Goal: Task Accomplishment & Management: Manage account settings

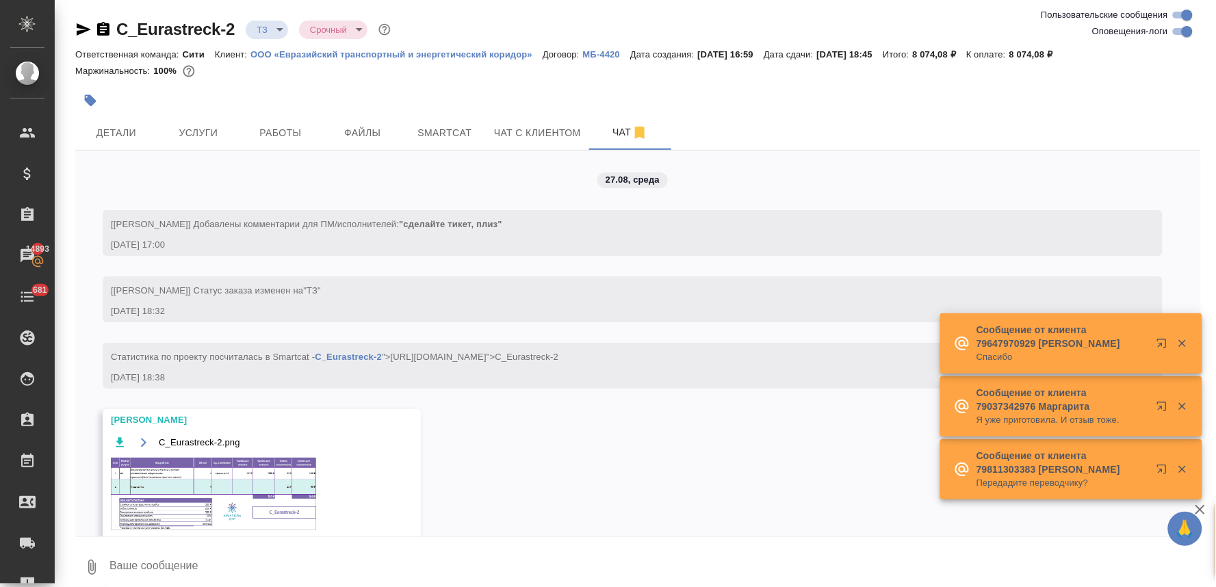
scroll to position [49, 0]
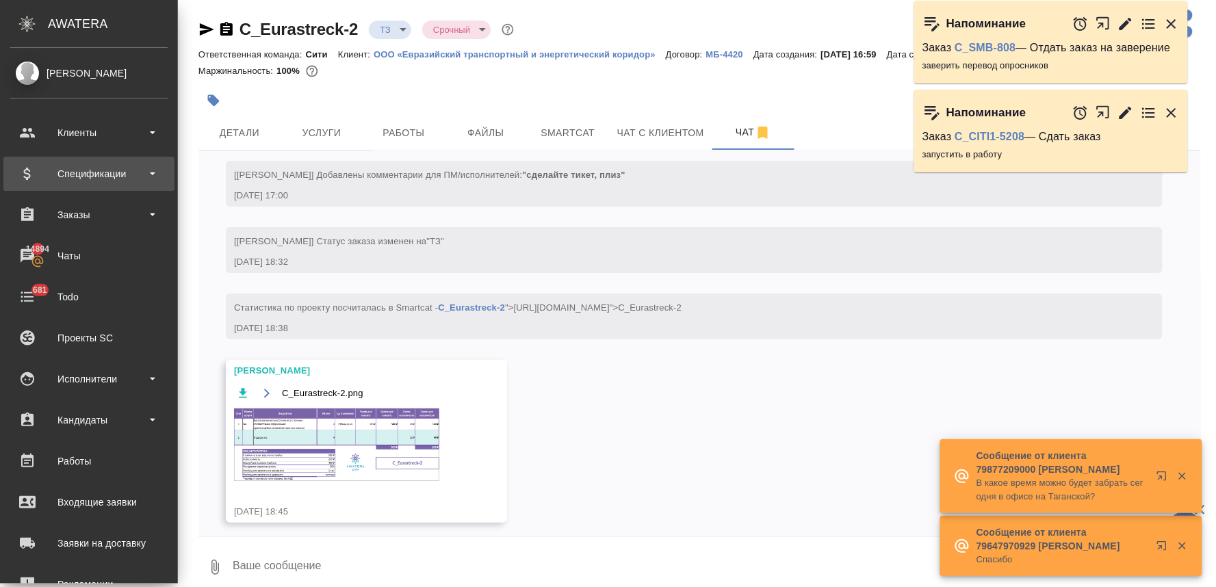
click at [83, 175] on div "Спецификации" at bounding box center [88, 174] width 157 height 21
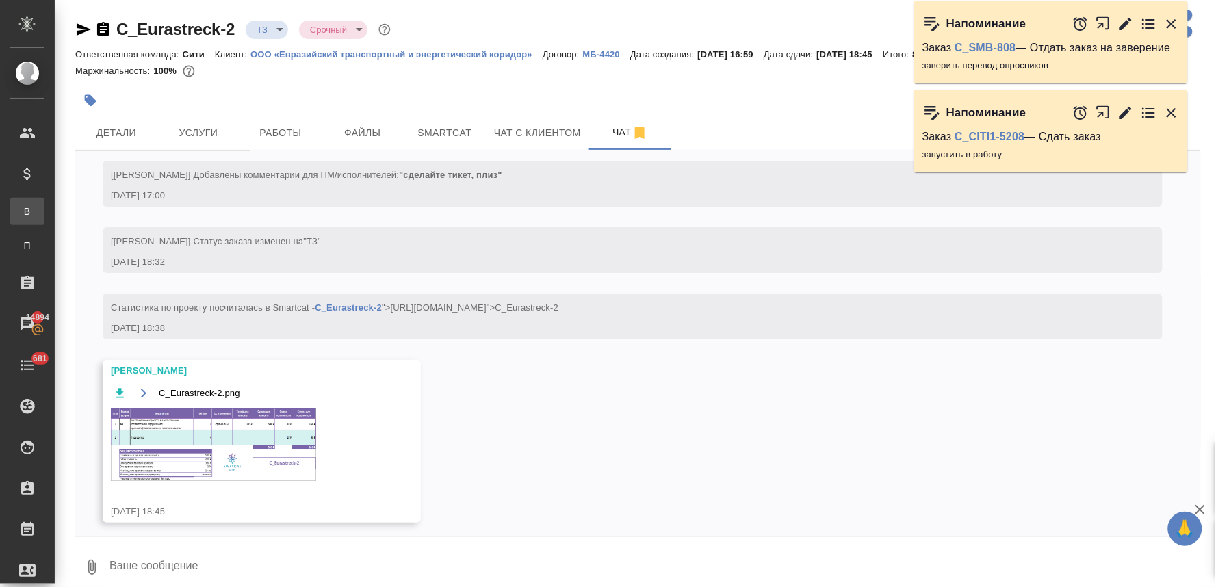
click at [21, 216] on div "Все спецификации" at bounding box center [10, 212] width 21 height 14
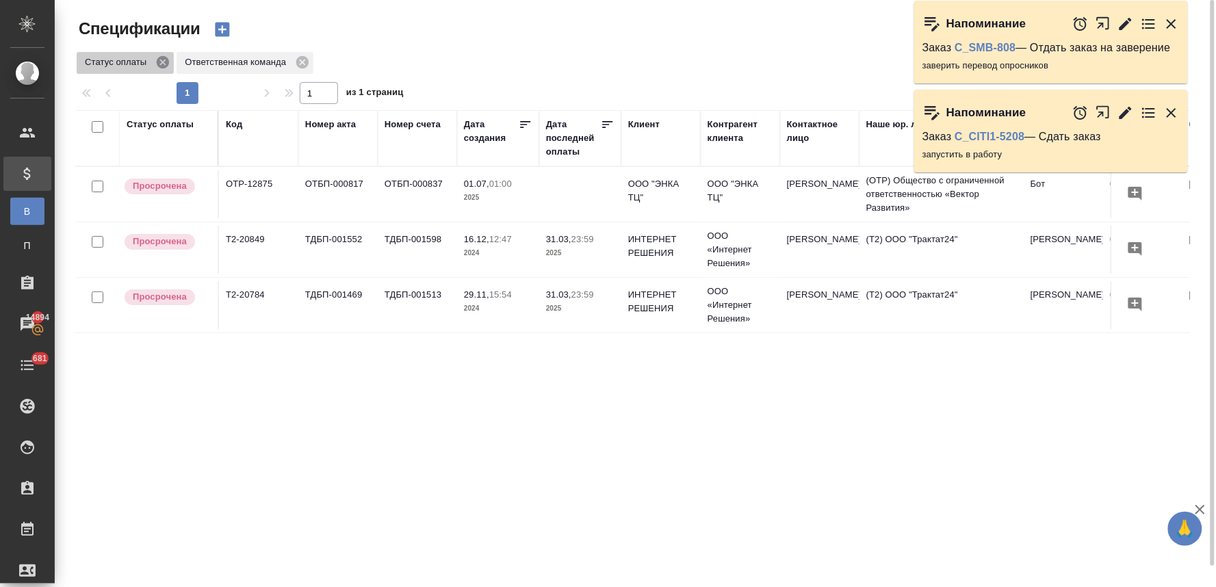
click at [163, 63] on icon at bounding box center [162, 62] width 15 height 15
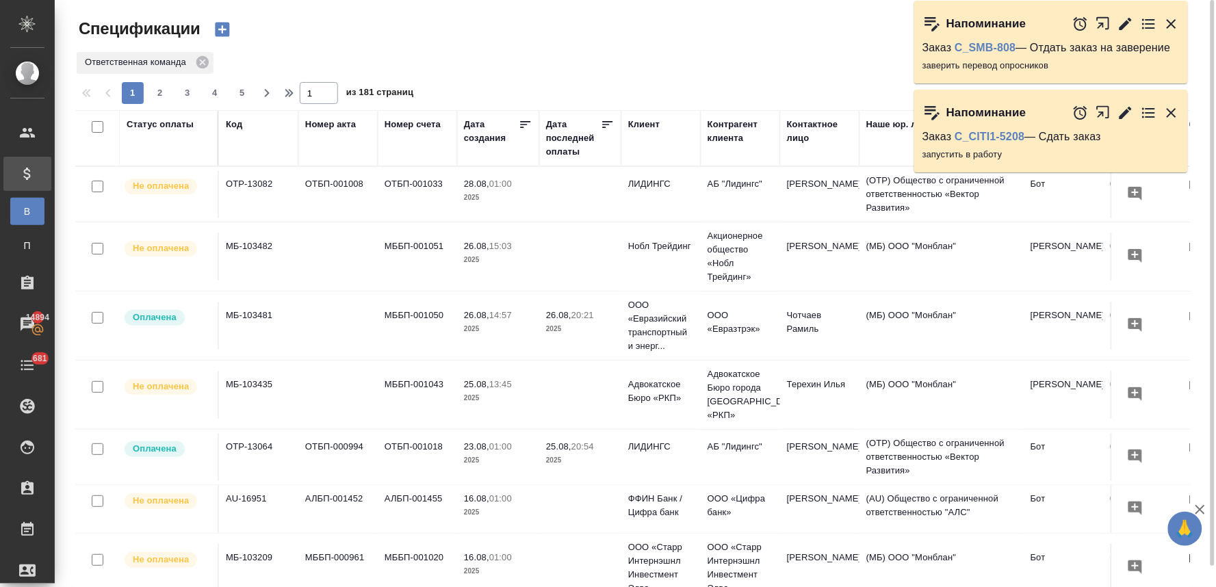
click at [645, 123] on div "Клиент" at bounding box center [643, 125] width 31 height 14
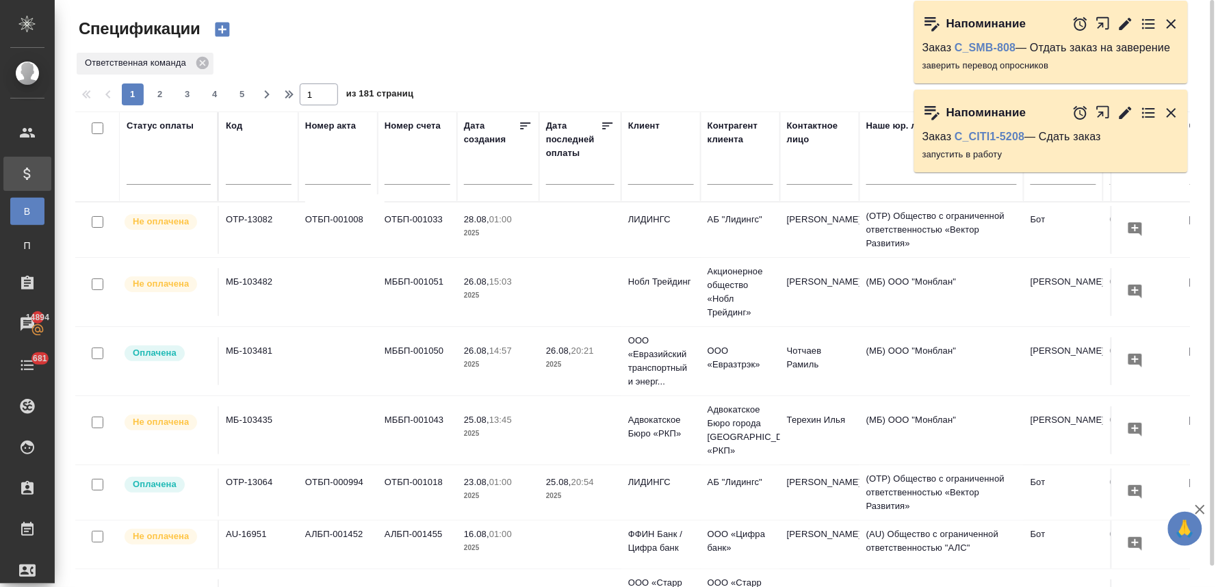
click at [647, 174] on input "text" at bounding box center [661, 175] width 66 height 17
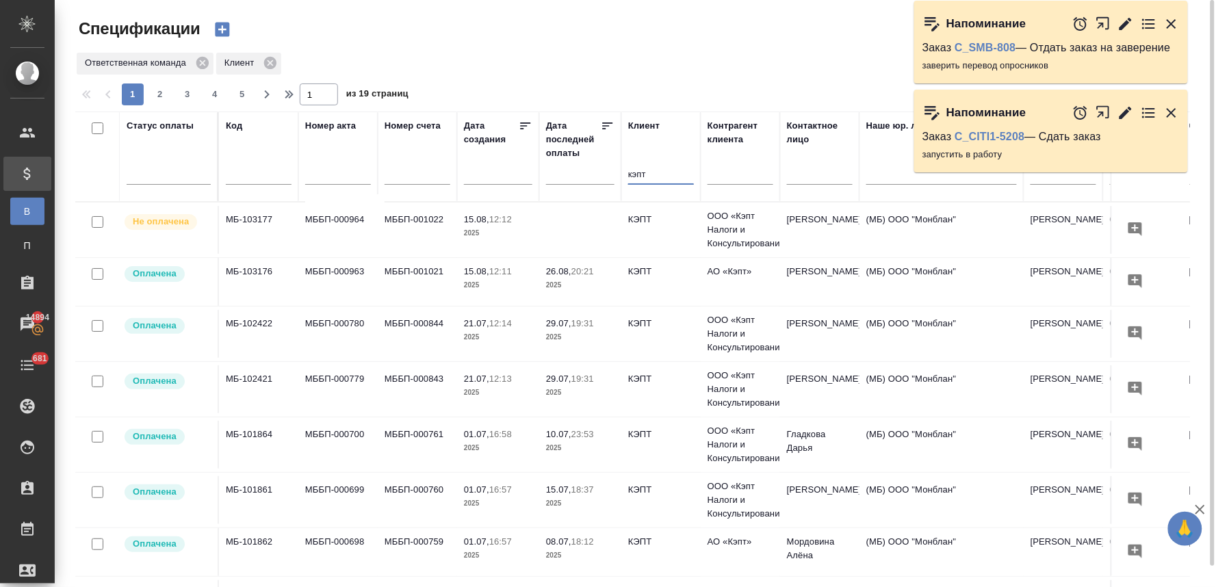
type input "кэпт"
click at [247, 218] on td "МБ-103177" at bounding box center [258, 230] width 79 height 48
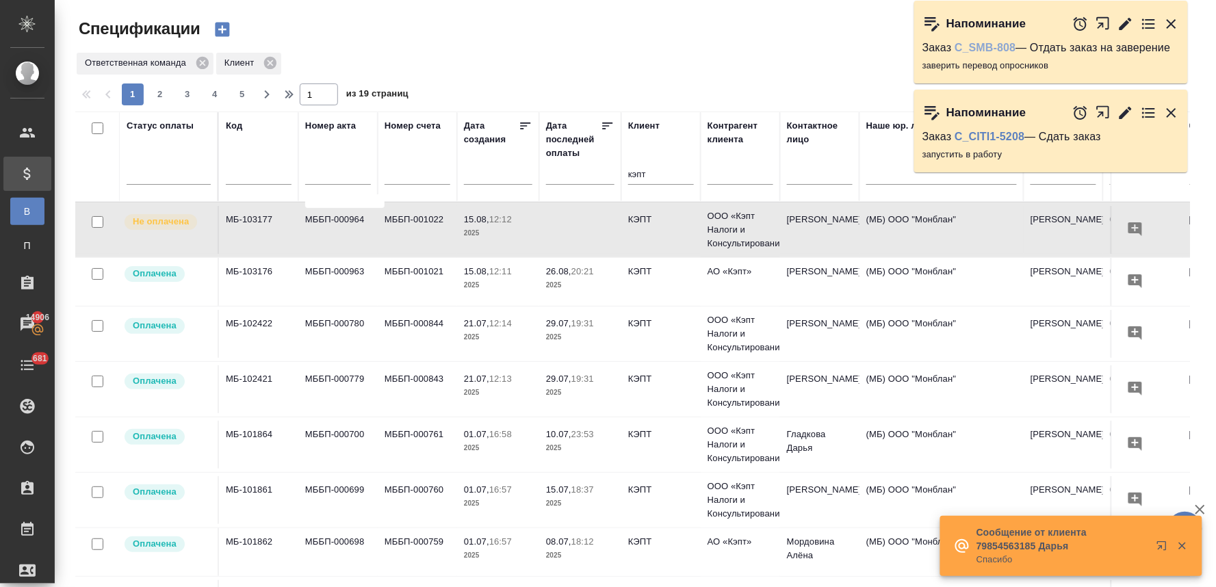
click at [997, 49] on link "C_SMB-808" at bounding box center [984, 48] width 61 height 12
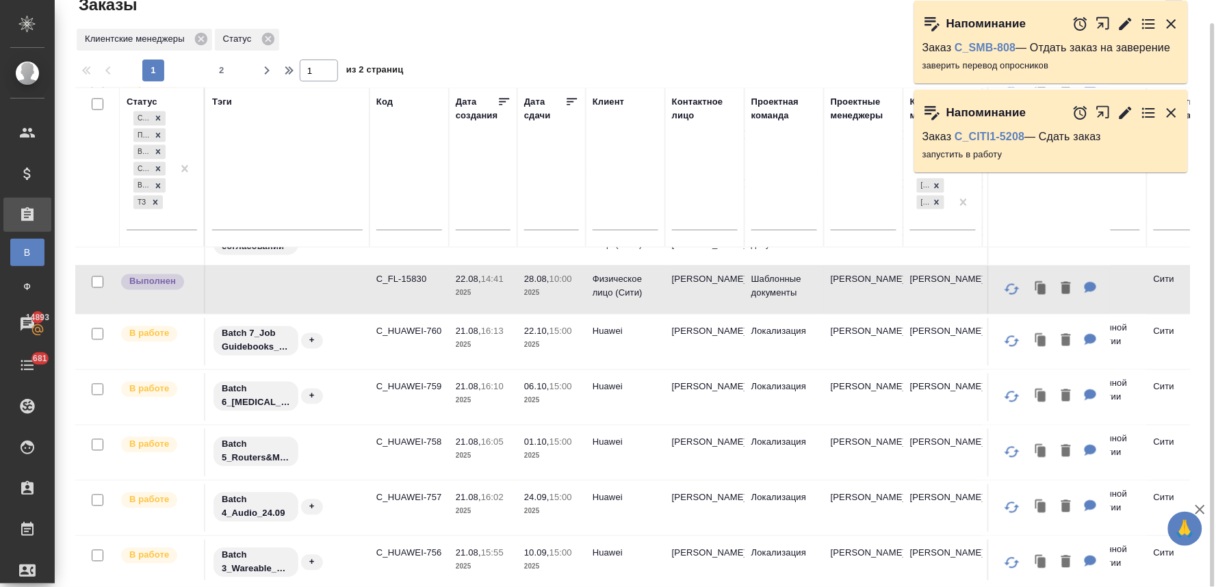
scroll to position [684, 0]
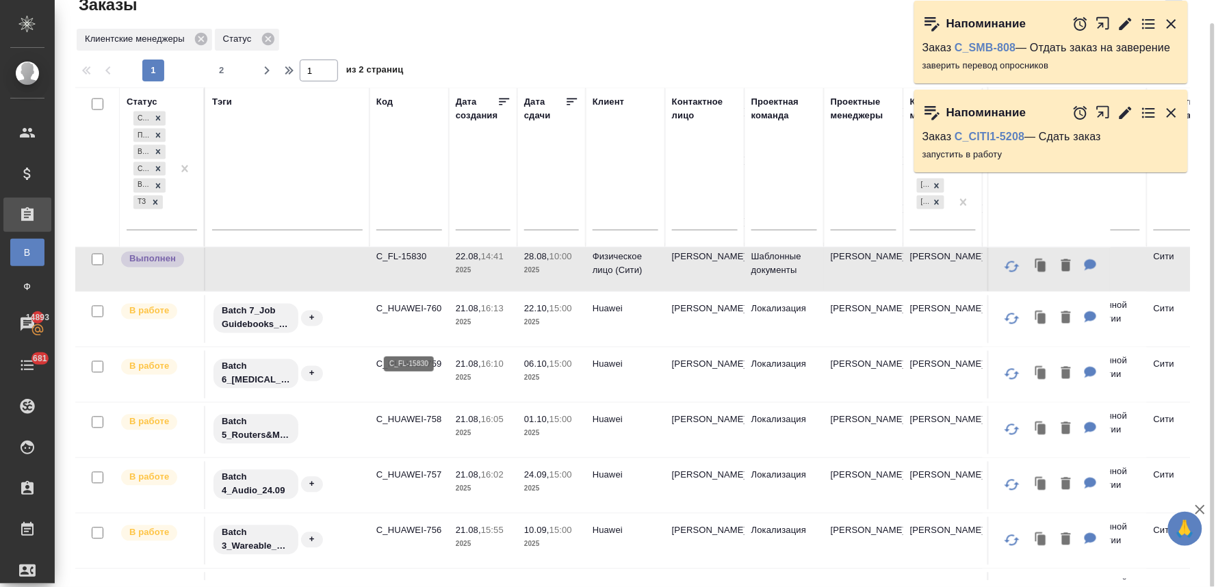
click at [414, 264] on p "C_FL-15830" at bounding box center [409, 257] width 66 height 14
drag, startPoint x: 1201, startPoint y: 324, endPoint x: 507, endPoint y: 277, distance: 695.9
click at [1201, 324] on div "Заказы Стандартные настройки Клиентские менеджеры Статус 1 2 1 из 2 страниц Ста…" at bounding box center [638, 282] width 1140 height 612
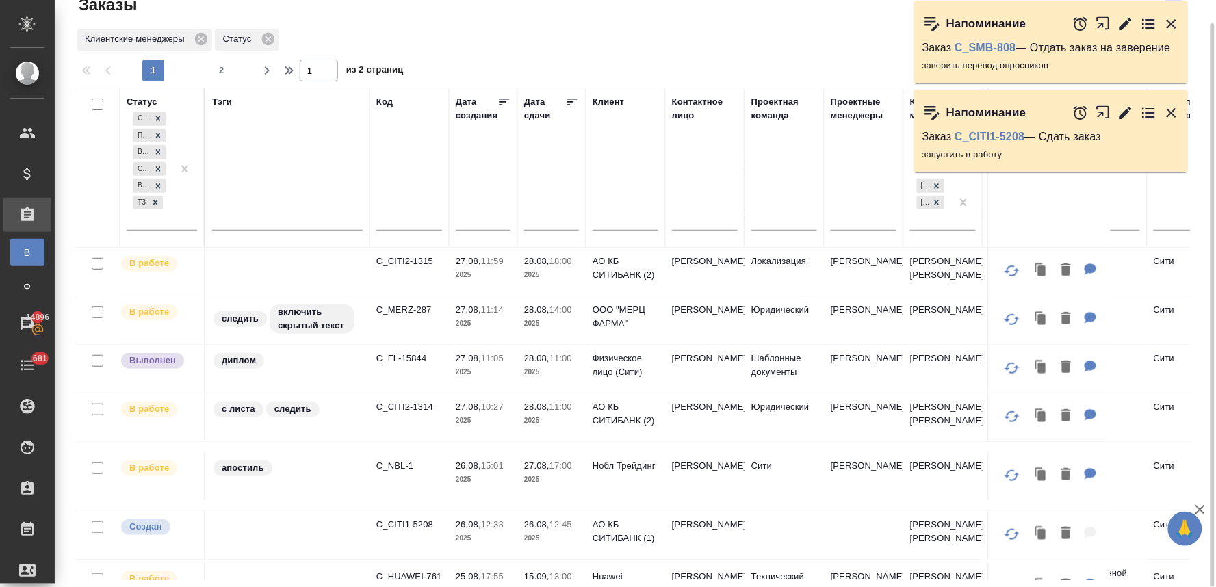
scroll to position [152, 0]
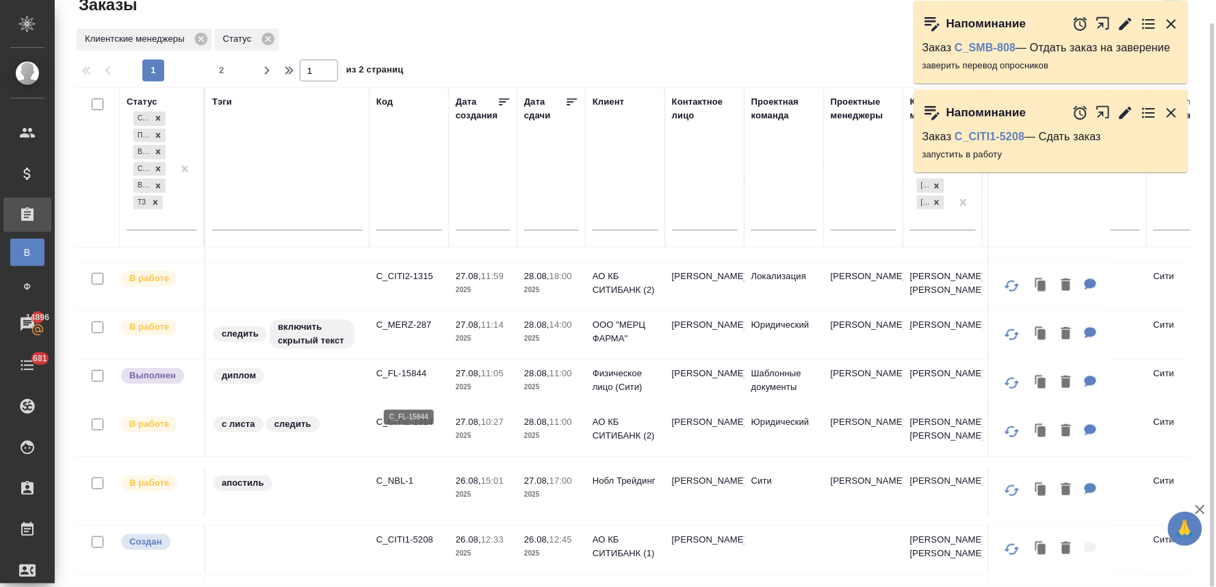
click at [412, 380] on p "C_FL-15844" at bounding box center [409, 374] width 66 height 14
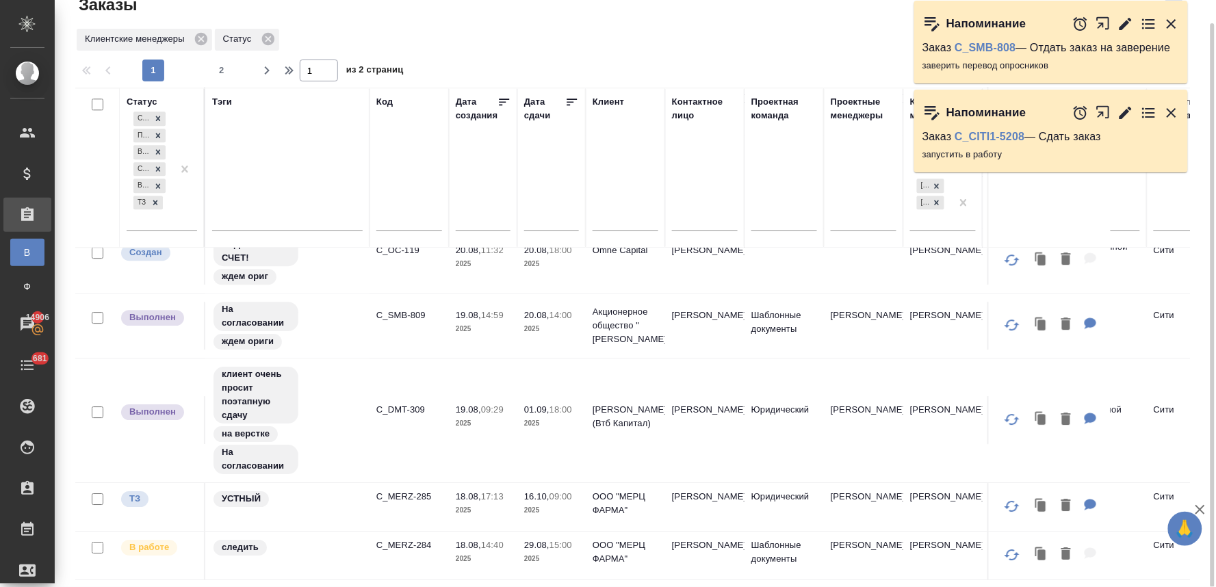
scroll to position [1229, 0]
click at [220, 60] on button "2" at bounding box center [222, 71] width 22 height 22
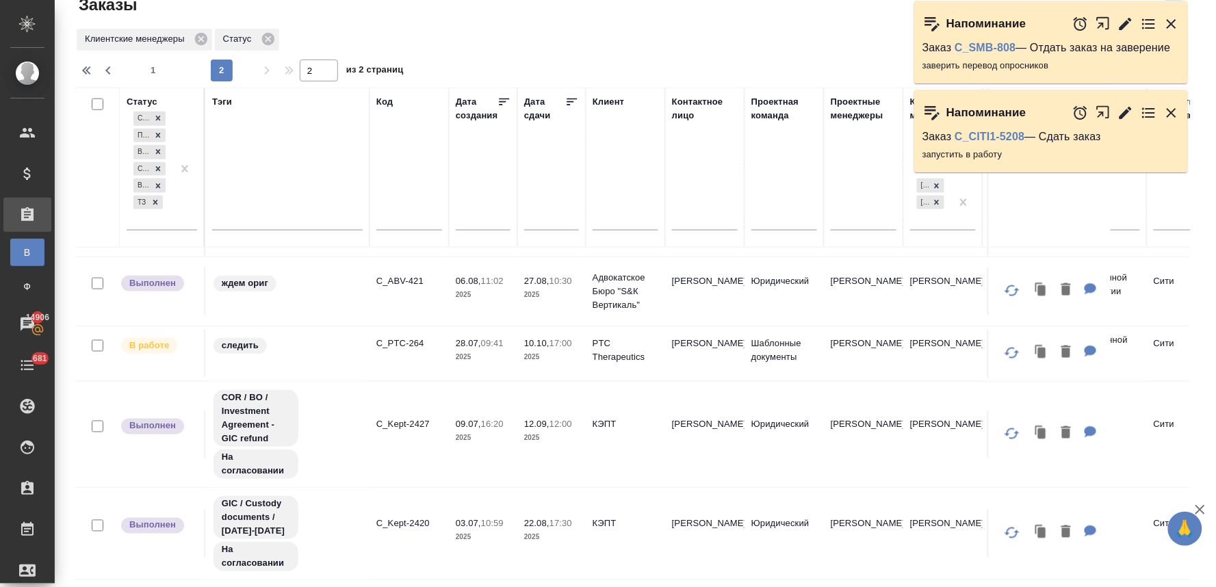
scroll to position [543, 0]
click at [402, 274] on p "C_ABV-421" at bounding box center [409, 281] width 66 height 14
click at [153, 70] on span "1" at bounding box center [153, 71] width 22 height 14
type input "1"
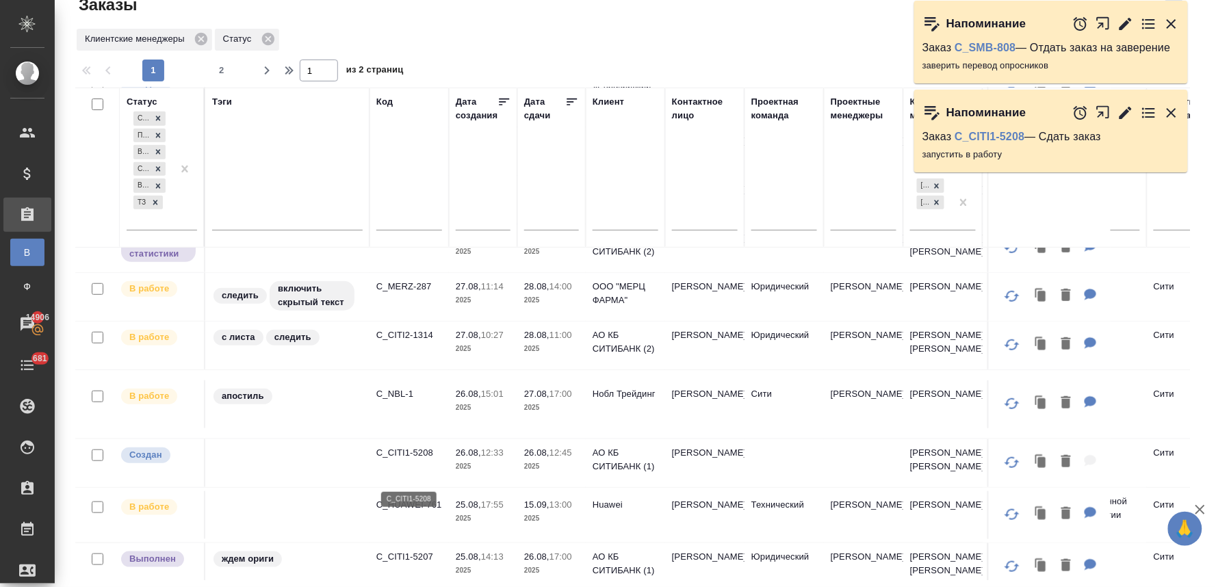
scroll to position [228, 0]
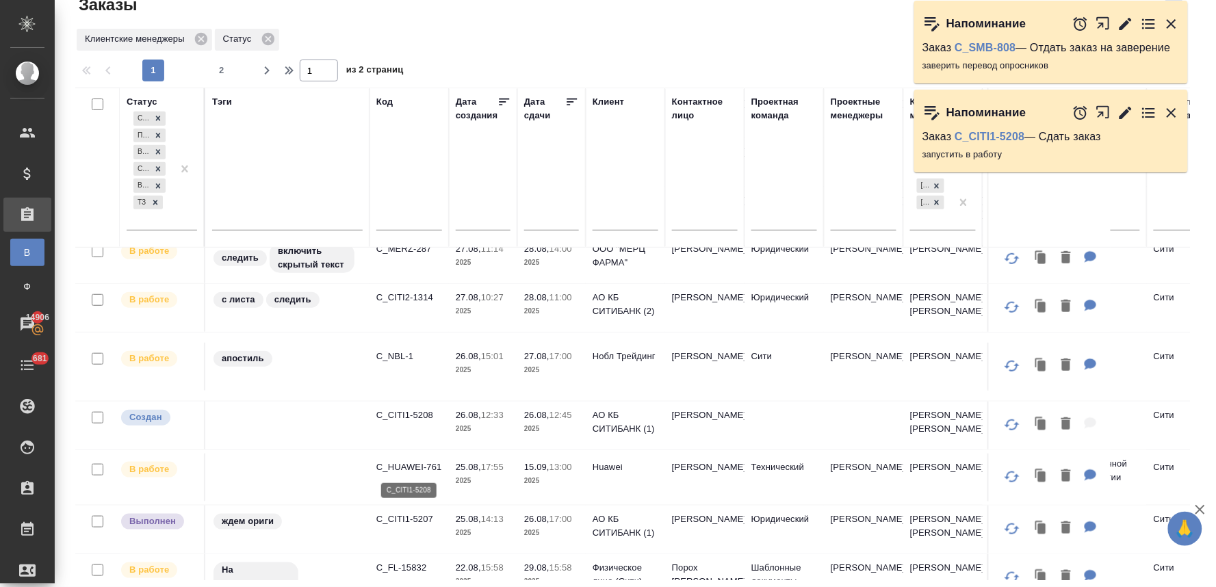
click at [393, 422] on p "C_CITI1-5208" at bounding box center [409, 415] width 66 height 14
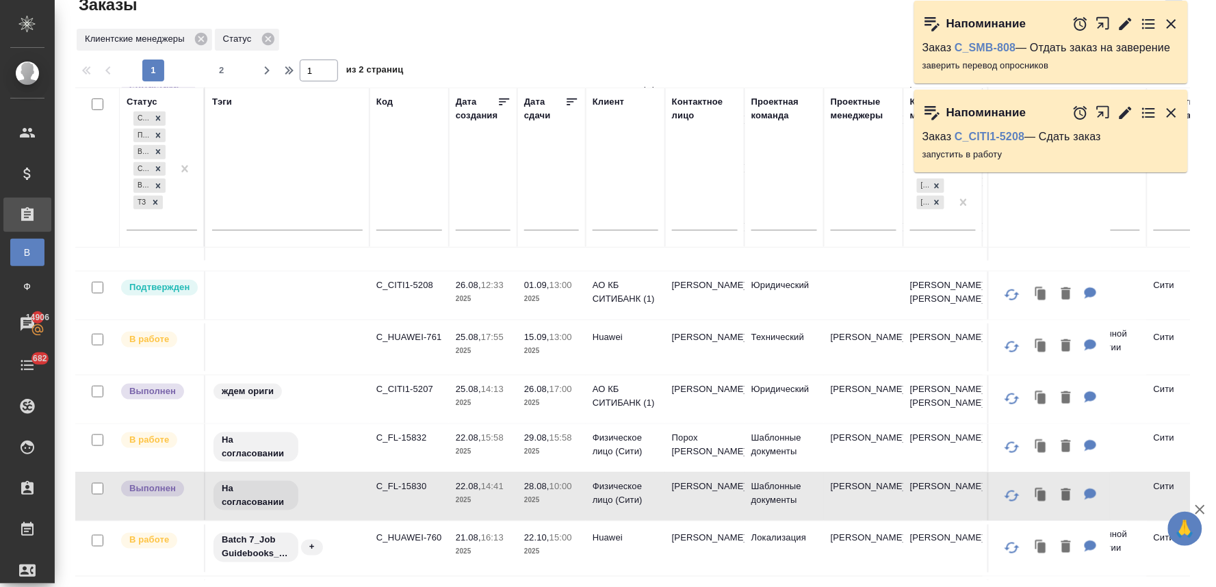
scroll to position [380, 0]
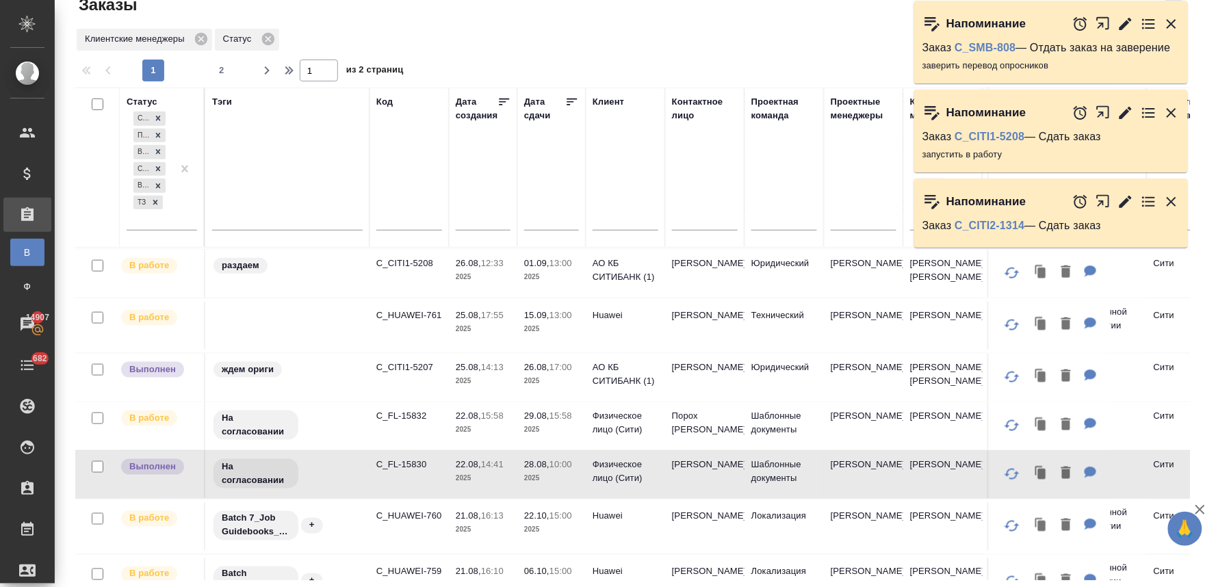
click at [359, 12] on div "Заказы" at bounding box center [262, 5] width 375 height 22
click at [408, 374] on p "C_CITI1-5207" at bounding box center [409, 368] width 66 height 14
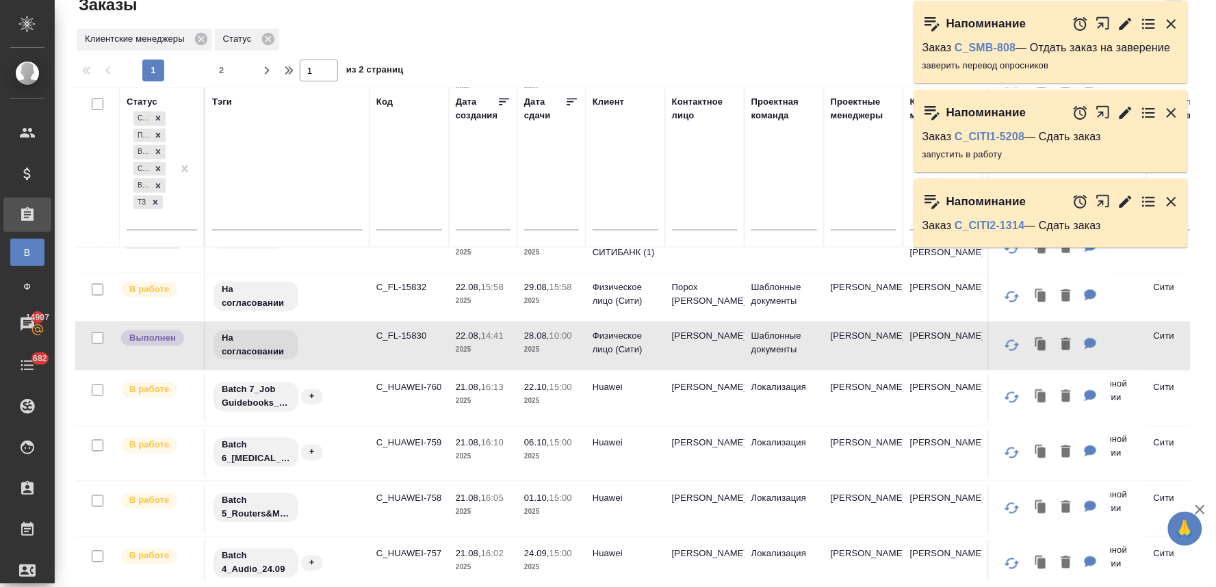
scroll to position [532, 0]
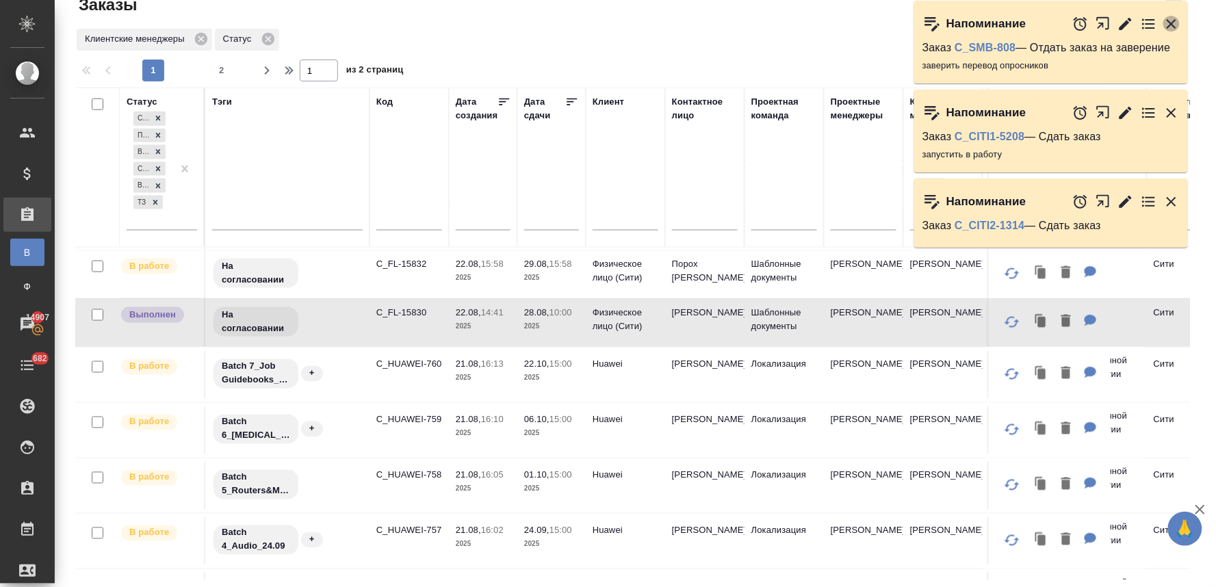
click at [1172, 23] on icon "button" at bounding box center [1171, 24] width 10 height 10
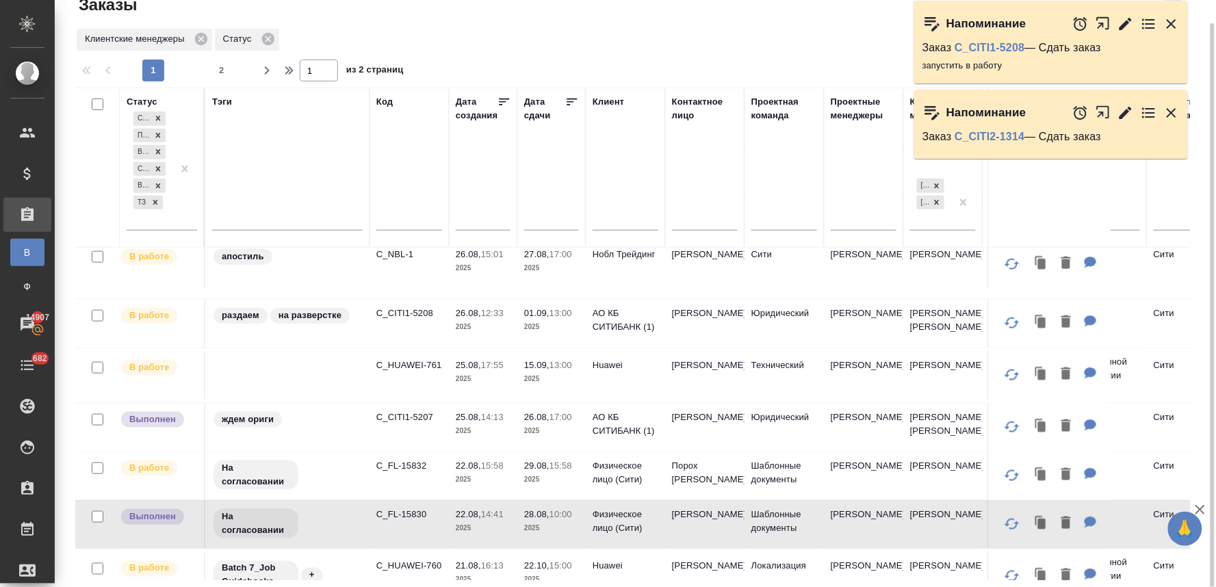
scroll to position [241, 0]
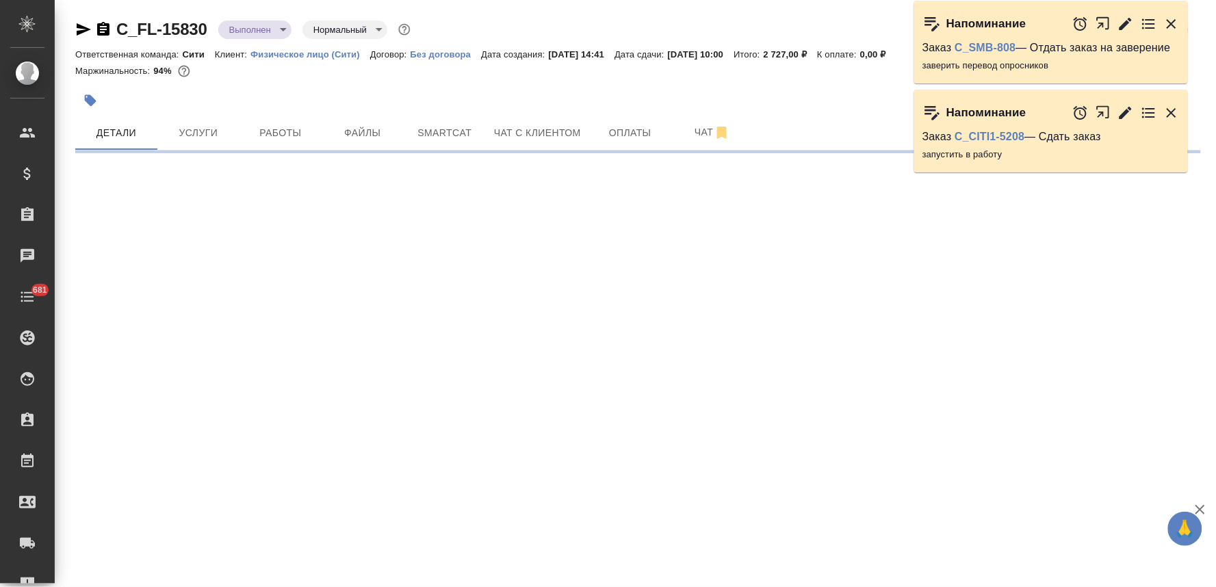
select select "RU"
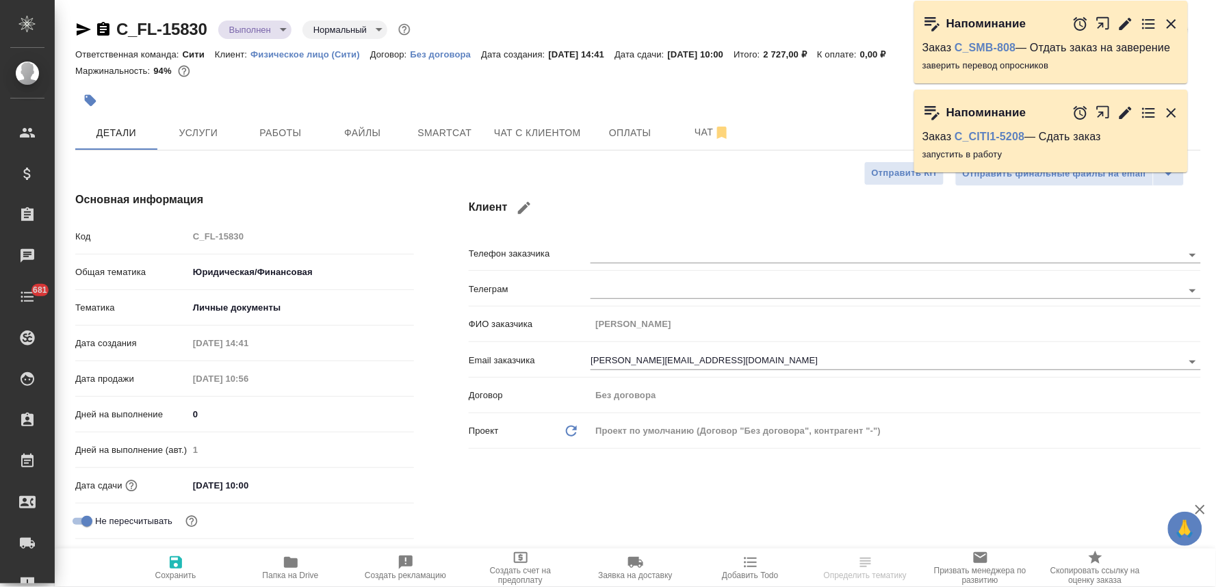
type textarea "x"
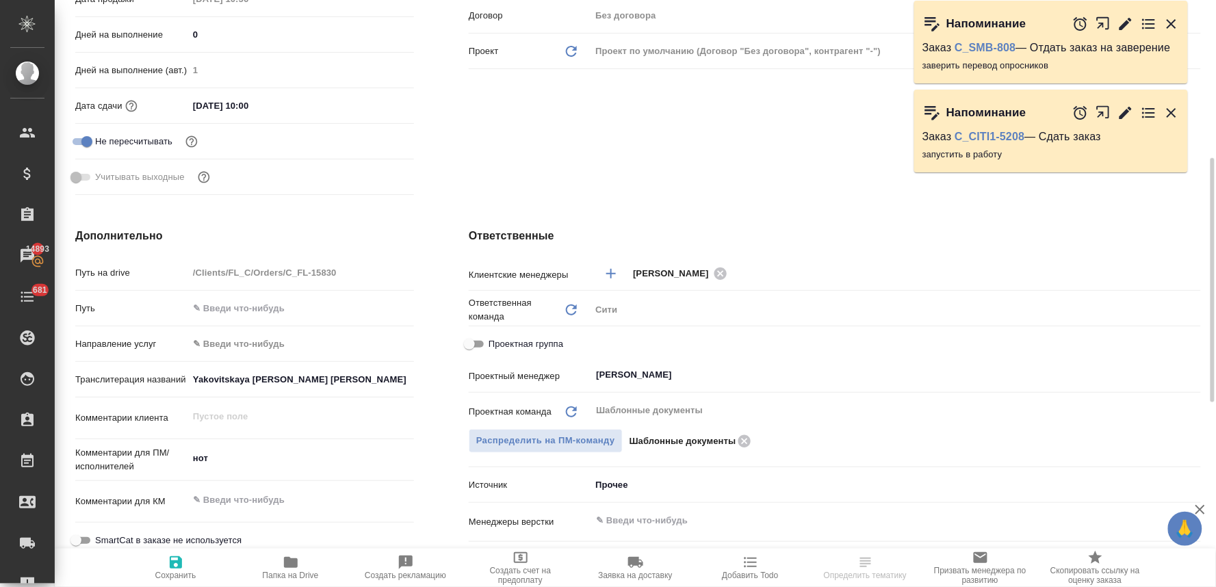
scroll to position [456, 0]
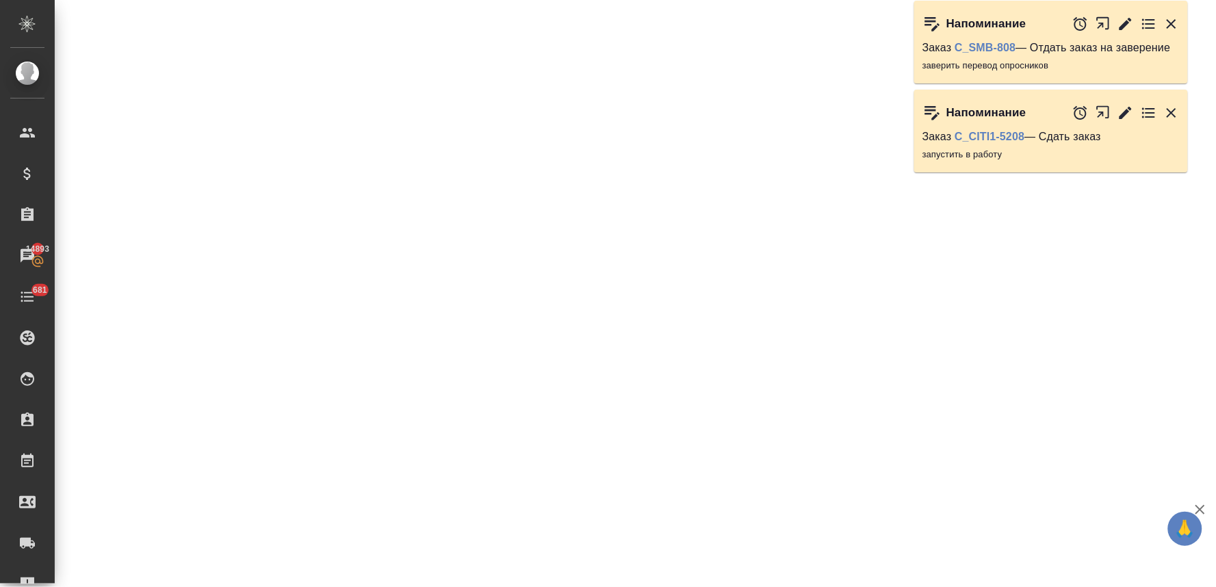
select select "RU"
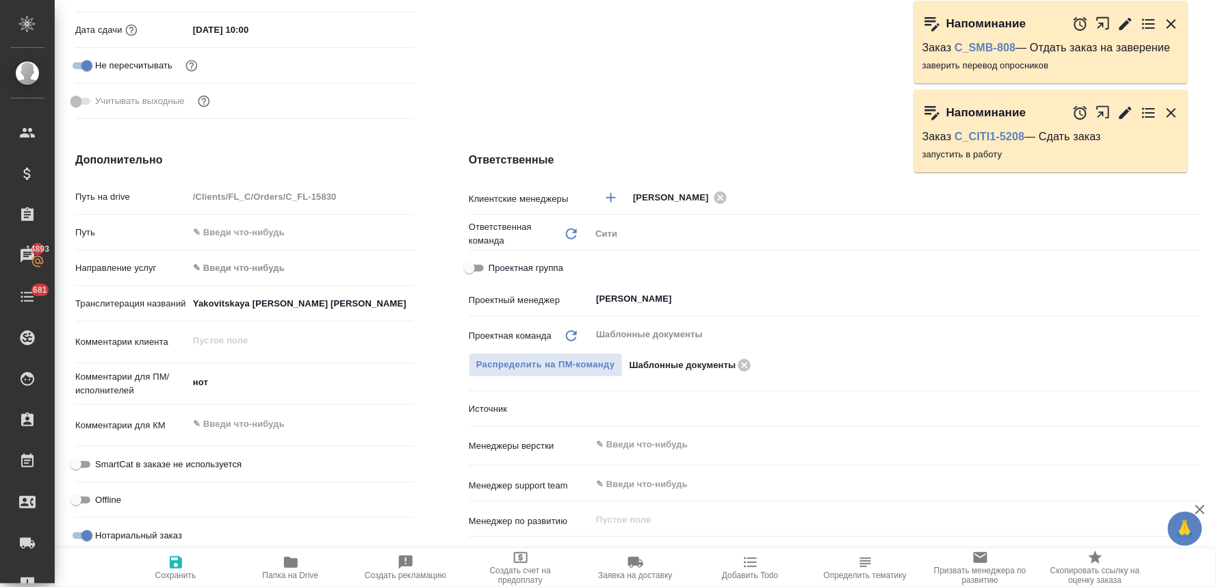
type textarea "x"
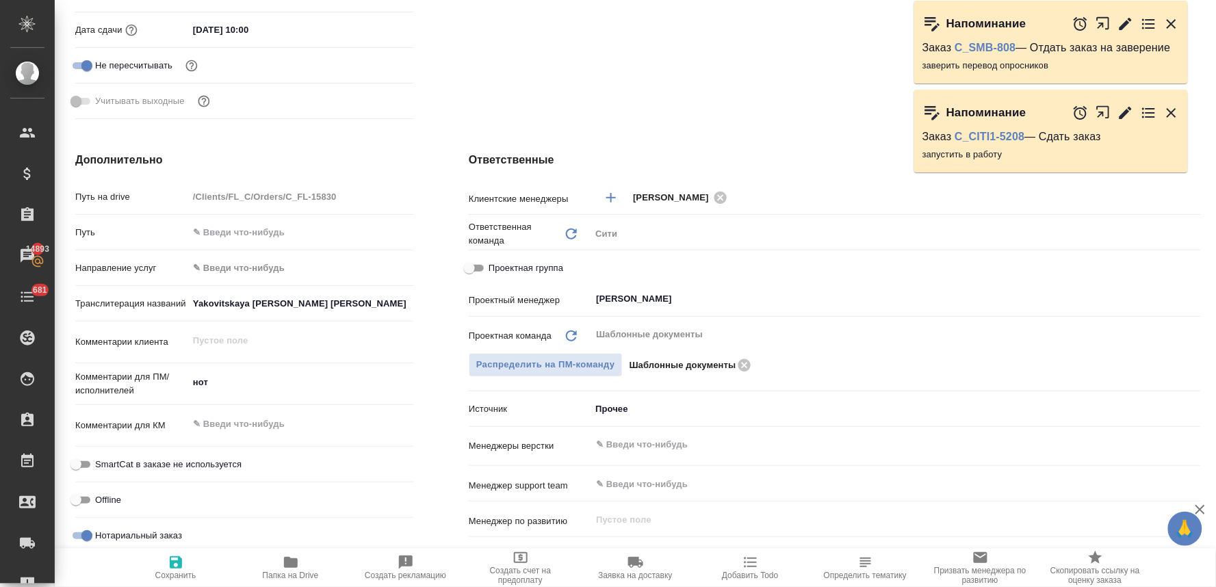
type textarea "x"
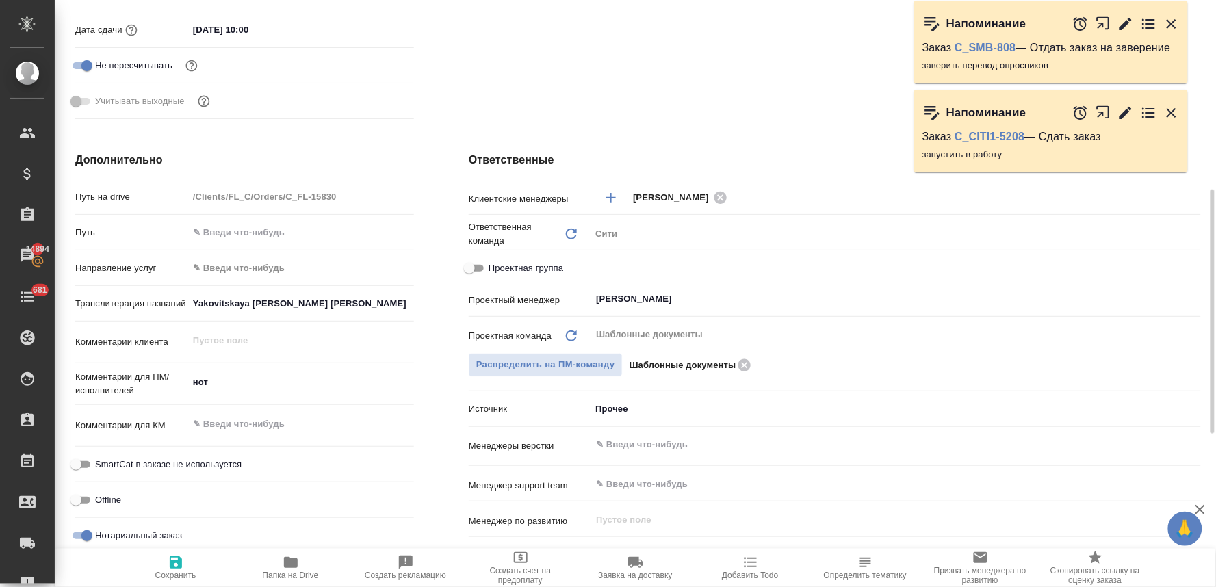
type textarea "x"
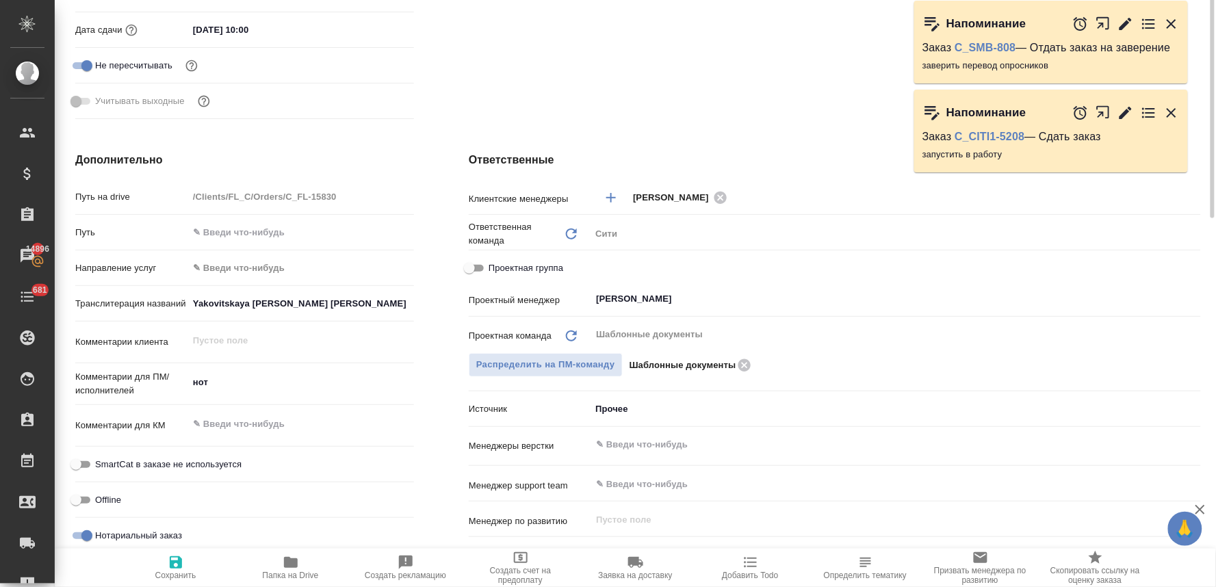
scroll to position [0, 0]
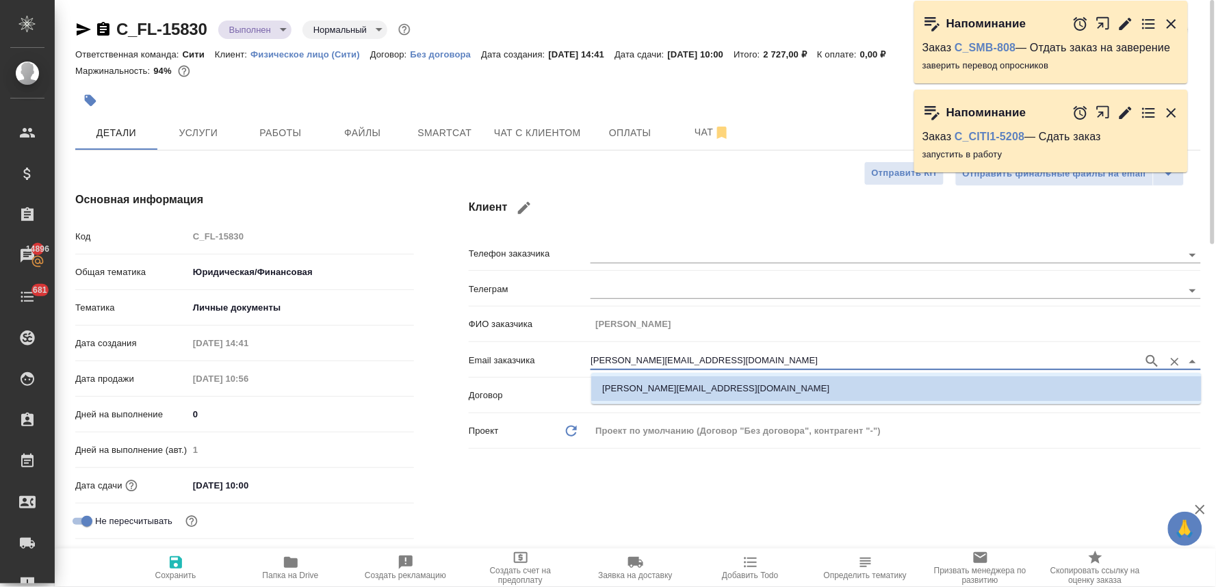
click at [721, 358] on input "anastasia.snytko@mncap.ru" at bounding box center [863, 361] width 546 height 16
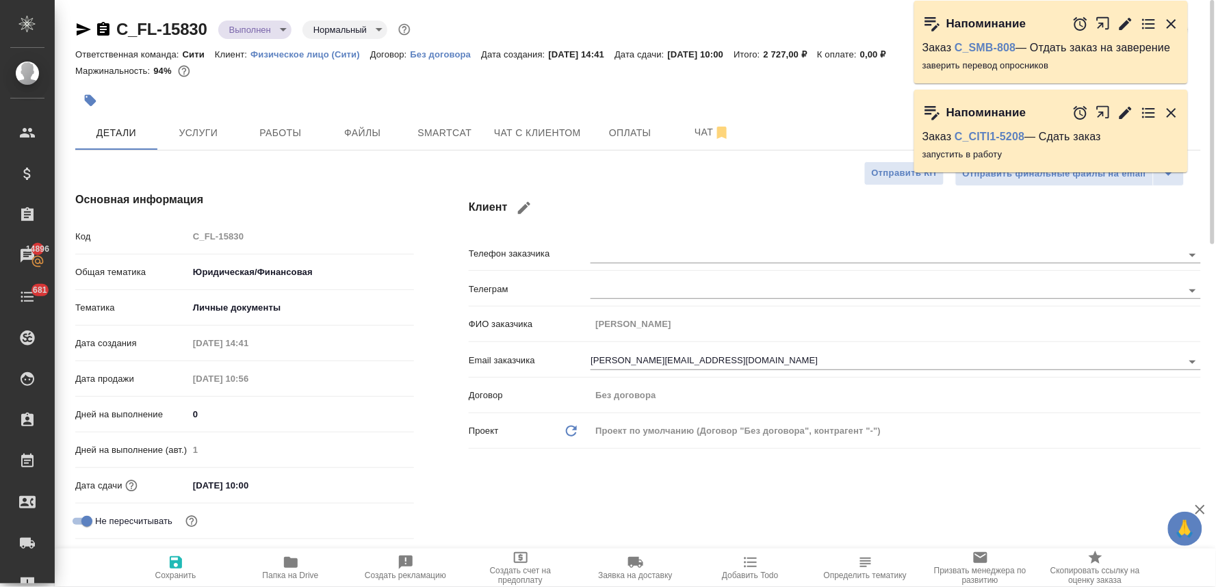
type textarea "x"
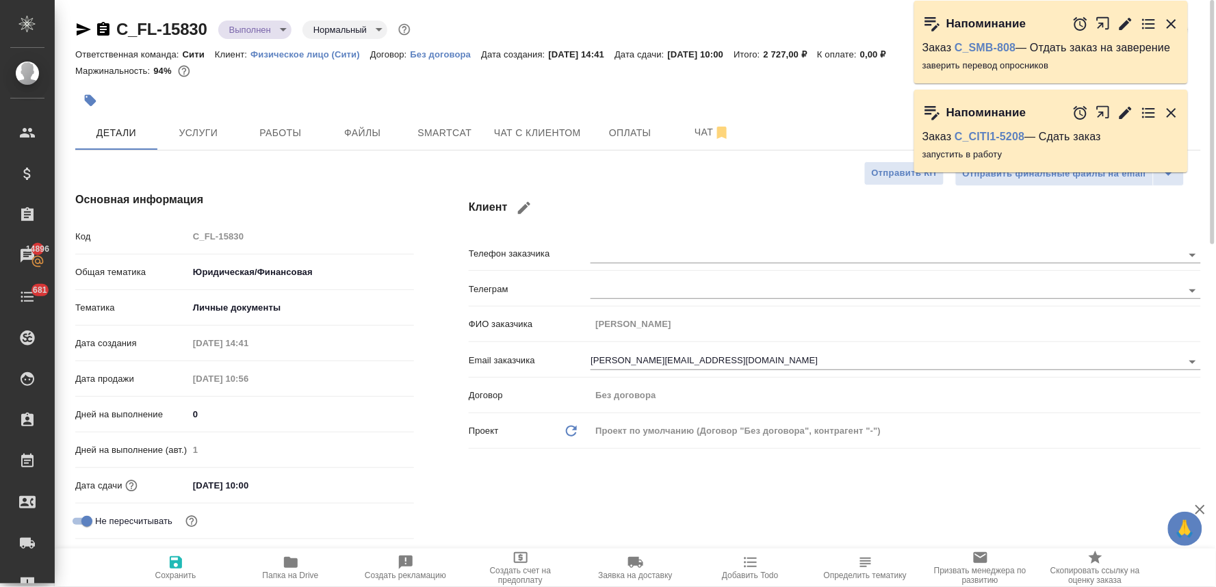
type textarea "x"
click at [92, 96] on icon "button" at bounding box center [90, 101] width 14 height 14
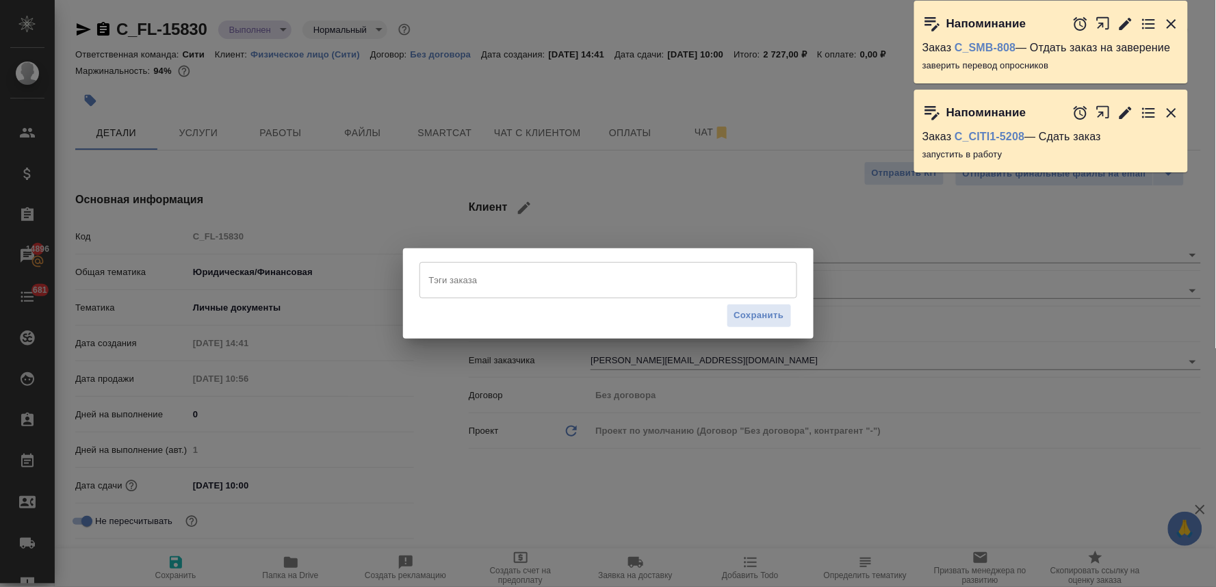
click at [536, 294] on div "Тэги заказа" at bounding box center [608, 280] width 378 height 36
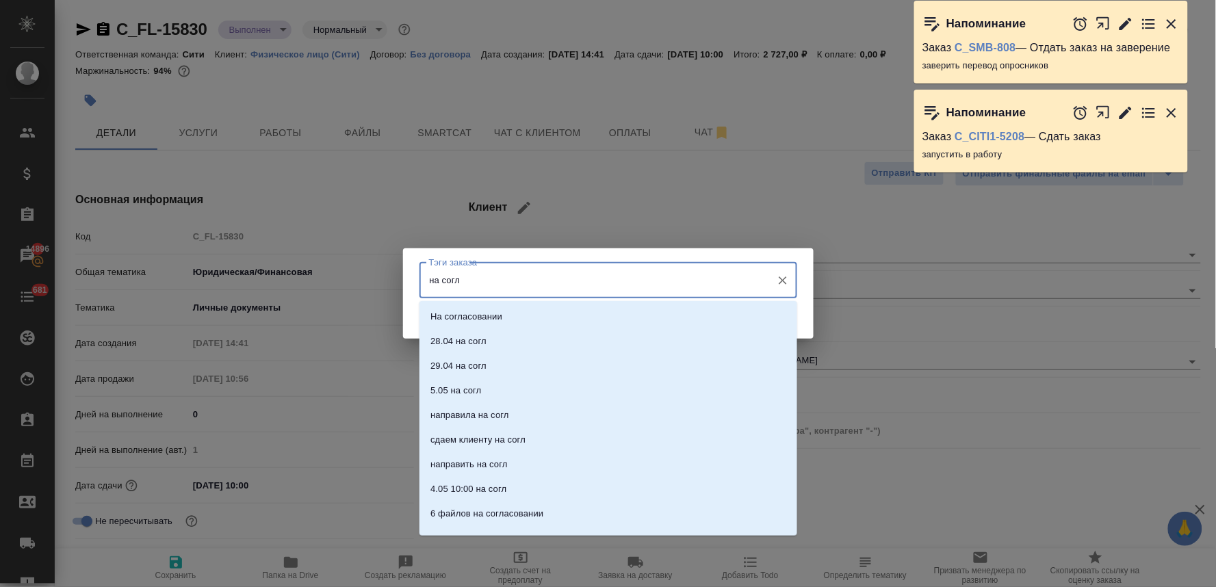
type input "на согла"
click at [536, 319] on li "На согласовании" at bounding box center [608, 316] width 378 height 25
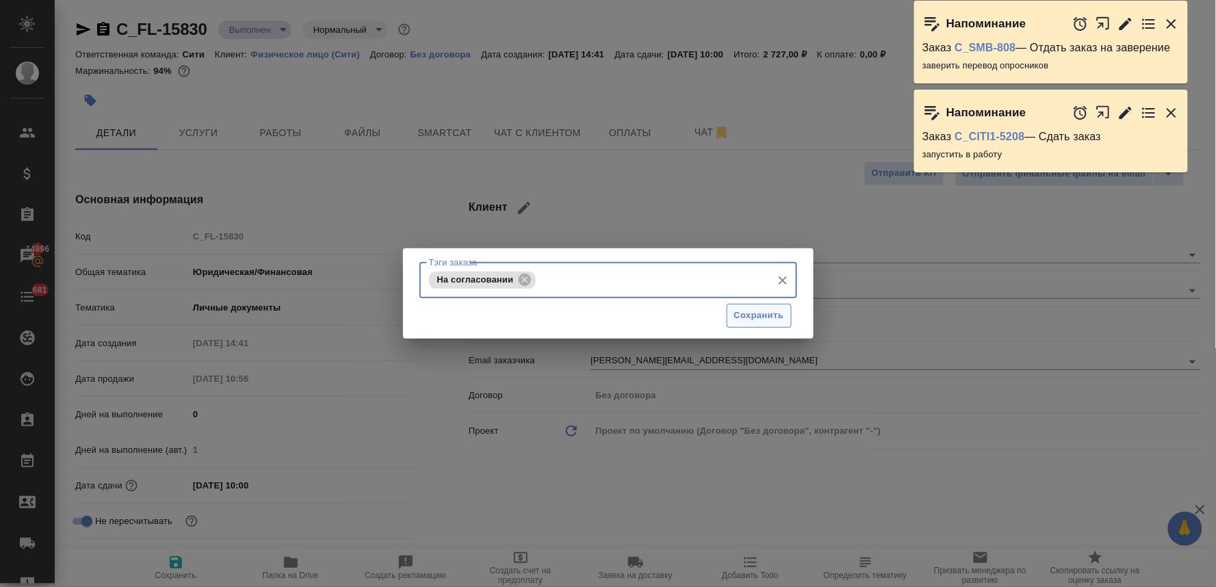
click at [746, 320] on span "Сохранить" at bounding box center [759, 316] width 50 height 16
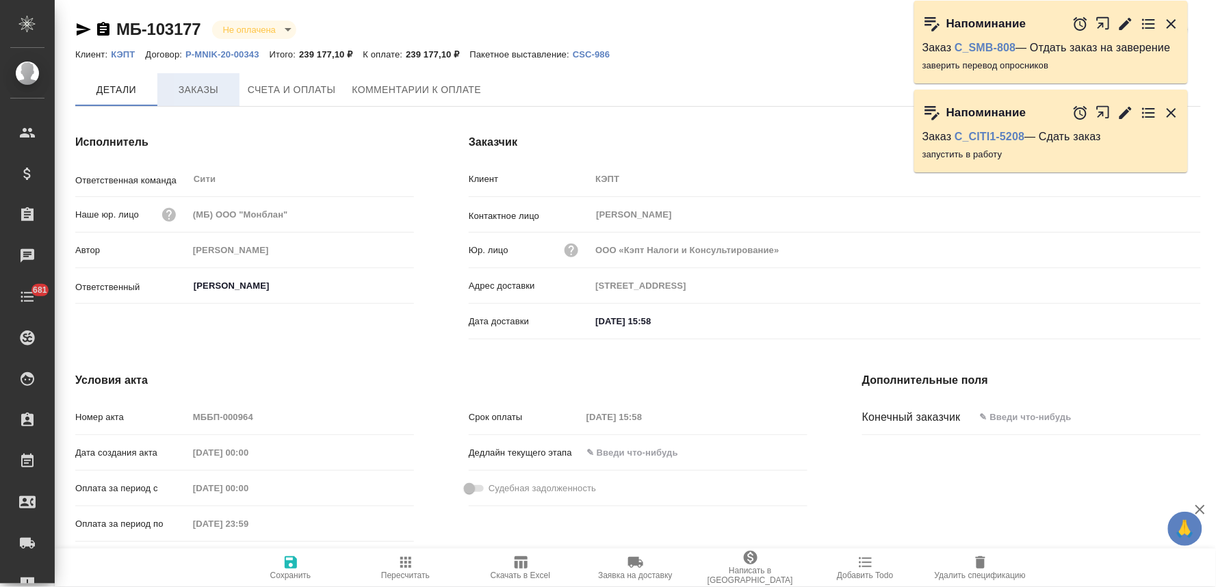
click at [213, 86] on span "Заказы" at bounding box center [199, 89] width 66 height 17
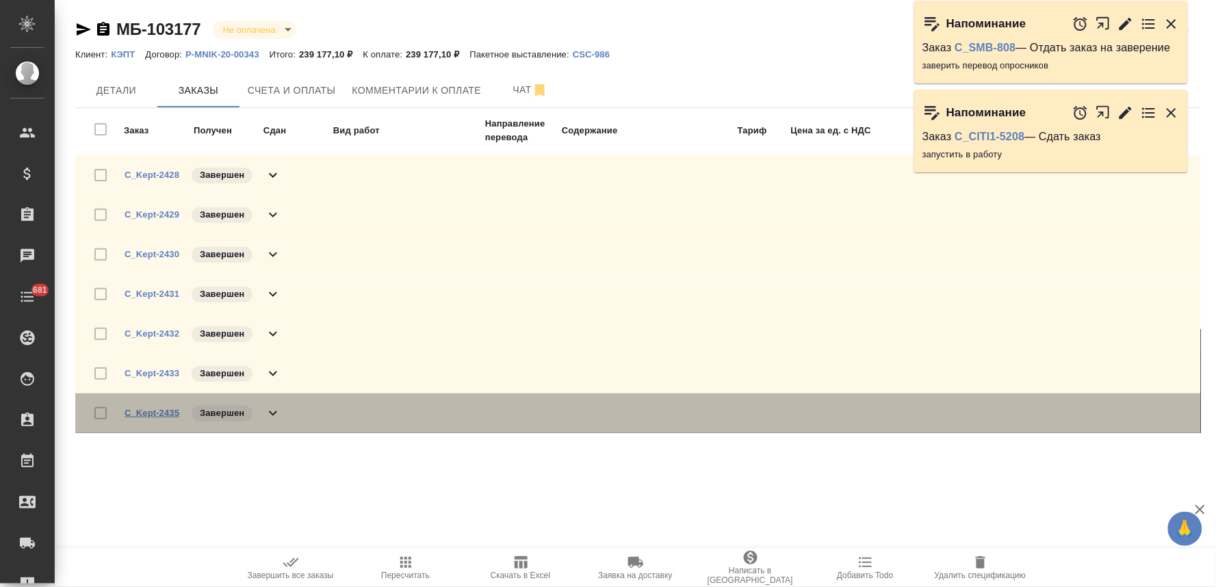
click at [159, 411] on link "C_Kept-2435" at bounding box center [152, 413] width 55 height 10
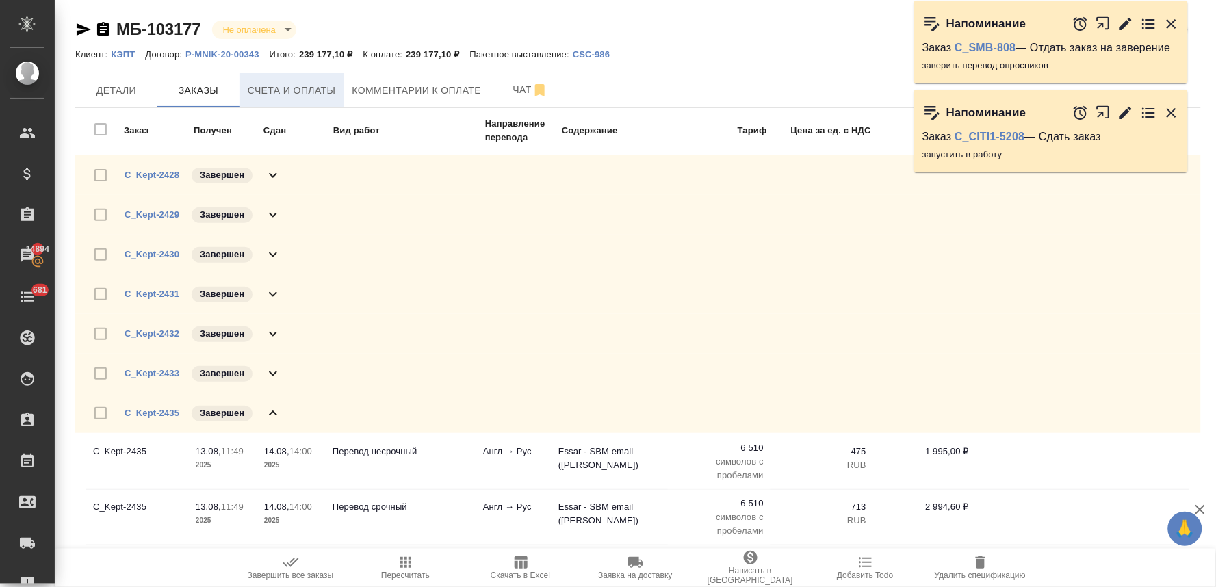
click at [311, 88] on span "Счета и оплаты" at bounding box center [292, 90] width 88 height 17
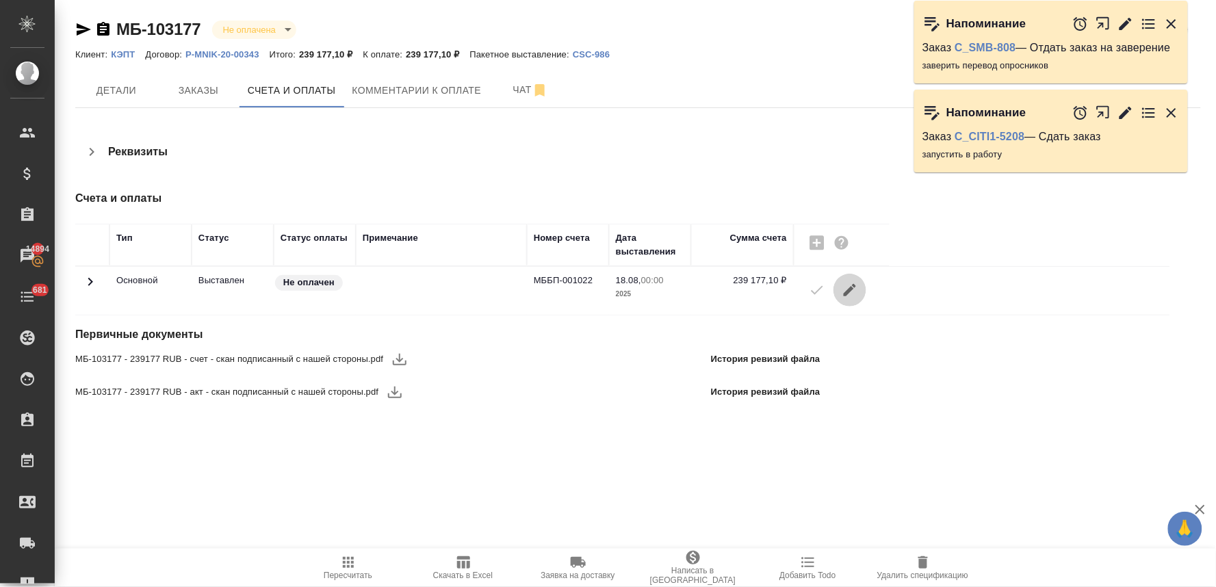
click at [844, 291] on icon "button" at bounding box center [849, 290] width 16 height 16
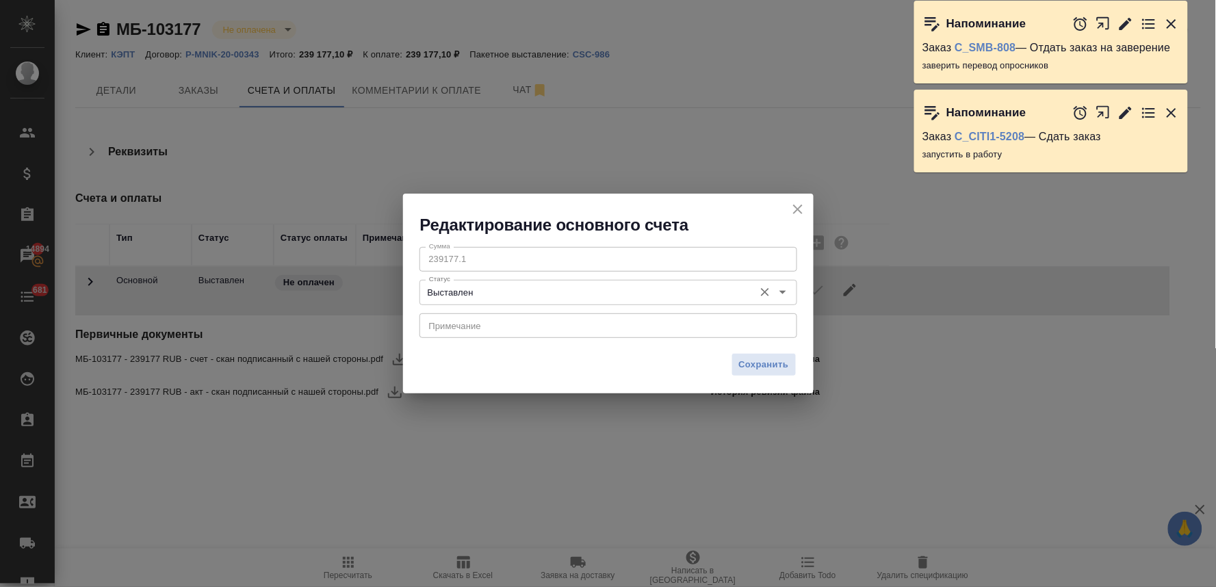
click at [532, 292] on input "Выставлен" at bounding box center [585, 292] width 324 height 16
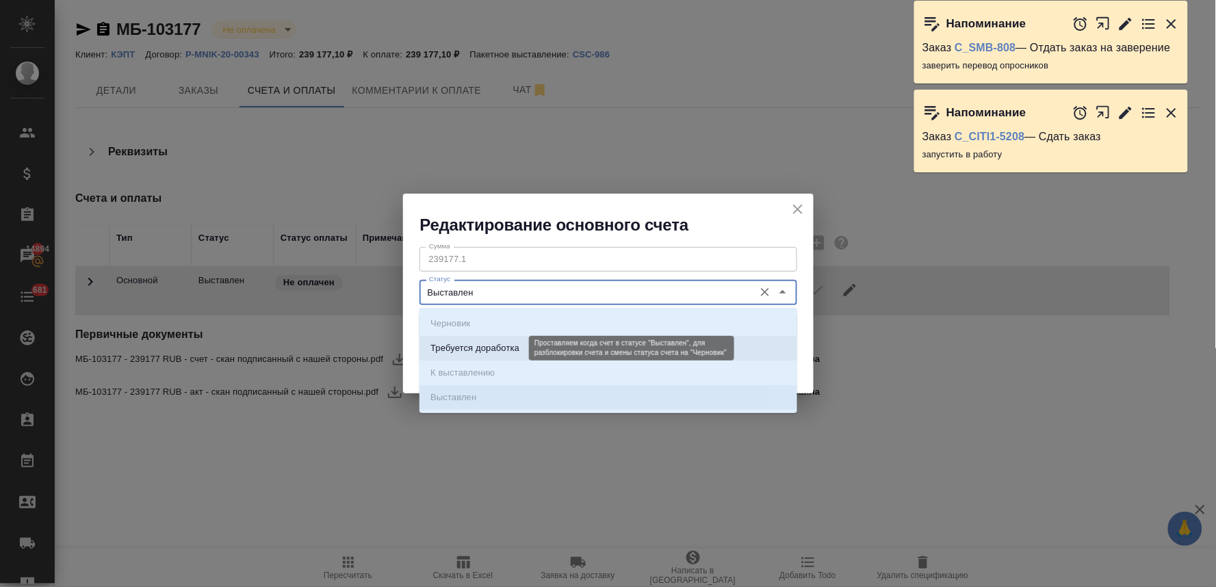
click at [478, 351] on p "Требуется доработка" at bounding box center [474, 348] width 89 height 14
type input "Требуется доработка"
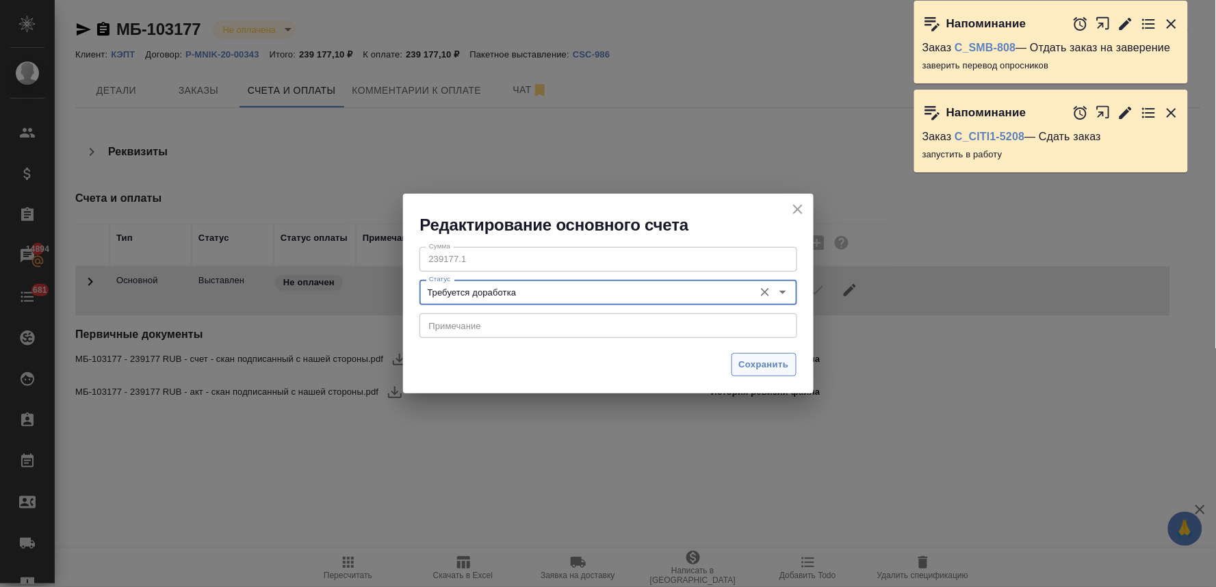
click at [746, 365] on span "Сохранить" at bounding box center [764, 365] width 50 height 16
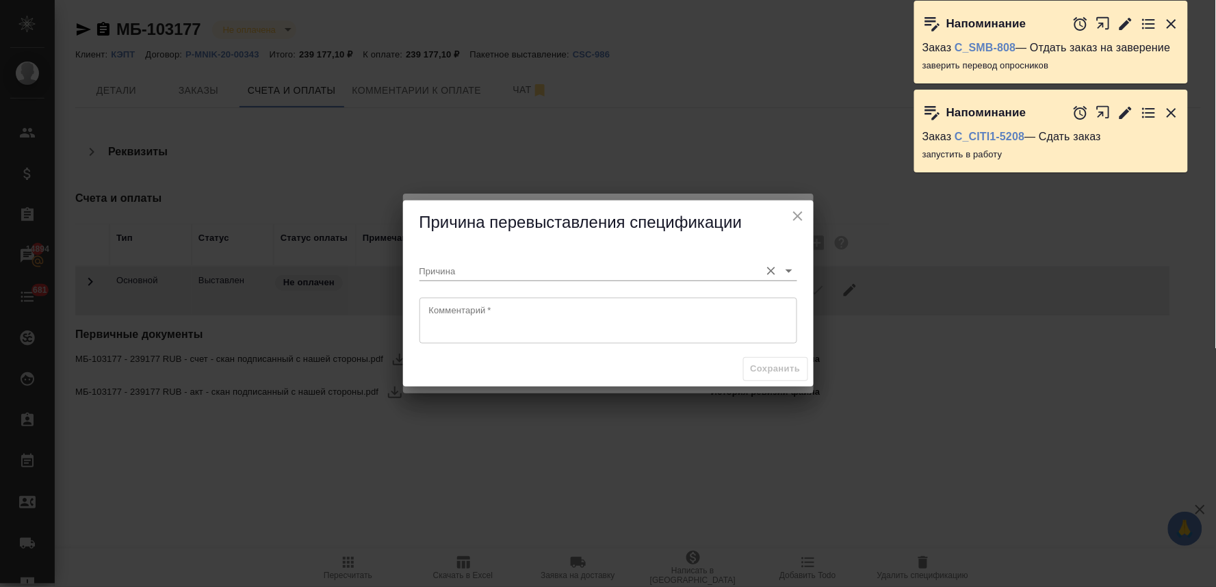
click at [532, 269] on input "Причина" at bounding box center [586, 270] width 334 height 18
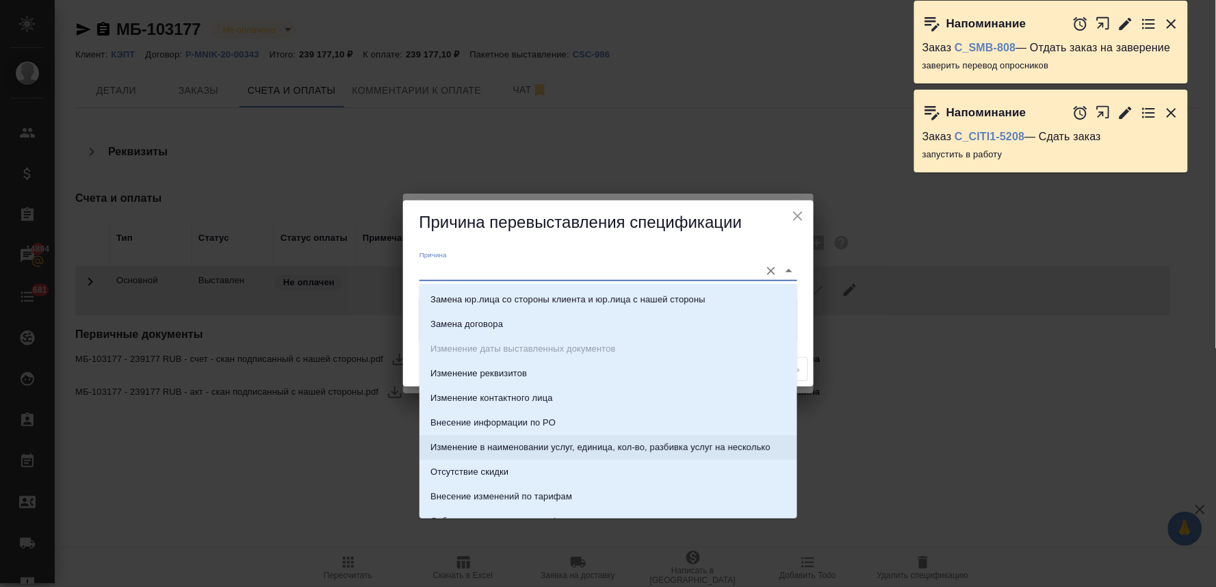
click at [493, 447] on p "Изменение в наименовании услуг, единица, кол-во, разбивка услуг на несколько" at bounding box center [600, 448] width 340 height 14
type input "Изменение в наименовании услуг, единица, кол-во, разбивка услуг на несколько"
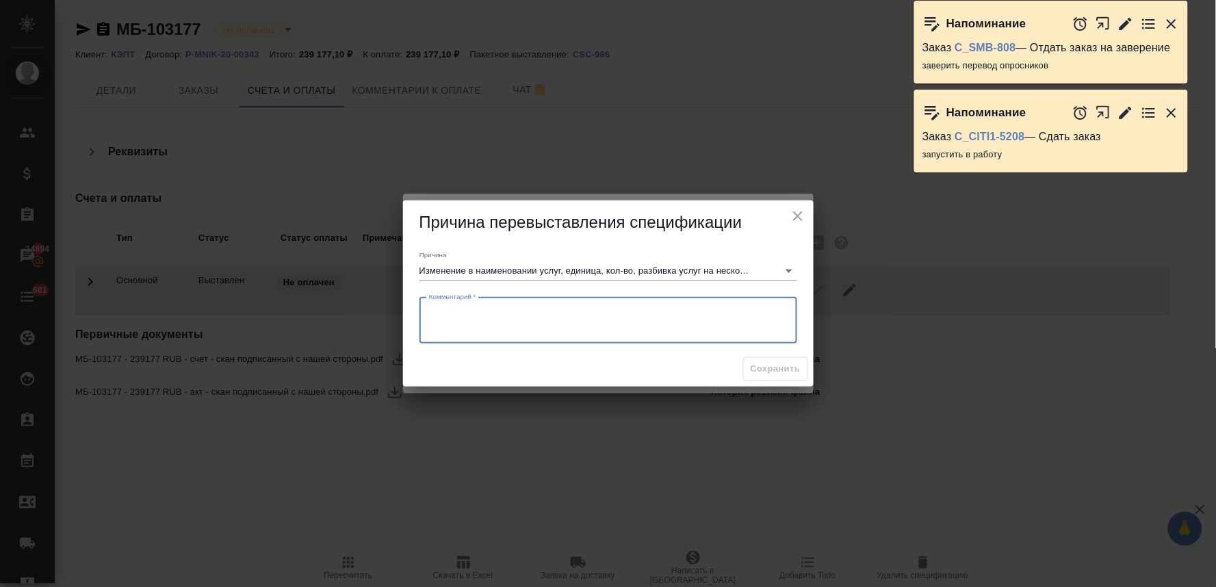
click at [491, 313] on textarea at bounding box center [608, 319] width 358 height 31
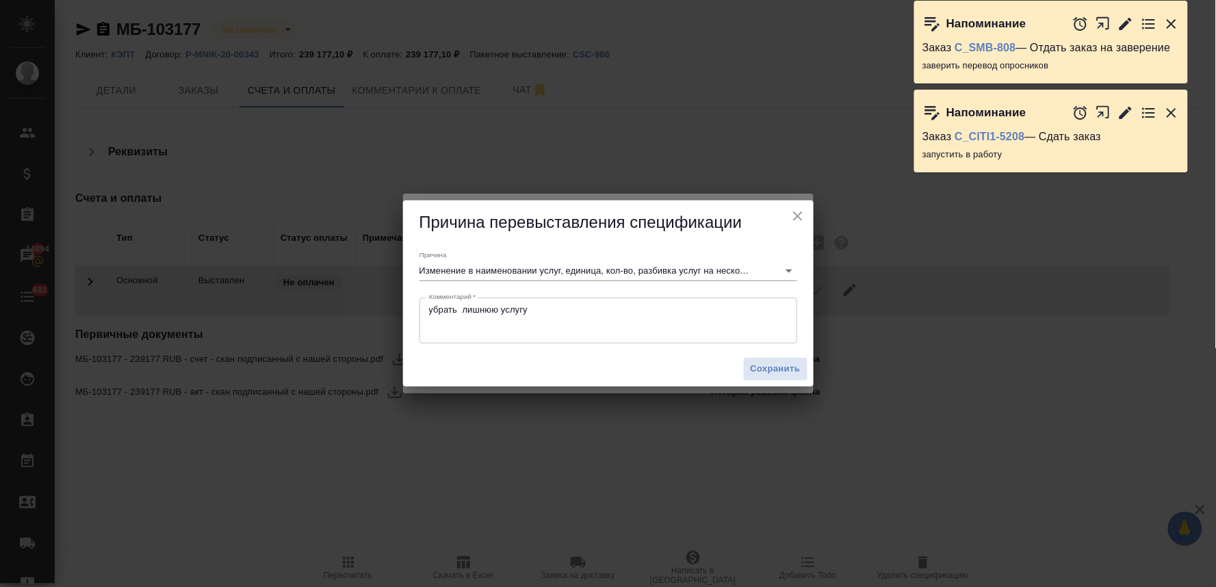
click at [425, 315] on div "убрать лишнюю услугу Комментарий *" at bounding box center [608, 321] width 378 height 46
click at [427, 309] on div "убрать лишнюю услугу Комментарий *" at bounding box center [608, 321] width 378 height 46
click at [433, 309] on textarea "убрать лишнюю услугу" at bounding box center [608, 319] width 358 height 31
type textarea "нужно убрать лишнюю услугу"
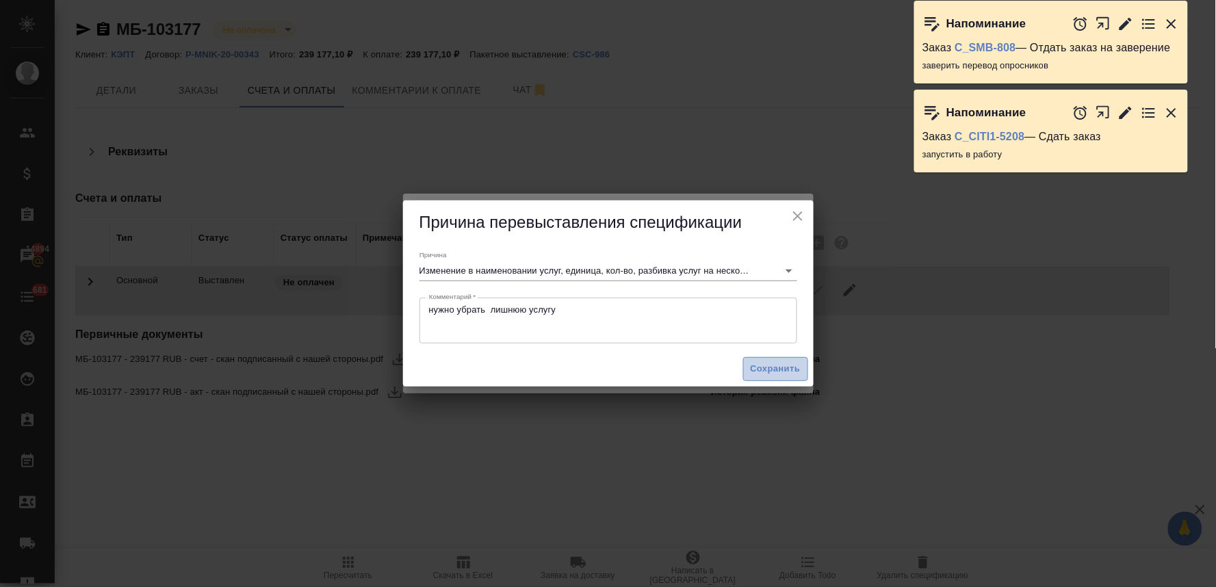
click at [769, 368] on span "Сохранить" at bounding box center [775, 369] width 50 height 16
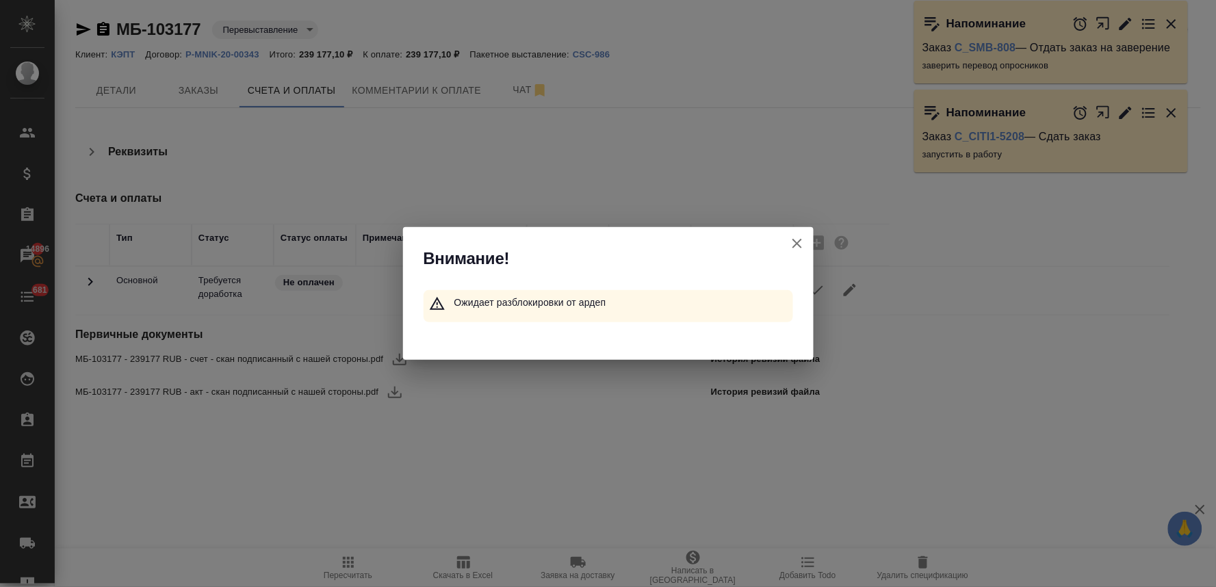
click at [852, 103] on div "Внимание! Ожидает разблокировки от ардеп" at bounding box center [608, 293] width 1216 height 587
click at [797, 239] on icon "button" at bounding box center [797, 243] width 16 height 16
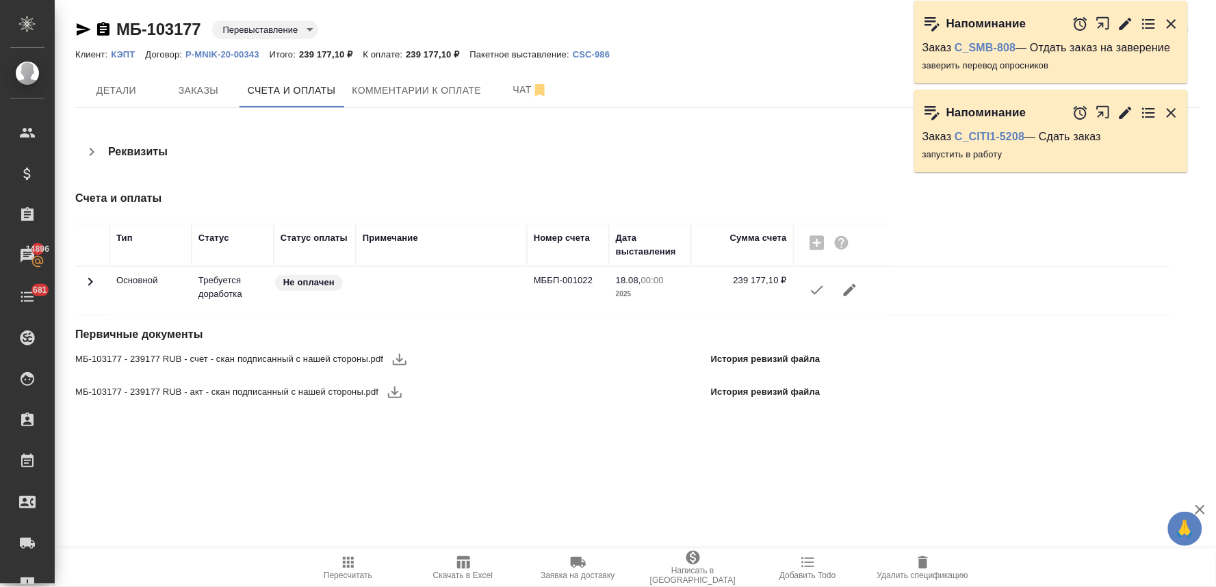
click at [345, 566] on icon "button" at bounding box center [348, 562] width 11 height 11
click at [817, 286] on icon "button" at bounding box center [817, 290] width 16 height 16
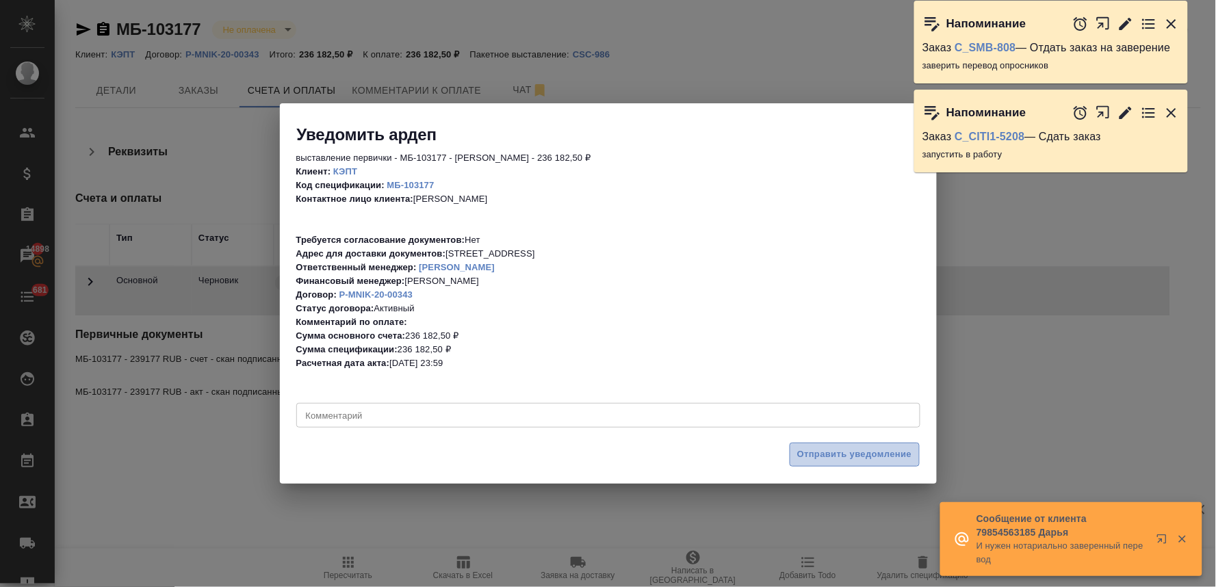
click at [822, 454] on span "Отправить уведомление" at bounding box center [854, 455] width 115 height 16
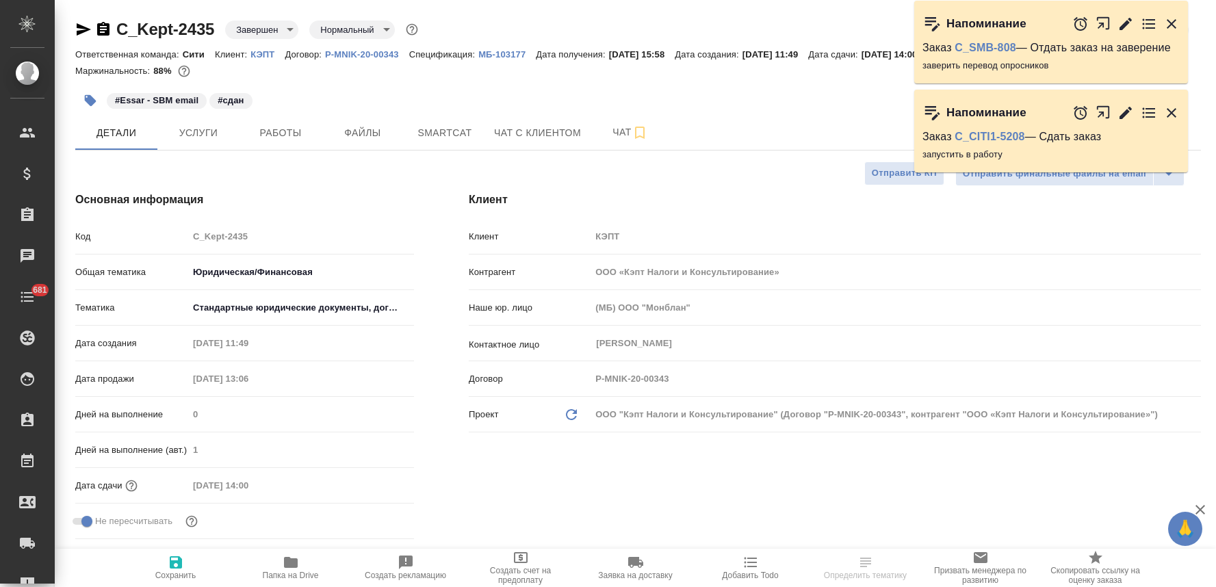
select select "RU"
click at [215, 140] on span "Услуги" at bounding box center [199, 133] width 66 height 17
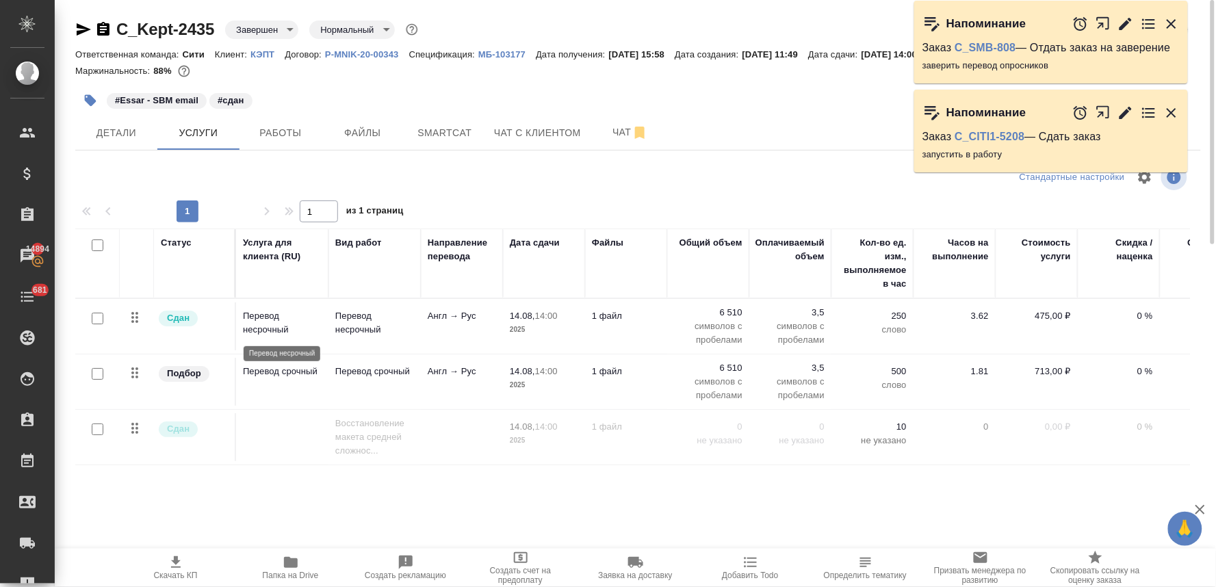
click at [288, 324] on p "Перевод несрочный" at bounding box center [282, 322] width 79 height 27
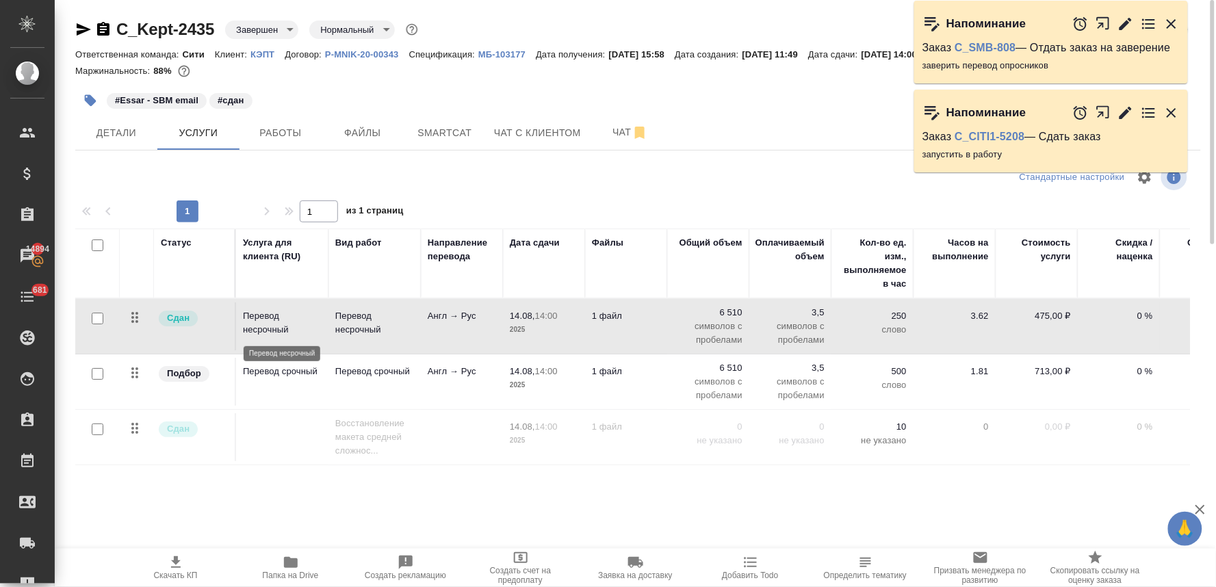
click at [288, 324] on p "Перевод несрочный" at bounding box center [282, 322] width 79 height 27
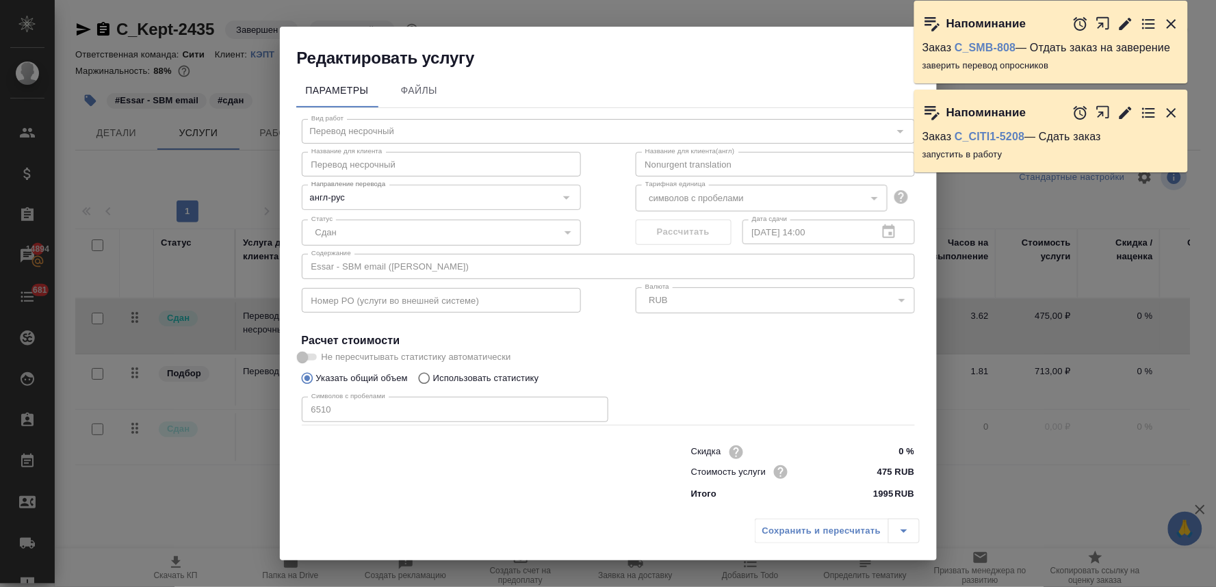
click at [275, 268] on div "Редактировать услугу Параметры Файлы Вид работ Перевод несрочный Вид работ Назв…" at bounding box center [608, 293] width 1216 height 587
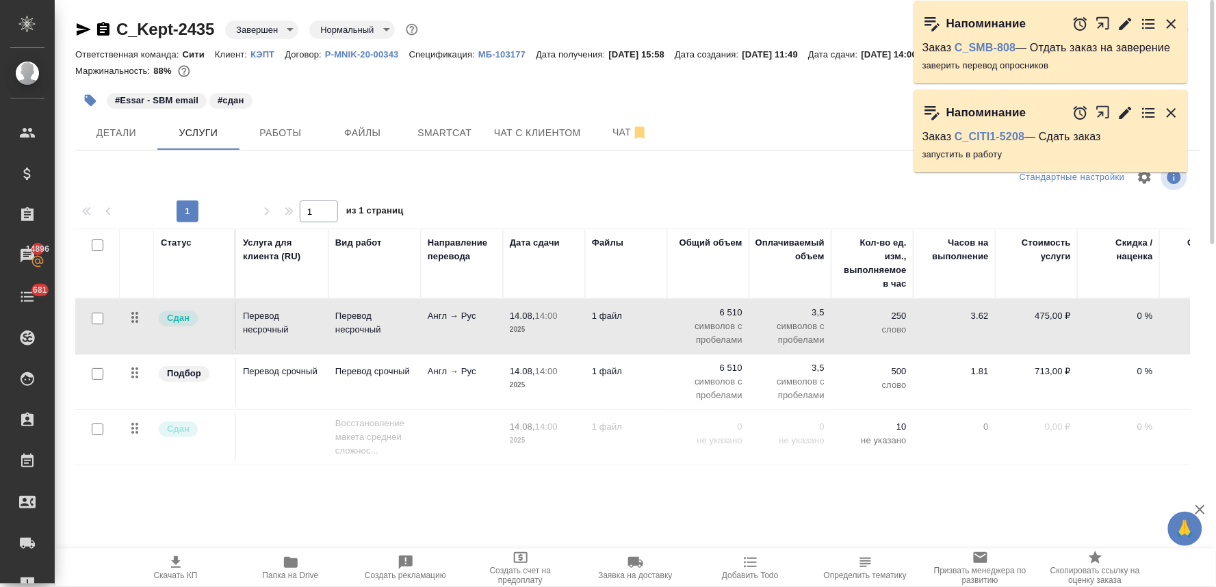
click at [79, 25] on icon "button" at bounding box center [84, 29] width 14 height 12
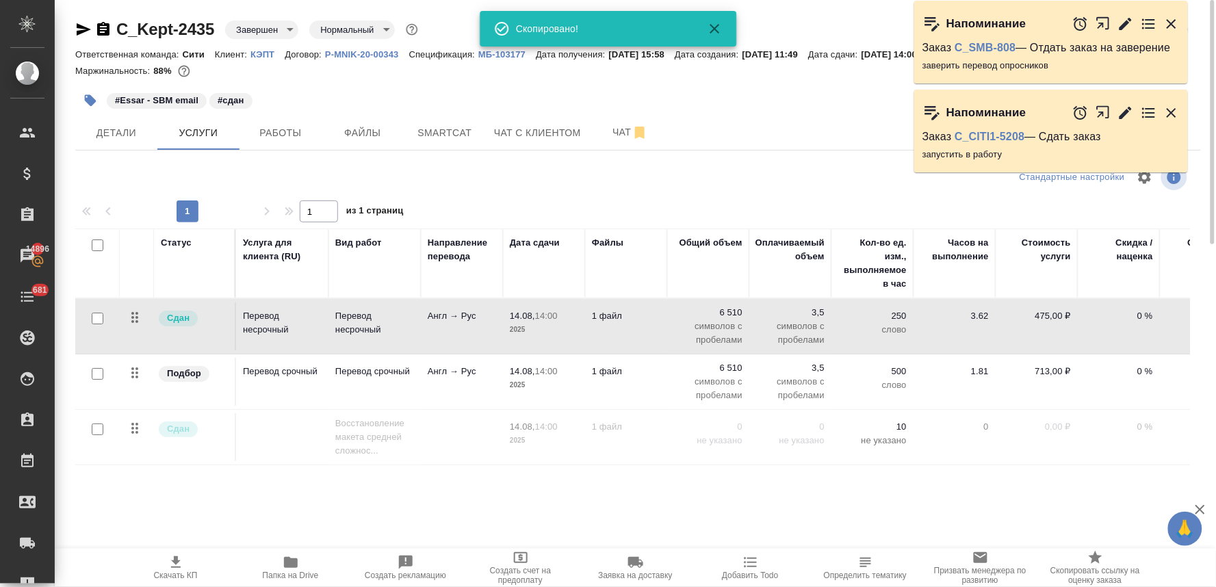
click at [825, 504] on div "Статус Услуга для клиента (RU) Вид работ Направление перевода Дата сдачи Файлы …" at bounding box center [632, 375] width 1114 height 294
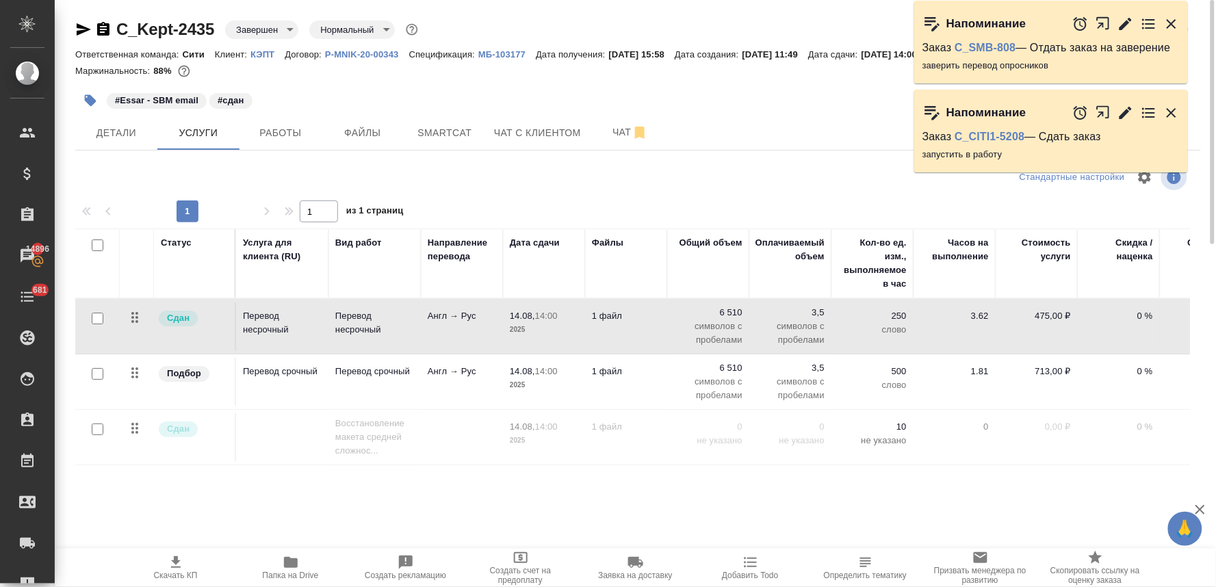
click at [114, 556] on div "Скачать КП Папка на Drive Создать рекламацию Создать счет на предоплату Заявка …" at bounding box center [635, 568] width 1161 height 38
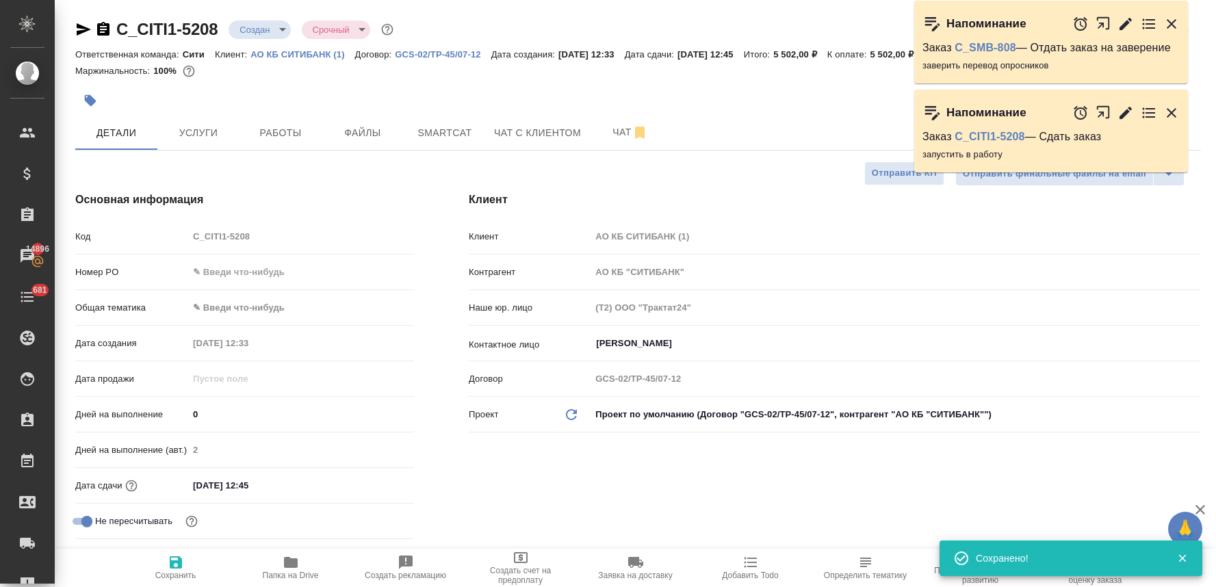
select select "RU"
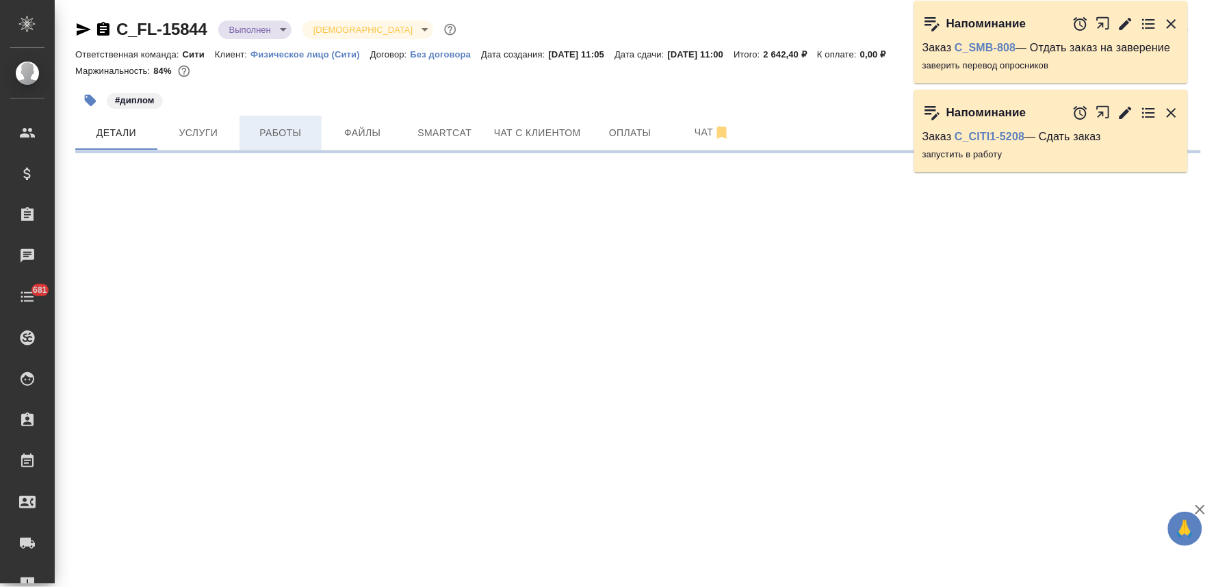
click at [276, 131] on span "Работы" at bounding box center [281, 133] width 66 height 17
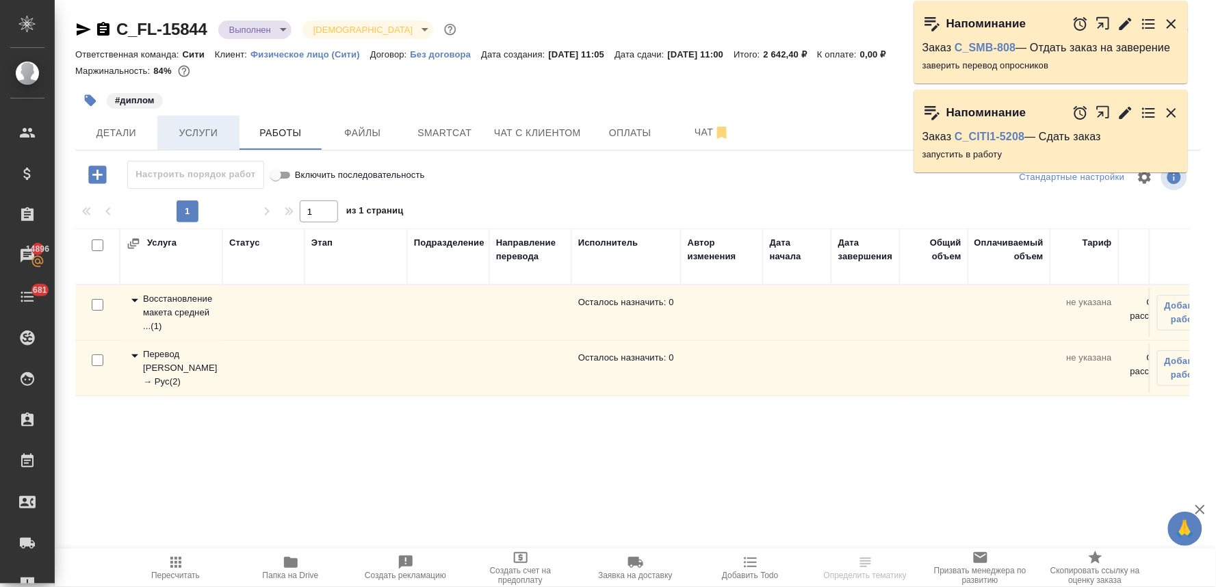
click at [218, 127] on span "Услуги" at bounding box center [199, 133] width 66 height 17
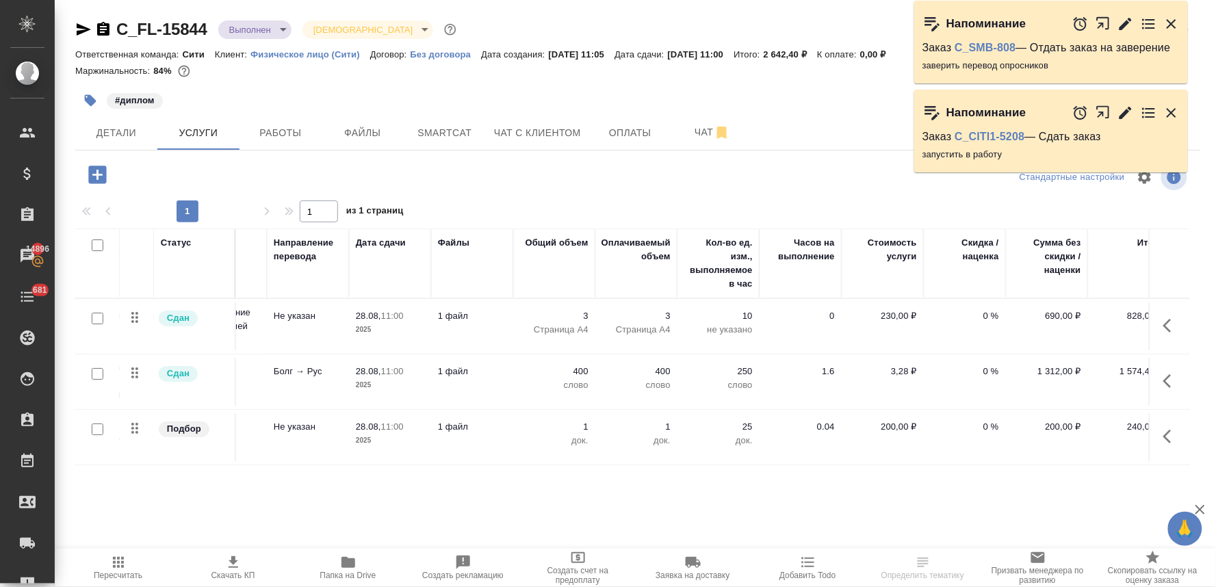
scroll to position [0, 174]
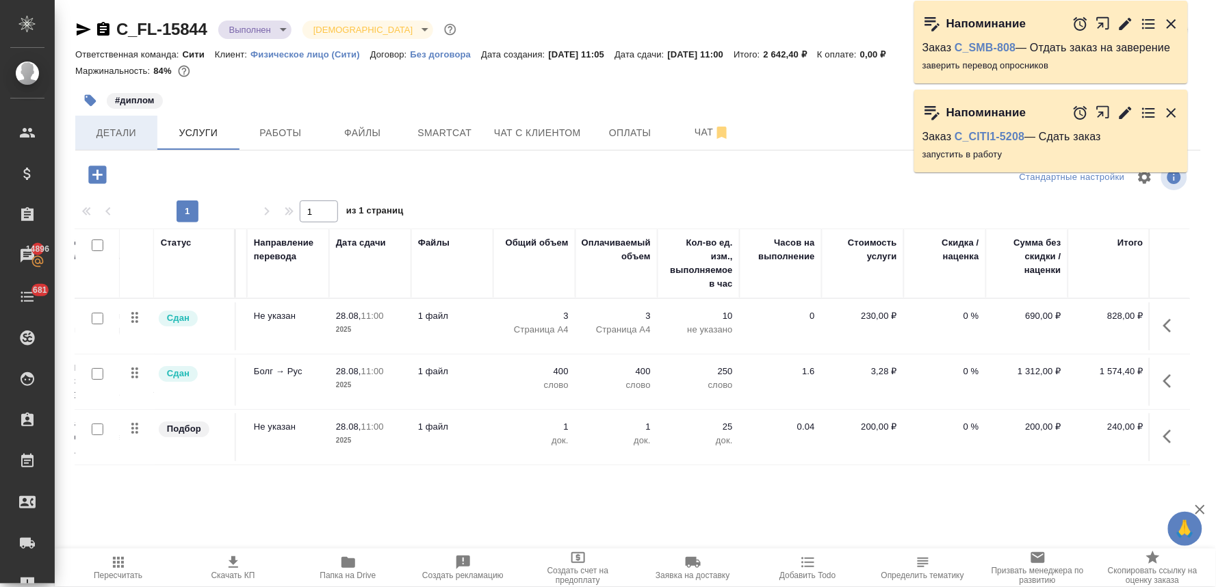
click at [123, 130] on span "Детали" at bounding box center [116, 133] width 66 height 17
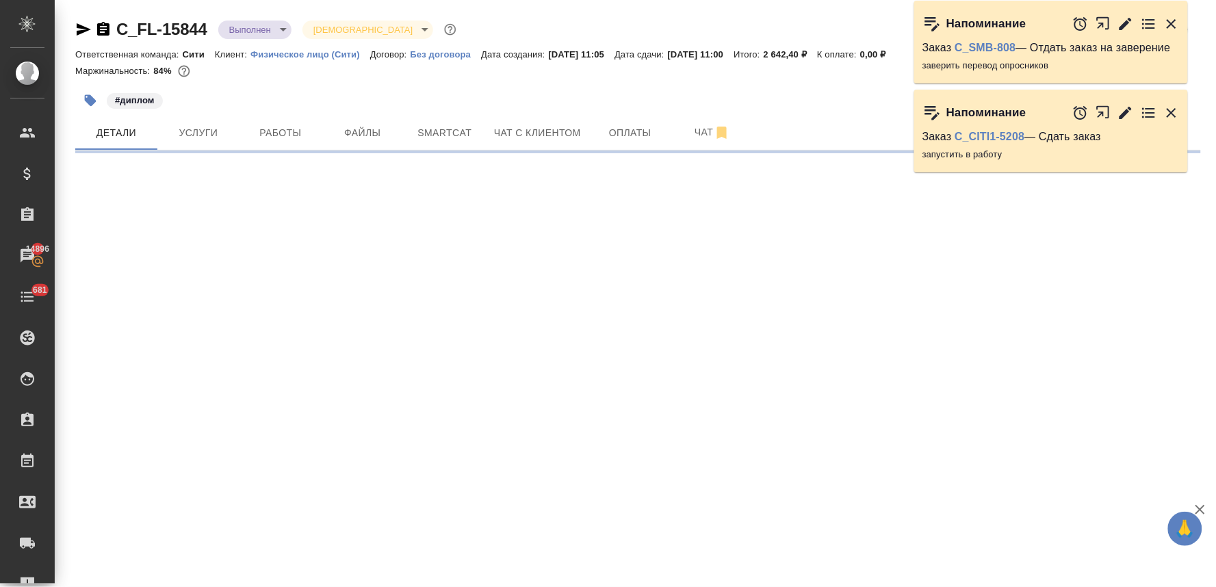
select select "RU"
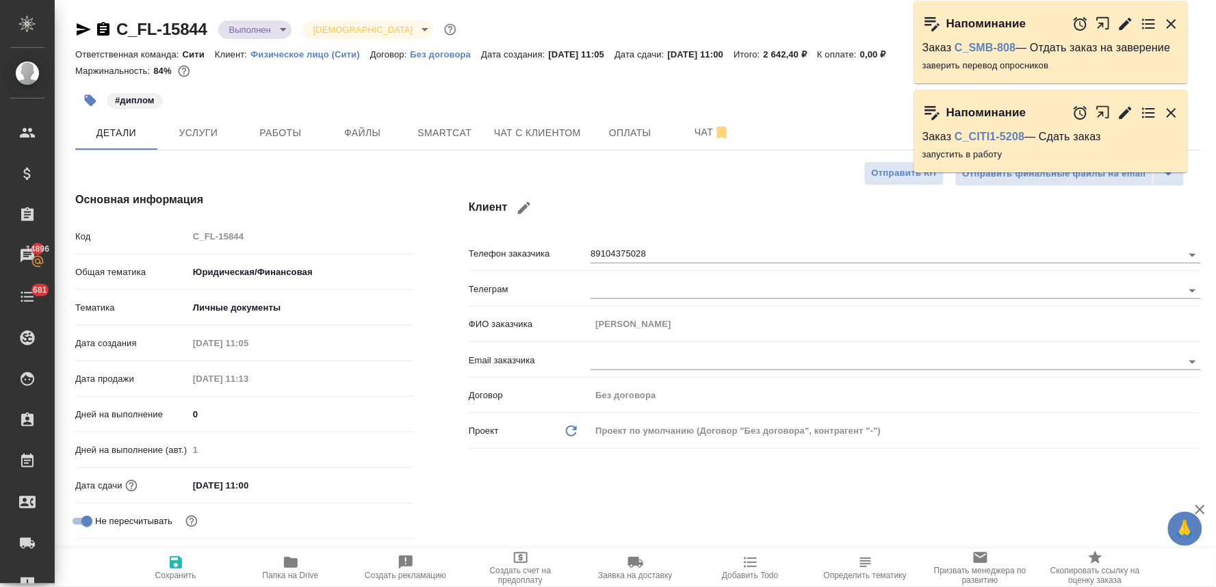
type textarea "x"
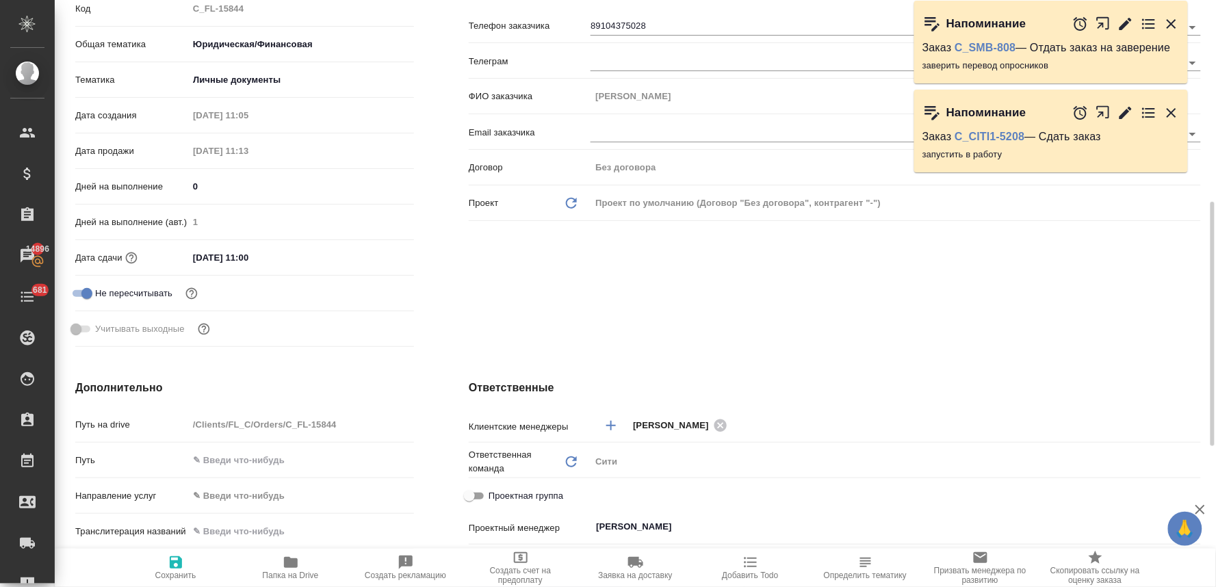
scroll to position [456, 0]
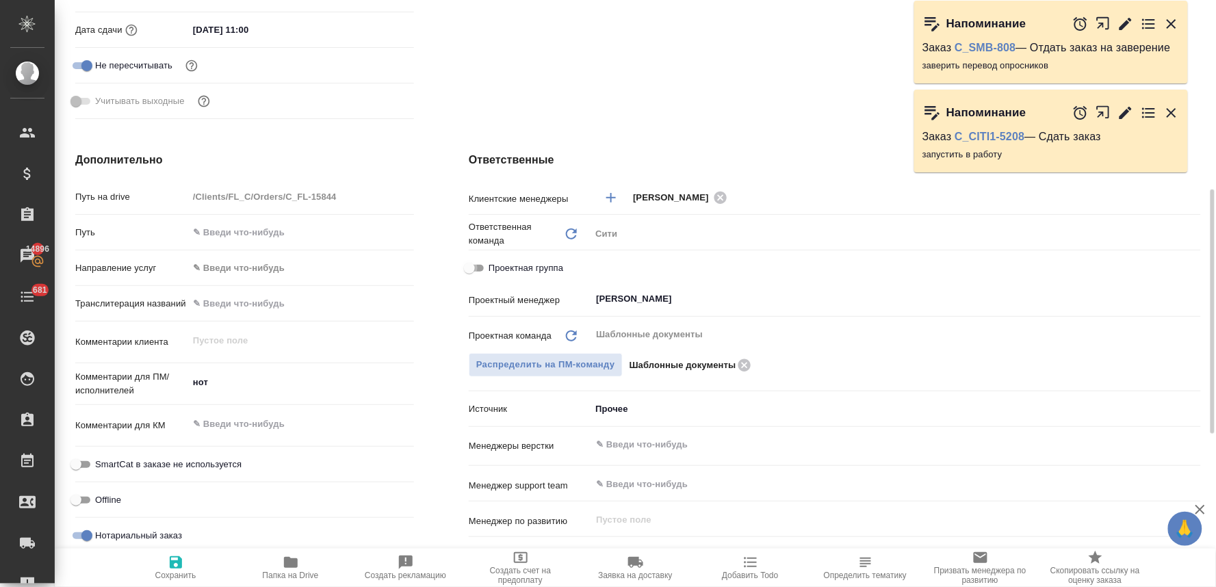
click at [484, 265] on input "Проектная группа" at bounding box center [469, 268] width 49 height 16
checkbox input "true"
type textarea "x"
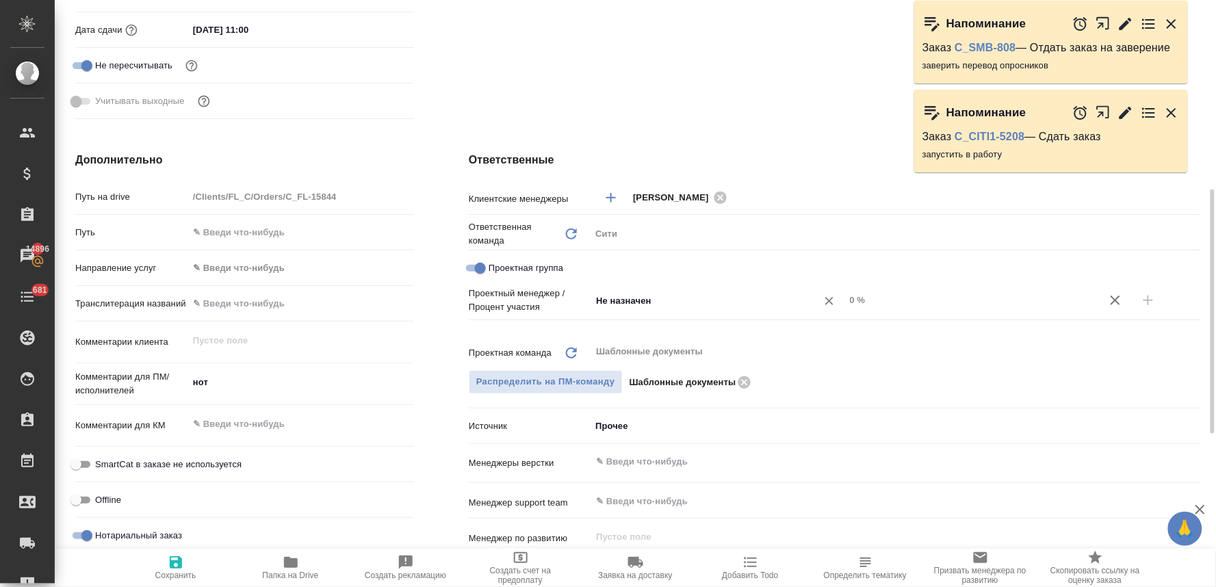
click at [614, 296] on input "Не назначен" at bounding box center [694, 300] width 200 height 16
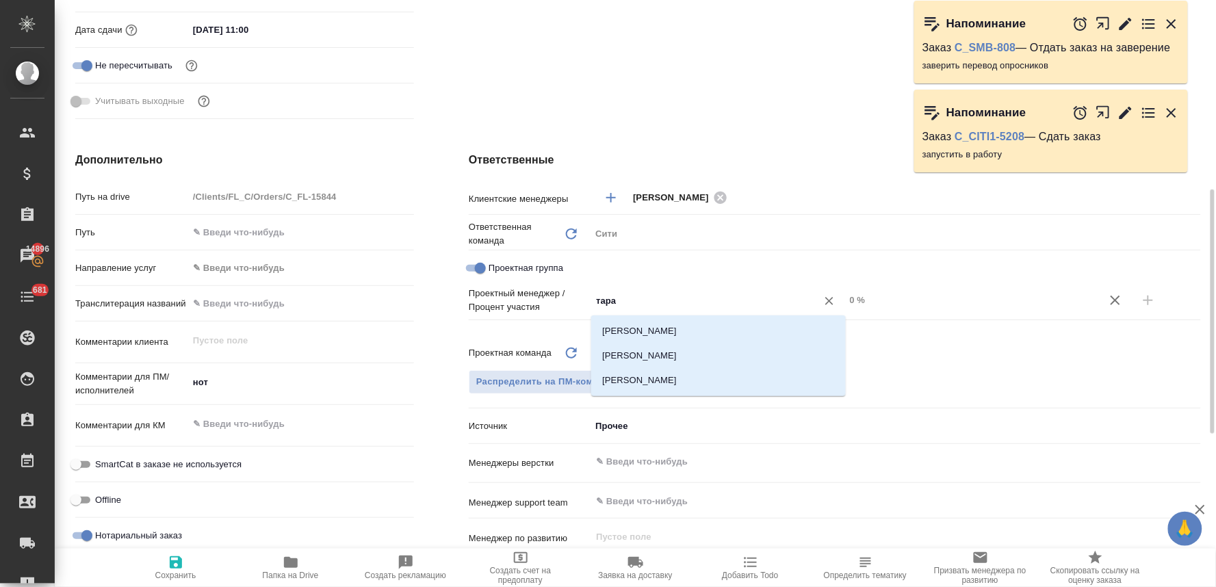
type input "тараб"
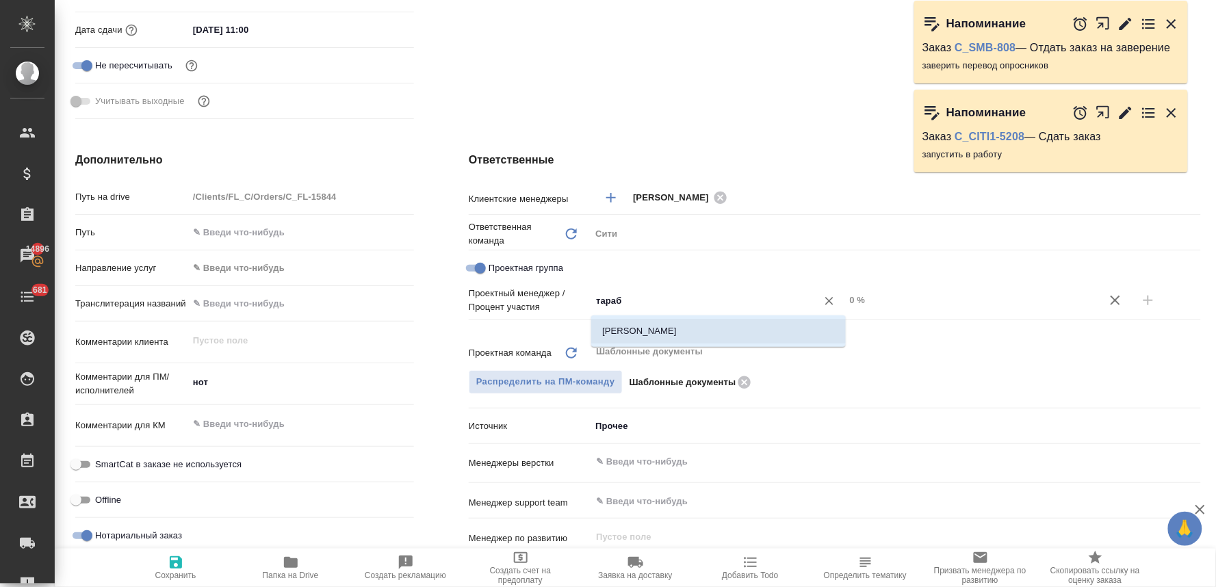
click at [631, 337] on li "Тарабановская Анастасия" at bounding box center [718, 331] width 254 height 25
type textarea "x"
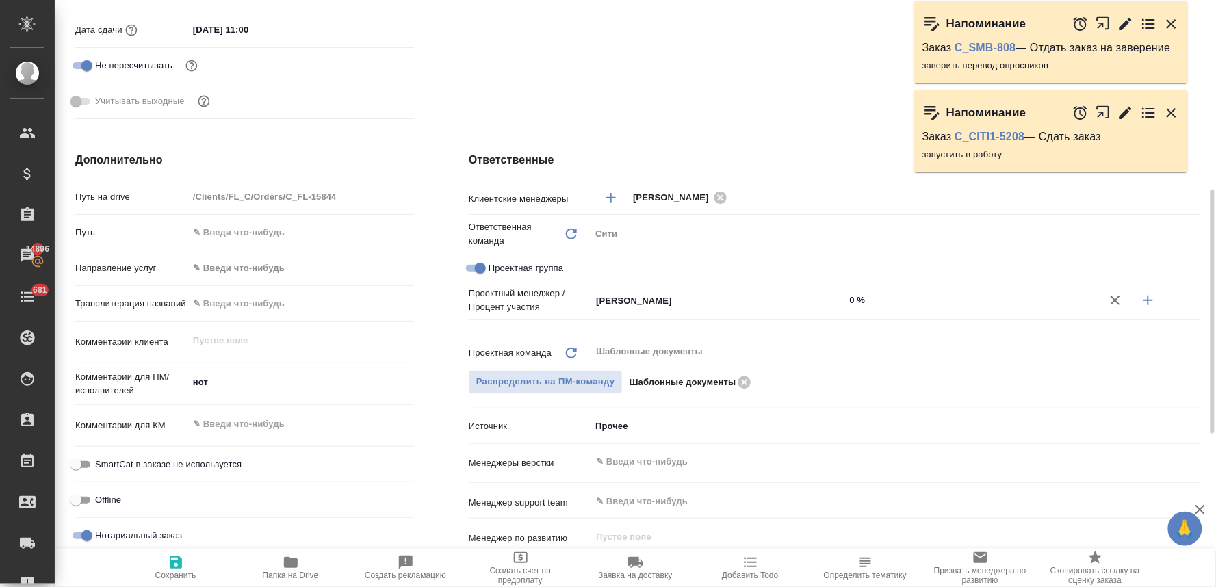
click at [1150, 304] on icon "button" at bounding box center [1148, 300] width 16 height 16
type textarea "x"
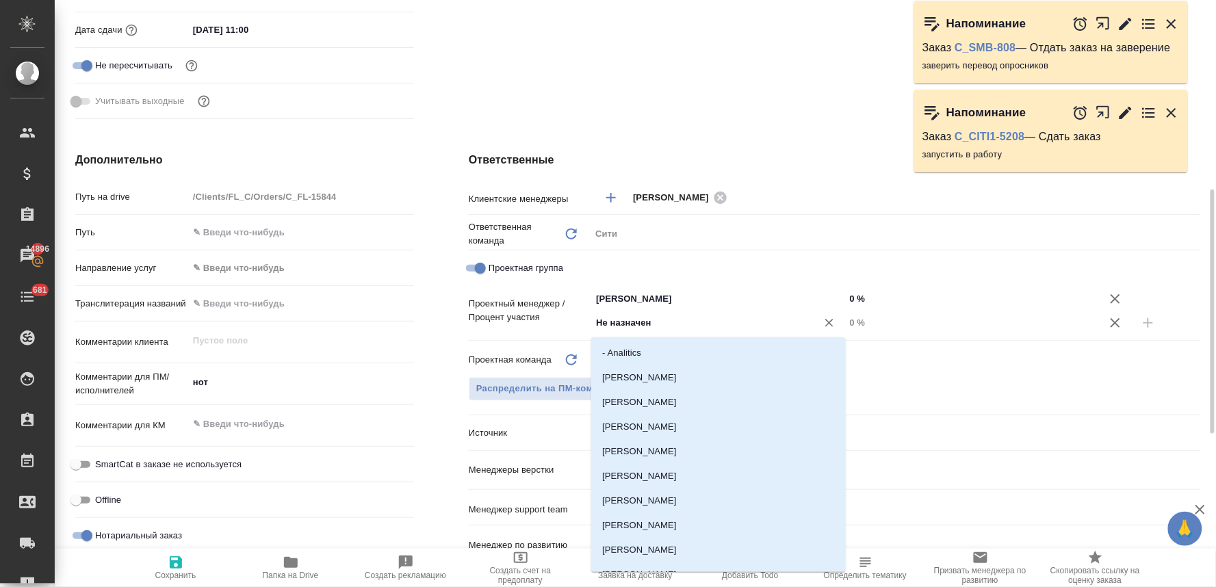
click at [676, 325] on input "Не назначен" at bounding box center [694, 323] width 200 height 16
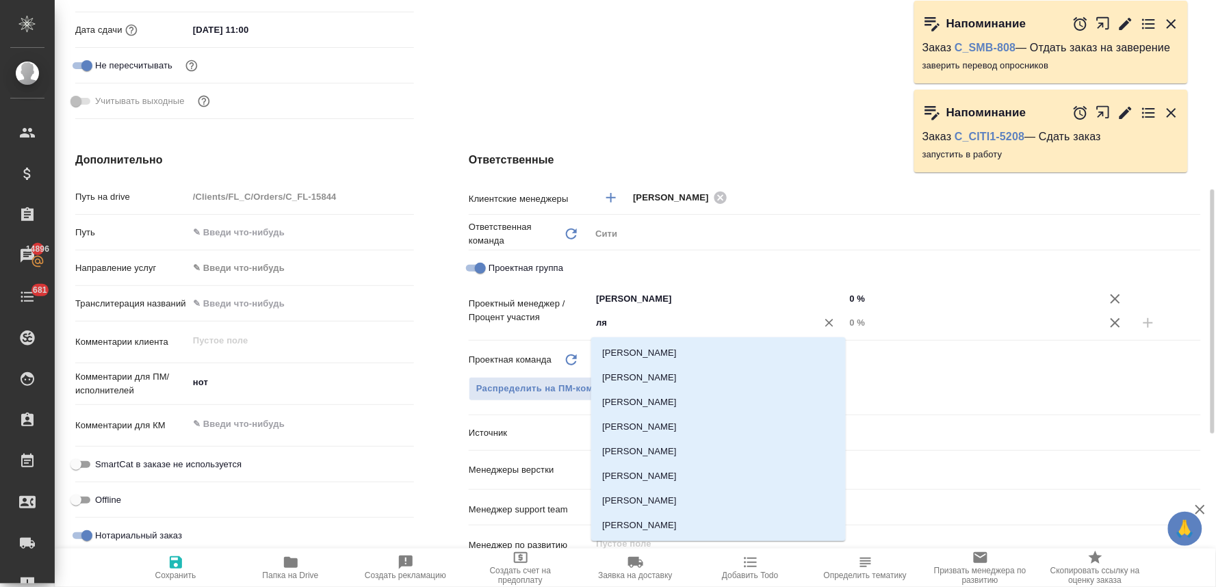
type input "лям"
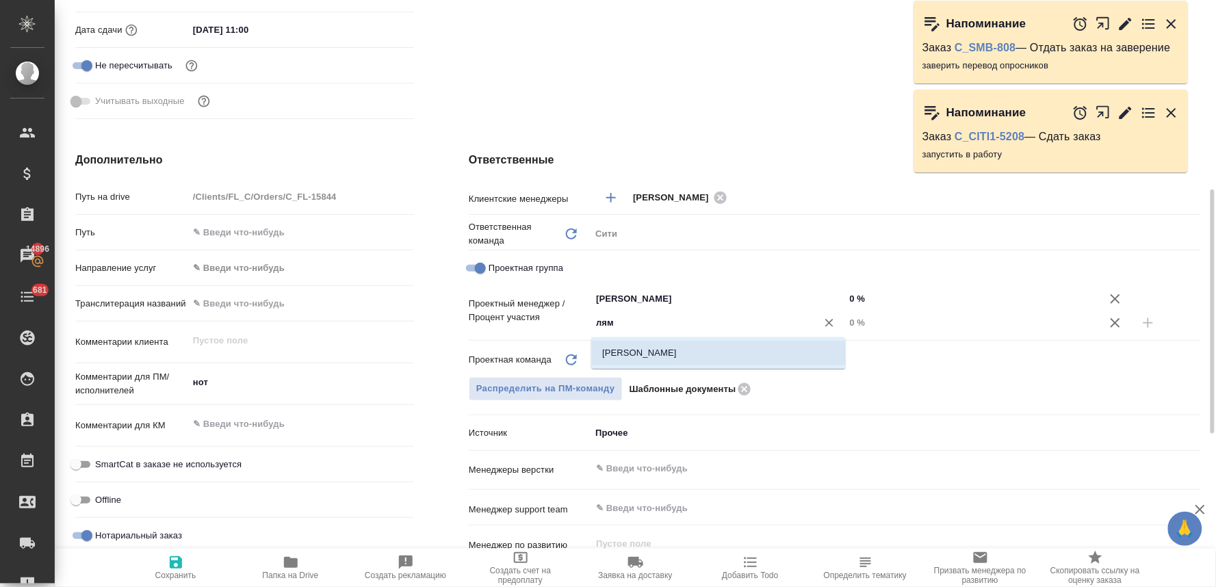
click at [675, 353] on li "[PERSON_NAME]" at bounding box center [718, 353] width 254 height 25
type textarea "x"
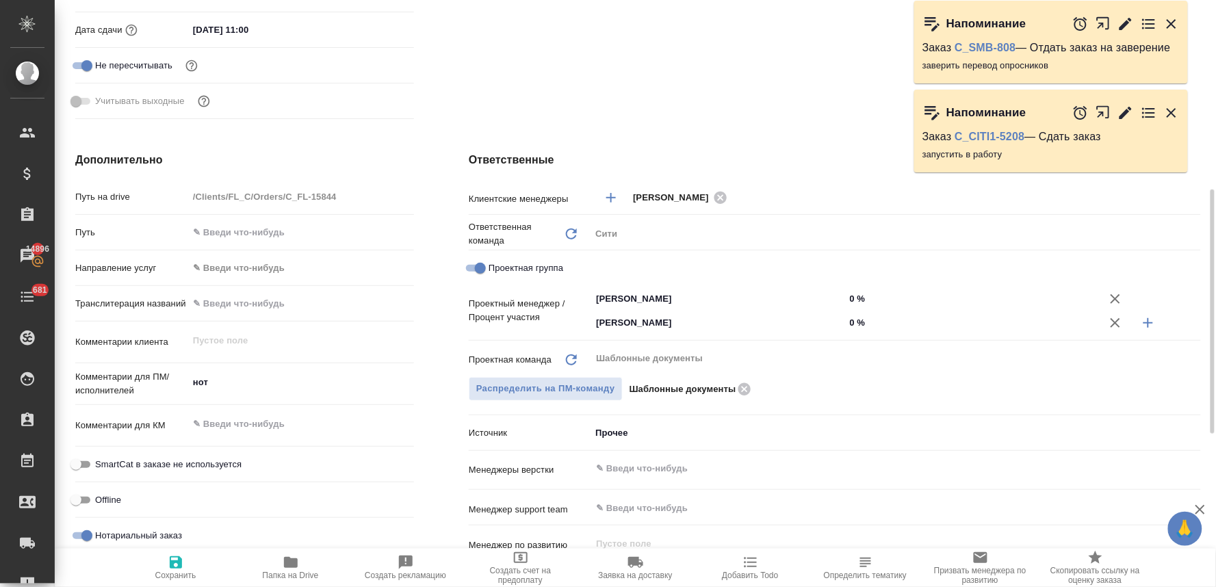
click at [854, 319] on input "0 %" at bounding box center [972, 323] width 254 height 20
type textarea "x"
type input "9 %"
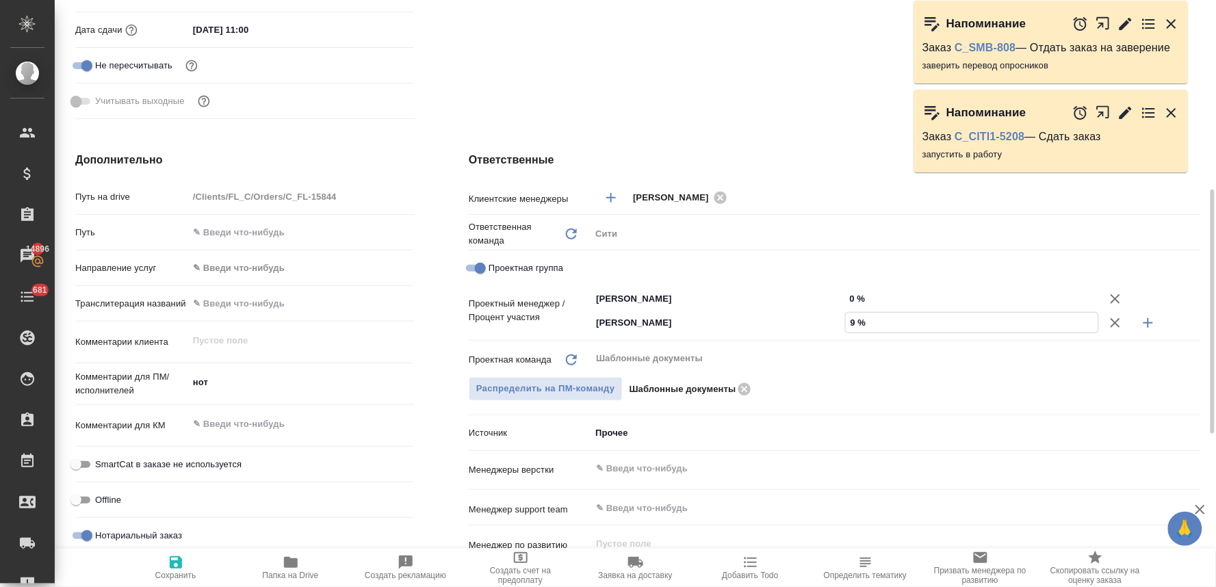
type textarea "x"
type input "9 %"
click at [859, 299] on input "0 %" at bounding box center [972, 299] width 253 height 20
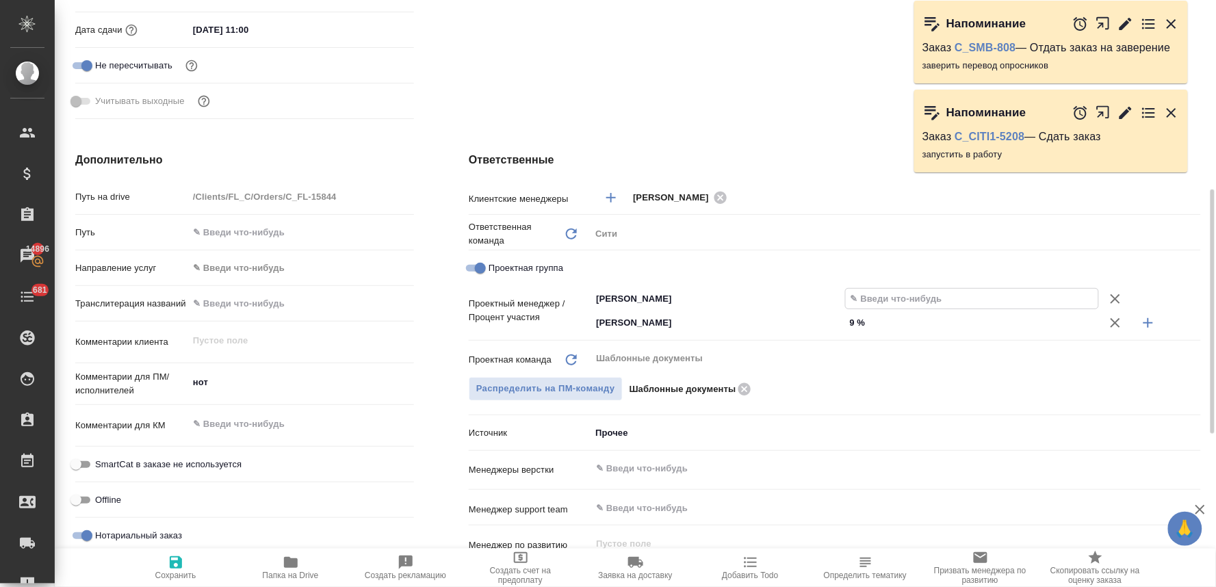
type textarea "x"
type input "9 %"
type textarea "x"
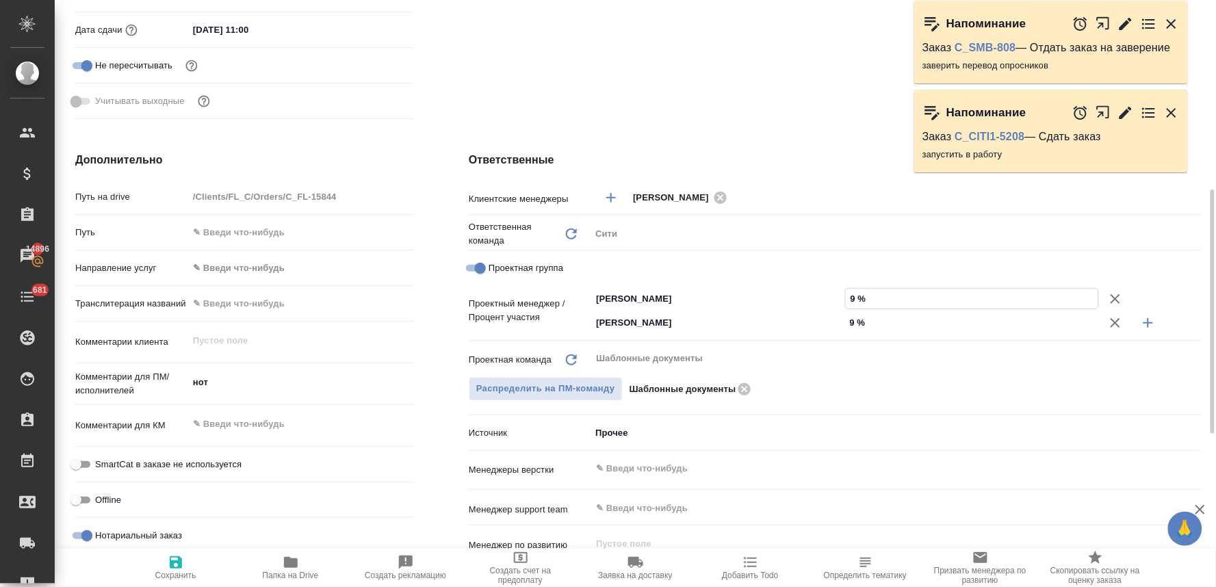
type textarea "x"
type input "91 %"
type textarea "x"
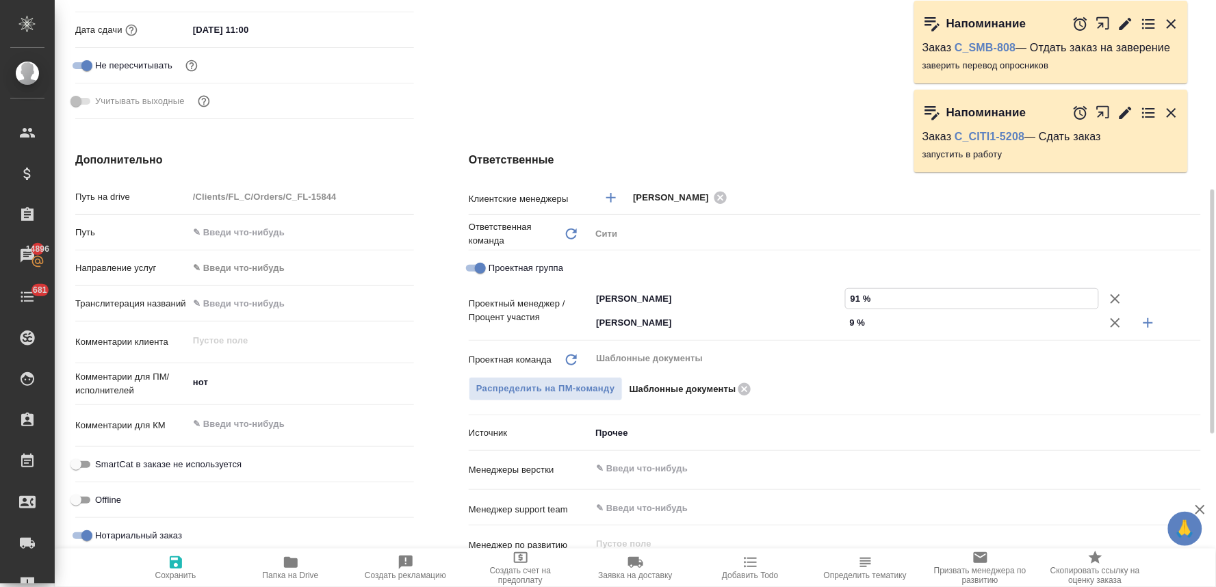
type textarea "x"
type input "91 %"
click at [178, 573] on span "Сохранить" at bounding box center [175, 576] width 41 height 10
type textarea "x"
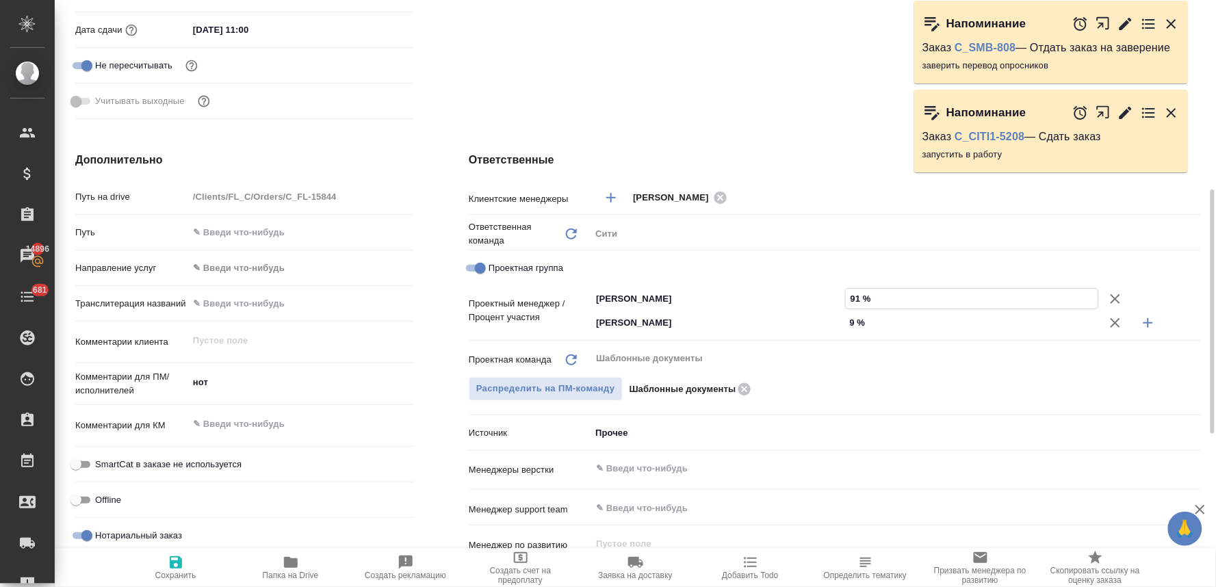
type textarea "x"
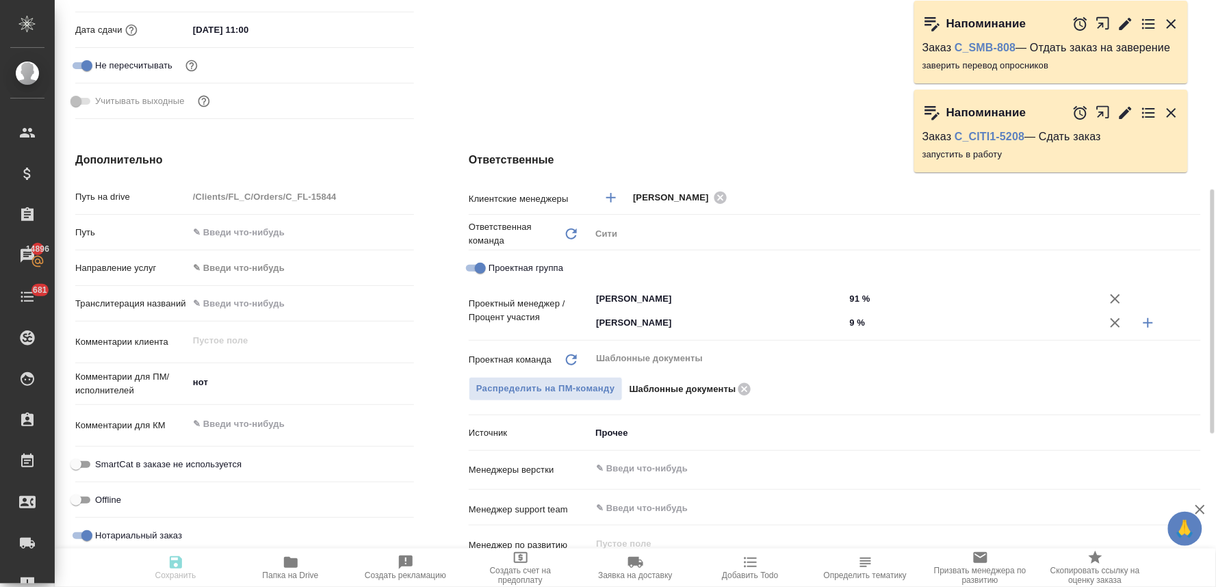
type textarea "x"
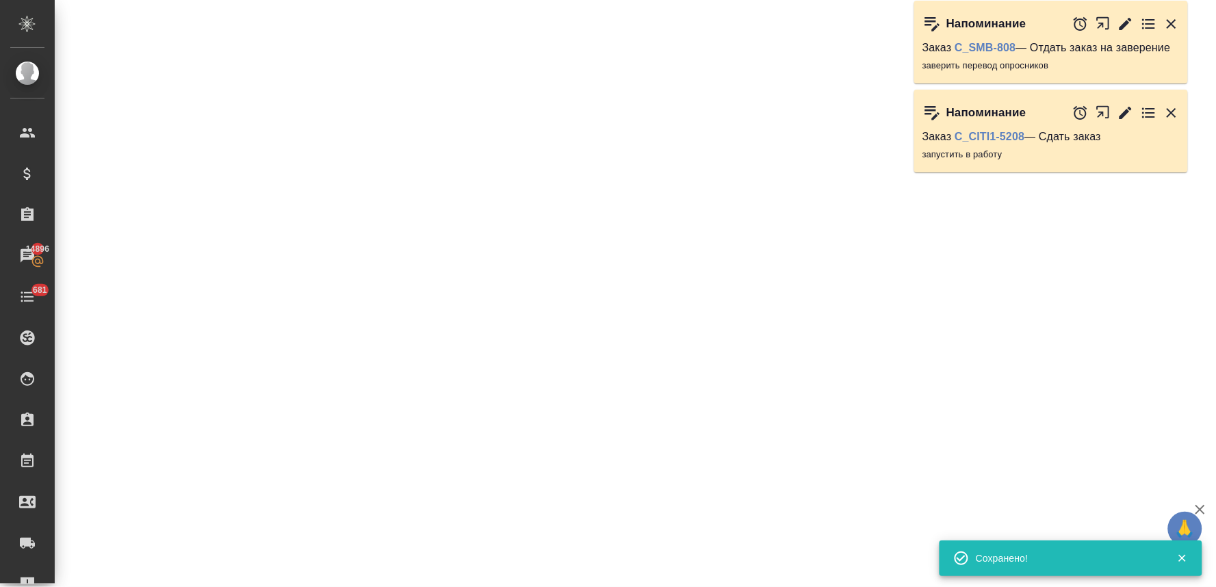
select select "RU"
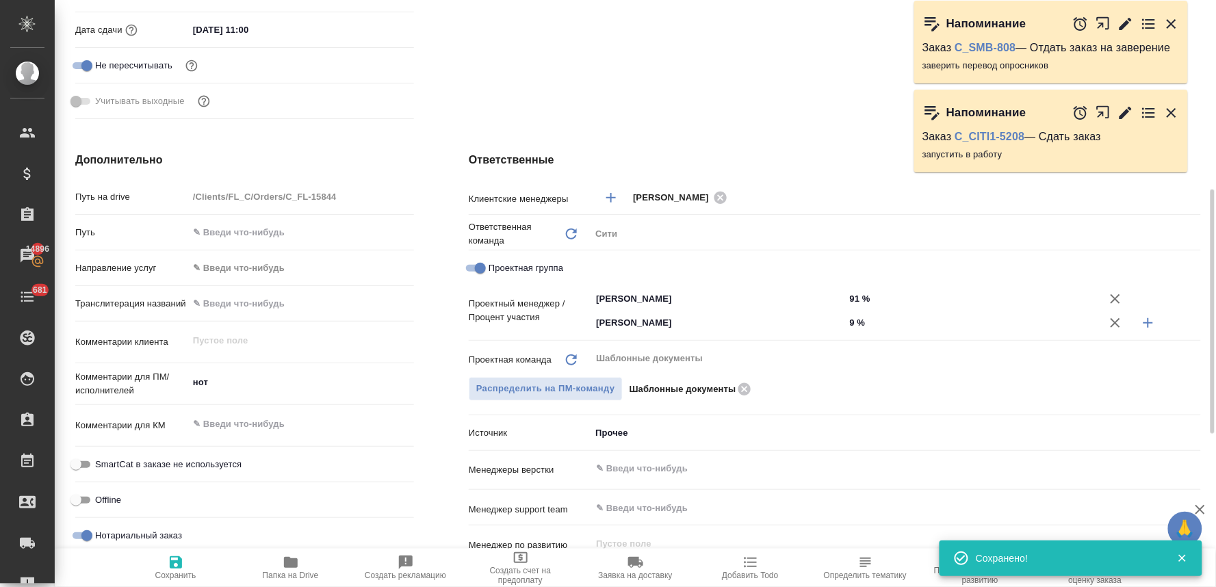
type textarea "x"
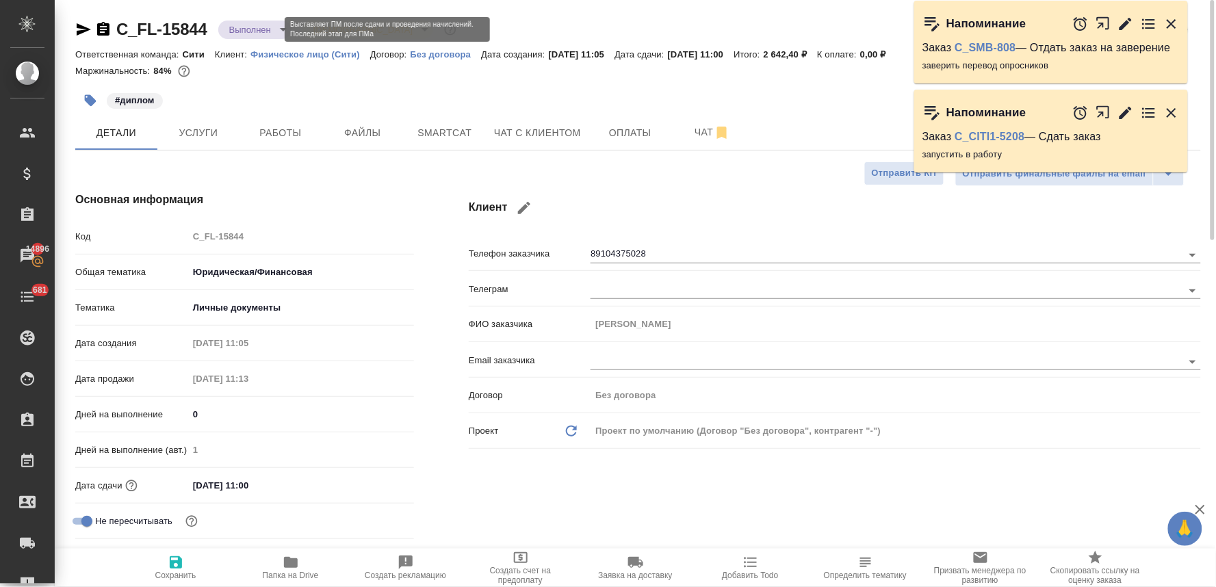
click at [254, 23] on body "🙏 .cls-1 fill:#fff; AWATERA Lyamina Nadezhda Клиенты Спецификации Заказы 14896 …" at bounding box center [608, 293] width 1216 height 587
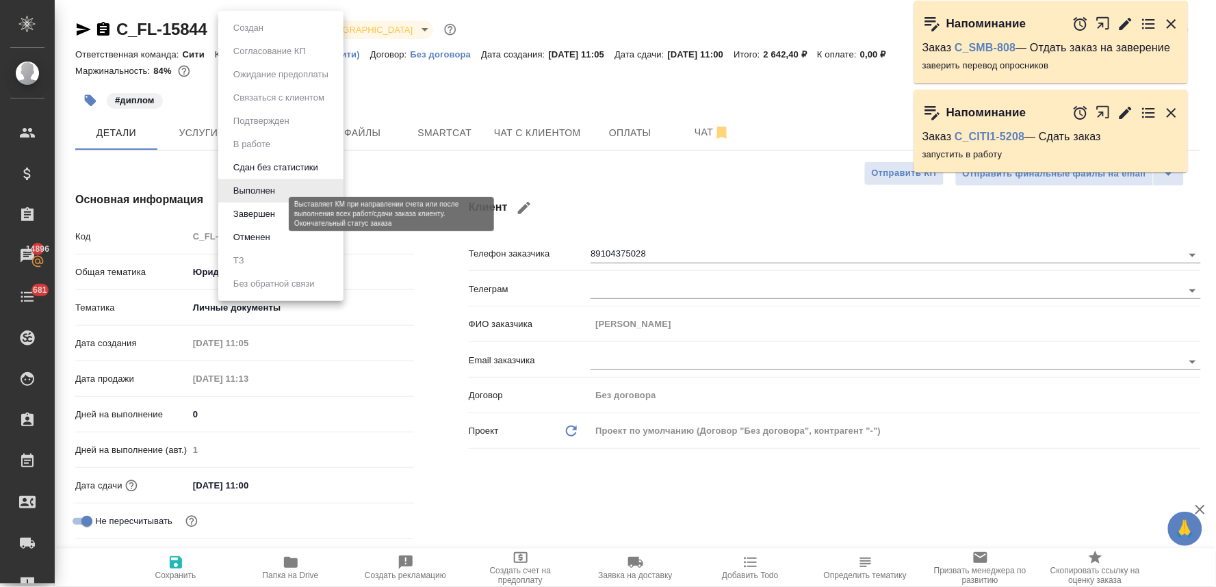
click at [263, 215] on button "Завершен" at bounding box center [254, 214] width 50 height 15
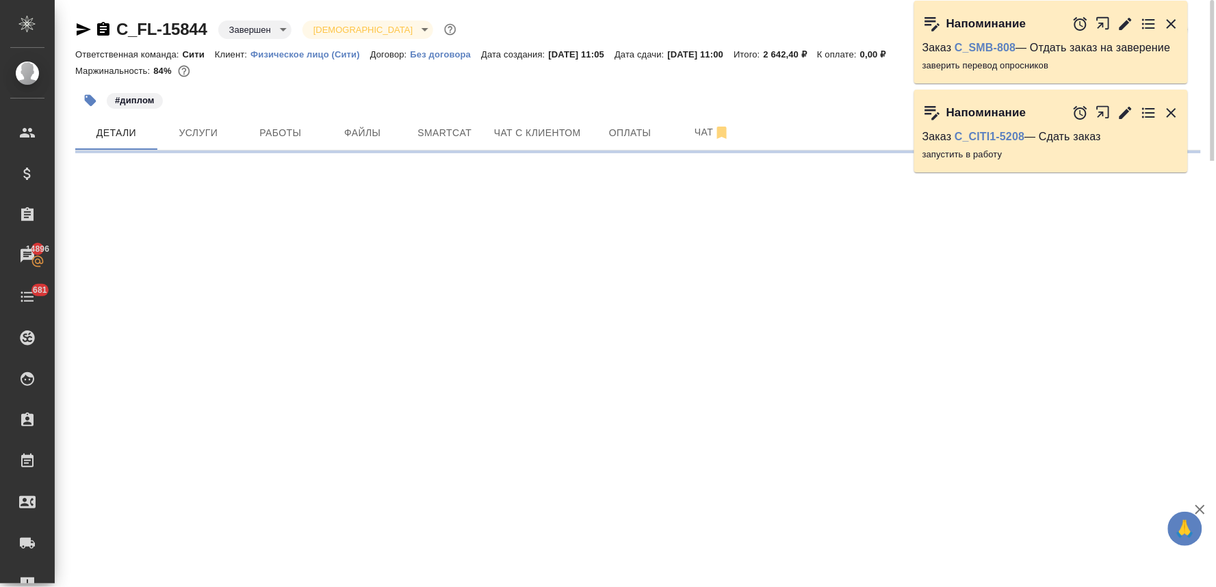
select select "RU"
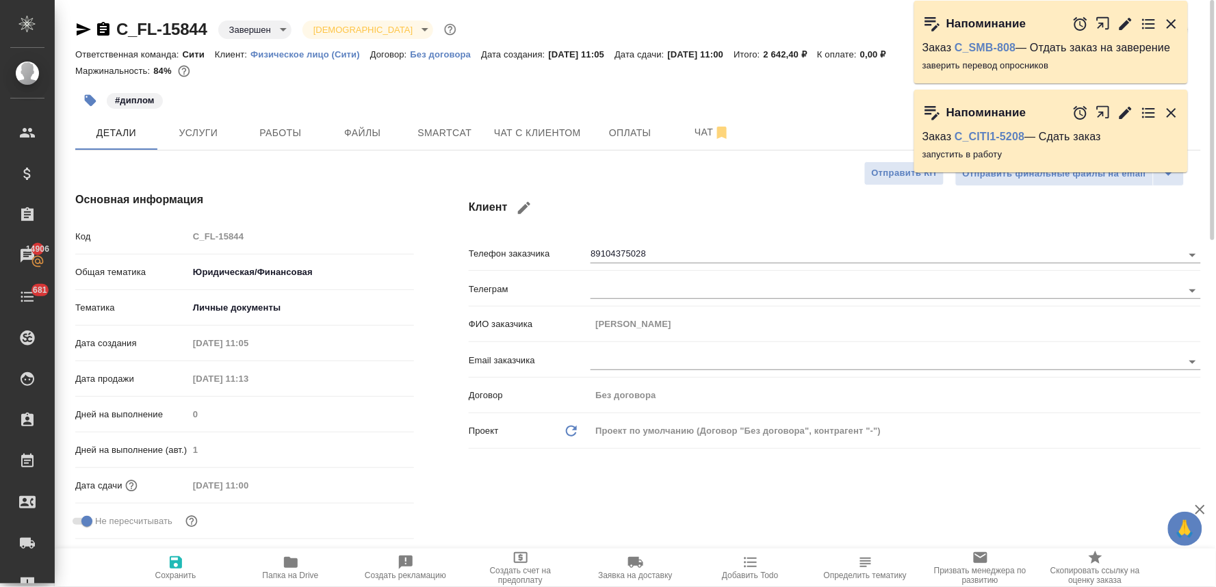
type textarea "x"
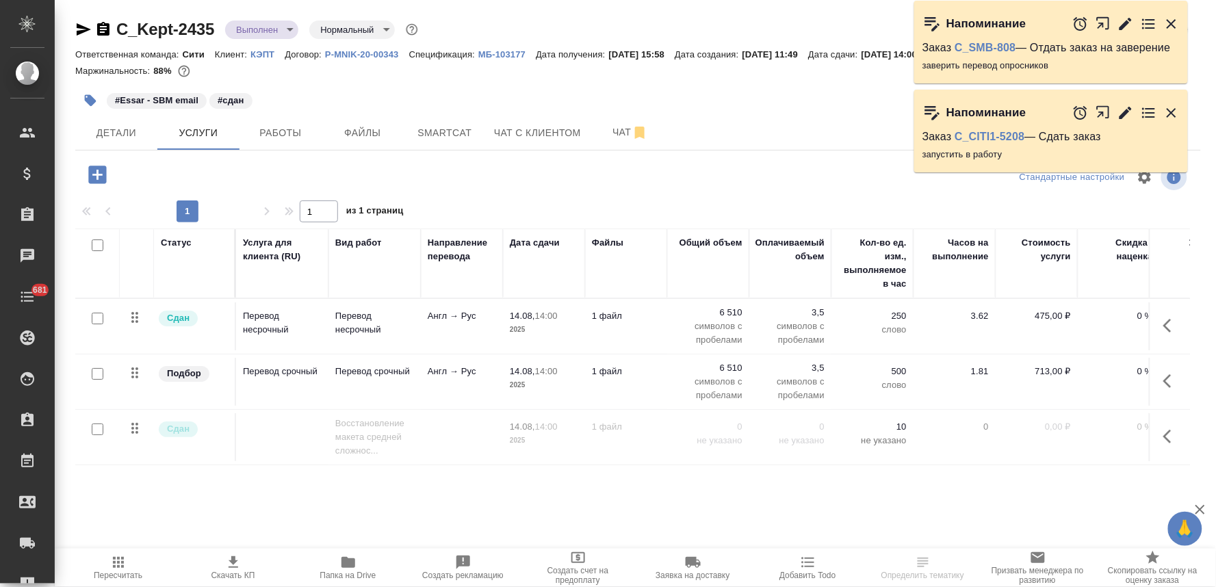
click at [1167, 371] on button "button" at bounding box center [1171, 381] width 33 height 33
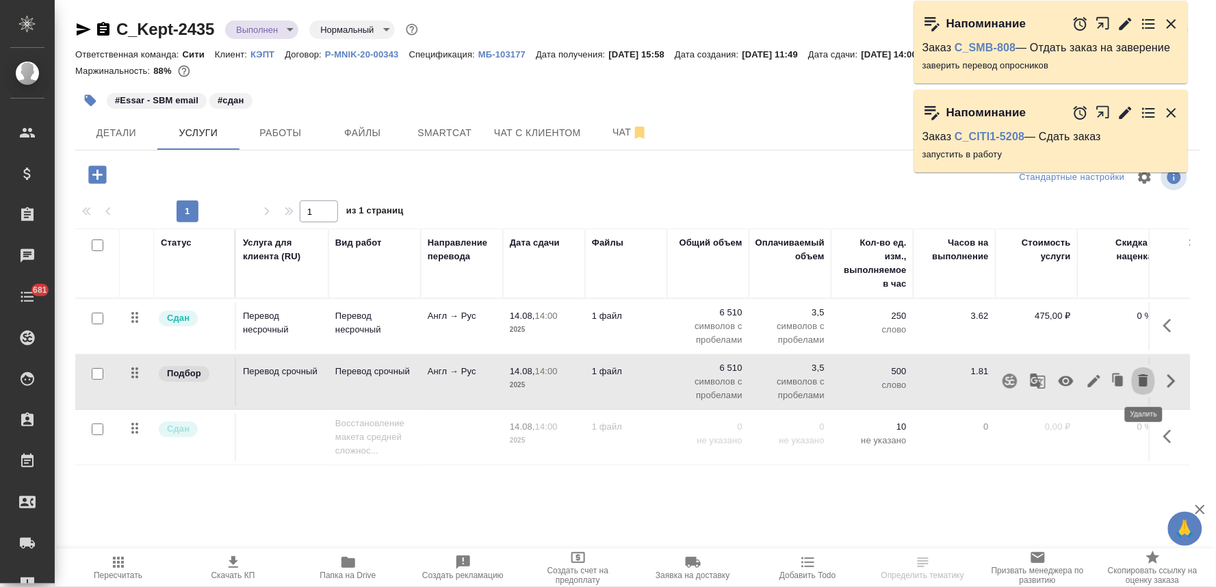
click at [1146, 376] on icon "button" at bounding box center [1143, 380] width 16 height 16
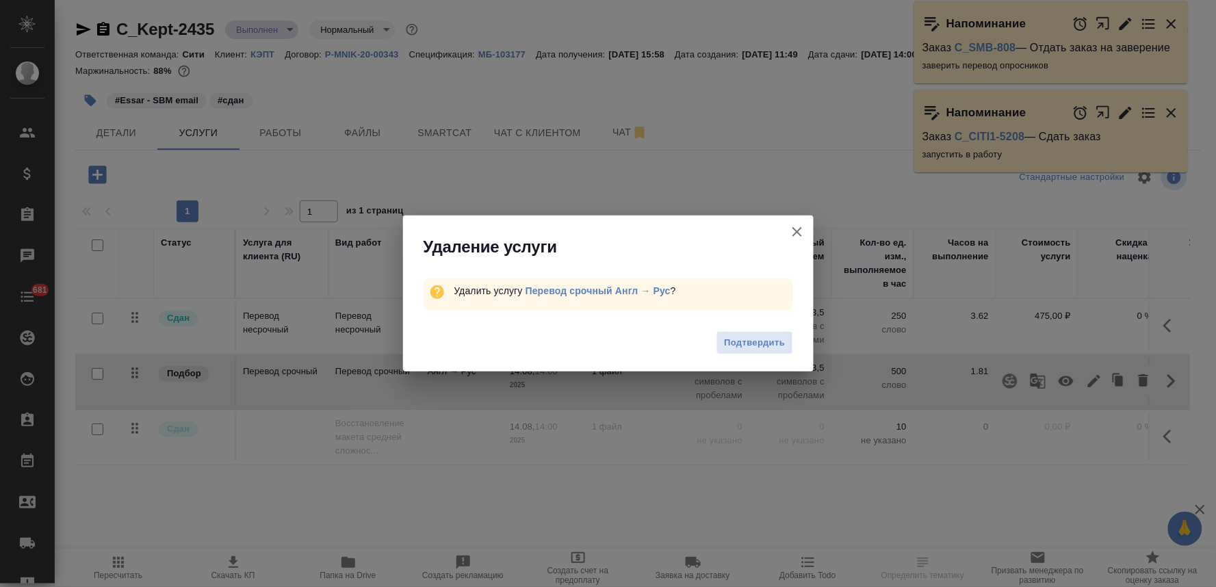
click at [769, 337] on span "Подтвердить" at bounding box center [754, 343] width 61 height 16
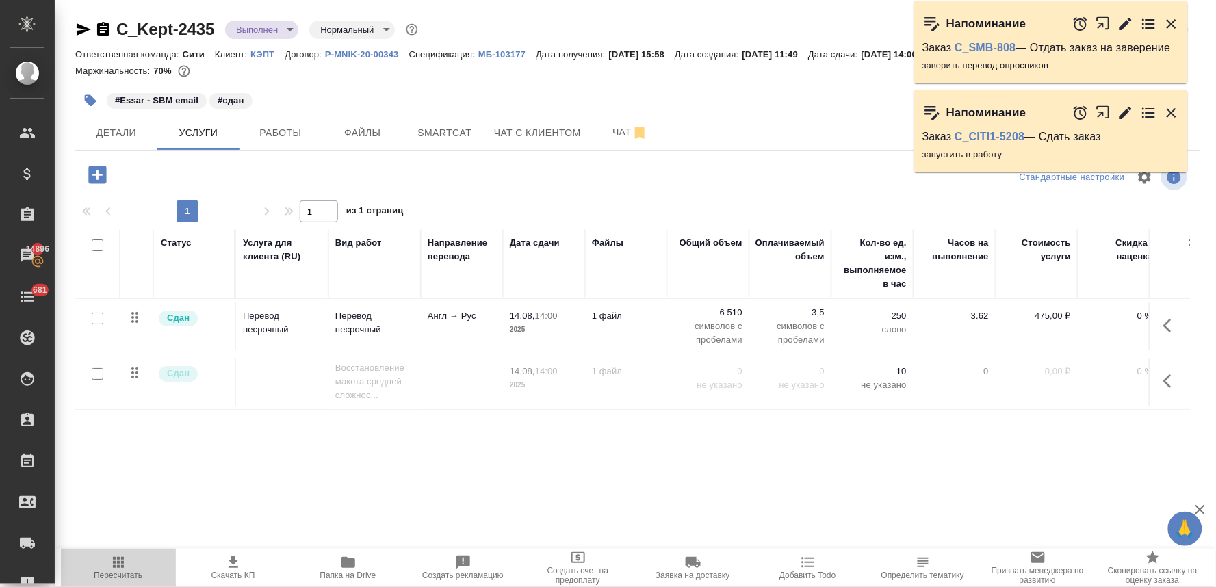
click at [114, 568] on icon "button" at bounding box center [118, 562] width 11 height 11
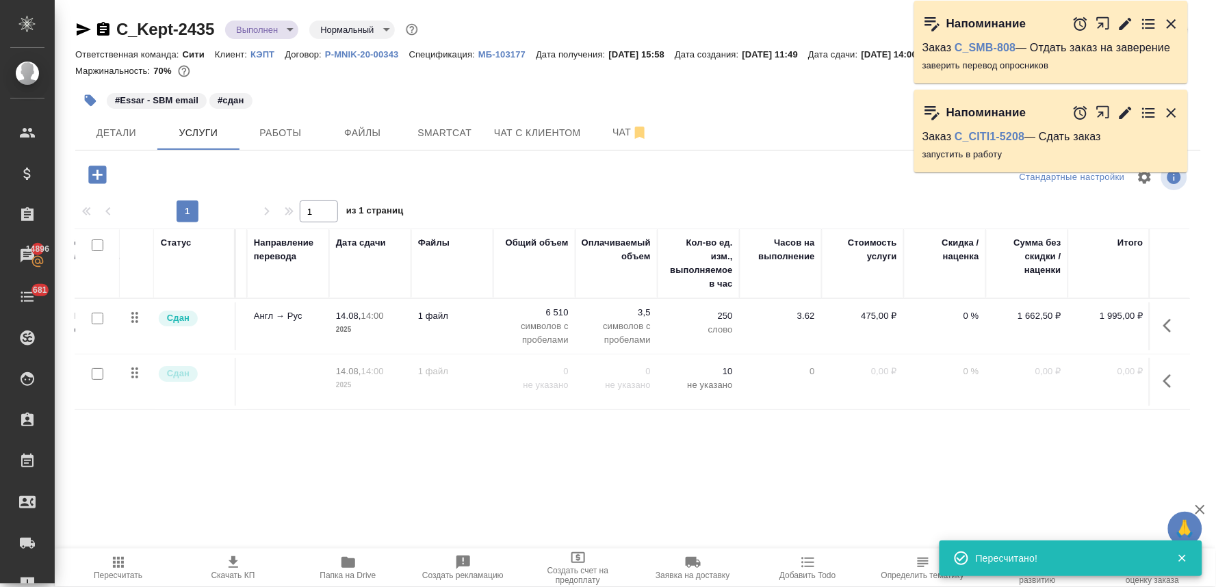
scroll to position [0, 15]
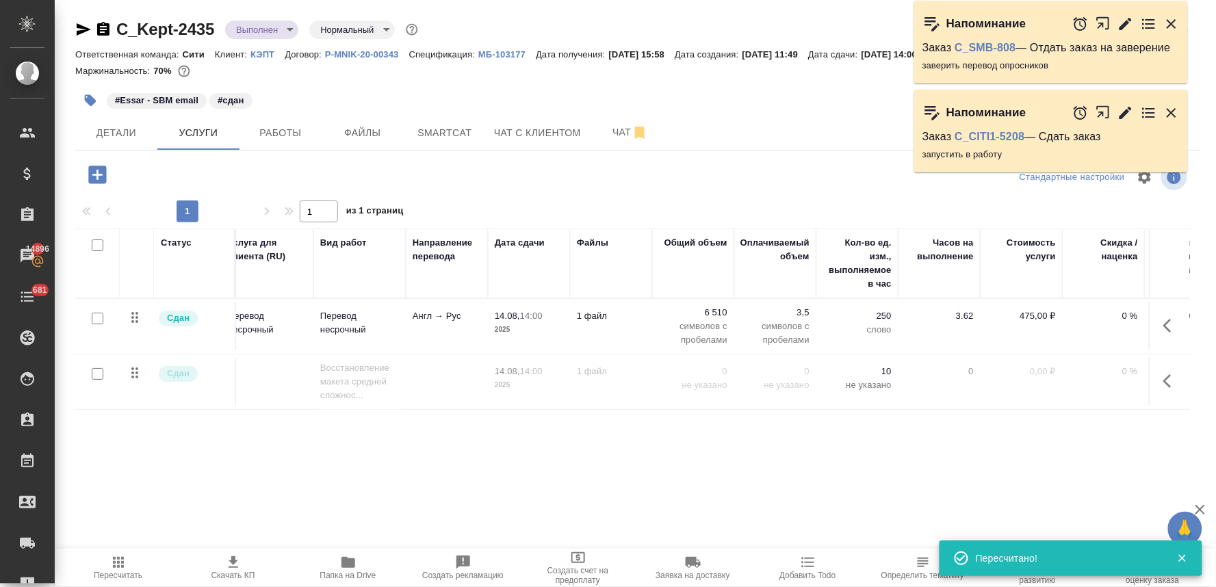
click at [257, 333] on p "Перевод несрочный" at bounding box center [267, 322] width 79 height 27
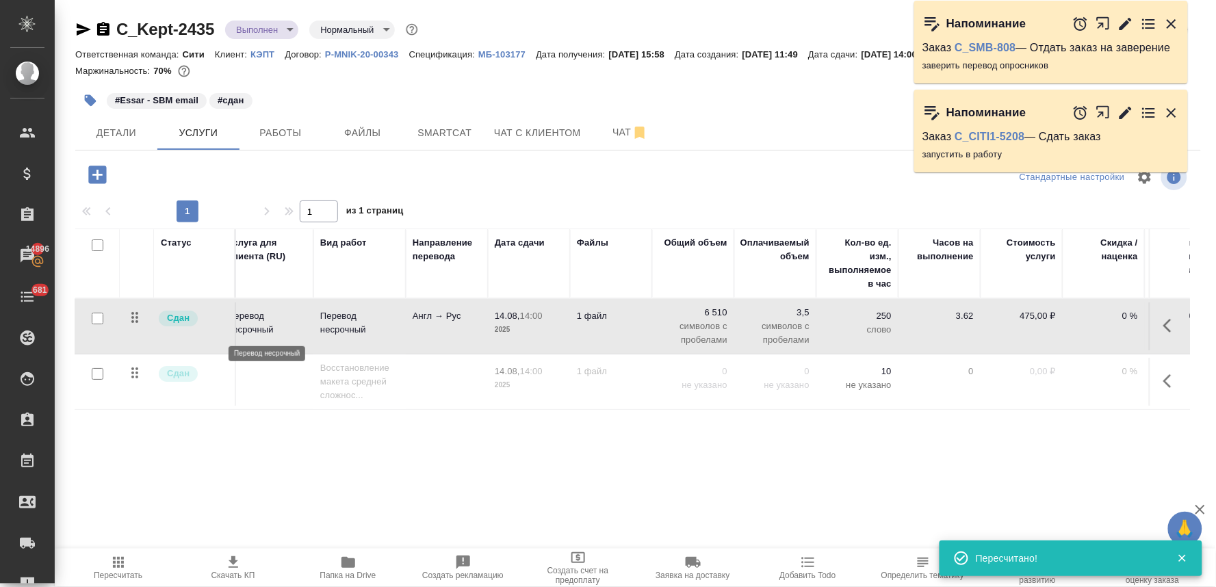
click at [257, 333] on p "Перевод несрочный" at bounding box center [267, 322] width 79 height 27
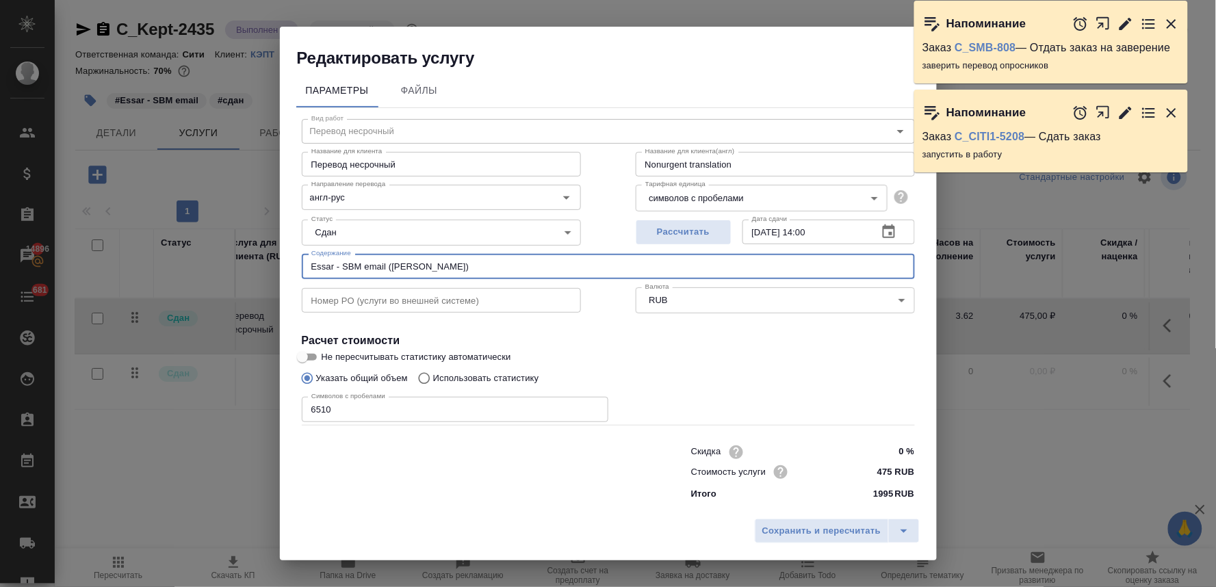
drag, startPoint x: 387, startPoint y: 264, endPoint x: 274, endPoint y: 263, distance: 112.9
click at [275, 264] on div "Редактировать услугу Параметры Файлы Вид работ Перевод несрочный Вид работ Назв…" at bounding box center [608, 293] width 1216 height 587
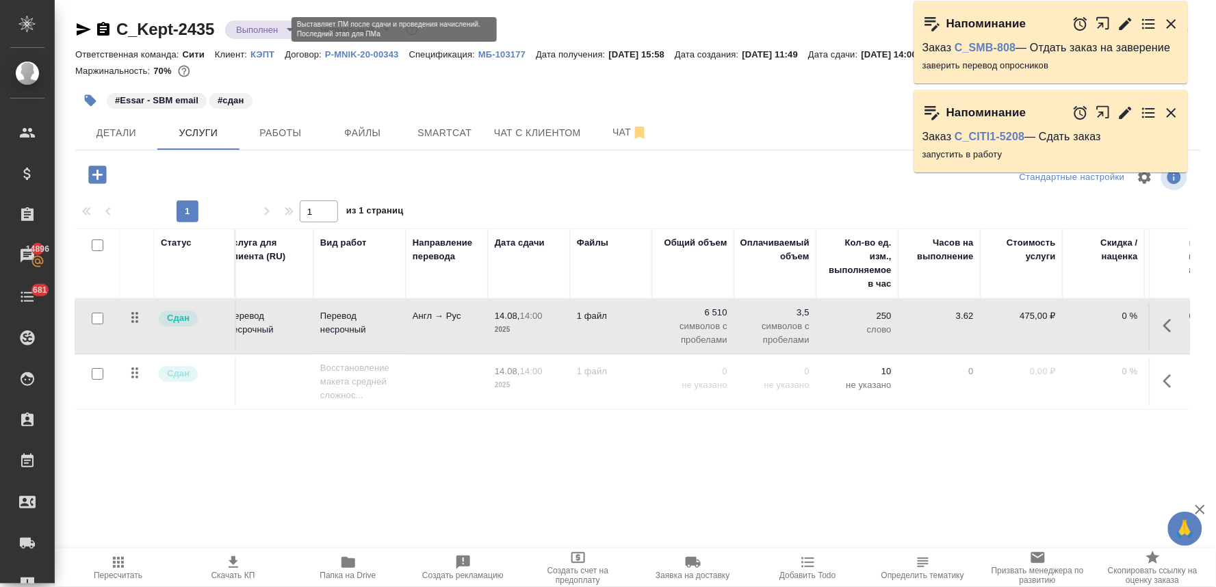
click at [246, 31] on body "🙏 .cls-1 fill:#fff; AWATERA Lyamina Nadezhda Клиенты Спецификации Заказы 14896 …" at bounding box center [608, 293] width 1216 height 587
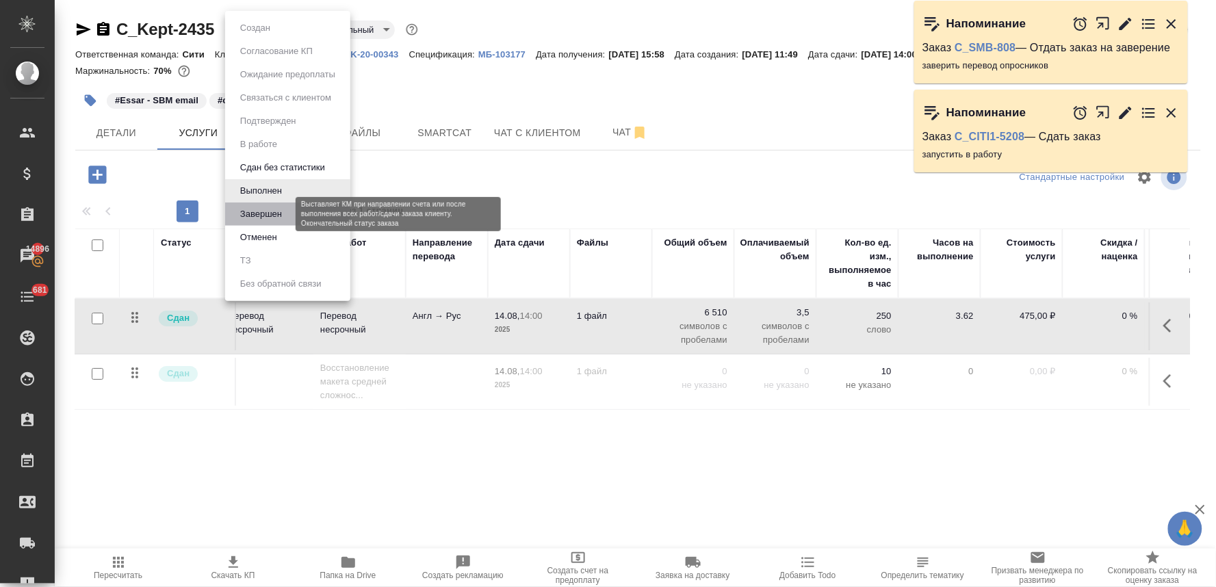
click at [263, 218] on button "Завершен" at bounding box center [261, 214] width 50 height 15
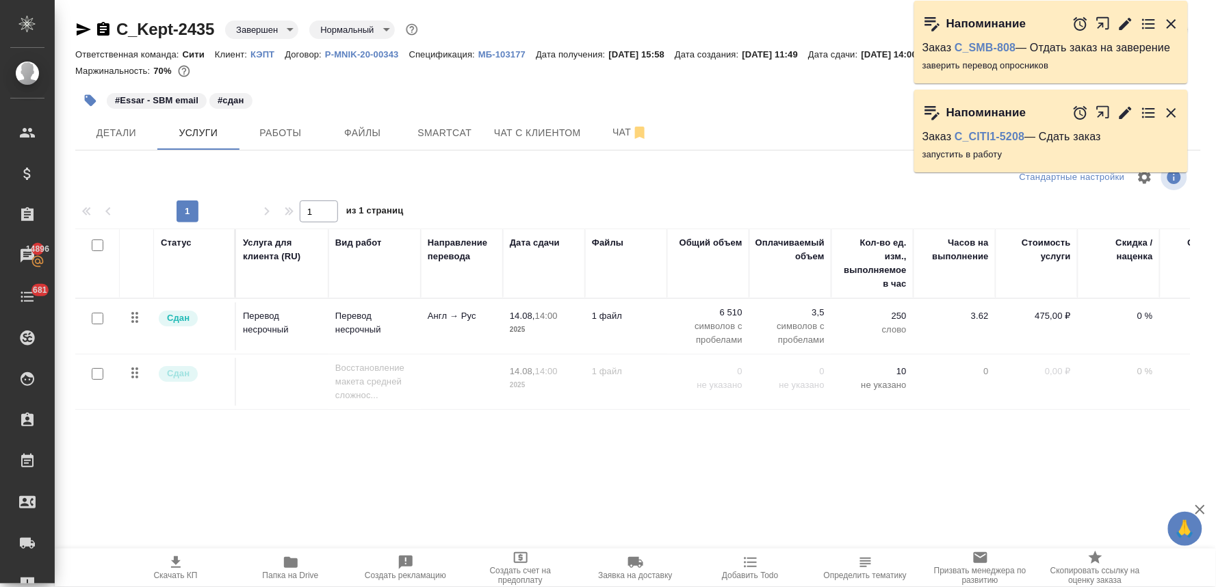
click at [1002, 448] on div "Статус Услуга для клиента (RU) Вид работ Направление перевода Дата сдачи Файлы …" at bounding box center [632, 375] width 1114 height 294
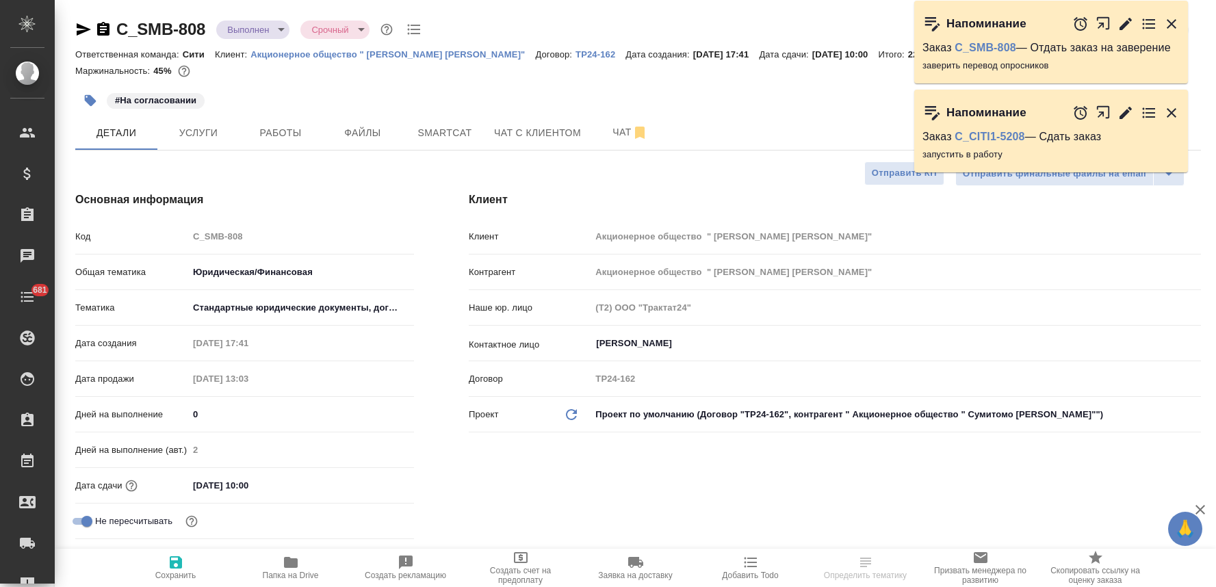
select select "RU"
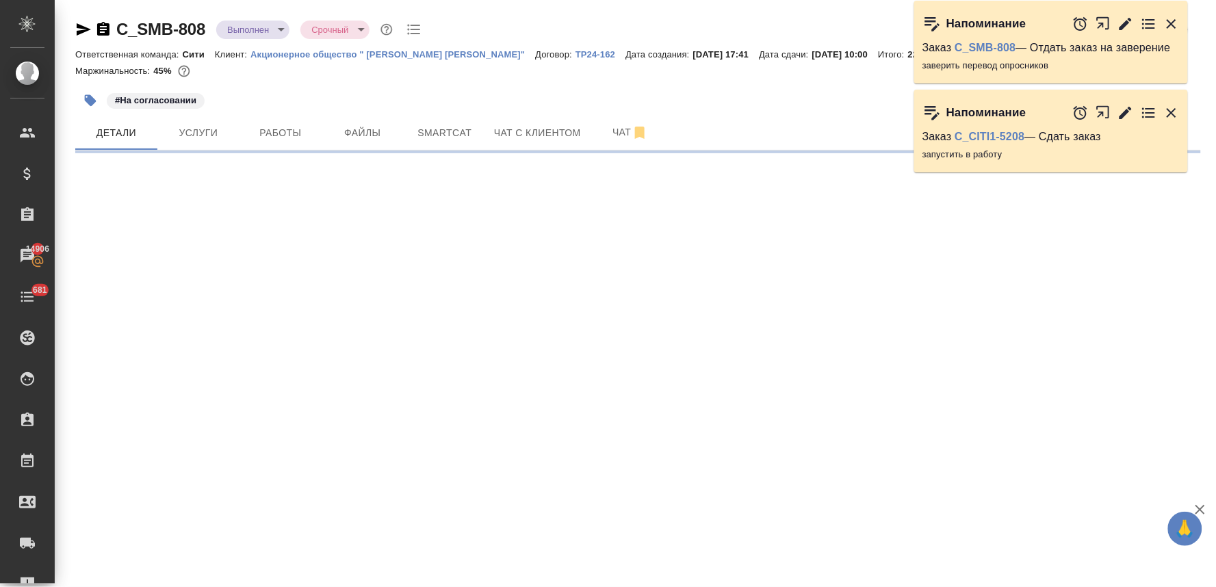
select select "RU"
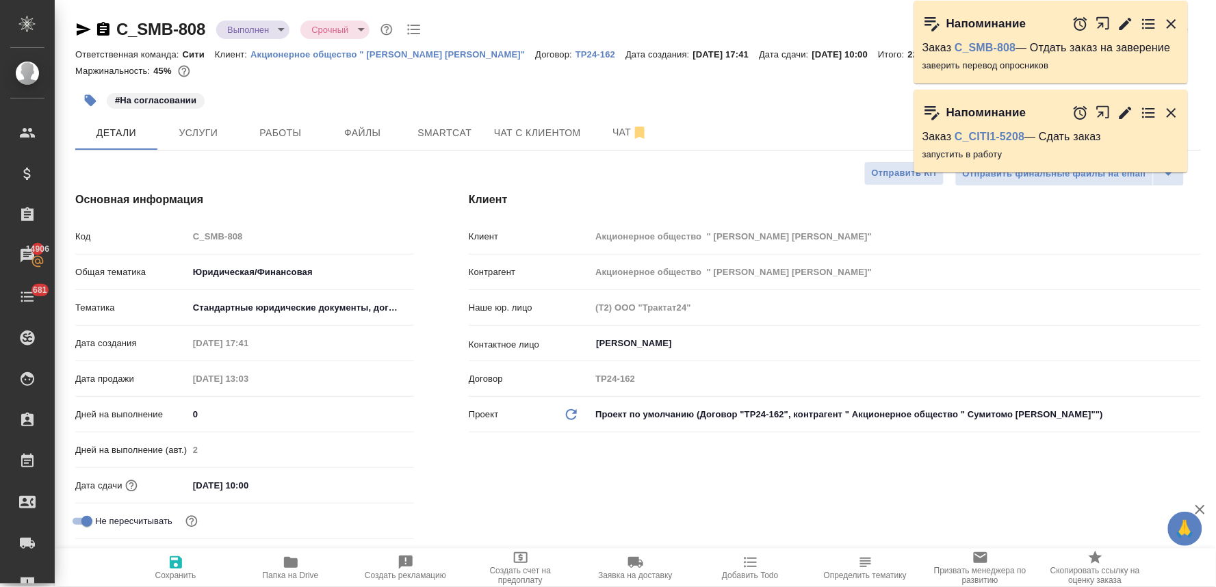
type textarea "x"
click at [565, 475] on div "[PERSON_NAME] Акционерное общество " [PERSON_NAME]" Контрагент Акционерное обще…" at bounding box center [834, 385] width 787 height 443
click at [278, 126] on span "Работы" at bounding box center [281, 133] width 66 height 17
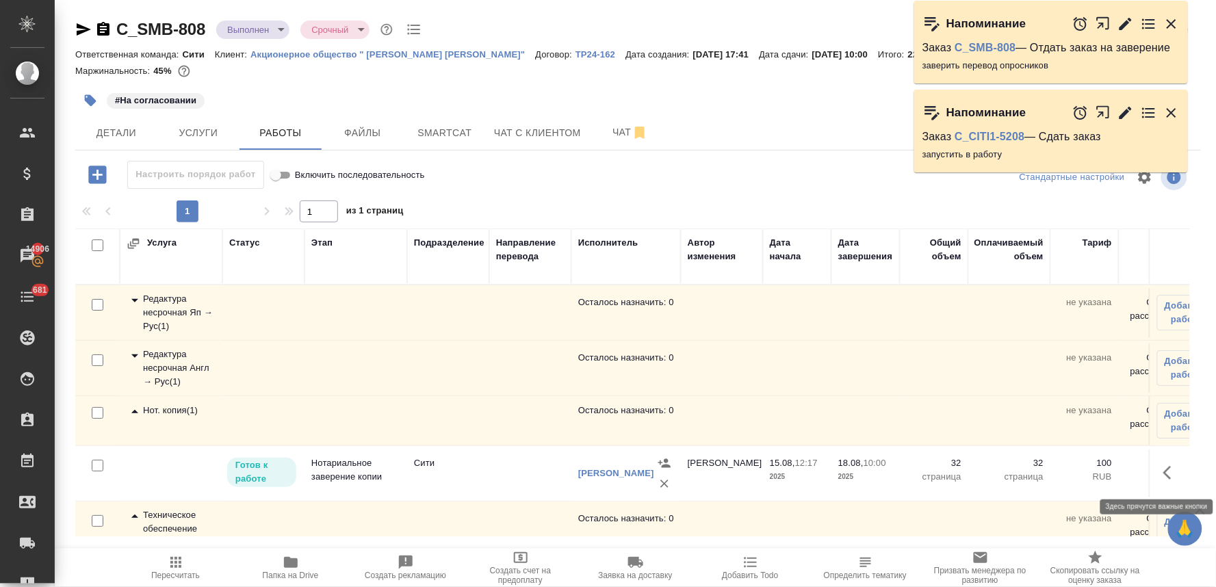
click at [1163, 475] on icon "button" at bounding box center [1171, 473] width 16 height 16
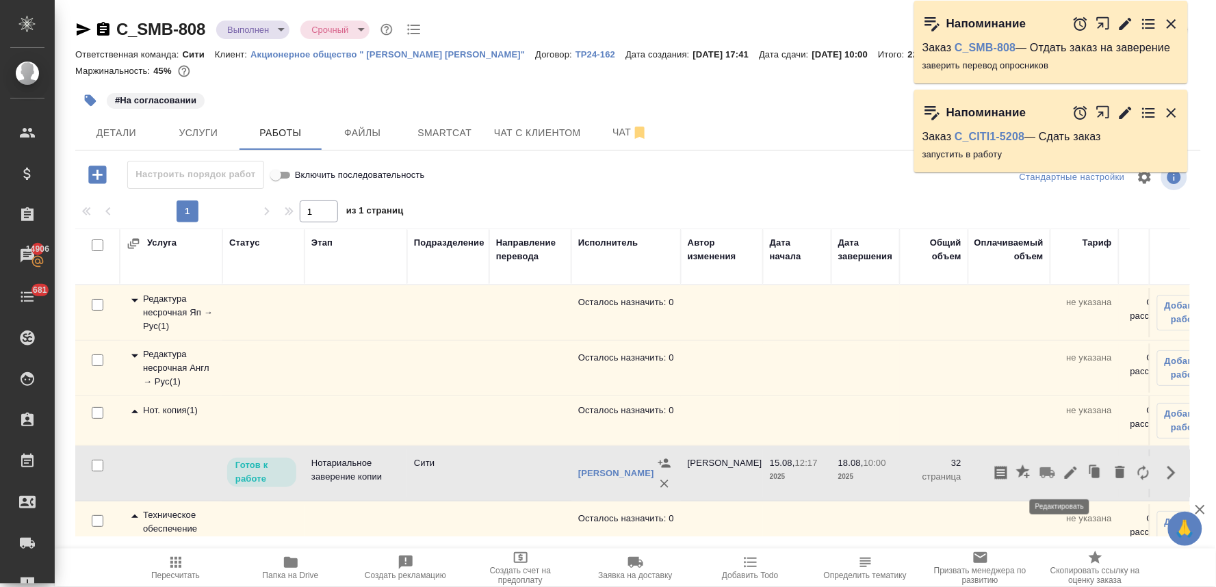
click at [1062, 475] on icon "button" at bounding box center [1070, 473] width 16 height 16
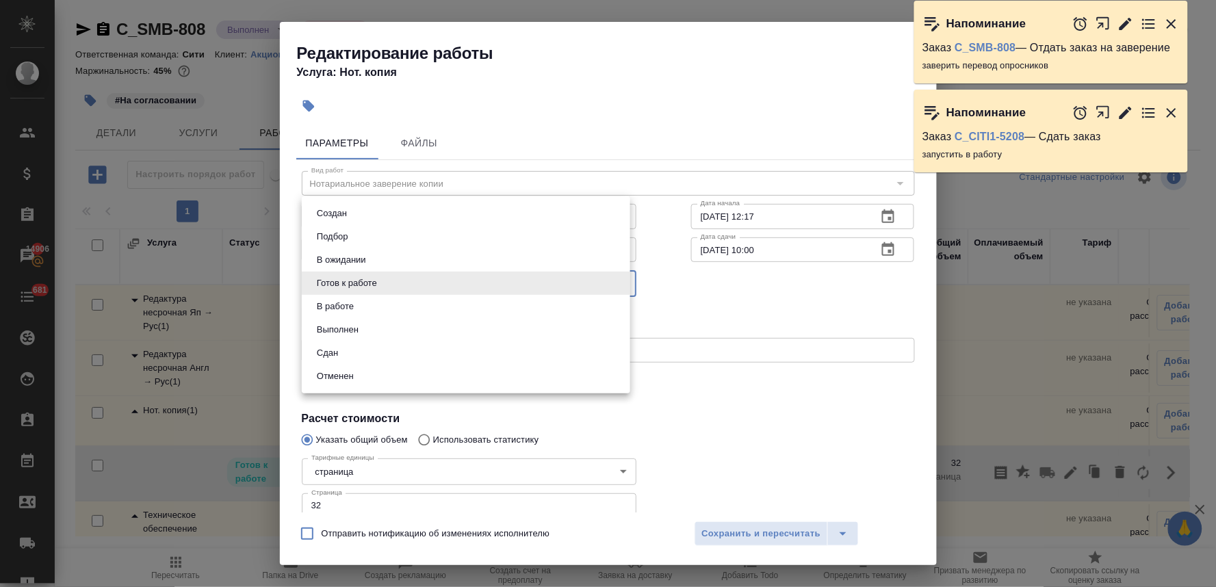
click at [488, 278] on body "🙏 .cls-1 fill:#fff; AWATERA [PERSON_NAME] Спецификации Заказы 14906 Чаты 681 To…" at bounding box center [608, 293] width 1216 height 587
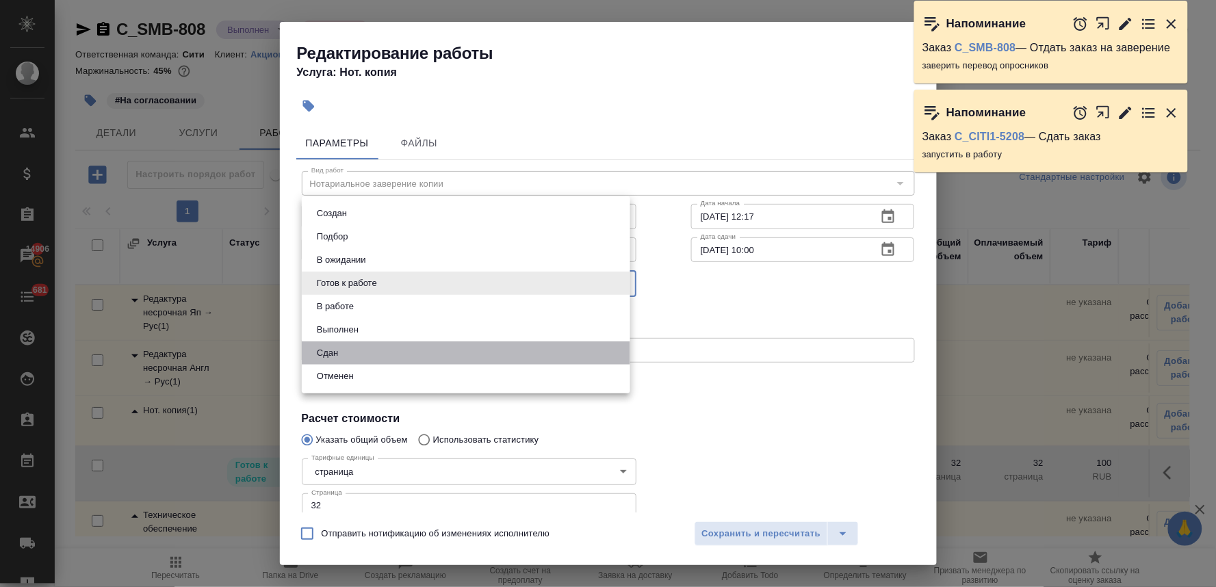
click at [445, 344] on li "Сдан" at bounding box center [466, 352] width 328 height 23
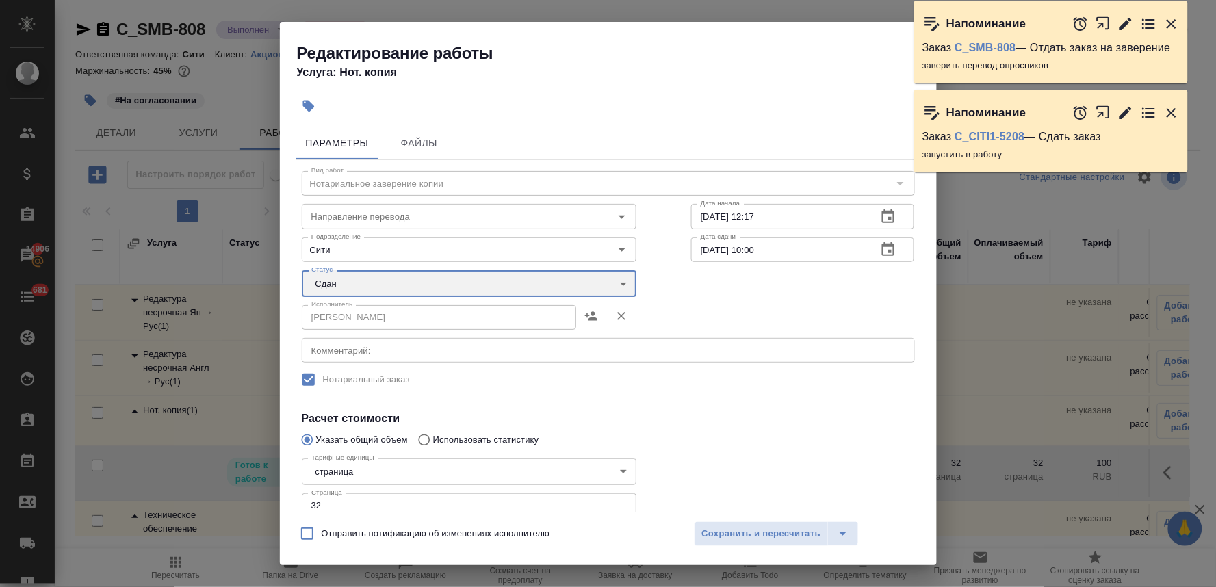
type input "closed"
click at [466, 352] on textarea at bounding box center [608, 350] width 594 height 10
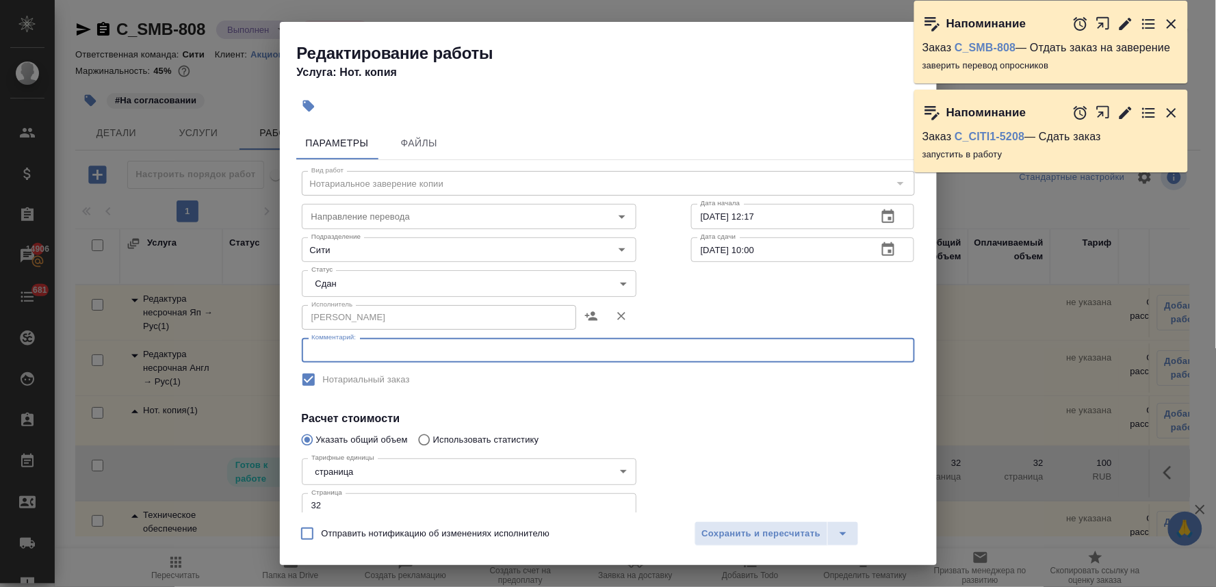
click at [801, 402] on div "Вид работ Нотариальное заверение копии Вид работ Направление перевода Направлен…" at bounding box center [608, 411] width 624 height 503
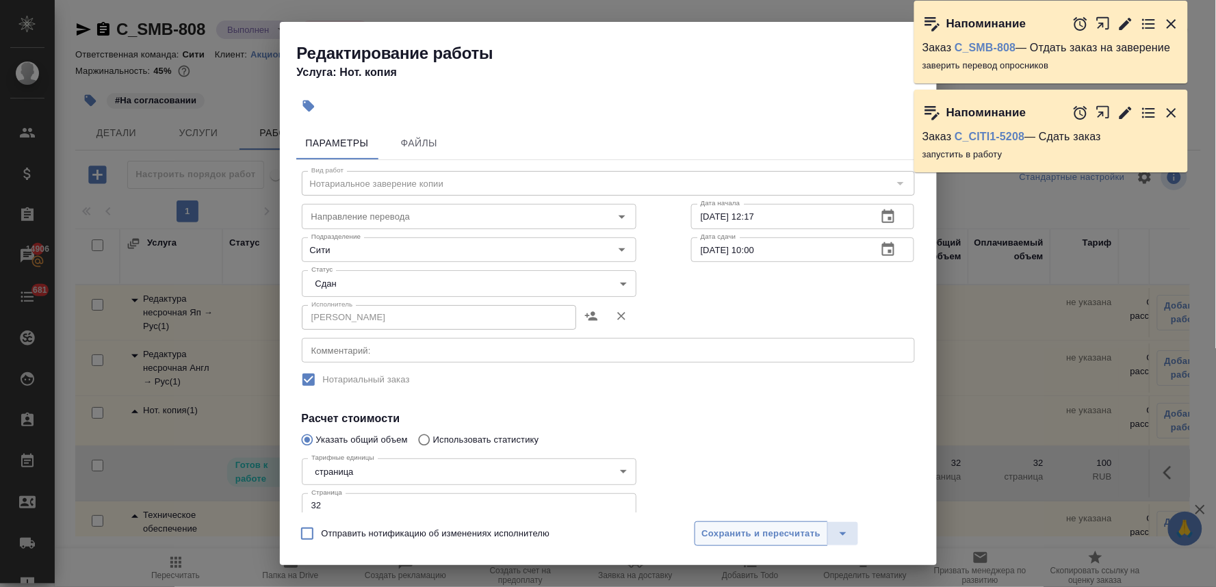
click at [779, 542] on span "Сохранить и пересчитать" at bounding box center [761, 534] width 119 height 16
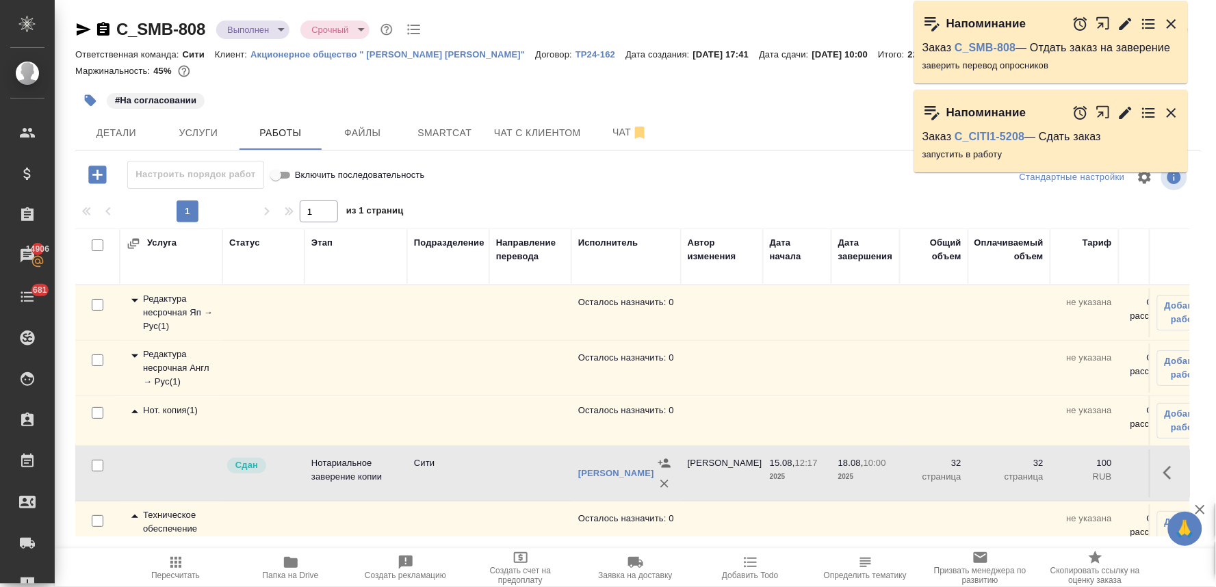
scroll to position [88, 0]
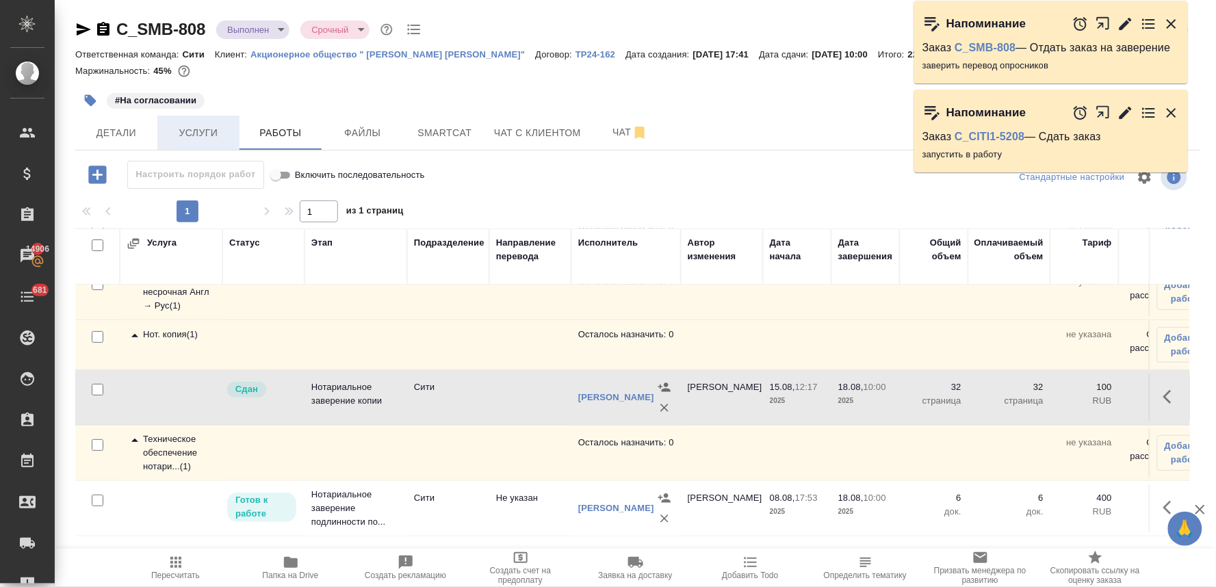
click at [221, 132] on span "Услуги" at bounding box center [199, 133] width 66 height 17
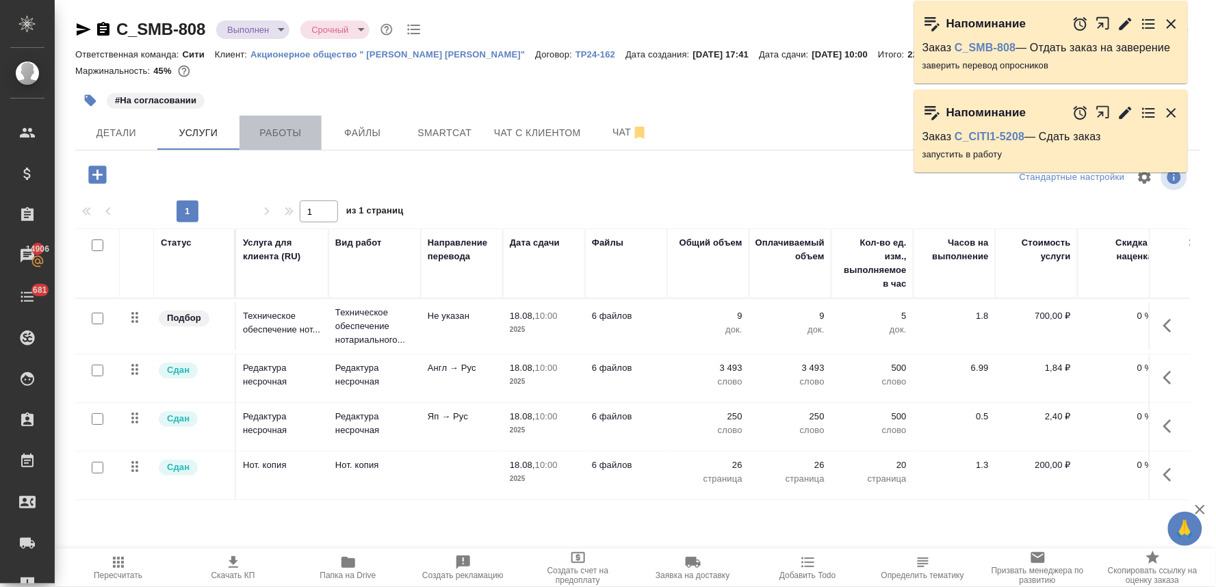
click at [281, 132] on span "Работы" at bounding box center [281, 133] width 66 height 17
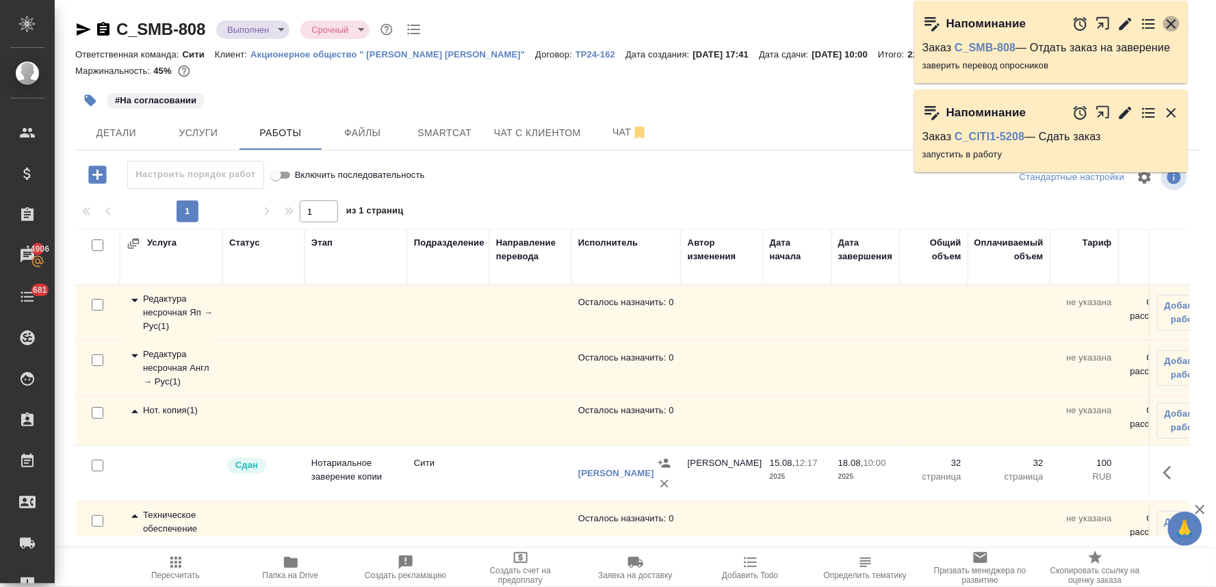
click at [1174, 21] on icon "button" at bounding box center [1171, 24] width 10 height 10
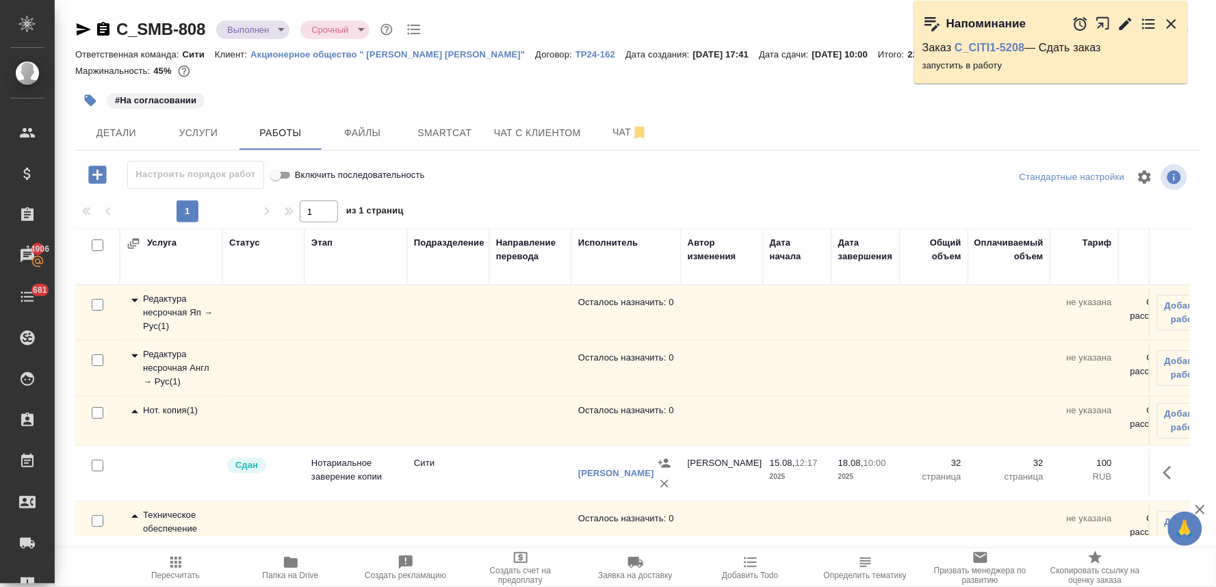
scroll to position [88, 0]
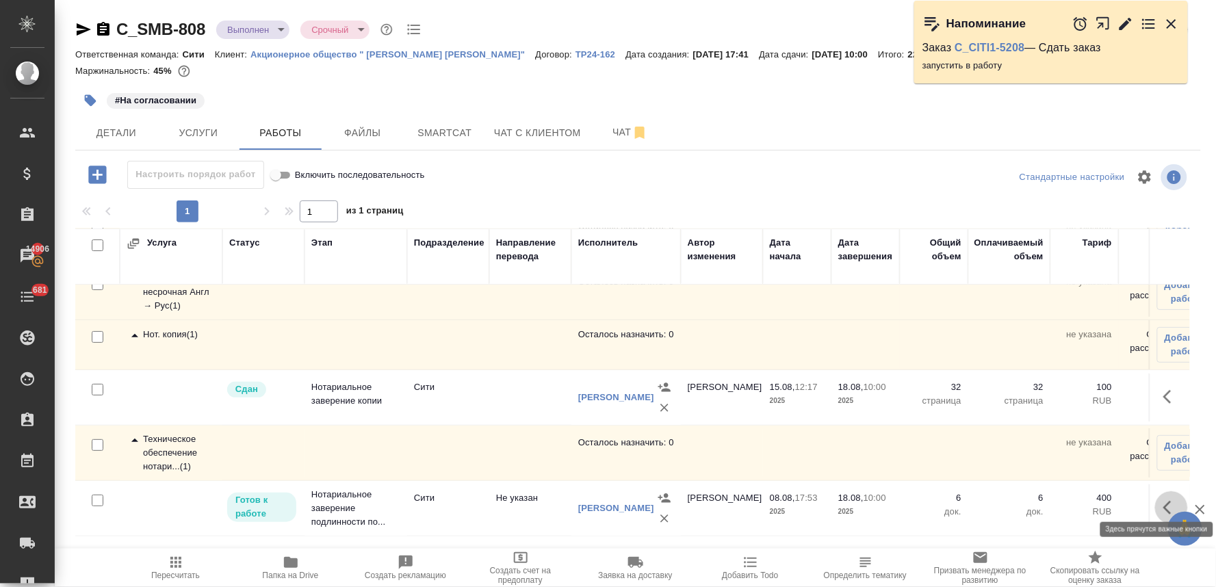
click at [1155, 491] on button "button" at bounding box center [1171, 507] width 33 height 33
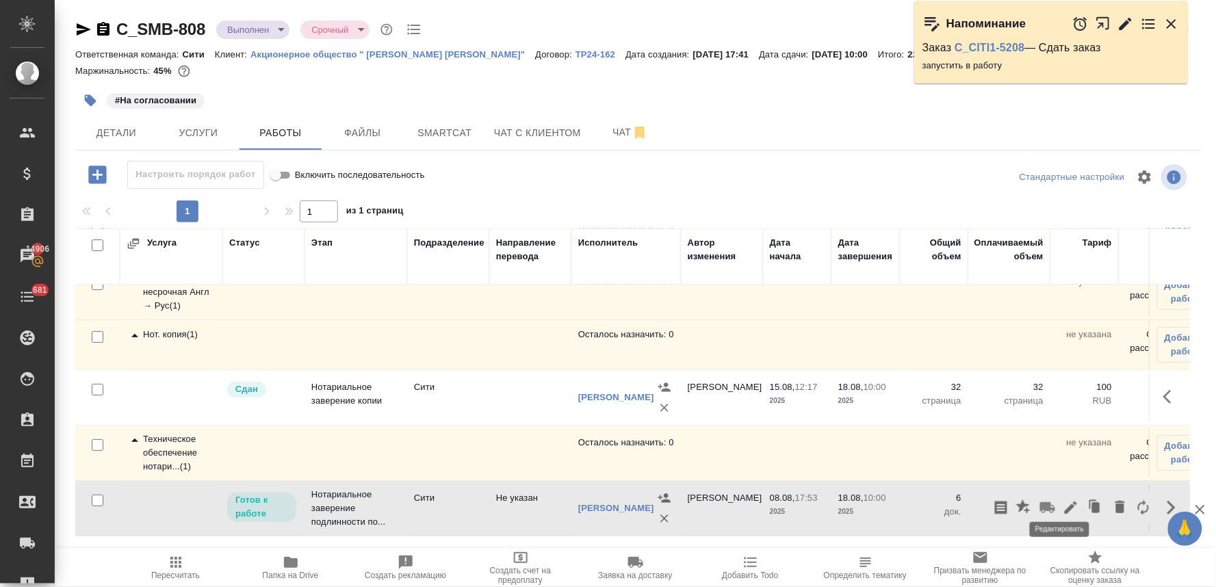
click at [1062, 499] on icon "button" at bounding box center [1070, 507] width 16 height 16
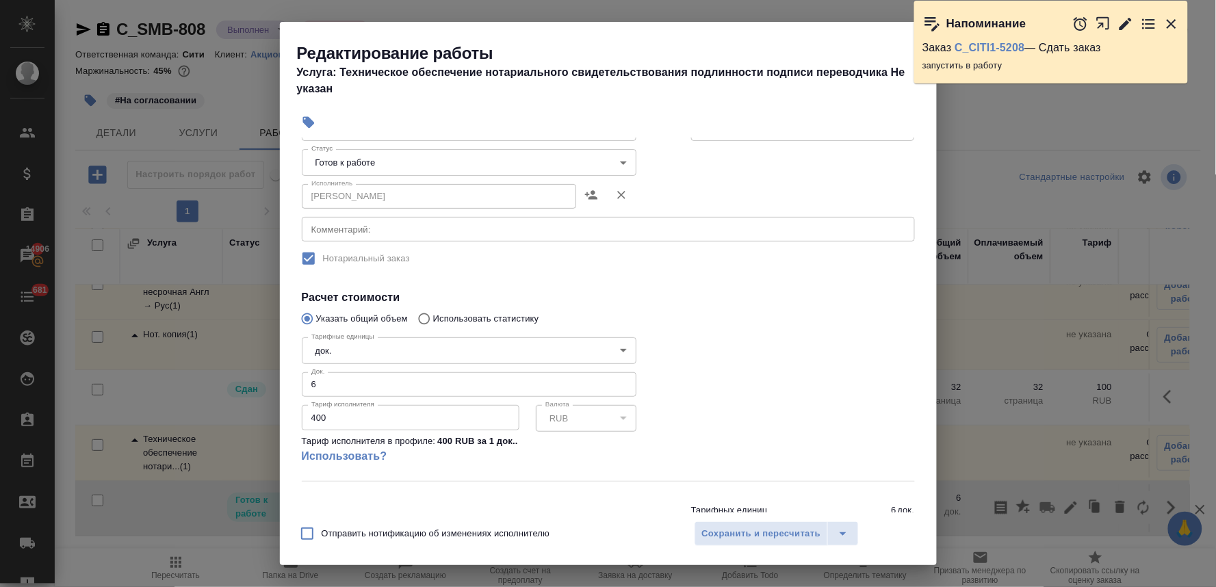
scroll to position [152, 0]
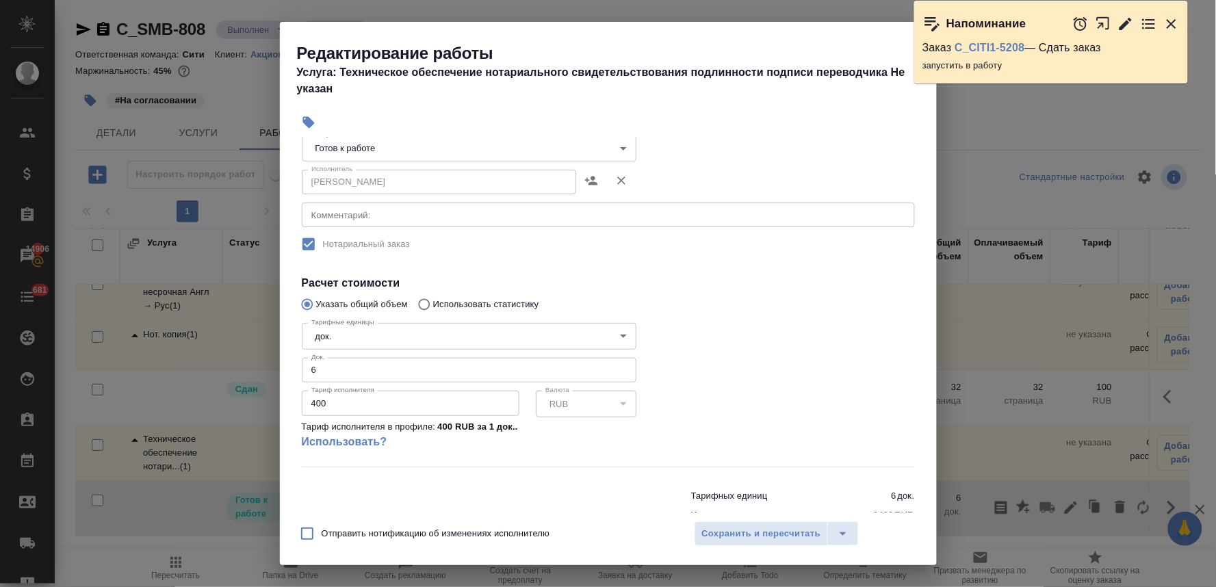
drag, startPoint x: 337, startPoint y: 372, endPoint x: 263, endPoint y: 370, distance: 73.9
click at [270, 373] on div "Редактирование работы Услуга: Техническое обеспечение нотариального свидетельст…" at bounding box center [608, 293] width 1216 height 587
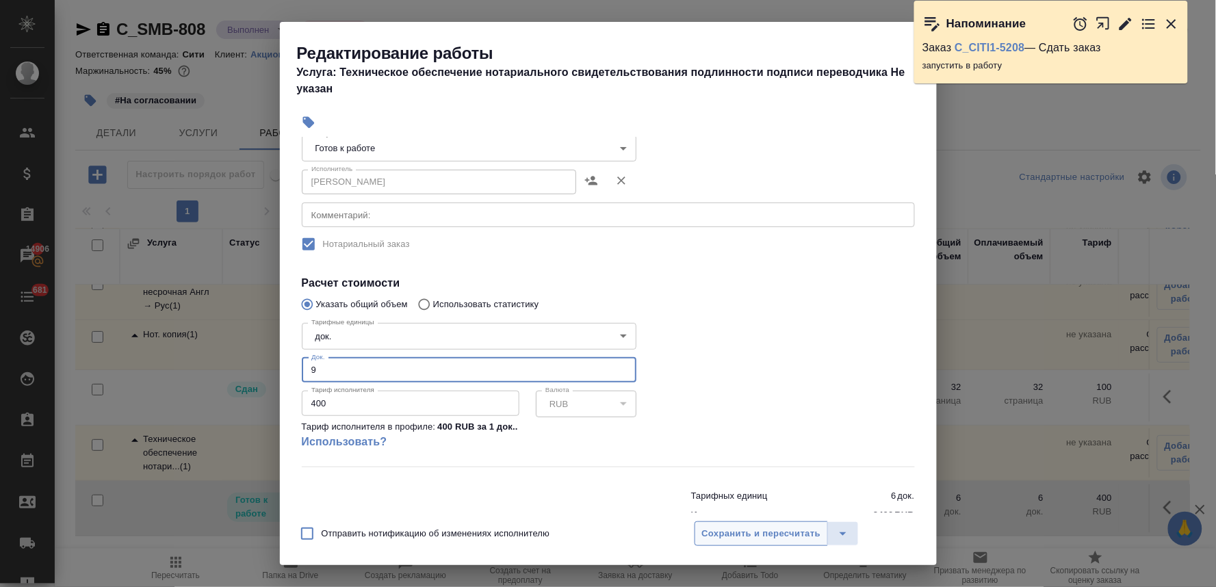
type input "9"
click at [788, 529] on span "Сохранить и пересчитать" at bounding box center [761, 534] width 119 height 16
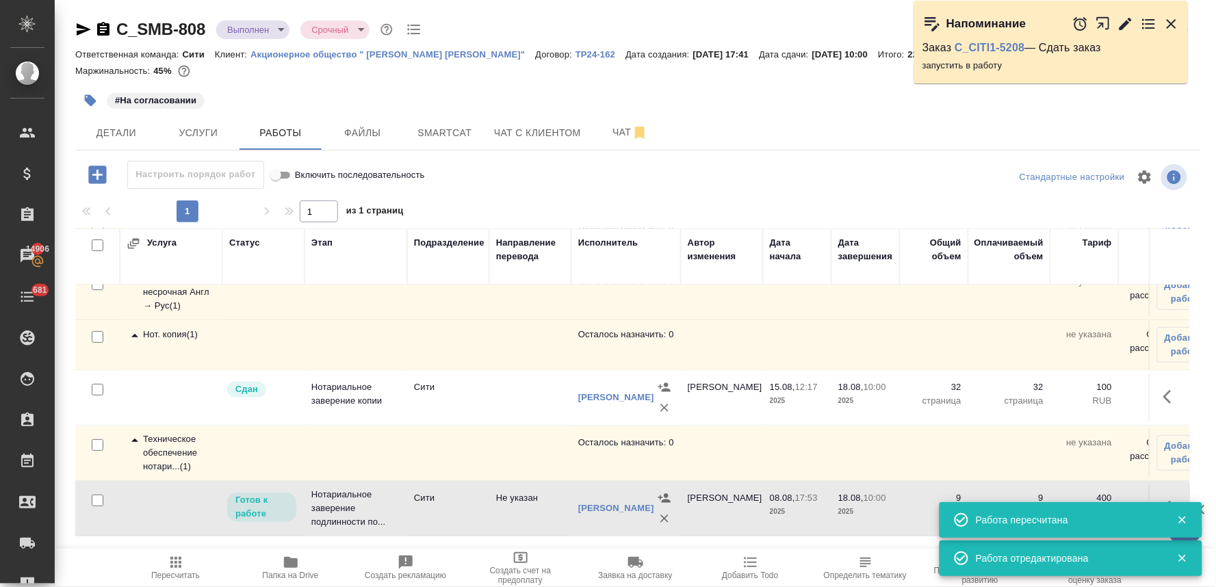
click at [174, 566] on icon "button" at bounding box center [175, 562] width 11 height 11
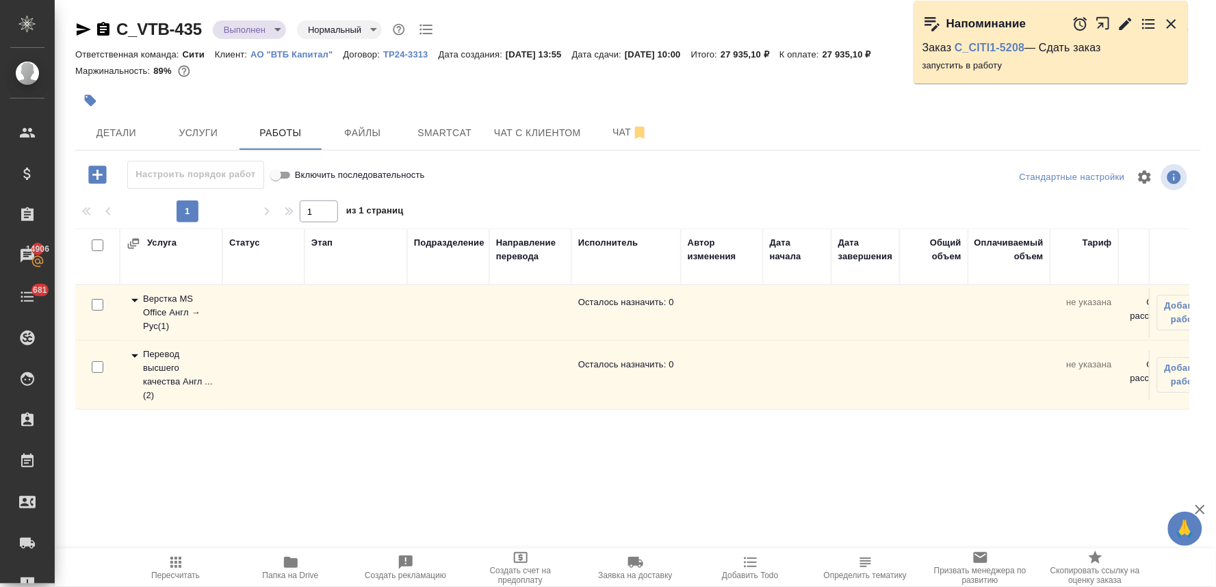
click at [138, 452] on div "Услуга Статус Этап Подразделение Направление перевода Исполнитель Автор изменен…" at bounding box center [632, 382] width 1114 height 308
click at [292, 565] on icon "button" at bounding box center [291, 562] width 14 height 11
click at [194, 131] on span "Услуги" at bounding box center [199, 133] width 66 height 17
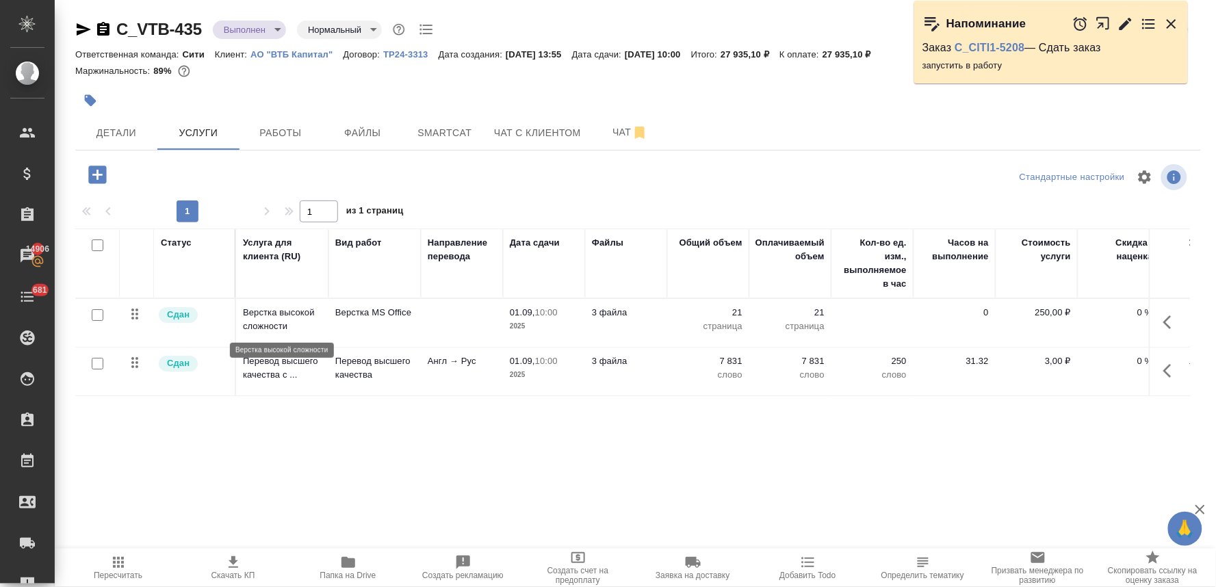
click at [268, 318] on p "Верстка высокой сложности" at bounding box center [282, 319] width 79 height 27
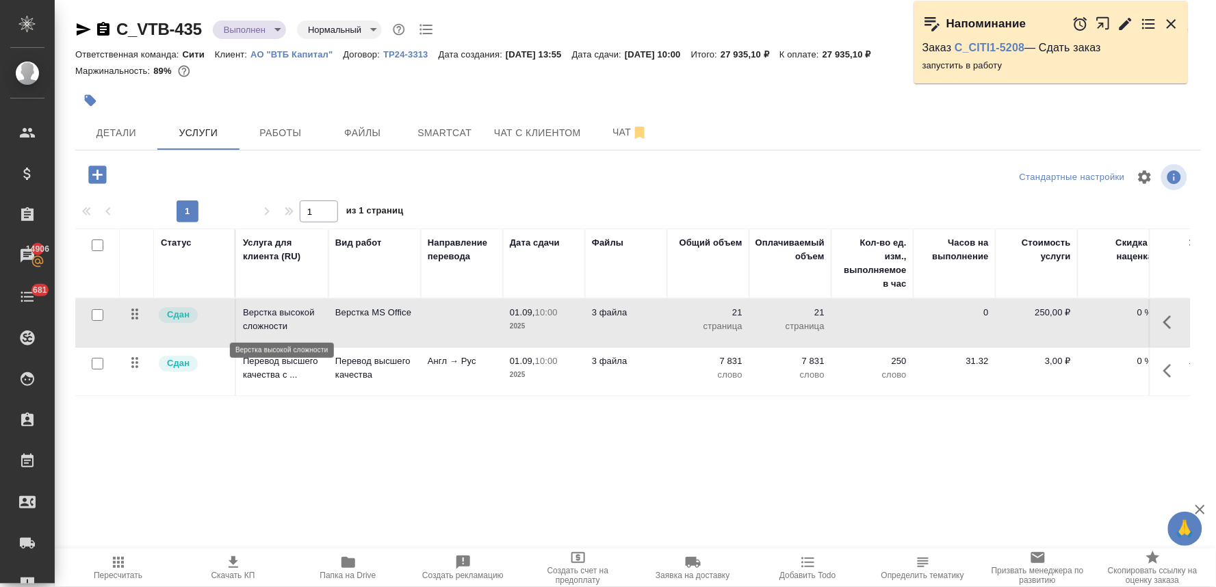
click at [268, 318] on p "Верстка высокой сложности" at bounding box center [282, 319] width 79 height 27
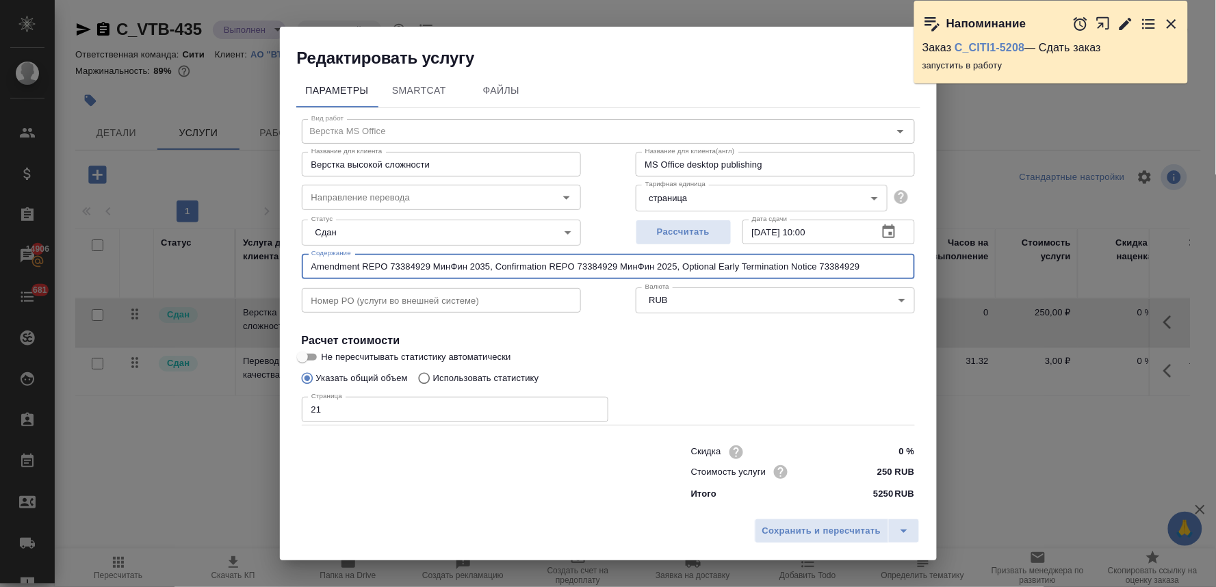
drag, startPoint x: 488, startPoint y: 269, endPoint x: 217, endPoint y: 249, distance: 272.3
click at [222, 250] on div "Редактировать услугу Параметры SmartCat Файлы Вид работ Верстка MS Office Вид р…" at bounding box center [608, 293] width 1216 height 587
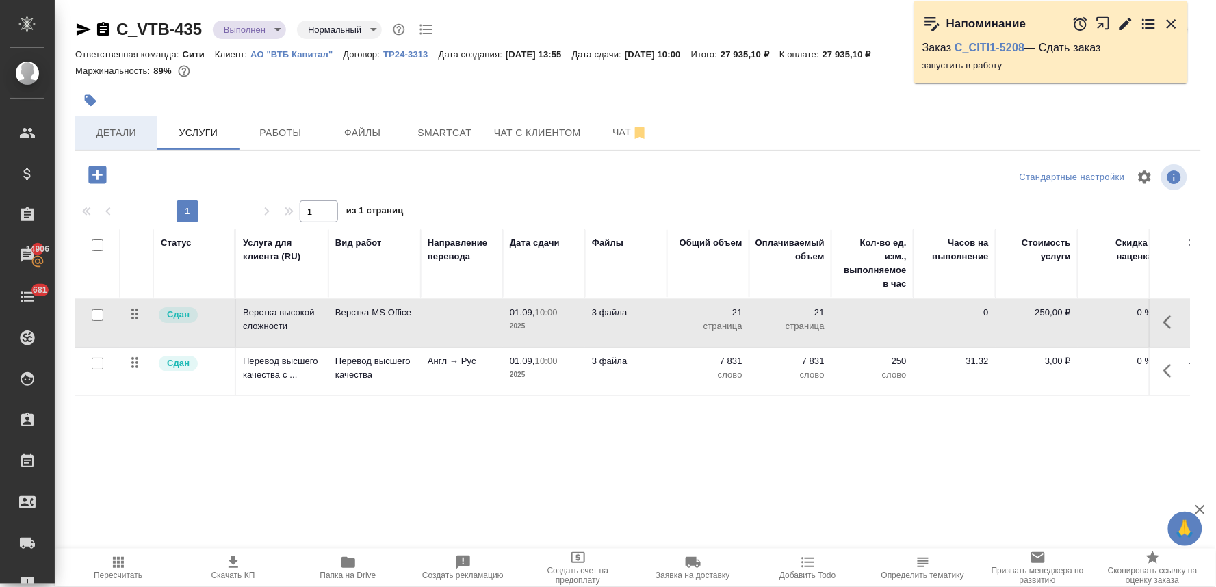
click at [114, 123] on button "Детали" at bounding box center [116, 133] width 82 height 34
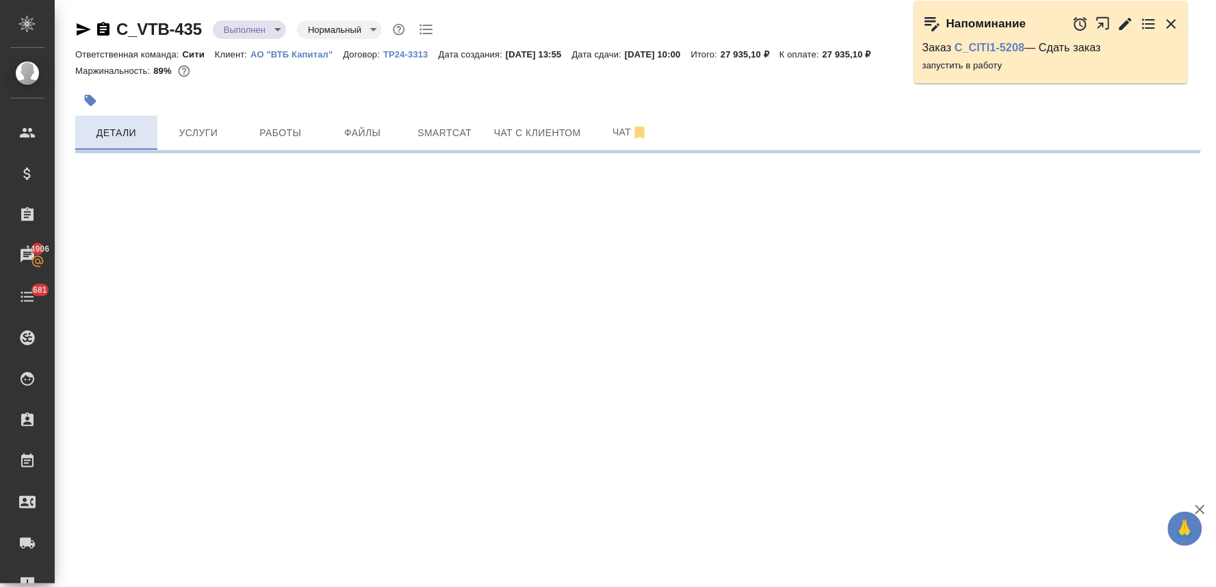
select select "RU"
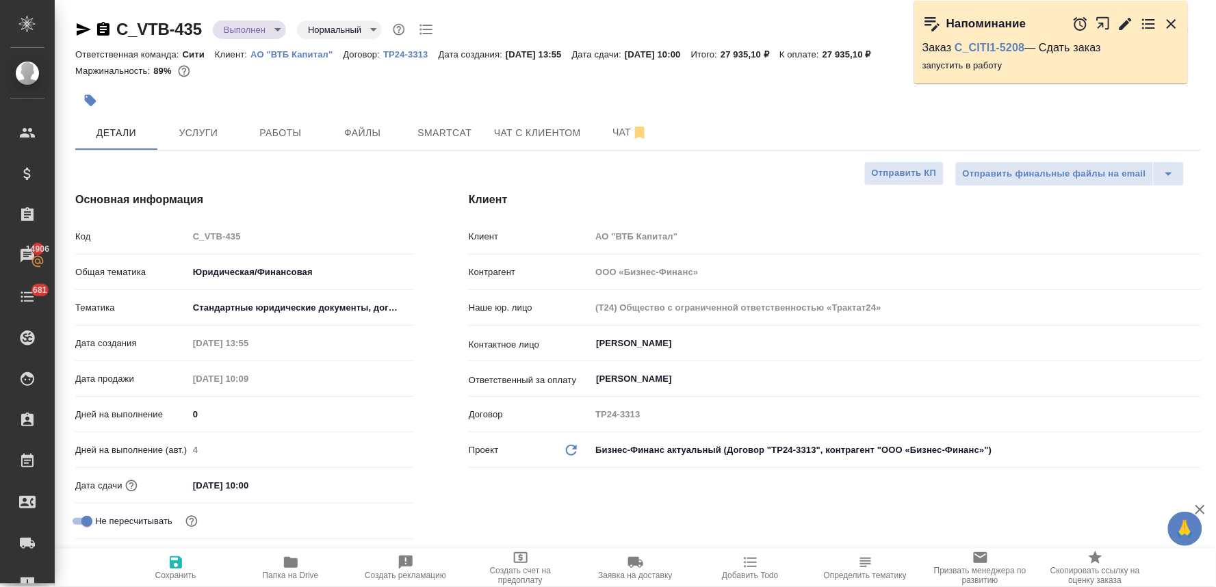
type textarea "x"
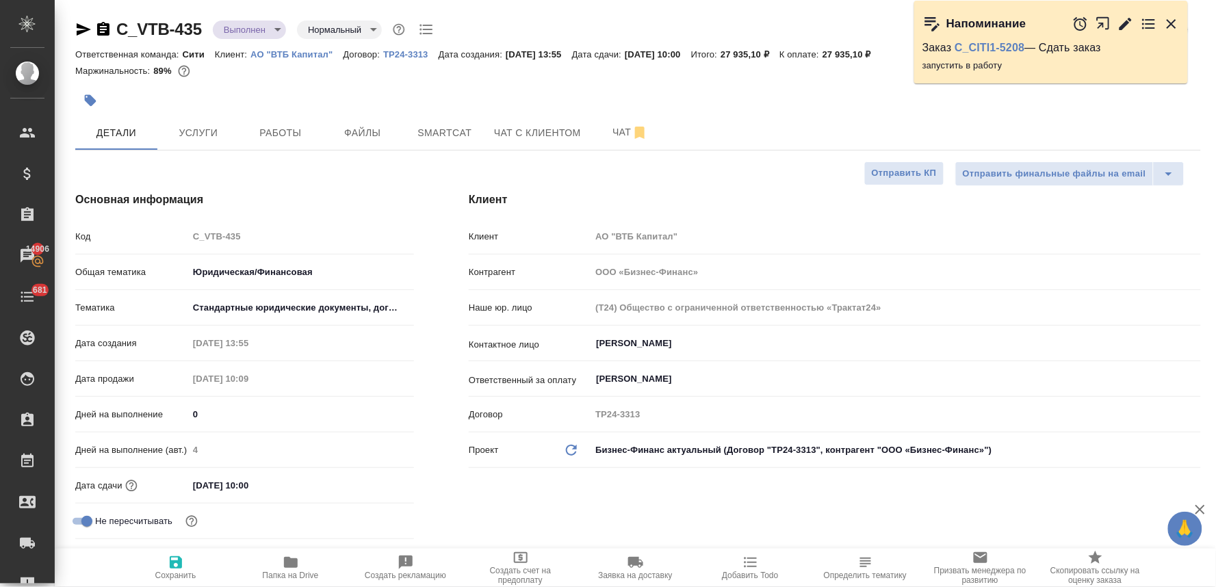
type textarea "x"
click at [221, 131] on span "Услуги" at bounding box center [199, 133] width 66 height 17
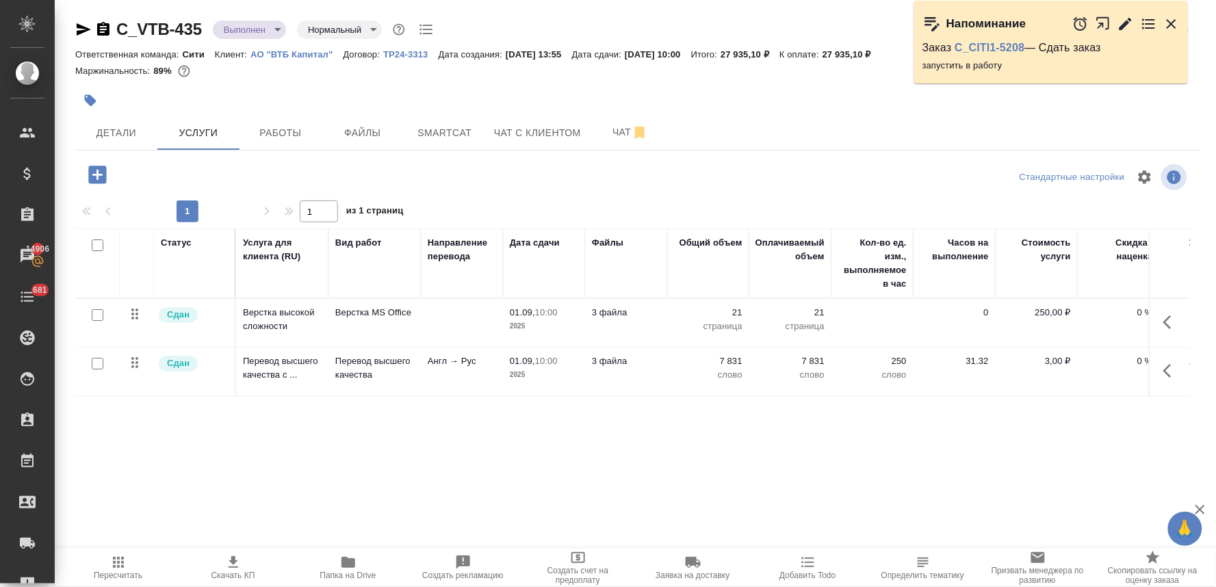
click at [255, 34] on body "🙏 .cls-1 fill:#fff; AWATERA Lyamina Nadezhda Клиенты Спецификации Заказы 14906 …" at bounding box center [608, 293] width 1216 height 587
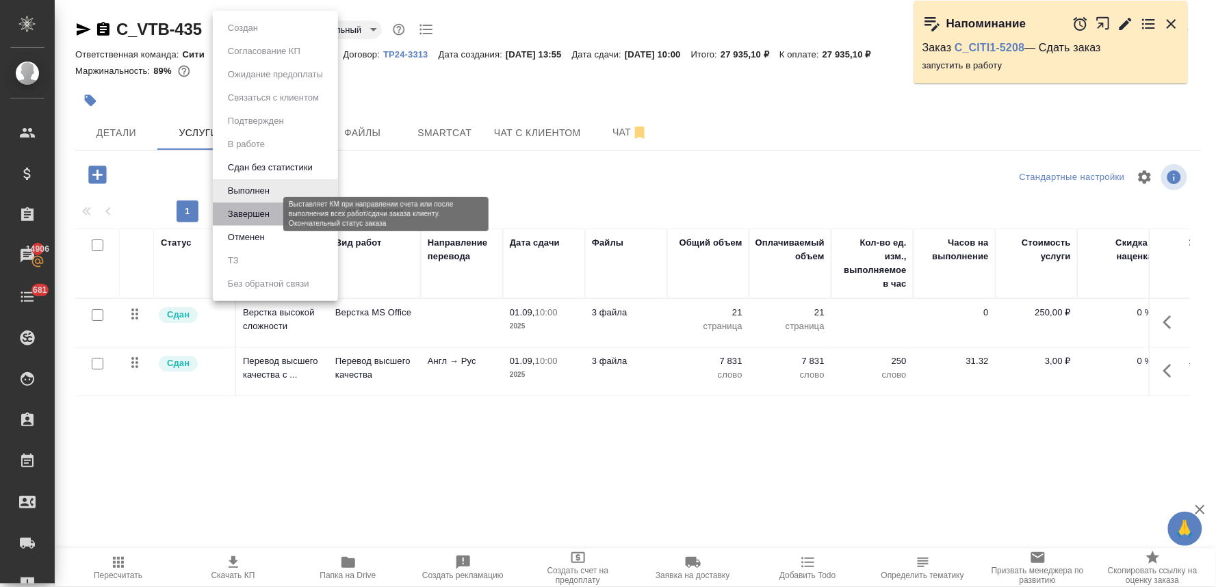
click at [241, 221] on button "Завершен" at bounding box center [249, 214] width 50 height 15
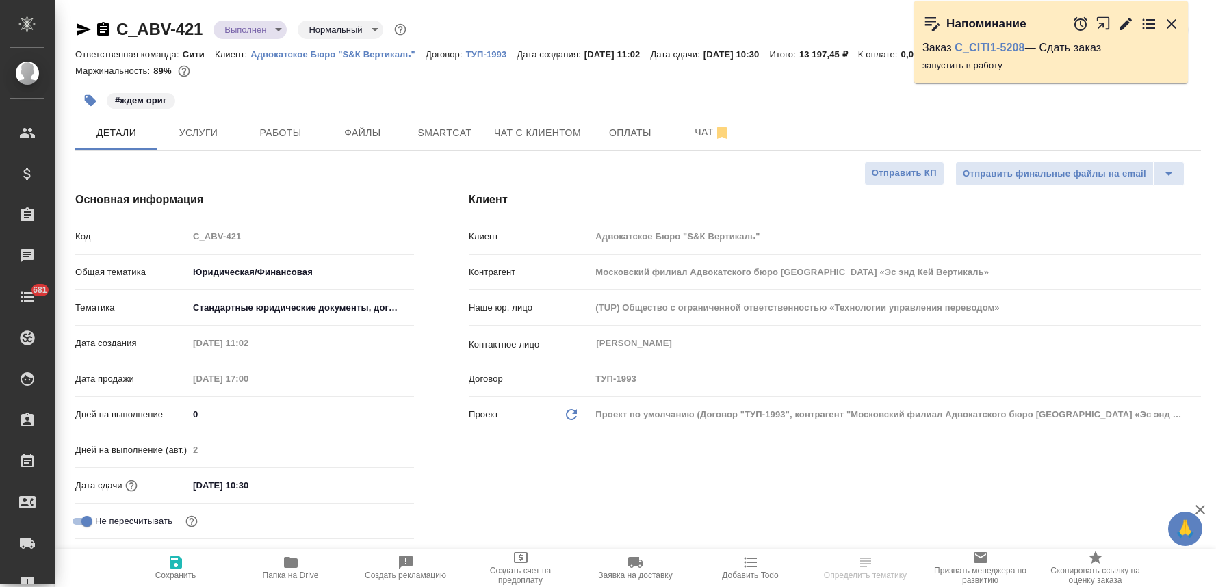
select select "RU"
click at [207, 141] on button "Услуги" at bounding box center [198, 133] width 82 height 34
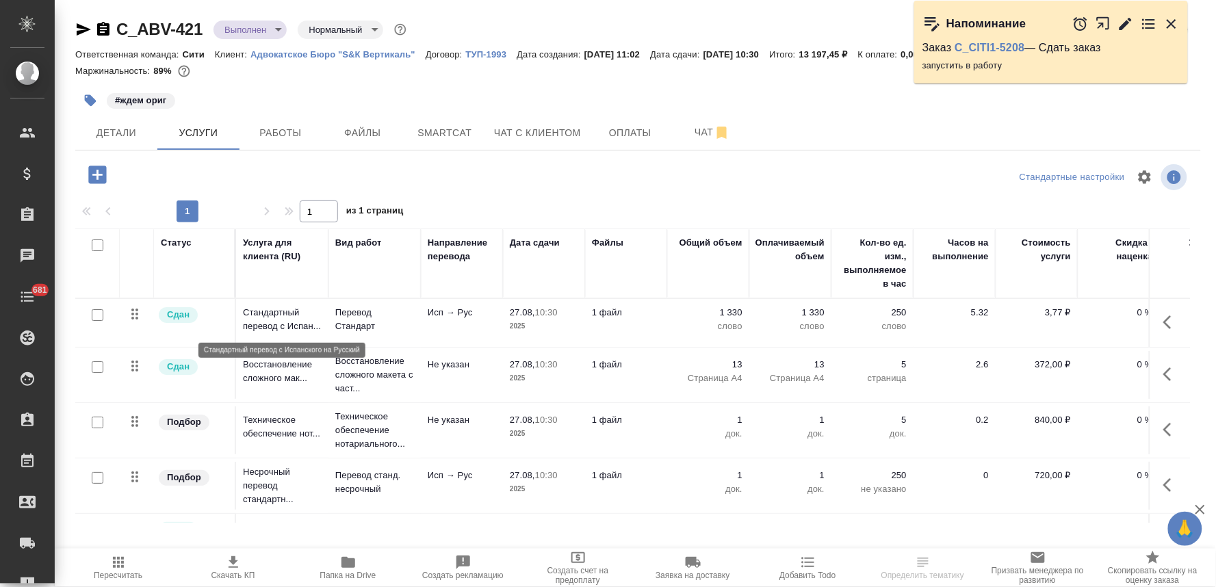
click at [283, 320] on p "Стандартный перевод с Испан..." at bounding box center [282, 319] width 79 height 27
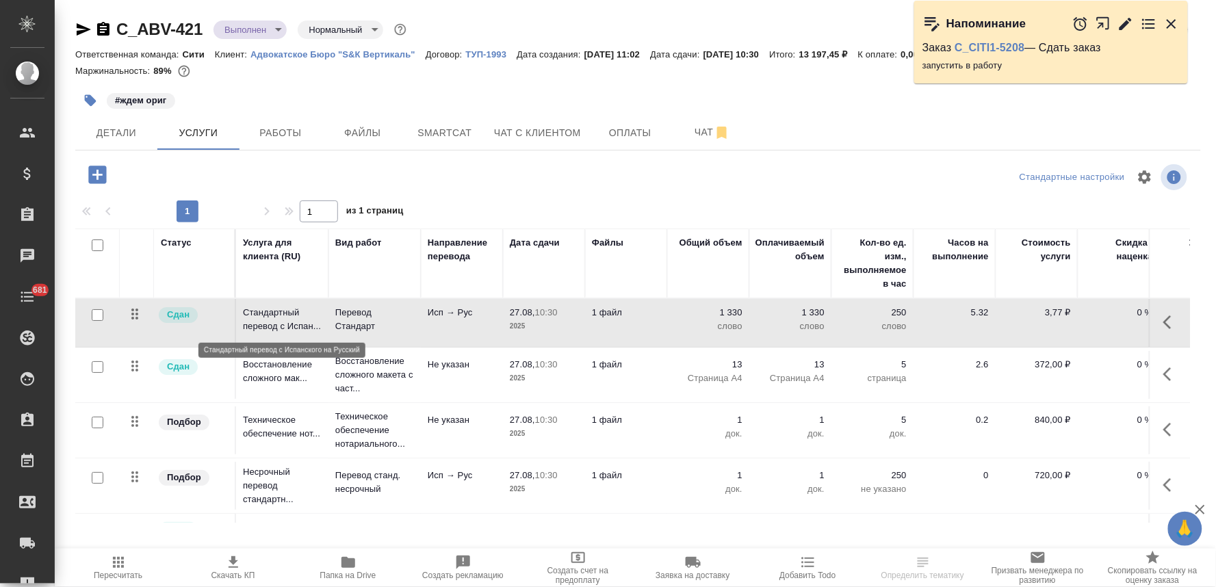
click at [283, 320] on p "Стандартный перевод с Испан..." at bounding box center [282, 319] width 79 height 27
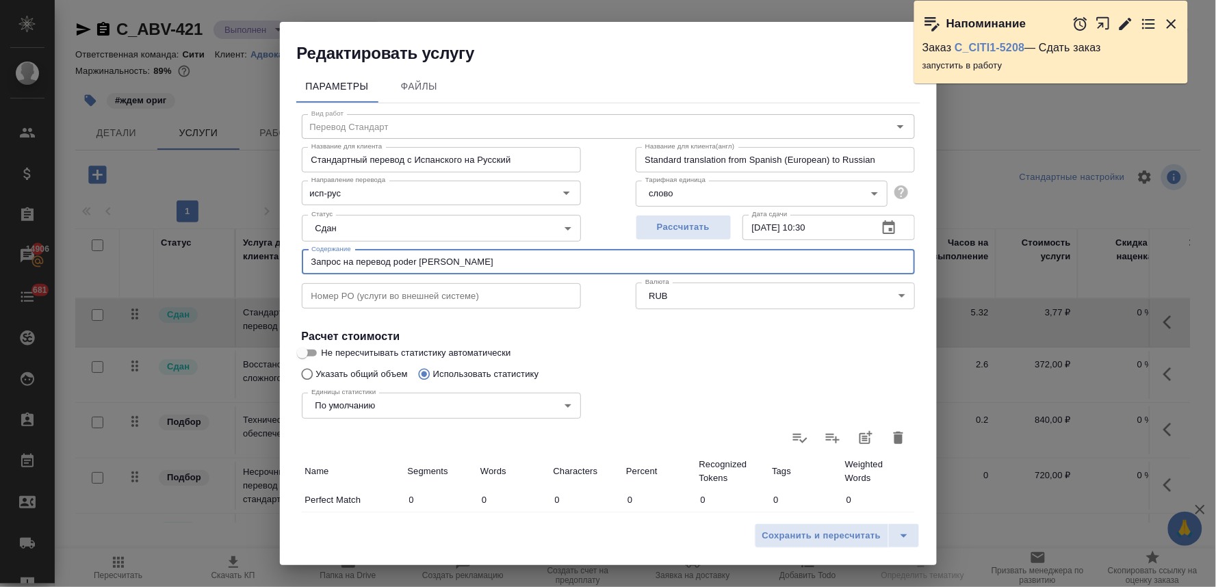
drag, startPoint x: 379, startPoint y: 261, endPoint x: 227, endPoint y: 260, distance: 151.9
click at [234, 260] on div "Редактировать услугу Параметры Файлы Вид работ Перевод Стандарт Вид работ Назва…" at bounding box center [608, 293] width 1216 height 587
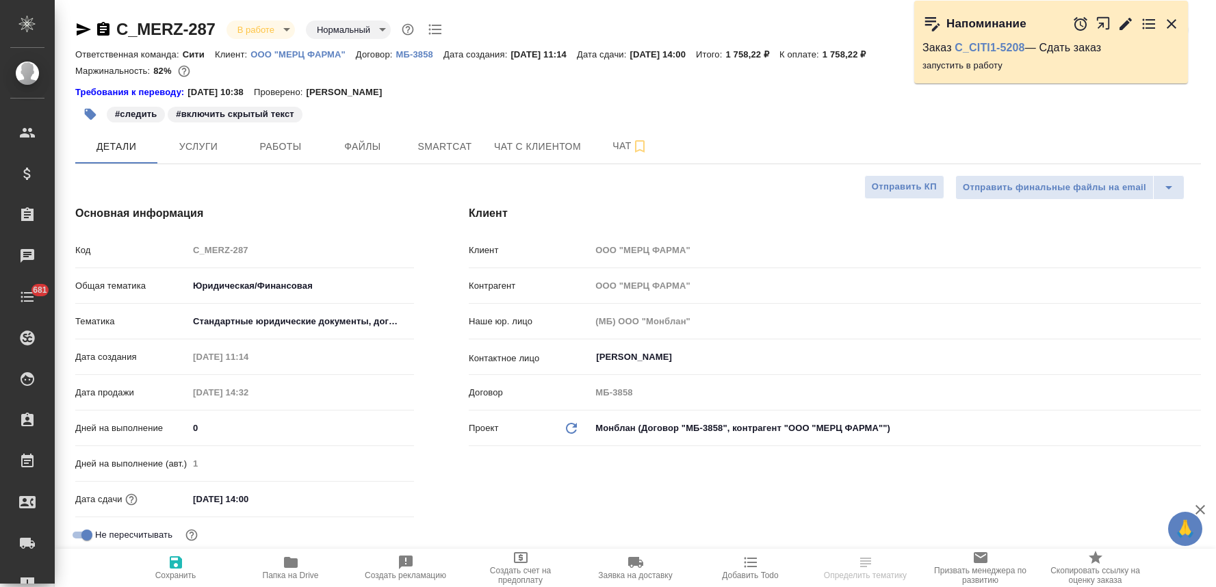
select select "RU"
type textarea "x"
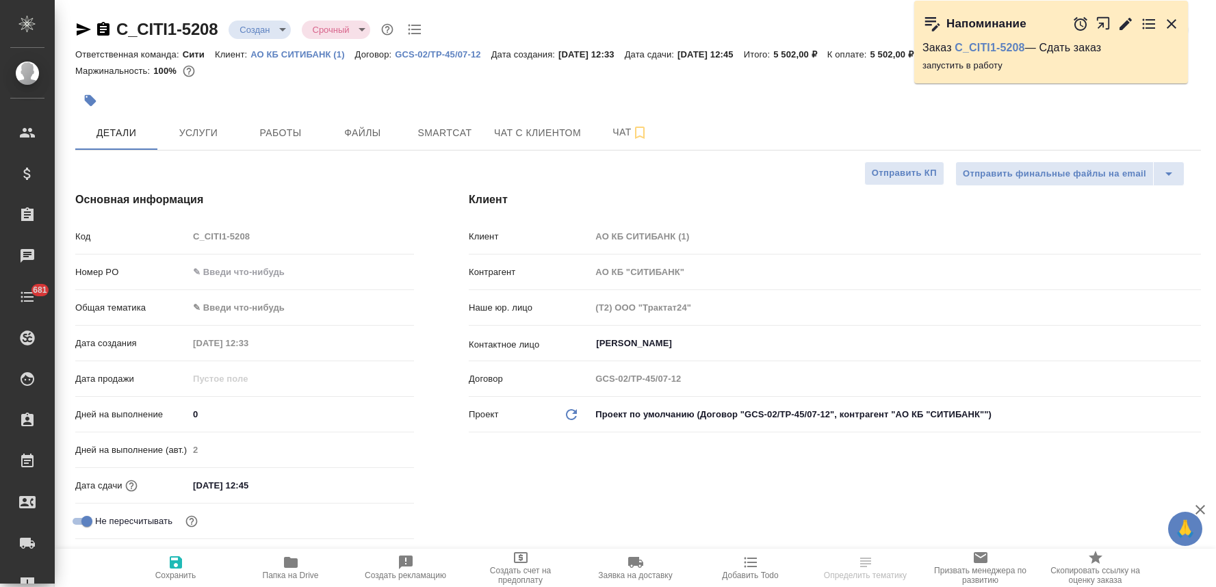
select select "RU"
type textarea "x"
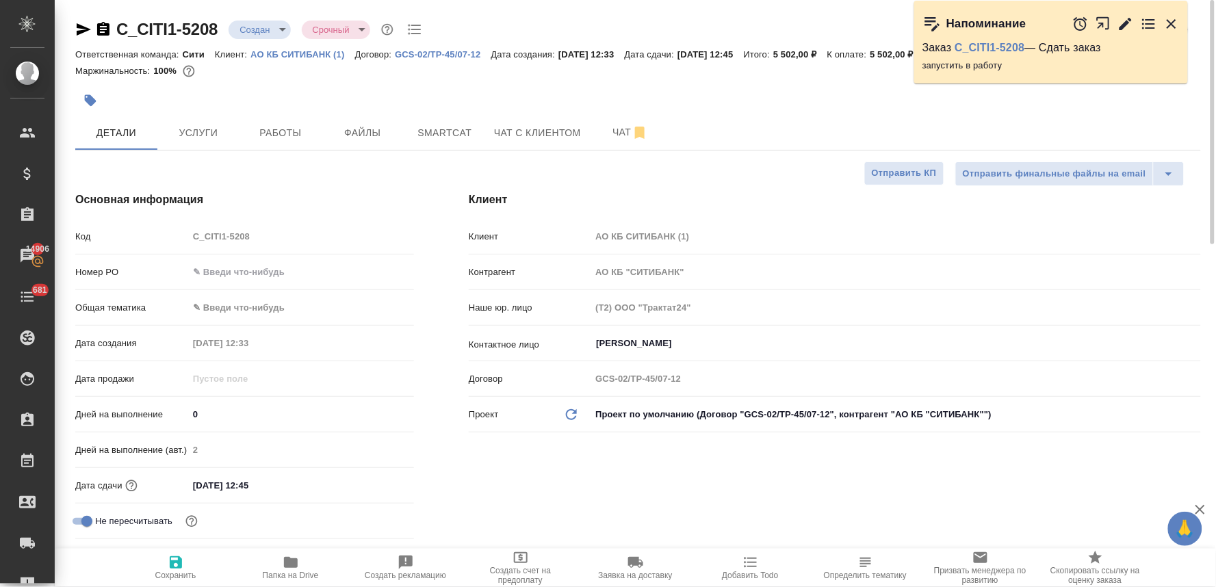
type textarea "x"
click at [406, 358] on div "Дата создания [DATE] 12:33" at bounding box center [244, 349] width 339 height 36
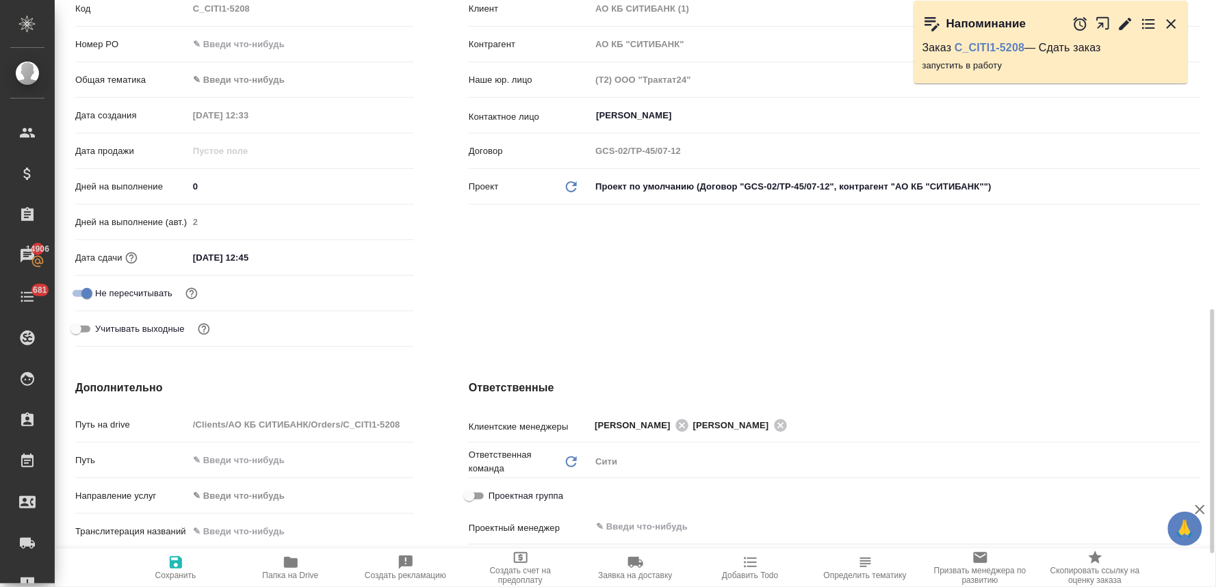
scroll to position [380, 0]
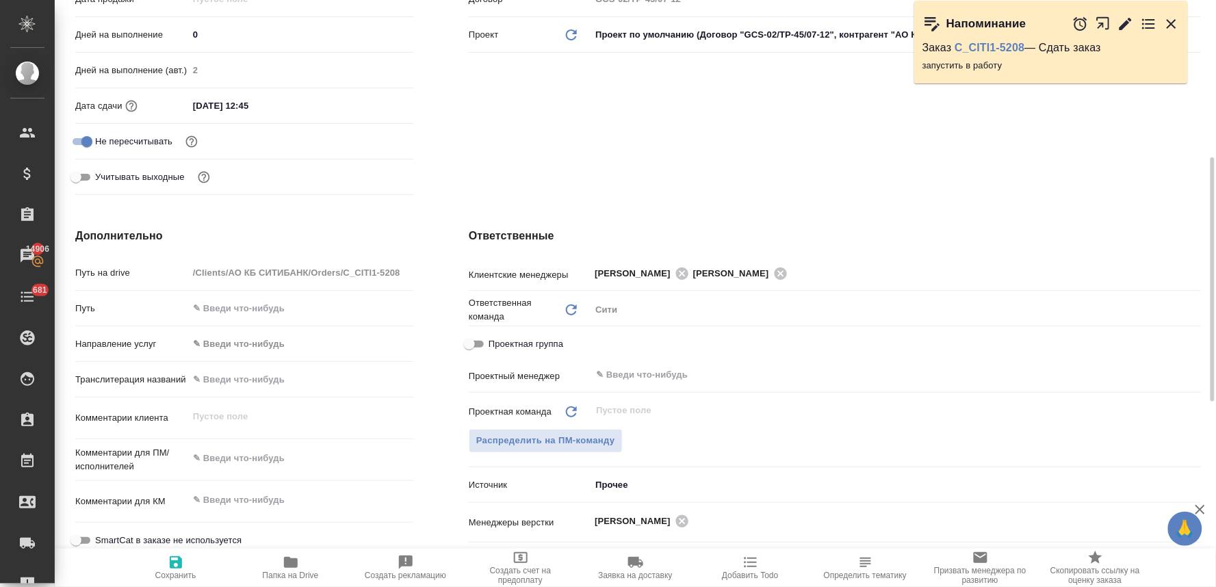
type textarea "x"
click at [252, 497] on textarea at bounding box center [301, 499] width 226 height 23
paste textarea "АПА для оплаты - 1520124431"
type textarea "x"
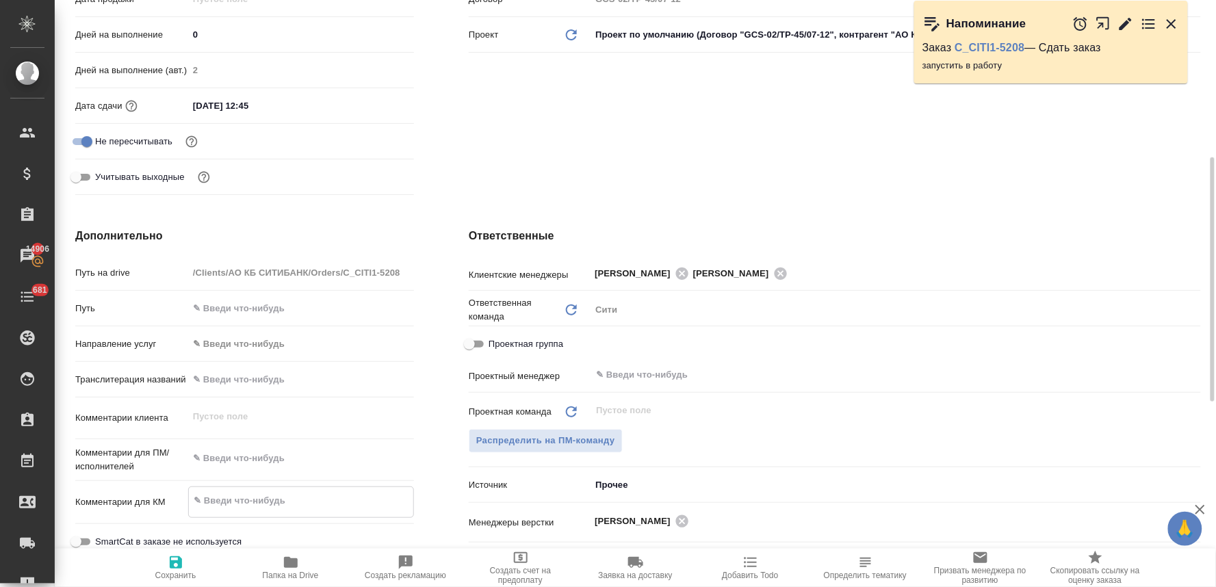
type textarea "АПА для оплаты - 1520124431"
type textarea "x"
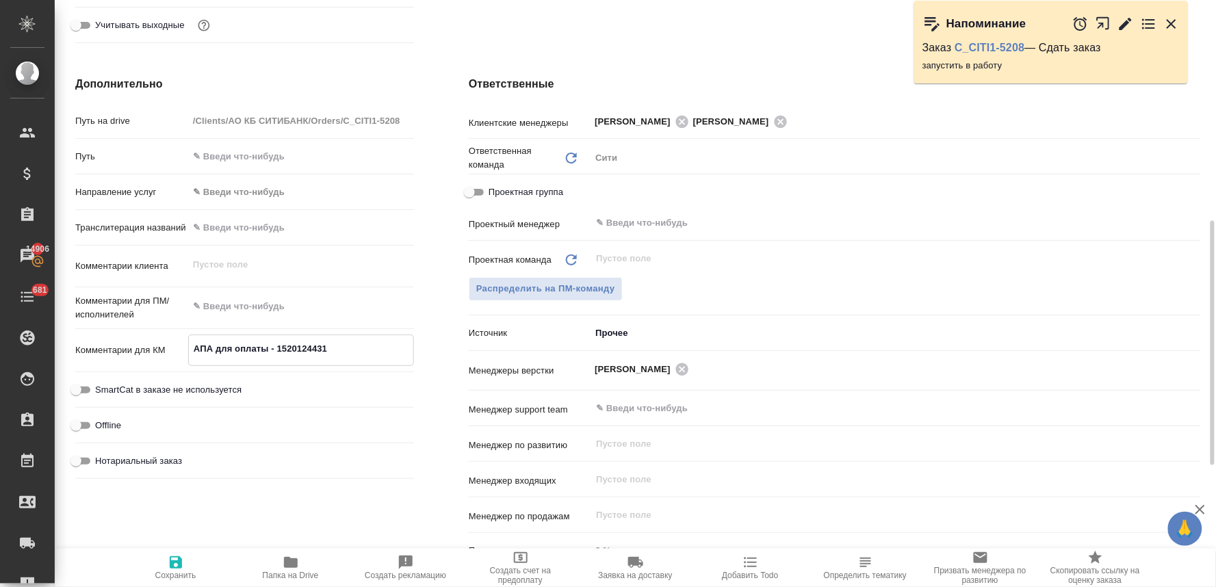
type textarea "АПА для оплаты - 1520124431"
type textarea "x"
click at [185, 557] on span "Сохранить" at bounding box center [176, 567] width 99 height 26
type textarea "x"
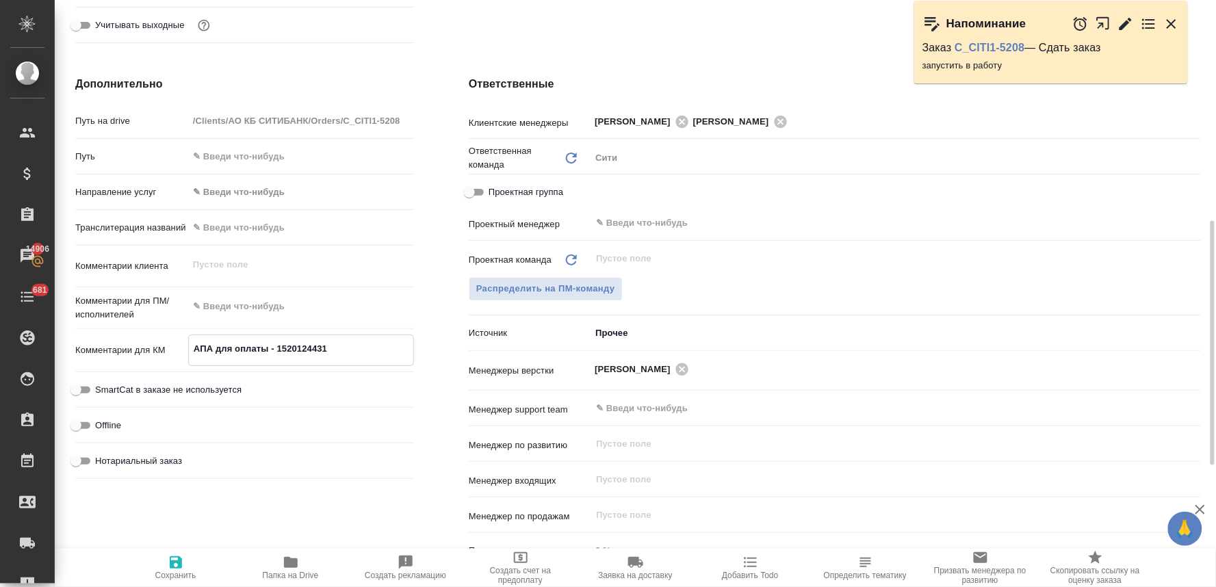
type textarea "x"
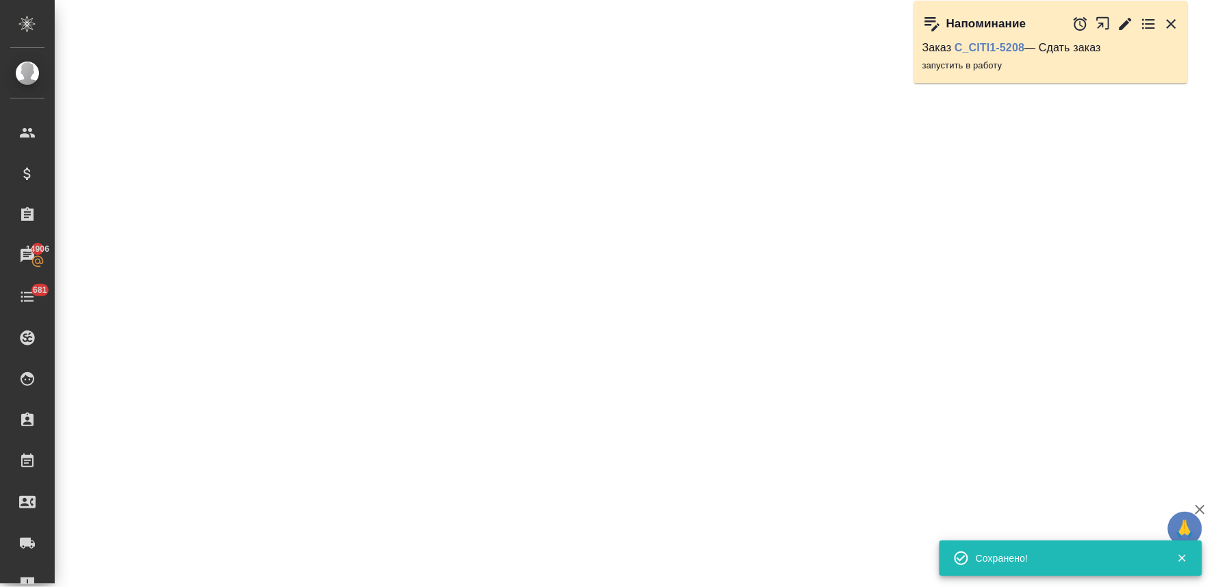
select select "RU"
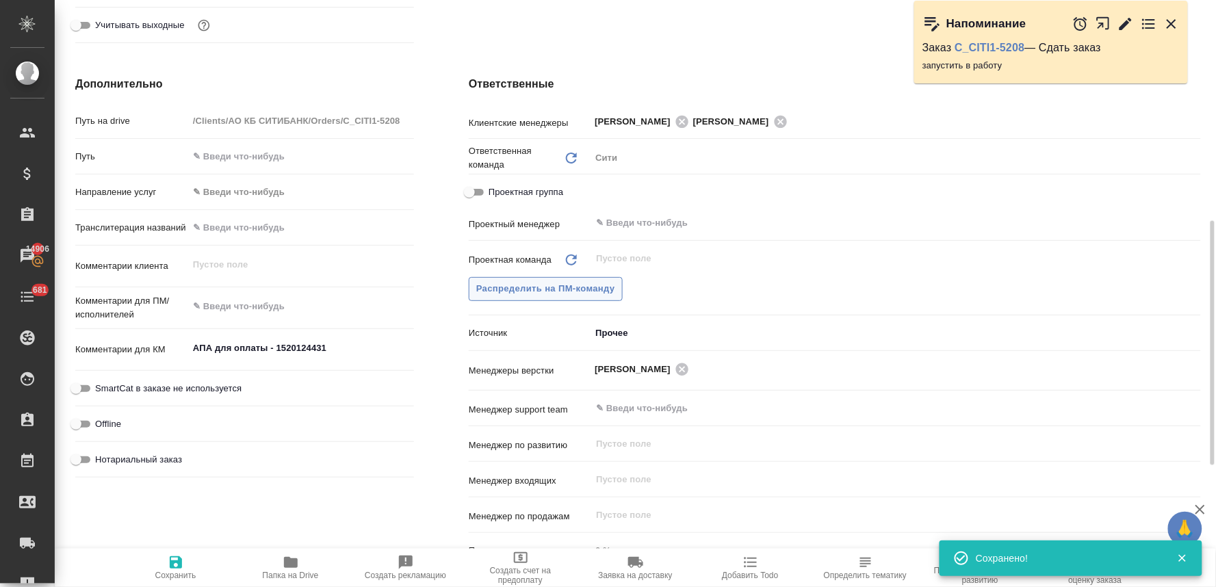
type textarea "x"
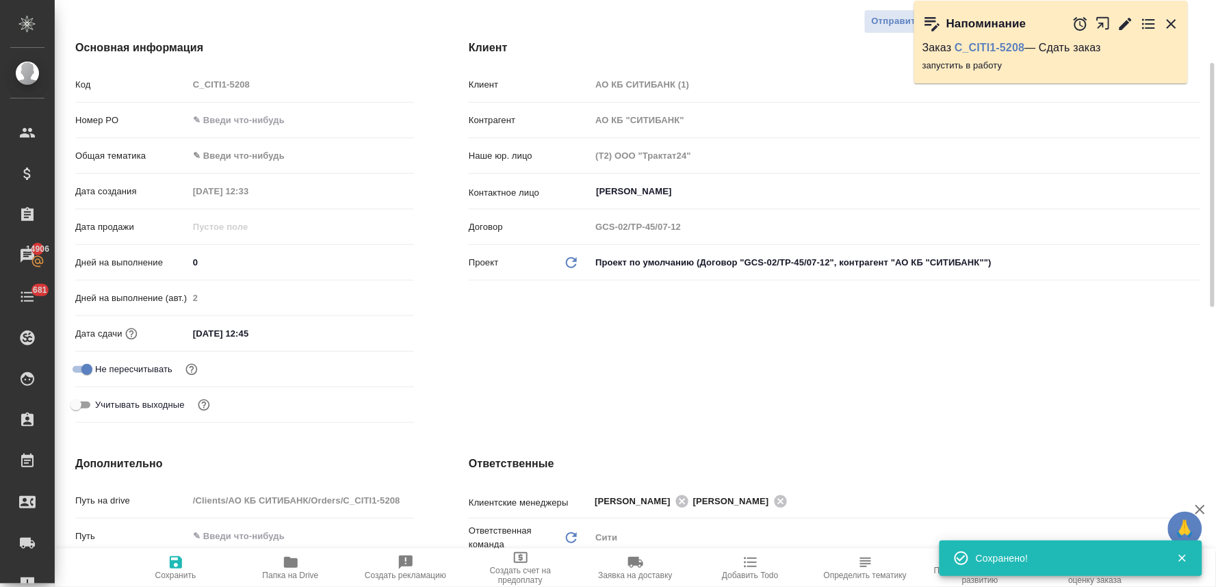
scroll to position [0, 0]
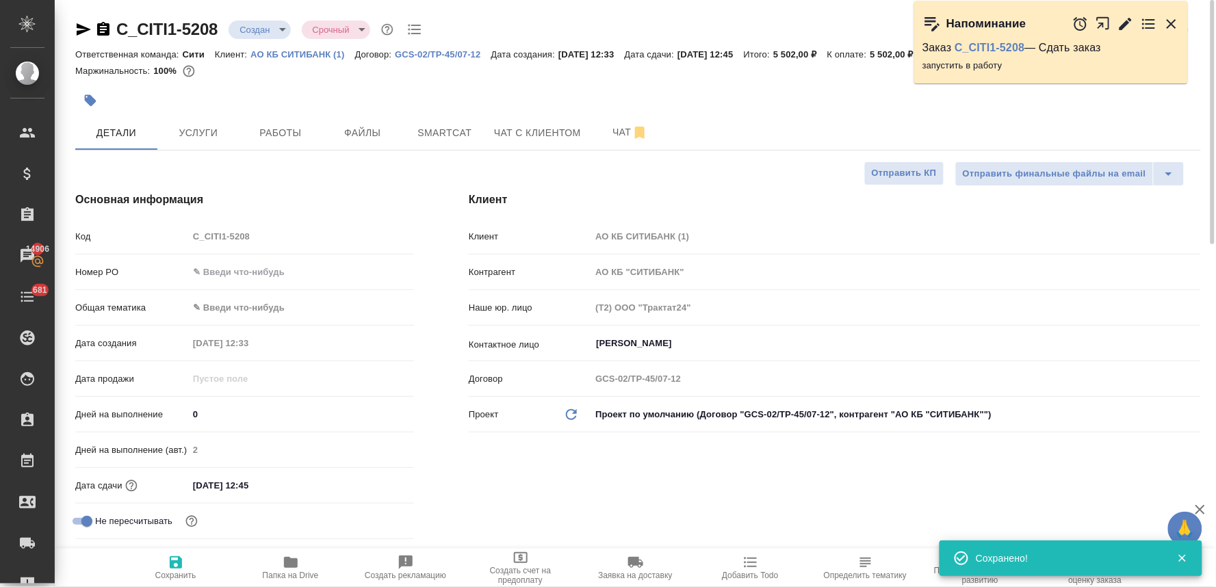
type textarea "x"
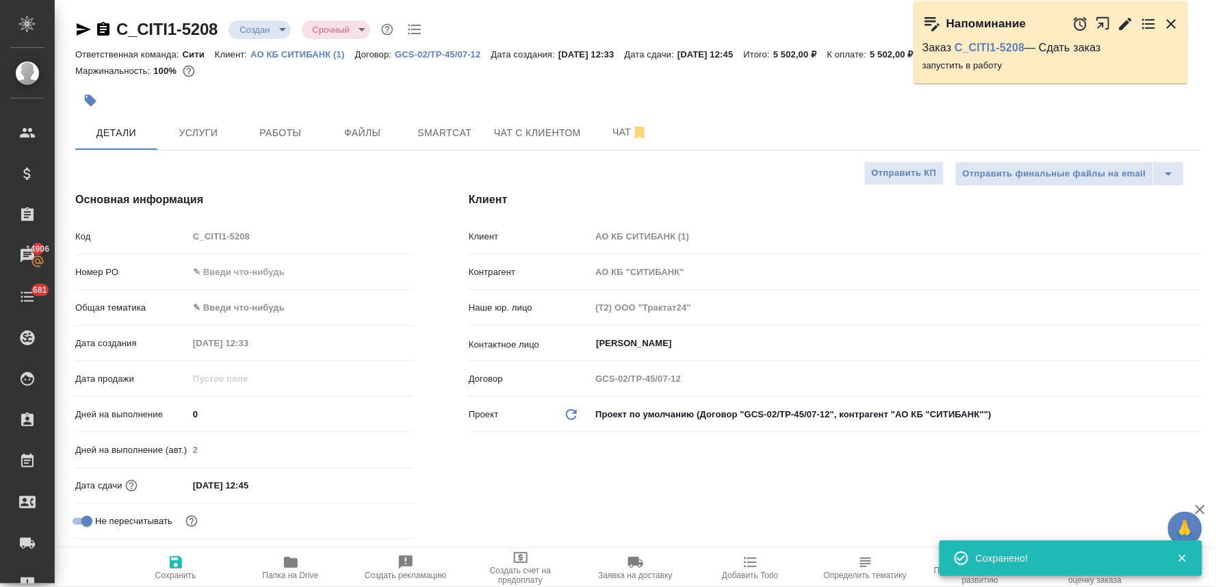
type textarea "x"
drag, startPoint x: 236, startPoint y: 188, endPoint x: 241, endPoint y: 221, distance: 33.2
click at [236, 188] on div "Основная информация Код C_CITI1-5208 Номер PO Общая тематика ✎ Введи что-нибудь…" at bounding box center [244, 385] width 393 height 443
click at [242, 269] on input "text" at bounding box center [301, 272] width 226 height 20
drag, startPoint x: 445, startPoint y: 313, endPoint x: 411, endPoint y: 329, distance: 37.9
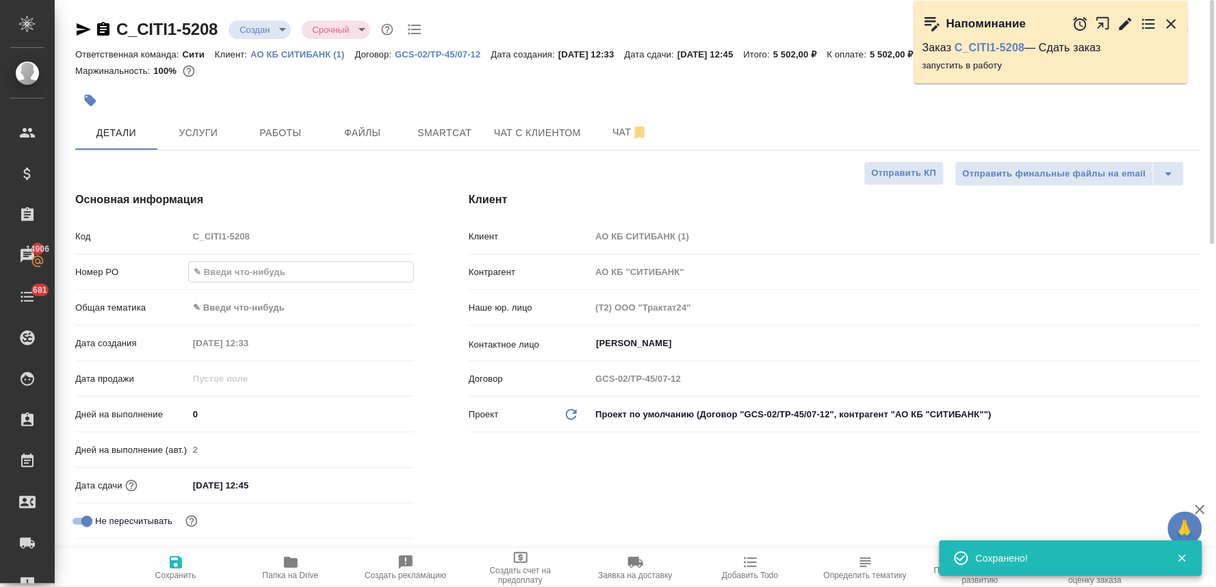
click at [445, 313] on div "Клиент Клиент АО КБ СИТИБАНК (1) Контрагент АО КБ "СИТИБАНК" Наше юр. лицо (Т2)…" at bounding box center [834, 385] width 787 height 443
click at [254, 310] on body "🙏 .cls-1 fill:#fff; AWATERA Lyamina Nadezhda Клиенты Спецификации Заказы 14906 …" at bounding box center [608, 293] width 1216 height 587
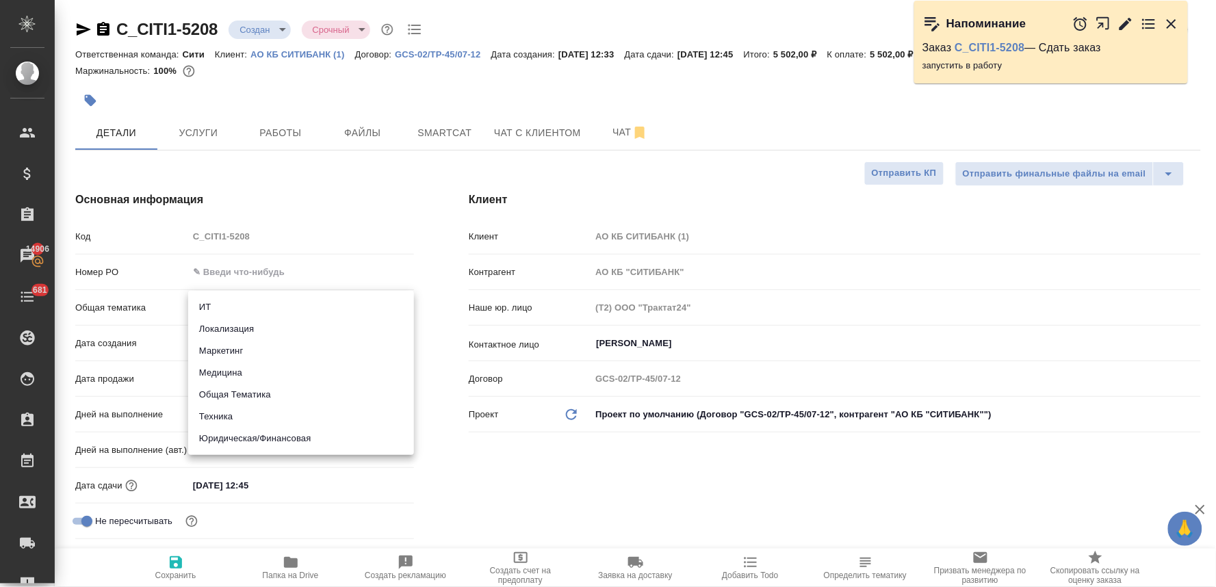
click at [264, 438] on li "Юридическая/Финансовая" at bounding box center [301, 439] width 226 height 22
type input "yr-fn"
type textarea "x"
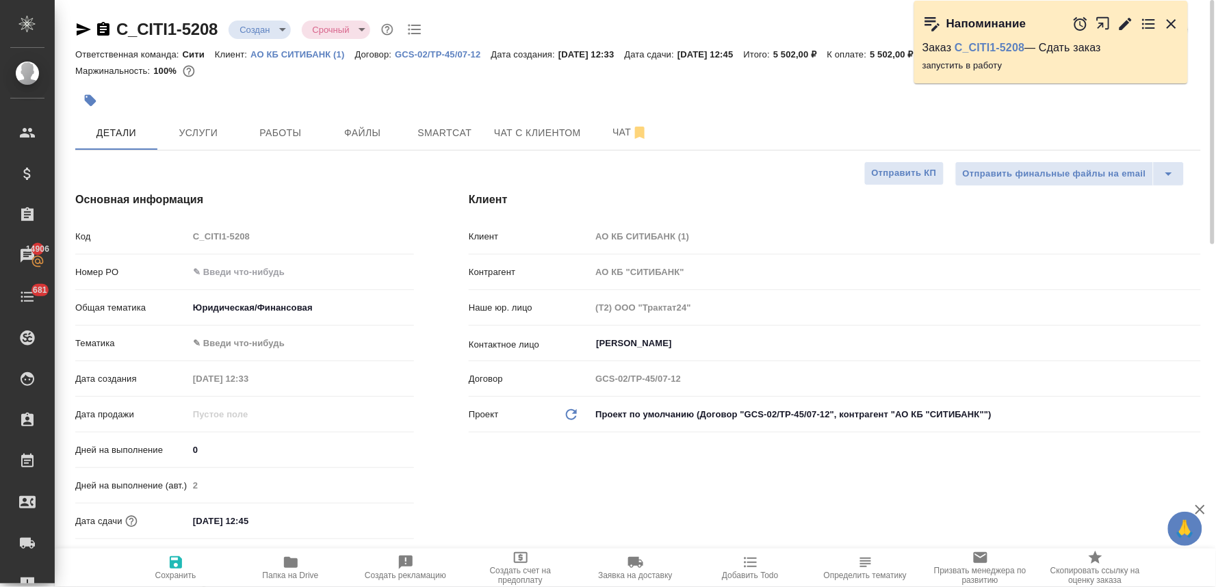
click at [227, 327] on div "Общая тематика Юридическая/Финансовая yr-fn" at bounding box center [244, 314] width 339 height 36
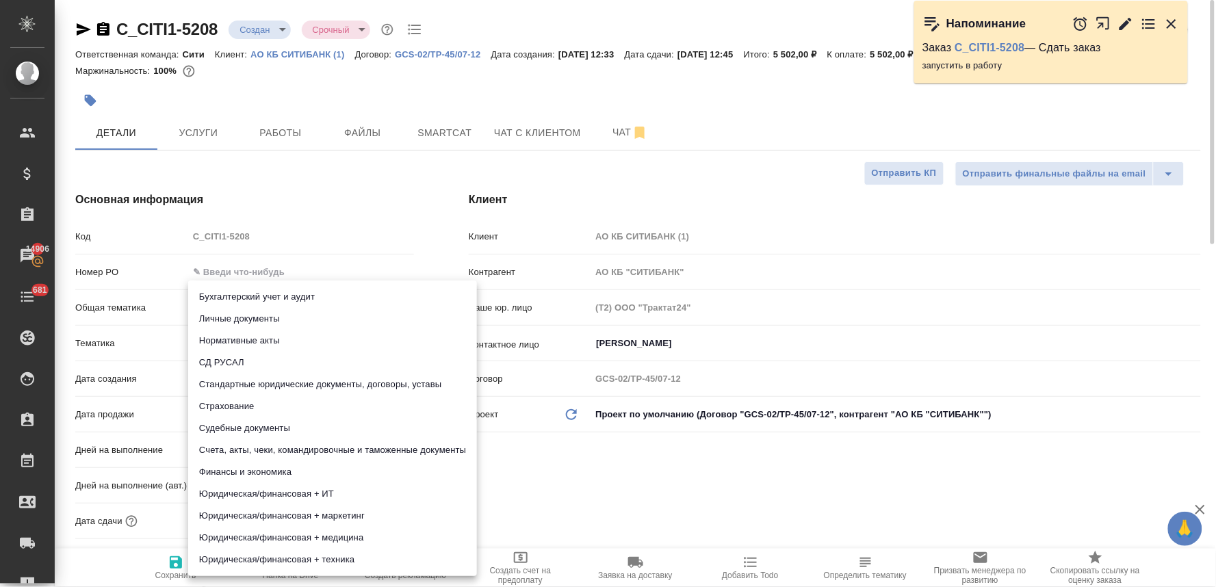
click at [233, 343] on body "🙏 .cls-1 fill:#fff; AWATERA Lyamina Nadezhda Клиенты Спецификации Заказы 14906 …" at bounding box center [608, 293] width 1216 height 587
click at [244, 383] on li "Стандартные юридические документы, договоры, уставы" at bounding box center [332, 385] width 289 height 22
type textarea "x"
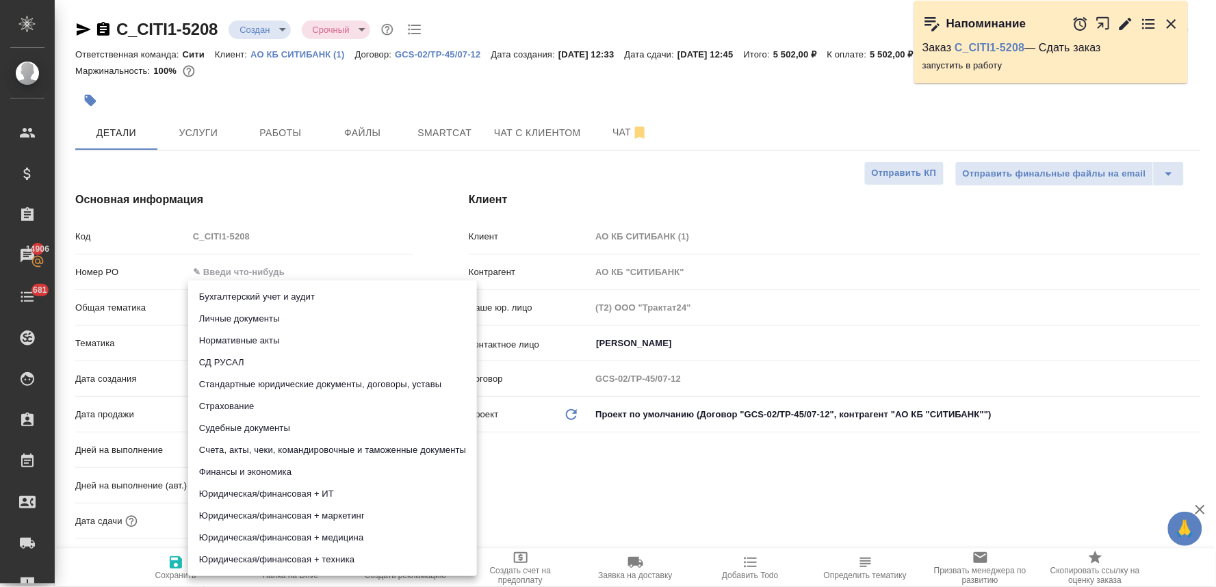
type input "5f647205b73bc97568ca66bf"
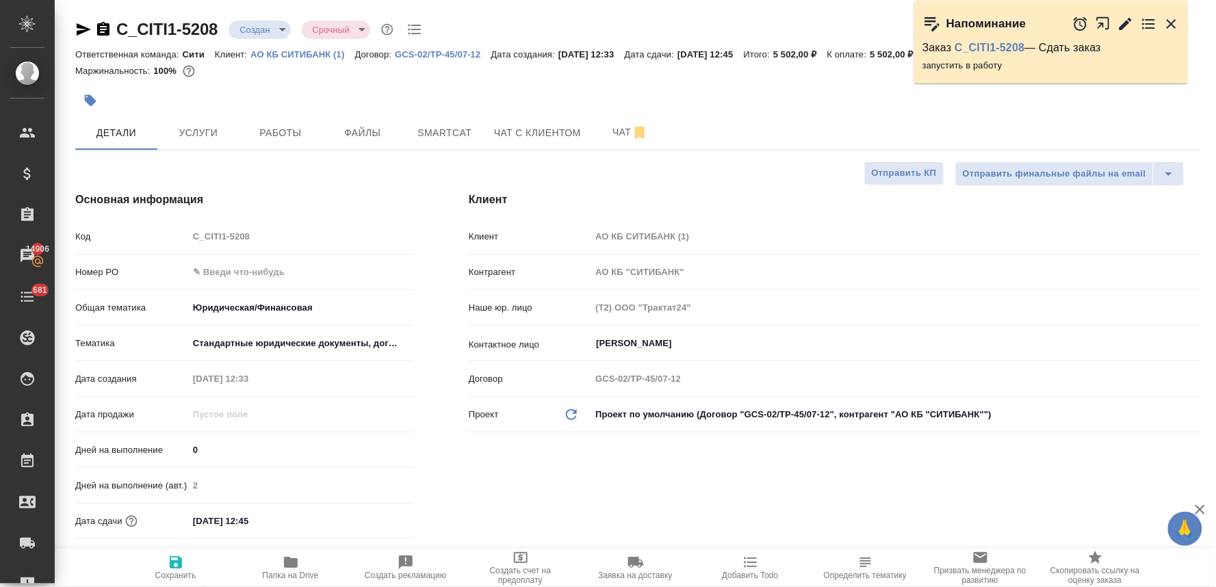
click at [529, 475] on div "Бухгалтерский учет и аудит Личные документы Нормативные акты СД РУСАЛ Стандартн…" at bounding box center [608, 293] width 1216 height 587
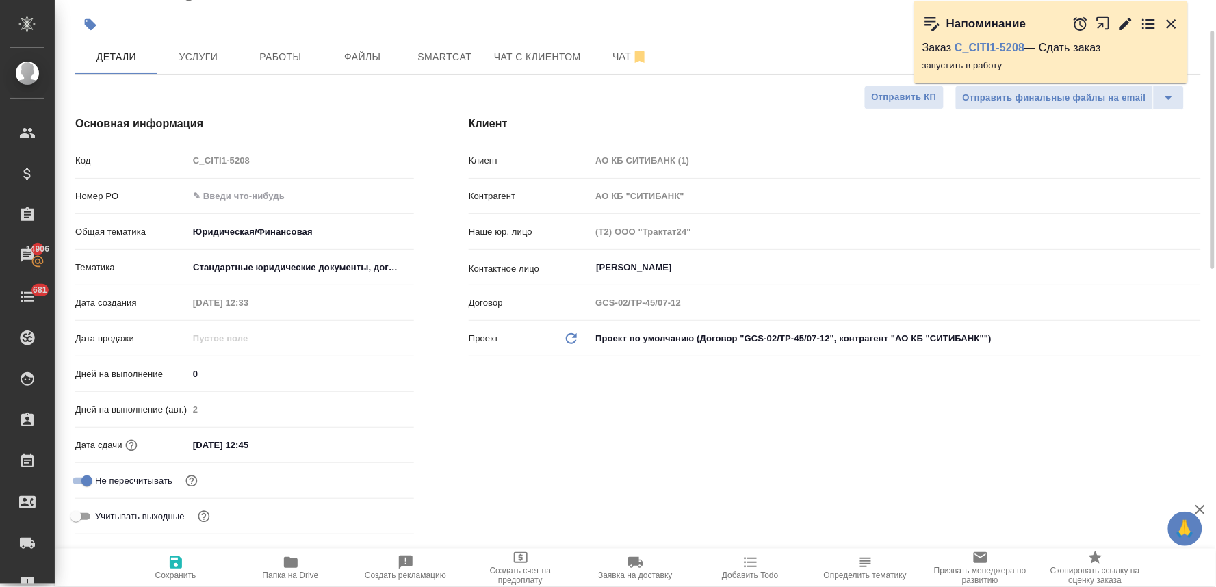
scroll to position [228, 0]
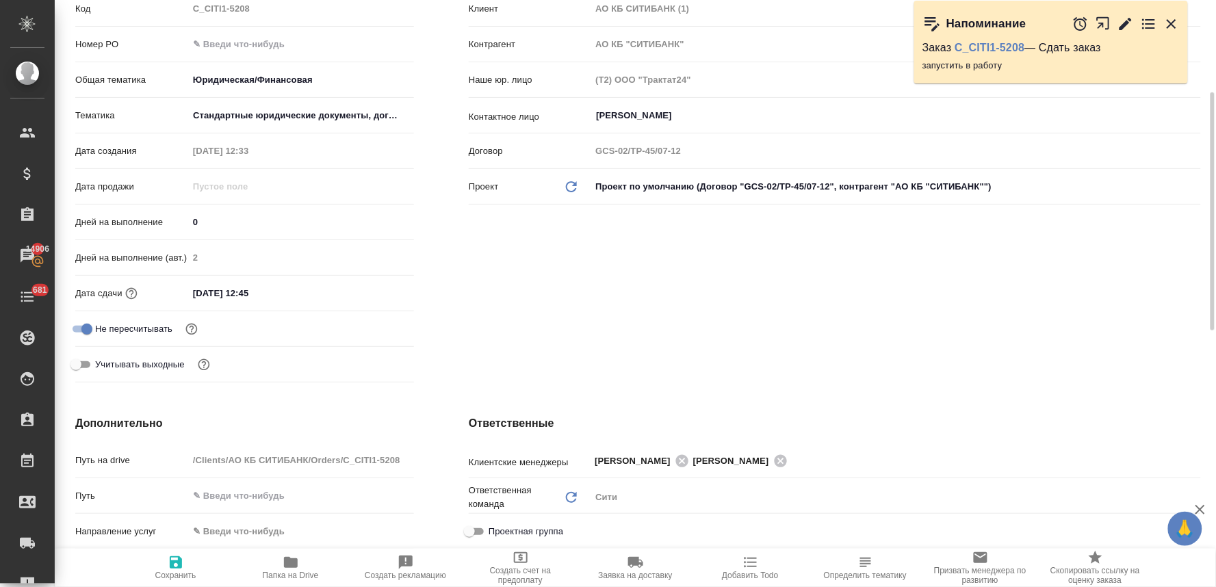
click at [289, 296] on input "26.08.2025 12:45" at bounding box center [248, 293] width 120 height 20
click at [364, 289] on div "26.08.2025 12:45" at bounding box center [301, 293] width 226 height 21
click at [369, 295] on icon "button" at bounding box center [374, 292] width 12 height 14
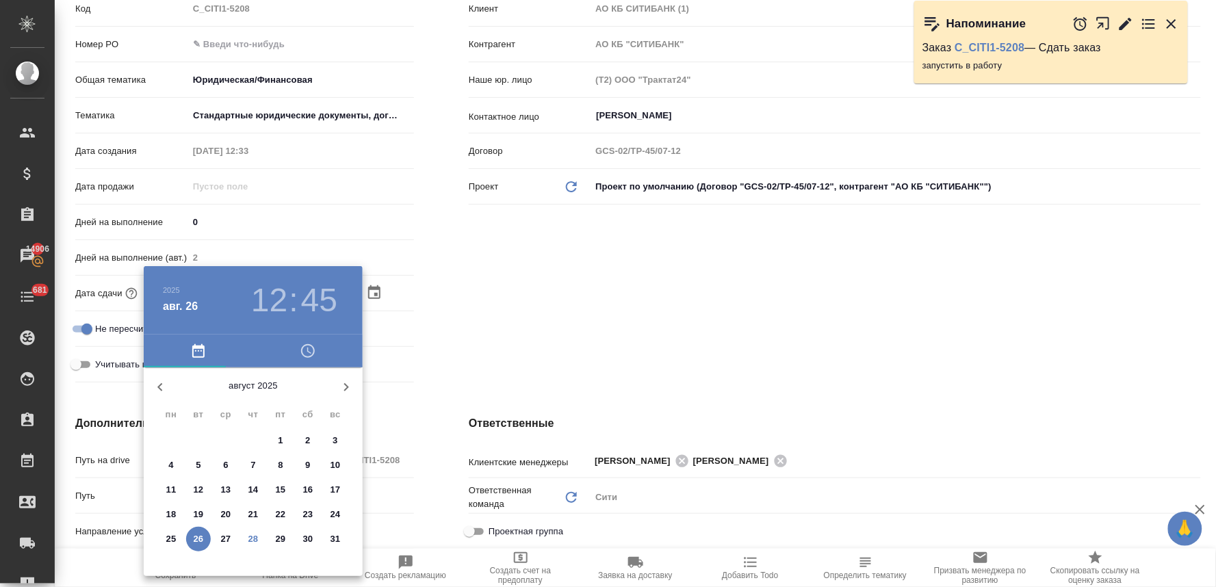
click at [347, 391] on icon "button" at bounding box center [346, 387] width 16 height 16
click at [167, 439] on span "1" at bounding box center [171, 441] width 25 height 14
type input "01.09.2025 12:45"
type textarea "x"
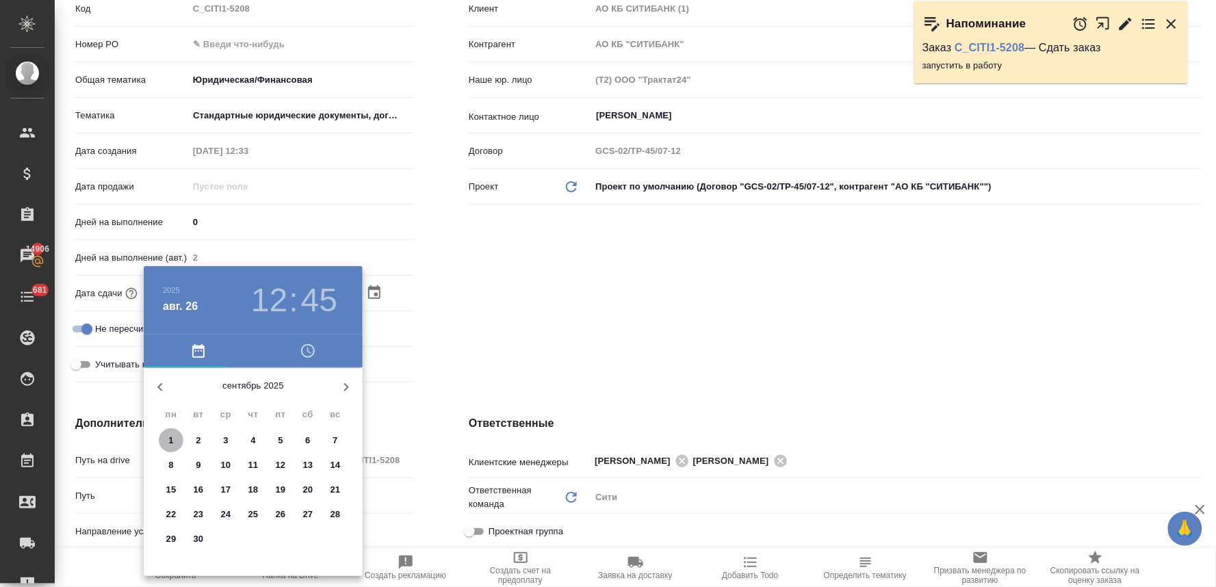
type textarea "x"
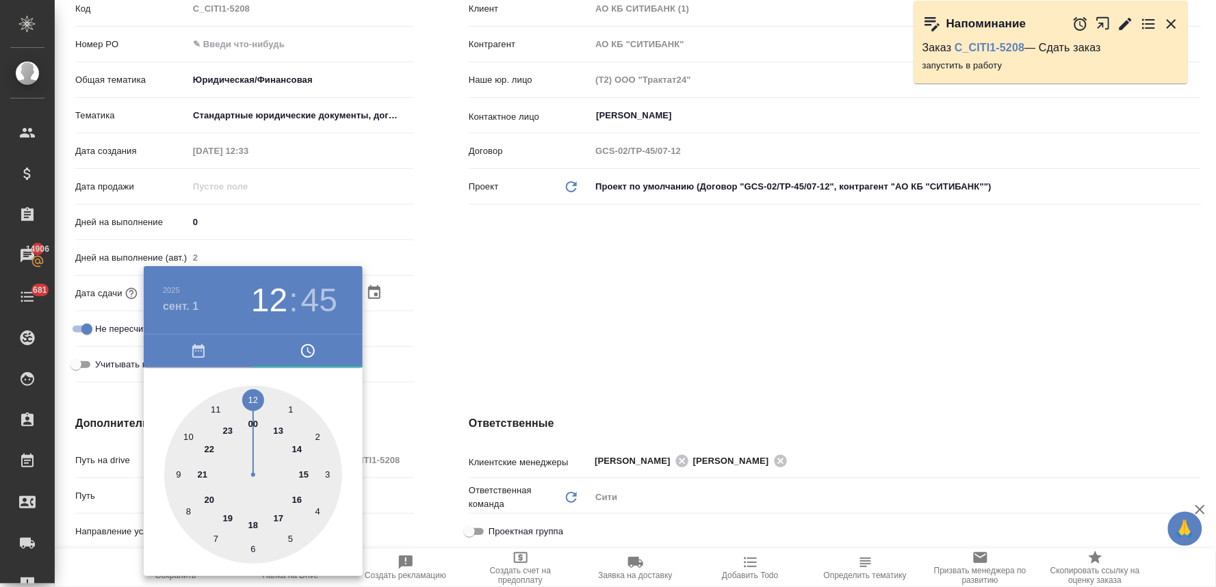
type input "01.09.2025 13:45"
type textarea "x"
click at [280, 430] on div at bounding box center [253, 475] width 178 height 178
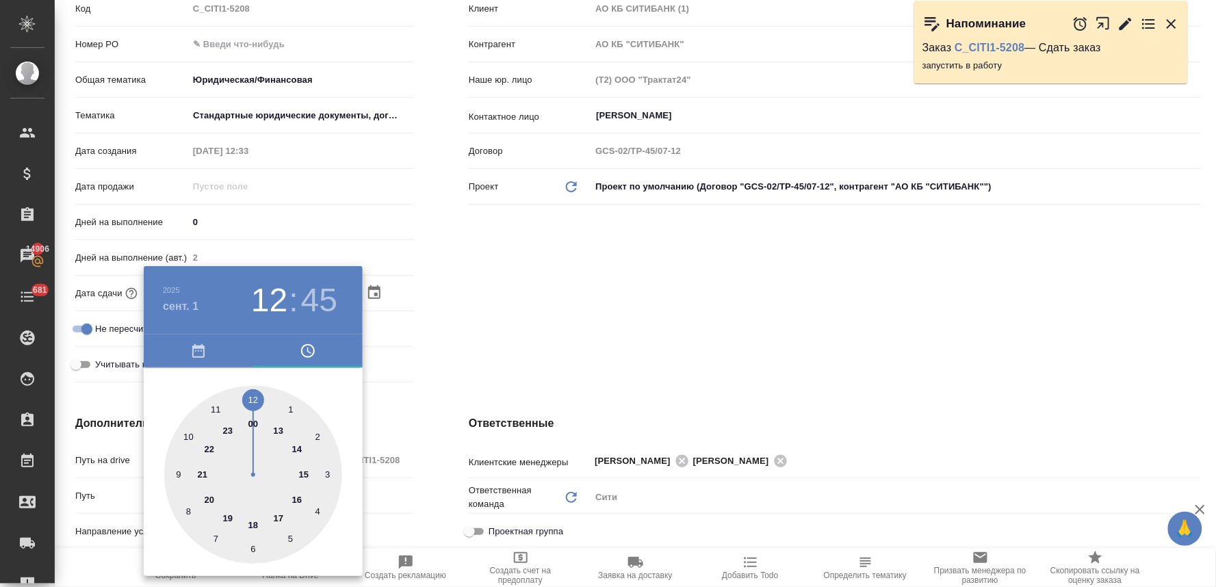
type textarea "x"
click at [251, 395] on div at bounding box center [253, 475] width 178 height 178
type input "01.09.2025 13:00"
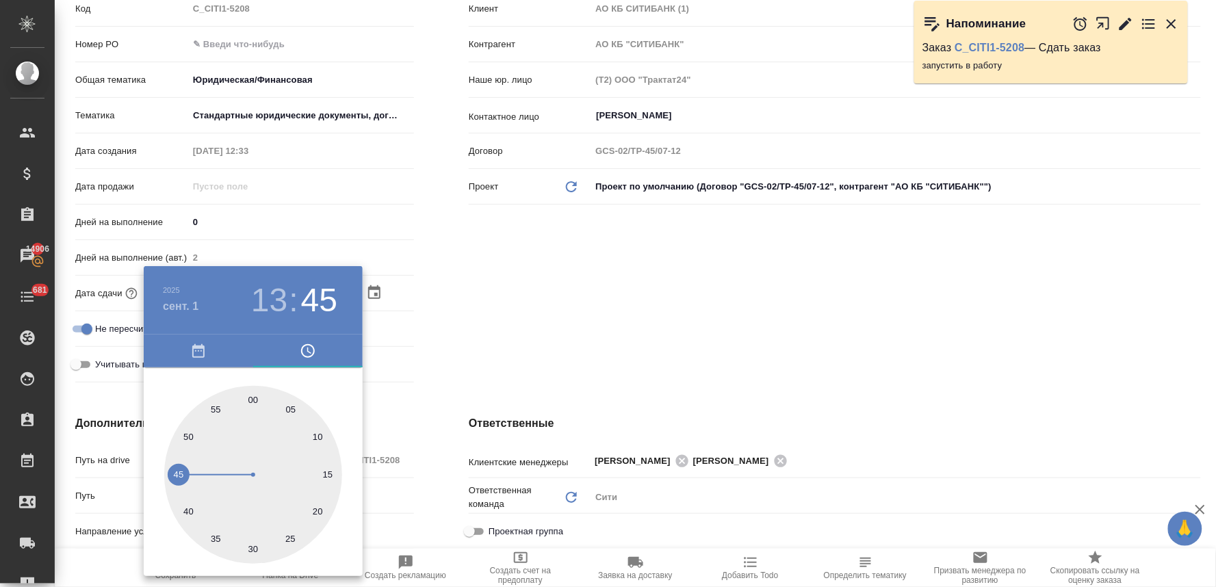
type textarea "x"
click at [549, 344] on div at bounding box center [608, 293] width 1216 height 587
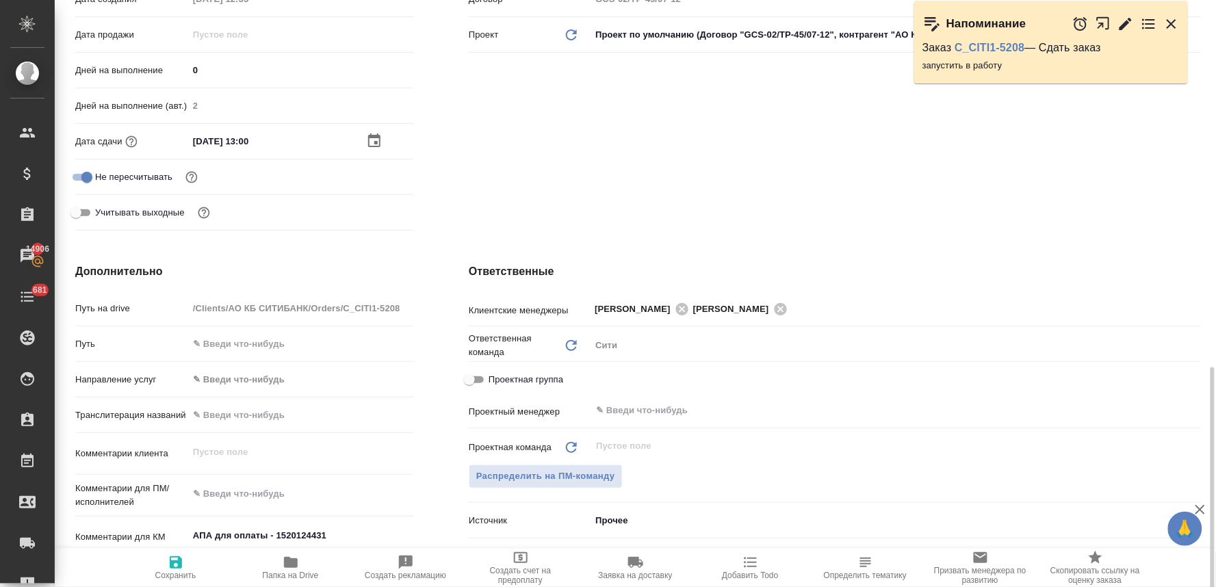
scroll to position [532, 0]
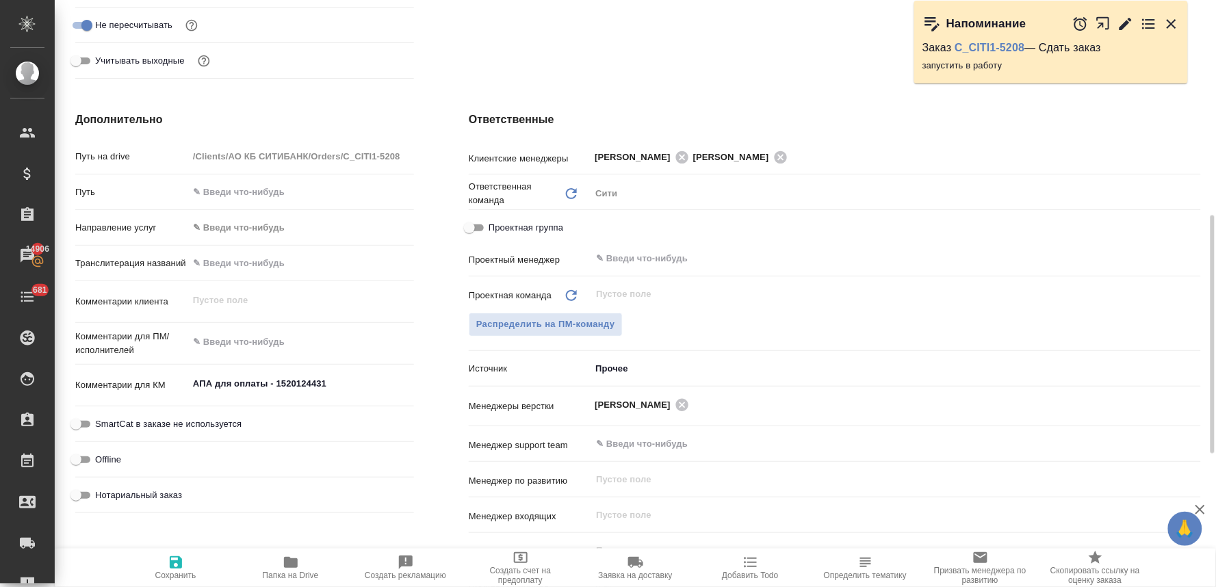
click at [166, 571] on span "Сохранить" at bounding box center [175, 576] width 41 height 10
type textarea "x"
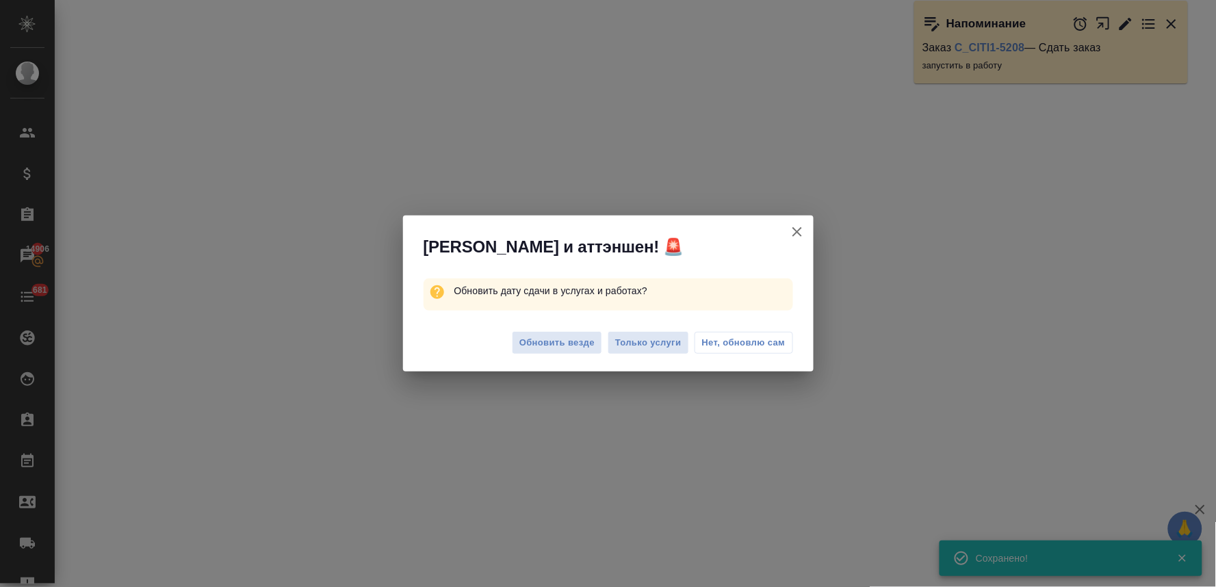
select select "RU"
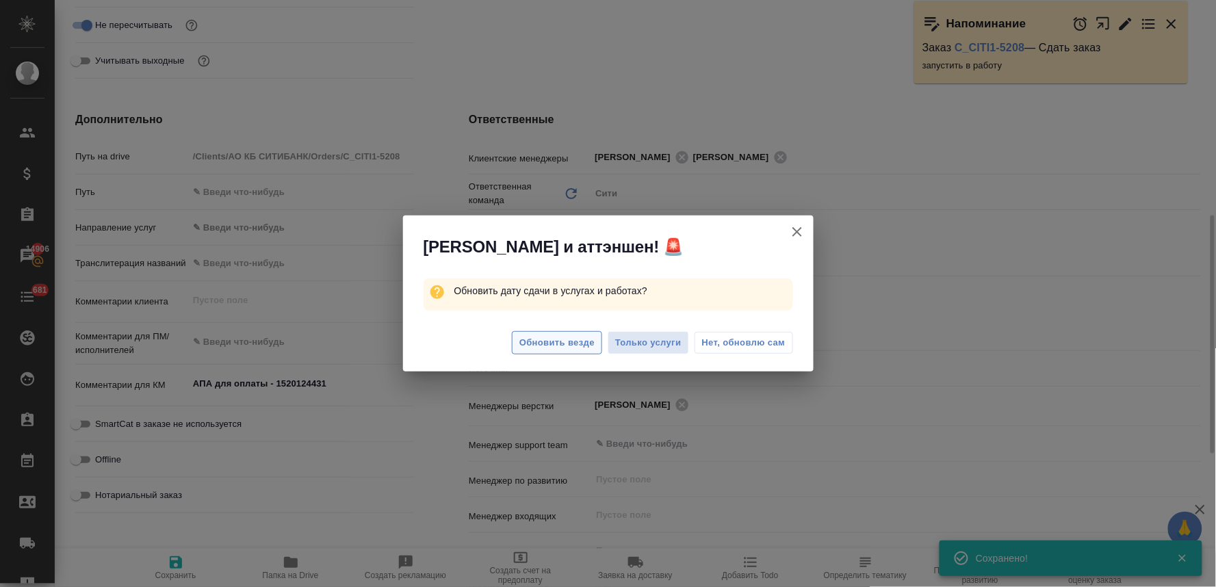
type textarea "x"
click at [564, 347] on span "Обновить везде" at bounding box center [556, 343] width 75 height 16
type textarea "x"
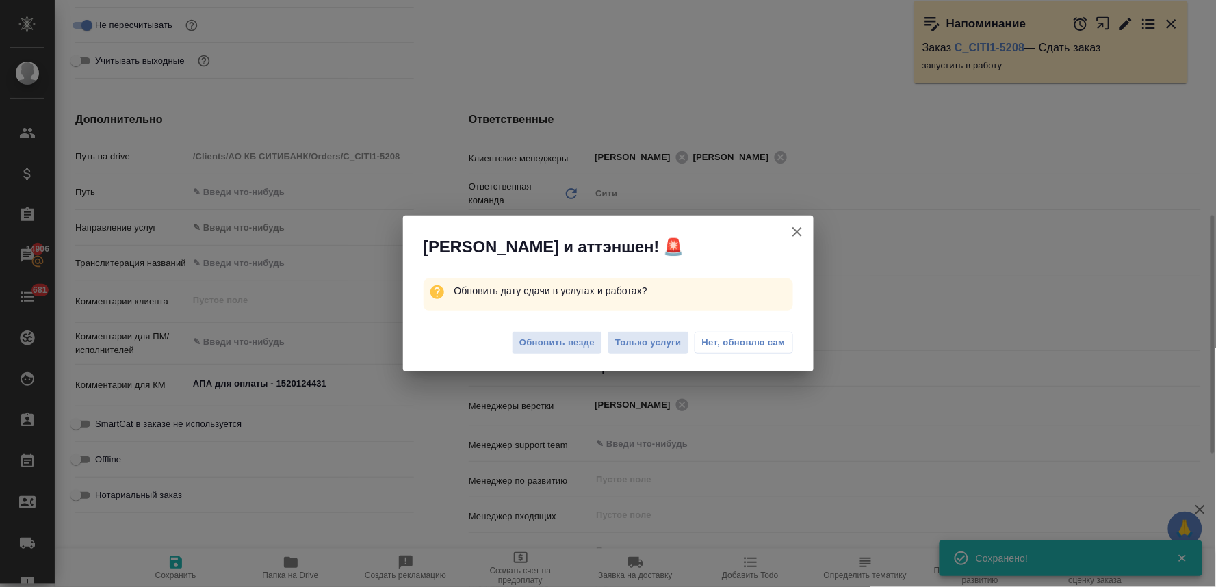
type textarea "x"
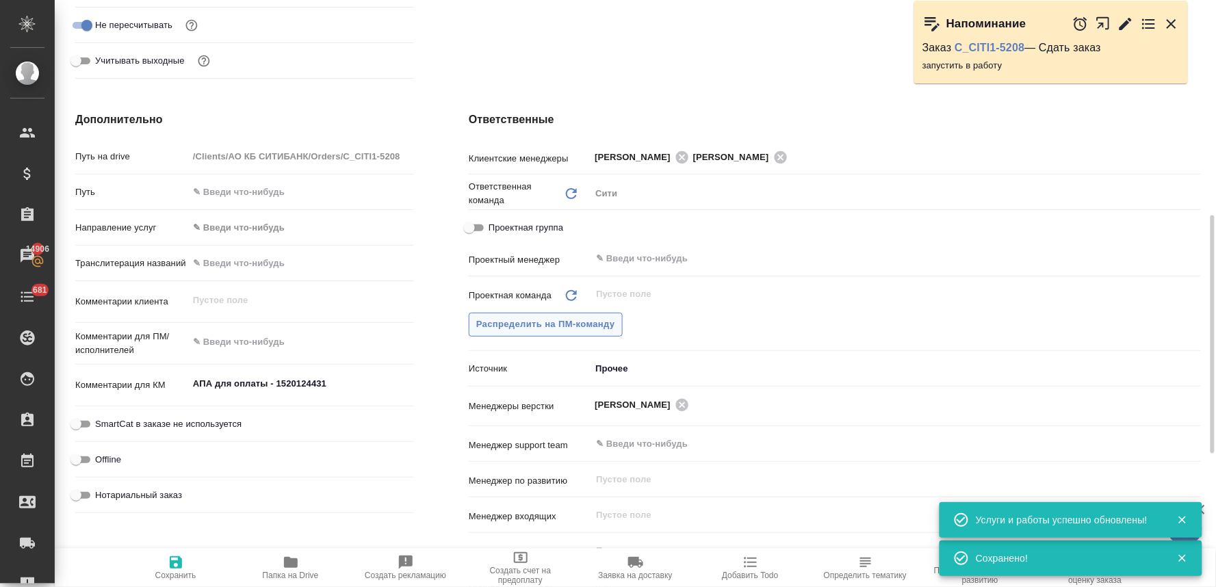
click at [556, 324] on span "Распределить на ПМ-команду" at bounding box center [545, 325] width 139 height 16
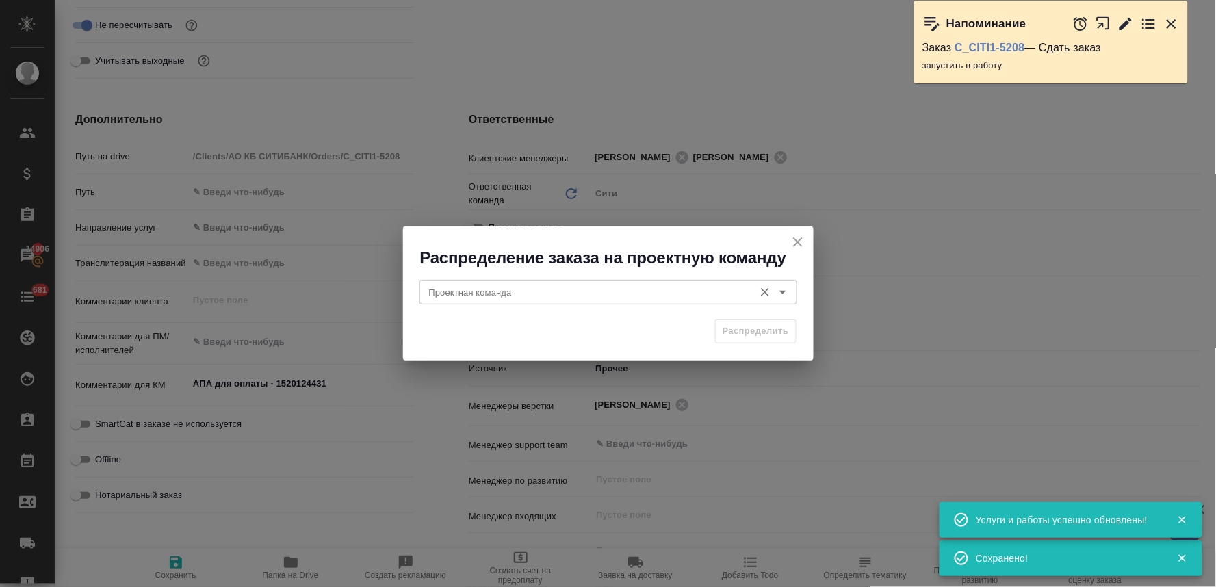
click at [562, 296] on input "Проектная команда" at bounding box center [585, 292] width 324 height 16
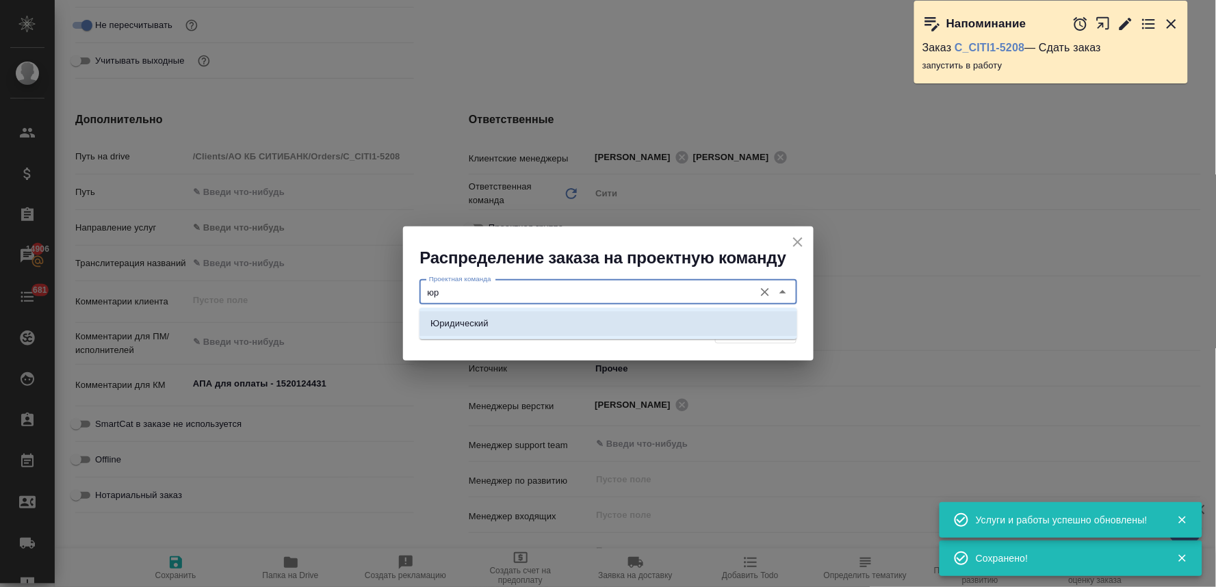
click at [562, 320] on li "Юридический" at bounding box center [608, 323] width 378 height 25
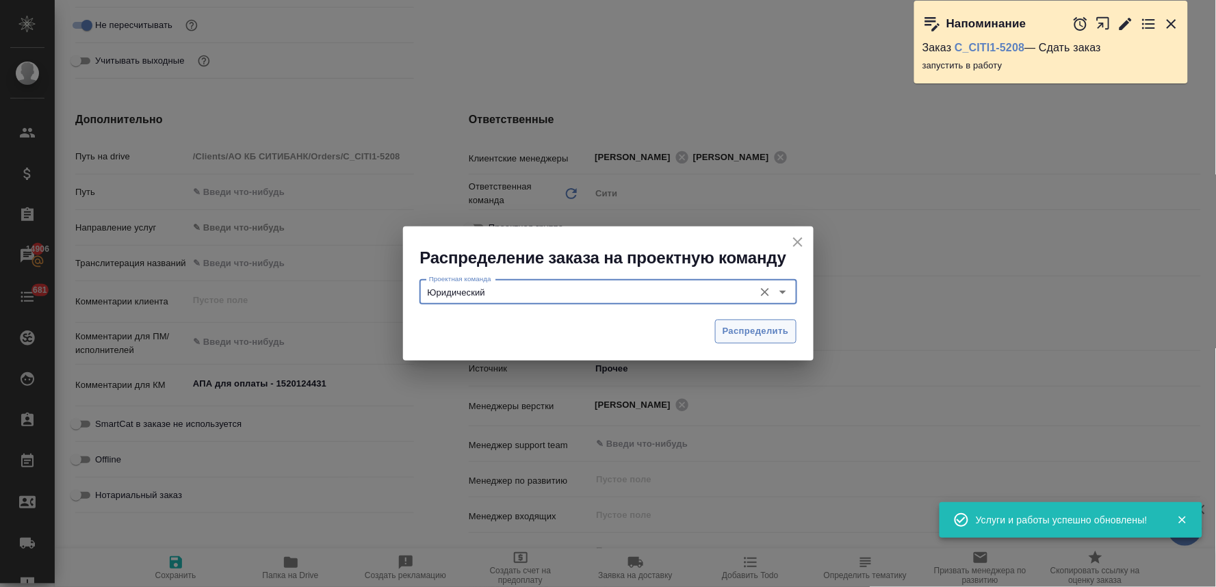
type input "Юридический"
click at [753, 336] on span "Распределить" at bounding box center [755, 332] width 66 height 16
type textarea "x"
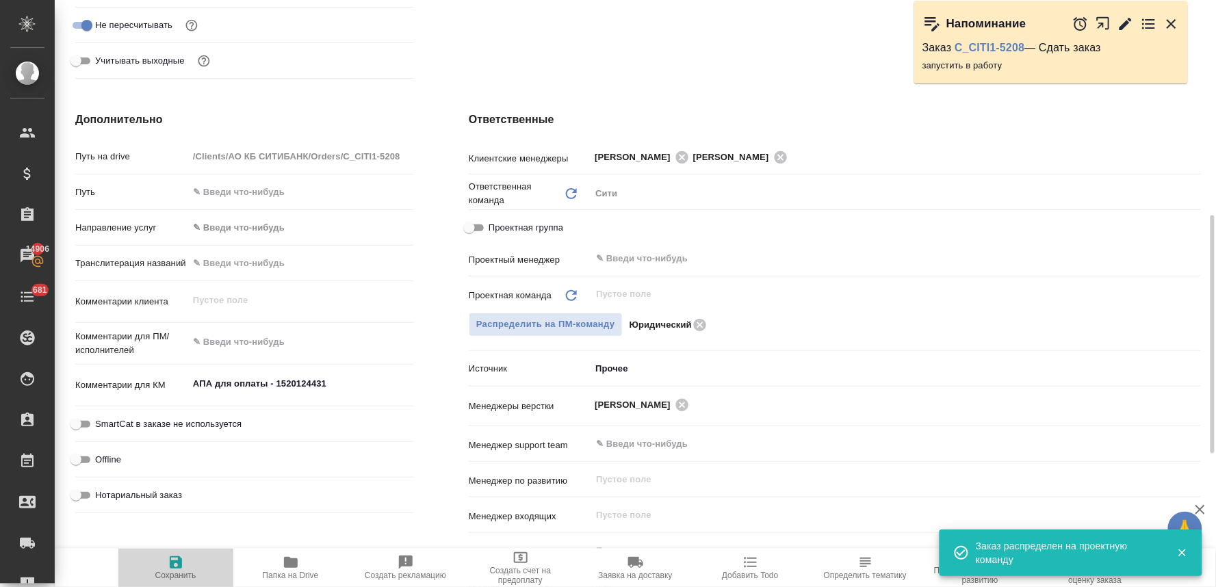
click at [176, 568] on icon "button" at bounding box center [176, 562] width 12 height 12
type textarea "x"
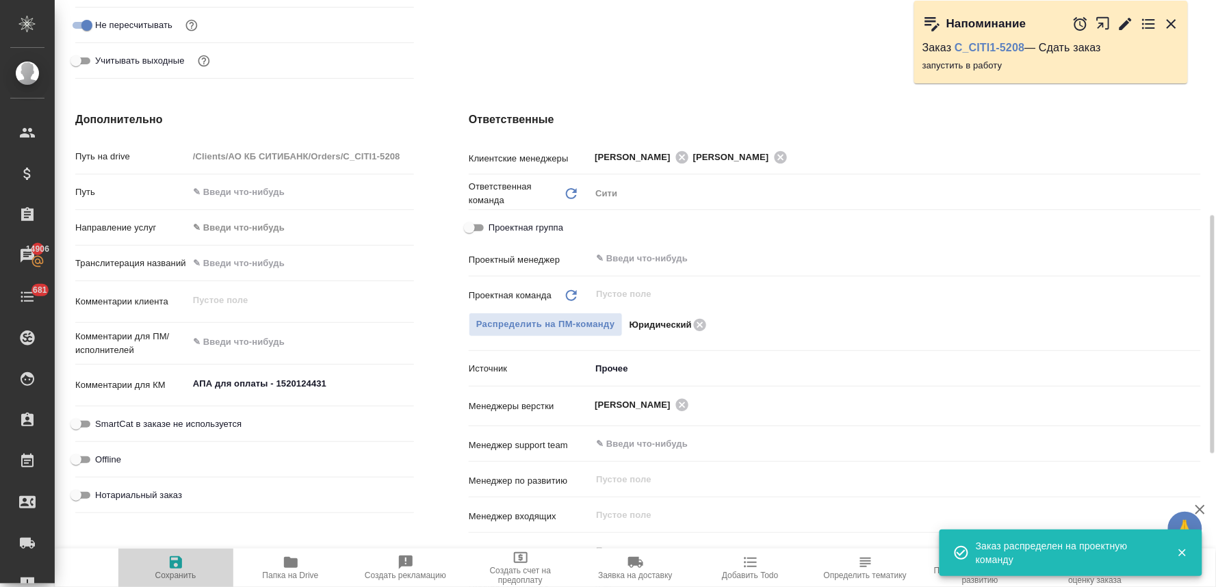
type textarea "x"
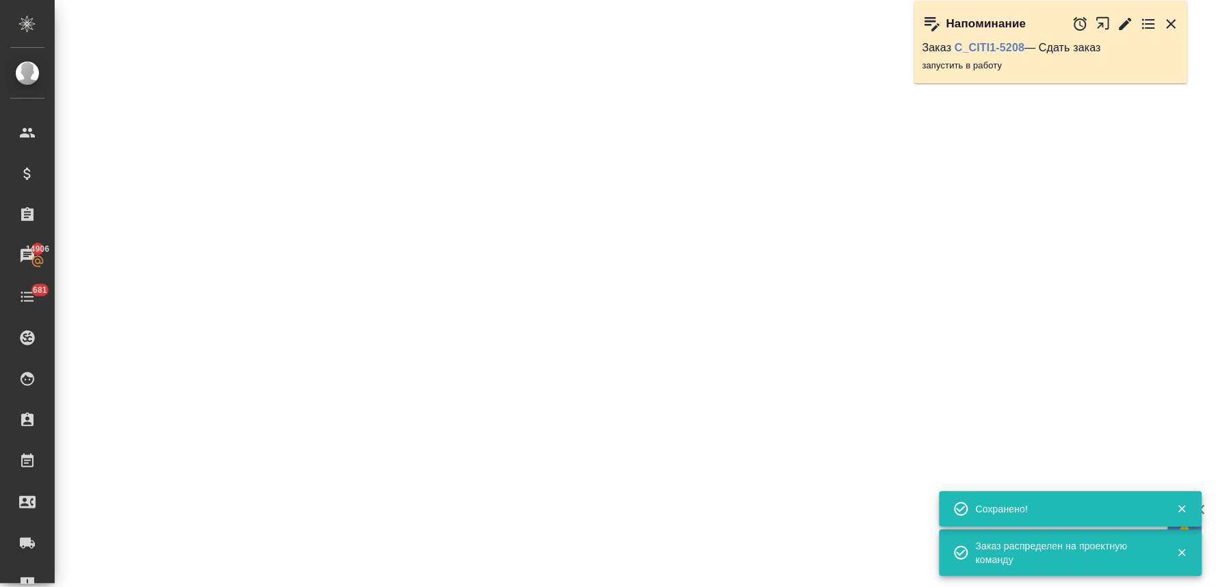
select select "RU"
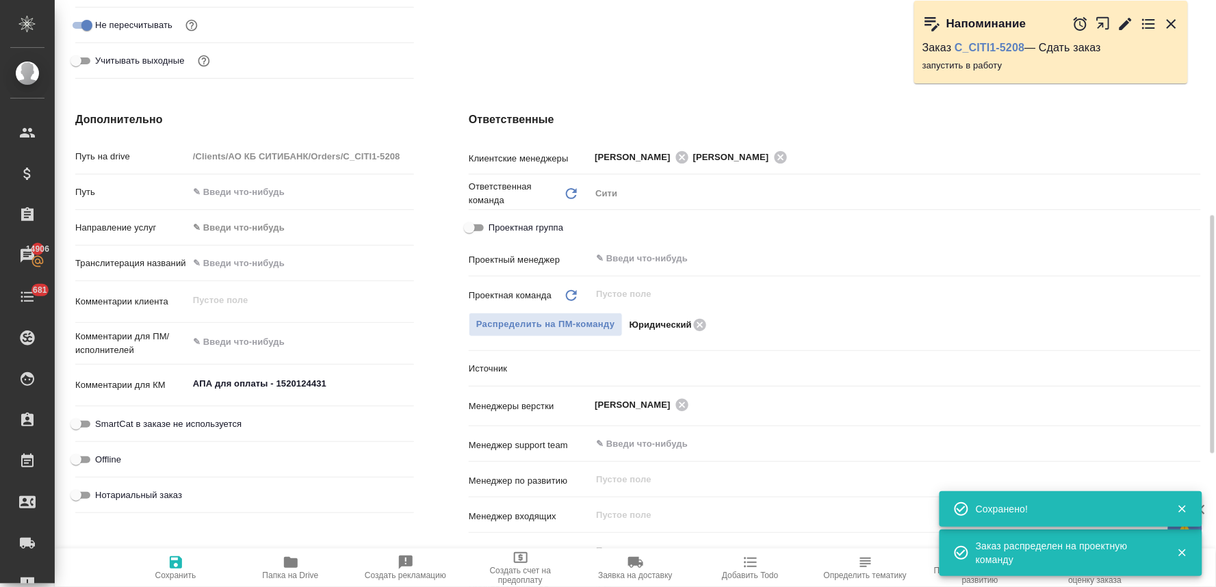
type textarea "x"
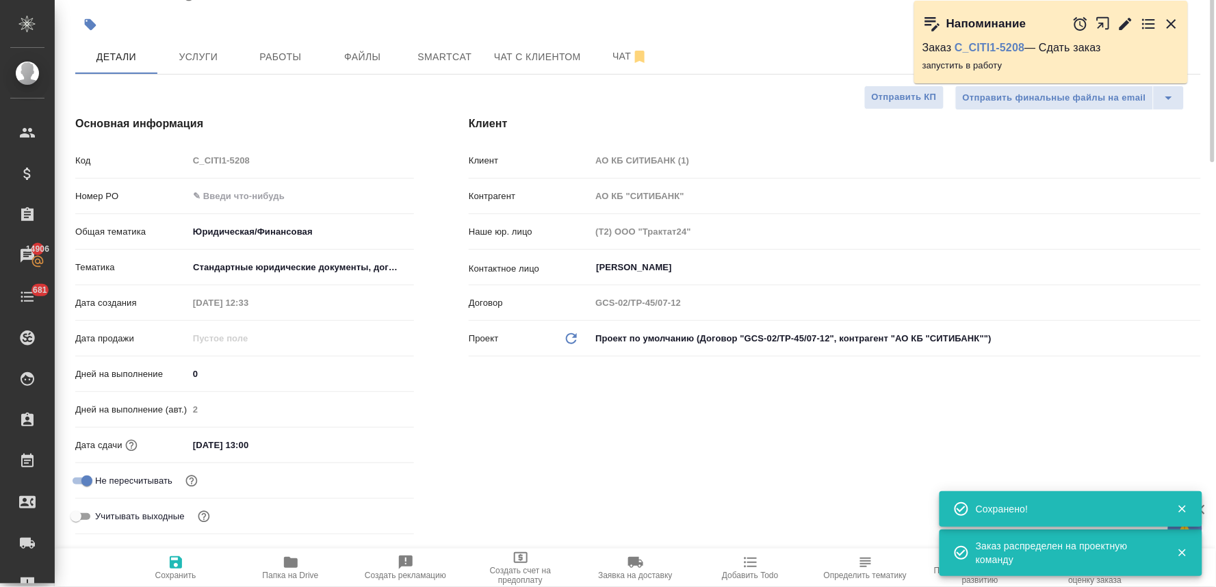
scroll to position [0, 0]
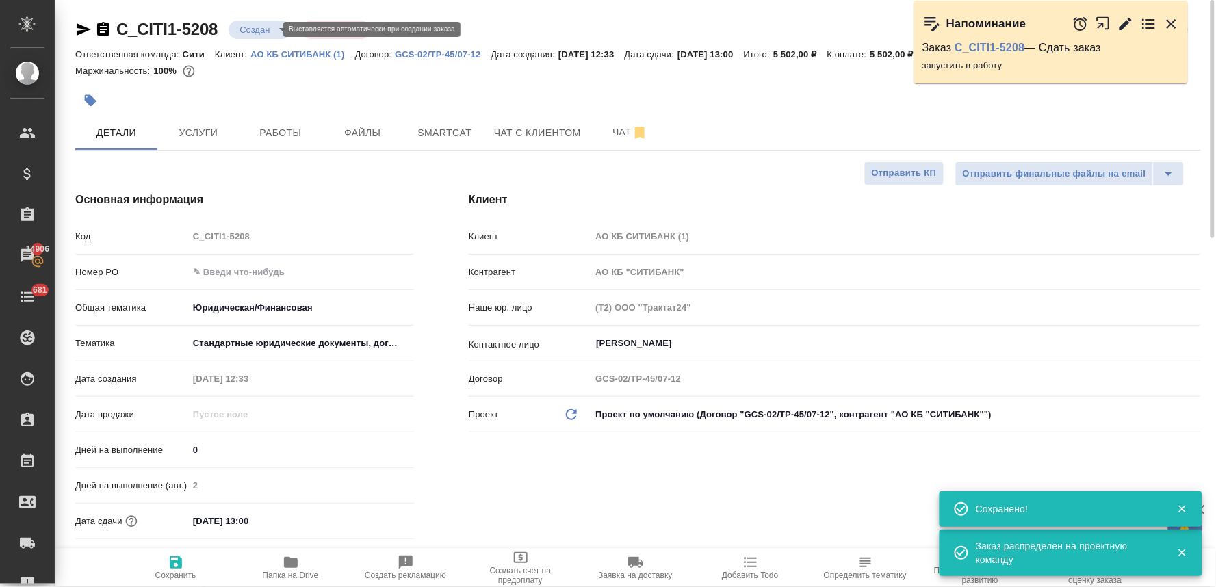
click at [265, 28] on body "🙏 .cls-1 fill:#fff; AWATERA Lyamina Nadezhda Клиенты Спецификации Заказы 14906 …" at bounding box center [608, 293] width 1216 height 587
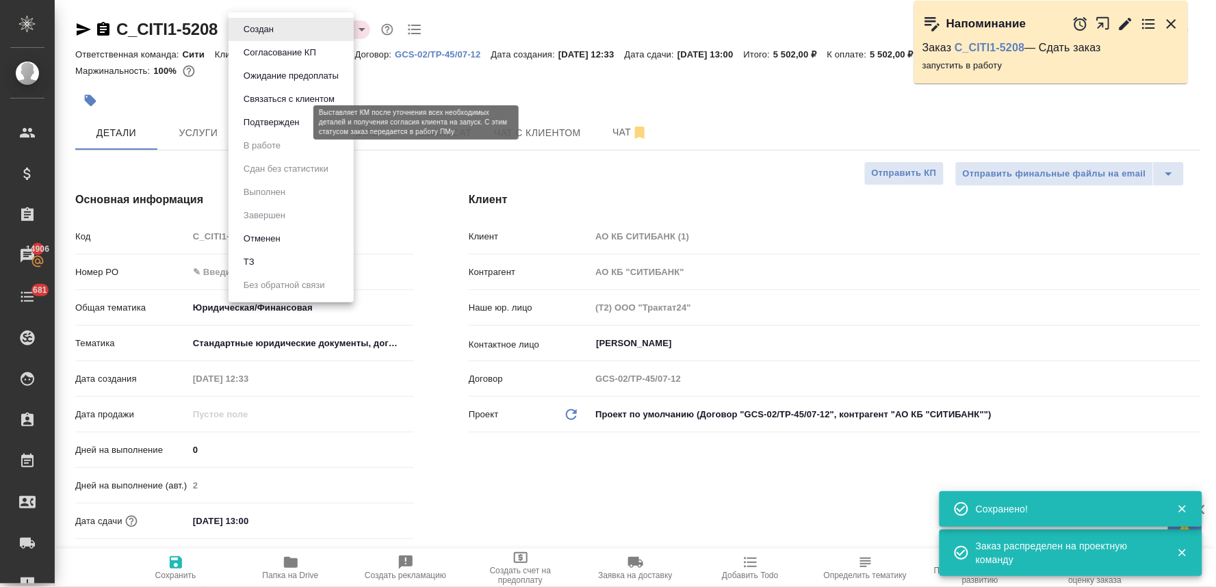
click at [251, 126] on button "Подтвержден" at bounding box center [271, 122] width 64 height 15
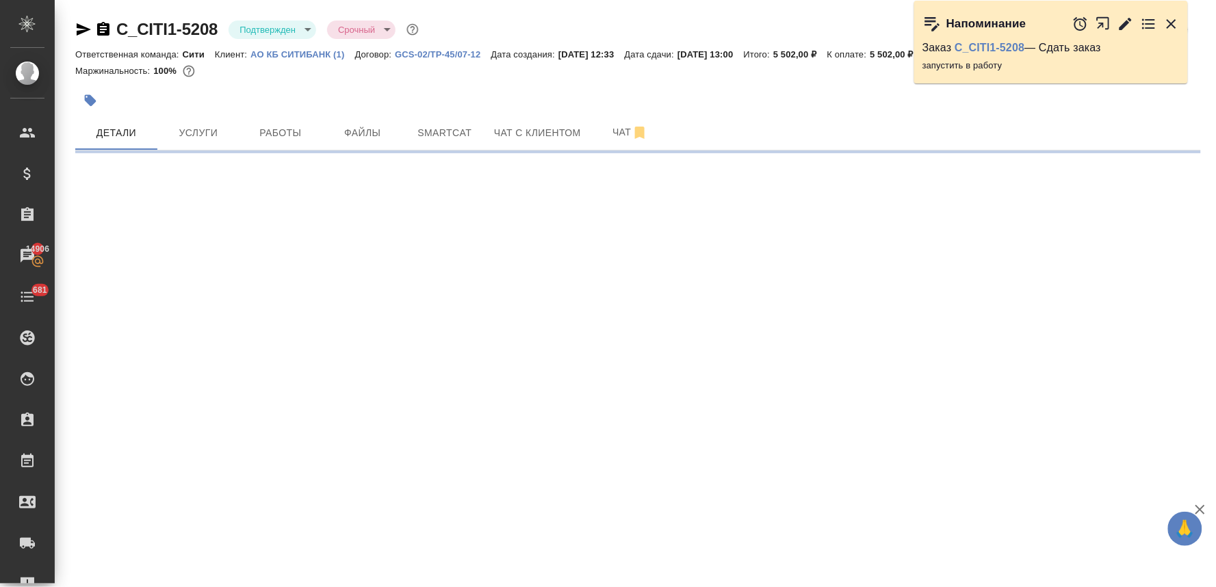
select select "RU"
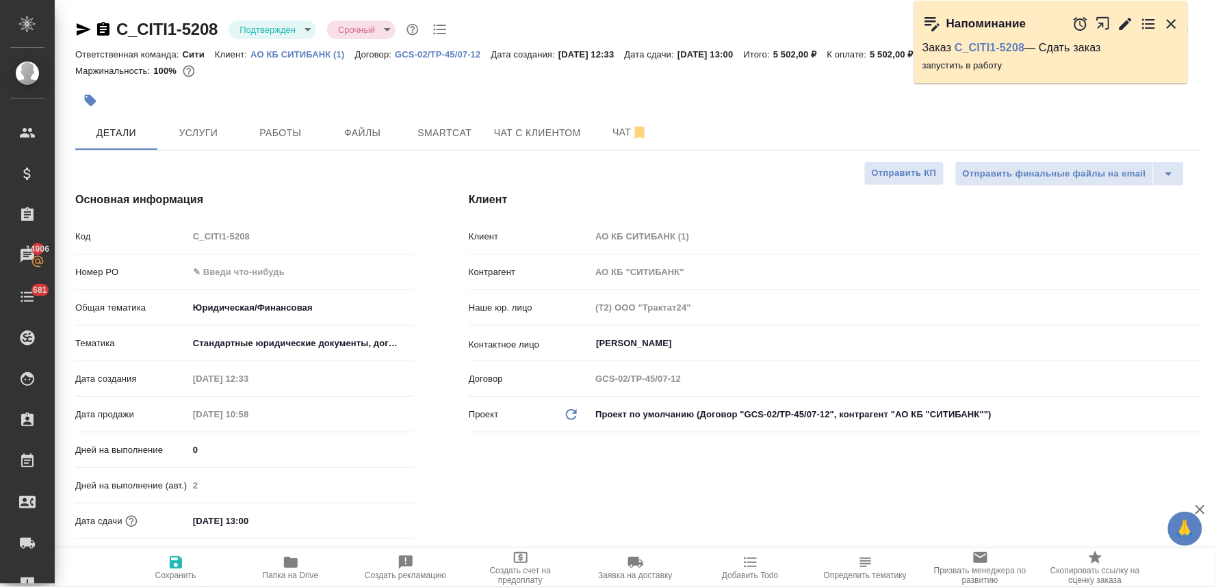
type textarea "x"
click at [1173, 23] on icon "button" at bounding box center [1171, 24] width 10 height 10
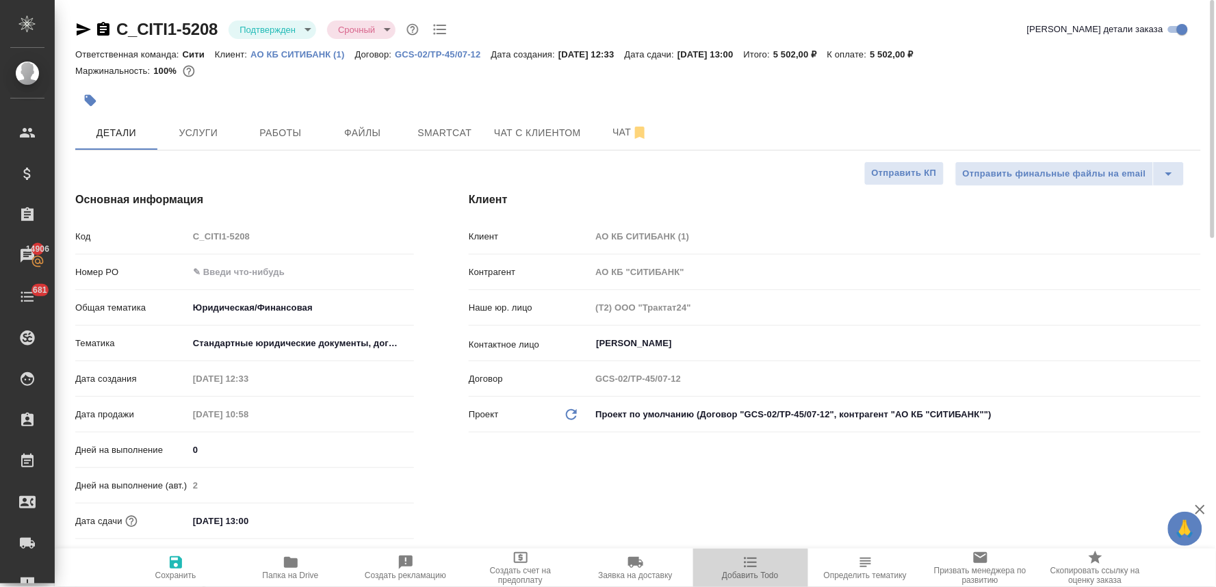
click at [740, 575] on span "Добавить Todo" at bounding box center [750, 576] width 56 height 10
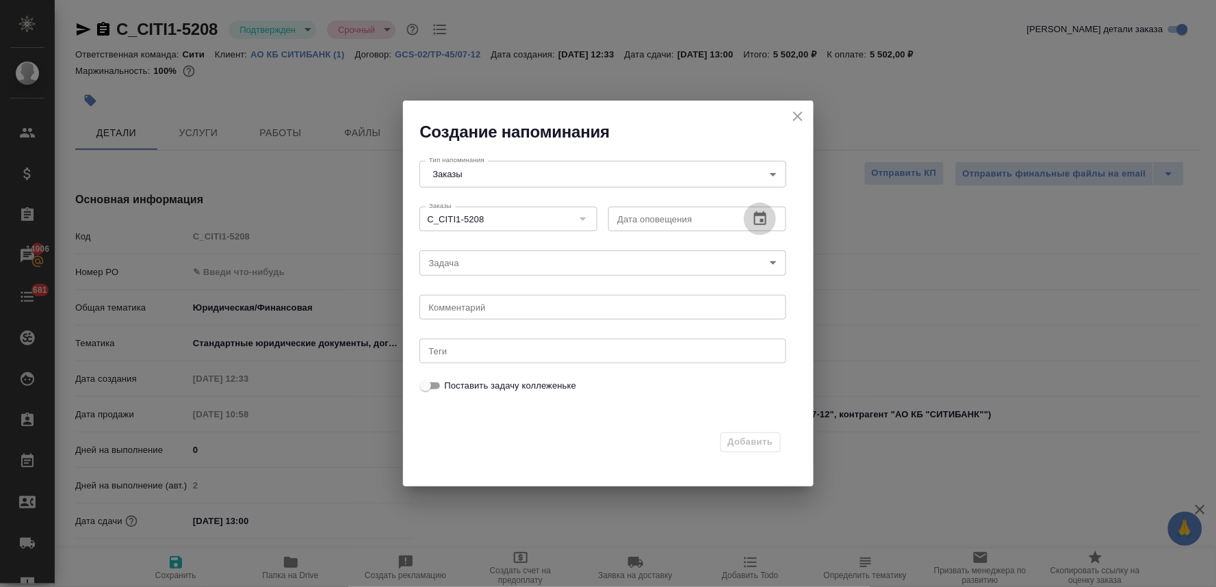
click at [752, 215] on icon "button" at bounding box center [760, 219] width 16 height 16
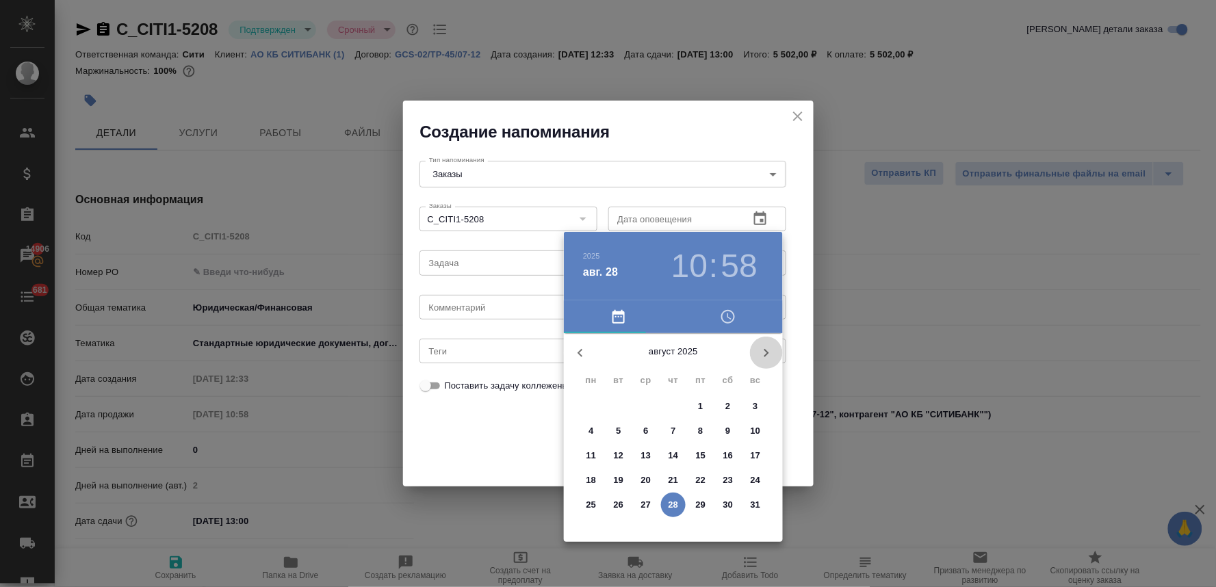
click at [762, 352] on icon "button" at bounding box center [766, 353] width 16 height 16
click at [594, 409] on span "1" at bounding box center [591, 407] width 25 height 14
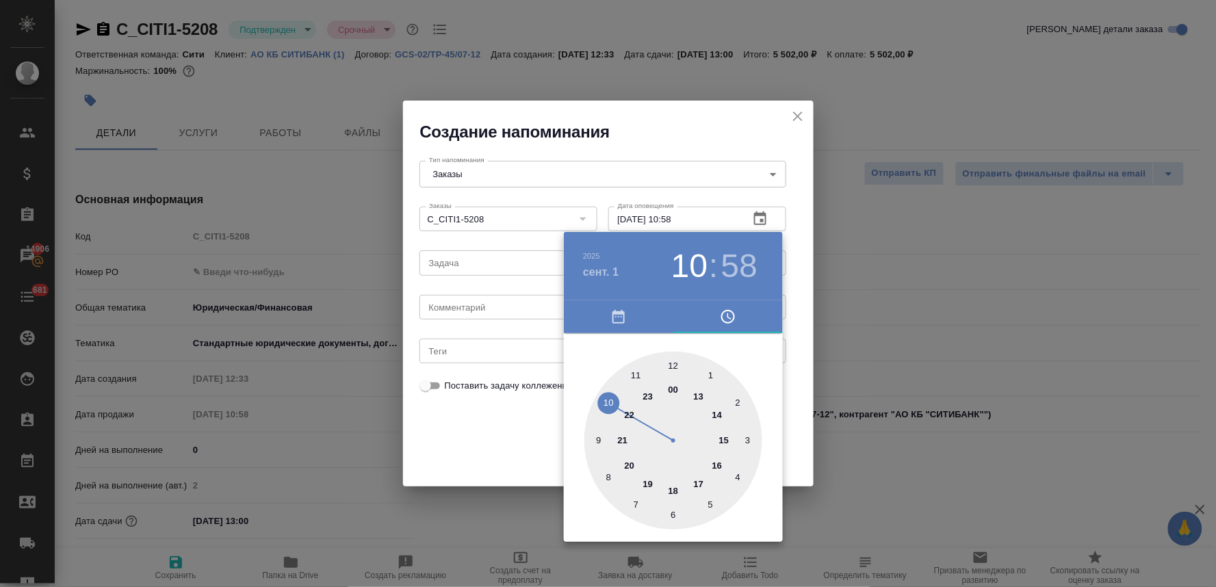
click at [701, 397] on div at bounding box center [673, 441] width 178 height 178
click at [670, 363] on div at bounding box center [673, 441] width 178 height 178
type input "01.09.2025 13:00"
click at [499, 439] on div at bounding box center [608, 293] width 1216 height 587
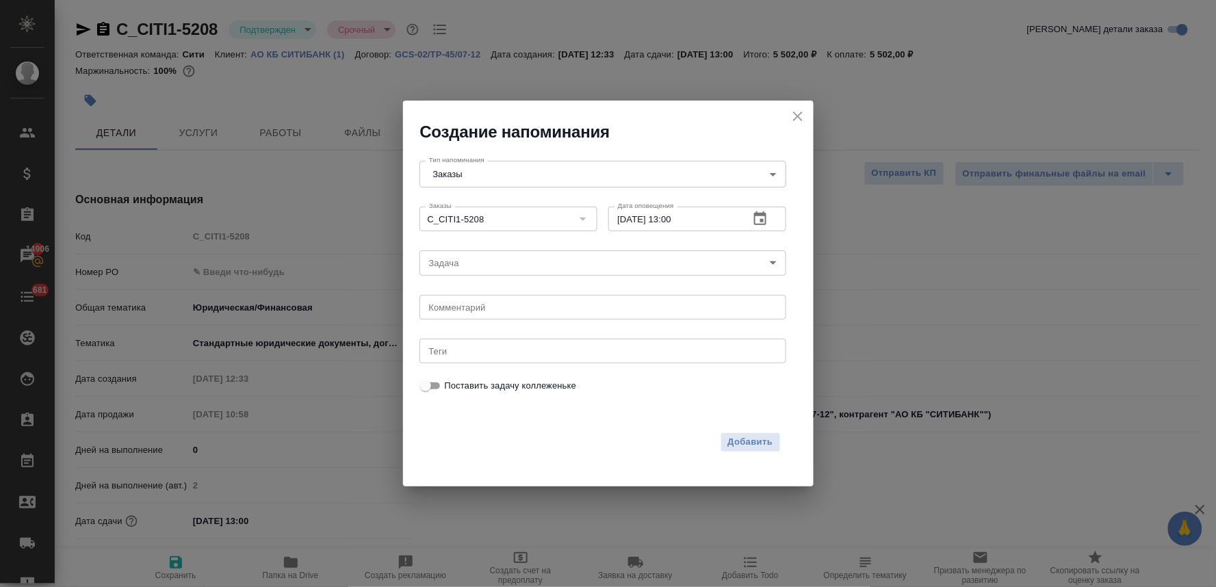
click at [521, 269] on body "🙏 .cls-1 fill:#fff; AWATERA Lyamina Nadezhda Клиенты Спецификации Заказы 14906 …" at bounding box center [608, 293] width 1216 height 587
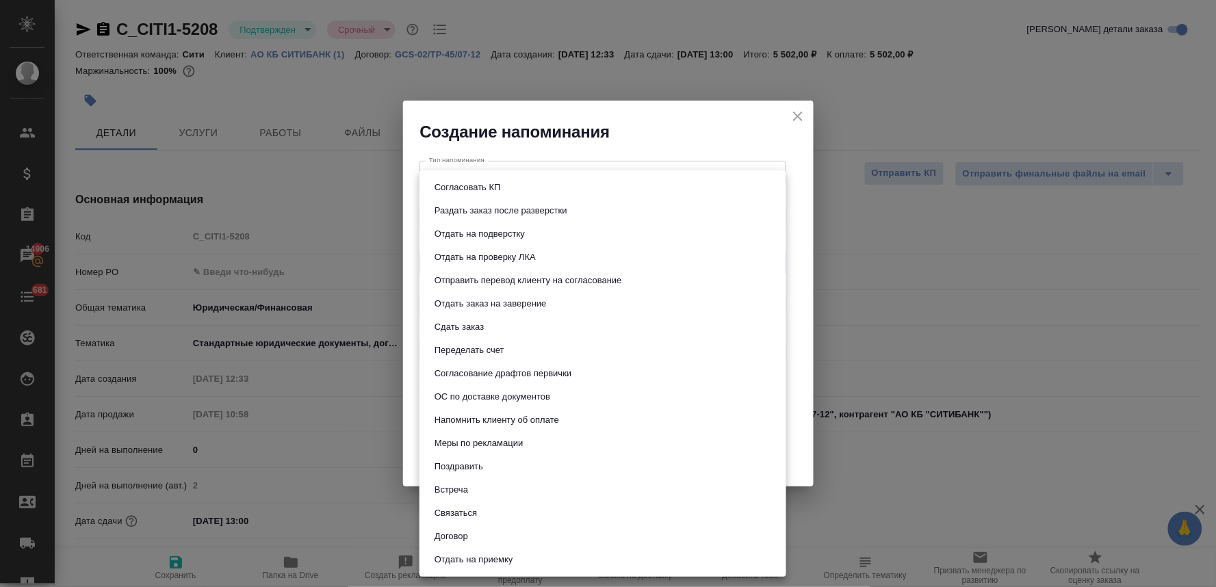
click at [515, 324] on li "Сдать заказ" at bounding box center [602, 326] width 367 height 23
type input "Сдать заказ"
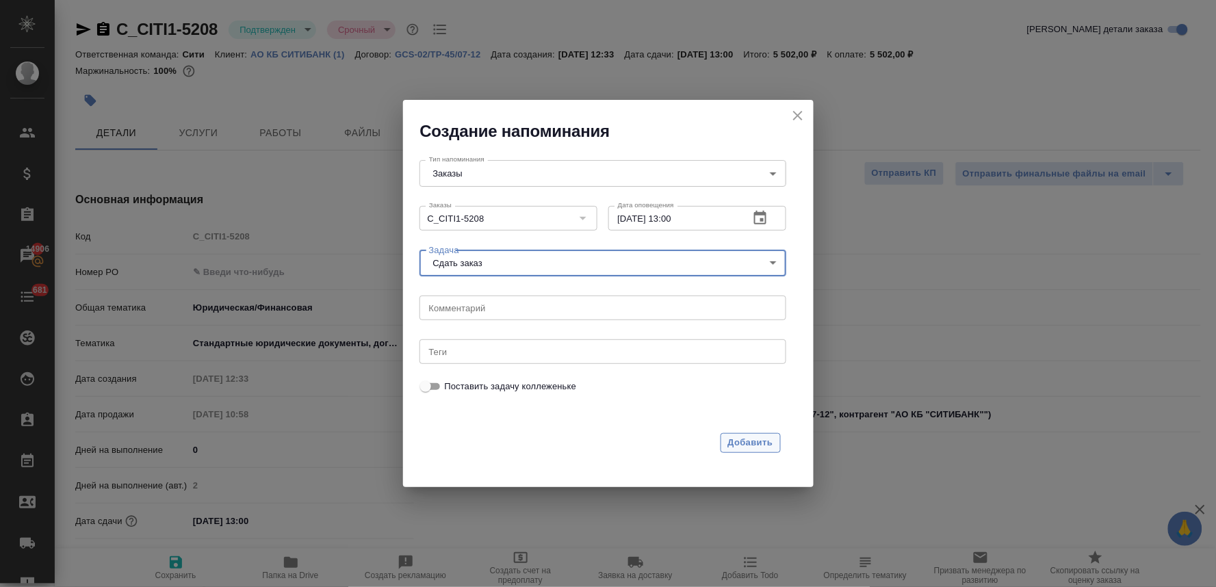
click at [769, 446] on span "Добавить" at bounding box center [750, 443] width 45 height 16
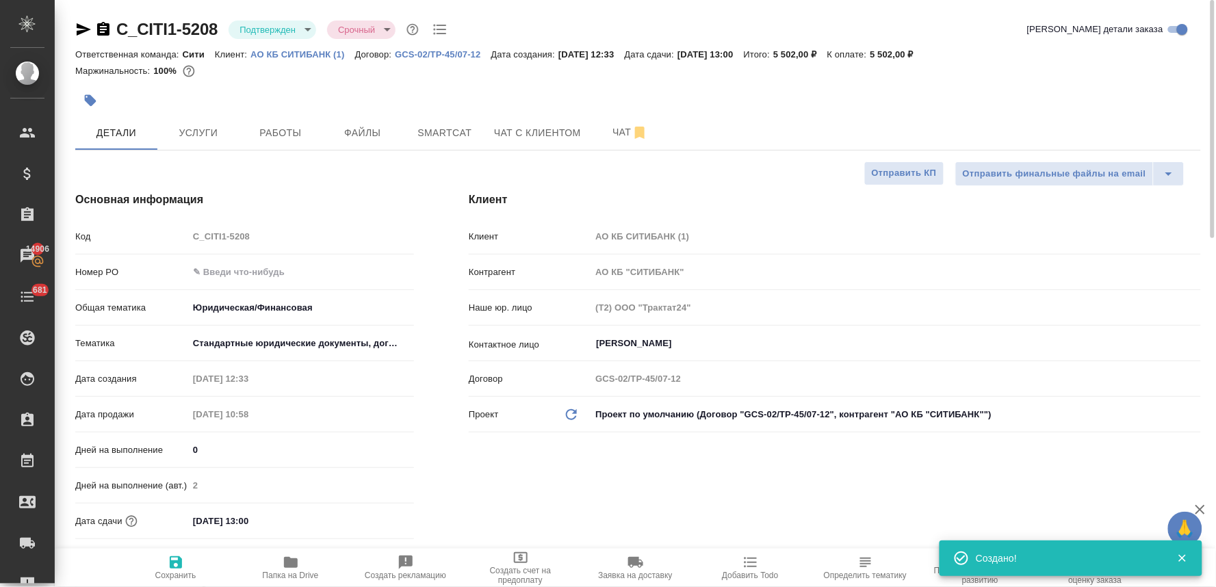
type textarea "x"
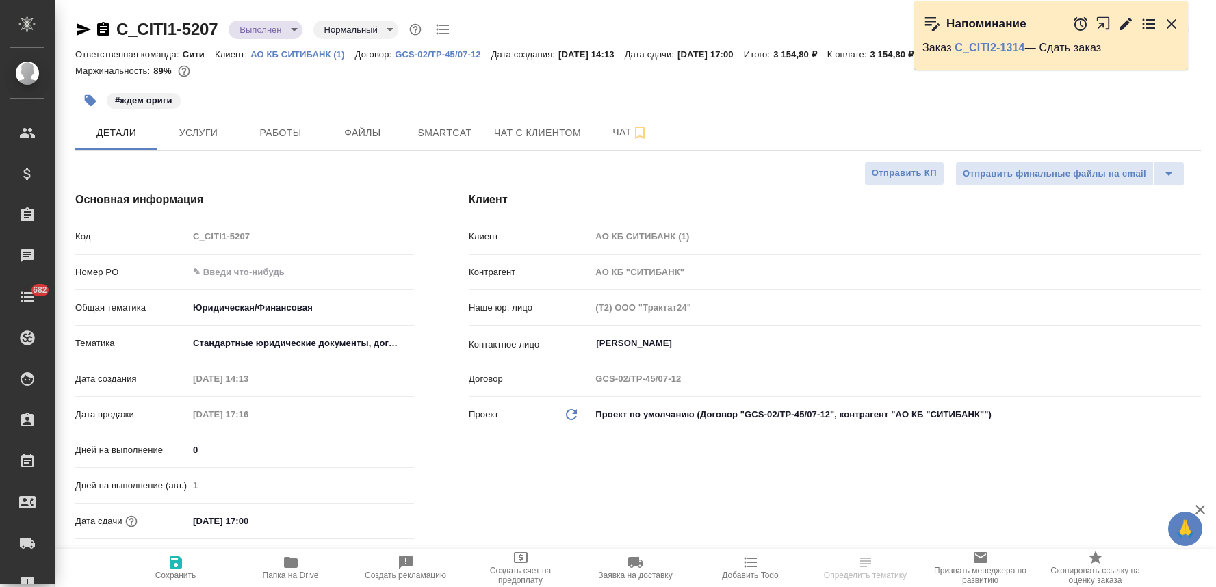
select select "RU"
click at [197, 120] on button "Услуги" at bounding box center [198, 133] width 82 height 34
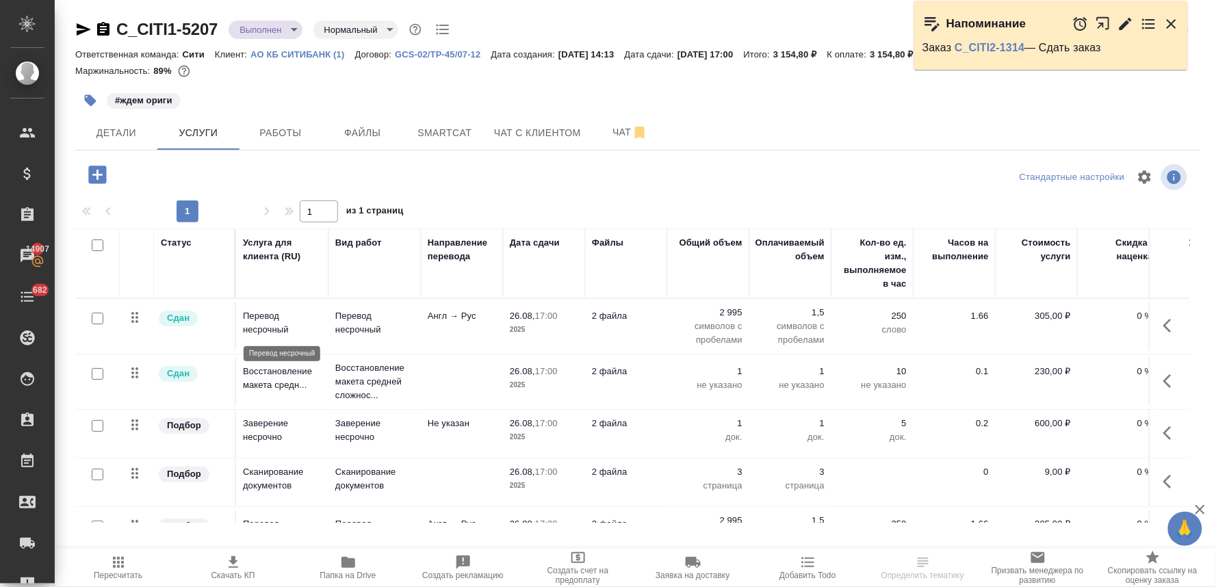
click at [253, 319] on p "Перевод несрочный" at bounding box center [282, 322] width 79 height 27
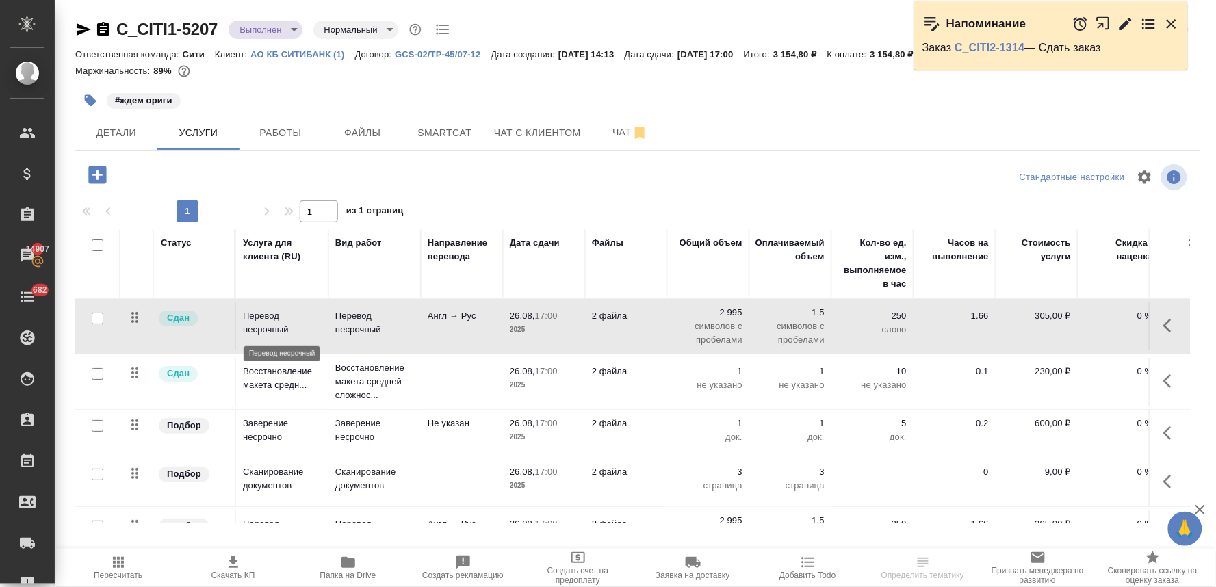
click at [253, 319] on p "Перевод несрочный" at bounding box center [282, 322] width 79 height 27
click at [296, 125] on span "Работы" at bounding box center [281, 133] width 66 height 17
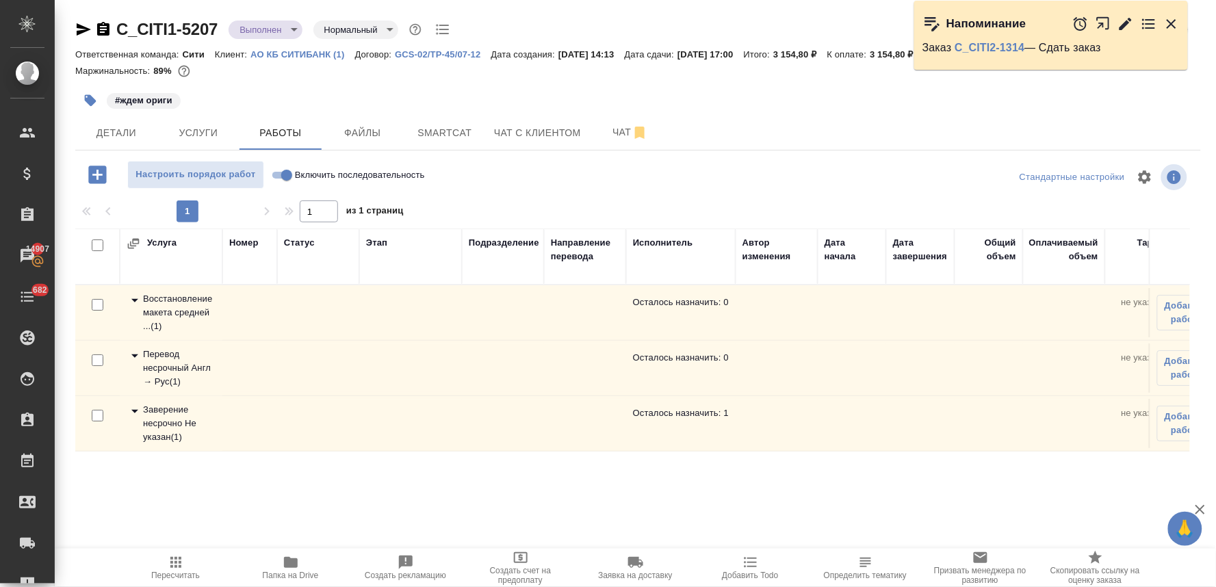
click at [144, 413] on div "Заверение несрочно Не указан ( 1 )" at bounding box center [171, 423] width 89 height 41
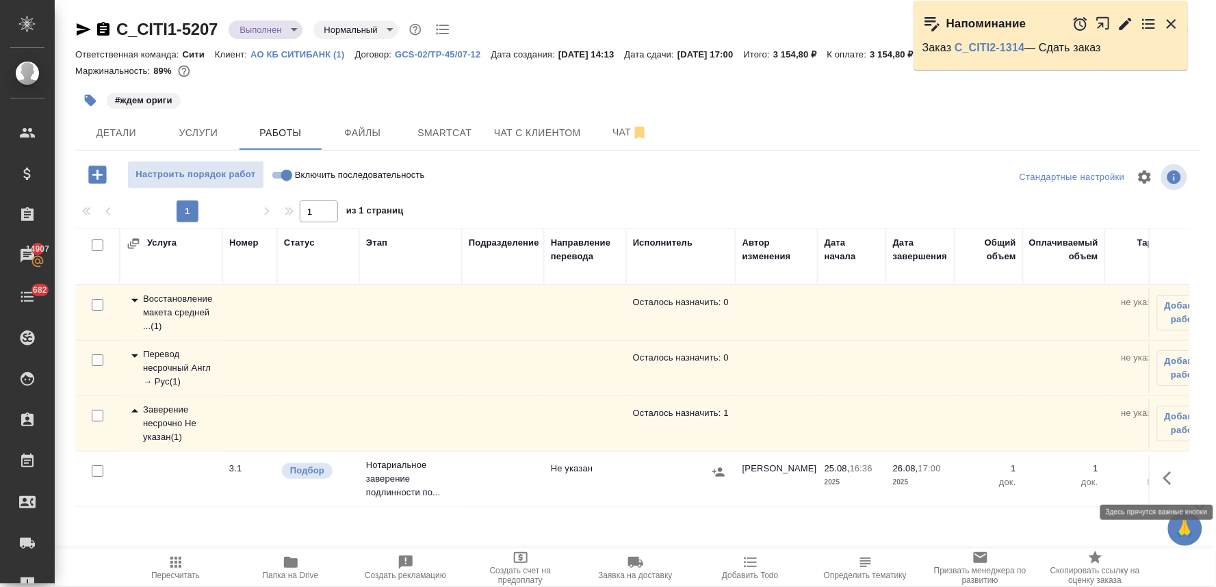
click at [1177, 470] on icon "button" at bounding box center [1171, 478] width 16 height 16
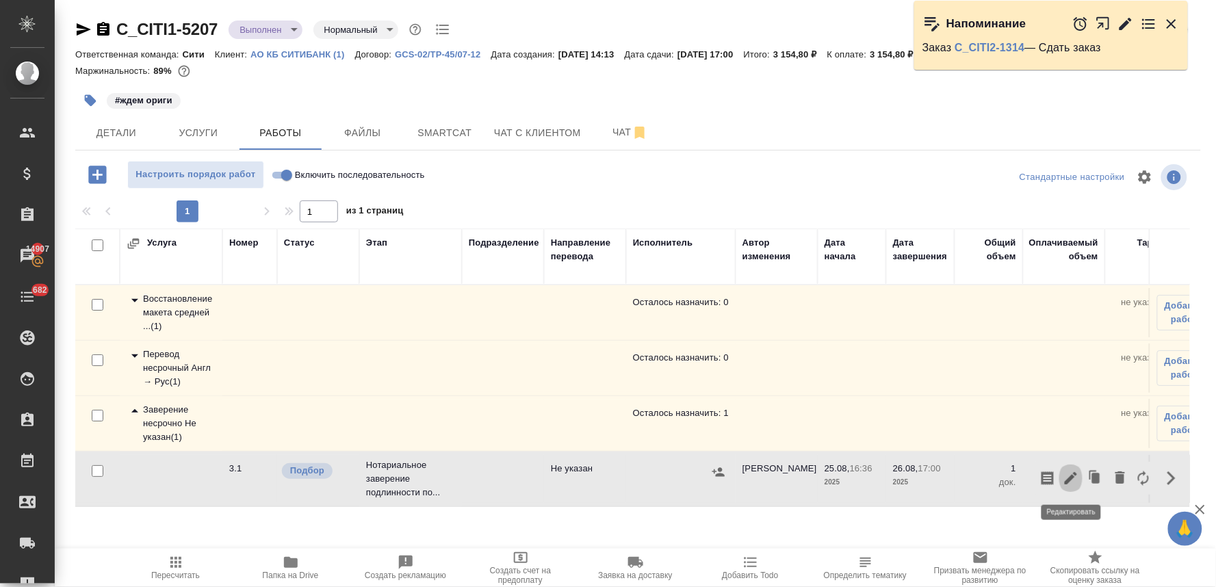
click at [1072, 484] on icon "button" at bounding box center [1070, 478] width 16 height 16
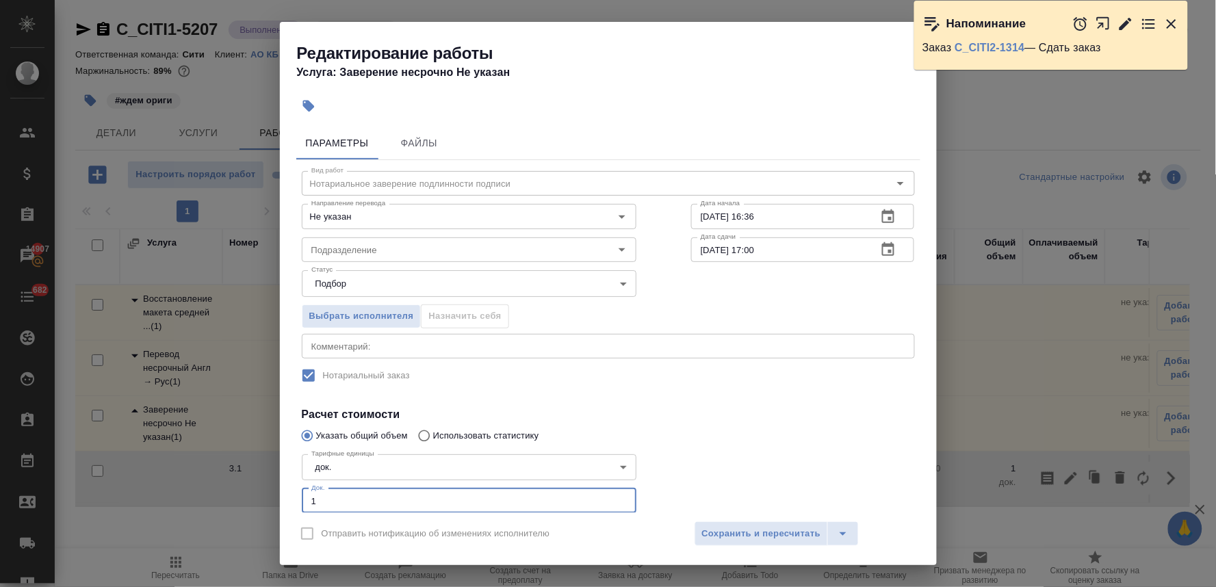
scroll to position [85, 0]
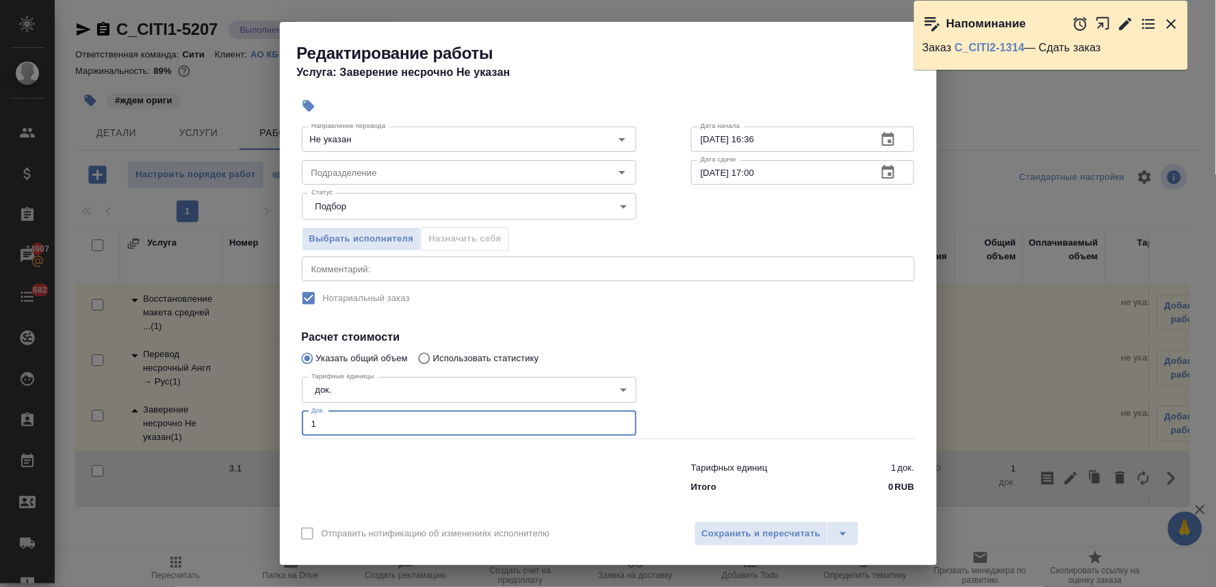
drag, startPoint x: 330, startPoint y: 503, endPoint x: 274, endPoint y: 507, distance: 55.5
click at [276, 507] on div "Редактирование работы Услуга: Заверение несрочно Не указан Параметры Файлы Вид …" at bounding box center [608, 293] width 1216 height 587
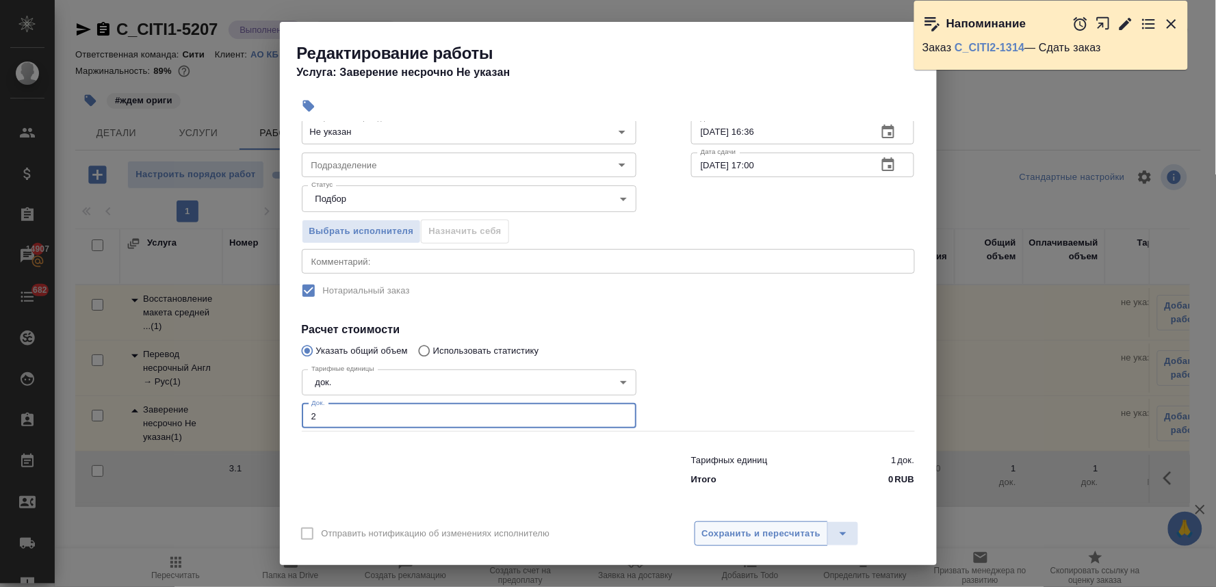
type input "2"
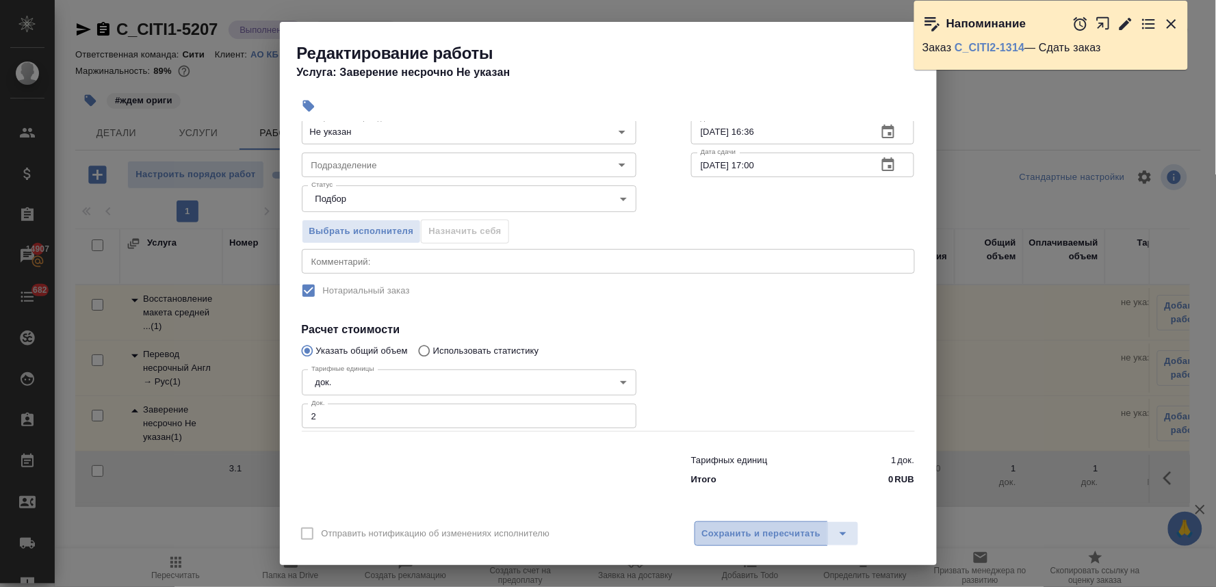
click at [802, 535] on span "Сохранить и пересчитать" at bounding box center [761, 534] width 119 height 16
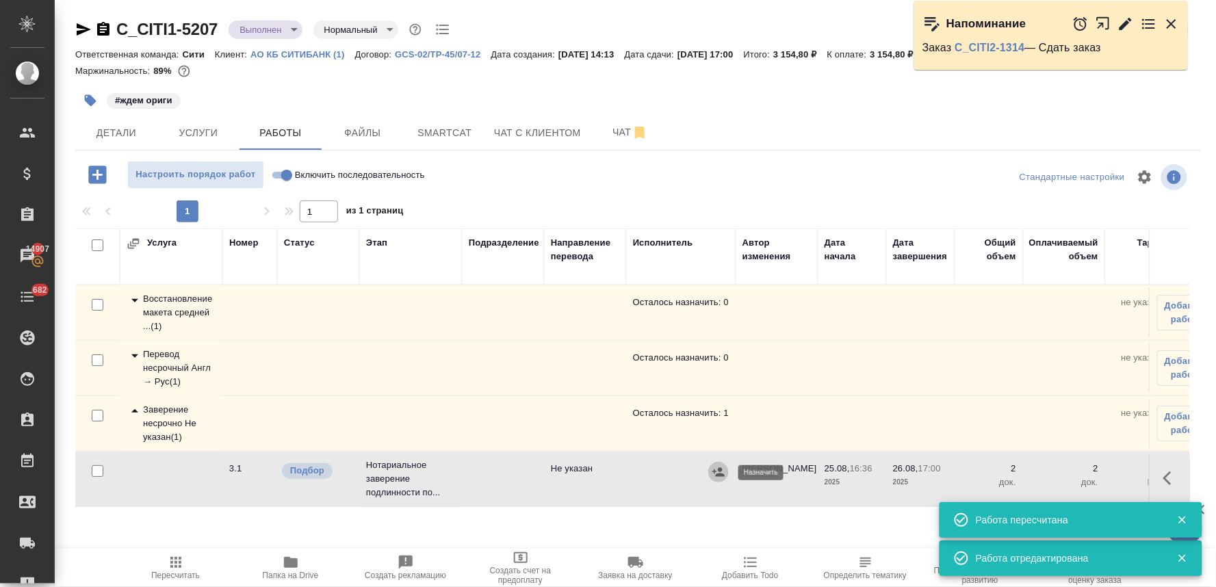
click at [720, 471] on icon "button" at bounding box center [718, 471] width 12 height 9
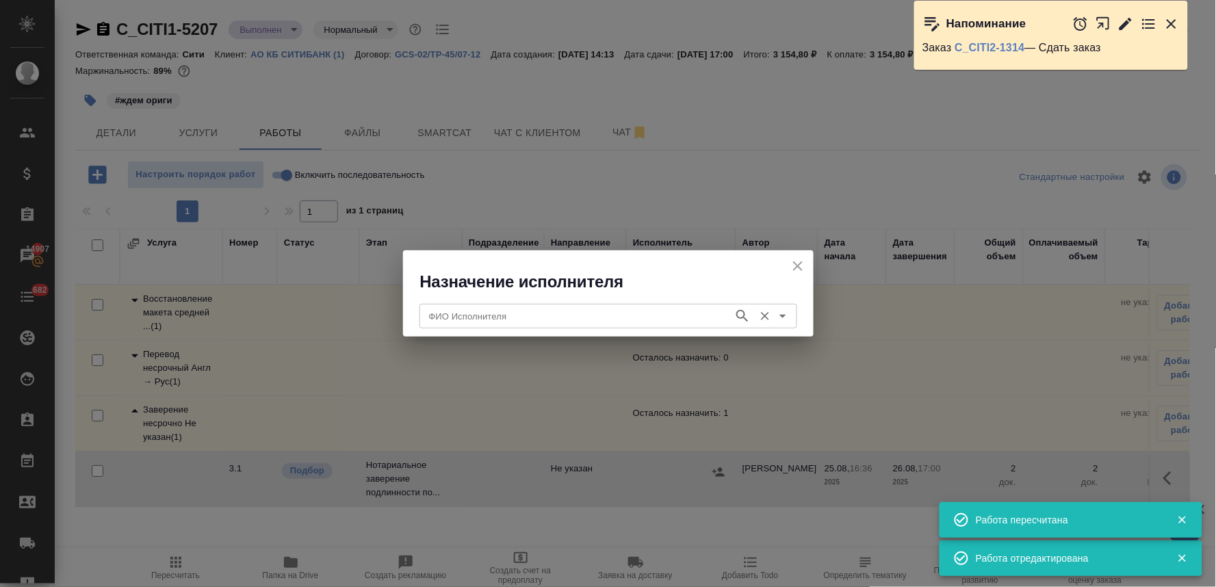
click at [512, 326] on div "ФИО Исполнителя" at bounding box center [608, 316] width 378 height 25
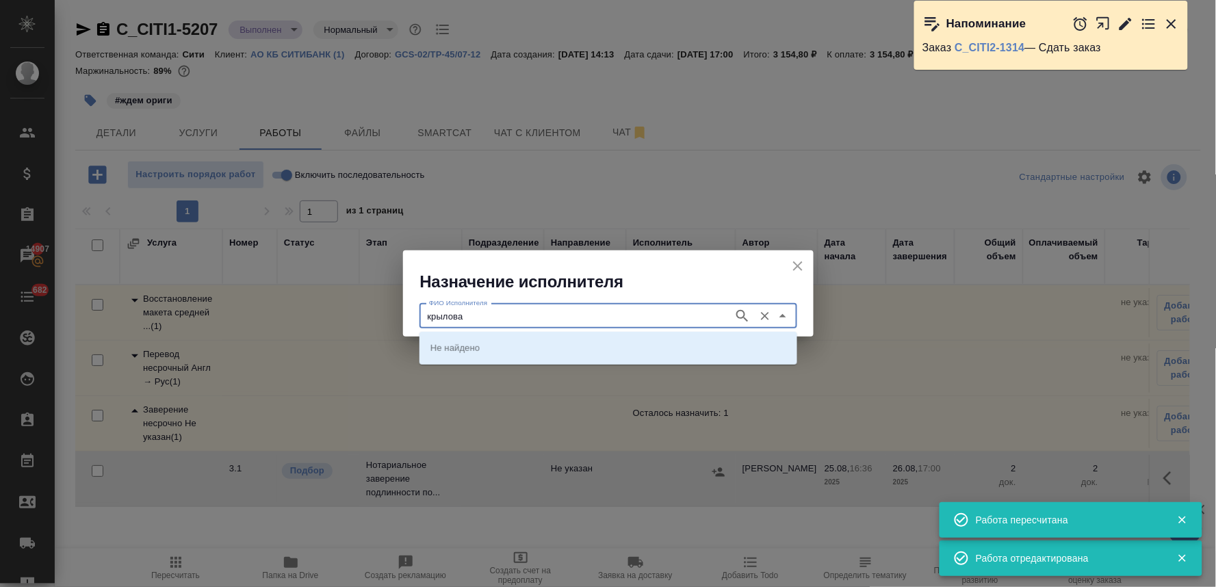
type input "крылова"
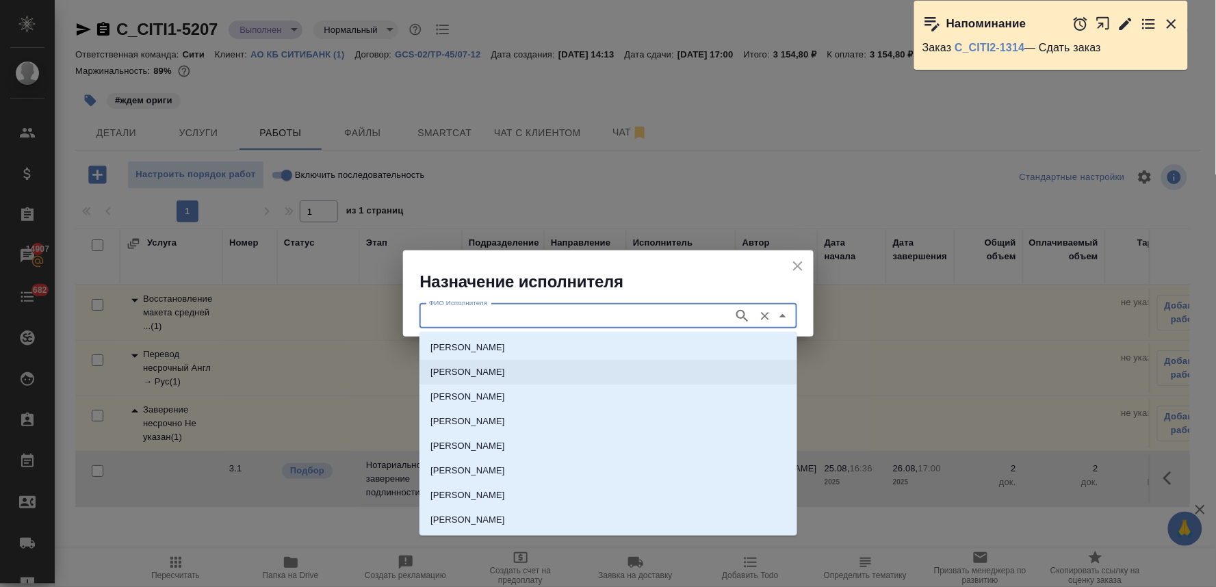
click at [505, 376] on p "НОТАРИУС Крылова Юлия Владимировна" at bounding box center [467, 372] width 75 height 14
type input "НОТАРИУС Крылова Юлия Владимировна"
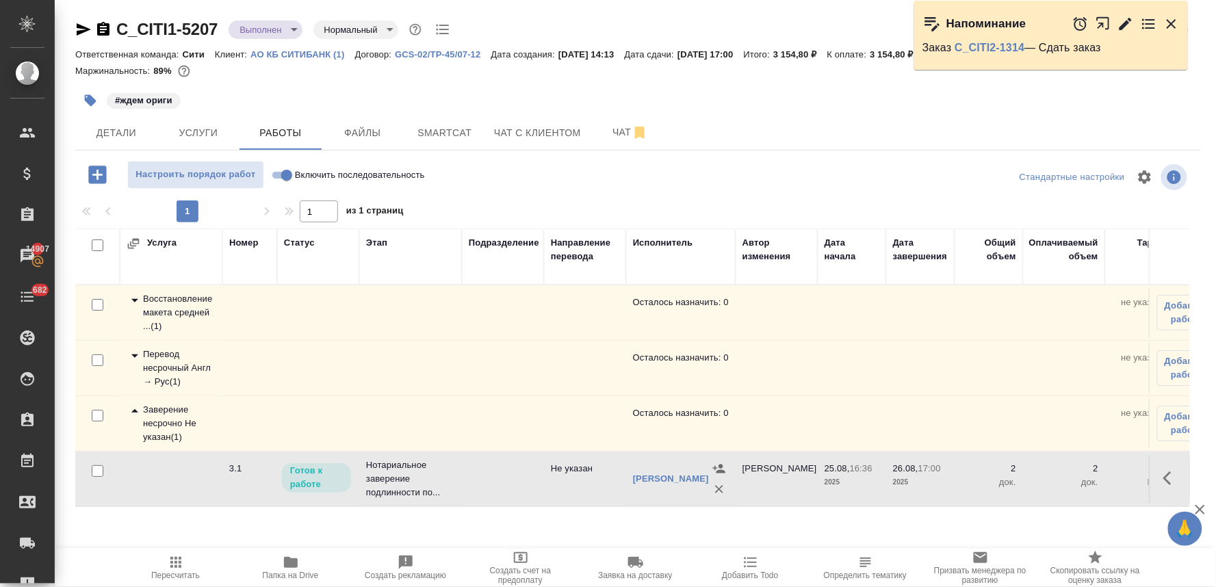
click at [181, 570] on icon "button" at bounding box center [176, 562] width 16 height 16
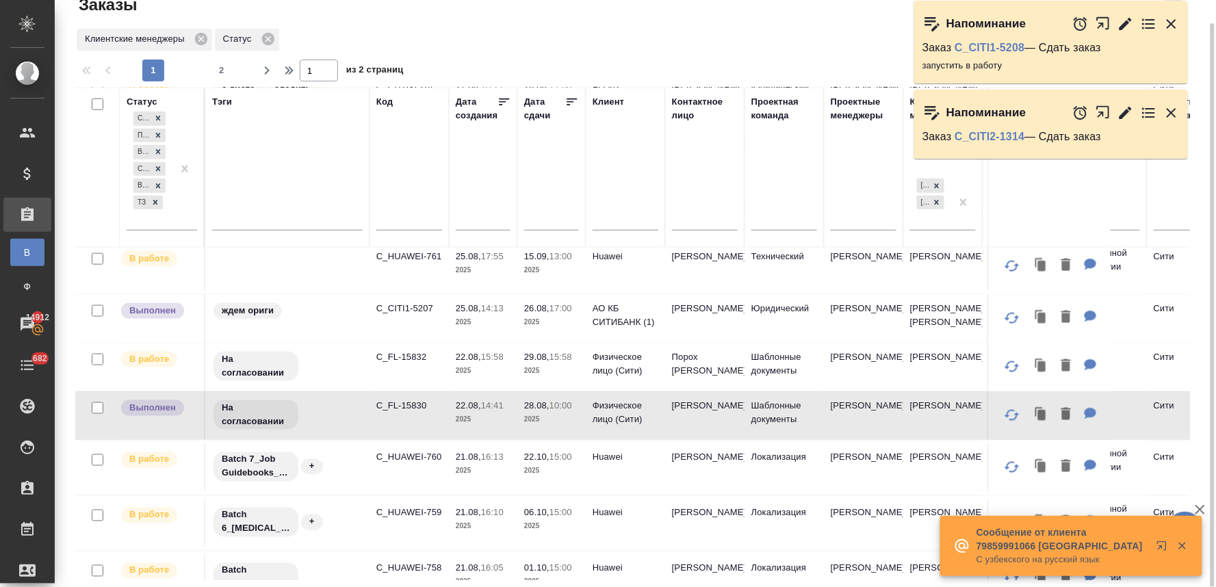
scroll to position [469, 0]
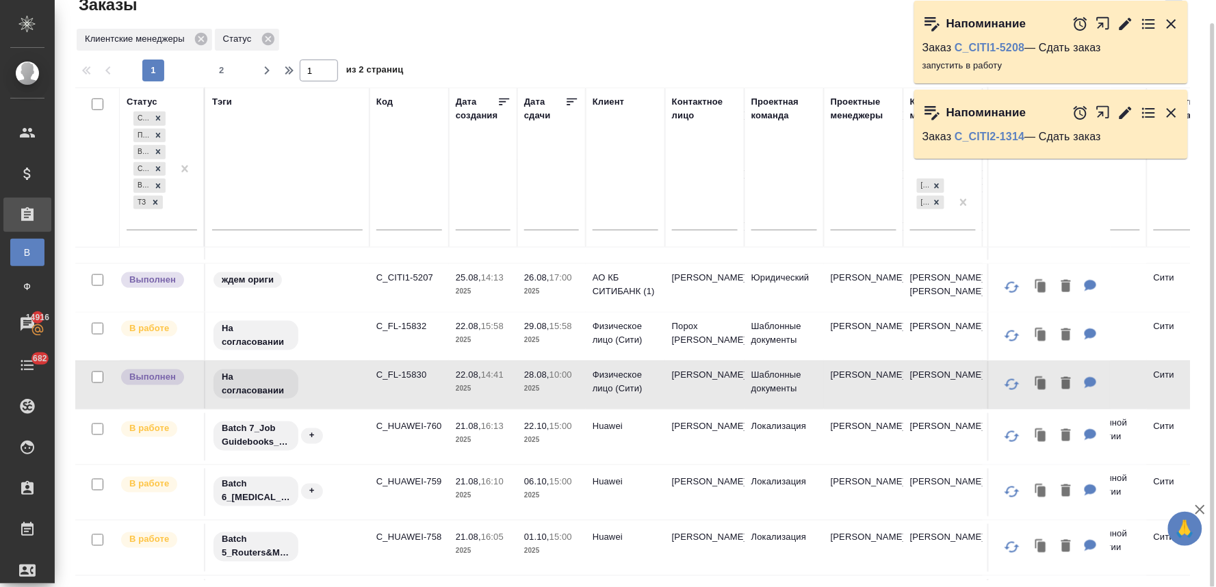
click at [289, 12] on div "Заказы" at bounding box center [262, 5] width 375 height 22
click at [1175, 21] on icon "button" at bounding box center [1171, 24] width 10 height 10
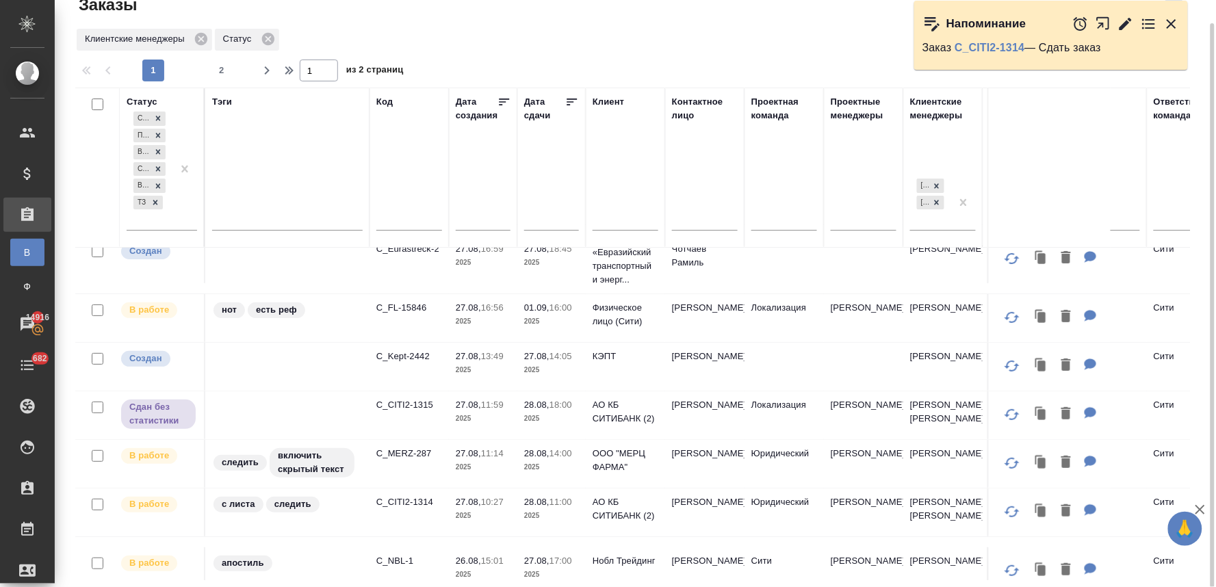
scroll to position [0, 0]
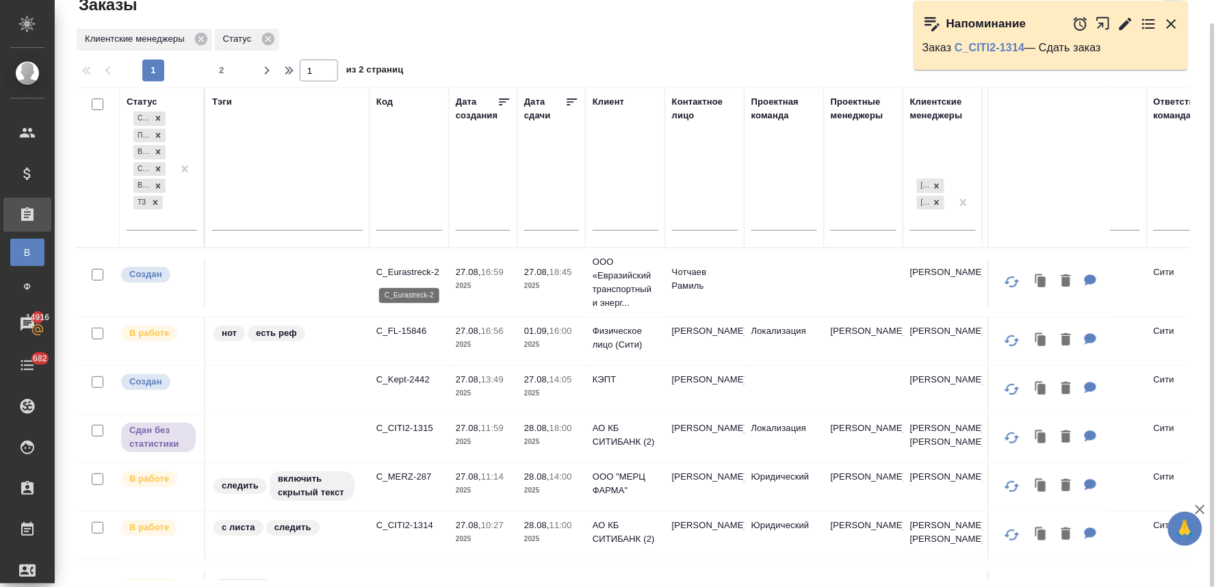
click at [405, 270] on p "C_Eurastreck-2" at bounding box center [409, 272] width 66 height 14
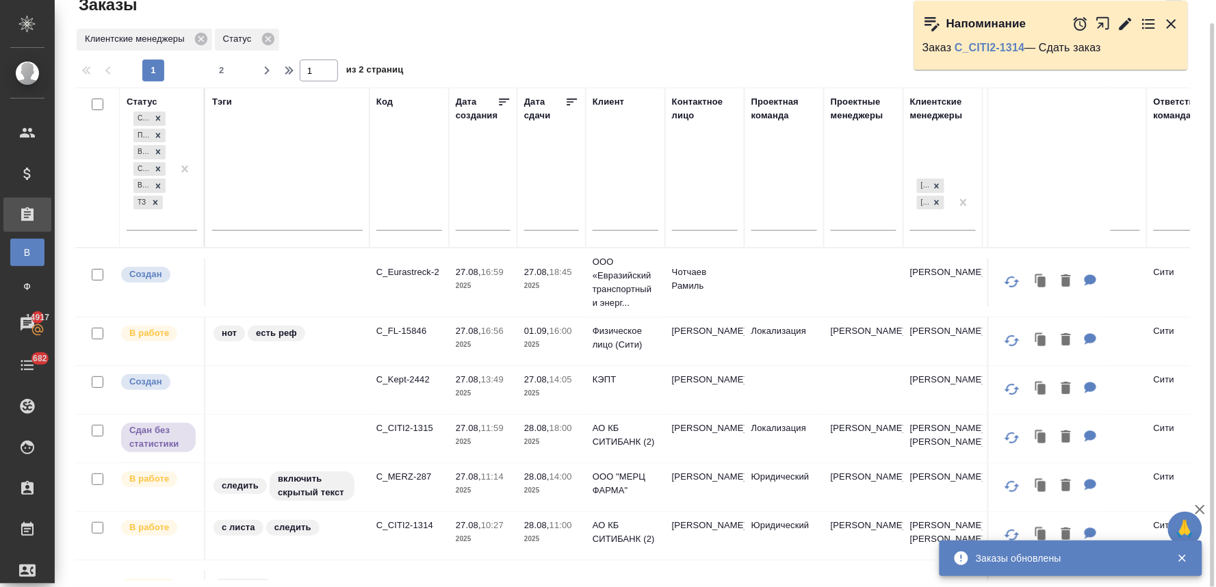
scroll to position [76, 0]
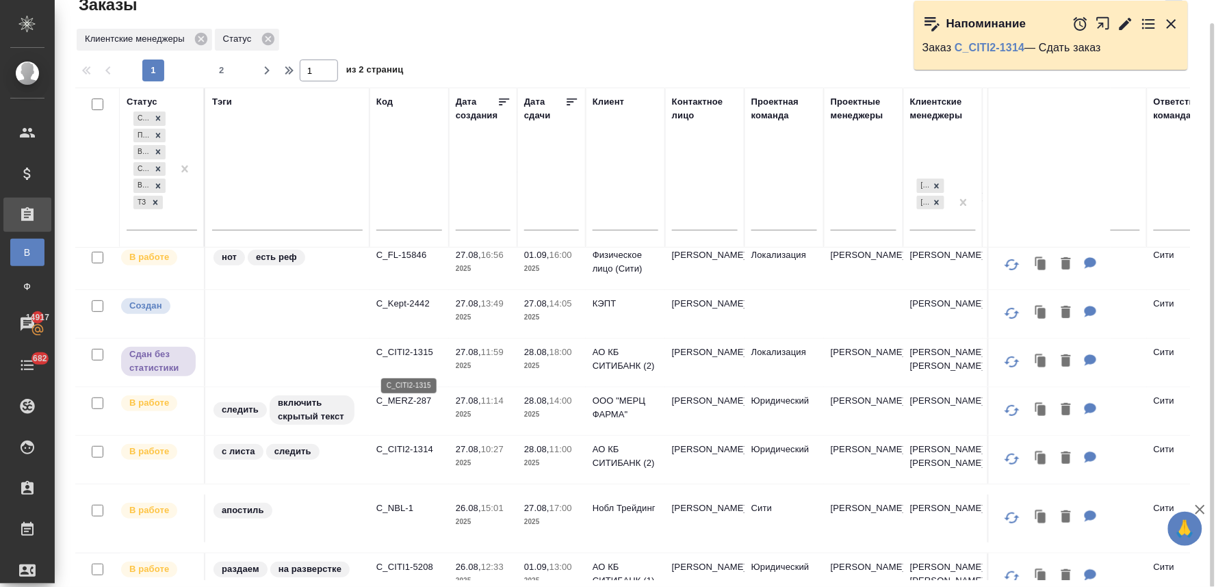
click at [423, 359] on p "C_CITI2-1315" at bounding box center [409, 352] width 66 height 14
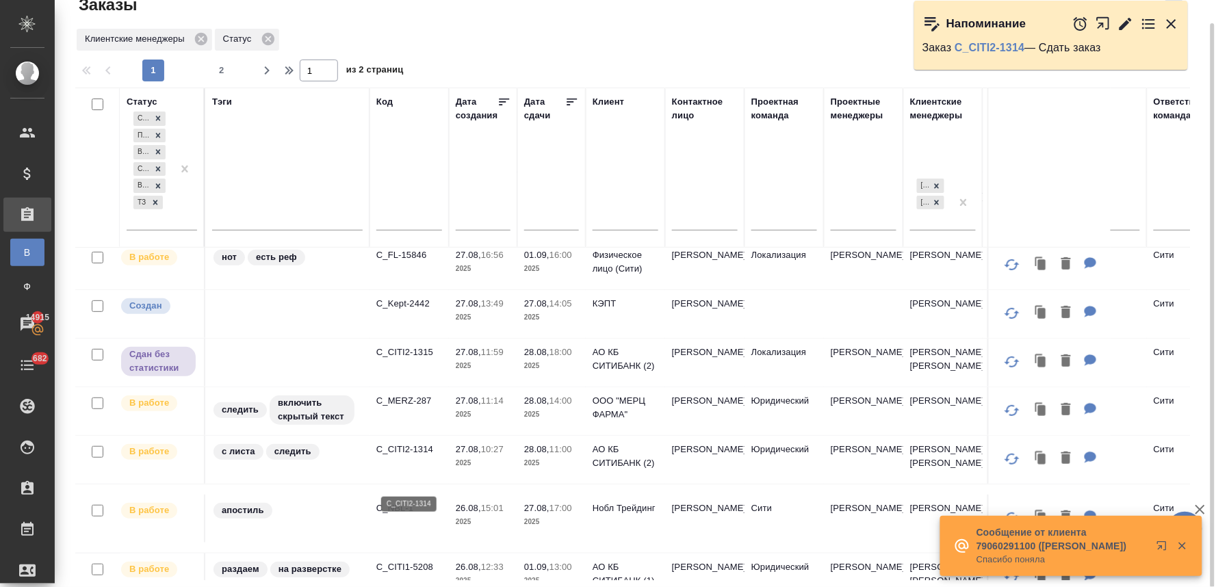
click at [422, 456] on p "C_CITI2-1314" at bounding box center [409, 450] width 66 height 14
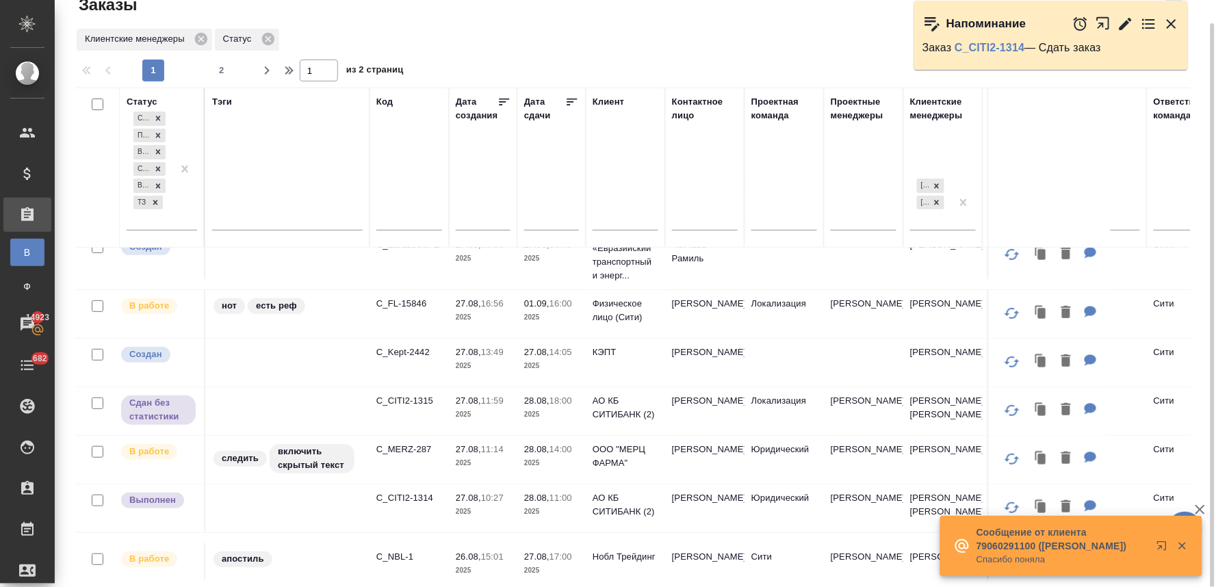
click at [1173, 24] on icon "button" at bounding box center [1171, 24] width 10 height 10
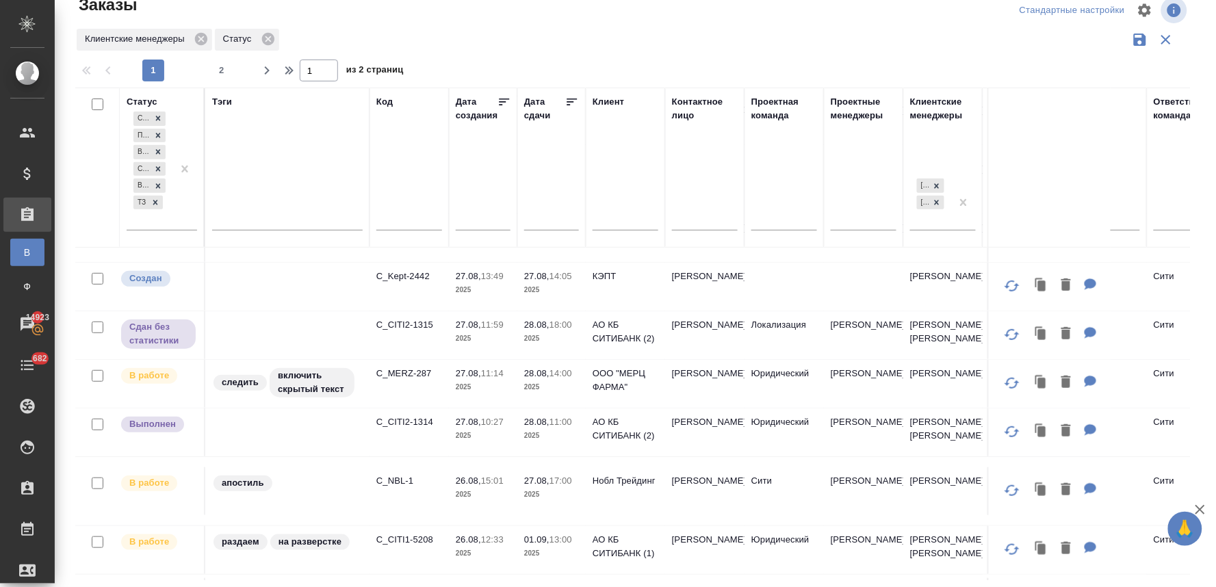
scroll to position [228, 0]
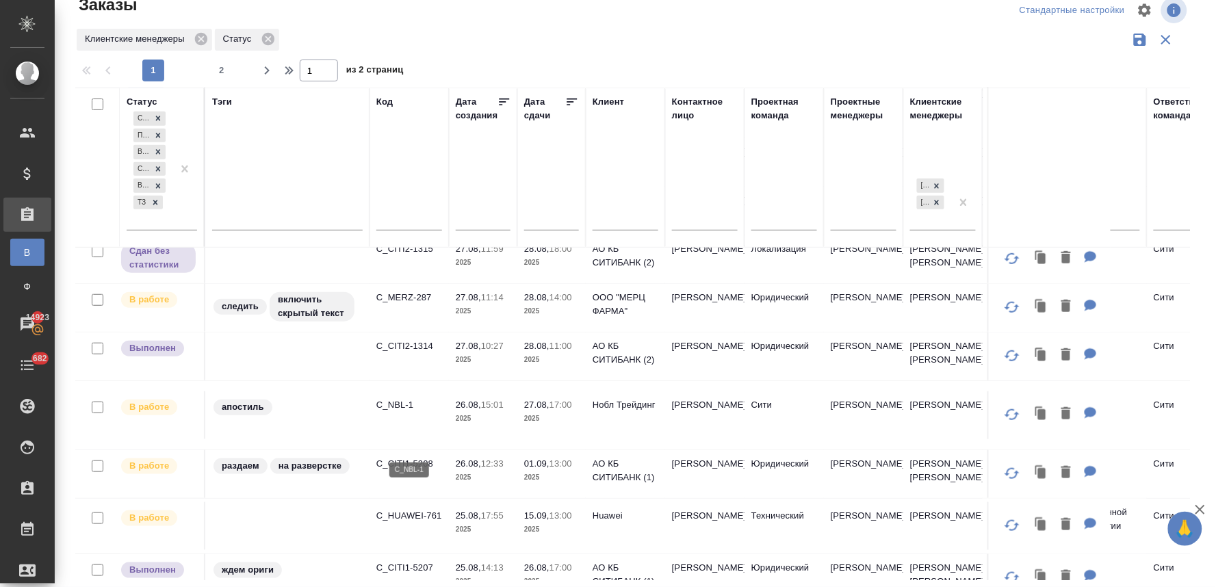
click at [402, 412] on p "C_NBL-1" at bounding box center [409, 405] width 66 height 14
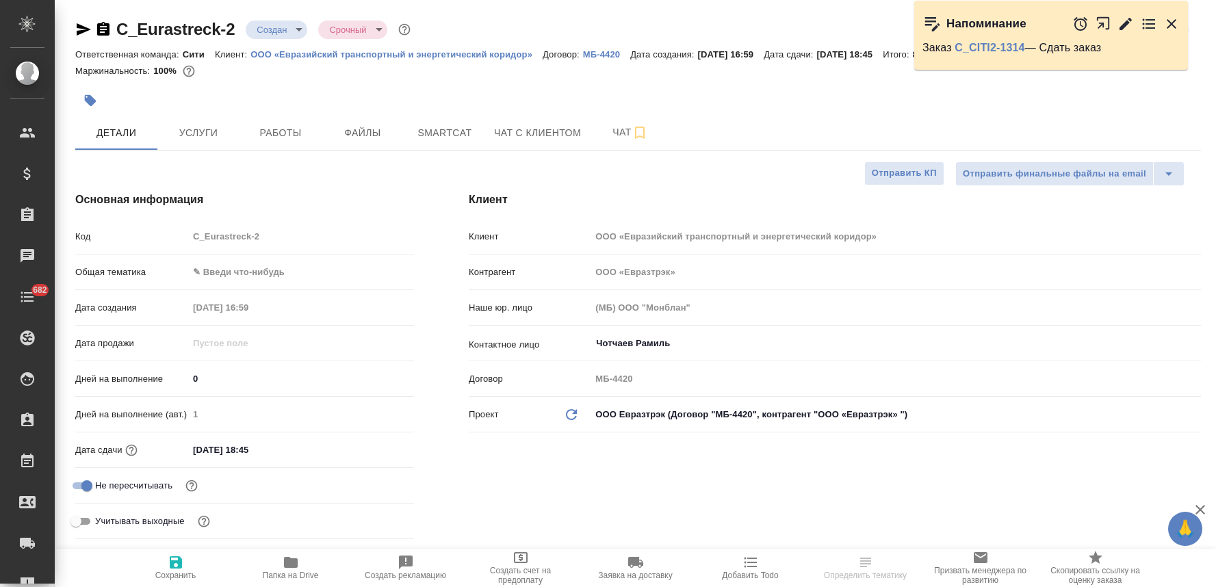
select select "RU"
click at [616, 125] on span "Чат" at bounding box center [630, 132] width 66 height 17
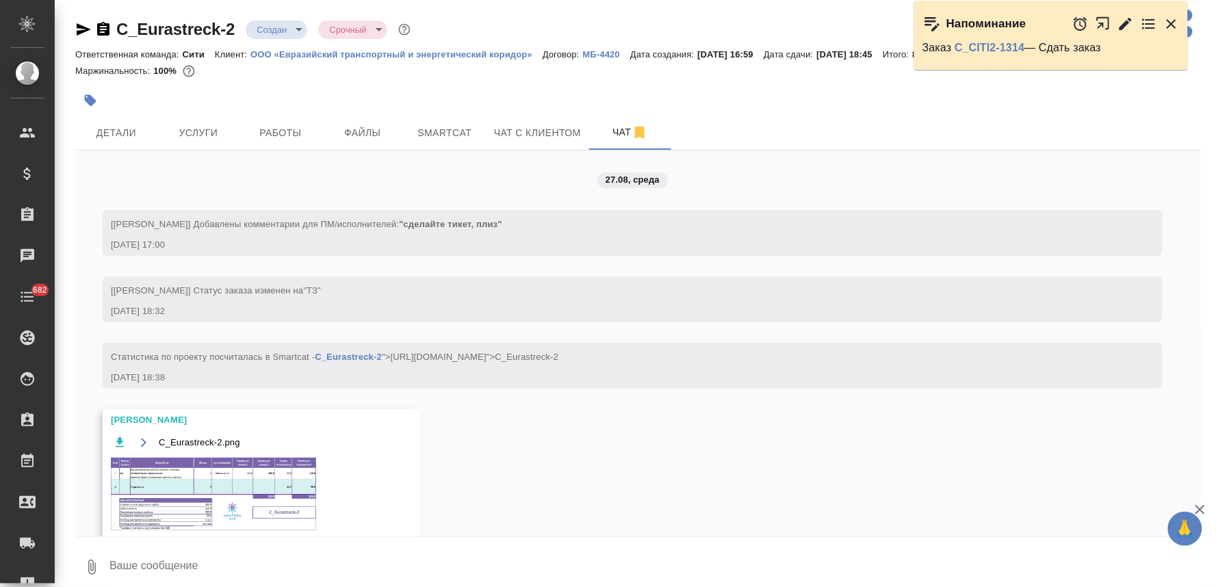
scroll to position [49, 0]
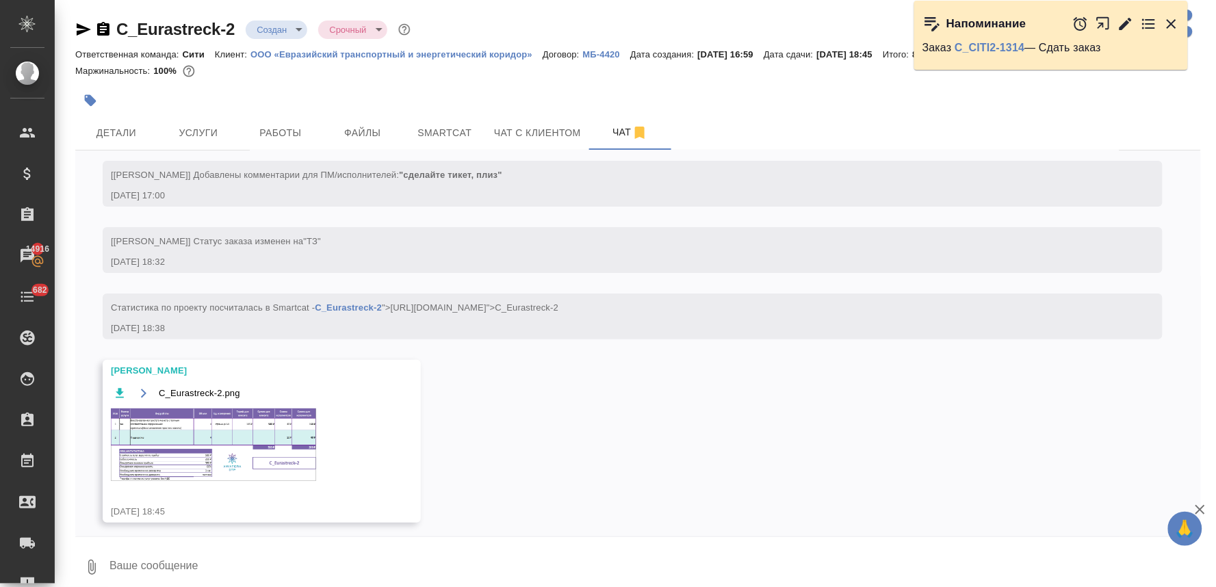
click at [196, 418] on img at bounding box center [213, 444] width 205 height 73
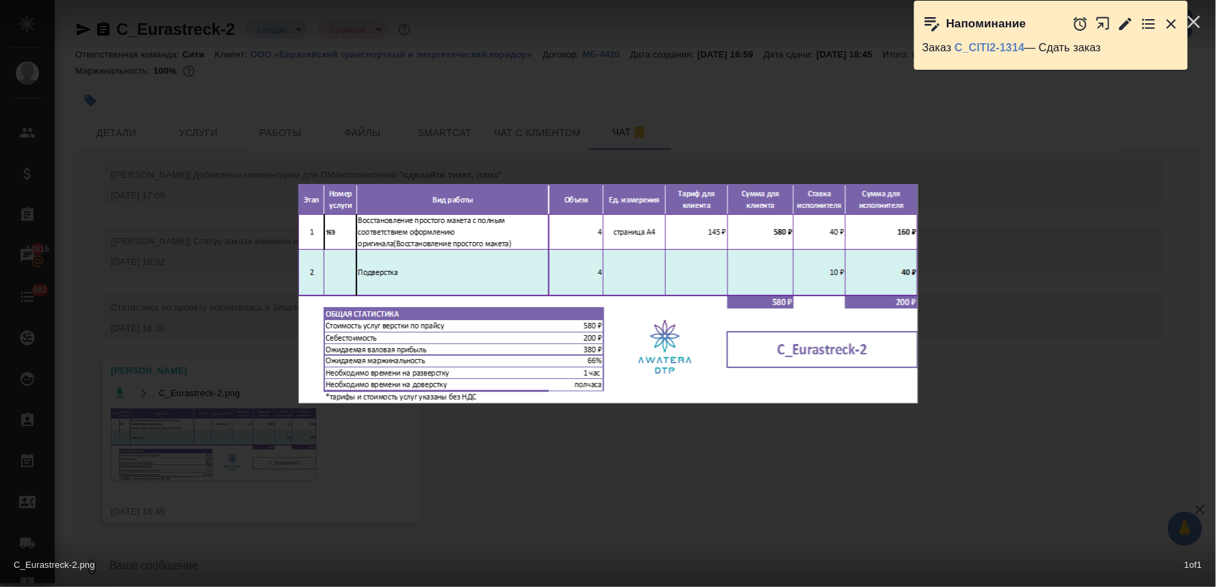
click at [402, 462] on div "C_Eurastreck-2.png 1 of 1" at bounding box center [608, 293] width 1216 height 587
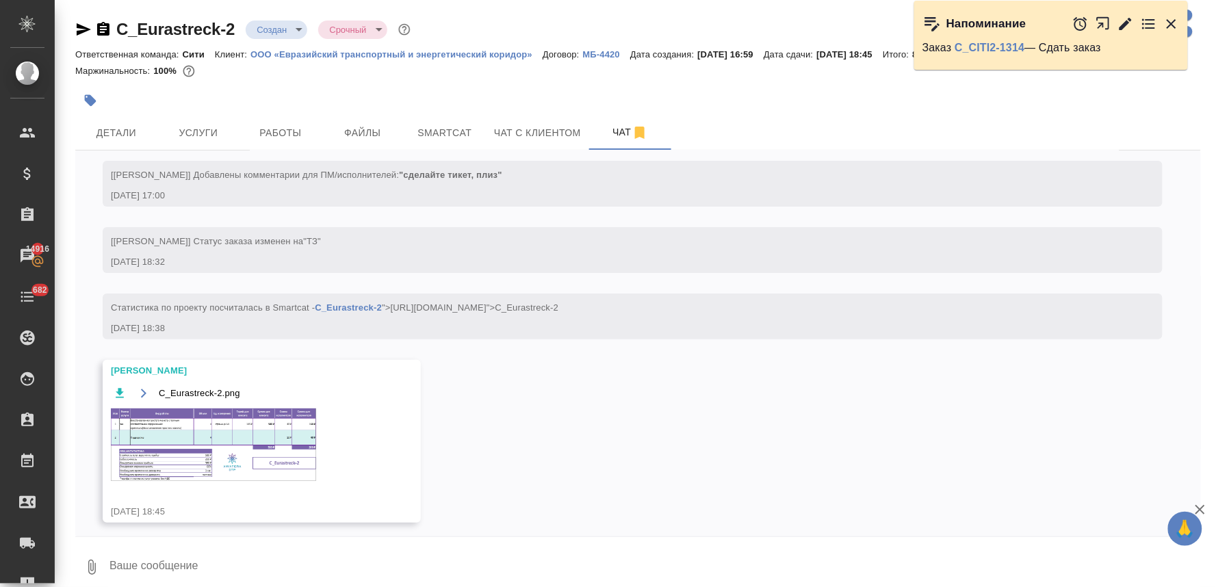
click at [204, 120] on button "Услуги" at bounding box center [198, 133] width 82 height 34
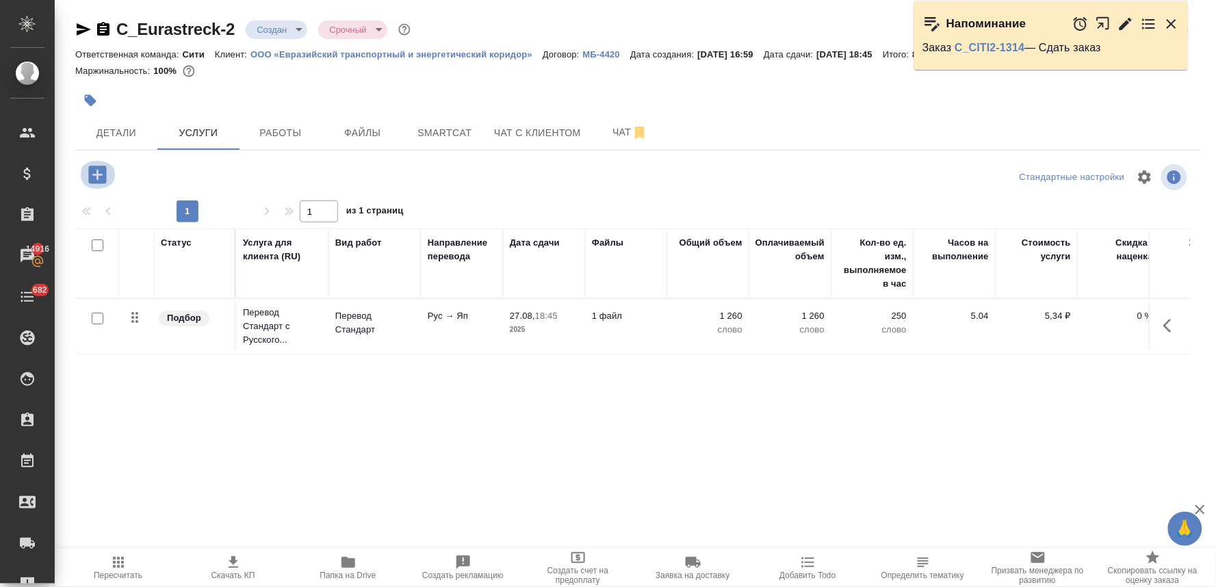
click at [86, 166] on icon "button" at bounding box center [98, 175] width 24 height 24
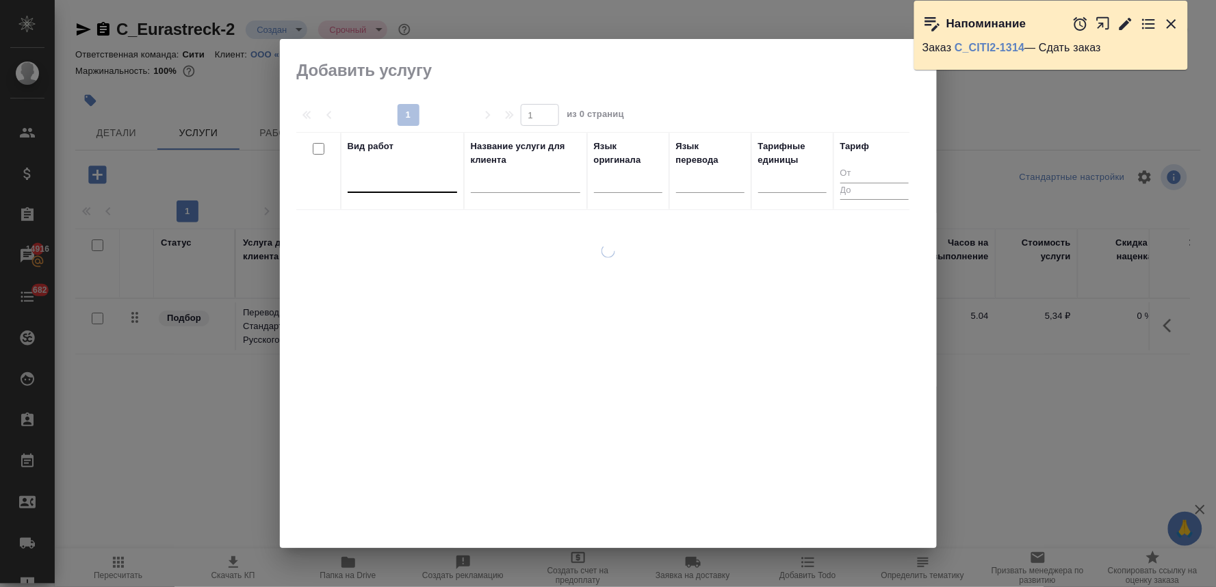
click at [380, 181] on div at bounding box center [402, 179] width 109 height 20
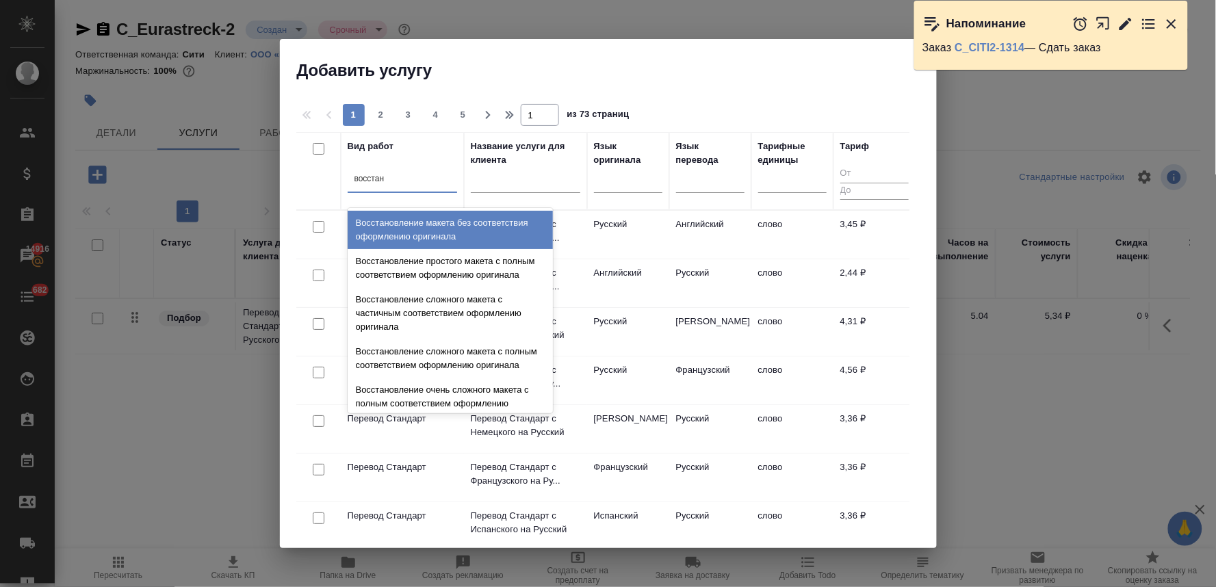
type input "восстано"
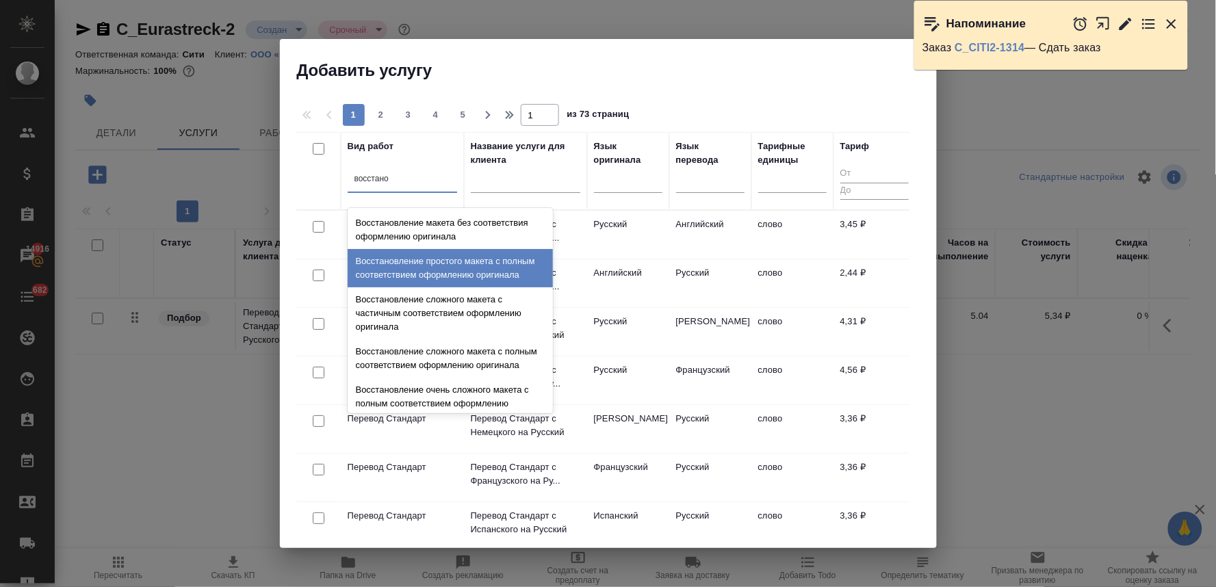
click at [393, 270] on div "Восстановление простого макета с полным соответствием оформлению оригинала" at bounding box center [450, 268] width 205 height 38
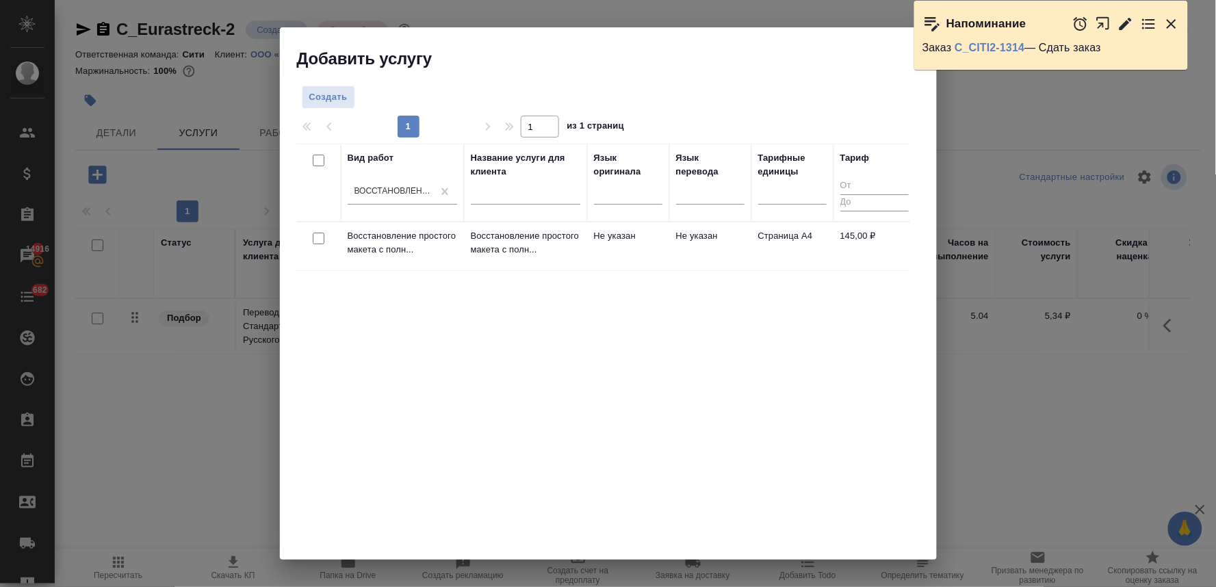
click at [318, 242] on input "checkbox" at bounding box center [319, 239] width 12 height 12
checkbox input "true"
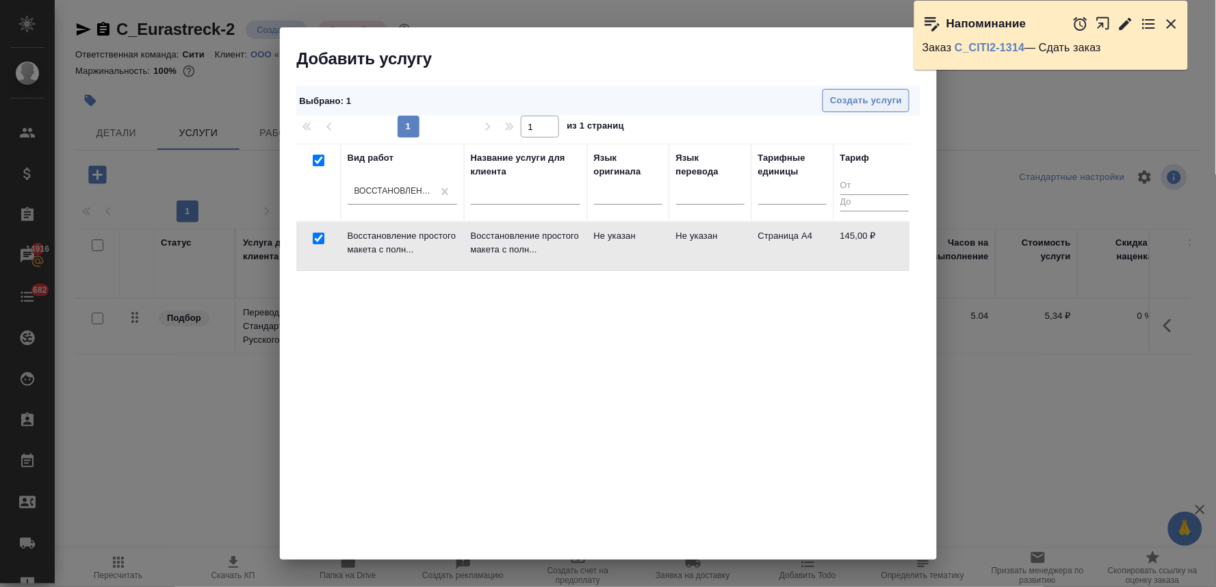
click at [846, 94] on span "Создать услуги" at bounding box center [866, 101] width 72 height 16
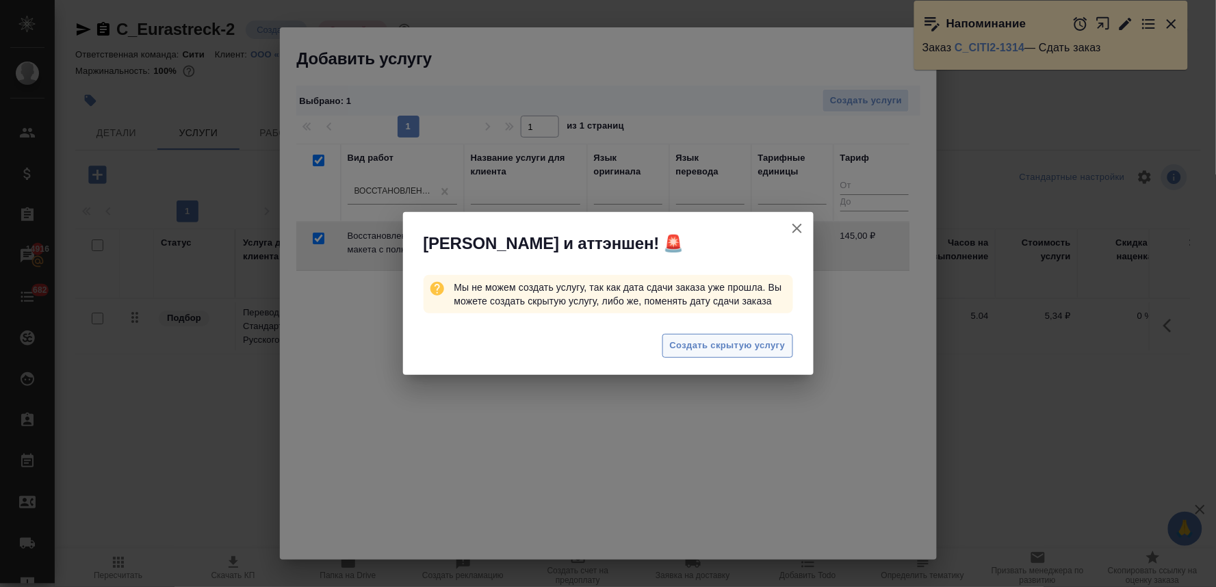
click at [689, 347] on span "Создать скрытую услугу" at bounding box center [728, 346] width 116 height 16
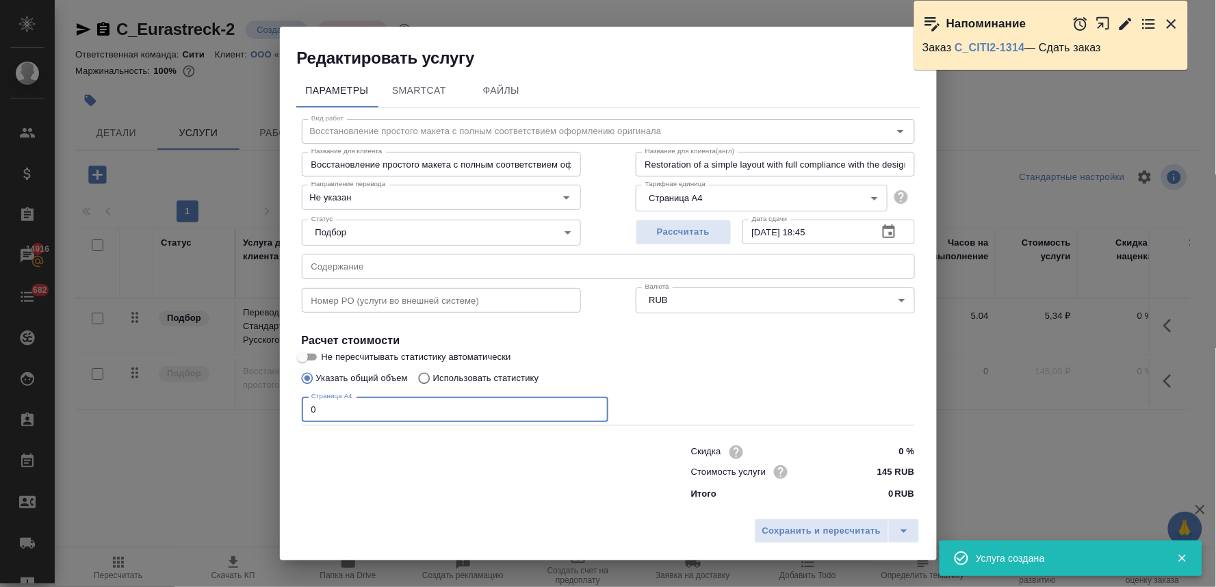
drag, startPoint x: 337, startPoint y: 413, endPoint x: 250, endPoint y: 422, distance: 86.7
click at [251, 422] on div "Редактировать услугу Параметры SmartCat Файлы Вид работ Восстановление простого…" at bounding box center [608, 293] width 1216 height 587
type input "4"
click at [847, 524] on span "Сохранить и пересчитать" at bounding box center [821, 531] width 119 height 16
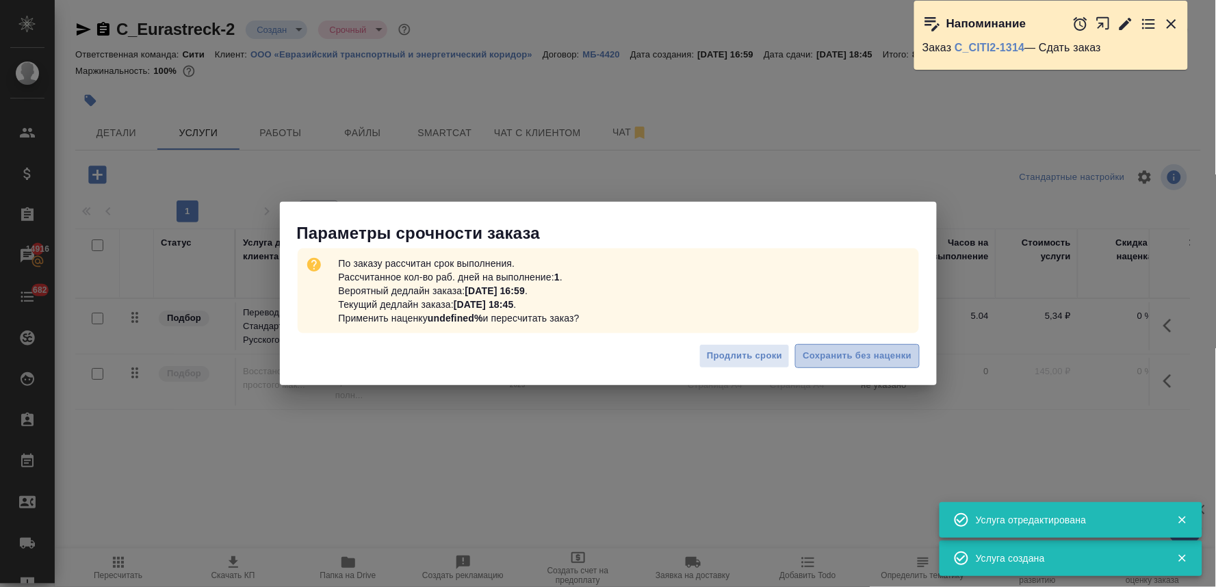
click at [848, 350] on span "Сохранить без наценки" at bounding box center [856, 356] width 109 height 16
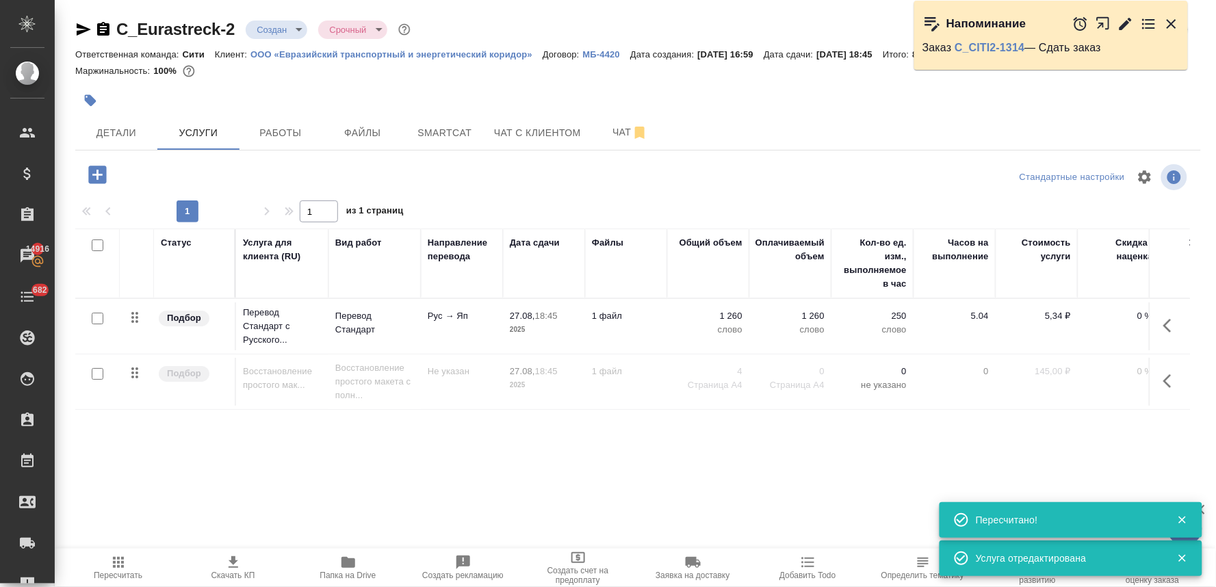
click at [349, 319] on p "Перевод Стандарт" at bounding box center [374, 322] width 79 height 27
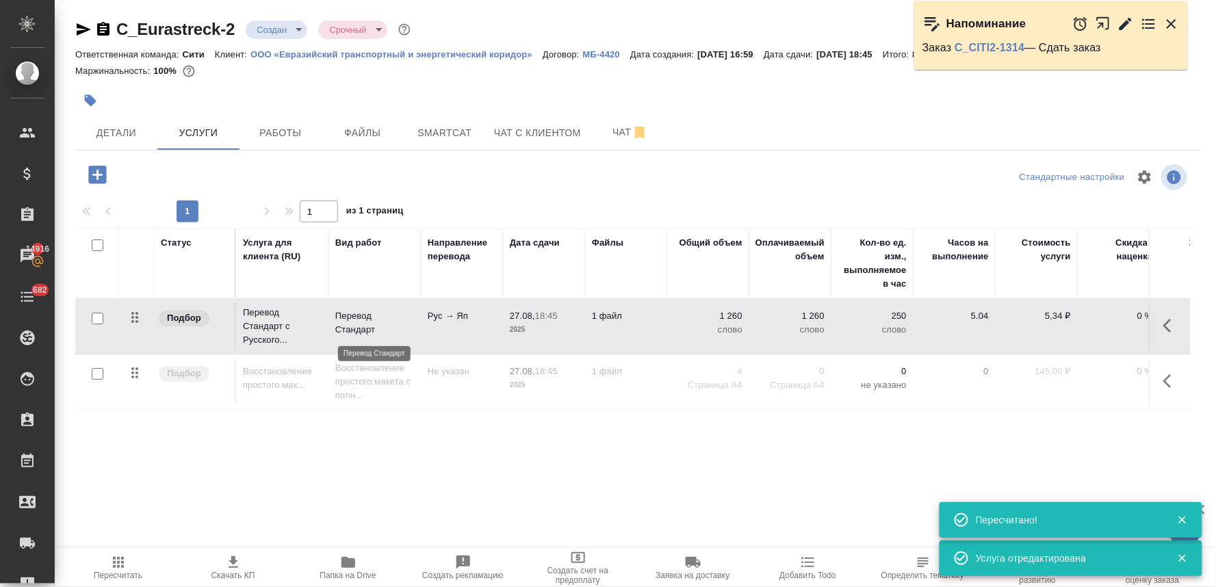
click at [349, 319] on p "Перевод Стандарт" at bounding box center [374, 322] width 79 height 27
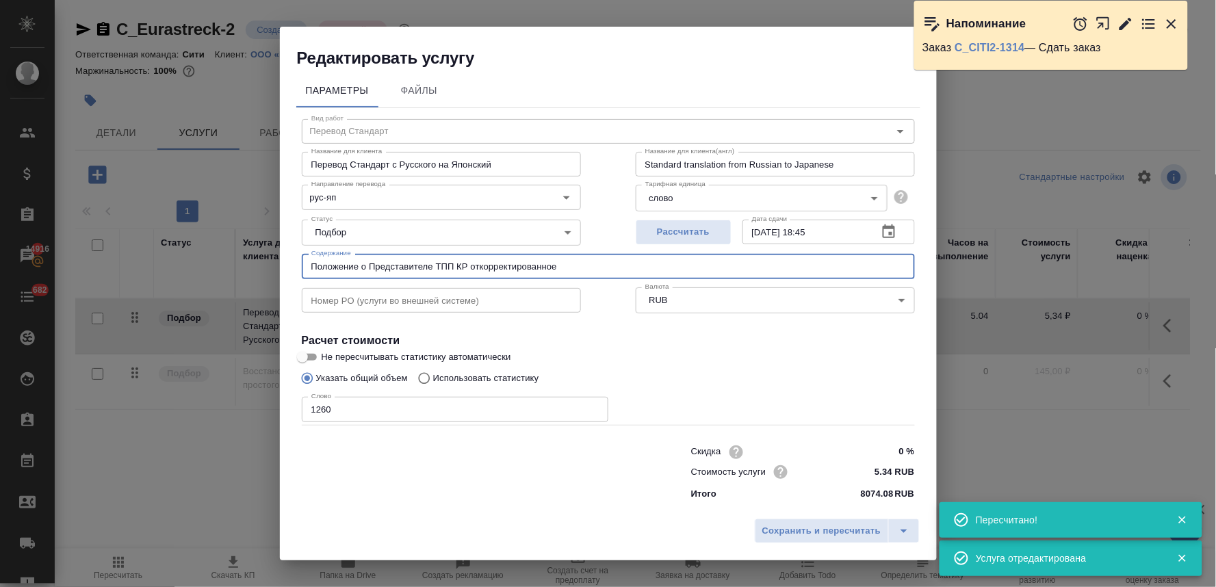
drag, startPoint x: 454, startPoint y: 269, endPoint x: 178, endPoint y: 272, distance: 276.4
click at [181, 272] on div "Редактировать услугу Параметры Файлы Вид работ Перевод Стандарт Вид работ Назва…" at bounding box center [608, 293] width 1216 height 587
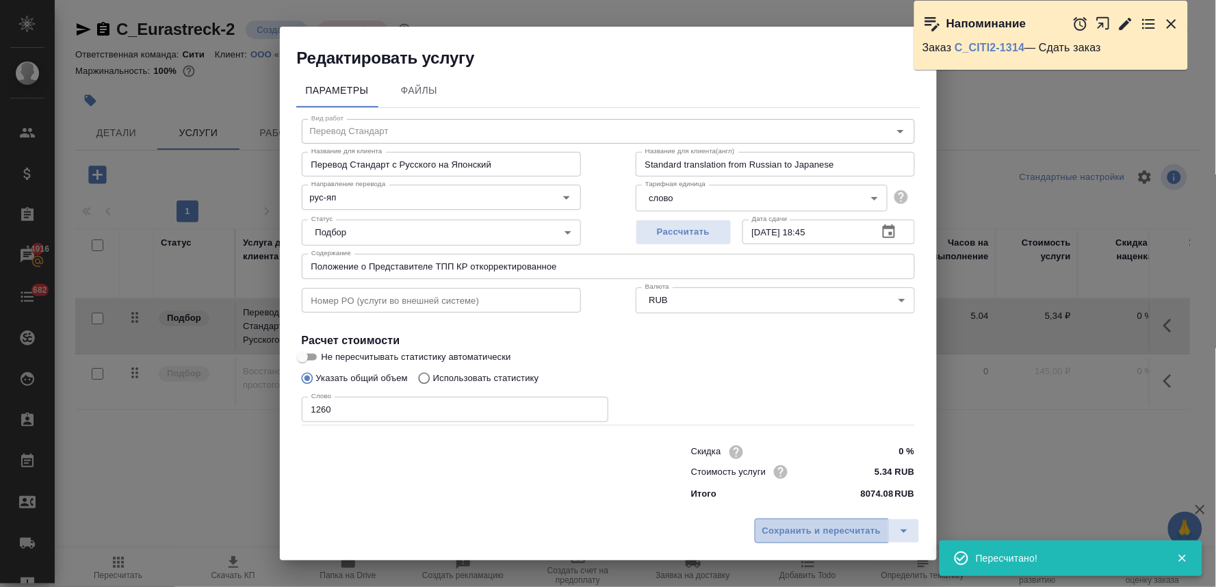
click at [779, 536] on span "Сохранить и пересчитать" at bounding box center [821, 531] width 119 height 16
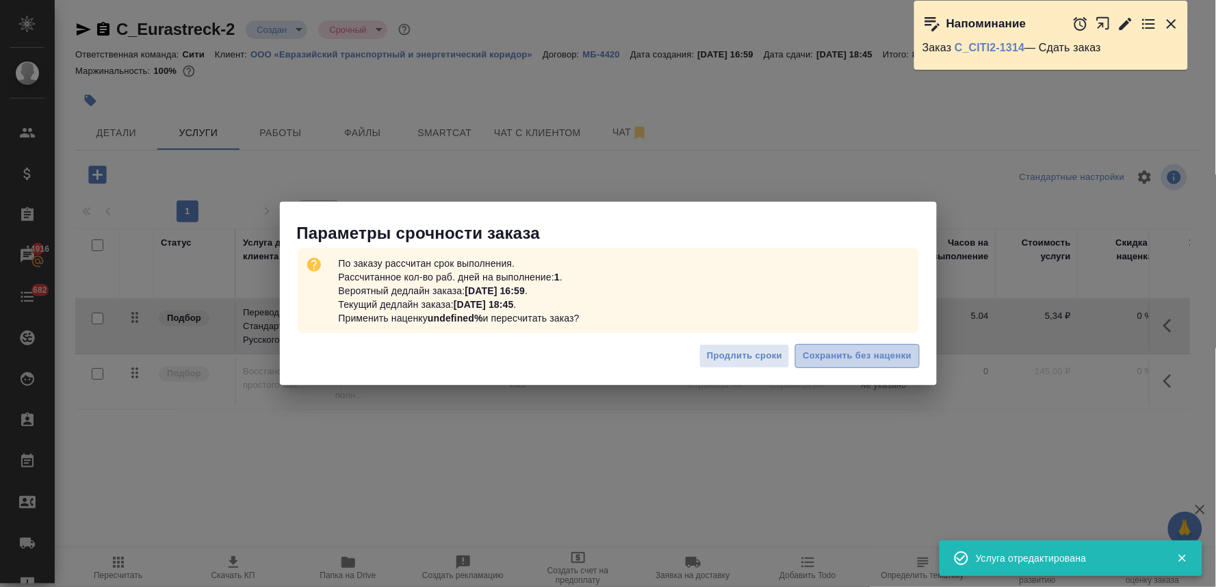
click at [902, 365] on button "Сохранить без наценки" at bounding box center [857, 356] width 124 height 24
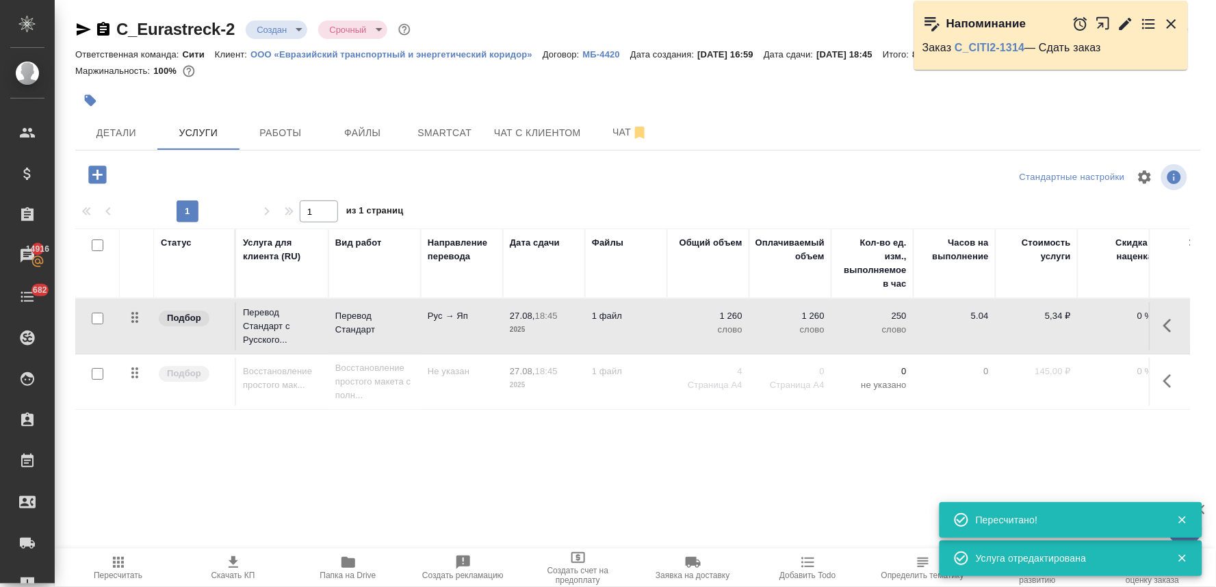
click at [365, 381] on p "Восстановление простого макета с полн..." at bounding box center [374, 381] width 79 height 41
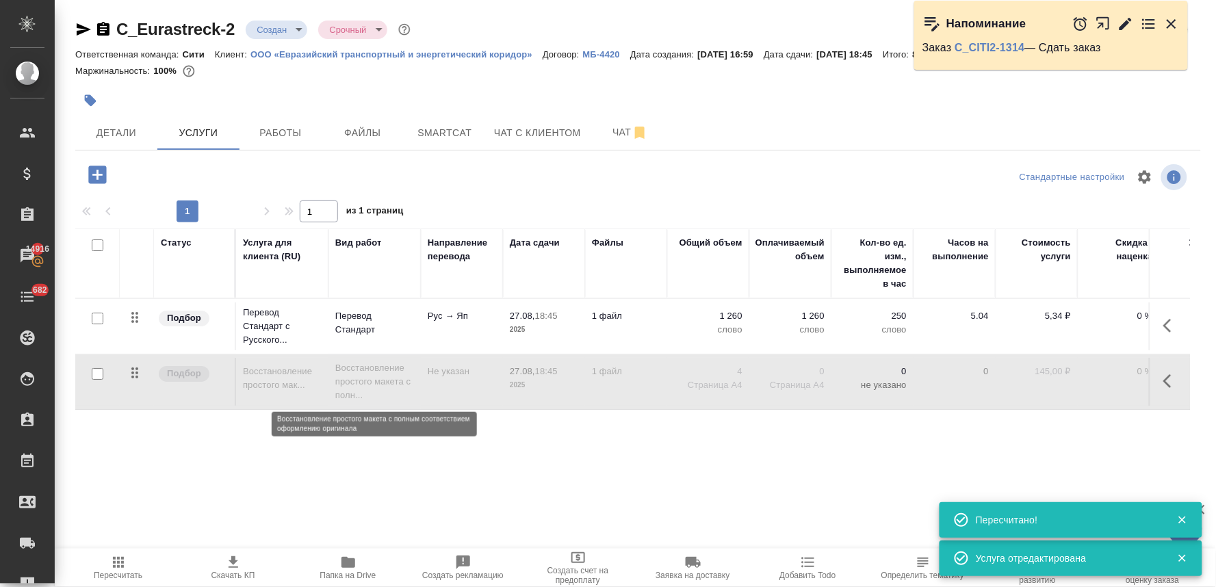
click at [364, 381] on p "Восстановление простого макета с полн..." at bounding box center [374, 381] width 79 height 41
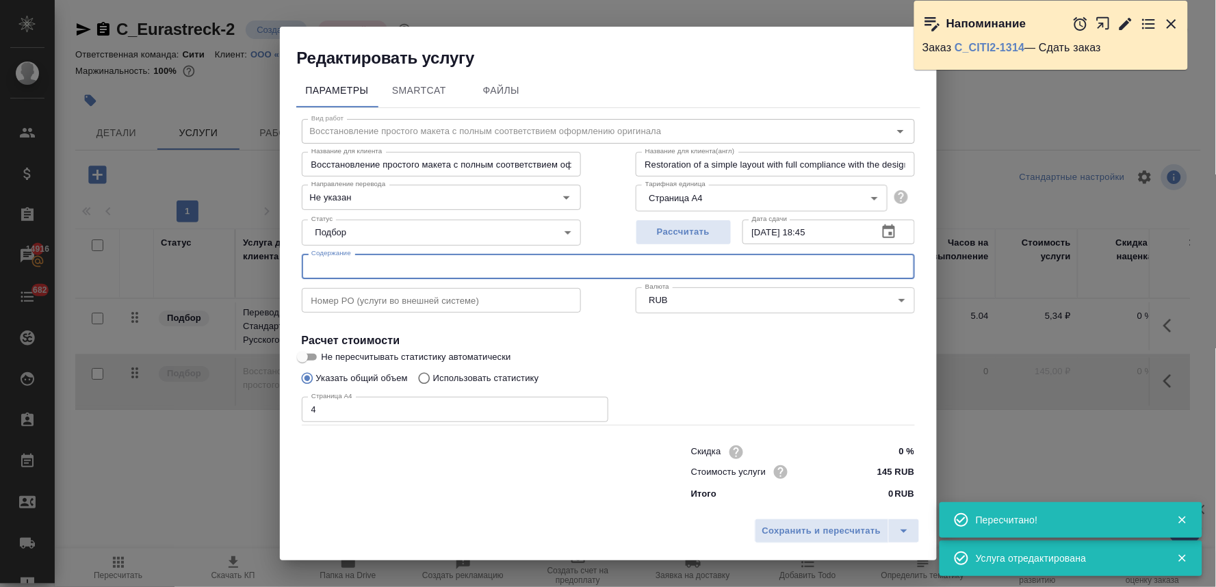
click at [416, 269] on input "text" at bounding box center [608, 266] width 613 height 25
paste input "Положение о Представителе ТПП КР откорректированное"
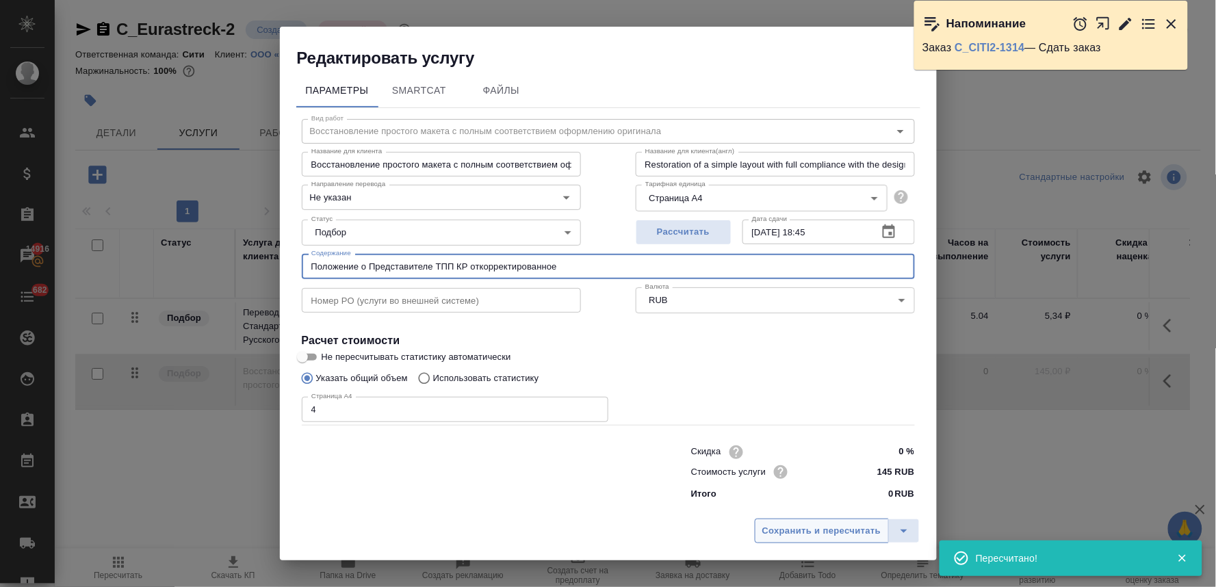
type input "Положение о Представителе ТПП КР откорректированное"
click at [764, 531] on span "Сохранить и пересчитать" at bounding box center [821, 531] width 119 height 16
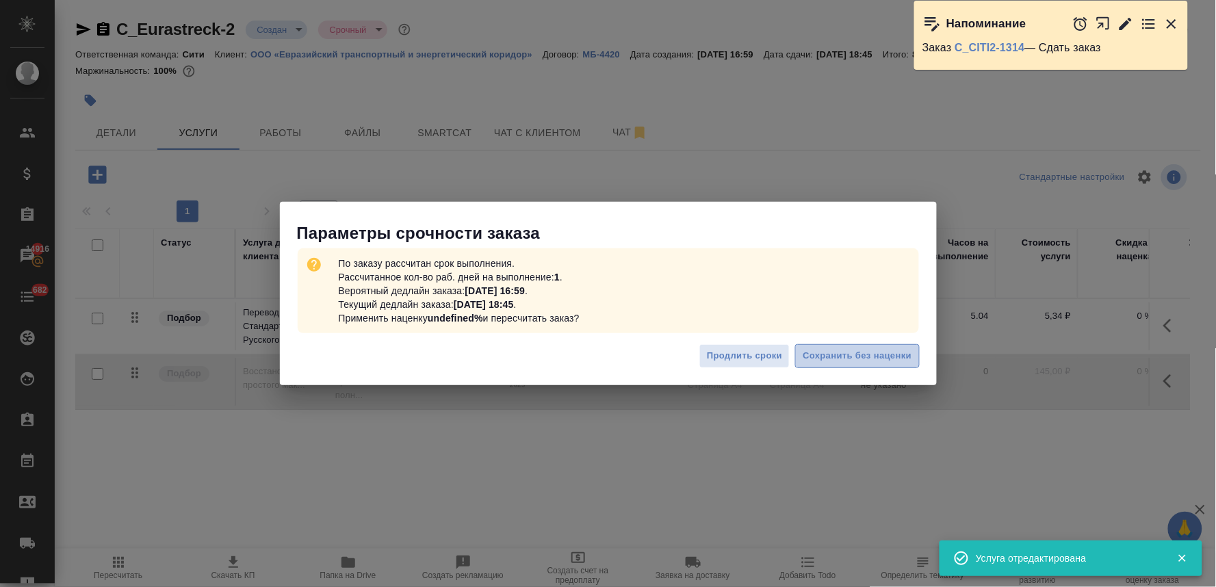
click at [876, 360] on span "Сохранить без наценки" at bounding box center [856, 356] width 109 height 16
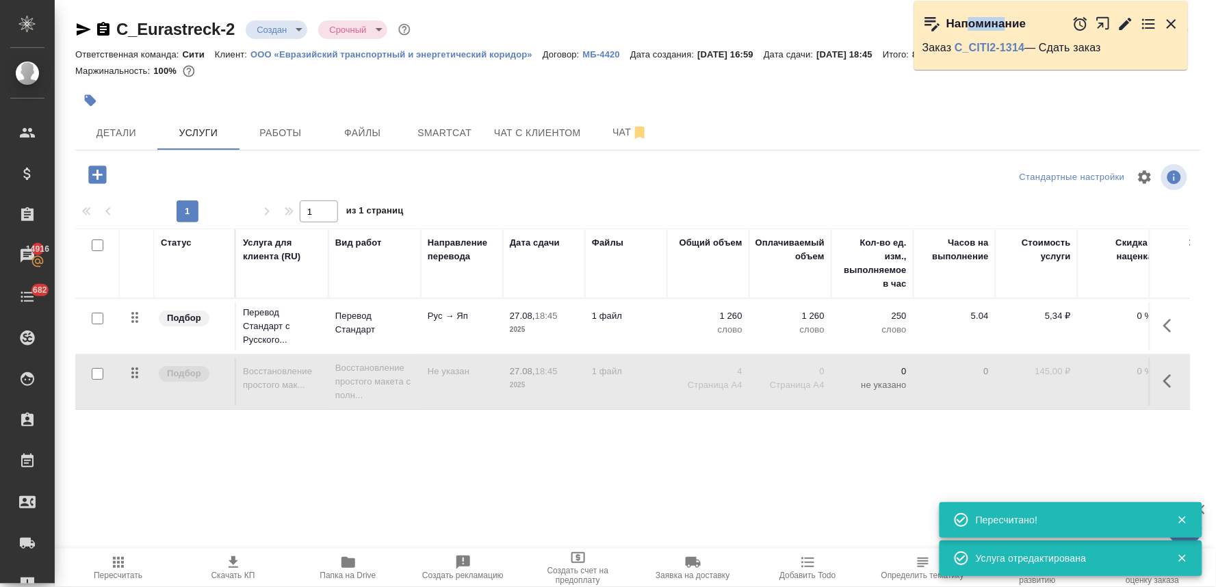
drag, startPoint x: 968, startPoint y: 8, endPoint x: 1008, endPoint y: 2, distance: 40.1
click at [1008, 2] on div "Напоминание" at bounding box center [1051, 24] width 274 height 46
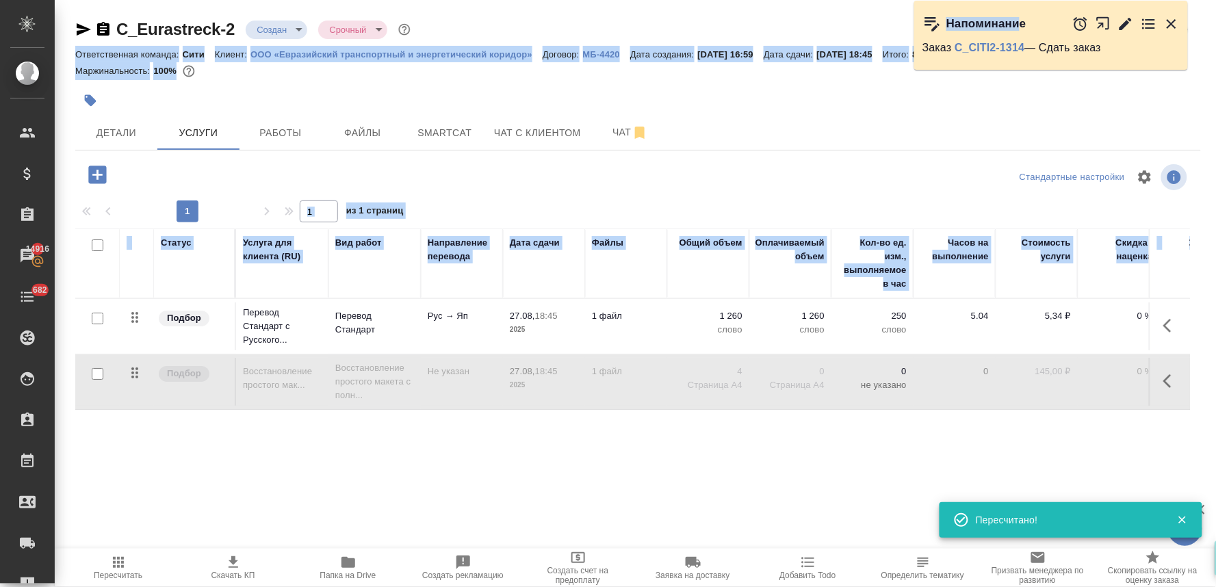
drag, startPoint x: 1017, startPoint y: 2, endPoint x: 1064, endPoint y: -2, distance: 46.7
click at [1064, 0] on html "🙏 .cls-1 fill:#fff; AWATERA Lyamina Nadezhda Клиенты Спецификации Заказы 14916 …" at bounding box center [608, 293] width 1216 height 587
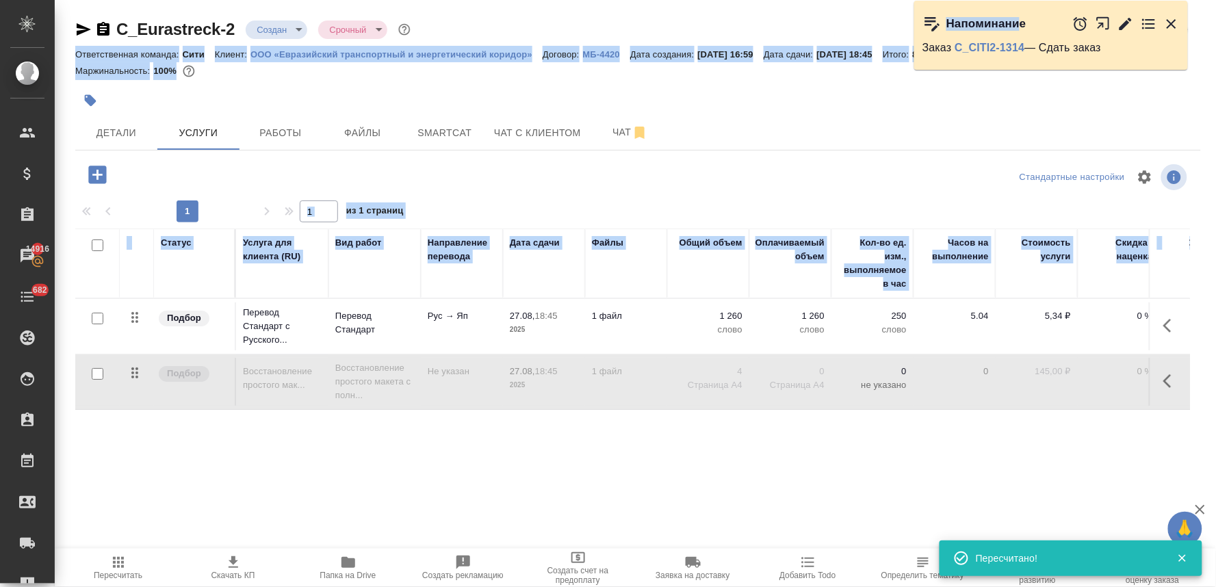
click at [1136, 119] on div "Детали Услуги Работы Файлы Smartcat Чат с клиентом Чат" at bounding box center [637, 133] width 1125 height 34
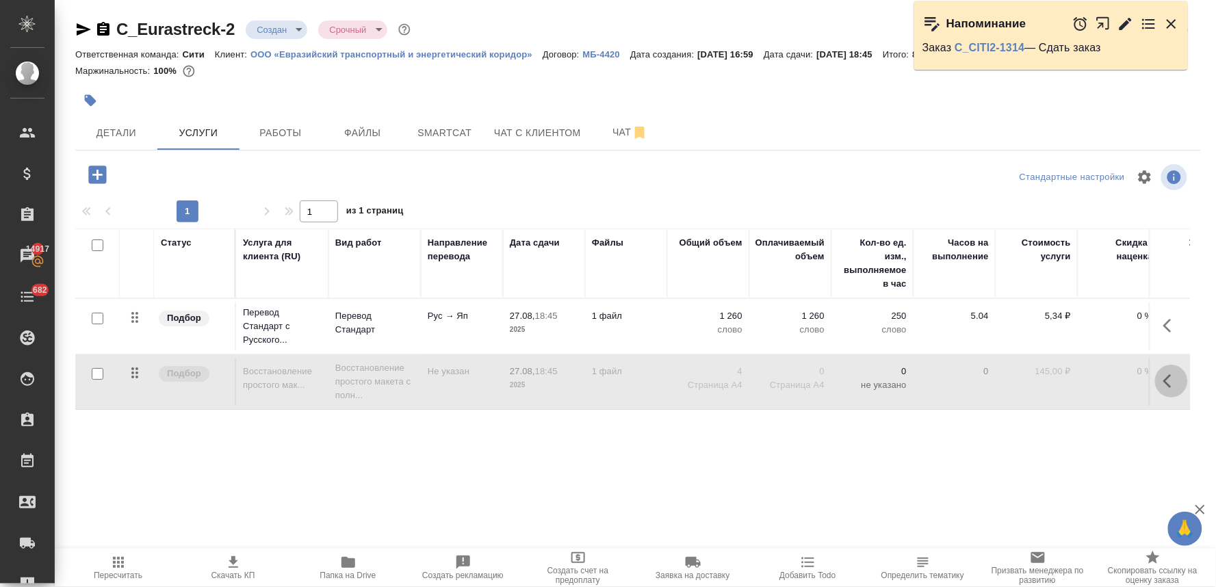
click at [1173, 389] on icon "button" at bounding box center [1171, 381] width 16 height 16
click at [1071, 387] on icon "button" at bounding box center [1065, 381] width 15 height 13
click at [116, 575] on span "Пересчитать" at bounding box center [118, 576] width 49 height 10
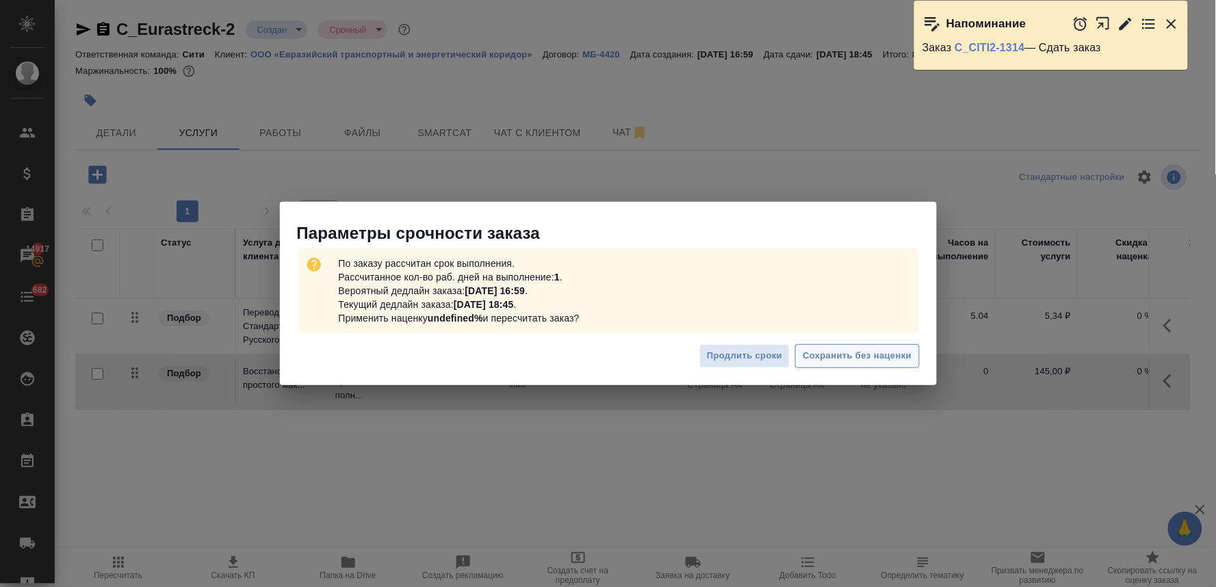
click at [852, 356] on span "Сохранить без наценки" at bounding box center [856, 356] width 109 height 16
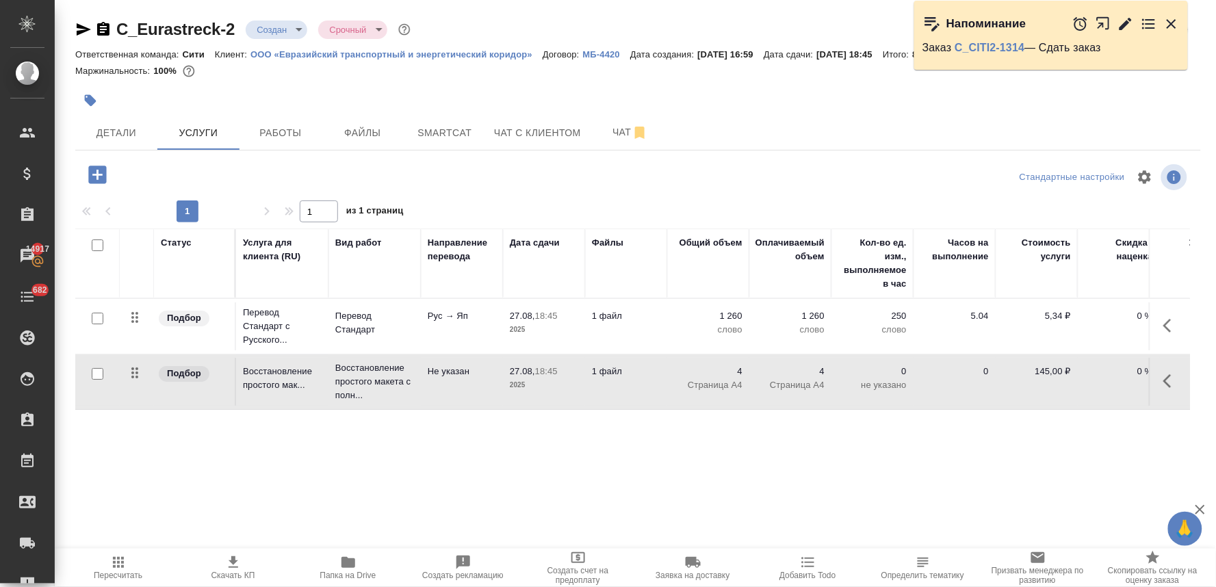
click at [230, 573] on span "Скачать КП" at bounding box center [233, 576] width 44 height 10
drag, startPoint x: 1127, startPoint y: 76, endPoint x: 944, endPoint y: 86, distance: 183.6
click at [1127, 76] on p at bounding box center [1058, 73] width 288 height 7
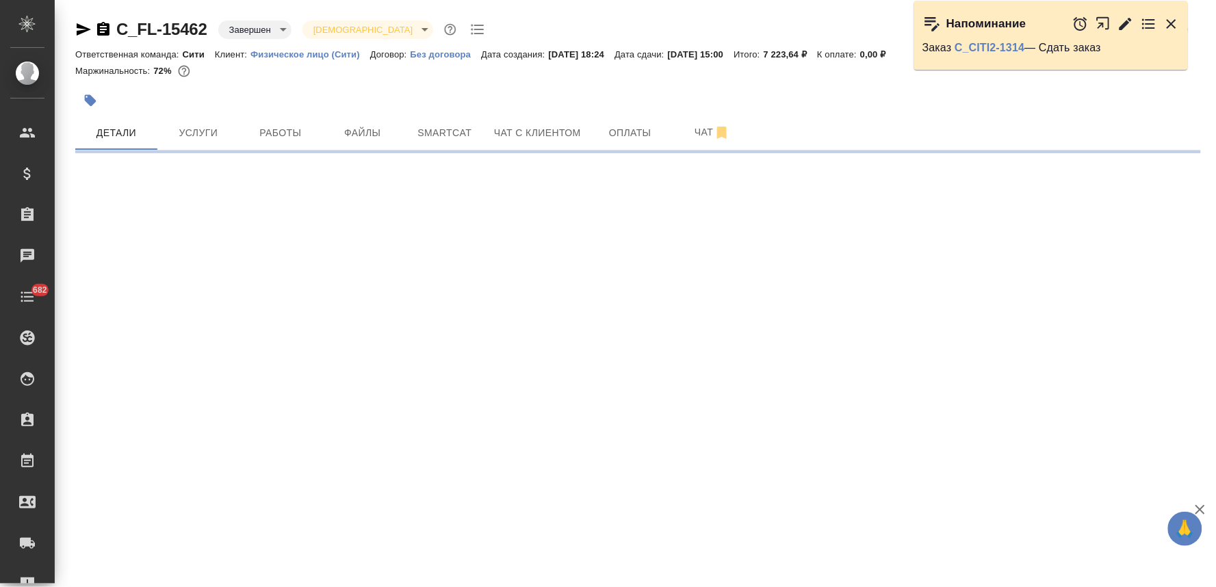
select select "RU"
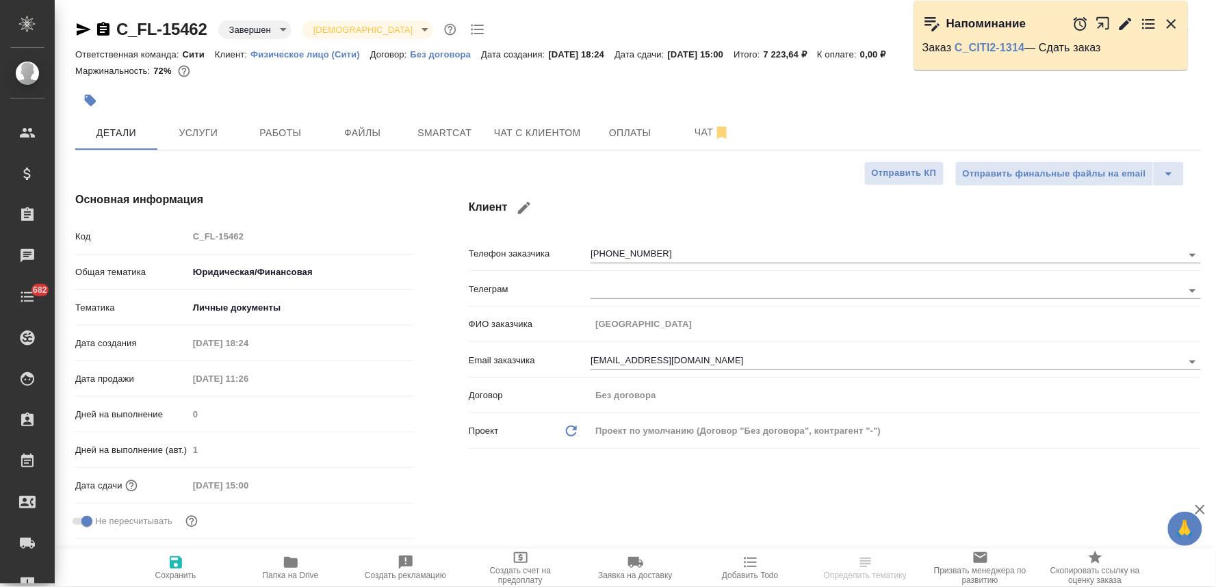
type textarea "x"
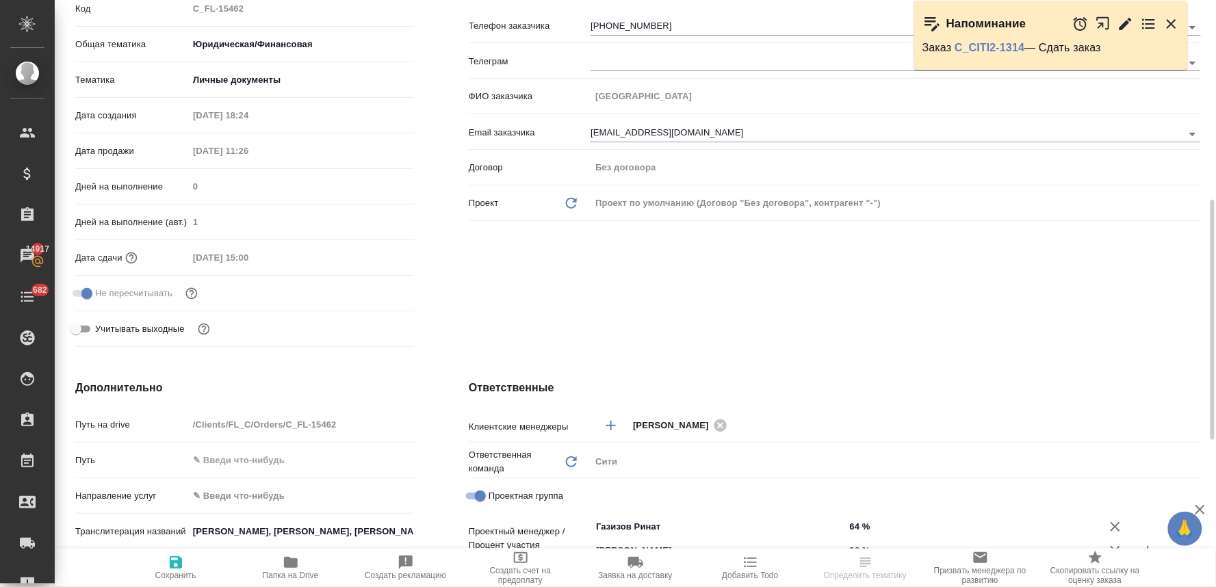
scroll to position [380, 0]
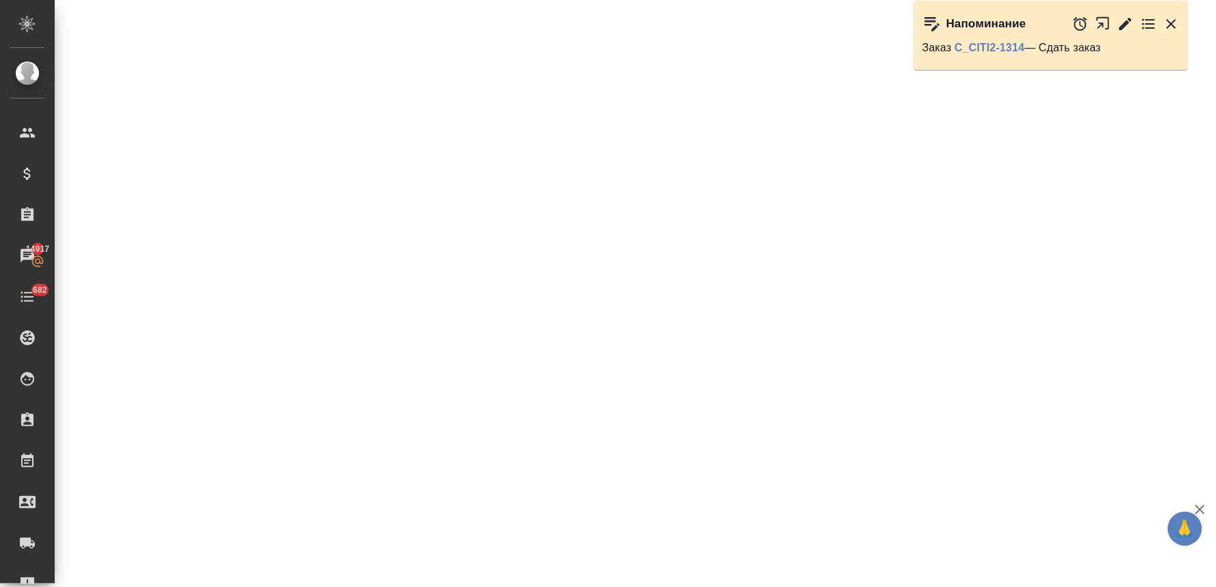
select select "RU"
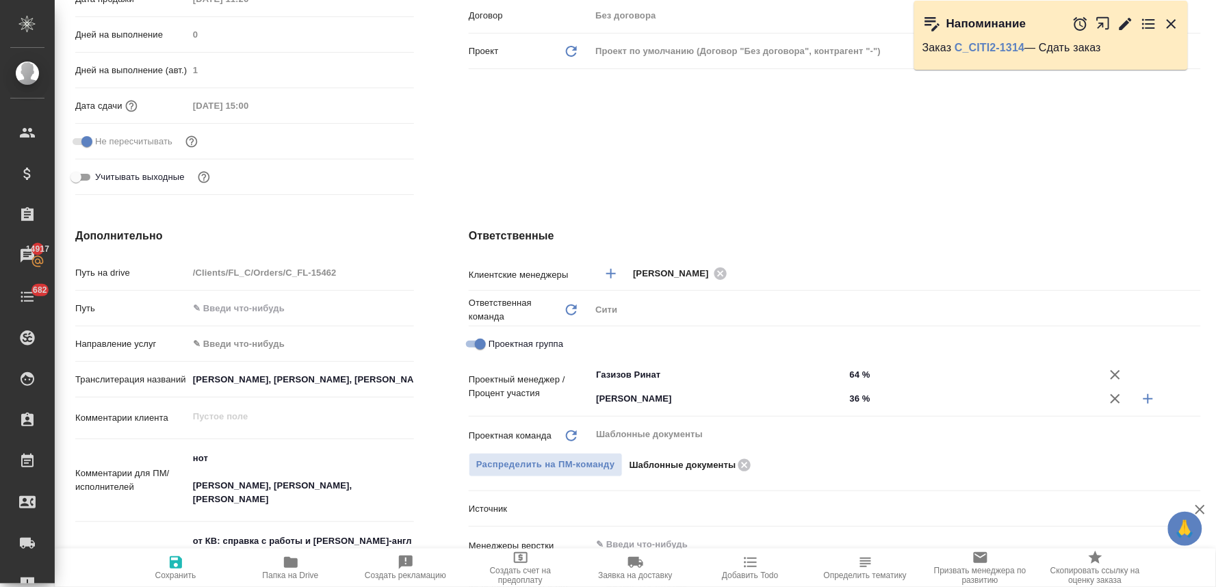
type textarea "x"
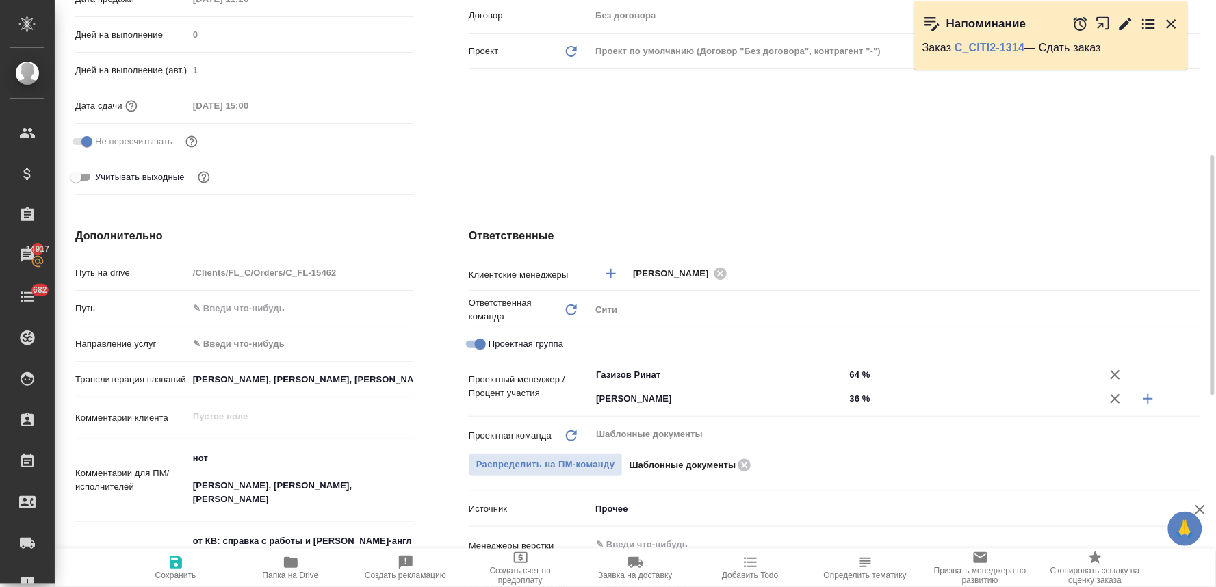
type textarea "x"
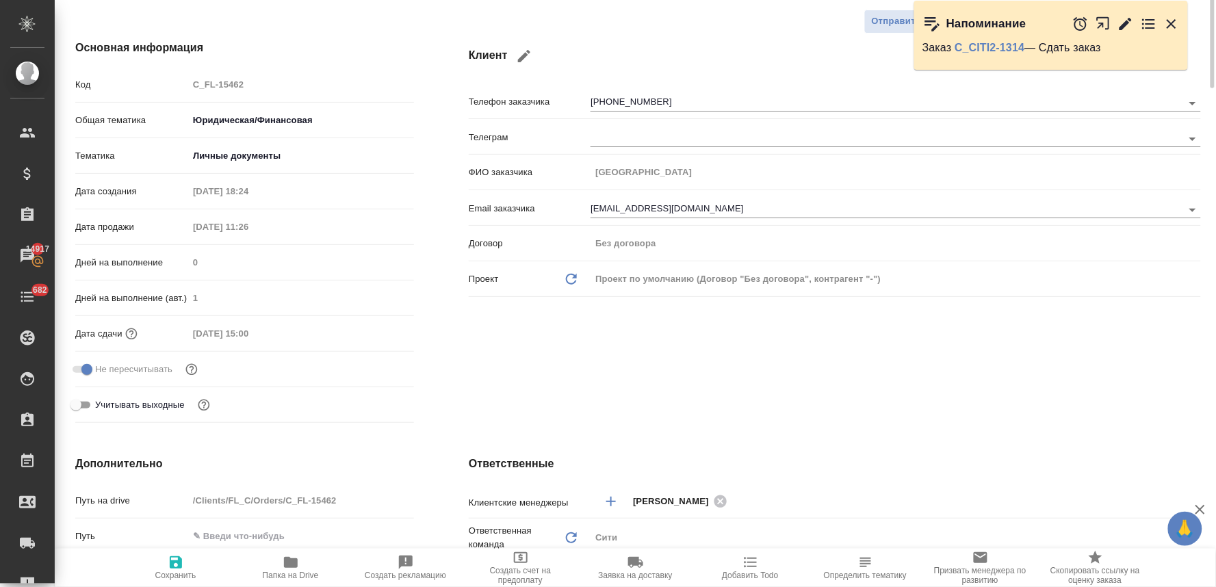
scroll to position [0, 0]
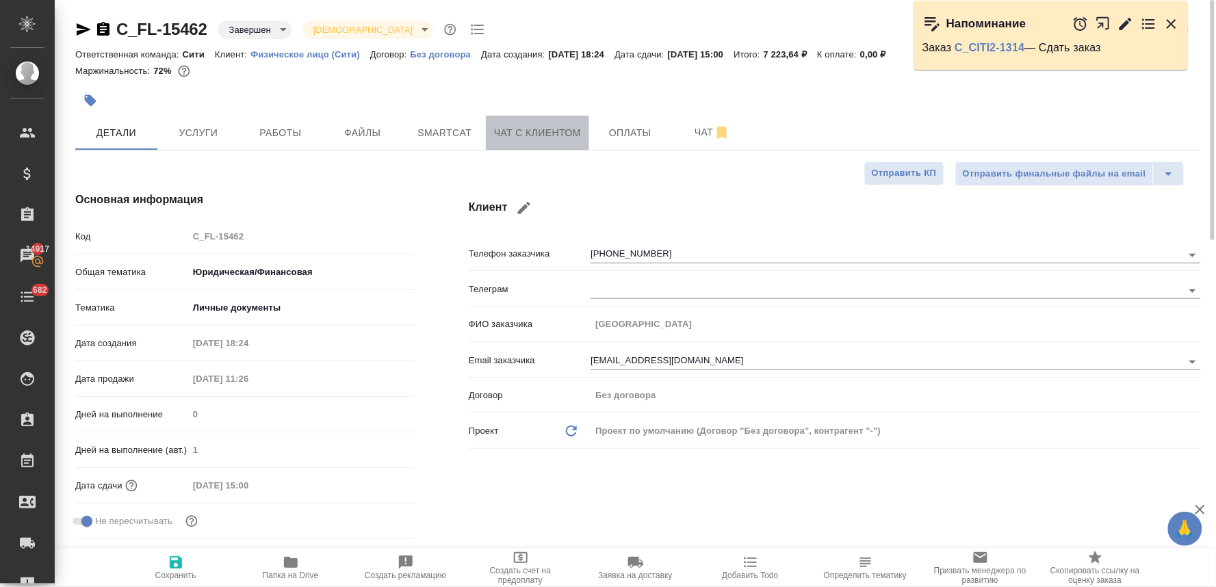
click at [553, 133] on span "Чат с клиентом" at bounding box center [537, 133] width 87 height 17
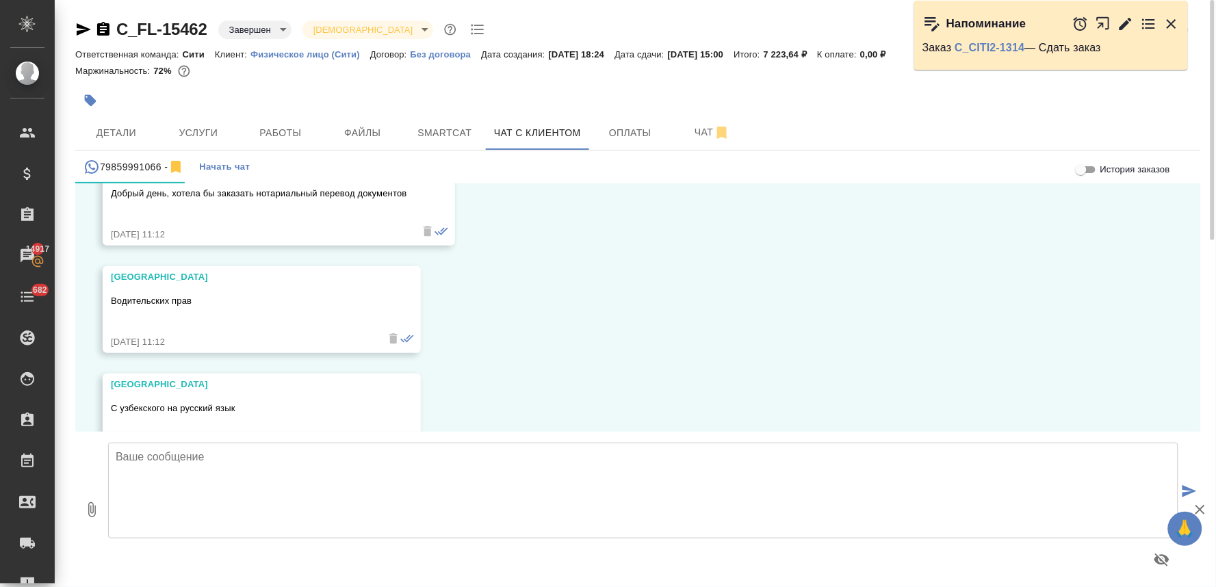
scroll to position [4762, 0]
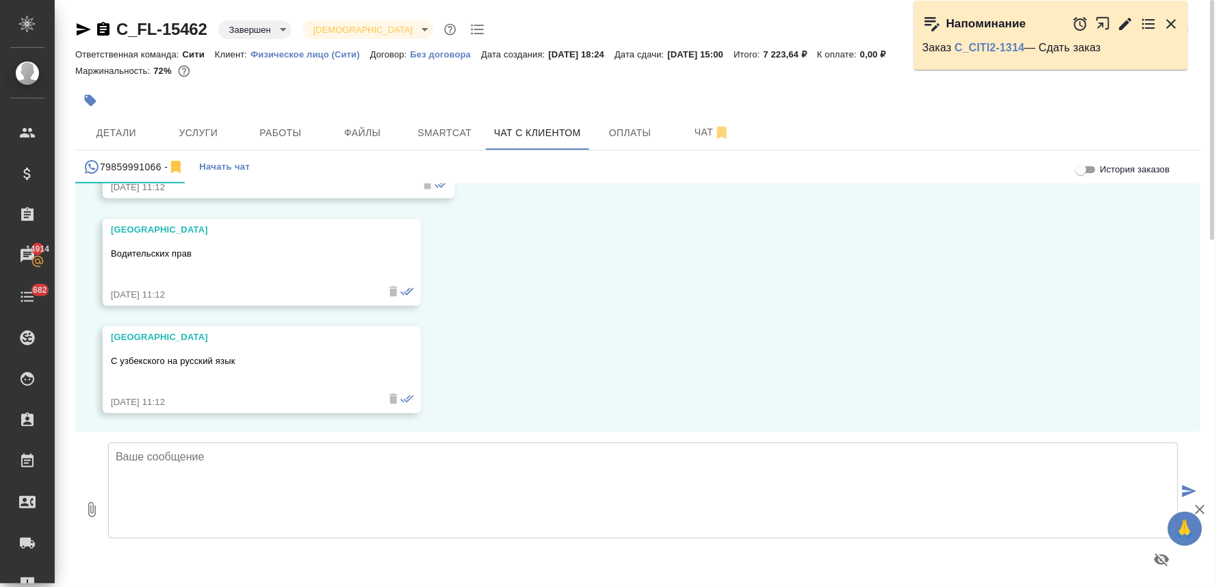
click at [376, 467] on textarea at bounding box center [643, 491] width 1070 height 96
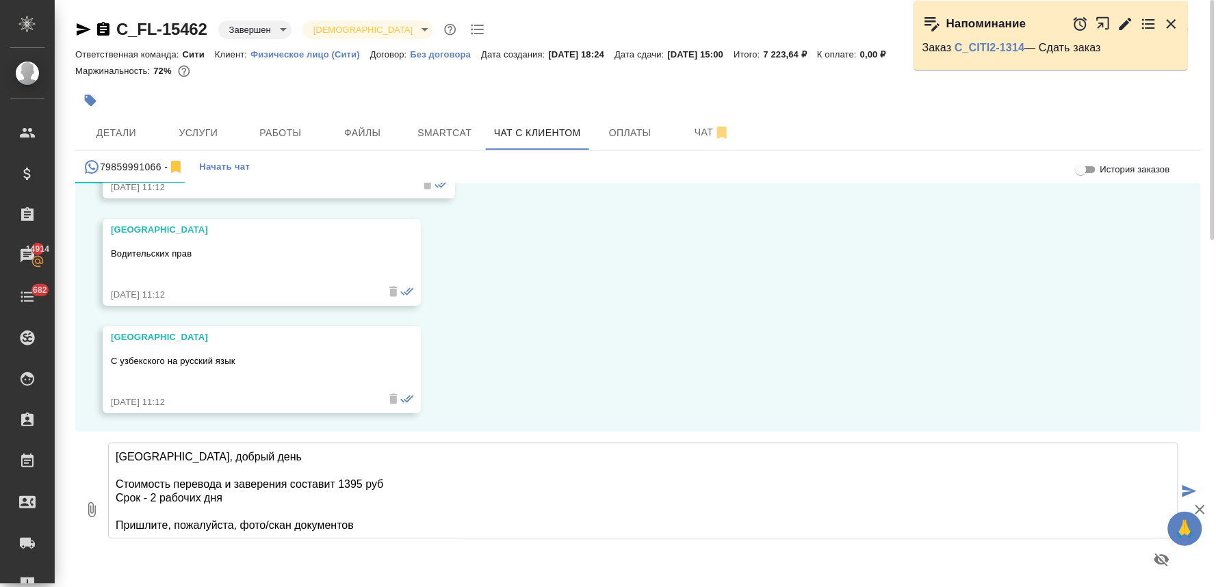
type textarea "[GEOGRAPHIC_DATA], добрый день Стоимость перевода и заверения составит 1395 руб…"
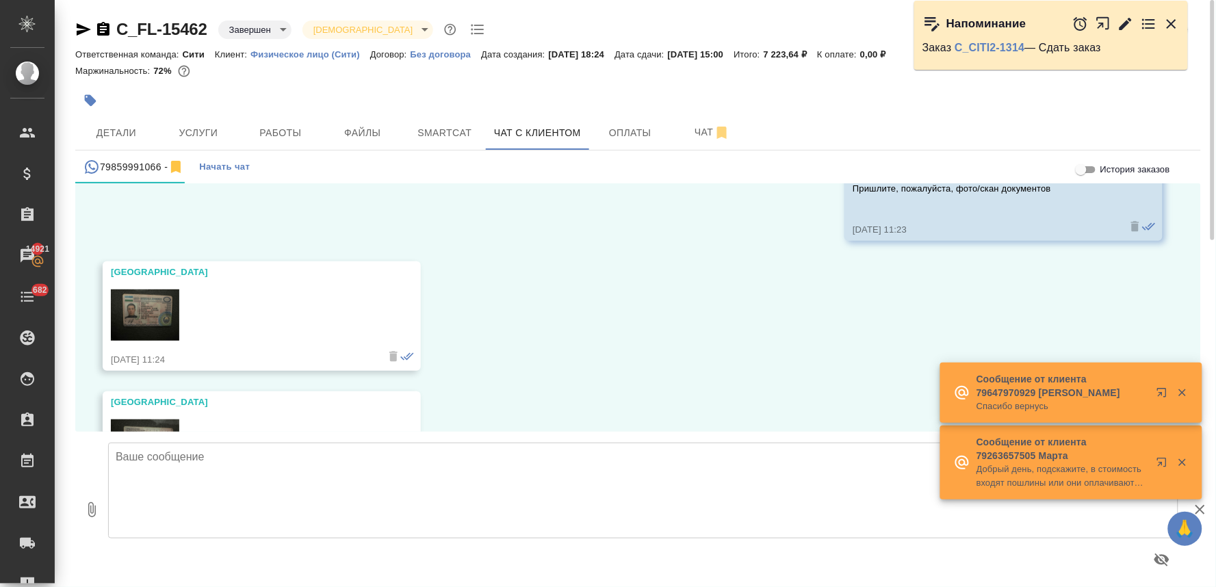
scroll to position [5125, 0]
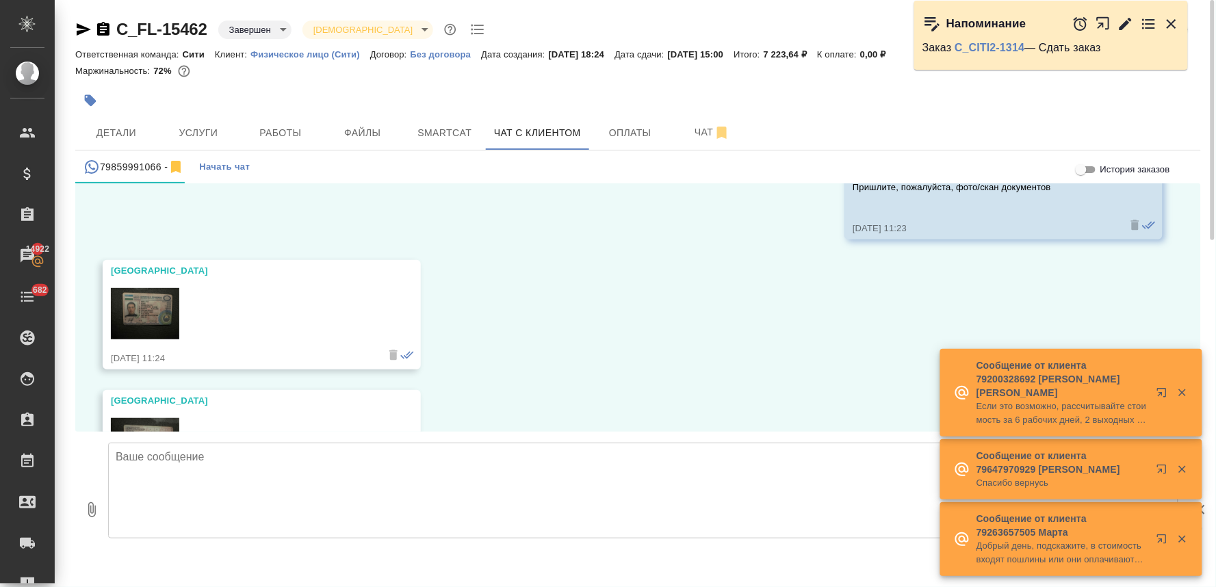
click at [160, 311] on img at bounding box center [145, 313] width 68 height 51
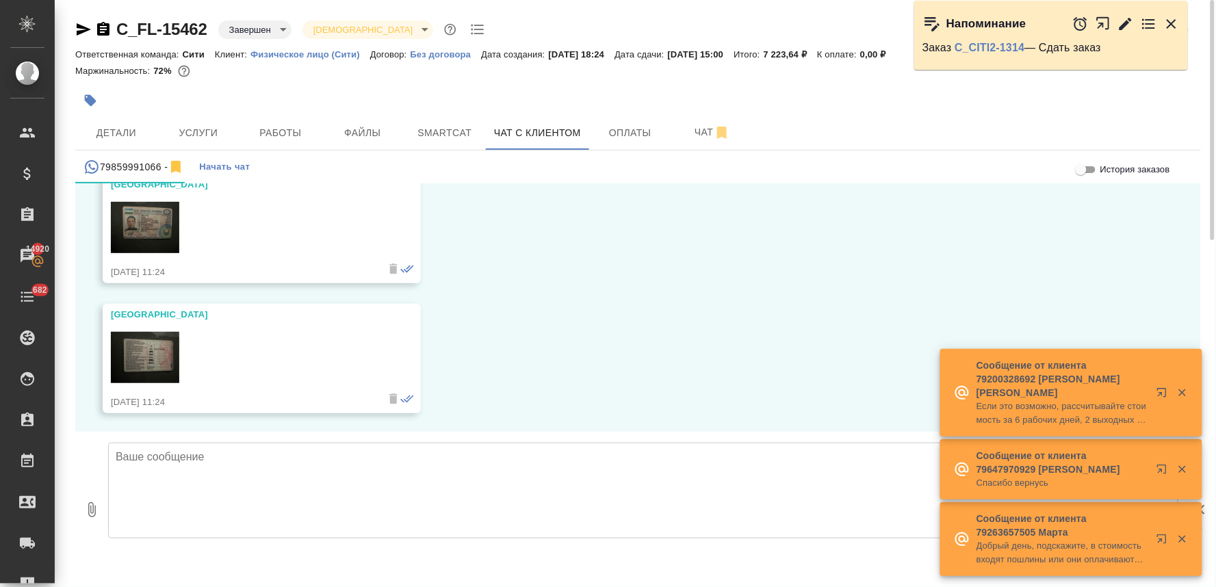
click at [157, 353] on img at bounding box center [145, 357] width 68 height 51
click at [118, 126] on span "Детали" at bounding box center [116, 133] width 66 height 17
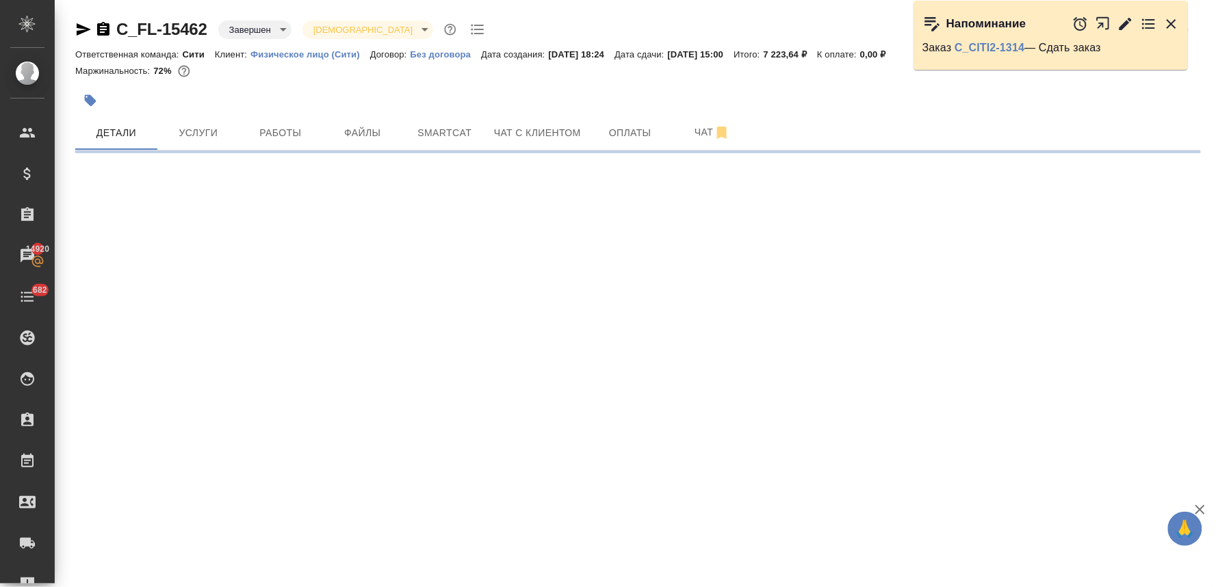
select select "RU"
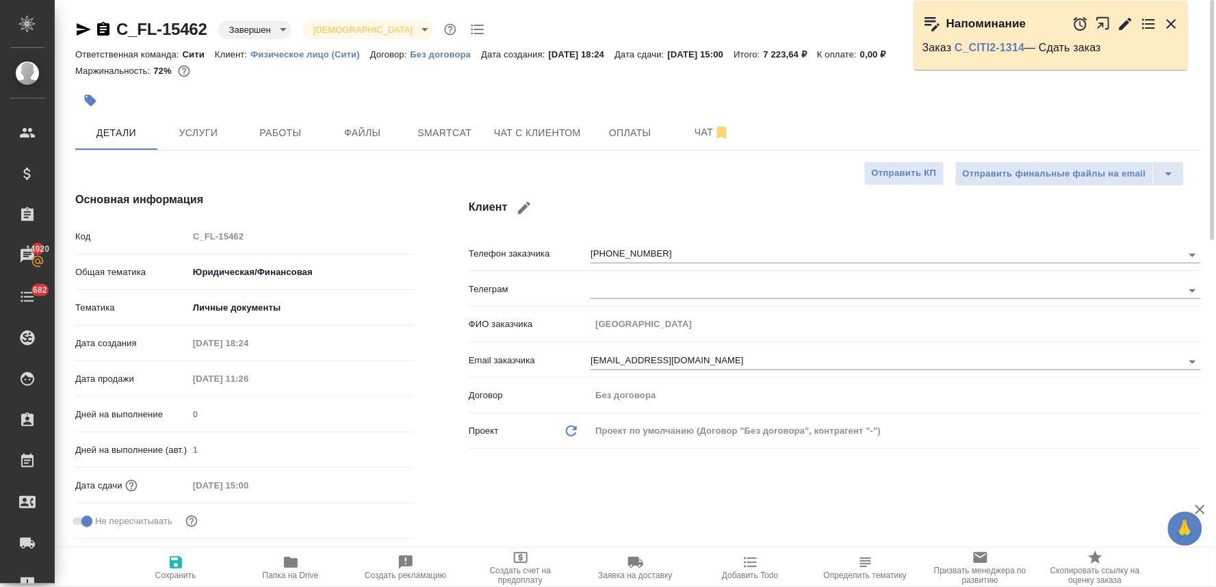
type textarea "x"
click at [1173, 17] on icon "button" at bounding box center [1171, 24] width 16 height 16
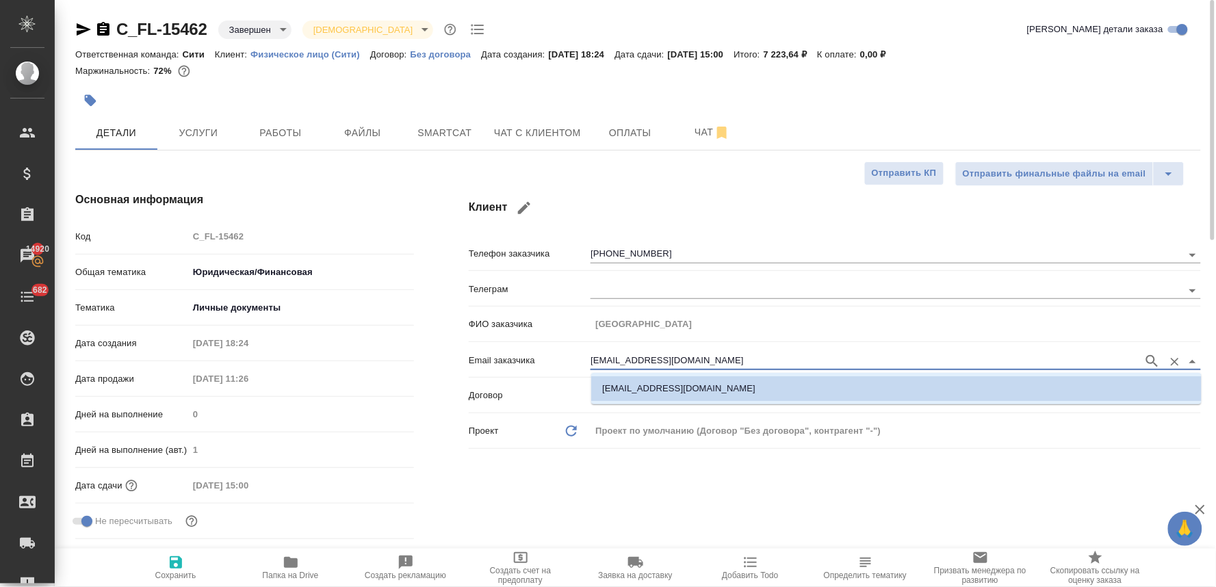
drag, startPoint x: 692, startPoint y: 360, endPoint x: 534, endPoint y: 363, distance: 157.4
click at [534, 363] on div "Email заказчика [EMAIL_ADDRESS][DOMAIN_NAME]" at bounding box center [835, 360] width 732 height 24
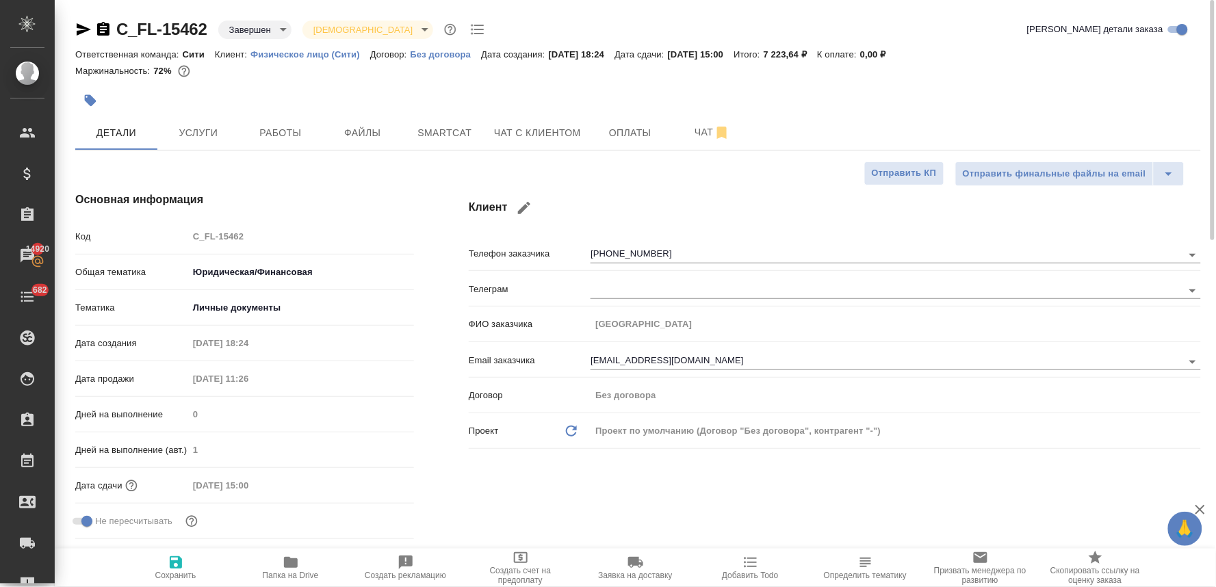
type textarea "x"
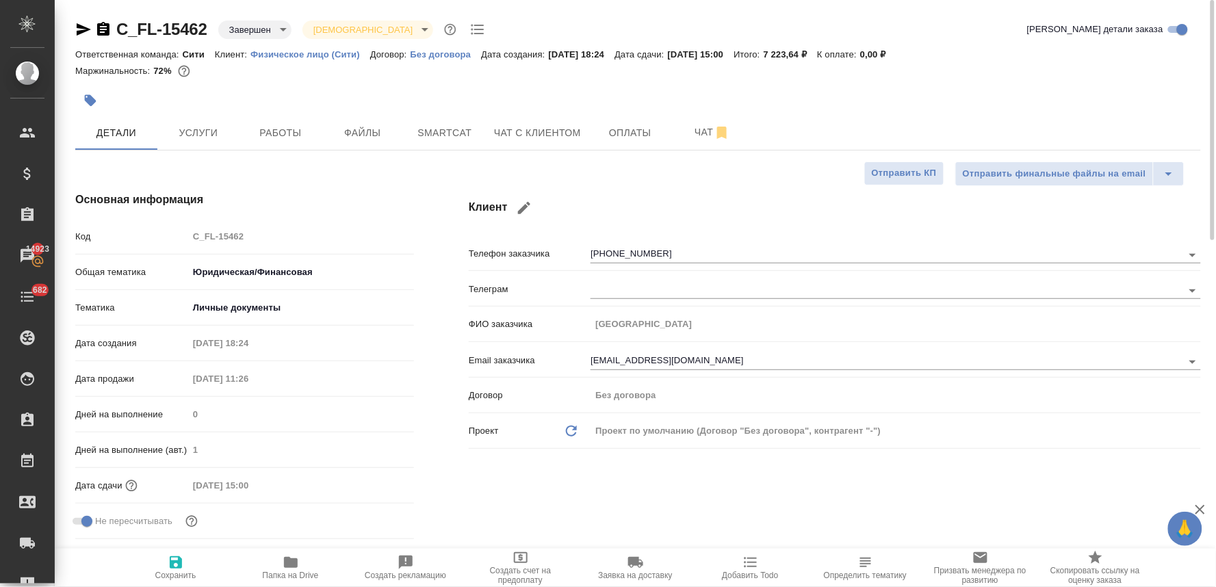
type textarea "x"
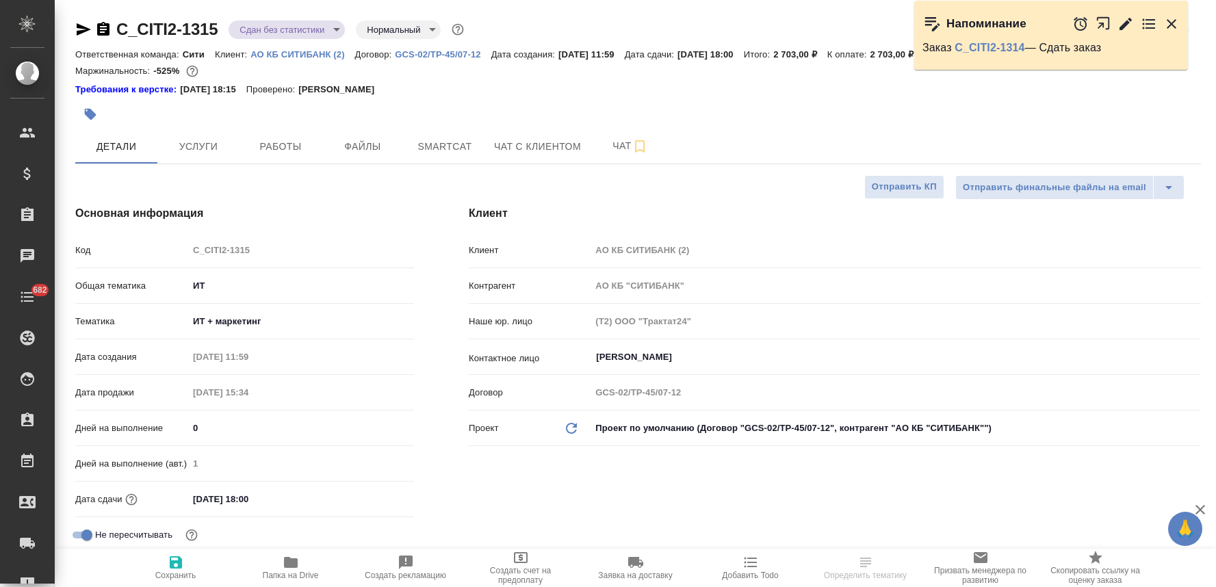
select select "RU"
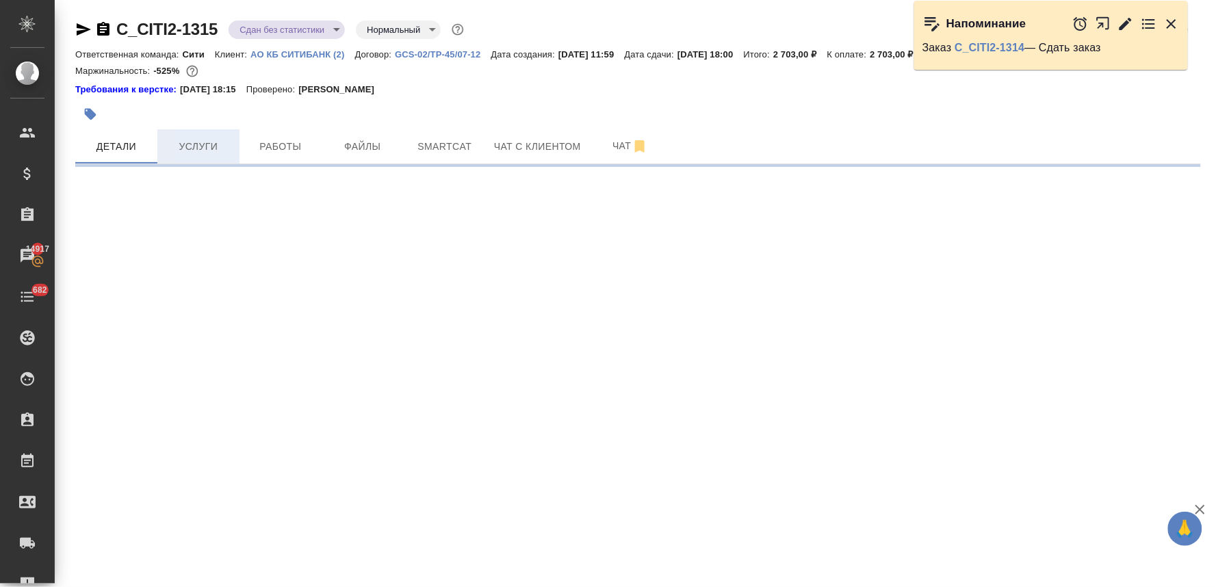
select select "RU"
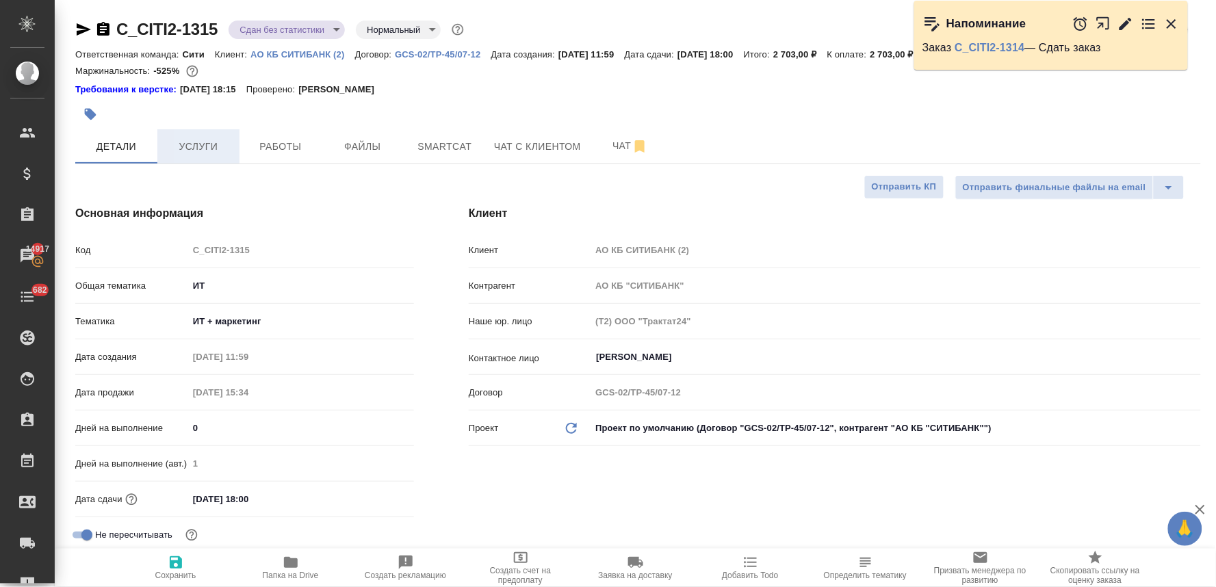
type textarea "x"
click at [215, 144] on span "Услуги" at bounding box center [199, 146] width 66 height 17
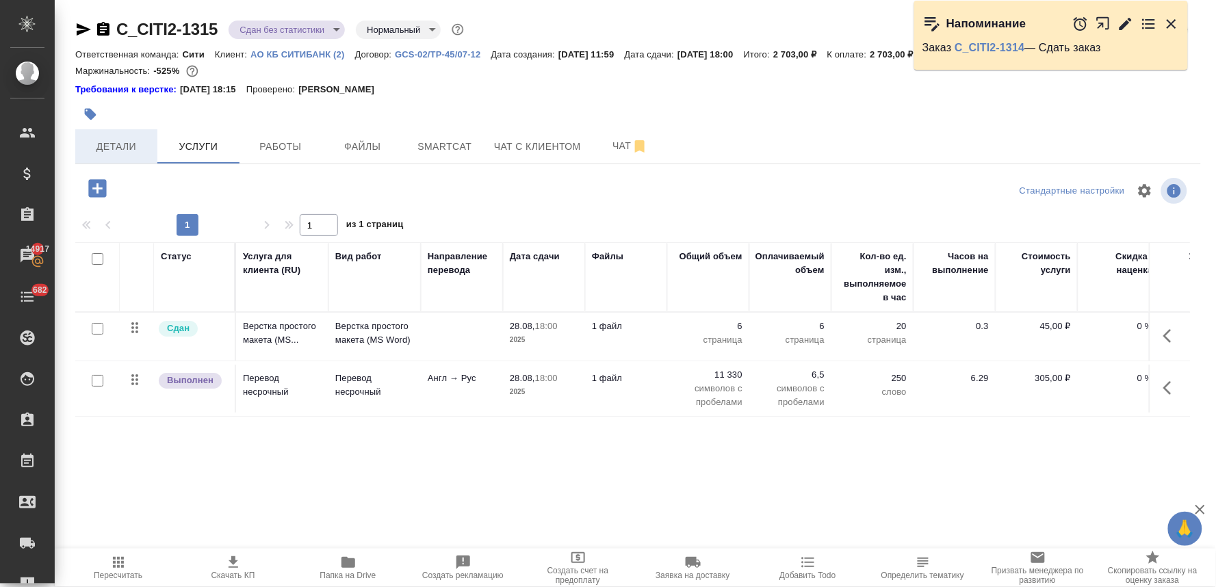
click at [122, 144] on span "Детали" at bounding box center [116, 146] width 66 height 17
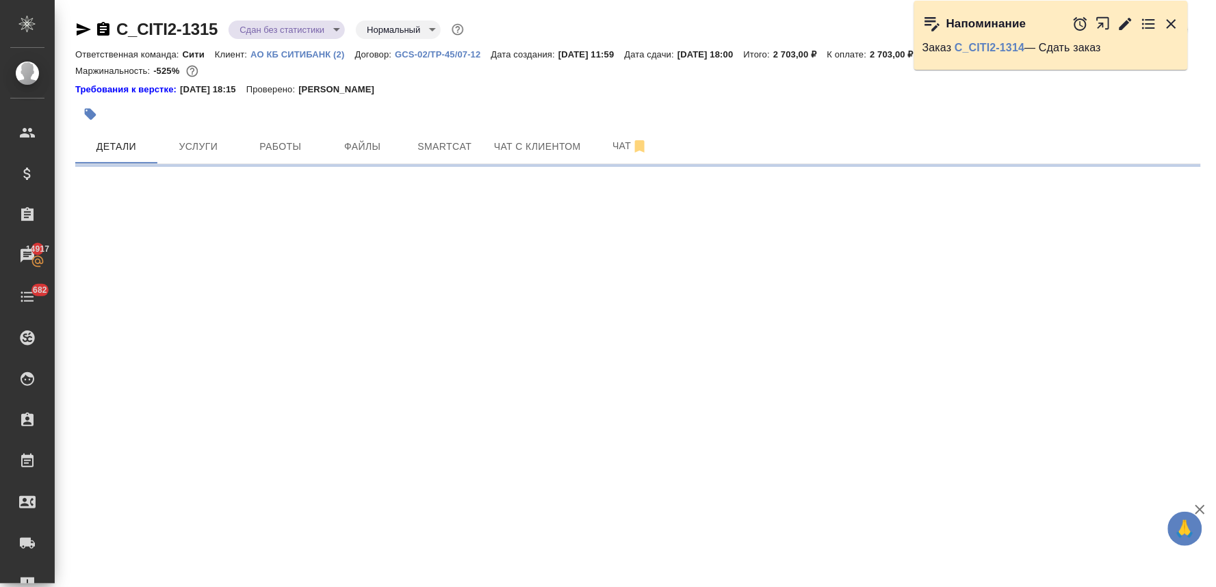
select select "RU"
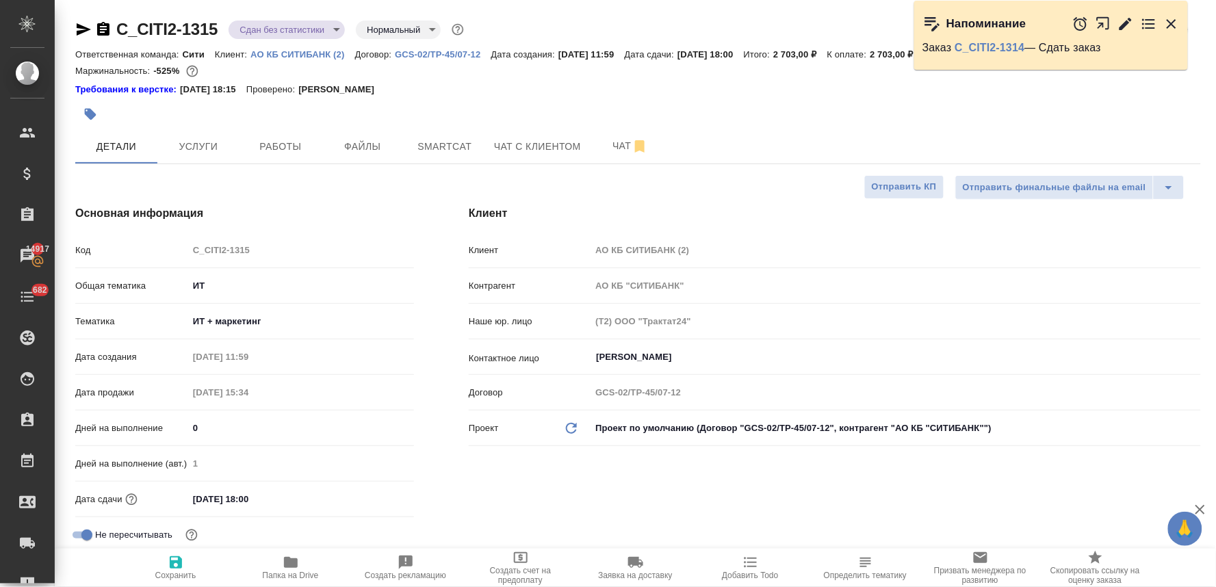
type textarea "x"
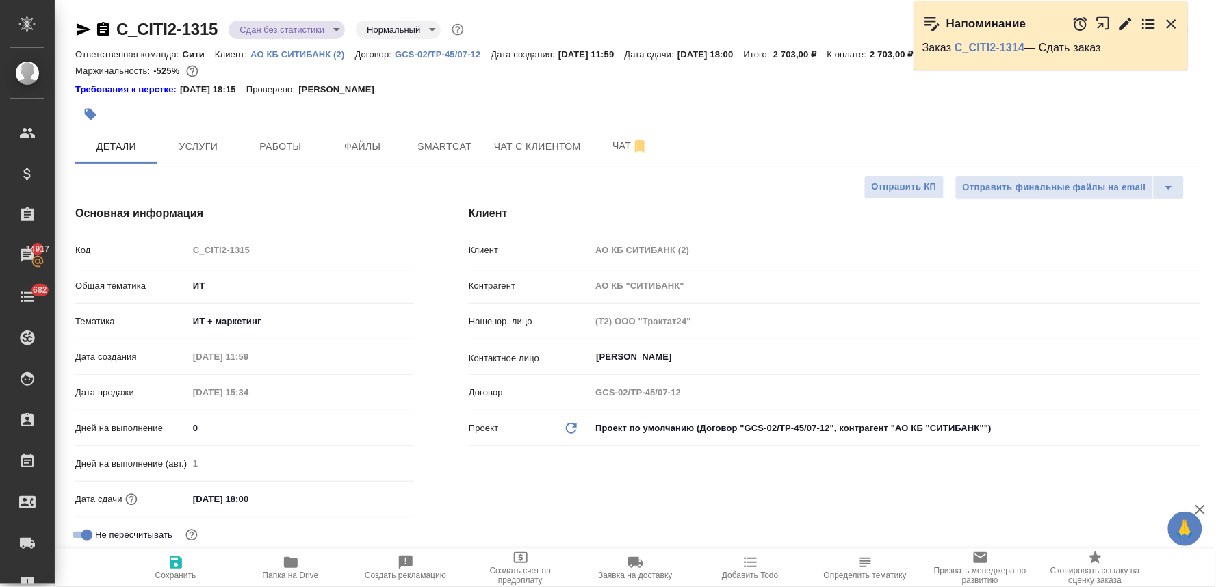
type textarea "x"
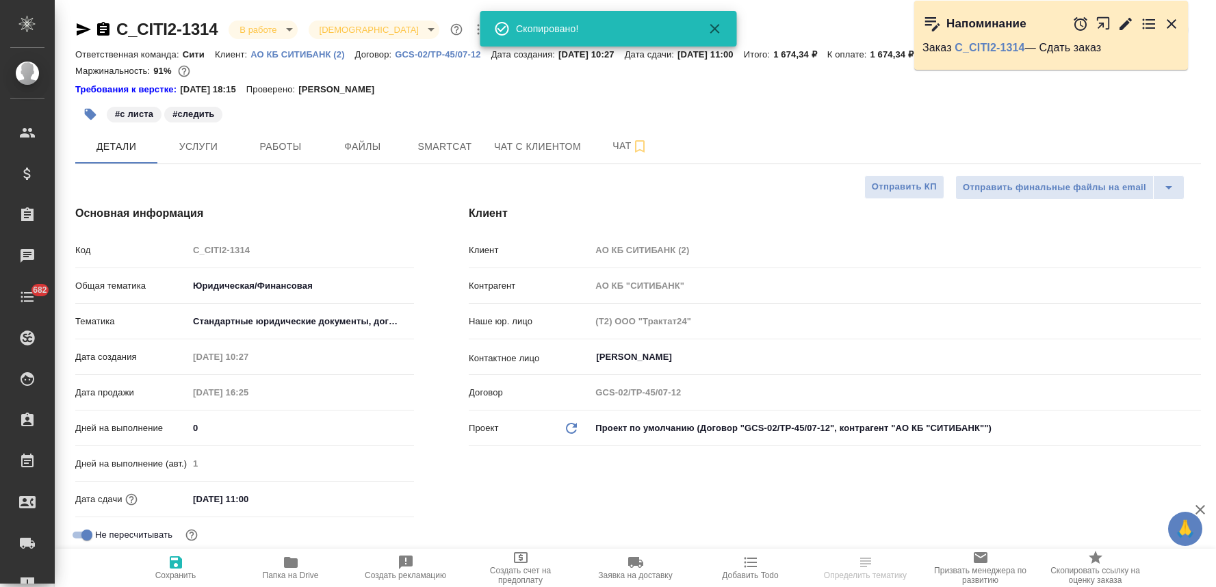
select select "RU"
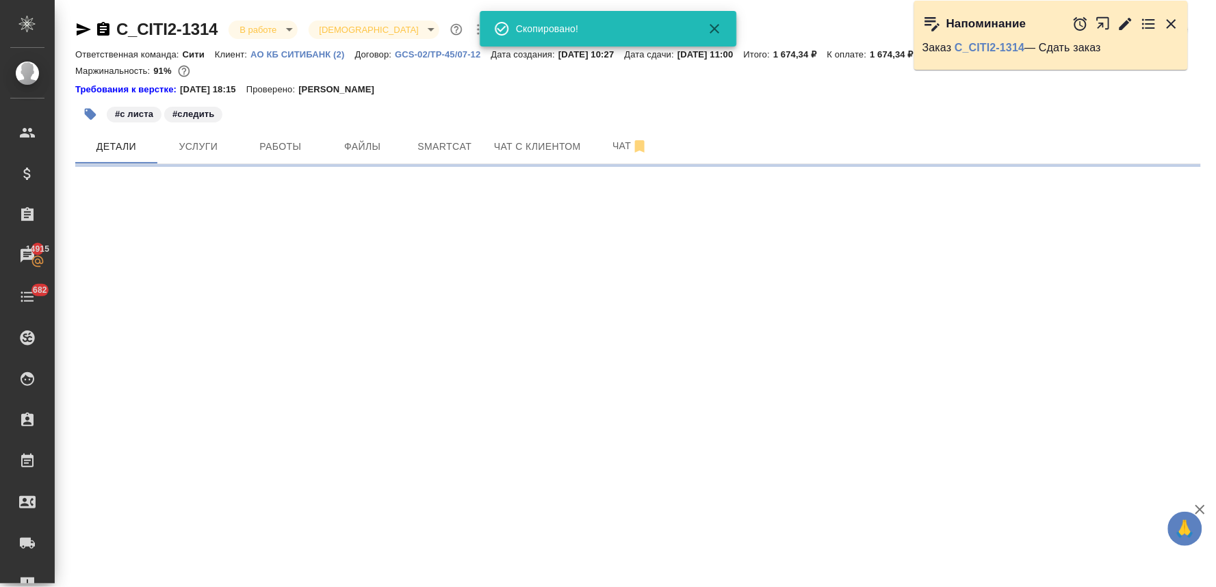
select select "RU"
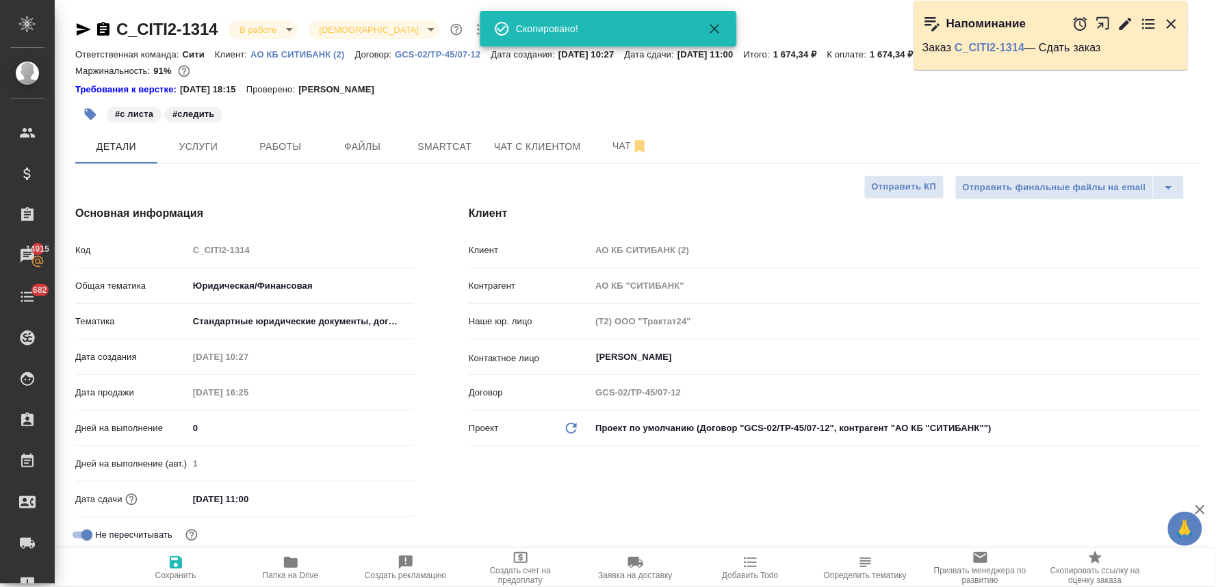
type textarea "x"
drag, startPoint x: 534, startPoint y: 520, endPoint x: 509, endPoint y: 472, distance: 53.8
click at [534, 520] on div "Клиент Клиент АО КБ СИТИБАНК (2) Контрагент АО КБ "СИТИБАНК" Наше юр. лицо (Т2)…" at bounding box center [834, 399] width 787 height 443
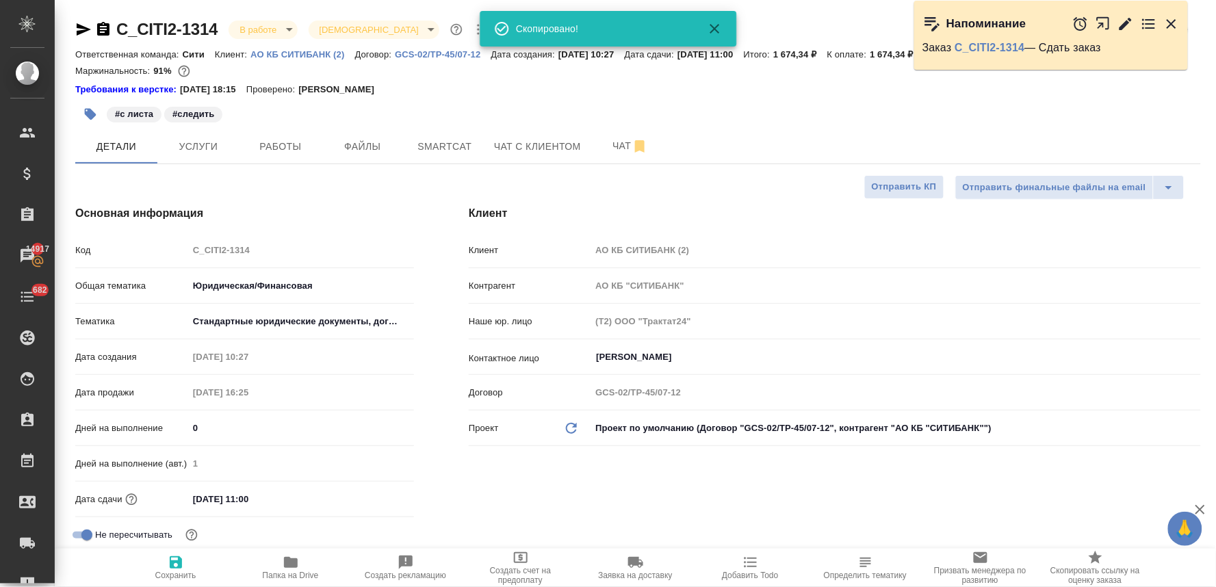
type textarea "x"
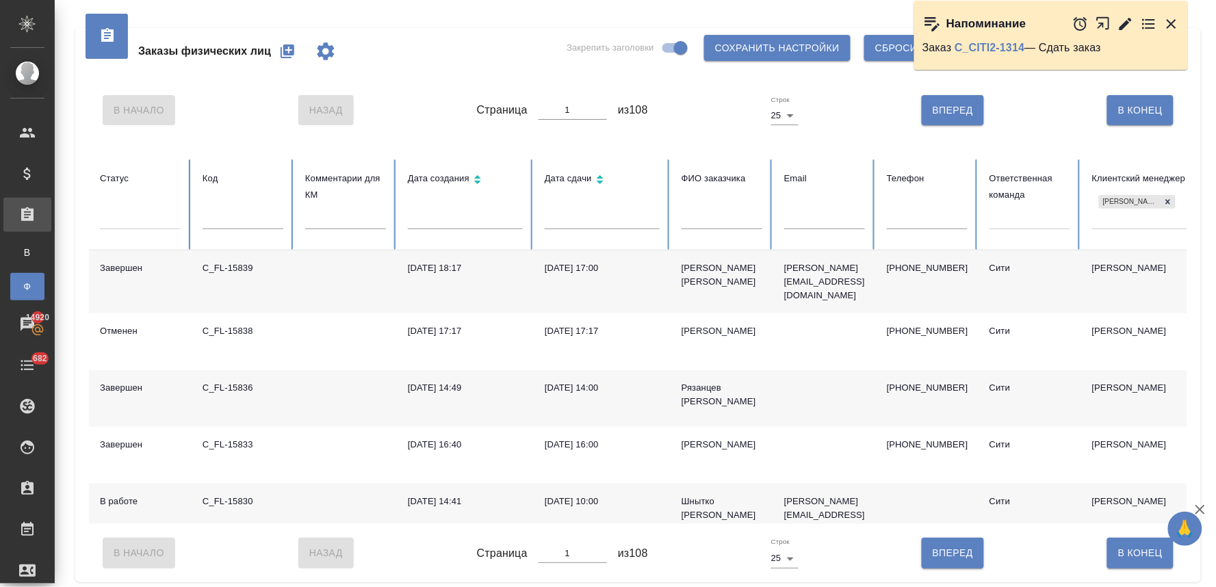
click at [285, 55] on icon "button" at bounding box center [287, 51] width 14 height 14
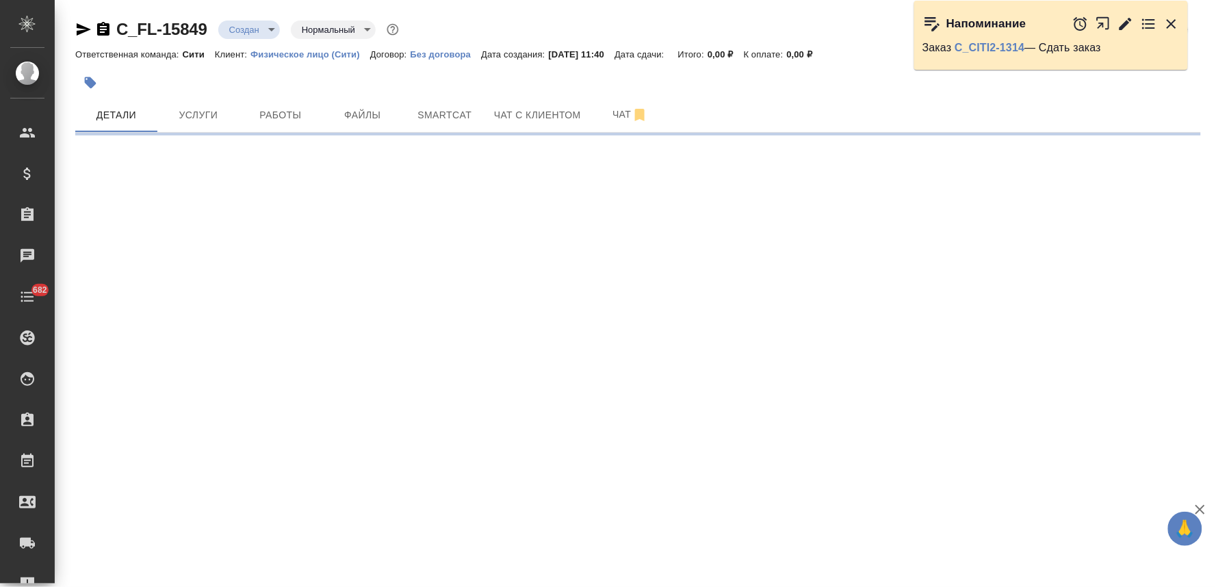
click at [1166, 23] on icon "button" at bounding box center [1171, 24] width 16 height 16
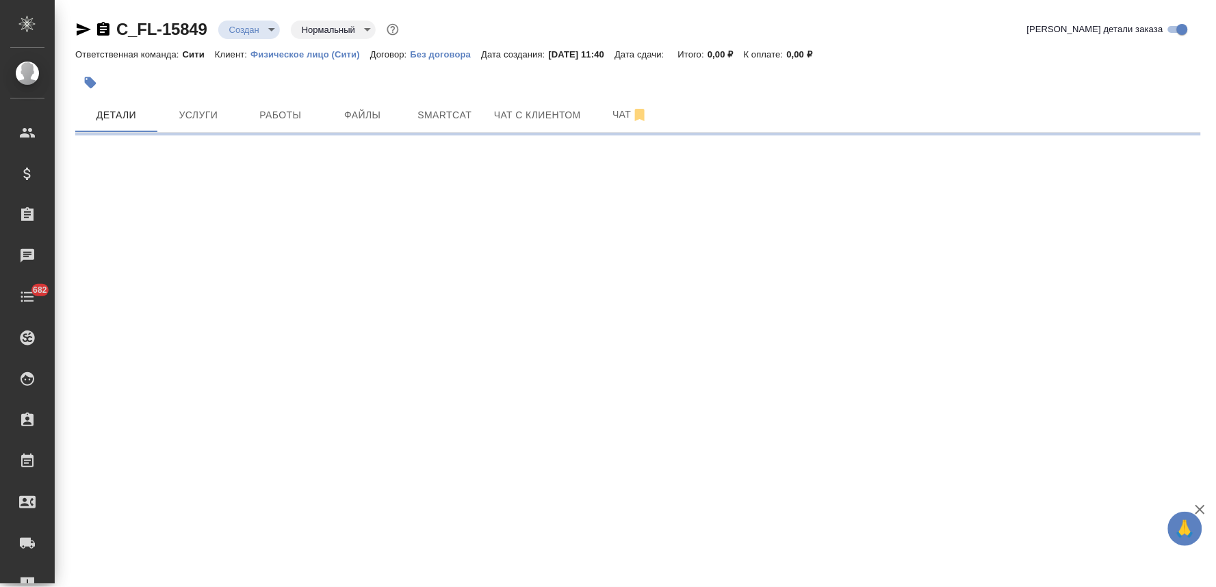
select select "RU"
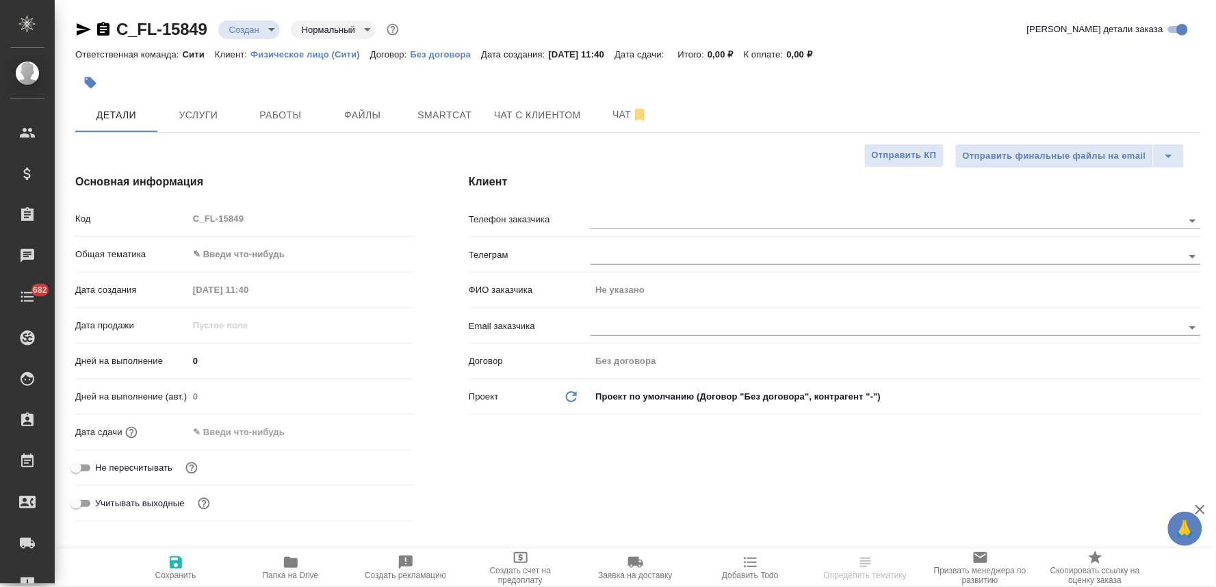
type textarea "x"
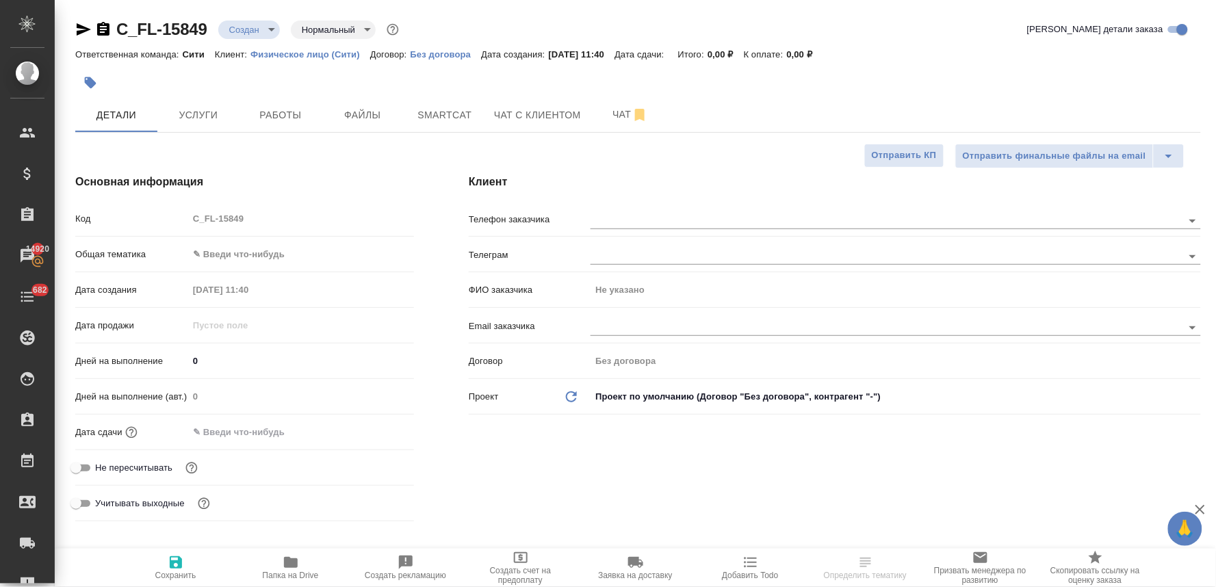
type textarea "x"
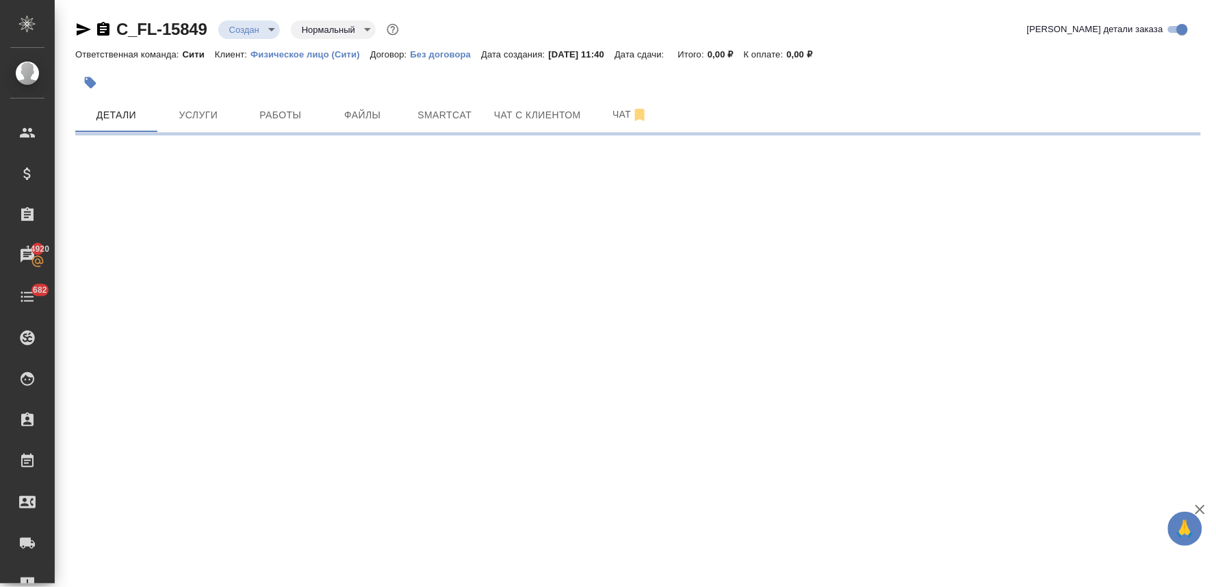
select select "RU"
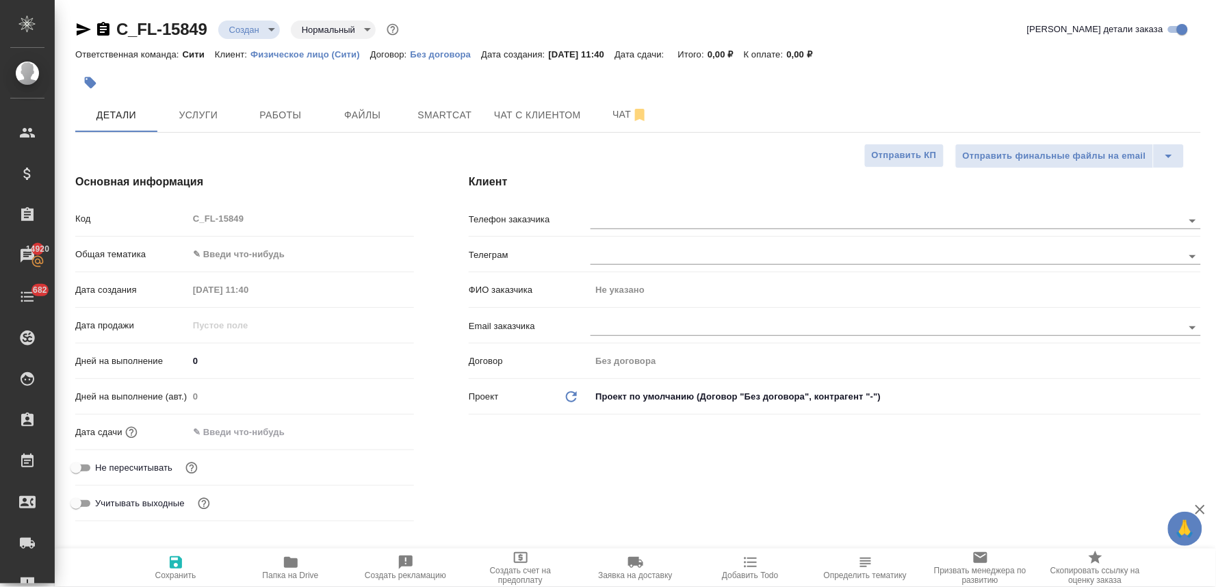
type textarea "x"
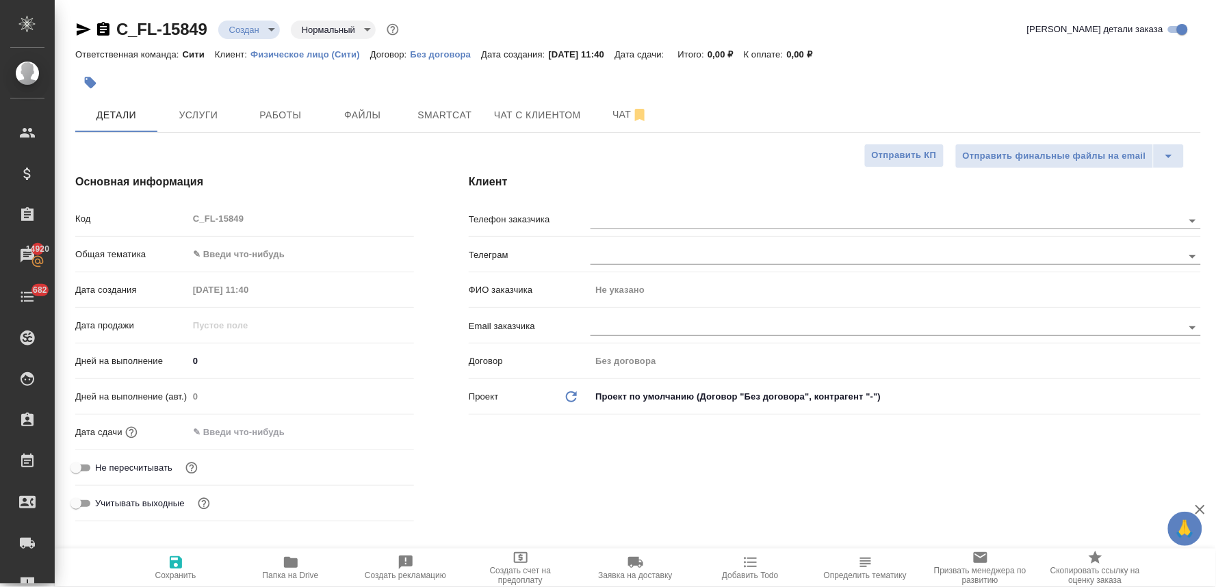
type textarea "x"
click at [623, 324] on input "text" at bounding box center [863, 327] width 546 height 16
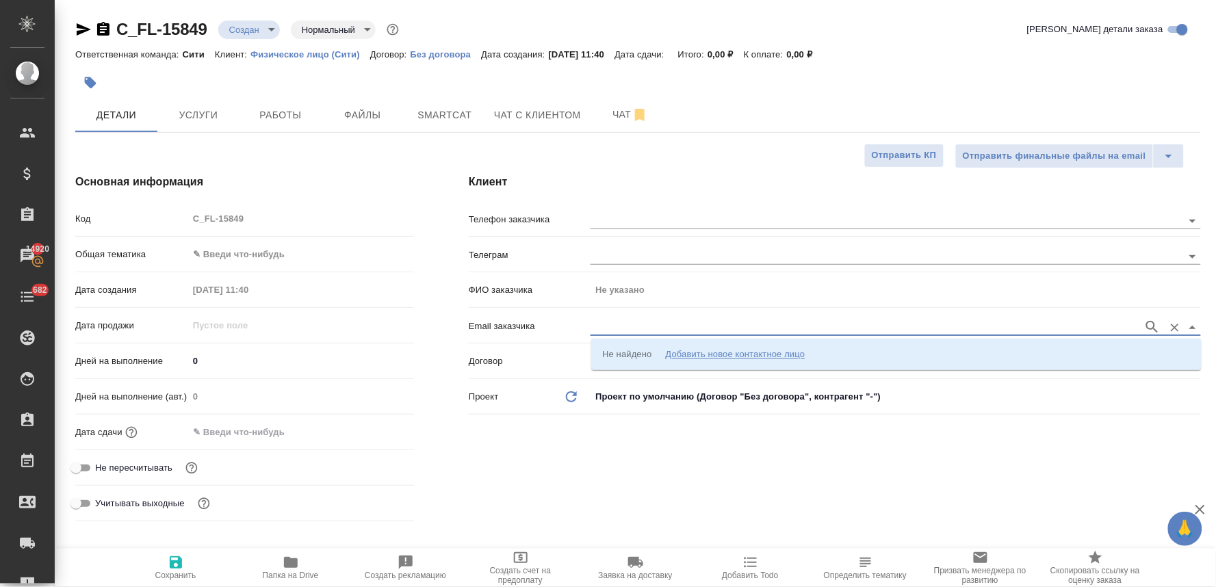
paste input "281993163@mail.ru"
type input "281993163@mail.ru"
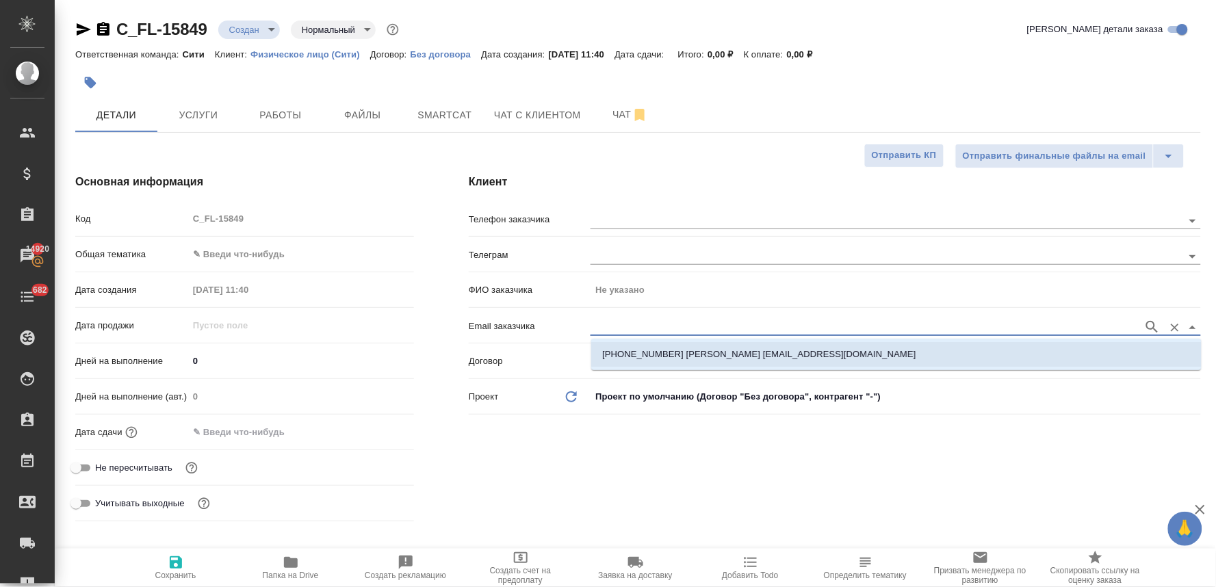
click at [631, 354] on p "+79859991066 София 281993163@mail.ru" at bounding box center [758, 355] width 313 height 14
type input "[GEOGRAPHIC_DATA]"
type input "+79859991066 София 281993163@mail.ru"
type textarea "x"
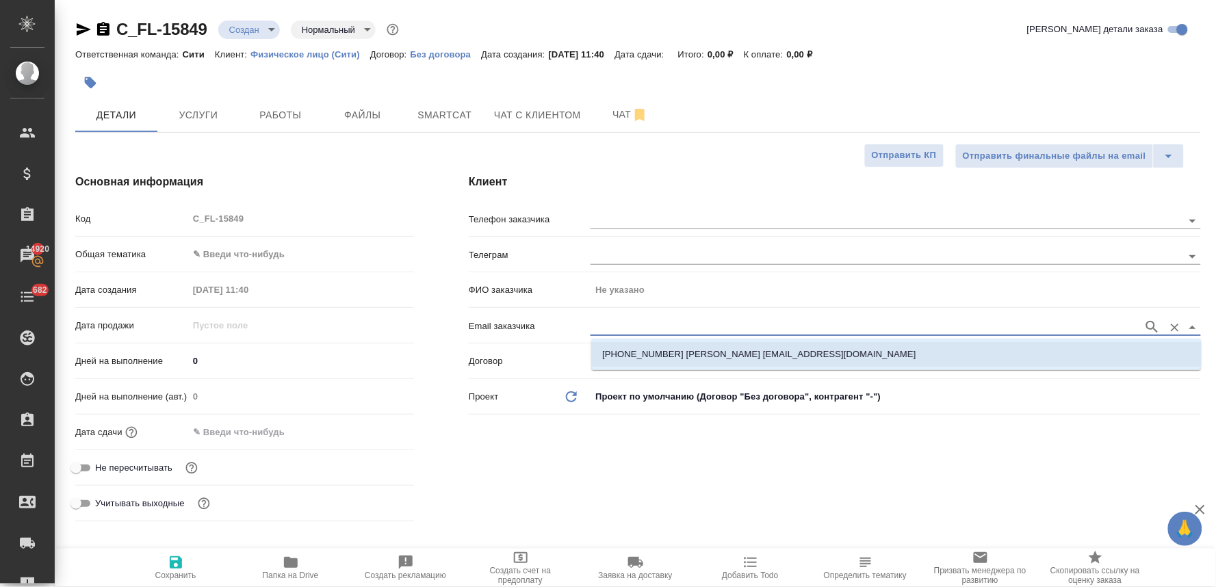
type textarea "x"
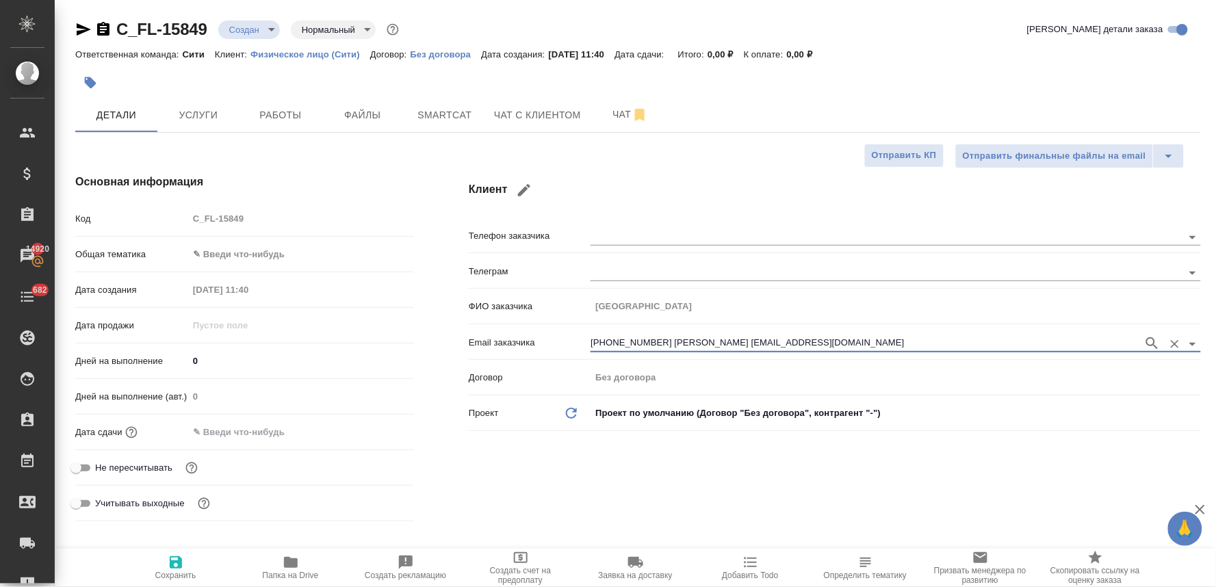
click at [131, 468] on span "Не пересчитывать" at bounding box center [133, 468] width 77 height 14
click at [101, 468] on input "Не пересчитывать" at bounding box center [75, 468] width 49 height 16
checkbox input "true"
type textarea "x"
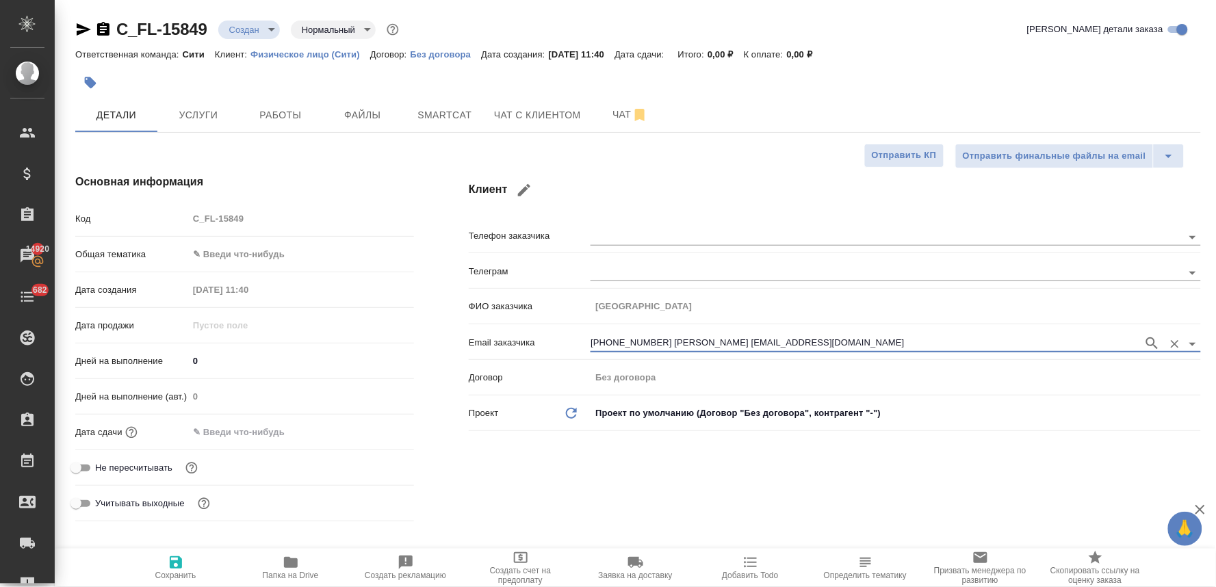
type textarea "x"
click at [180, 563] on icon "button" at bounding box center [176, 562] width 12 height 12
type textarea "x"
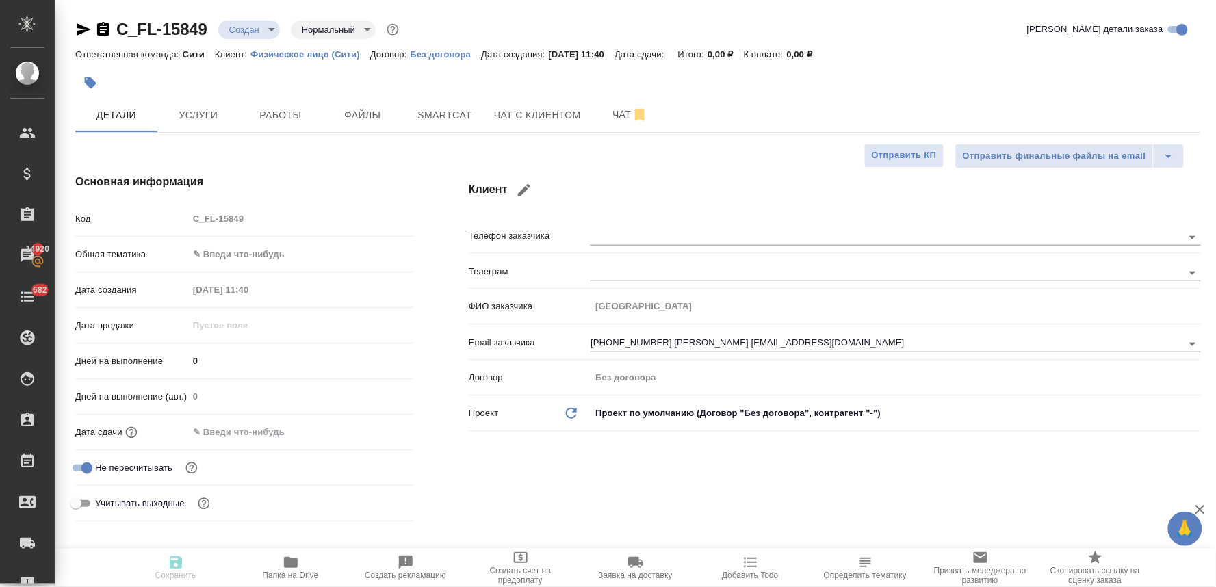
type textarea "x"
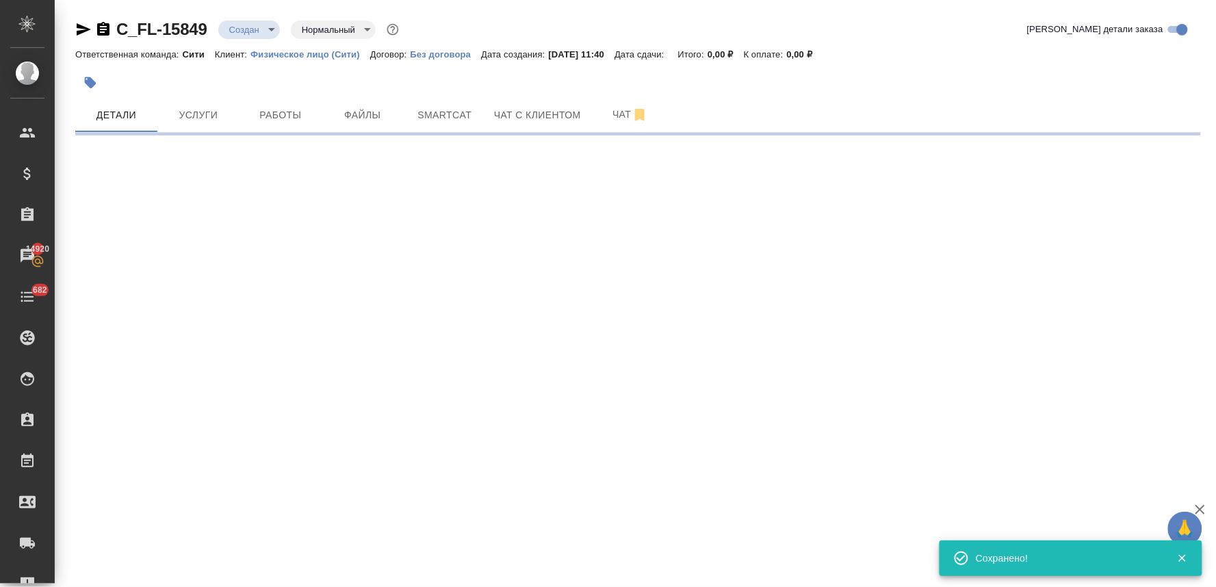
type input "holyTrinity"
select select "RU"
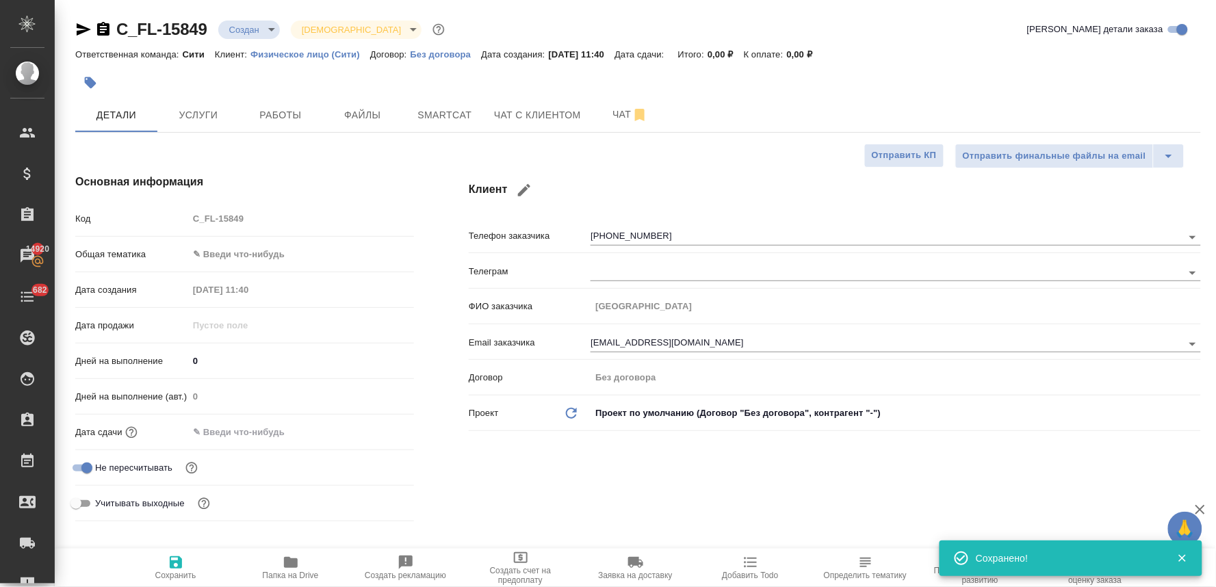
type textarea "x"
click at [174, 226] on div "Код C_FL-15849" at bounding box center [244, 219] width 339 height 24
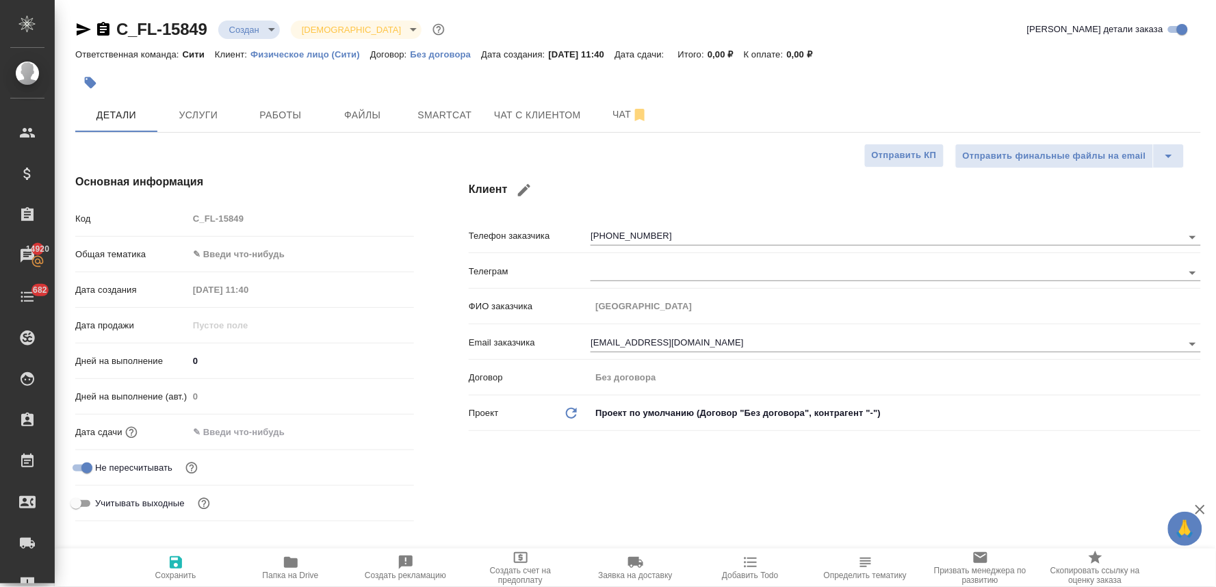
type textarea "x"
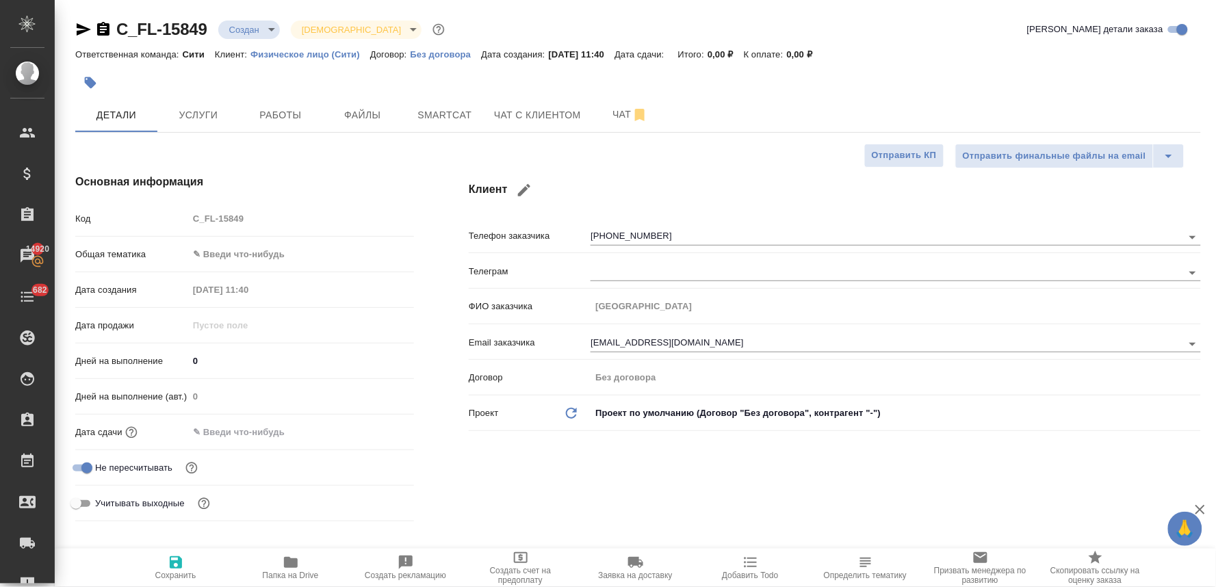
type textarea "x"
click at [241, 432] on input "text" at bounding box center [248, 432] width 120 height 20
click at [370, 429] on icon "button" at bounding box center [374, 431] width 16 height 16
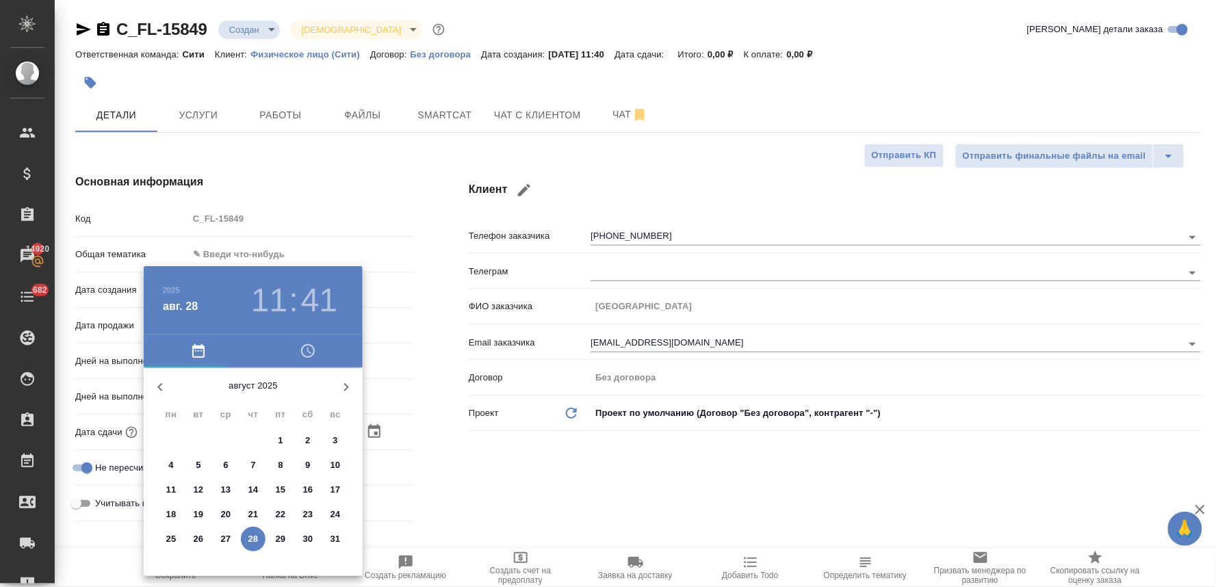
click at [277, 542] on p "29" at bounding box center [281, 539] width 10 height 14
type input "29.08.2025 11:41"
type textarea "x"
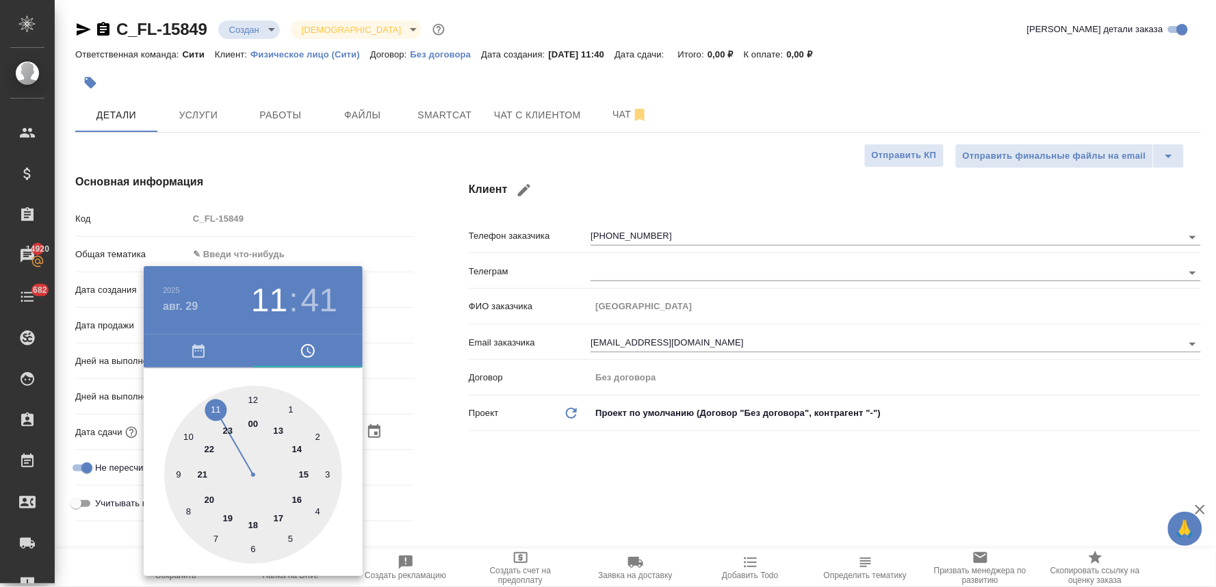
click at [257, 523] on div at bounding box center [253, 475] width 178 height 178
type input "29.08.2025 18:41"
type textarea "x"
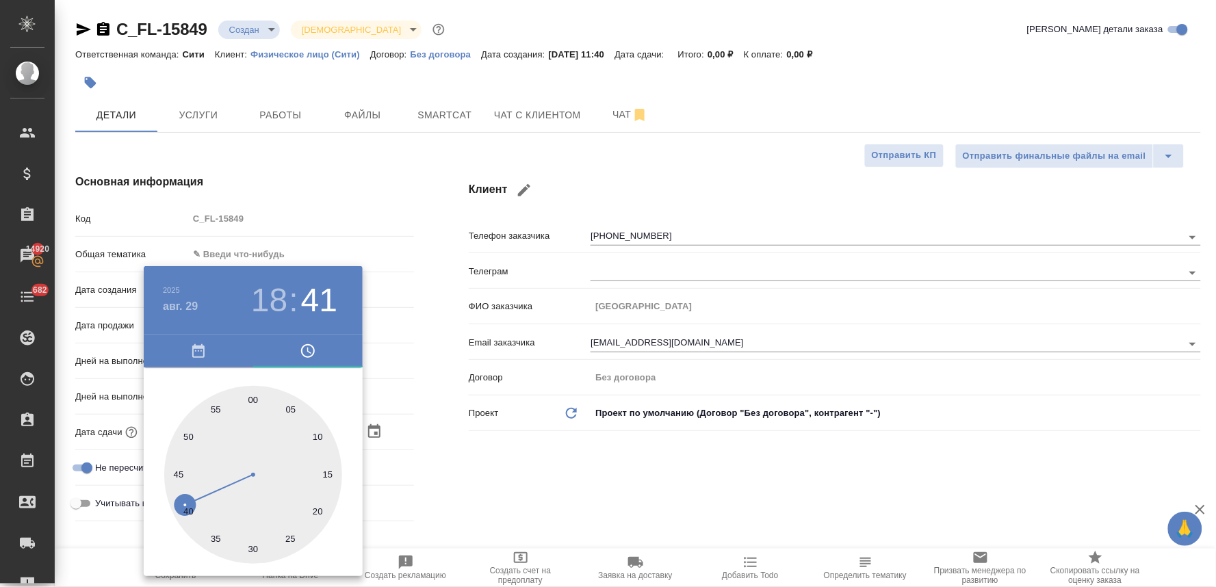
click at [257, 397] on div at bounding box center [253, 475] width 178 height 178
type input "29.08.2025 18:01"
type textarea "x"
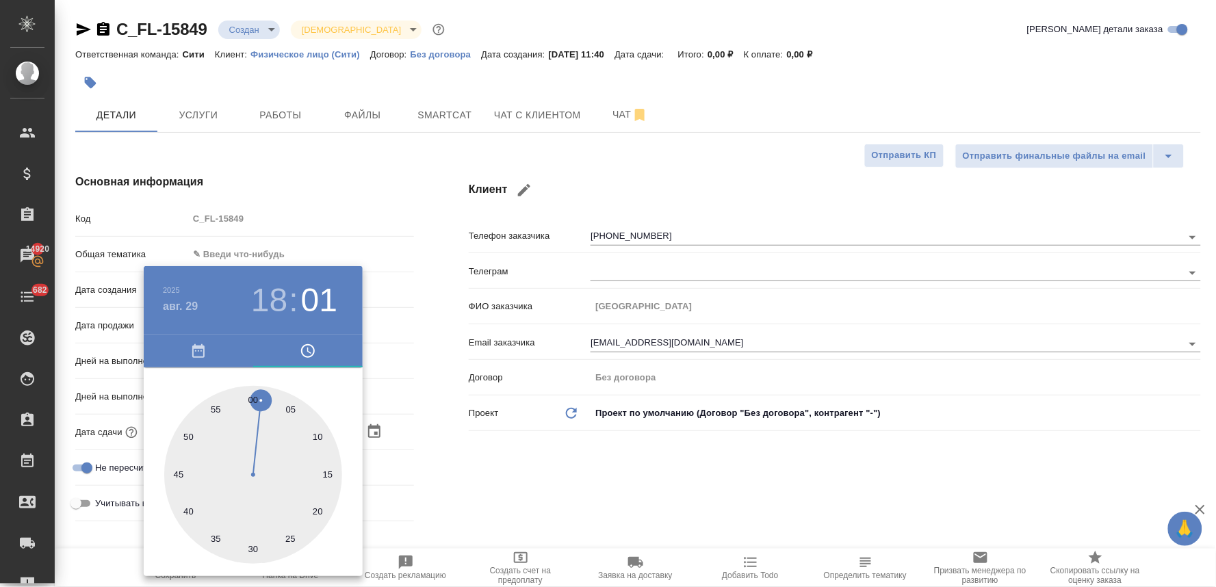
click at [253, 395] on div at bounding box center [253, 475] width 178 height 178
type input "29.08.2025 18:00"
type textarea "x"
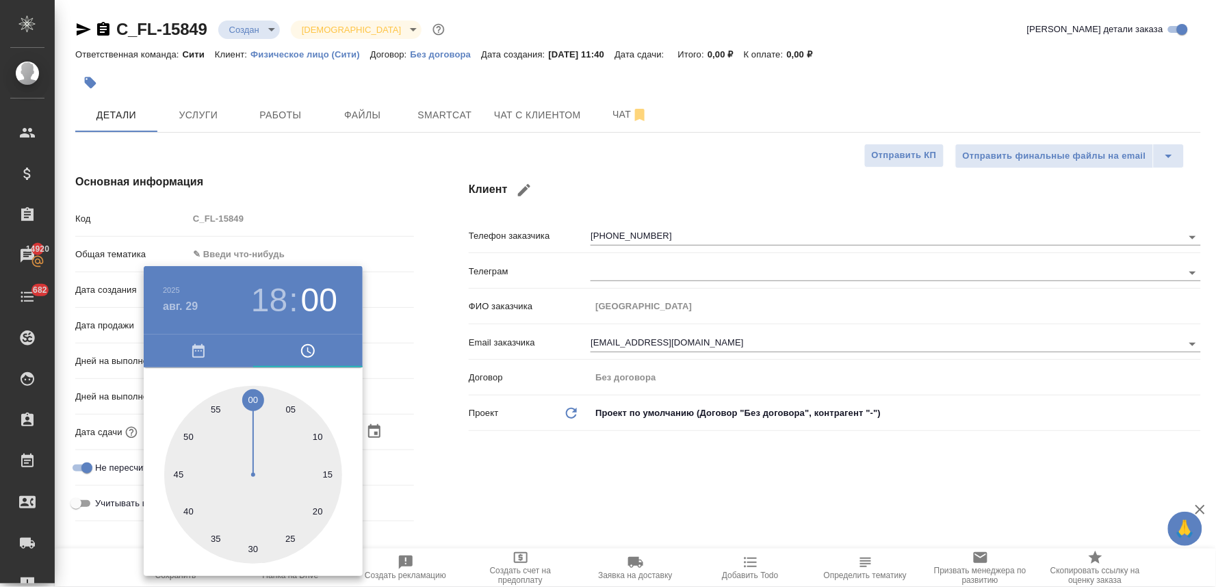
click at [478, 445] on div at bounding box center [608, 293] width 1216 height 587
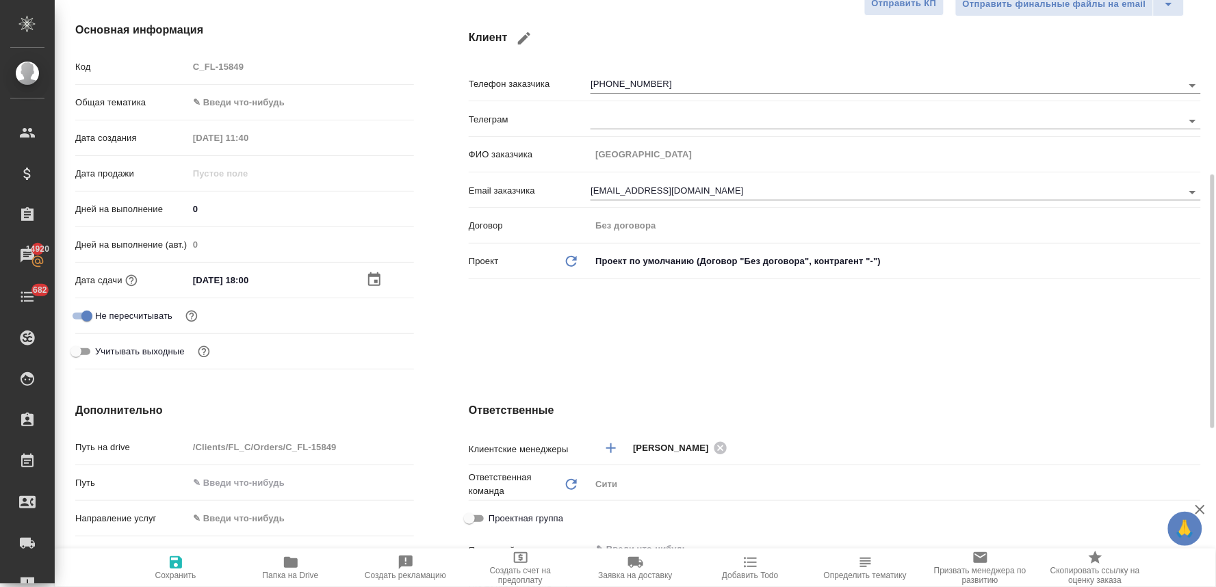
scroll to position [380, 0]
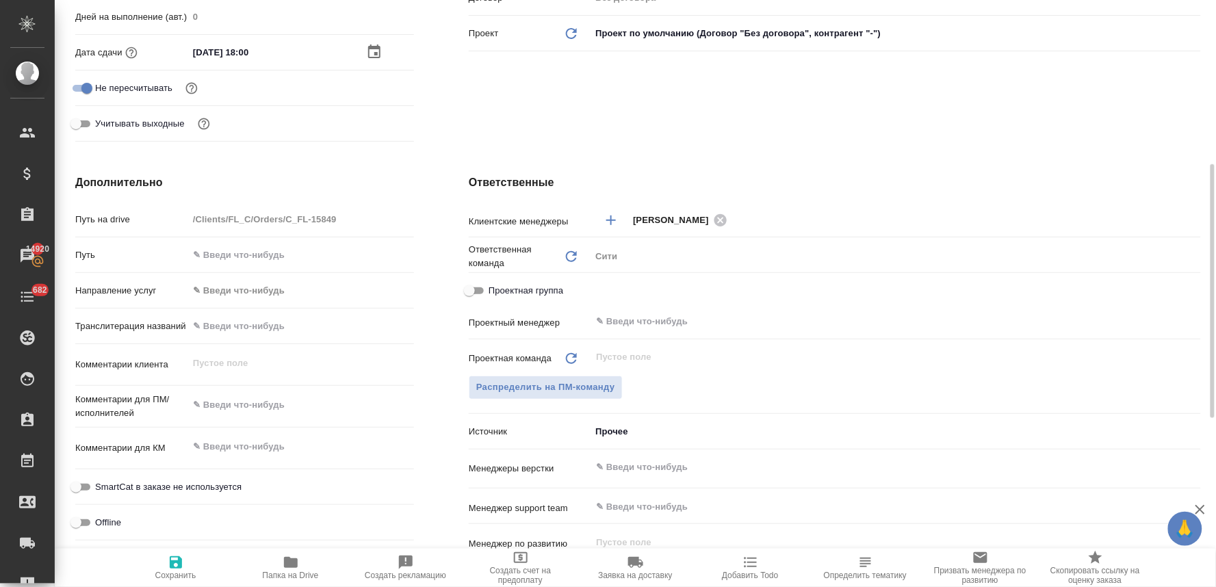
type textarea "x"
click at [254, 399] on textarea at bounding box center [301, 404] width 226 height 23
type textarea "н"
type textarea "x"
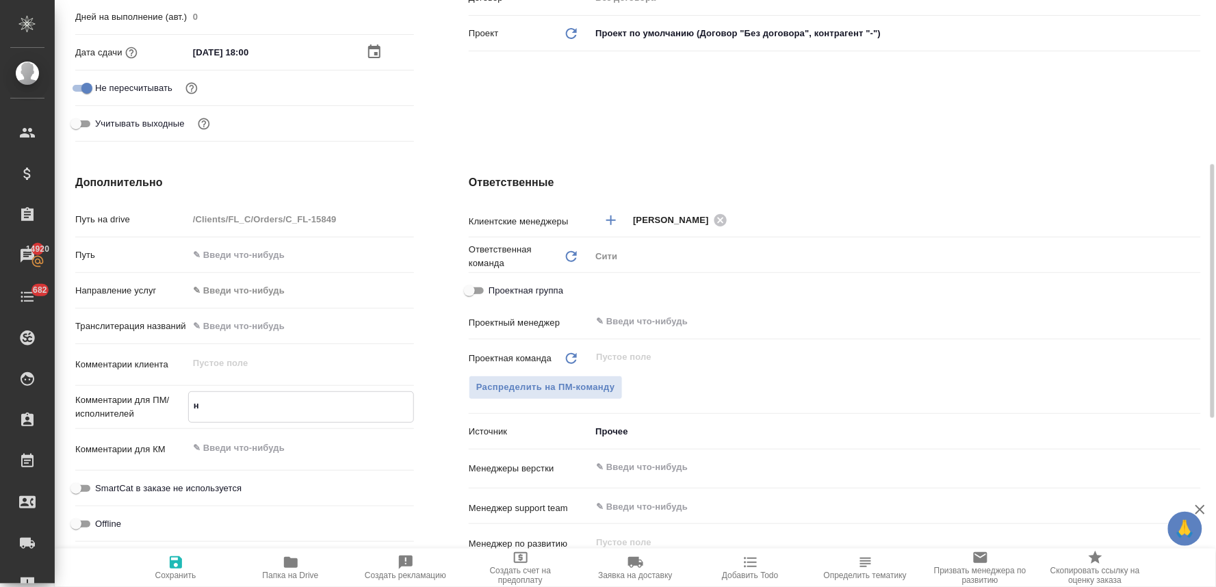
type textarea "x"
type textarea "но"
type textarea "x"
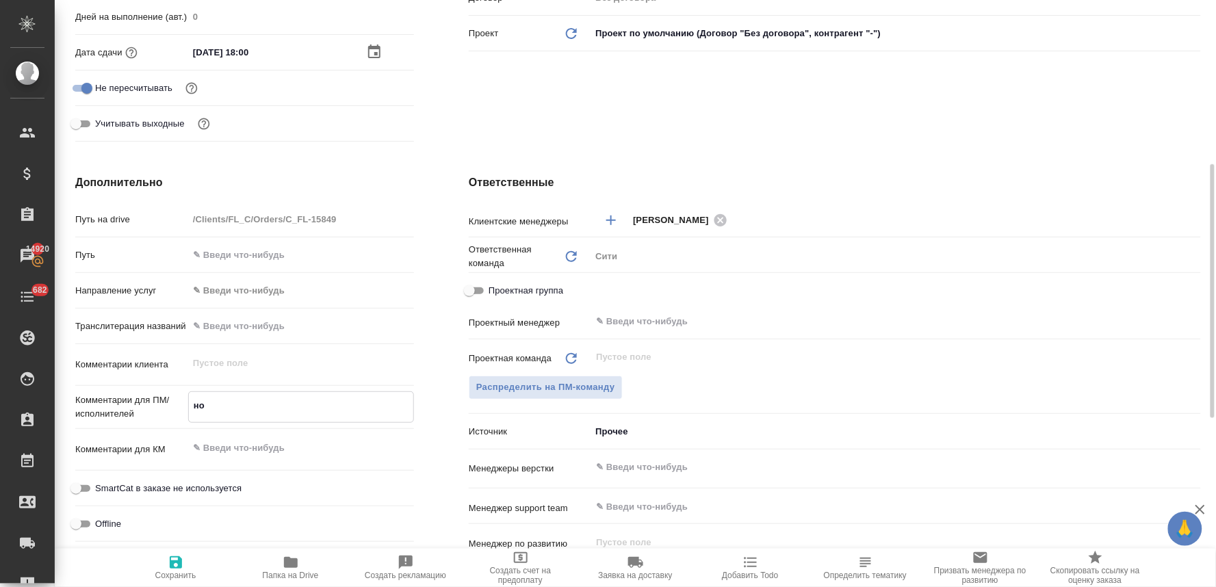
type textarea "x"
type textarea "нот"
type textarea "x"
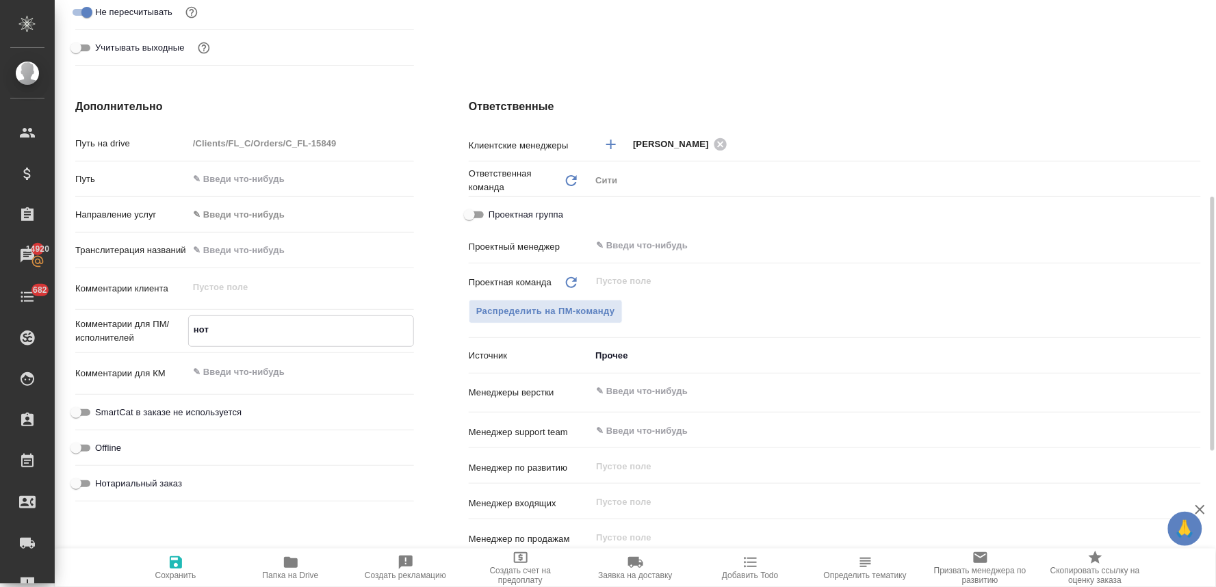
type textarea "нот"
type textarea "x"
click at [168, 480] on span "Нотариальный заказ" at bounding box center [138, 482] width 87 height 14
click at [101, 480] on input "Нотариальный заказ" at bounding box center [75, 482] width 49 height 16
checkbox input "true"
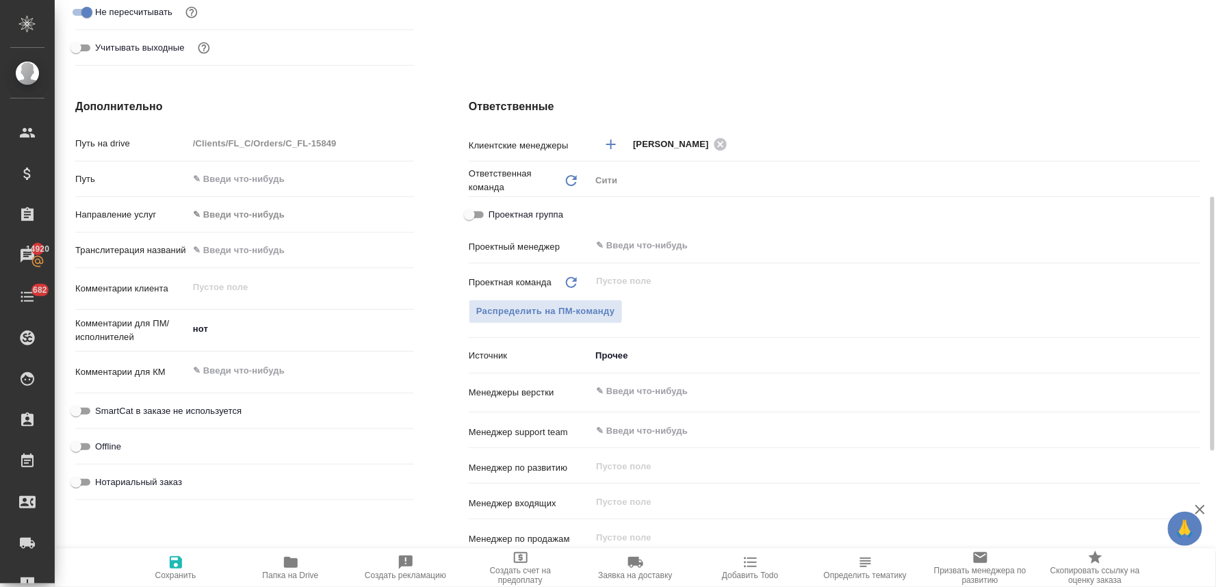
type textarea "x"
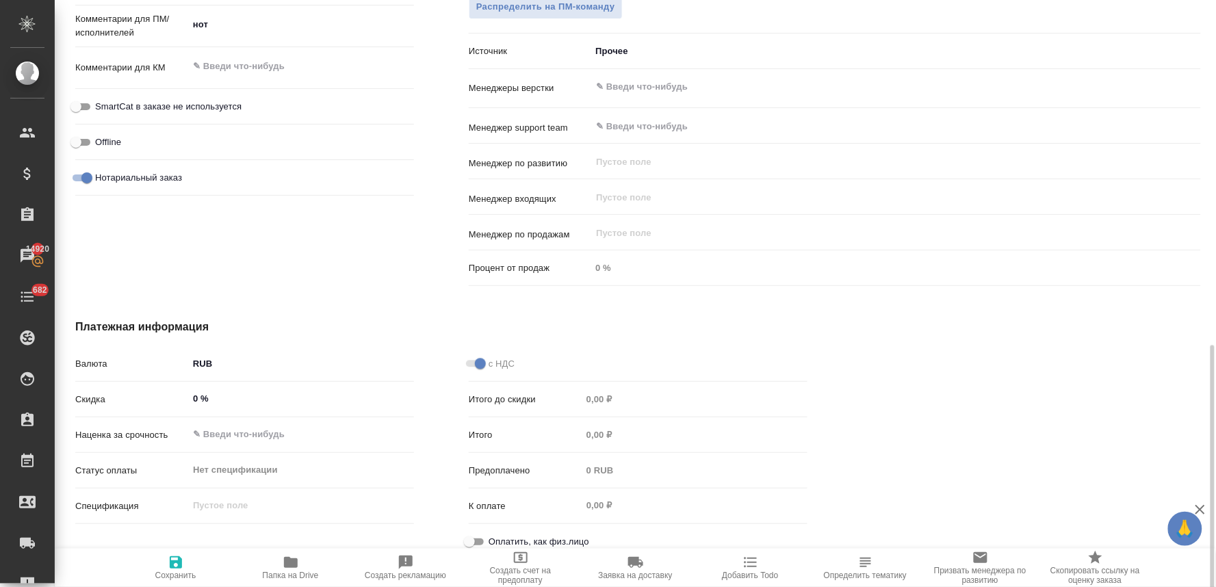
scroll to position [772, 0]
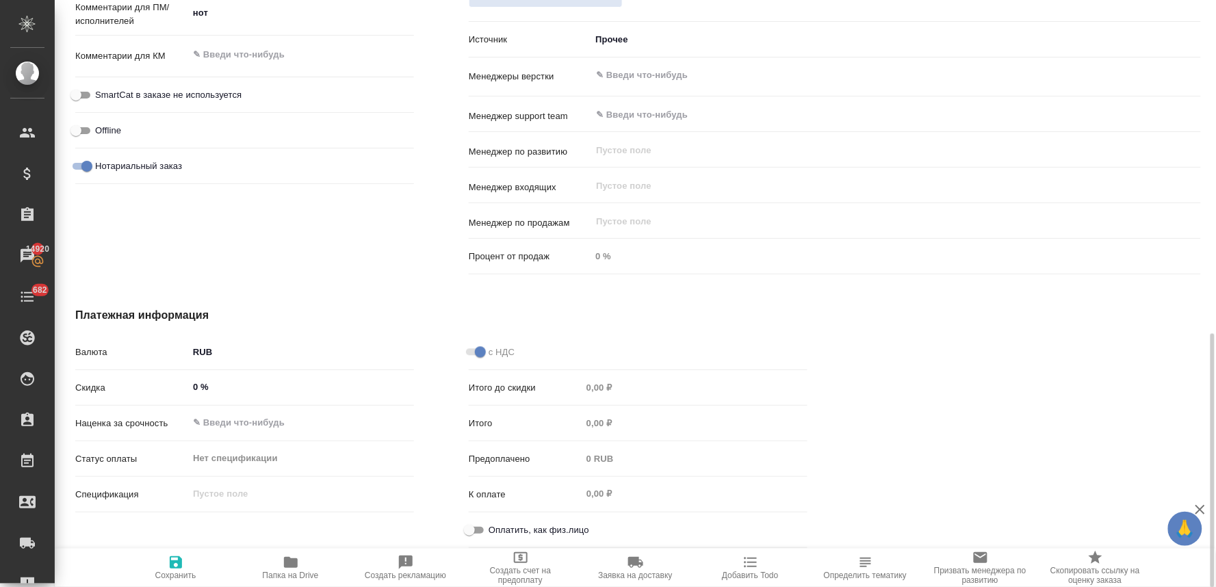
click at [524, 531] on span "Оплатить, как физ.лицо" at bounding box center [538, 530] width 101 height 14
click at [494, 531] on input "Оплатить, как физ.лицо" at bounding box center [469, 530] width 49 height 16
checkbox input "true"
type textarea "x"
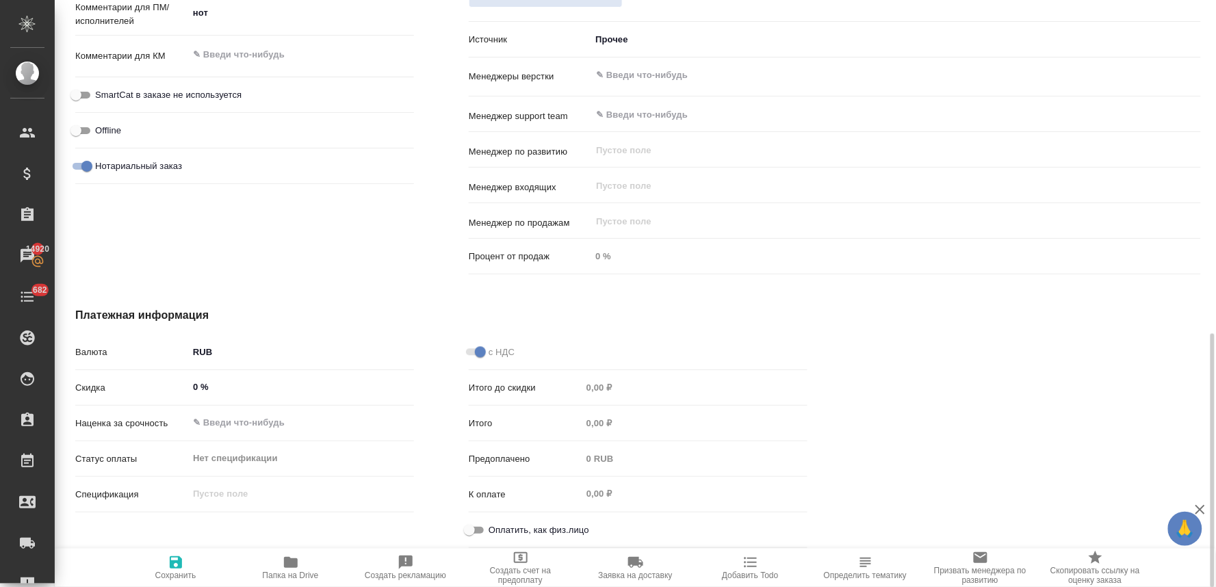
type textarea "x"
click at [179, 562] on icon "button" at bounding box center [176, 562] width 12 height 12
type textarea "x"
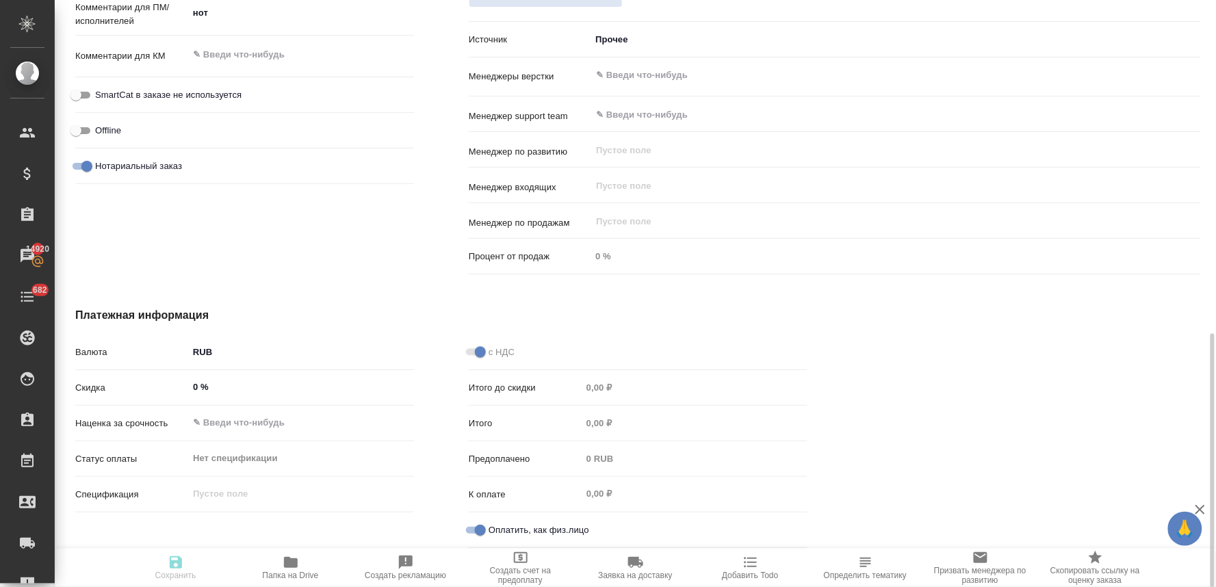
type textarea "x"
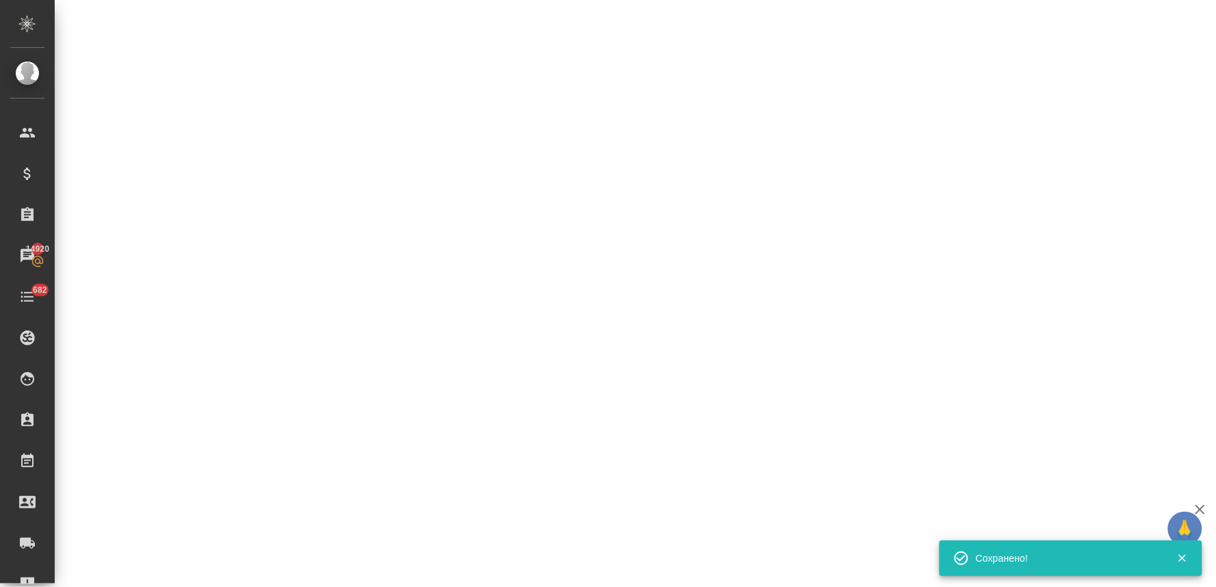
select select "RU"
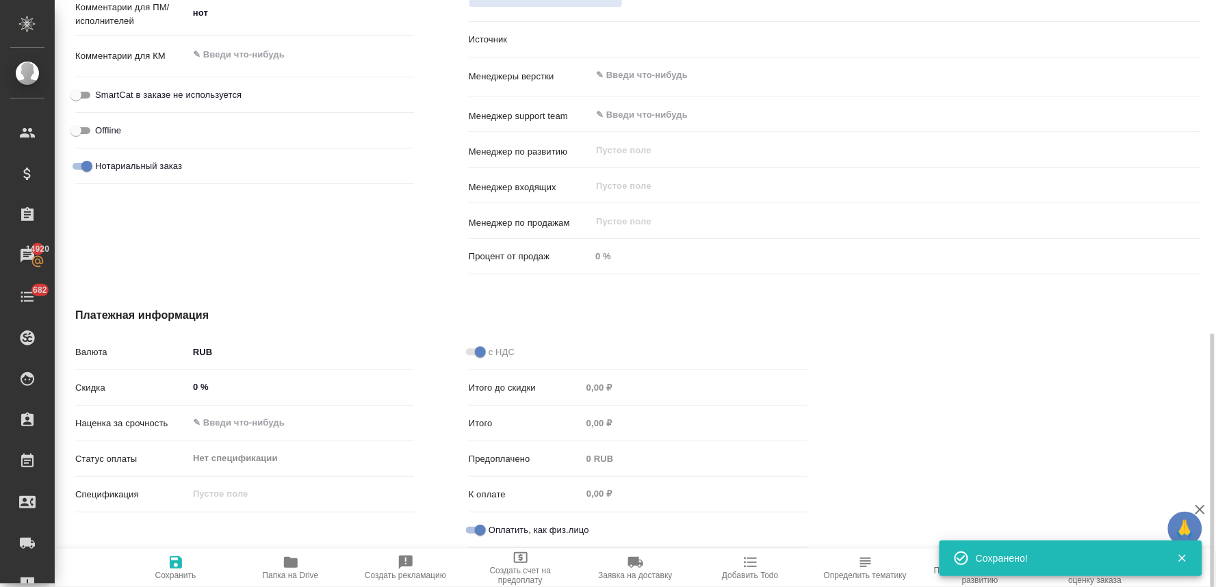
type textarea "x"
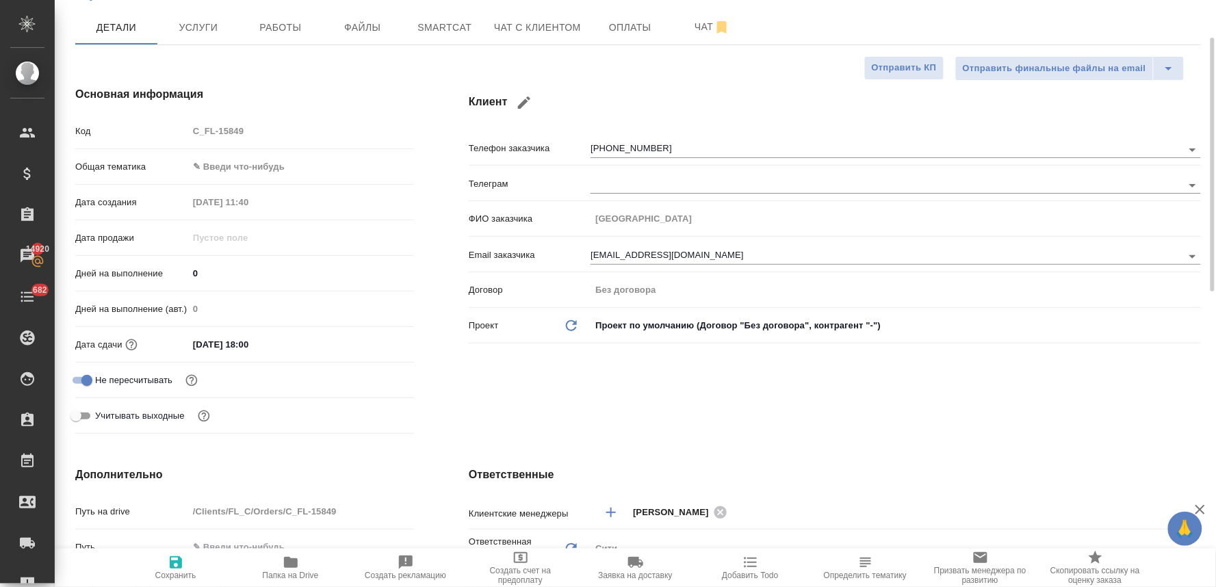
scroll to position [12, 0]
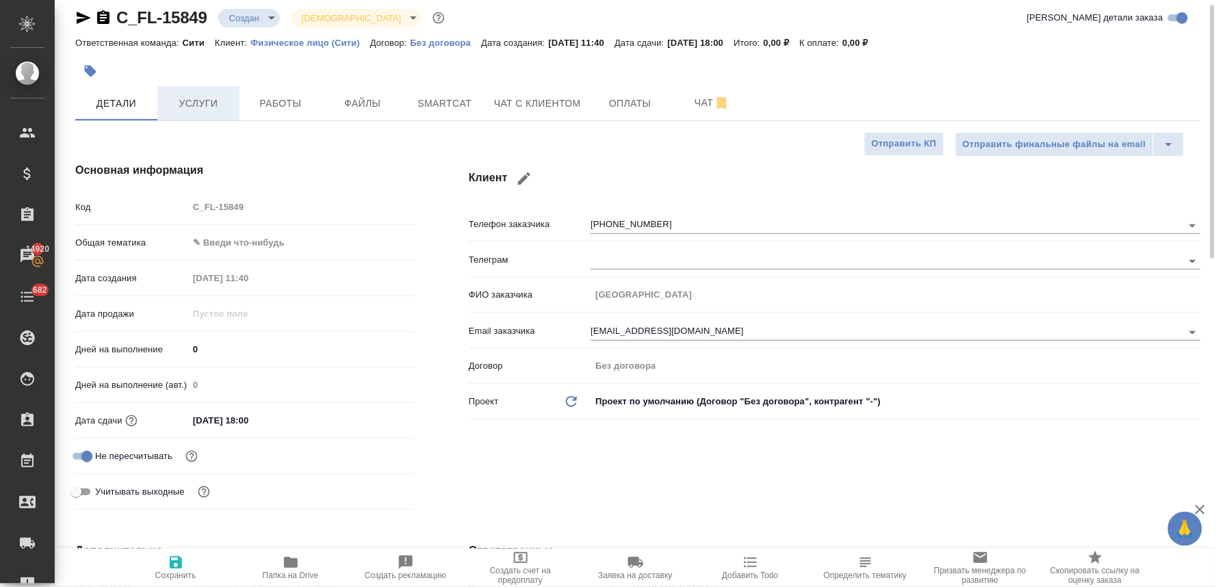
click at [203, 105] on span "Услуги" at bounding box center [199, 103] width 66 height 17
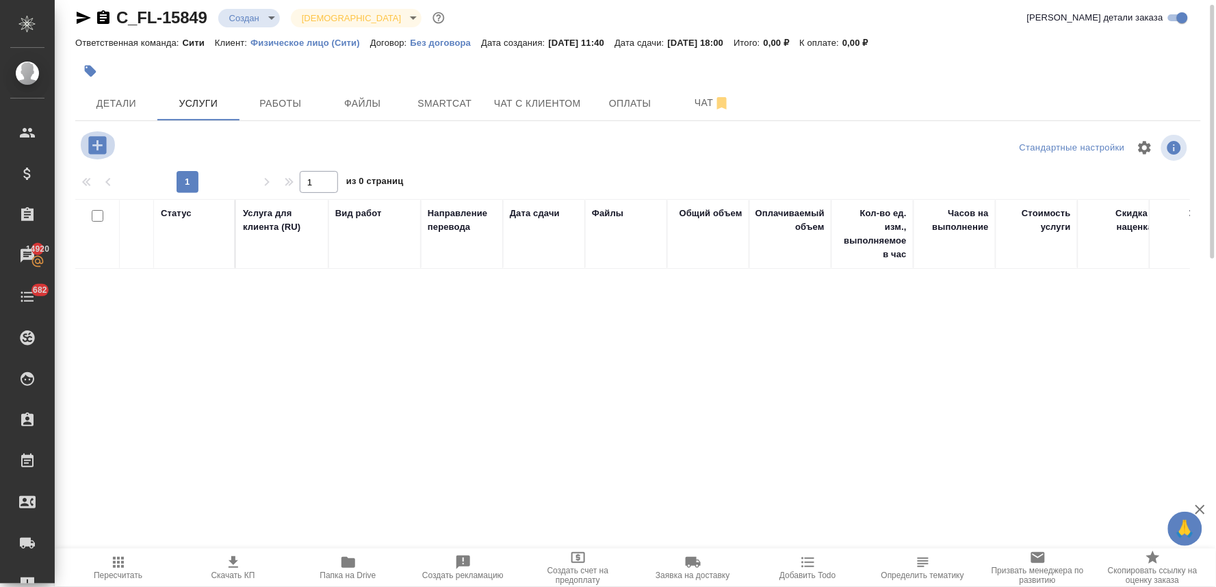
click at [96, 151] on icon "button" at bounding box center [97, 145] width 18 height 18
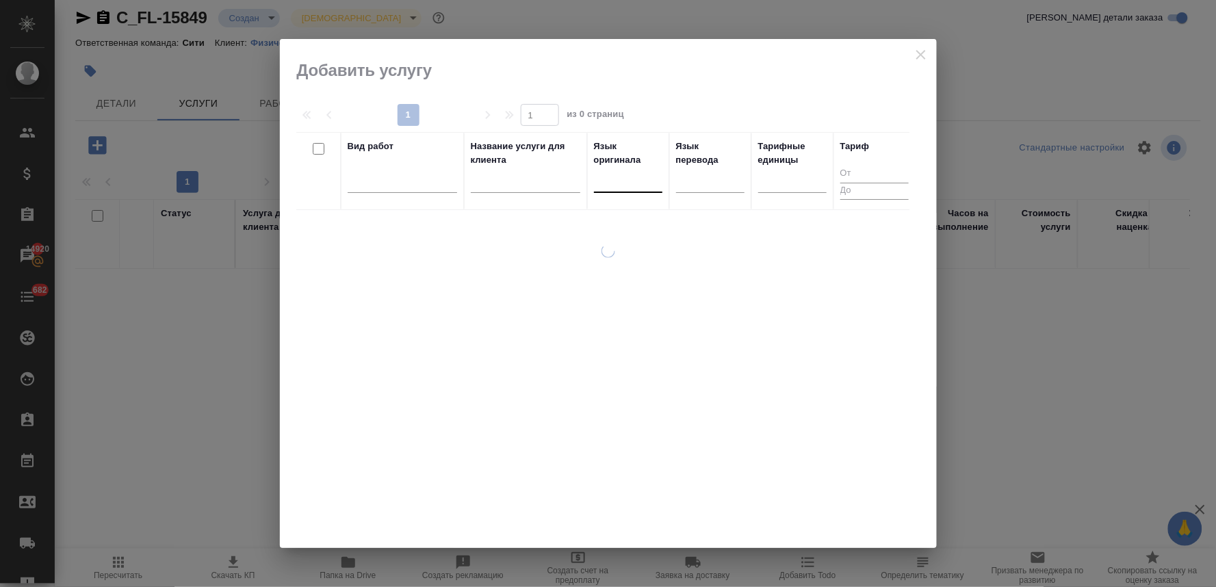
click at [604, 183] on div at bounding box center [628, 179] width 68 height 20
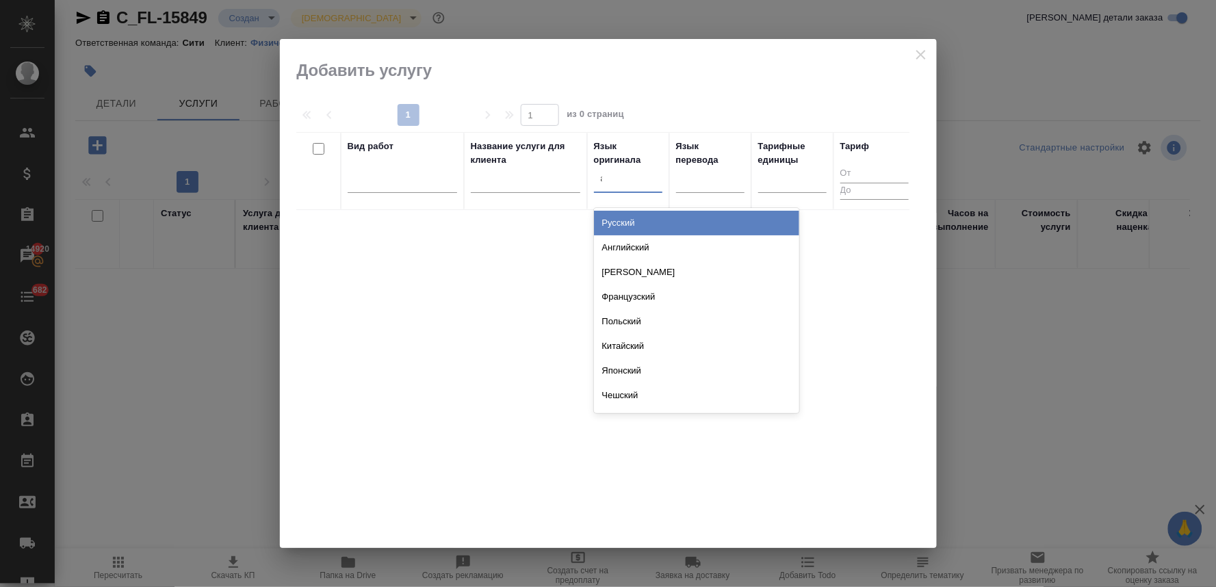
type input "анг"
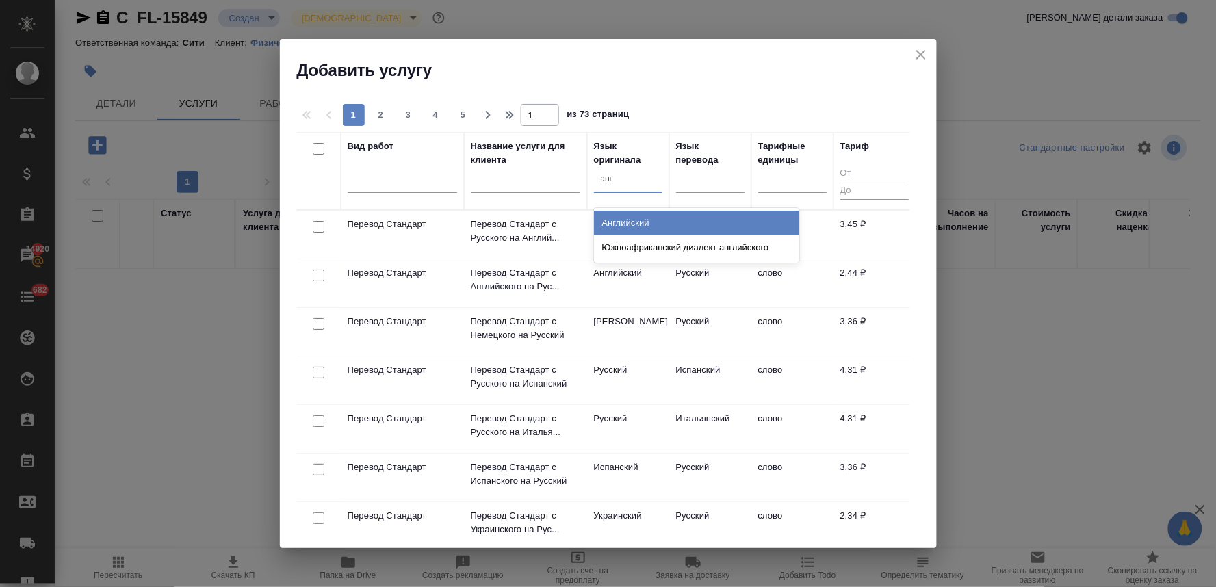
click at [671, 220] on div "Английский" at bounding box center [696, 223] width 205 height 25
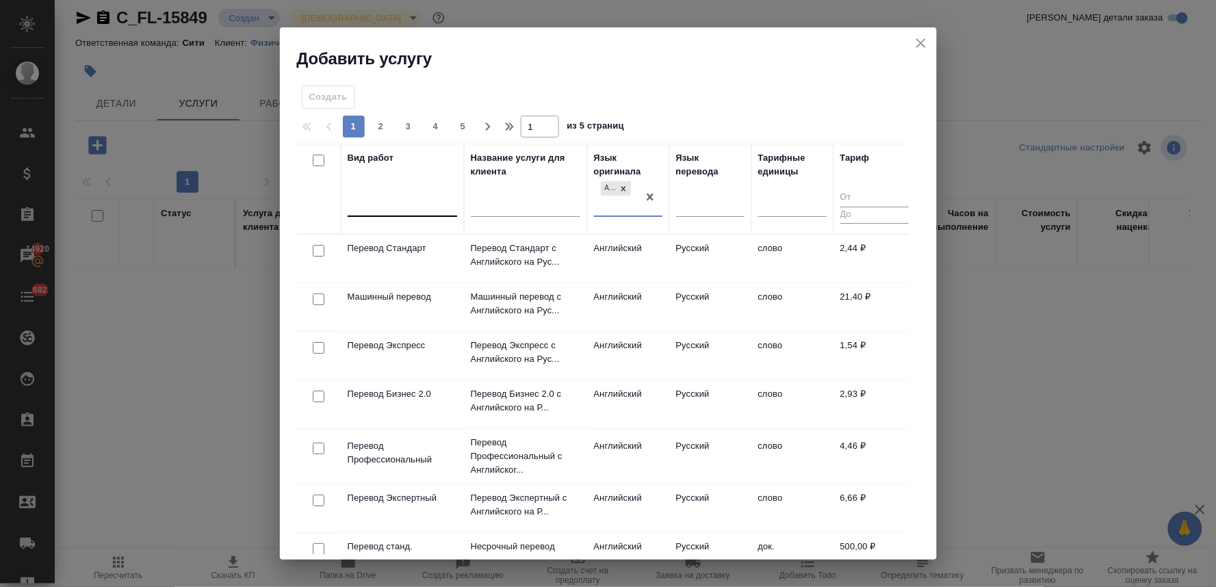
click at [424, 200] on div at bounding box center [402, 204] width 109 height 20
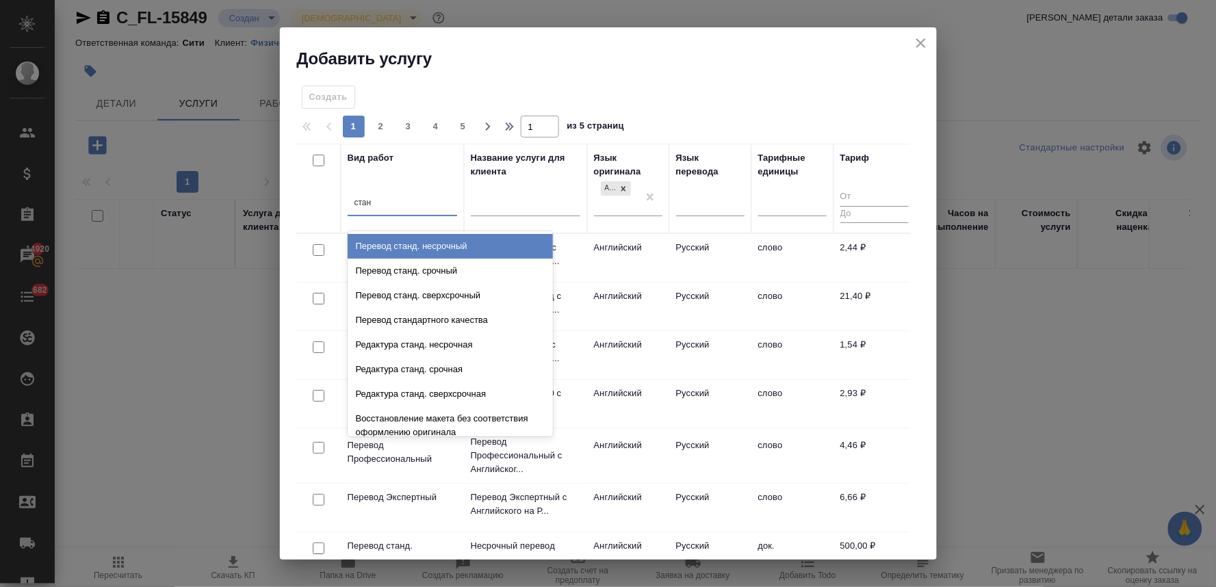
type input "станд"
click at [406, 250] on div "Перевод станд. несрочный" at bounding box center [450, 246] width 205 height 25
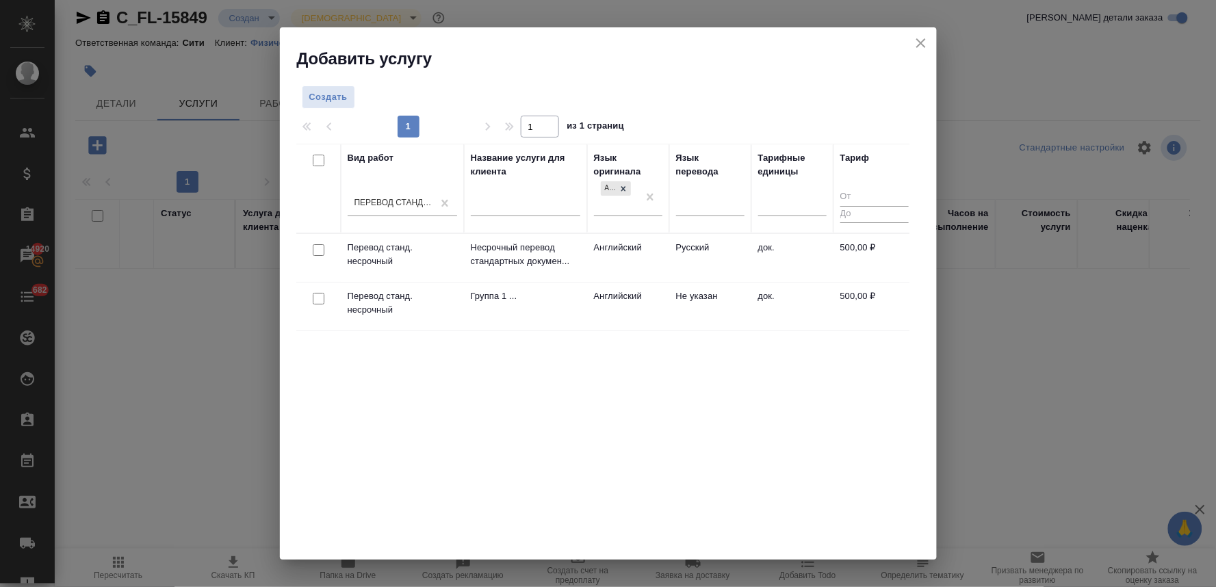
click at [318, 301] on input "checkbox" at bounding box center [319, 299] width 12 height 12
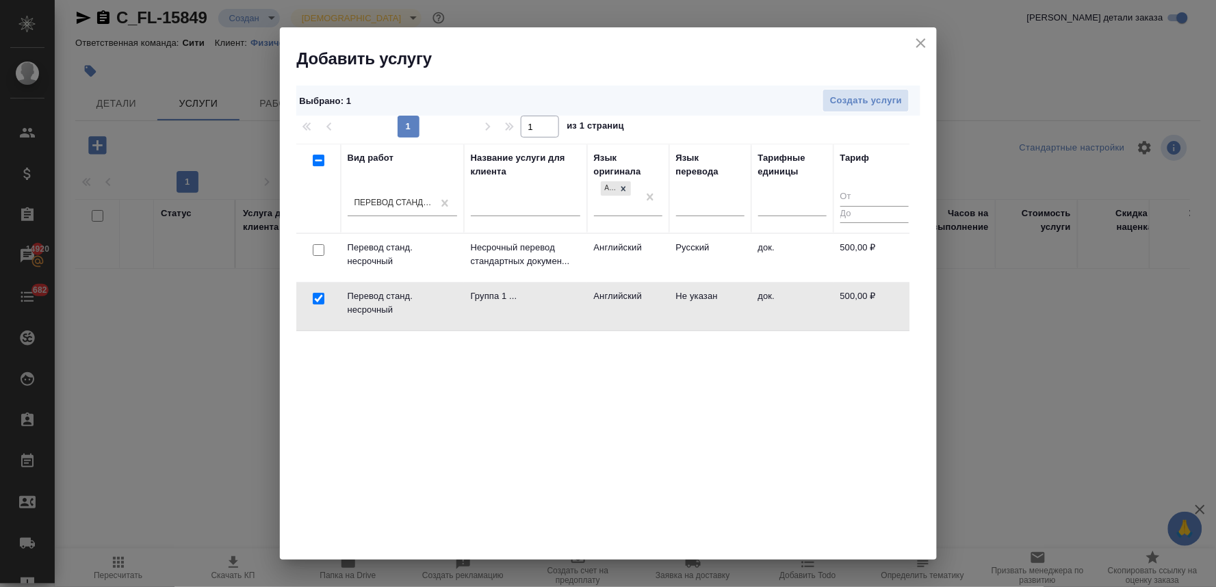
click at [315, 301] on input "checkbox" at bounding box center [319, 299] width 12 height 12
checkbox input "false"
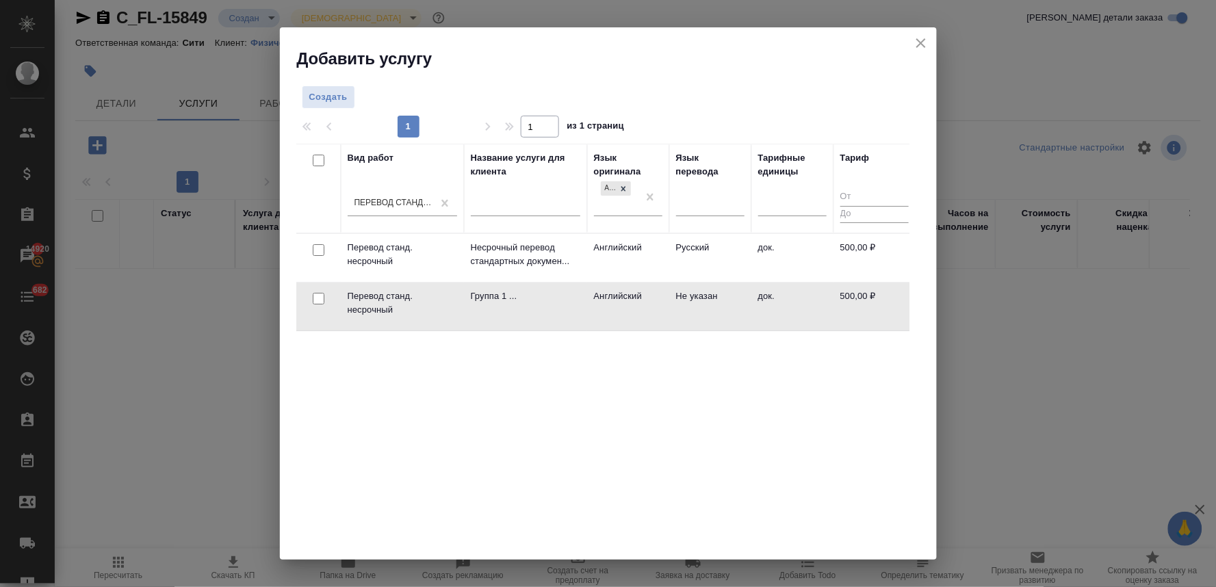
click at [313, 252] on input "checkbox" at bounding box center [319, 250] width 12 height 12
checkbox input "true"
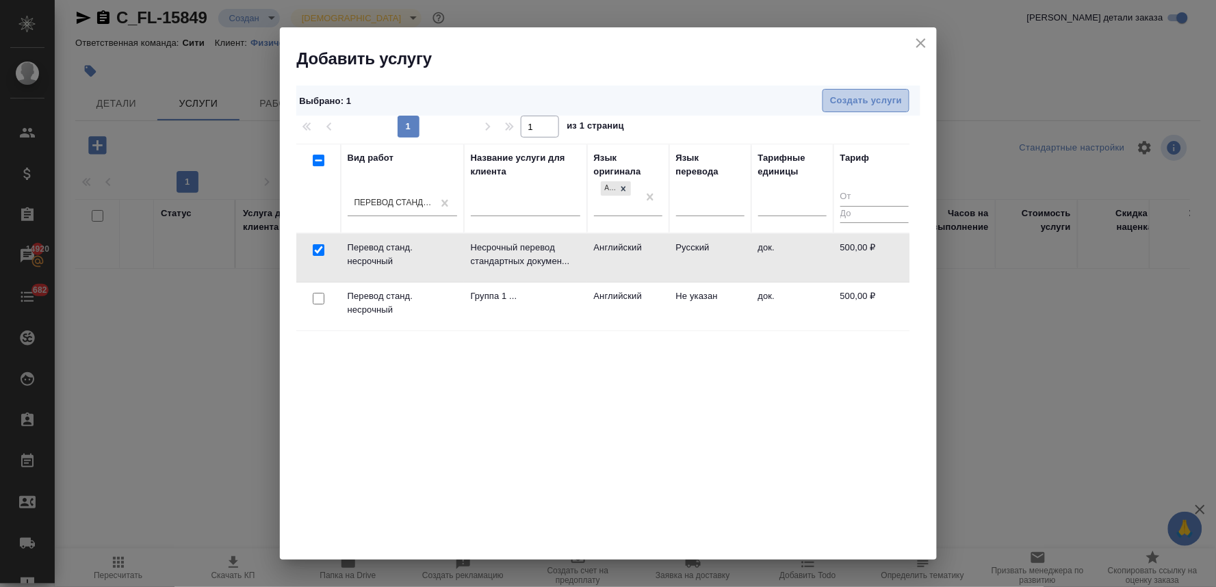
click at [835, 104] on span "Создать услуги" at bounding box center [866, 101] width 72 height 16
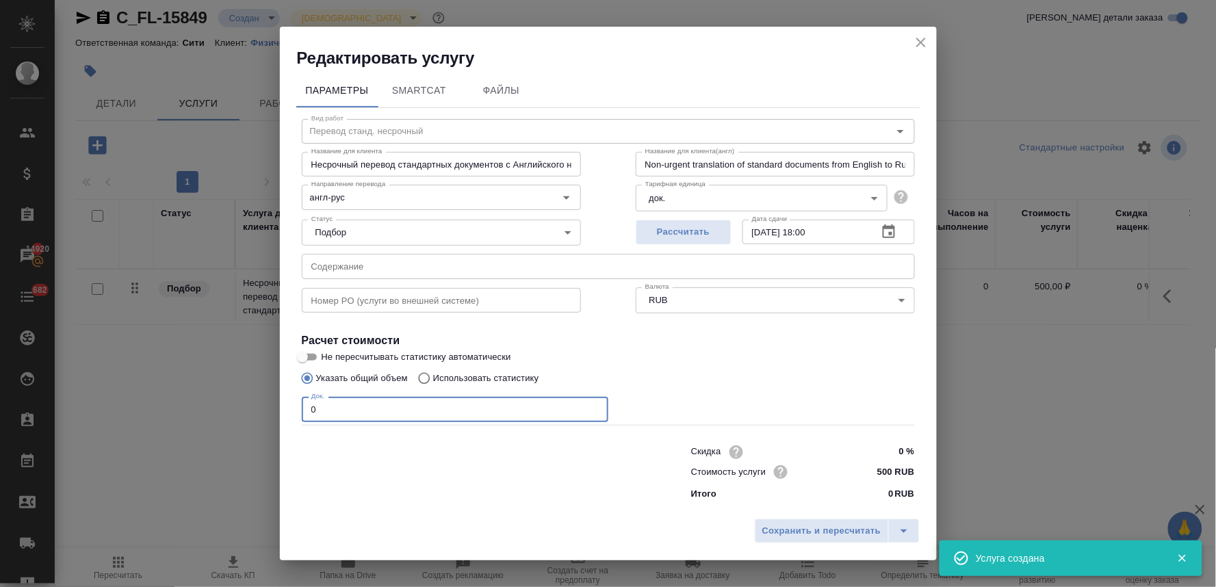
drag, startPoint x: 332, startPoint y: 404, endPoint x: 272, endPoint y: 406, distance: 59.6
click at [277, 406] on div "Редактировать услугу Параметры SmartCat Файлы Вид работ Перевод станд. несрочны…" at bounding box center [608, 293] width 1216 height 587
type input "1"
click at [780, 532] on span "Сохранить и пересчитать" at bounding box center [821, 531] width 119 height 16
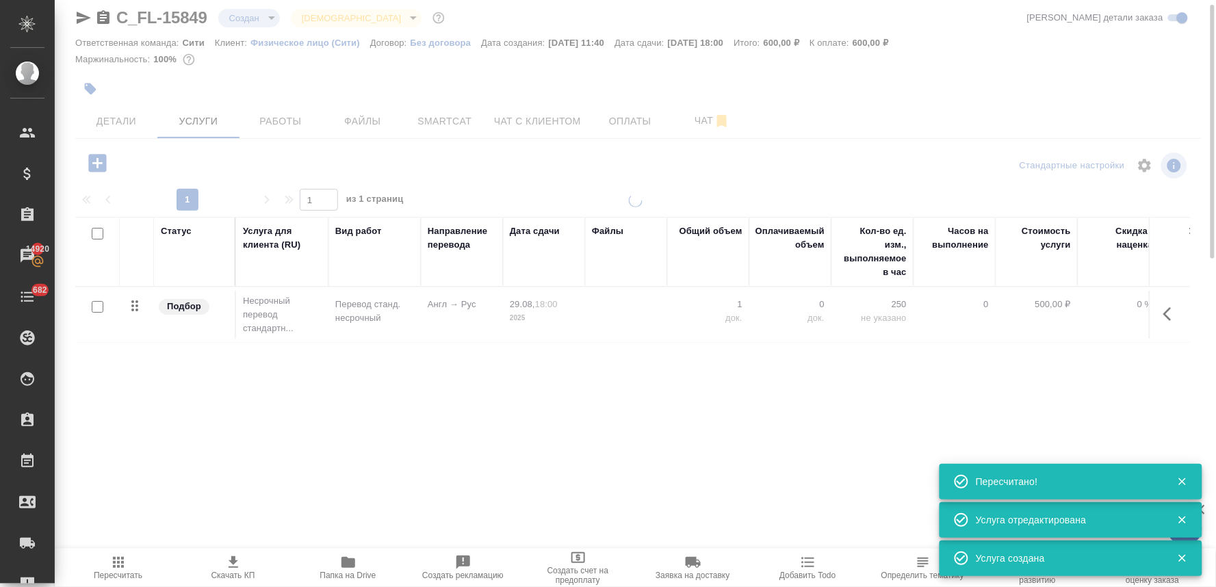
click at [88, 161] on div at bounding box center [635, 267] width 1161 height 558
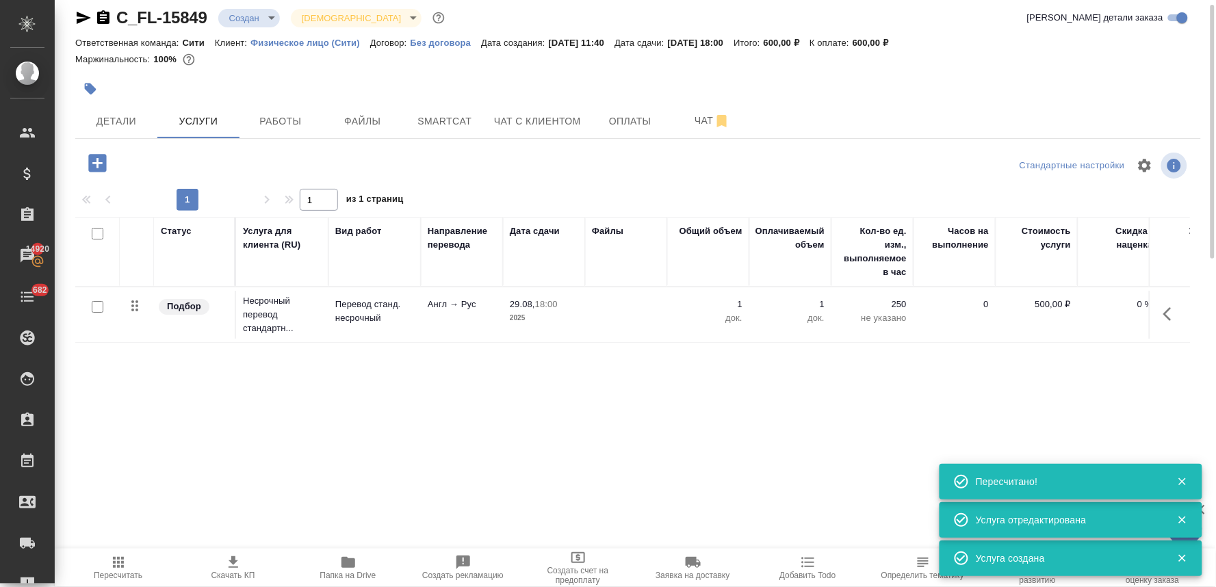
click at [96, 163] on icon "button" at bounding box center [98, 163] width 24 height 24
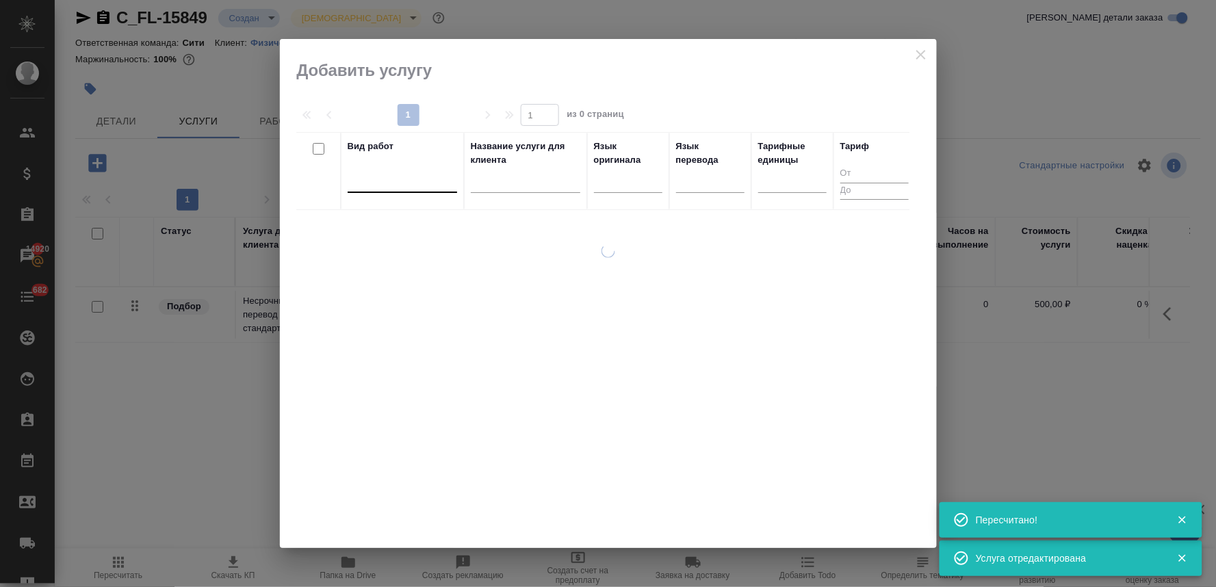
click at [408, 179] on div at bounding box center [402, 179] width 109 height 20
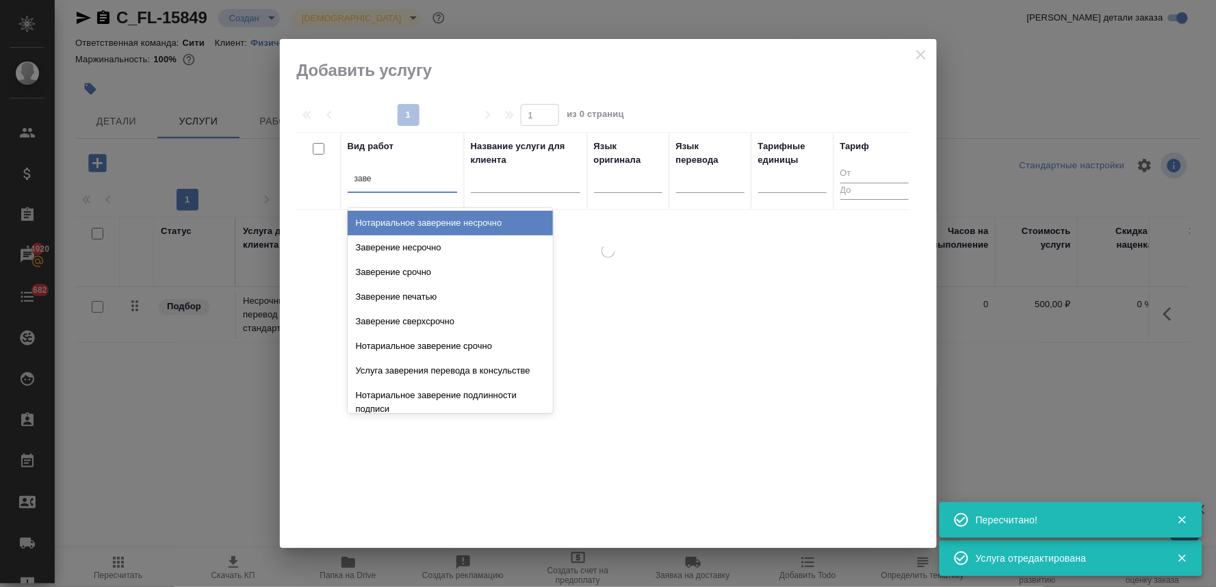
type input "завер"
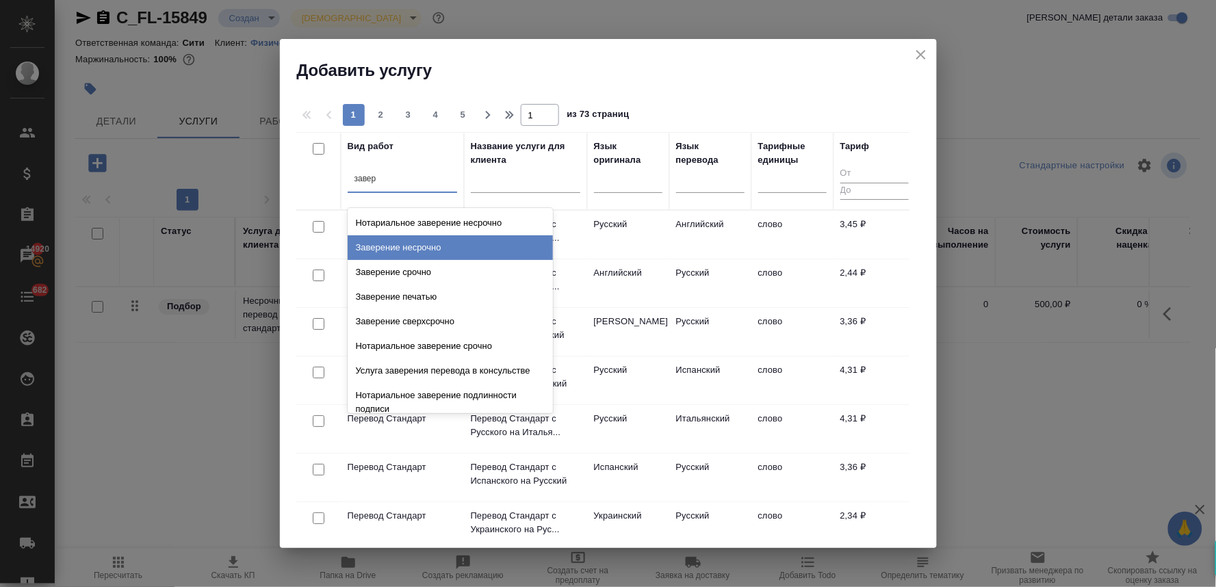
click at [410, 248] on div "Заверение несрочно" at bounding box center [450, 247] width 205 height 25
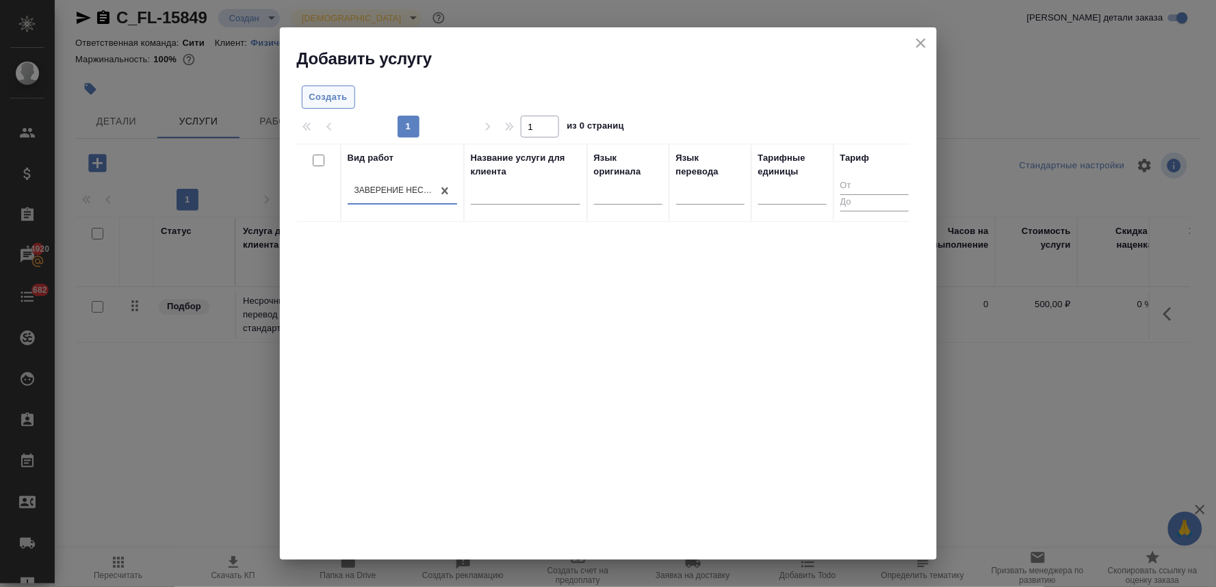
click at [315, 94] on span "Создать" at bounding box center [328, 98] width 38 height 16
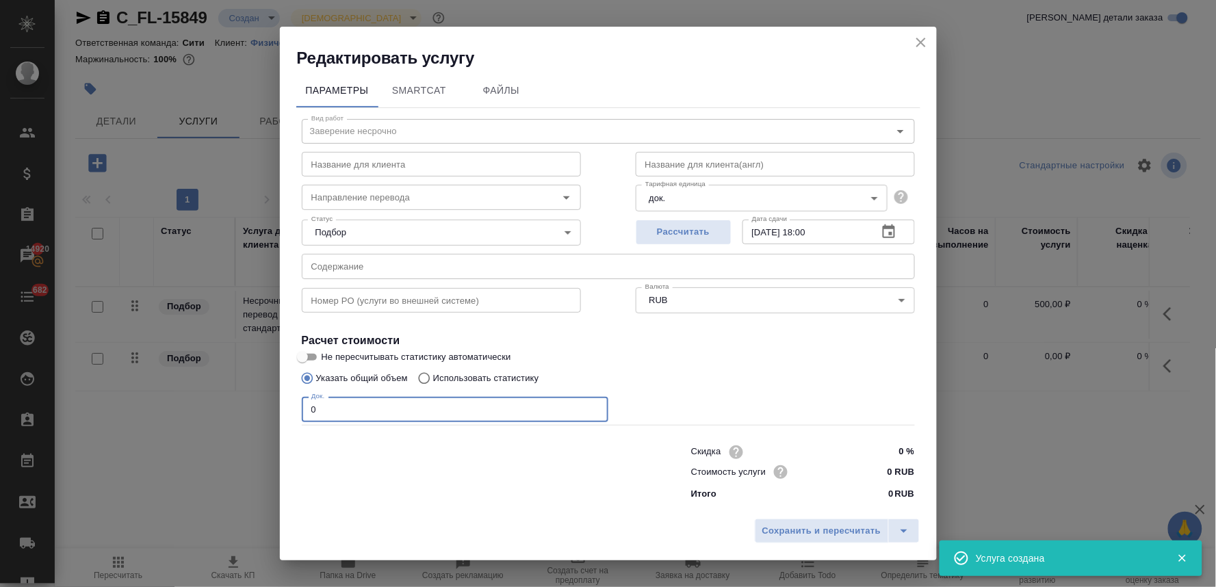
drag, startPoint x: 333, startPoint y: 408, endPoint x: 275, endPoint y: 408, distance: 58.2
click at [275, 408] on div "Редактировать услугу Параметры SmartCat Файлы Вид работ Заверение несрочно Вид …" at bounding box center [608, 293] width 1216 height 587
type input "1"
drag, startPoint x: 881, startPoint y: 469, endPoint x: 897, endPoint y: 469, distance: 15.7
click at [897, 469] on input "0 RUB" at bounding box center [888, 472] width 50 height 20
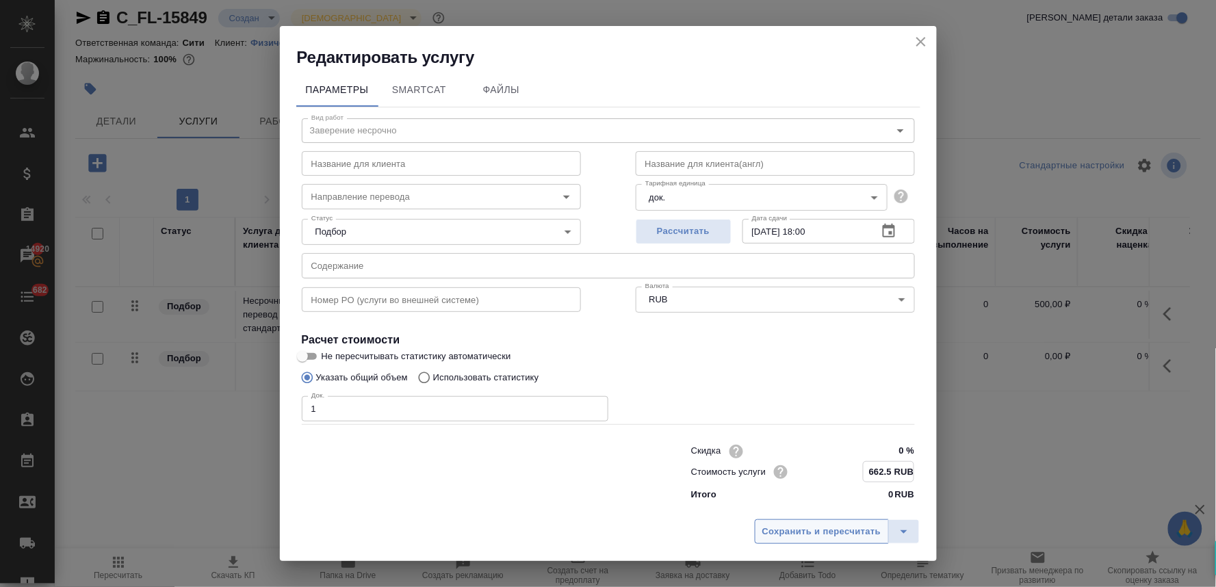
type input "662.5 RUB"
click at [839, 527] on span "Сохранить и пересчитать" at bounding box center [821, 532] width 119 height 16
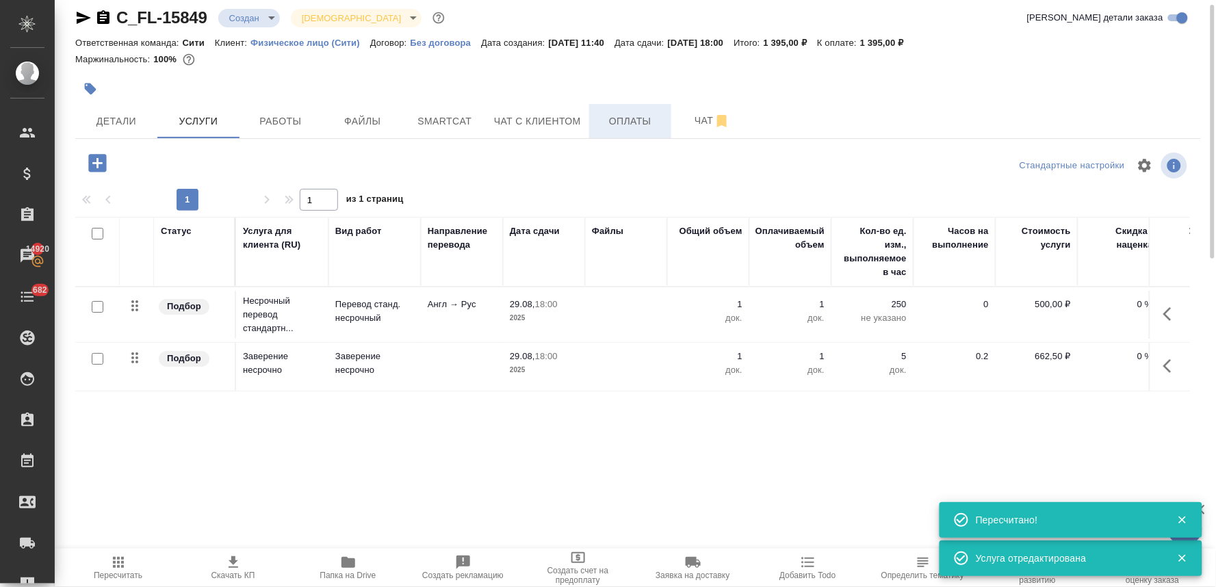
click at [640, 120] on span "Оплаты" at bounding box center [630, 121] width 66 height 17
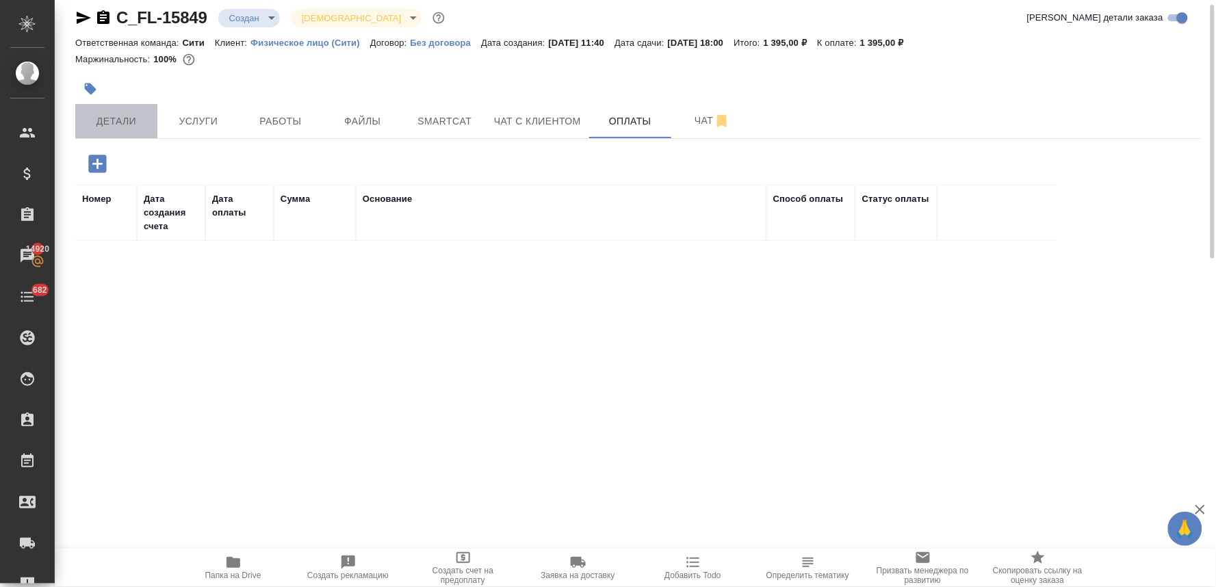
click at [131, 123] on span "Детали" at bounding box center [116, 121] width 66 height 17
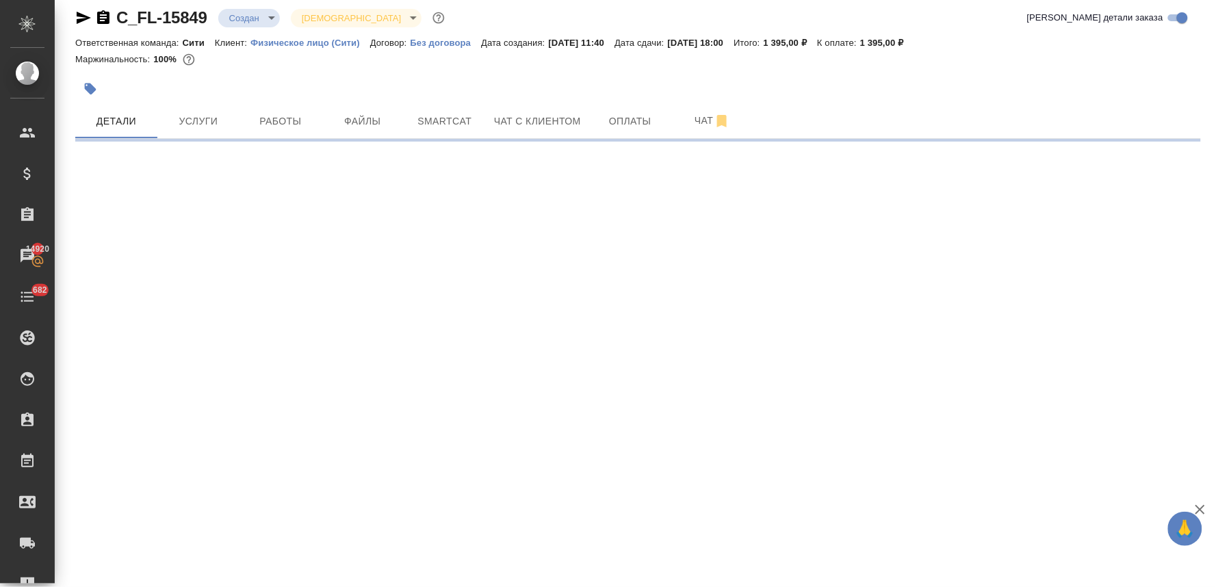
select select "RU"
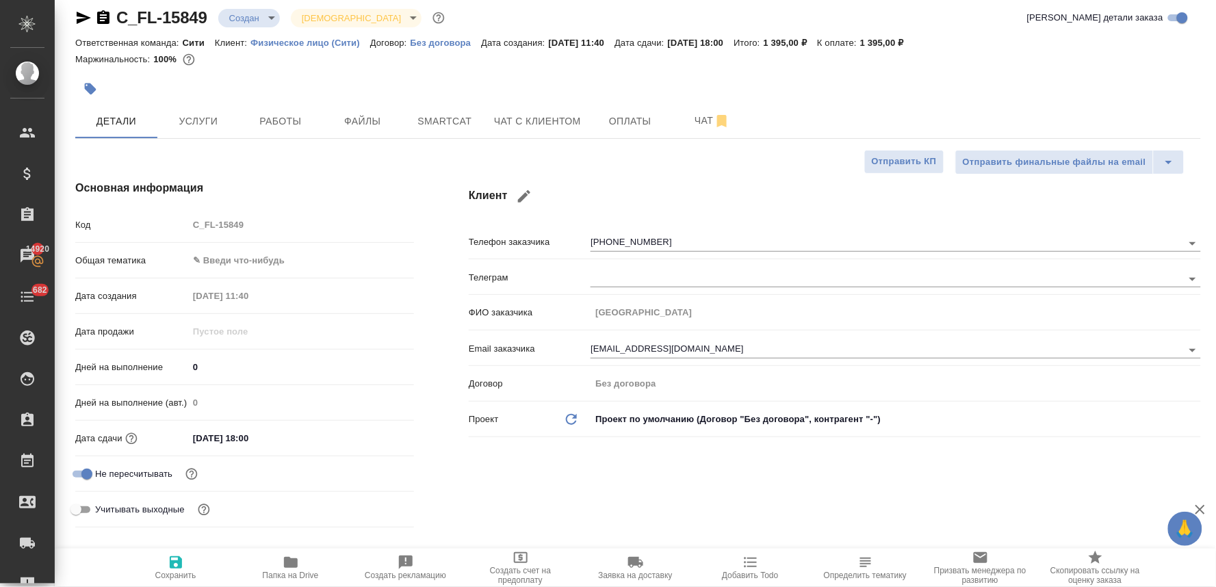
type textarea "x"
click at [1022, 114] on div "Детали Услуги Работы Файлы Smartcat Чат с клиентом Оплаты Чат" at bounding box center [637, 121] width 1125 height 34
click at [563, 115] on span "Чат с клиентом" at bounding box center [537, 121] width 87 height 17
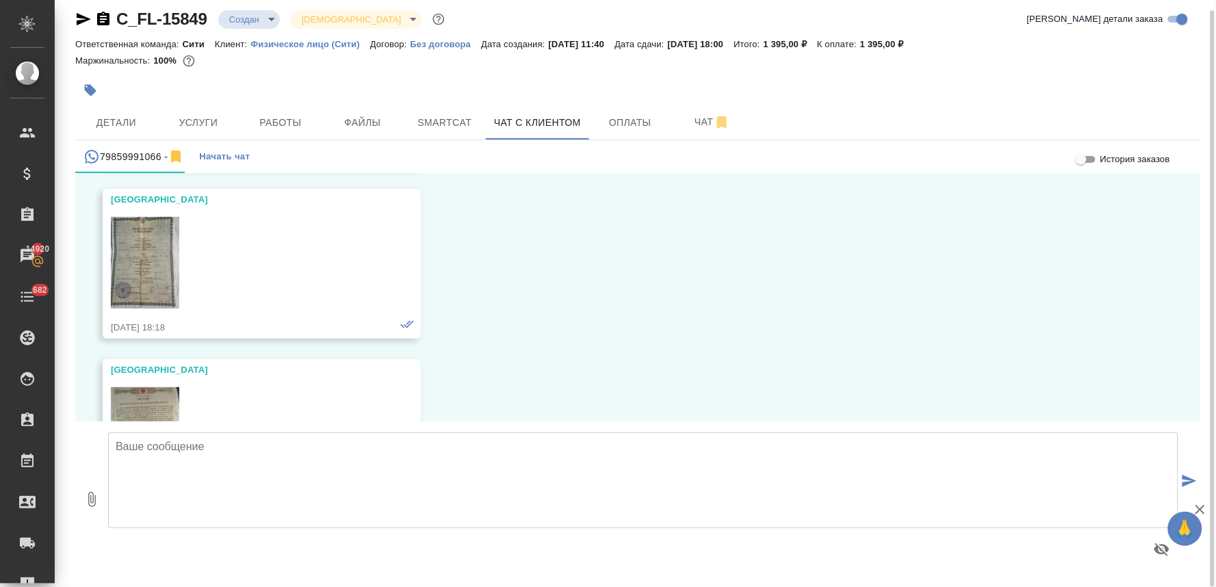
scroll to position [5125, 0]
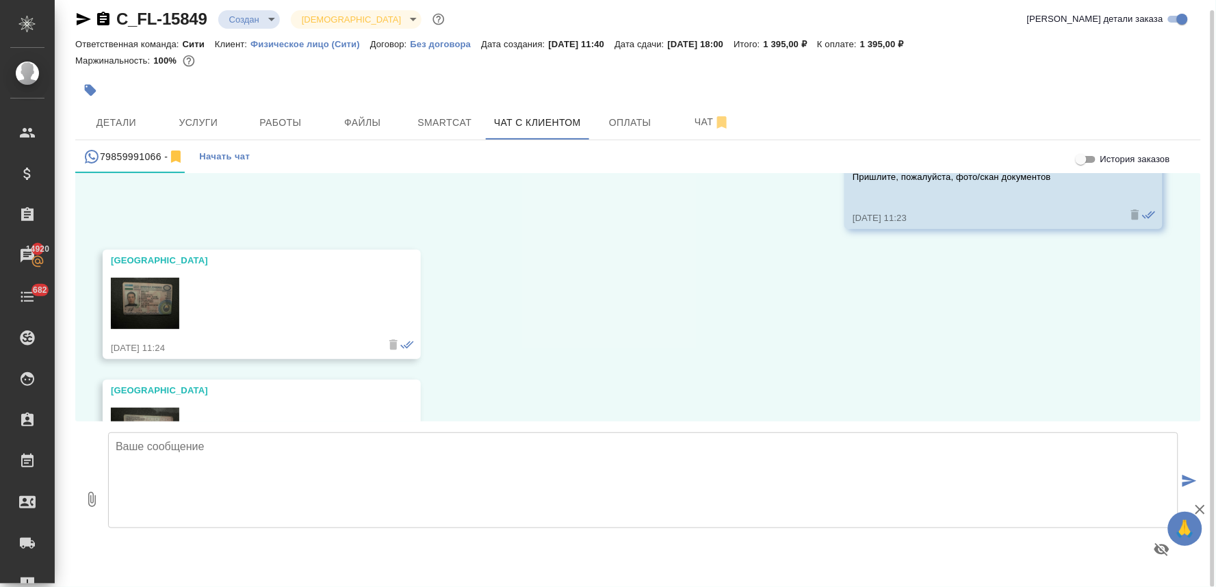
click at [197, 458] on textarea at bounding box center [643, 480] width 1070 height 96
paste textarea "Заказ передается в работу только после внесения предоплаты в размере 100% от ст…"
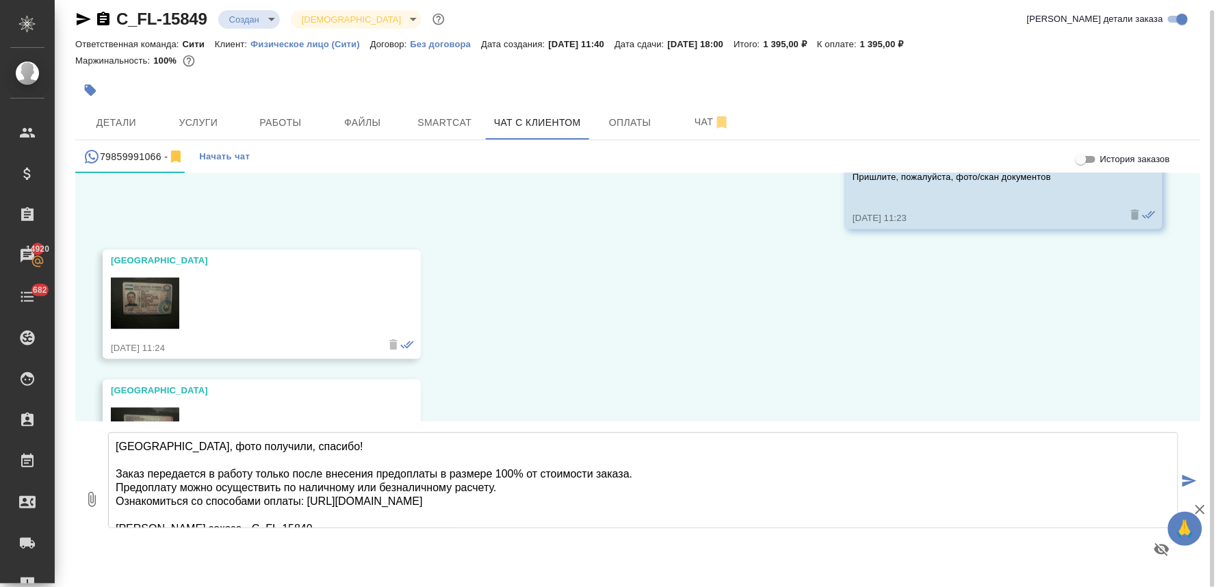
scroll to position [29, 0]
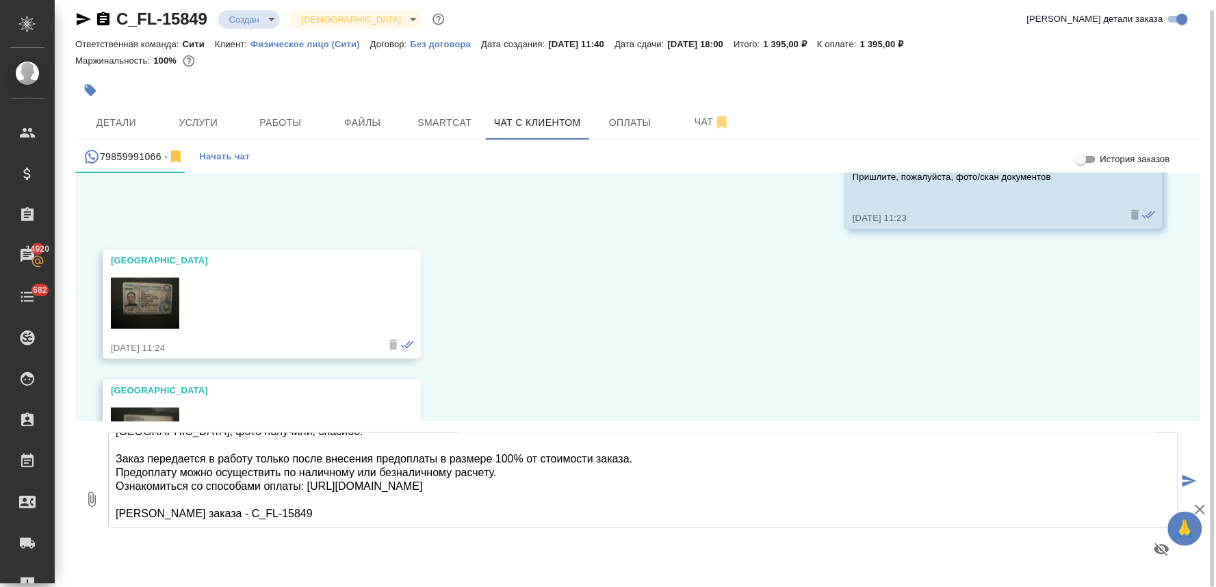
click at [327, 502] on textarea "София, фото получили, спасибо! Заказ передается в работу только после внесения …" at bounding box center [643, 480] width 1070 height 96
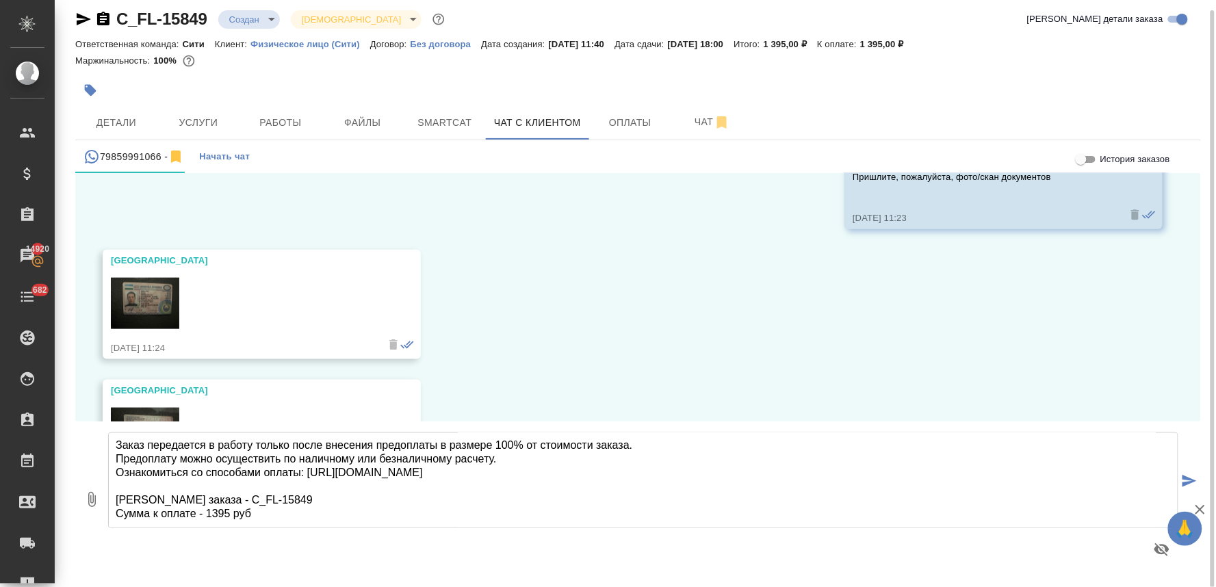
type textarea "София, фото получили, спасибо! Заказ передается в работу только после внесения …"
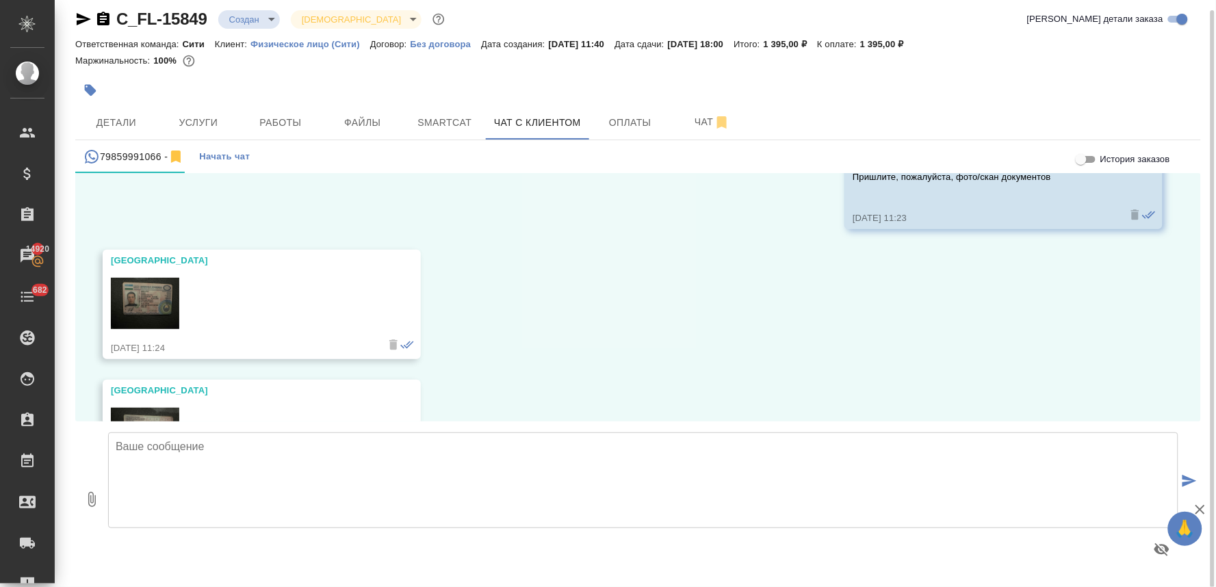
scroll to position [0, 0]
click at [298, 131] on button "Работы" at bounding box center [280, 122] width 82 height 34
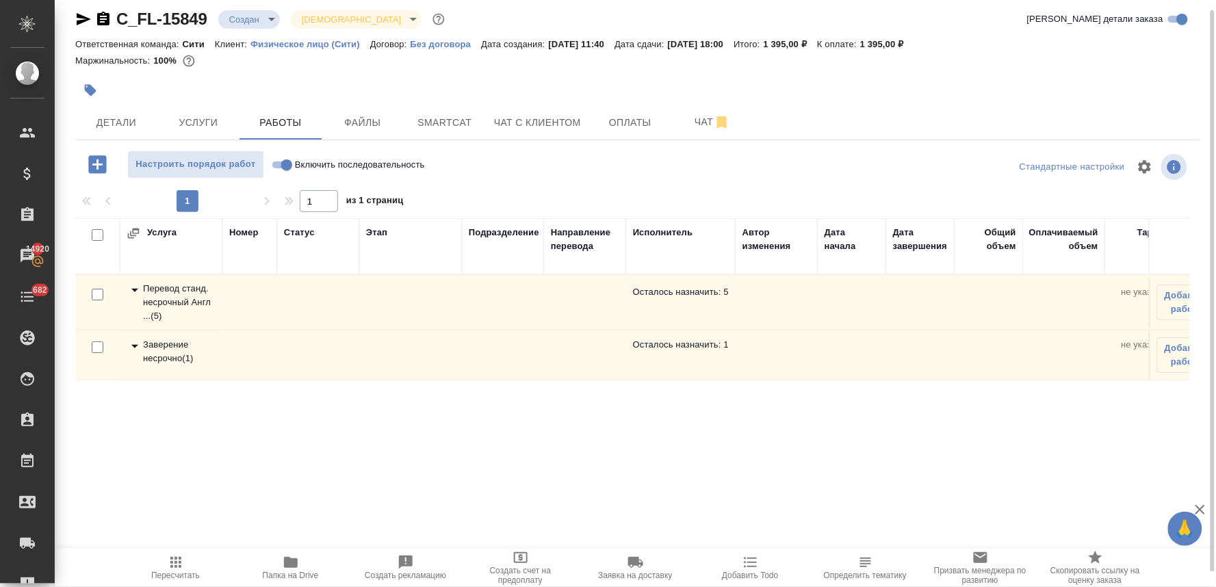
click at [148, 296] on div "Перевод станд. несрочный Англ ... ( 5 )" at bounding box center [171, 302] width 89 height 41
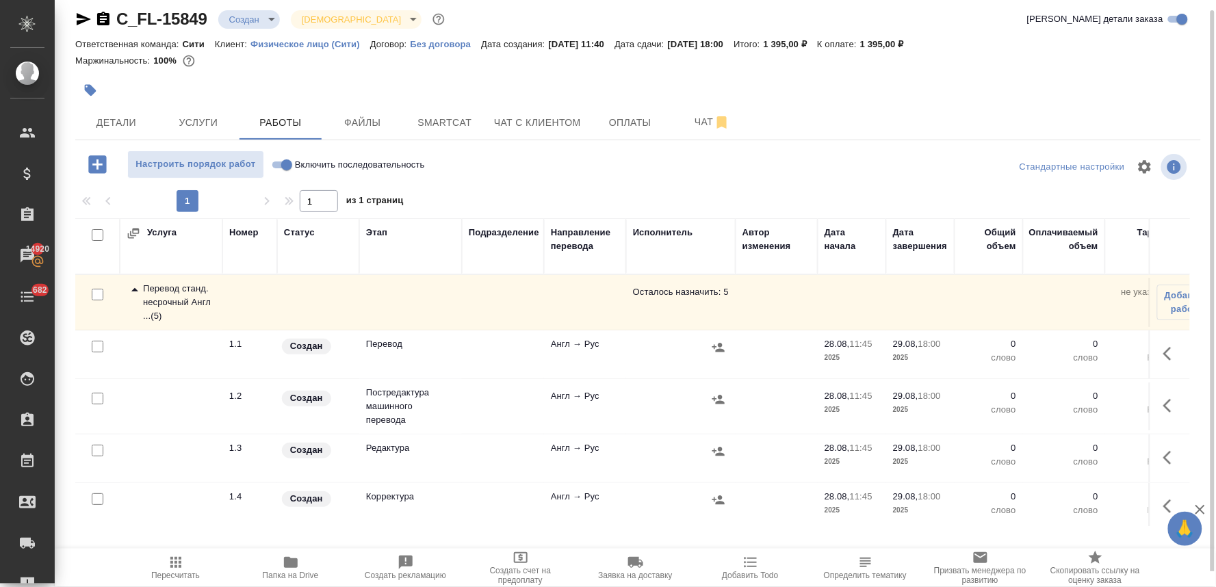
click at [98, 400] on input "checkbox" at bounding box center [98, 399] width 12 height 12
checkbox input "true"
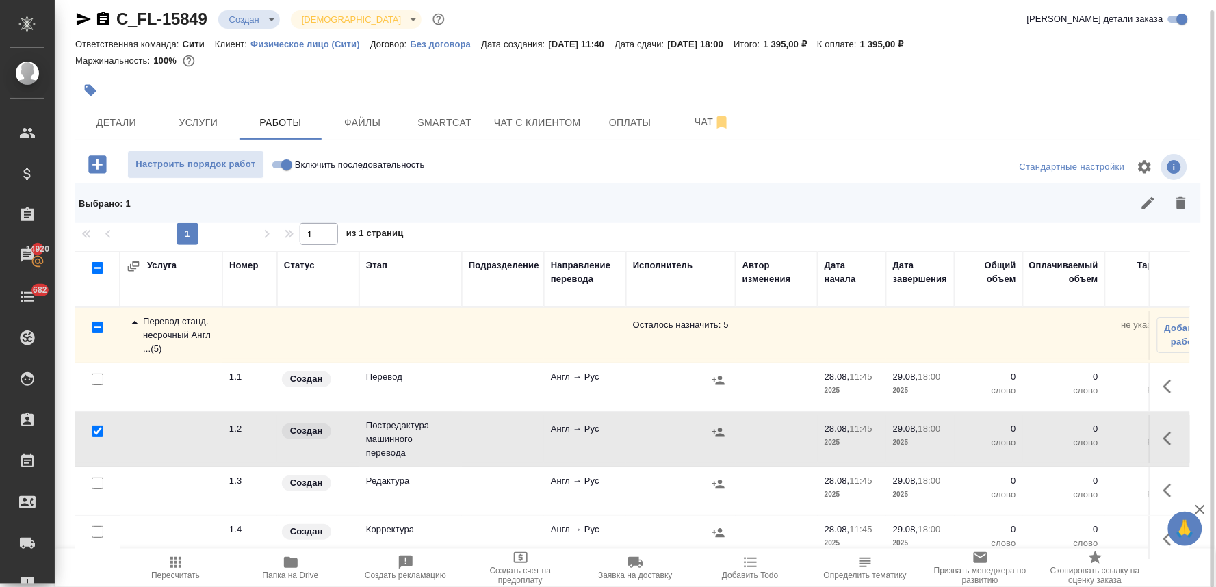
click at [94, 482] on input "checkbox" at bounding box center [98, 484] width 12 height 12
checkbox input "true"
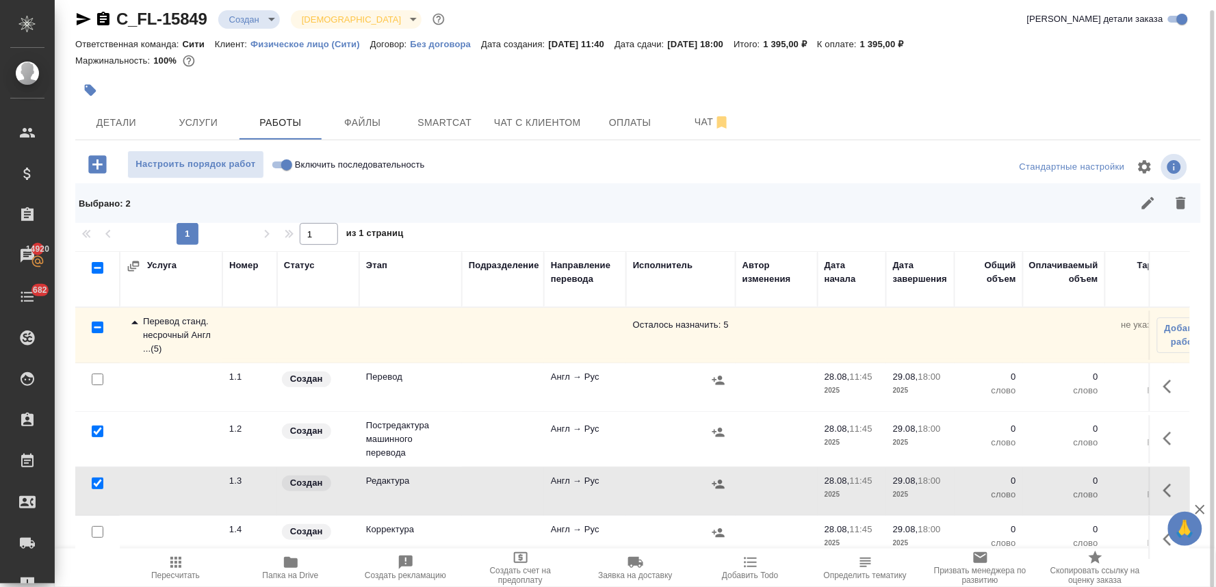
click at [100, 536] on input "checkbox" at bounding box center [98, 532] width 12 height 12
checkbox input "true"
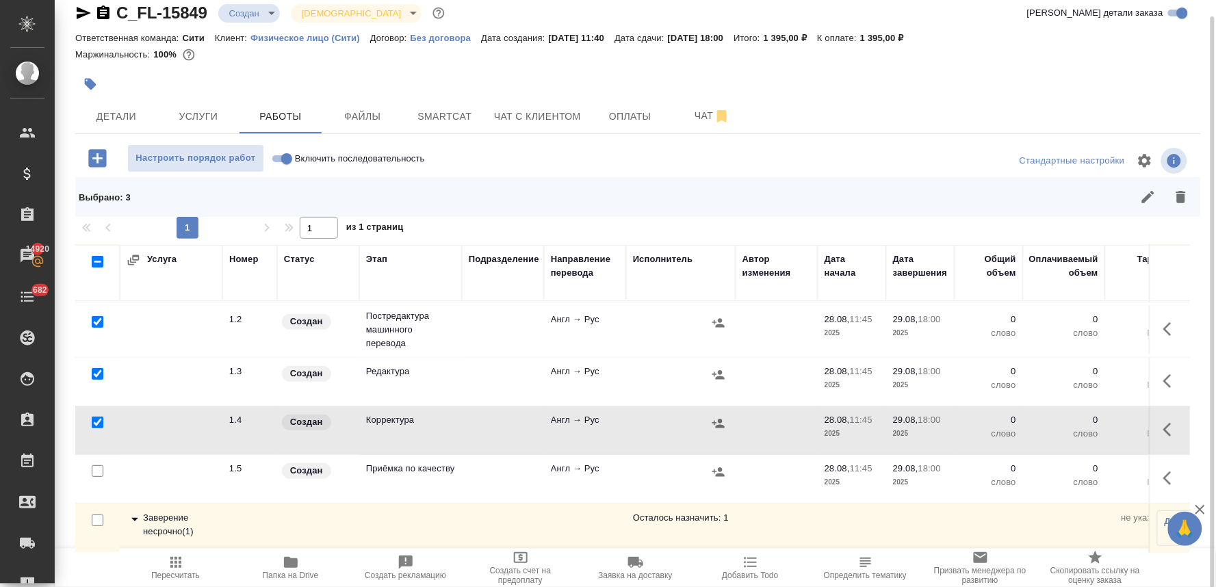
scroll to position [116, 0]
click at [96, 465] on input "checkbox" at bounding box center [98, 471] width 12 height 12
checkbox input "true"
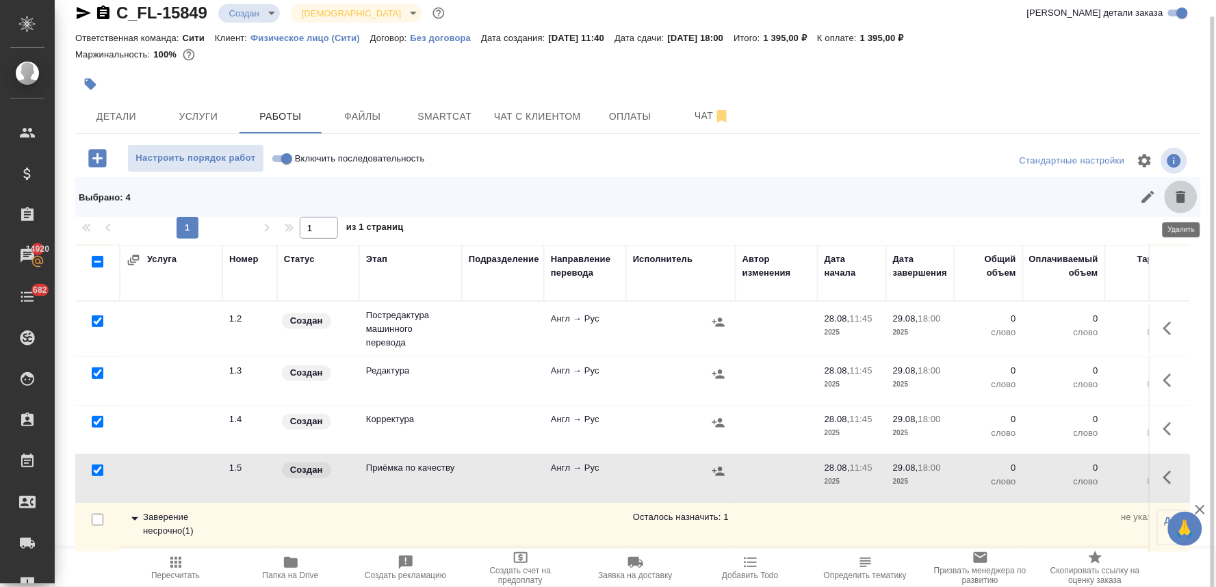
click at [1171, 196] on button "button" at bounding box center [1180, 197] width 33 height 33
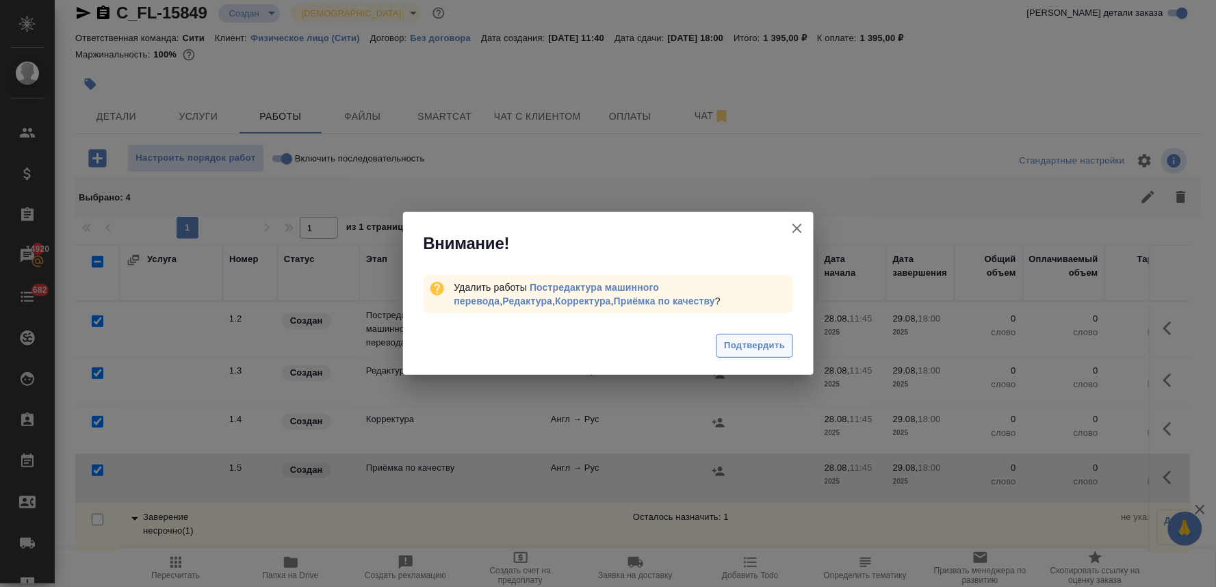
click at [772, 334] on button "Подтвердить" at bounding box center [754, 346] width 76 height 24
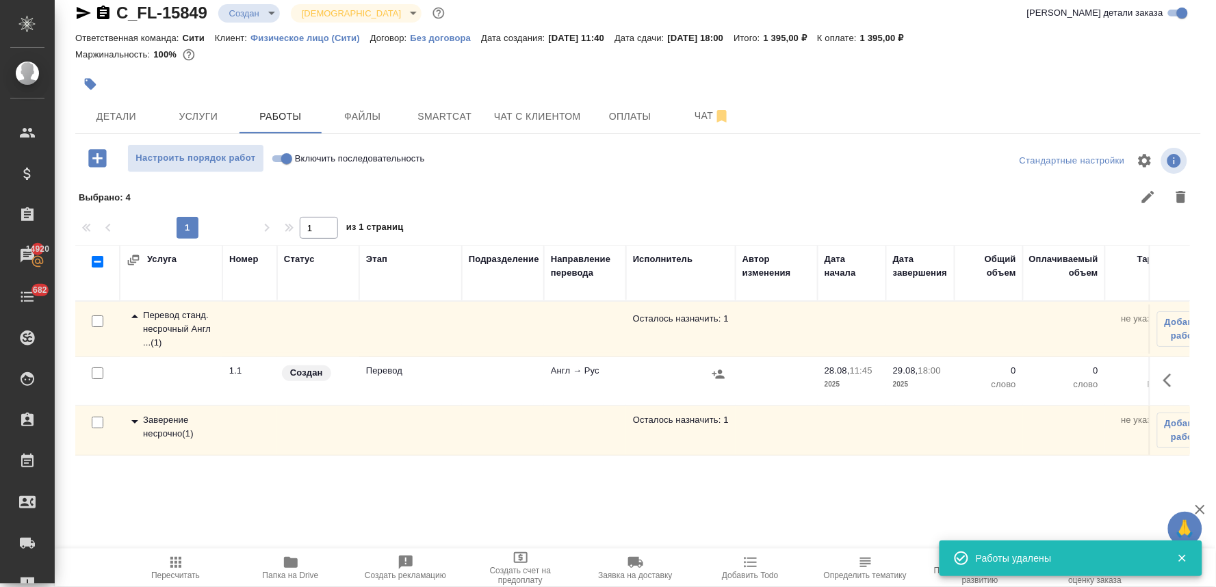
scroll to position [0, 0]
click at [1164, 377] on icon "button" at bounding box center [1171, 380] width 16 height 16
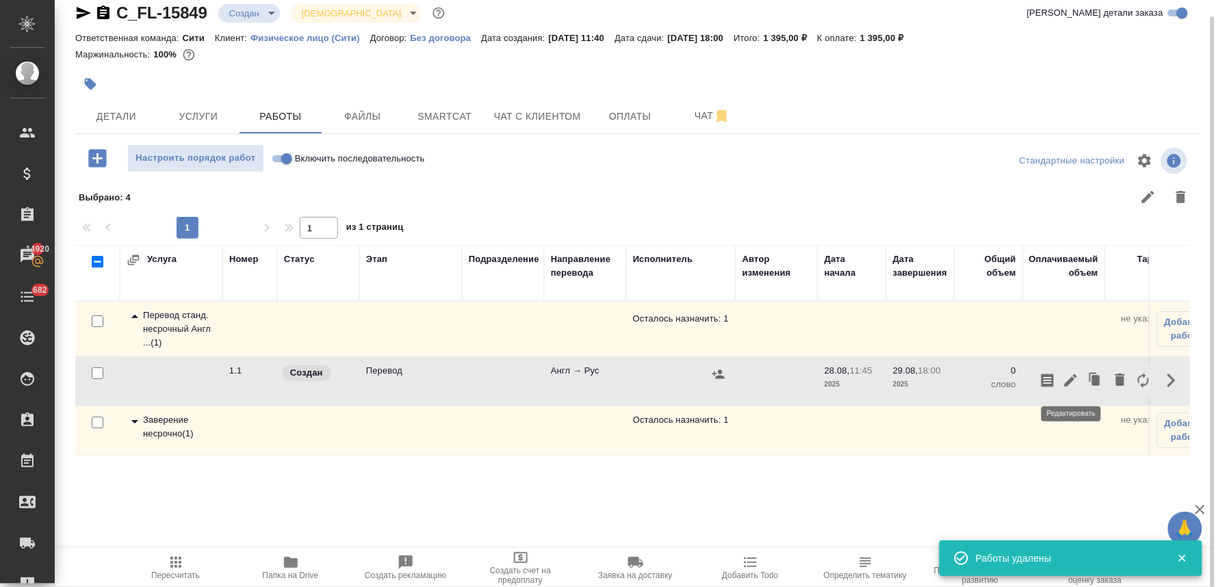
click at [1073, 378] on icon "button" at bounding box center [1070, 380] width 12 height 12
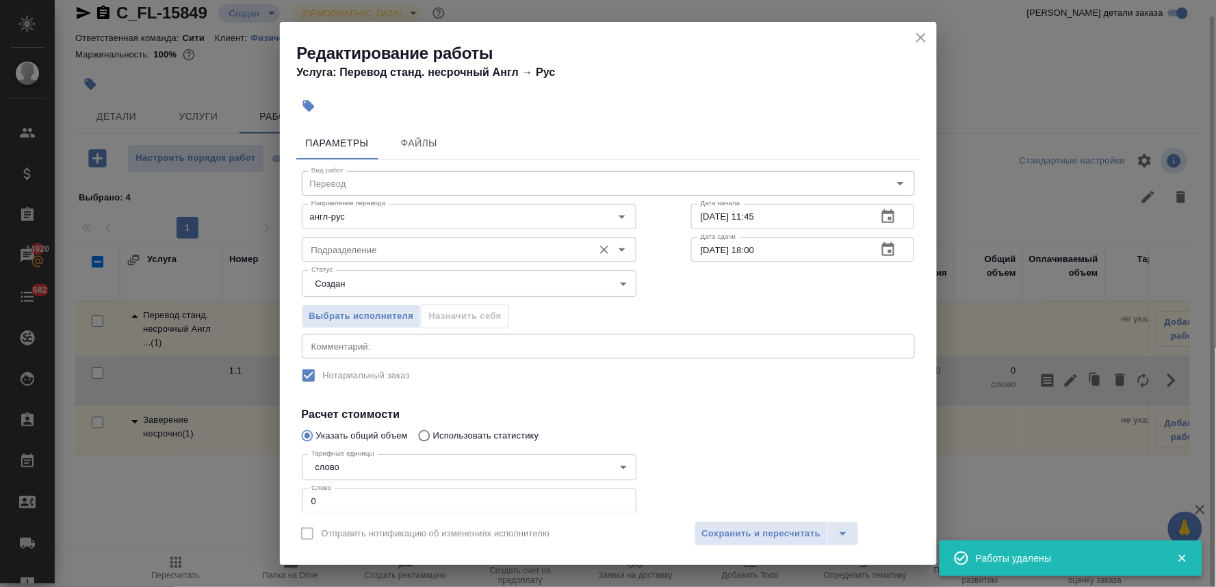
click at [359, 247] on input "Подразделение" at bounding box center [446, 249] width 280 height 16
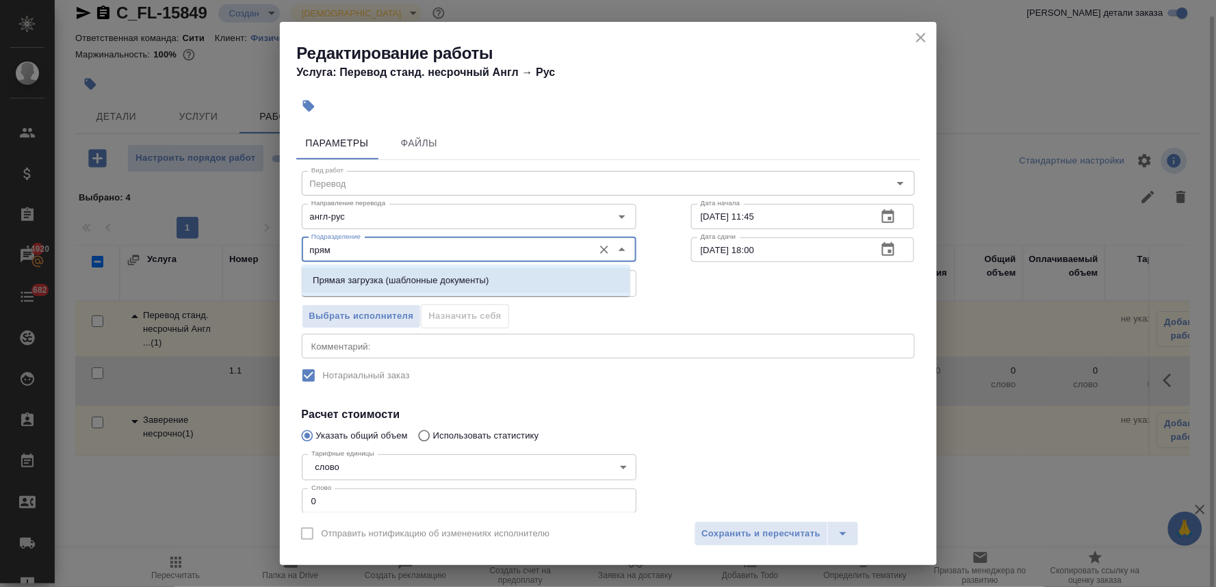
click at [363, 272] on li "Прямая загрузка (шаблонные документы)" at bounding box center [466, 280] width 328 height 25
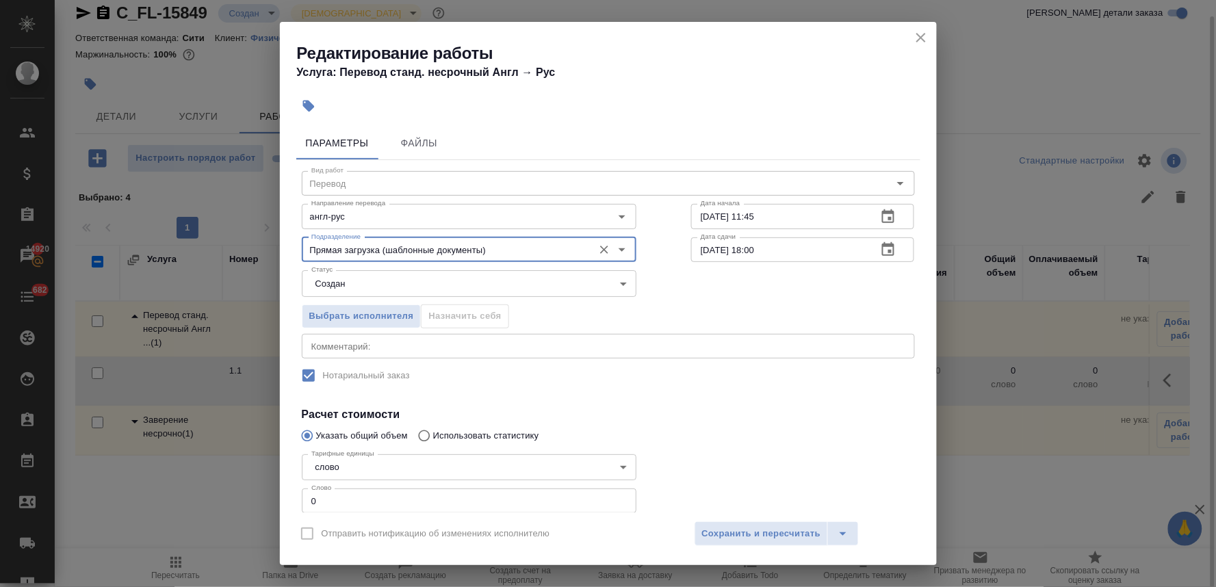
type input "Прямая загрузка (шаблонные документы)"
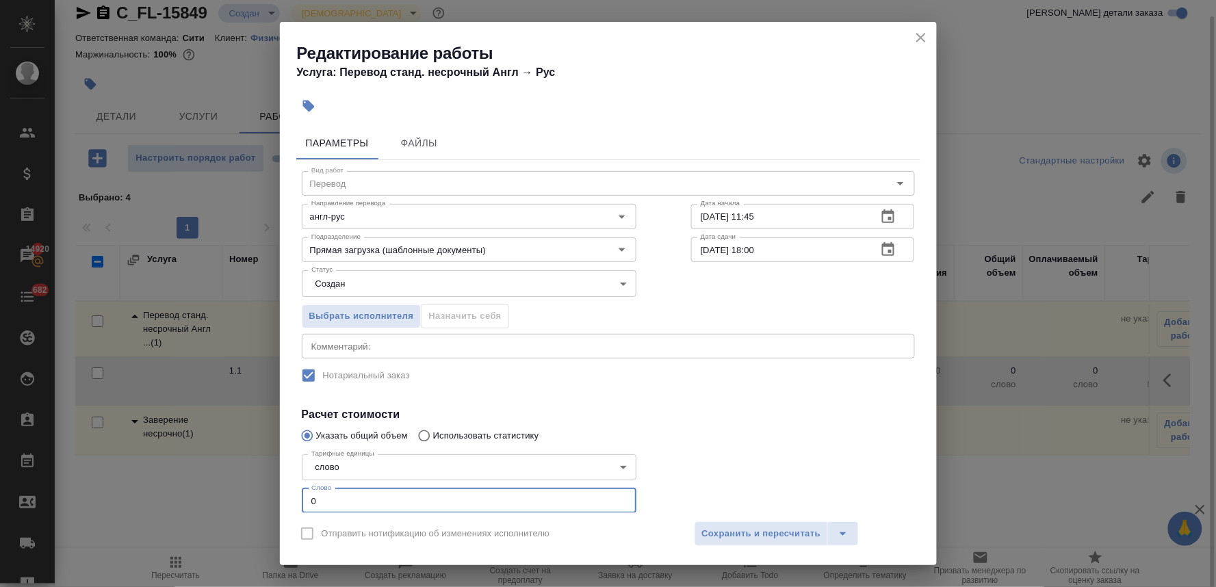
drag, startPoint x: 319, startPoint y: 499, endPoint x: 288, endPoint y: 500, distance: 31.5
click at [288, 500] on div "Параметры Файлы Вид работ Перевод Вид работ Направление перевода англ-рус Напра…" at bounding box center [608, 316] width 657 height 391
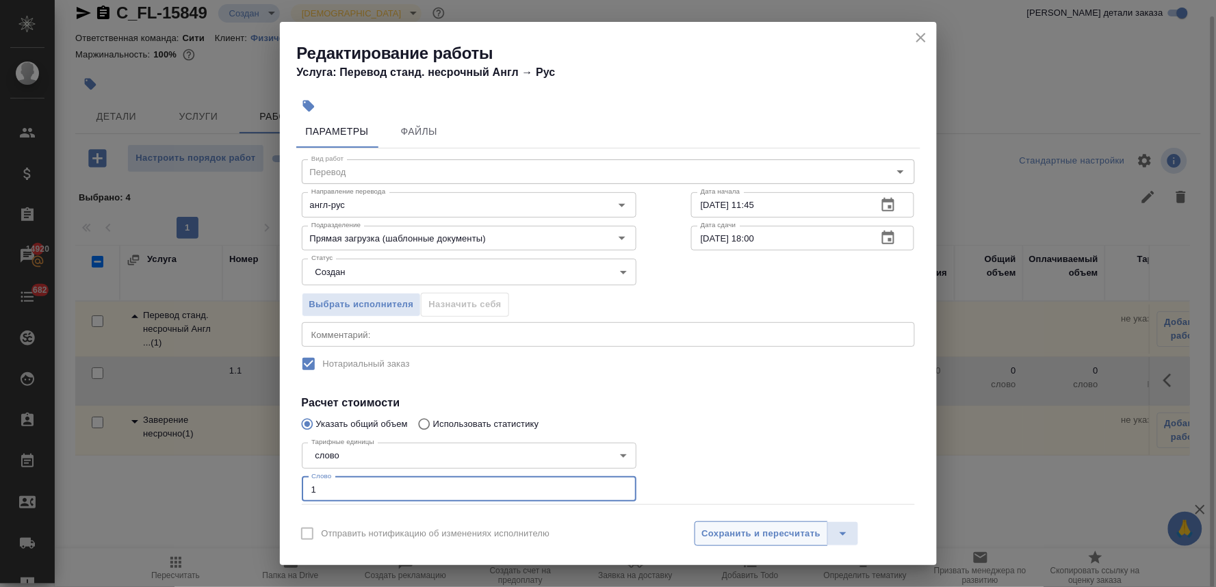
type input "1"
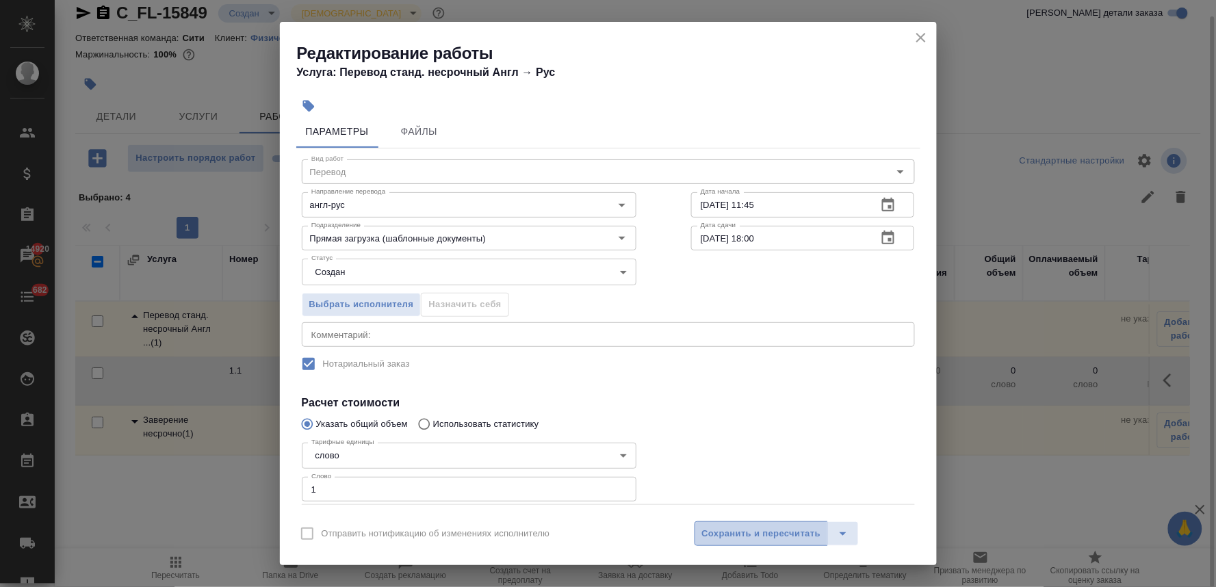
click at [741, 541] on span "Сохранить и пересчитать" at bounding box center [761, 534] width 119 height 16
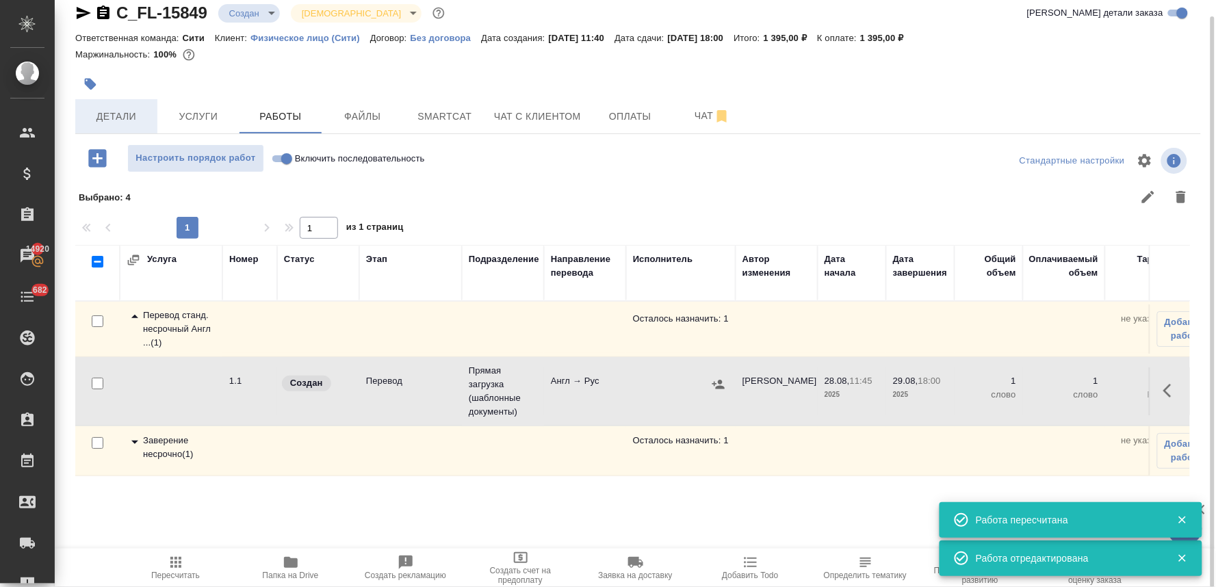
click at [100, 110] on span "Детали" at bounding box center [116, 116] width 66 height 17
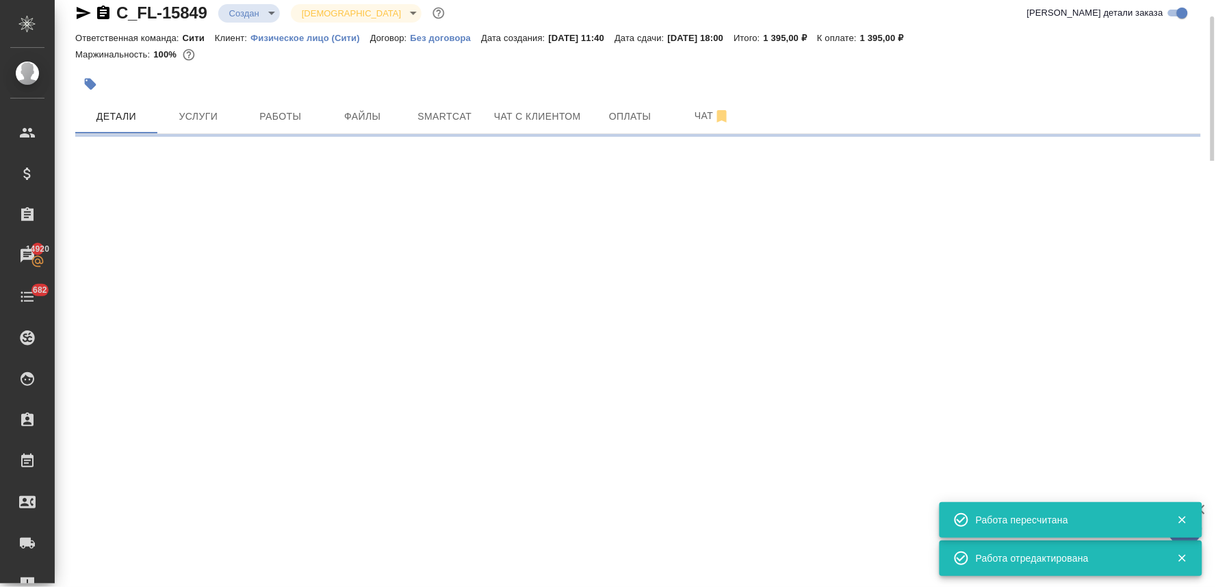
select select "RU"
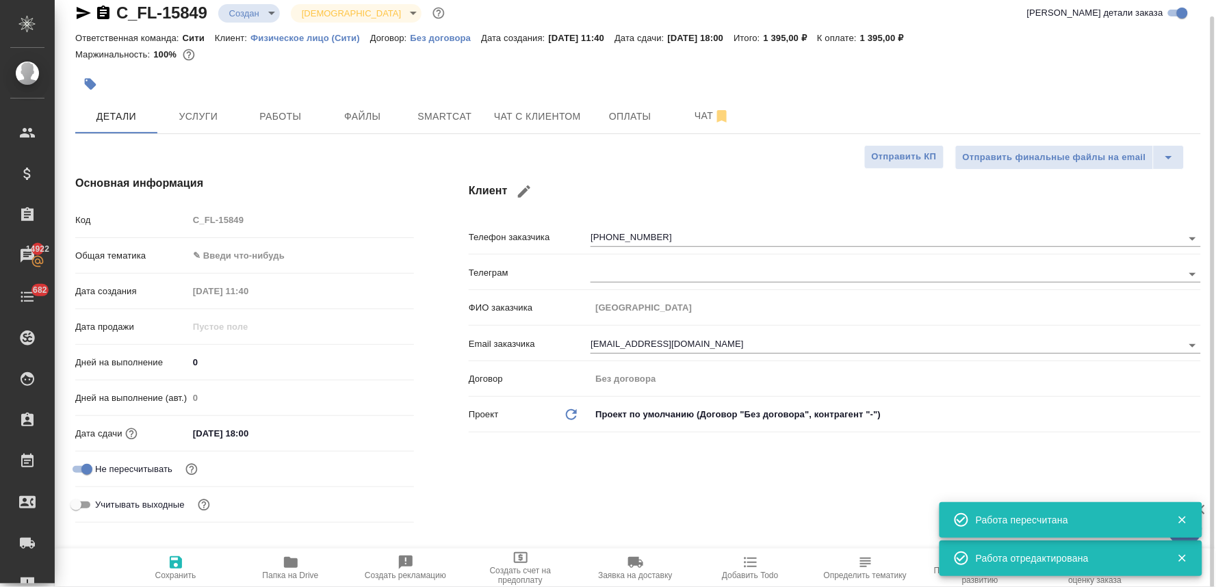
type textarea "x"
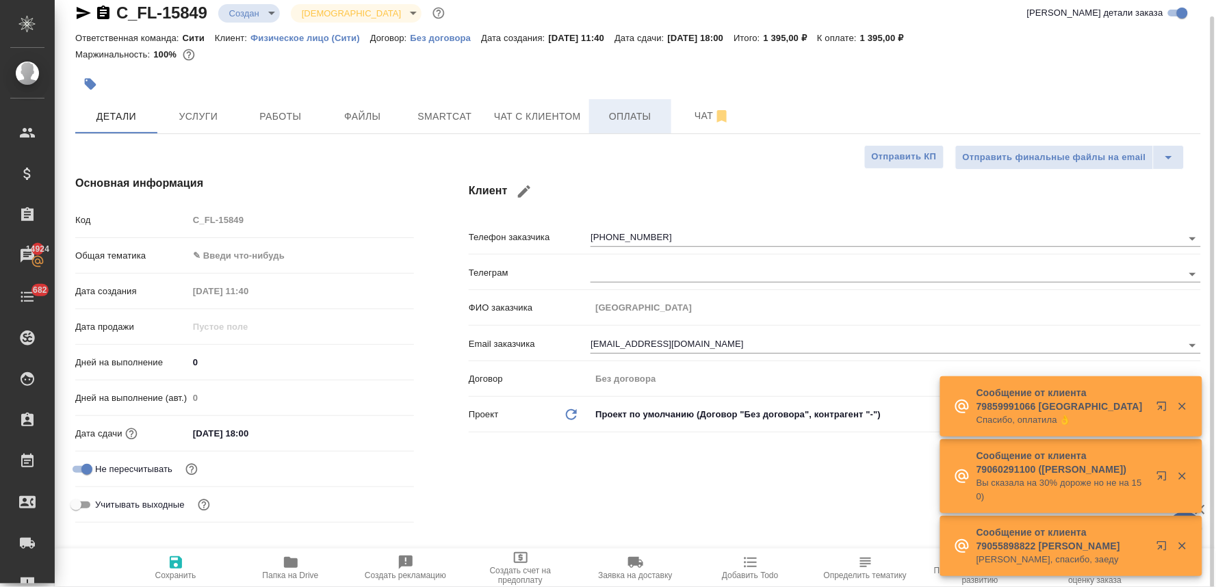
click at [623, 108] on span "Оплаты" at bounding box center [630, 116] width 66 height 17
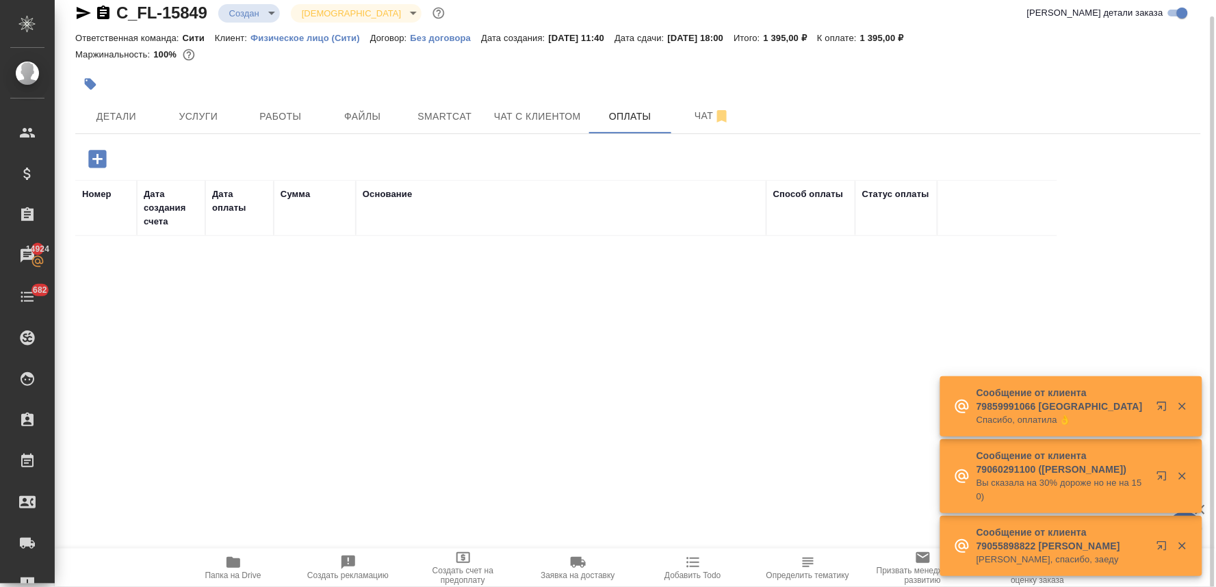
click at [96, 159] on icon "button" at bounding box center [98, 159] width 24 height 24
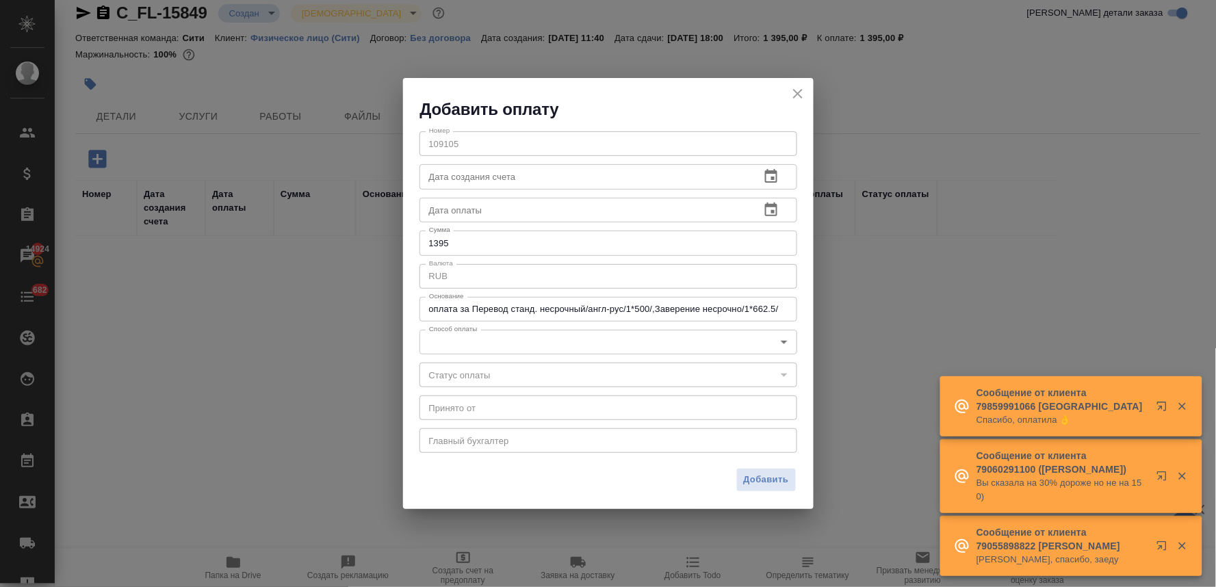
click at [545, 328] on div "Номер 109105 Номер Дата создания счета Дата создания счета Дата оплаты Дата опл…" at bounding box center [608, 290] width 410 height 341
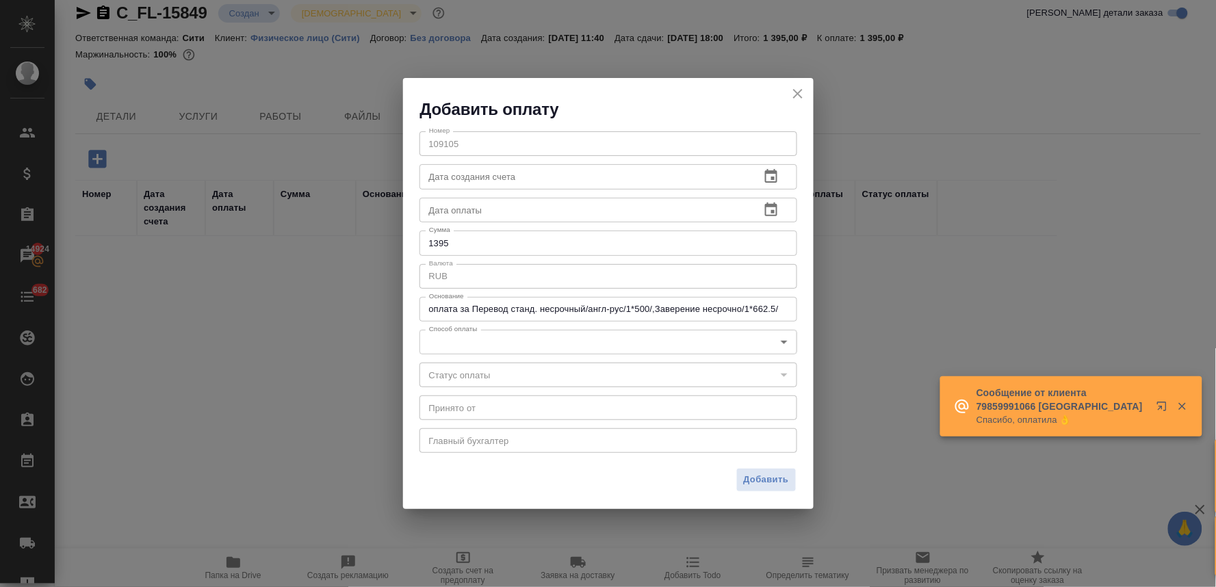
click at [542, 343] on body "🙏 .cls-1 fill:#fff; AWATERA Lyamina Nadezhda Клиенты Спецификации Заказы 14924 …" at bounding box center [608, 293] width 1216 height 587
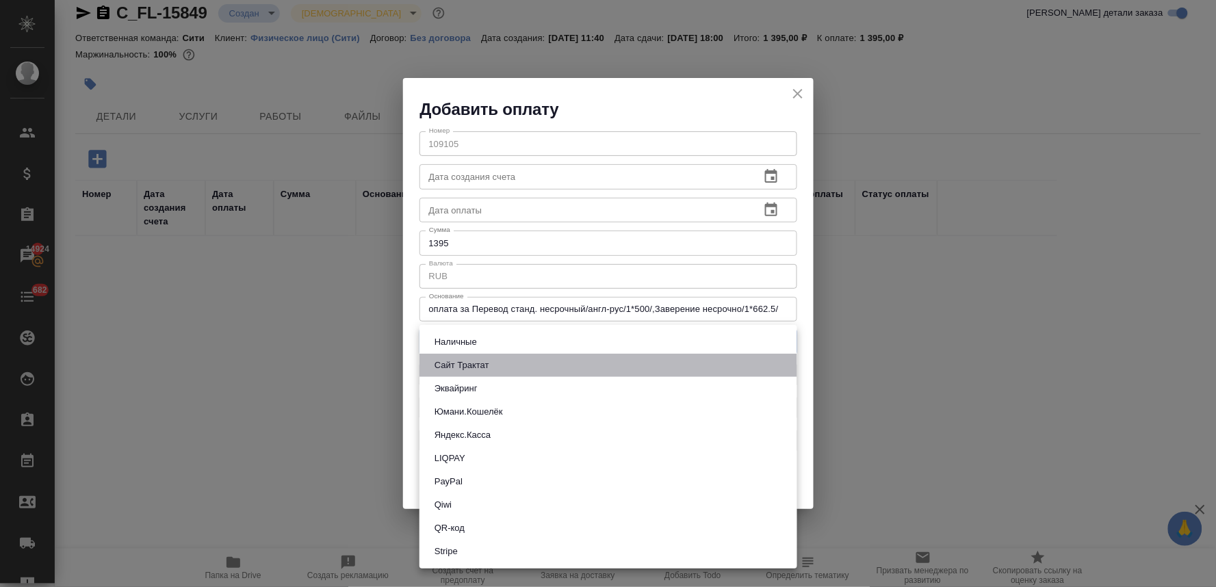
click at [529, 365] on li "Сайт Трактат" at bounding box center [608, 365] width 378 height 23
type input "site-traktat"
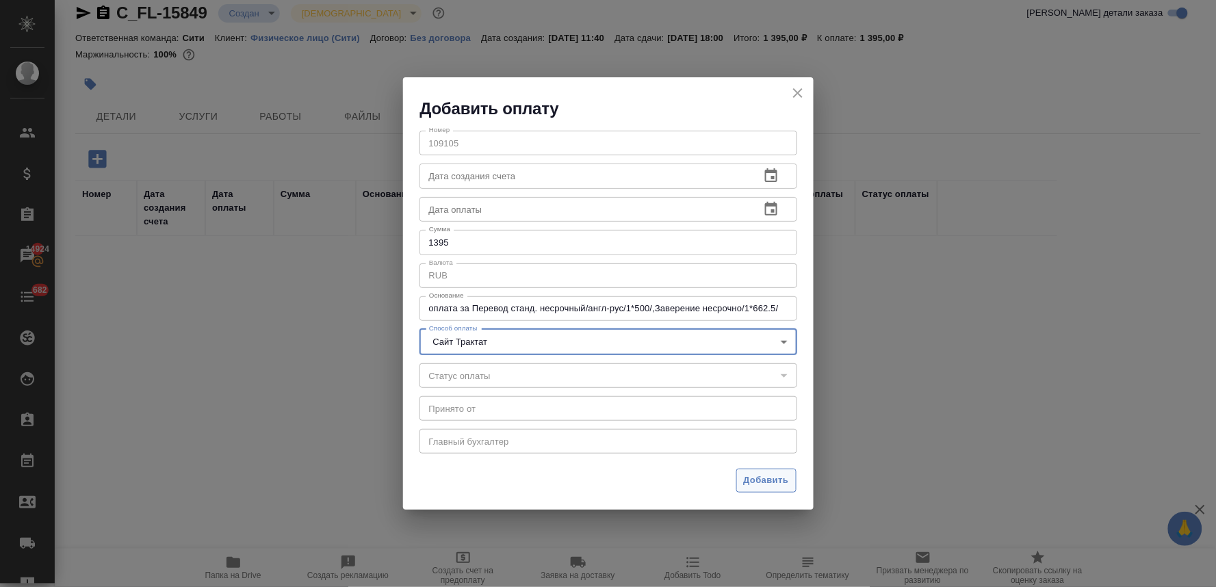
click at [753, 474] on span "Добавить" at bounding box center [766, 481] width 45 height 16
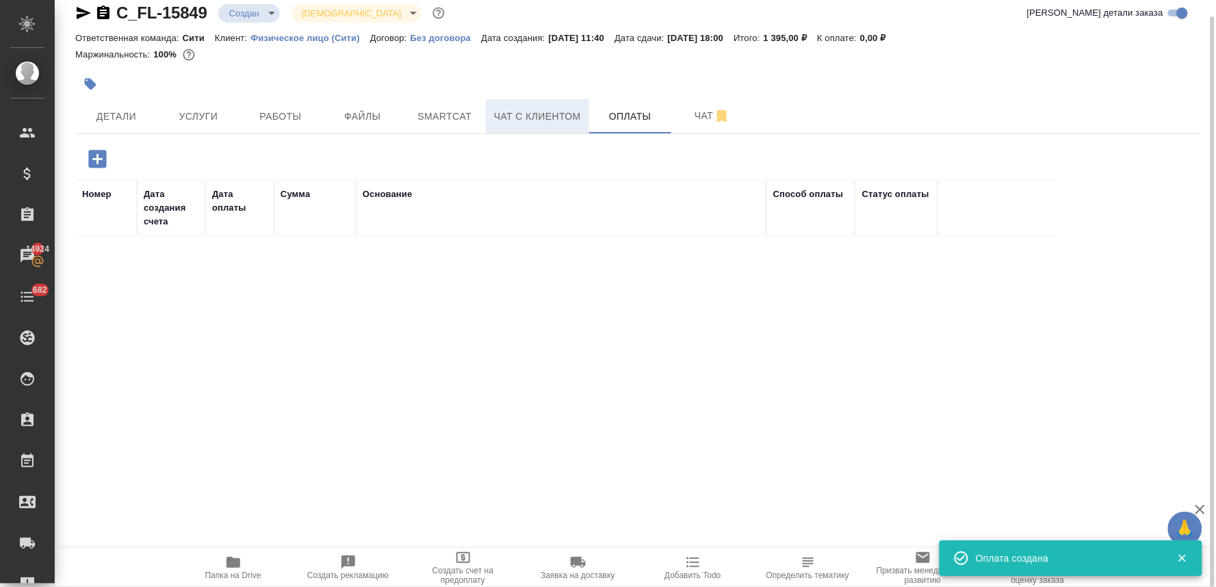
click at [528, 114] on span "Чат с клиентом" at bounding box center [537, 116] width 87 height 17
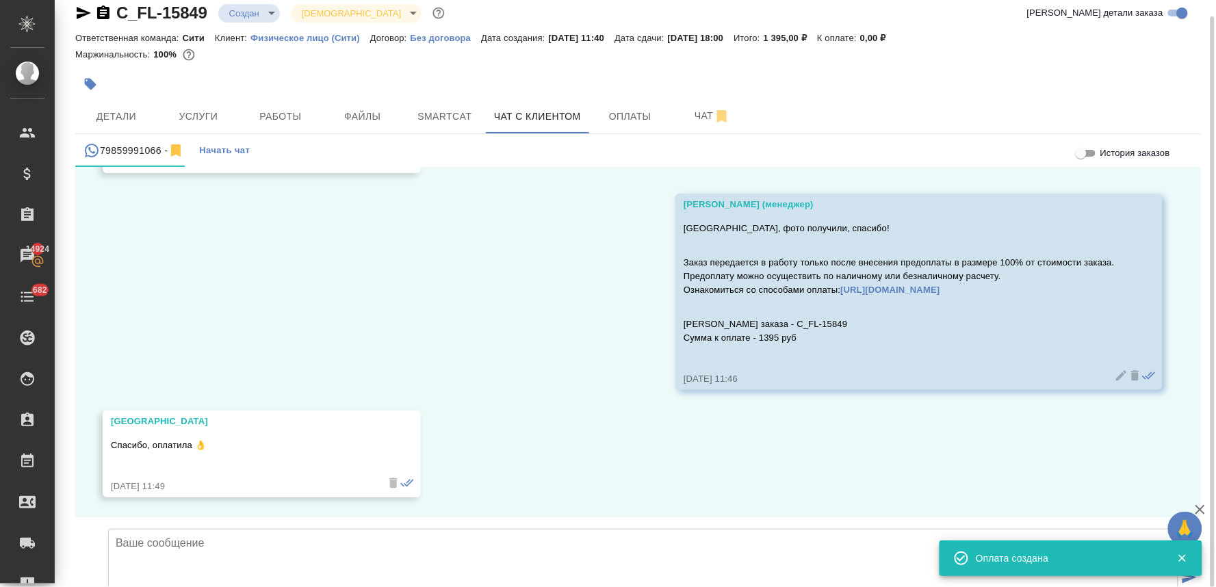
scroll to position [5536, 0]
click at [267, 529] on textarea at bounding box center [643, 577] width 1070 height 96
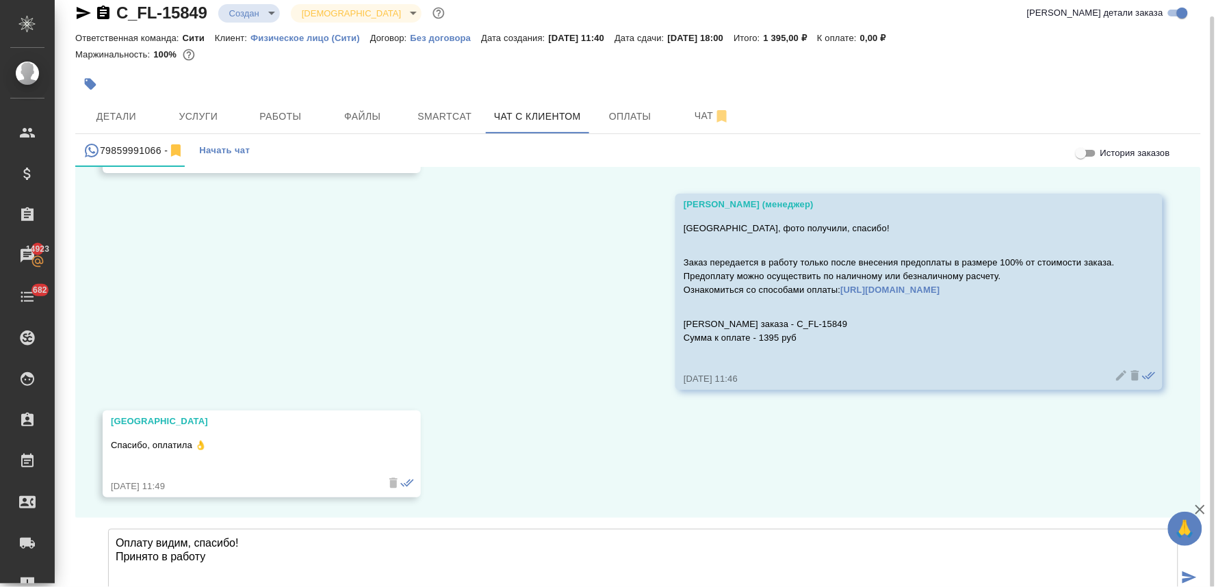
type textarea "Оплату видим, спасибо! Принято в работу"
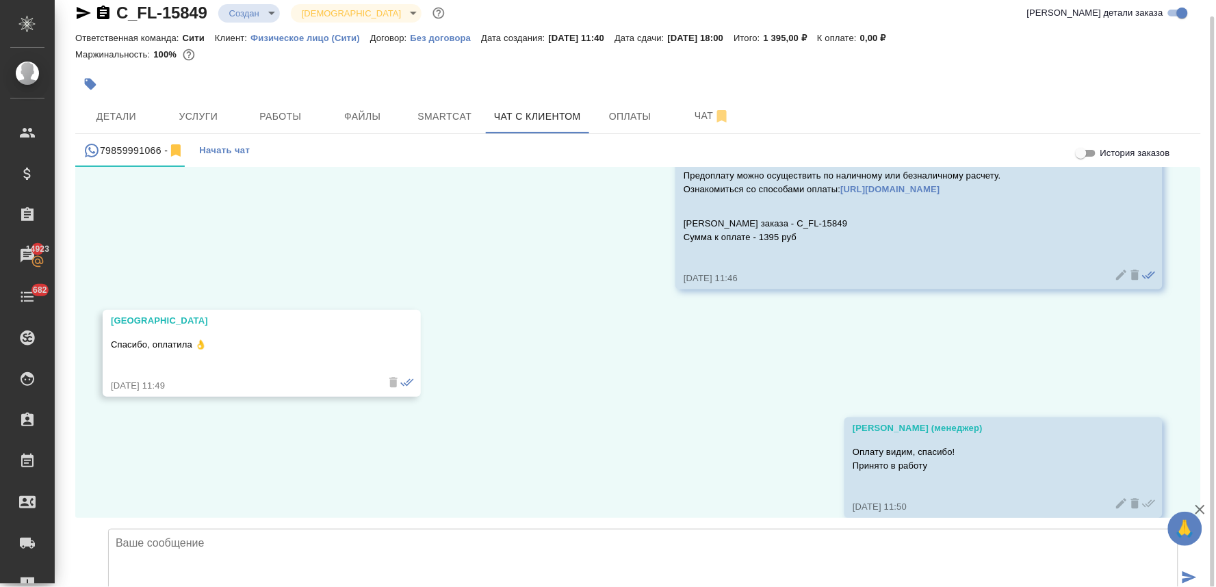
scroll to position [5656, 0]
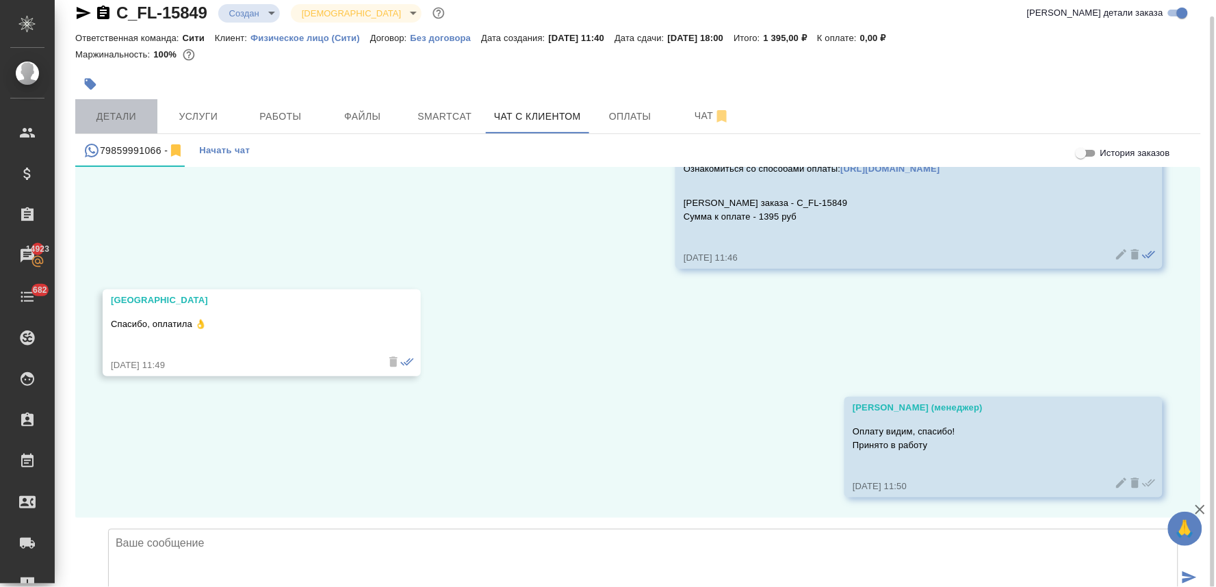
click at [113, 114] on span "Детали" at bounding box center [116, 116] width 66 height 17
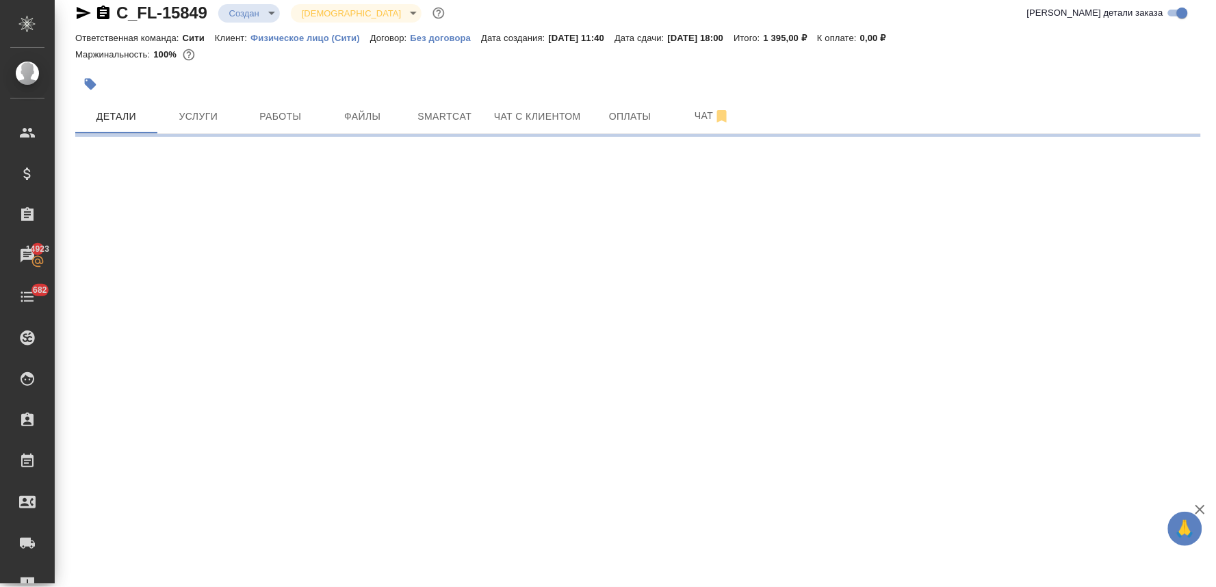
select select "RU"
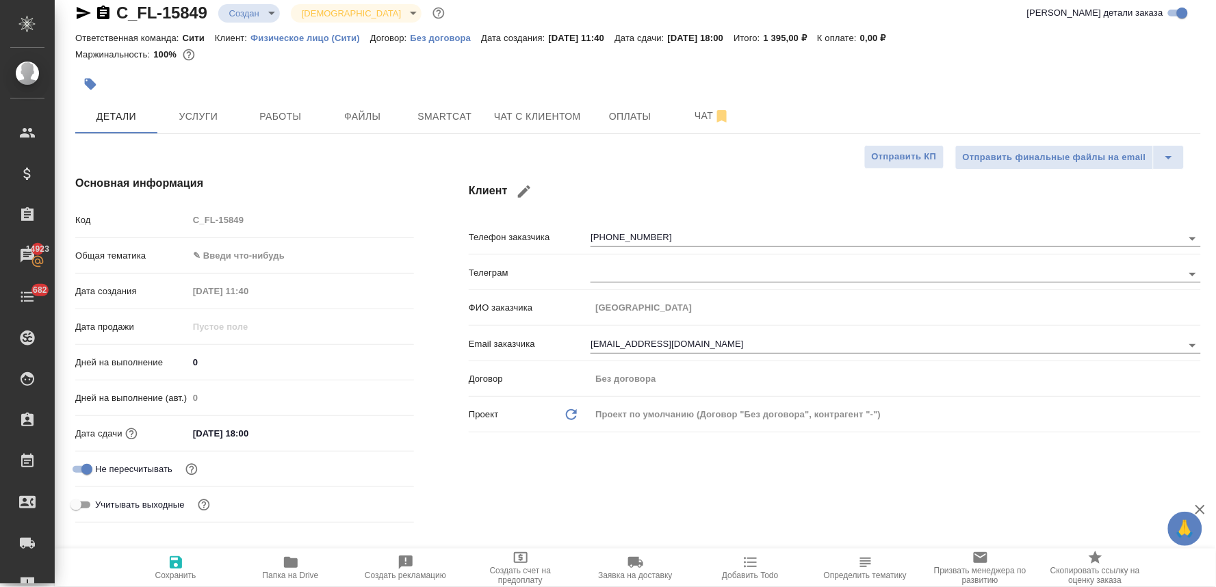
type textarea "x"
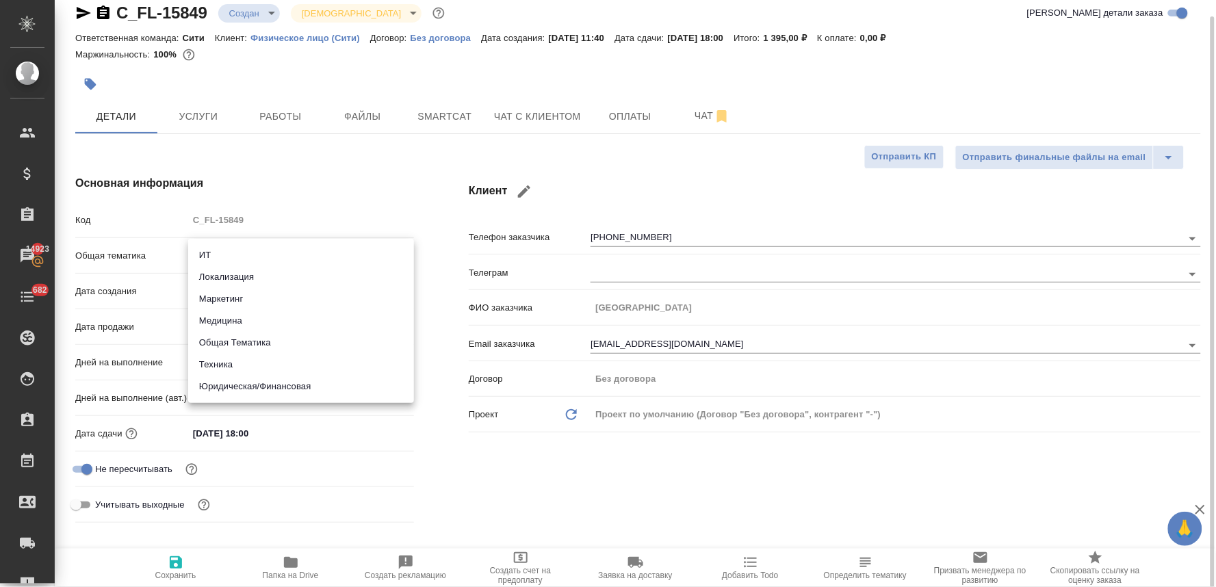
click at [249, 256] on body "🙏 .cls-1 fill:#fff; AWATERA Lyamina Nadezhda Клиенты Спецификации Заказы 14923 …" at bounding box center [608, 293] width 1216 height 587
click at [233, 381] on li "Юридическая/Финансовая" at bounding box center [301, 387] width 226 height 22
type input "yr-fn"
type textarea "x"
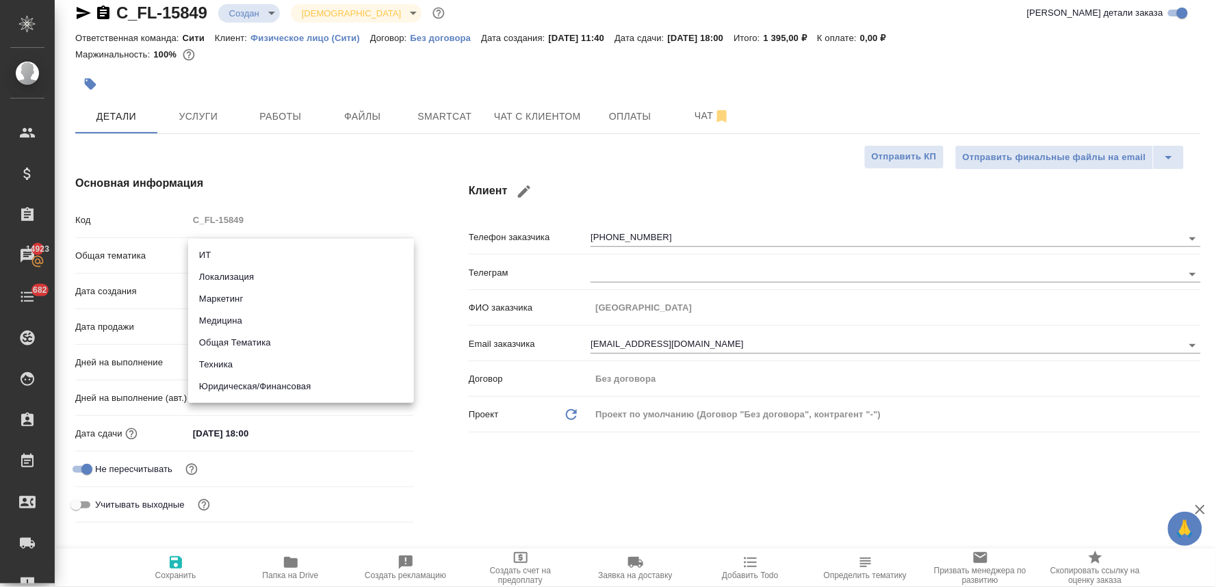
type textarea "x"
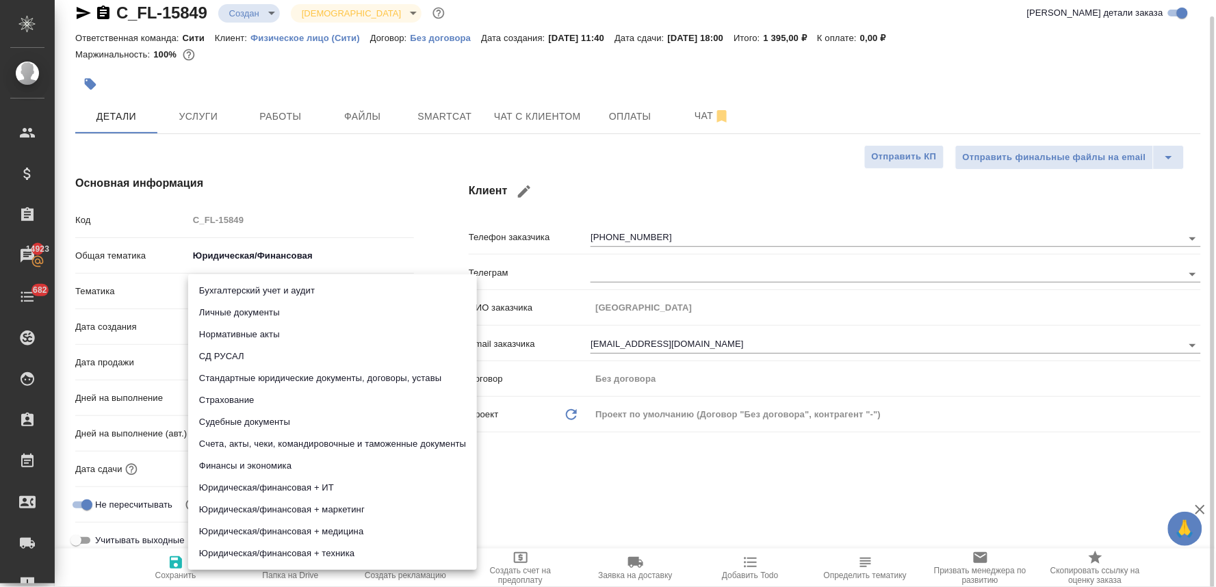
click at [219, 290] on body "🙏 .cls-1 fill:#fff; AWATERA Lyamina Nadezhda Клиенты Спецификации Заказы 14923 …" at bounding box center [608, 293] width 1216 height 587
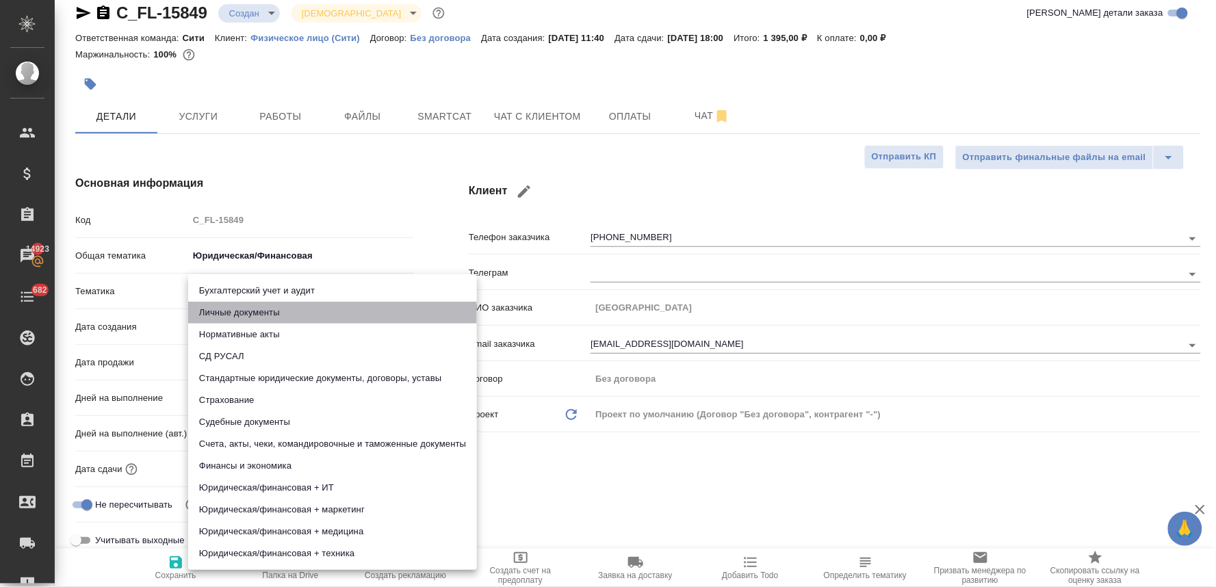
click at [224, 310] on li "Личные документы" at bounding box center [332, 313] width 289 height 22
type textarea "x"
type input "5a8b8b956a9677013d343cfe"
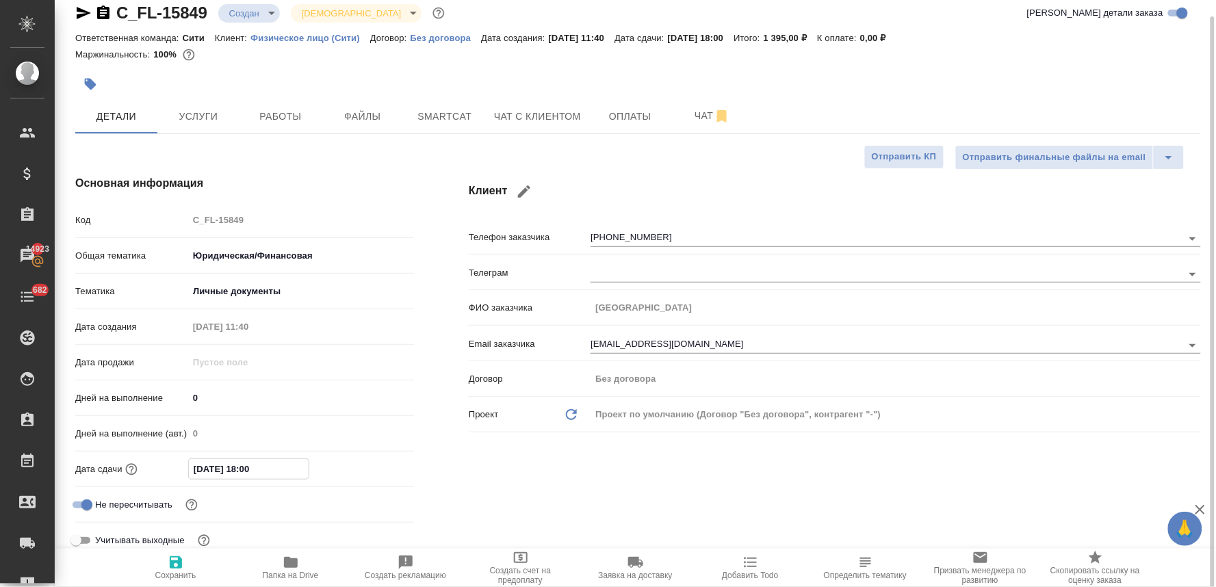
click at [248, 470] on input "29.08.2025 18:00" at bounding box center [249, 469] width 120 height 20
type input "29.08.2025 10:0_"
type textarea "x"
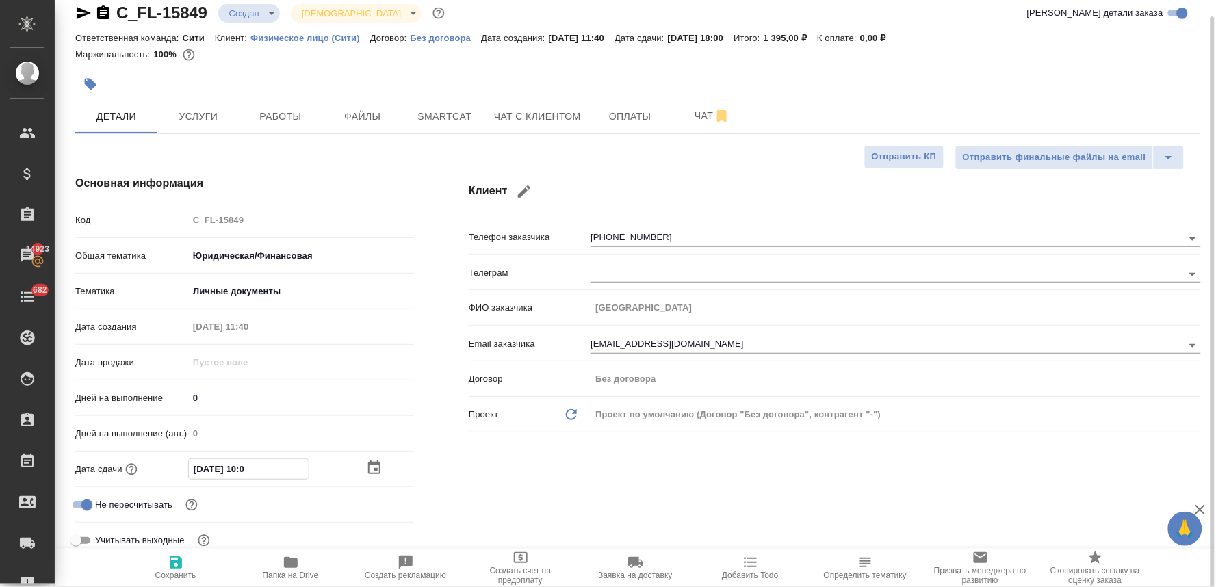
type input "29.08.2025 10:00"
type textarea "x"
type input "29.08.2025 10:00"
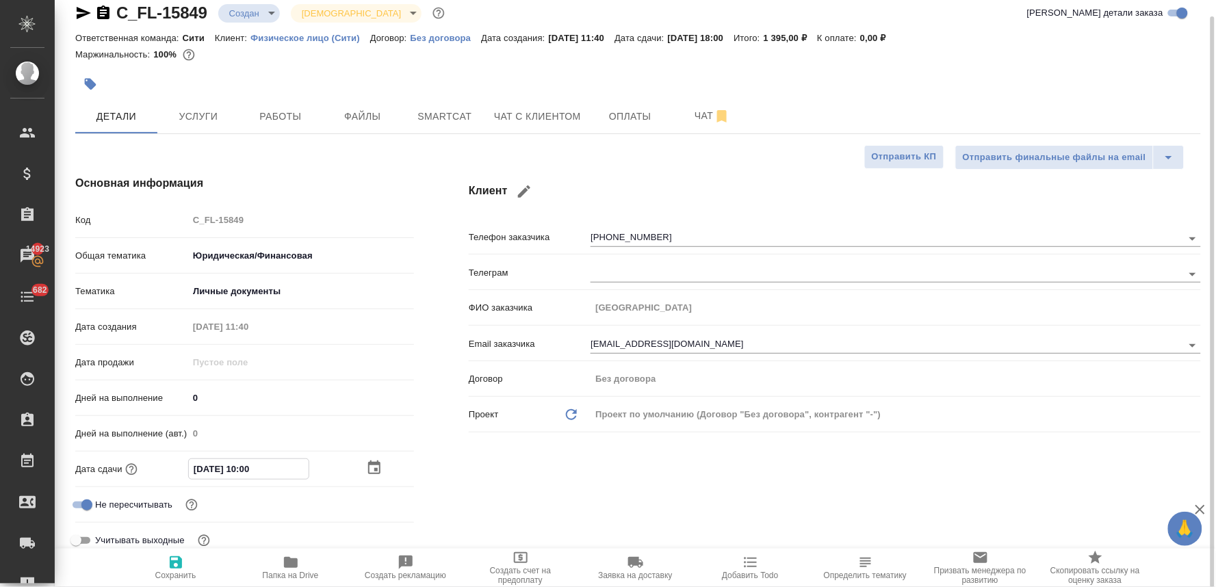
click at [172, 575] on span "Сохранить" at bounding box center [175, 576] width 41 height 10
type textarea "x"
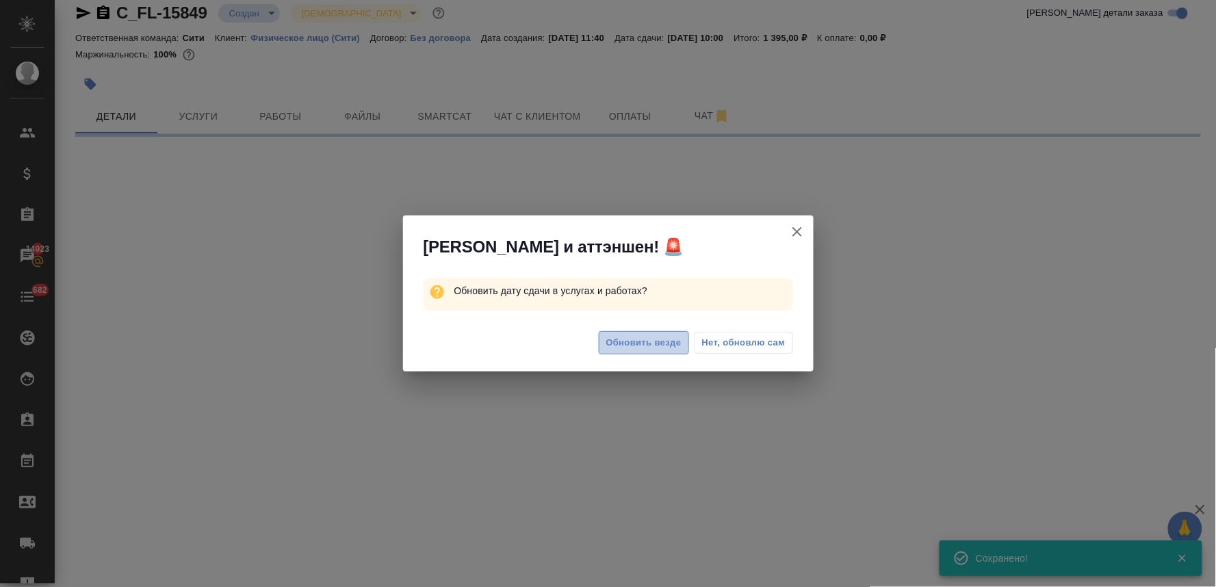
click at [625, 343] on span "Обновить везде" at bounding box center [643, 343] width 75 height 16
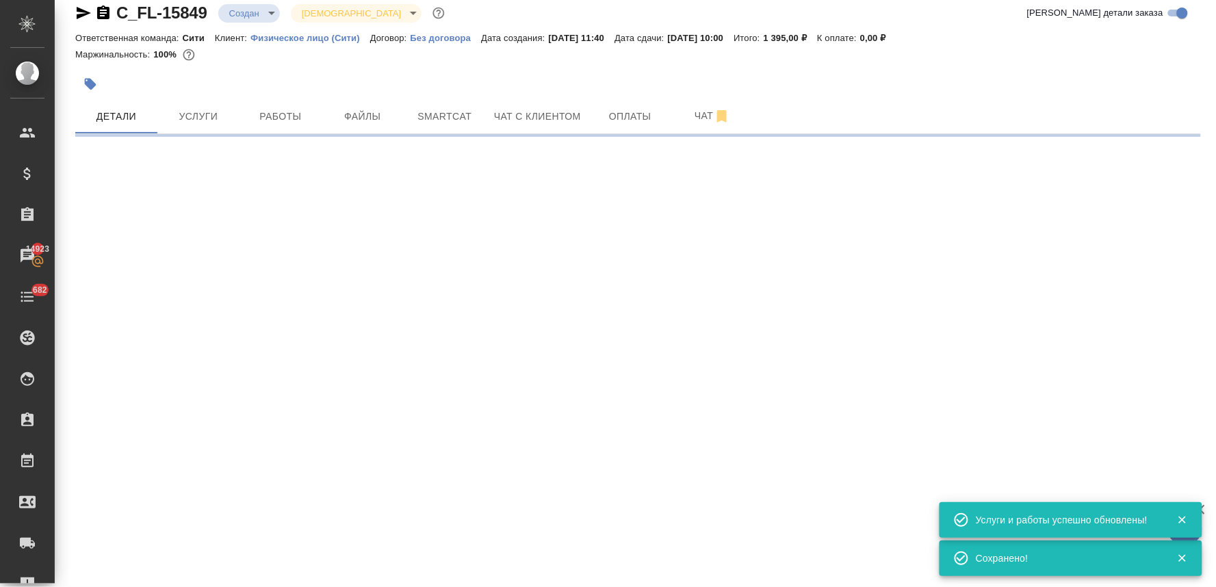
select select "RU"
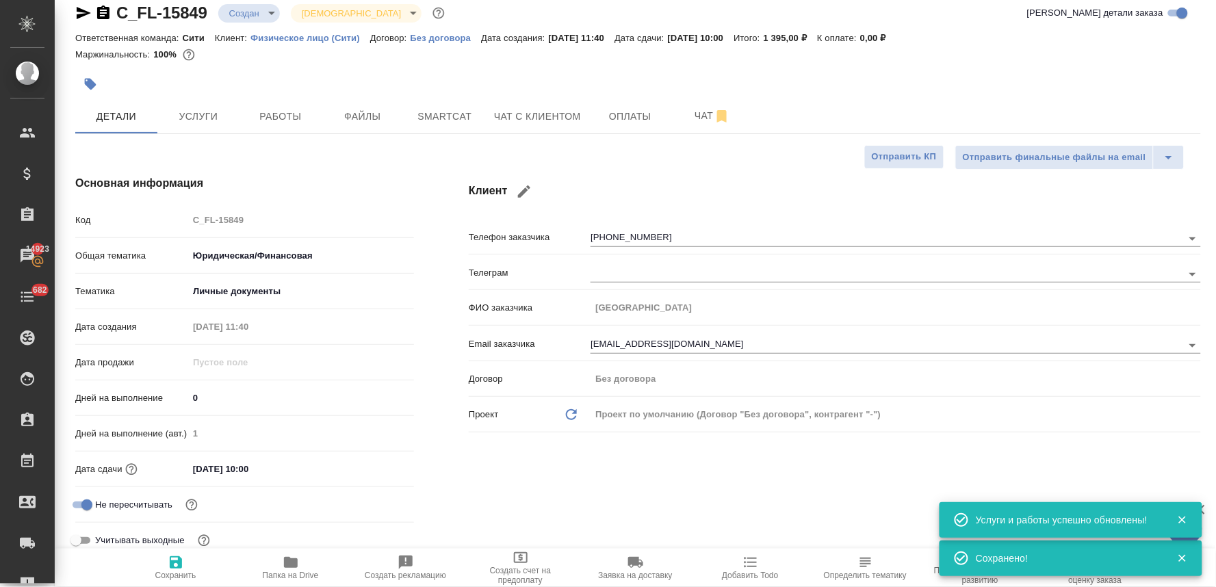
type textarea "x"
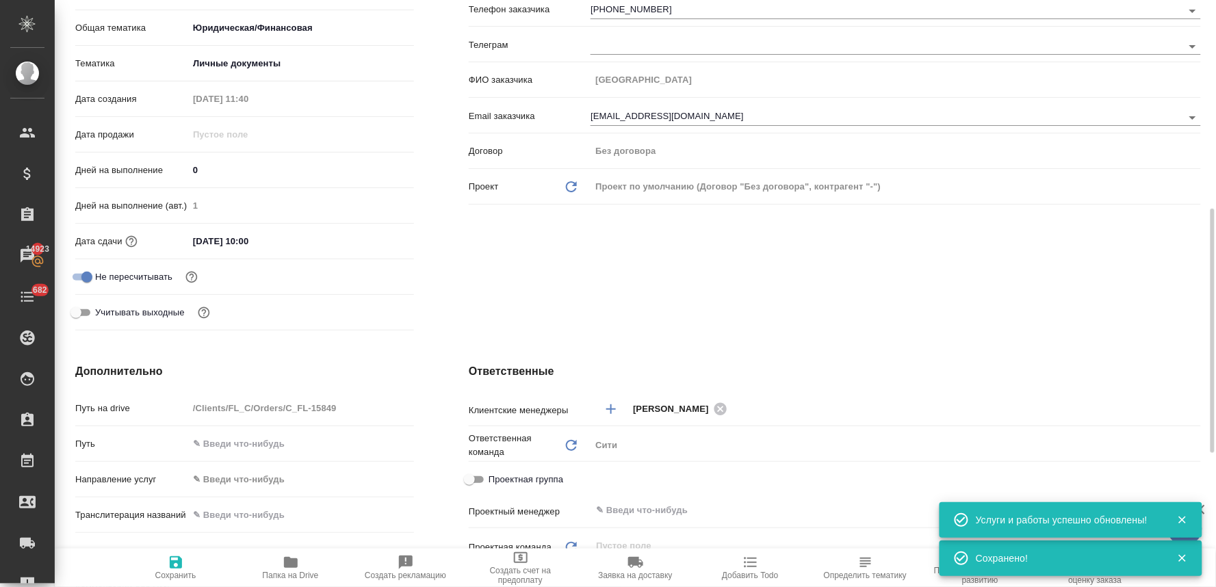
scroll to position [320, 0]
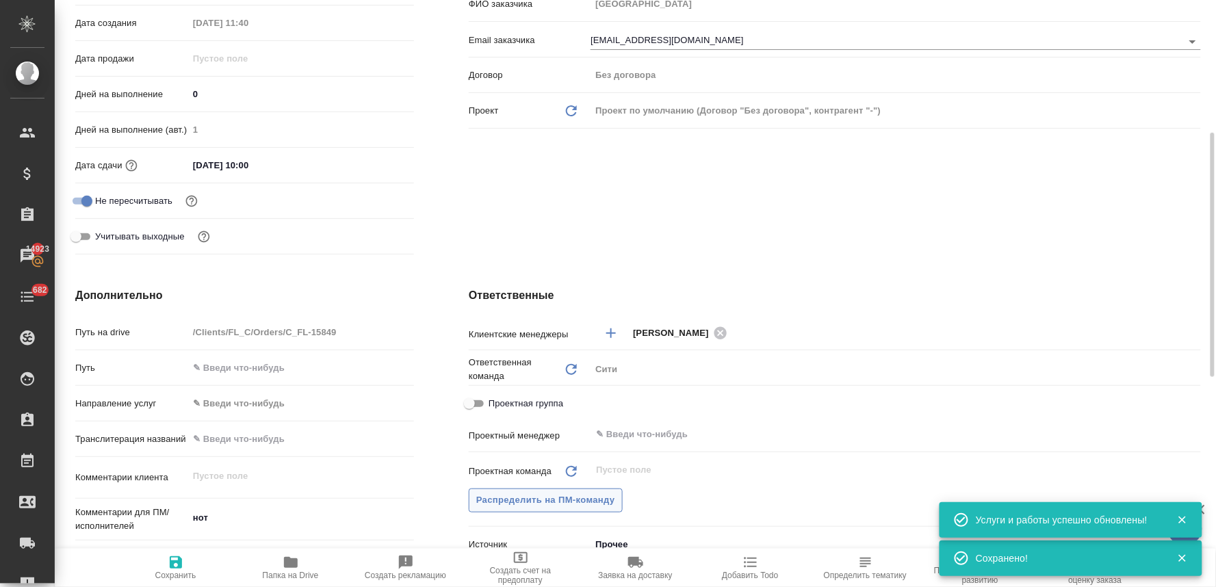
click at [516, 503] on span "Распределить на ПМ-команду" at bounding box center [545, 501] width 139 height 16
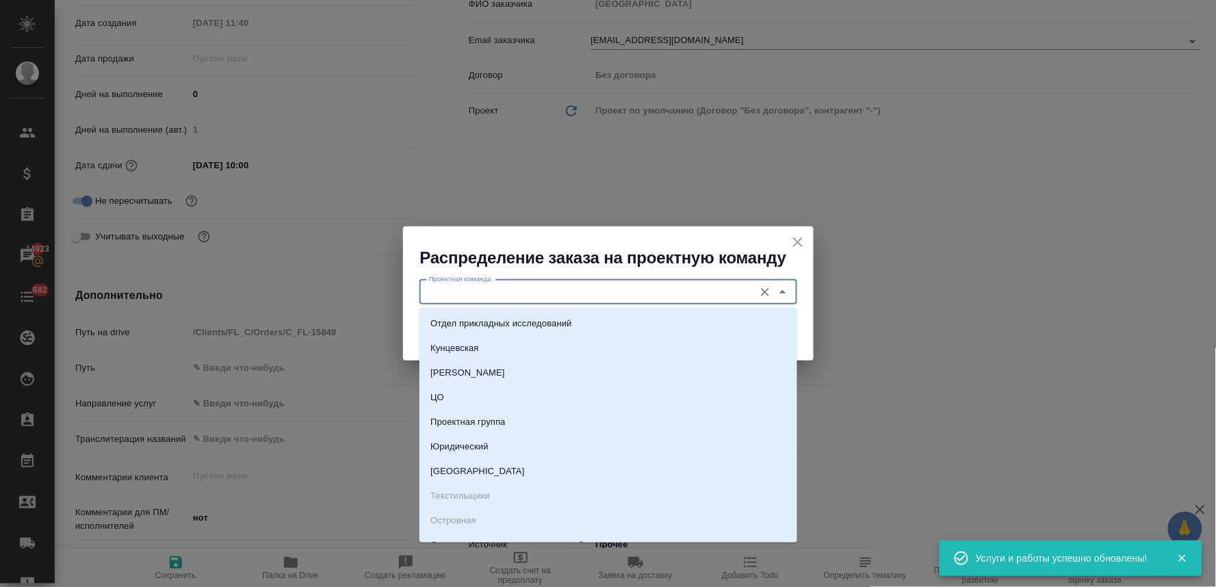
click at [482, 293] on input "Проектная команда" at bounding box center [585, 292] width 324 height 16
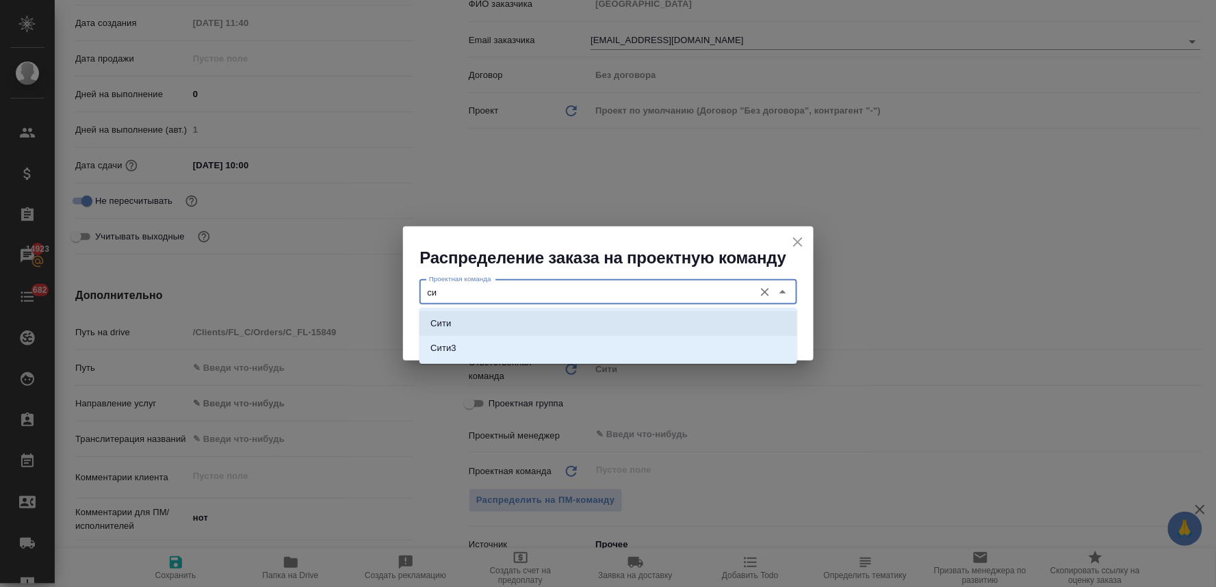
click at [483, 322] on li "Сити" at bounding box center [608, 323] width 378 height 25
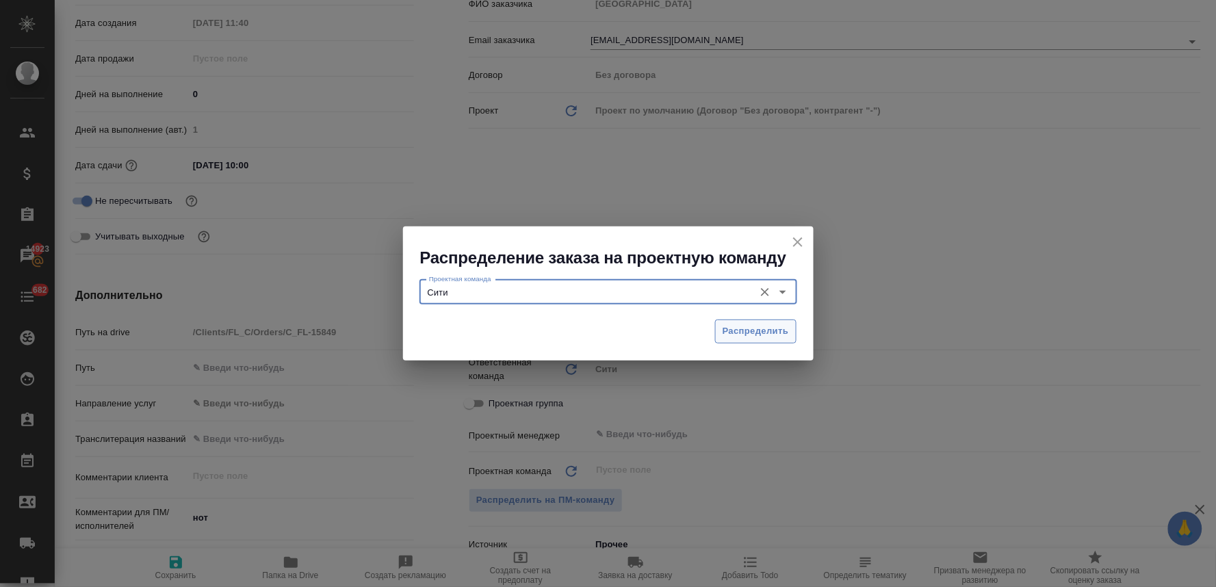
type input "Сити"
click at [746, 332] on span "Распределить" at bounding box center [755, 332] width 66 height 16
type textarea "x"
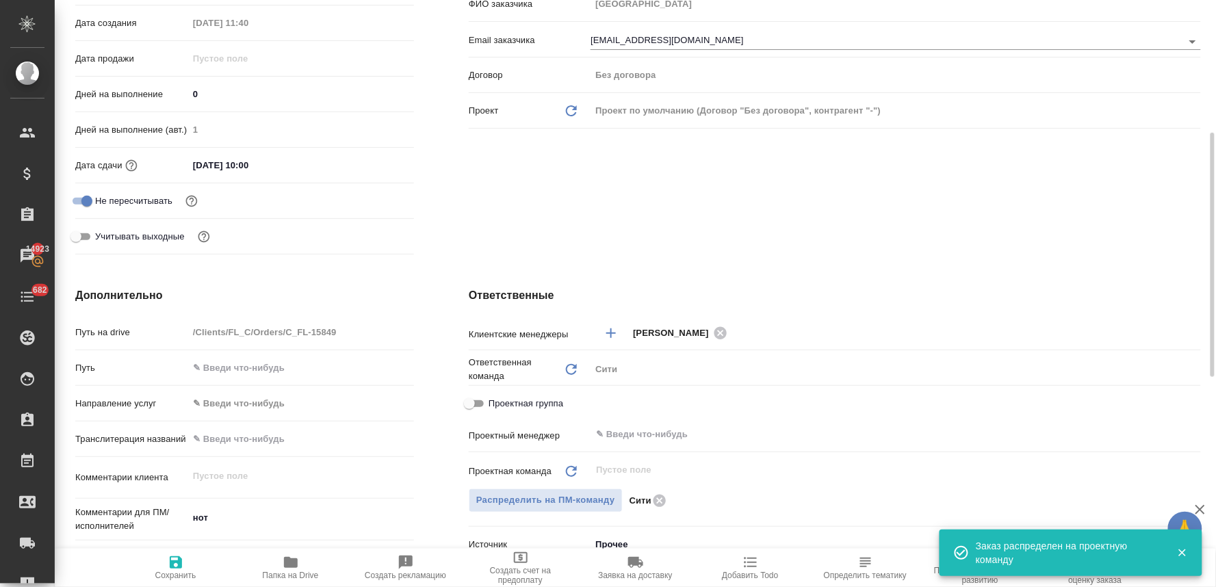
click at [175, 571] on span "Сохранить" at bounding box center [175, 576] width 41 height 10
type textarea "x"
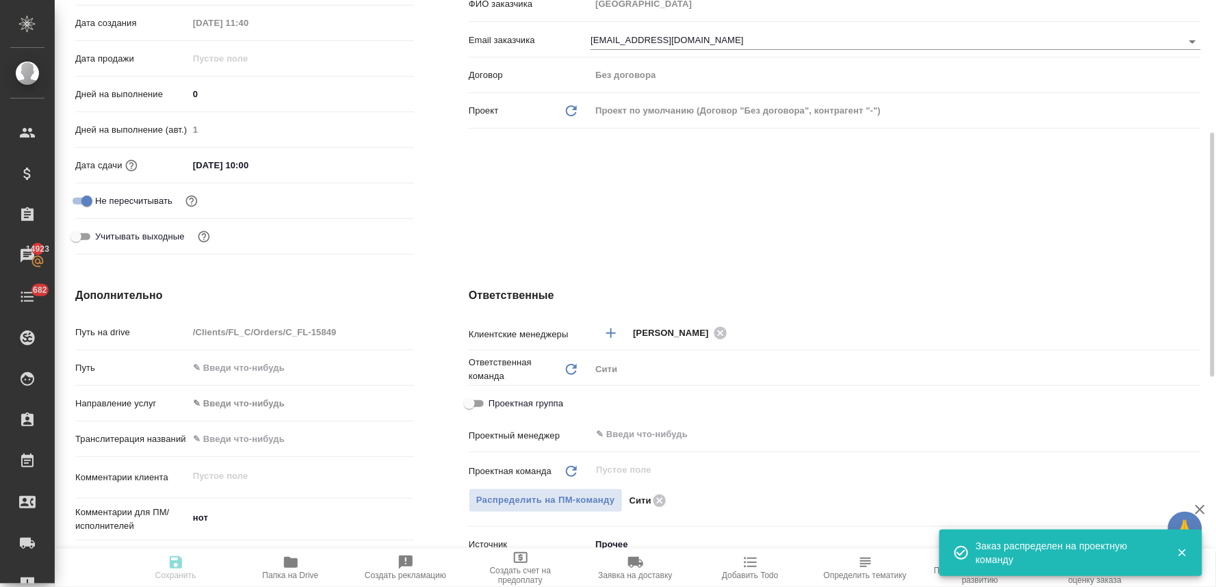
type textarea "x"
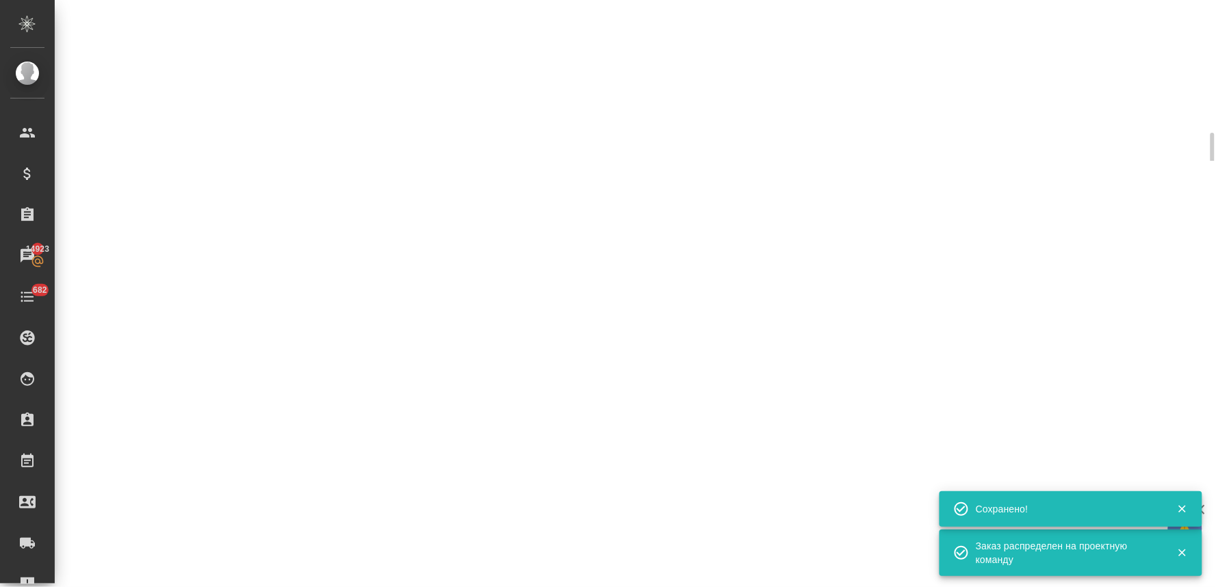
select select "RU"
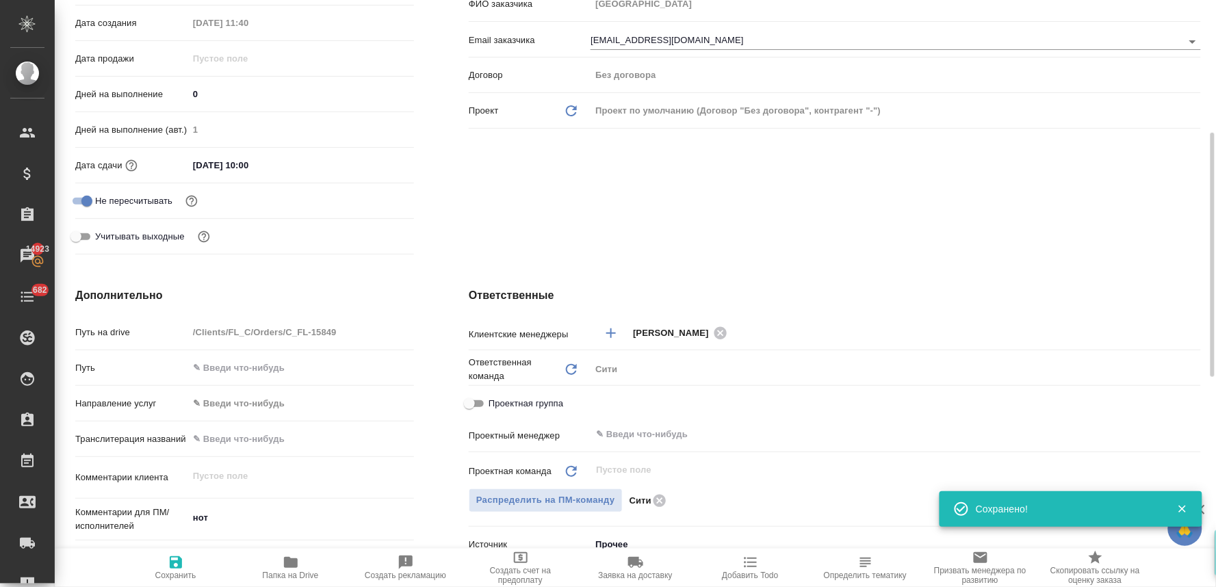
type textarea "x"
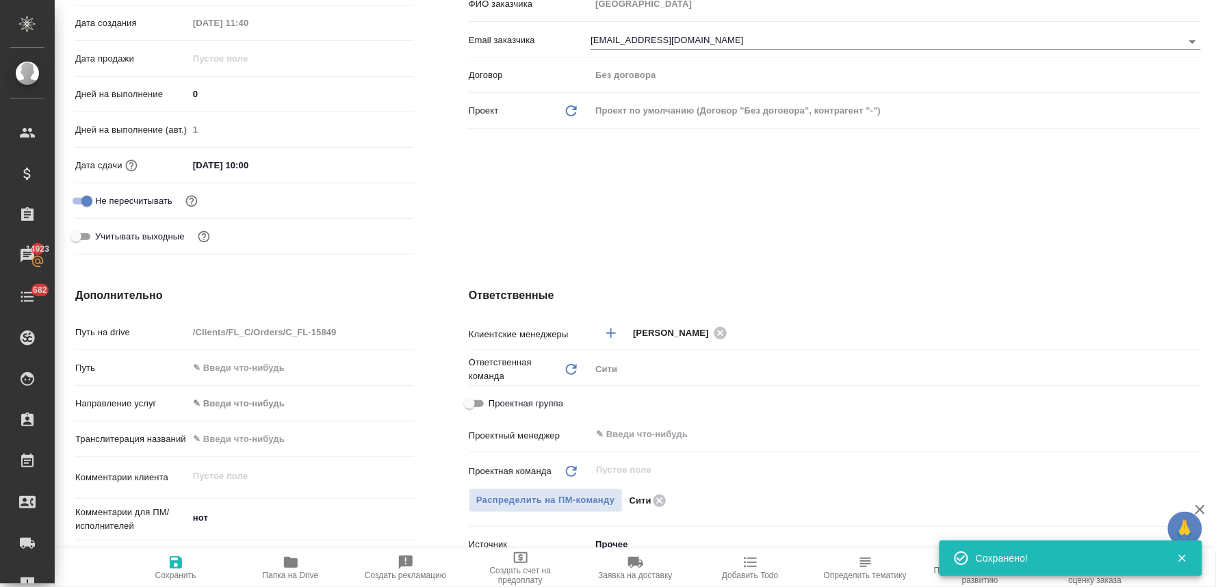
scroll to position [0, 0]
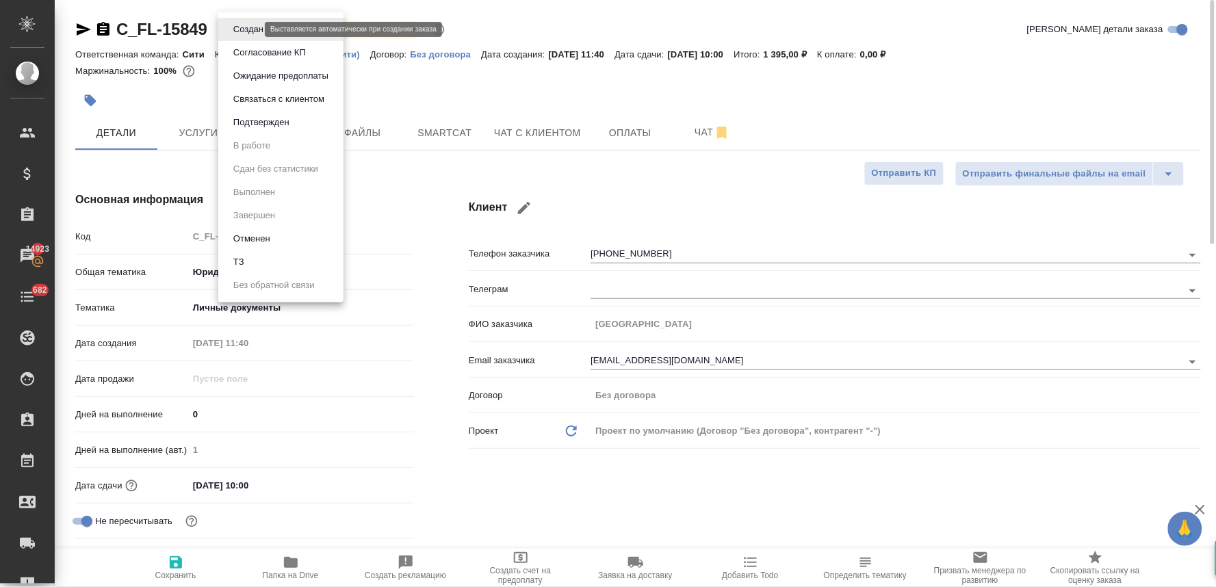
click at [229, 28] on body "🙏 .cls-1 fill:#fff; AWATERA Lyamina Nadezhda Клиенты Спецификации Заказы 14923 …" at bounding box center [608, 293] width 1216 height 587
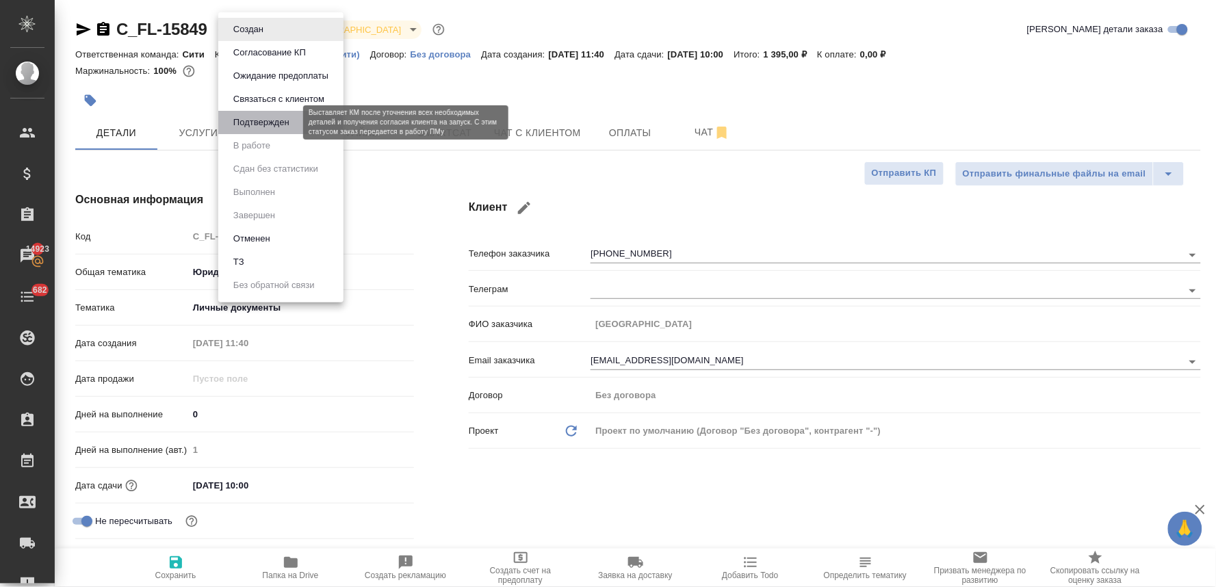
click at [255, 118] on button "Подтвержден" at bounding box center [261, 122] width 64 height 15
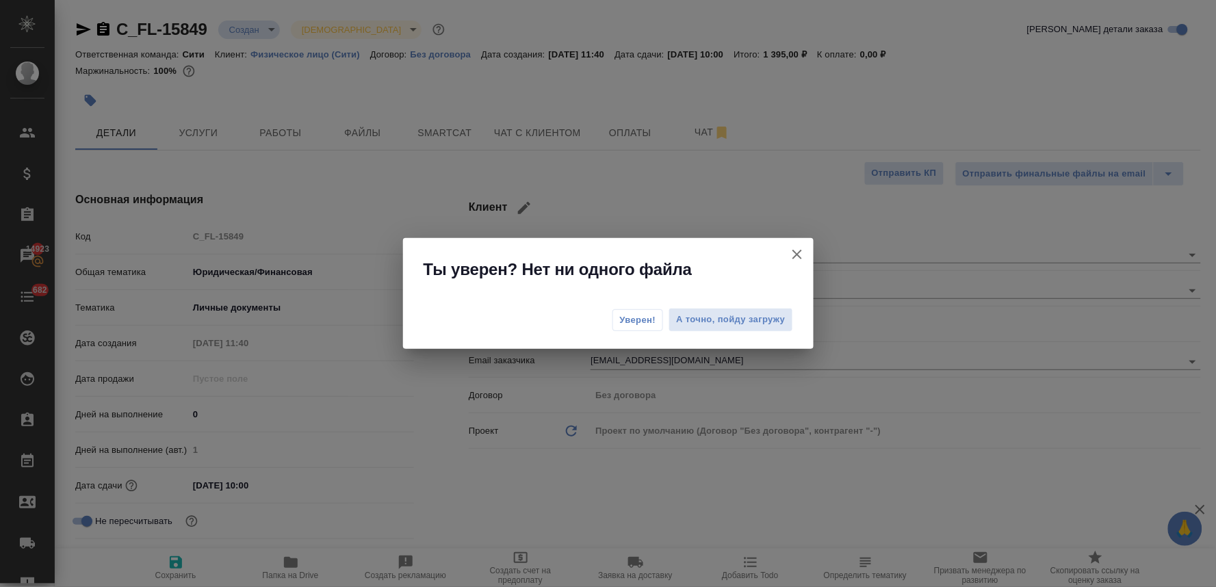
click at [800, 257] on icon "button" at bounding box center [797, 254] width 16 height 16
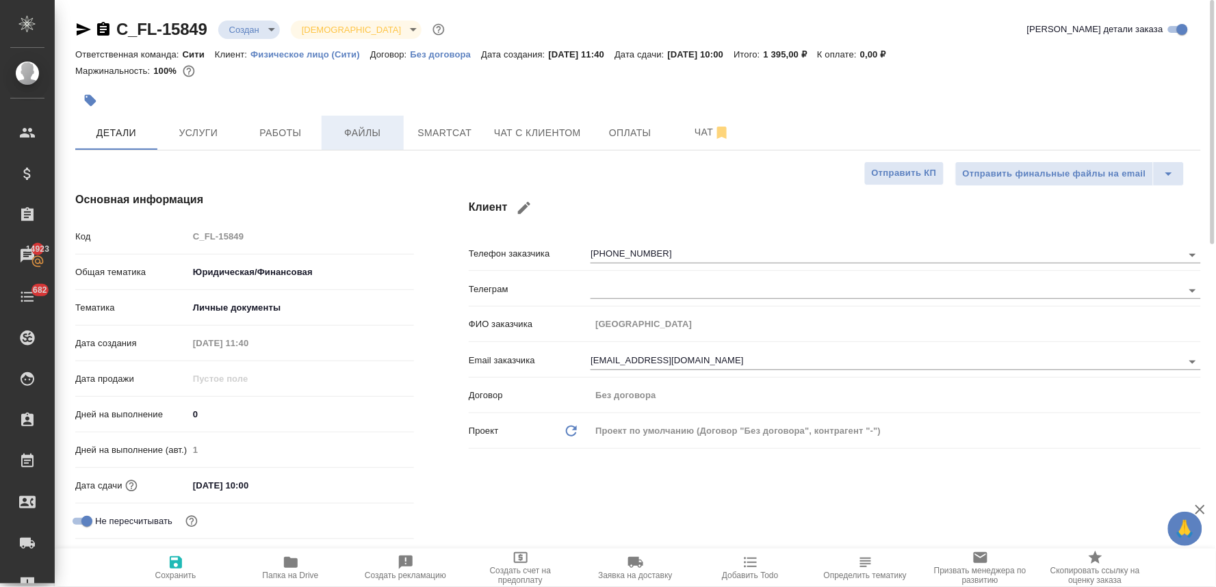
click at [384, 133] on span "Файлы" at bounding box center [363, 133] width 66 height 17
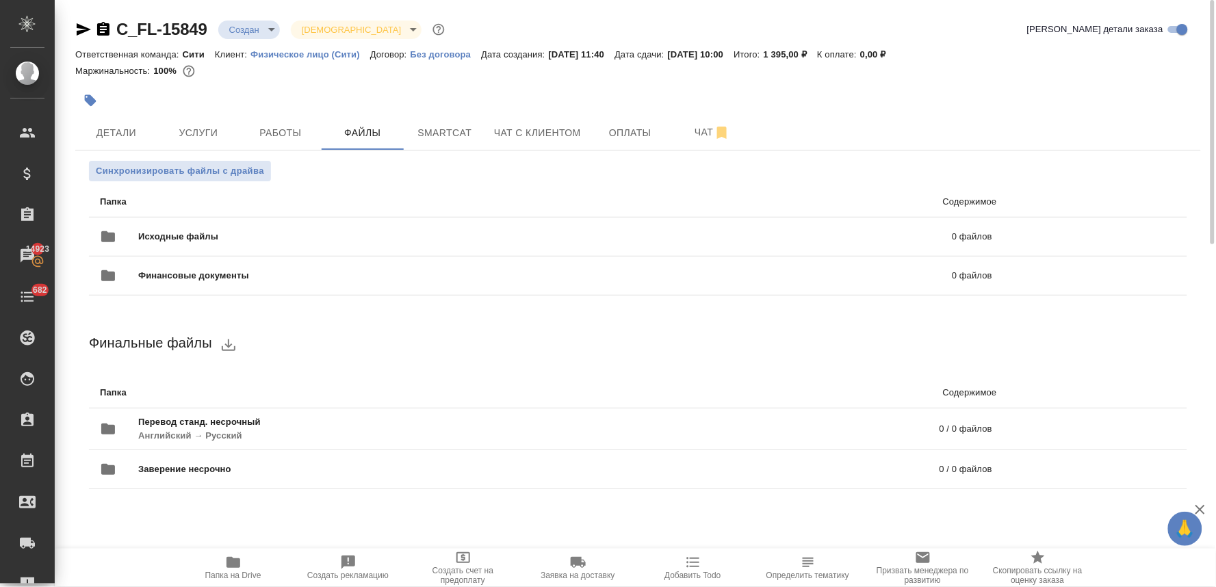
drag, startPoint x: 833, startPoint y: 25, endPoint x: 809, endPoint y: 53, distance: 37.4
click at [833, 25] on div "C_FL-15849 Создан new Святая троица holyTrinity Кратко детали заказа" at bounding box center [637, 29] width 1125 height 22
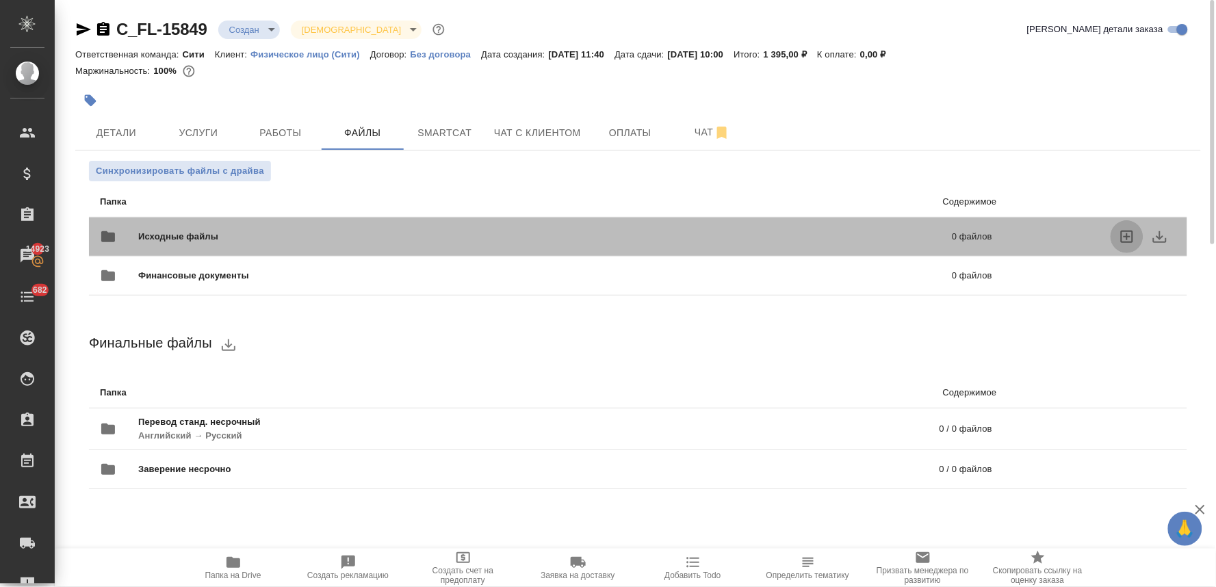
click at [1122, 233] on icon "uploadFiles" at bounding box center [1127, 237] width 12 height 12
click at [0, 0] on input "uploadFiles" at bounding box center [0, 0] width 0 height 0
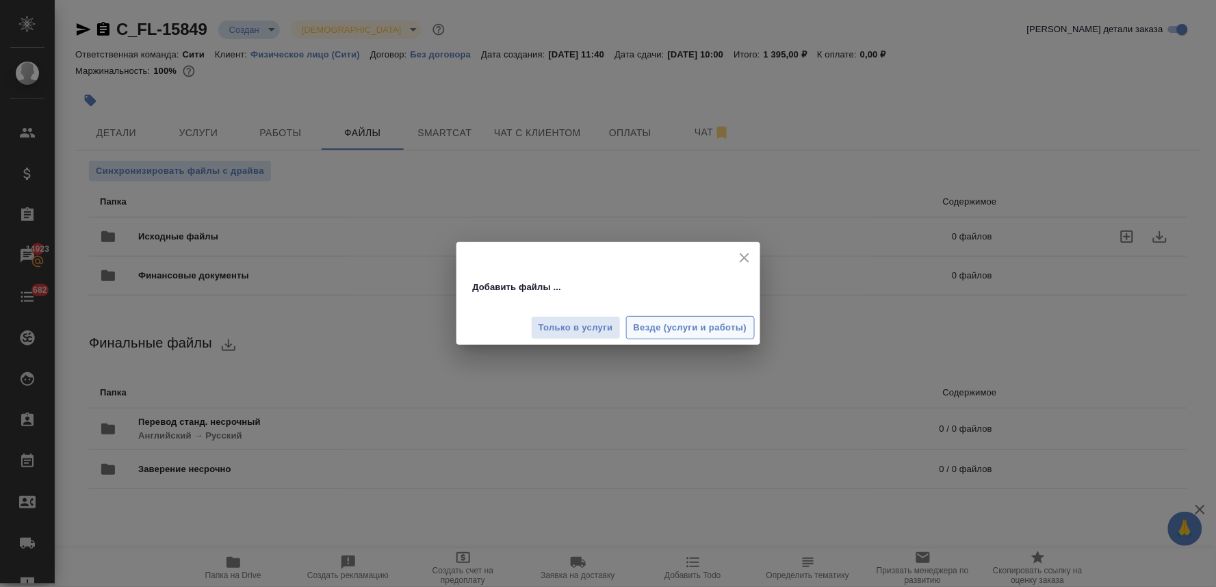
click at [690, 329] on span "Везде (услуги и работы)" at bounding box center [690, 328] width 114 height 16
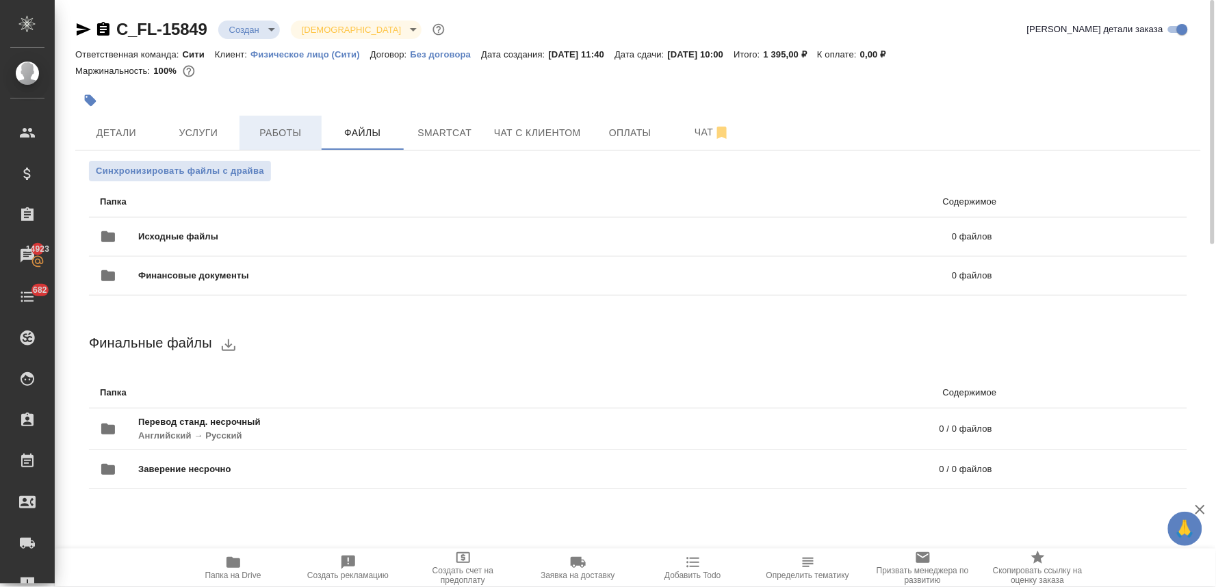
click at [296, 138] on span "Работы" at bounding box center [281, 133] width 66 height 17
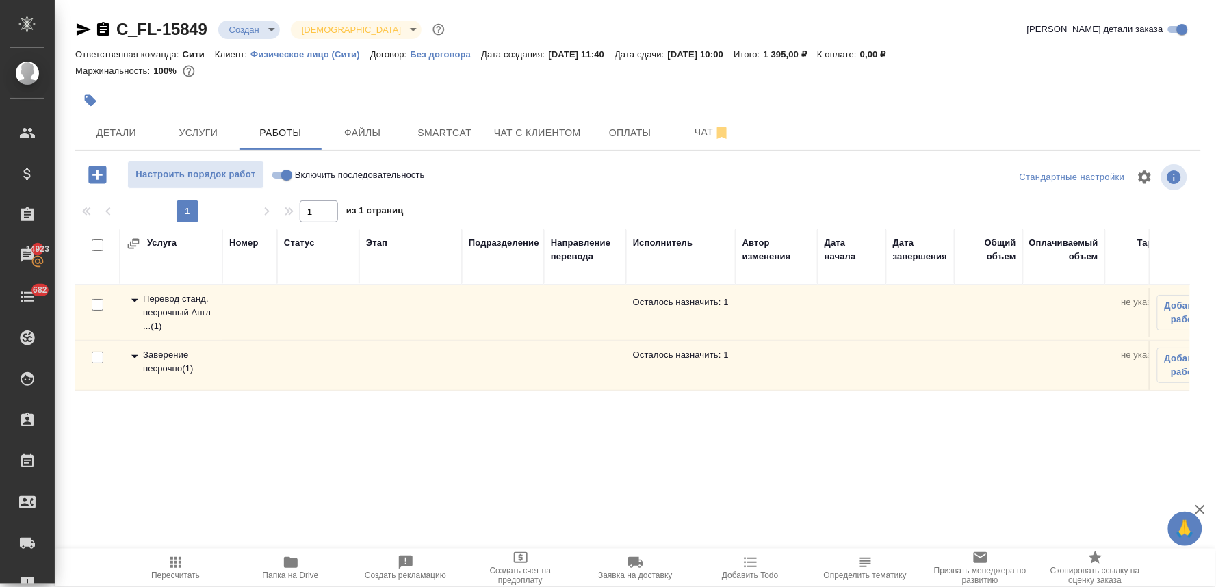
click at [183, 305] on div "Перевод станд. несрочный Англ ... ( 1 )" at bounding box center [171, 312] width 89 height 41
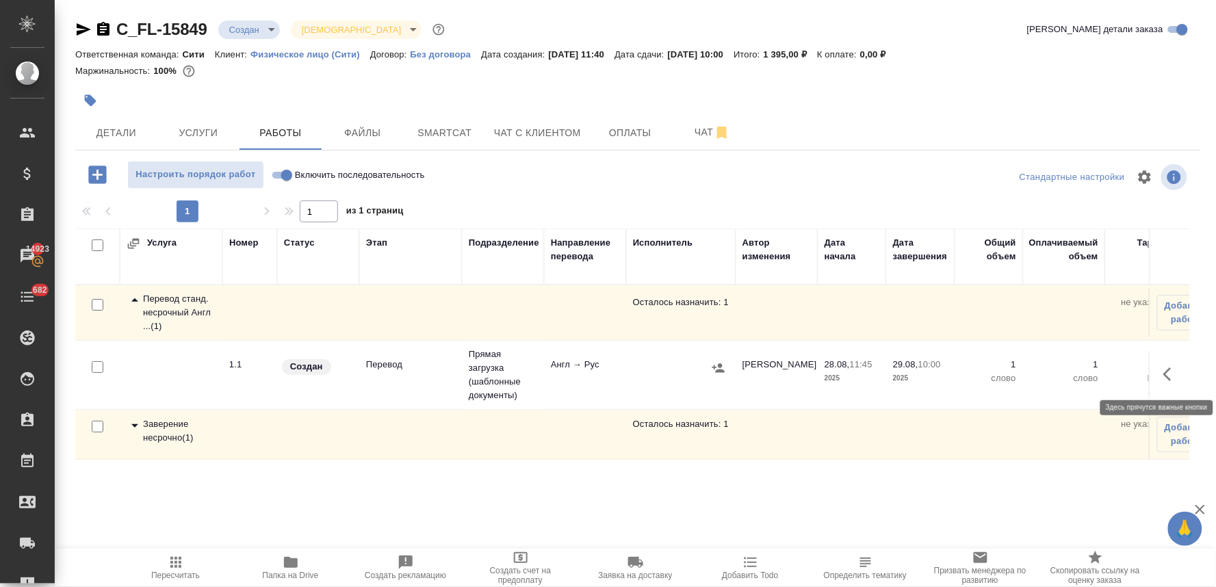
click at [1168, 375] on icon "button" at bounding box center [1171, 374] width 16 height 16
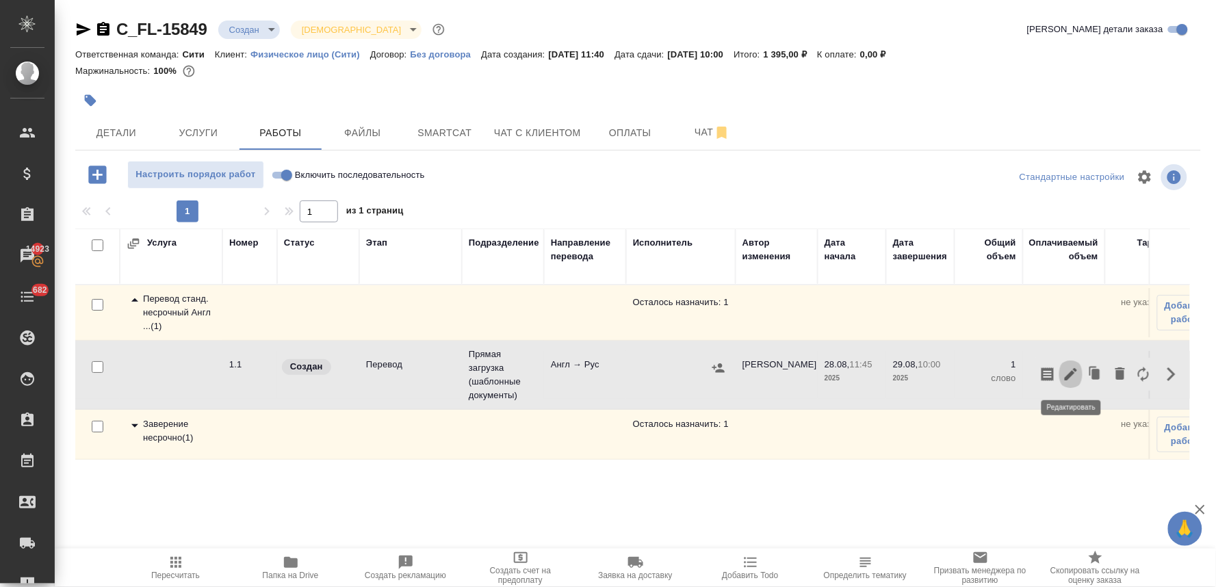
click at [1063, 384] on button "button" at bounding box center [1070, 374] width 23 height 33
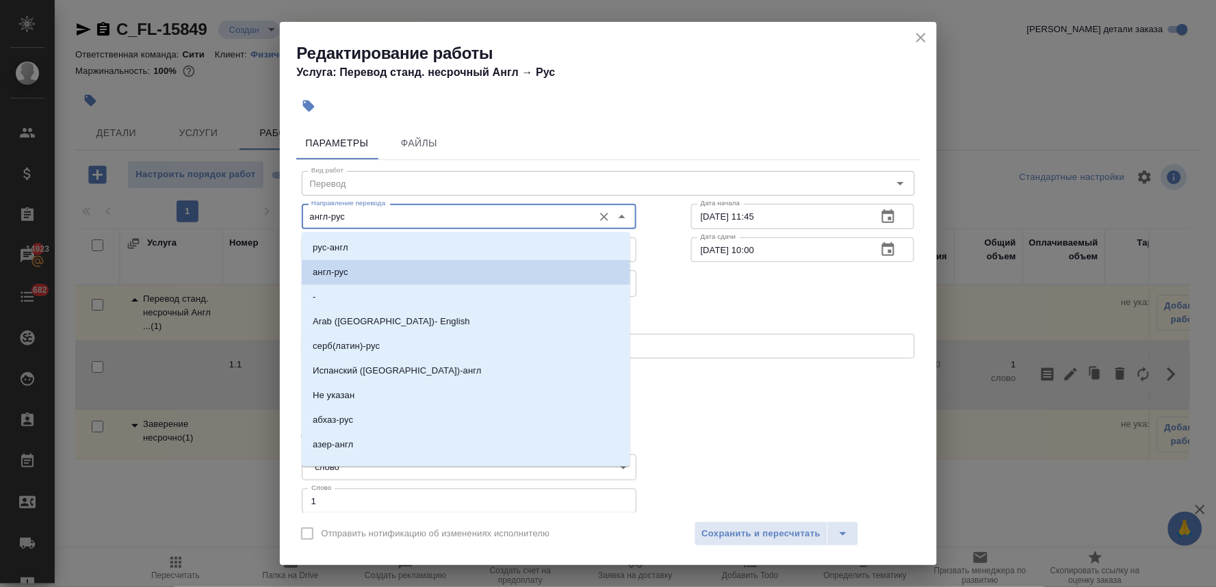
click at [329, 218] on input "англ-рус" at bounding box center [446, 216] width 280 height 16
click at [326, 215] on input "англ-рус" at bounding box center [446, 216] width 280 height 16
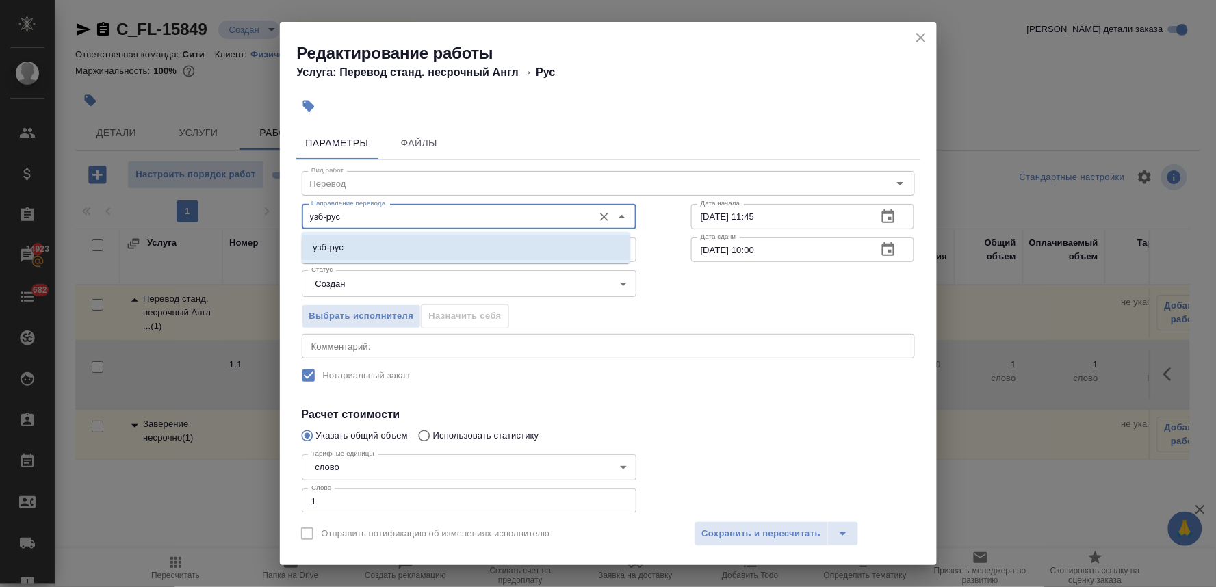
click at [331, 246] on p "узб-рус" at bounding box center [328, 248] width 31 height 14
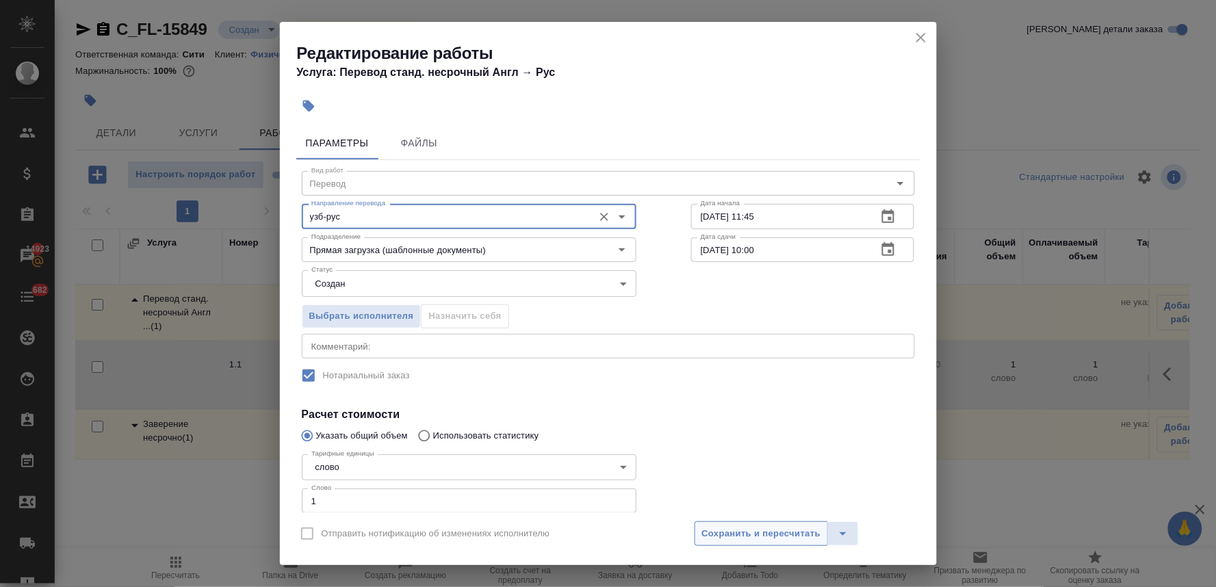
type input "узб-рус"
click at [744, 538] on span "Сохранить и пересчитать" at bounding box center [761, 534] width 119 height 16
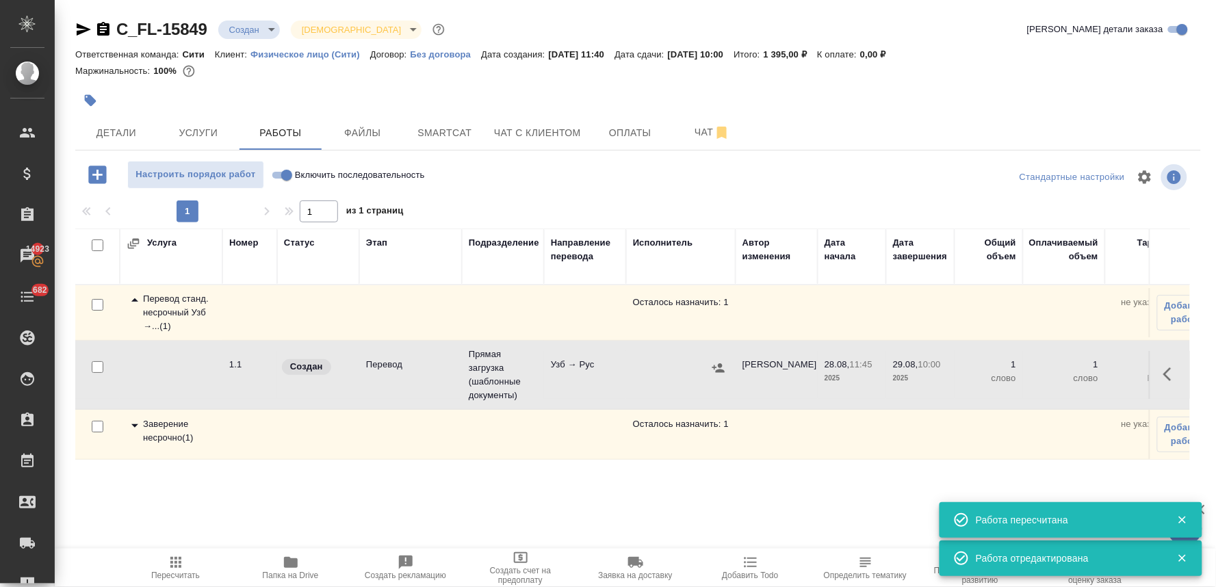
click at [245, 36] on body "🙏 .cls-1 fill:#fff; AWATERA Lyamina Nadezhda Клиенты Спецификации Заказы 14923 …" at bounding box center [608, 293] width 1216 height 587
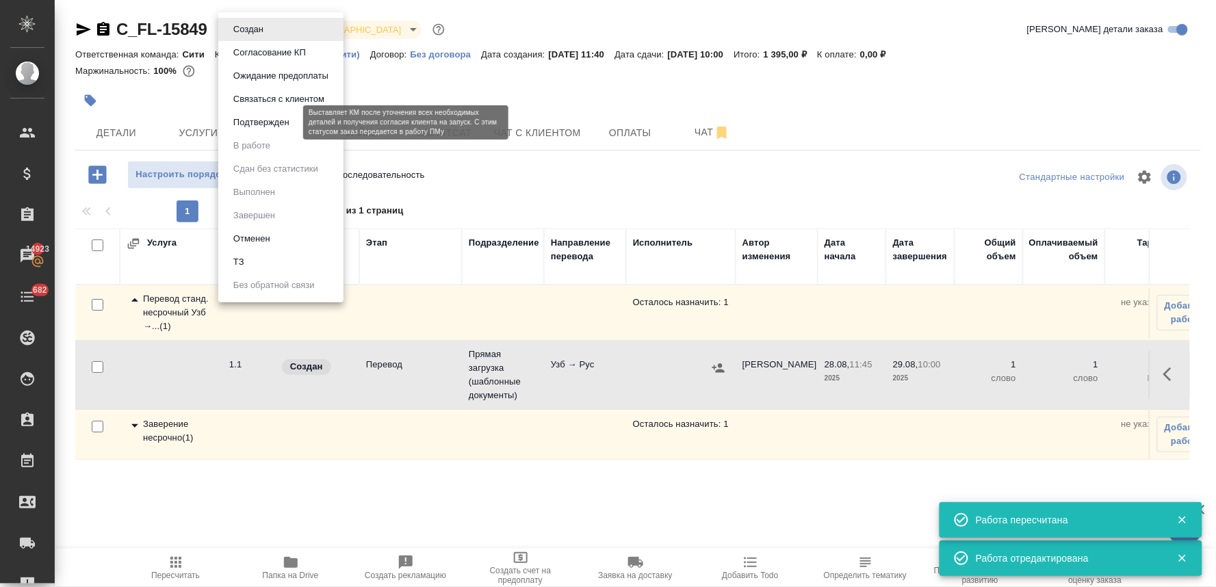
click at [267, 121] on button "Подтвержден" at bounding box center [261, 122] width 64 height 15
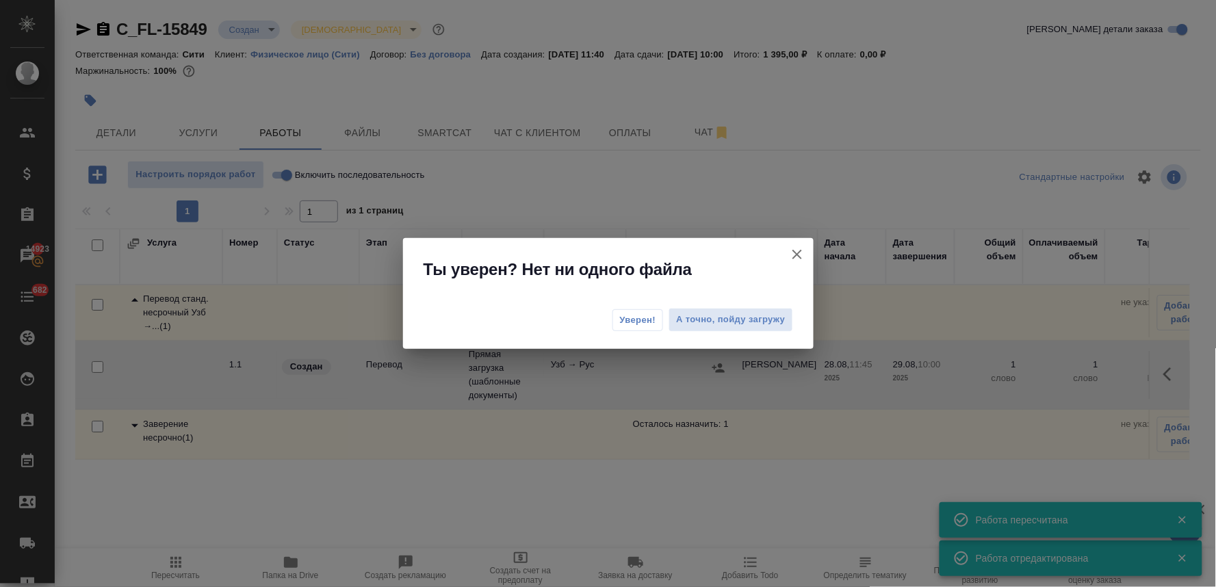
click at [648, 319] on span "Уверен!" at bounding box center [638, 320] width 36 height 14
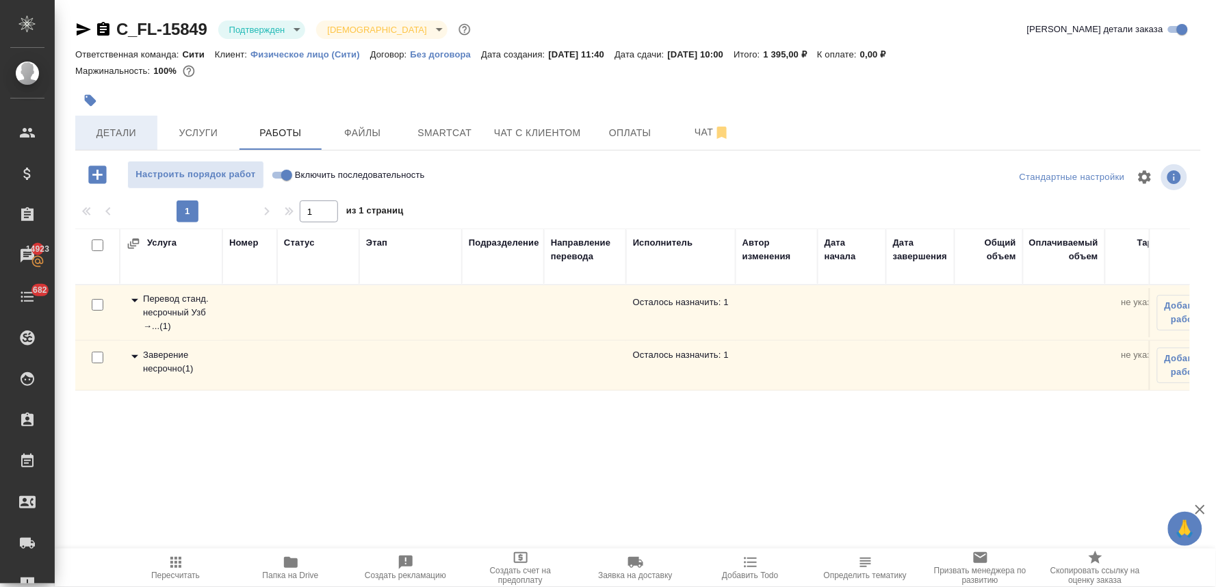
click at [107, 138] on span "Детали" at bounding box center [116, 133] width 66 height 17
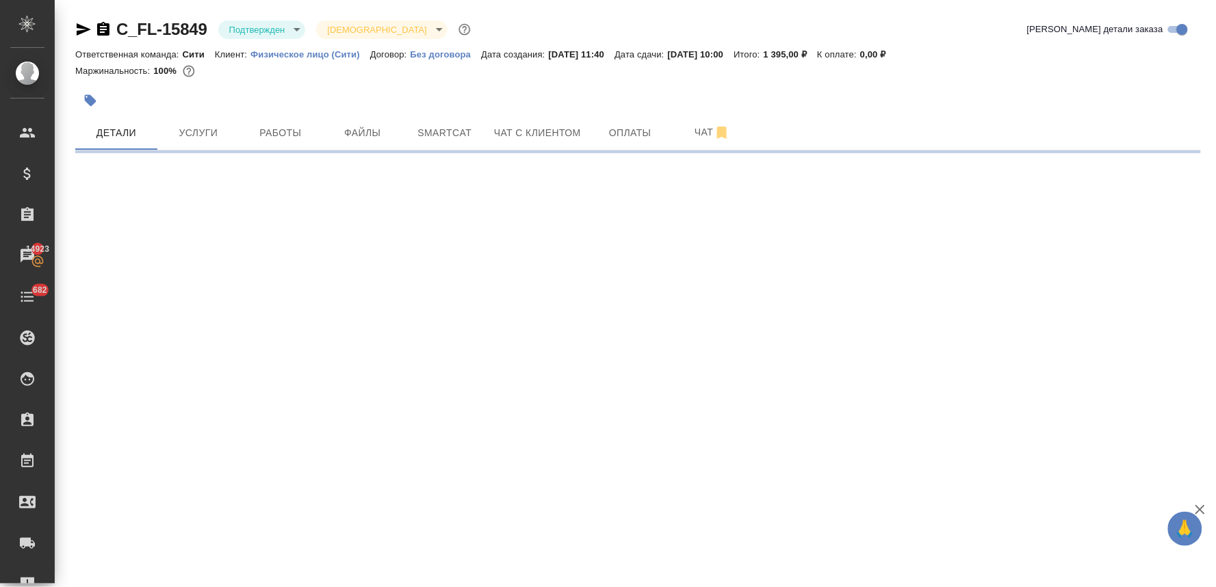
select select "RU"
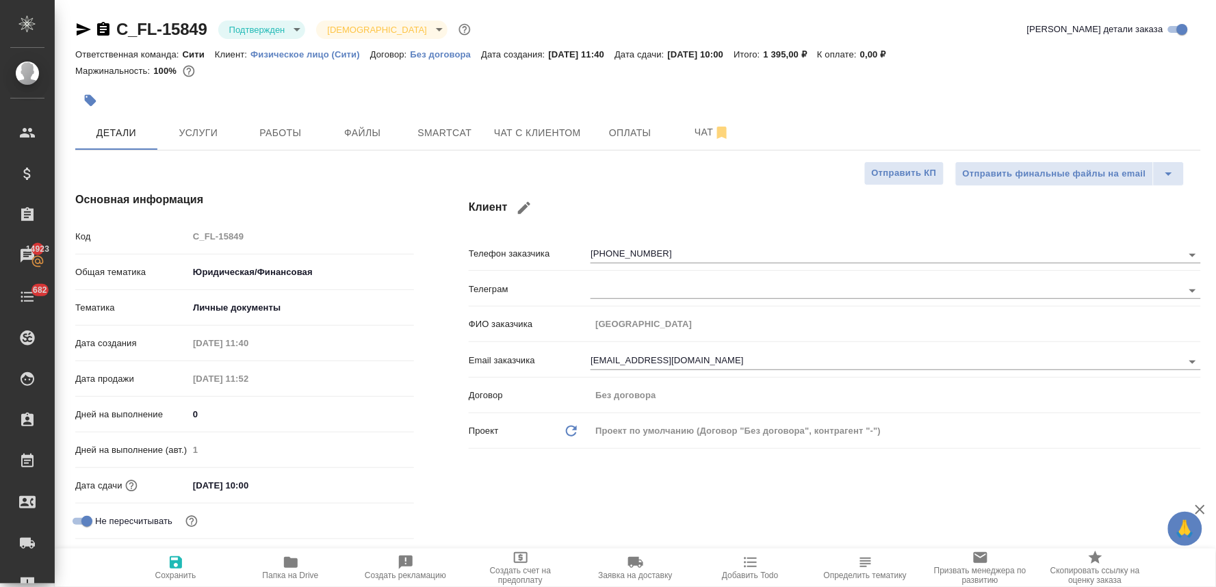
type textarea "x"
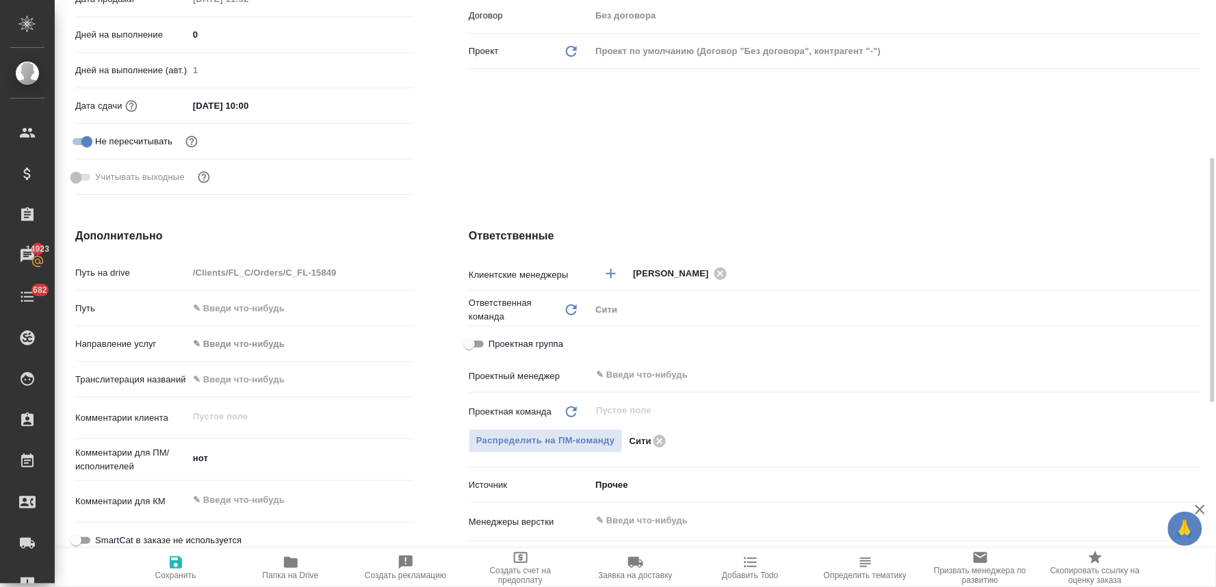
scroll to position [607, 0]
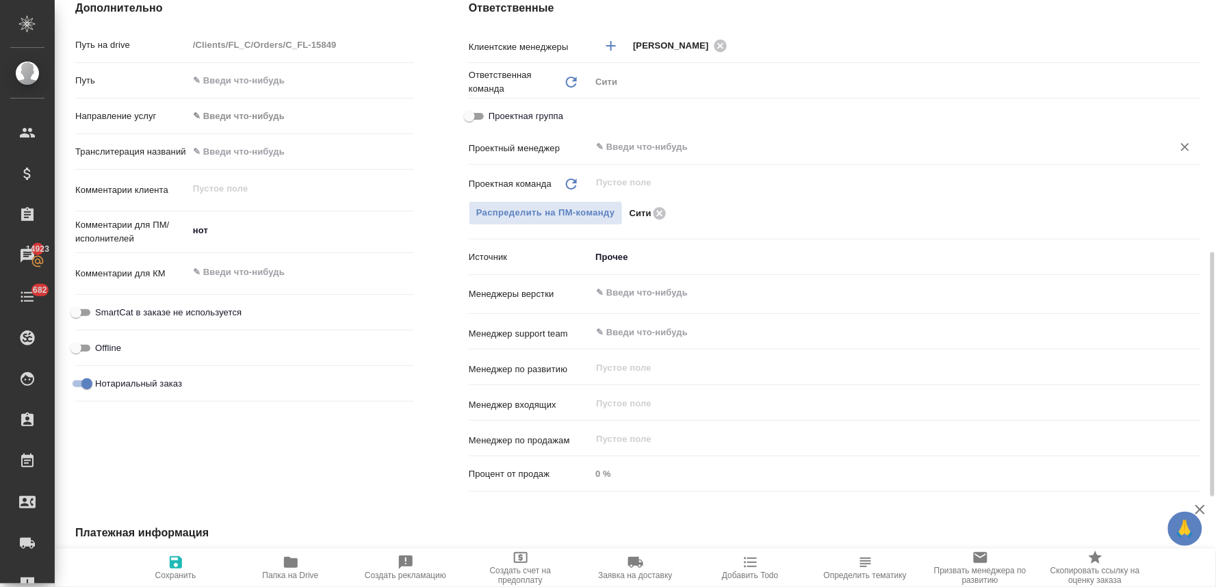
click at [662, 148] on input "text" at bounding box center [872, 147] width 556 height 16
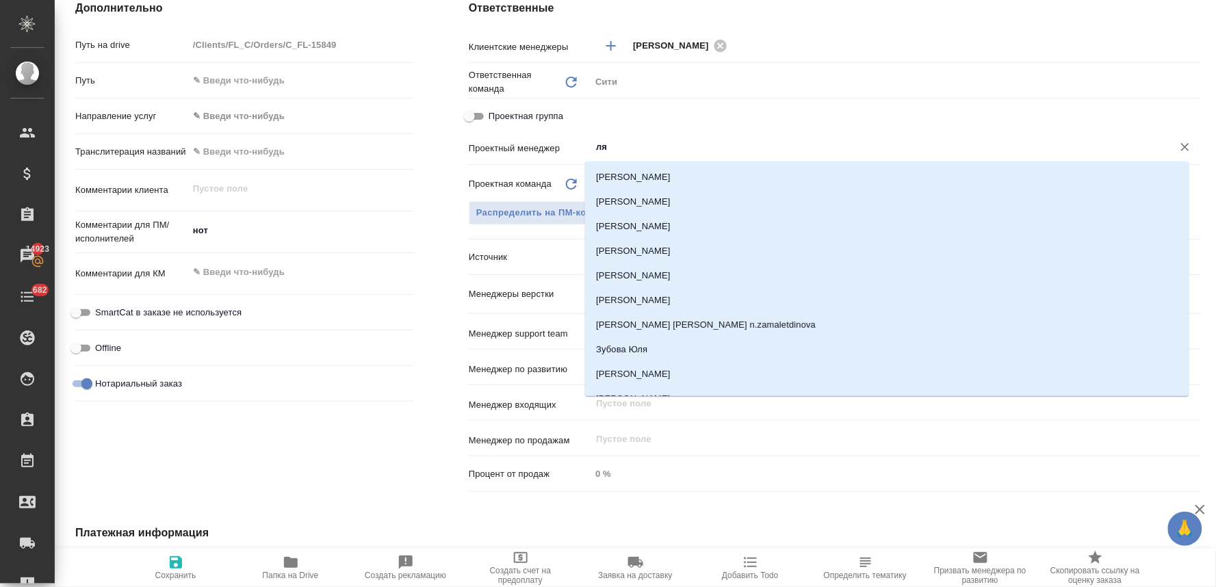
type input "лям"
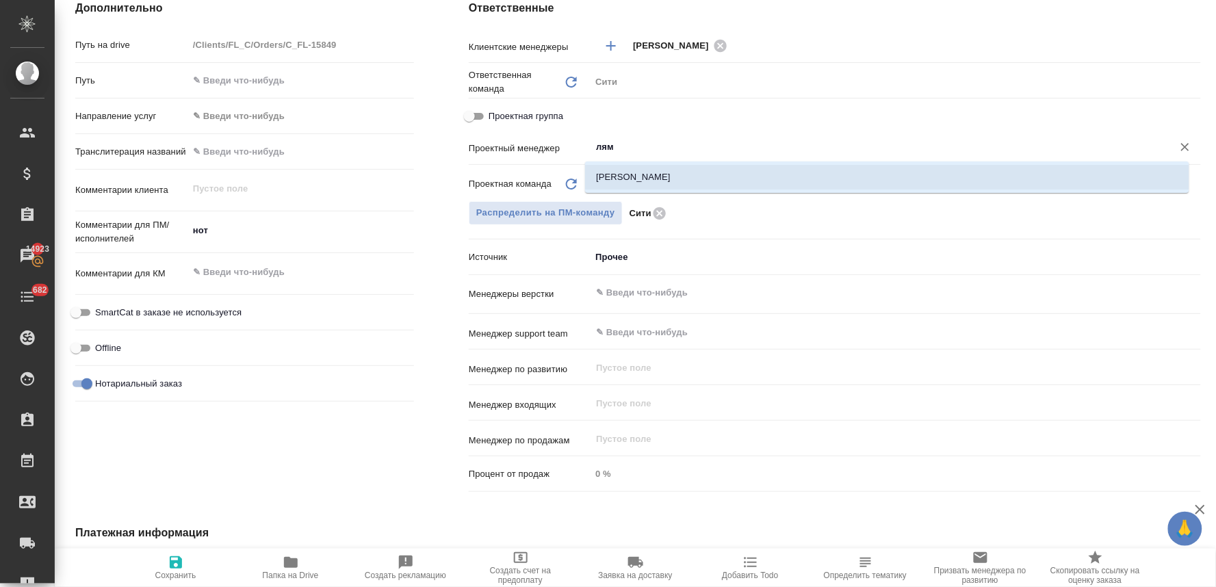
click at [655, 170] on li "[PERSON_NAME]" at bounding box center [887, 177] width 604 height 25
type textarea "x"
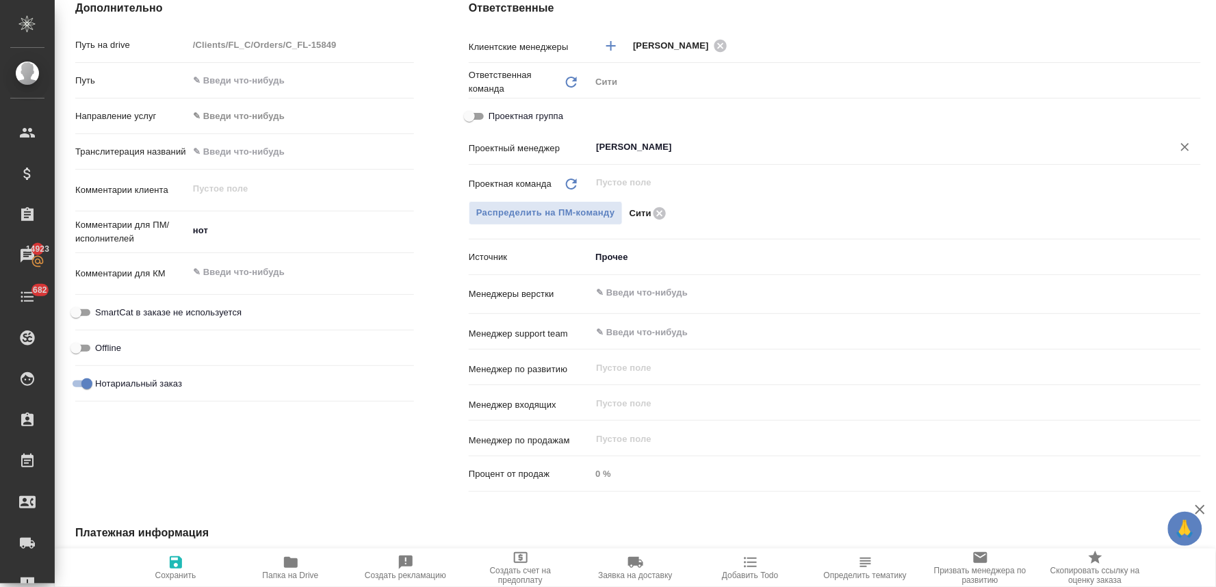
type input "[PERSON_NAME]"
click at [180, 562] on icon "button" at bounding box center [176, 562] width 12 height 12
type textarea "x"
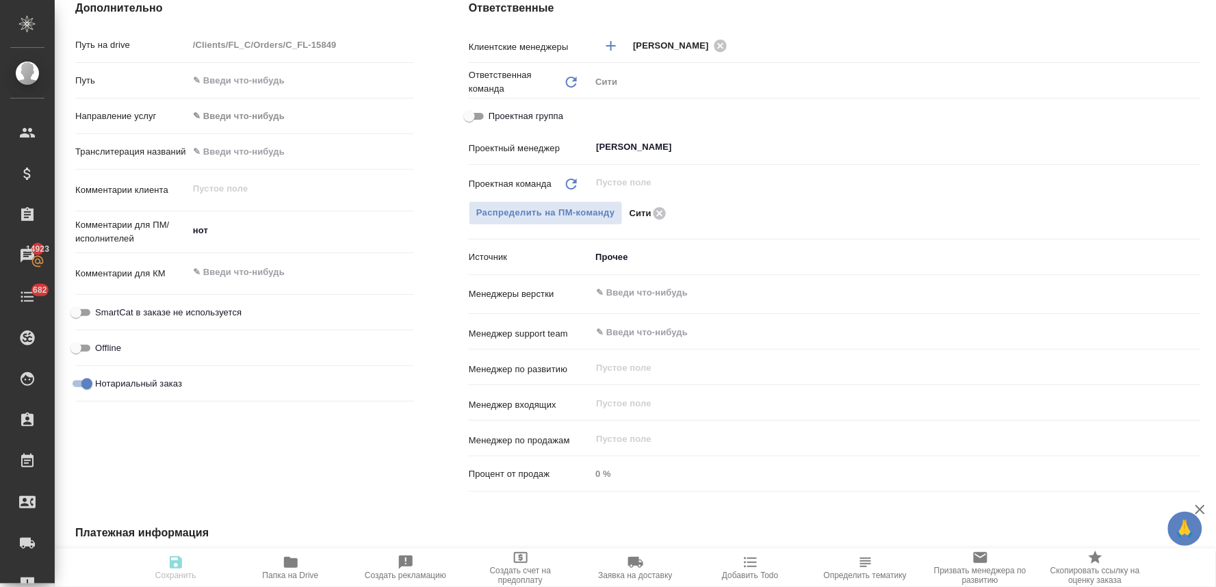
type textarea "x"
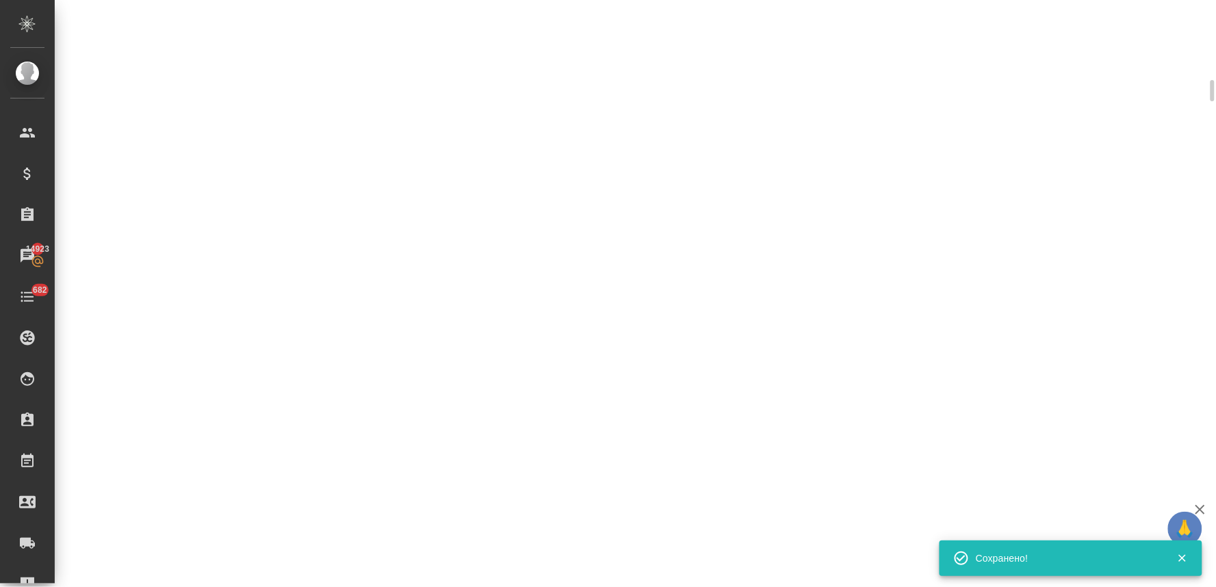
scroll to position [597, 0]
select select "RU"
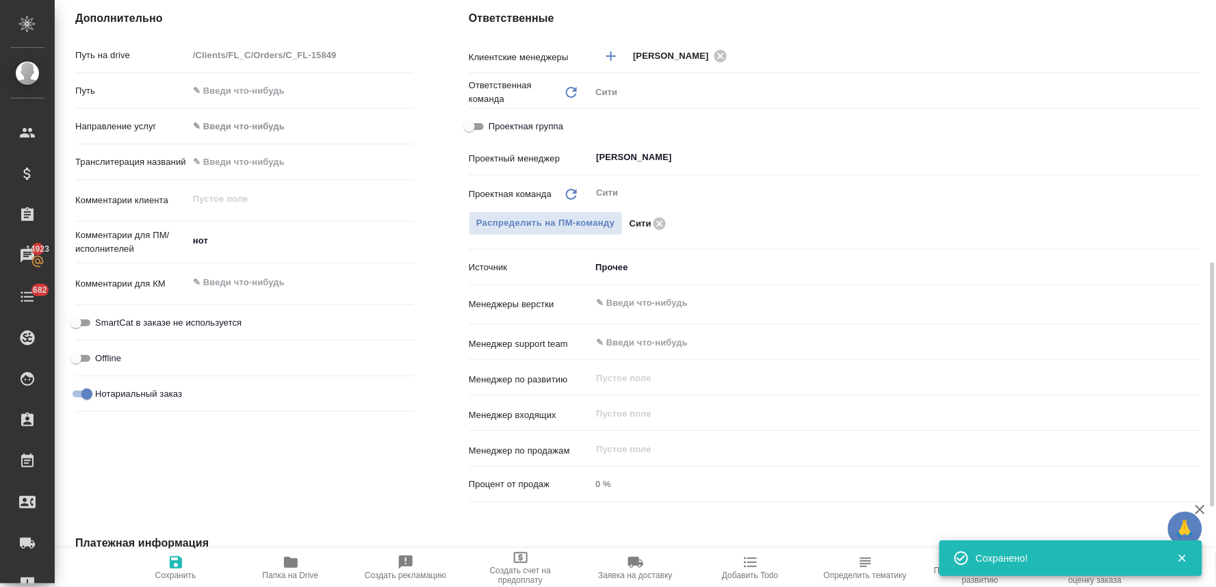
type textarea "x"
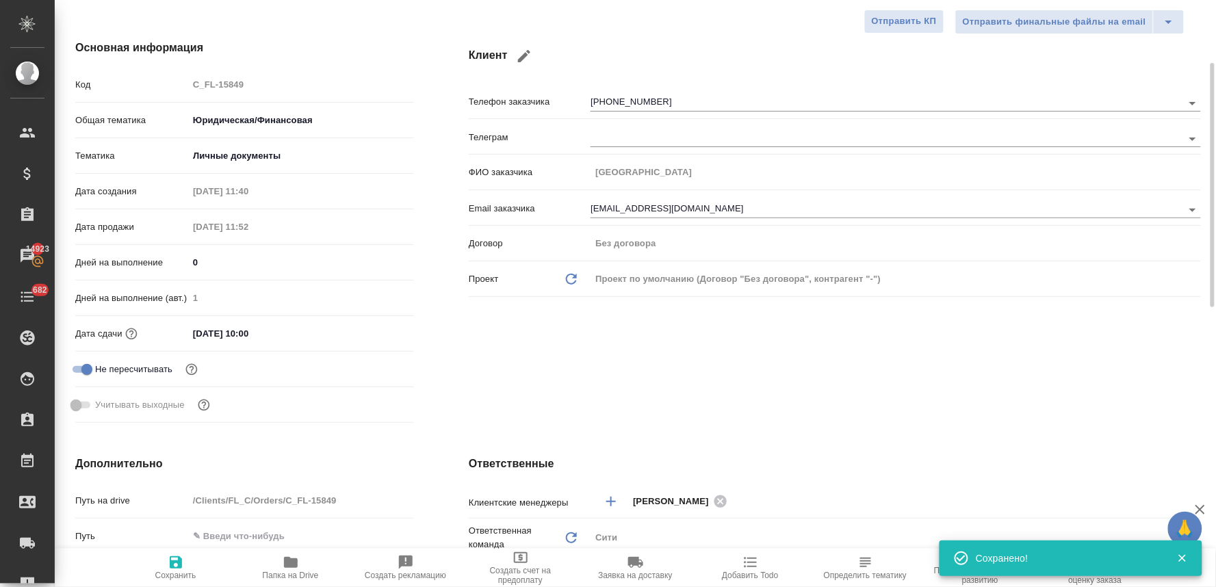
scroll to position [0, 0]
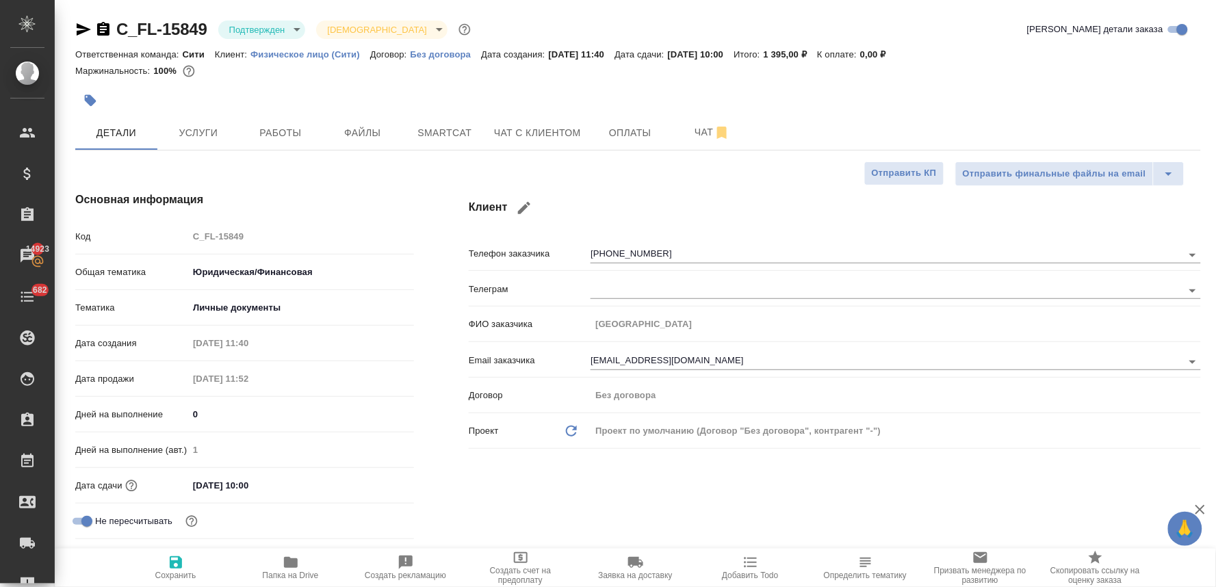
type textarea "x"
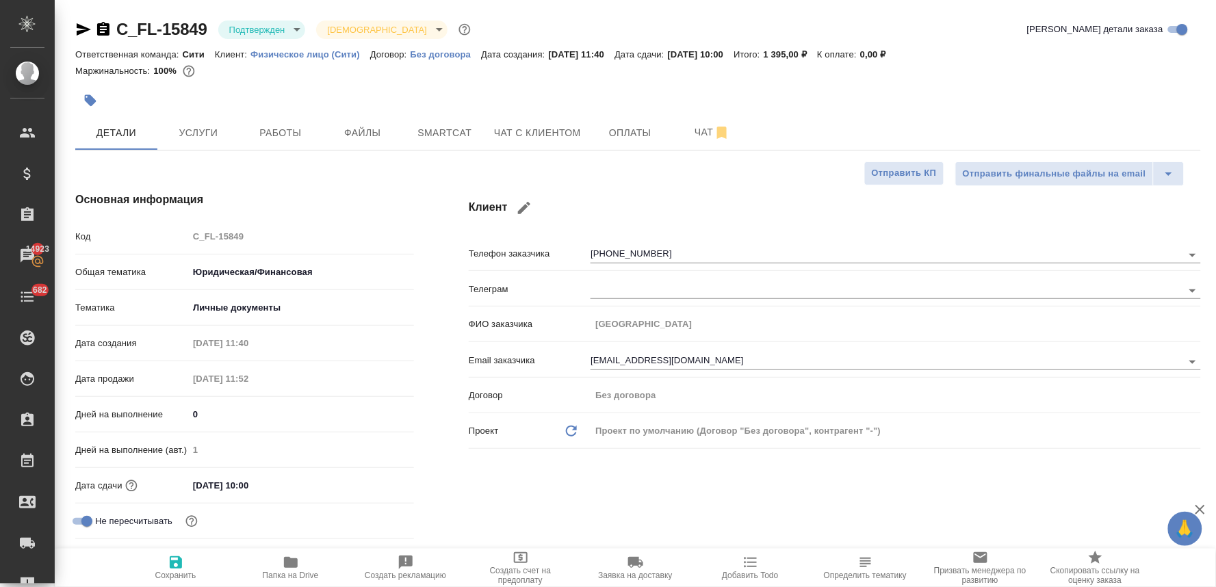
type textarea "x"
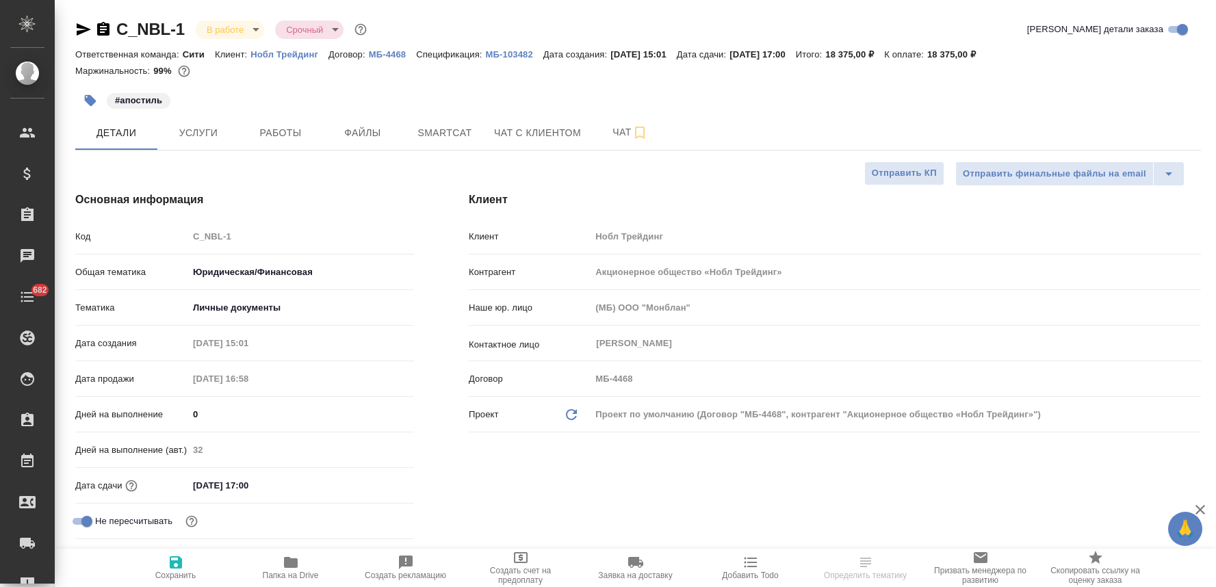
select select "RU"
type textarea "x"
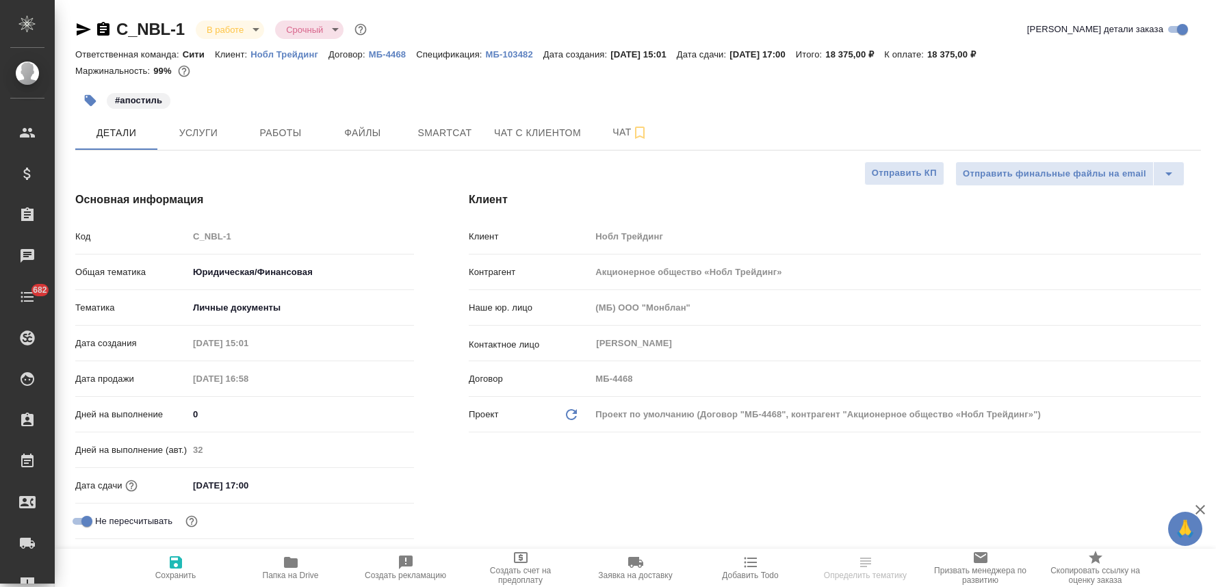
type textarea "x"
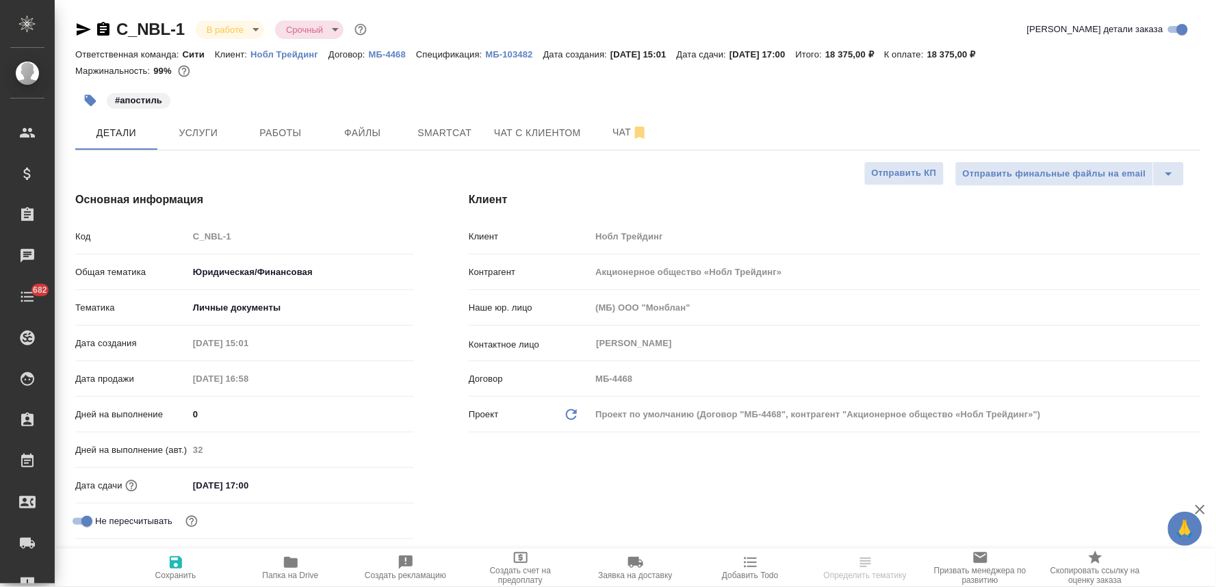
click at [181, 236] on div "Код C_NBL-1" at bounding box center [244, 236] width 339 height 24
type textarea "x"
select select "RU"
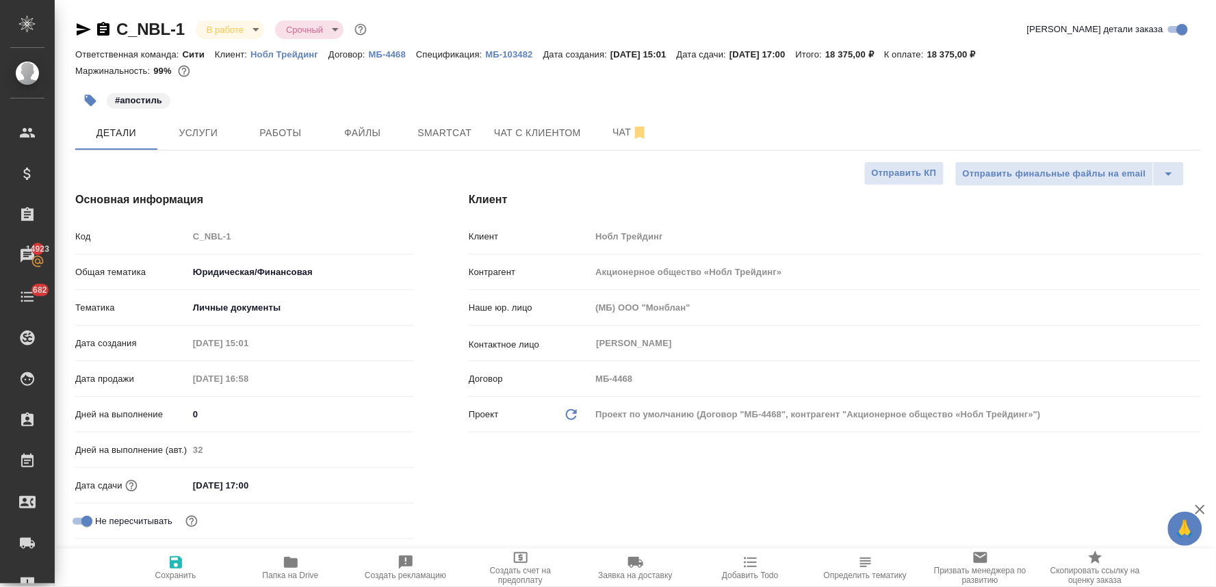
type textarea "x"
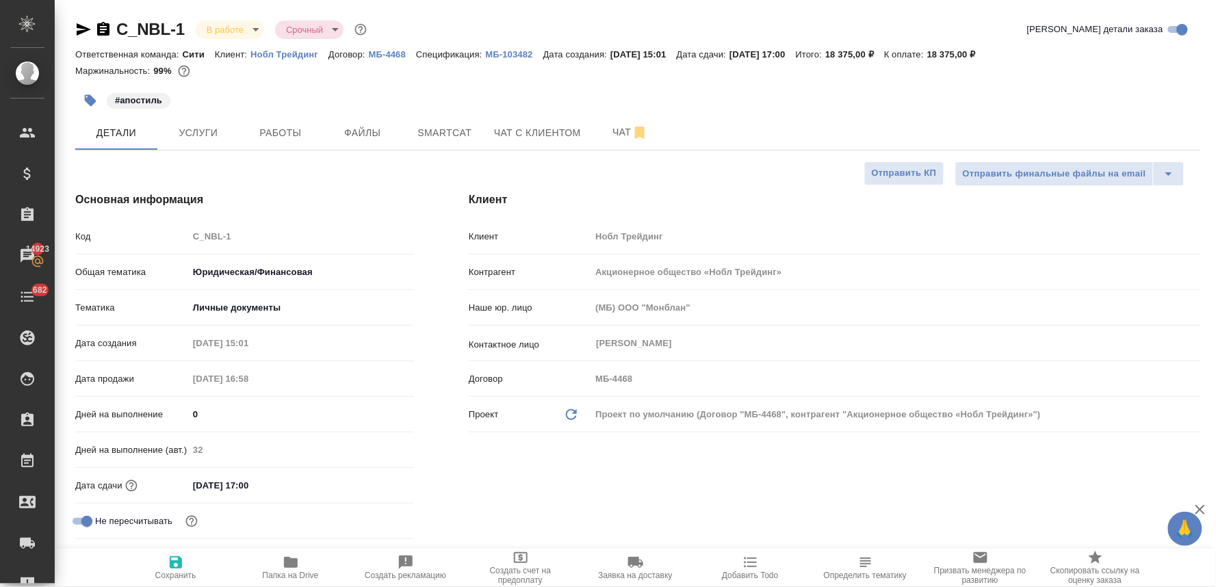
type textarea "x"
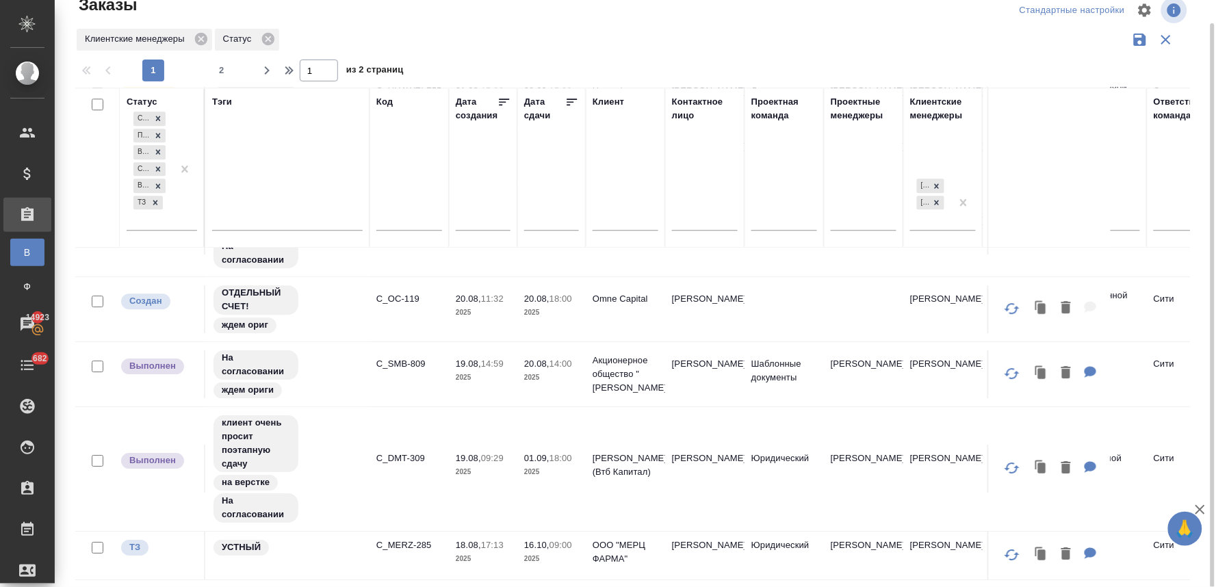
scroll to position [1229, 0]
click at [224, 65] on span "2" at bounding box center [222, 71] width 22 height 14
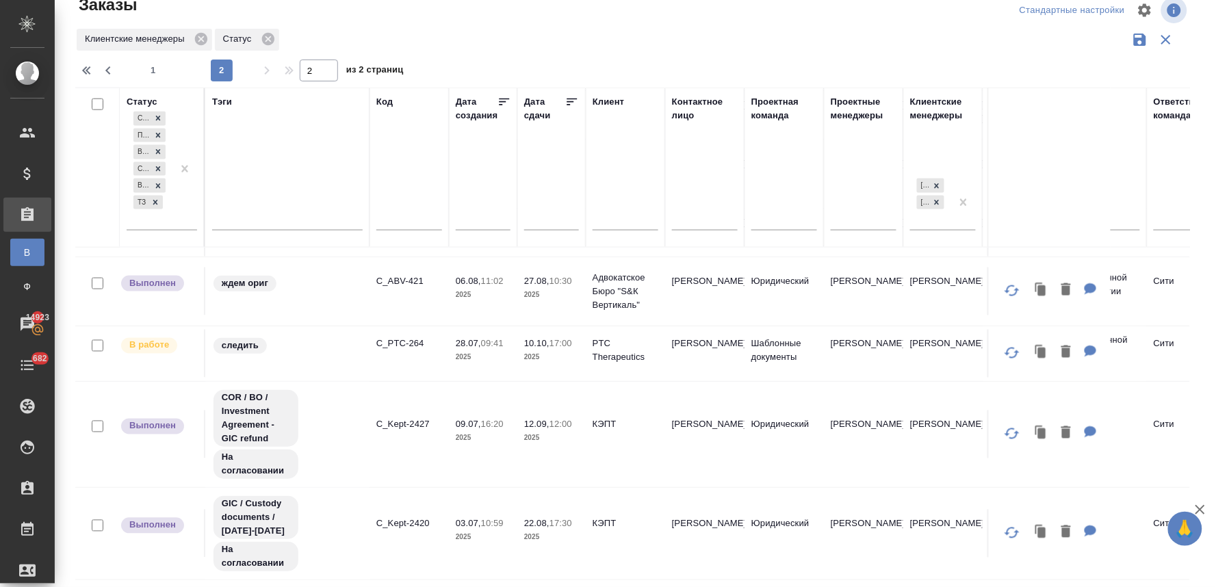
scroll to position [592, 0]
click at [410, 274] on p "C_ABV-421" at bounding box center [409, 281] width 66 height 14
click at [153, 66] on span "1" at bounding box center [153, 71] width 22 height 14
type input "1"
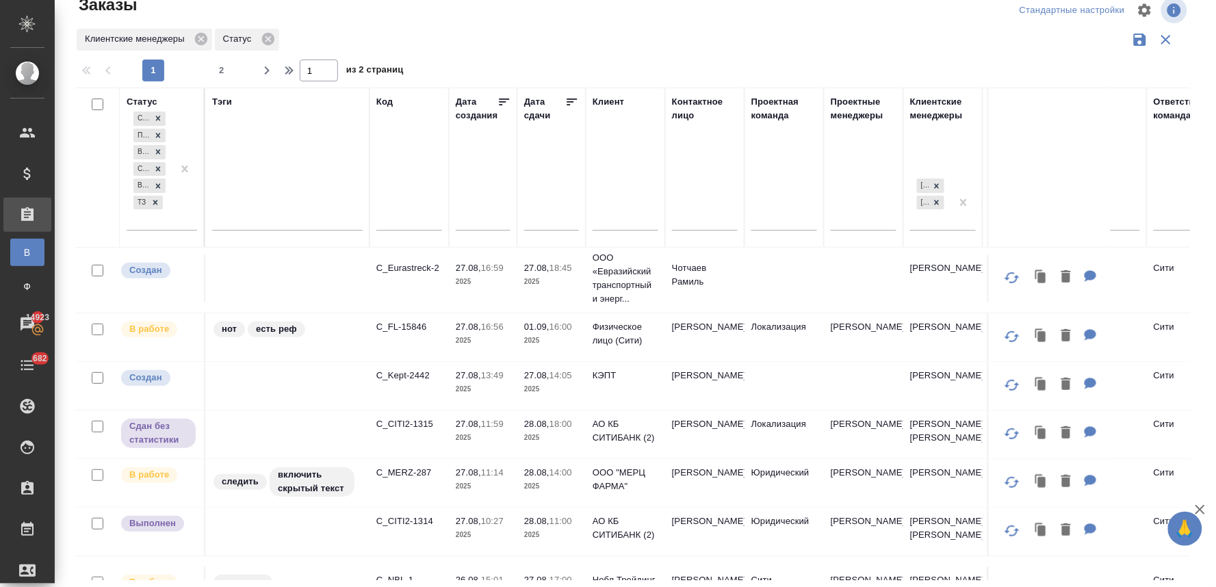
scroll to position [0, 0]
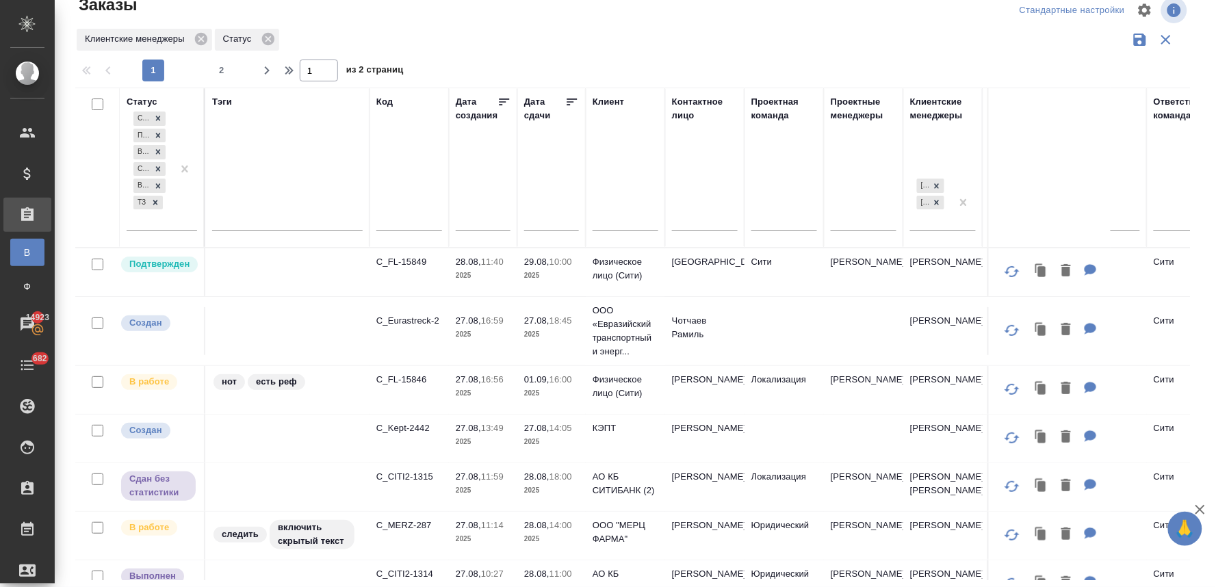
click at [423, 484] on p "C_CITI2-1315" at bounding box center [409, 477] width 66 height 14
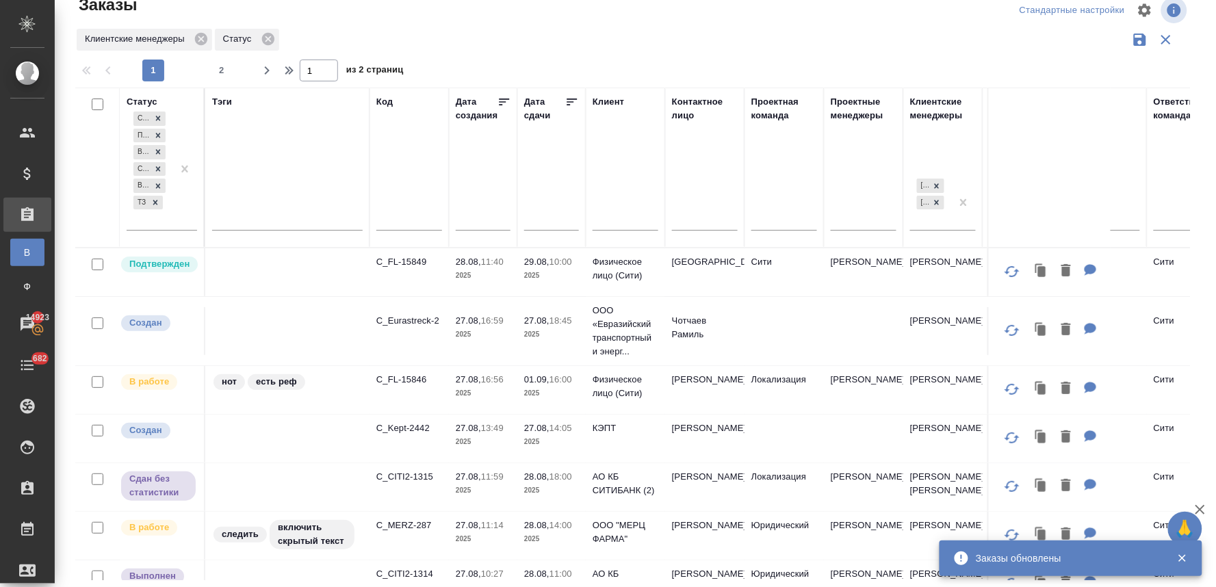
click at [413, 318] on p "C_Eurastreck-2" at bounding box center [409, 321] width 66 height 14
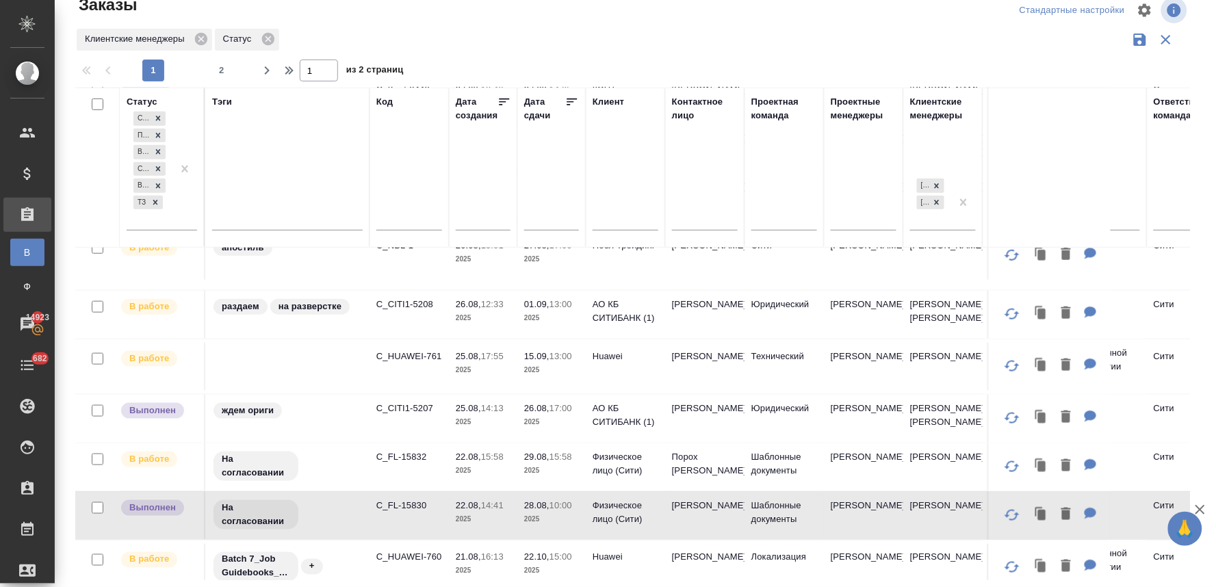
scroll to position [297, 0]
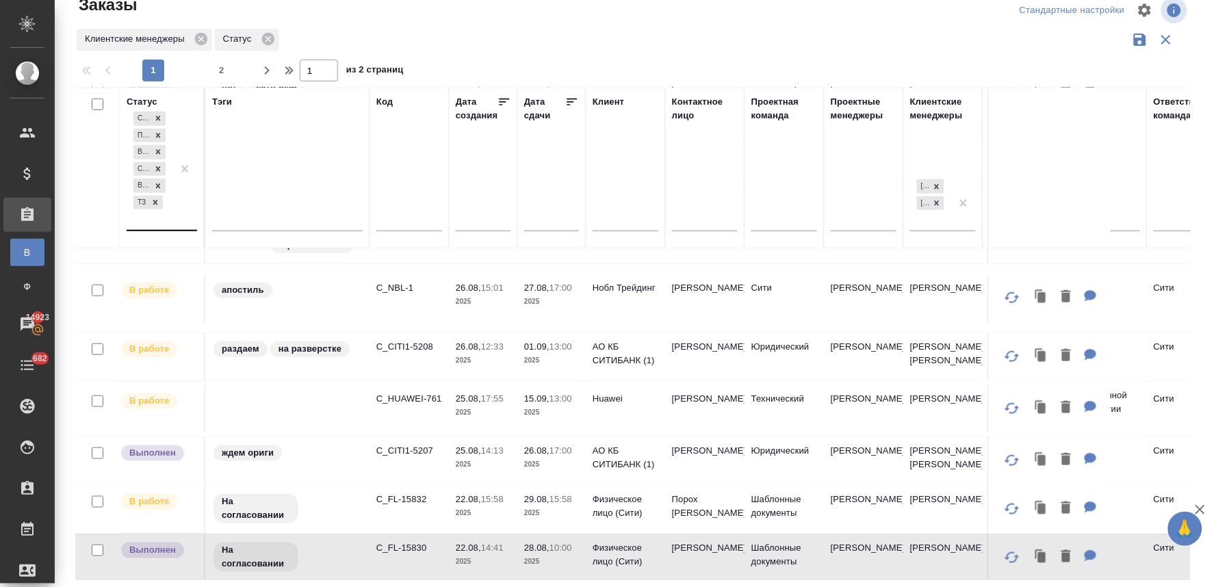
click at [160, 215] on div "Создан Подтвержден В работе Сдан без статистики Выполнен ТЗ" at bounding box center [150, 169] width 46 height 121
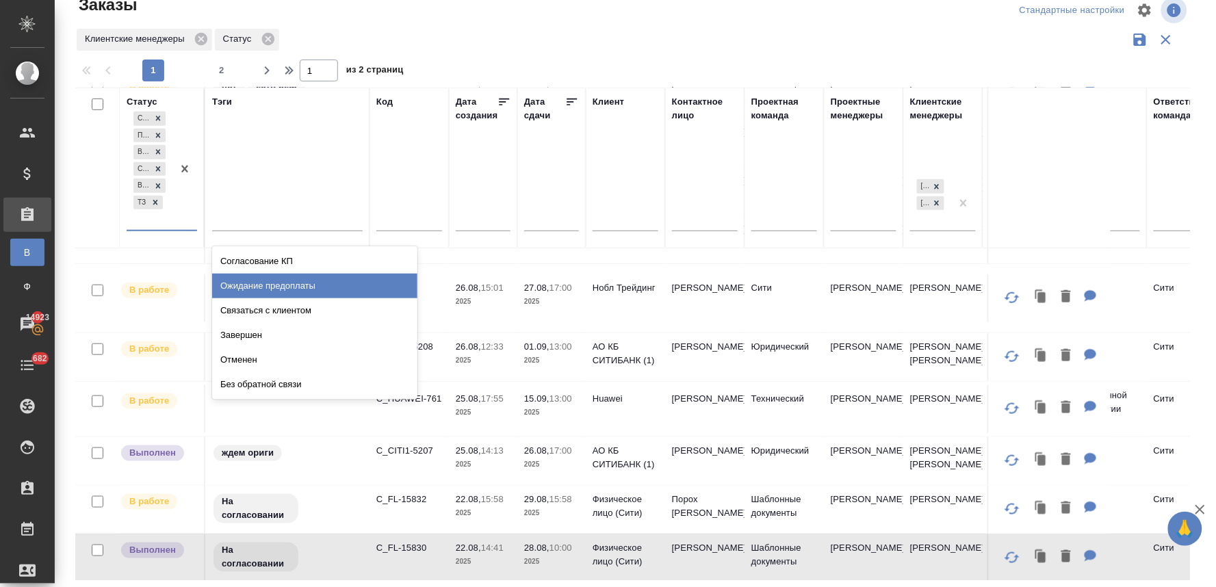
click at [242, 284] on div "Ожидание предоплаты" at bounding box center [314, 286] width 205 height 25
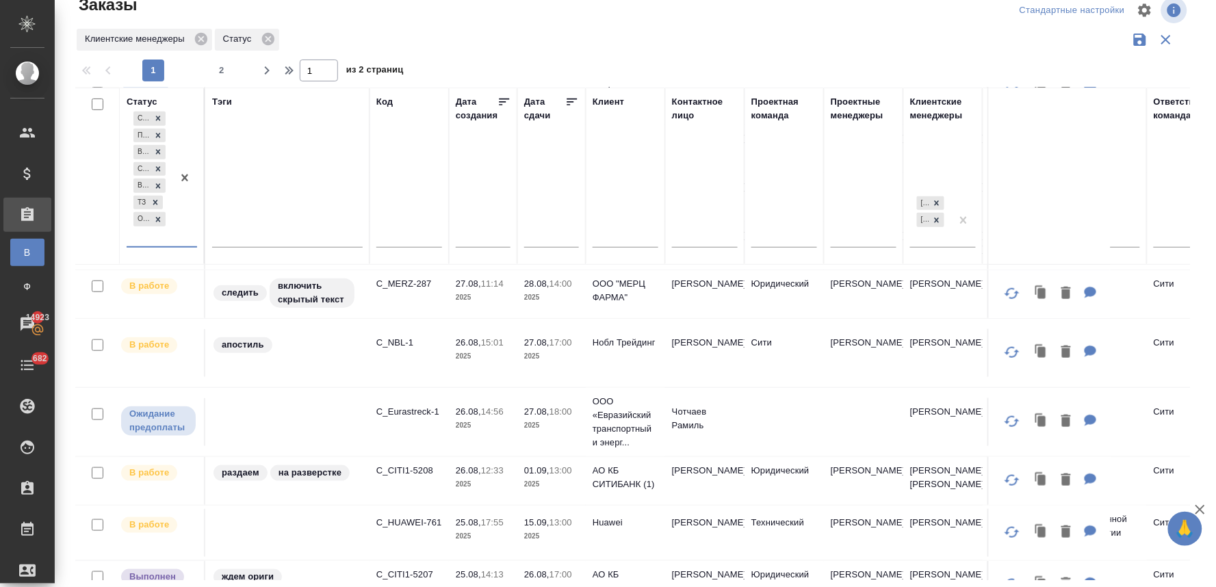
scroll to position [304, 0]
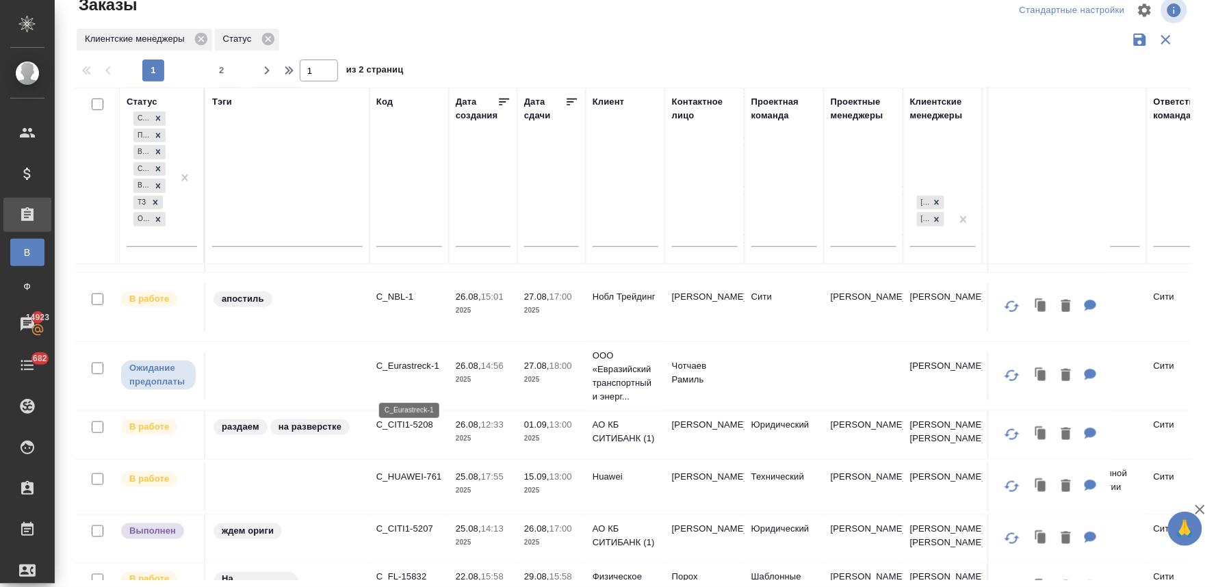
click at [422, 373] on p "C_Eurastreck-1" at bounding box center [409, 366] width 66 height 14
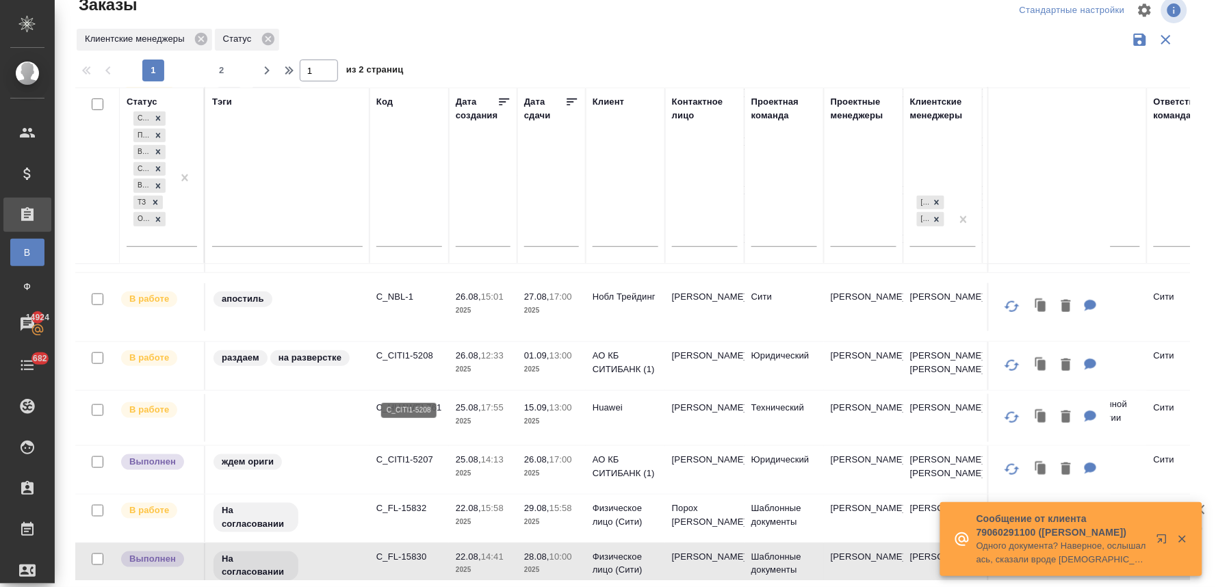
click at [400, 363] on p "C_CITI1-5208" at bounding box center [409, 356] width 66 height 14
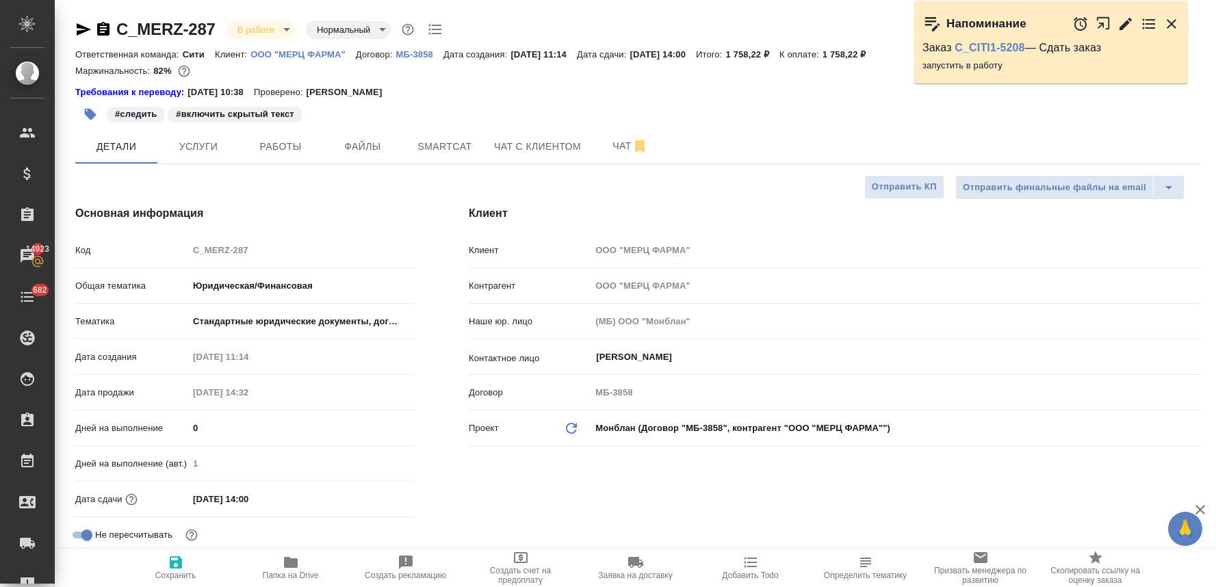
select select "RU"
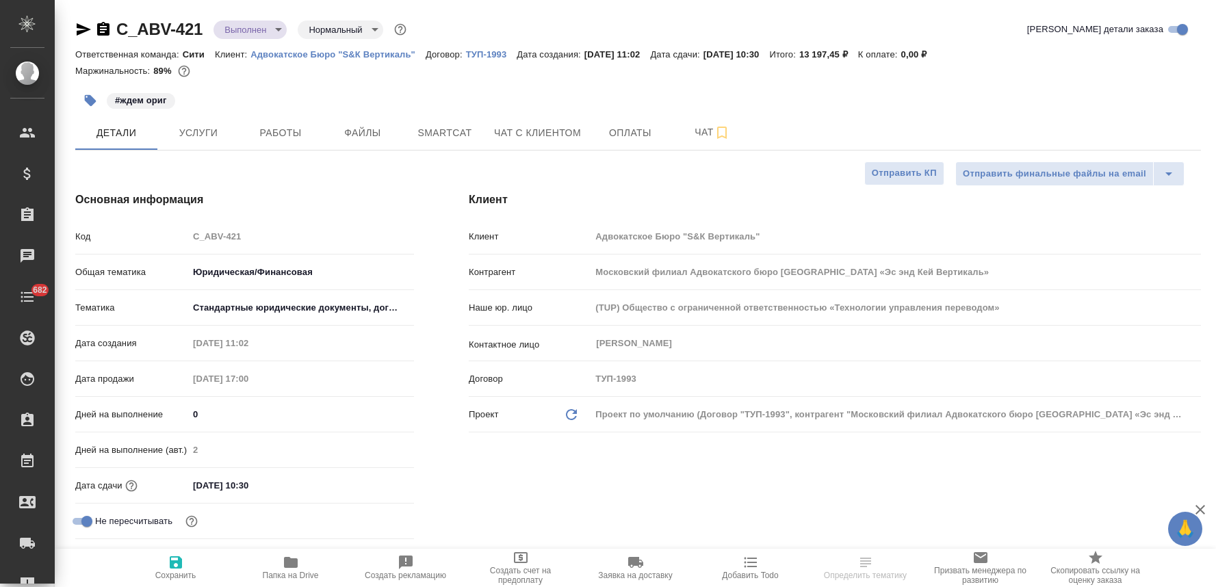
select select "RU"
click at [83, 28] on icon "button" at bounding box center [84, 29] width 14 height 12
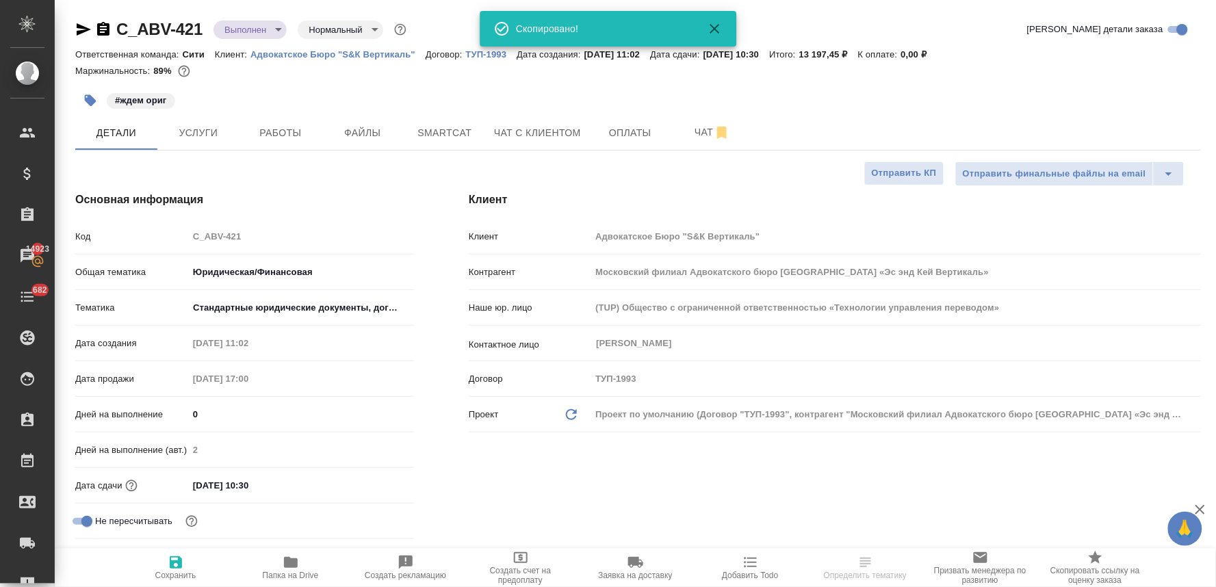
click at [605, 488] on div "Клиент Клиент Адвокатское Бюро "S&К Вертикаль" Контрагент Московский филиал Адв…" at bounding box center [834, 385] width 787 height 443
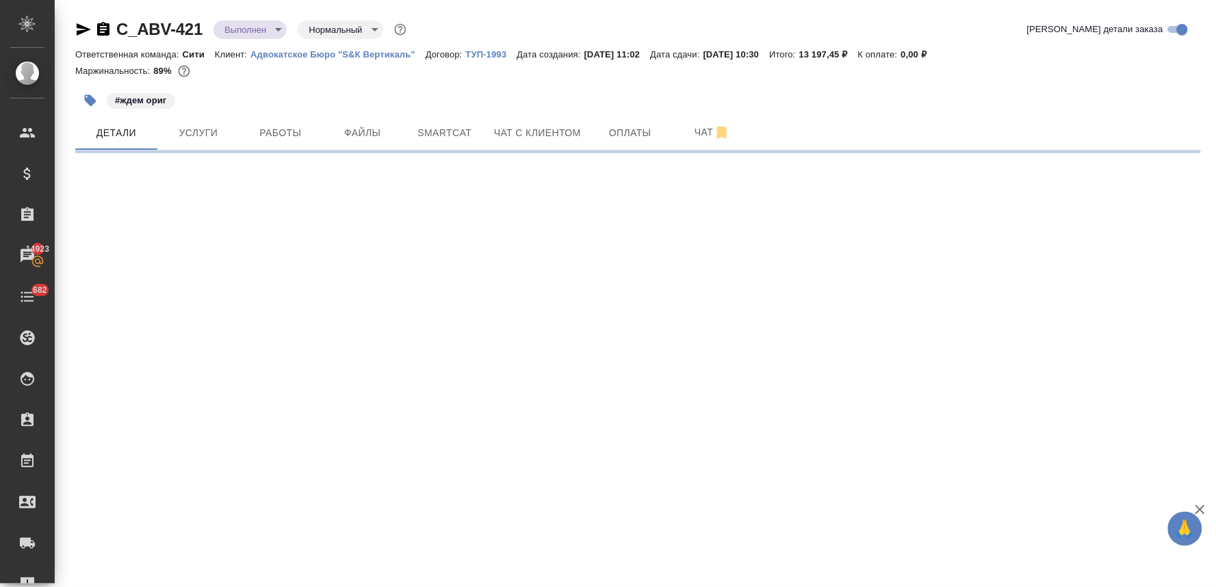
select select "RU"
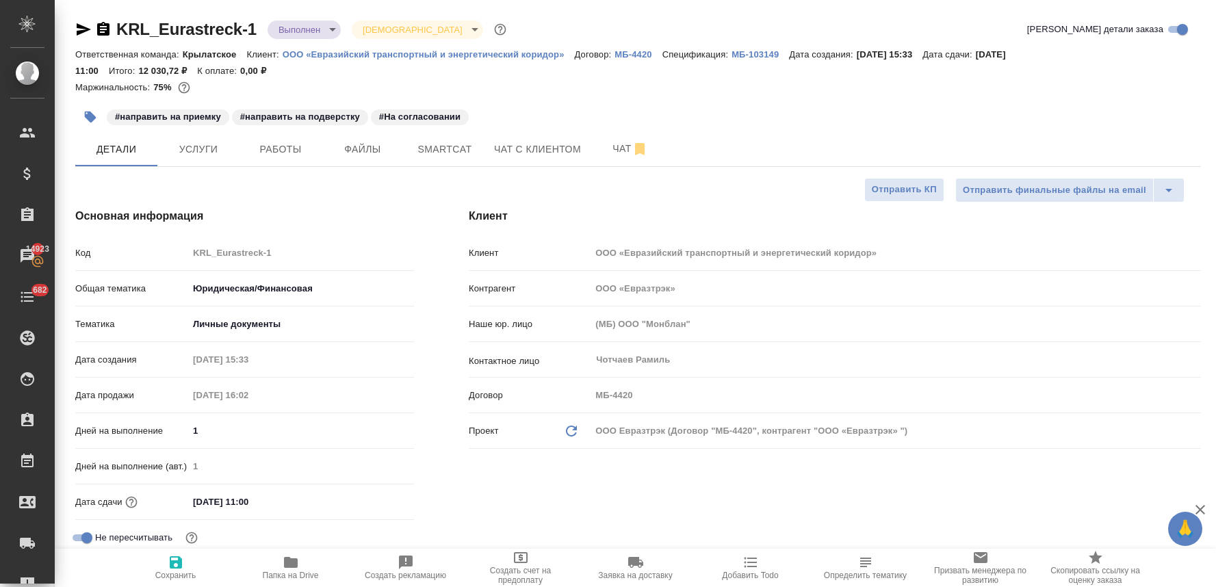
select select "RU"
drag, startPoint x: 285, startPoint y: 152, endPoint x: 329, endPoint y: 174, distance: 49.0
click at [285, 152] on span "Работы" at bounding box center [281, 149] width 66 height 17
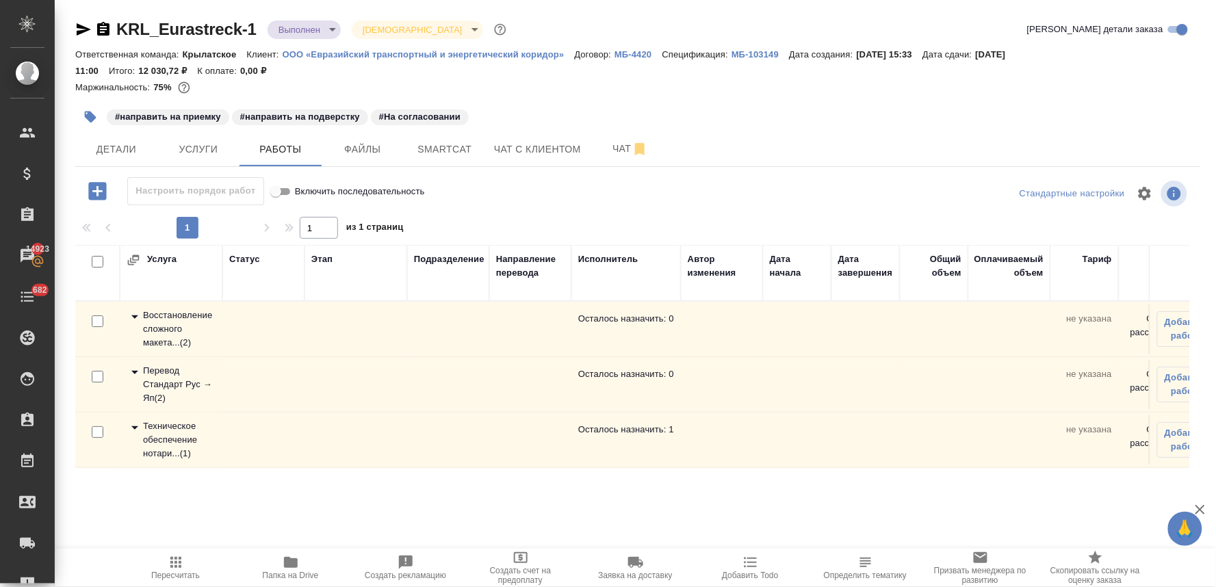
click at [168, 433] on div "Техническое обеспечение нотари... ( 1 )" at bounding box center [171, 439] width 89 height 41
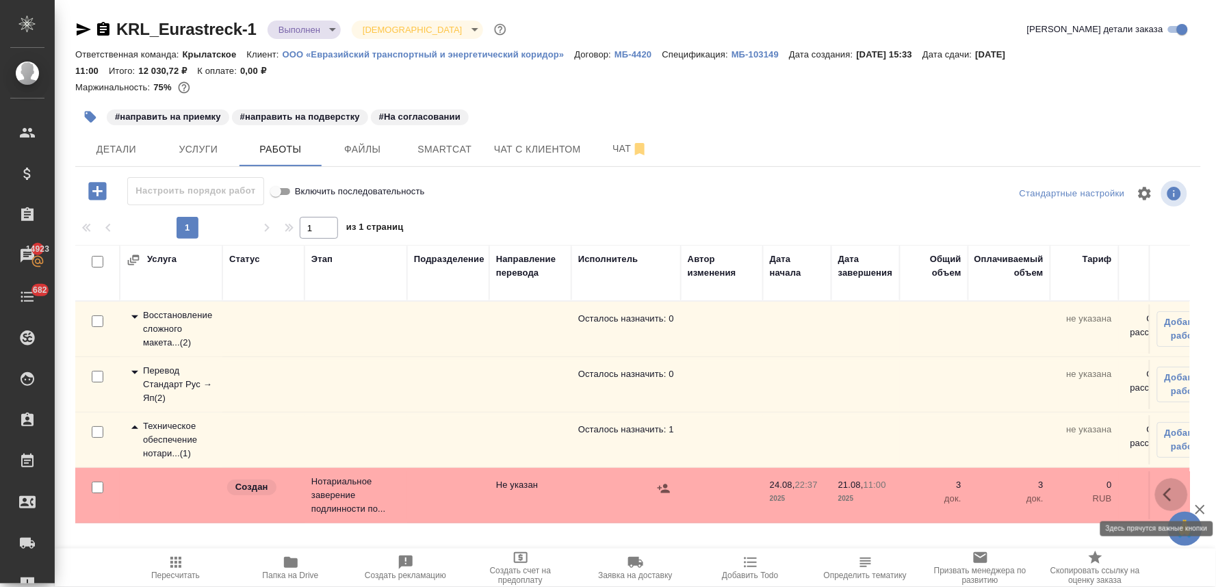
click at [1168, 495] on icon "button" at bounding box center [1171, 494] width 16 height 16
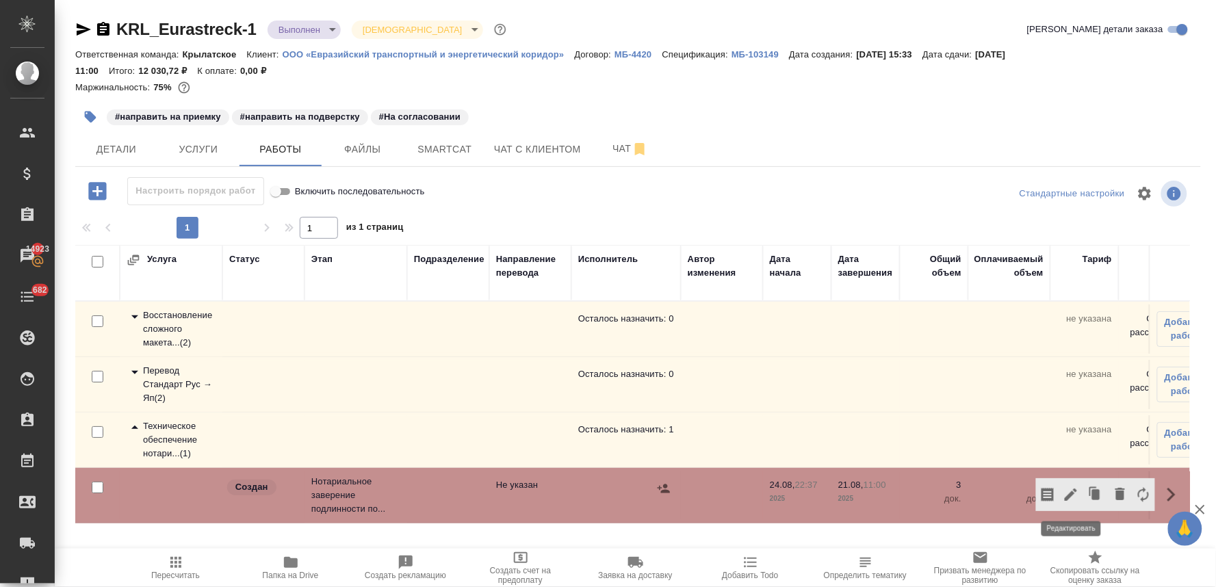
click at [1064, 495] on icon "button" at bounding box center [1070, 494] width 16 height 16
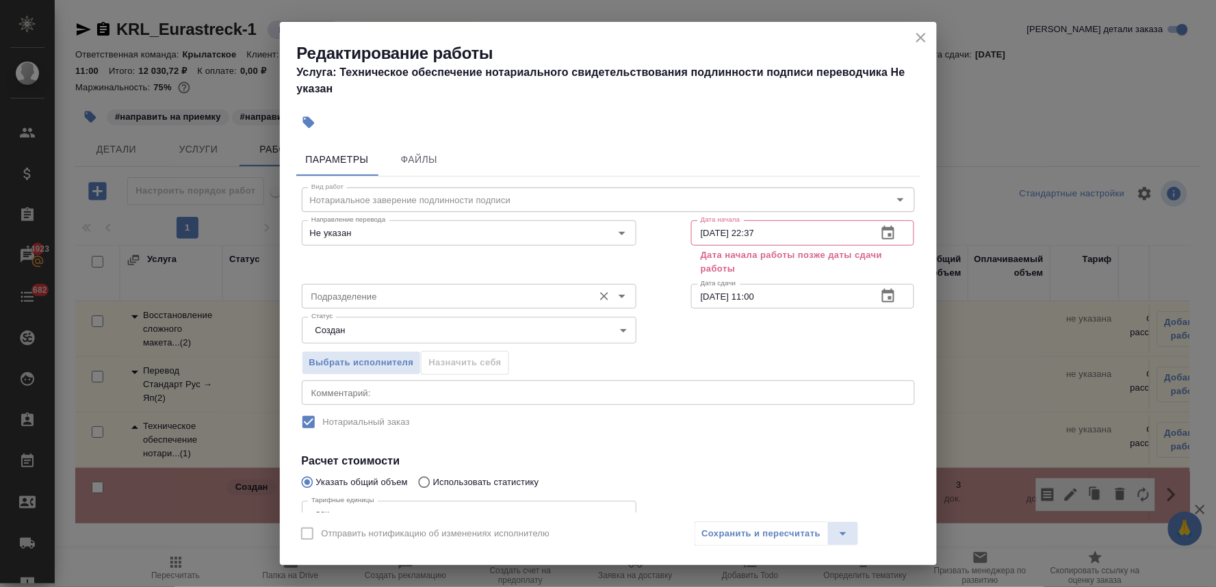
click at [346, 296] on input "Подразделение" at bounding box center [446, 296] width 280 height 16
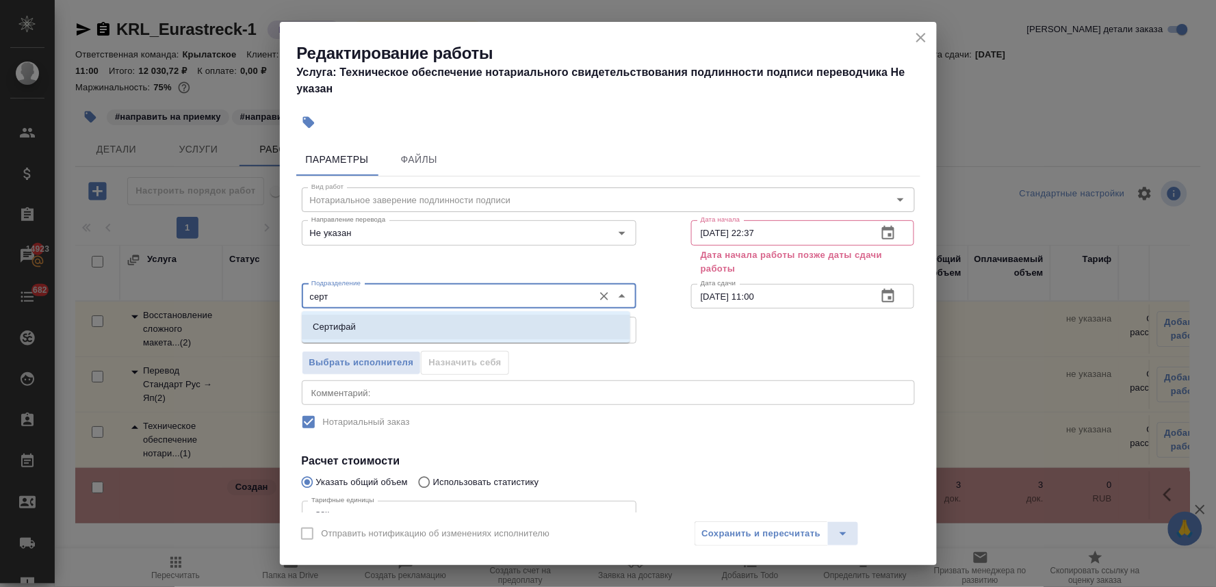
click at [347, 322] on p "Сертифай" at bounding box center [334, 327] width 43 height 14
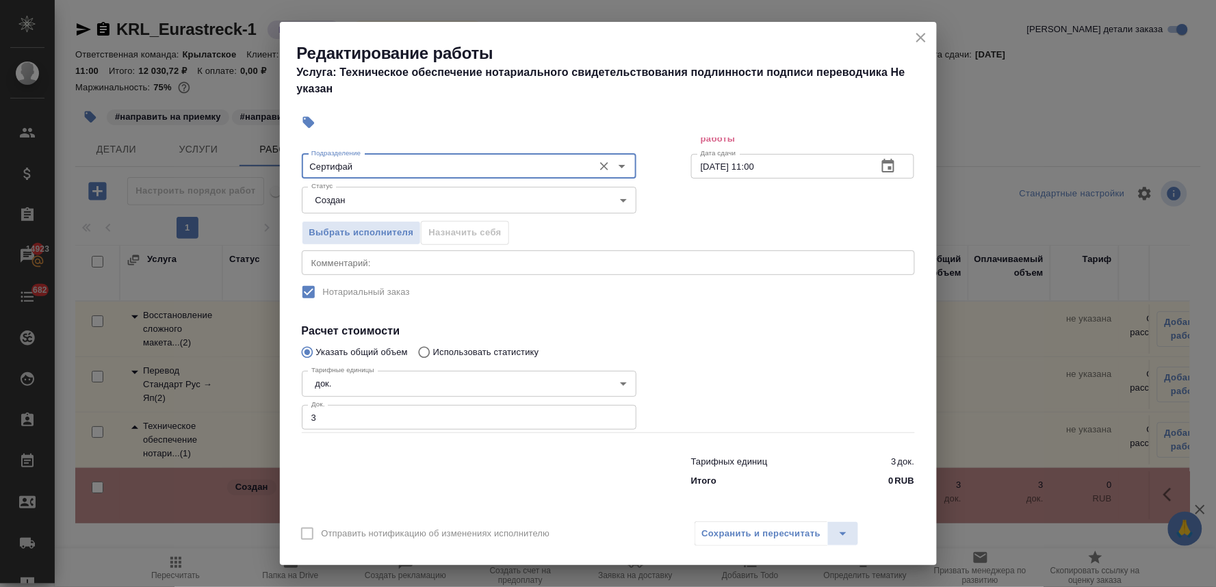
scroll to position [132, 0]
type input "Сертифай"
click at [775, 543] on div "Сохранить и пересчитать" at bounding box center [776, 533] width 165 height 25
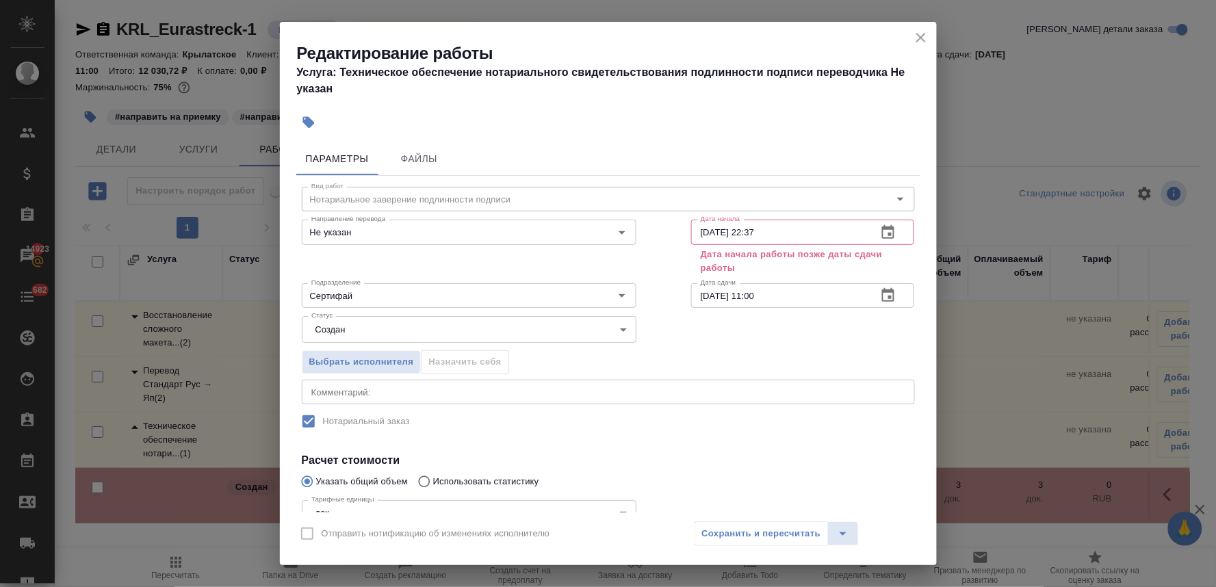
scroll to position [0, 0]
click at [880, 233] on icon "button" at bounding box center [888, 233] width 16 height 16
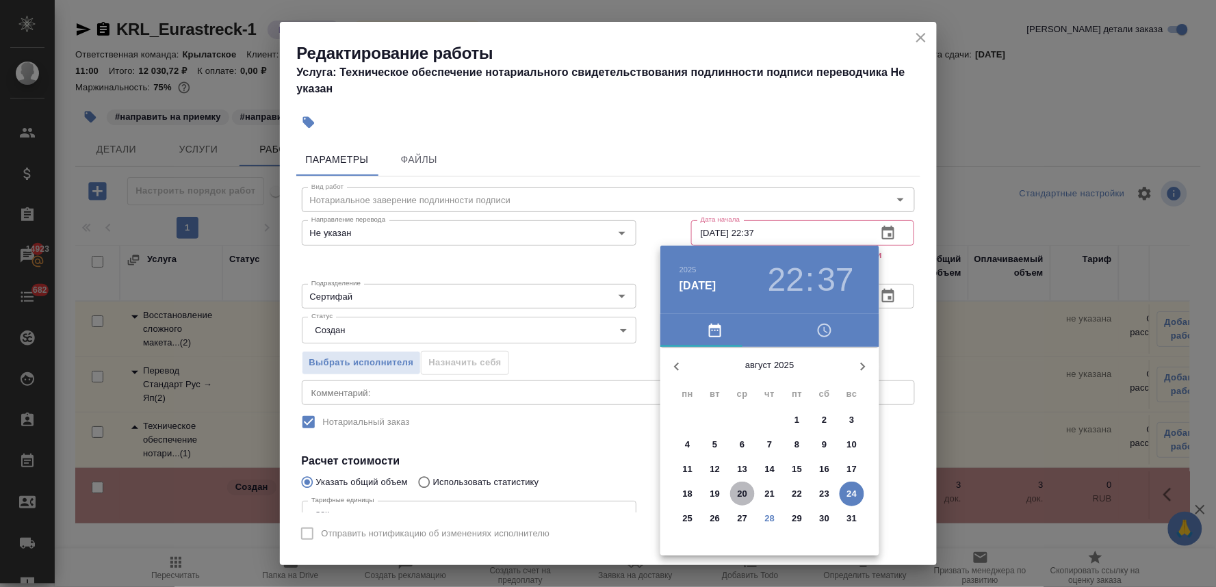
click at [739, 487] on p "20" at bounding box center [742, 494] width 10 height 14
type input "[DATE] 22:37"
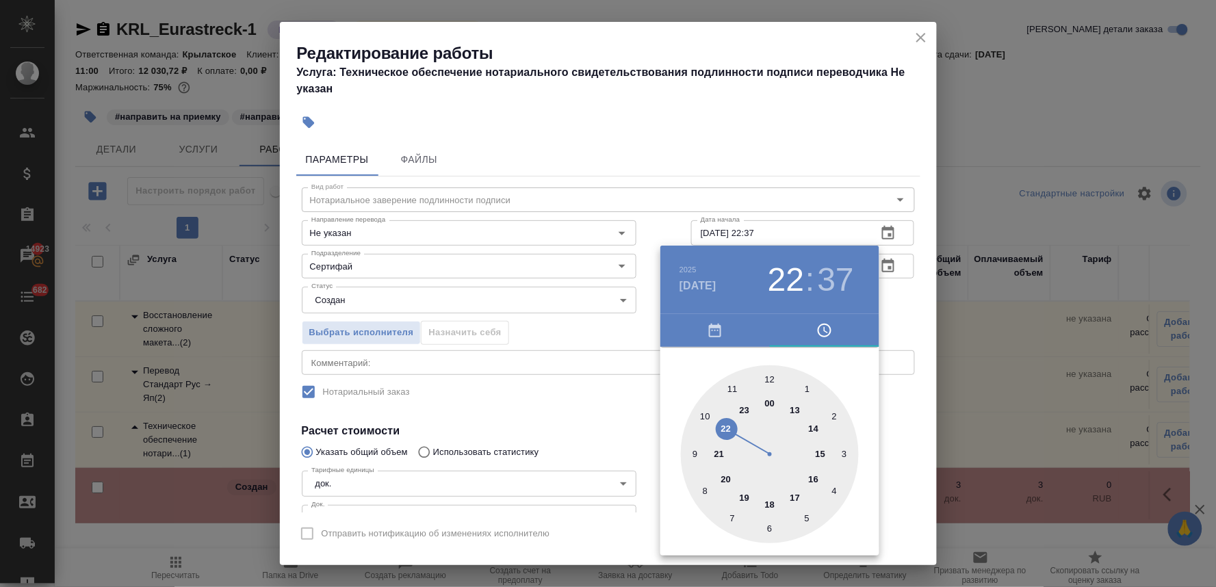
click at [586, 436] on div at bounding box center [608, 293] width 1216 height 587
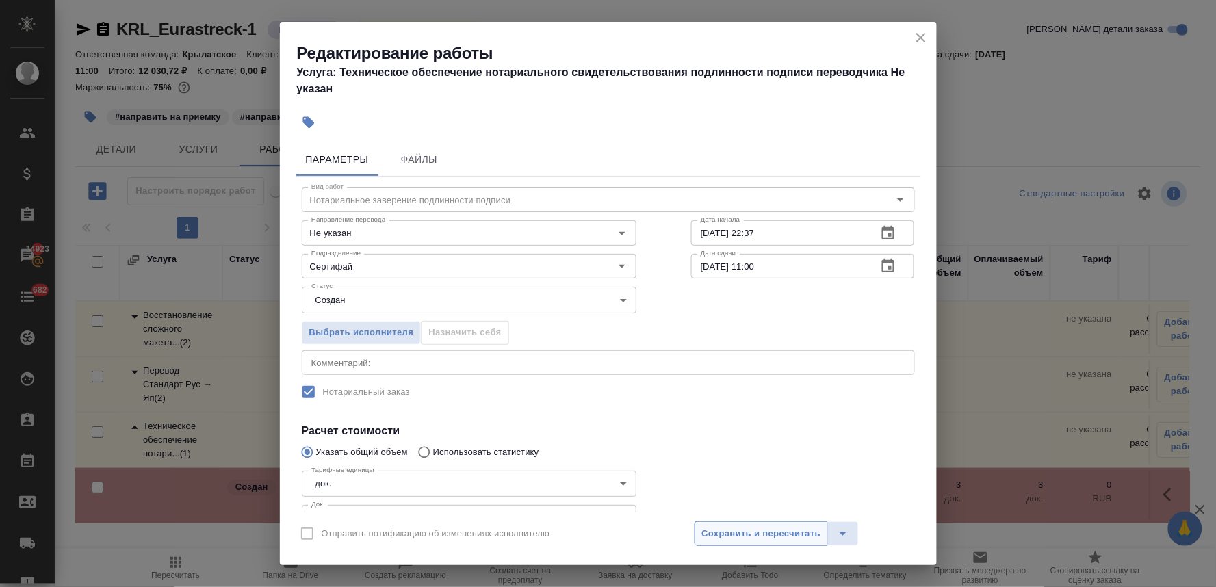
click at [798, 531] on span "Сохранить и пересчитать" at bounding box center [761, 534] width 119 height 16
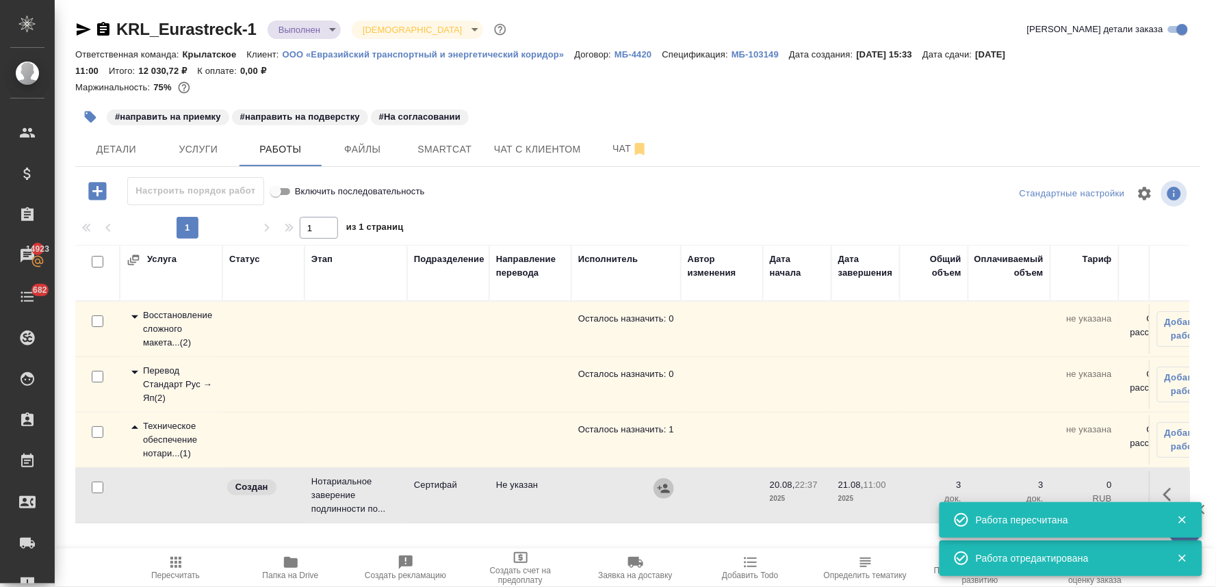
click at [664, 489] on icon "button" at bounding box center [664, 489] width 14 height 14
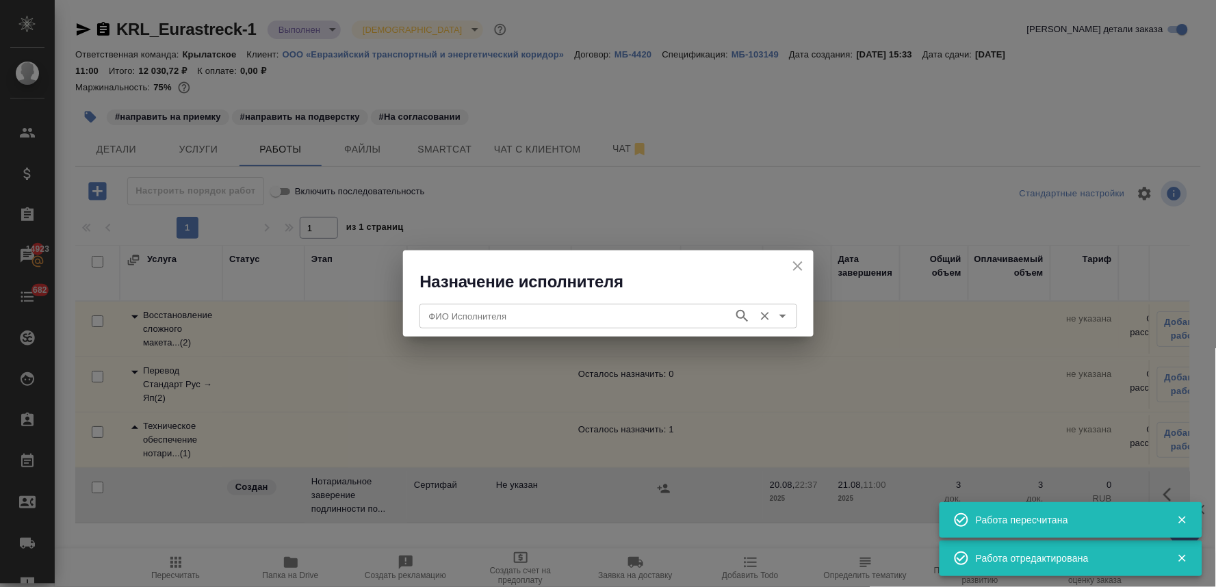
click at [593, 304] on div "ФИО Исполнителя" at bounding box center [608, 316] width 378 height 25
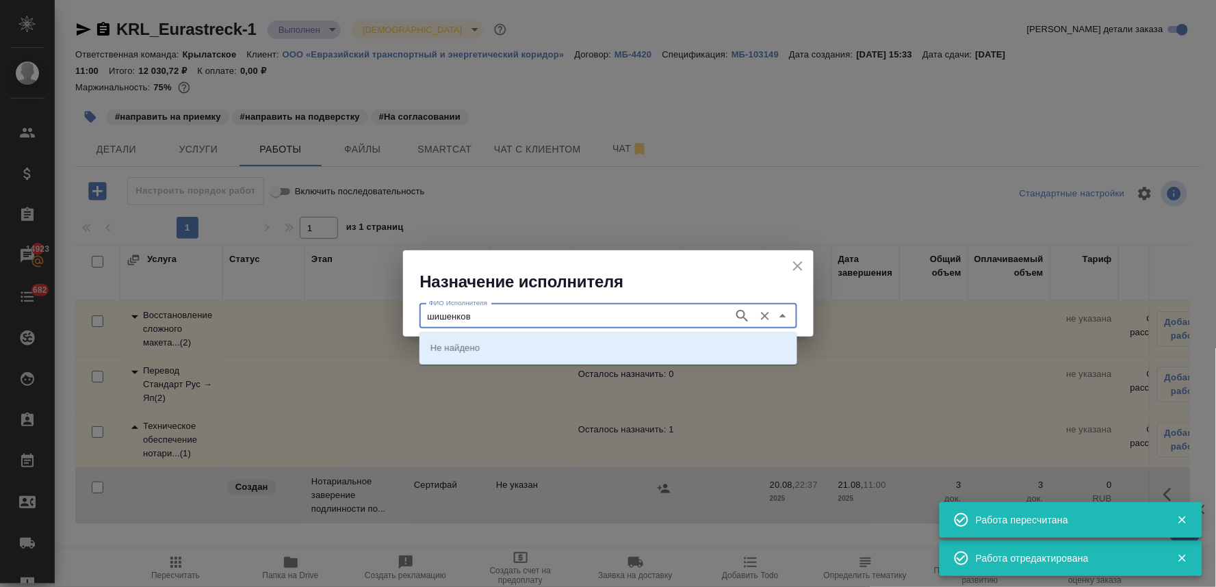
type input "шишенков"
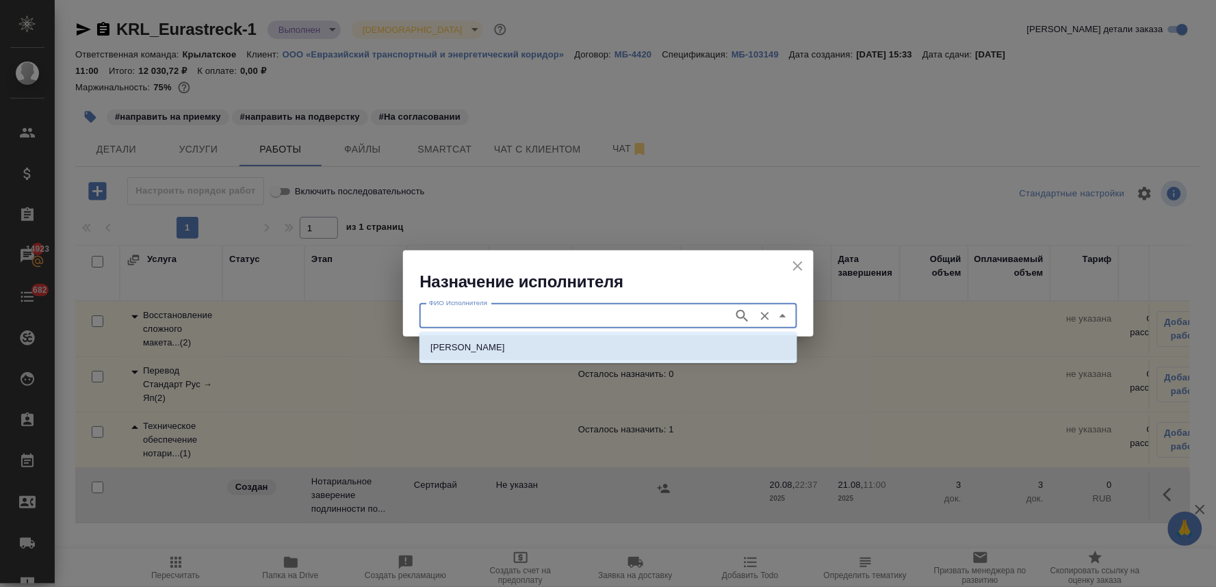
click at [505, 342] on p "НОТАРИУС Шишенков Леонид Васильевич" at bounding box center [467, 348] width 75 height 14
type input "НОТАРИУС Шишенков Леонид Васильевич"
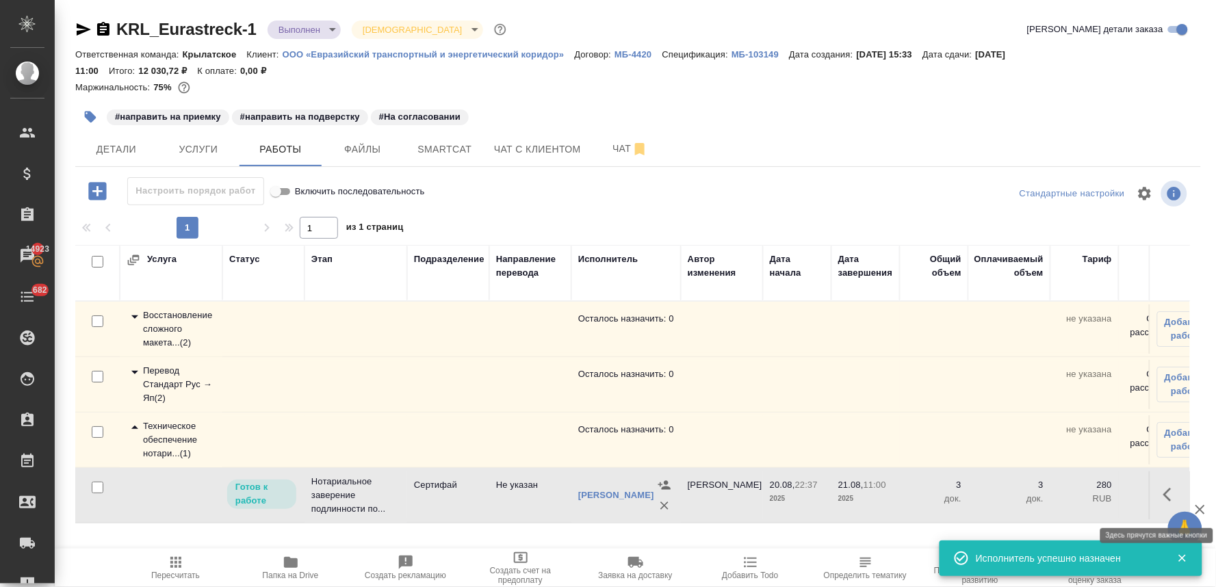
click at [1177, 498] on icon "button" at bounding box center [1171, 494] width 16 height 16
click at [1064, 496] on icon "button" at bounding box center [1070, 494] width 16 height 16
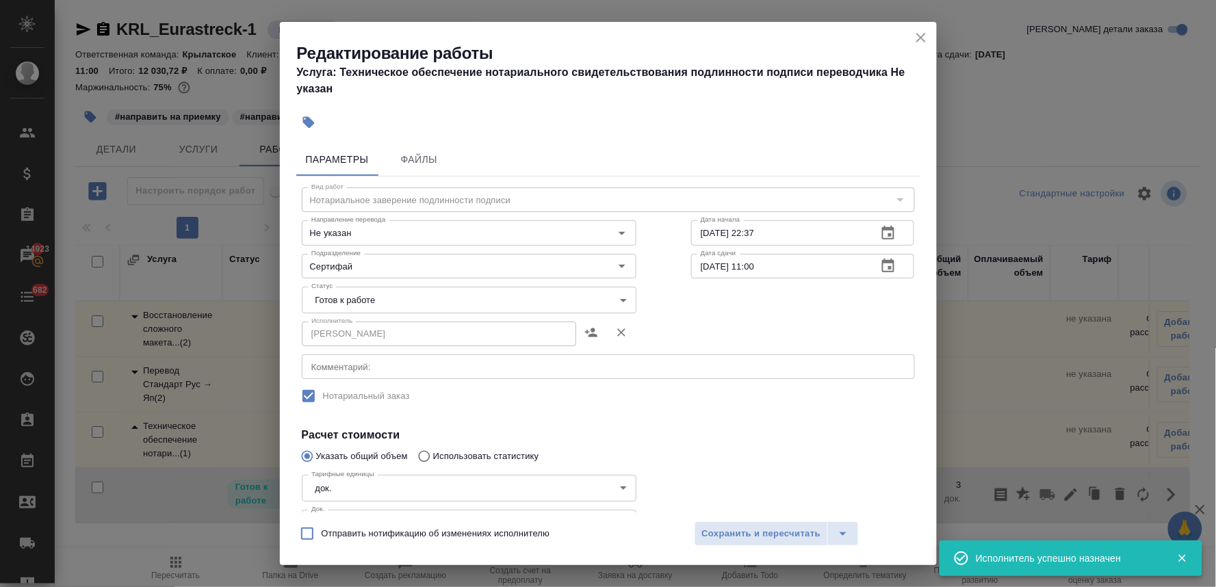
click at [389, 300] on body "🙏 .cls-1 fill:#fff; AWATERA Lyamina Nadezhda Клиенты Спецификации Заказы 14923 …" at bounding box center [608, 293] width 1216 height 587
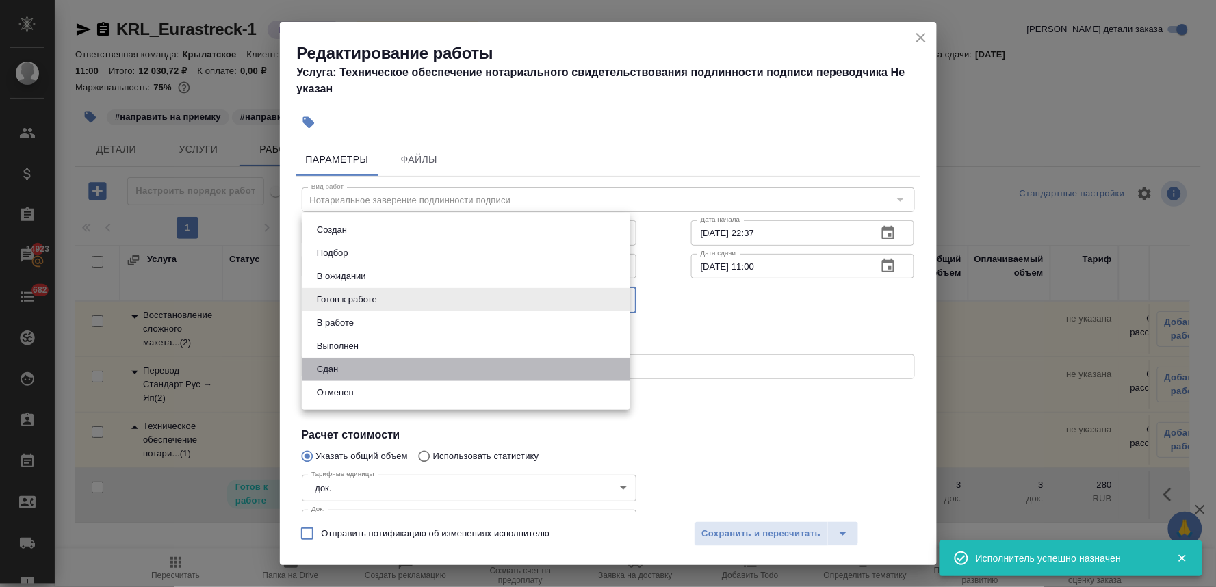
click at [381, 368] on li "Сдан" at bounding box center [466, 369] width 328 height 23
type input "closed"
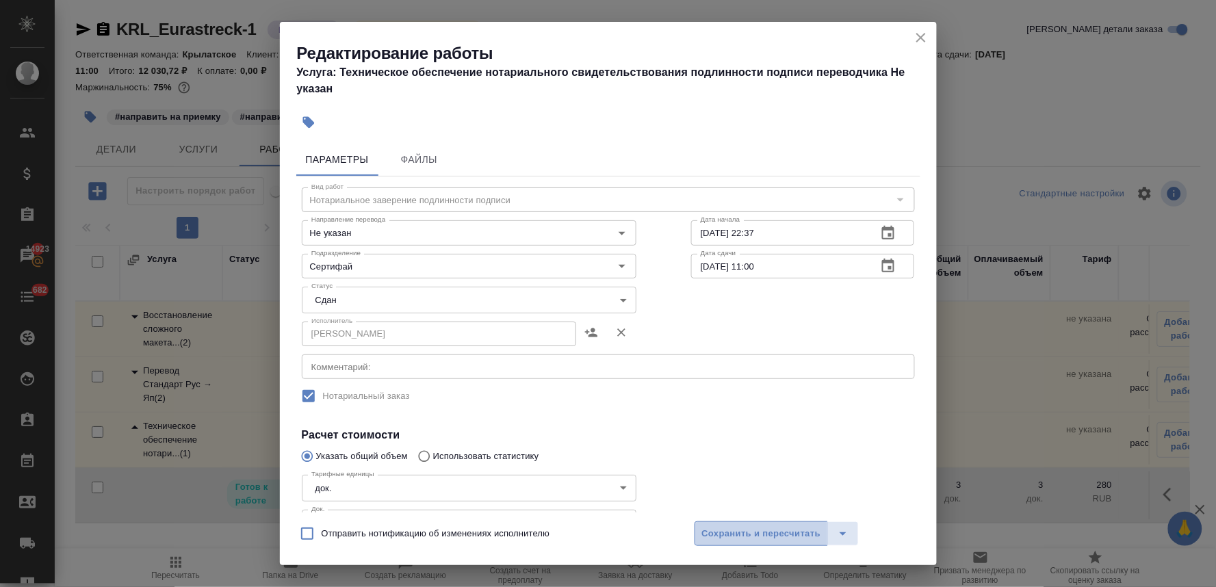
click at [750, 529] on span "Сохранить и пересчитать" at bounding box center [761, 534] width 119 height 16
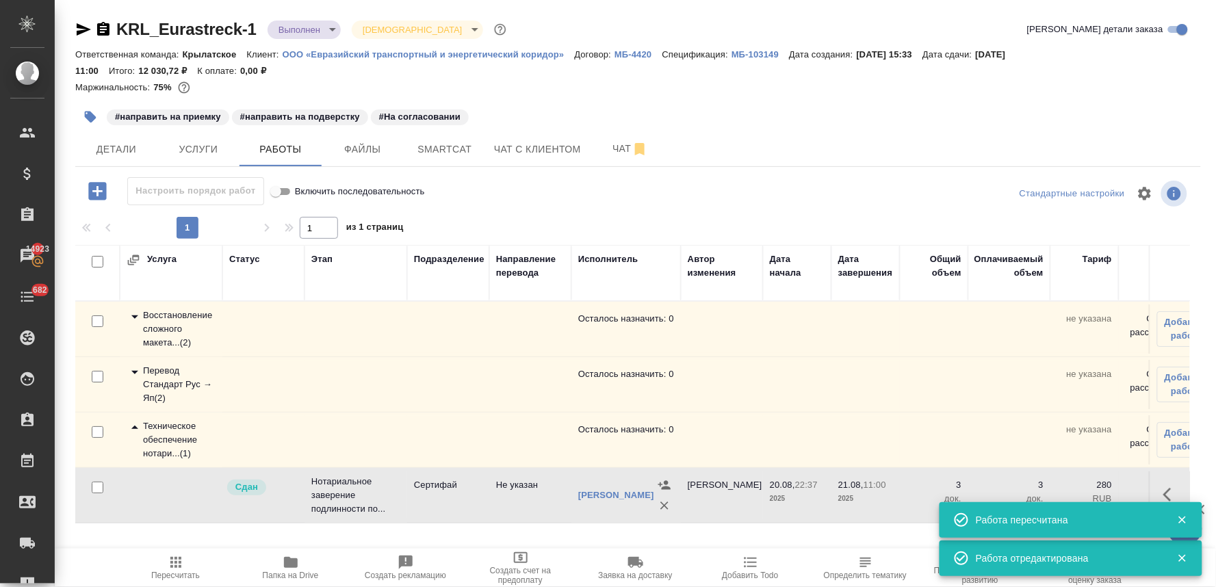
click at [178, 568] on icon "button" at bounding box center [176, 562] width 16 height 16
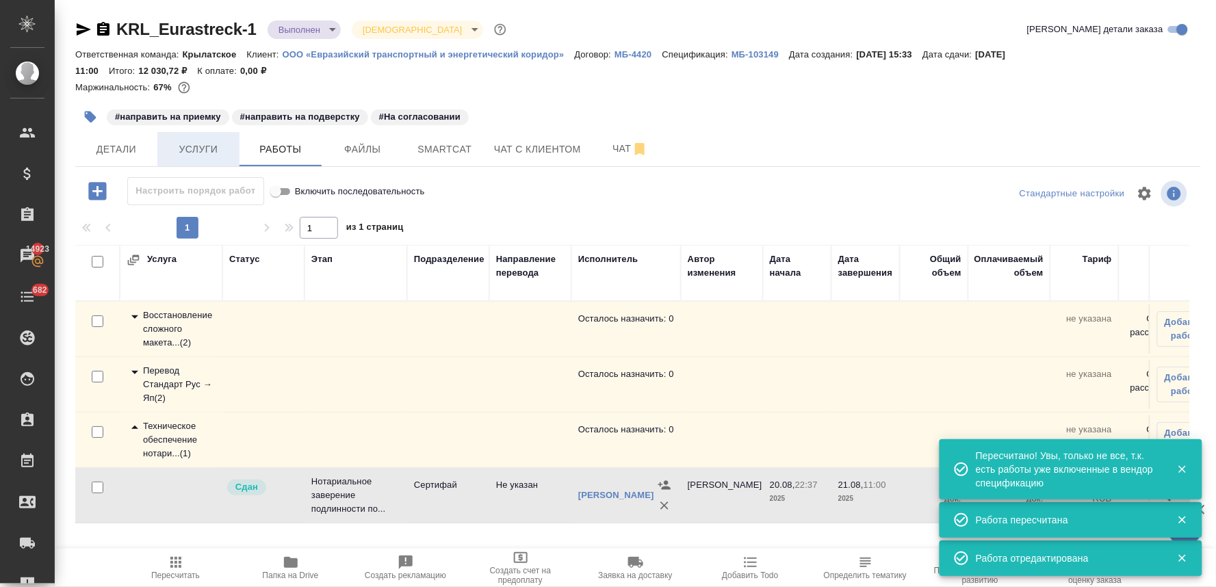
click at [200, 153] on span "Услуги" at bounding box center [199, 149] width 66 height 17
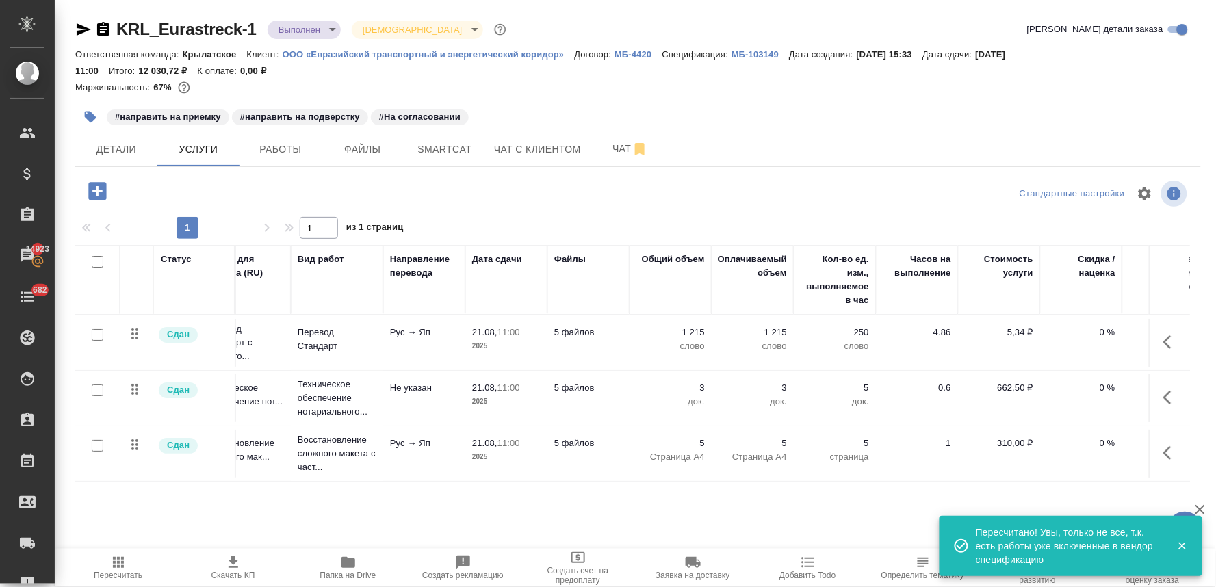
scroll to position [0, 174]
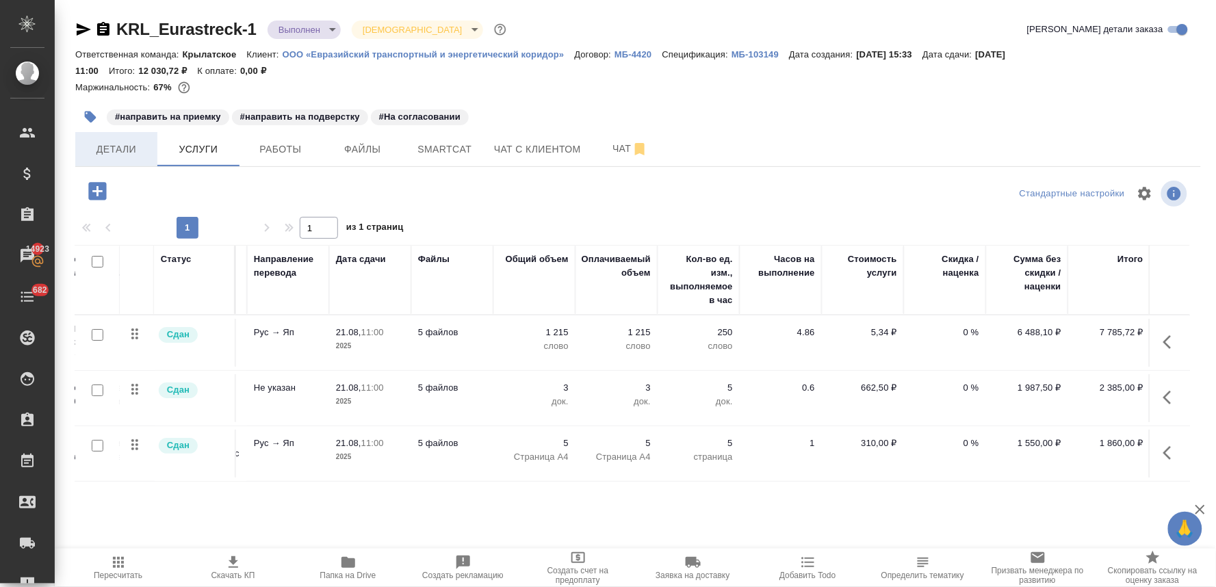
click at [107, 151] on span "Детали" at bounding box center [116, 149] width 66 height 17
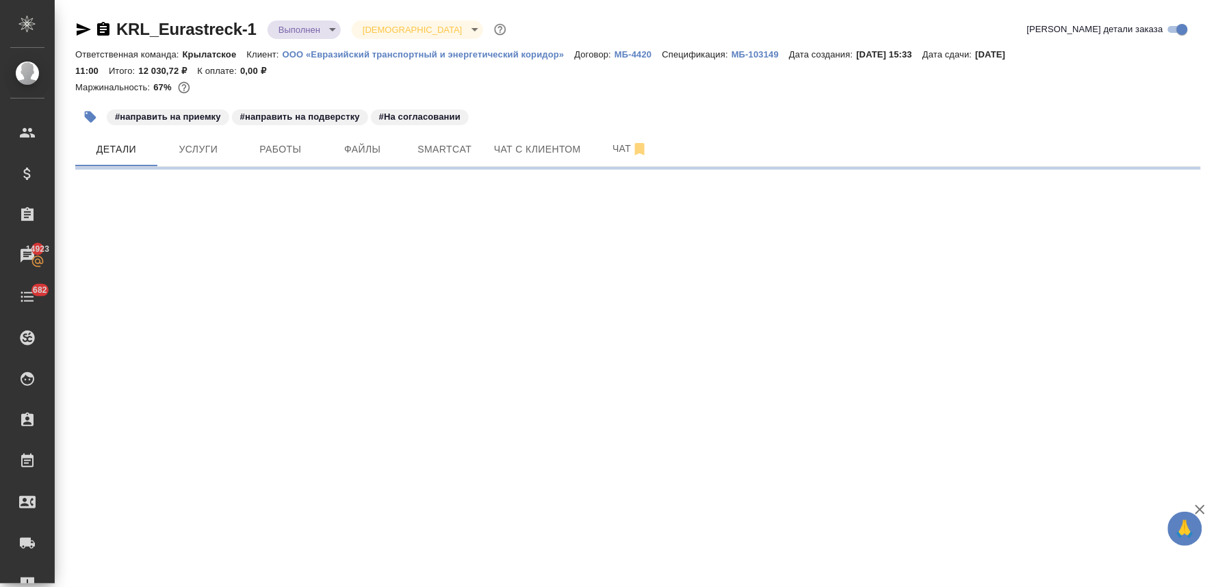
select select "RU"
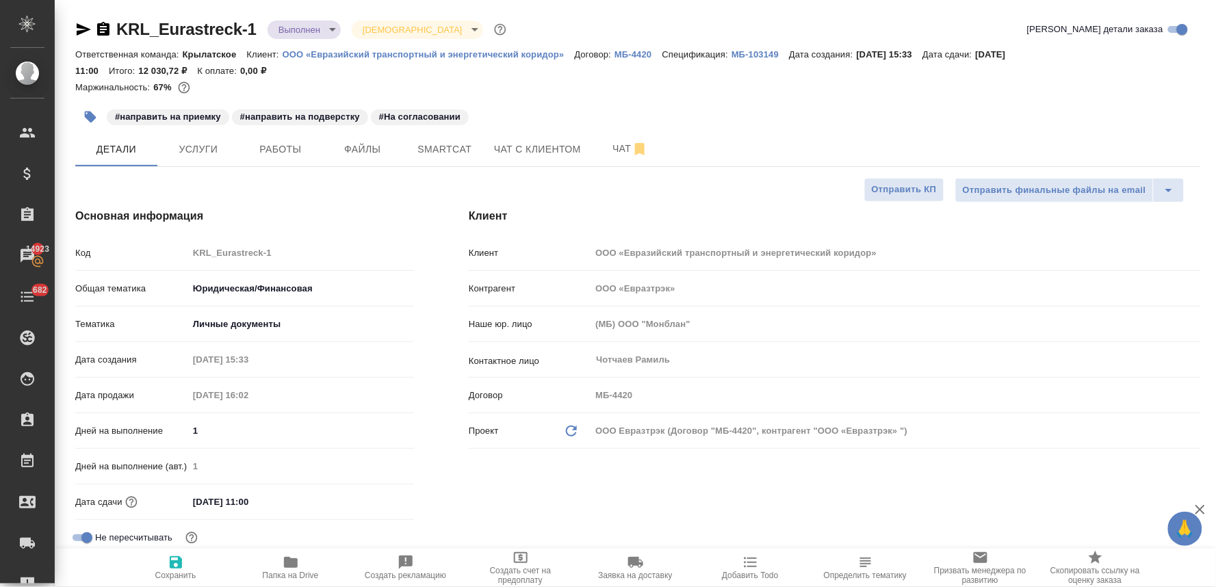
type textarea "x"
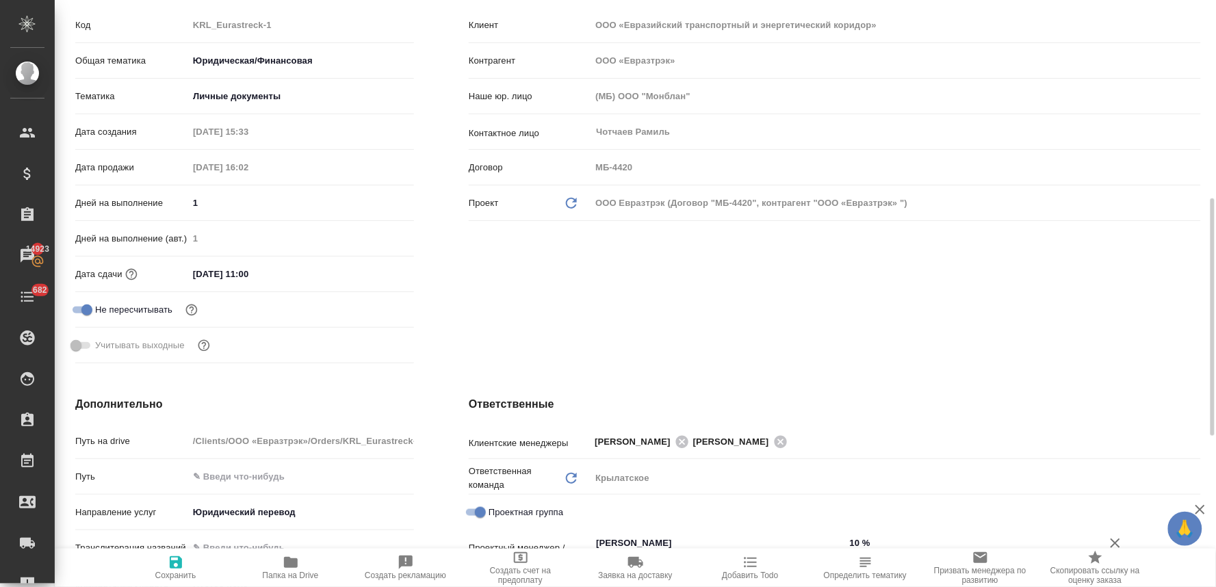
scroll to position [380, 0]
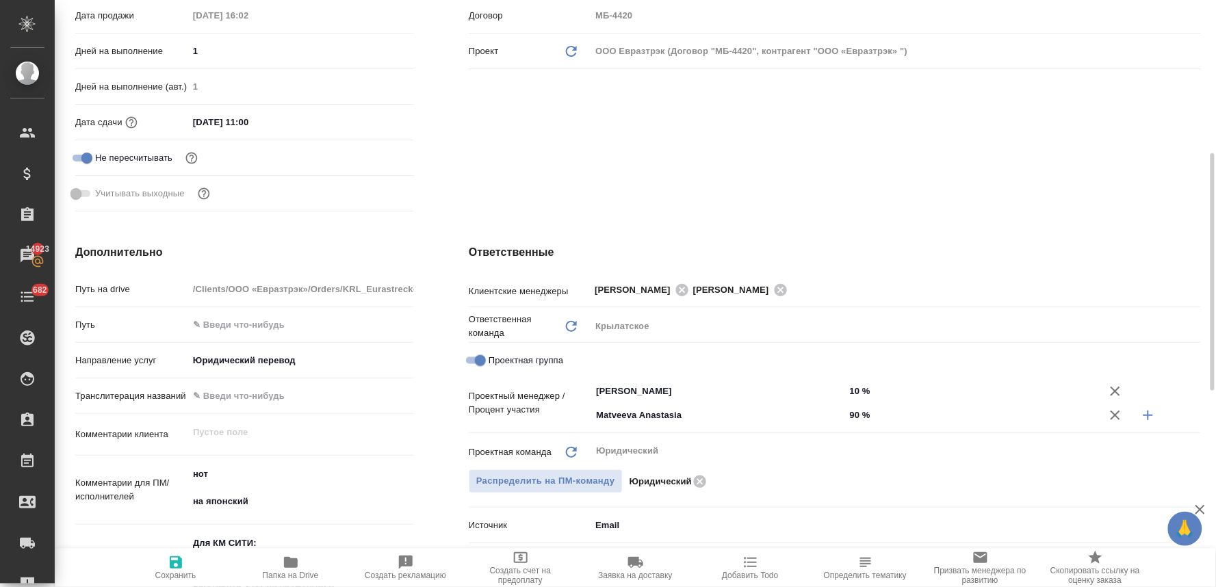
click at [1147, 416] on icon "button" at bounding box center [1148, 415] width 16 height 16
type textarea "x"
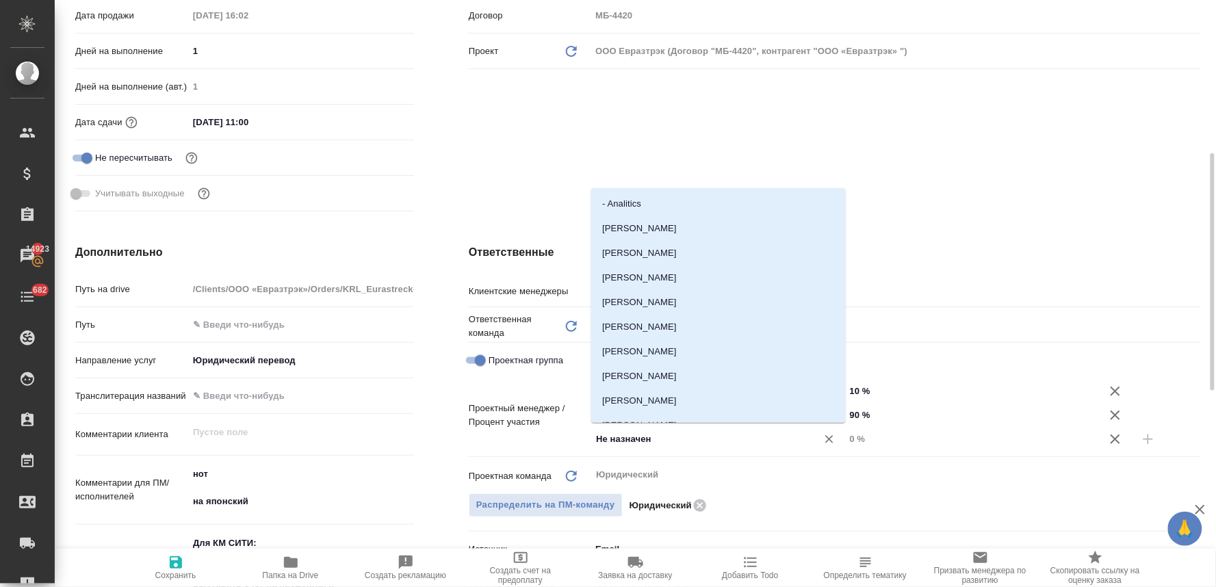
click at [733, 441] on input "Не назначен" at bounding box center [694, 439] width 200 height 16
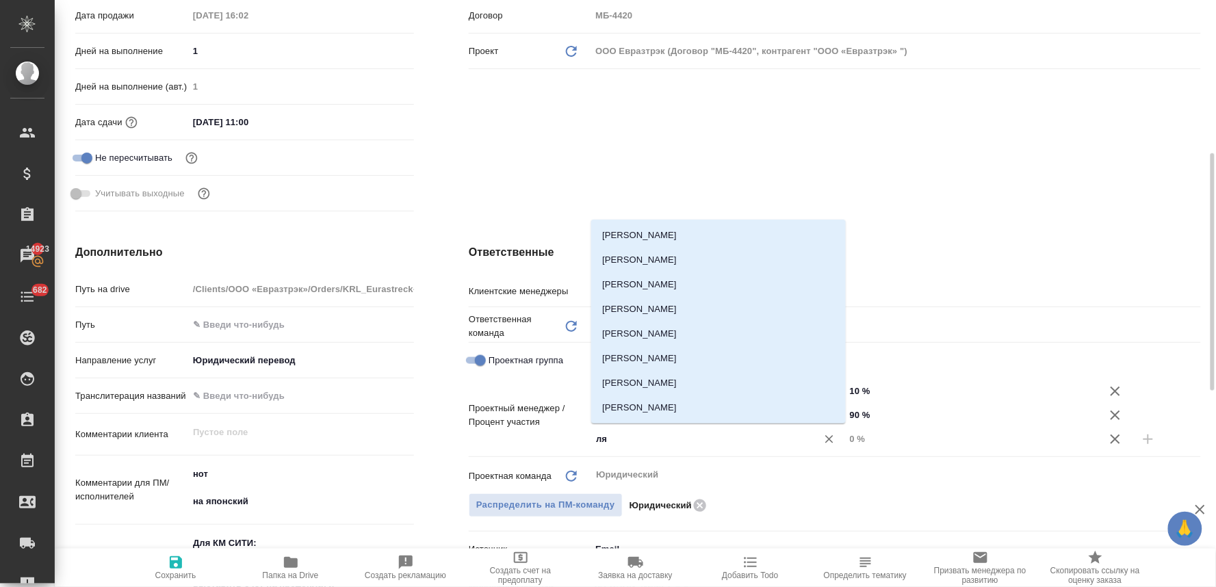
type input "лям"
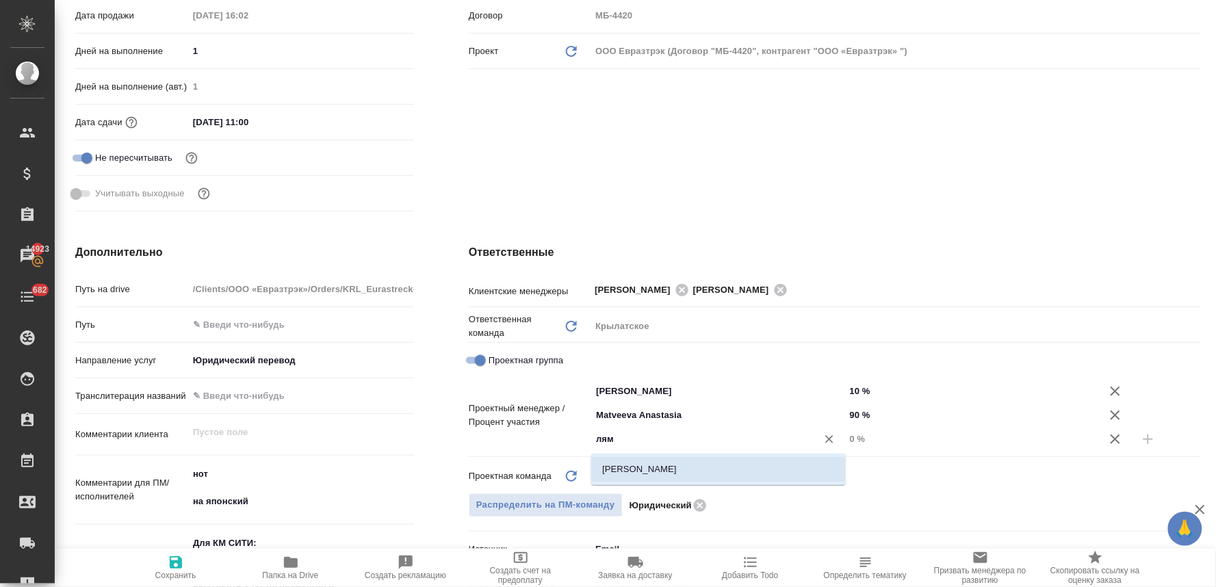
click at [735, 466] on li "[PERSON_NAME]" at bounding box center [718, 469] width 254 height 25
type textarea "x"
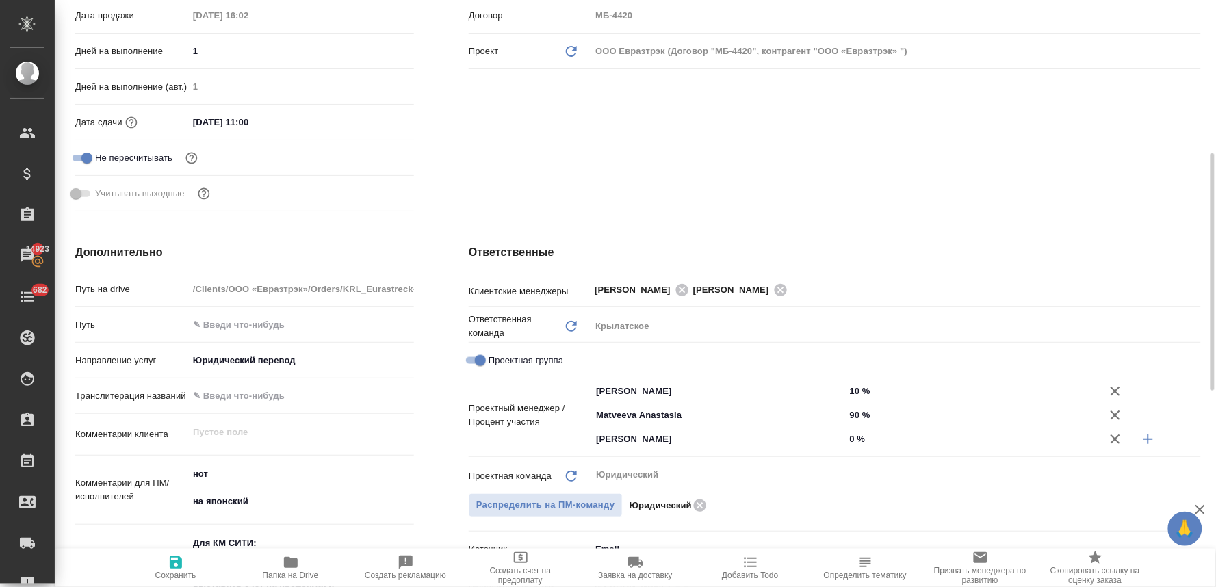
click at [859, 432] on input "0 %" at bounding box center [972, 439] width 254 height 20
type textarea "x"
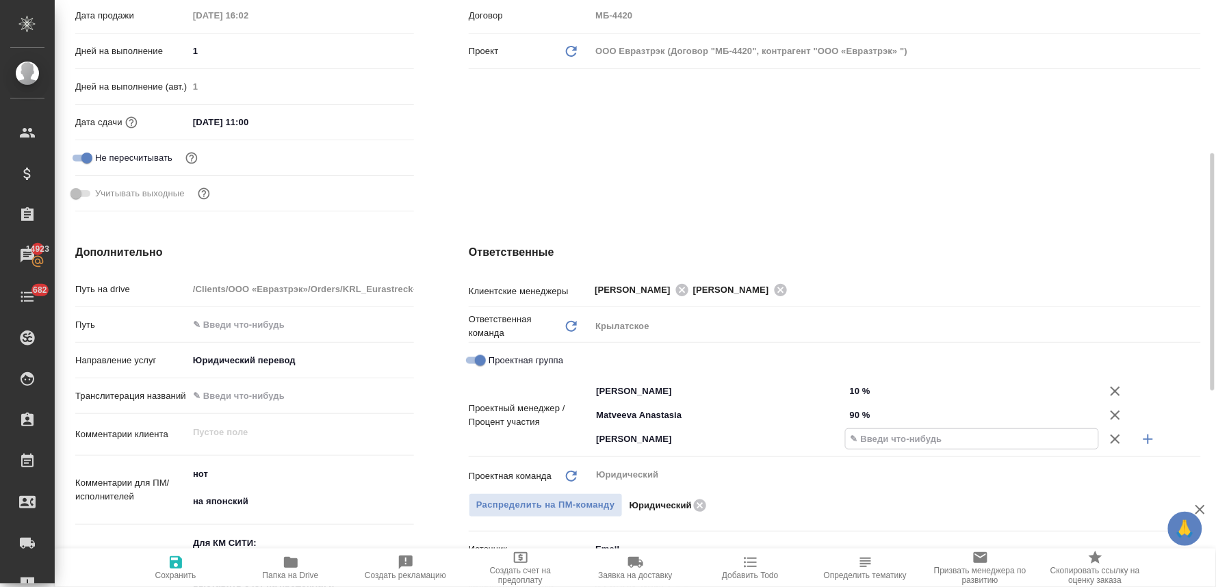
type textarea "x"
type input "20 %"
type textarea "x"
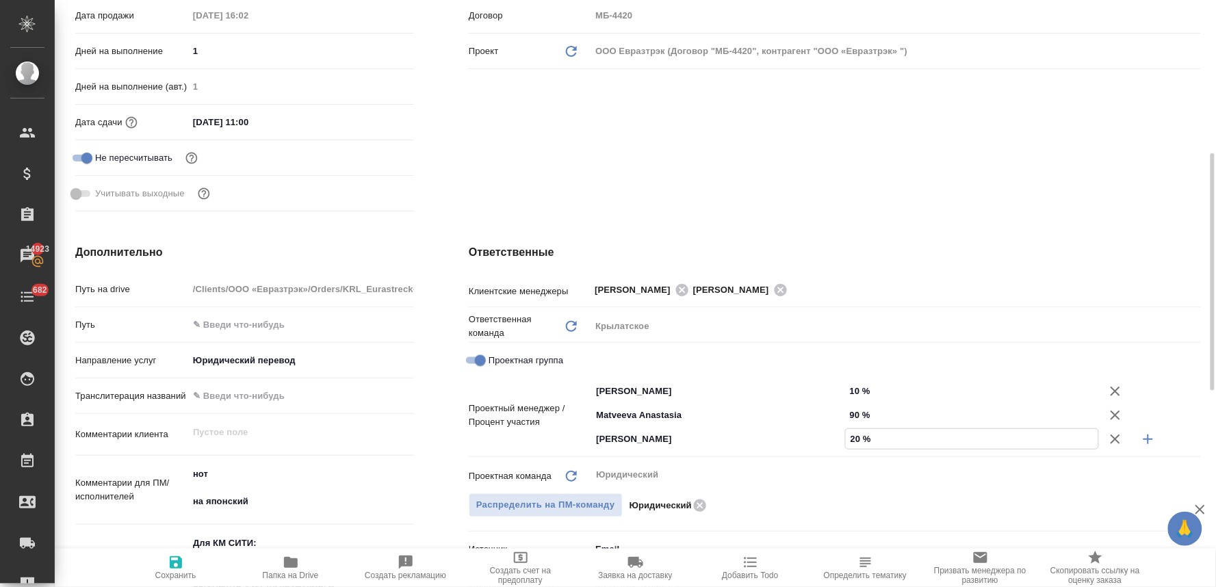
type textarea "x"
type input "20 %"
click at [854, 412] on input "90 %" at bounding box center [972, 415] width 253 height 20
type input "0 %"
type textarea "x"
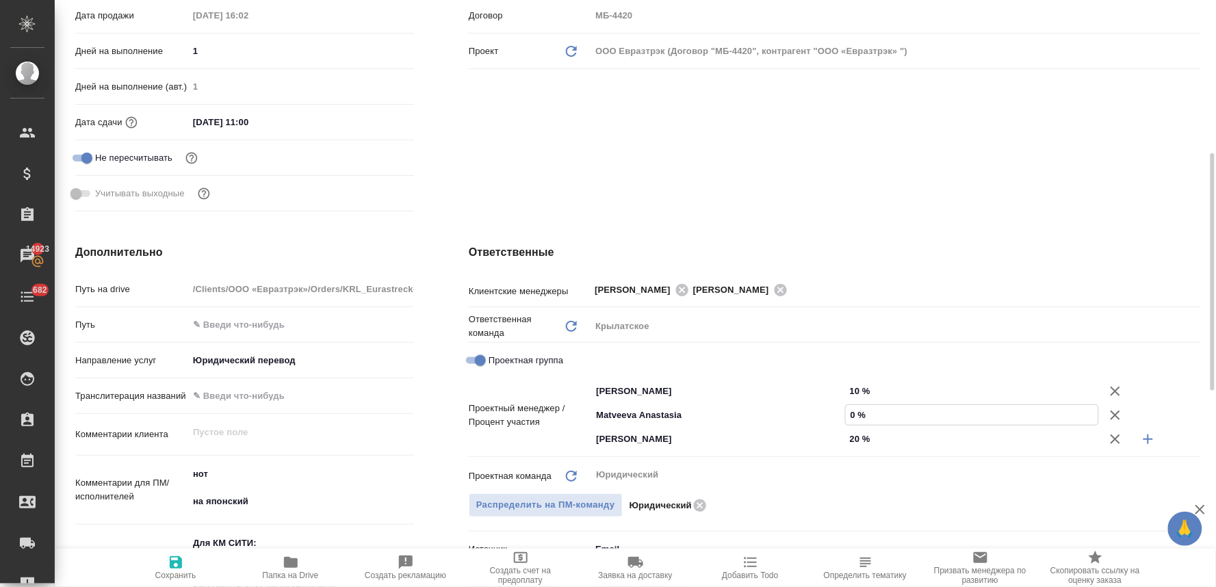
type textarea "x"
type input "70 %"
type textarea "x"
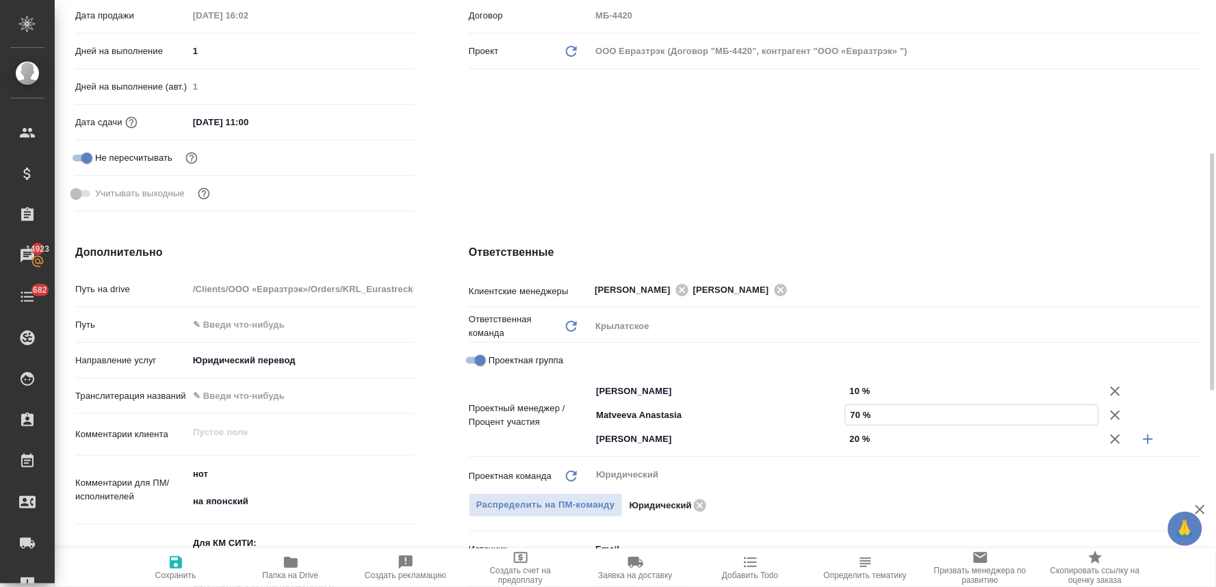
type textarea "x"
type input "70 %"
click at [853, 384] on input "10 %" at bounding box center [972, 391] width 254 height 20
drag, startPoint x: 159, startPoint y: 572, endPoint x: 168, endPoint y: 571, distance: 8.2
click at [163, 572] on span "Сохранить" at bounding box center [175, 576] width 41 height 10
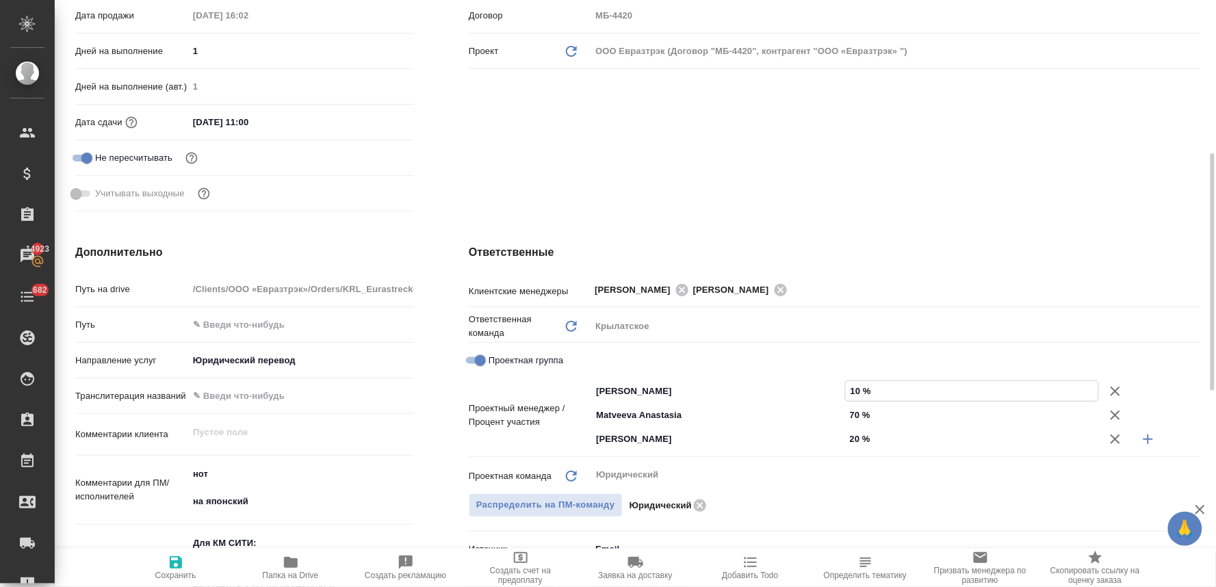
type textarea "x"
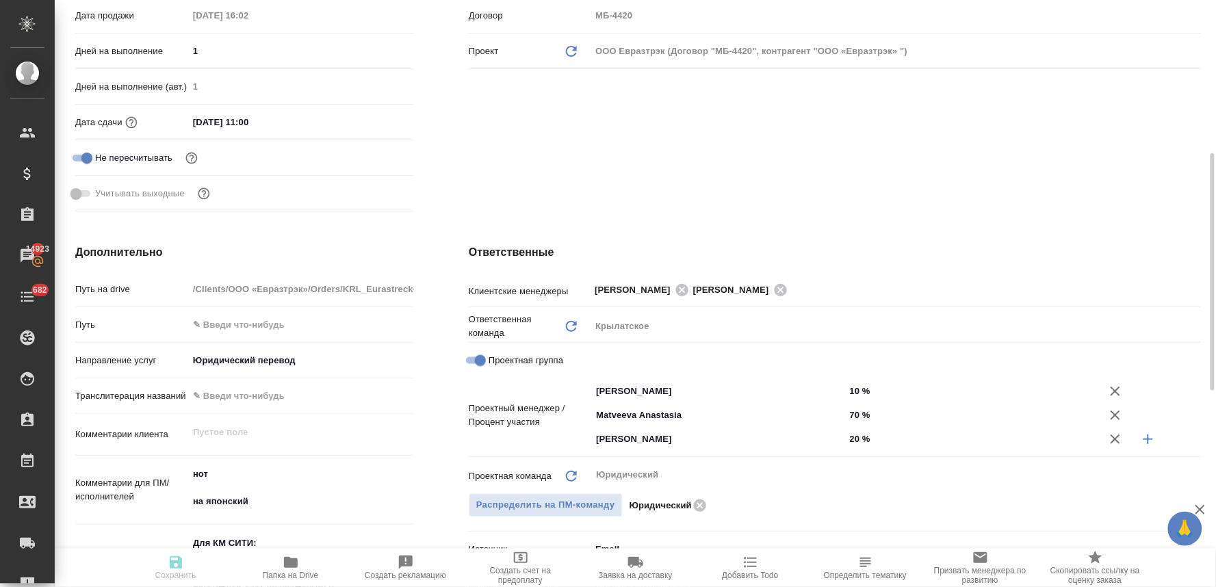
type textarea "x"
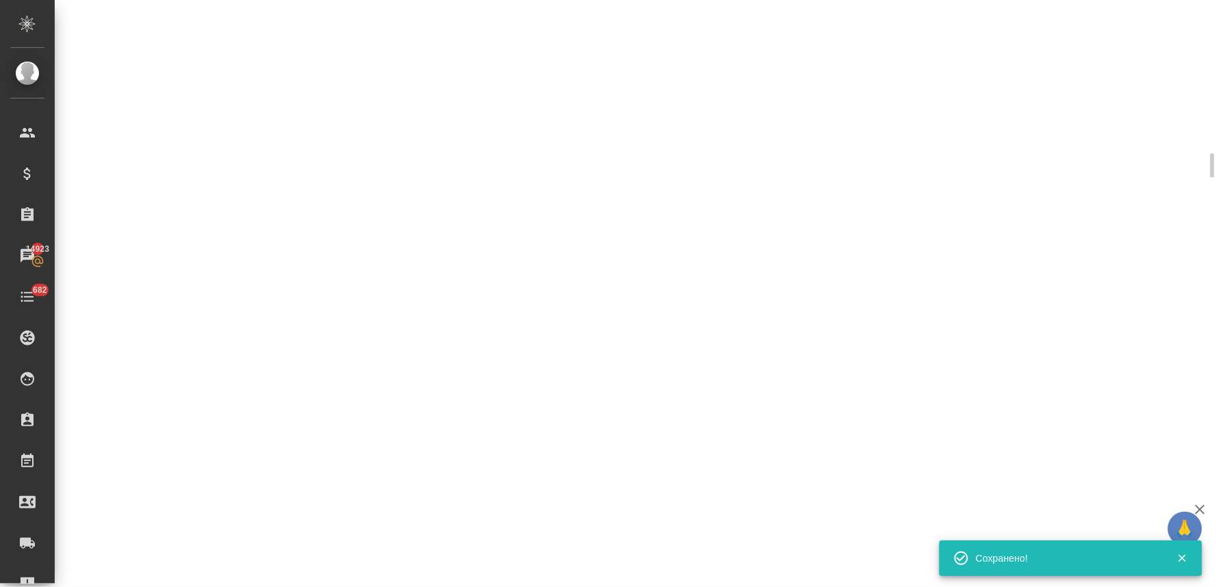
select select "RU"
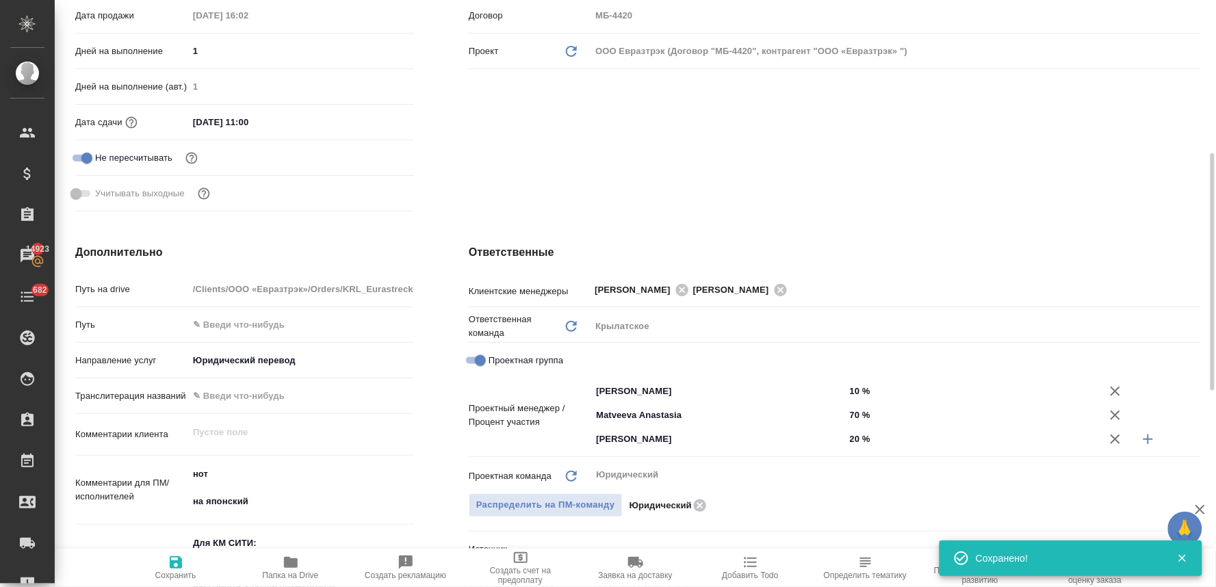
type textarea "x"
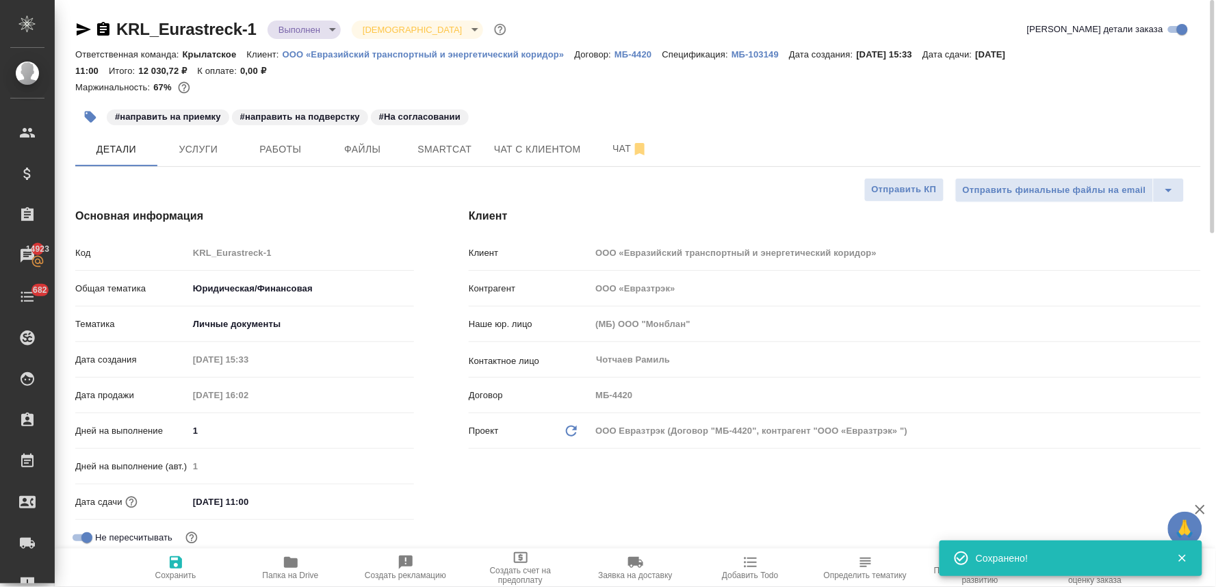
click at [304, 29] on body "🙏 .cls-1 fill:#fff; AWATERA Lyamina Nadezhda Клиенты Спецификации Заказы 14923 …" at bounding box center [608, 293] width 1216 height 587
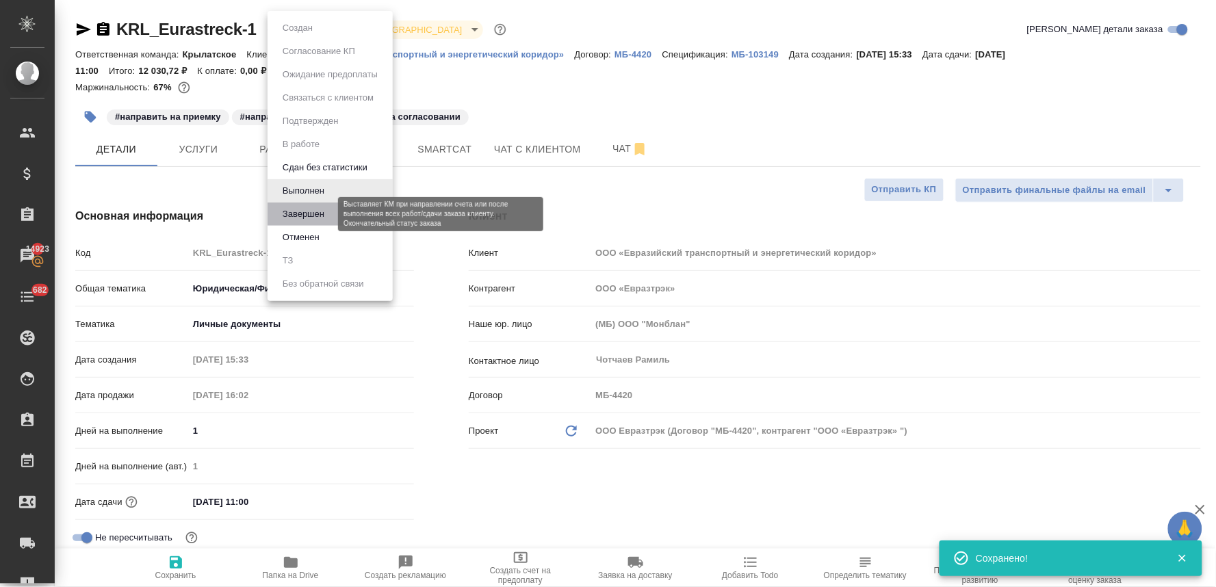
click at [328, 214] on button "Завершен" at bounding box center [303, 214] width 50 height 15
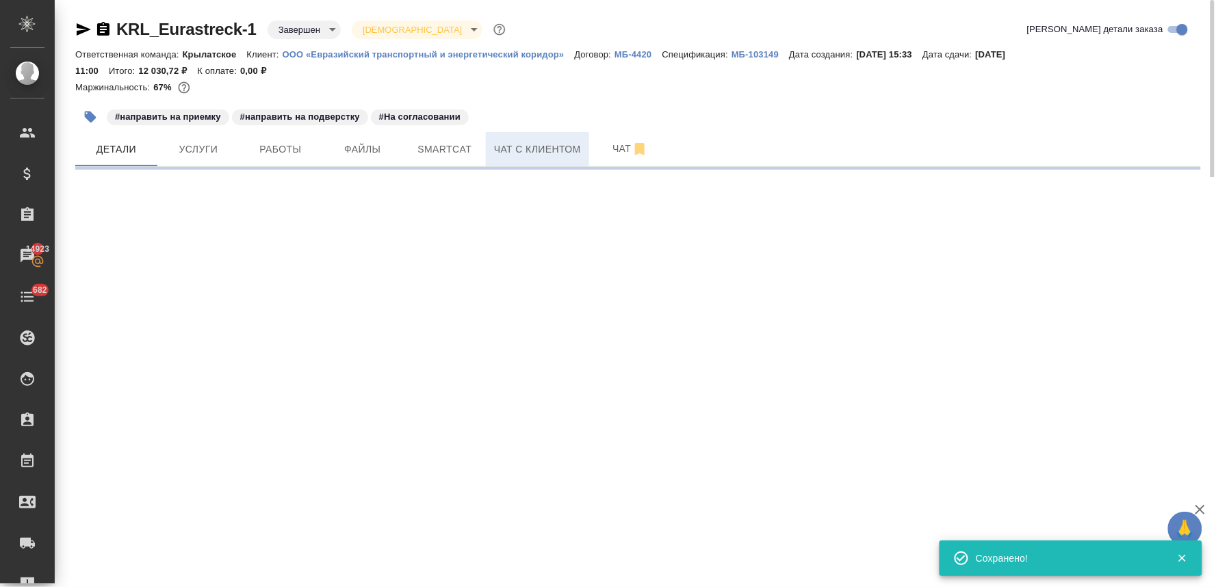
select select "RU"
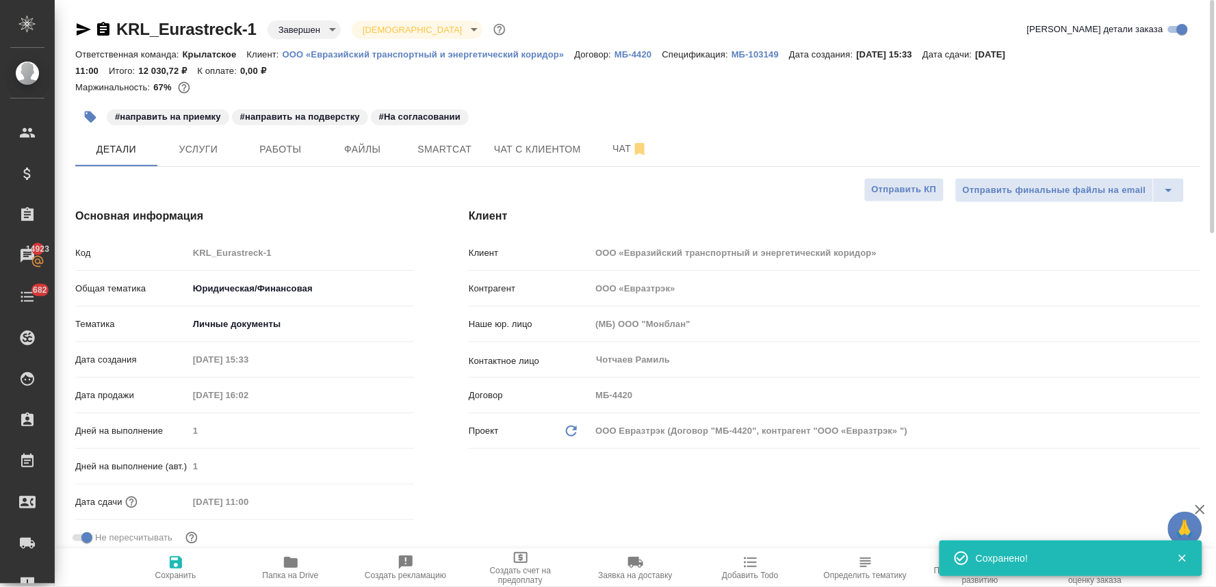
type textarea "x"
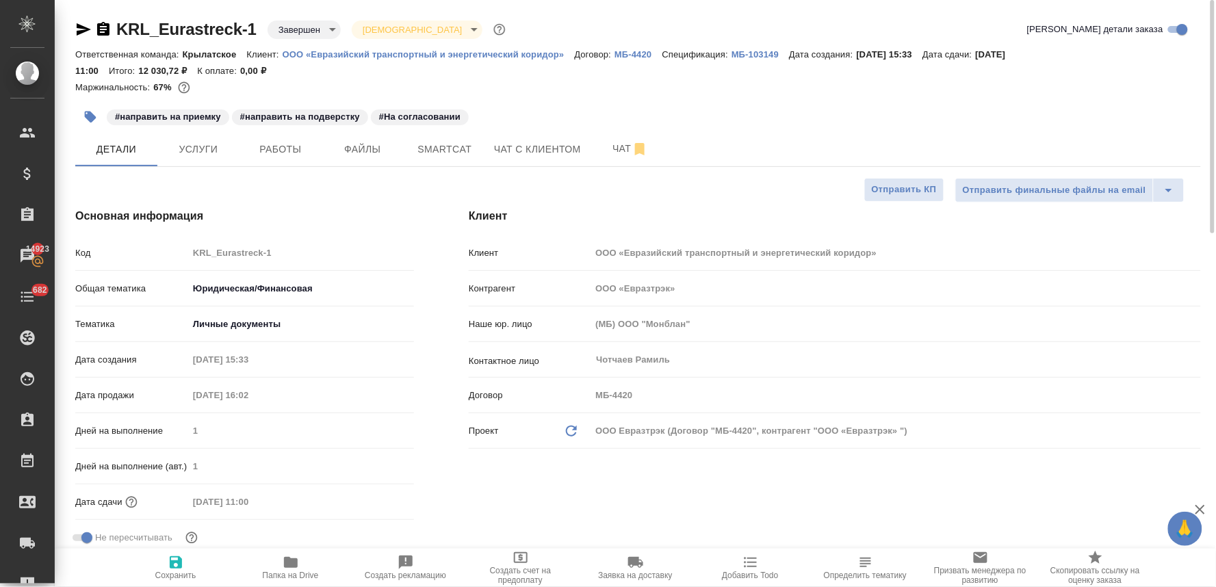
click at [762, 52] on p "МБ-103149" at bounding box center [759, 54] width 57 height 10
type textarea "x"
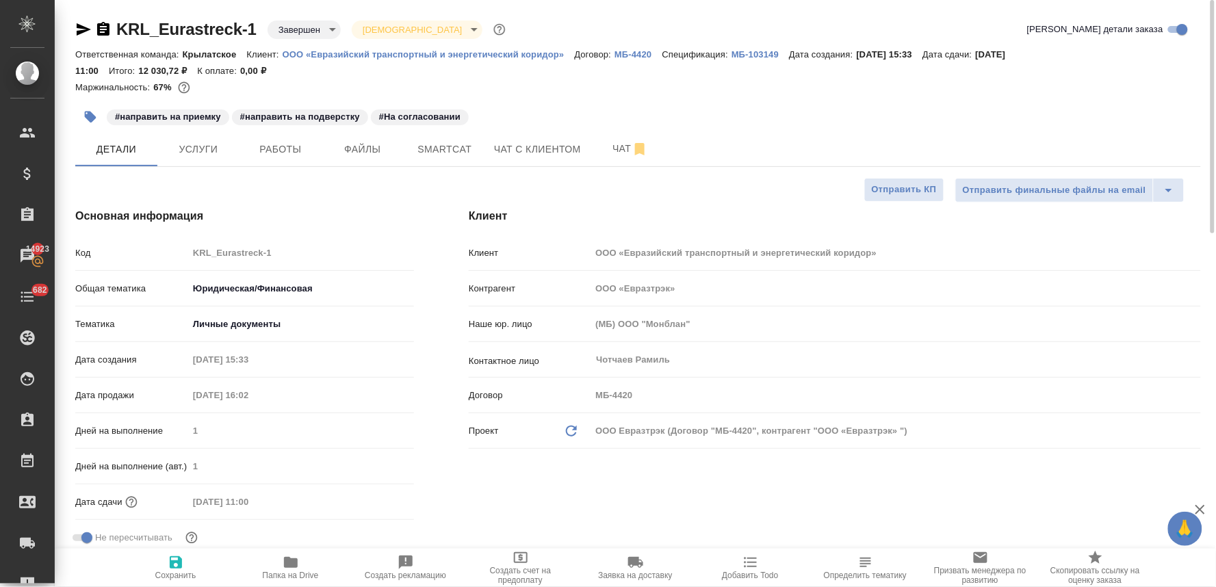
type textarea "x"
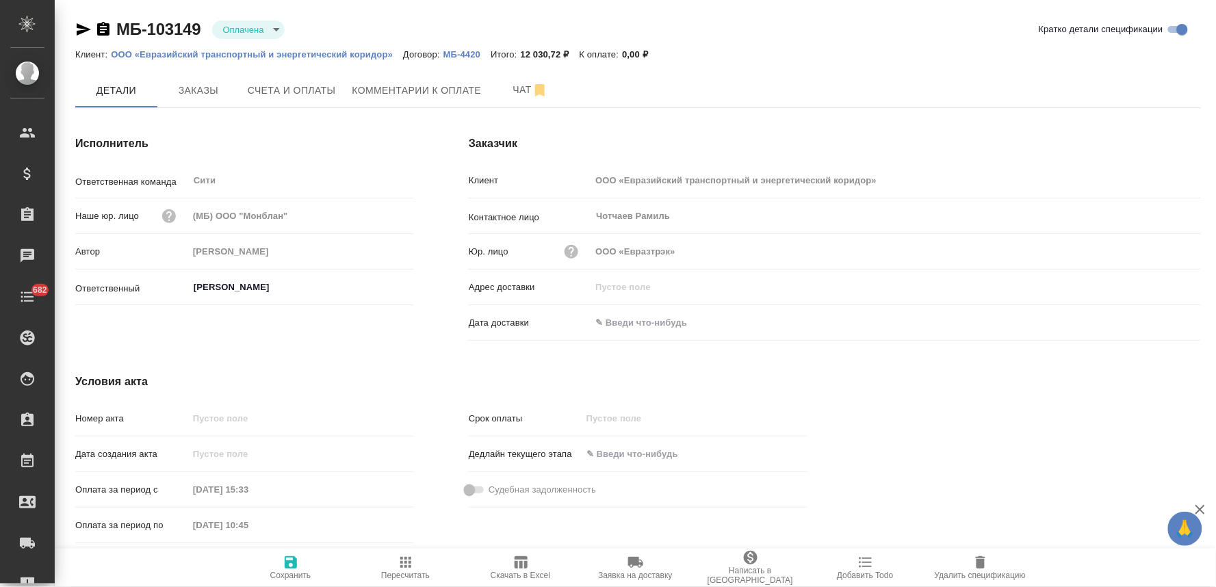
click at [737, 571] on span "Написать в [GEOGRAPHIC_DATA]" at bounding box center [750, 567] width 99 height 36
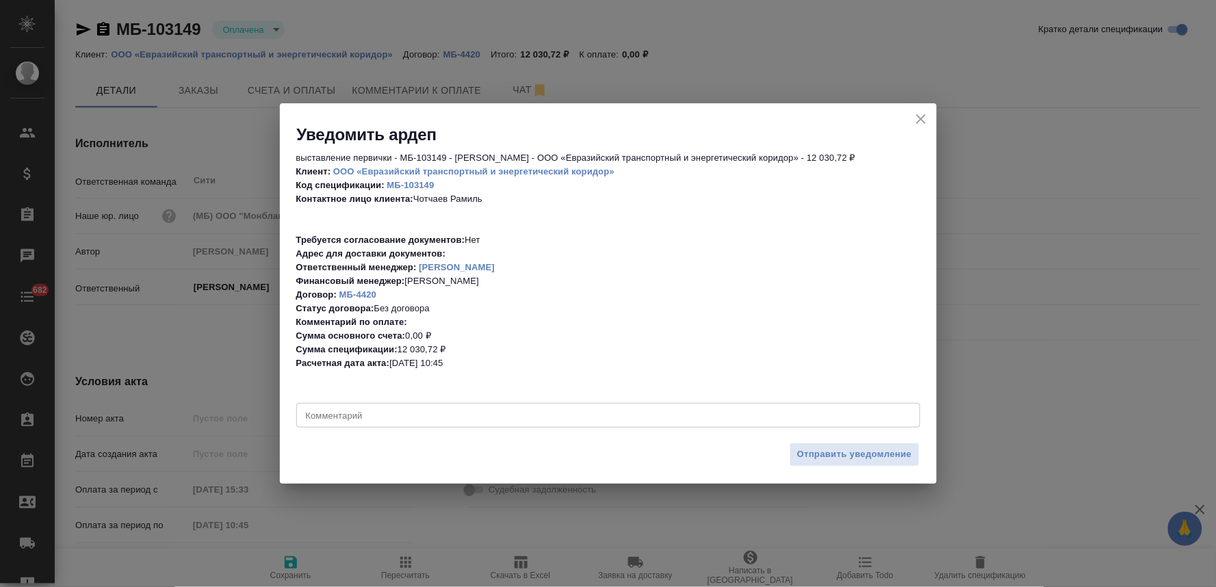
click at [484, 411] on textarea at bounding box center [608, 415] width 605 height 10
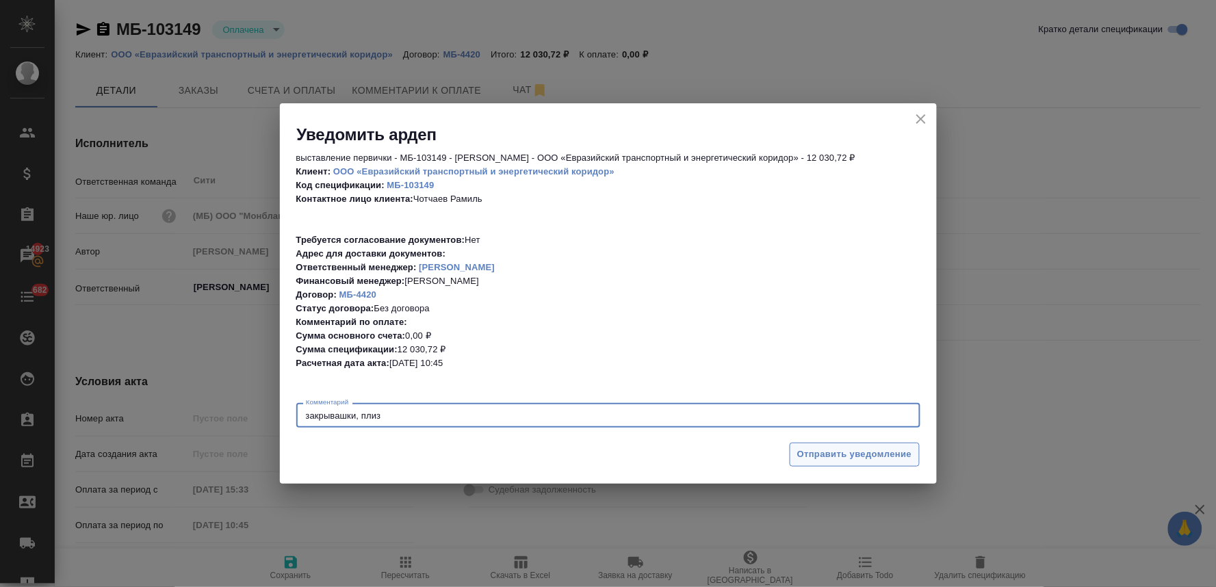
type textarea "закрывашки, плиз"
click at [825, 449] on span "Отправить уведомление" at bounding box center [854, 455] width 115 height 16
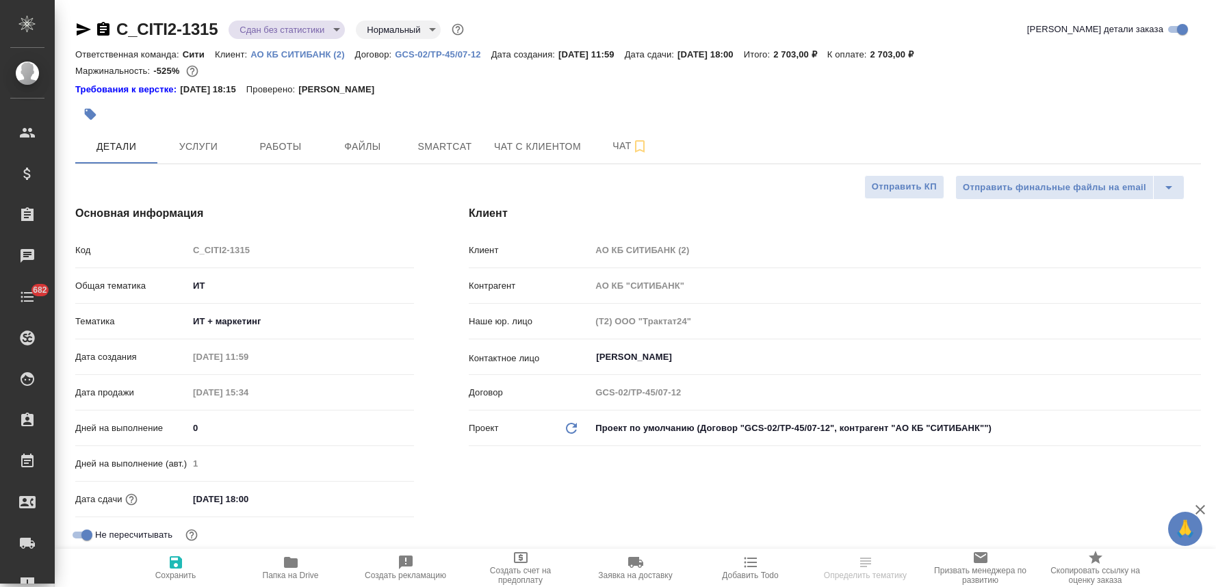
select select "RU"
click at [101, 112] on button "button" at bounding box center [90, 114] width 30 height 30
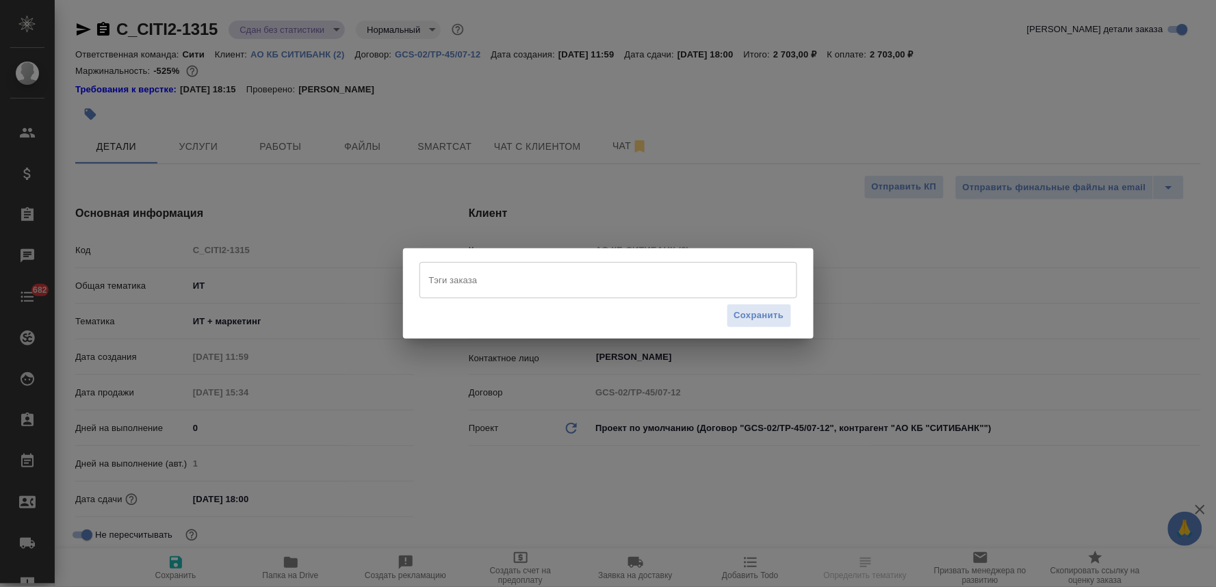
click at [490, 285] on input "Тэги заказа" at bounding box center [595, 279] width 339 height 23
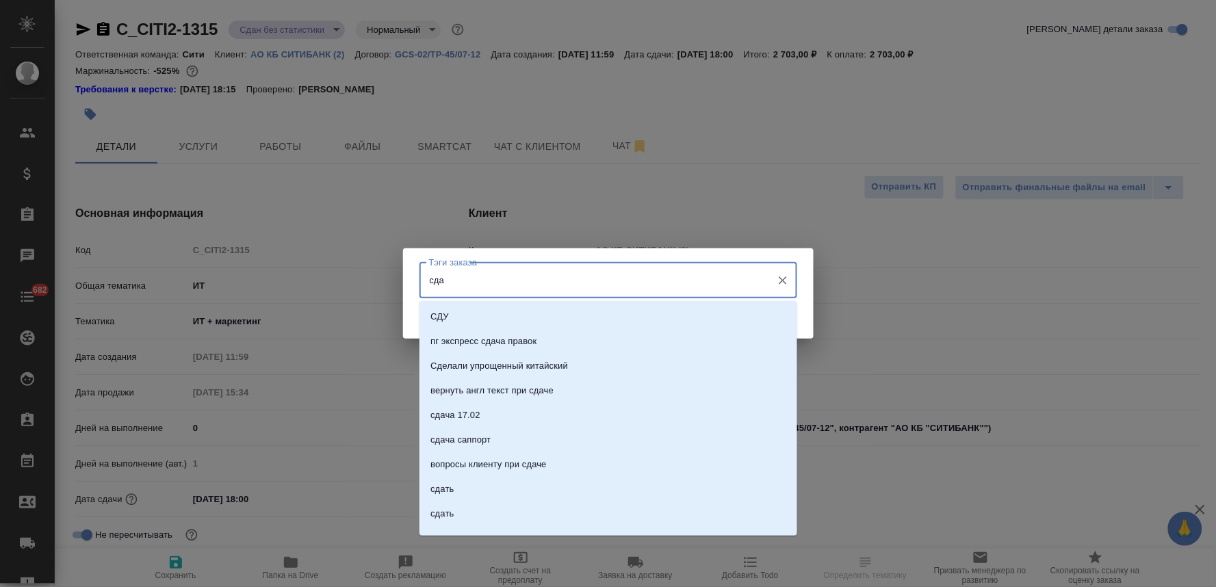
type input "сдан"
click at [500, 391] on li "сдан" at bounding box center [608, 390] width 378 height 25
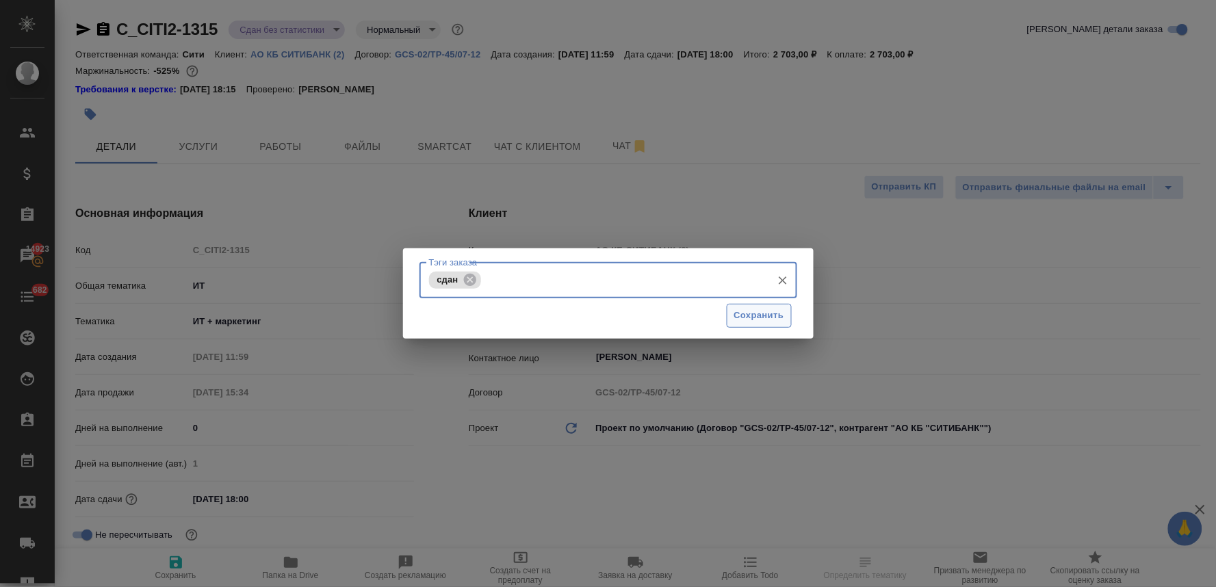
click at [739, 317] on span "Сохранить" at bounding box center [759, 316] width 50 height 16
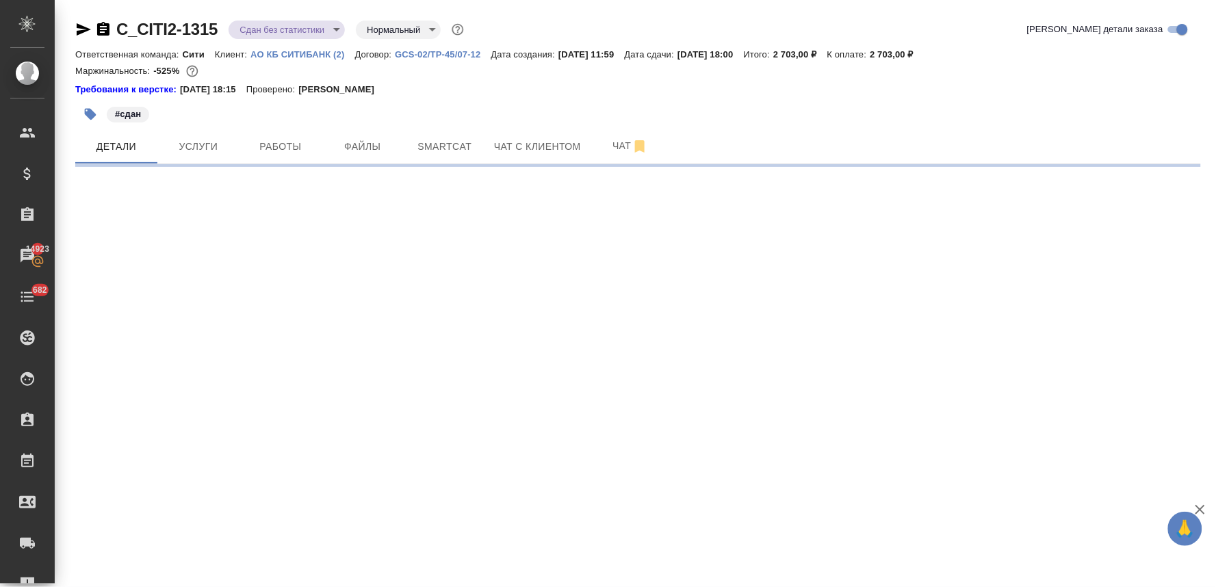
select select "RU"
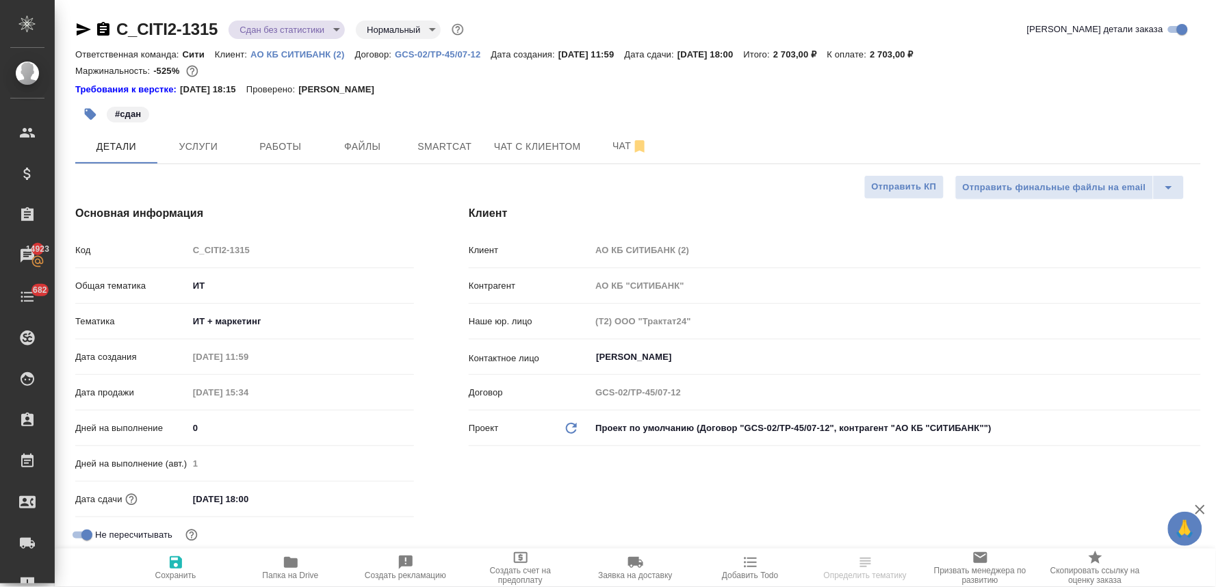
type textarea "x"
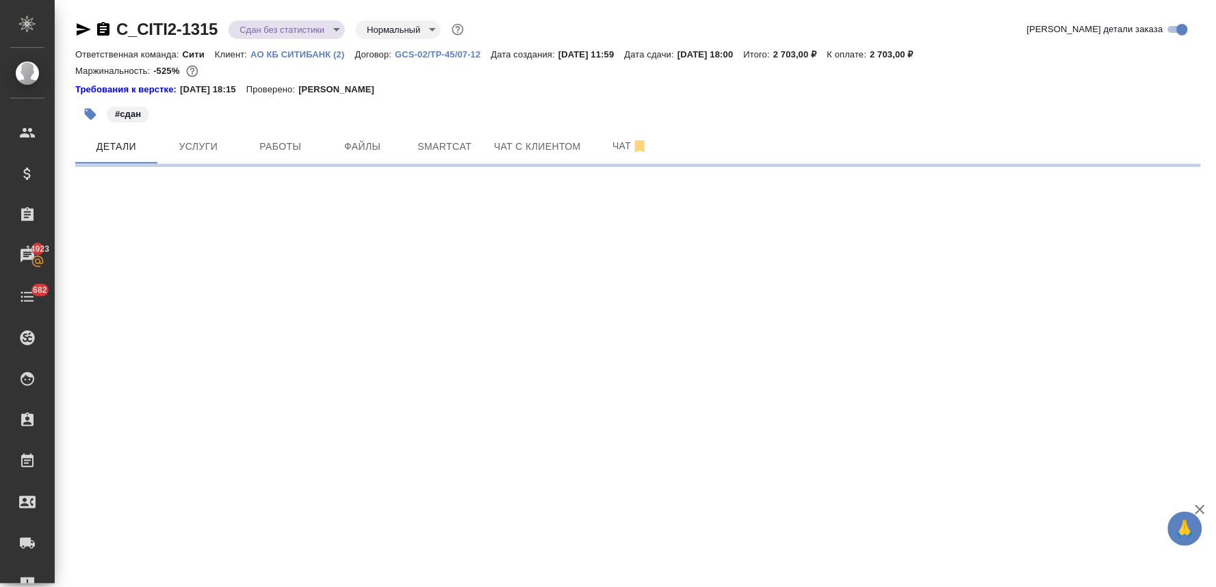
select select "RU"
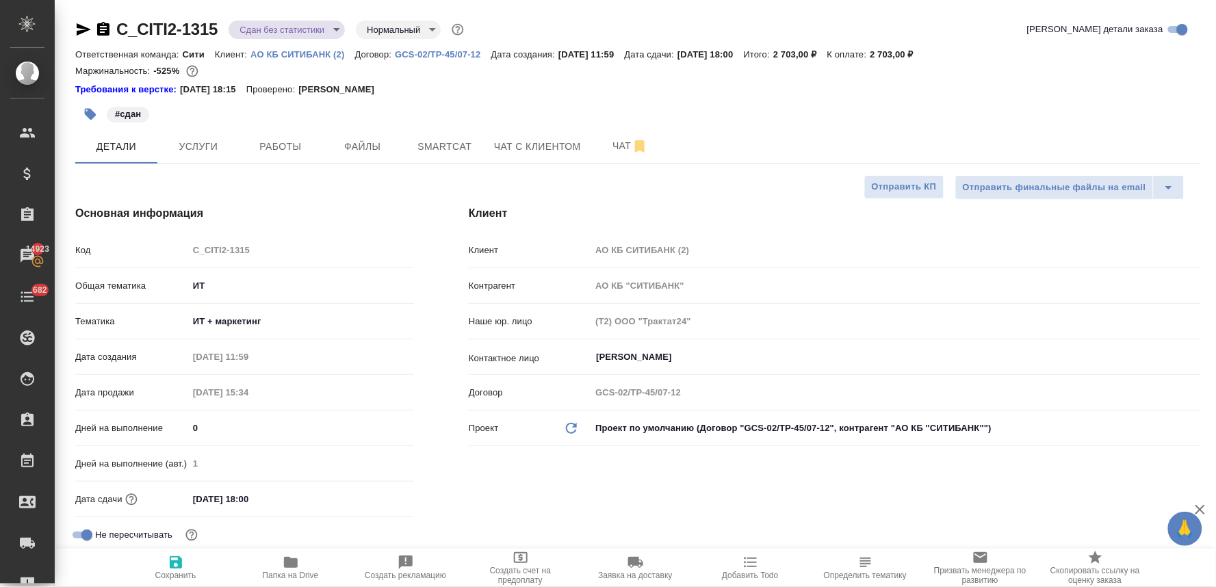
type textarea "x"
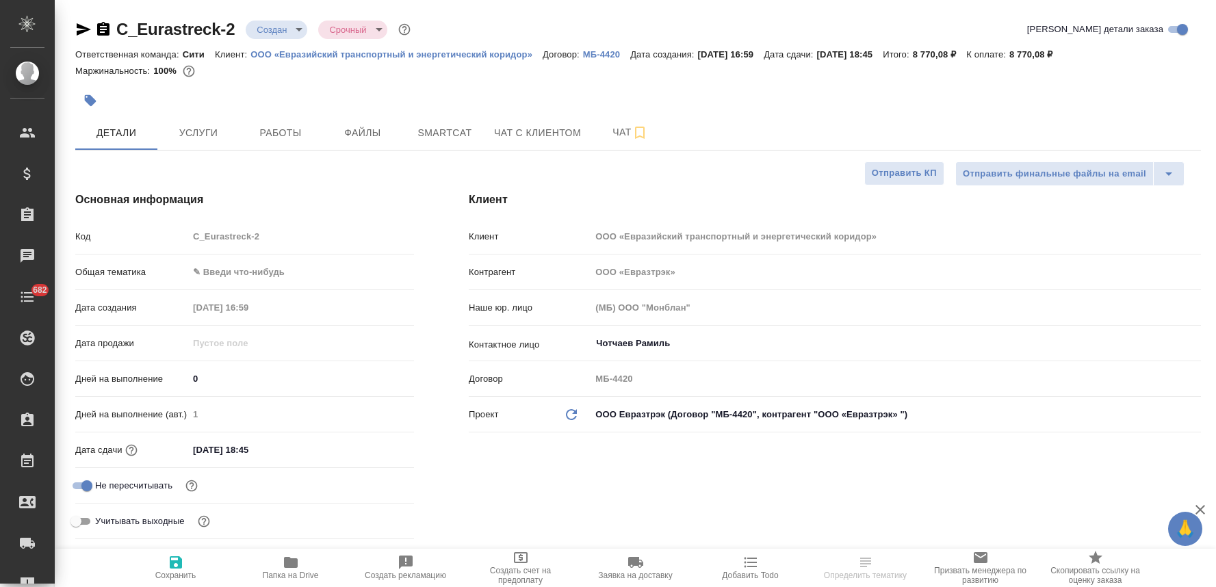
select select "RU"
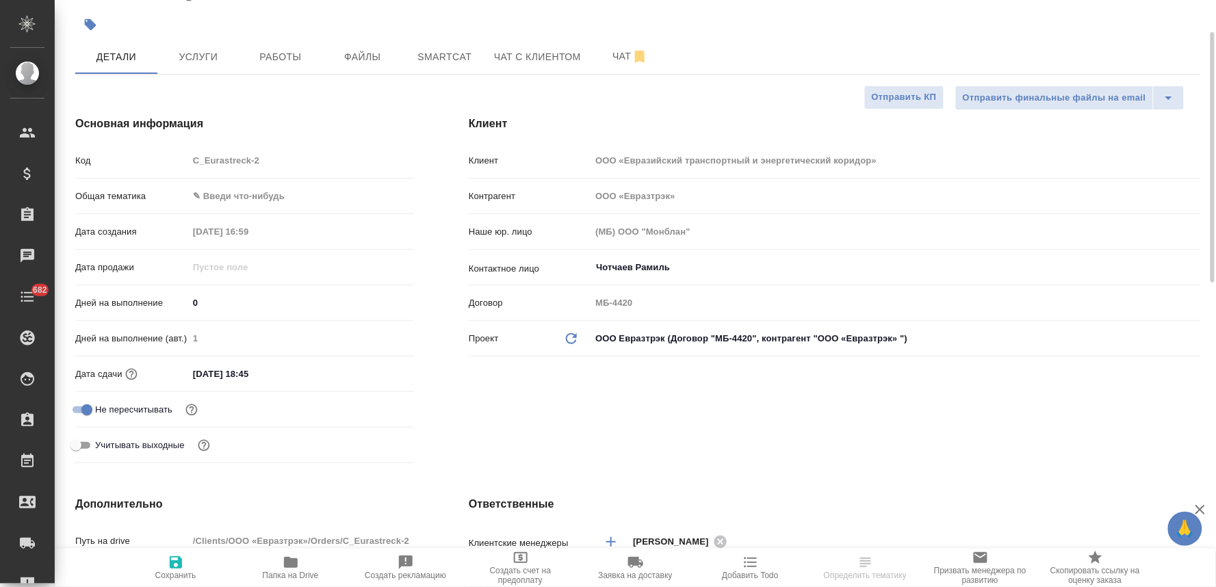
scroll to position [380, 0]
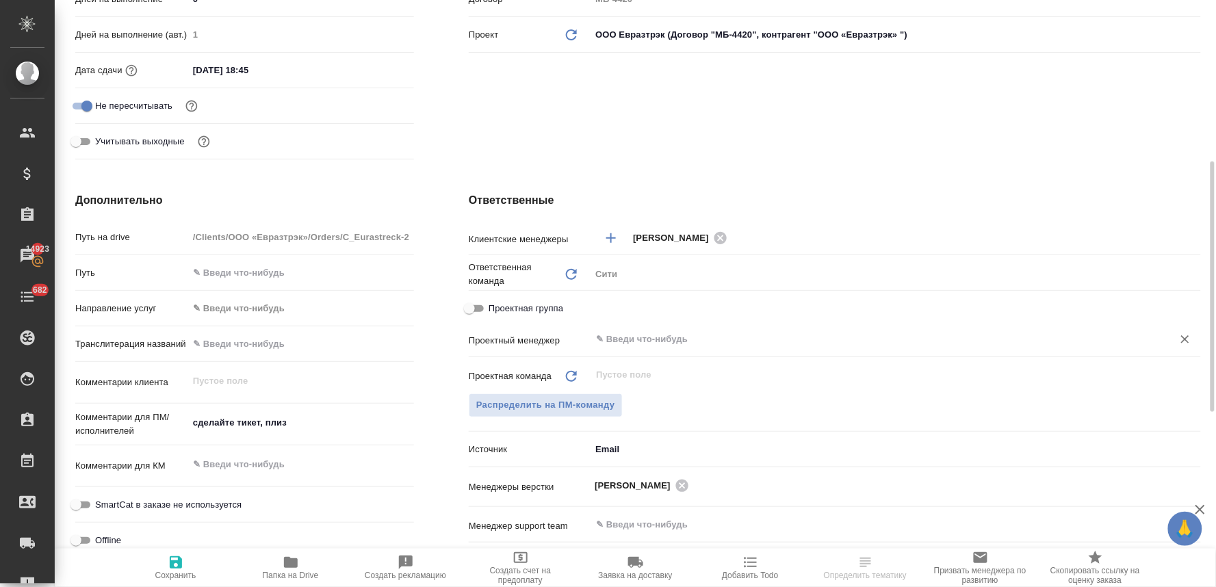
click at [647, 344] on input "text" at bounding box center [872, 339] width 556 height 16
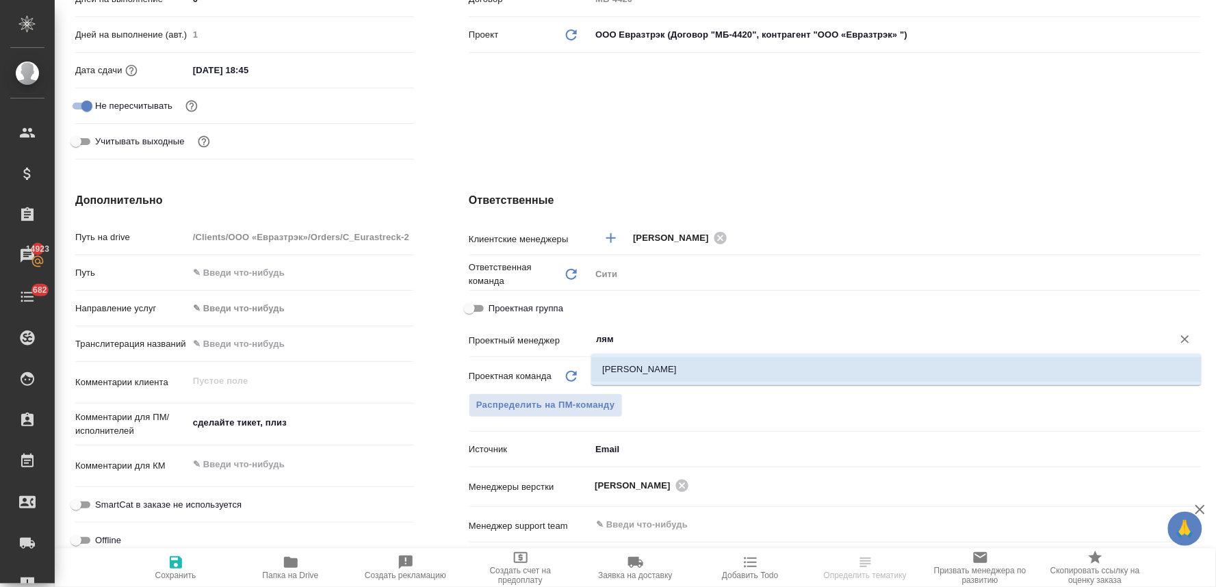
click at [647, 371] on li "[PERSON_NAME]" at bounding box center [896, 369] width 610 height 25
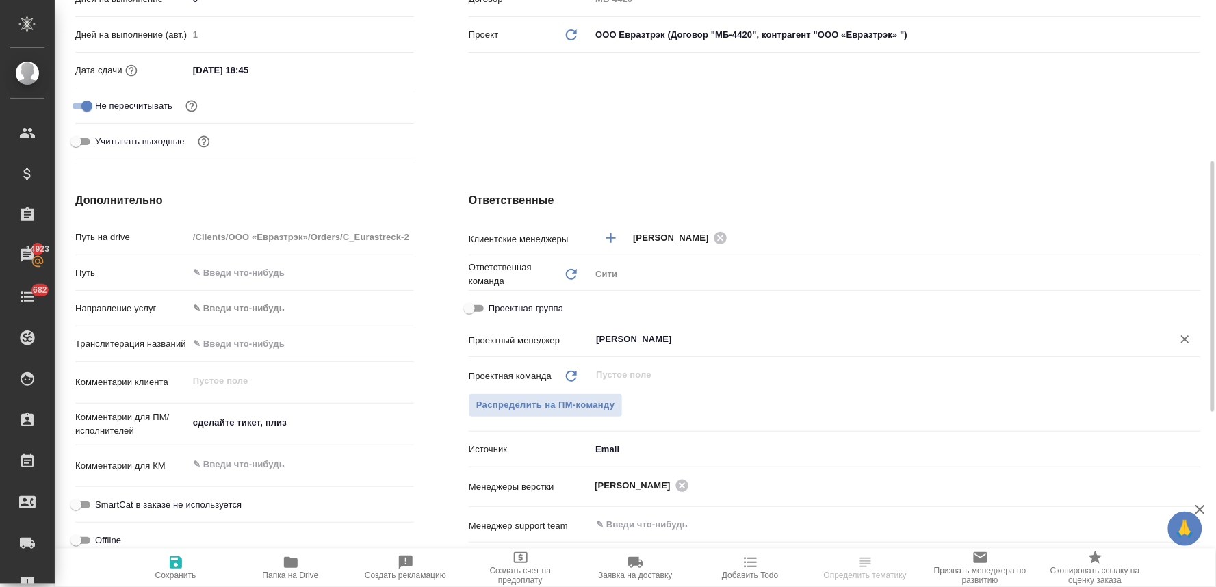
type input "[PERSON_NAME]"
click at [174, 561] on icon "button" at bounding box center [176, 562] width 16 height 16
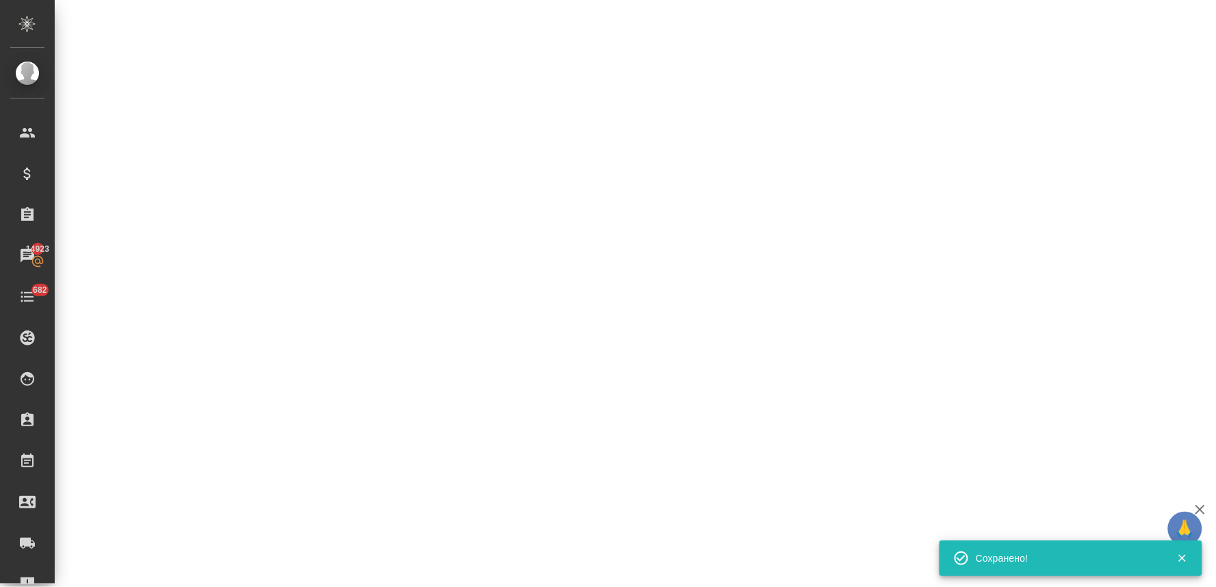
select select "RU"
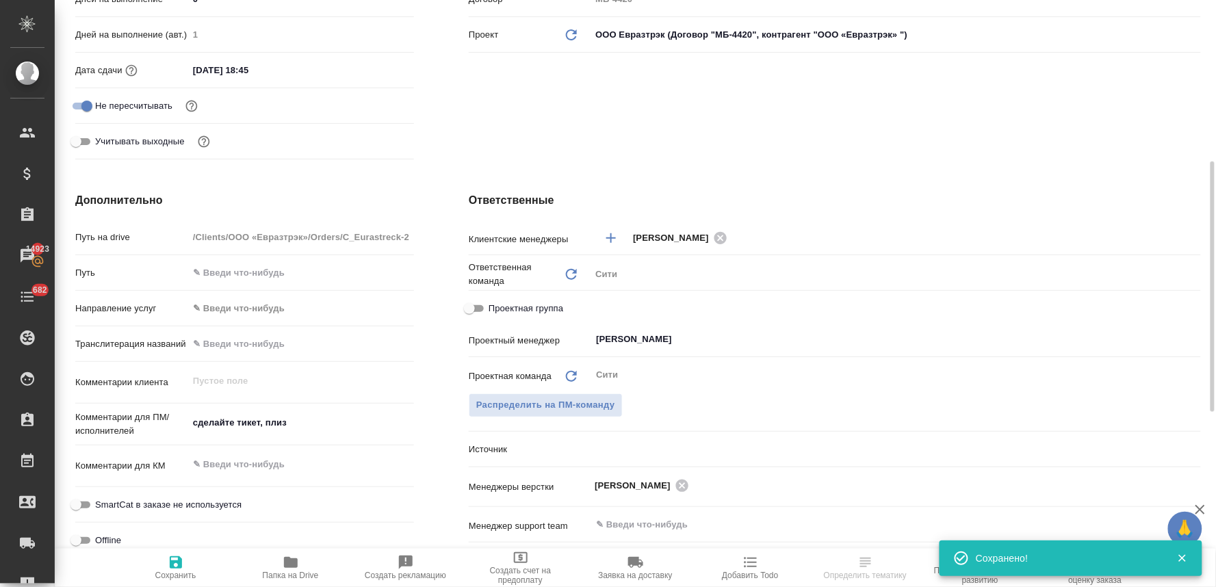
type textarea "x"
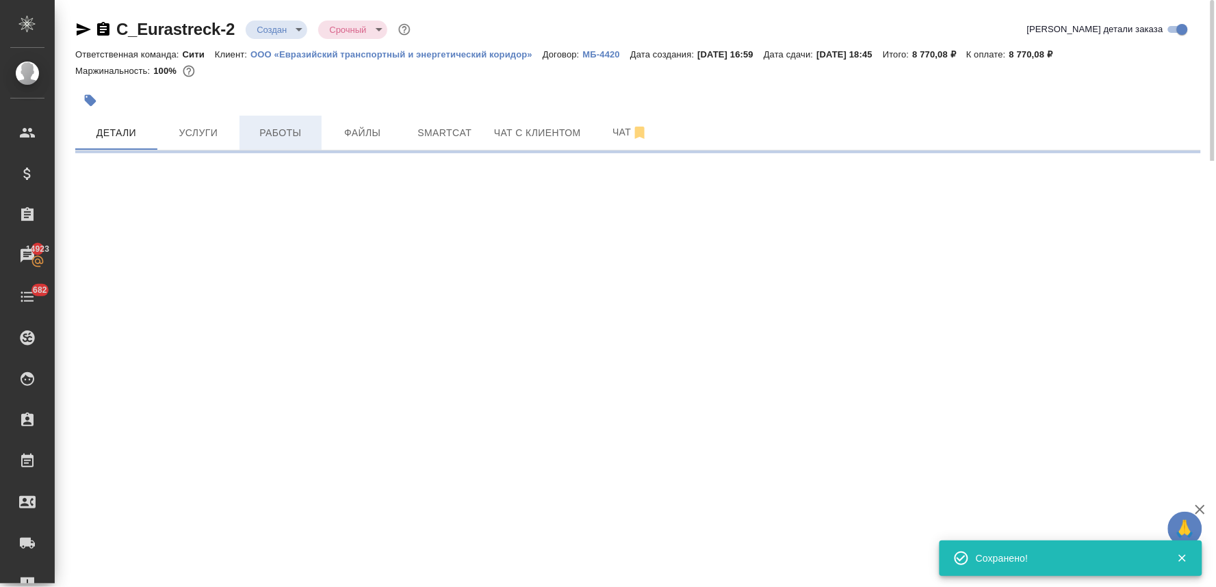
select select "RU"
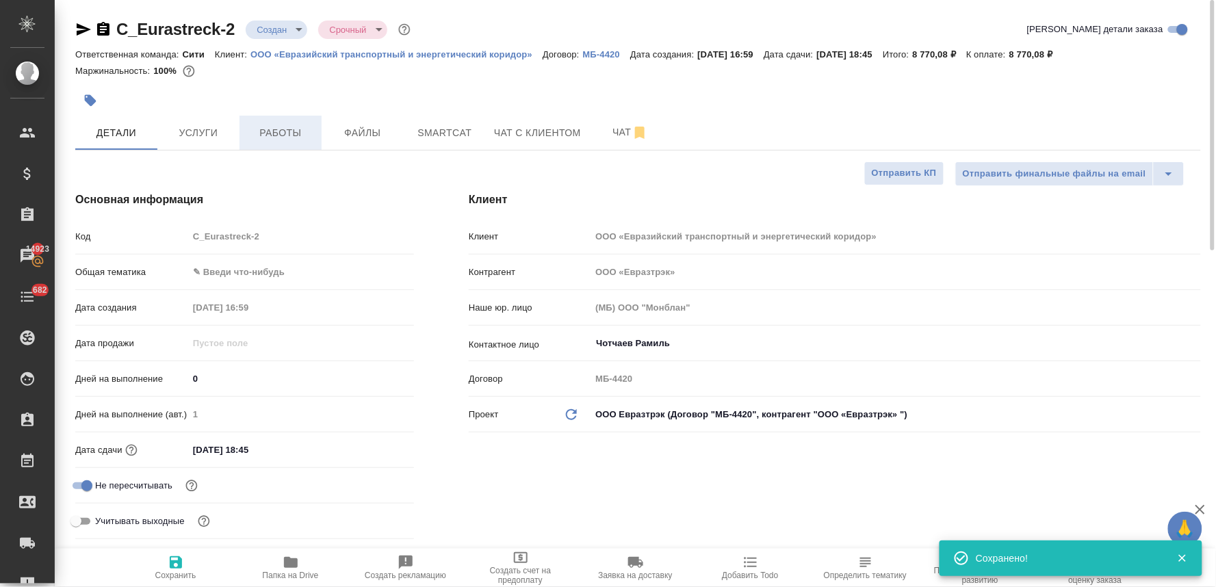
type textarea "x"
click at [277, 137] on span "Работы" at bounding box center [281, 133] width 66 height 17
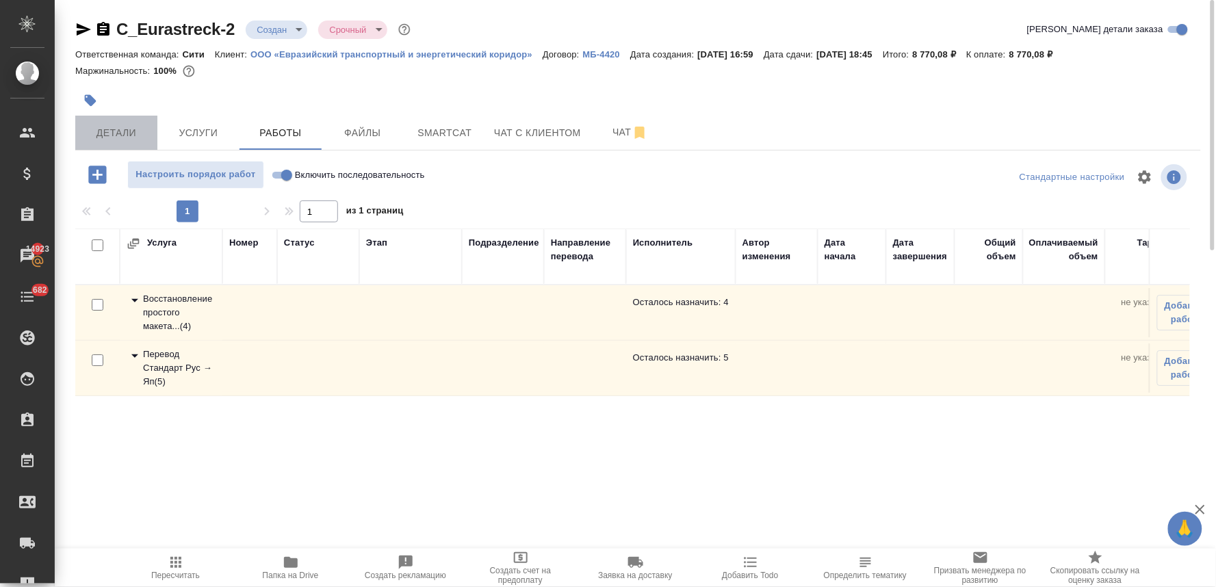
click at [125, 133] on span "Детали" at bounding box center [116, 133] width 66 height 17
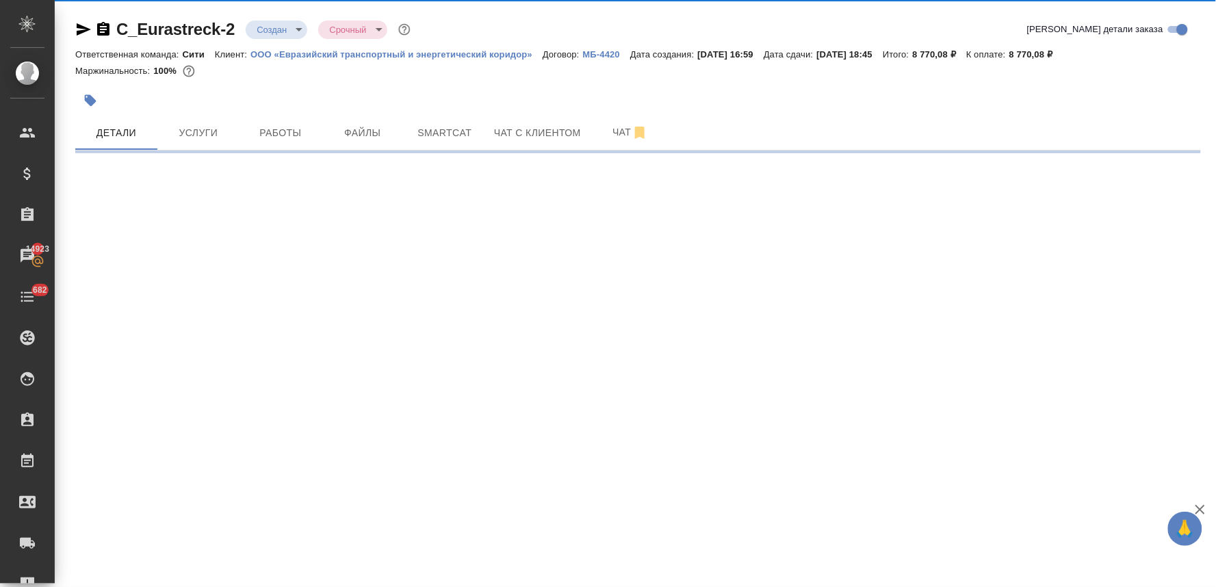
select select "RU"
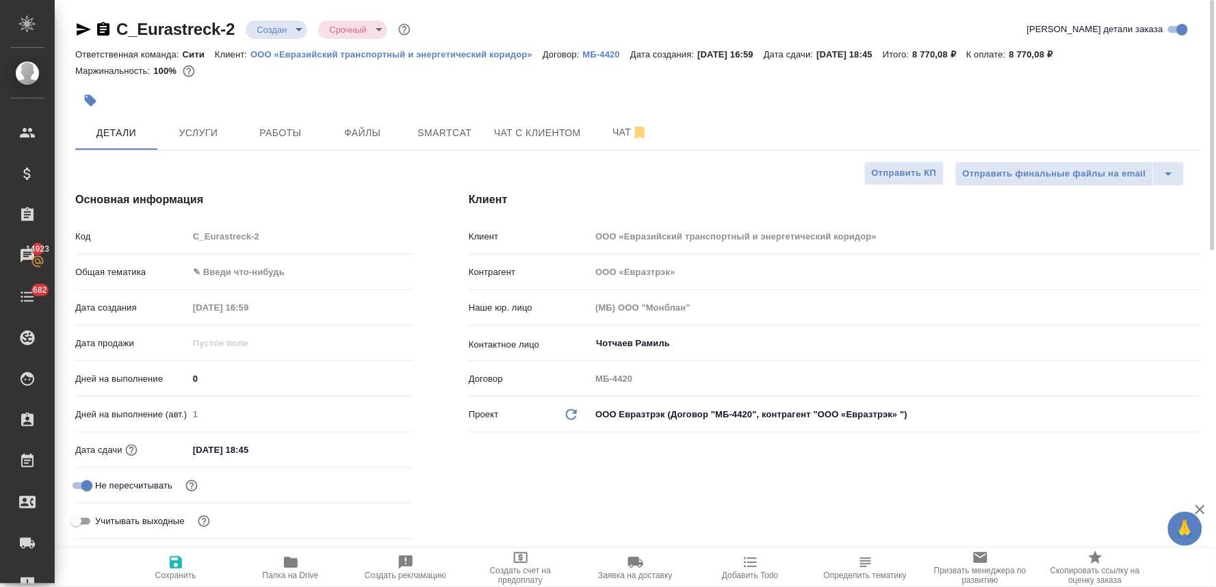
type textarea "x"
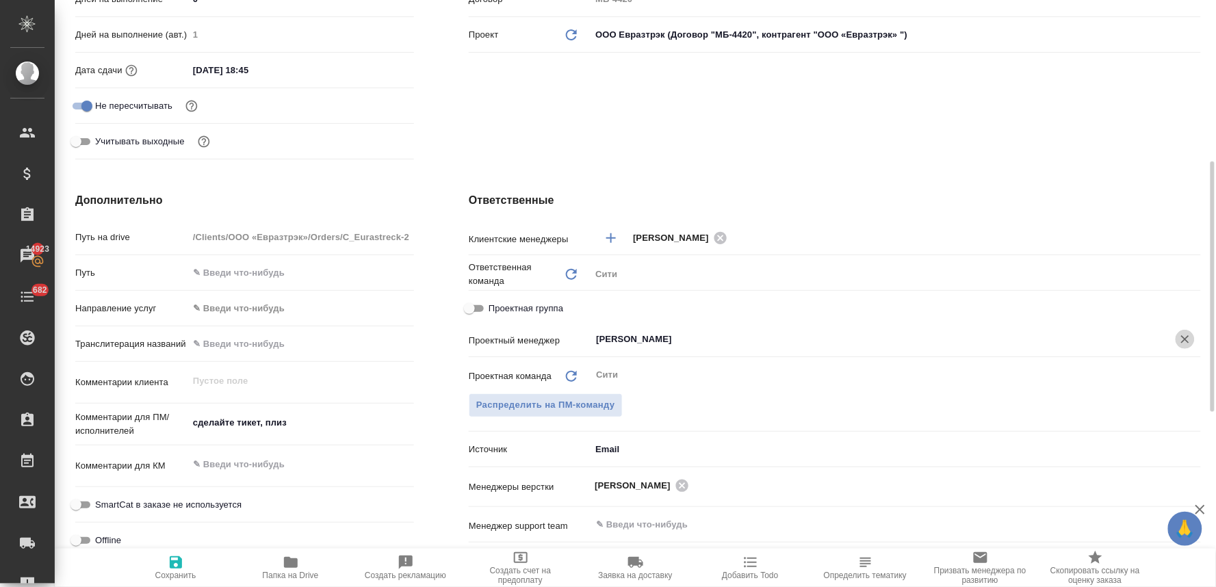
click at [1181, 337] on icon "Очистить" at bounding box center [1185, 339] width 14 height 14
type textarea "x"
drag, startPoint x: 179, startPoint y: 566, endPoint x: 262, endPoint y: 476, distance: 122.5
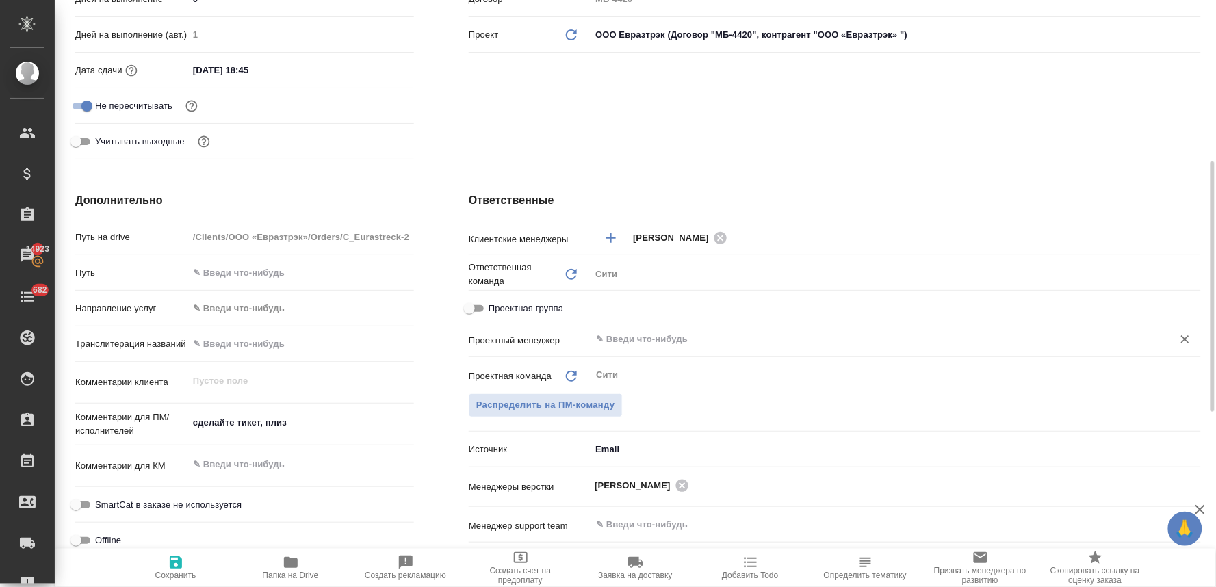
click at [179, 566] on icon "button" at bounding box center [176, 562] width 12 height 12
type textarea "x"
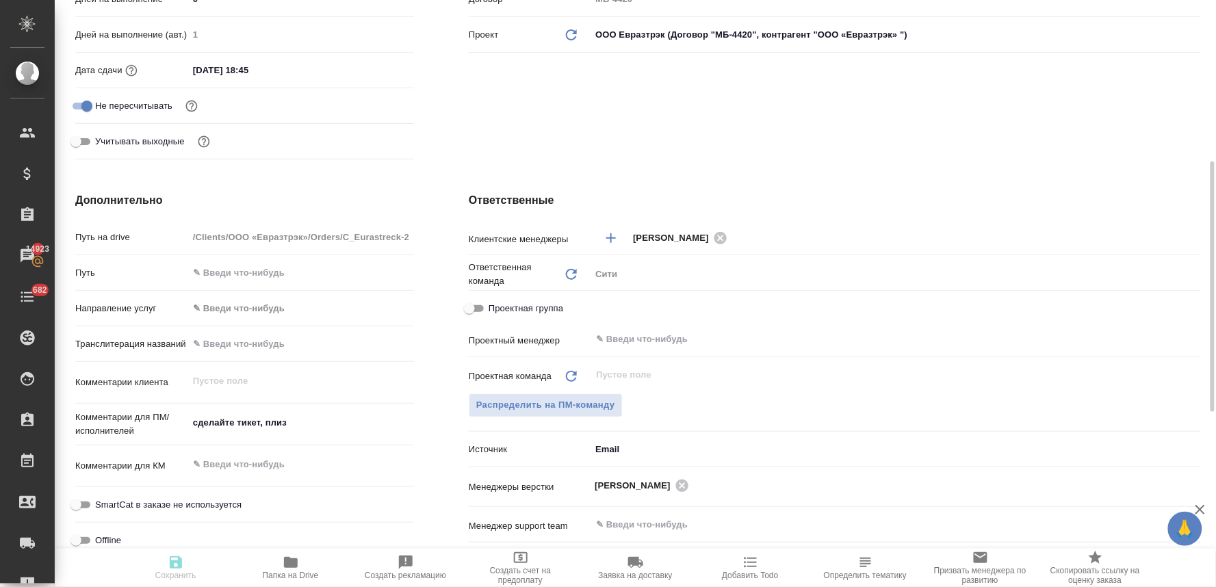
type textarea "x"
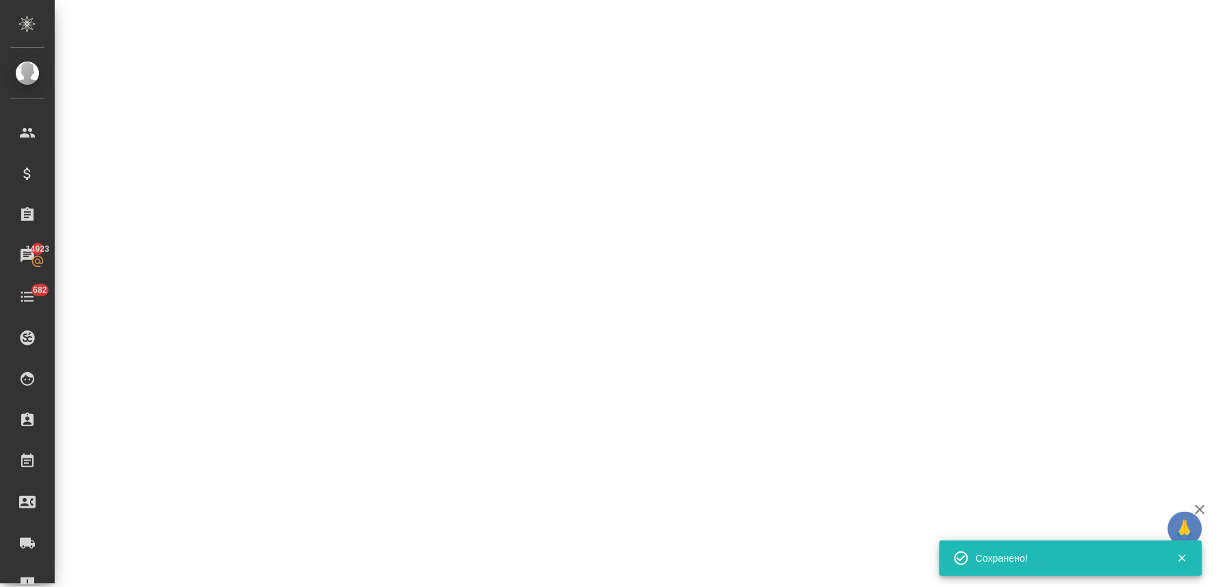
select select "RU"
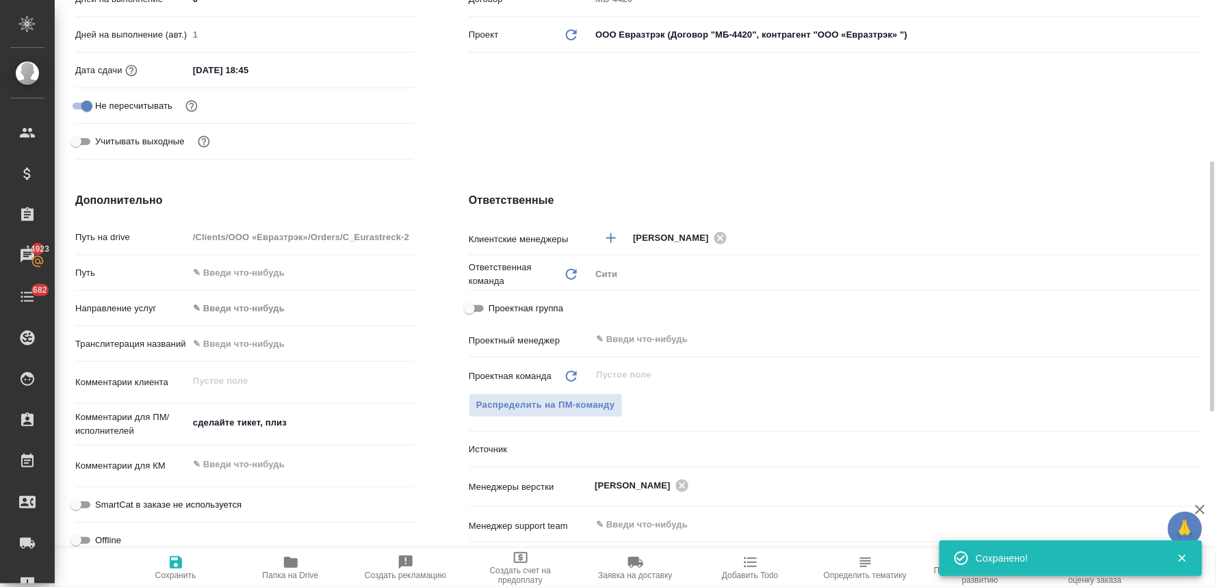
type textarea "x"
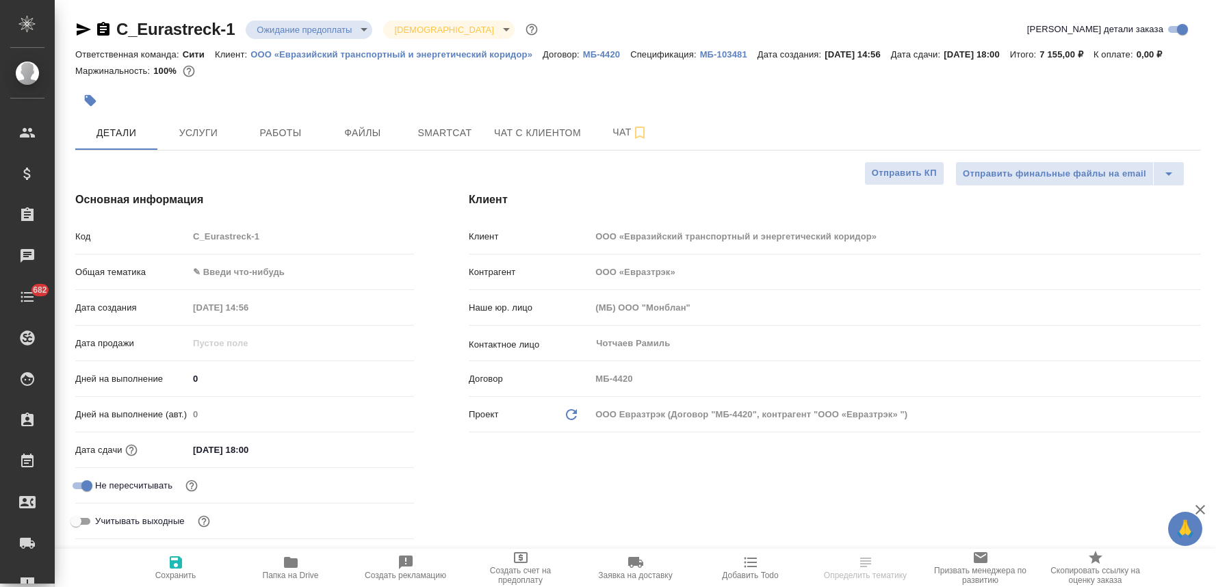
select select "RU"
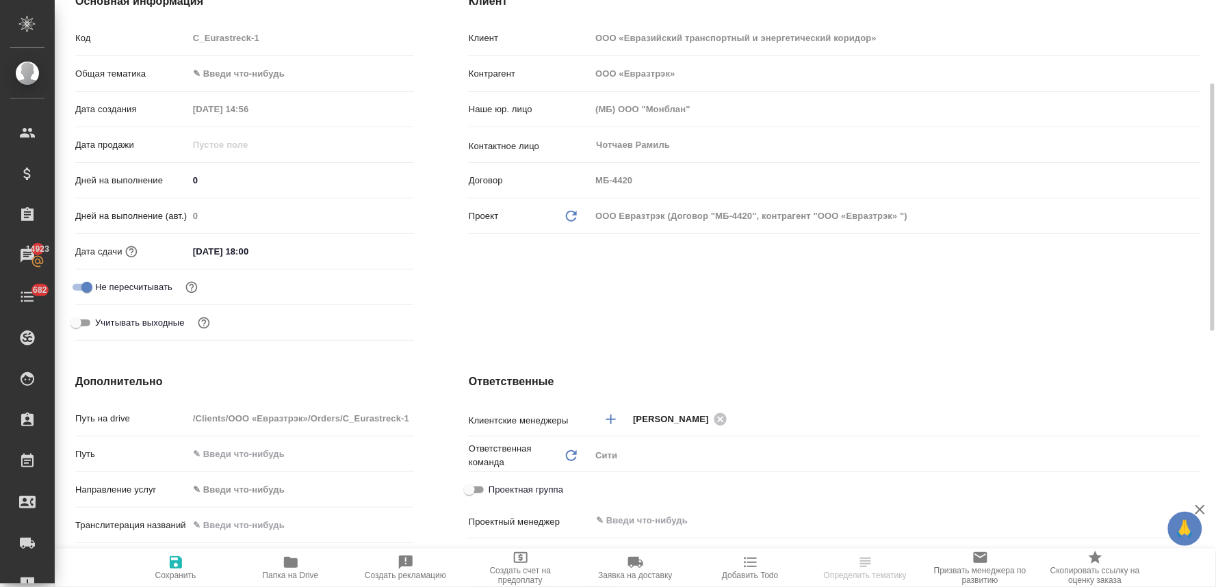
scroll to position [350, 0]
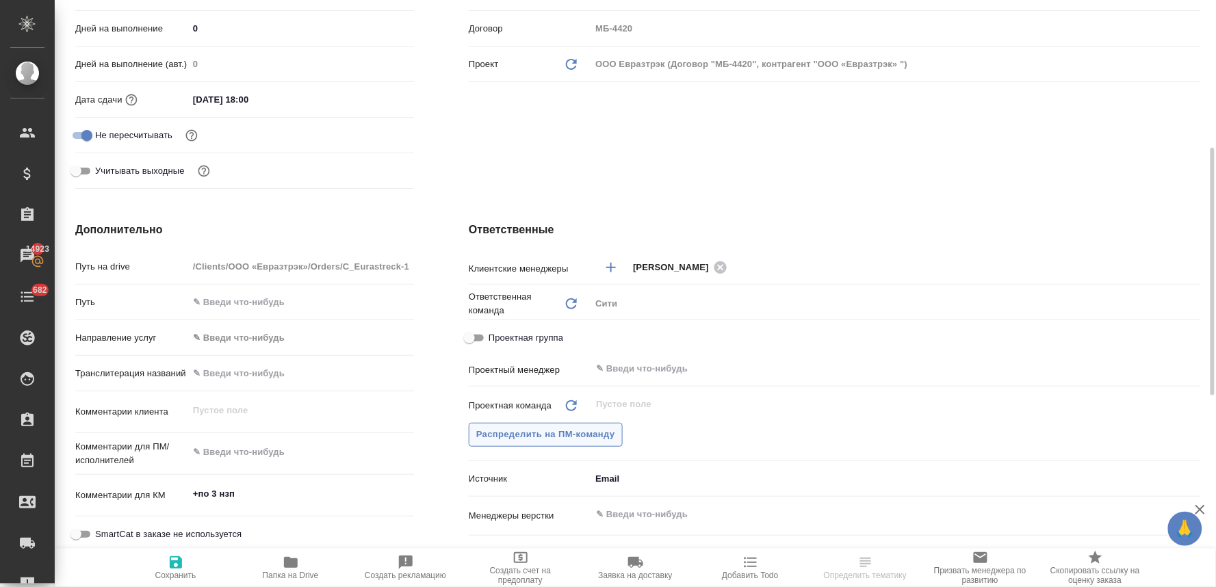
click at [542, 443] on span "Распределить на ПМ-команду" at bounding box center [545, 435] width 139 height 16
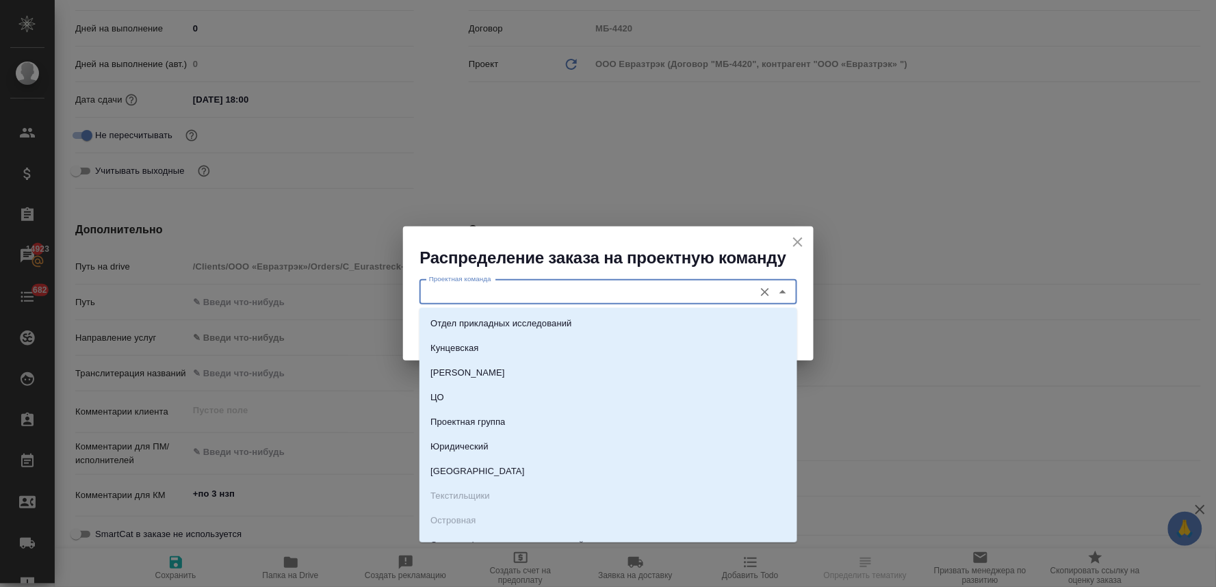
click at [493, 293] on input "Проектная команда" at bounding box center [585, 292] width 324 height 16
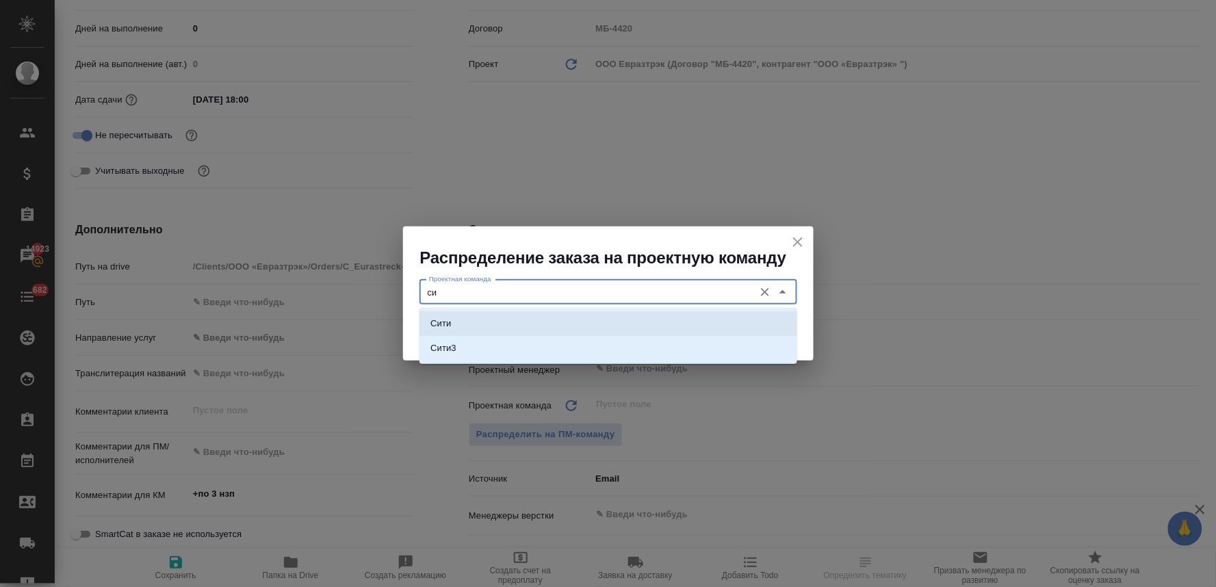
click at [496, 325] on li "Сити" at bounding box center [608, 323] width 378 height 25
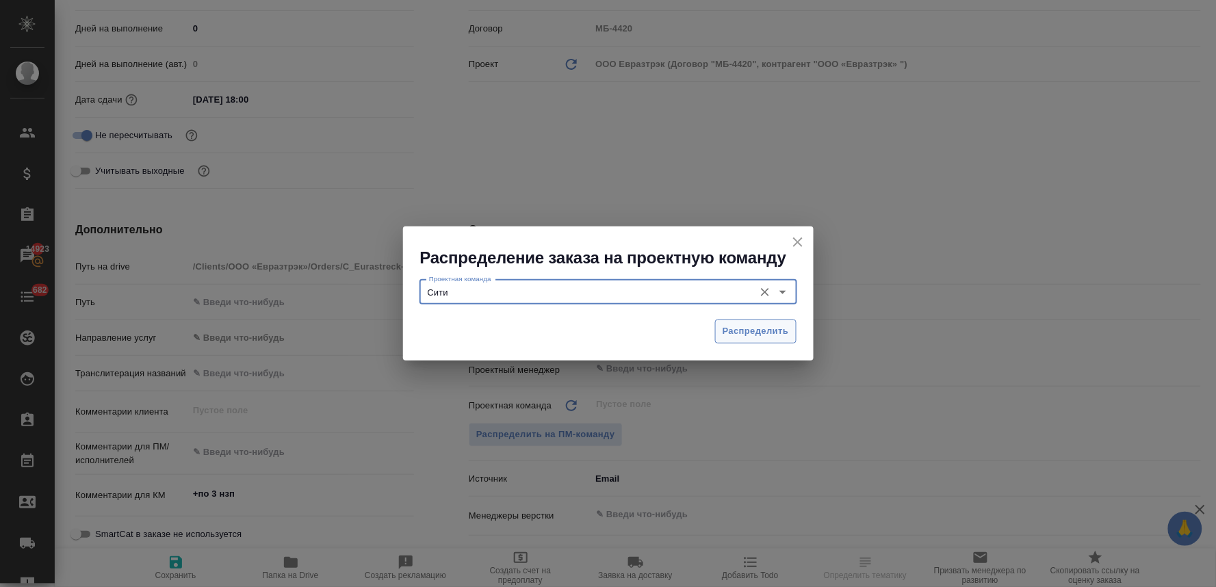
type input "Сити"
click at [787, 339] on button "Распределить" at bounding box center [755, 331] width 81 height 24
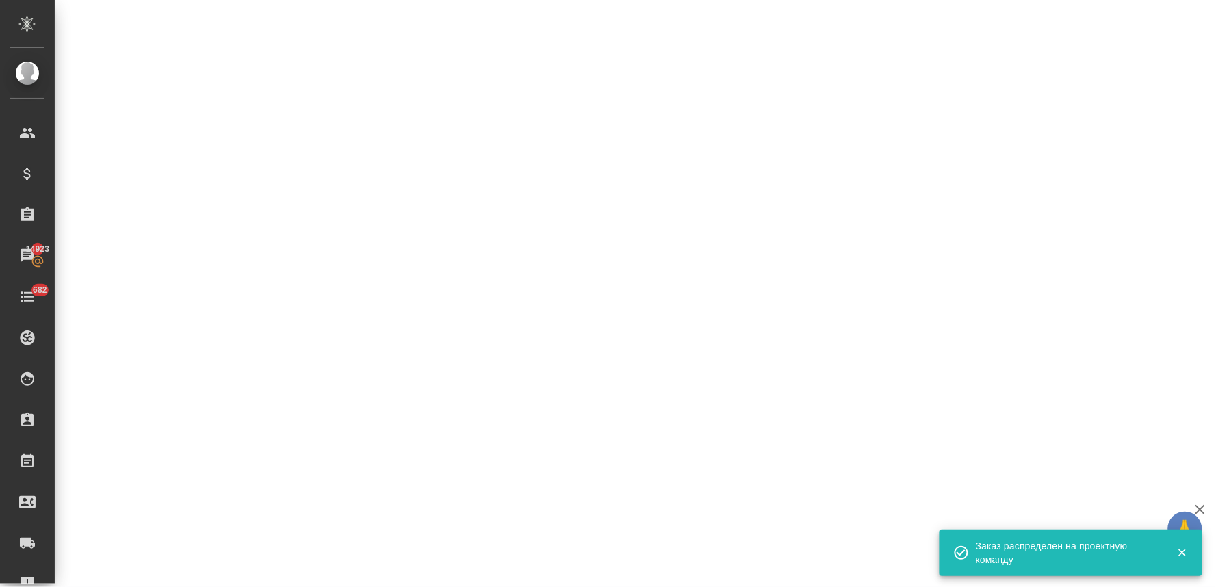
click at [172, 568] on div ".cls-1 fill:#fff; AWATERA Lyamina Nadezhda Клиенты Спецификации Заказы 14923 Ча…" at bounding box center [608, 293] width 1216 height 587
select select "RU"
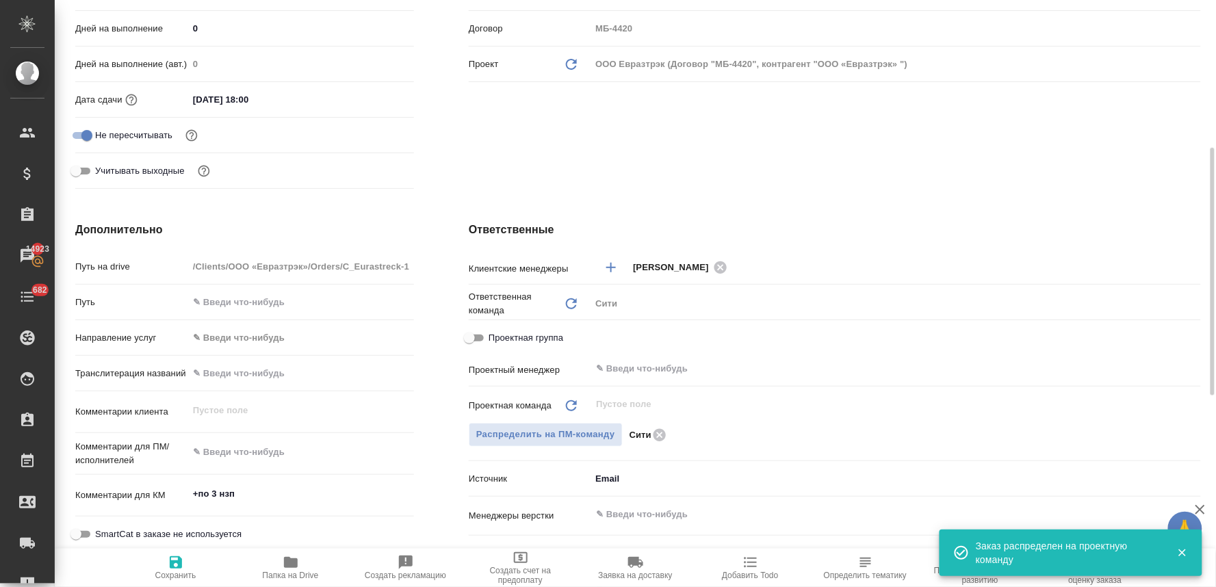
type textarea "x"
click at [169, 561] on icon "button" at bounding box center [176, 562] width 16 height 16
type textarea "x"
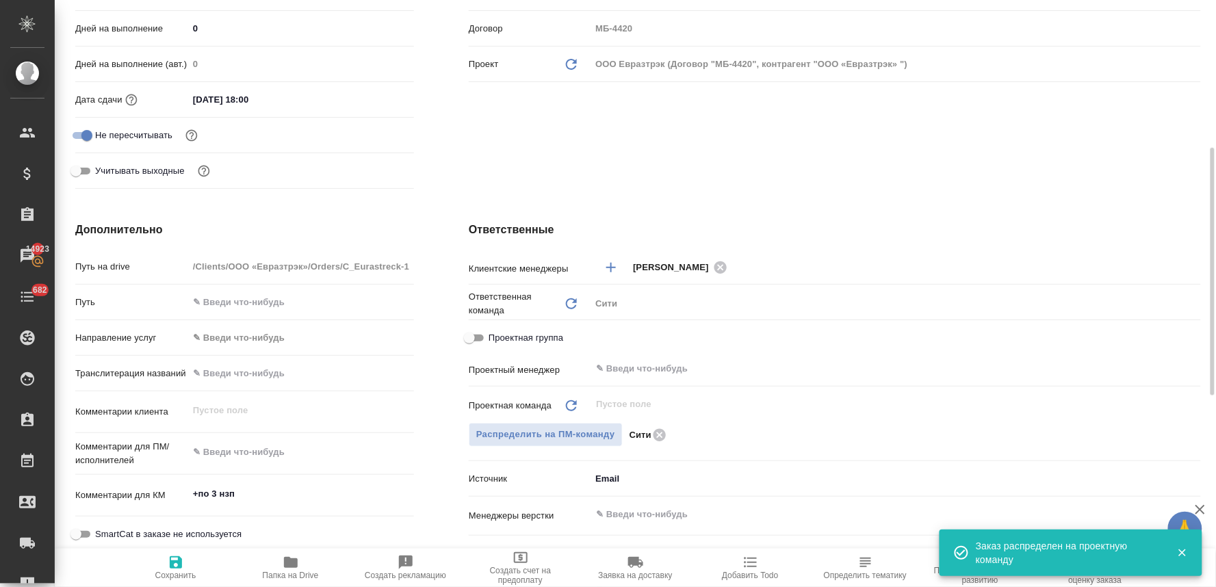
type textarea "x"
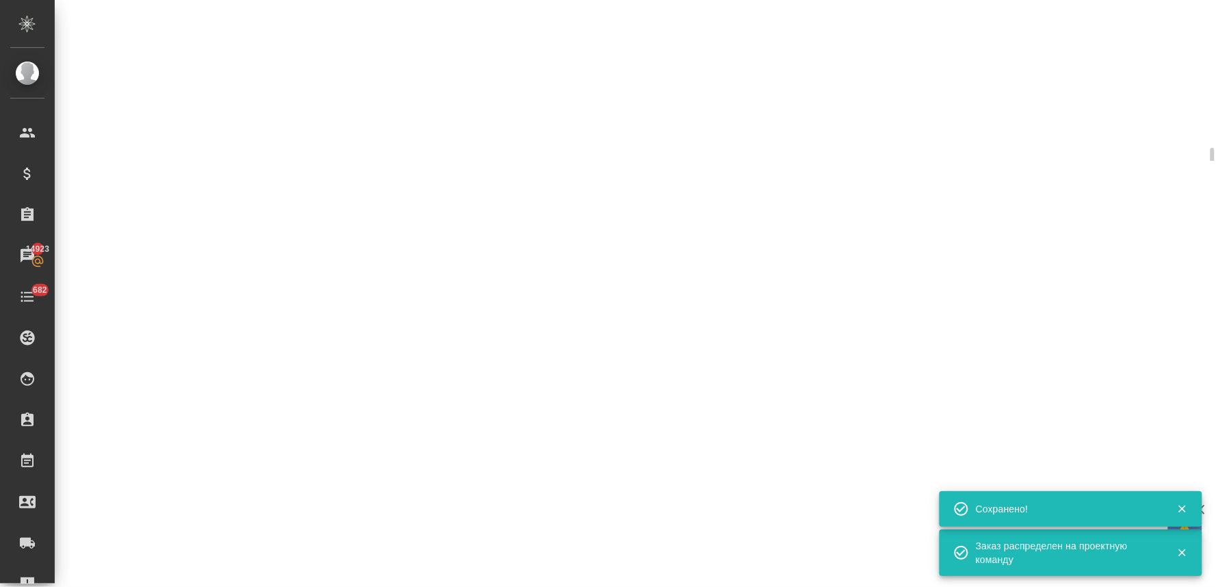
select select "RU"
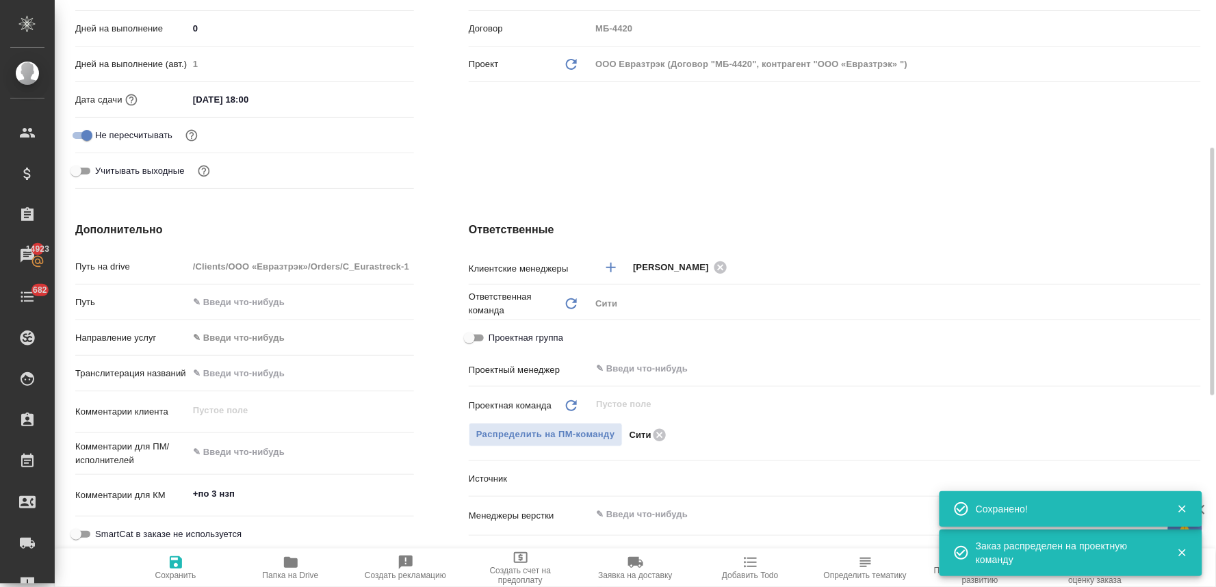
type textarea "x"
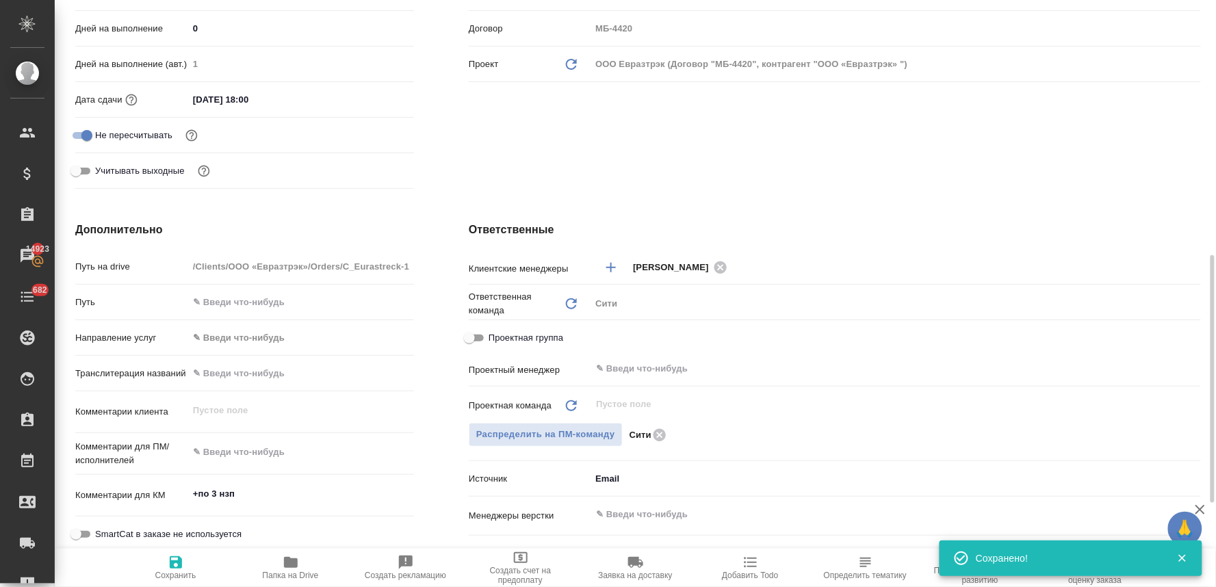
scroll to position [426, 0]
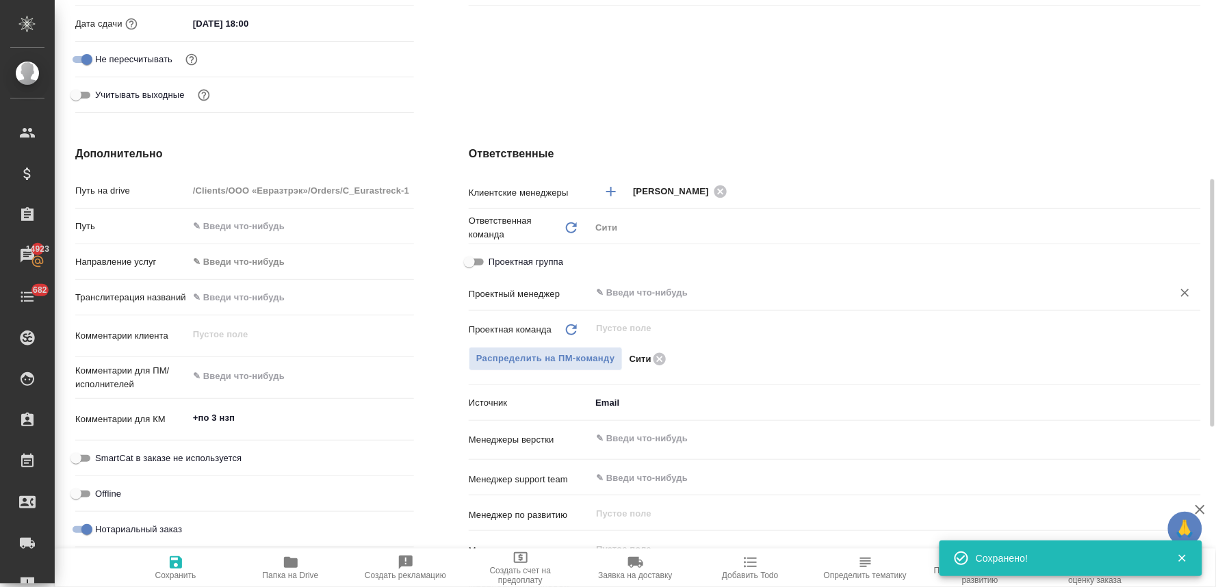
click at [685, 301] on input "text" at bounding box center [872, 293] width 556 height 16
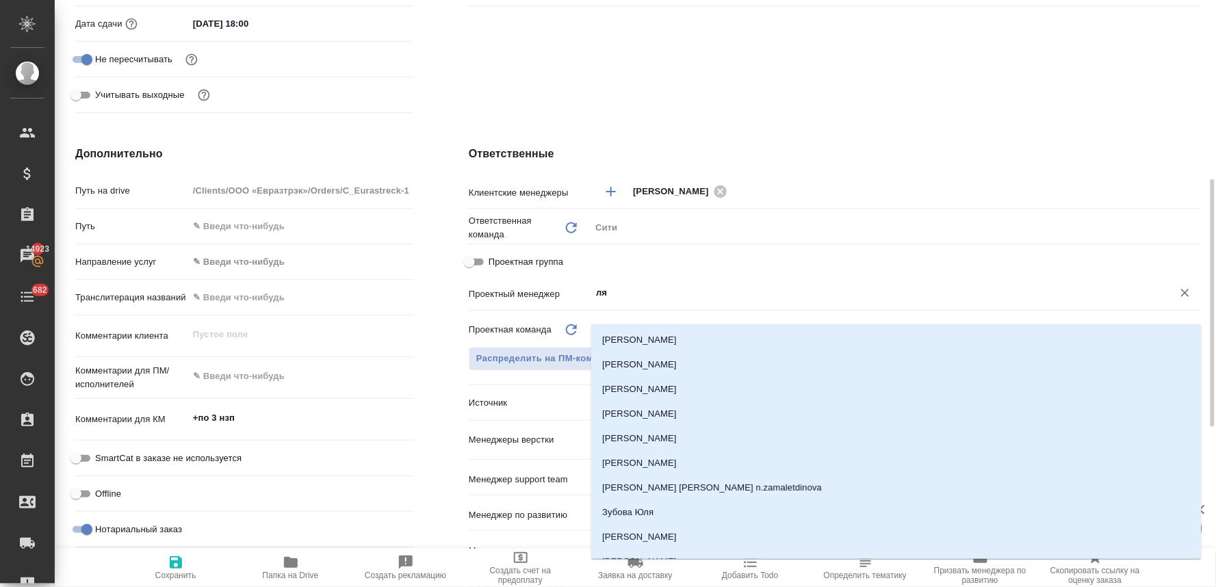
type input "лям"
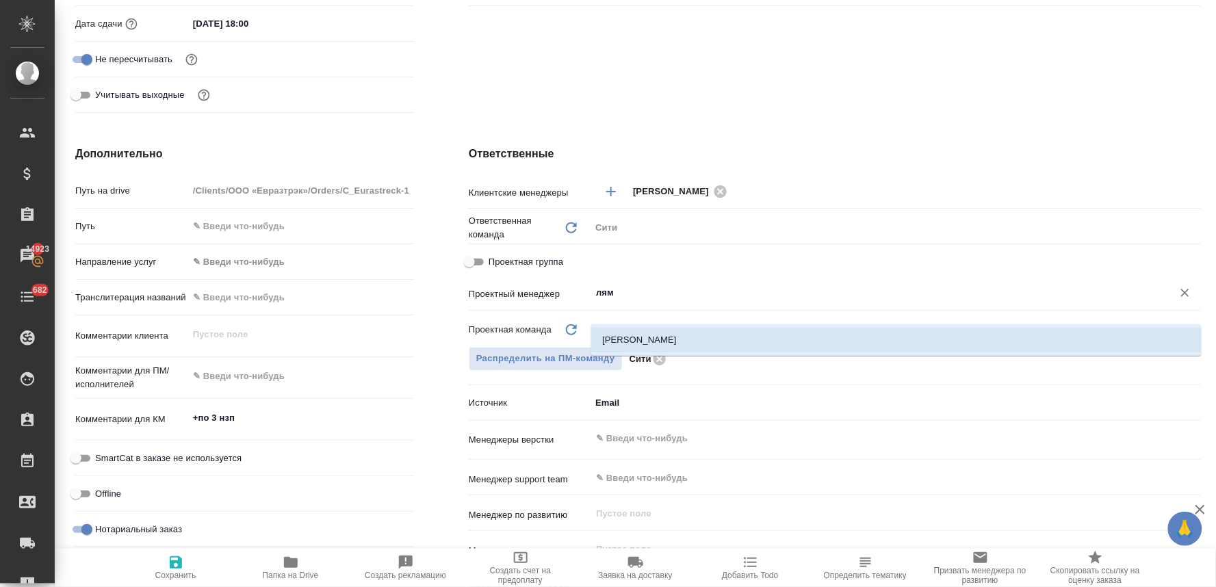
click at [682, 336] on li "Лямина Надежда" at bounding box center [896, 340] width 610 height 25
type textarea "x"
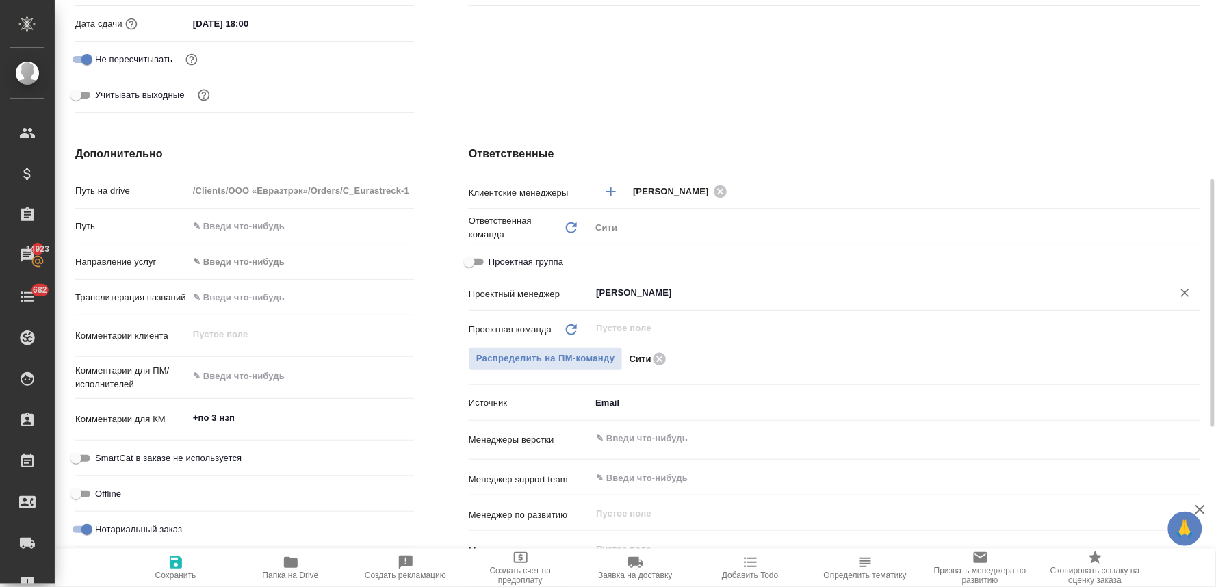
type input "Лямина Надежда"
click at [179, 573] on span "Сохранить" at bounding box center [175, 576] width 41 height 10
type textarea "x"
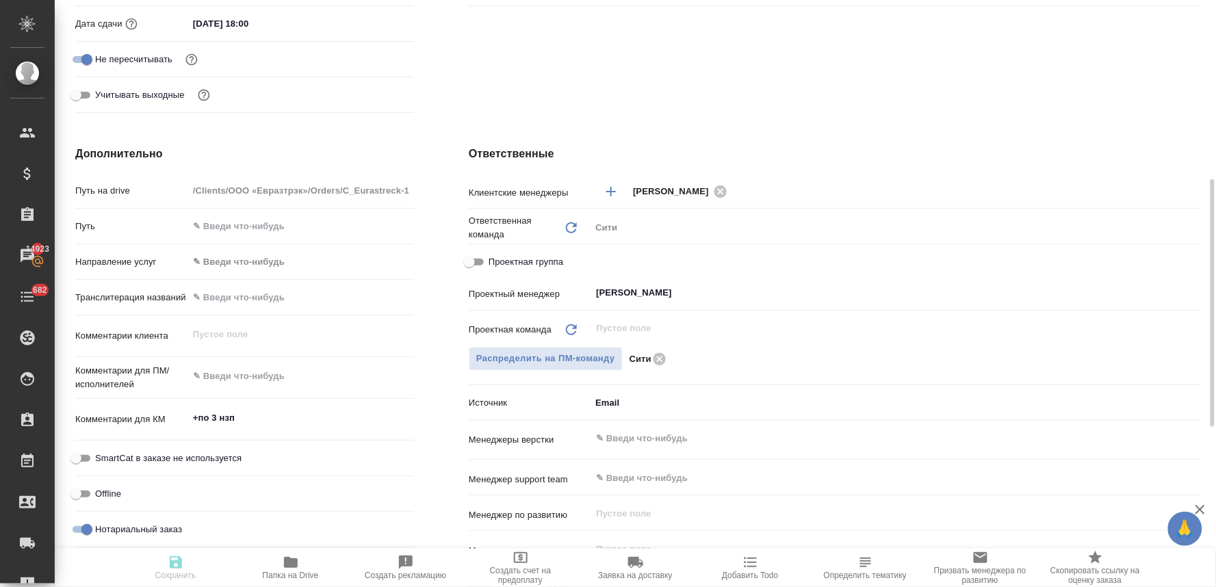
type textarea "x"
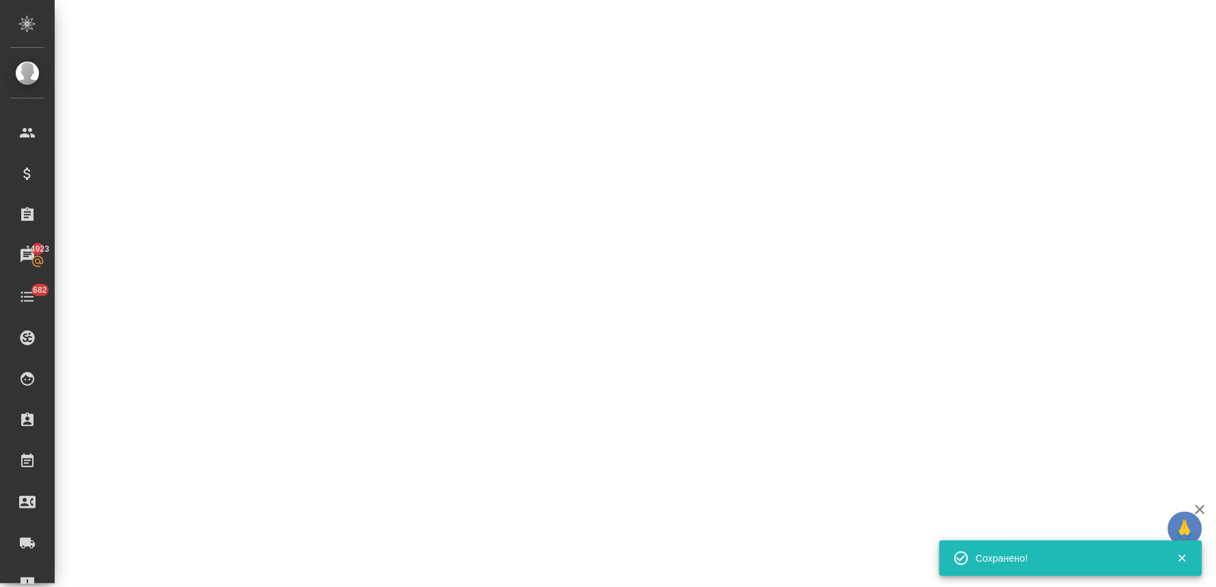
select select "RU"
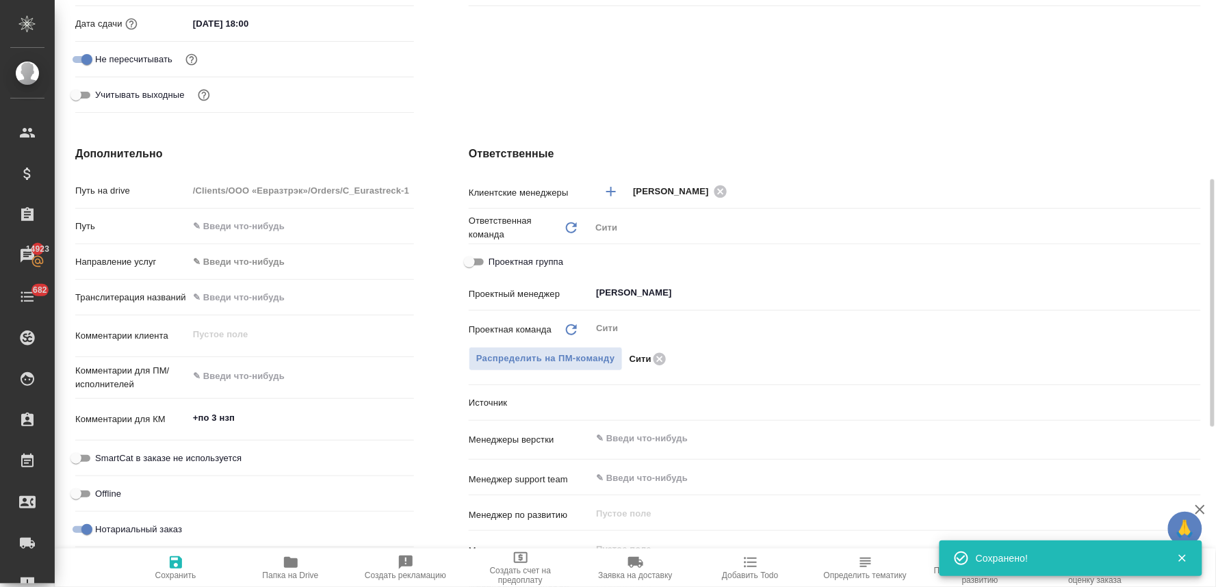
type textarea "x"
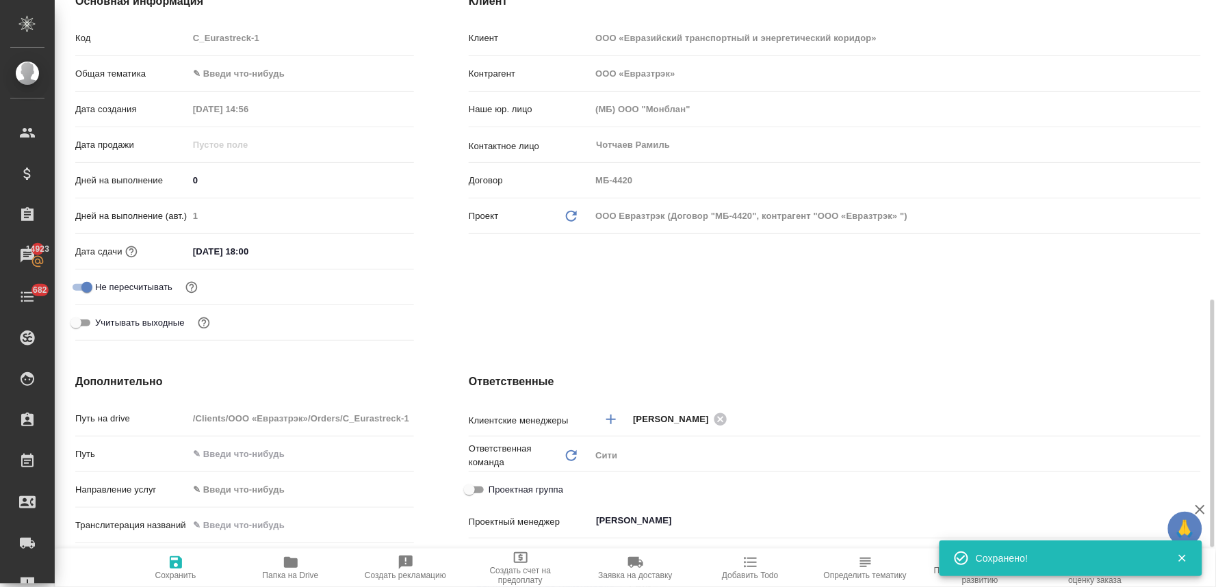
scroll to position [0, 0]
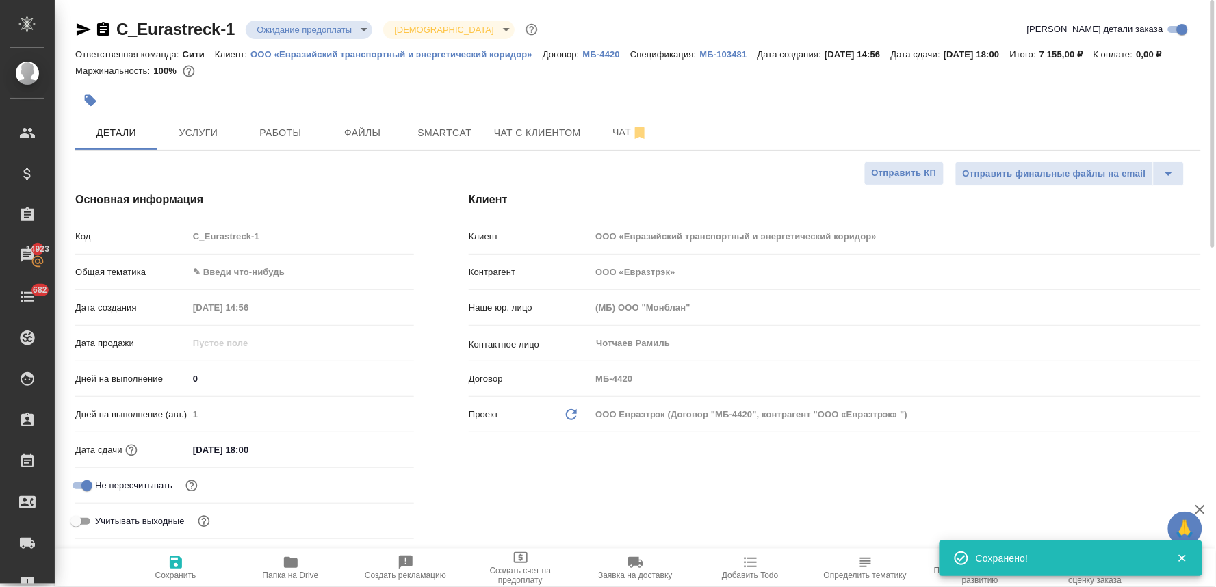
click at [276, 292] on body "🙏 .cls-1 fill:#fff; AWATERA Lyamina Nadezhda Клиенты Спецификации Заказы 14923 …" at bounding box center [608, 293] width 1216 height 587
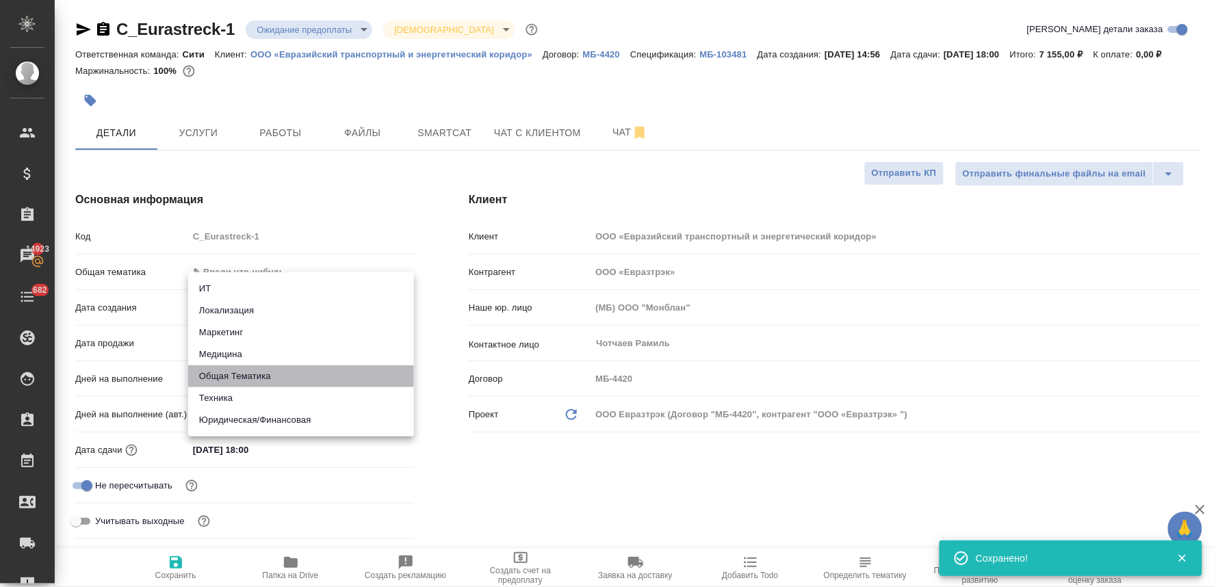
click at [272, 372] on li "Общая Тематика" at bounding box center [301, 376] width 226 height 22
type input "obtem"
type textarea "x"
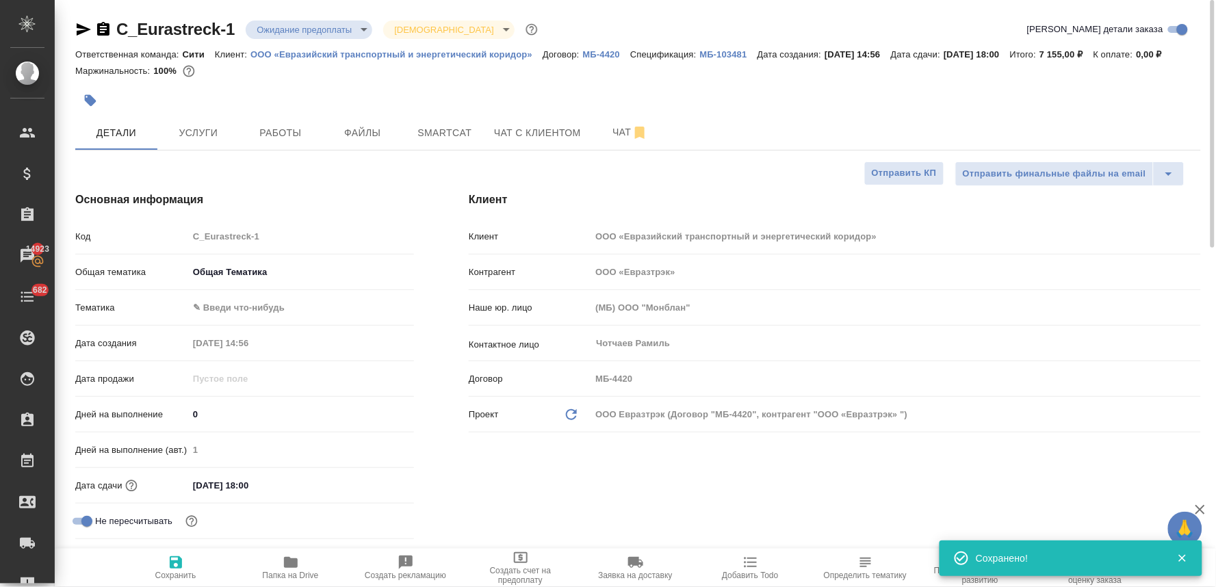
click at [243, 326] on body "🙏 .cls-1 fill:#fff; AWATERA Lyamina Nadezhda Клиенты Спецификации Заказы 14923 …" at bounding box center [608, 293] width 1216 height 587
click at [243, 330] on li "Общая Тематика" at bounding box center [301, 324] width 226 height 22
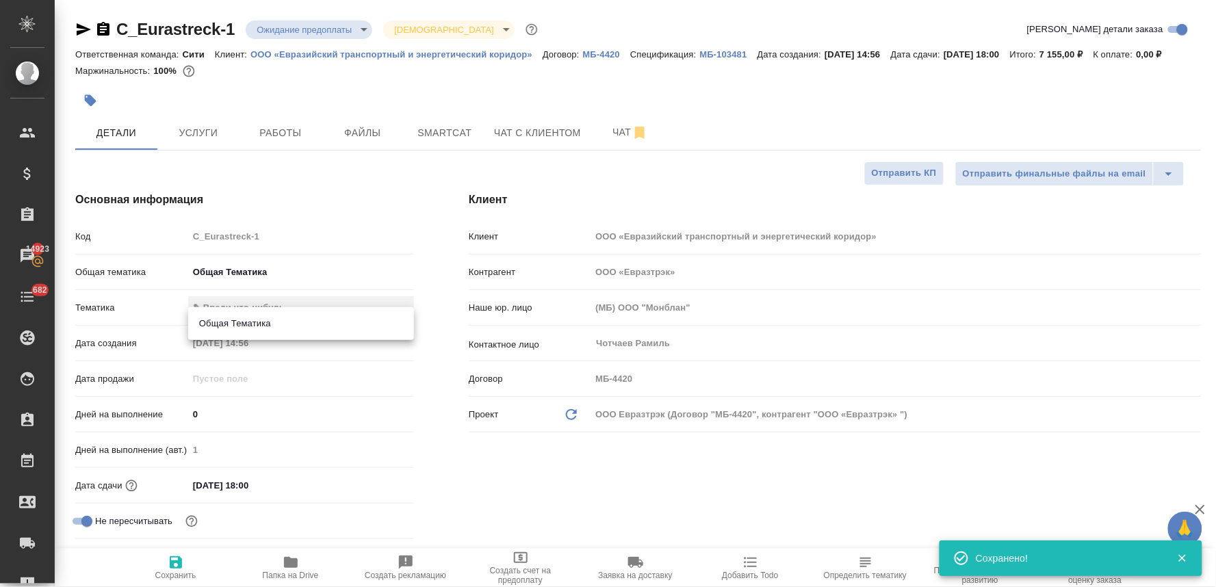
type textarea "x"
type input "6012b1ca196b0e5c9229a120"
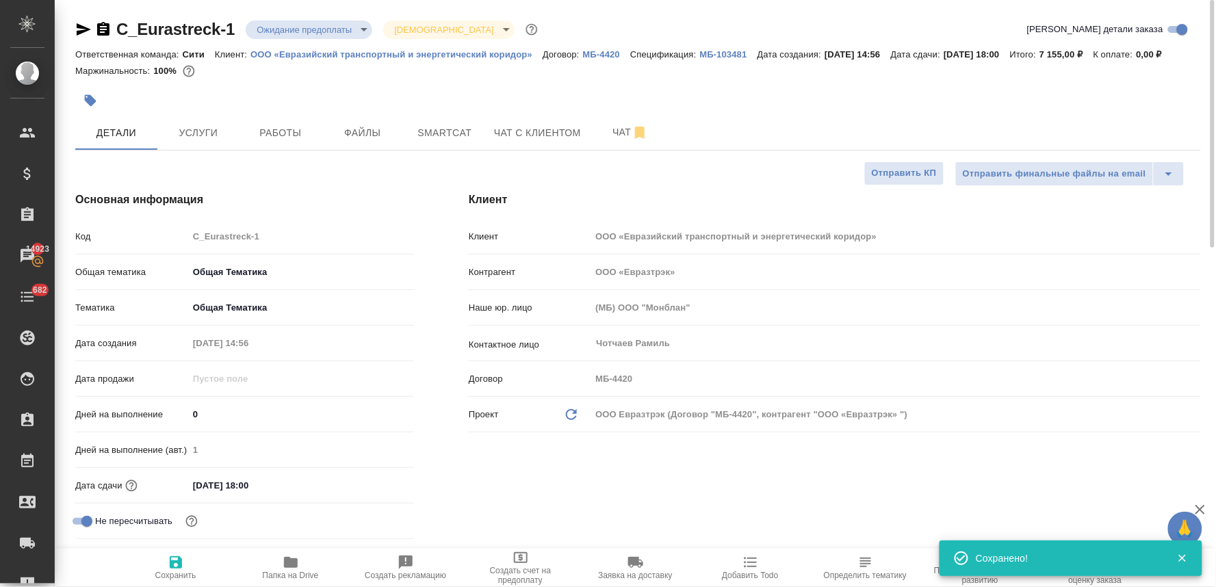
click at [172, 577] on span "Сохранить" at bounding box center [175, 576] width 41 height 10
type textarea "x"
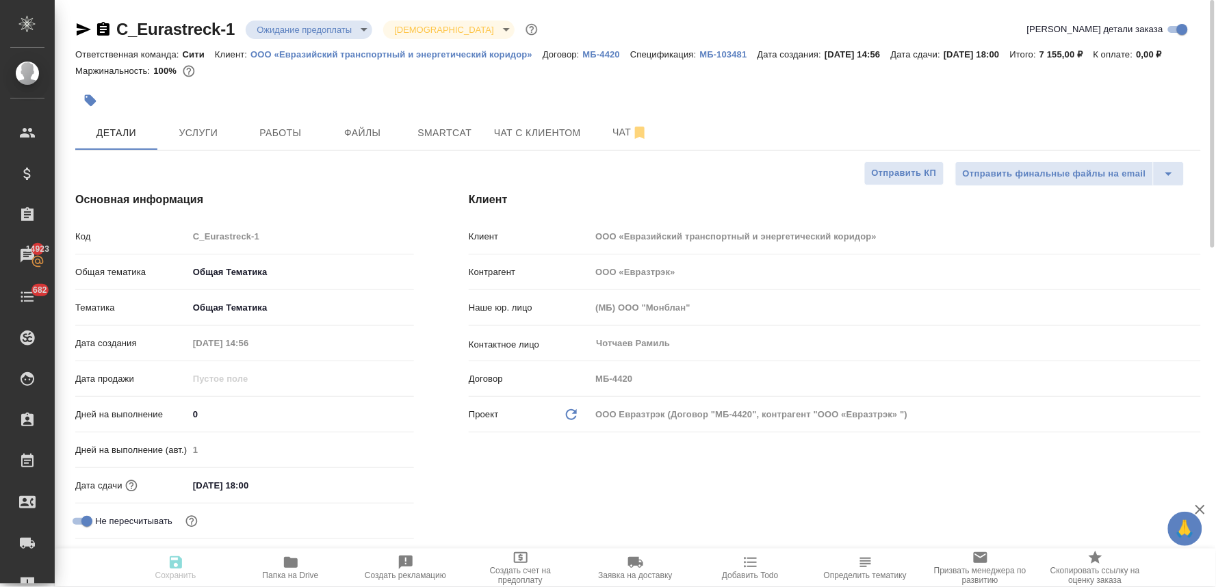
type textarea "x"
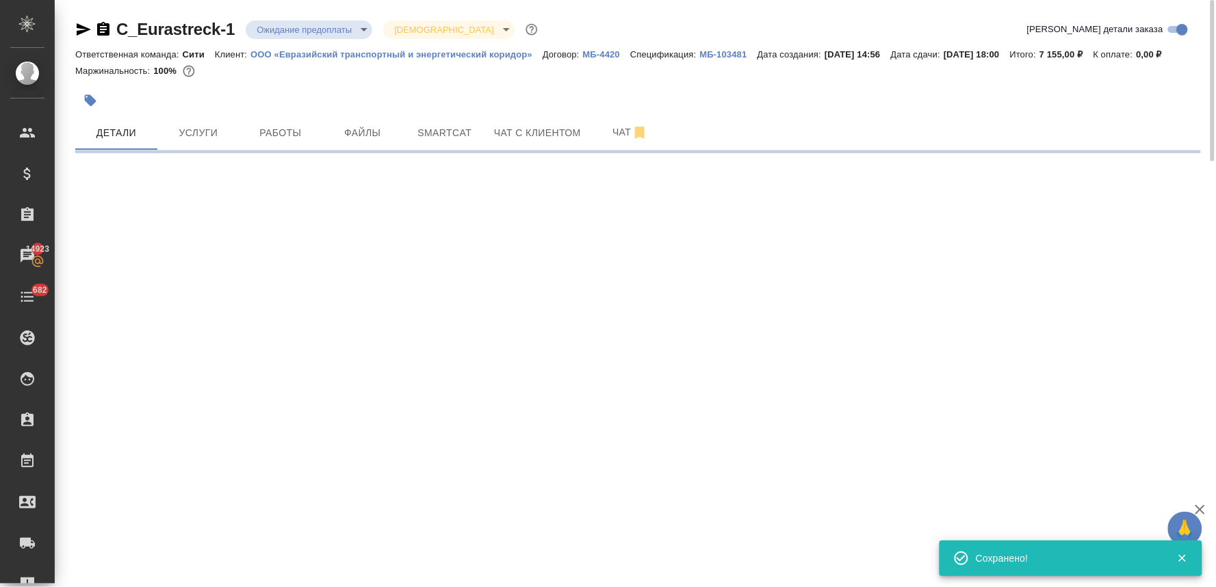
select select "RU"
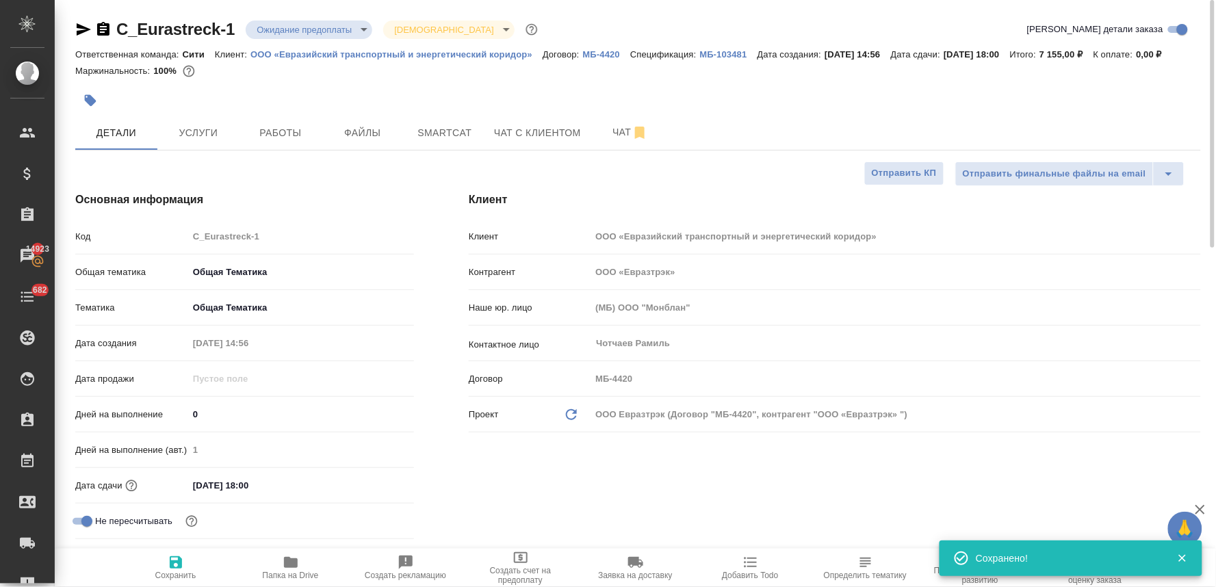
type textarea "x"
click at [281, 142] on span "Работы" at bounding box center [281, 133] width 66 height 17
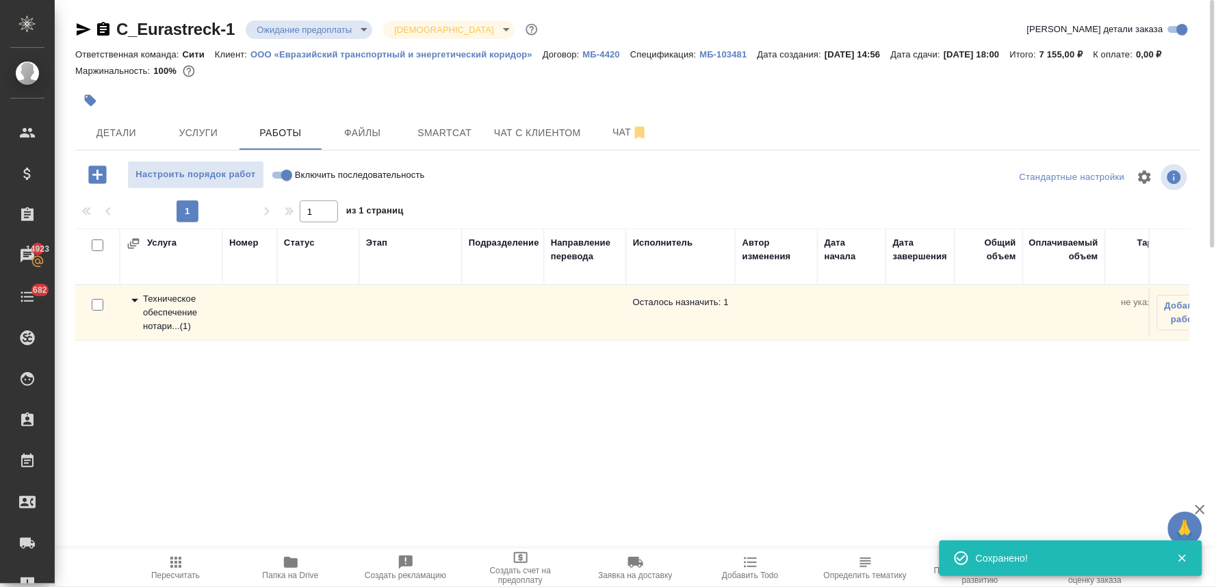
click at [145, 333] on div "Техническое обеспечение нотари... ( 1 )" at bounding box center [171, 312] width 89 height 41
click at [1175, 376] on icon "button" at bounding box center [1171, 367] width 16 height 16
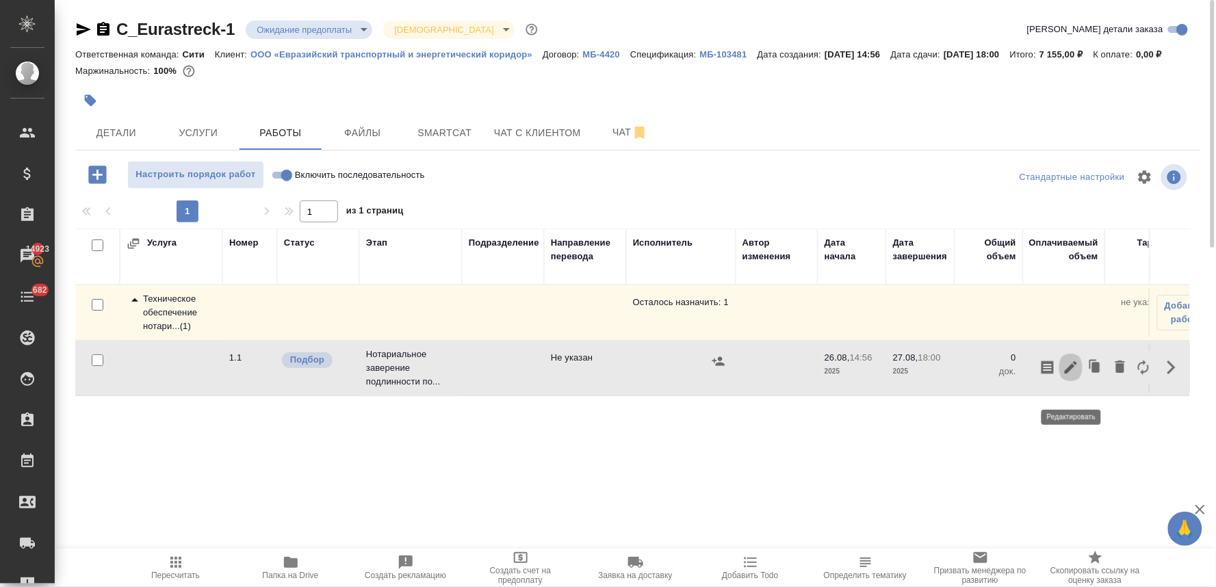
click at [1071, 374] on icon "button" at bounding box center [1070, 367] width 12 height 12
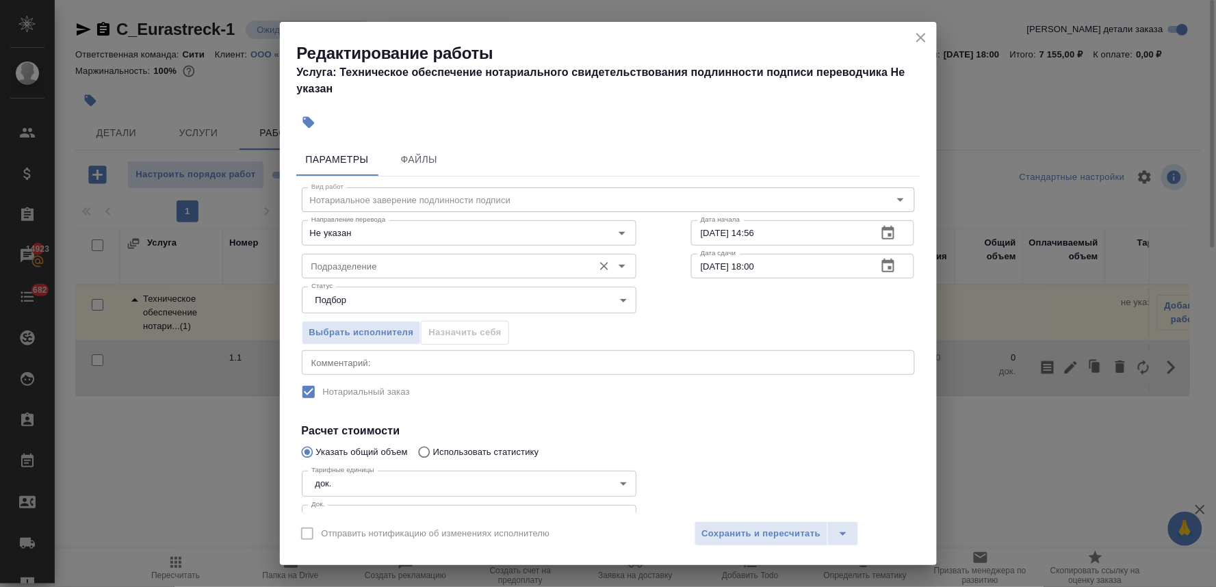
click at [346, 271] on input "Подразделение" at bounding box center [446, 266] width 280 height 16
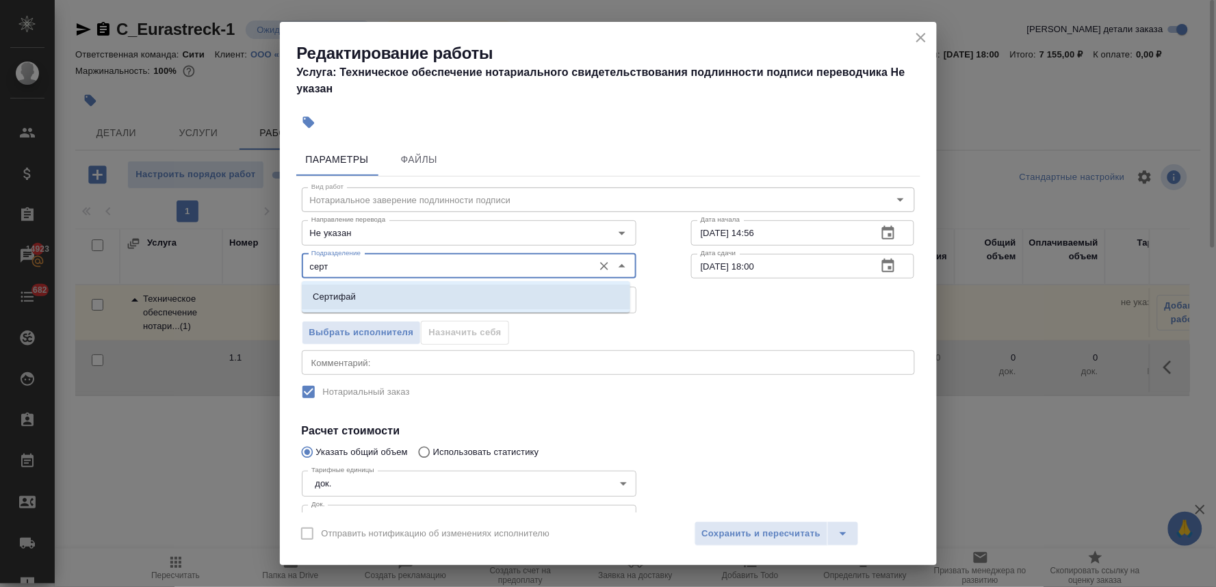
click at [339, 296] on p "Сертифай" at bounding box center [334, 297] width 43 height 14
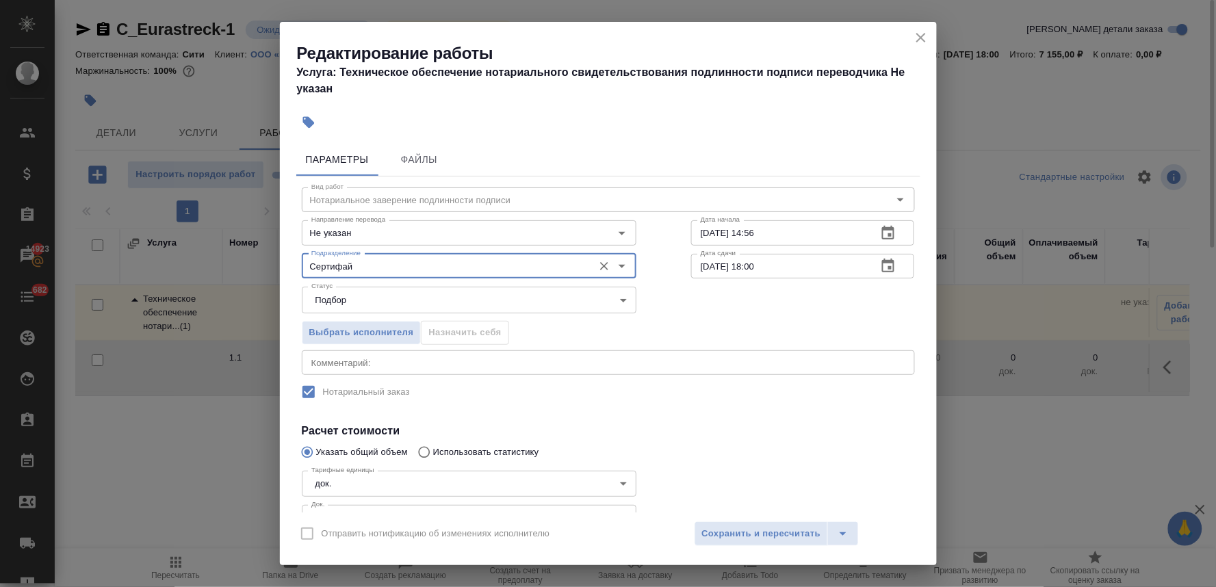
type input "Сертифай"
click at [689, 392] on label "Нотариальный заказ" at bounding box center [599, 392] width 610 height 29
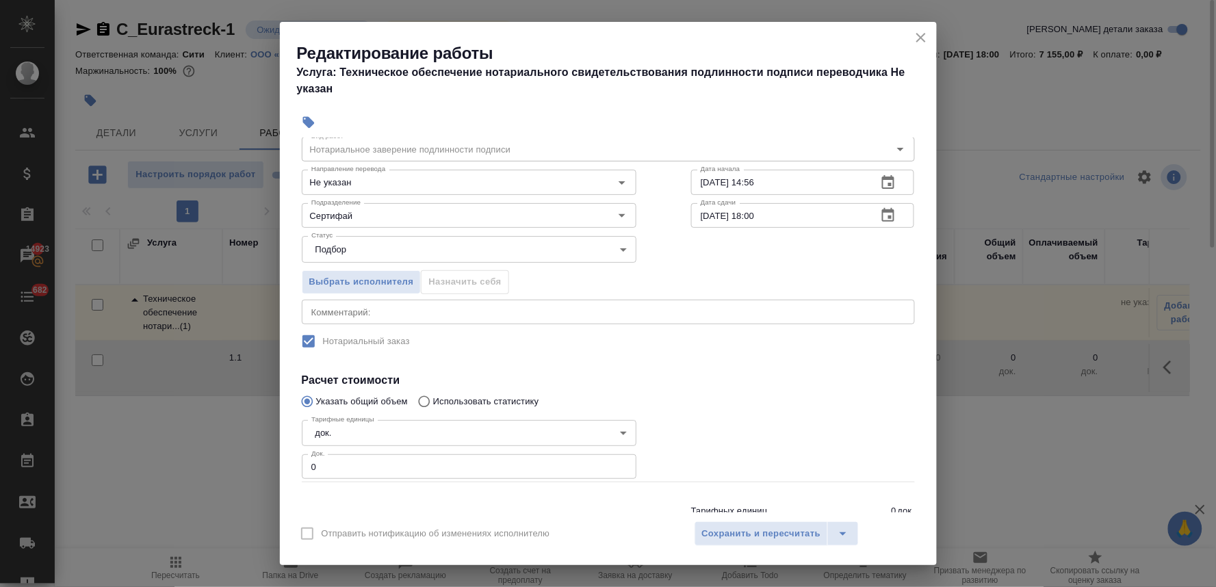
scroll to position [76, 0]
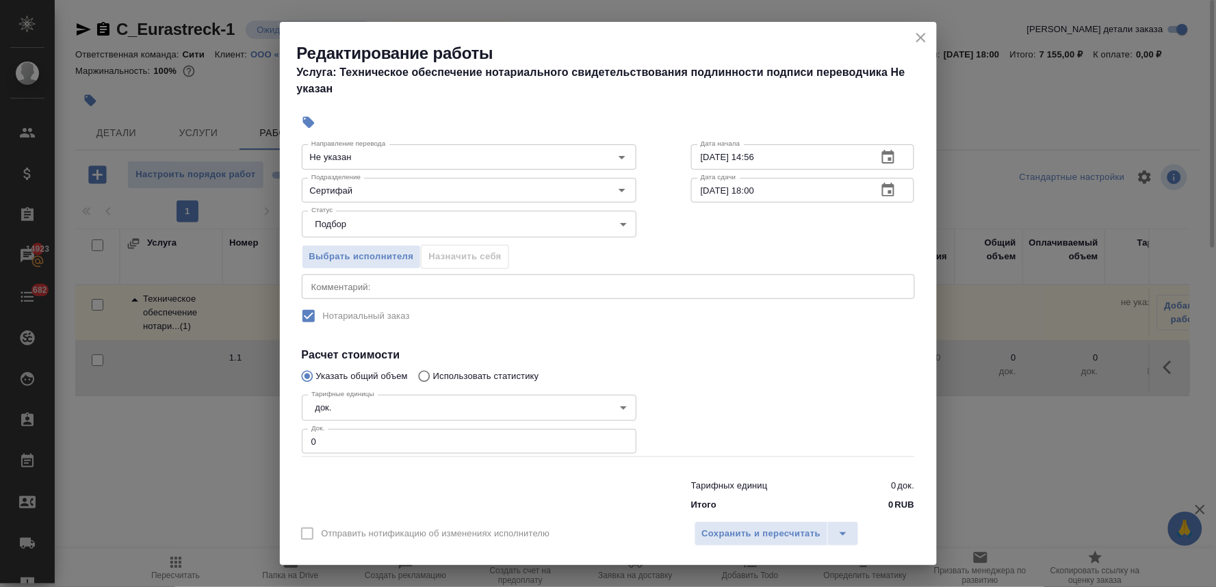
drag, startPoint x: 292, startPoint y: 442, endPoint x: 269, endPoint y: 439, distance: 23.4
click at [269, 439] on div "Редактирование работы Услуга: Техническое обеспечение нотариального свидетельст…" at bounding box center [608, 293] width 1216 height 587
type input "9"
click at [746, 534] on span "Сохранить и пересчитать" at bounding box center [761, 534] width 119 height 16
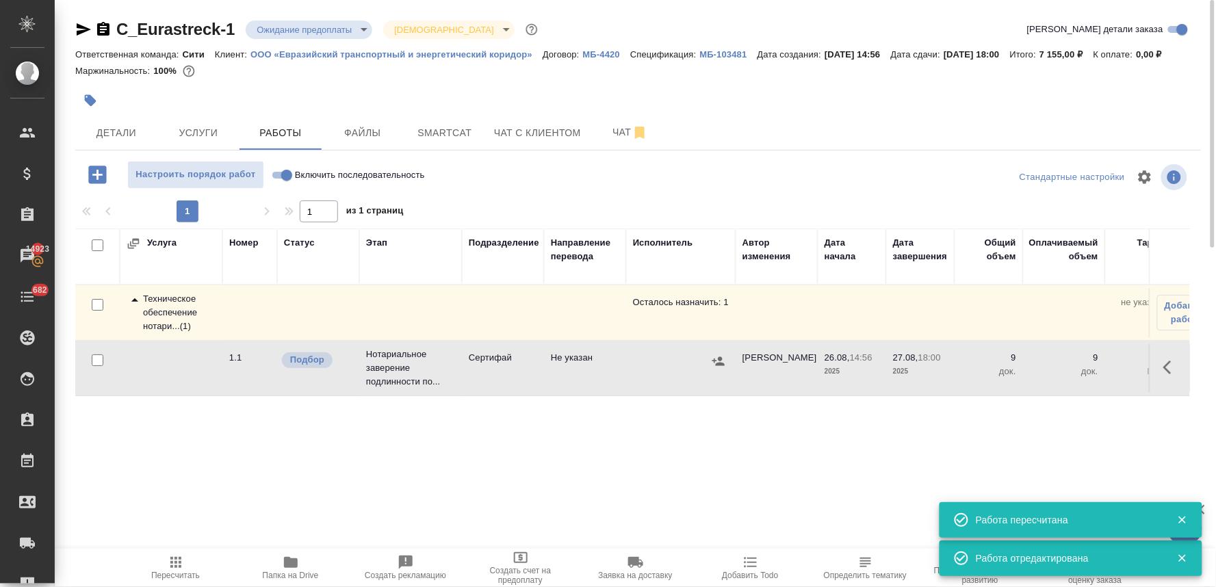
click at [722, 365] on icon "button" at bounding box center [718, 360] width 12 height 9
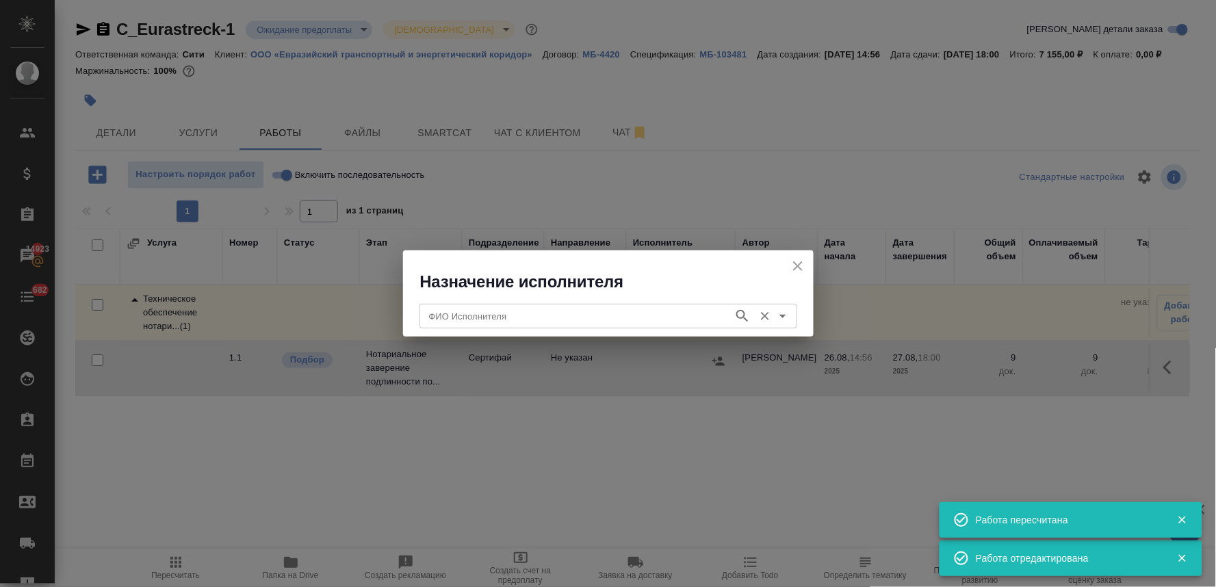
click at [568, 328] on div "ФИО Исполнителя" at bounding box center [608, 316] width 378 height 25
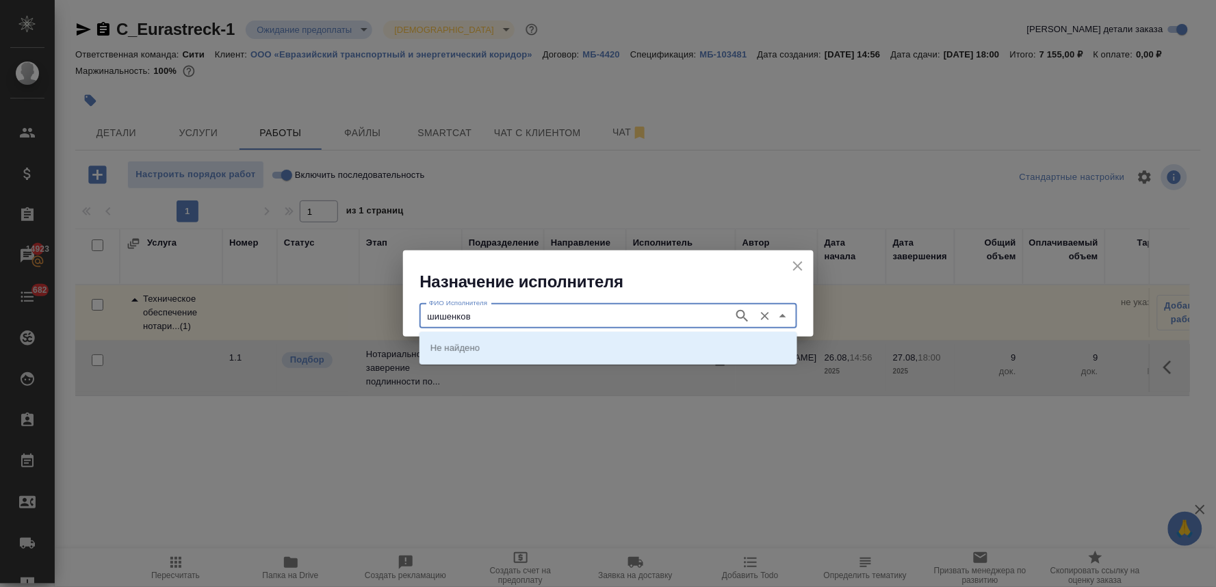
type input "шишенков"
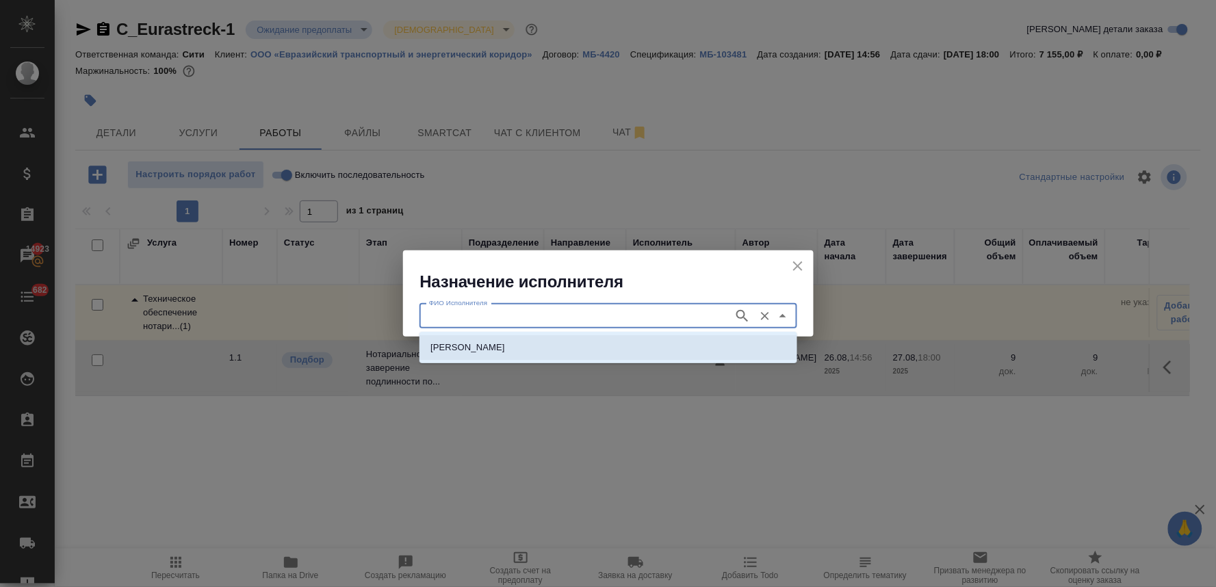
click at [575, 356] on li "НОТАРИУС Шишенков Леонид Васильевич" at bounding box center [608, 347] width 378 height 25
type input "НОТАРИУС Шишенков Леонид Васильевич"
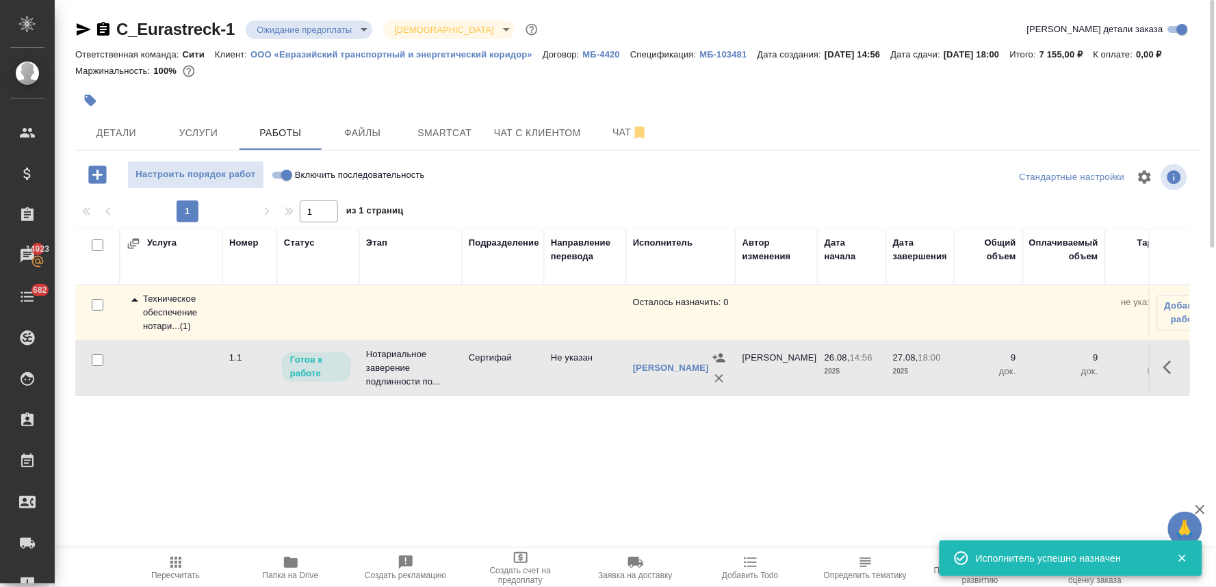
click at [179, 569] on icon "button" at bounding box center [176, 562] width 16 height 16
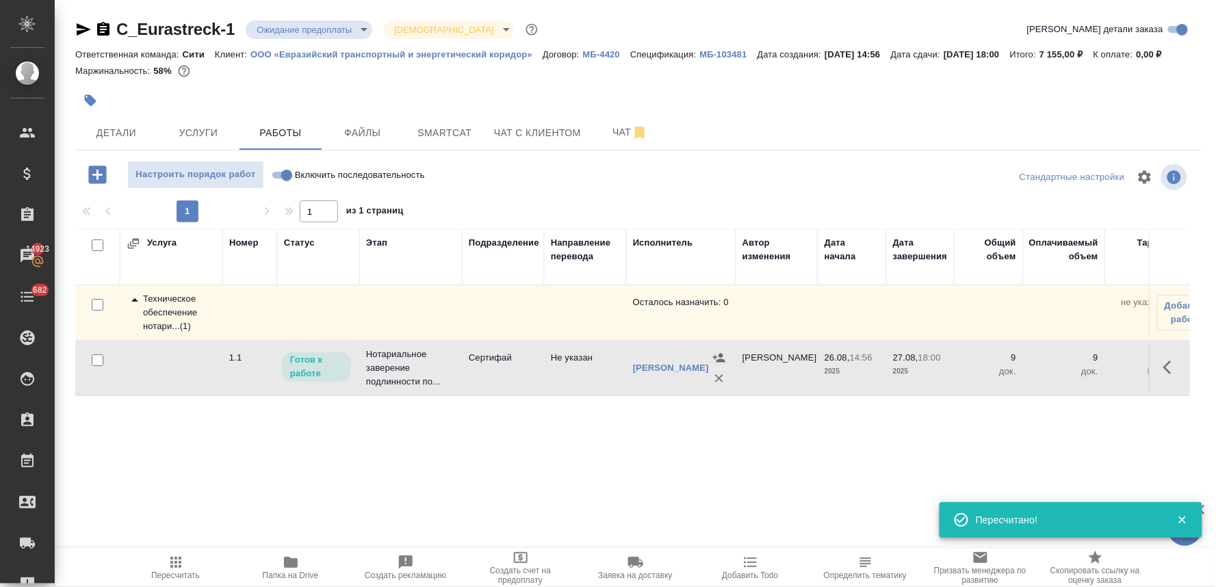
click at [1165, 374] on icon "button" at bounding box center [1167, 368] width 8 height 14
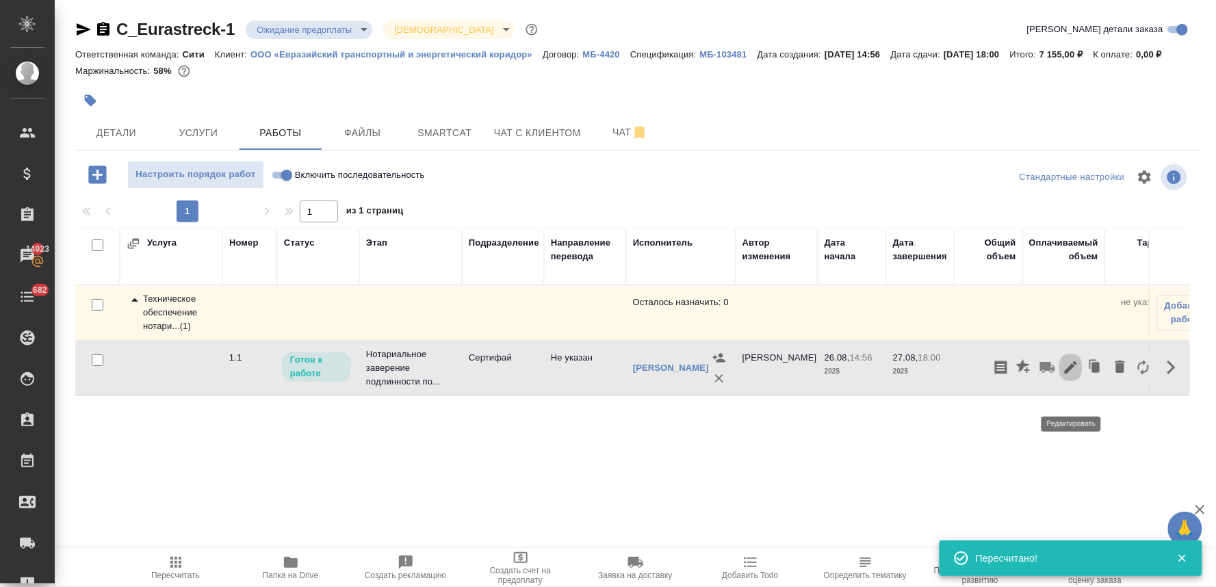
click at [1062, 384] on button "button" at bounding box center [1070, 367] width 23 height 33
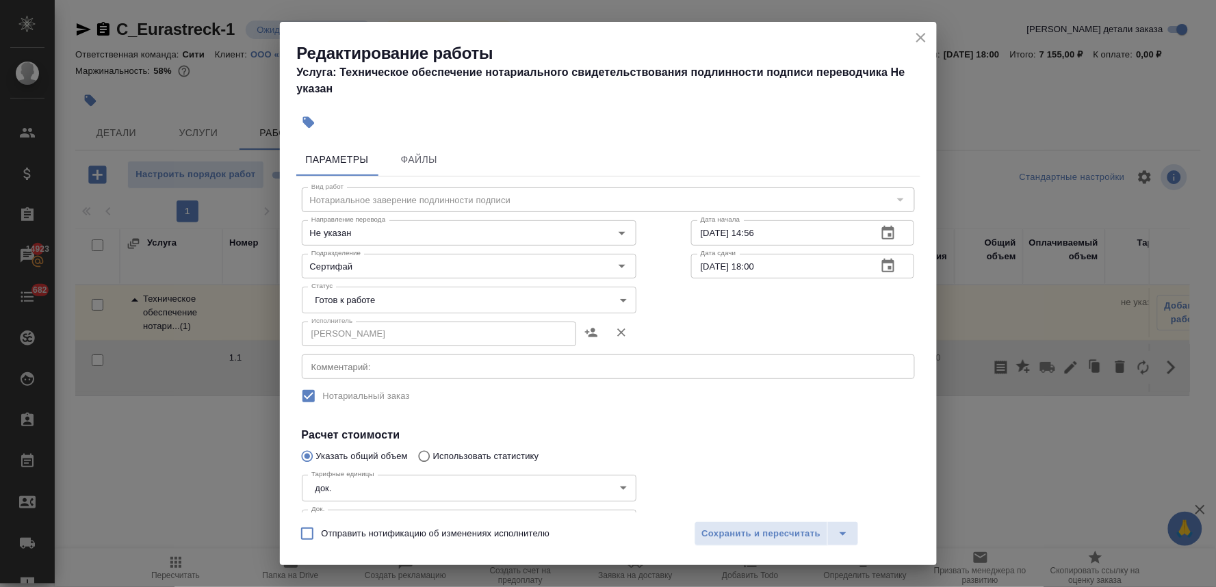
click at [351, 296] on body "🙏 .cls-1 fill:#fff; AWATERA Lyamina Nadezhda Клиенты Спецификации Заказы 14923 …" at bounding box center [608, 293] width 1216 height 587
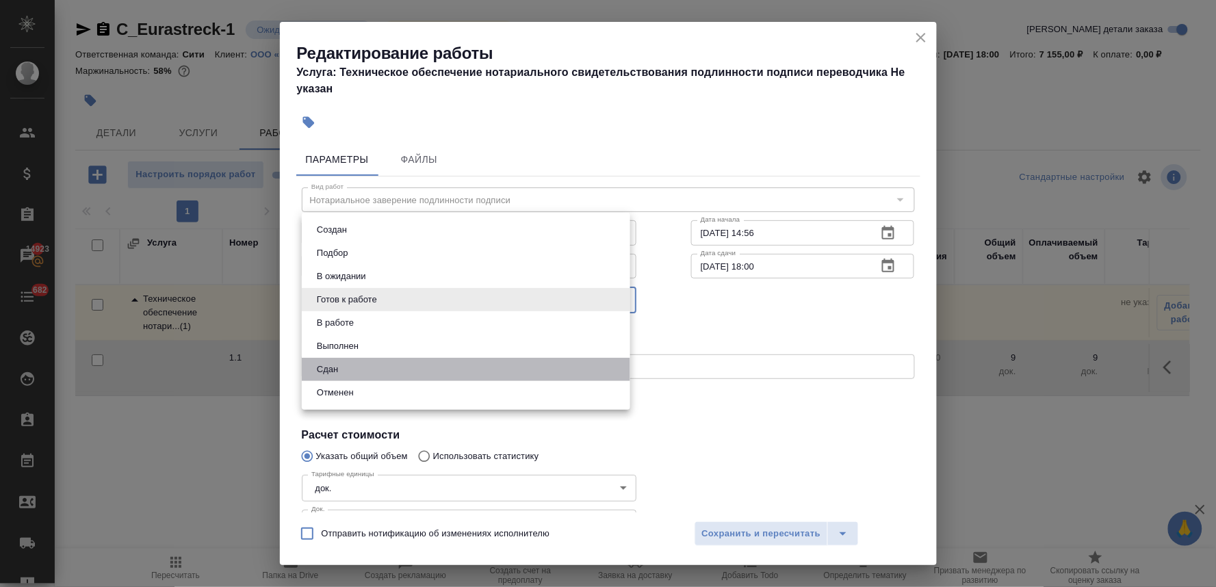
click at [345, 365] on li "Сдан" at bounding box center [466, 369] width 328 height 23
type input "closed"
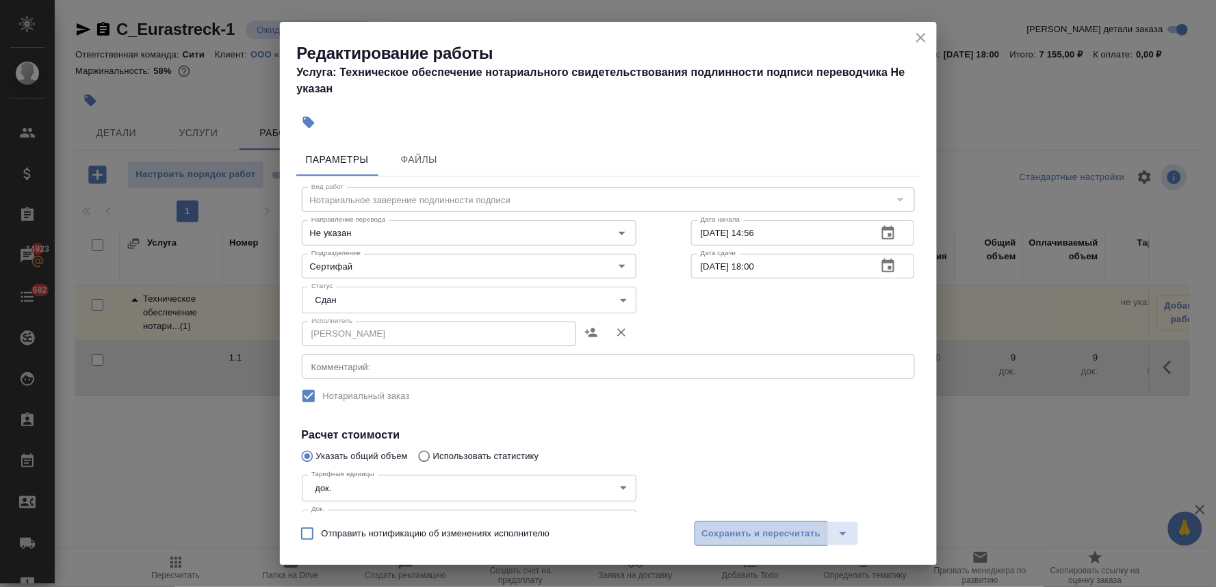
click at [759, 532] on span "Сохранить и пересчитать" at bounding box center [761, 534] width 119 height 16
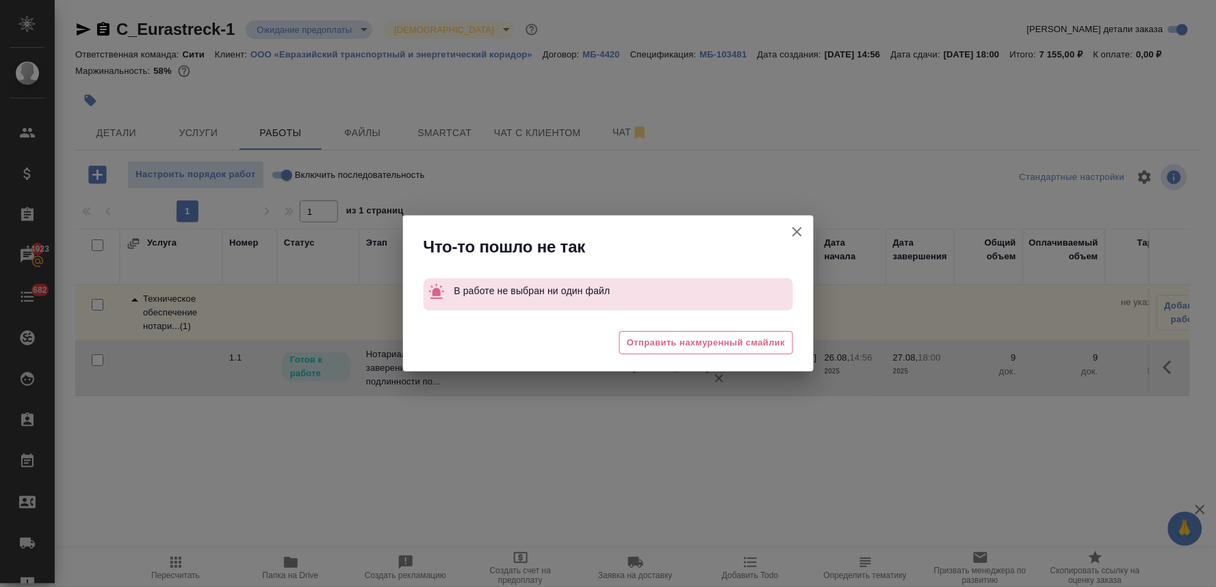
click at [789, 231] on icon "button" at bounding box center [797, 232] width 16 height 16
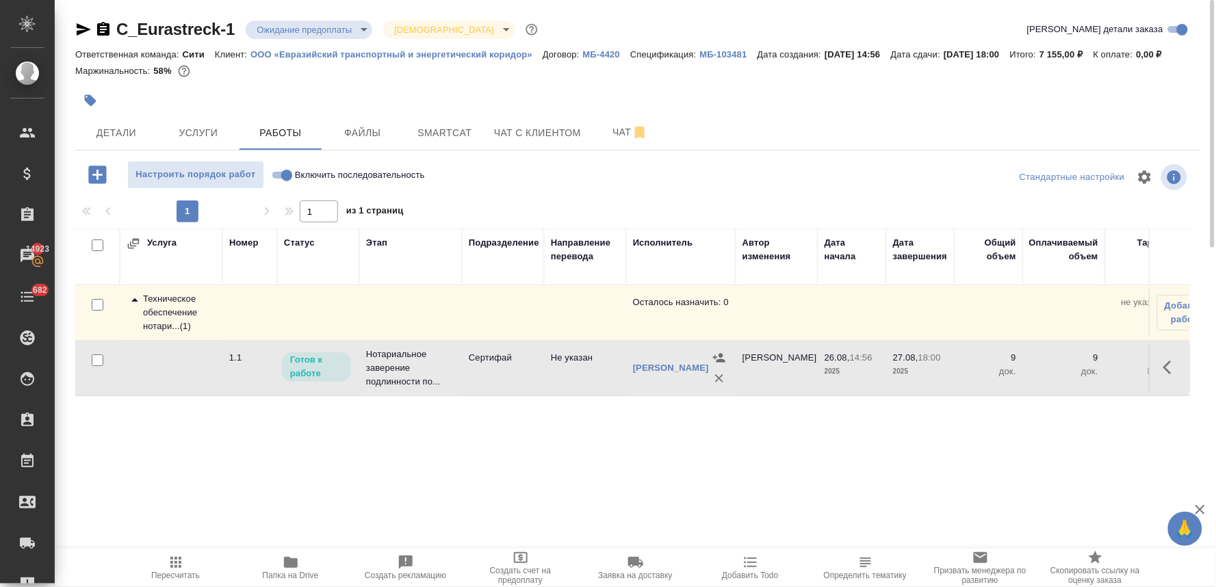
click at [352, 182] on span "Включить последовательность" at bounding box center [360, 175] width 130 height 14
click at [311, 183] on input "Включить последовательность" at bounding box center [286, 175] width 49 height 16
checkbox input "true"
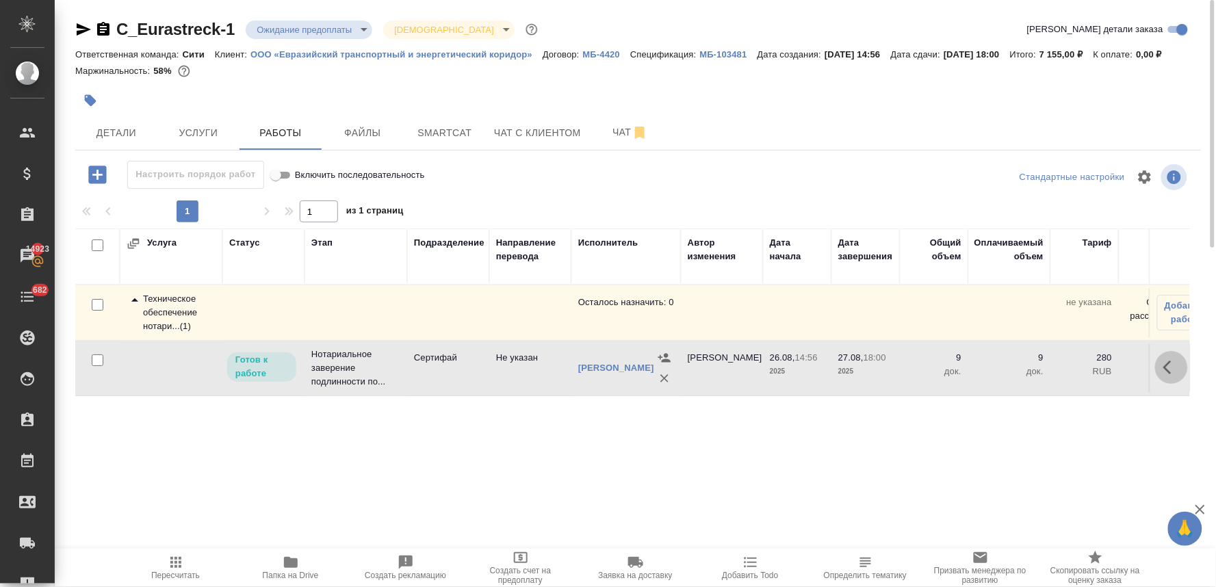
click at [1166, 376] on icon "button" at bounding box center [1171, 367] width 16 height 16
click at [1067, 376] on icon "button" at bounding box center [1070, 367] width 16 height 16
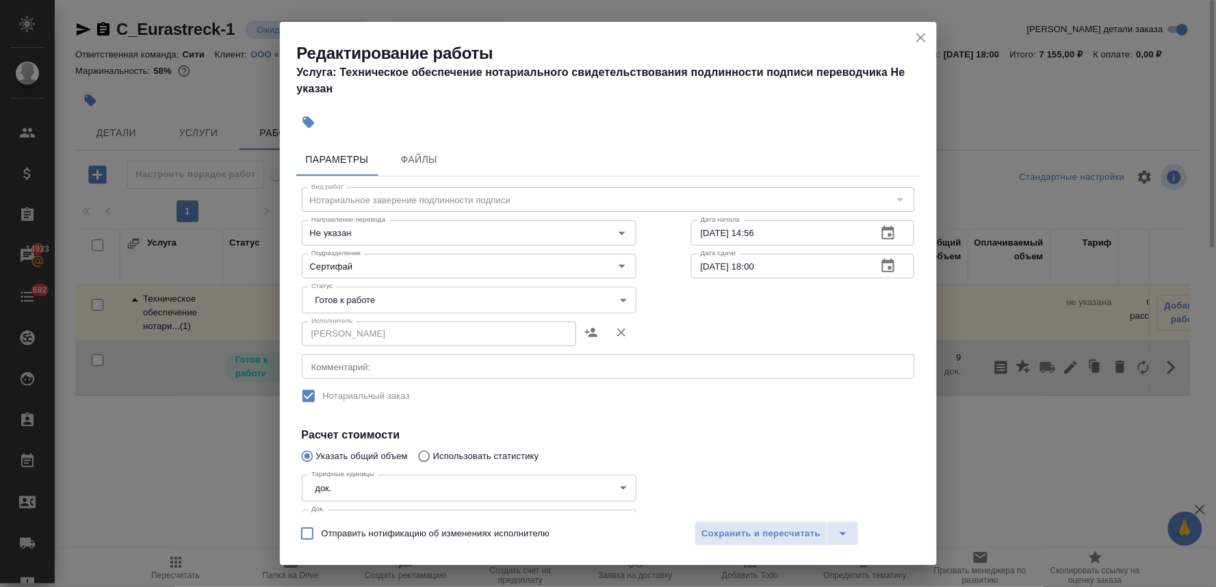
click at [401, 292] on body "🙏 .cls-1 fill:#fff; AWATERA Lyamina Nadezhda Клиенты Спецификации Заказы 14923 …" at bounding box center [608, 293] width 1216 height 587
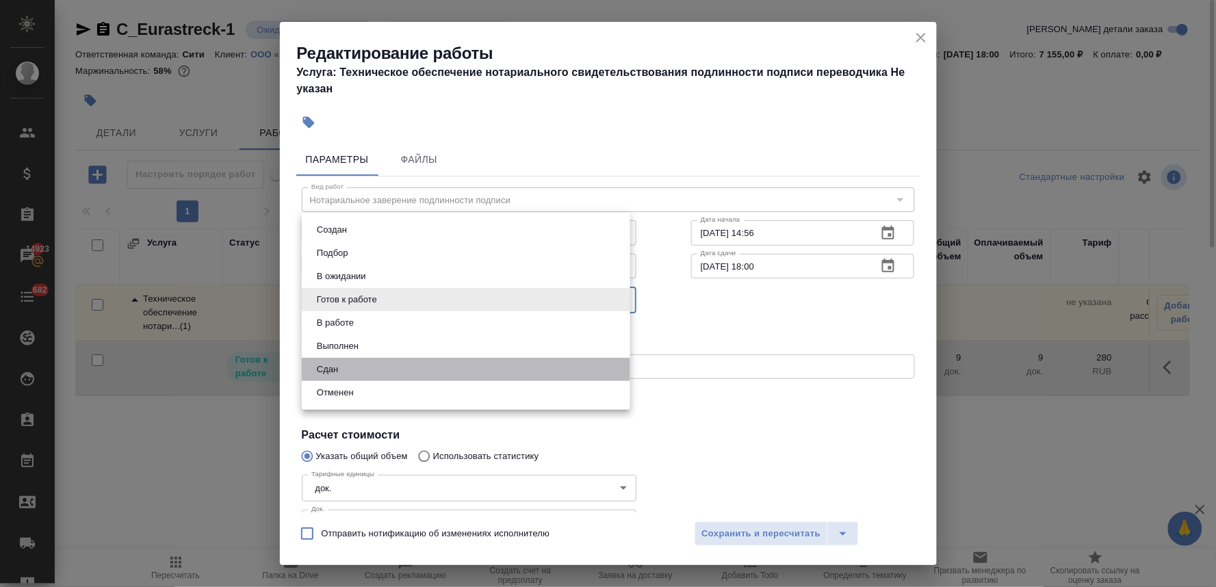
click at [360, 365] on li "Сдан" at bounding box center [466, 369] width 328 height 23
type input "closed"
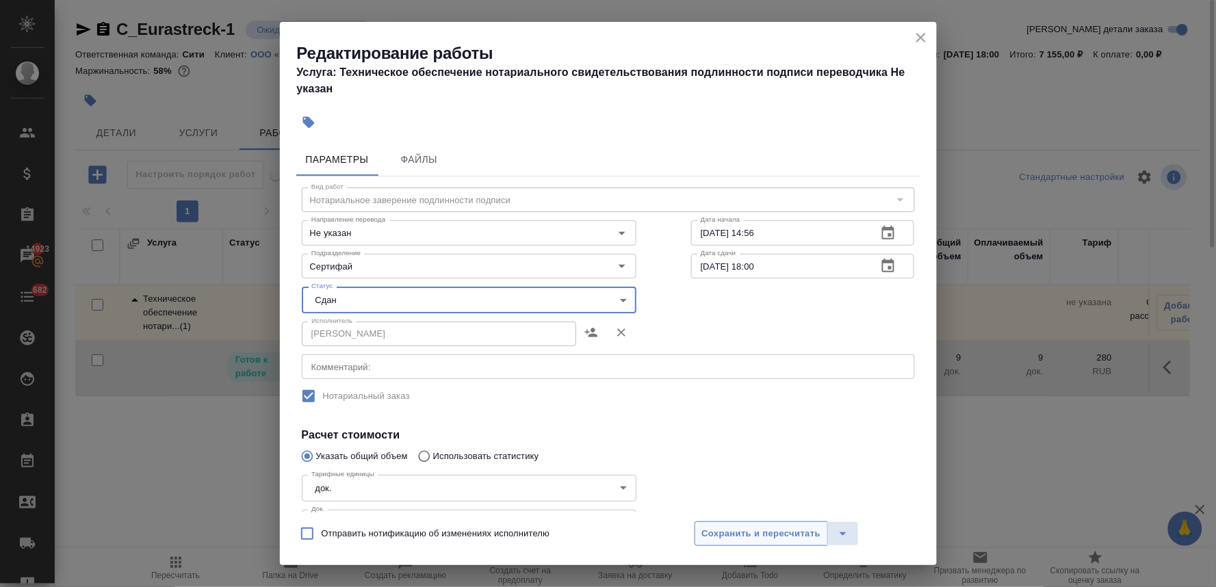
click at [753, 527] on span "Сохранить и пересчитать" at bounding box center [761, 534] width 119 height 16
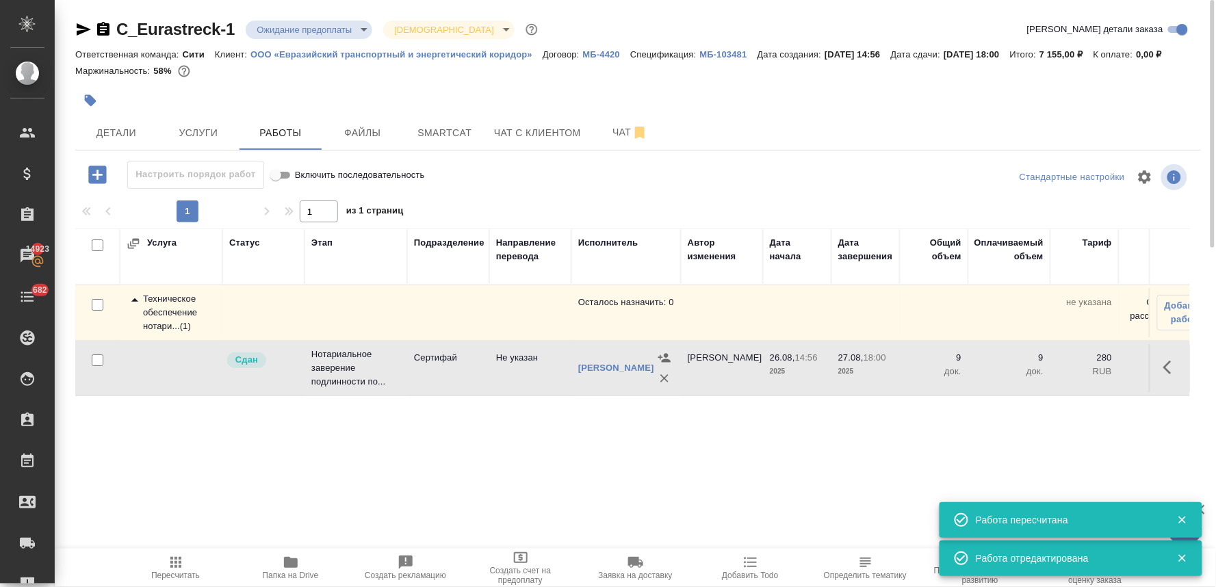
click at [167, 577] on span "Пересчитать" at bounding box center [175, 576] width 49 height 10
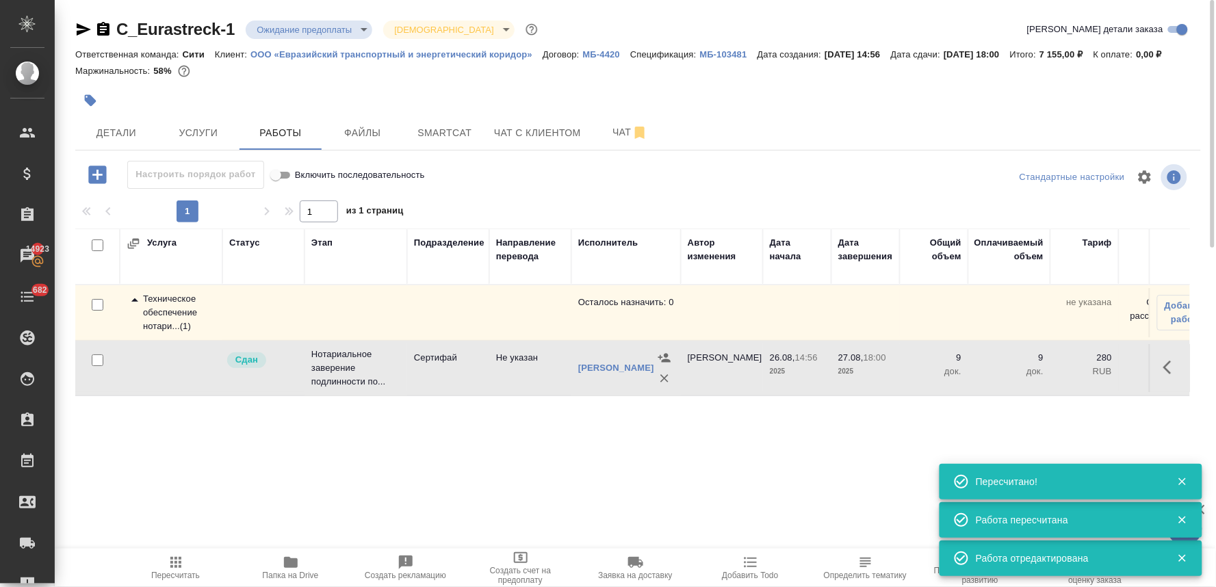
click at [294, 23] on body "🙏 .cls-1 fill:#fff; AWATERA Lyamina Nadezhda Клиенты Спецификации Заказы 14923 …" at bounding box center [608, 293] width 1216 height 587
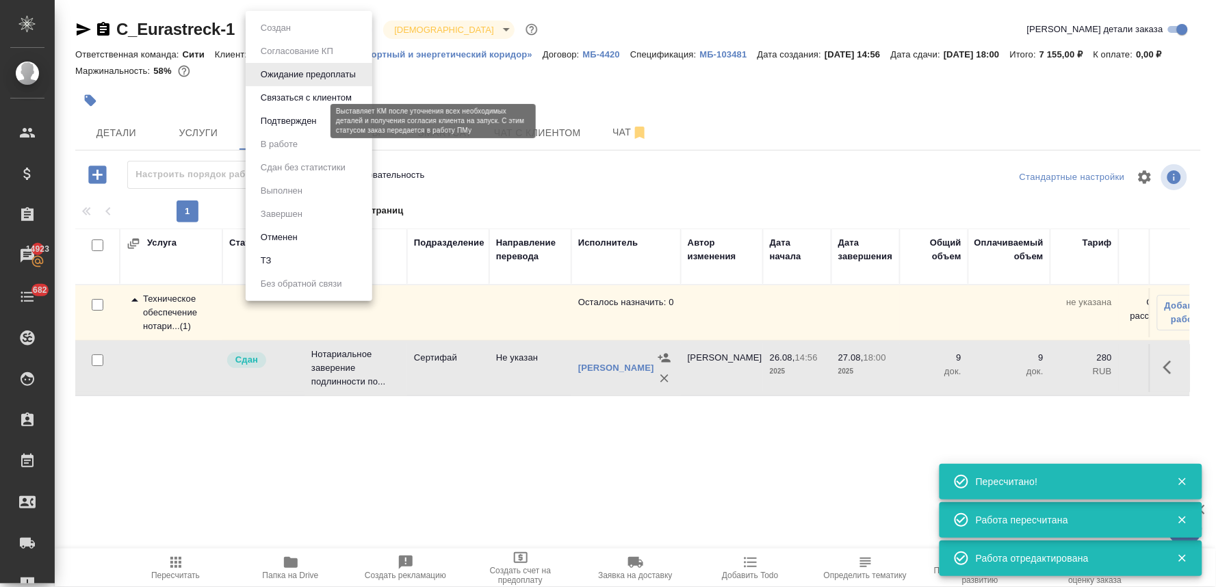
click at [306, 122] on button "Подтвержден" at bounding box center [289, 121] width 64 height 15
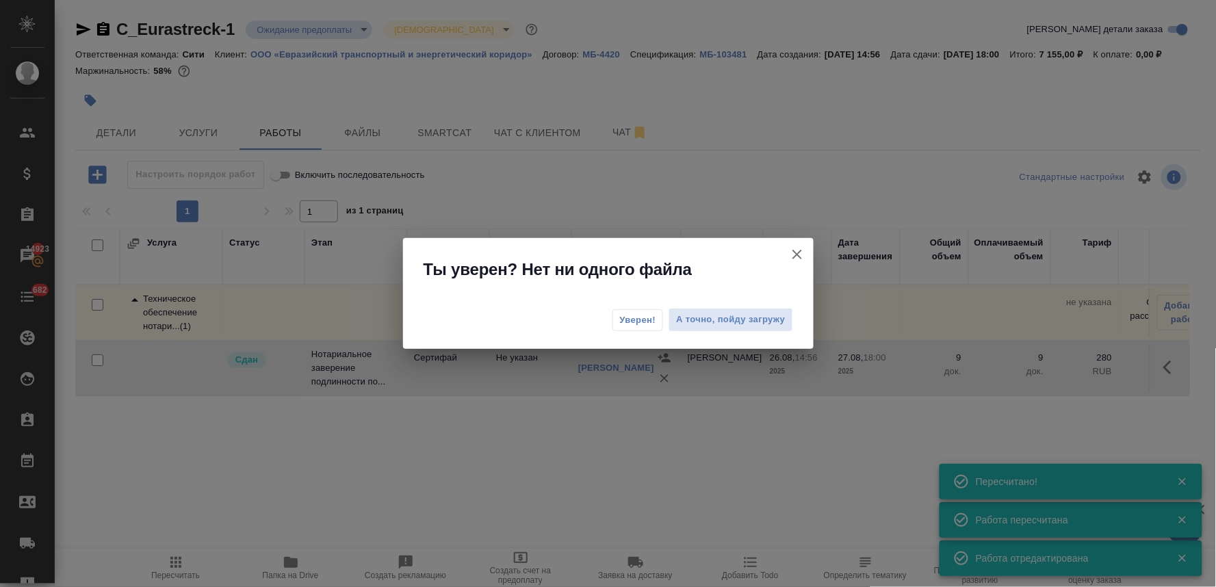
click at [642, 317] on span "Уверен!" at bounding box center [638, 320] width 36 height 14
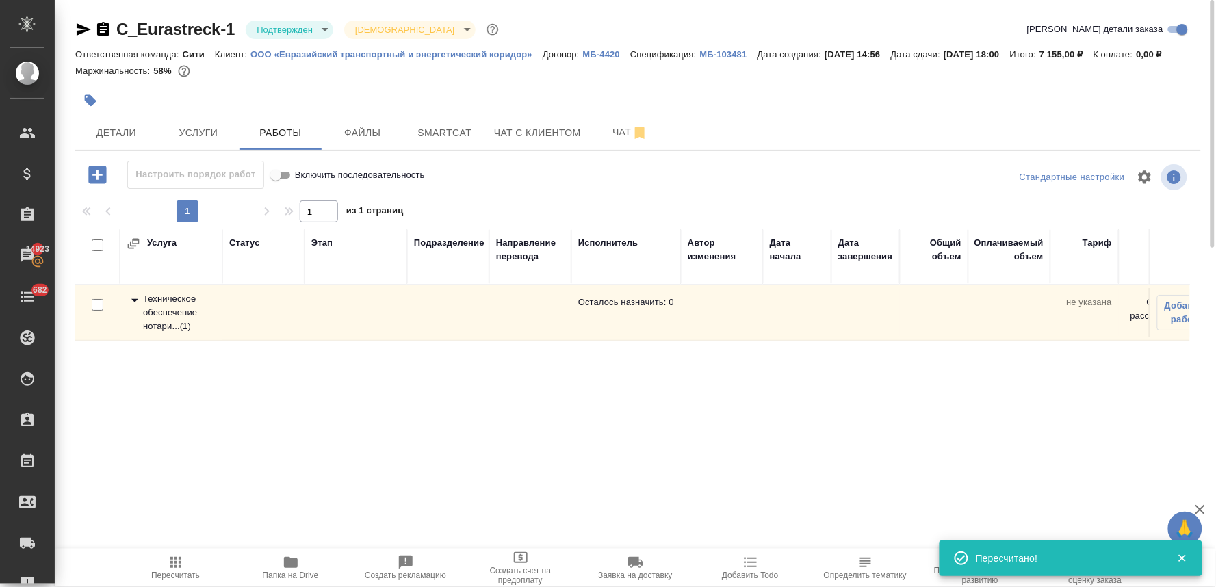
click at [261, 35] on body "🙏 .cls-1 fill:#fff; AWATERA Lyamina Nadezhda Клиенты Спецификации Заказы 14923 …" at bounding box center [608, 293] width 1216 height 587
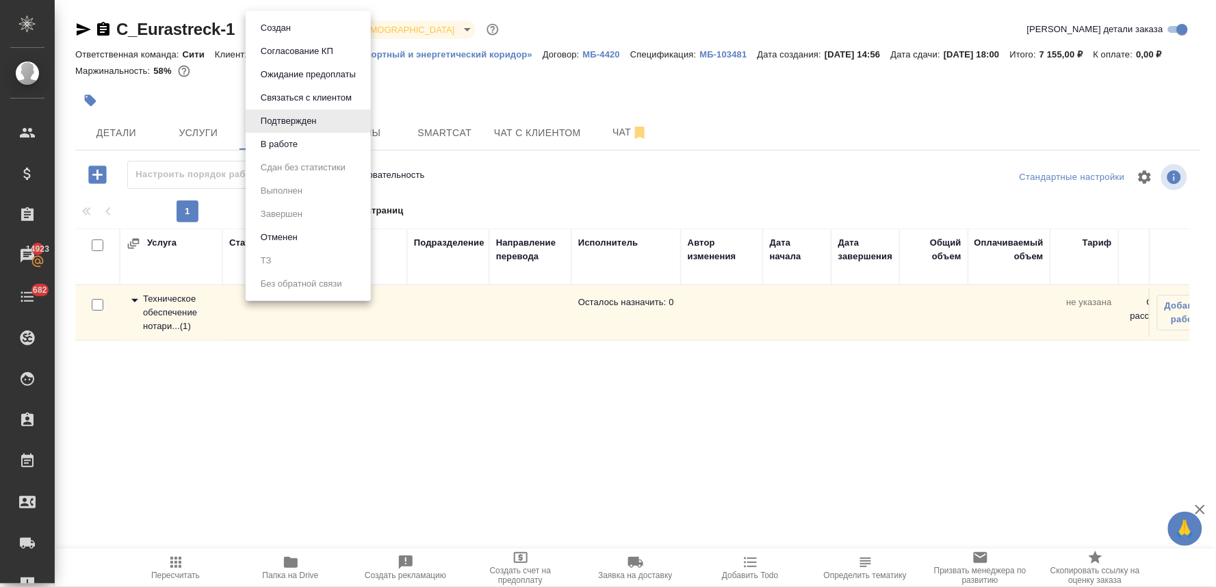
click at [277, 151] on button "В работе" at bounding box center [279, 144] width 45 height 15
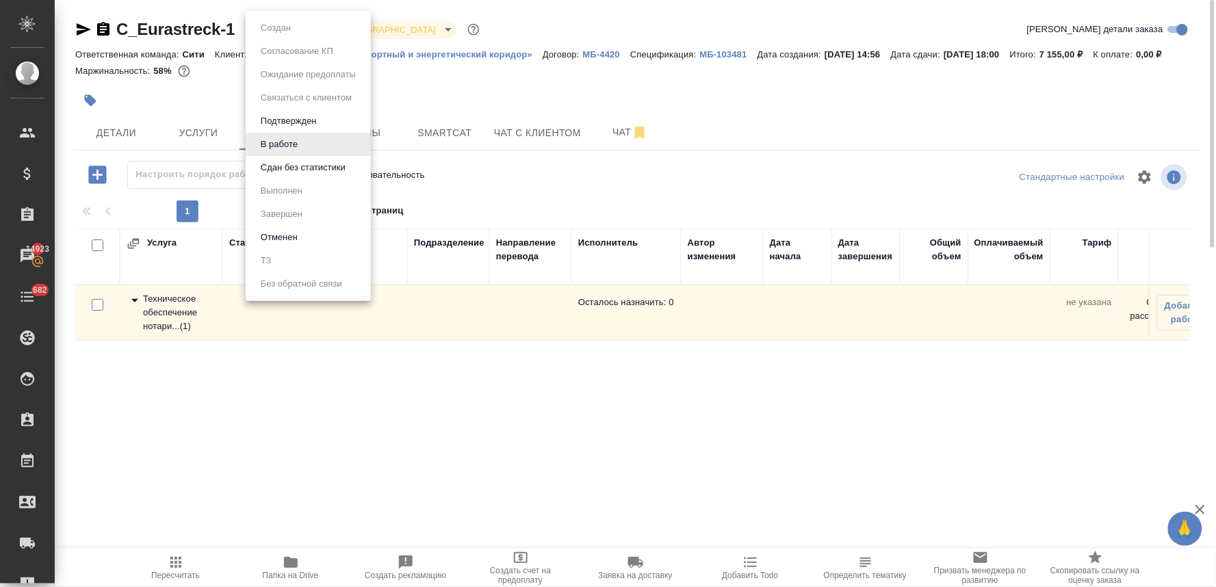
click at [283, 29] on body "🙏 .cls-1 fill:#fff; AWATERA Lyamina Nadezhda Клиенты Спецификации Заказы 14923 …" at bounding box center [608, 293] width 1216 height 587
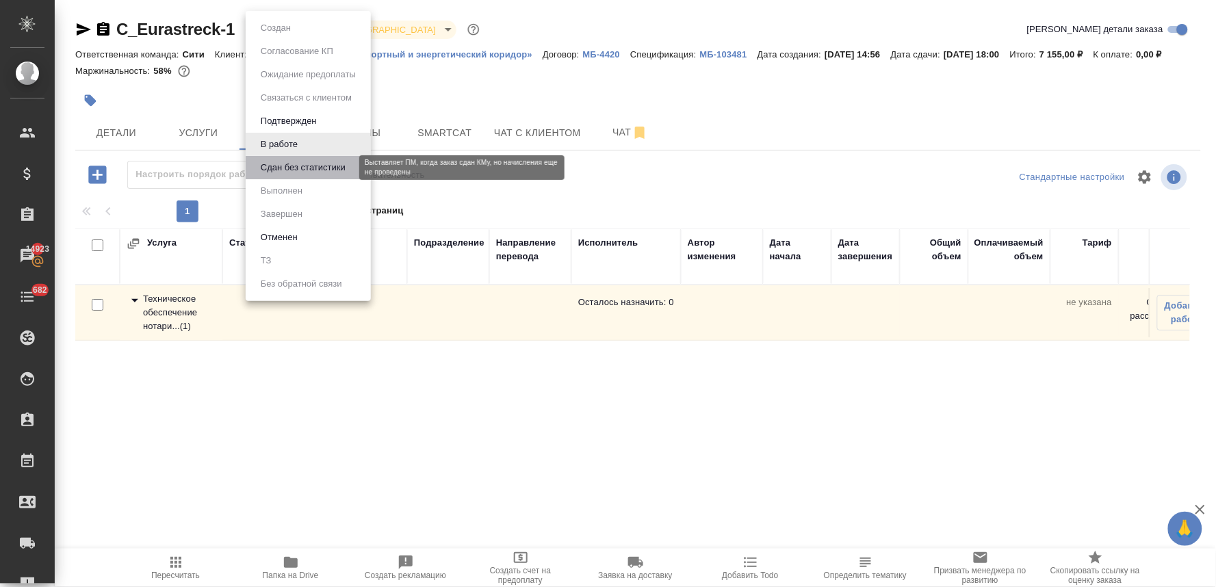
click at [289, 172] on button "Сдан без статистики" at bounding box center [303, 167] width 93 height 15
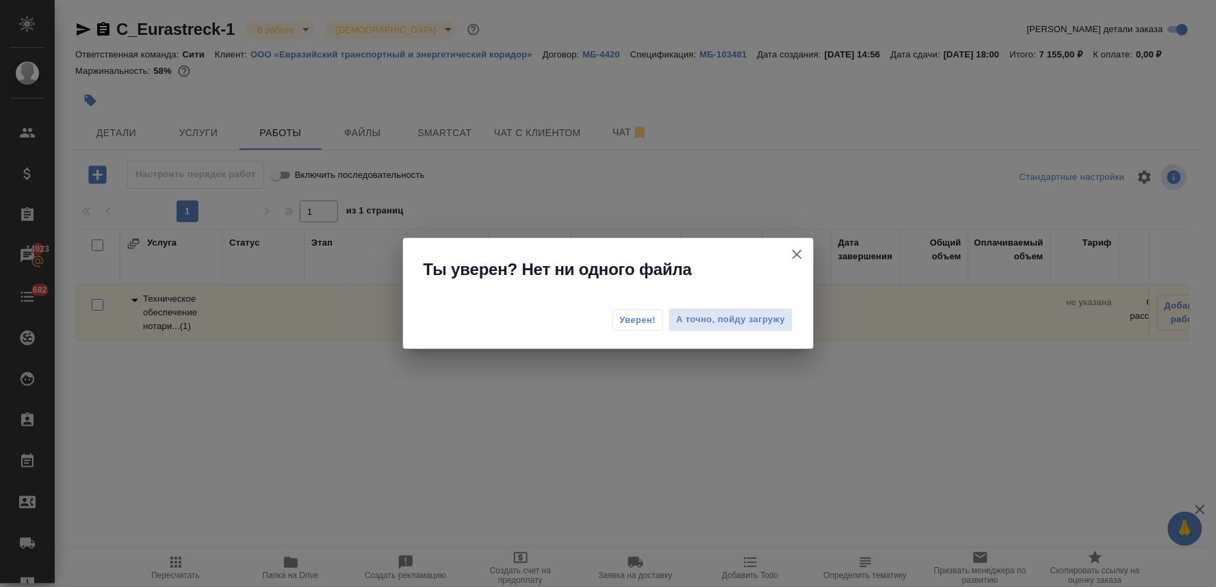
click at [644, 323] on span "Уверен!" at bounding box center [638, 320] width 36 height 14
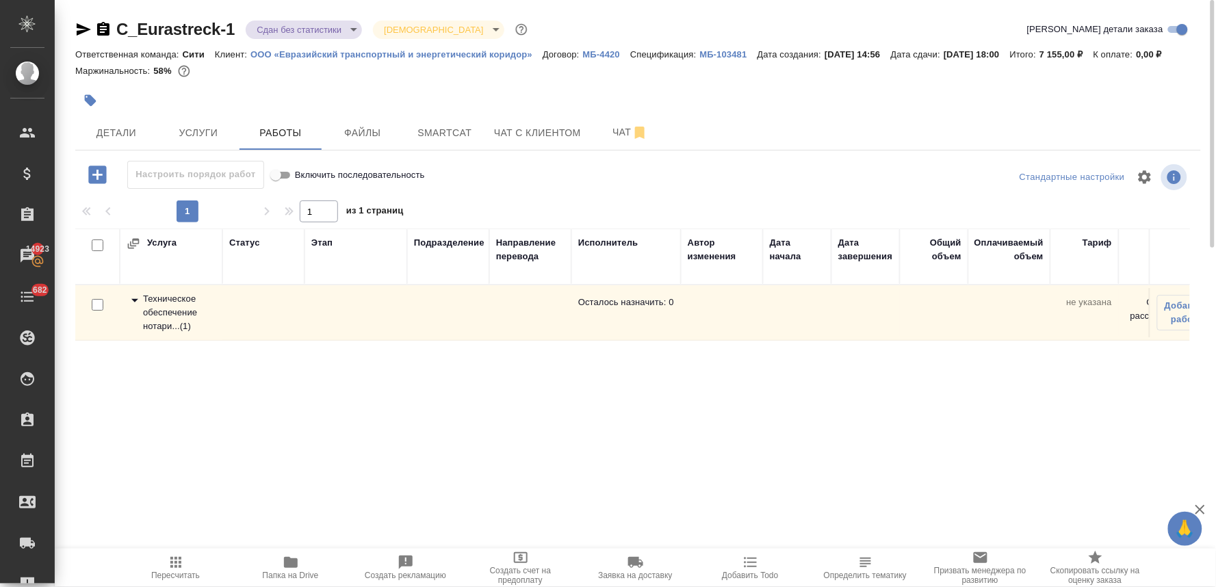
click at [291, 34] on body "🙏 .cls-1 fill:#fff; AWATERA Lyamina Nadezhda Клиенты Спецификации Заказы 14923 …" at bounding box center [608, 293] width 1216 height 587
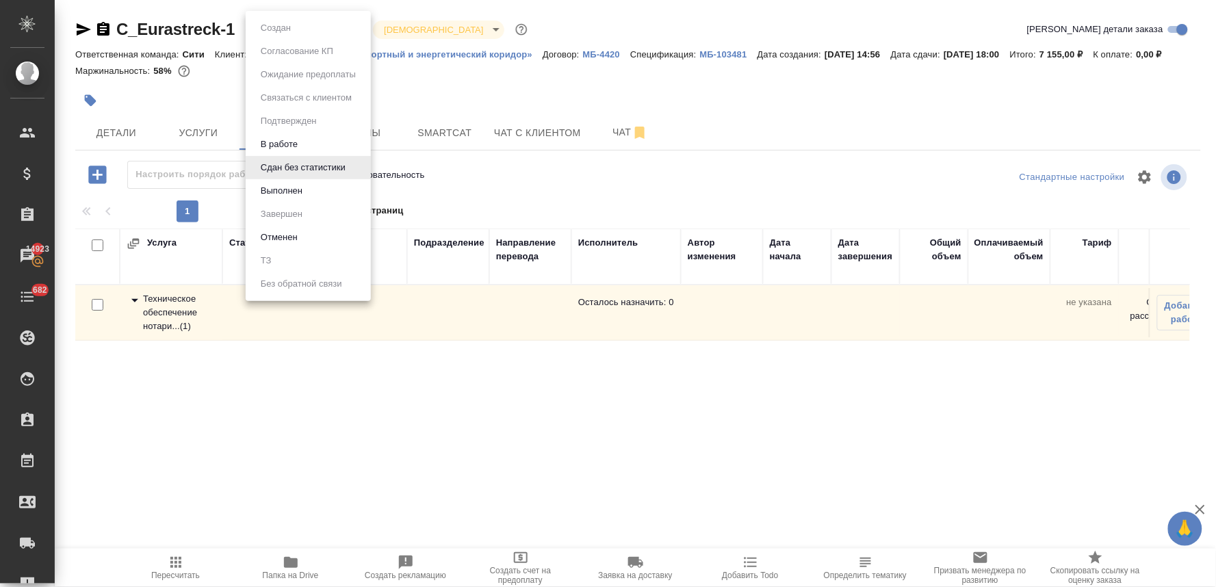
click at [320, 198] on li "Выполнен" at bounding box center [308, 190] width 125 height 23
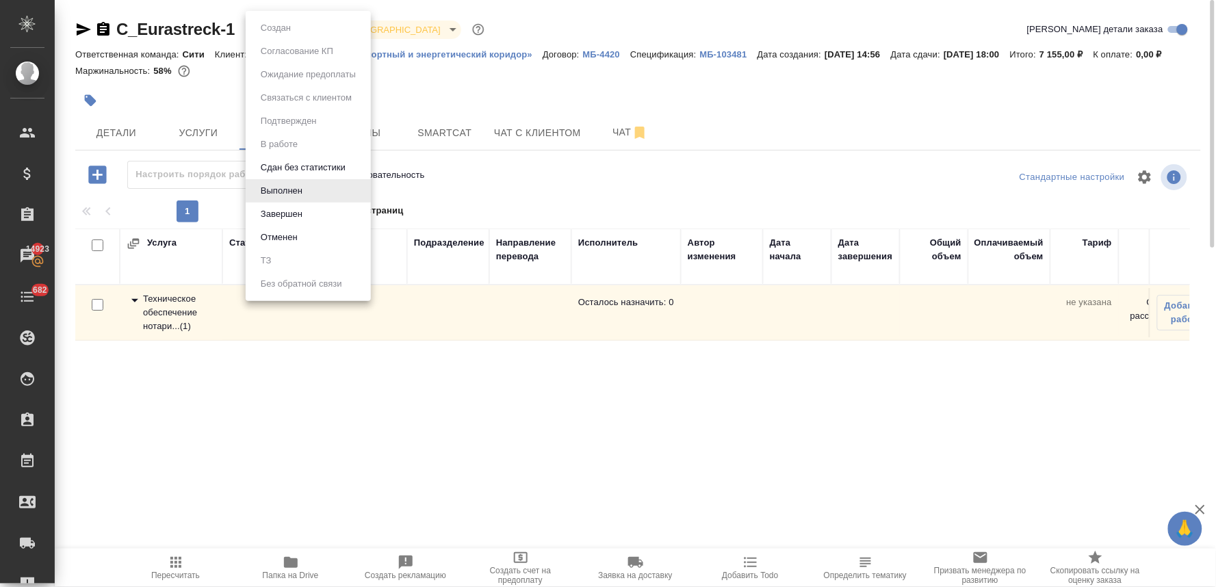
click at [293, 26] on body "🙏 .cls-1 fill:#fff; AWATERA Lyamina Nadezhda Клиенты Спецификации Заказы 14923 …" at bounding box center [608, 293] width 1216 height 587
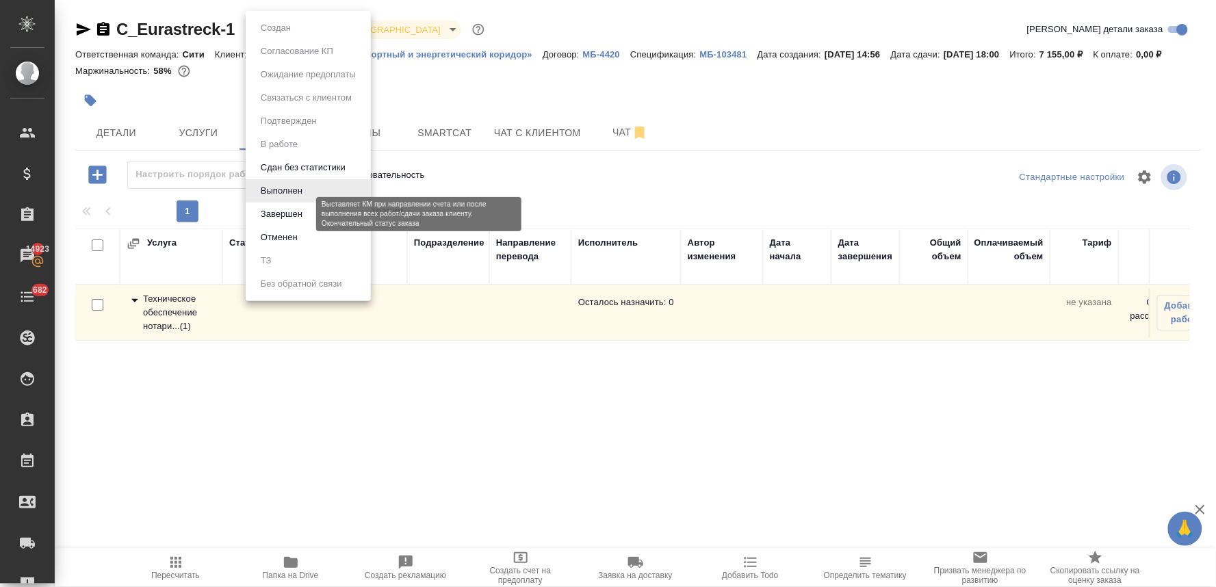
click at [276, 215] on button "Завершен" at bounding box center [282, 214] width 50 height 15
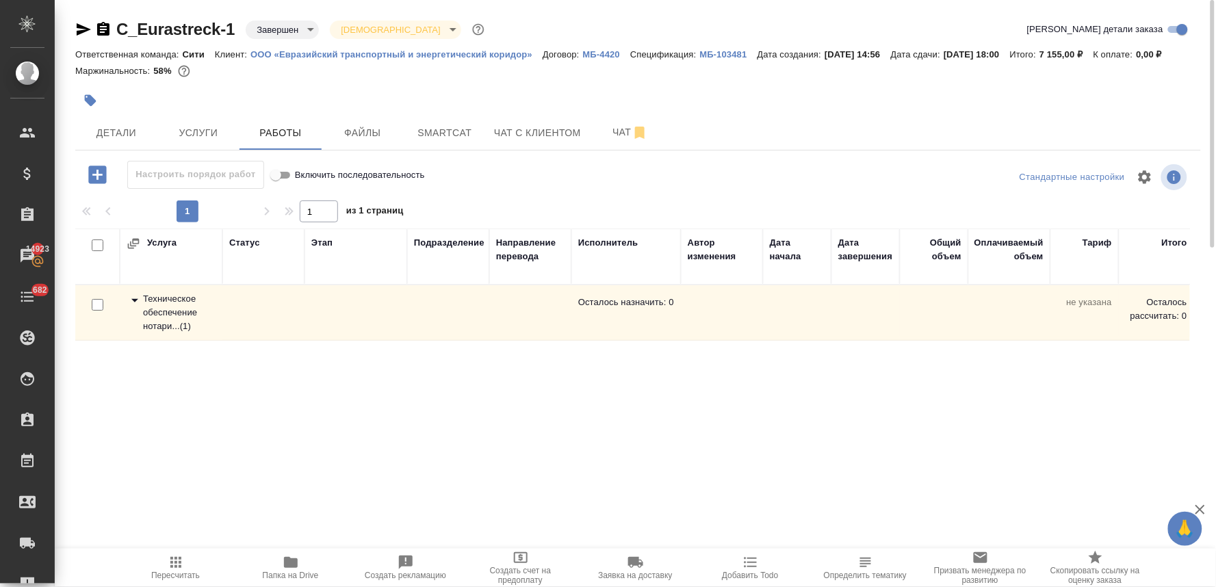
click at [728, 56] on p "МБ-103481" at bounding box center [728, 54] width 57 height 10
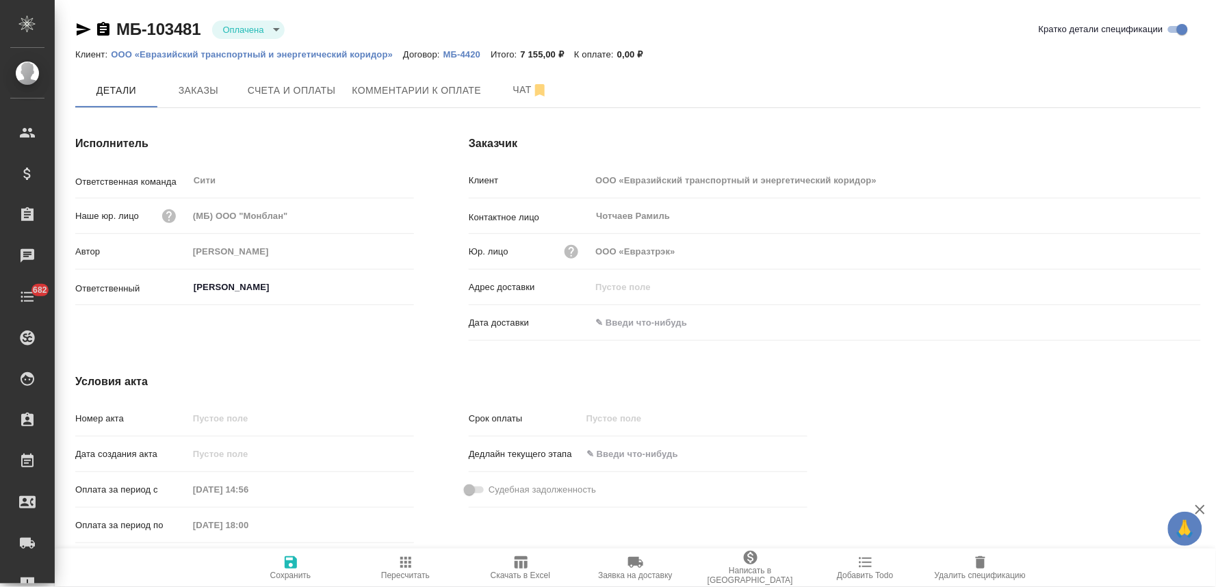
click at [744, 573] on span "Написать в [GEOGRAPHIC_DATA]" at bounding box center [750, 575] width 99 height 19
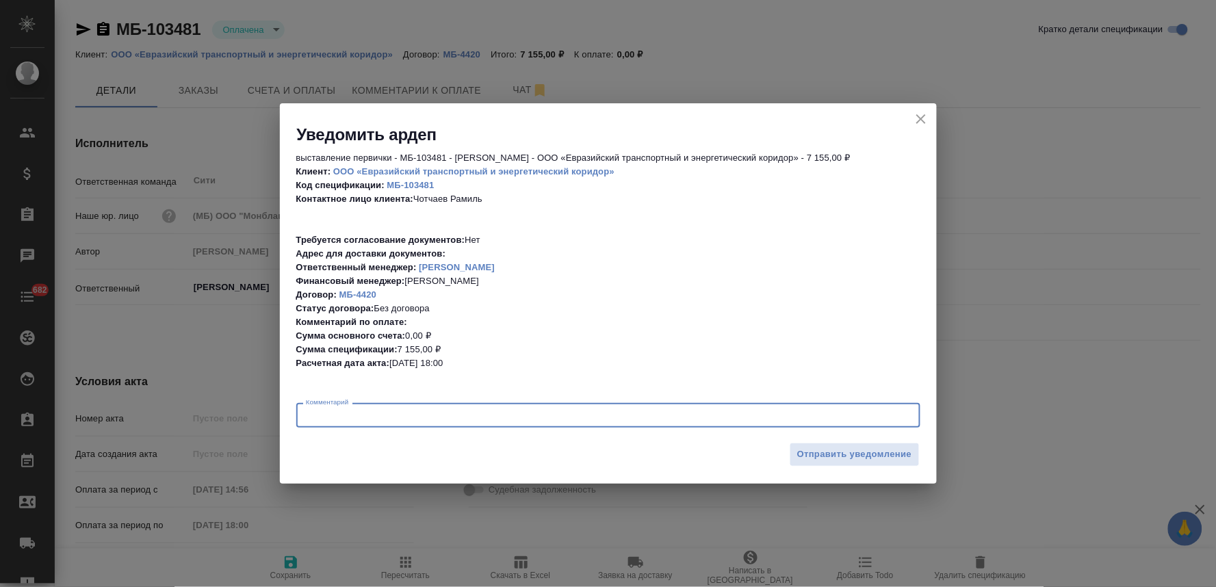
click at [544, 414] on textarea at bounding box center [608, 415] width 605 height 10
type textarea "закрывашки, плиз"
click at [828, 465] on button "Отправить уведомление" at bounding box center [854, 455] width 130 height 24
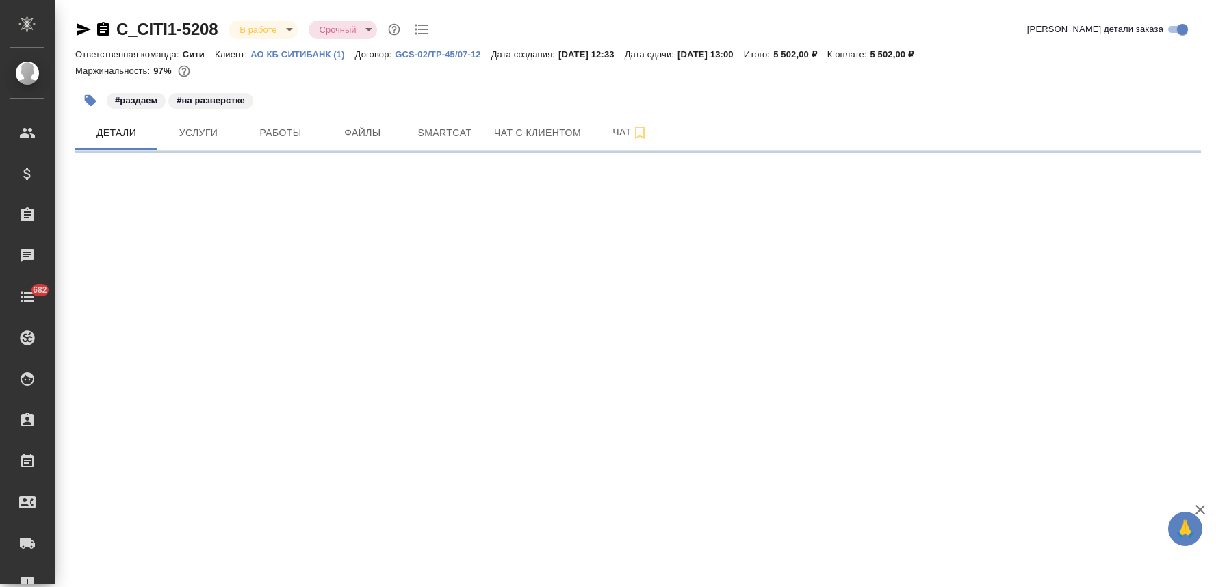
select select "RU"
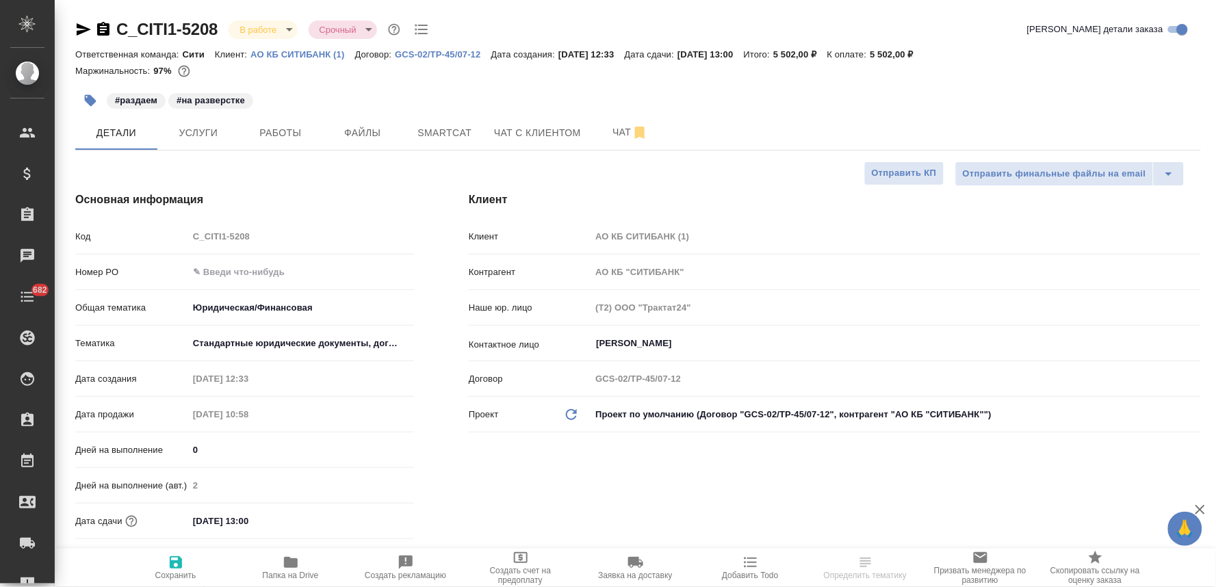
type input "[PERSON_NAME]"
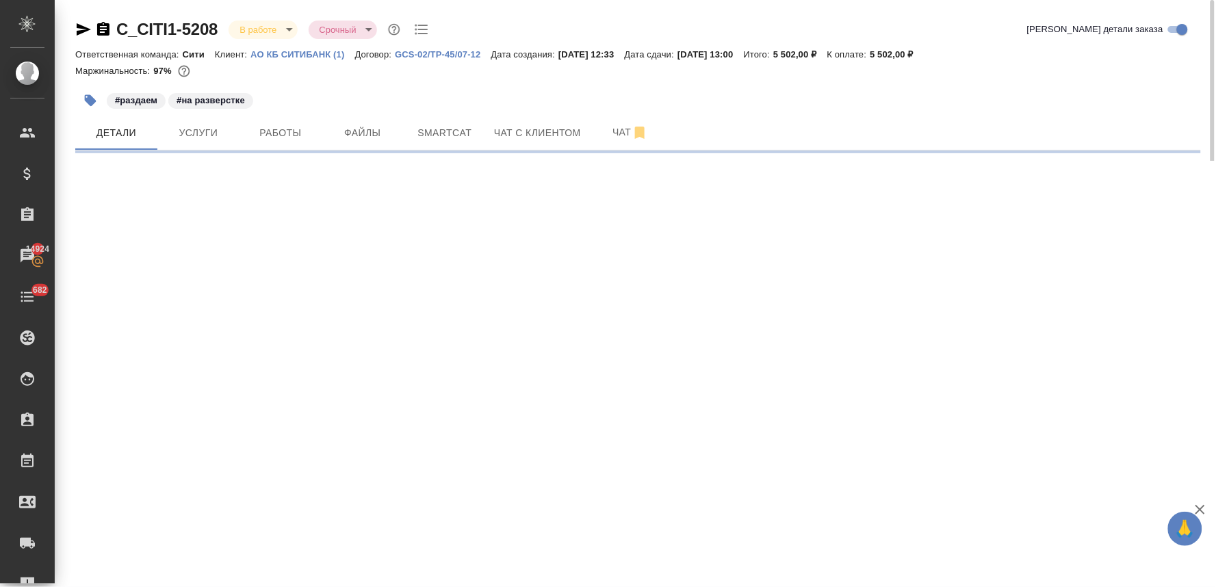
select select "RU"
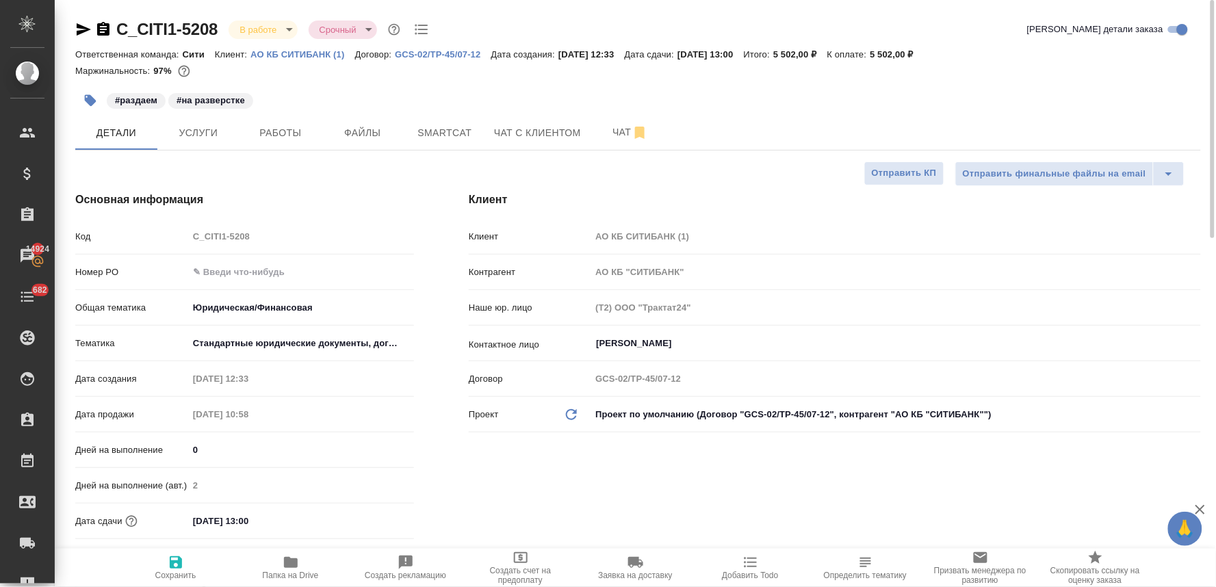
type textarea "x"
click at [483, 525] on div "Клиент Клиент АО КБ СИТИБАНК (1) Контрагент АО КБ "СИТИБАНК" Наше юр. лицо (Т2)…" at bounding box center [834, 403] width 787 height 479
type textarea "x"
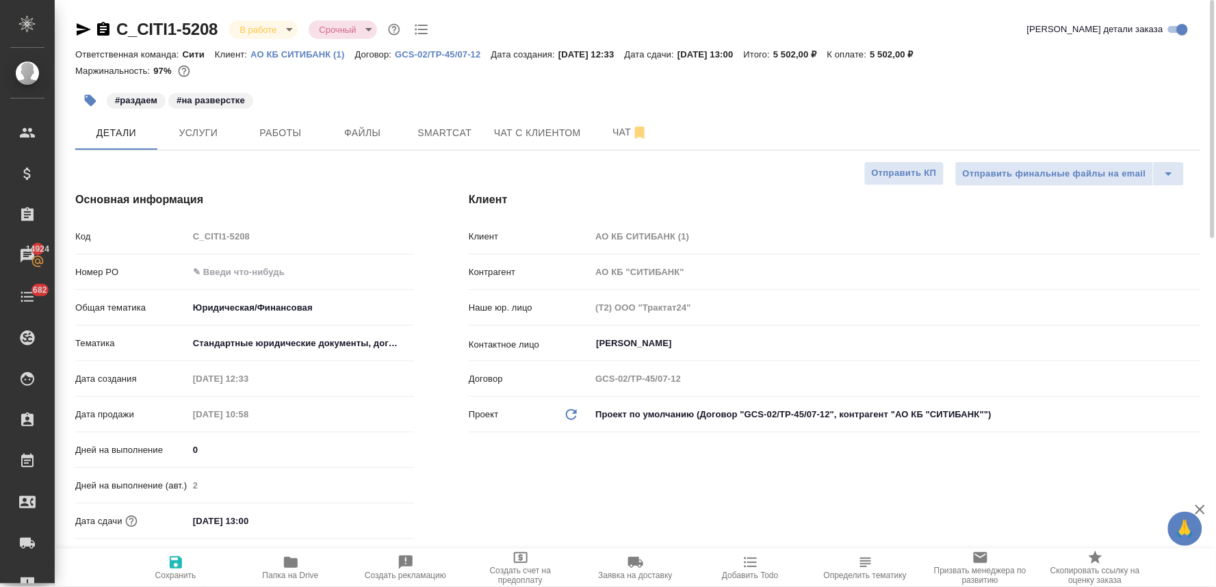
type textarea "x"
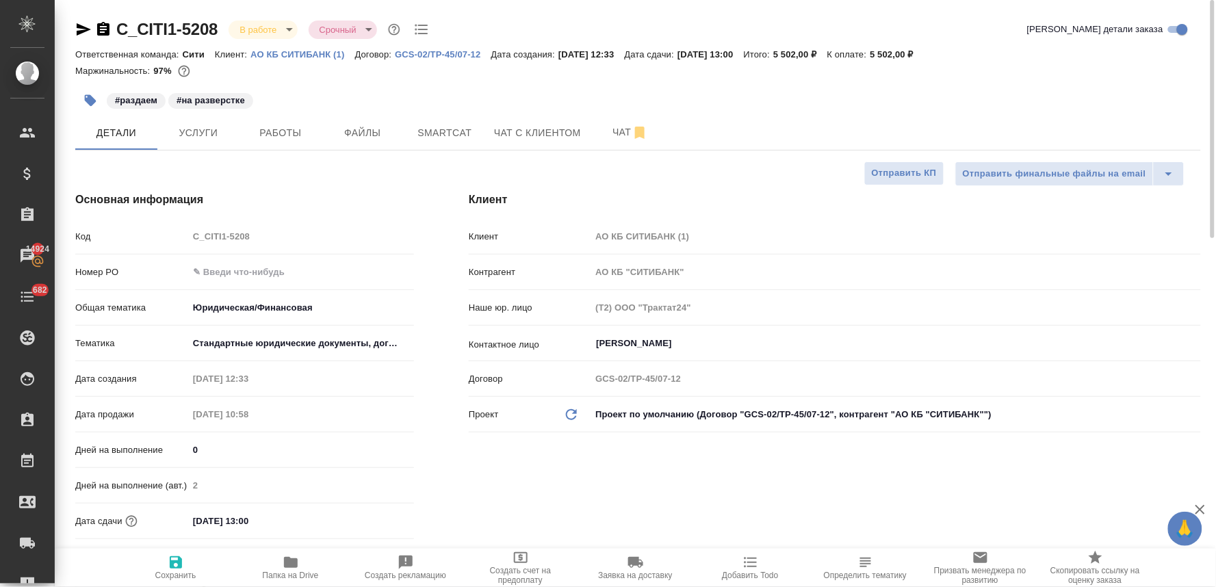
click at [185, 251] on div "Код C_CITI1-5208" at bounding box center [244, 242] width 339 height 36
type textarea "x"
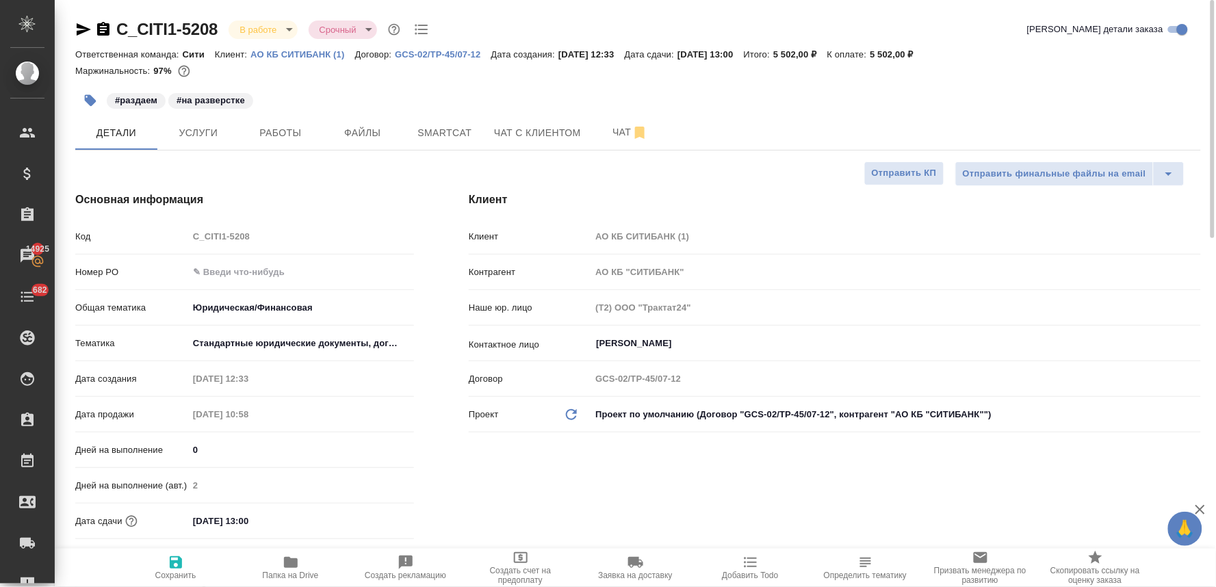
type textarea "x"
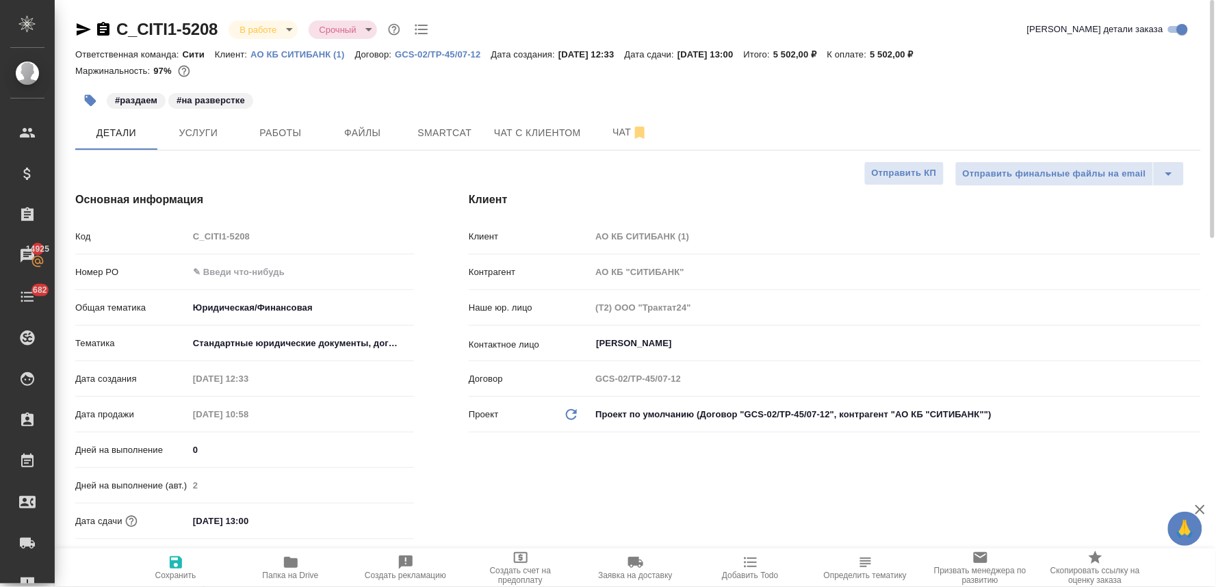
type textarea "x"
click at [460, 135] on span "Smartcat" at bounding box center [445, 133] width 66 height 17
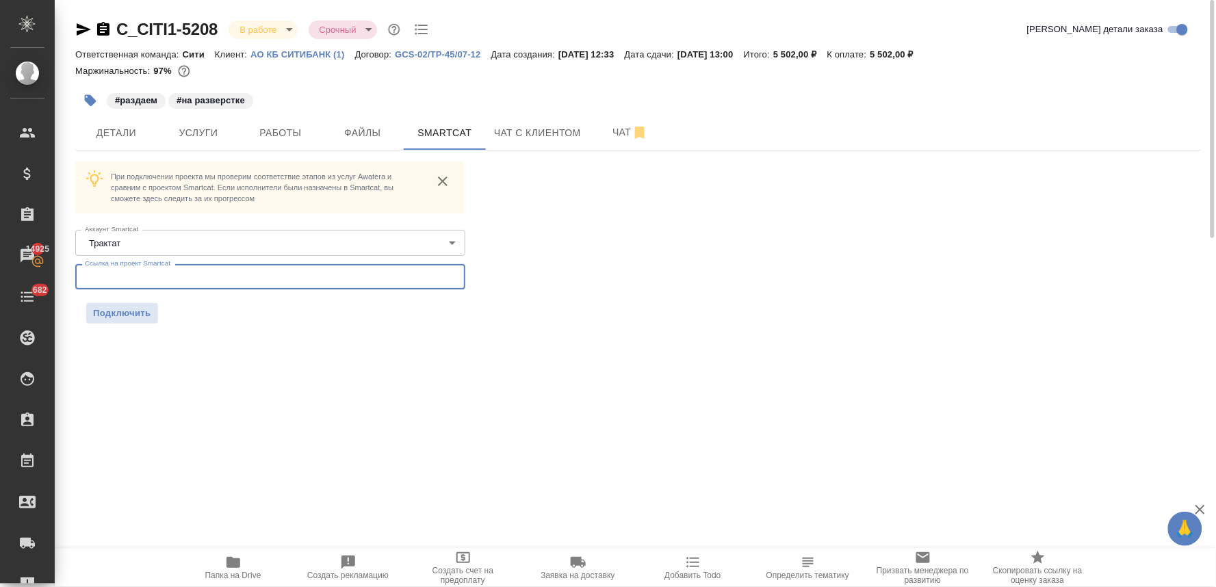
click at [185, 276] on input "text" at bounding box center [270, 276] width 390 height 25
click at [135, 311] on span "Подключить" at bounding box center [122, 313] width 58 height 14
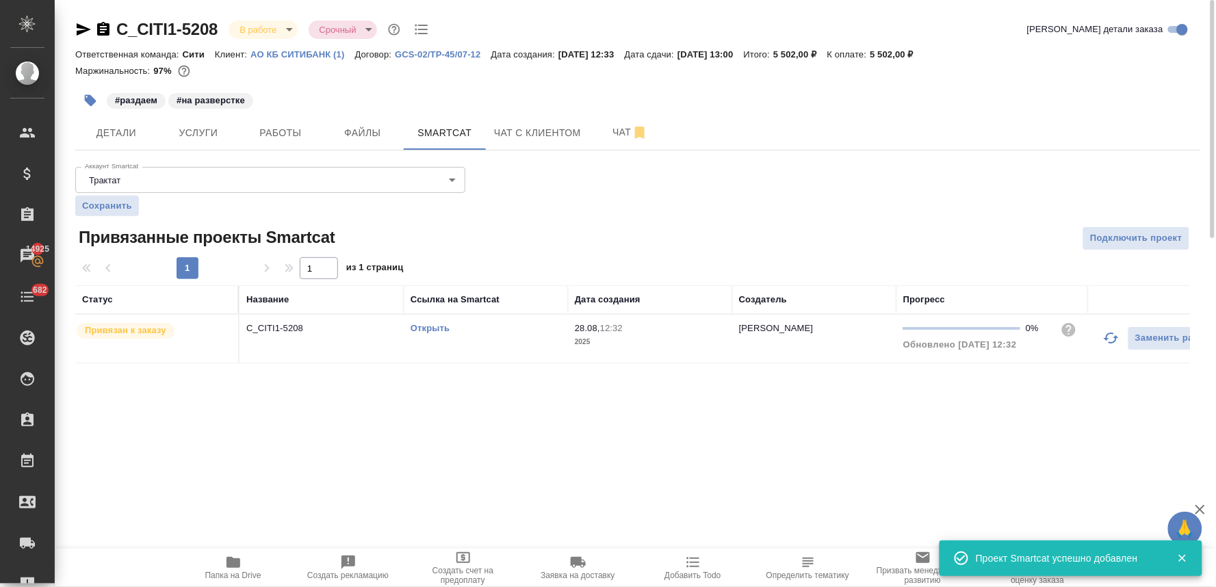
click at [609, 484] on div ".cls-1 fill:#fff; AWATERA Lyamina Nadezhda Клиенты Спецификации Заказы 14925 Ча…" at bounding box center [608, 293] width 1216 height 587
click at [205, 126] on span "Услуги" at bounding box center [199, 133] width 66 height 17
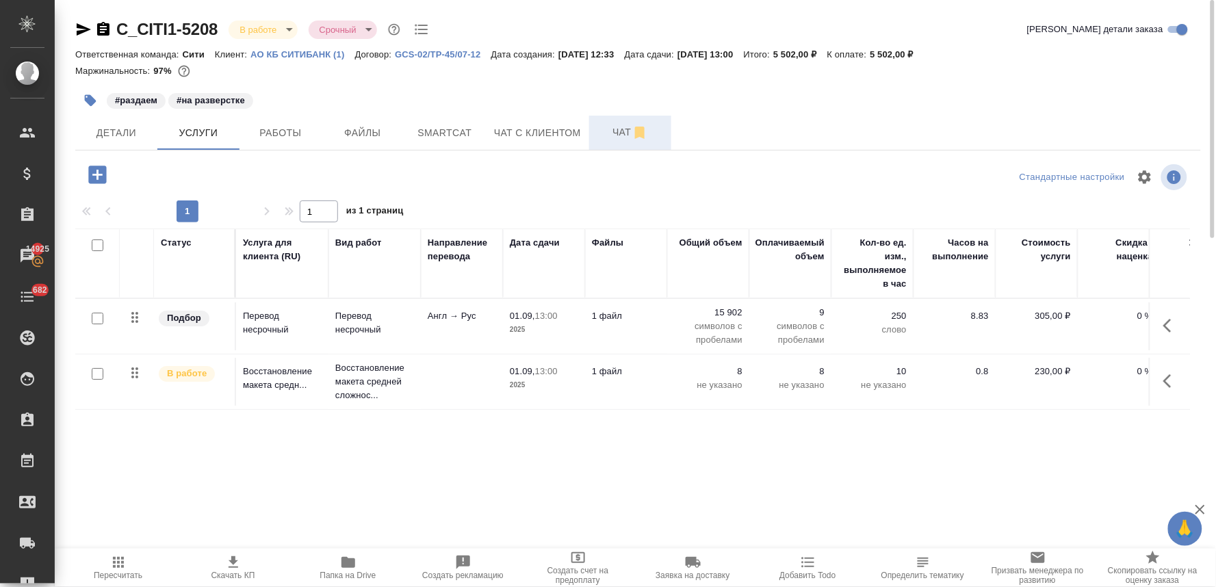
click at [614, 133] on span "Чат" at bounding box center [630, 132] width 66 height 17
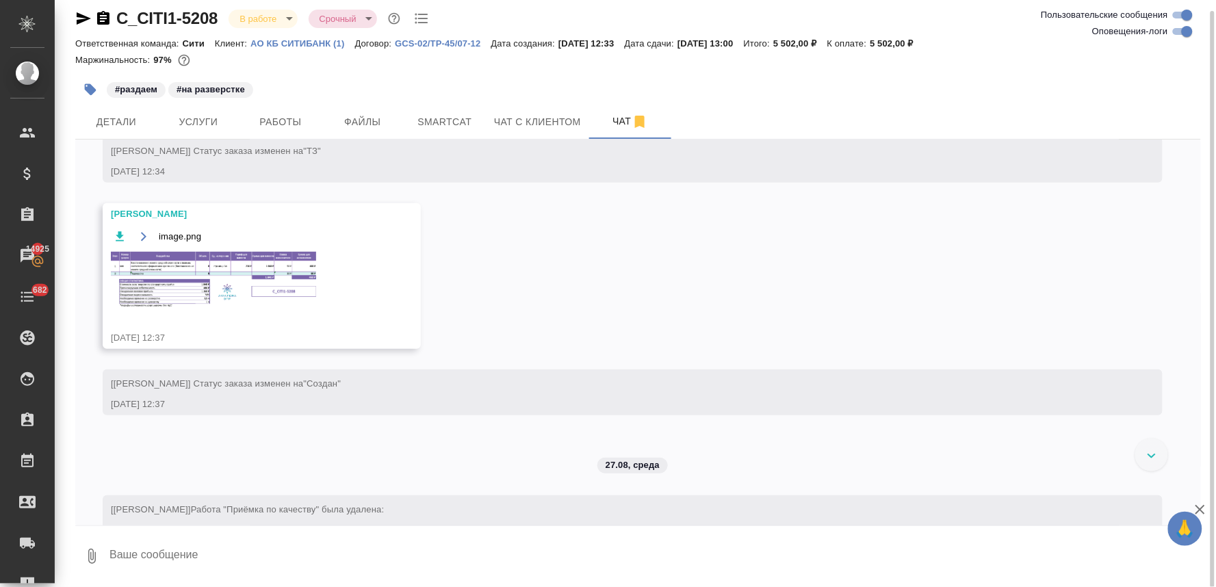
scroll to position [228, 0]
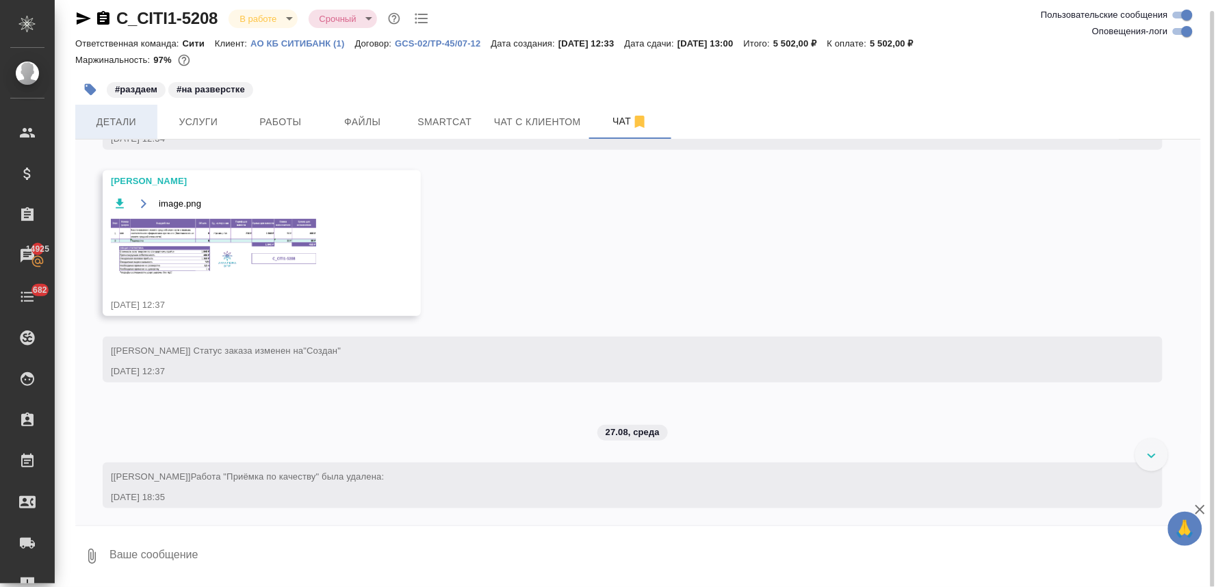
click at [125, 121] on span "Детали" at bounding box center [116, 122] width 66 height 17
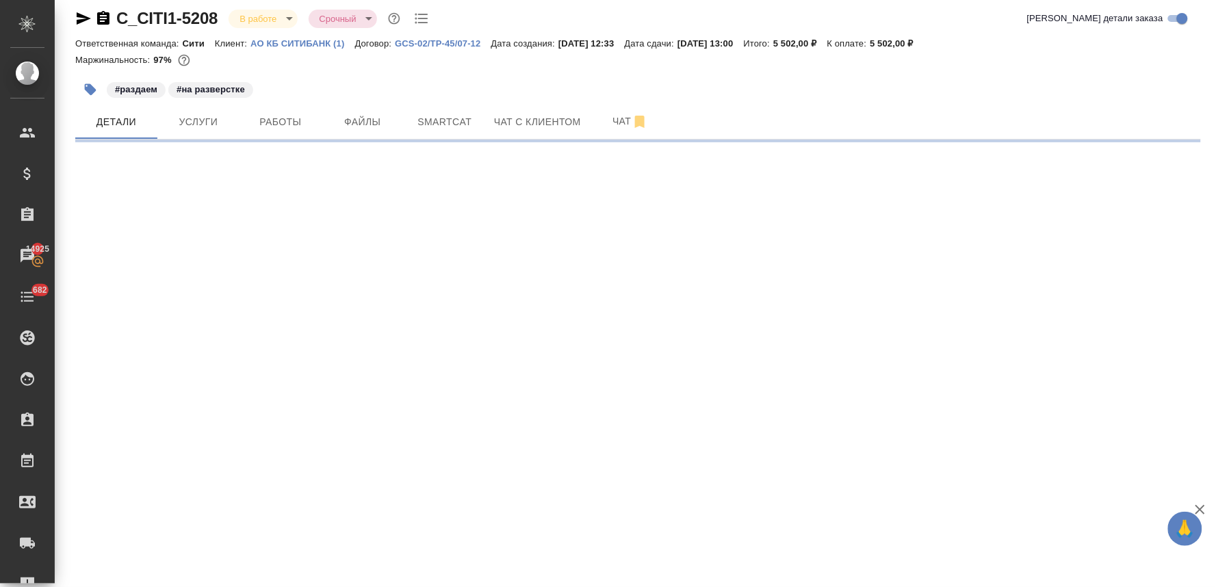
select select "RU"
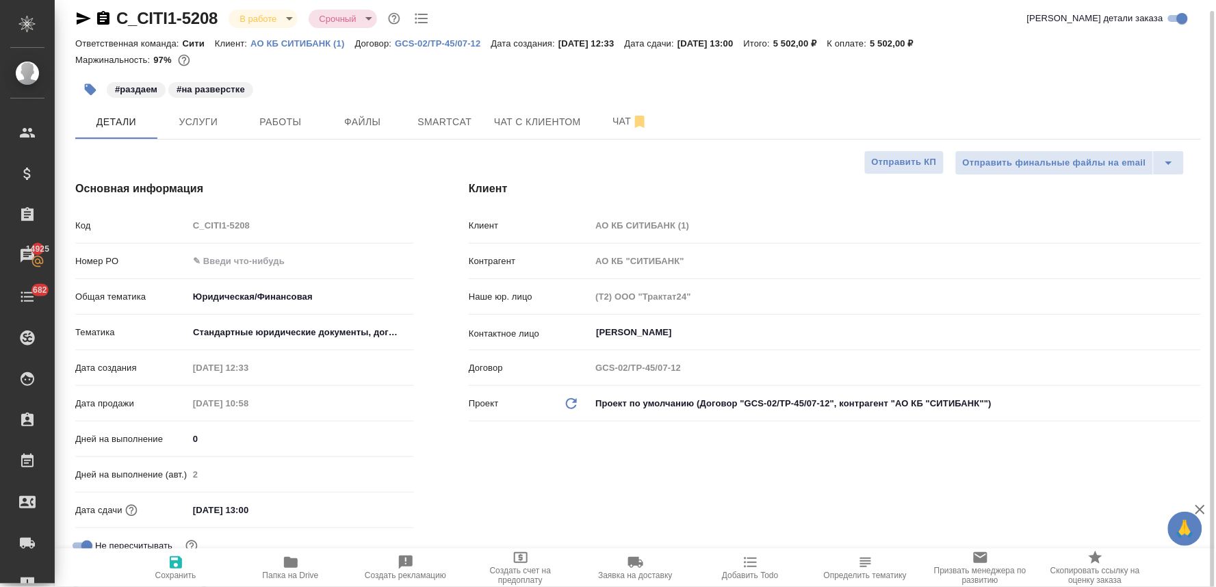
type textarea "x"
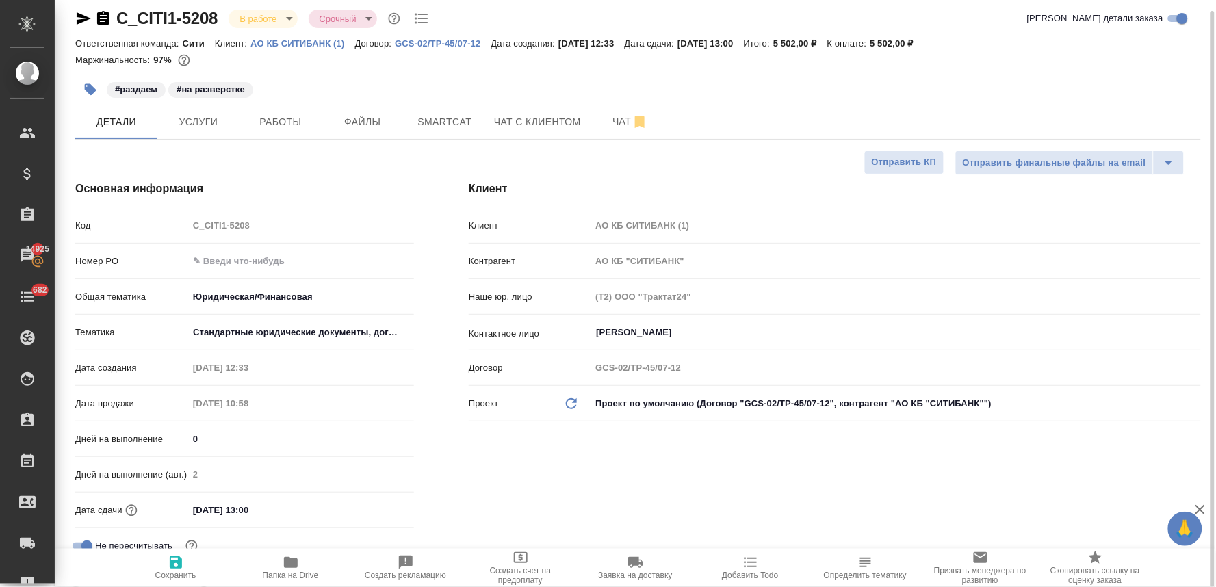
type textarea "x"
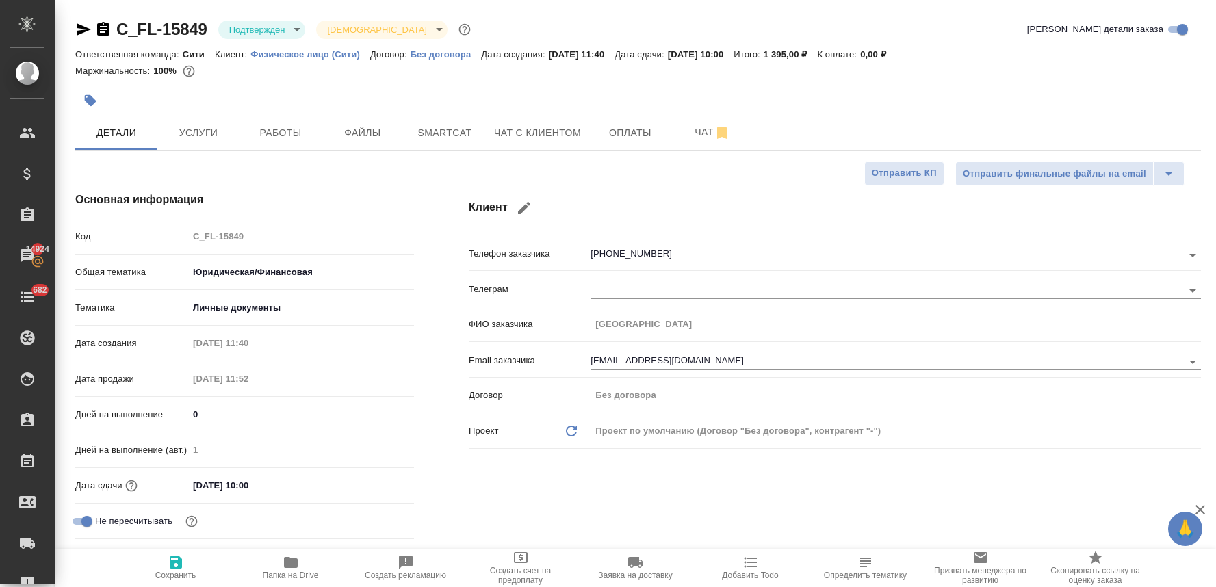
select select "RU"
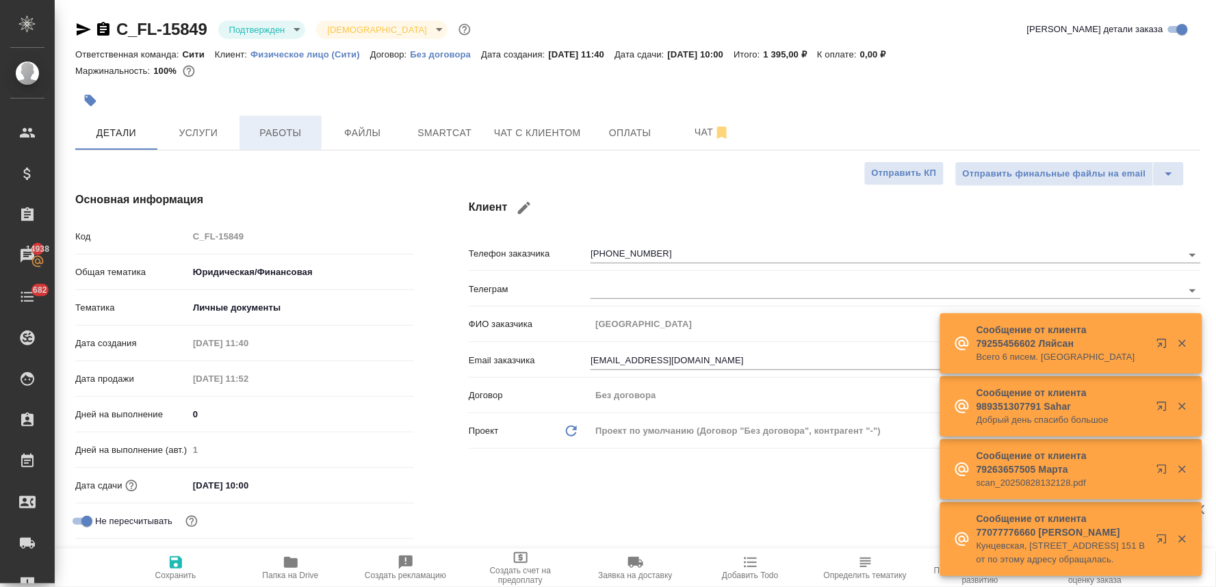
click at [278, 133] on span "Работы" at bounding box center [281, 133] width 66 height 17
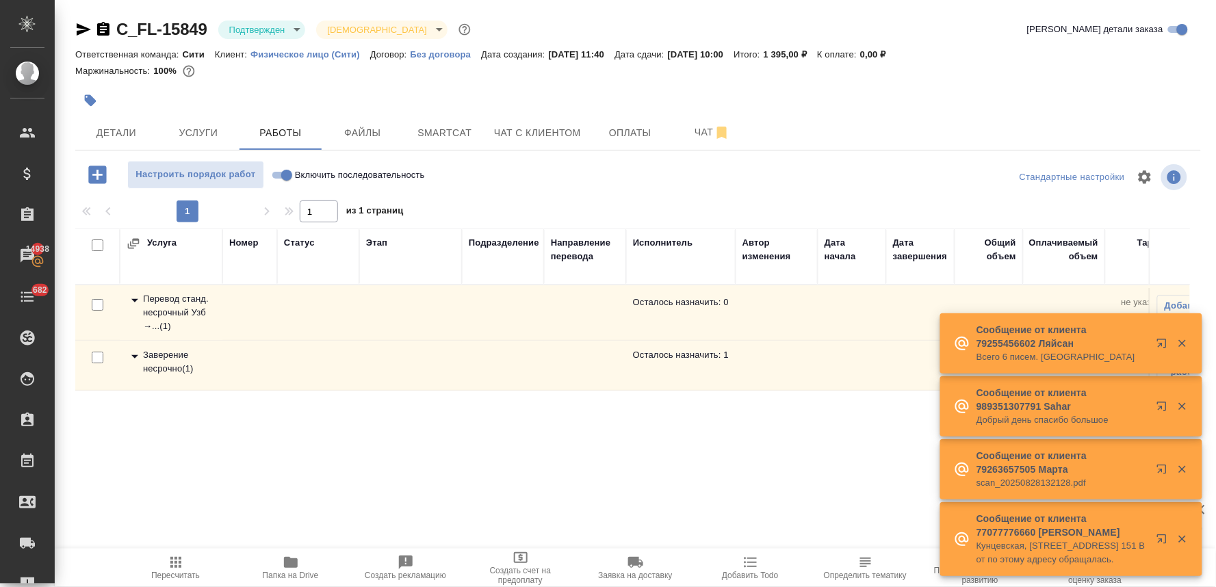
click at [172, 315] on div "Перевод станд. несрочный Узб →... ( 1 )" at bounding box center [171, 312] width 89 height 41
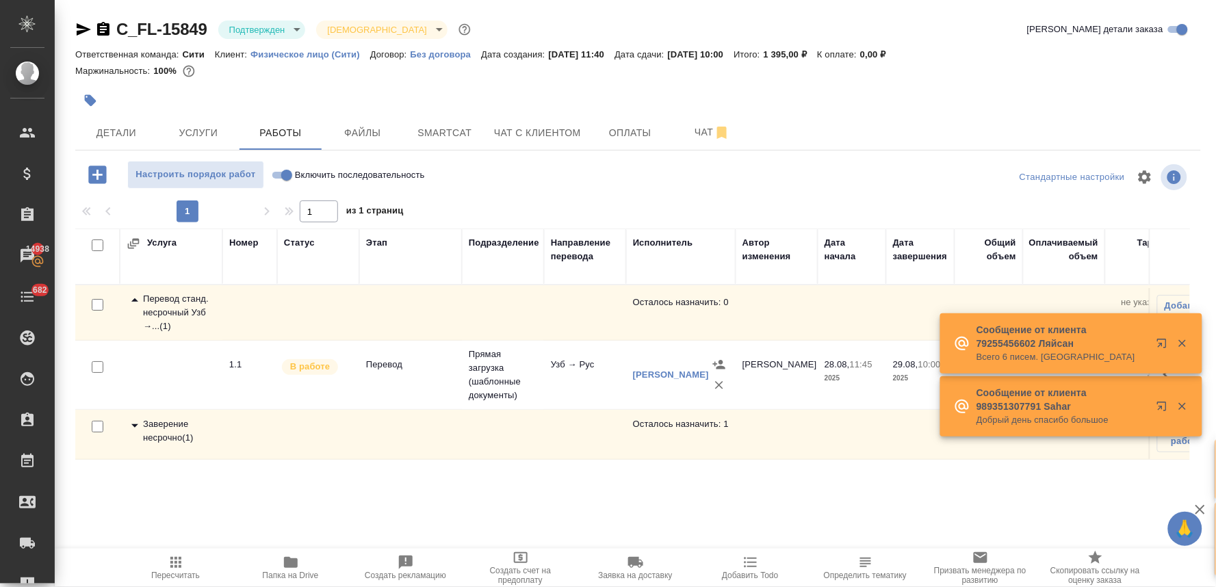
click at [254, 19] on body "🙏 .cls-1 fill:#fff; AWATERA [PERSON_NAME] Спецификации Заказы 14938 Чаты 682 To…" at bounding box center [608, 293] width 1216 height 587
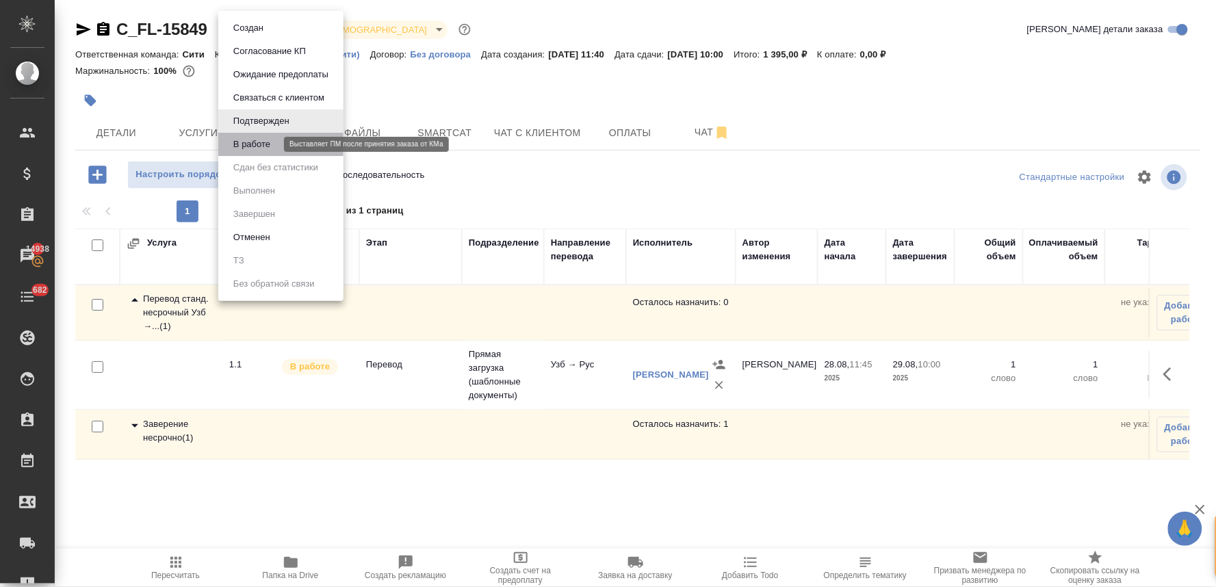
click at [265, 142] on button "В работе" at bounding box center [251, 144] width 45 height 15
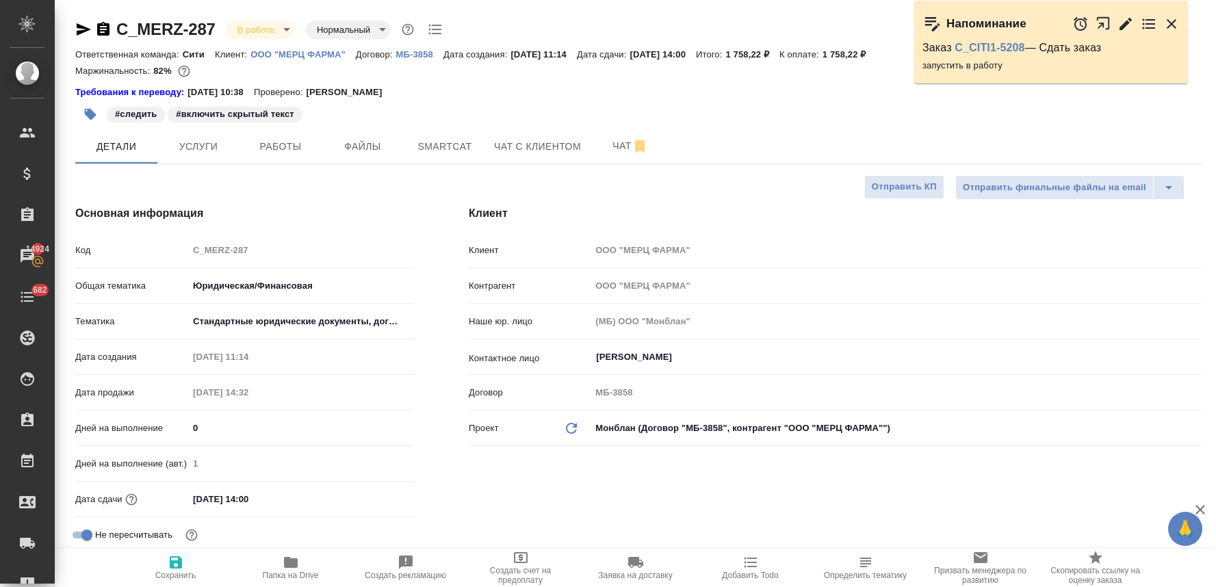
select select "RU"
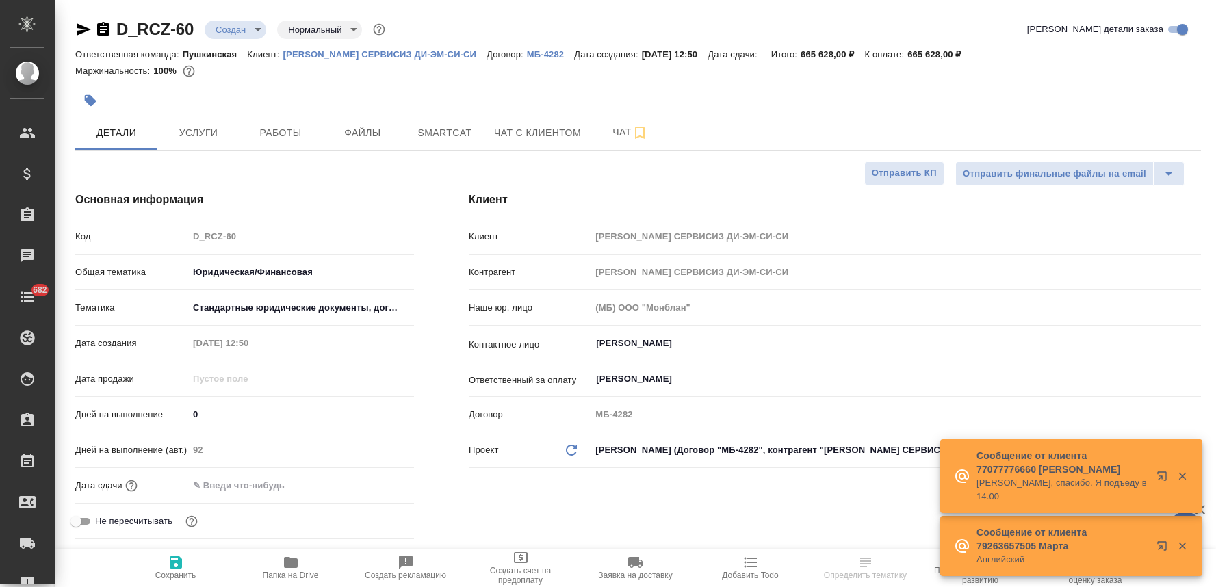
select select "RU"
click at [291, 570] on icon "button" at bounding box center [291, 562] width 16 height 16
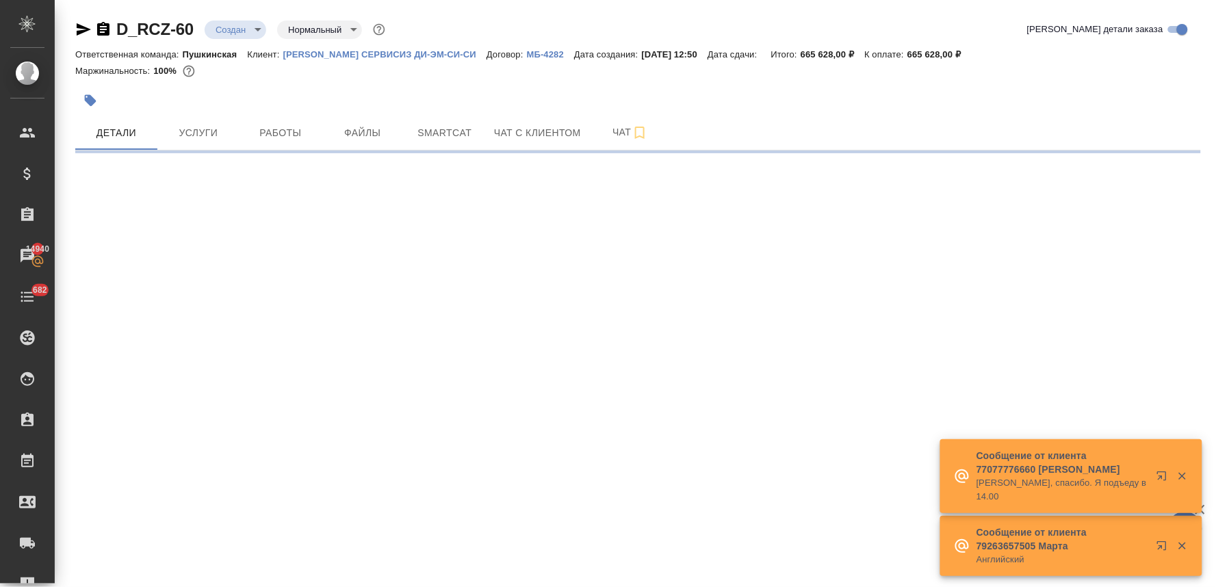
select select "RU"
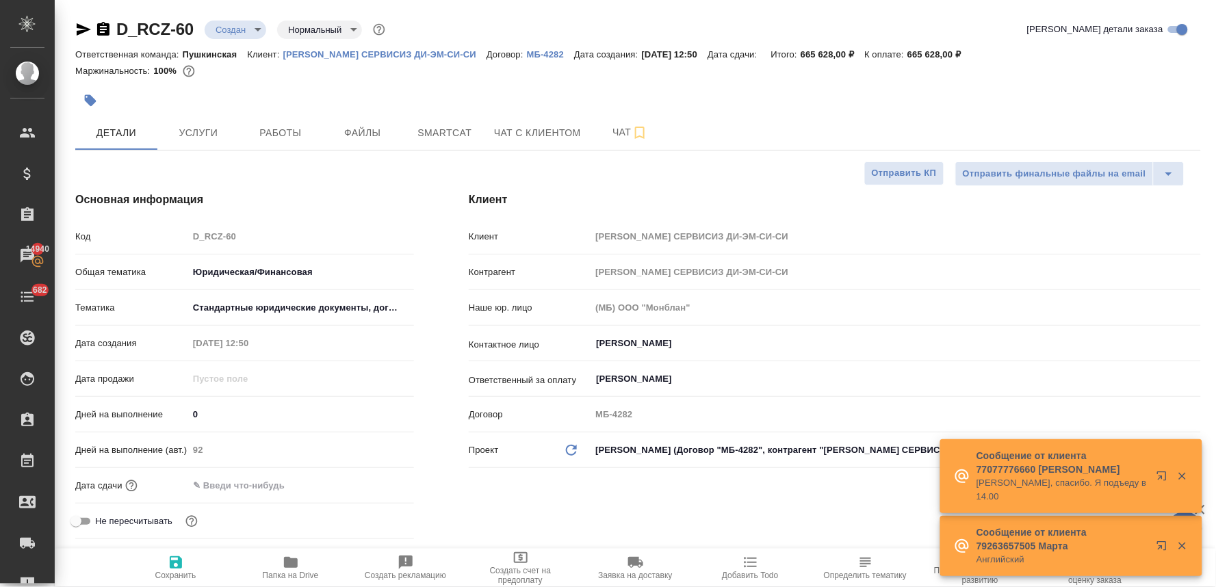
type textarea "x"
click at [192, 142] on button "Услуги" at bounding box center [198, 133] width 82 height 34
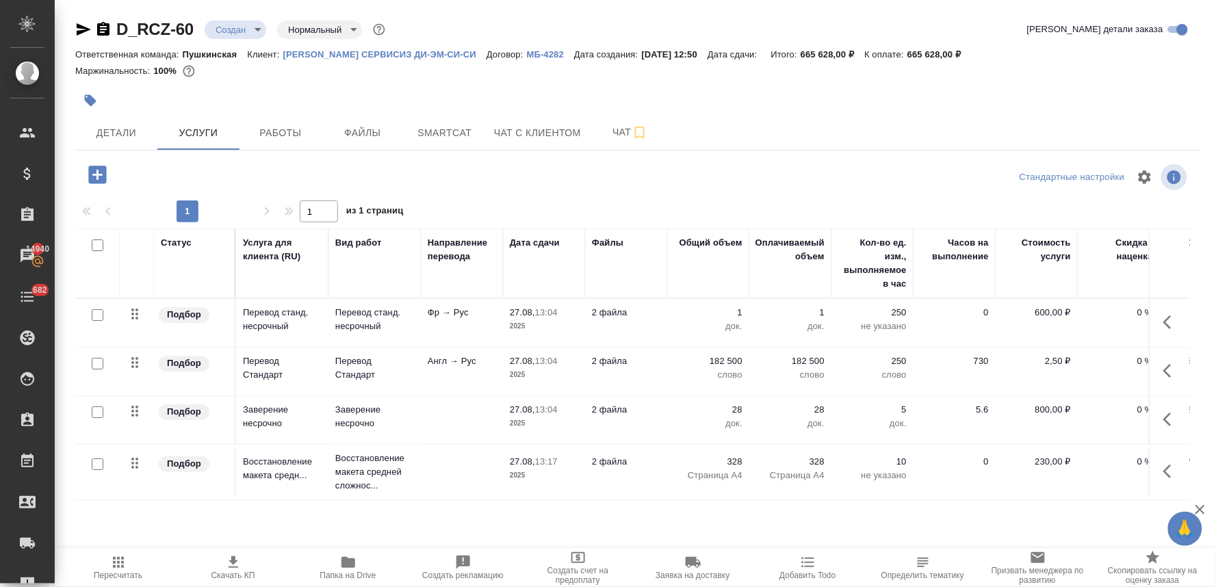
click at [1130, 94] on div at bounding box center [637, 101] width 1125 height 30
click at [618, 127] on span "Чат" at bounding box center [630, 132] width 66 height 17
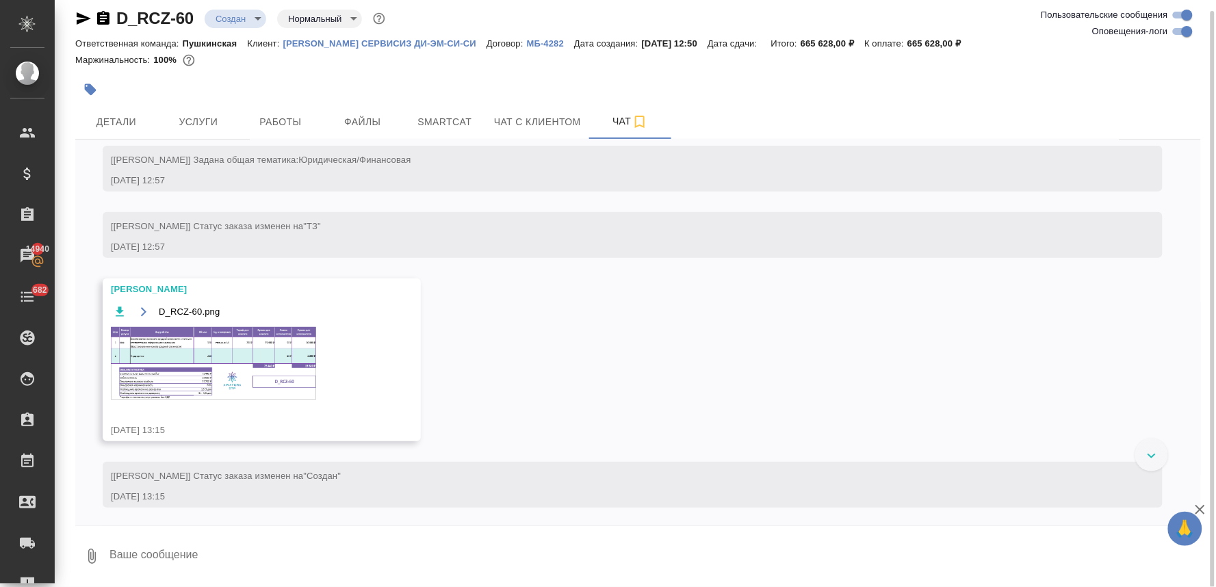
scroll to position [228, 0]
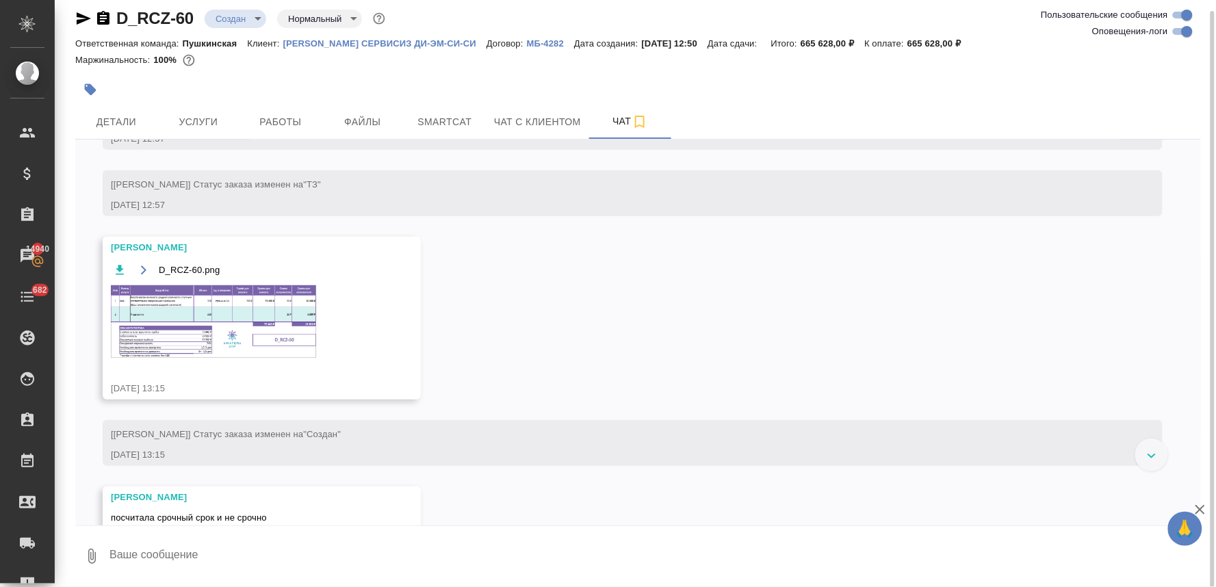
click at [289, 313] on img at bounding box center [213, 321] width 205 height 73
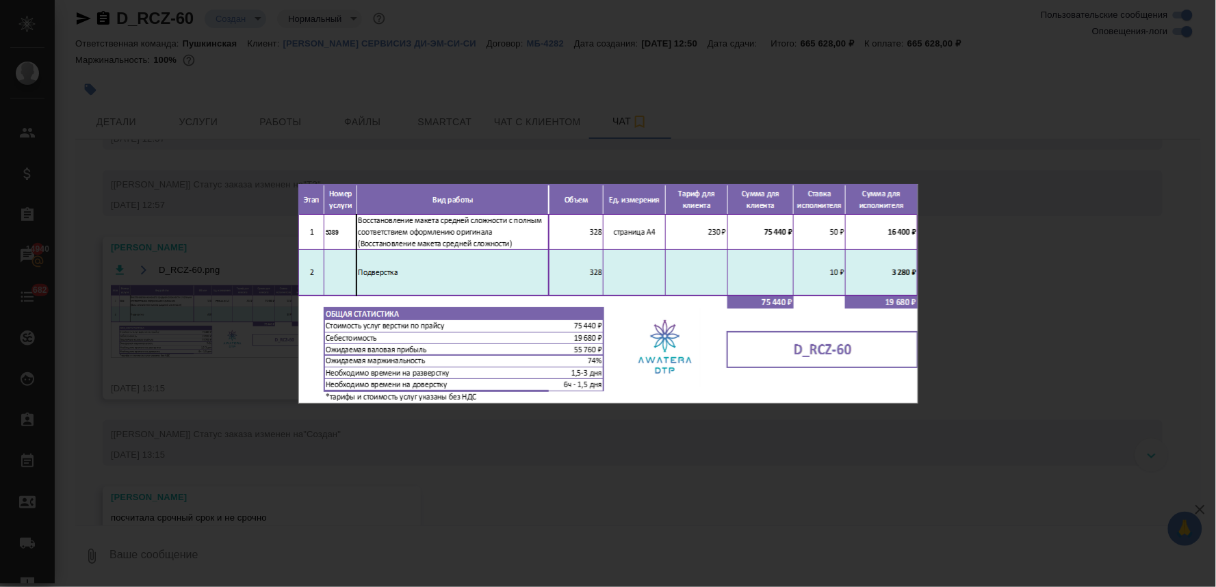
click at [439, 465] on div "D_RCZ-60.png 1 of 1" at bounding box center [608, 293] width 1216 height 587
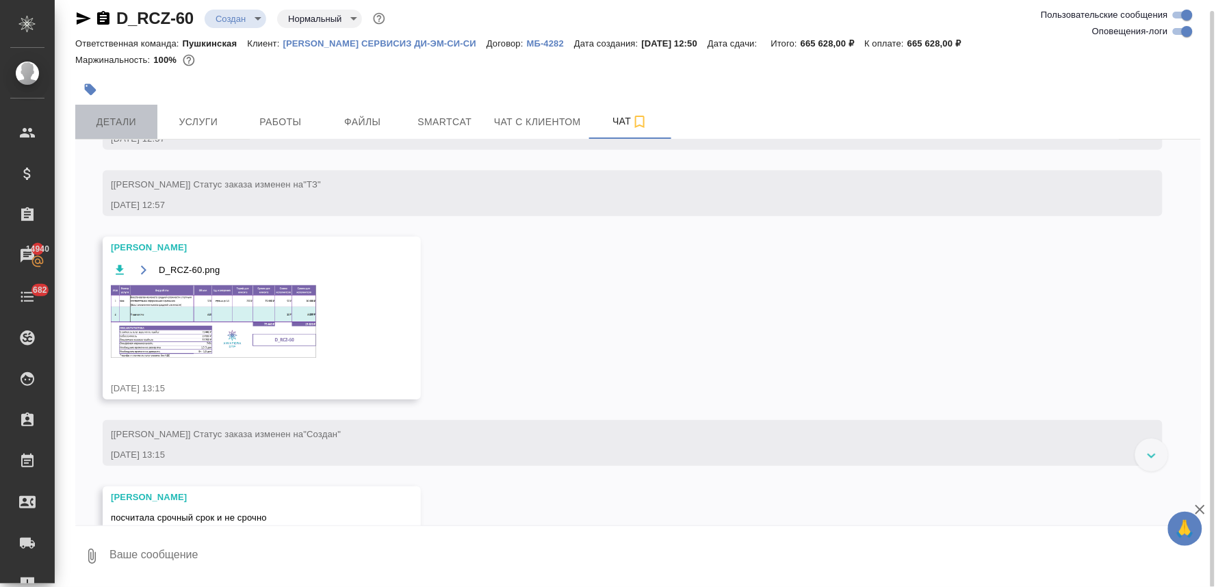
click at [127, 130] on button "Детали" at bounding box center [116, 122] width 82 height 34
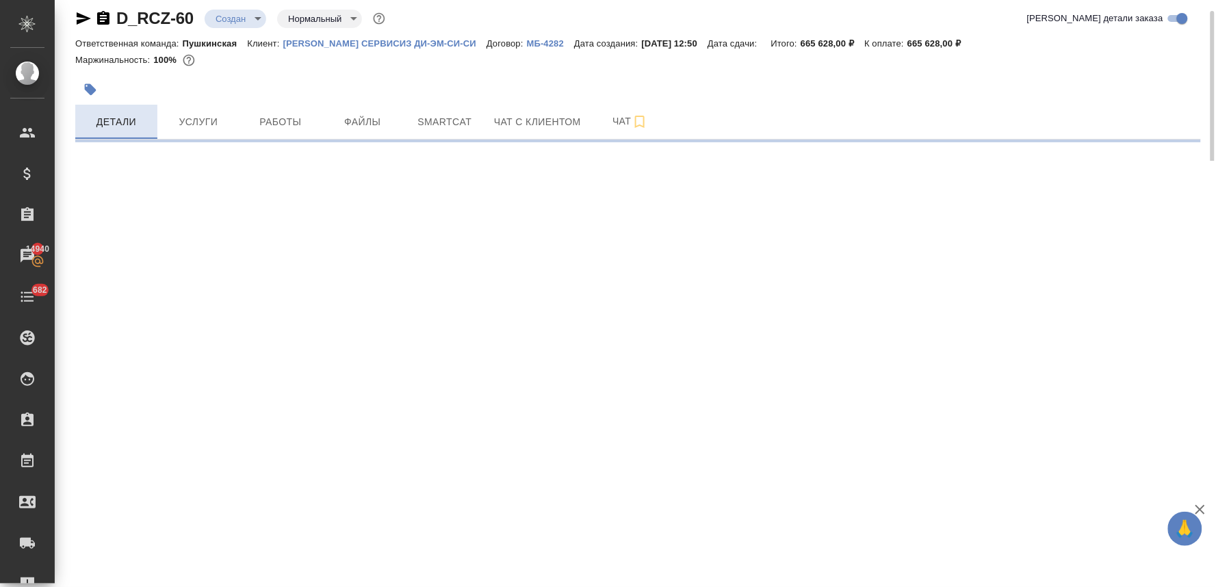
select select "RU"
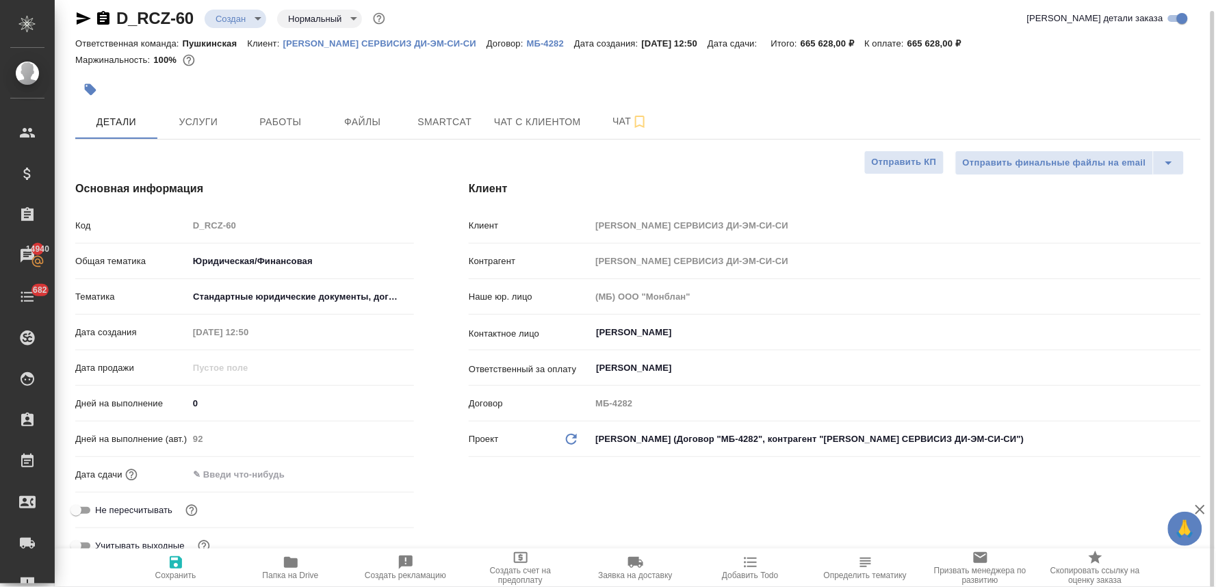
type textarea "x"
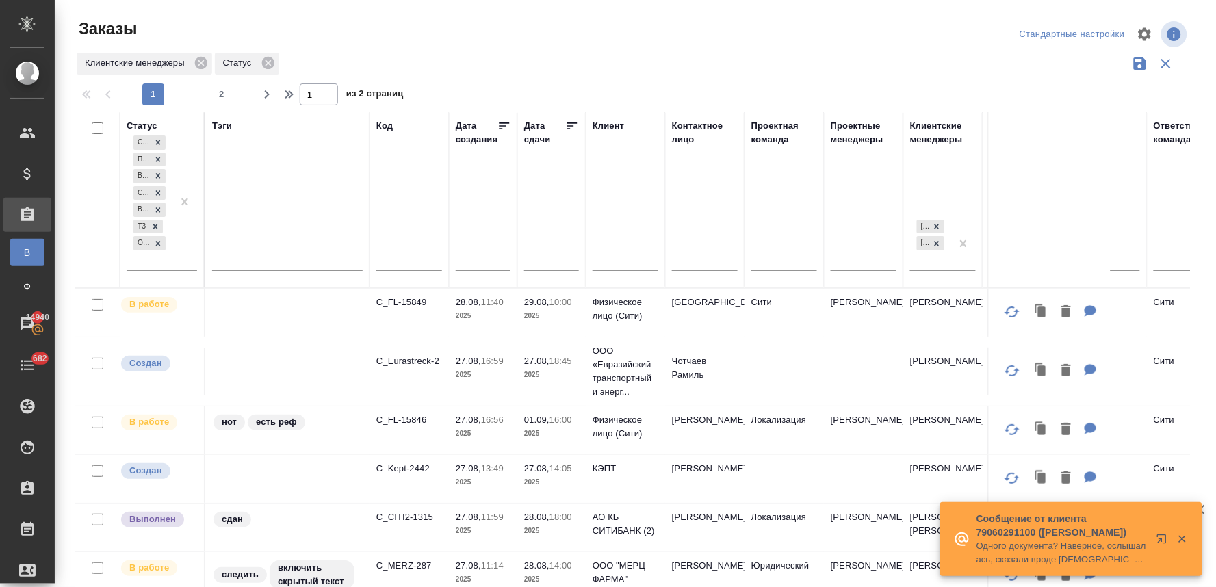
scroll to position [304, 0]
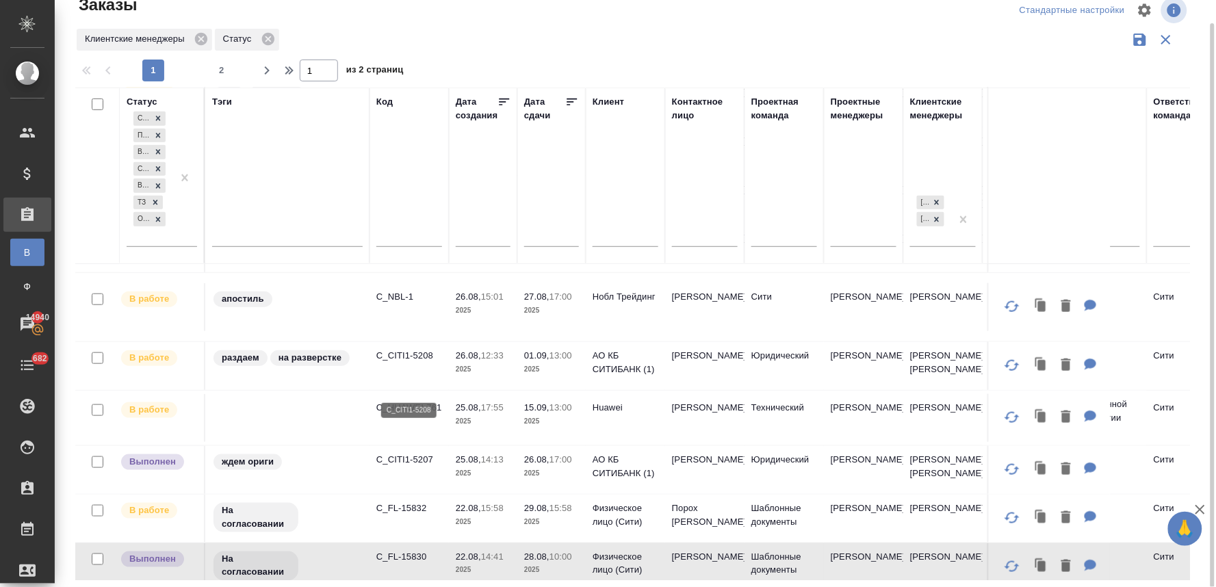
click at [415, 363] on p "C_CITI1-5208" at bounding box center [409, 356] width 66 height 14
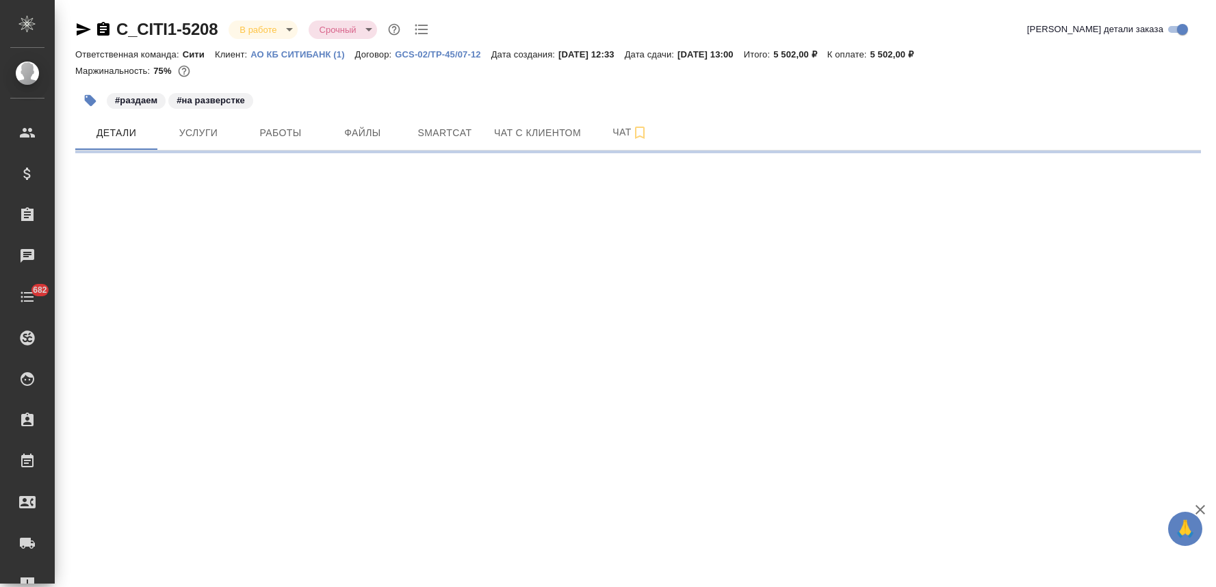
select select "RU"
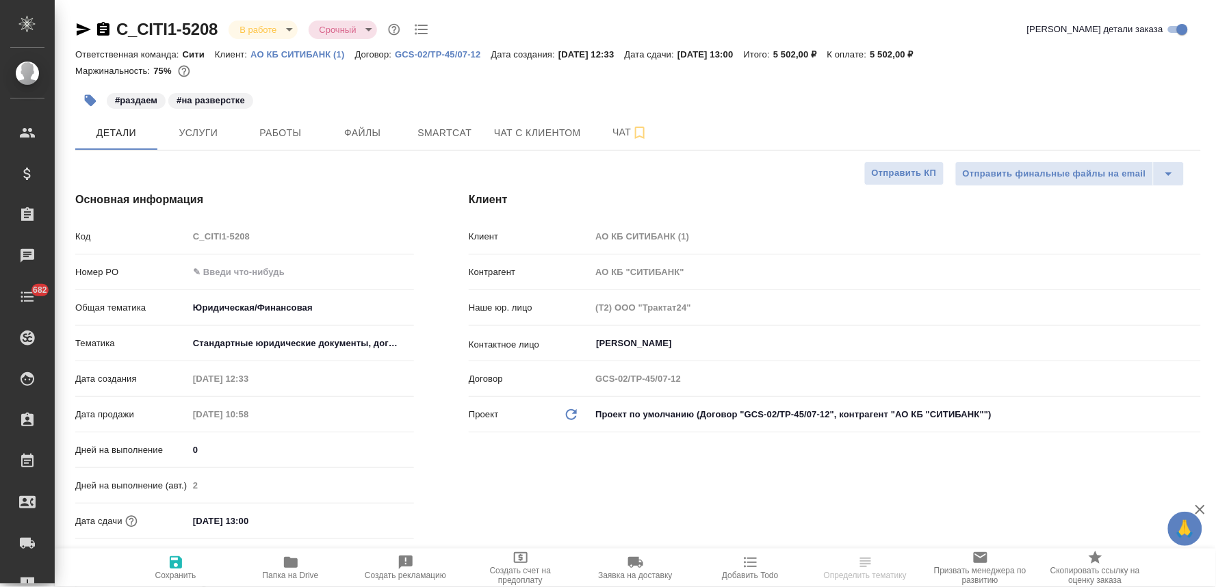
type textarea "x"
click at [207, 140] on span "Услуги" at bounding box center [199, 133] width 66 height 17
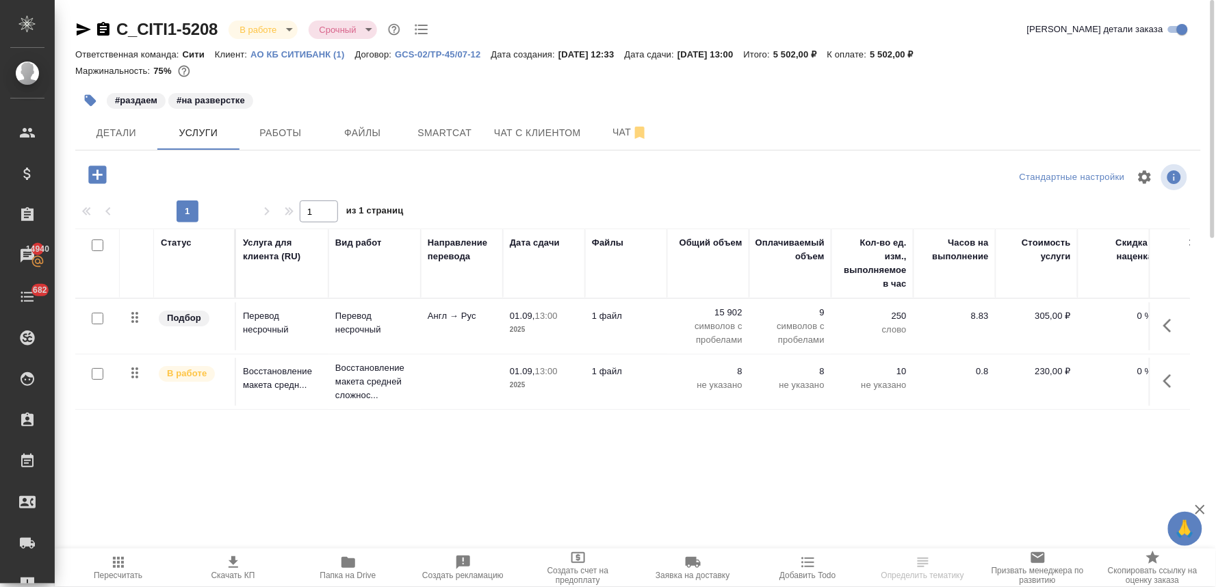
click at [99, 170] on icon "button" at bounding box center [97, 175] width 18 height 18
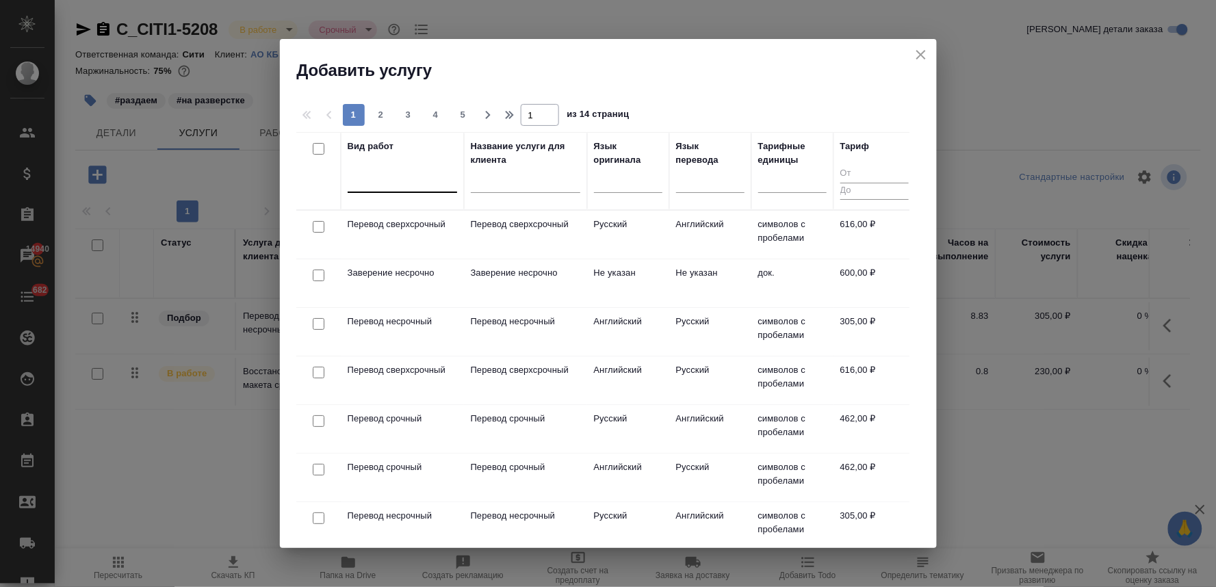
click at [421, 181] on div at bounding box center [402, 179] width 109 height 20
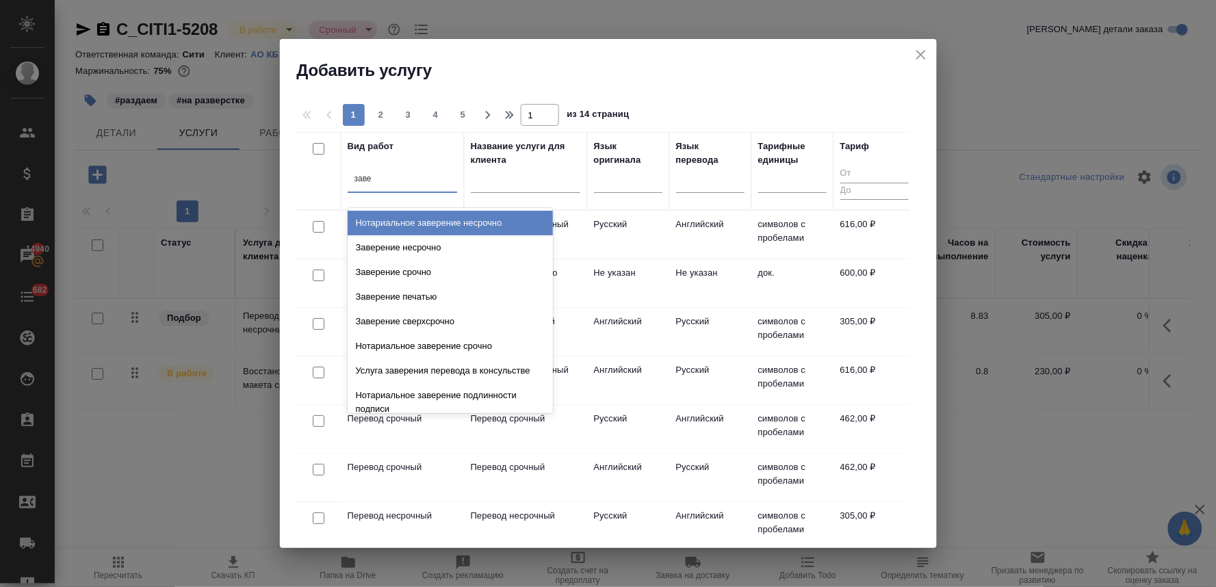
type input "завер"
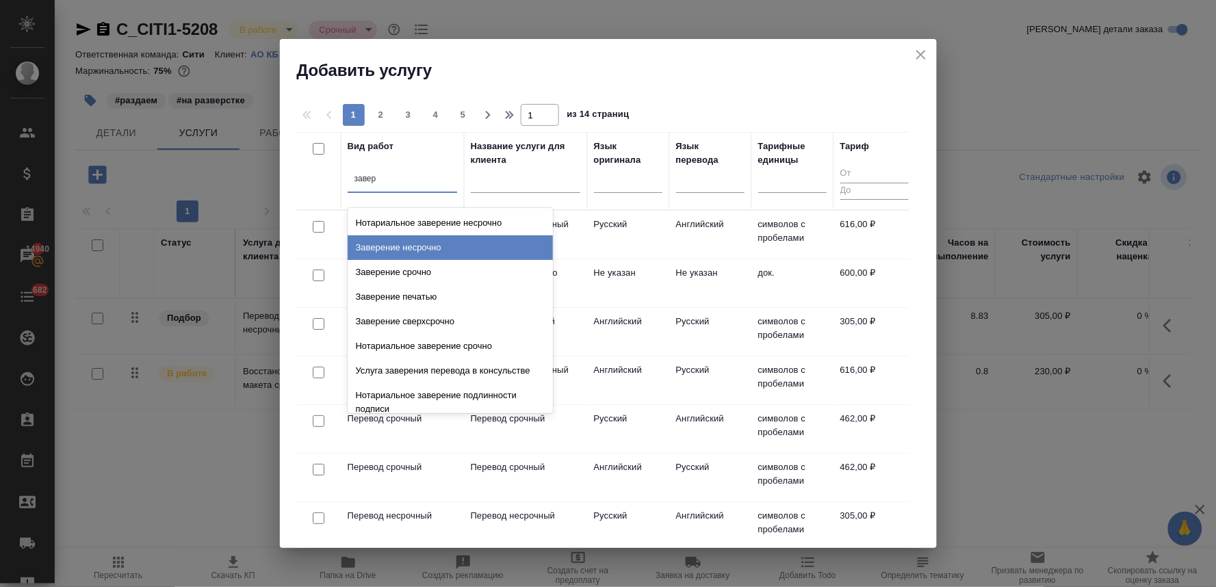
click at [418, 247] on div "Заверение несрочно" at bounding box center [450, 247] width 205 height 25
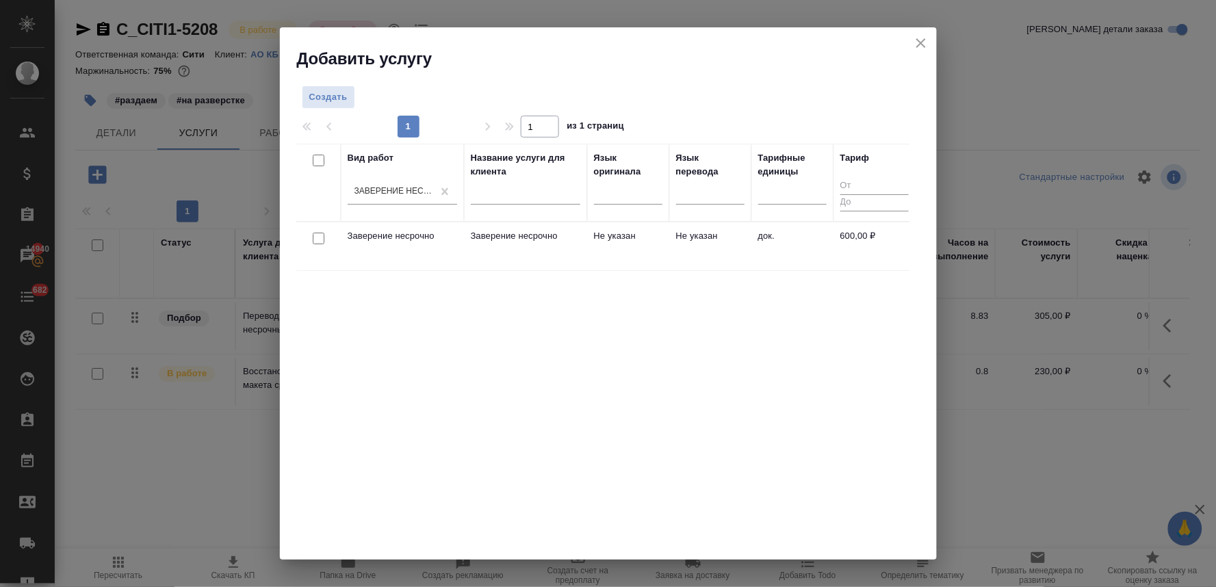
click at [313, 238] on input "checkbox" at bounding box center [319, 239] width 12 height 12
checkbox input "true"
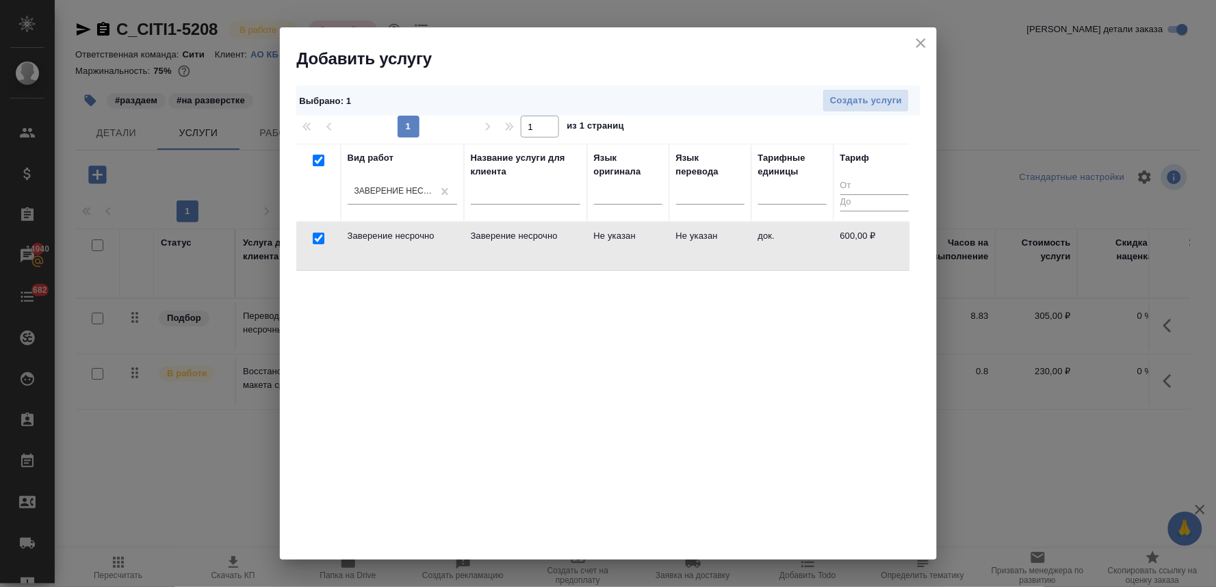
click at [851, 86] on div "Выбрано : 1 Создать услуги" at bounding box center [608, 101] width 624 height 31
click at [852, 93] on span "Создать услуги" at bounding box center [866, 101] width 72 height 16
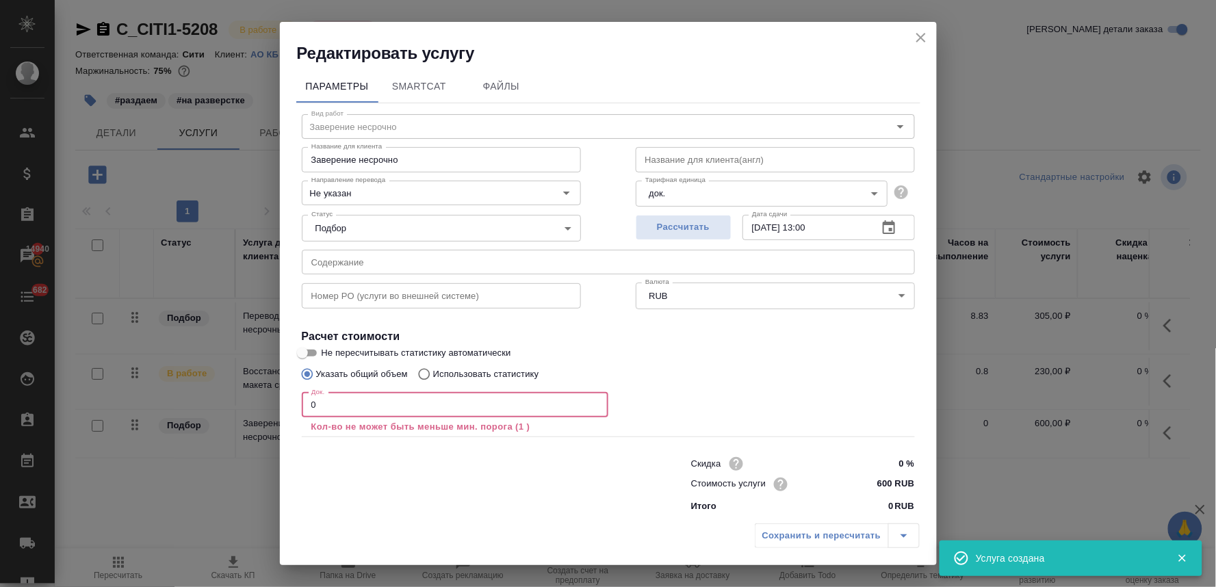
drag, startPoint x: 323, startPoint y: 407, endPoint x: 286, endPoint y: 407, distance: 36.9
click at [286, 407] on div "Параметры SmartCat Файлы Вид работ Заверение несрочно Вид работ Название для кл…" at bounding box center [608, 290] width 657 height 452
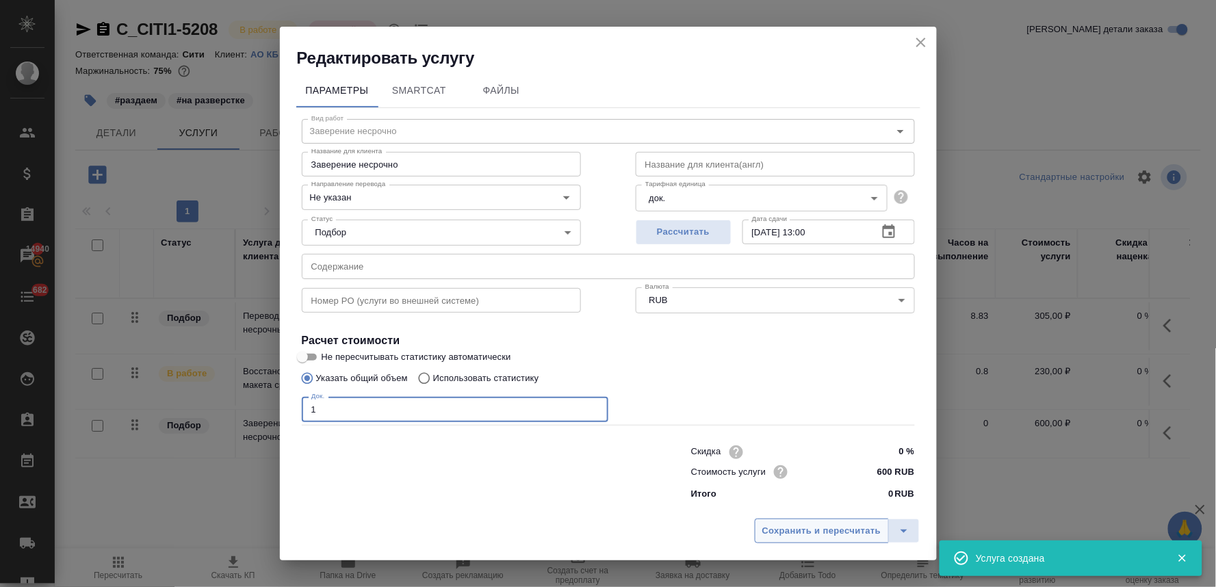
type input "1"
click at [826, 535] on span "Сохранить и пересчитать" at bounding box center [821, 531] width 119 height 16
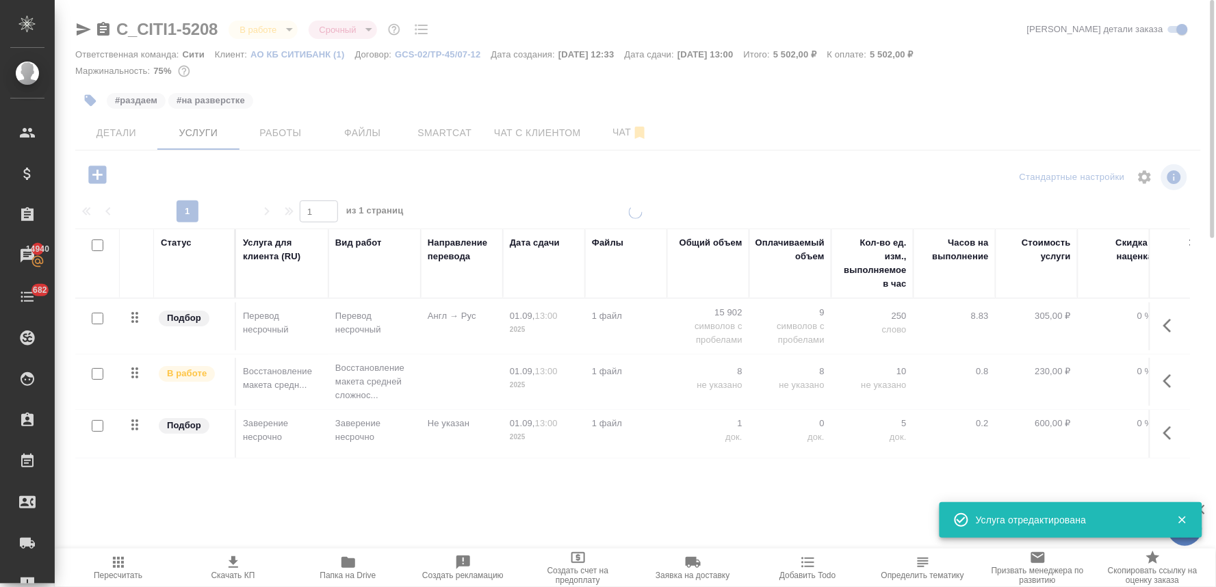
type input "normal"
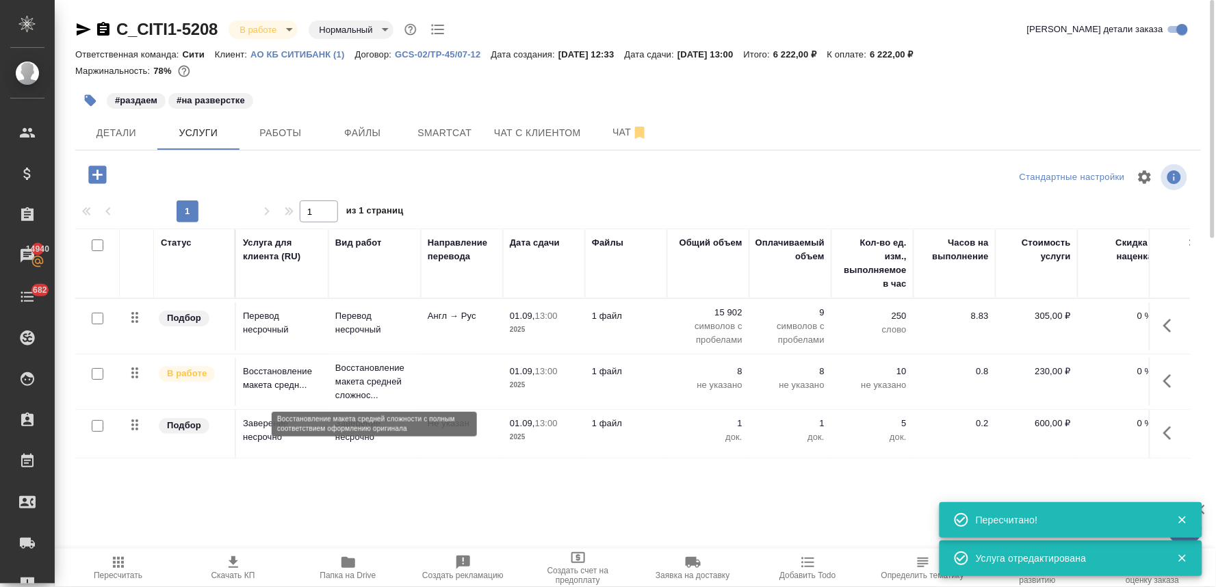
click at [367, 374] on p "Восстановление макета средней сложнос..." at bounding box center [374, 381] width 79 height 41
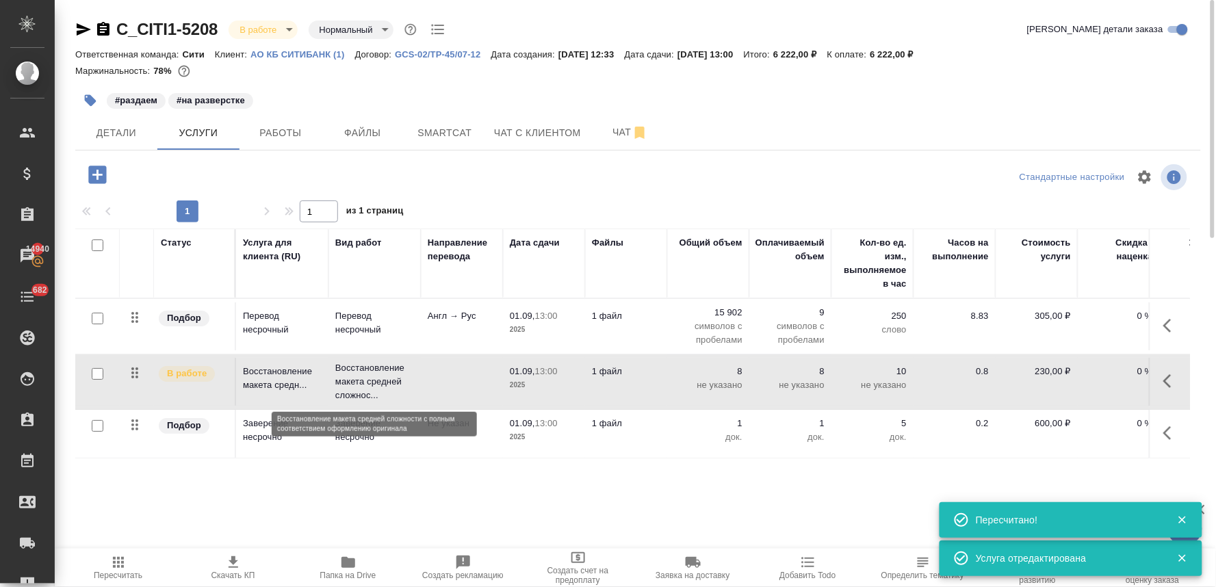
click at [367, 374] on p "Восстановление макета средней сложнос..." at bounding box center [374, 381] width 79 height 41
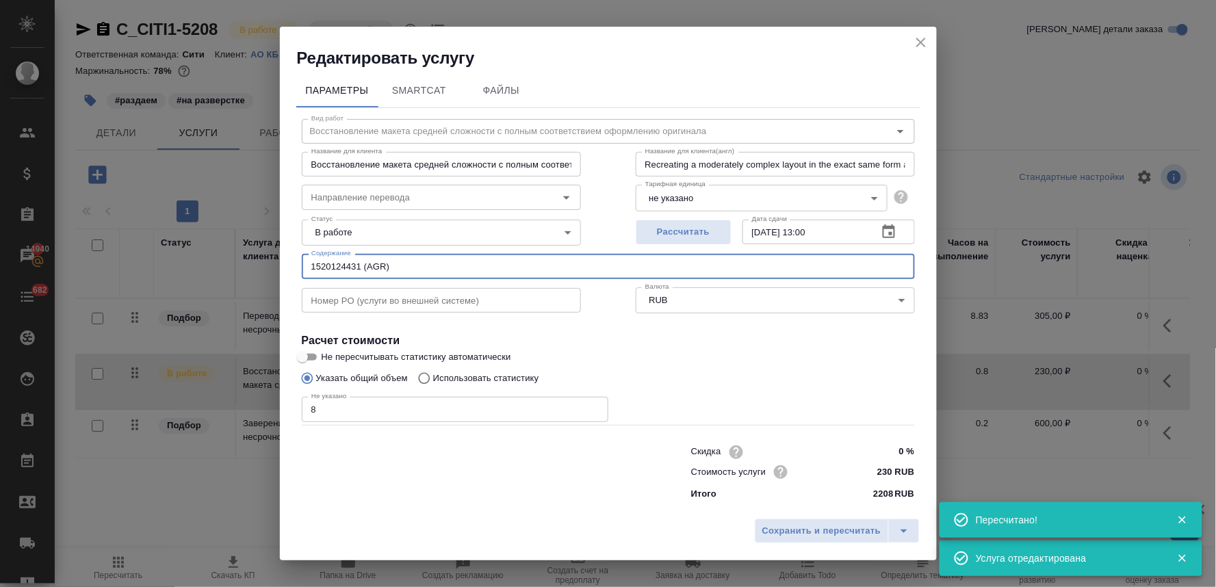
drag, startPoint x: 407, startPoint y: 270, endPoint x: 211, endPoint y: 270, distance: 196.3
click at [222, 268] on div "Редактировать услугу Параметры SmartCat Файлы Вид работ Восстановление макета с…" at bounding box center [608, 293] width 1216 height 587
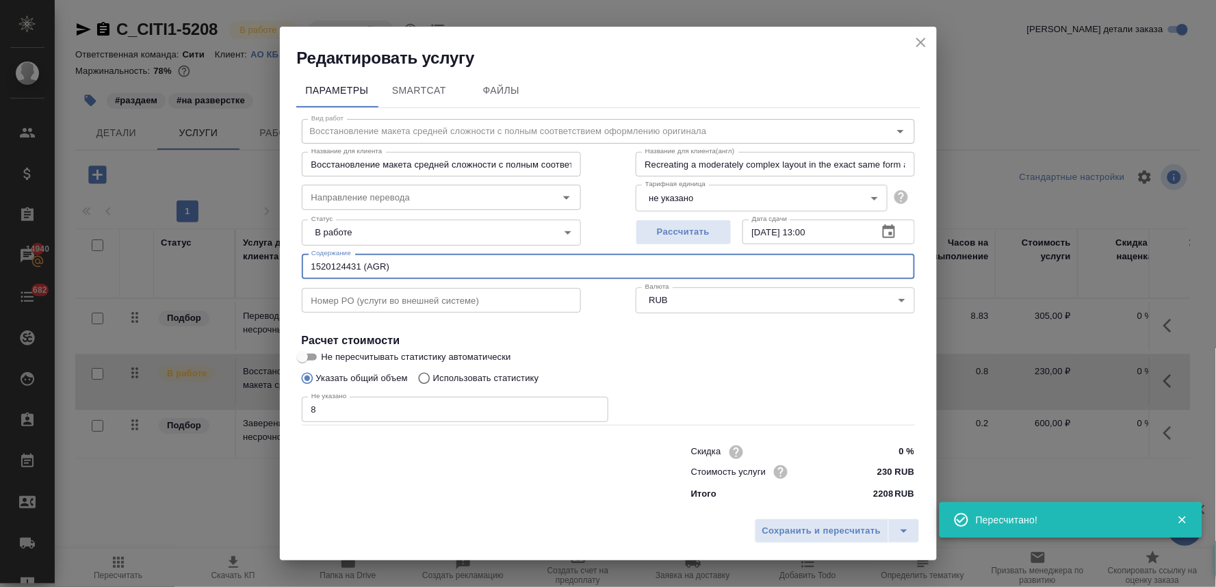
click at [926, 38] on icon "close" at bounding box center [921, 42] width 16 height 16
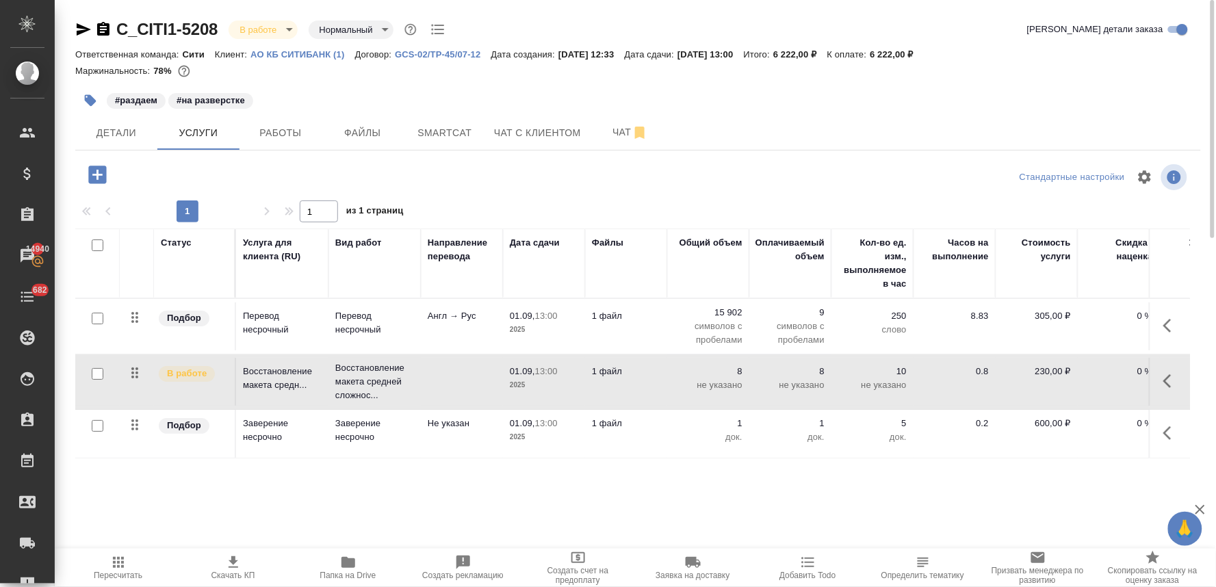
click at [350, 428] on p "Заверение несрочно" at bounding box center [374, 430] width 79 height 27
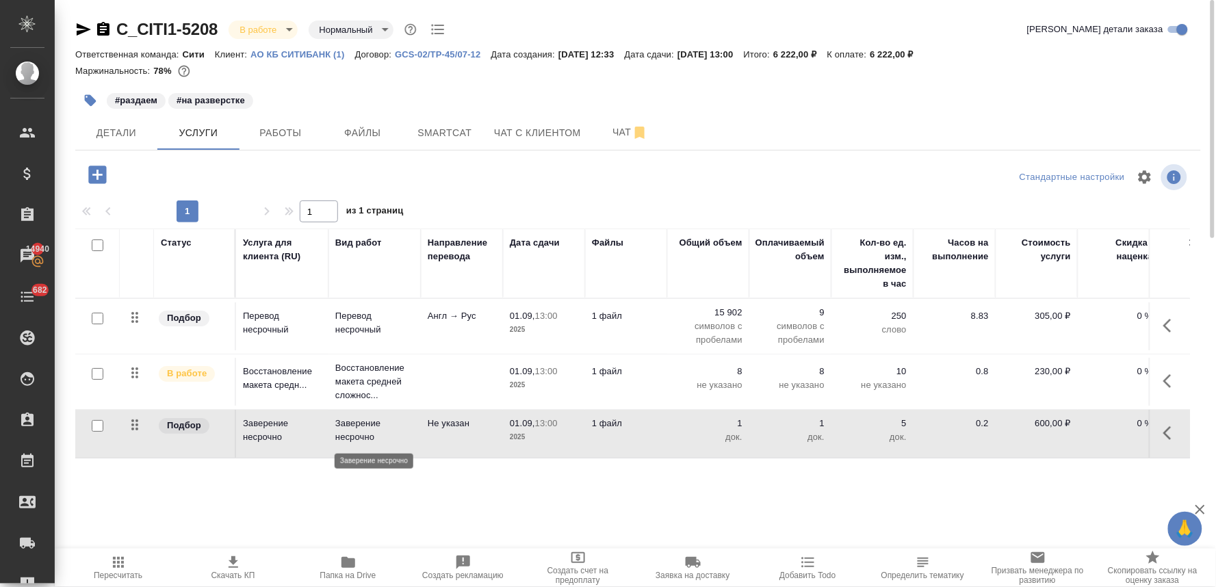
click at [350, 428] on p "Заверение несрочно" at bounding box center [374, 430] width 79 height 27
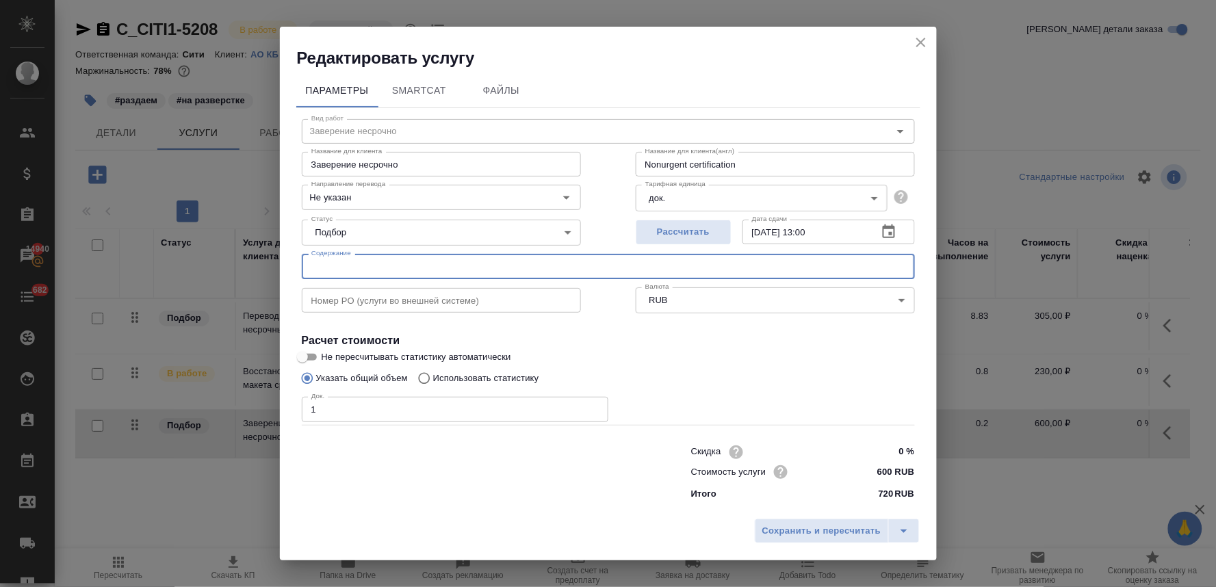
click at [339, 267] on input "text" at bounding box center [608, 266] width 613 height 25
paste input "1520124431 (AGR)"
type input "1520124431 (AGR)"
click at [783, 532] on span "Сохранить и пересчитать" at bounding box center [821, 531] width 119 height 16
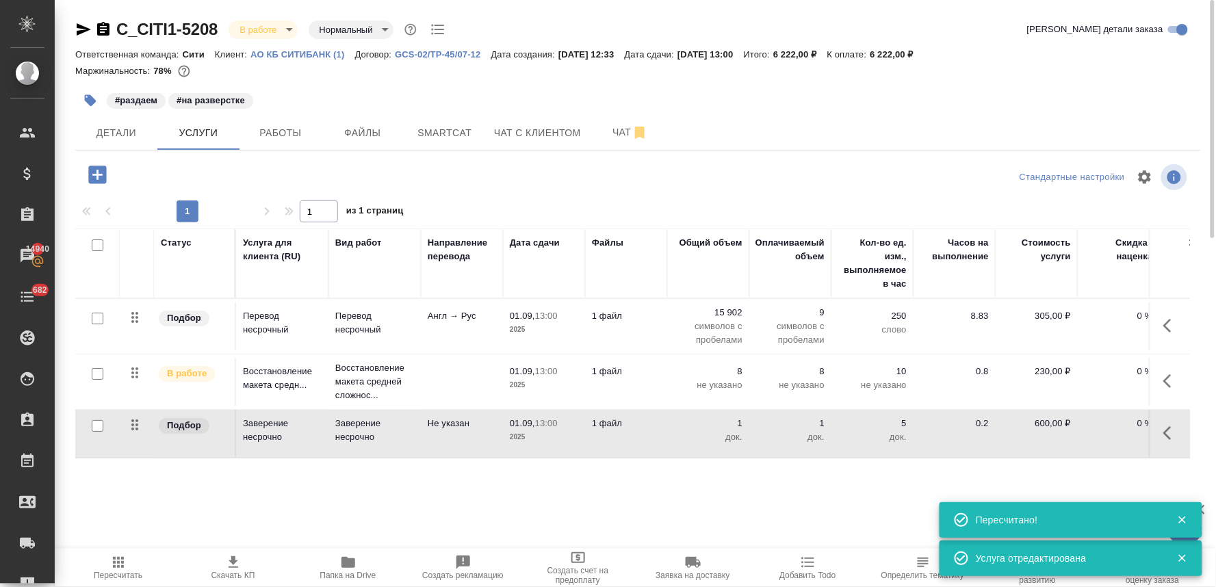
click at [93, 174] on icon "button" at bounding box center [98, 175] width 24 height 24
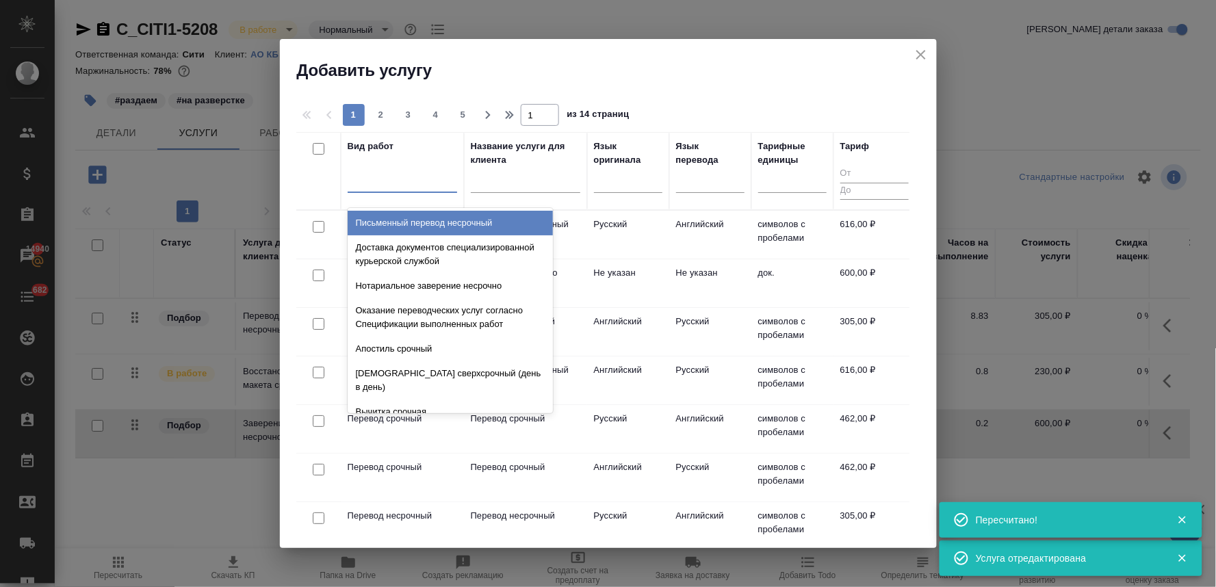
click at [384, 173] on div at bounding box center [402, 179] width 109 height 20
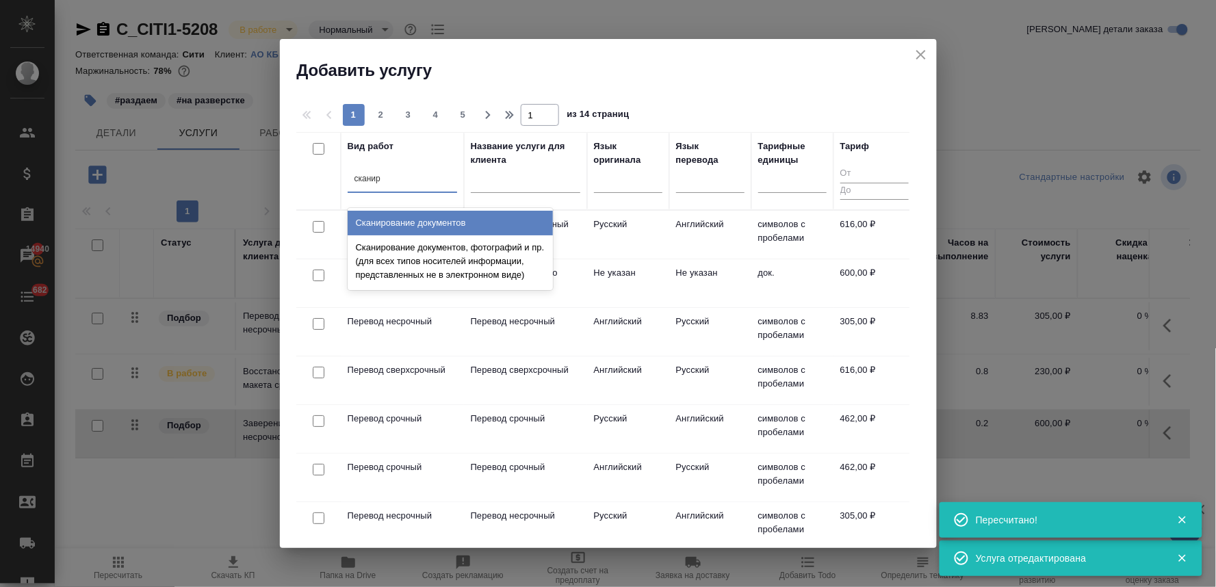
type input "сканиро"
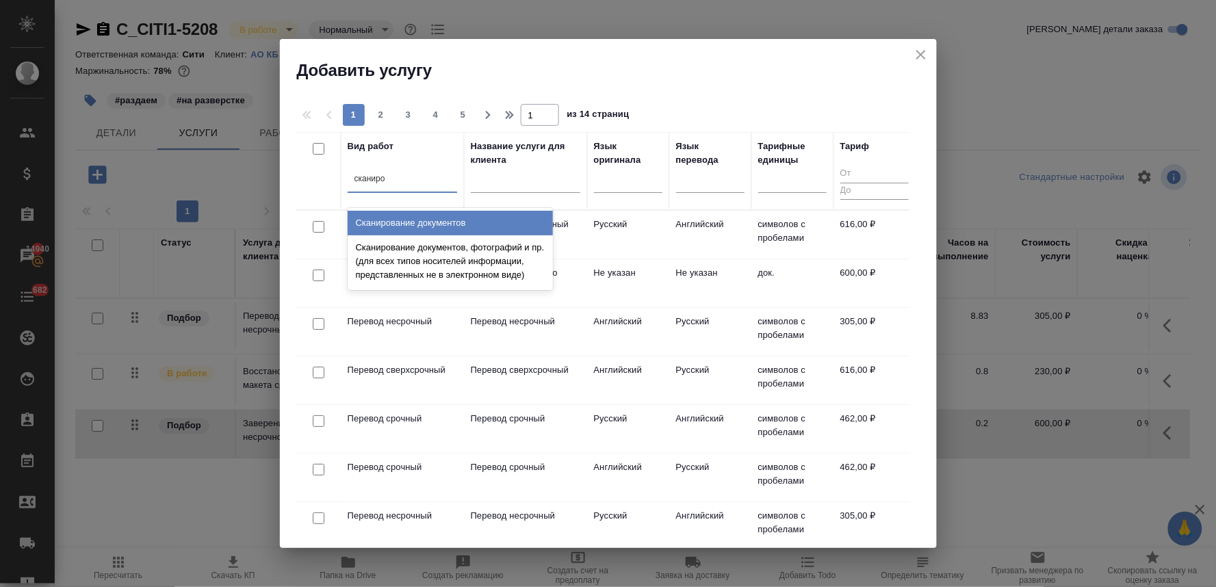
click at [418, 215] on div "Сканирование документов" at bounding box center [450, 223] width 205 height 25
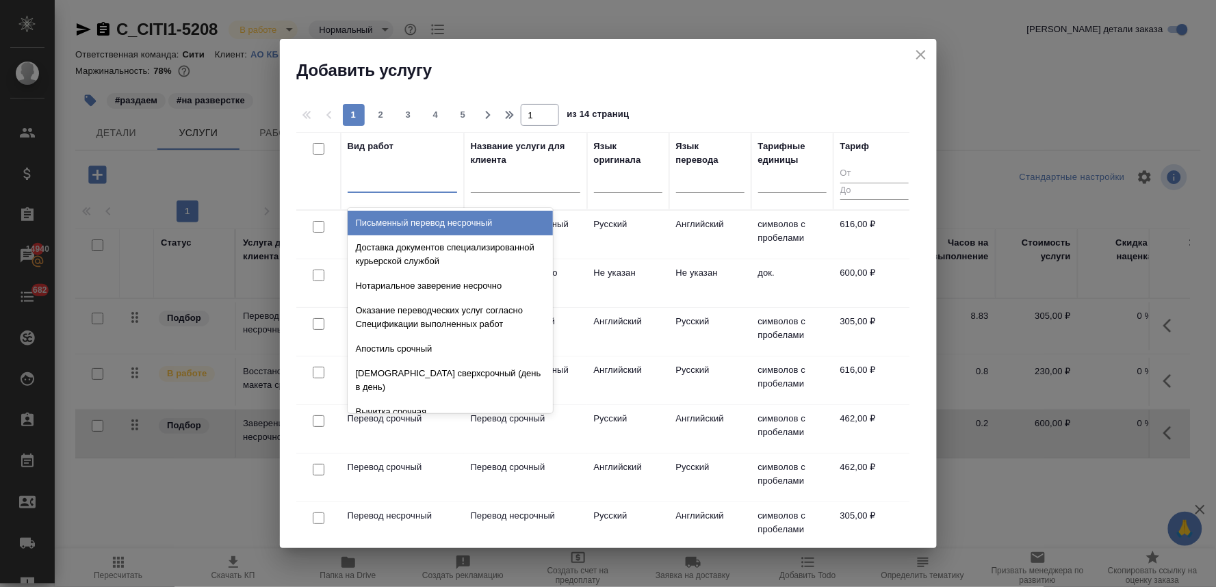
click at [392, 183] on div at bounding box center [402, 179] width 109 height 20
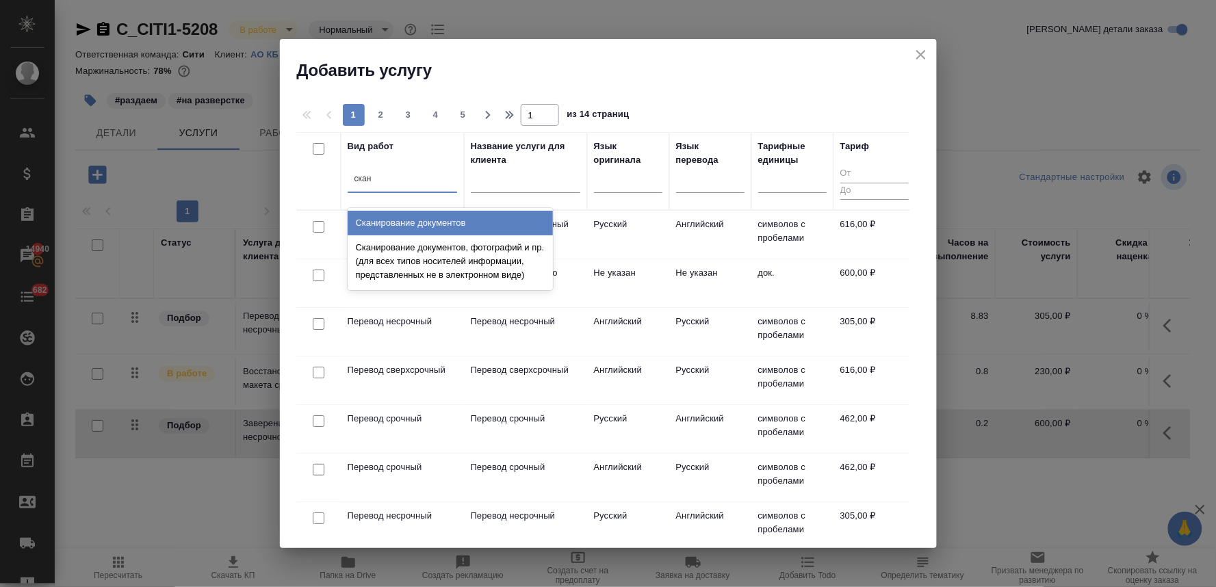
type input "скани"
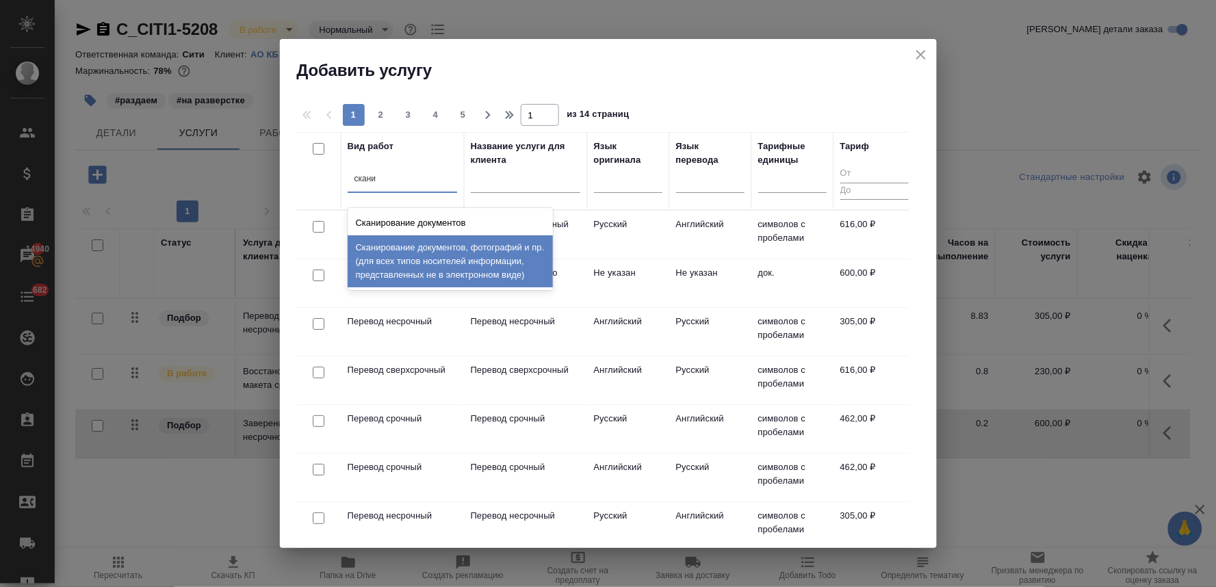
click at [412, 261] on div "Сканирование документов, фотографий и пр. (для всех типов носителей информации,…" at bounding box center [450, 261] width 205 height 52
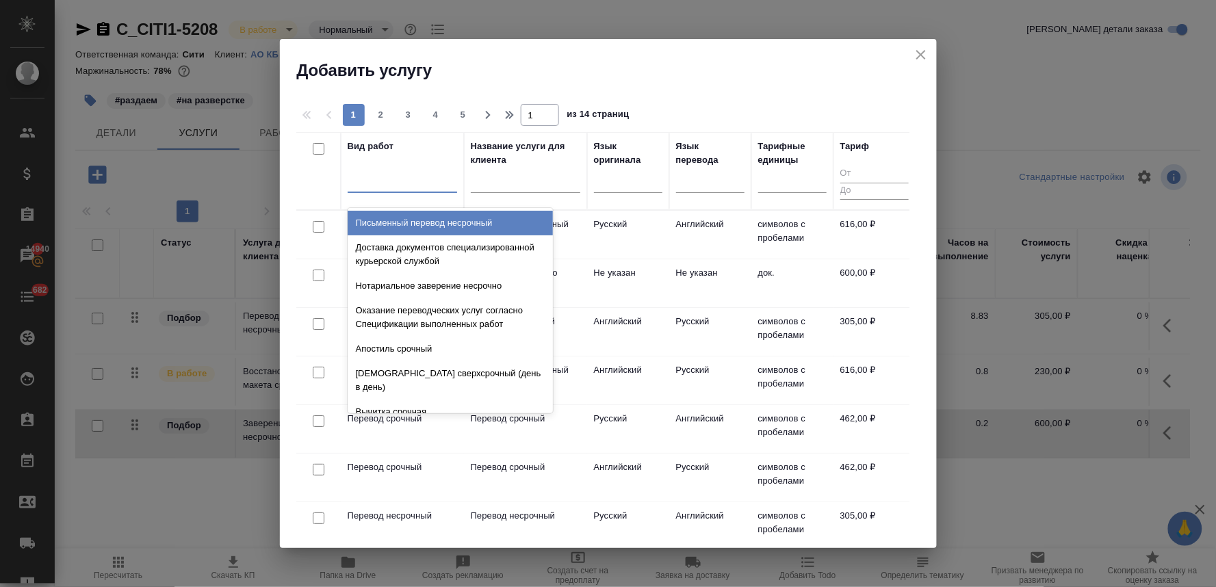
click at [416, 187] on div at bounding box center [402, 179] width 109 height 20
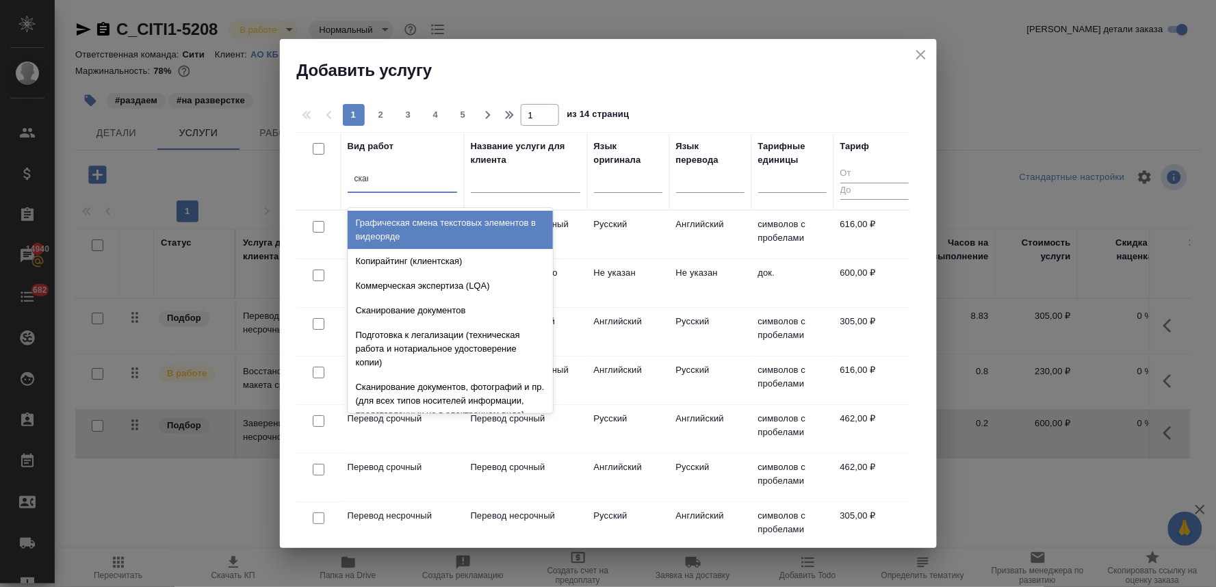
type input "скани"
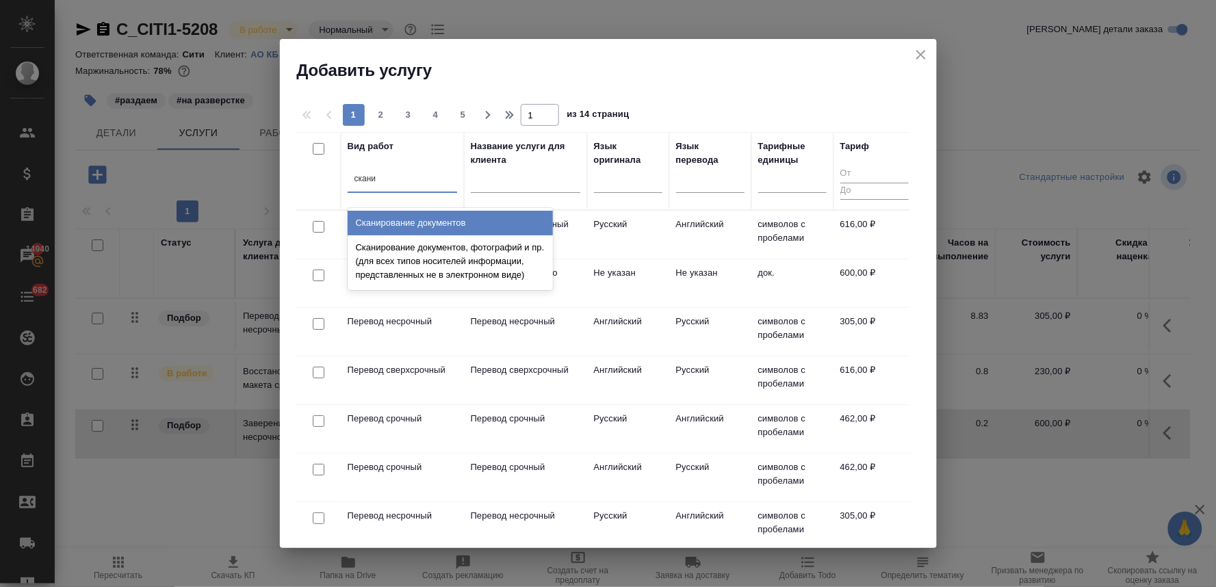
click at [412, 223] on div "Сканирование документов" at bounding box center [450, 223] width 205 height 25
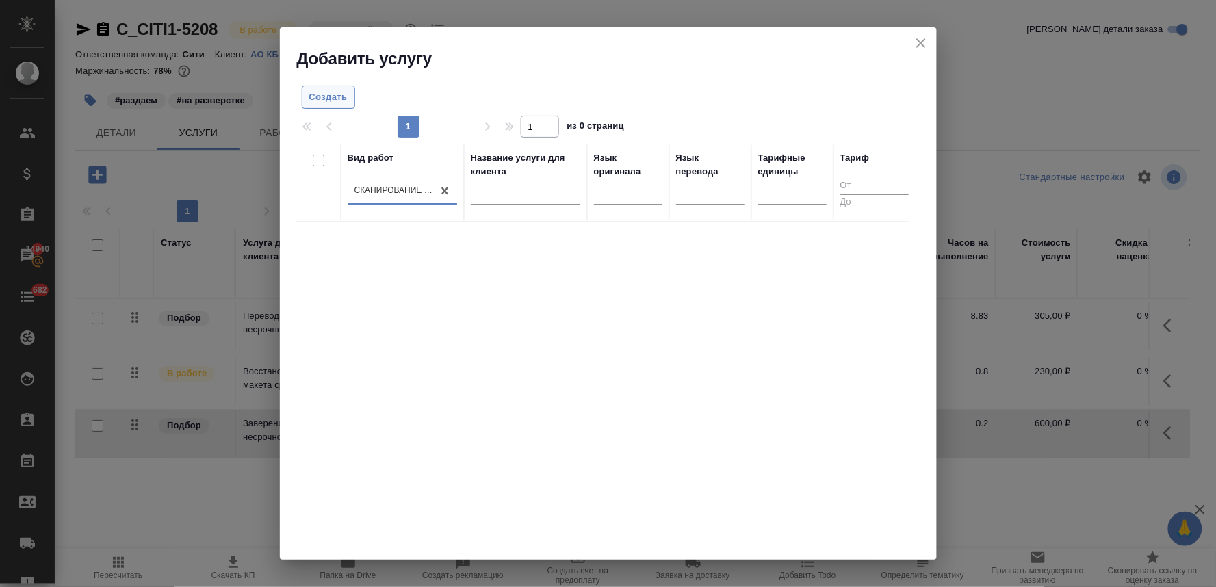
click at [315, 98] on span "Создать" at bounding box center [328, 98] width 38 height 16
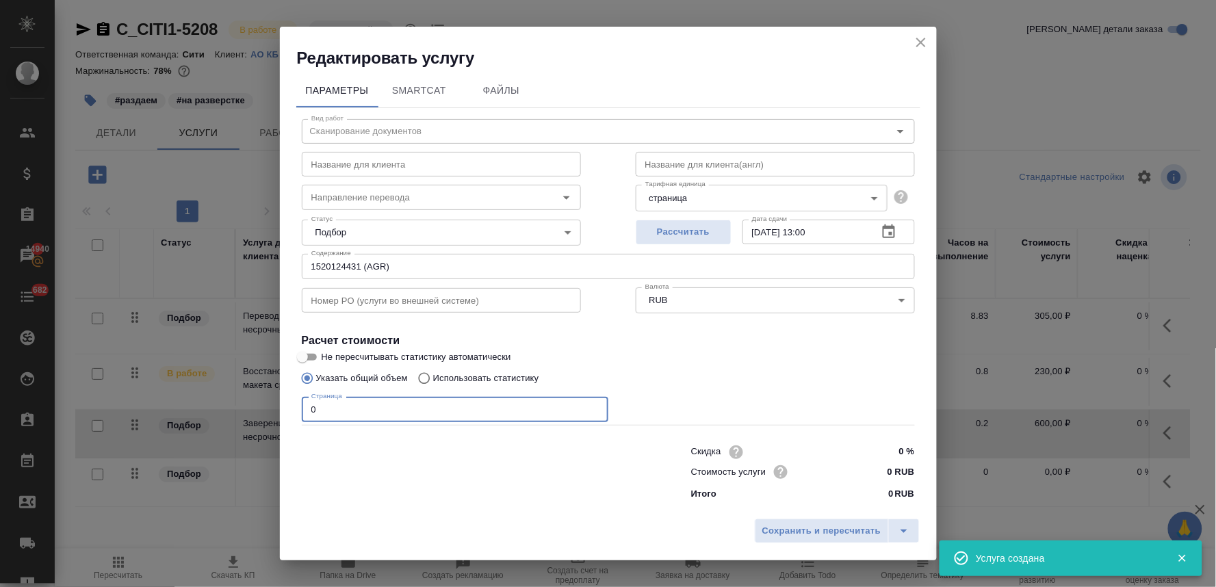
drag, startPoint x: 344, startPoint y: 409, endPoint x: 238, endPoint y: 395, distance: 106.9
click at [242, 397] on div "Редактировать услугу Параметры SmartCat Файлы Вид работ Сканирование документов…" at bounding box center [608, 293] width 1216 height 587
drag, startPoint x: 436, startPoint y: 458, endPoint x: 414, endPoint y: 445, distance: 26.0
click at [436, 458] on div at bounding box center [468, 471] width 389 height 55
drag, startPoint x: 347, startPoint y: 409, endPoint x: 235, endPoint y: 388, distance: 113.5
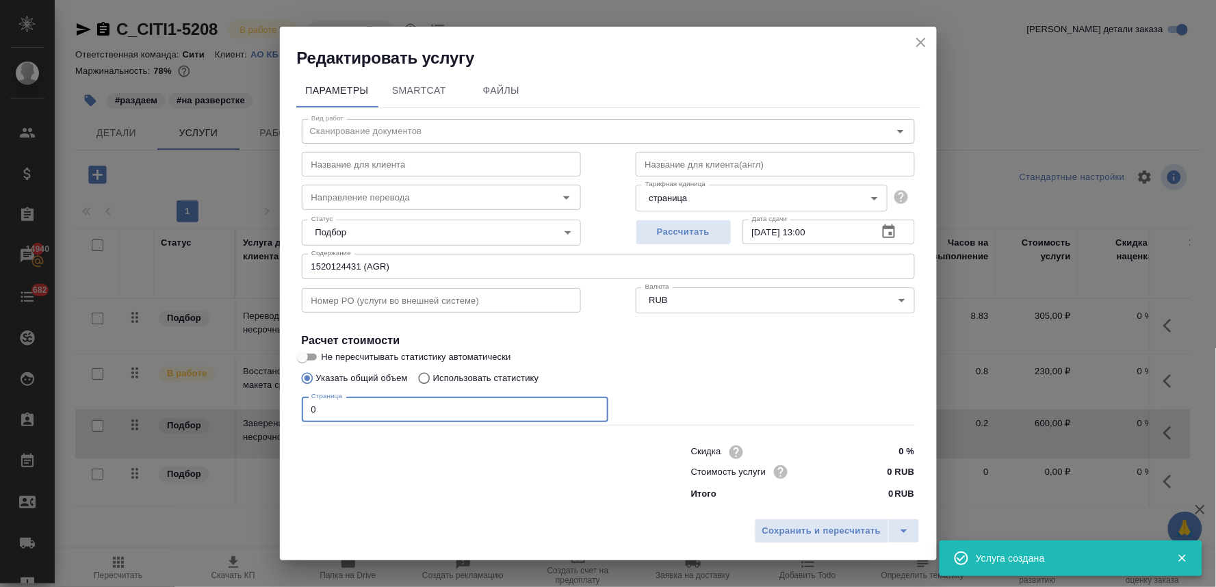
click at [257, 407] on div "Редактировать услугу Параметры SmartCat Файлы Вид работ Сканирование документов…" at bounding box center [608, 293] width 1216 height 587
type input "17"
click at [801, 523] on span "Сохранить и пересчитать" at bounding box center [821, 531] width 119 height 16
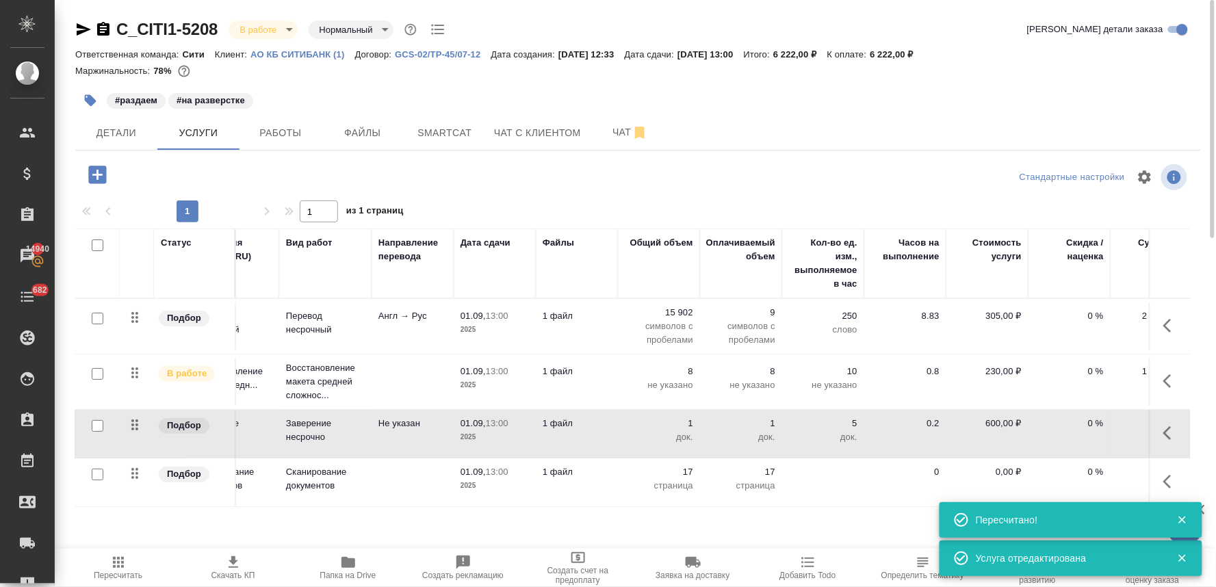
scroll to position [0, 174]
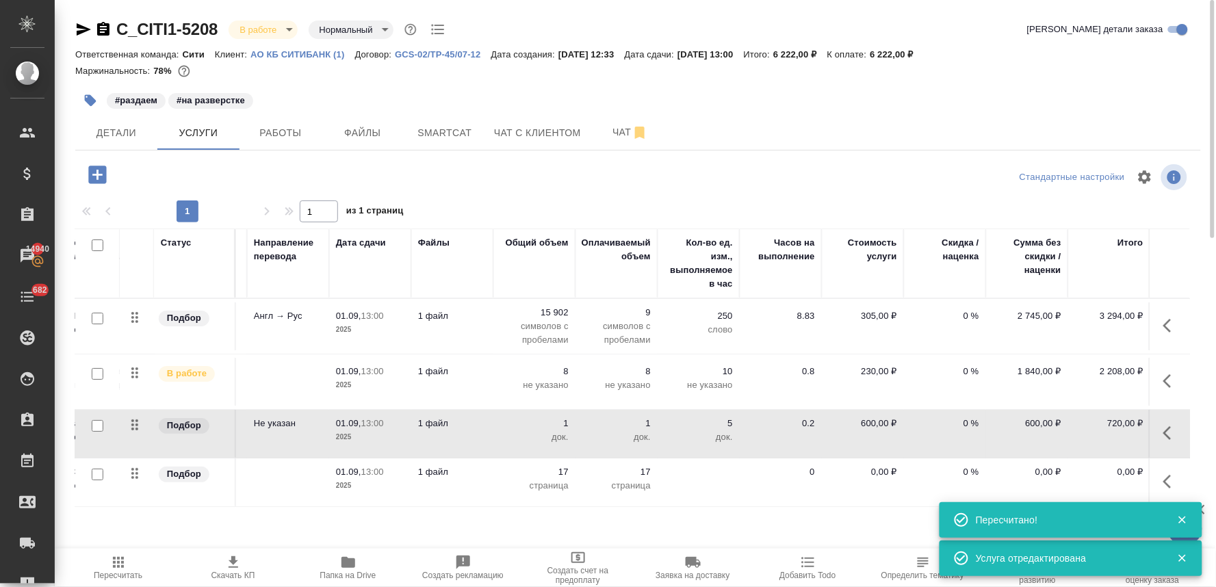
click at [1037, 472] on p "0,00 ₽" at bounding box center [1027, 472] width 68 height 14
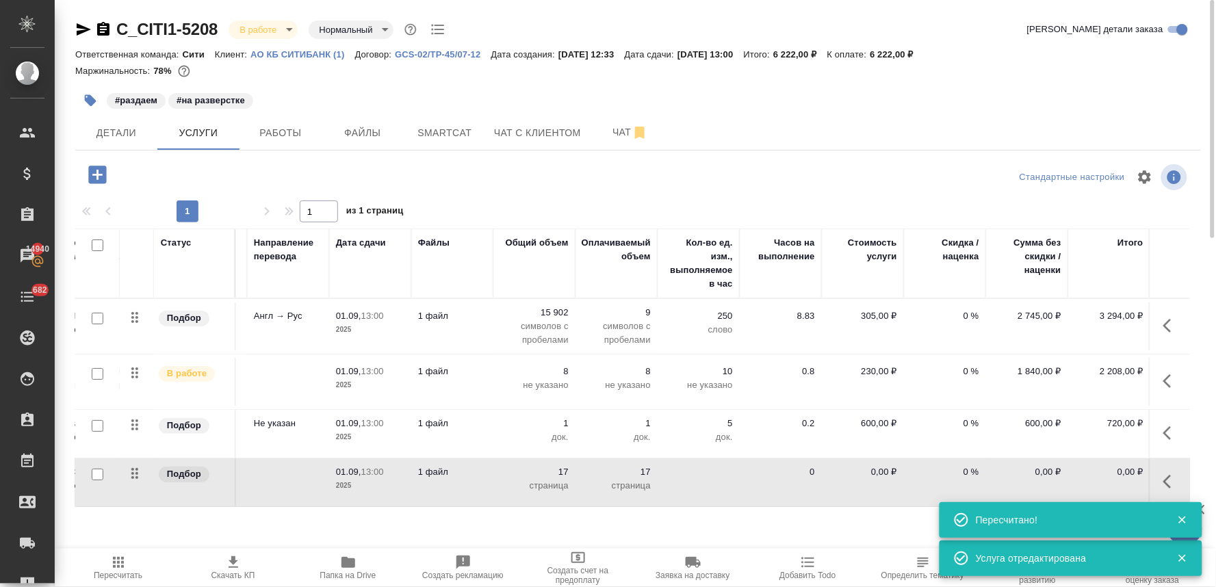
click at [1032, 472] on p "0,00 ₽" at bounding box center [1027, 472] width 68 height 14
click at [885, 473] on p "0,00 ₽" at bounding box center [862, 472] width 68 height 14
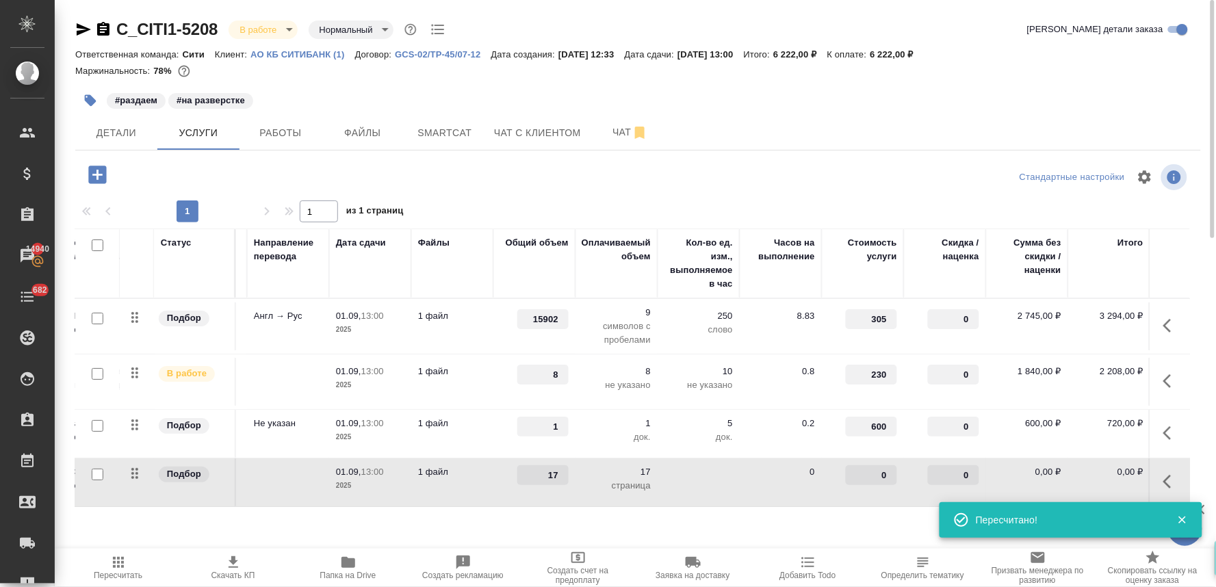
drag, startPoint x: 859, startPoint y: 473, endPoint x: 921, endPoint y: 469, distance: 62.4
click at [920, 469] on tr "Подбор Сканирование документов Сканирование документов 01.09, 13:00 2025 1 файл…" at bounding box center [546, 482] width 1290 height 49
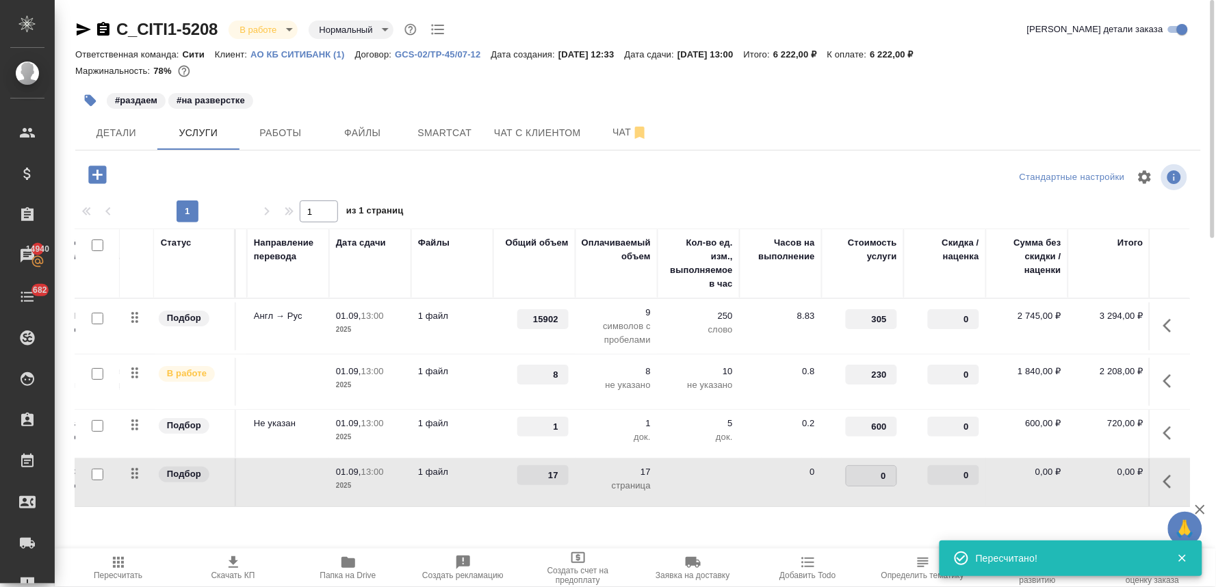
type input "9"
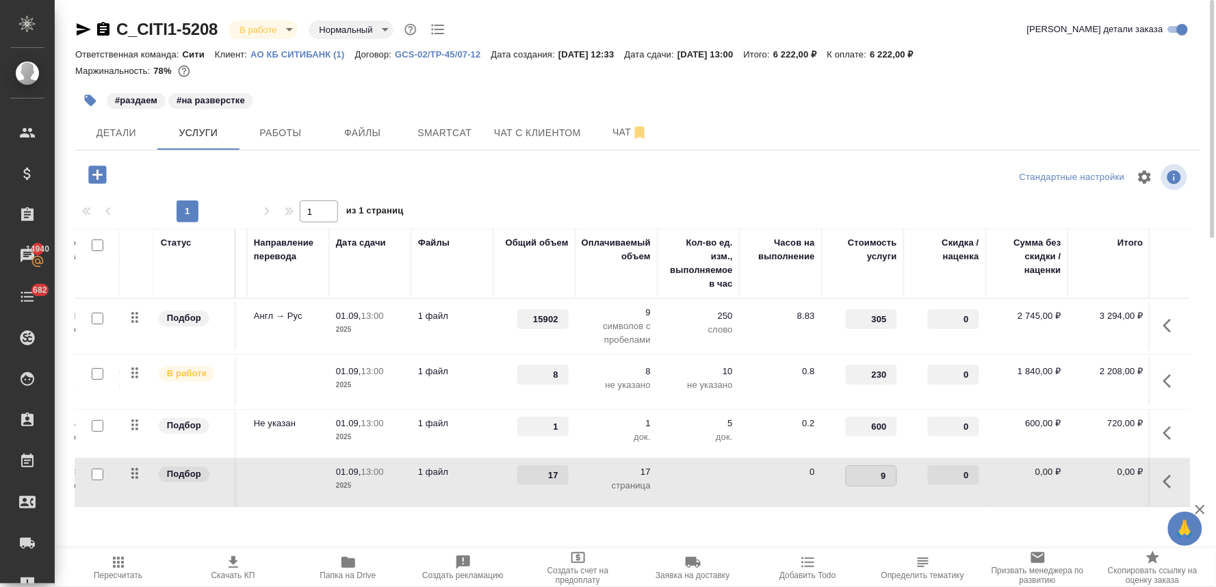
click at [777, 179] on div at bounding box center [637, 177] width 375 height 33
click at [164, 168] on span "Сохранить и пересчитать" at bounding box center [194, 174] width 119 height 16
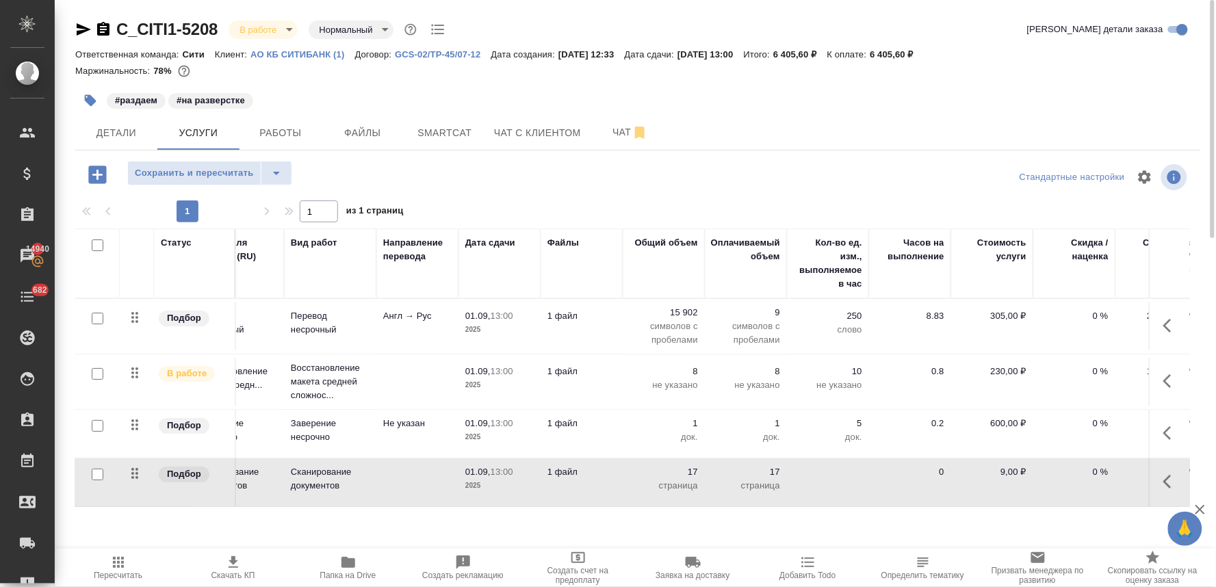
scroll to position [0, 0]
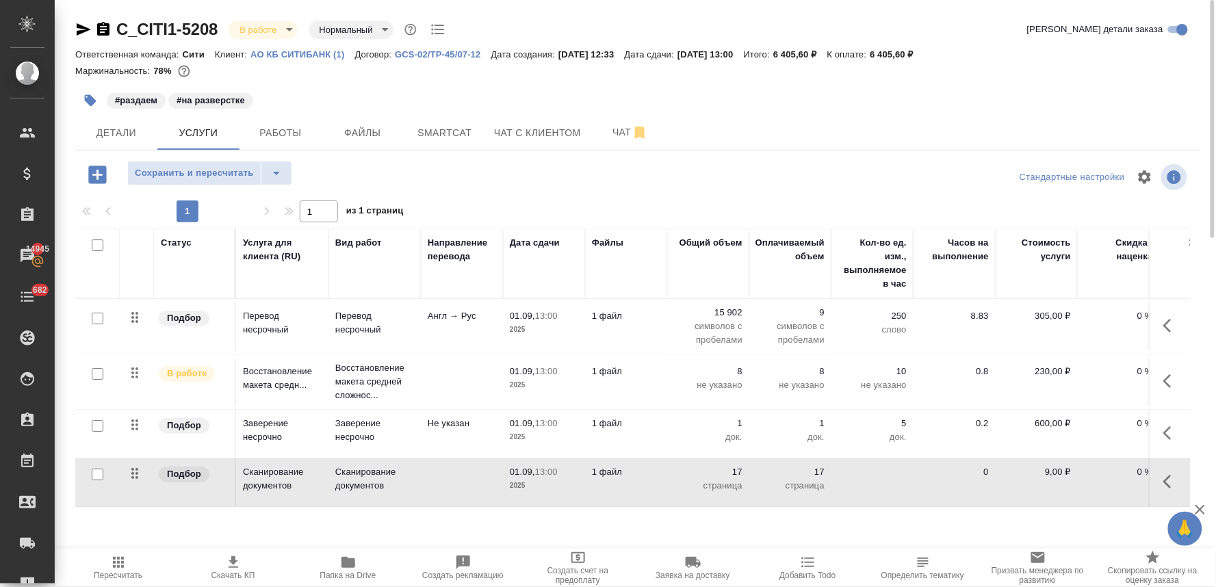
click at [325, 49] on p "АО КБ СИТИБАНК (1)" at bounding box center [302, 54] width 104 height 10
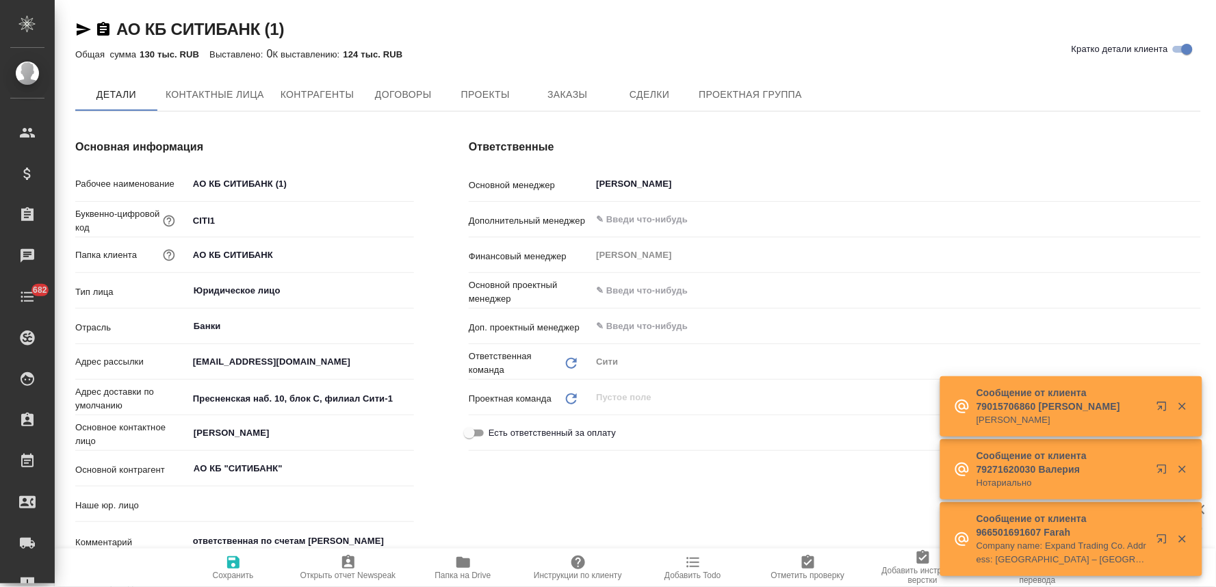
type textarea "x"
type input "(Т2) ООО "Трактат24""
type textarea "x"
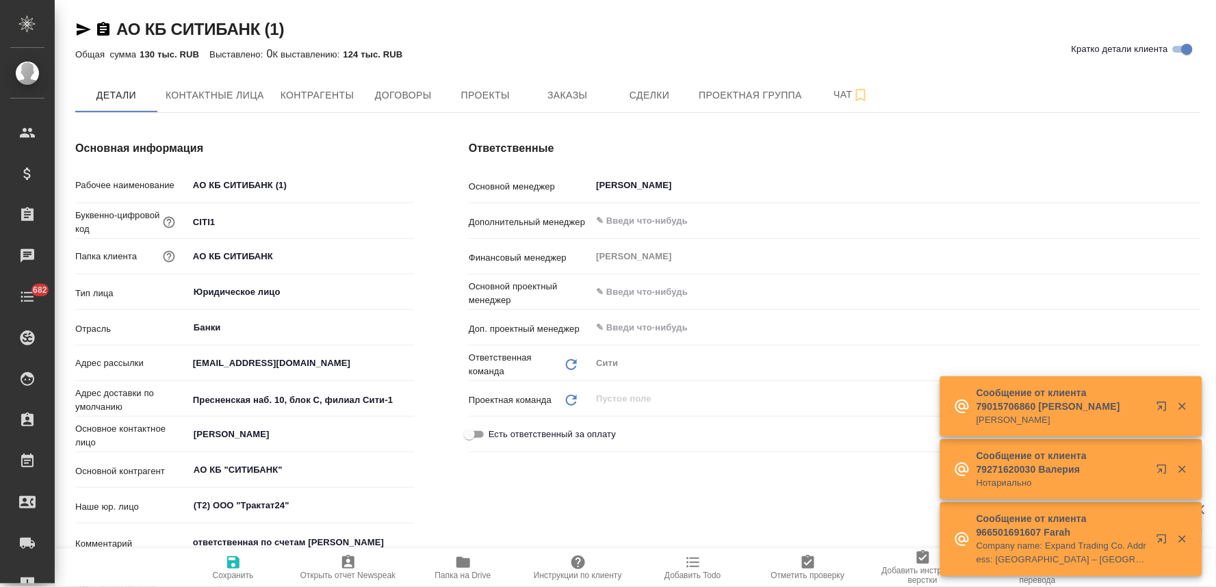
type textarea "x"
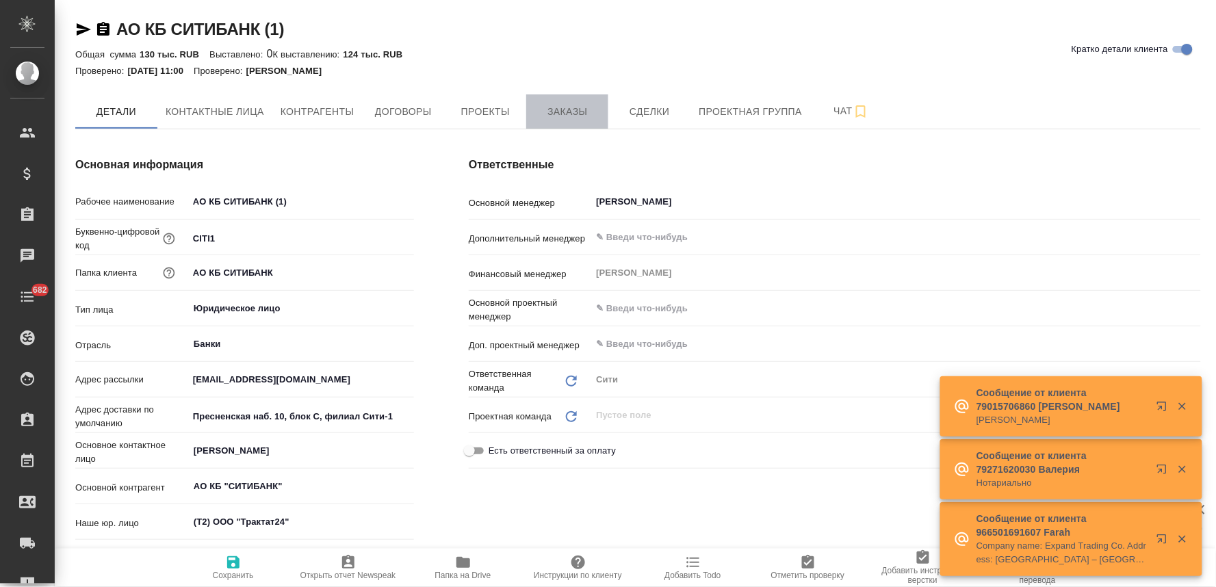
click at [579, 101] on button "Заказы" at bounding box center [567, 111] width 82 height 34
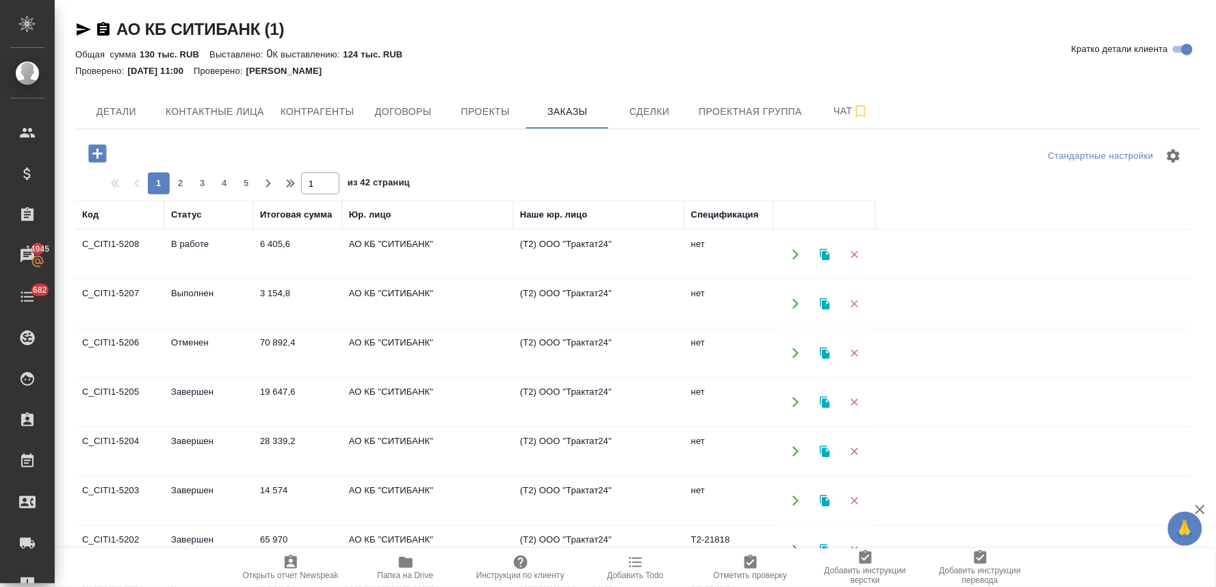
click at [92, 158] on icon "button" at bounding box center [97, 153] width 18 height 18
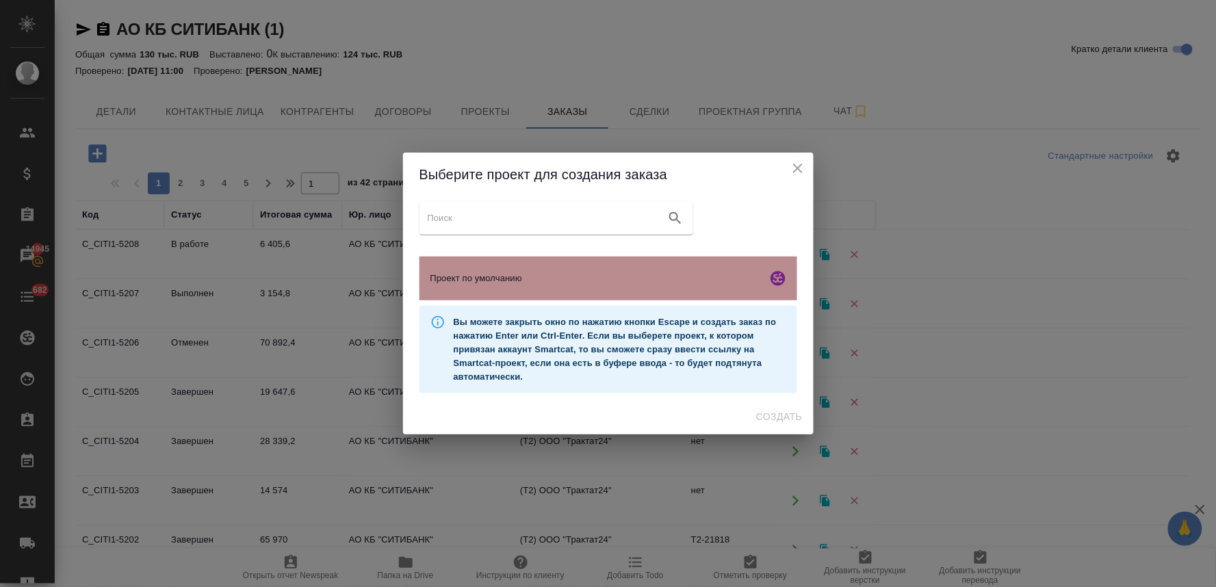
click at [520, 280] on span "Проект по умолчанию" at bounding box center [595, 279] width 331 height 14
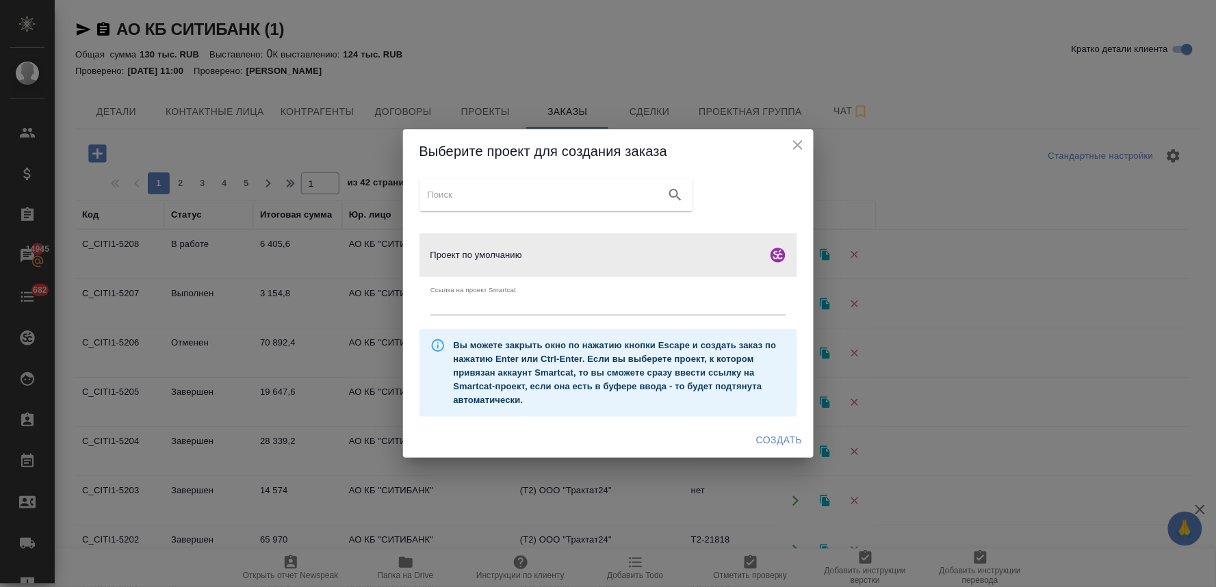
click at [796, 442] on span "Создать" at bounding box center [779, 440] width 46 height 17
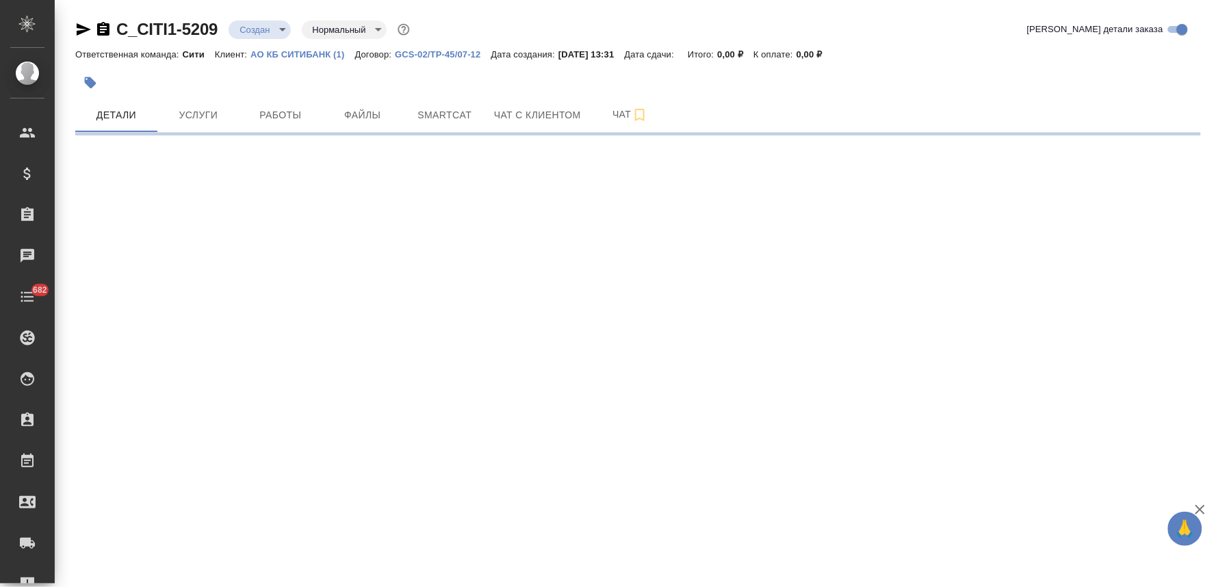
select select "RU"
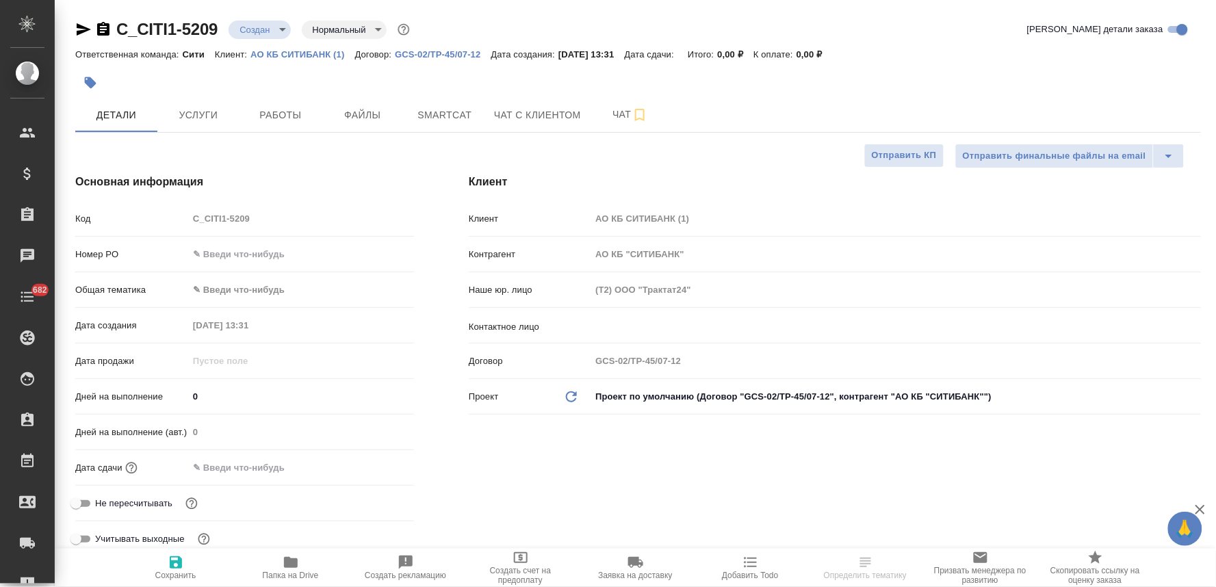
type textarea "x"
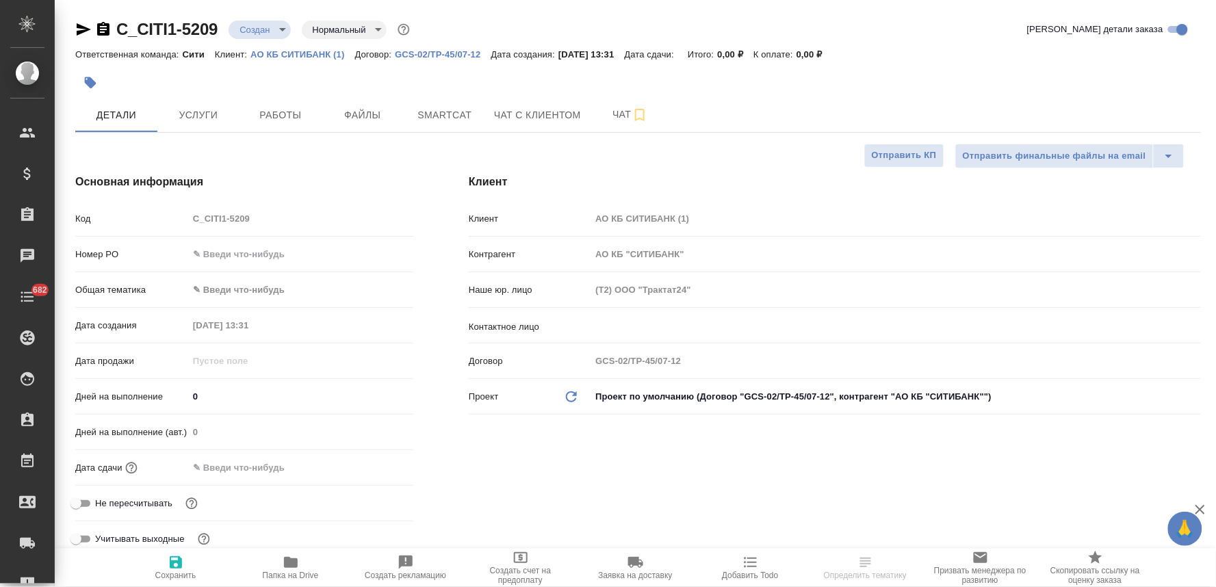
type textarea "x"
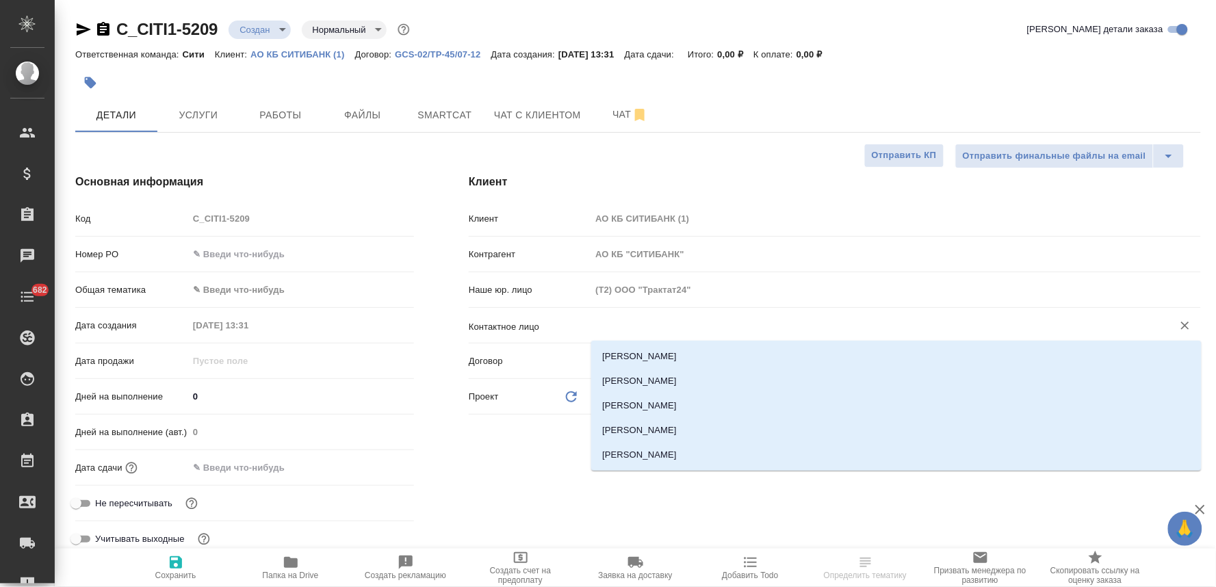
click at [614, 323] on input "text" at bounding box center [872, 325] width 556 height 16
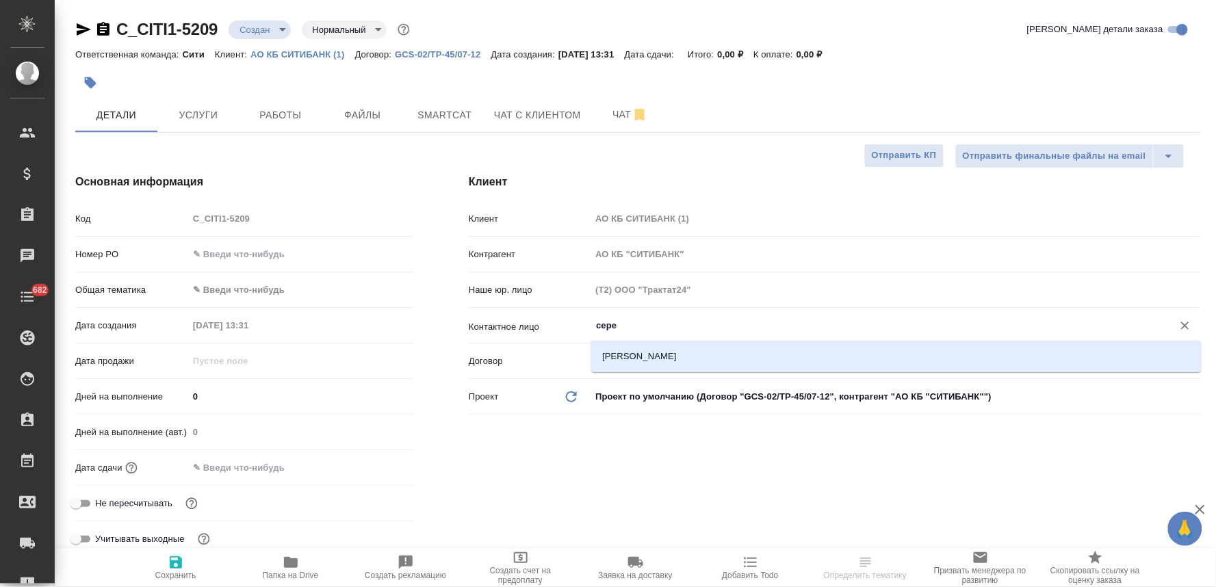
click at [626, 354] on li "[PERSON_NAME]" at bounding box center [896, 356] width 610 height 25
type input "[PERSON_NAME]"
type textarea "x"
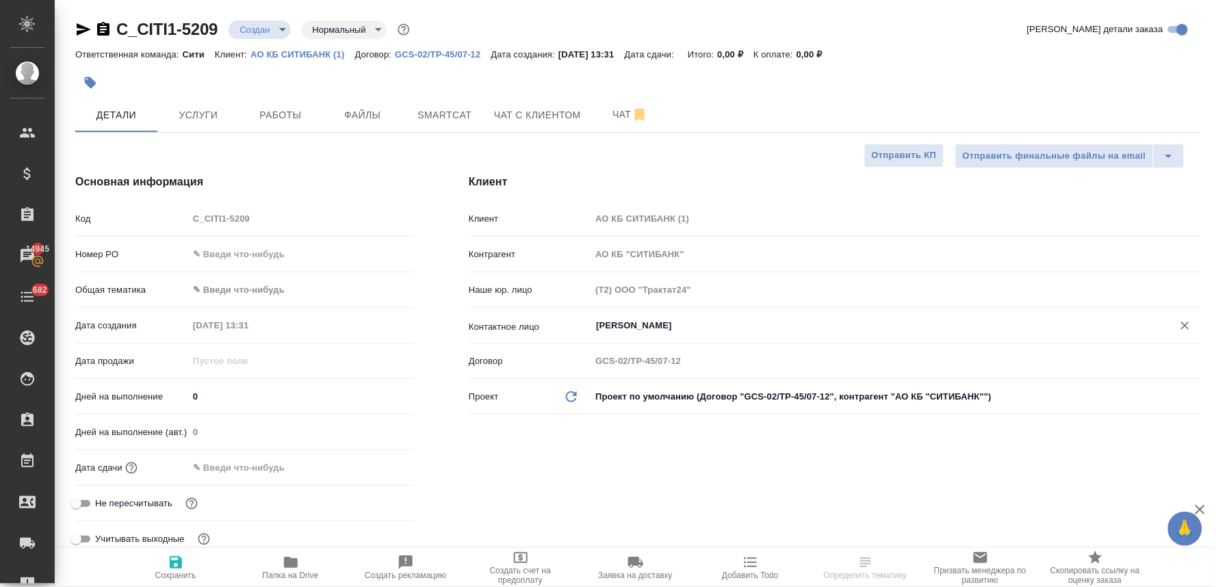
type input "[PERSON_NAME]"
click at [138, 497] on span "Не пересчитывать" at bounding box center [133, 504] width 77 height 14
click at [101, 496] on input "Не пересчитывать" at bounding box center [75, 503] width 49 height 16
checkbox input "true"
type textarea "x"
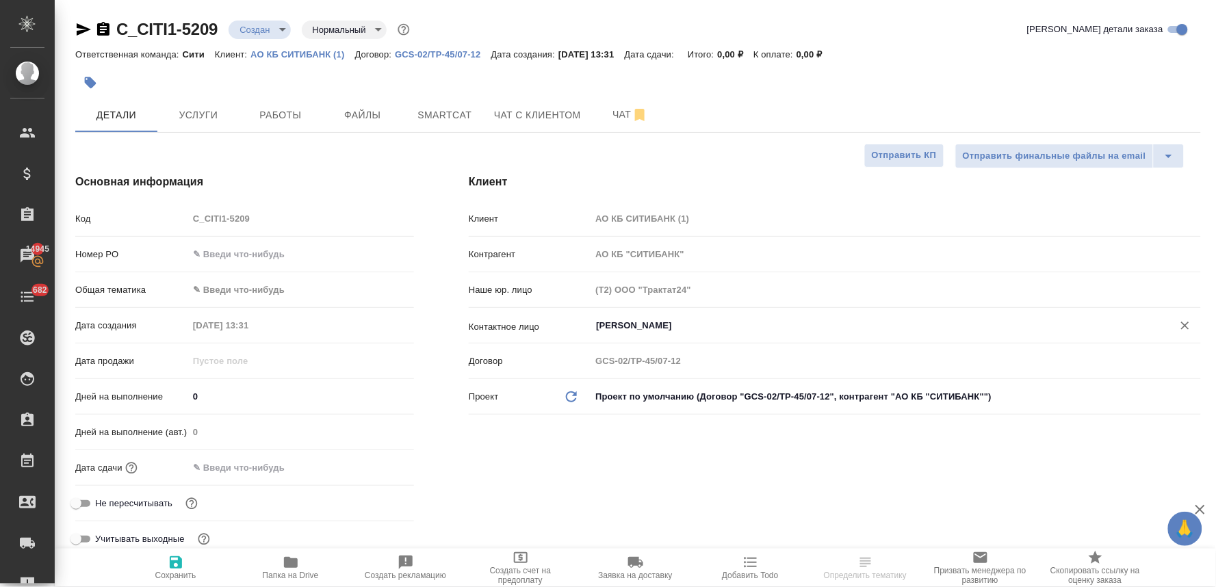
type textarea "x"
click at [170, 558] on icon "button" at bounding box center [176, 562] width 12 height 12
type textarea "x"
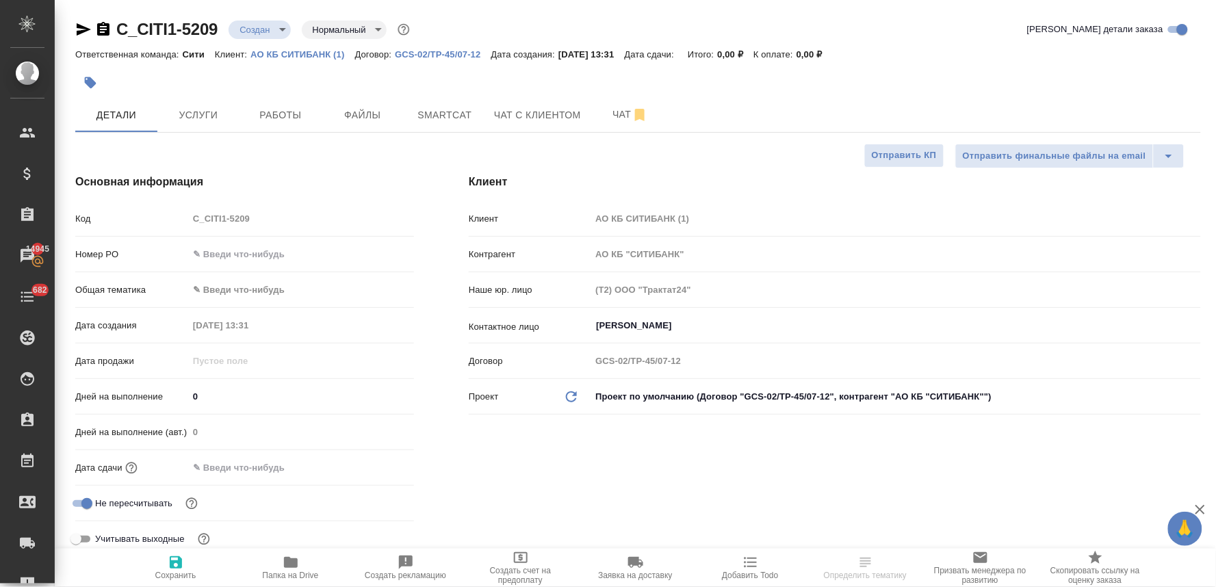
type textarea "x"
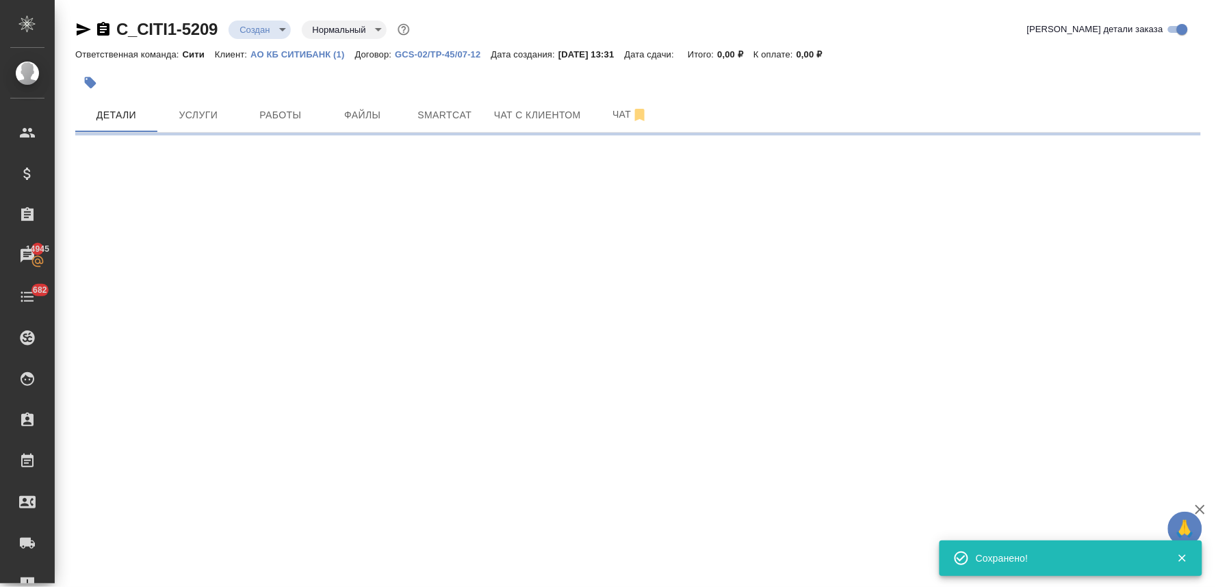
select select "RU"
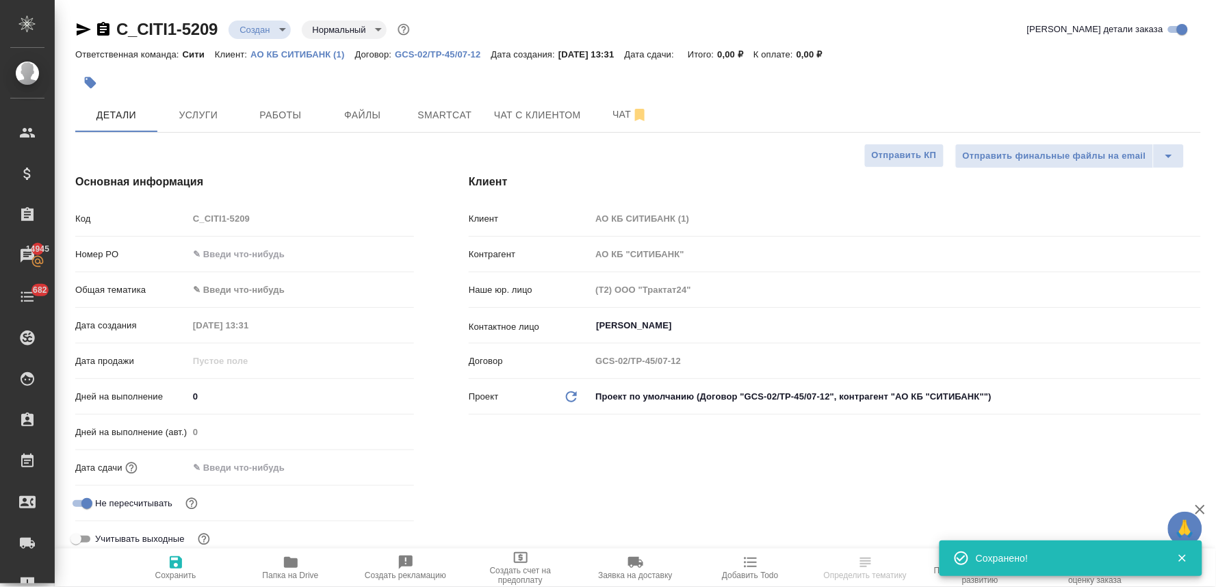
type textarea "x"
click at [166, 223] on div "Код C_CITI1-5209" at bounding box center [244, 219] width 339 height 24
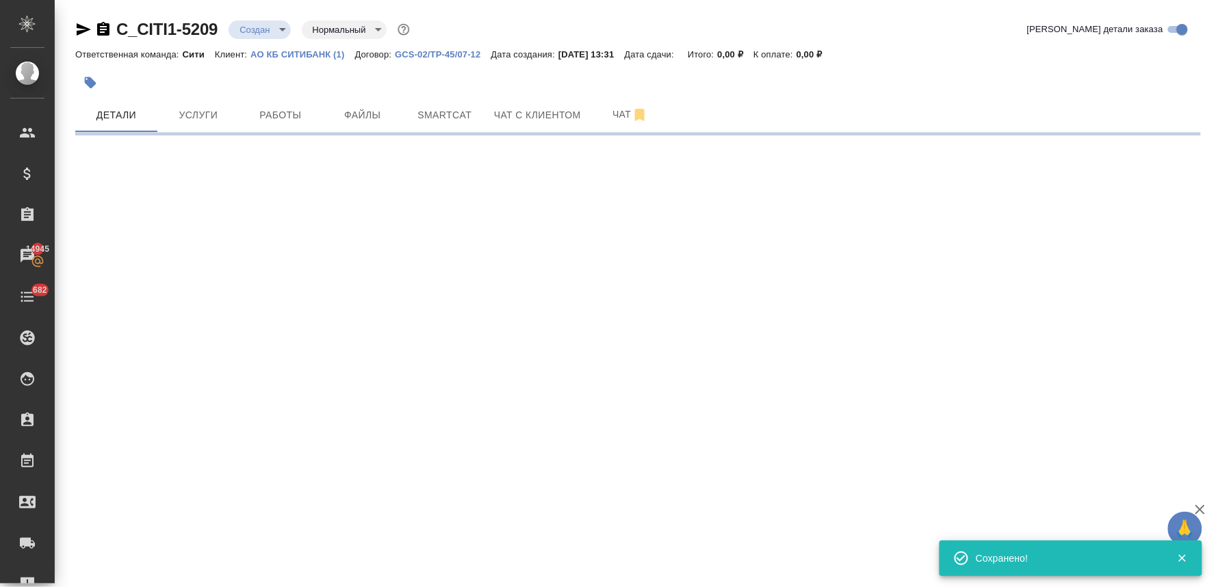
select select "RU"
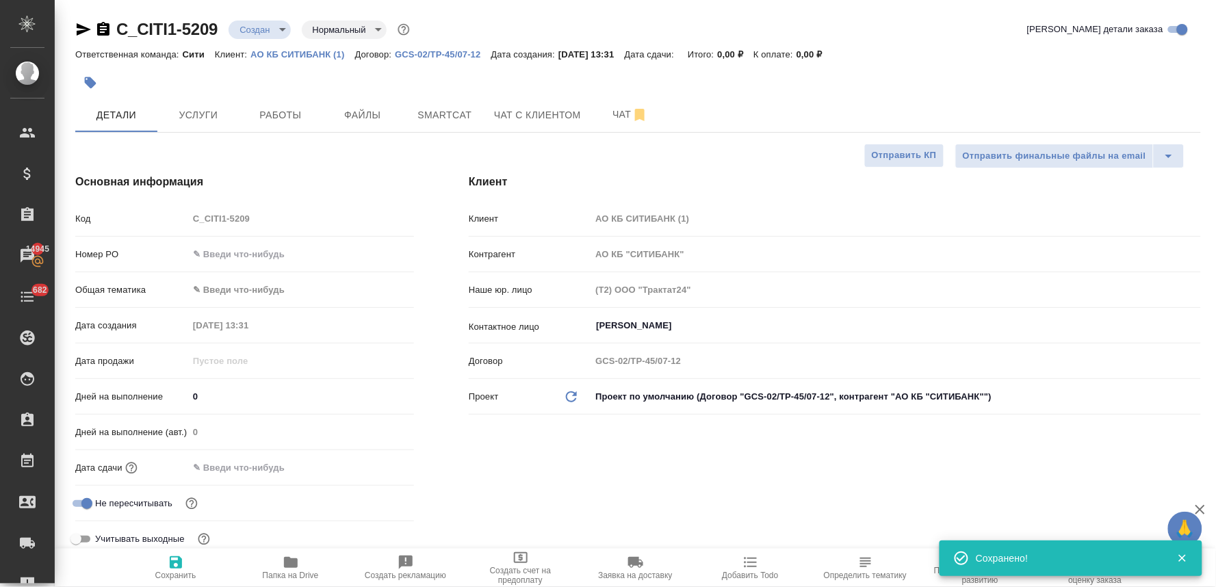
type textarea "x"
click at [161, 159] on div "Основная информация Код C_CITI1-5209 Номер PO Общая тематика ✎ Введи что-нибудь…" at bounding box center [244, 367] width 393 height 443
click at [371, 121] on span "Файлы" at bounding box center [363, 115] width 66 height 17
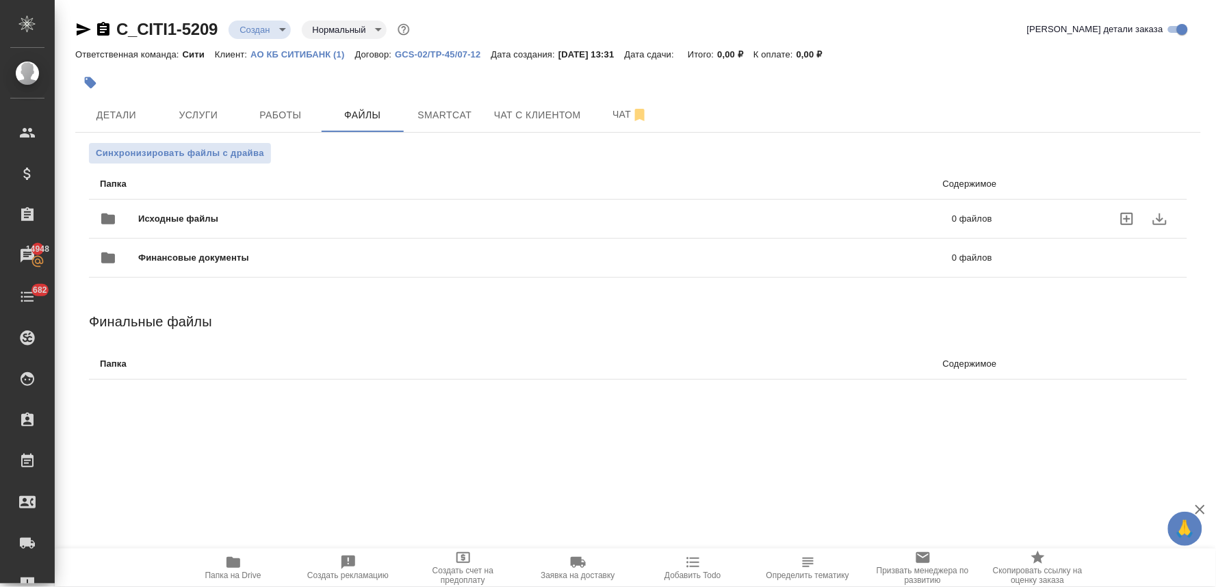
click at [1127, 222] on icon "uploadFiles" at bounding box center [1127, 219] width 16 height 16
click at [0, 0] on input "uploadFiles" at bounding box center [0, 0] width 0 height 0
click at [133, 122] on span "Детали" at bounding box center [116, 115] width 66 height 17
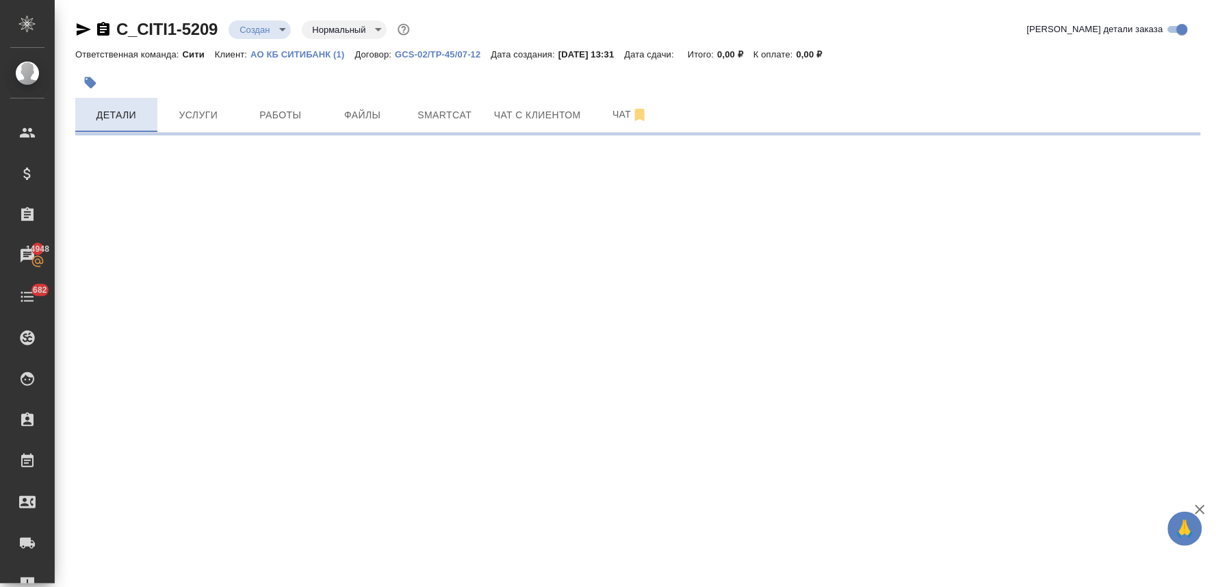
select select "RU"
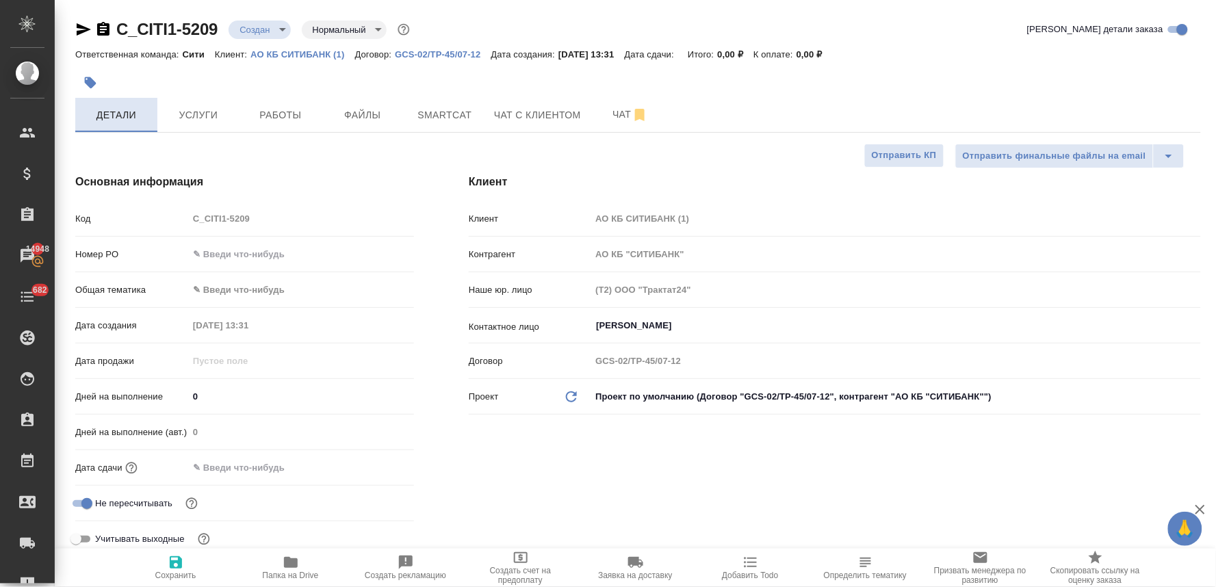
type textarea "x"
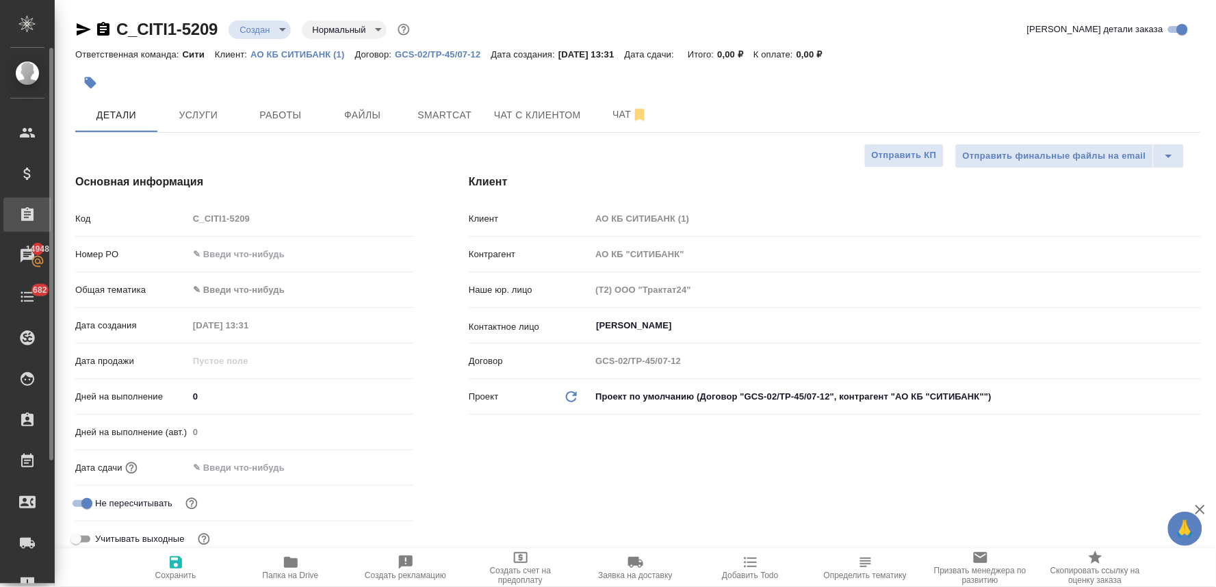
type textarea "x"
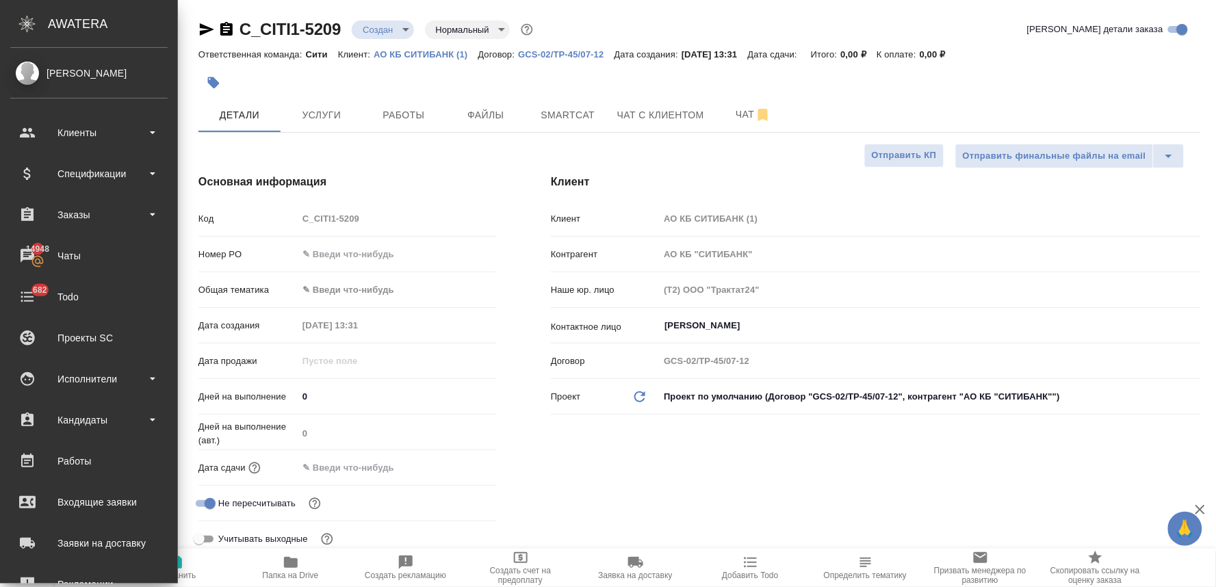
type textarea "x"
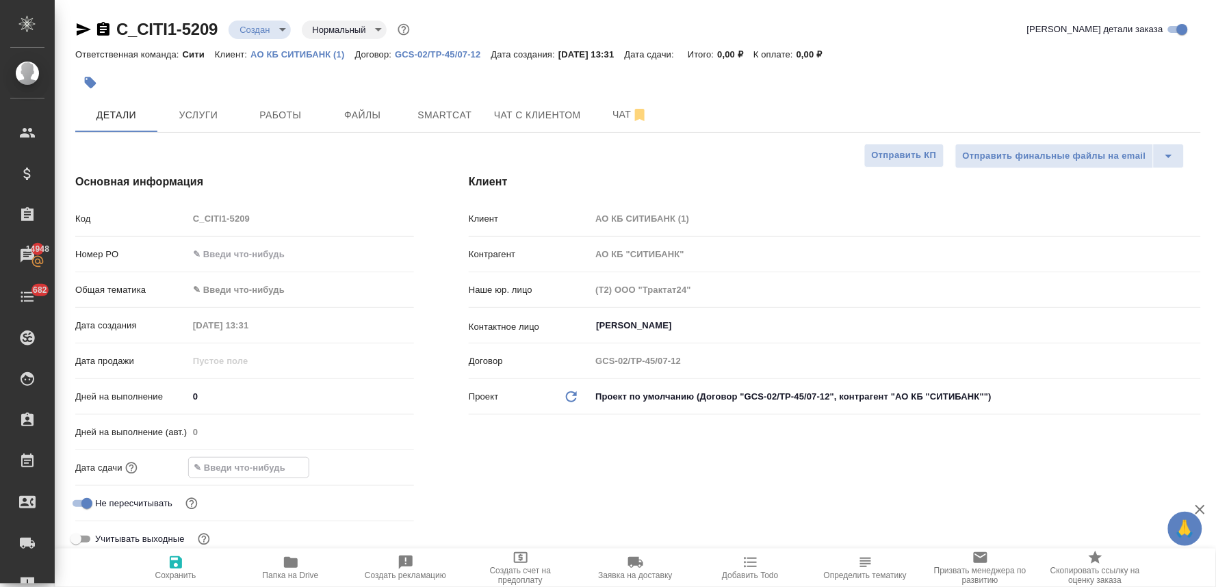
click at [285, 462] on input "text" at bounding box center [249, 468] width 120 height 20
click at [367, 467] on icon "button" at bounding box center [374, 466] width 16 height 16
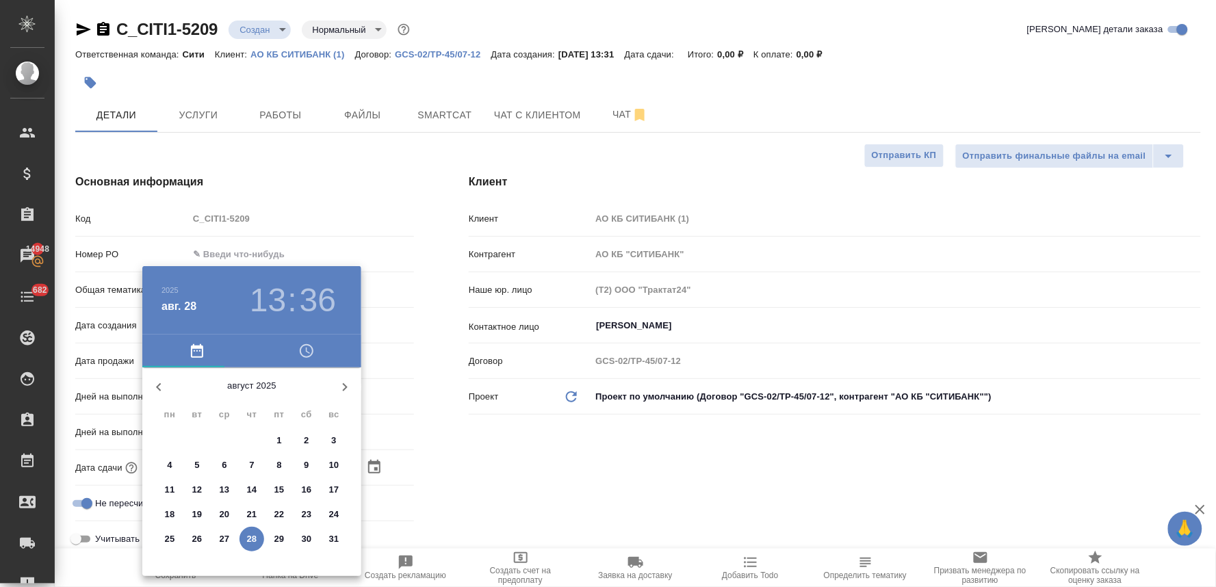
click at [284, 532] on span "29" at bounding box center [279, 539] width 25 height 14
type input "29.08.2025 13:36"
type textarea "x"
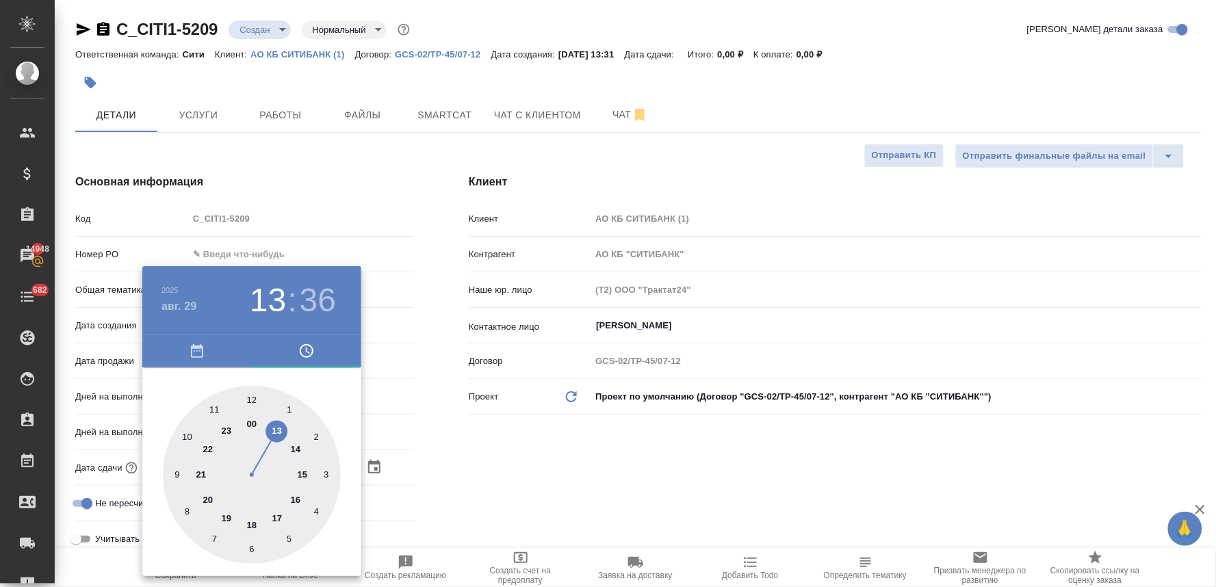
click at [534, 443] on div at bounding box center [608, 293] width 1216 height 587
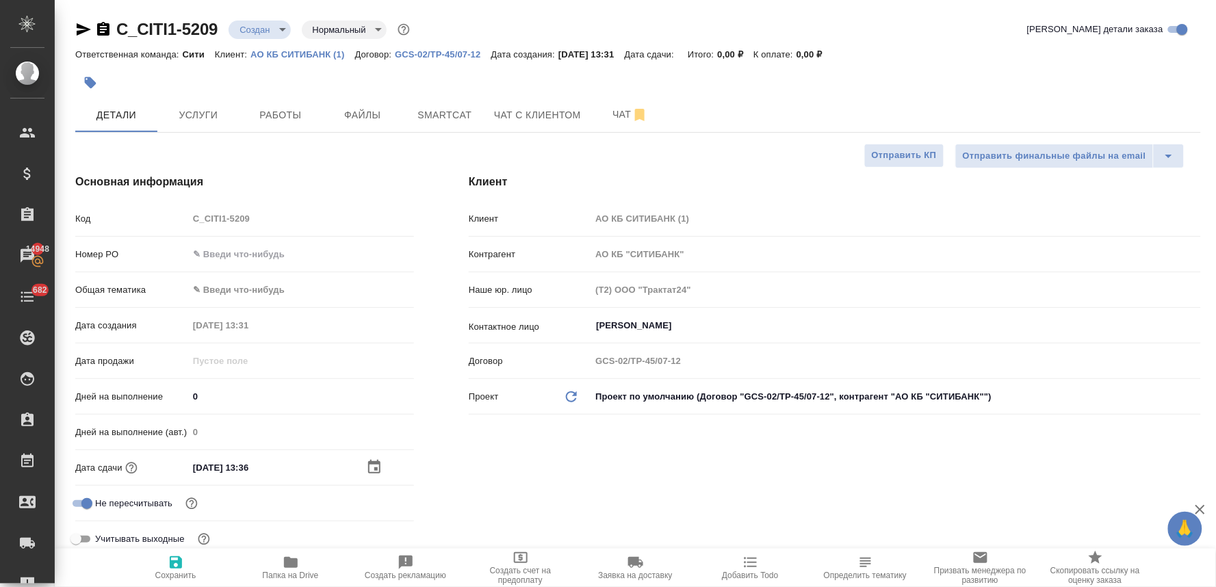
click at [281, 467] on input "29.08.2025 13:36" at bounding box center [248, 468] width 120 height 20
click at [369, 467] on icon "button" at bounding box center [374, 466] width 16 height 16
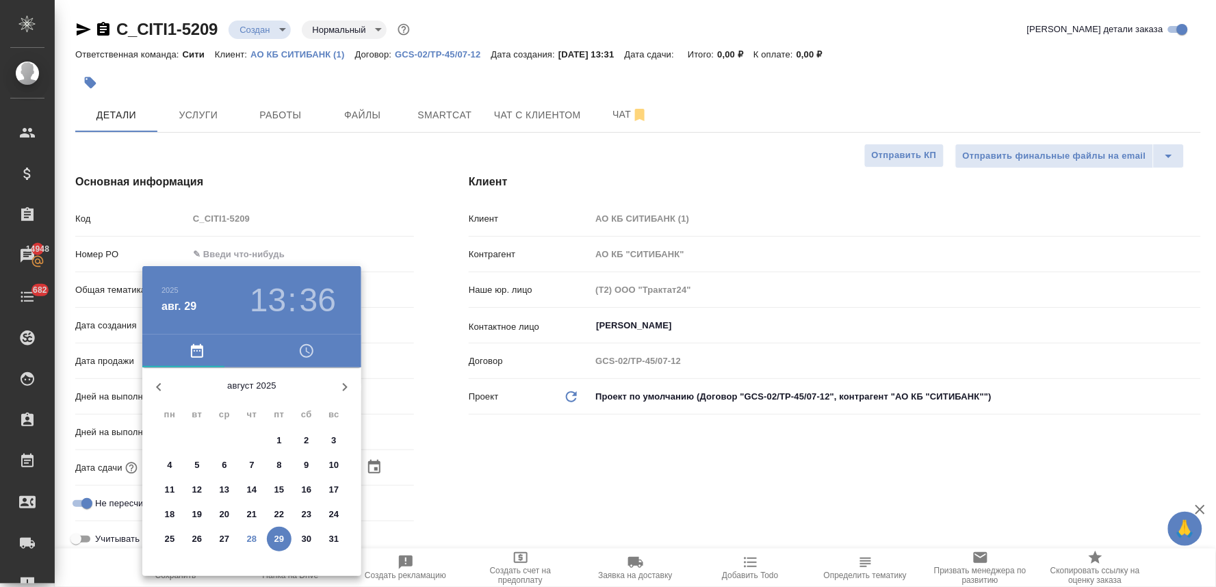
click at [249, 541] on p "28" at bounding box center [252, 539] width 10 height 14
type input "28.08.2025 13:36"
type textarea "x"
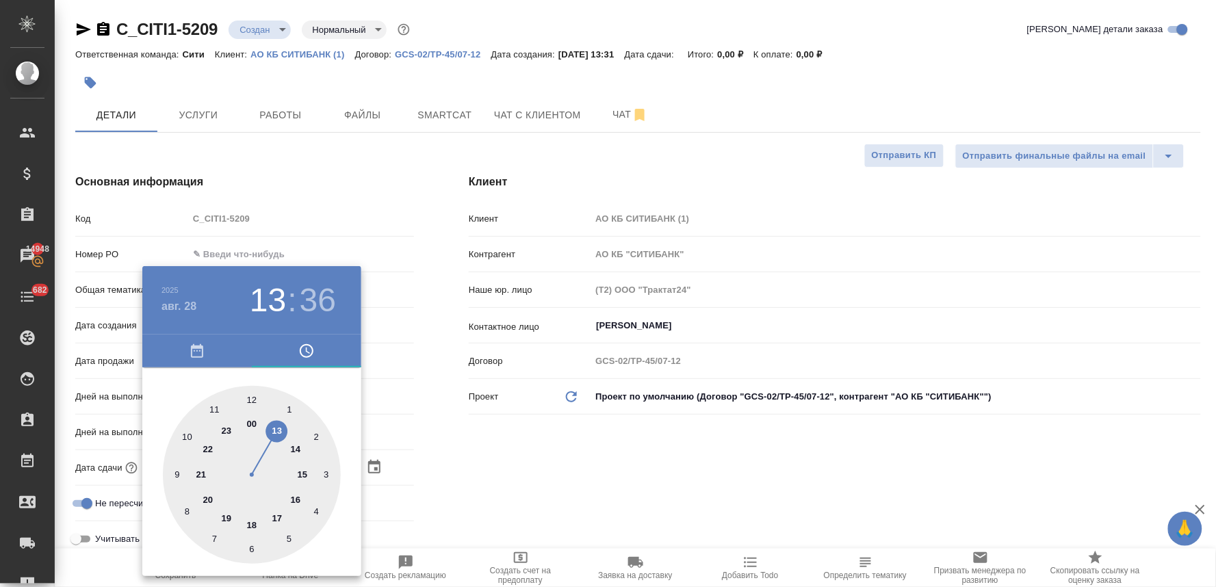
click at [278, 432] on div at bounding box center [252, 475] width 178 height 178
type textarea "x"
click at [185, 438] on div at bounding box center [252, 475] width 178 height 178
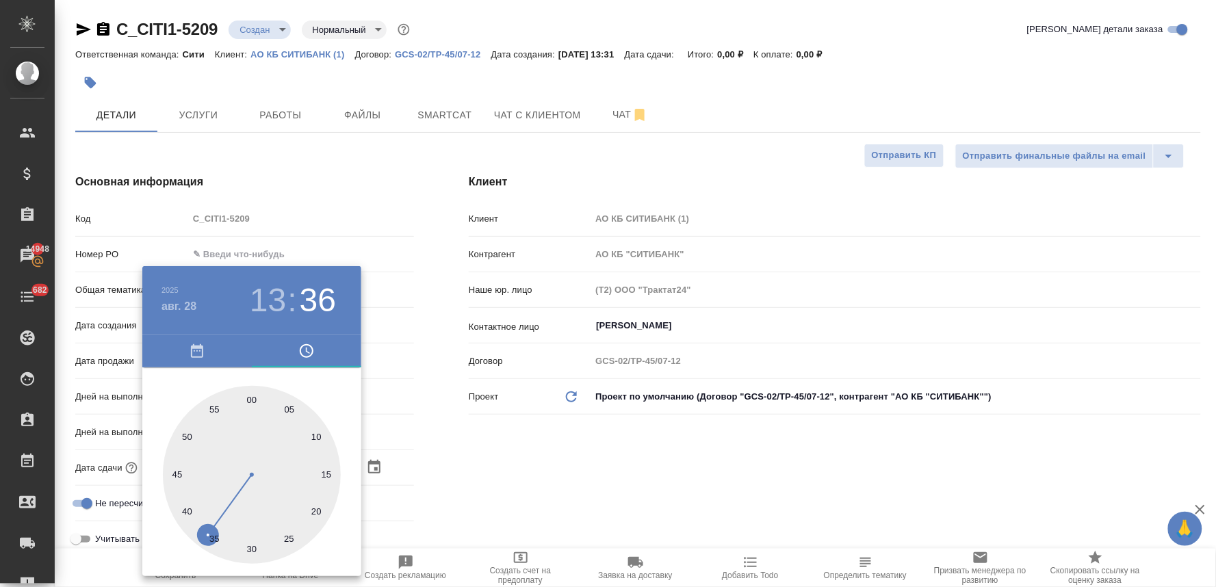
type input "28.08.2025 13:50"
type textarea "x"
click at [471, 441] on div at bounding box center [608, 293] width 1216 height 587
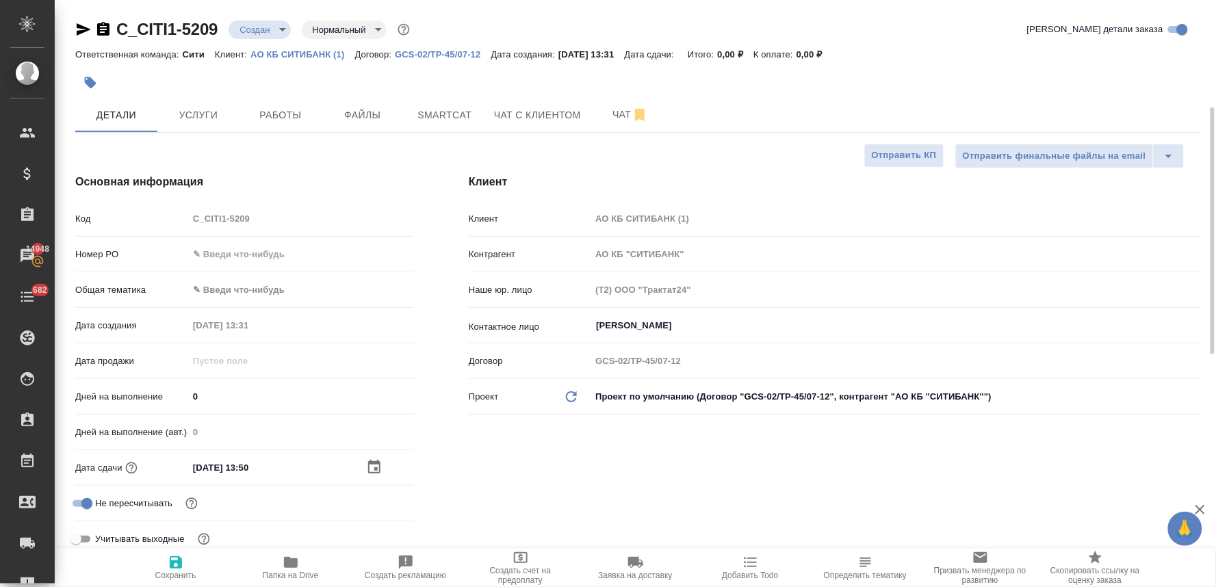
scroll to position [304, 0]
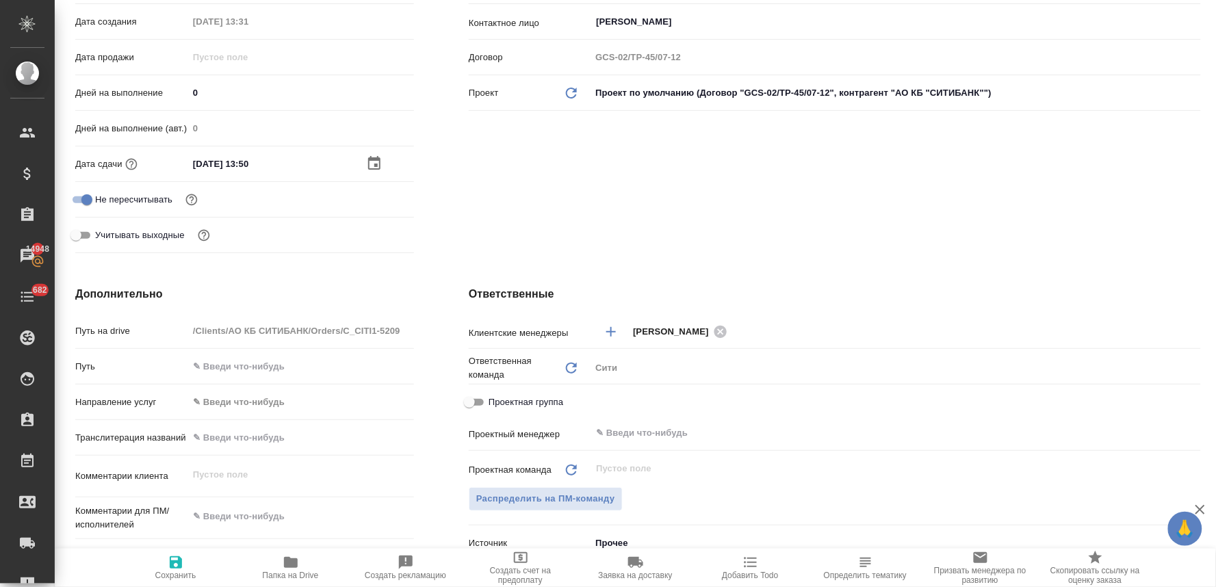
type textarea "x"
click at [255, 514] on textarea at bounding box center [301, 517] width 224 height 23
type textarea "g"
type textarea "x"
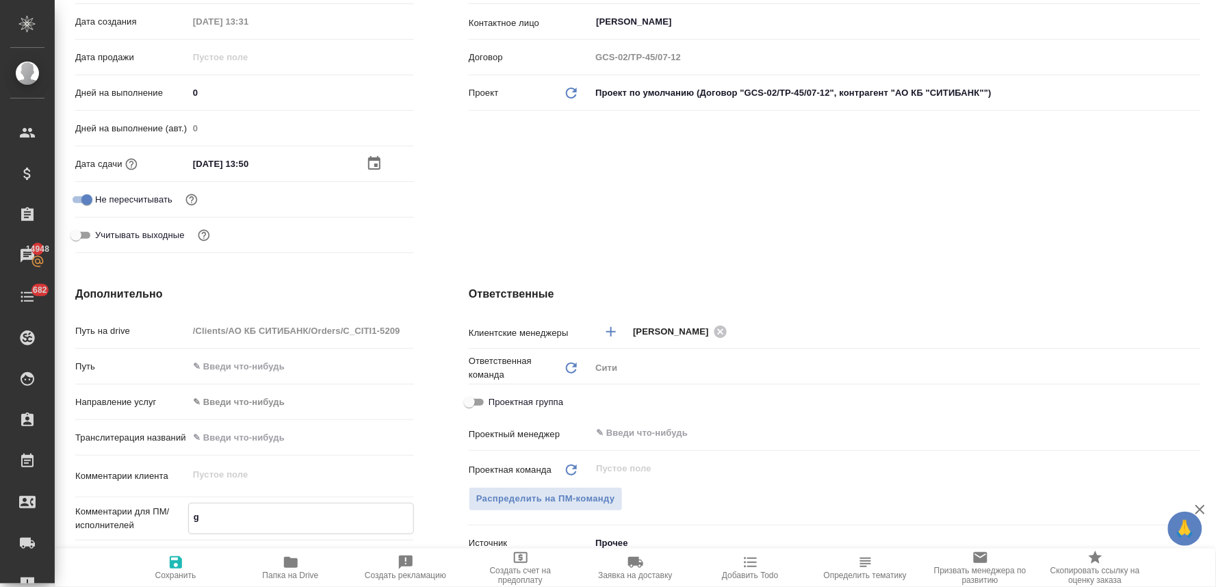
type textarea "x"
type textarea "gj"
type textarea "x"
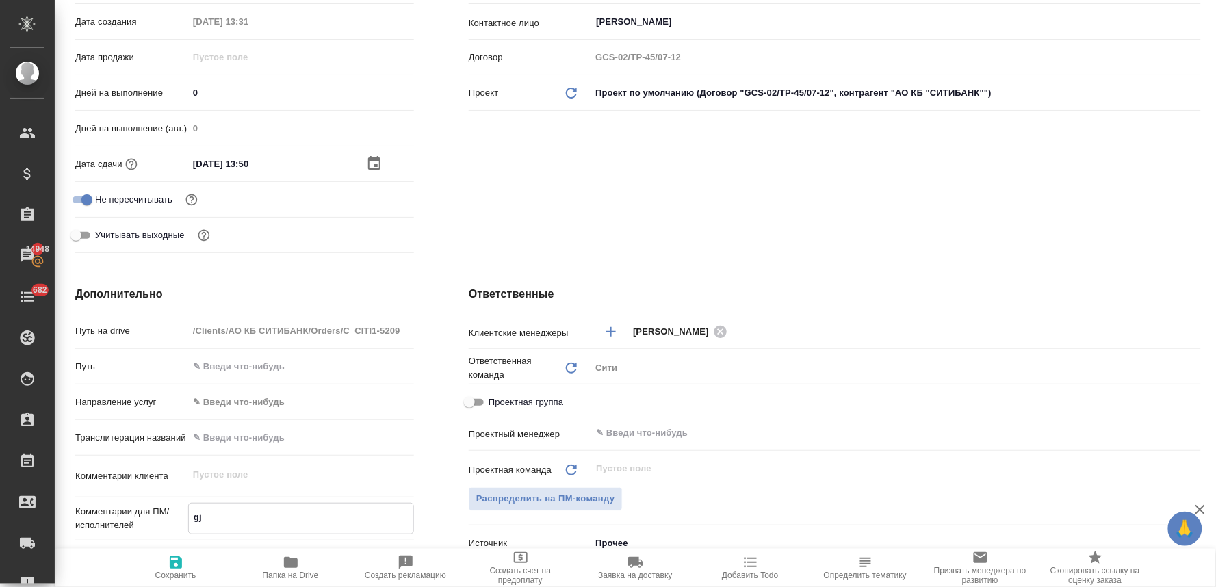
type textarea "x"
type textarea "gjc"
type textarea "x"
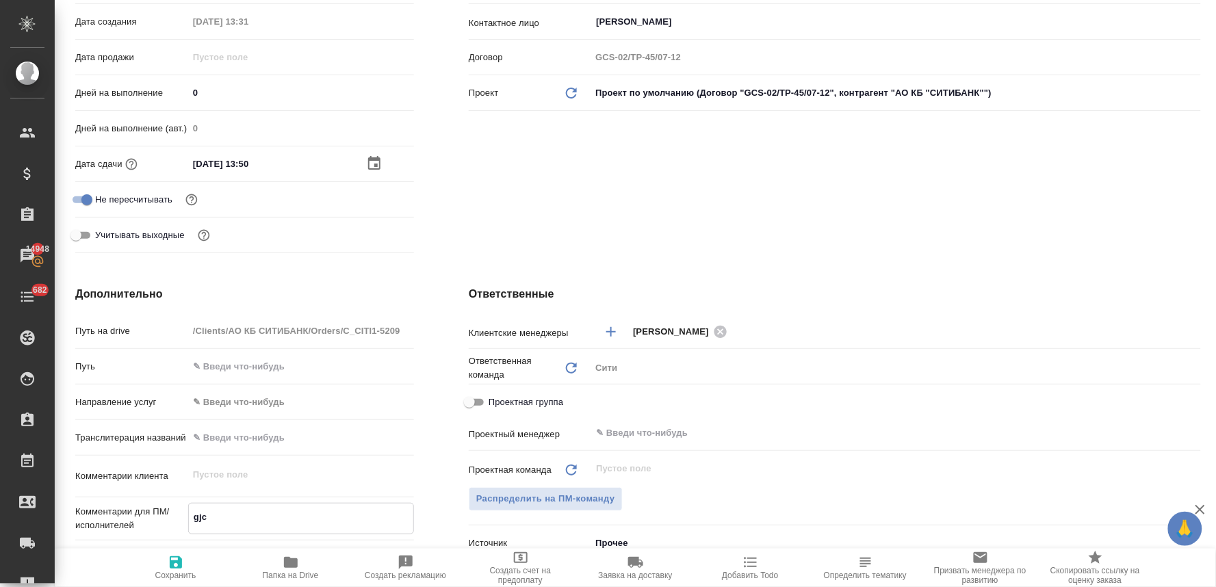
type textarea "gjcx"
type textarea "x"
type textarea "gjcxb"
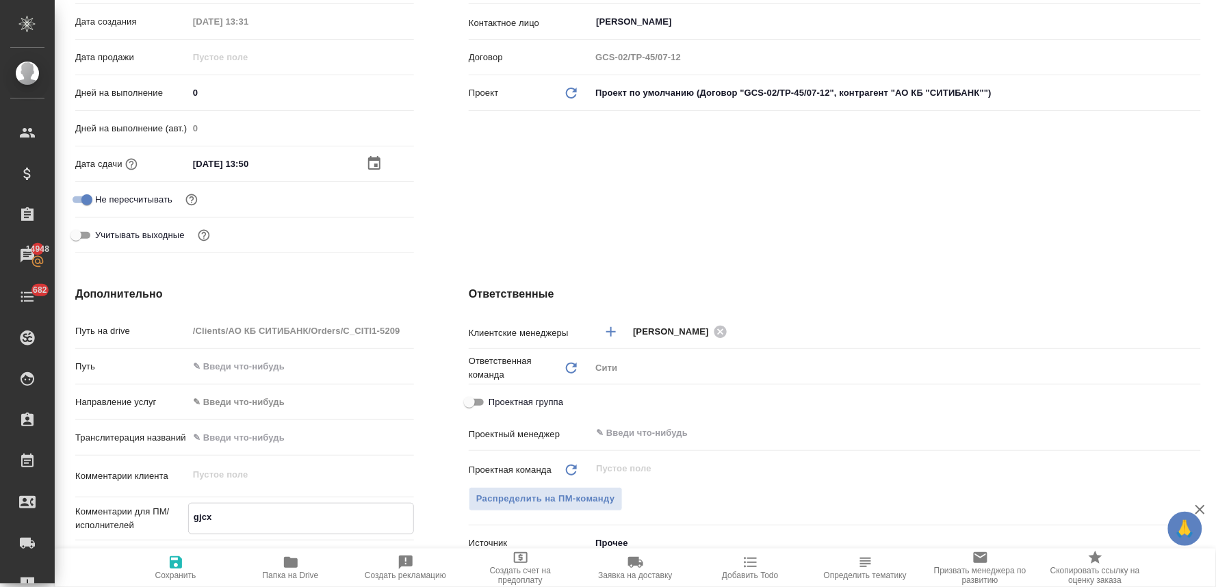
type textarea "x"
type textarea "gjcxbn"
type textarea "x"
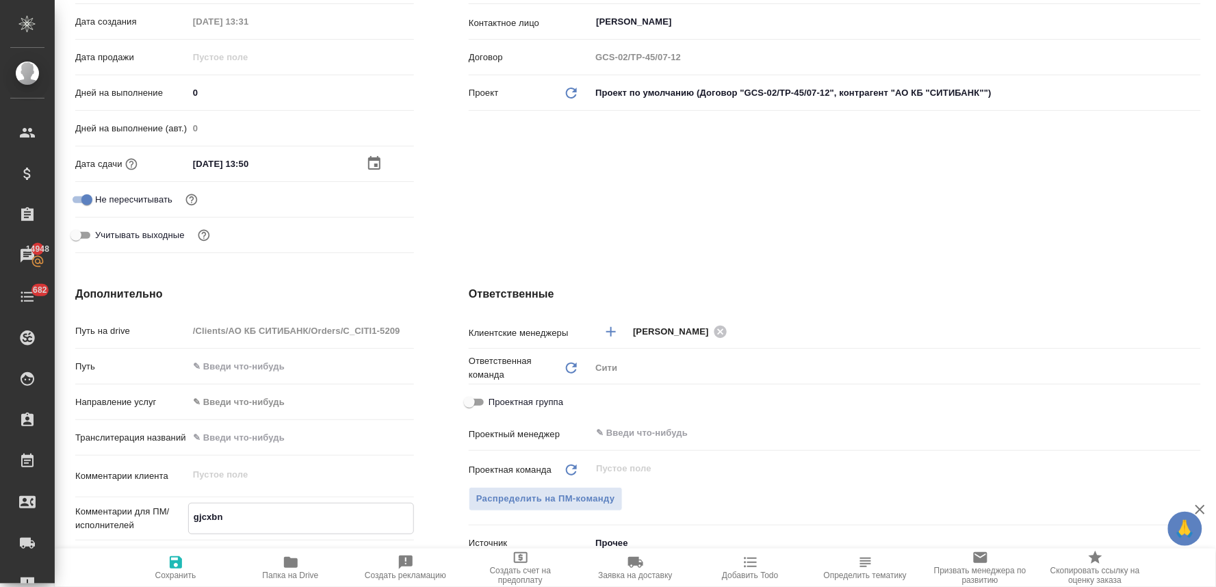
type textarea "x"
type textarea "gjcxbnf"
type textarea "x"
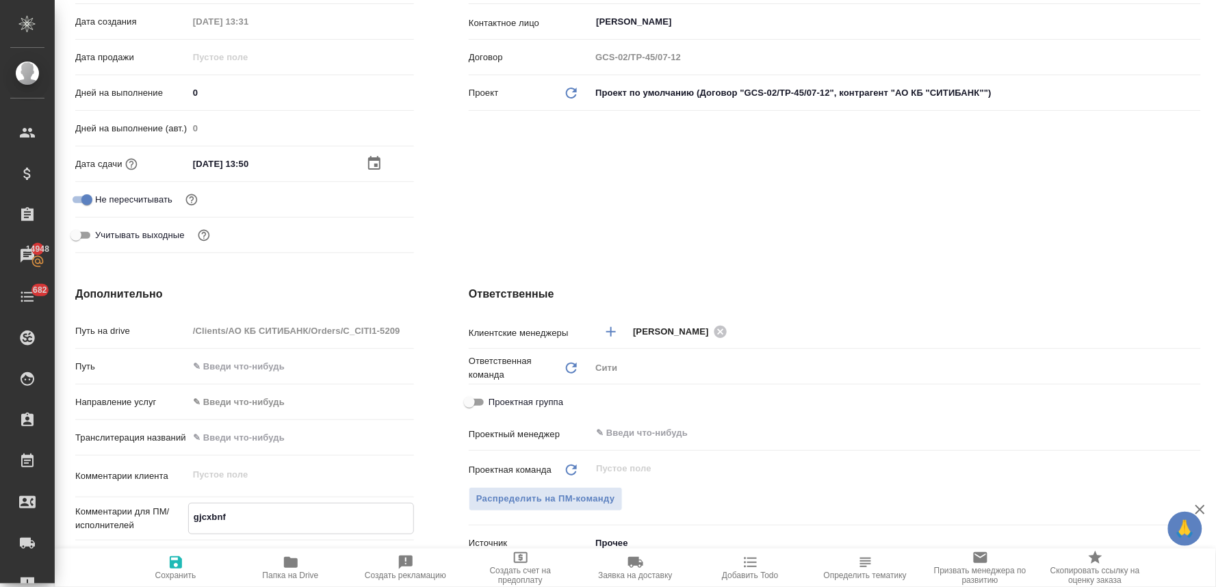
type textarea "x"
type textarea "gjcxbnfq"
type textarea "x"
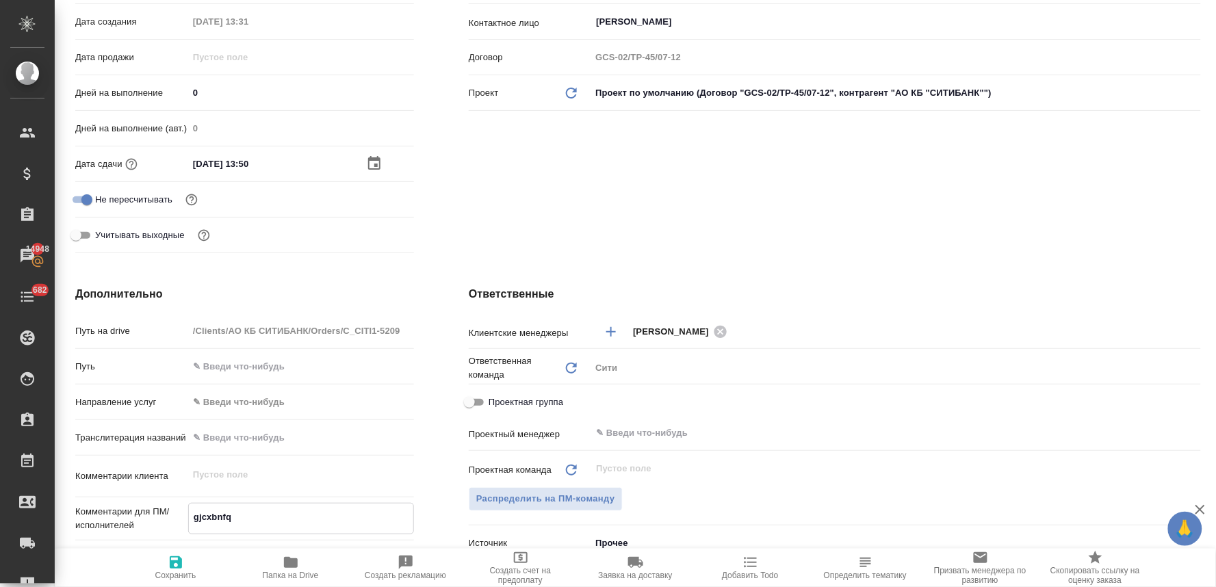
type textarea "gjcxbnfqn"
type textarea "x"
type textarea "gjcxbnfqnt"
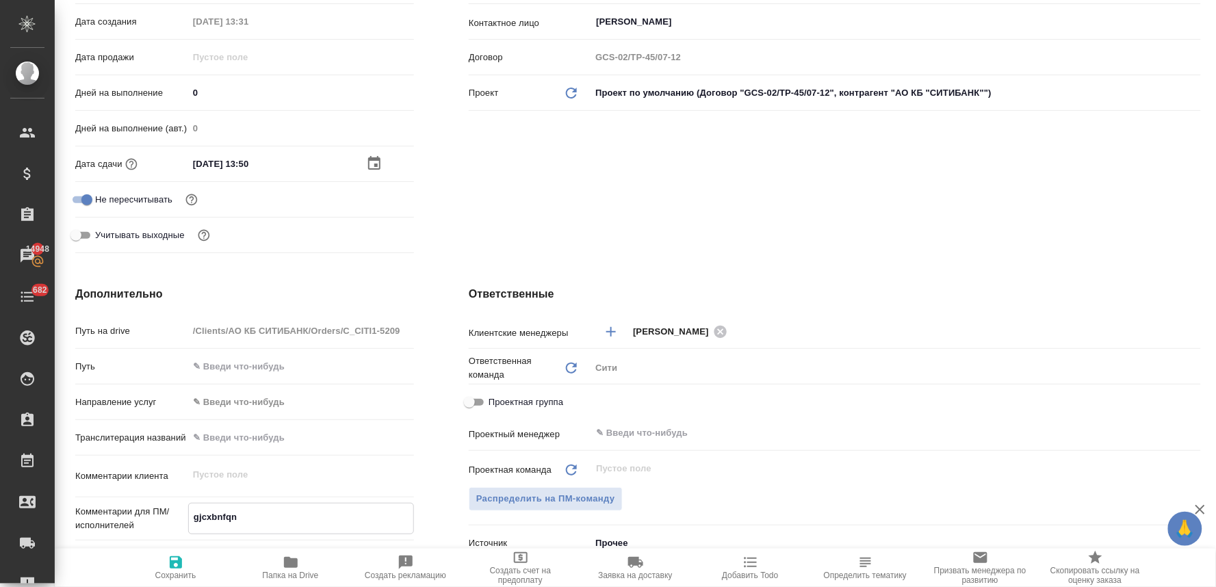
type textarea "x"
type textarea "gjcxbnfqn"
type textarea "x"
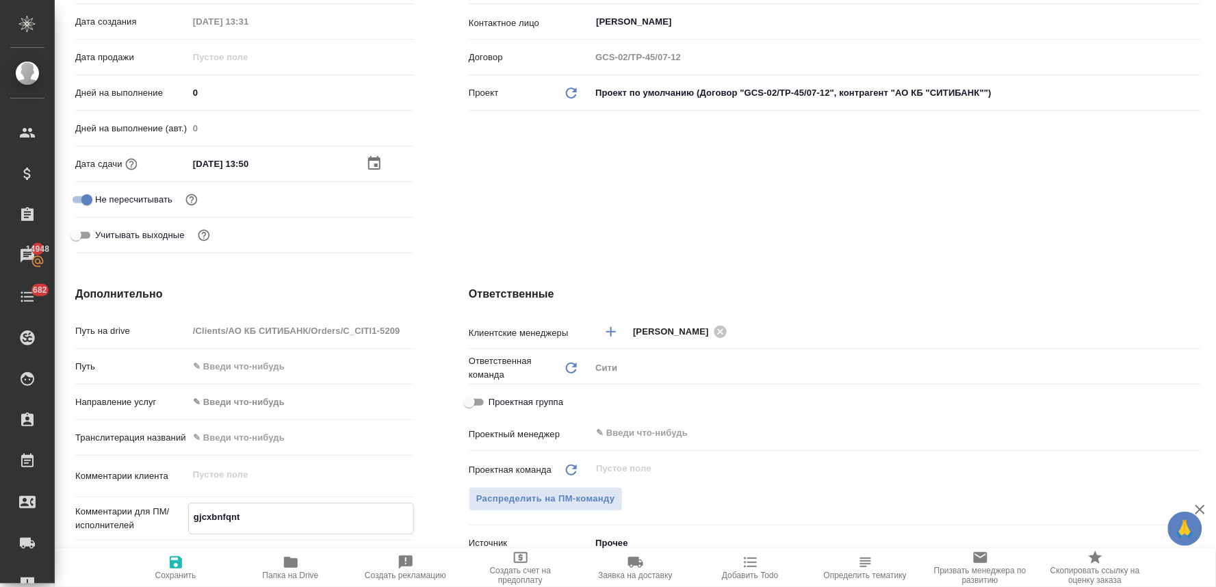
type textarea "x"
type textarea "g"
type textarea "x"
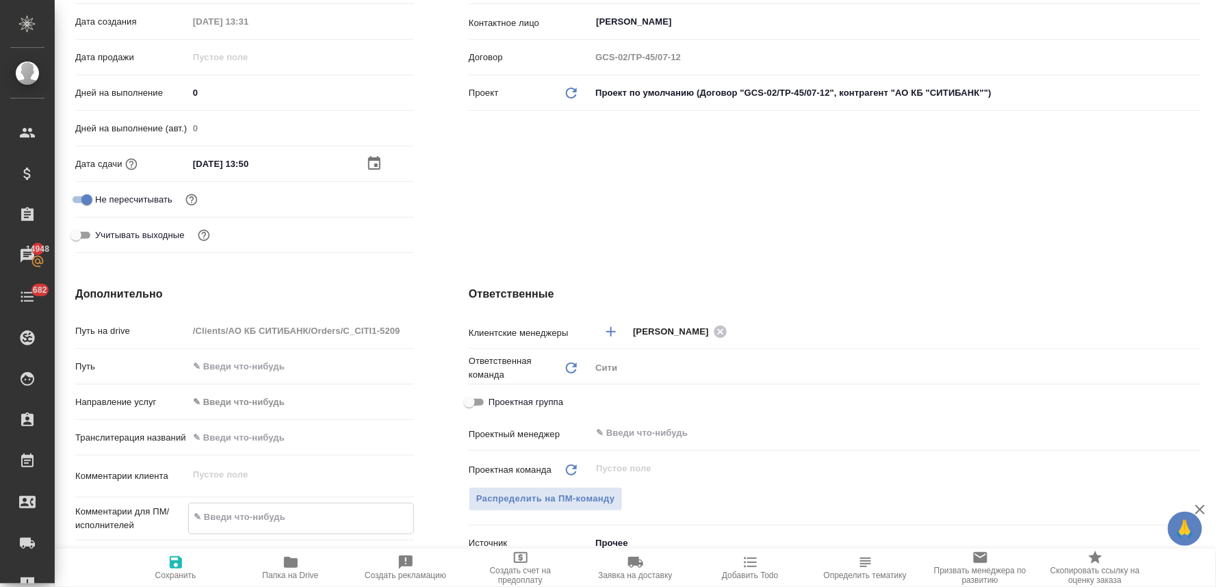
type textarea "x"
type textarea "п"
type textarea "x"
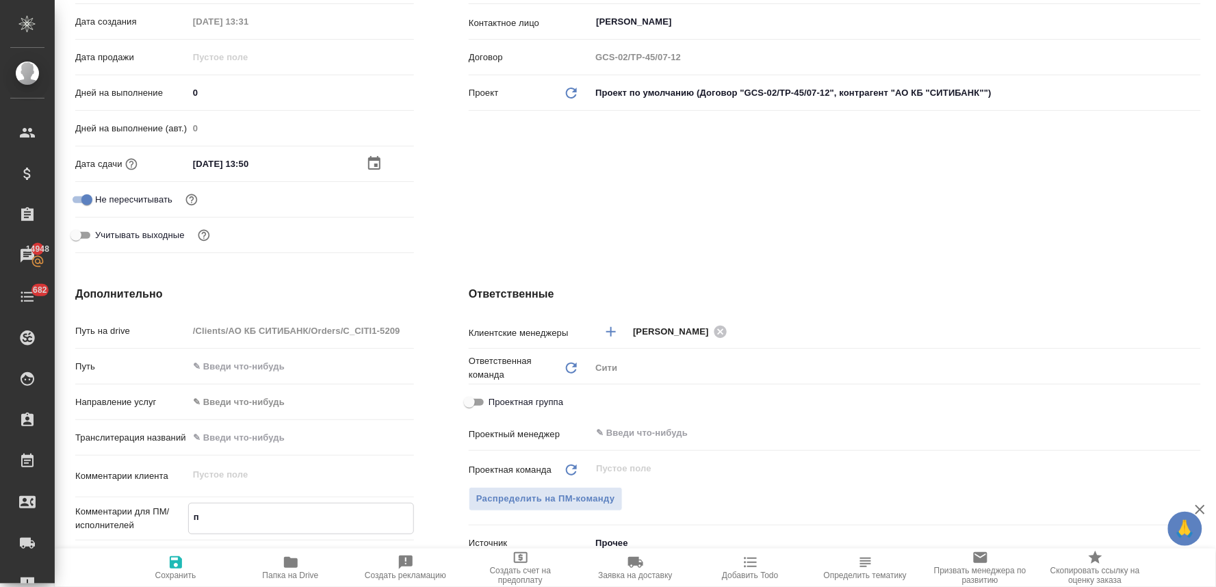
type textarea "по"
type textarea "x"
type textarea "пос"
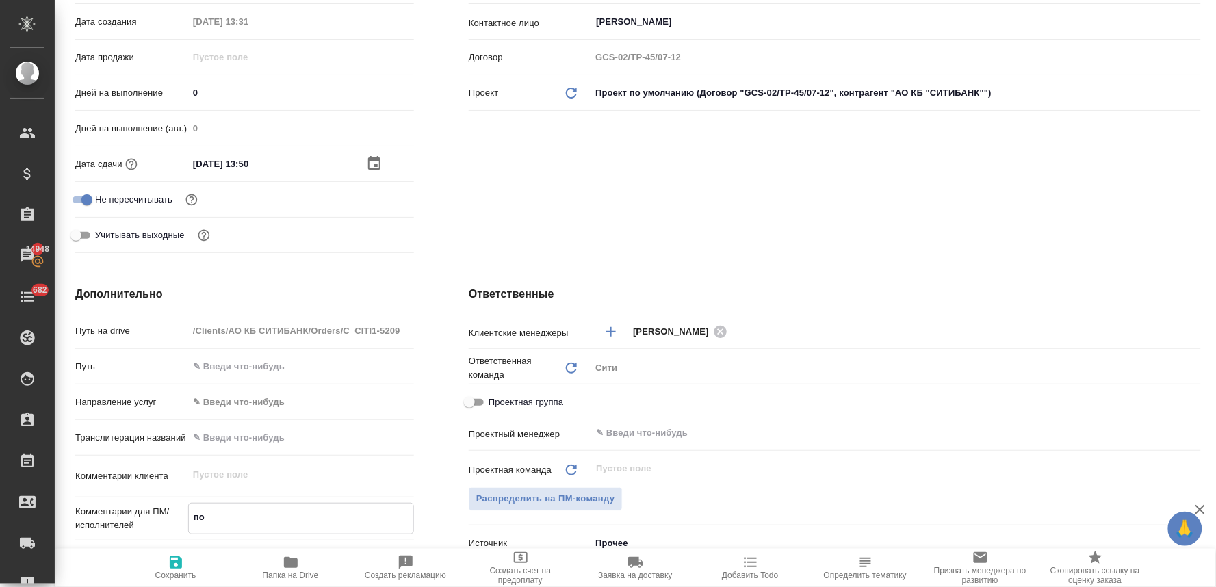
type textarea "x"
type textarea "посч"
type textarea "x"
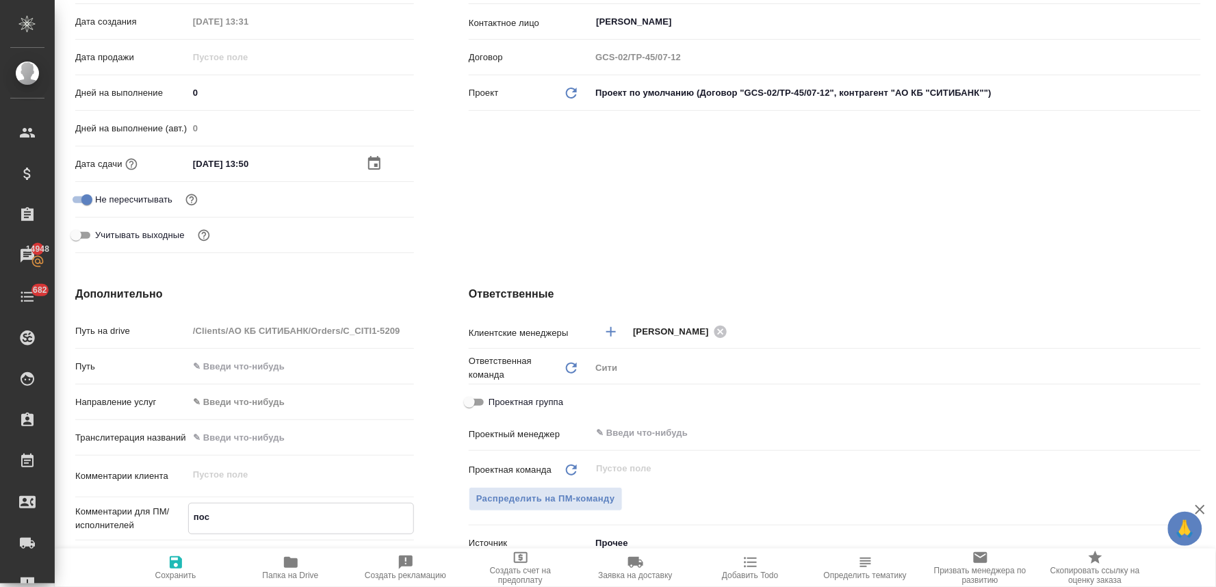
type textarea "x"
type textarea "посчи"
type textarea "x"
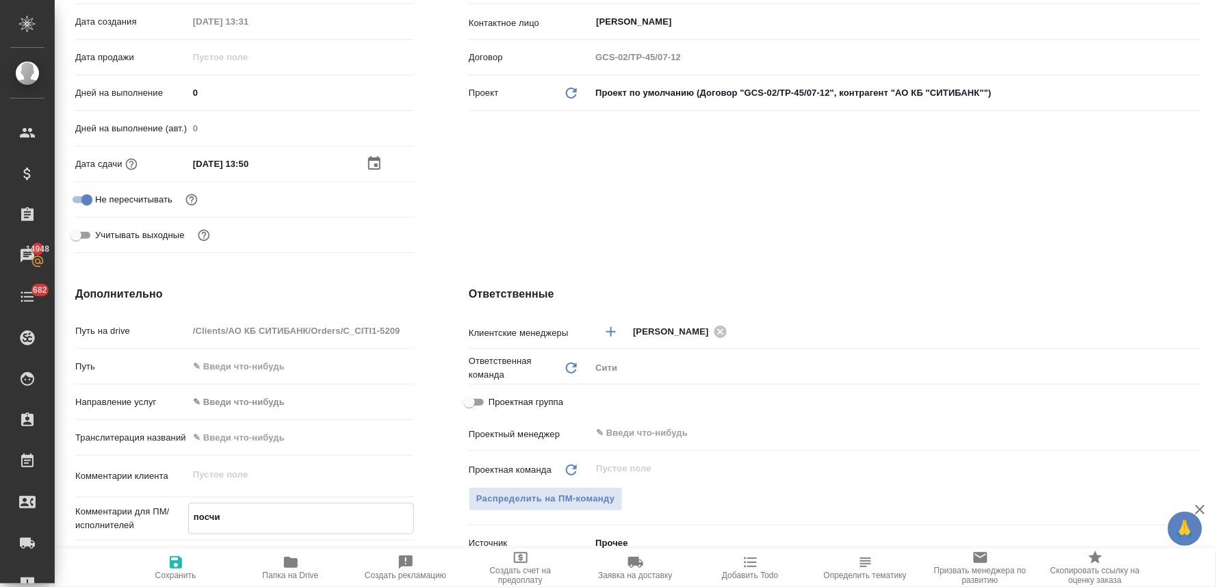
type textarea "x"
type textarea "посчит"
type textarea "x"
type textarea "посчита"
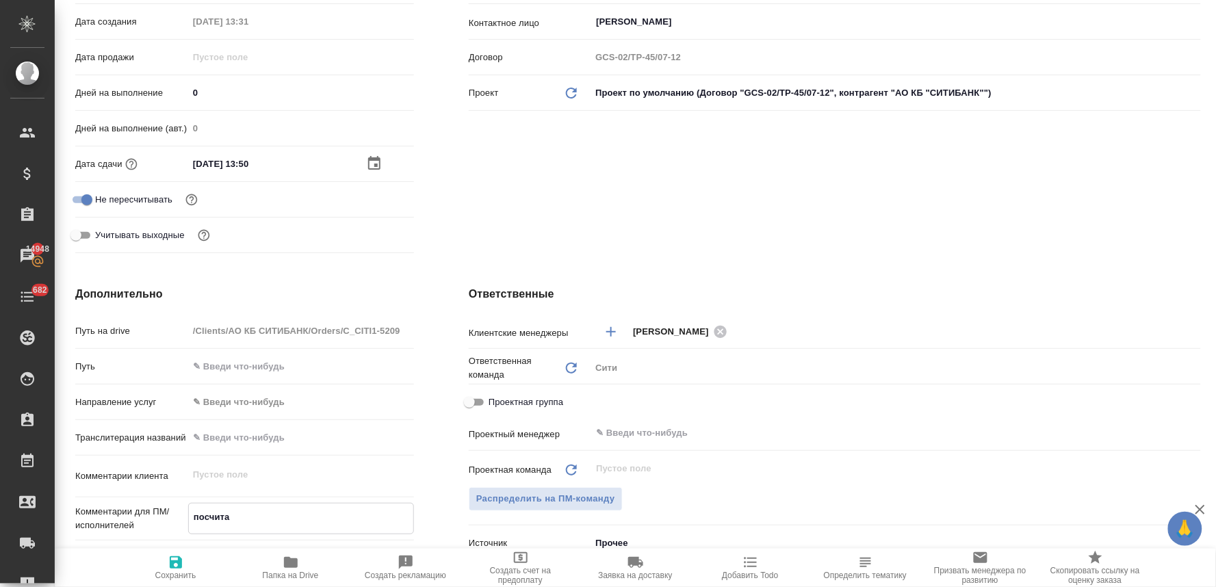
type textarea "x"
type textarea "посчитай"
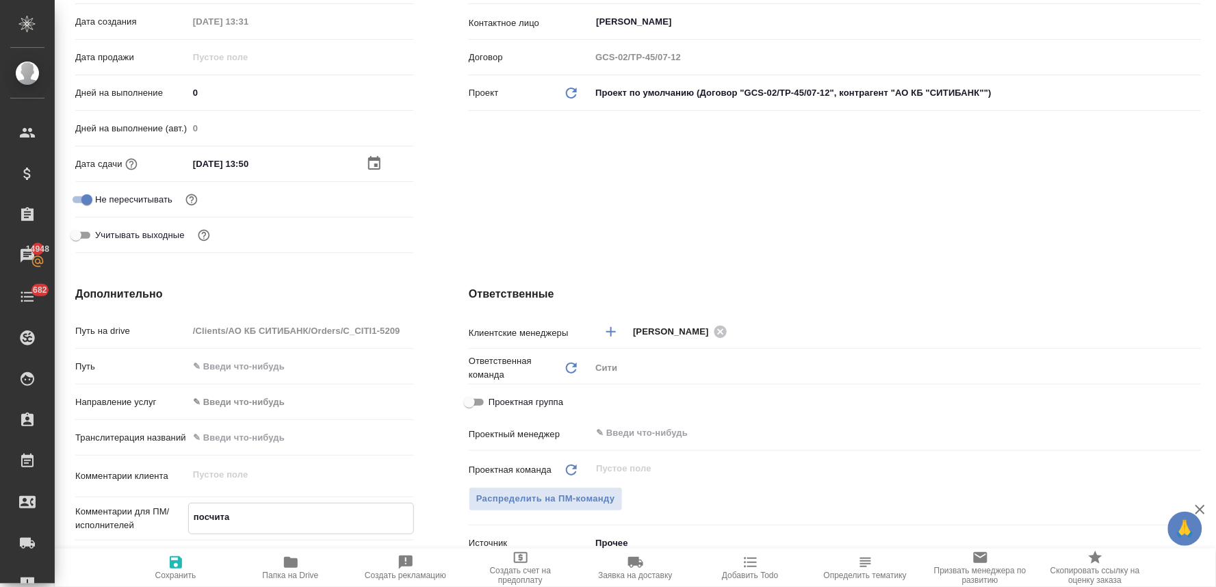
type textarea "x"
type textarea "посчитайт"
type textarea "x"
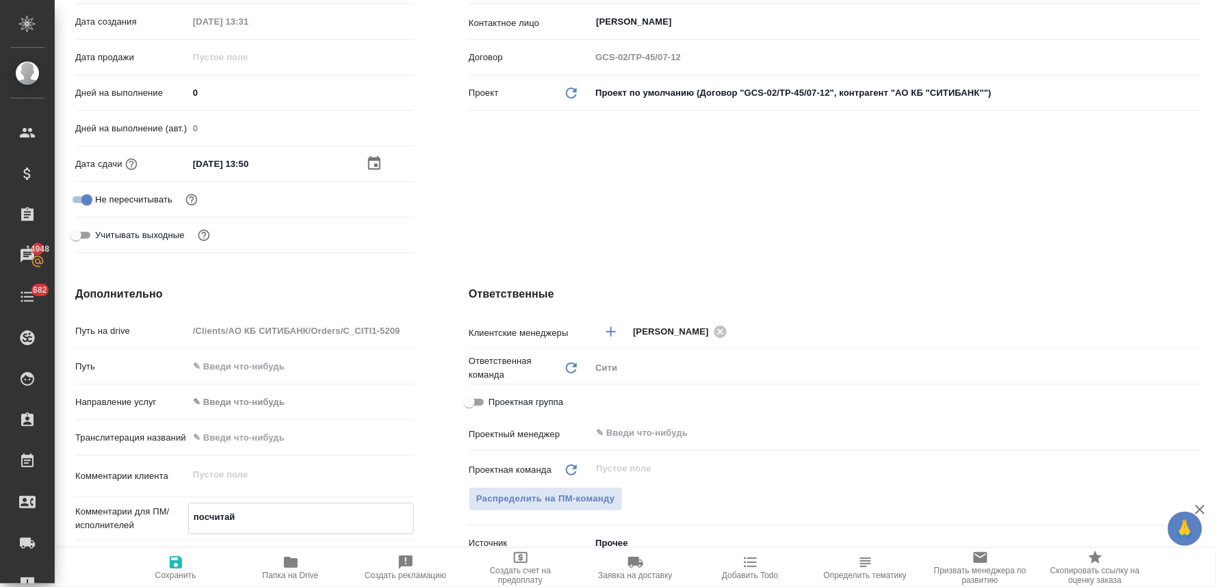
type textarea "x"
type textarea "посчитайте"
type textarea "x"
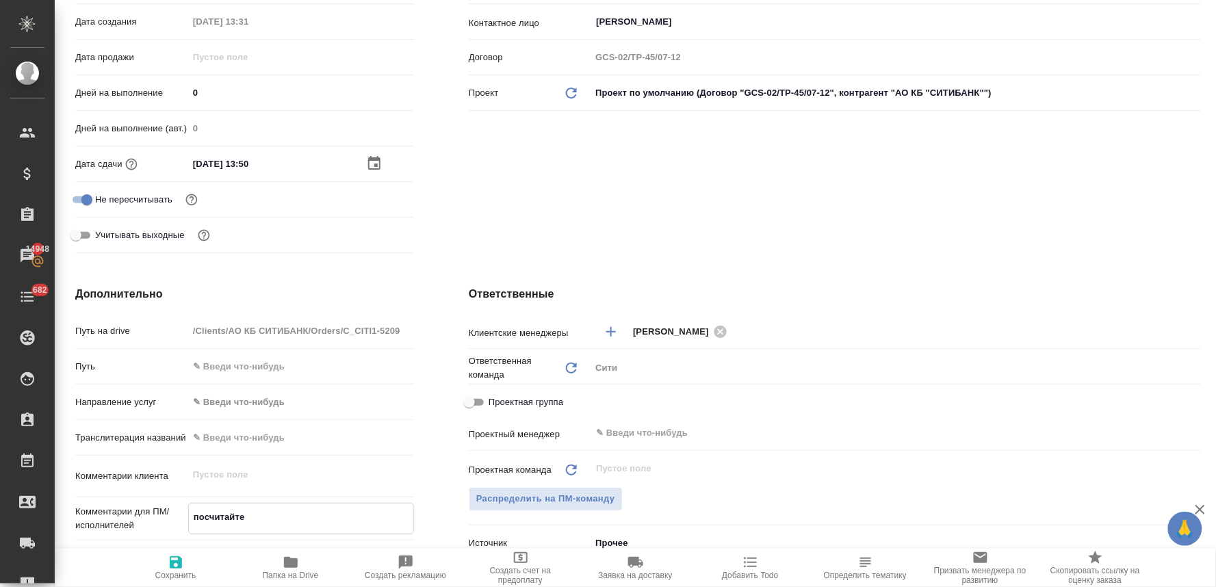
type textarea "x"
type textarea "посчитайте"
type textarea "x"
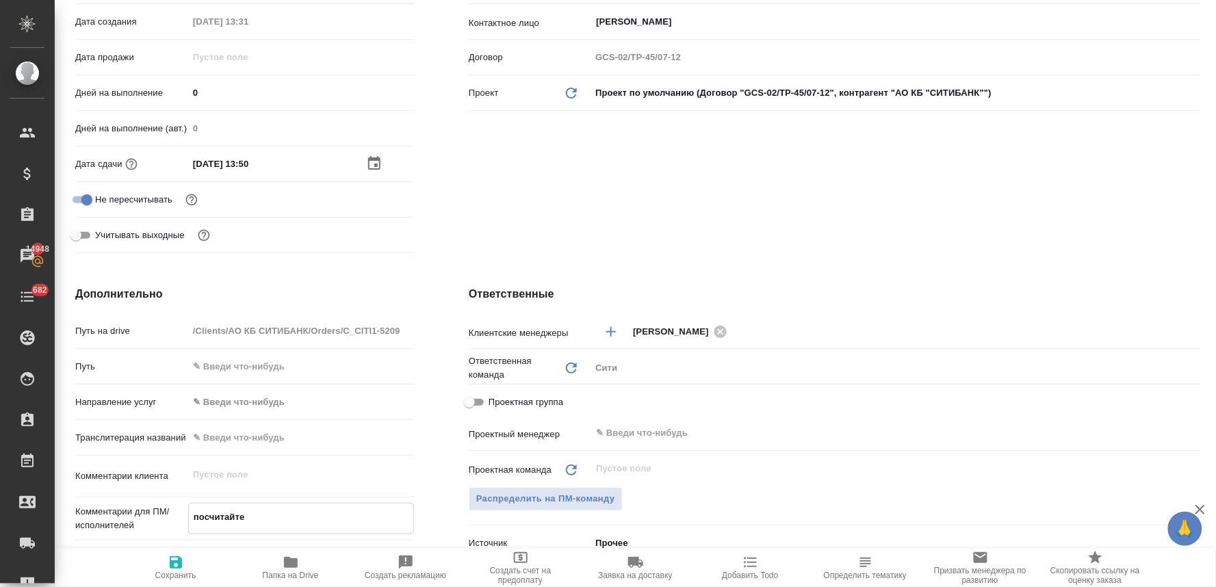
type textarea "посчитайте т"
type textarea "x"
type textarea "посчитайте ти"
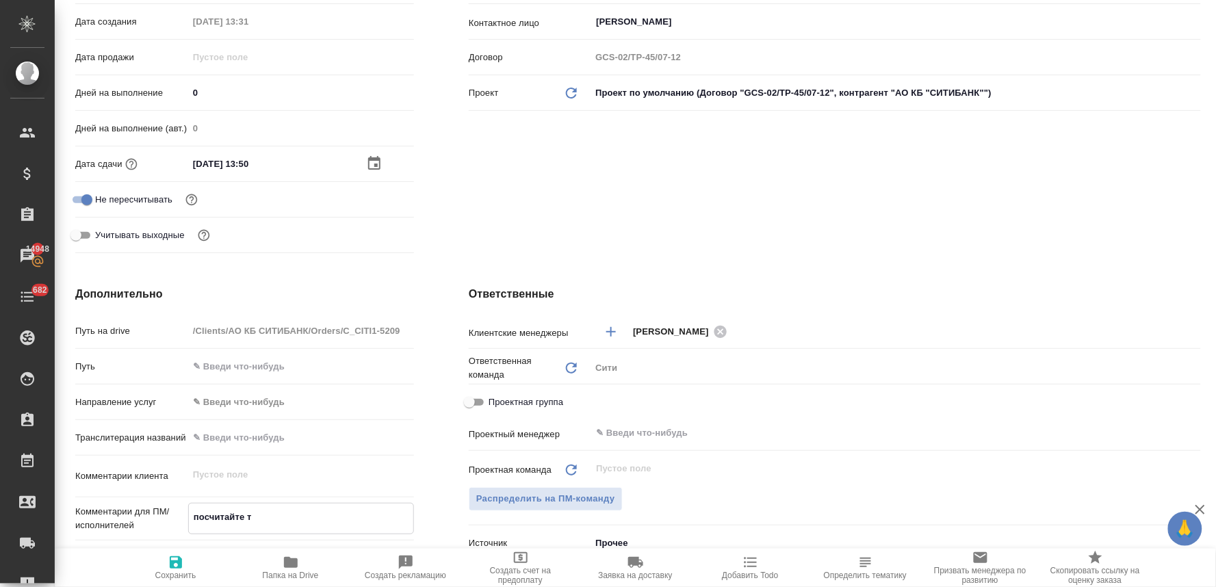
type textarea "x"
type textarea "посчитайте тик"
type textarea "x"
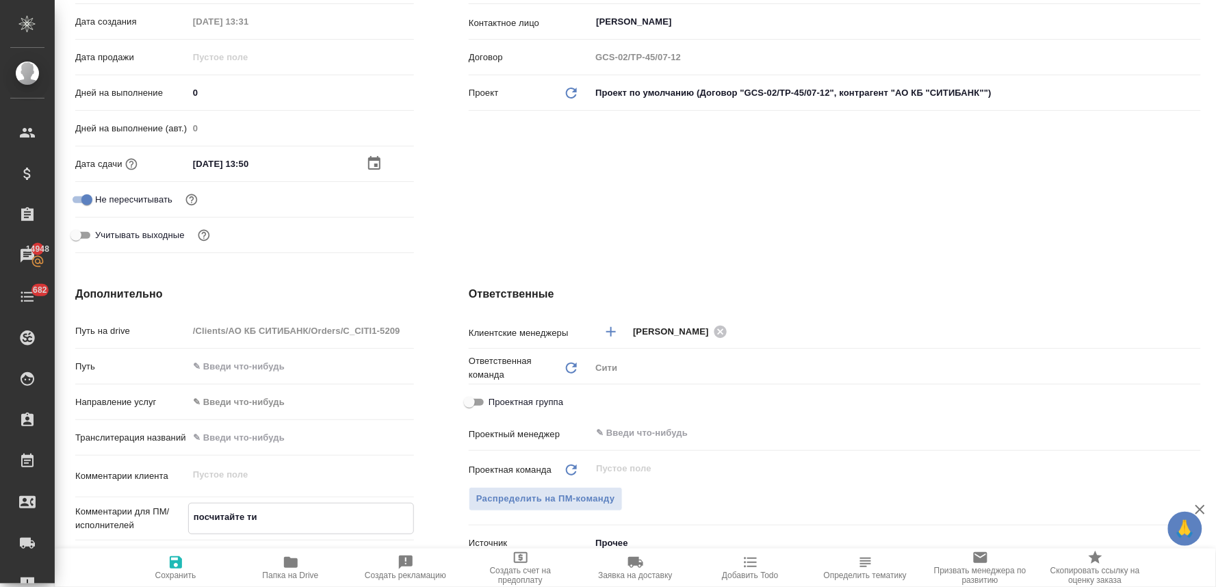
type textarea "x"
type textarea "посчитайте тике"
type textarea "x"
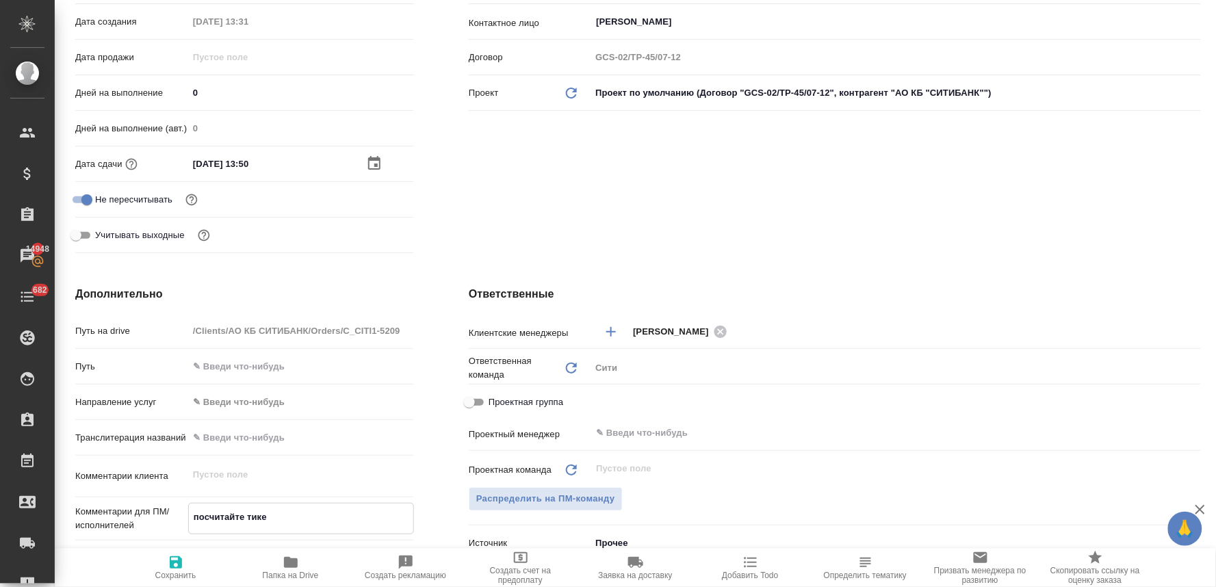
type textarea "посчитайте тикет"
type textarea "x"
type textarea "посчитайте тикет\"
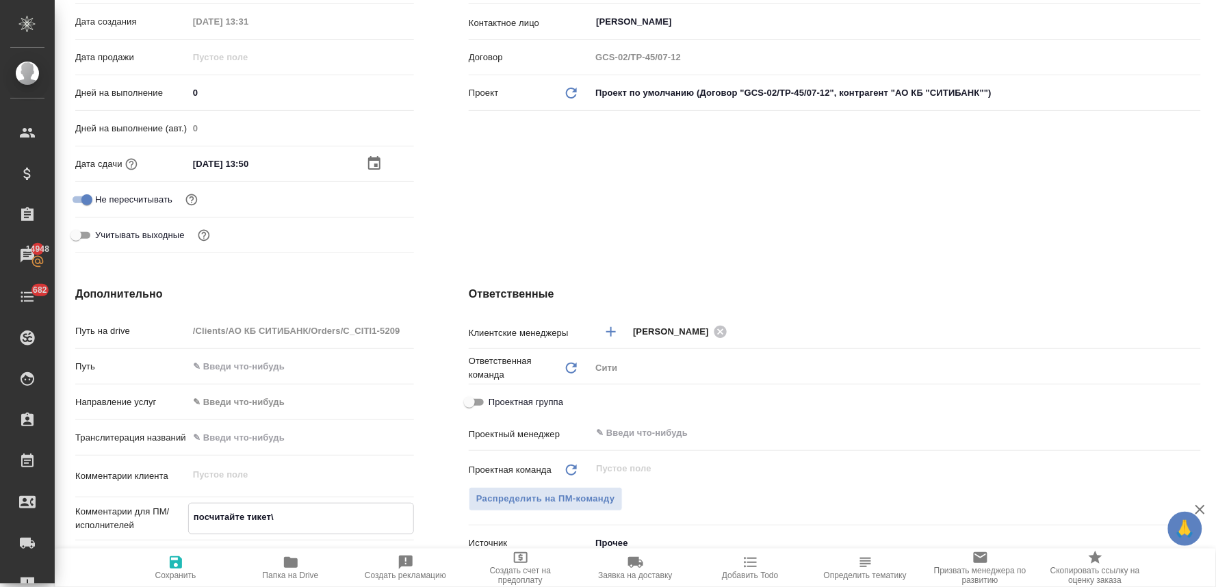
type textarea "x"
type textarea "посчитайте тикет\,"
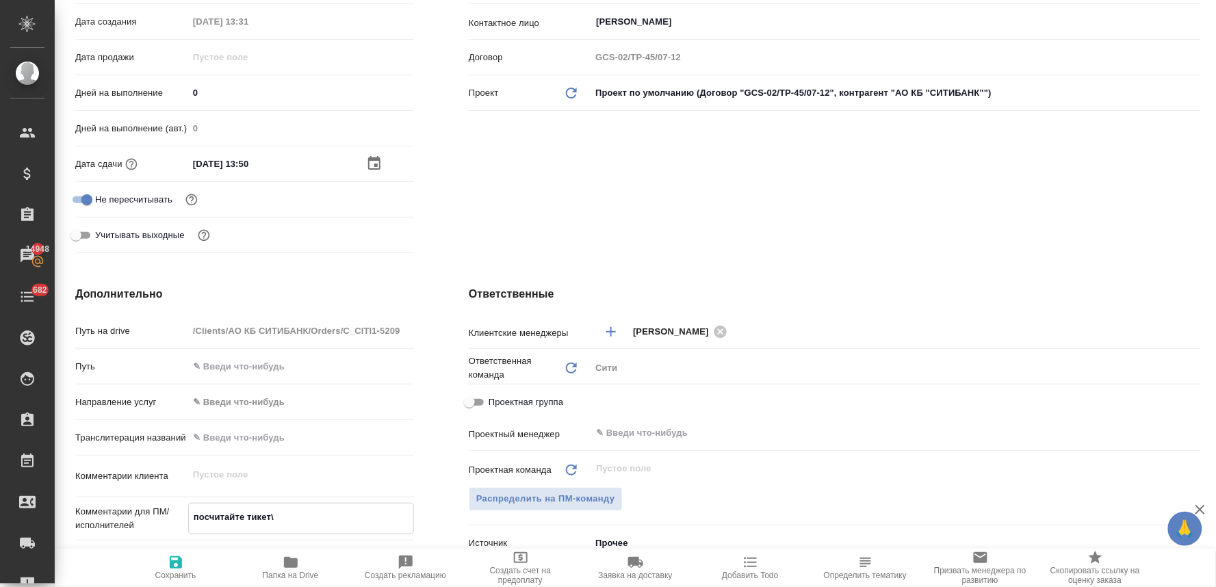
type textarea "x"
type textarea "посчитайте тикет\,"
type textarea "x"
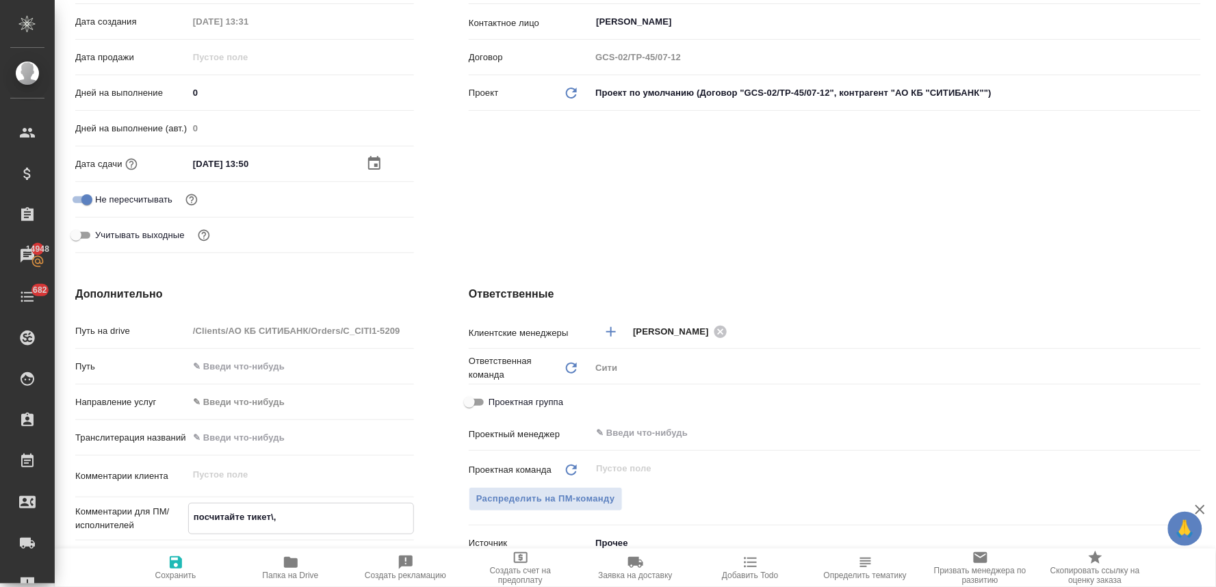
type textarea "x"
type textarea "посчитайте тикет\, п"
type textarea "x"
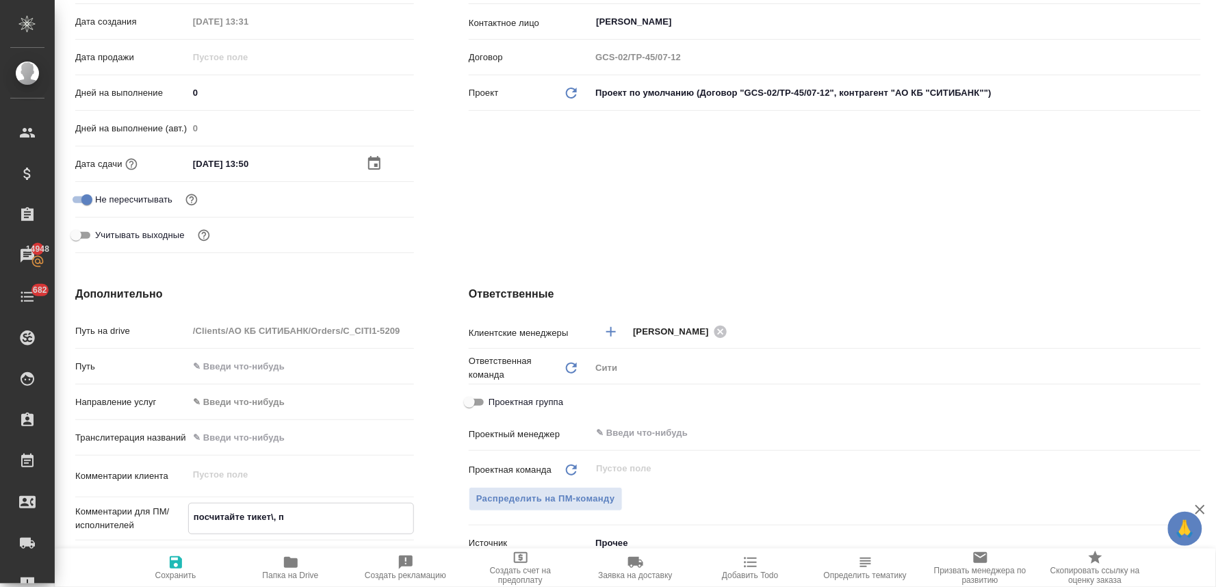
type textarea "x"
type textarea "посчитайте тикет\, пл"
type textarea "x"
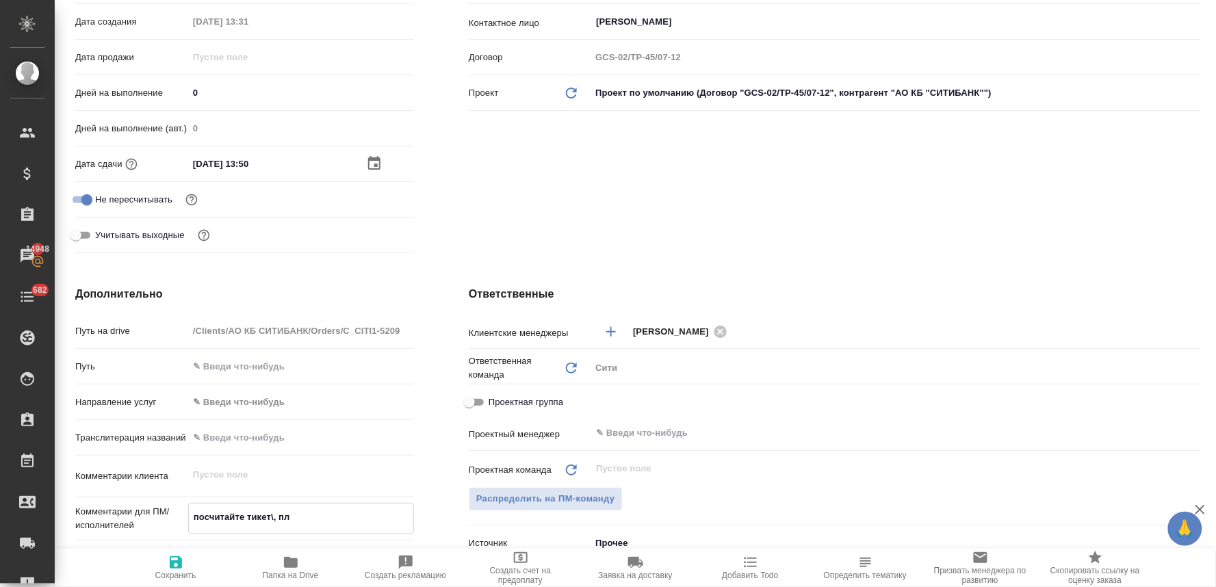
type textarea "посчитайте тикет\, пли"
type textarea "x"
type textarea "посчитайте тикет\, плиз"
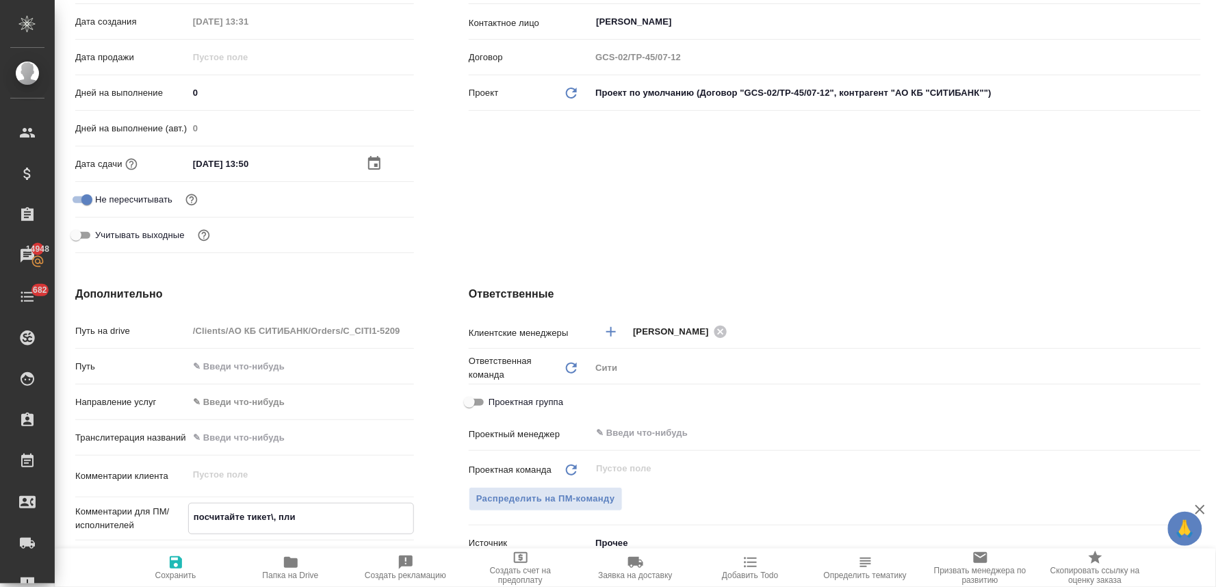
type textarea "x"
click at [269, 515] on textarea "посчитайте тикет\, плиз" at bounding box center [301, 517] width 224 height 23
type textarea "x"
type textarea "посчитайте тикет, плиз"
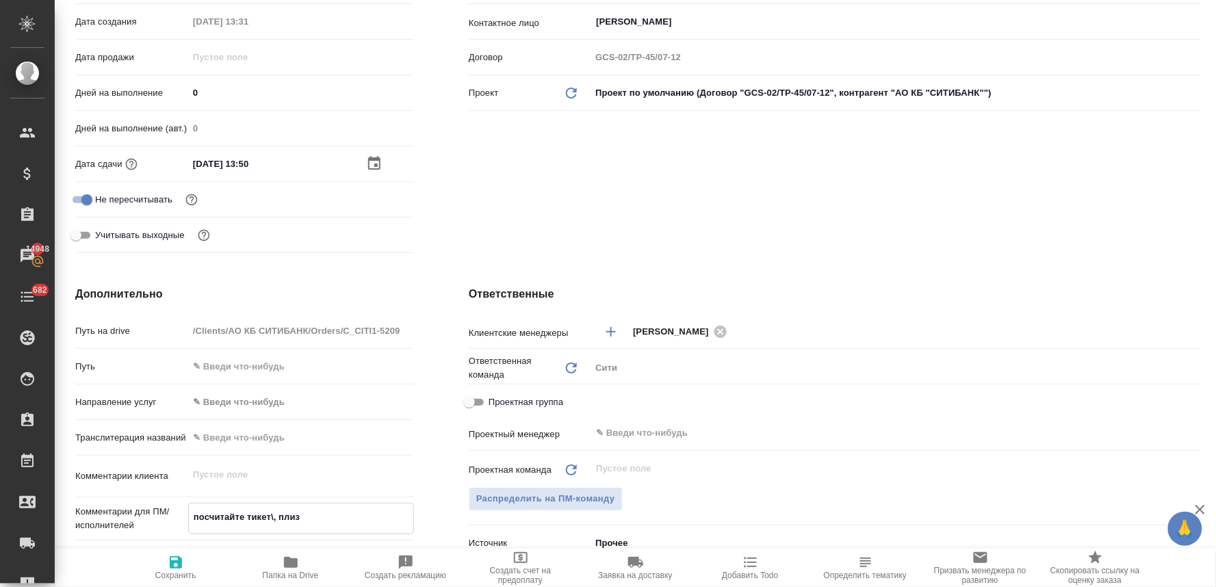
type textarea "x"
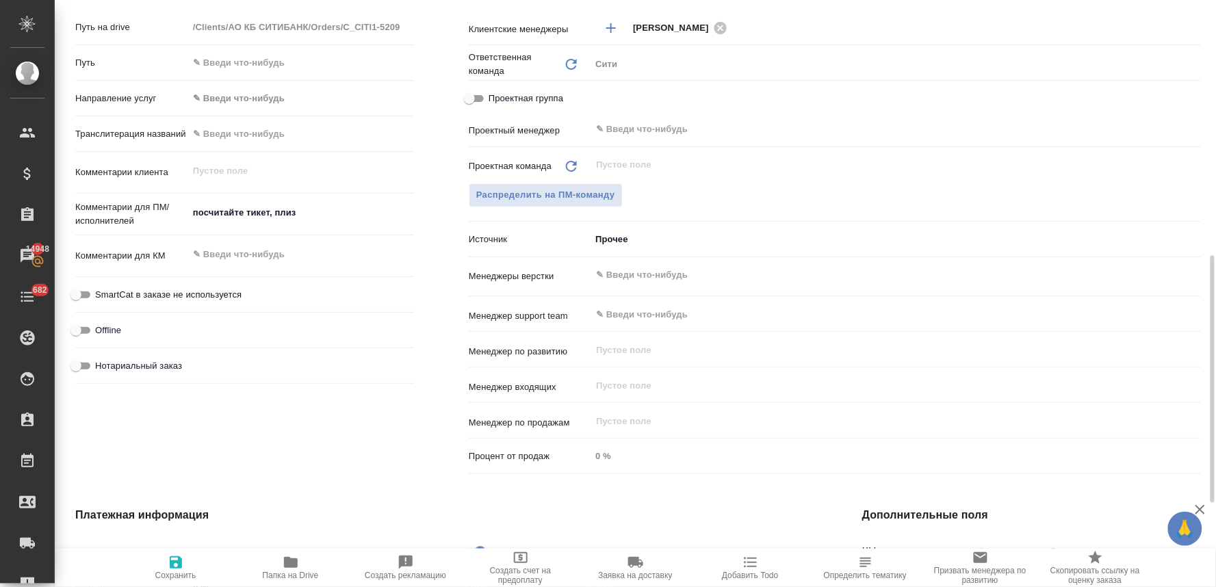
click at [163, 364] on span "Нотариальный заказ" at bounding box center [138, 366] width 87 height 14
click at [101, 364] on input "Нотариальный заказ" at bounding box center [75, 366] width 49 height 16
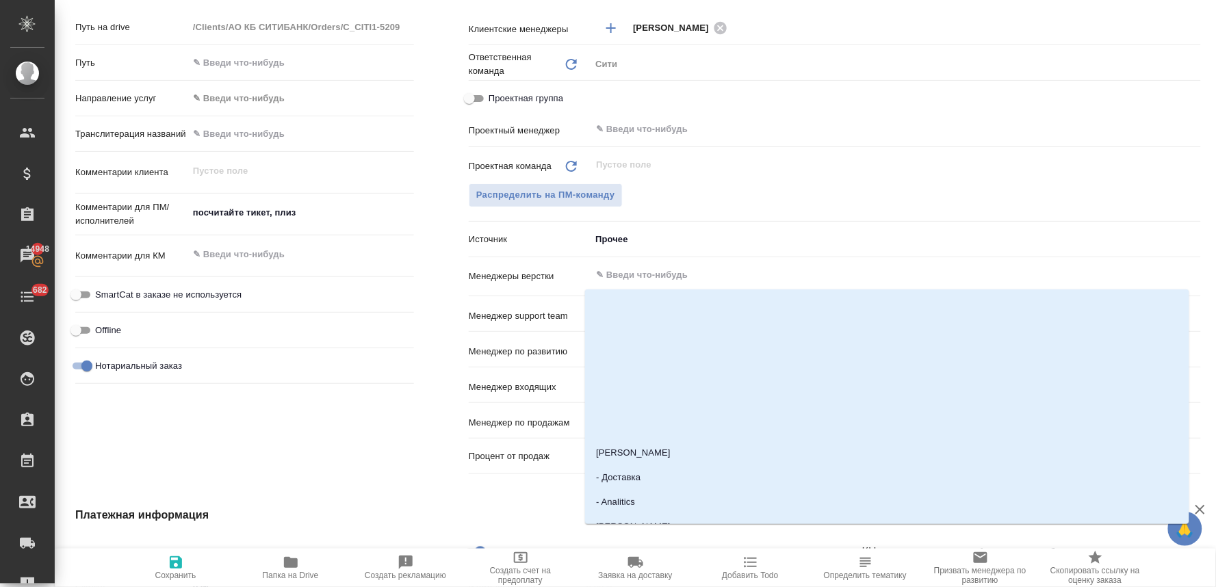
click at [623, 274] on input "text" at bounding box center [872, 275] width 556 height 16
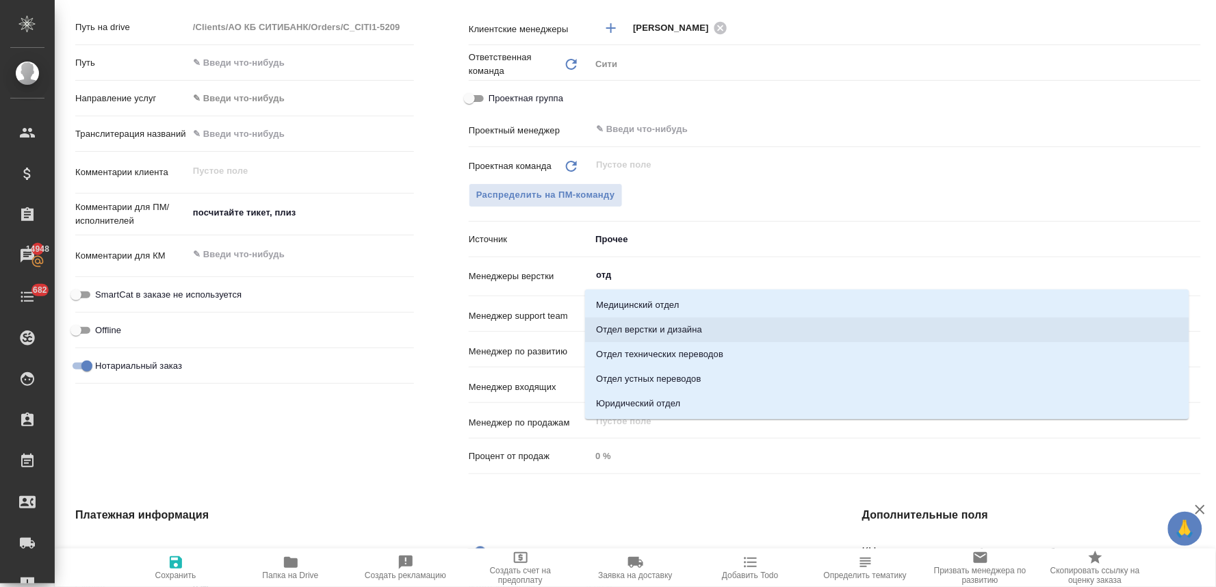
click at [629, 326] on li "Отдел верстки и дизайна" at bounding box center [887, 329] width 604 height 25
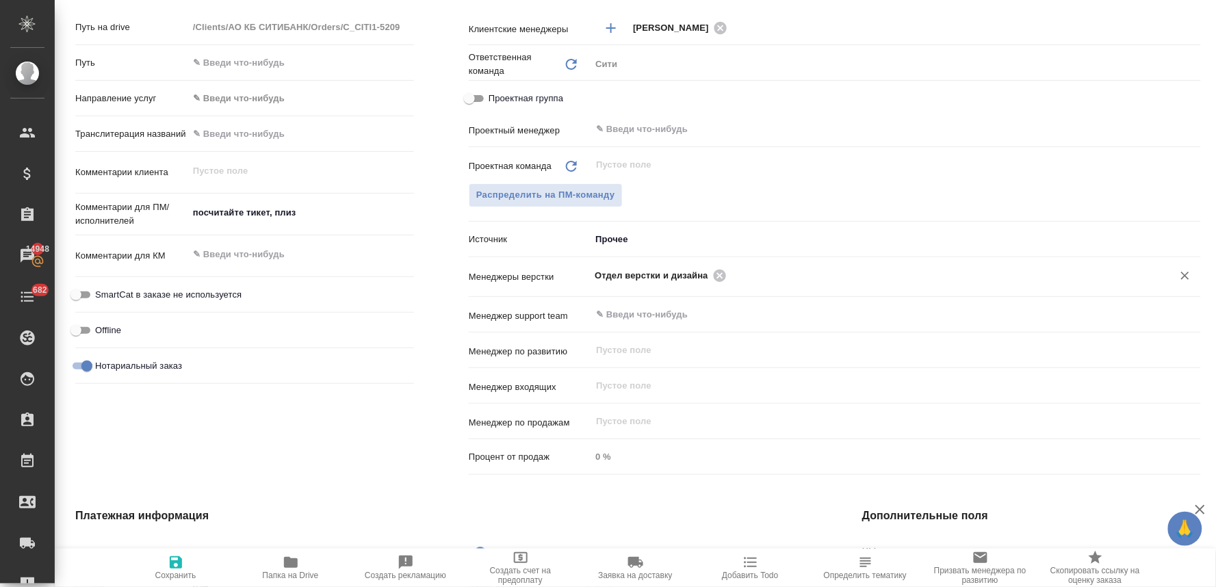
click at [172, 570] on icon "button" at bounding box center [176, 562] width 16 height 16
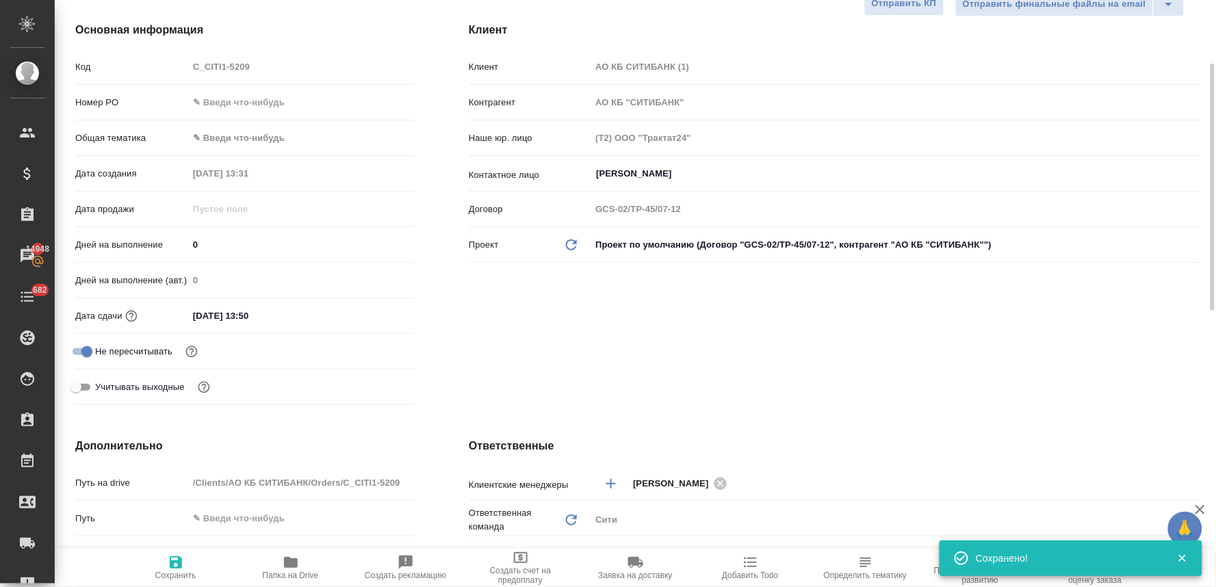
scroll to position [0, 0]
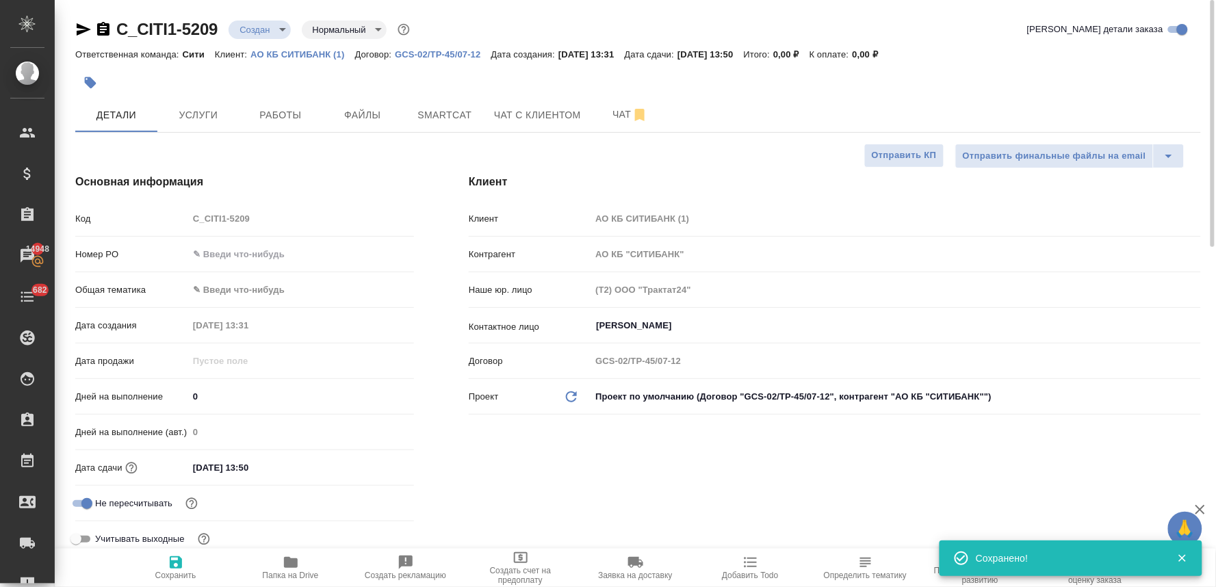
click at [265, 23] on body "🙏 .cls-1 fill:#fff; AWATERA Lyamina Nadezhda Клиенты Спецификации Заказы 14948 …" at bounding box center [608, 293] width 1216 height 587
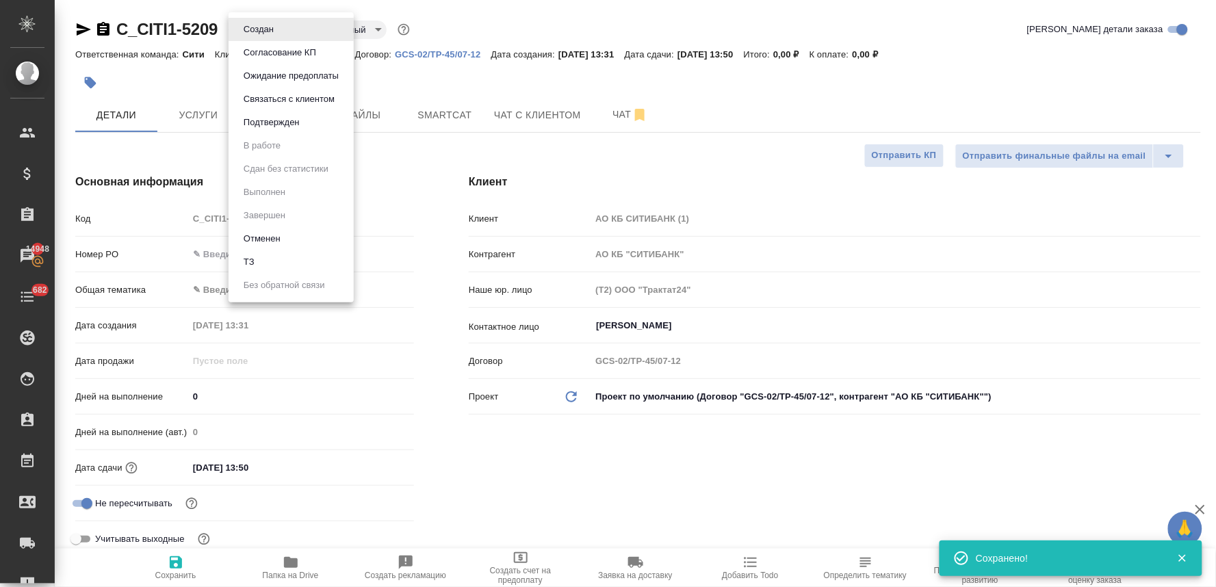
click at [268, 257] on li "ТЗ" at bounding box center [290, 261] width 125 height 23
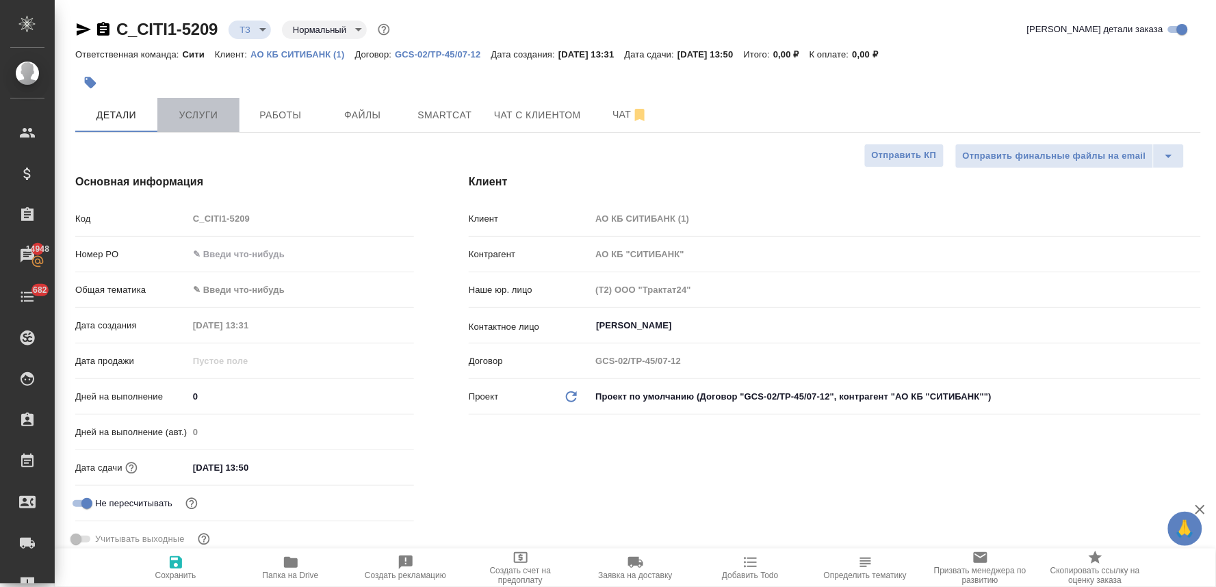
click at [187, 109] on span "Услуги" at bounding box center [199, 115] width 66 height 17
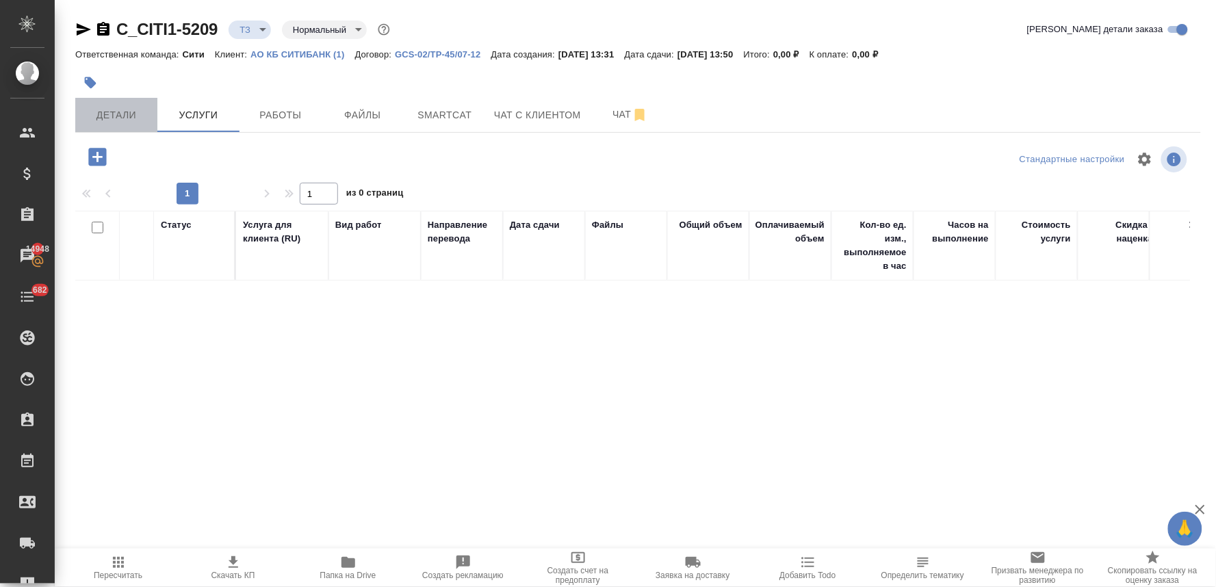
click at [118, 117] on span "Детали" at bounding box center [116, 115] width 66 height 17
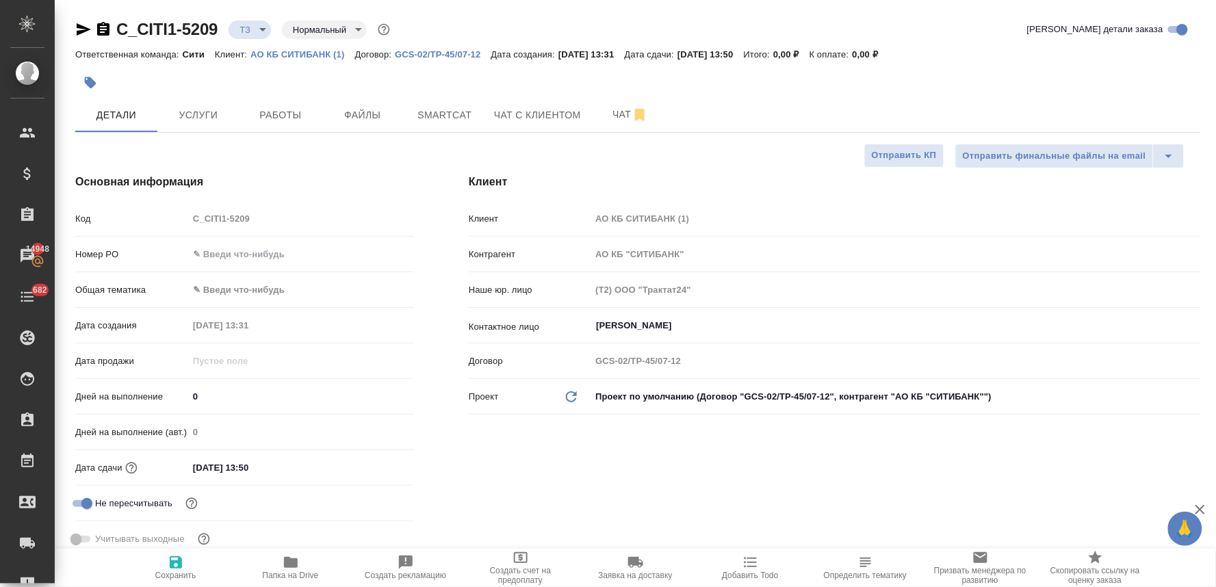
drag, startPoint x: 1185, startPoint y: 79, endPoint x: 1170, endPoint y: 74, distance: 15.1
click at [1185, 79] on div at bounding box center [637, 83] width 1125 height 30
click at [172, 231] on div "Код C_CITI1-5209" at bounding box center [244, 225] width 339 height 36
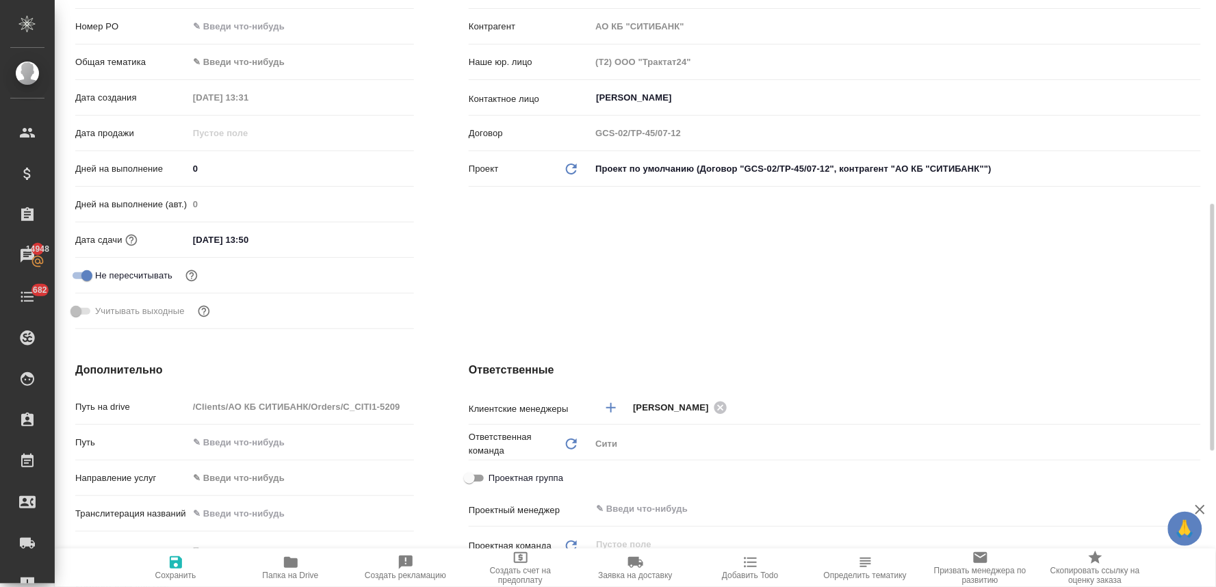
scroll to position [380, 0]
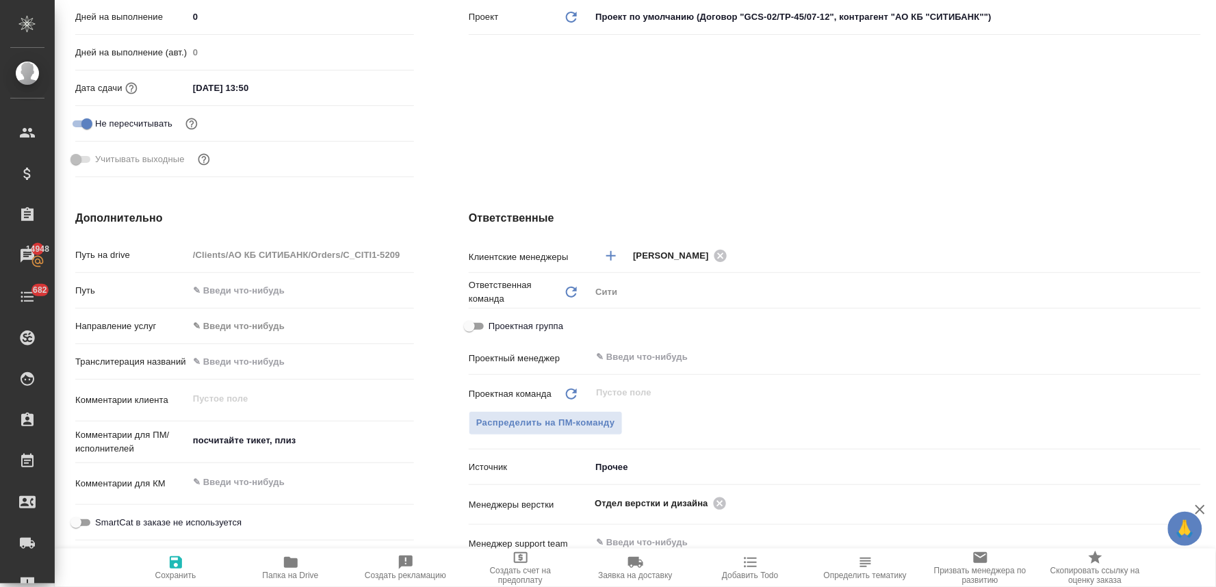
click at [339, 443] on textarea "посчитайте тикет, плиз" at bounding box center [301, 440] width 226 height 23
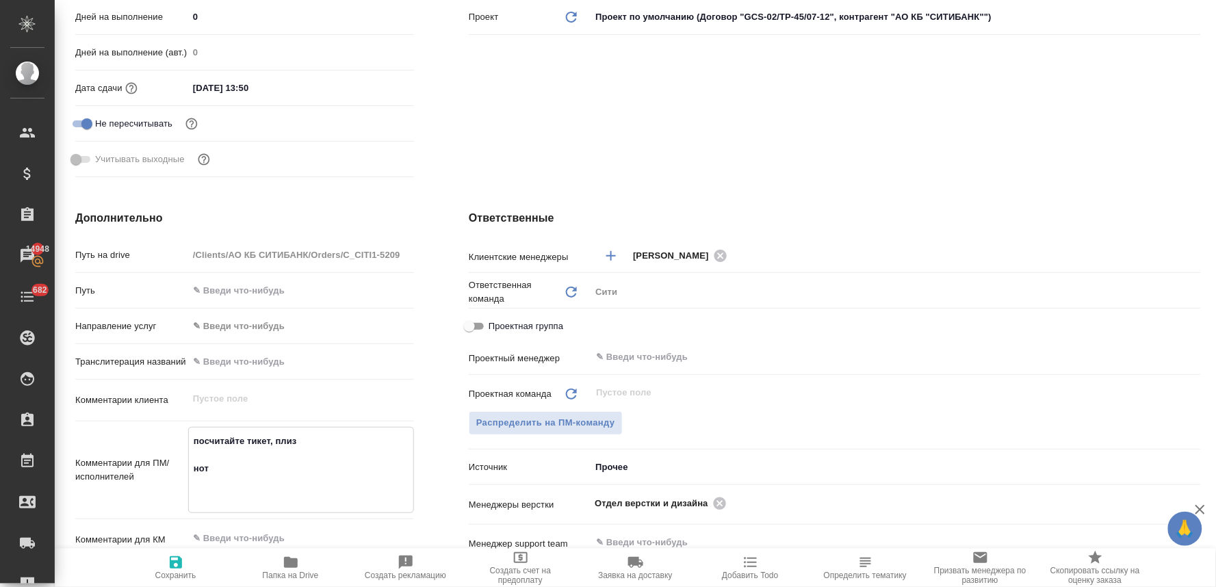
paste textarea "1) EUROPEAN BANK FOR RECONSTRUCTION AND DEVELOPMENT - ЕВРОПЕЙСКИЙ БАНК РЕКОНСТР…"
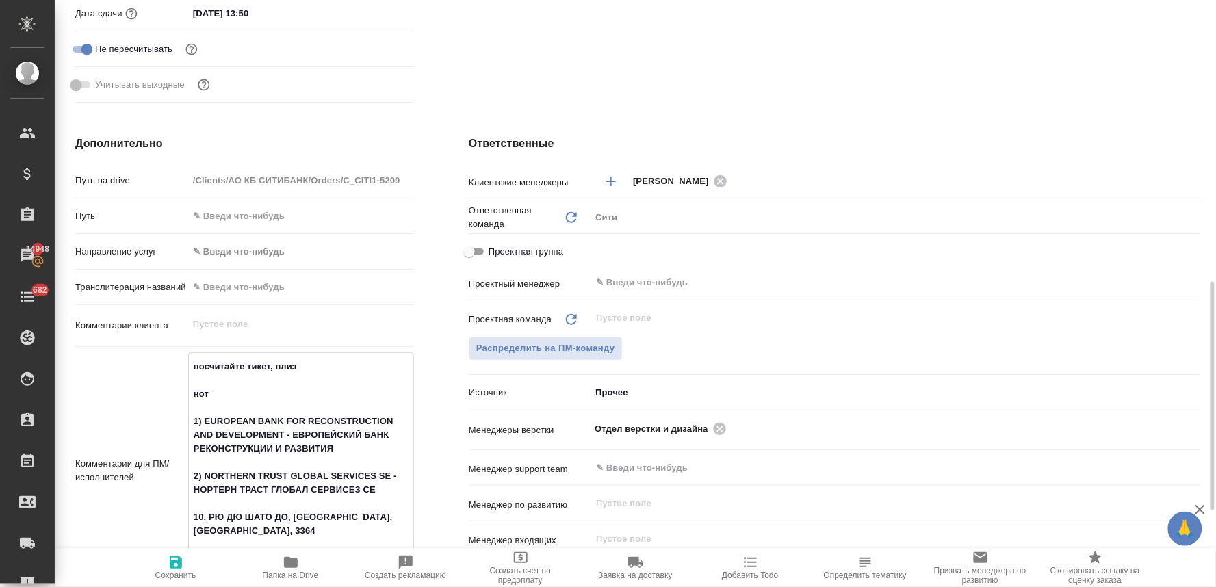
scroll to position [758, 0]
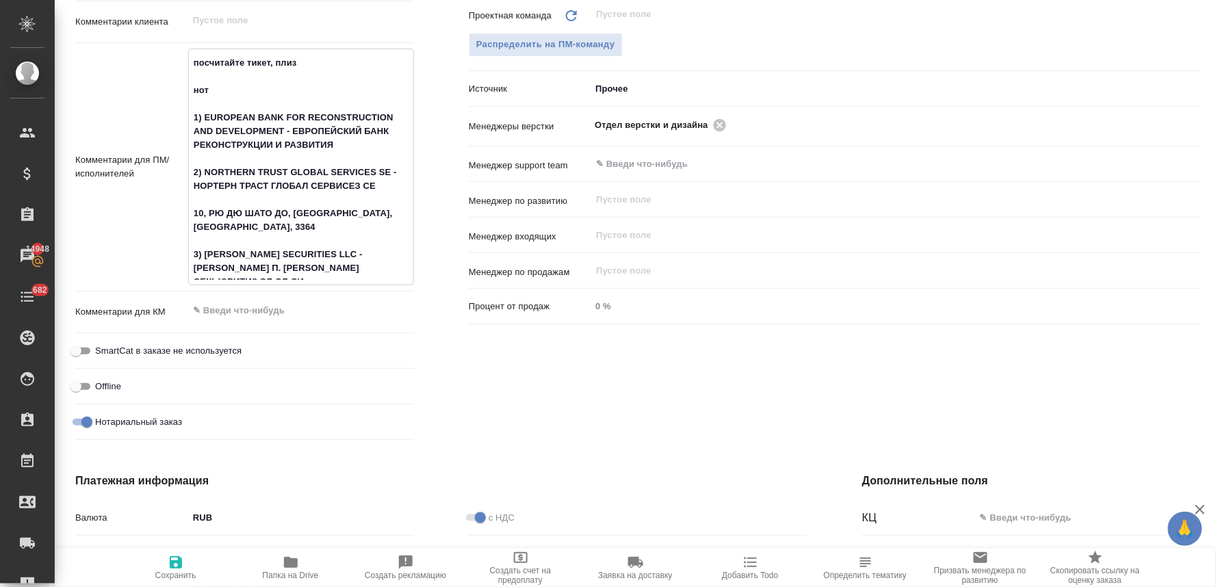
click at [170, 576] on span "Сохранить" at bounding box center [175, 576] width 41 height 10
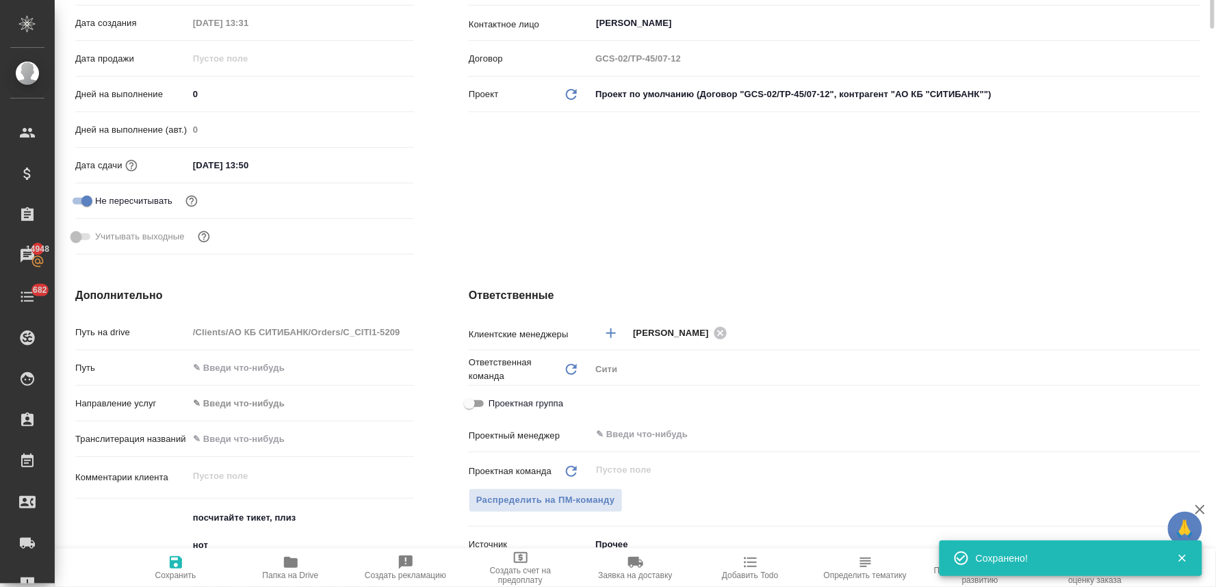
scroll to position [0, 0]
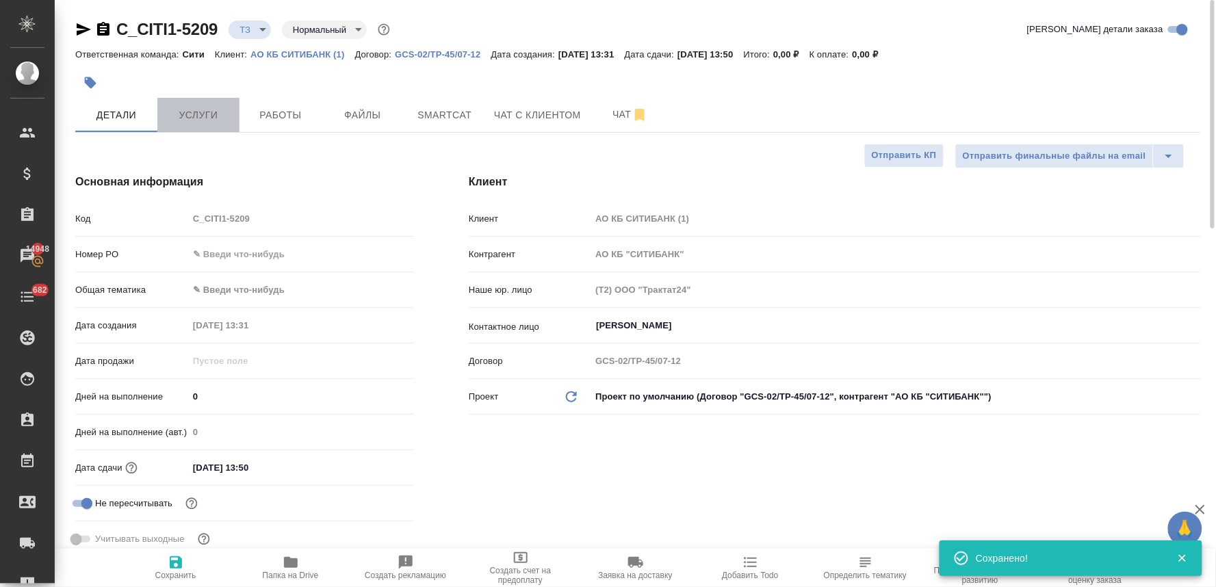
click at [175, 113] on span "Услуги" at bounding box center [199, 115] width 66 height 17
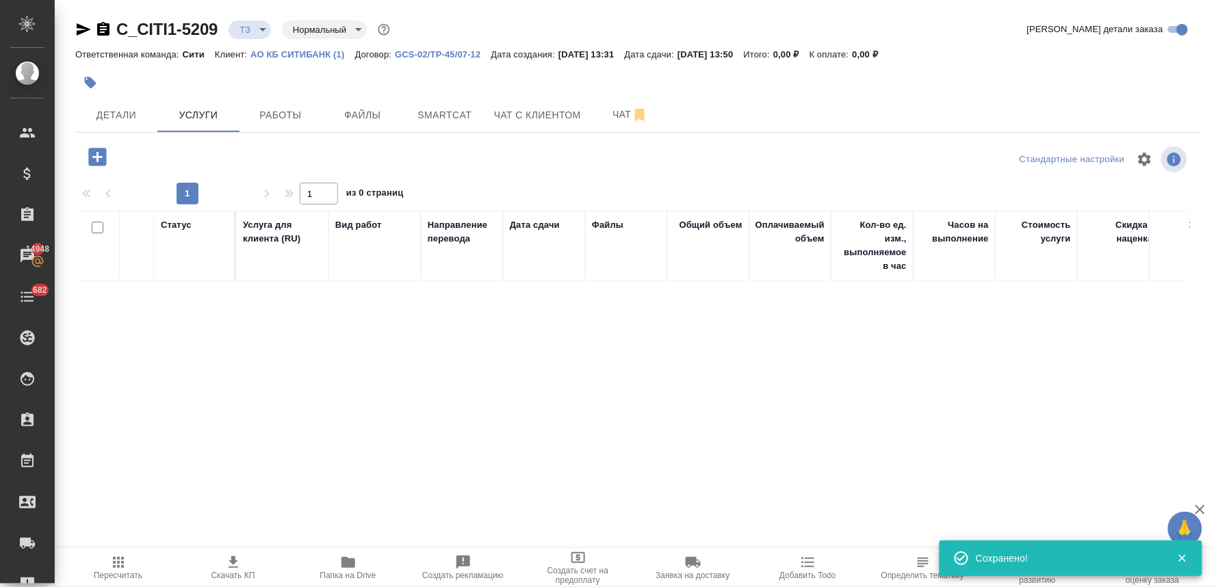
click at [94, 163] on icon "button" at bounding box center [97, 157] width 18 height 18
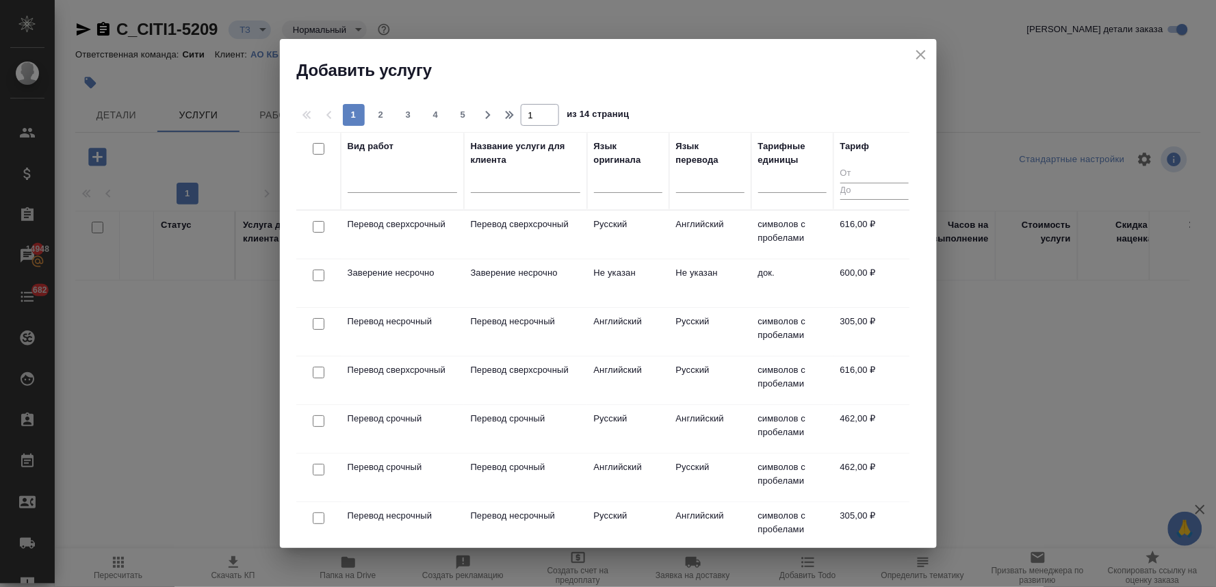
click at [317, 316] on div at bounding box center [318, 324] width 31 height 19
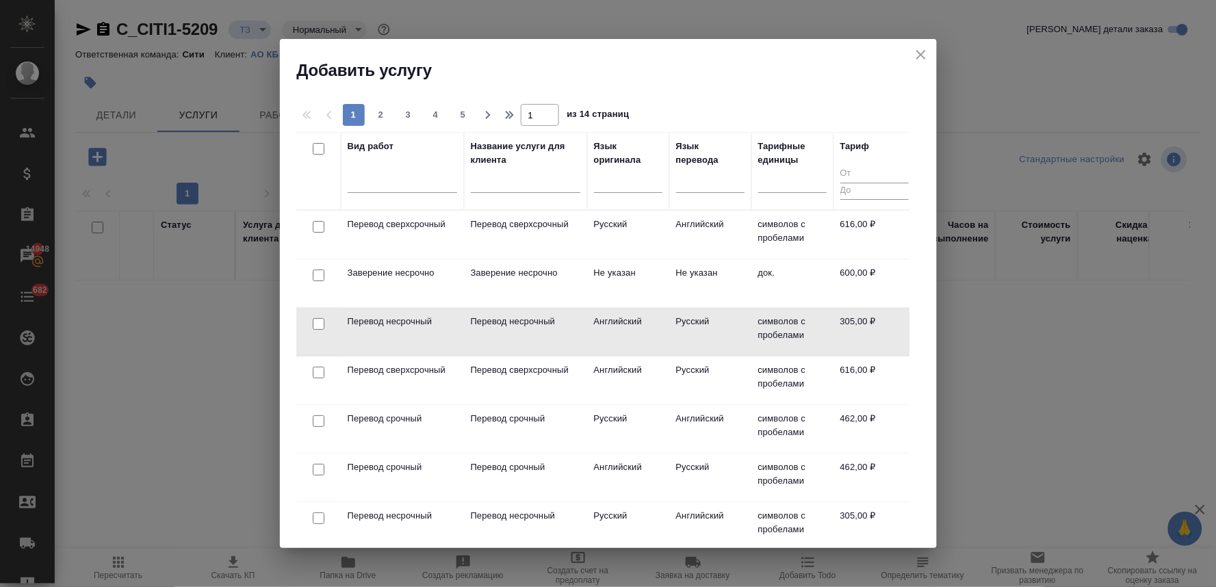
click at [315, 322] on input "checkbox" at bounding box center [319, 324] width 12 height 12
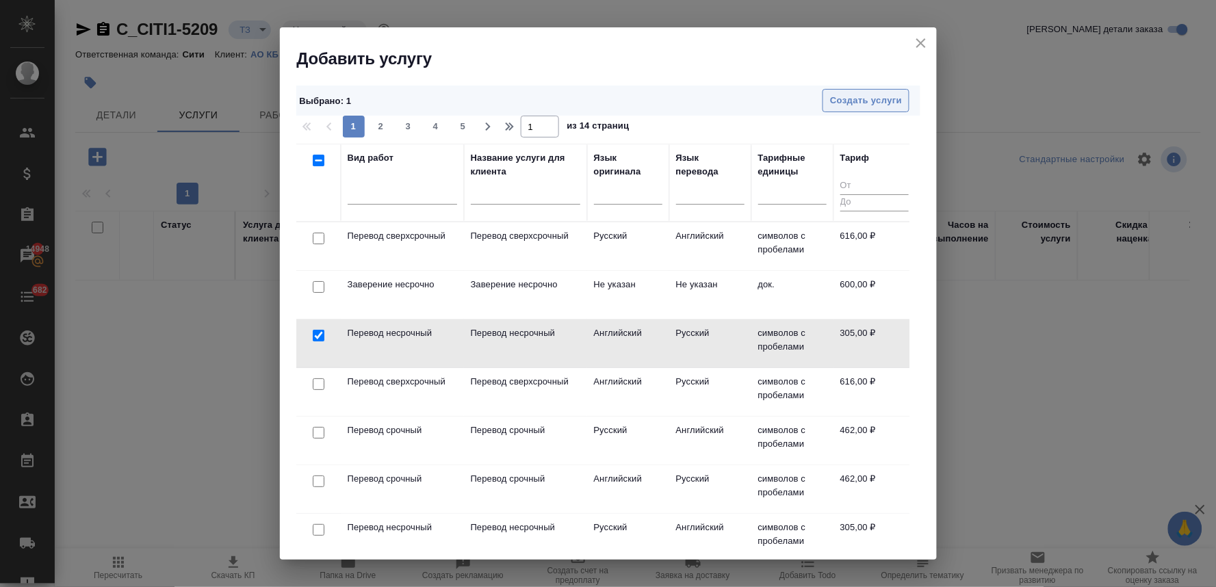
click at [869, 99] on span "Создать услуги" at bounding box center [866, 101] width 72 height 16
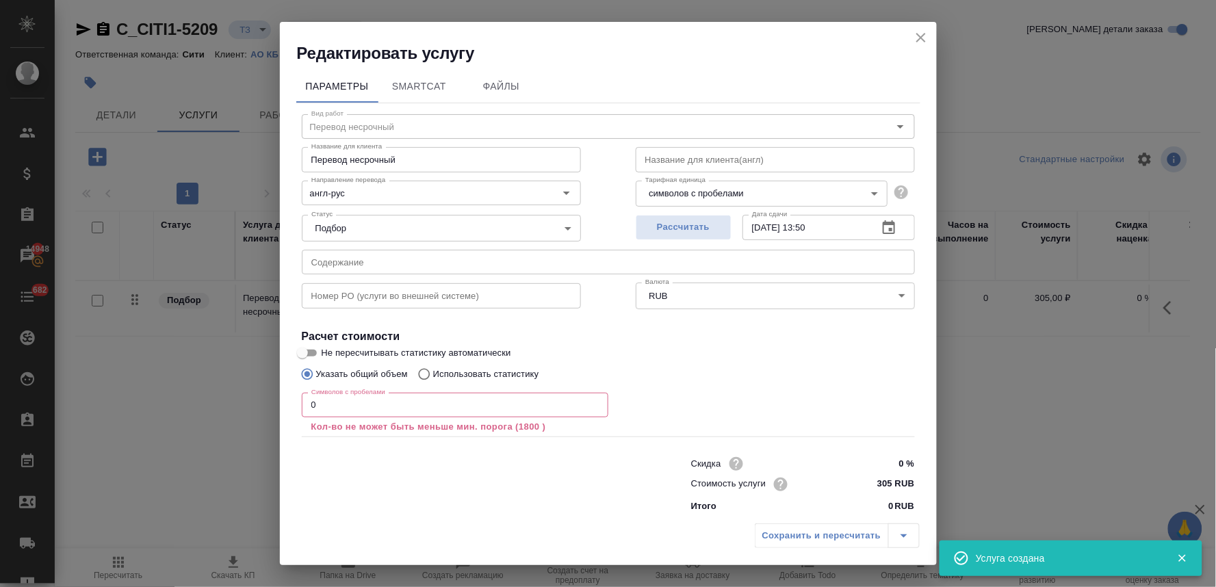
click at [347, 263] on input "text" at bounding box center [608, 262] width 613 height 25
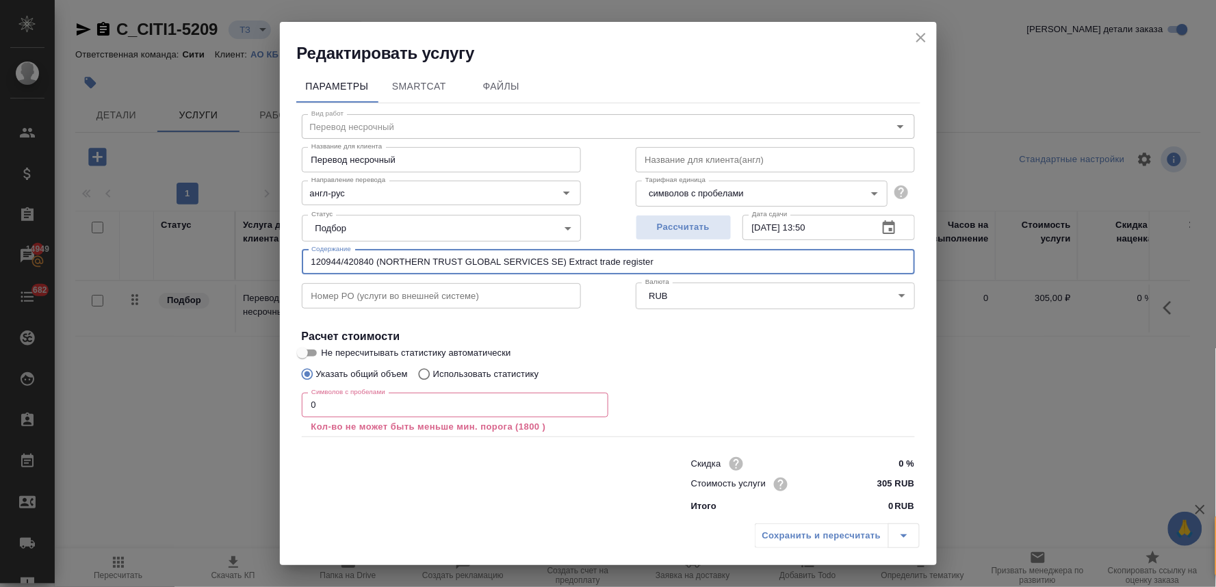
drag, startPoint x: 720, startPoint y: 269, endPoint x: 241, endPoint y: 263, distance: 478.9
click at [246, 263] on div "Редактировать услугу Параметры SmartCat Файлы Вид работ Перевод несрочный Вид р…" at bounding box center [608, 293] width 1216 height 587
click at [372, 289] on input "text" at bounding box center [441, 295] width 279 height 25
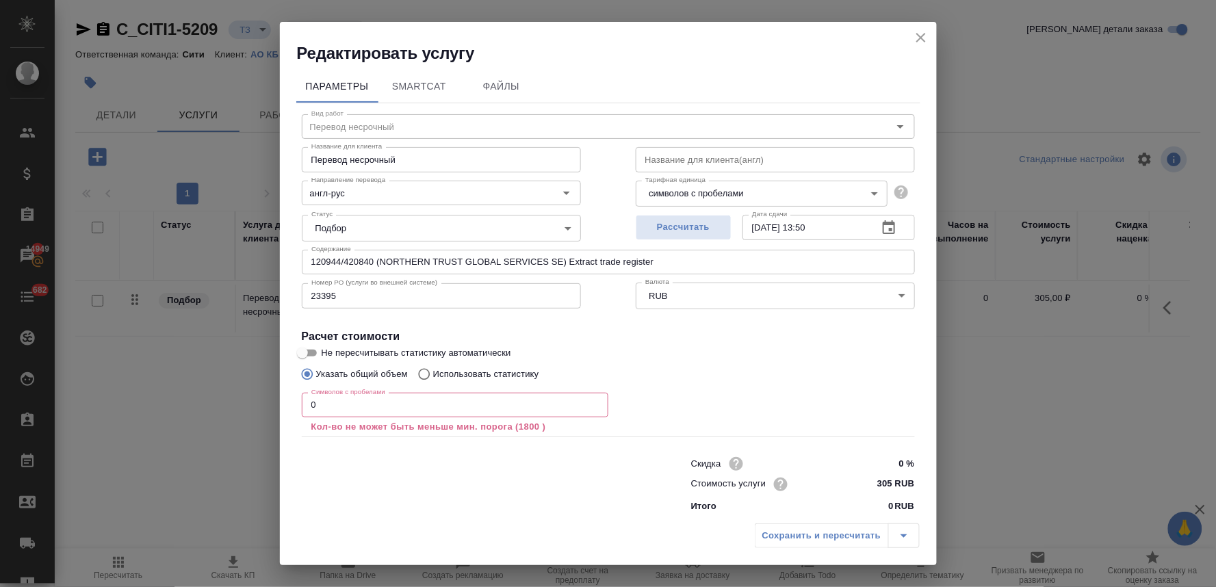
click at [616, 551] on div "Сохранить и пересчитать" at bounding box center [608, 540] width 657 height 49
drag, startPoint x: 312, startPoint y: 406, endPoint x: 326, endPoint y: 404, distance: 14.6
click at [326, 404] on input "0" at bounding box center [455, 405] width 306 height 25
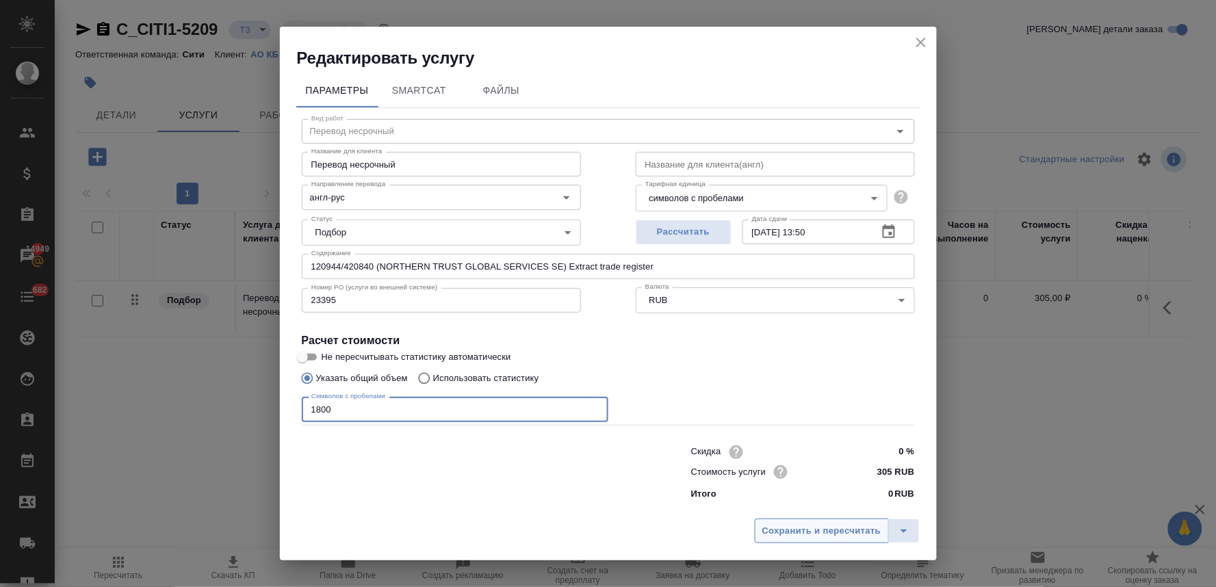
click at [809, 524] on span "Сохранить и пересчитать" at bounding box center [821, 531] width 119 height 16
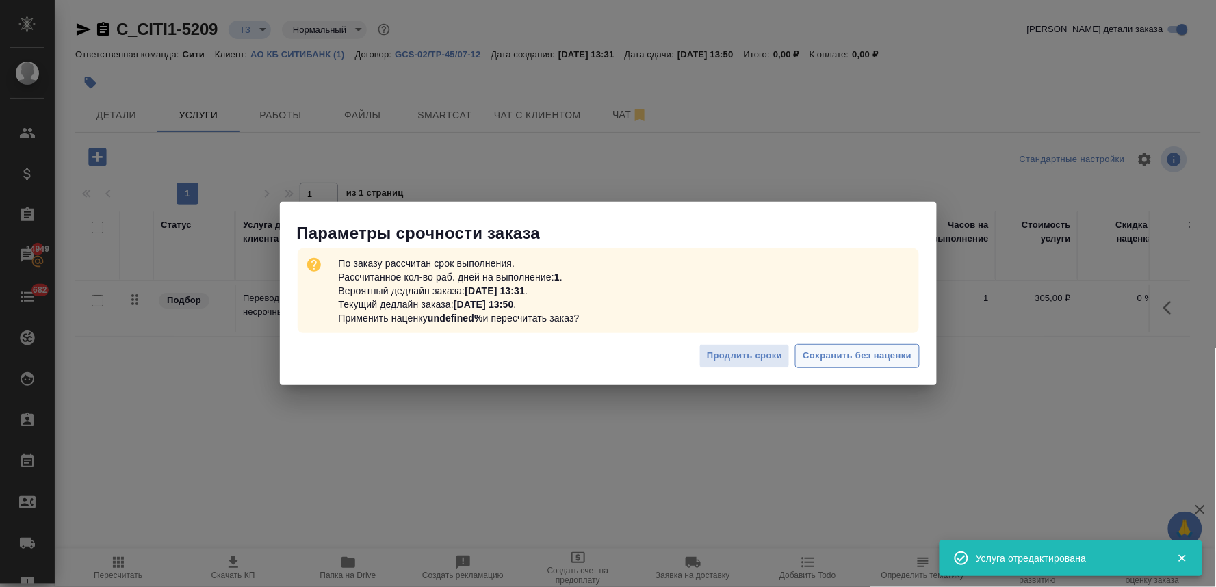
click at [862, 356] on span "Сохранить без наценки" at bounding box center [856, 356] width 109 height 16
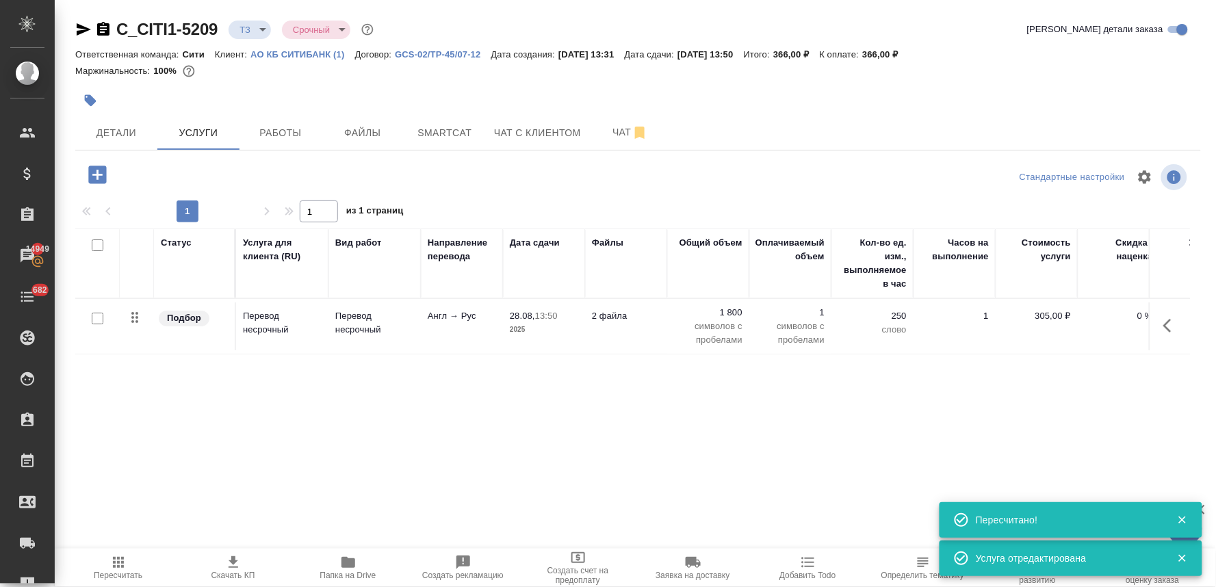
click at [105, 172] on icon "button" at bounding box center [97, 175] width 18 height 18
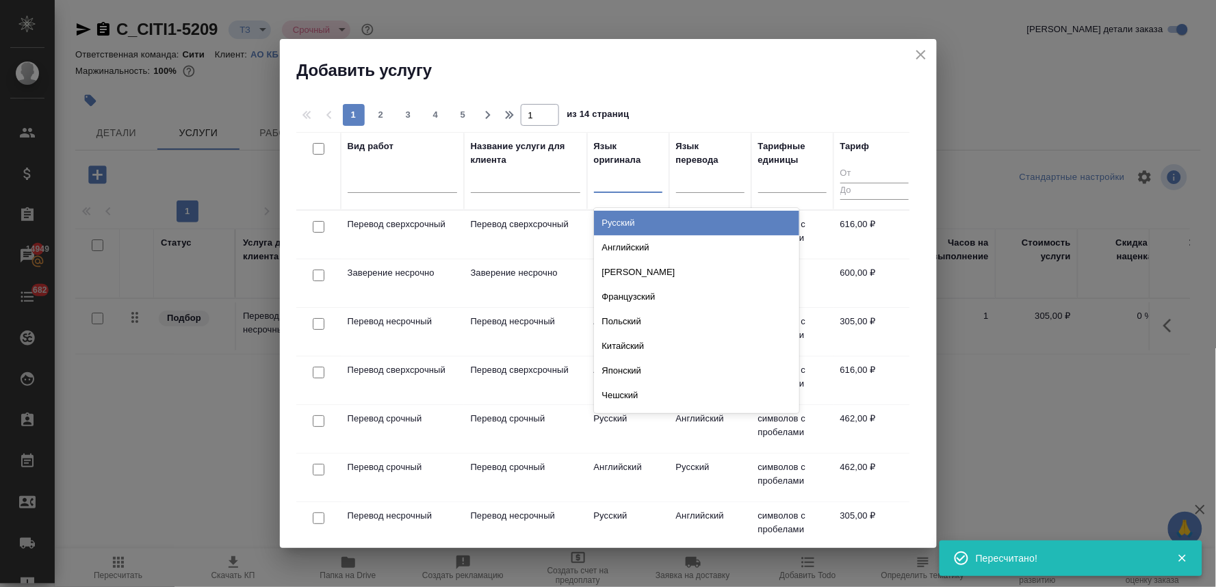
click at [614, 190] on div at bounding box center [628, 180] width 68 height 26
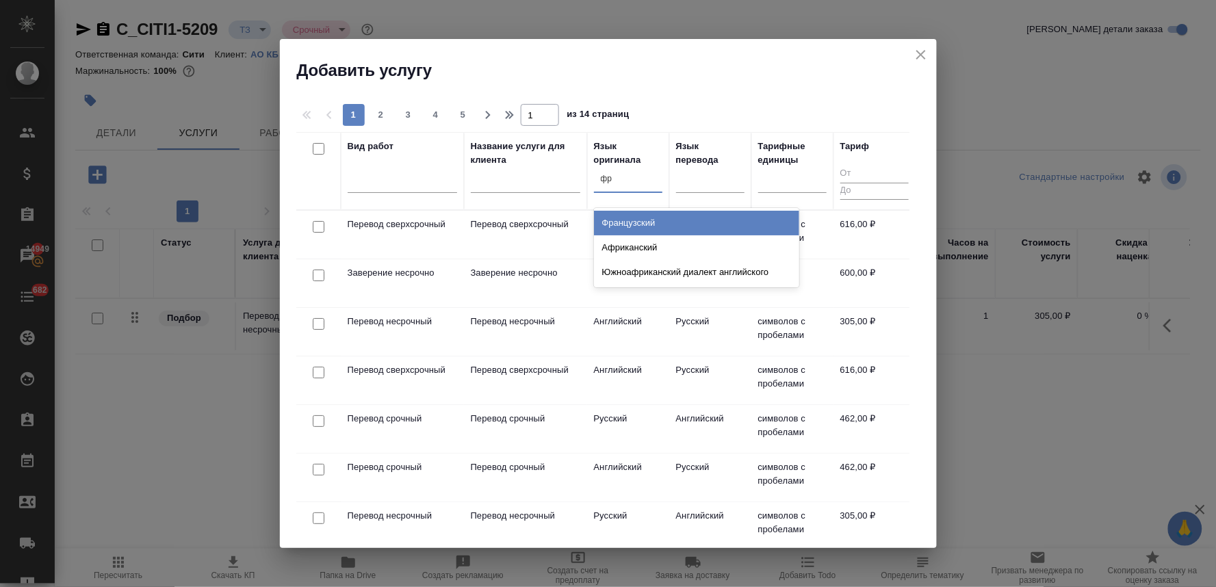
click at [611, 220] on div "Французский" at bounding box center [696, 223] width 205 height 25
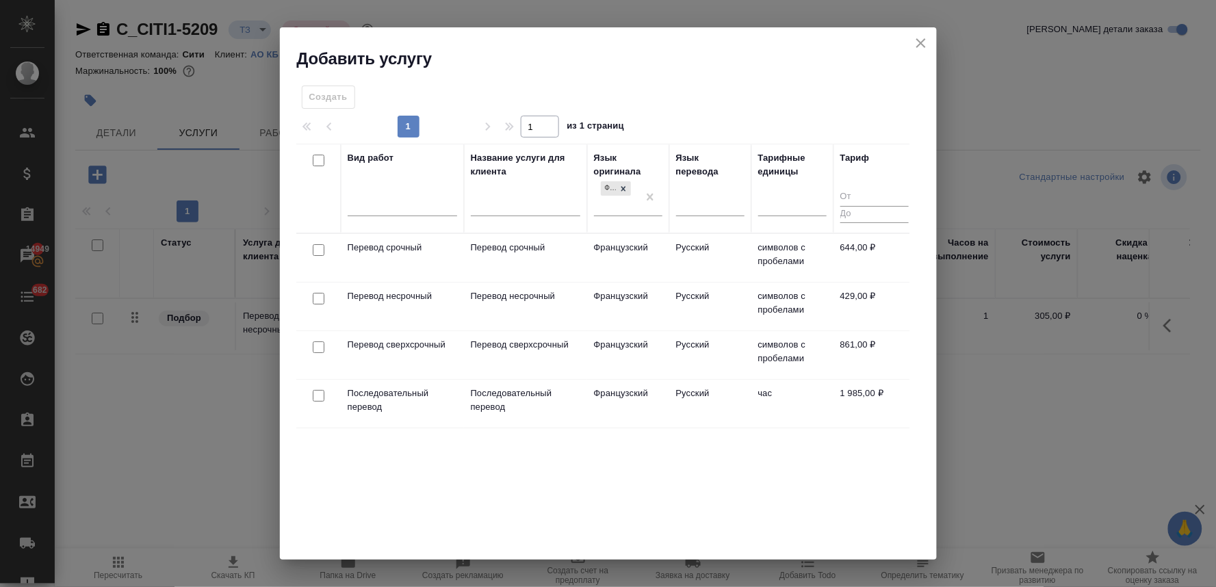
click at [318, 298] on input "checkbox" at bounding box center [319, 299] width 12 height 12
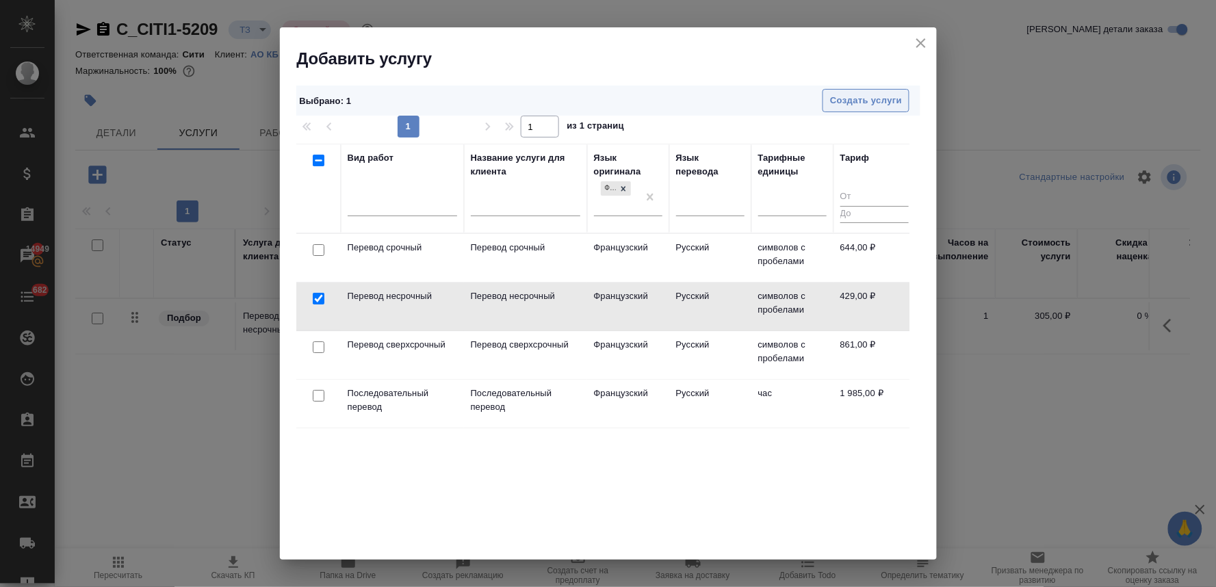
click at [849, 101] on span "Создать услуги" at bounding box center [866, 101] width 72 height 16
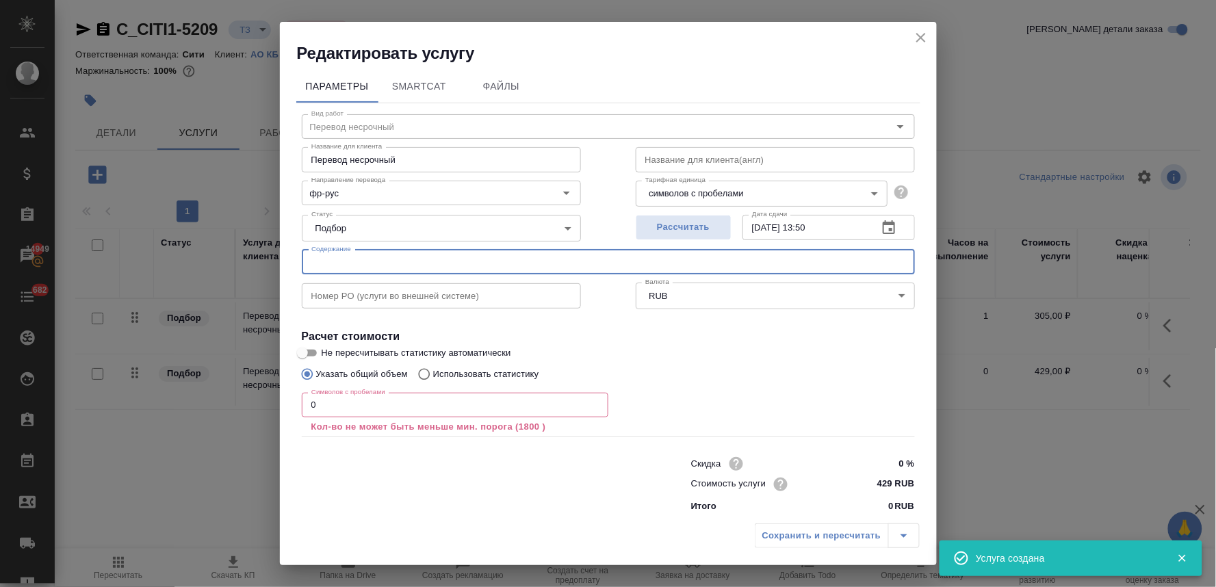
click at [382, 263] on input "text" at bounding box center [608, 262] width 613 height 25
paste input "120944/420840 (NORTHERN TRUST GLOBAL SERVICES SE) Extract trade register"
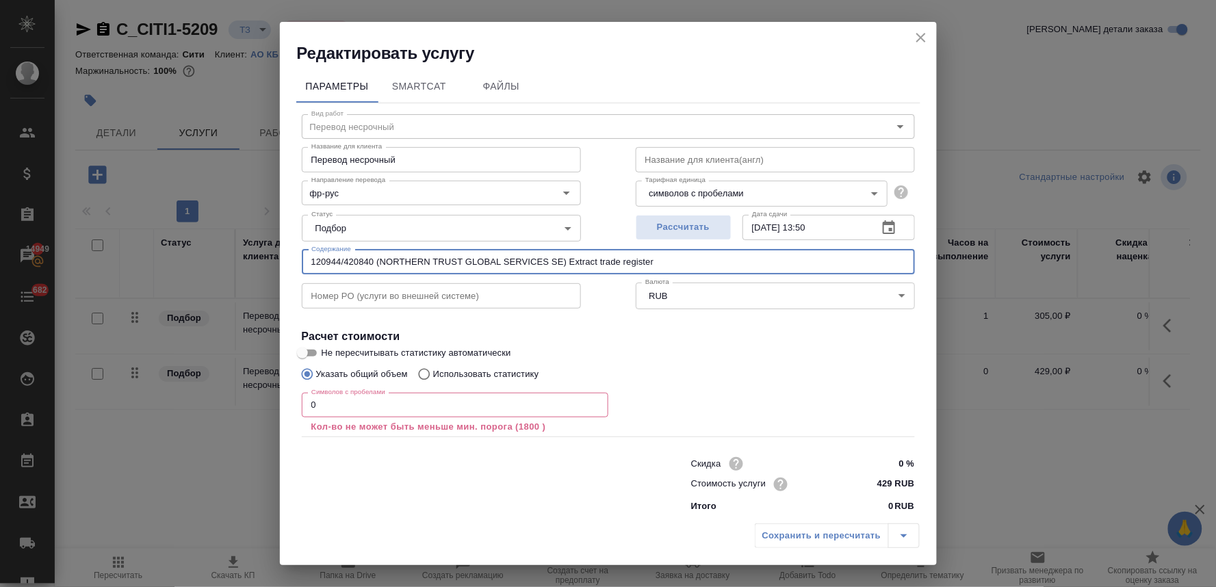
click at [370, 291] on input "text" at bounding box center [441, 295] width 279 height 25
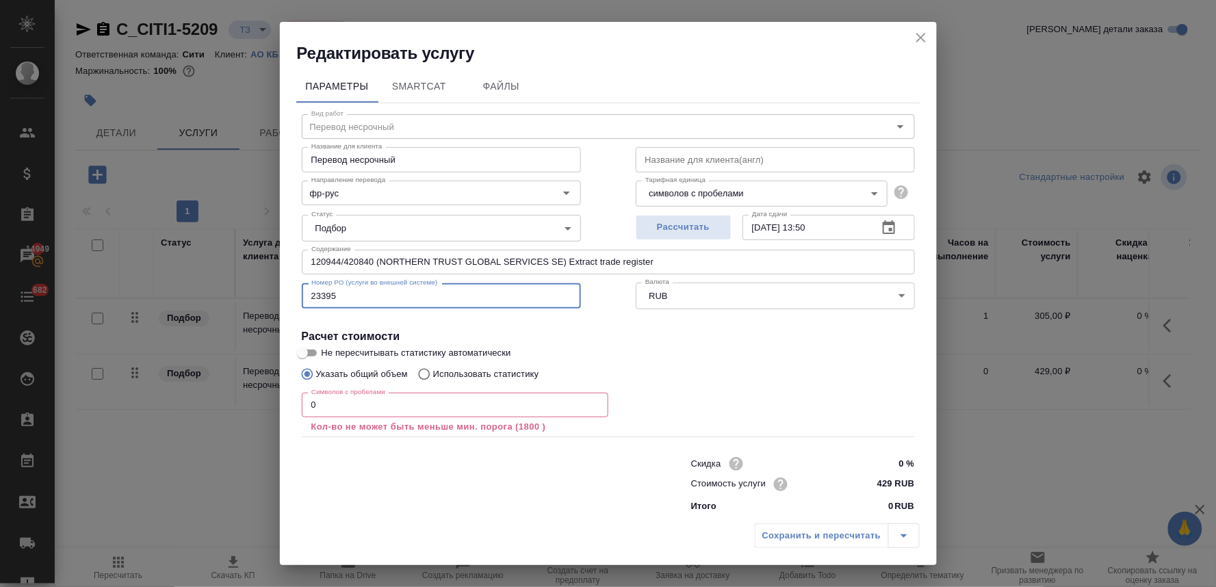
click at [657, 341] on h4 "Расчет стоимости" at bounding box center [608, 336] width 613 height 16
drag, startPoint x: 381, startPoint y: 404, endPoint x: 252, endPoint y: 409, distance: 129.4
click at [252, 409] on div "Редактировать услугу Параметры SmartCat Файлы Вид работ Перевод несрочный Вид р…" at bounding box center [608, 293] width 1216 height 587
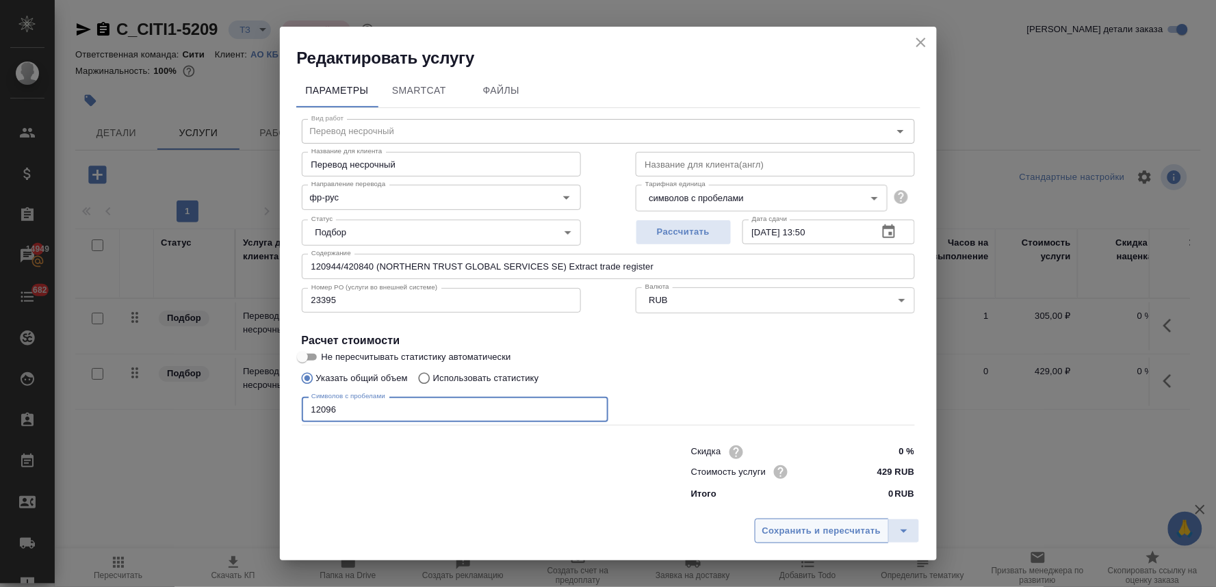
click at [837, 528] on span "Сохранить и пересчитать" at bounding box center [821, 531] width 119 height 16
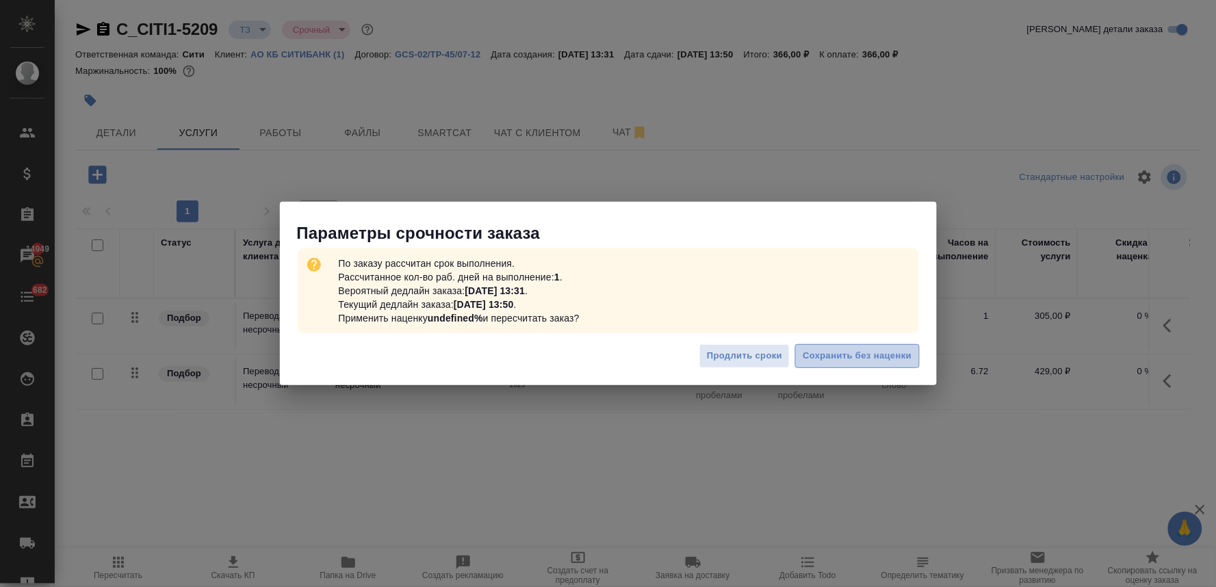
click at [856, 348] on span "Сохранить без наценки" at bounding box center [856, 356] width 109 height 16
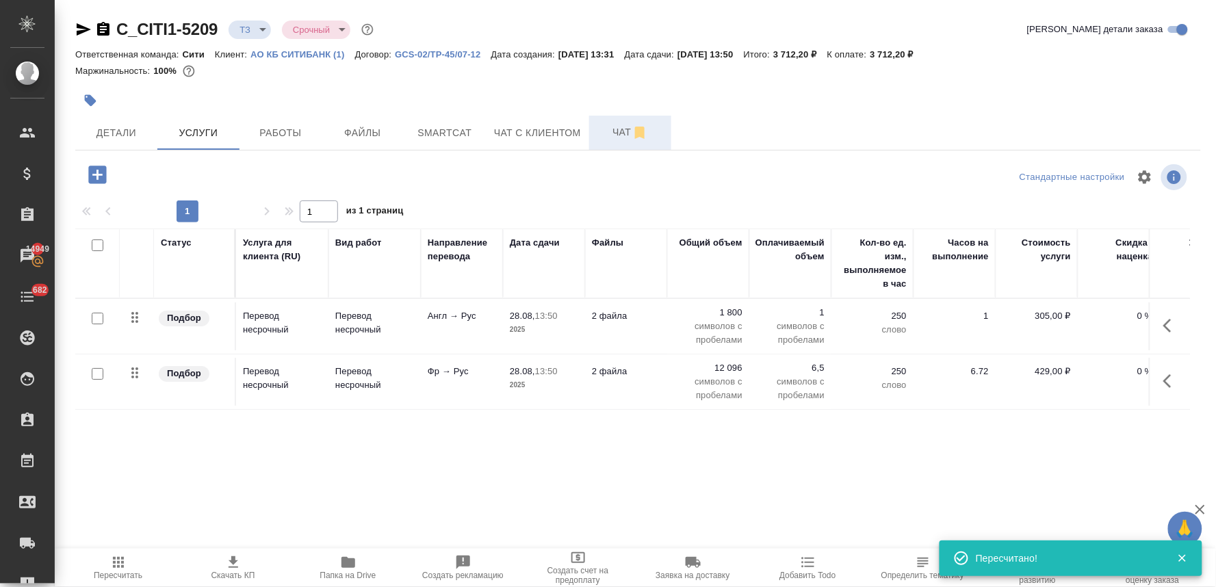
click at [623, 124] on span "Чат" at bounding box center [630, 132] width 66 height 17
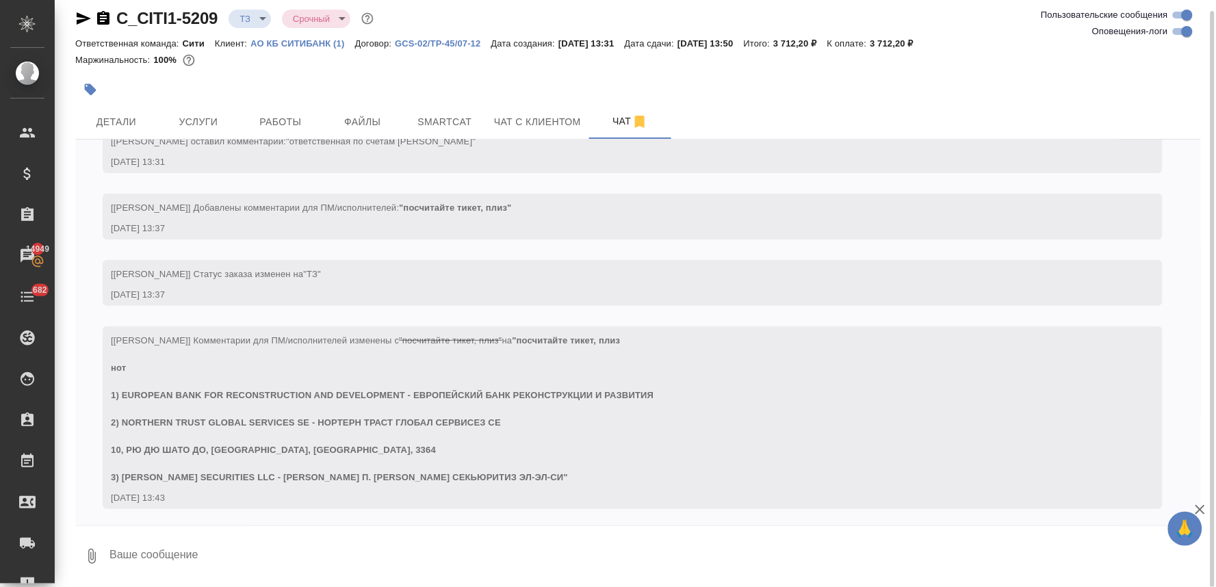
scroll to position [142, 0]
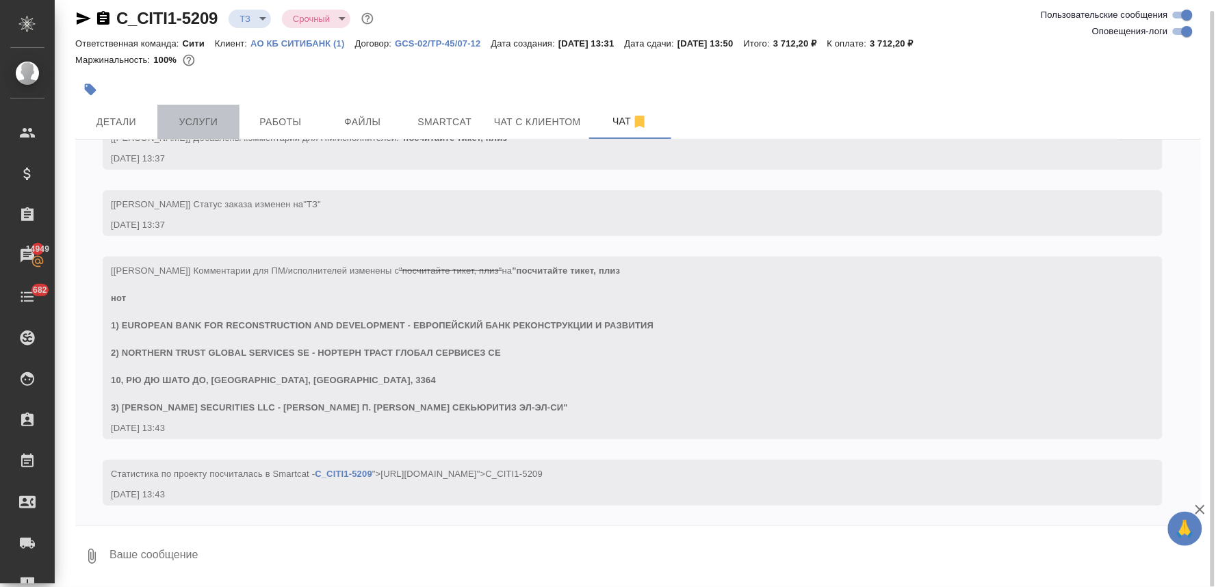
click at [196, 117] on span "Услуги" at bounding box center [199, 122] width 66 height 17
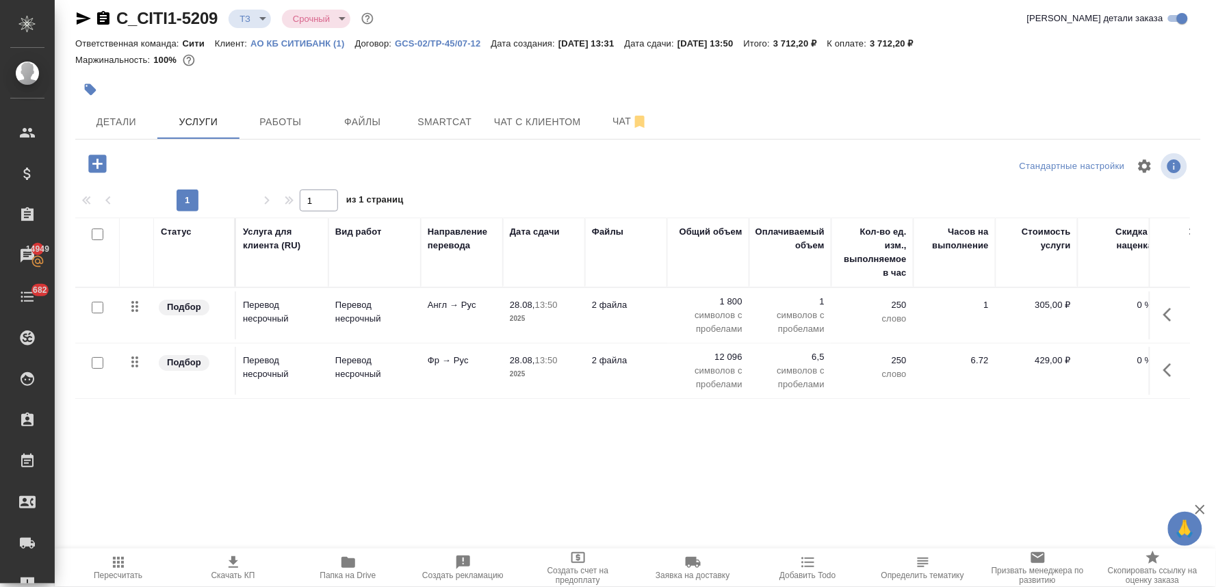
click at [99, 168] on icon "button" at bounding box center [97, 164] width 18 height 18
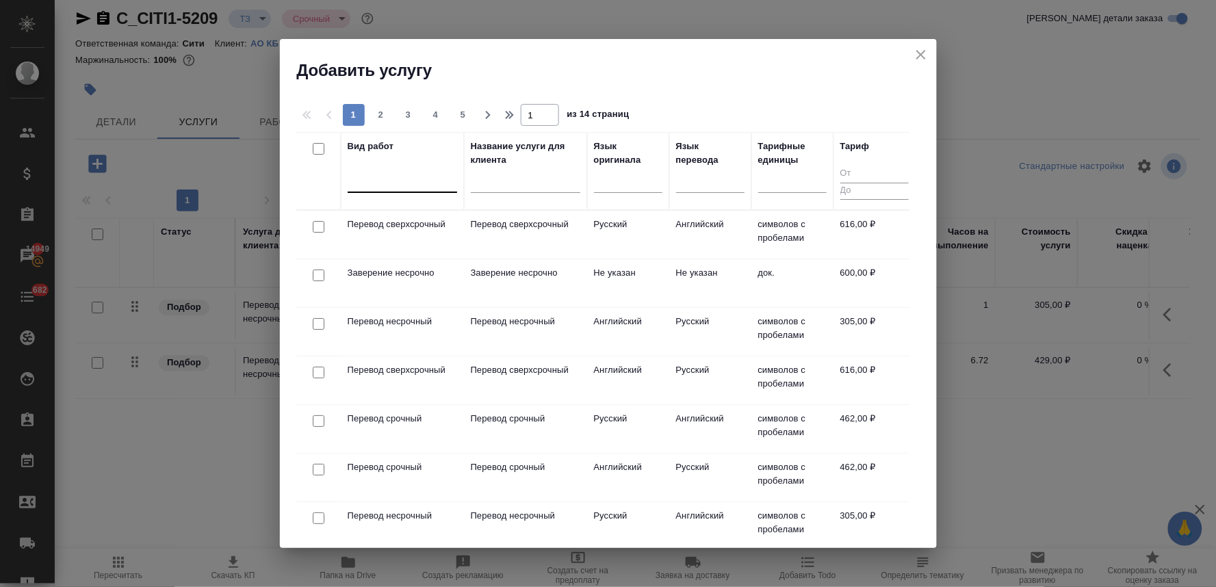
click at [376, 186] on div at bounding box center [402, 179] width 109 height 20
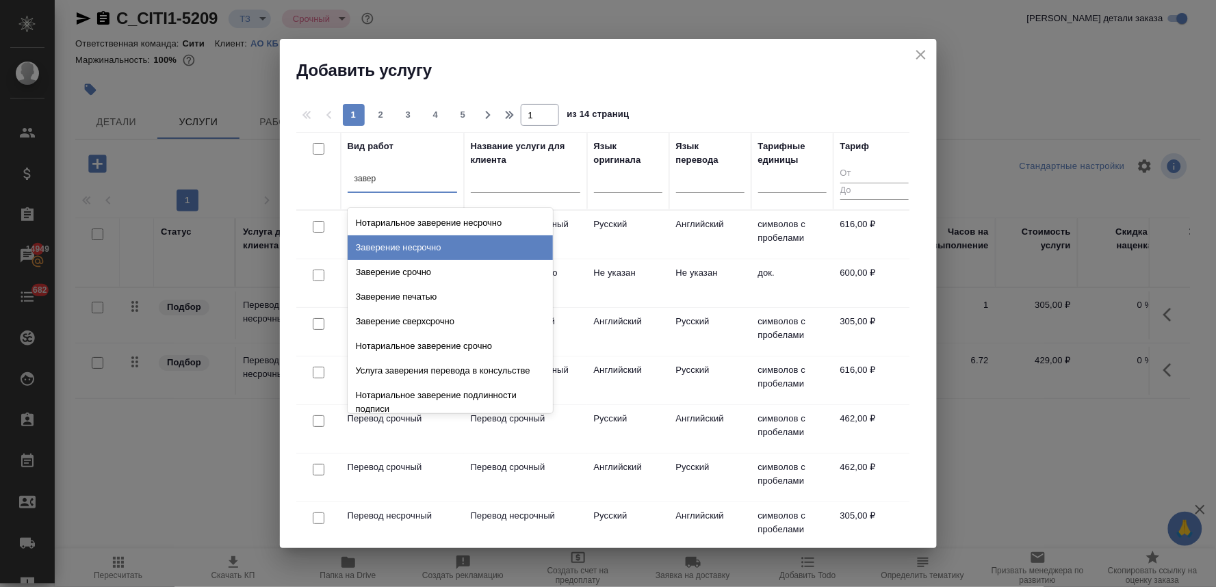
click at [434, 243] on div "Заверение несрочно" at bounding box center [450, 247] width 205 height 25
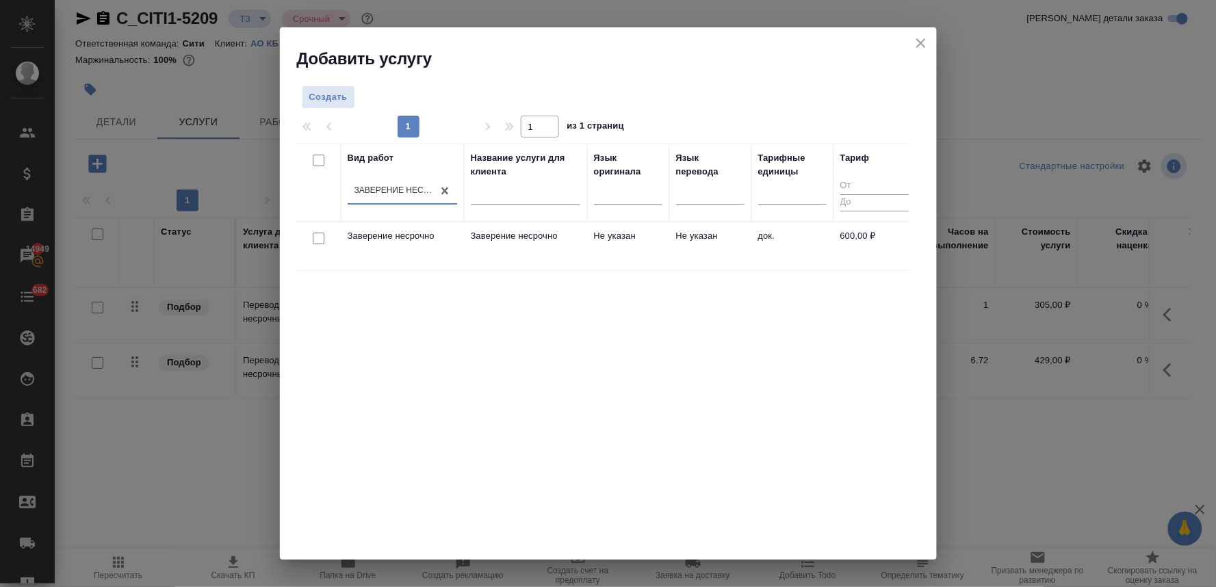
click at [315, 237] on input "checkbox" at bounding box center [319, 239] width 12 height 12
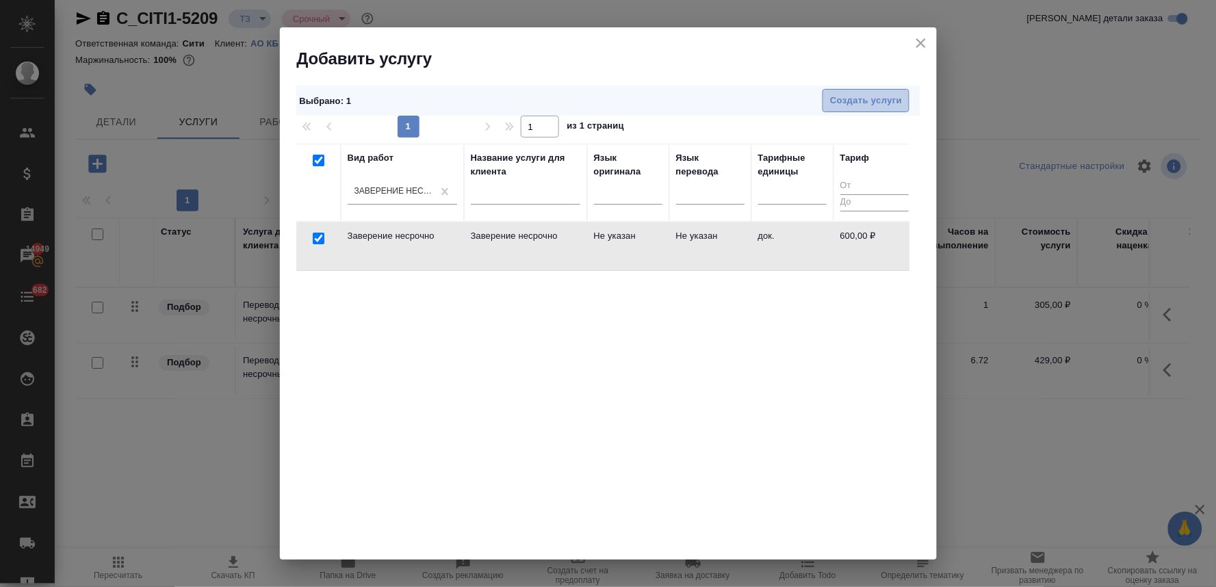
click at [863, 105] on span "Создать услуги" at bounding box center [866, 101] width 72 height 16
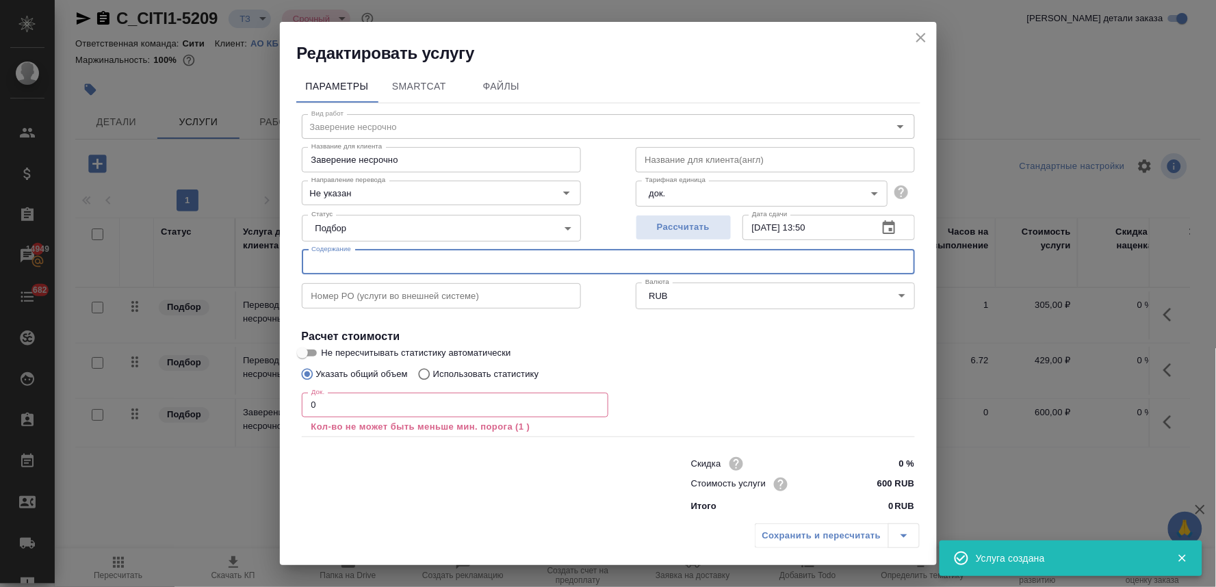
click at [417, 267] on input "text" at bounding box center [608, 262] width 613 height 25
paste input "120944/420840 (NORTHERN TRUST GLOBAL SERVICES SE) Extract trade register"
click at [402, 295] on input "text" at bounding box center [441, 295] width 279 height 25
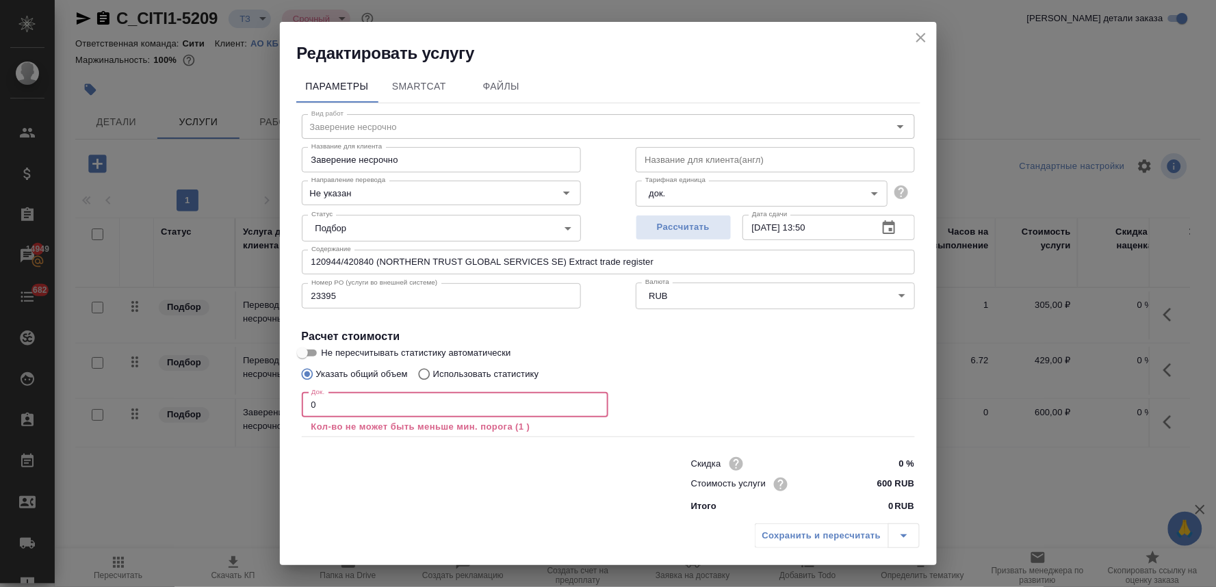
drag, startPoint x: 378, startPoint y: 404, endPoint x: 246, endPoint y: 404, distance: 131.3
click at [246, 404] on div "Редактировать услугу Параметры SmartCat Файлы Вид работ Заверение несрочно Вид …" at bounding box center [608, 293] width 1216 height 587
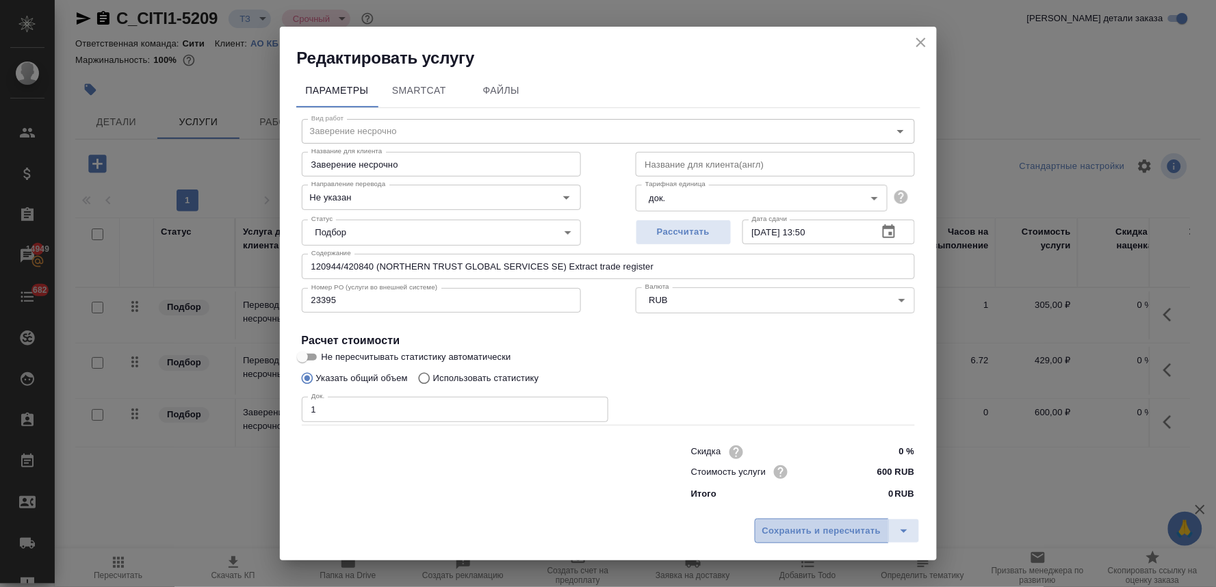
click at [824, 532] on span "Сохранить и пересчитать" at bounding box center [821, 531] width 119 height 16
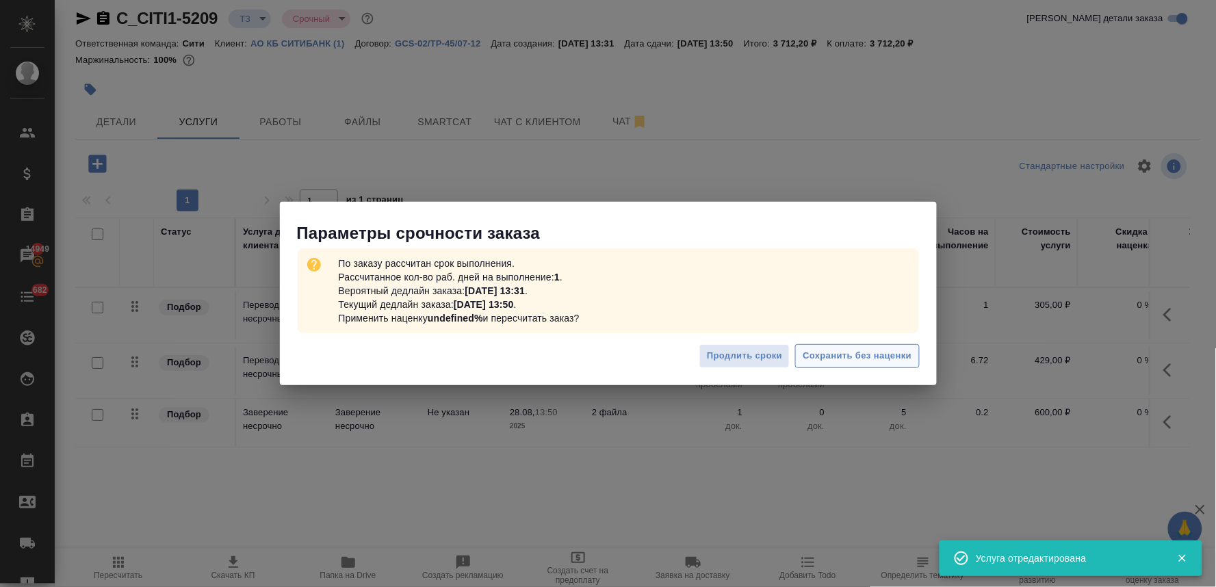
click at [832, 361] on span "Сохранить без наценки" at bounding box center [856, 356] width 109 height 16
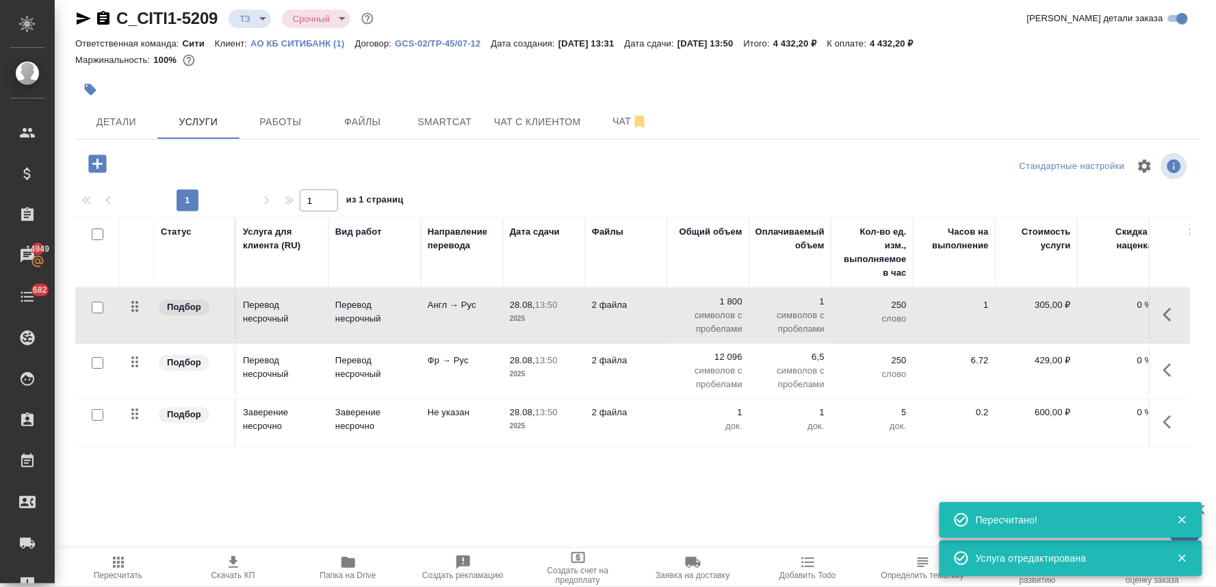
click at [337, 300] on p "Перевод несрочный" at bounding box center [374, 311] width 79 height 27
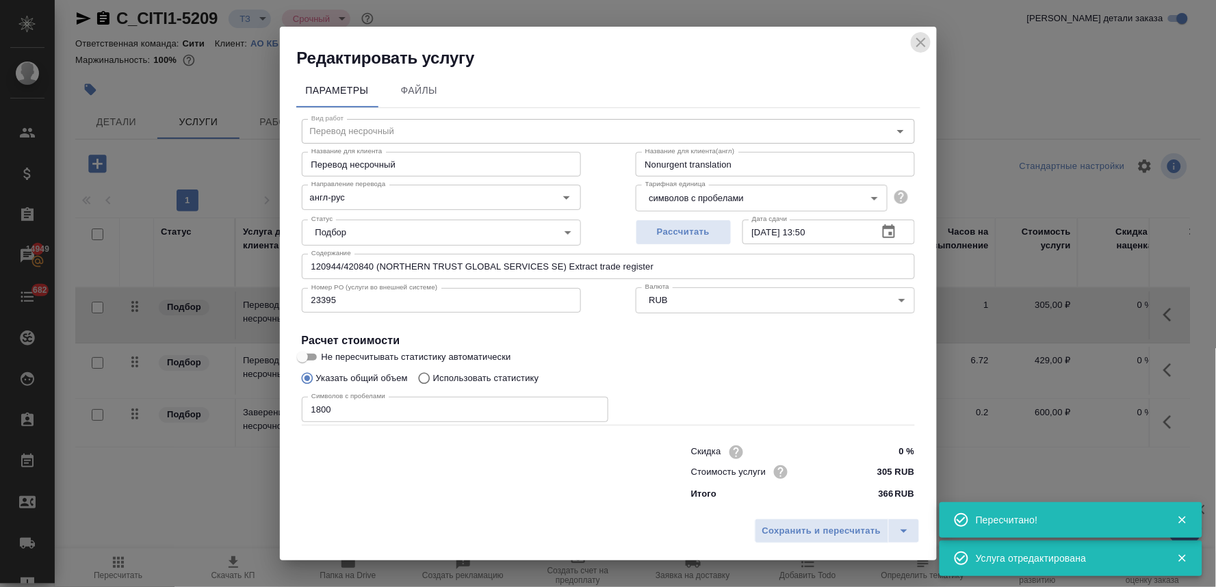
click at [918, 40] on icon "close" at bounding box center [921, 42] width 16 height 16
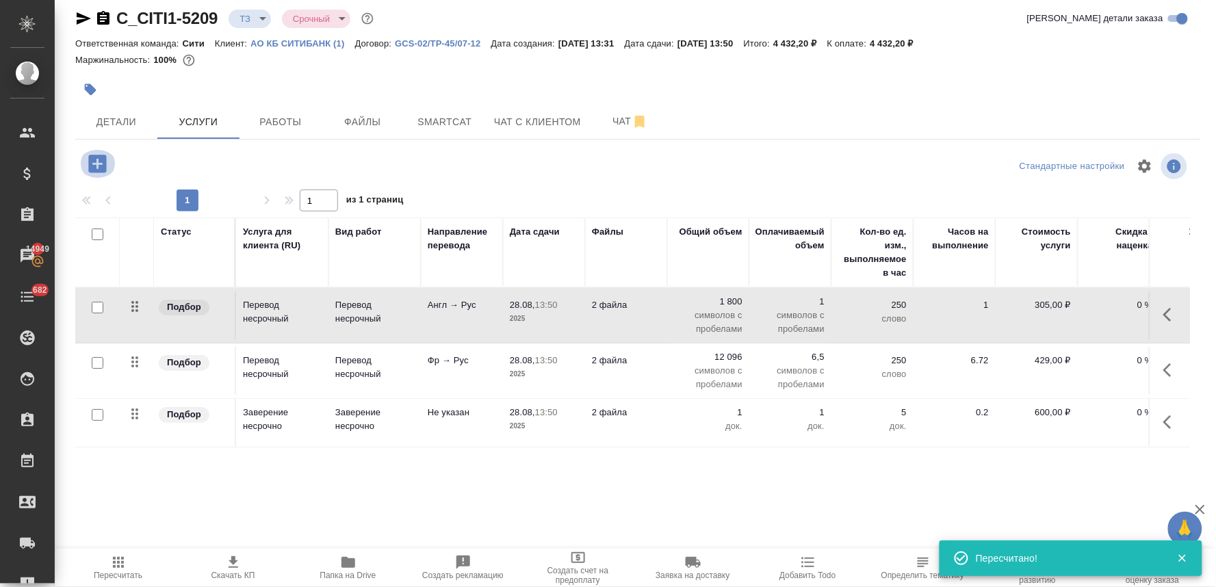
click at [94, 168] on icon "button" at bounding box center [97, 164] width 18 height 18
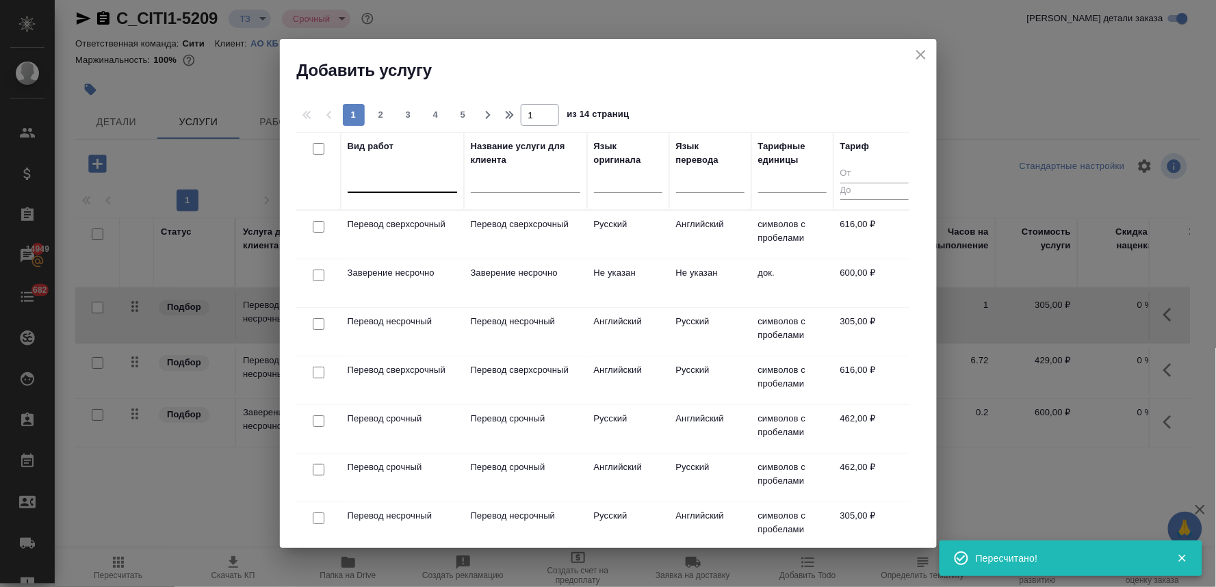
click at [395, 182] on div at bounding box center [402, 179] width 109 height 20
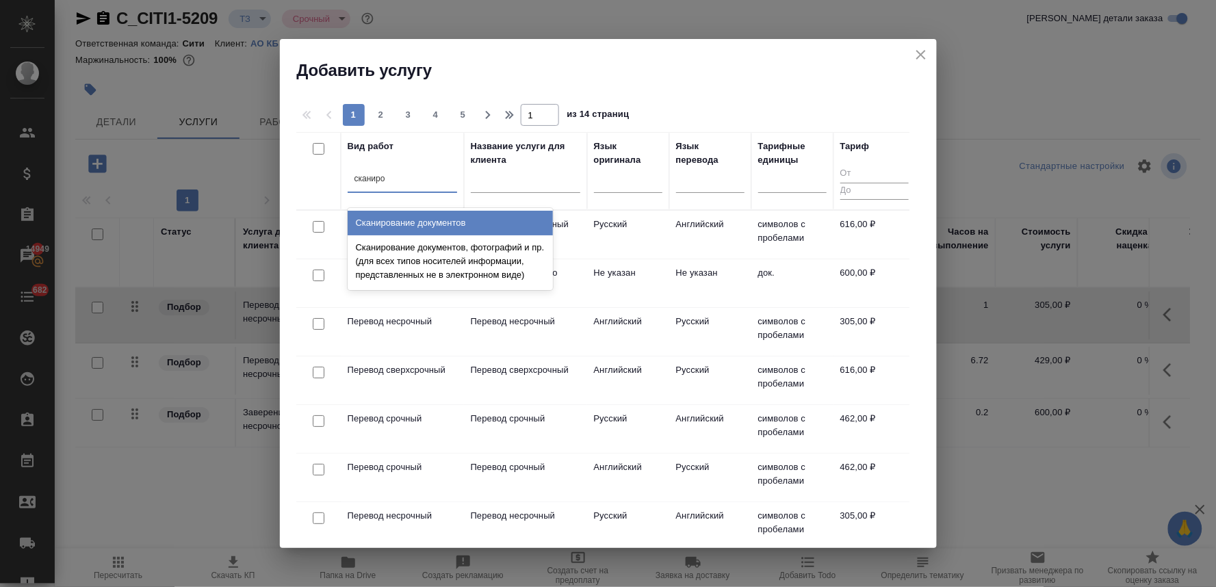
click at [404, 220] on div "Сканирование документов" at bounding box center [450, 223] width 205 height 25
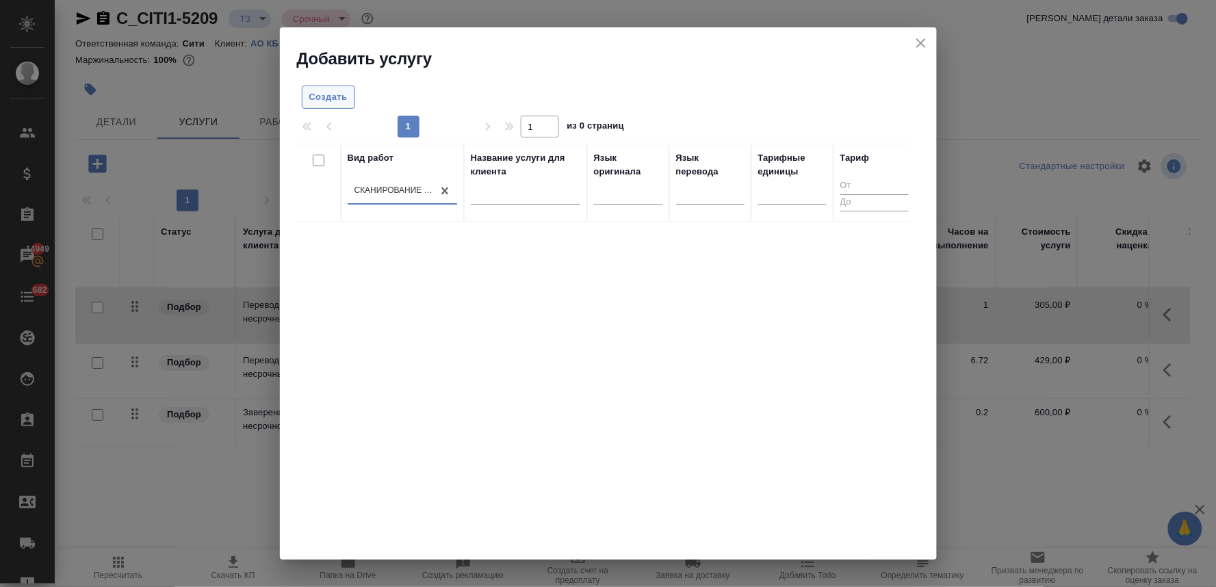
click at [339, 99] on span "Создать" at bounding box center [328, 98] width 38 height 16
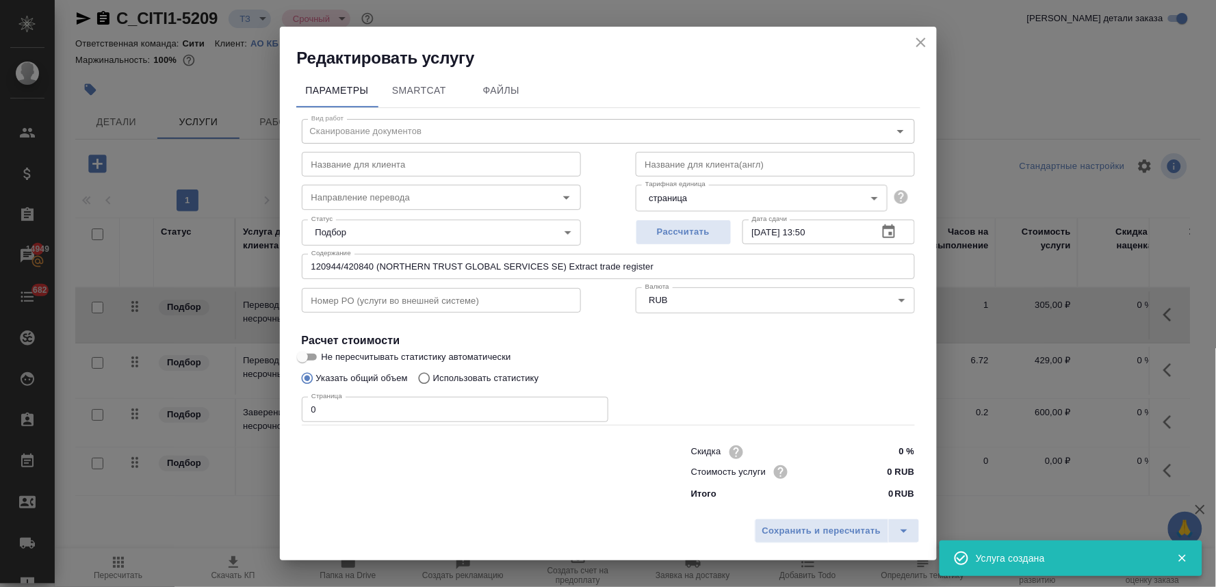
drag, startPoint x: 456, startPoint y: 507, endPoint x: 428, endPoint y: 481, distance: 38.7
click at [456, 507] on div "Параметры SmartCat Файлы Вид работ Сканирование документов Вид работ Название д…" at bounding box center [608, 290] width 657 height 443
drag, startPoint x: 332, startPoint y: 412, endPoint x: 257, endPoint y: 406, distance: 74.8
click at [261, 406] on div "Редактировать услугу Параметры SmartCat Файлы Вид работ Сканирование документов…" at bounding box center [608, 293] width 1216 height 587
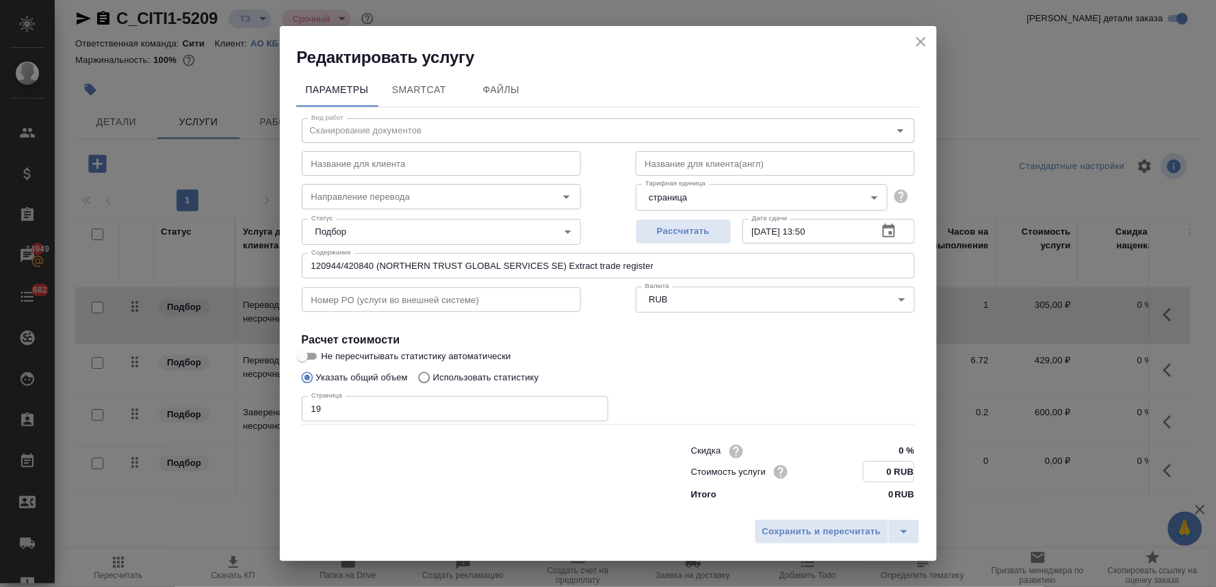
drag, startPoint x: 882, startPoint y: 468, endPoint x: 890, endPoint y: 466, distance: 7.8
click at [890, 466] on input "0 RUB" at bounding box center [888, 472] width 50 height 20
click at [872, 529] on span "Сохранить и пересчитать" at bounding box center [821, 532] width 119 height 16
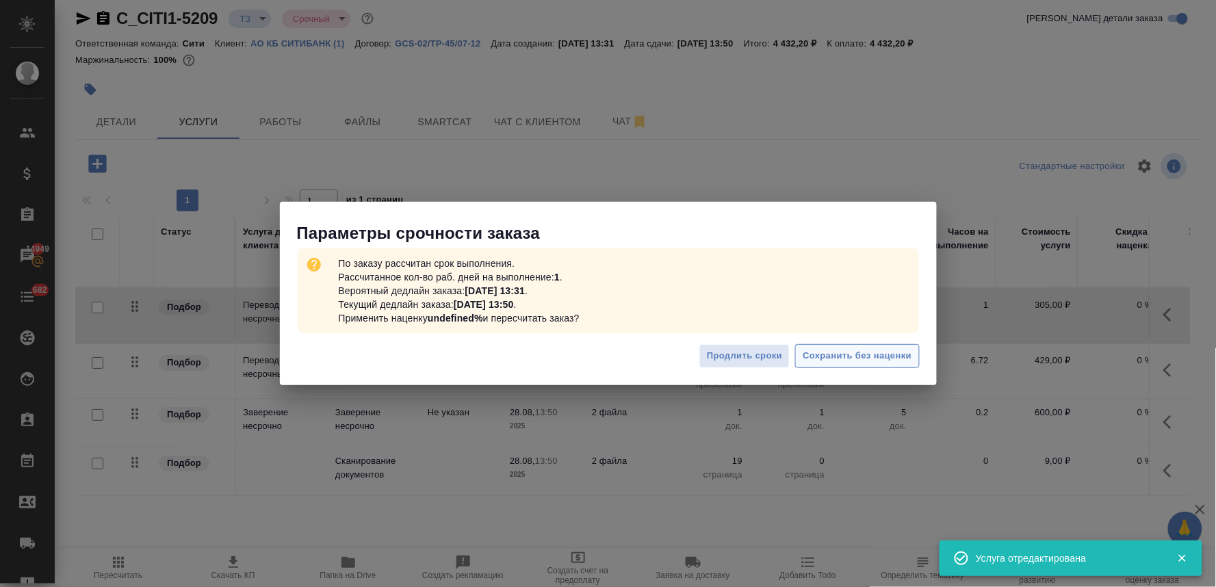
click at [802, 363] on span "Сохранить без наценки" at bounding box center [856, 356] width 109 height 16
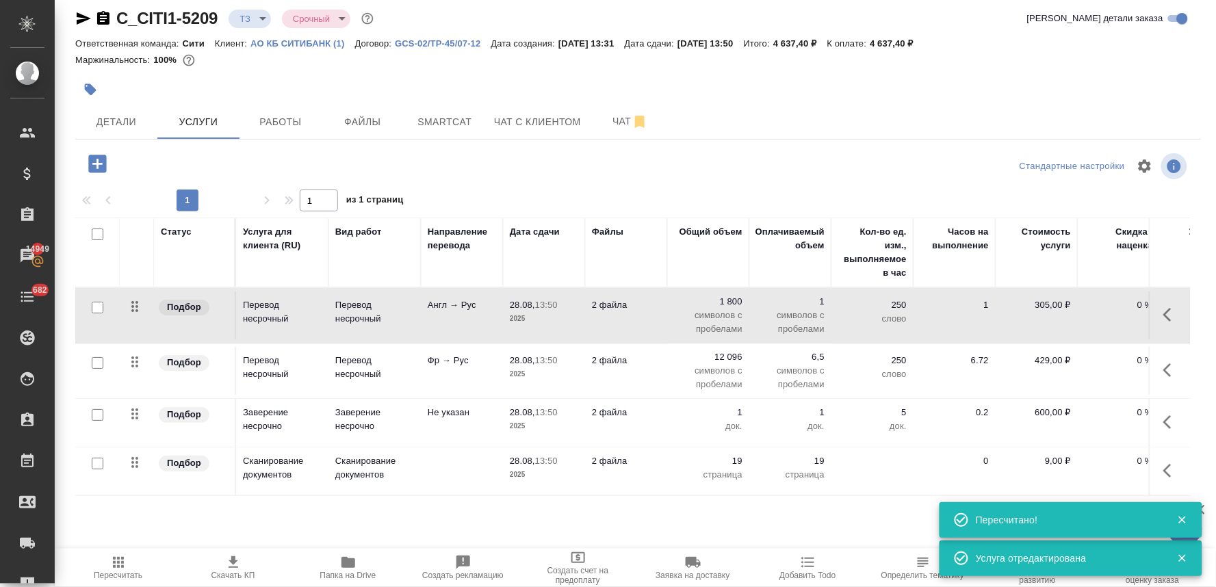
click at [103, 160] on icon "button" at bounding box center [97, 164] width 18 height 18
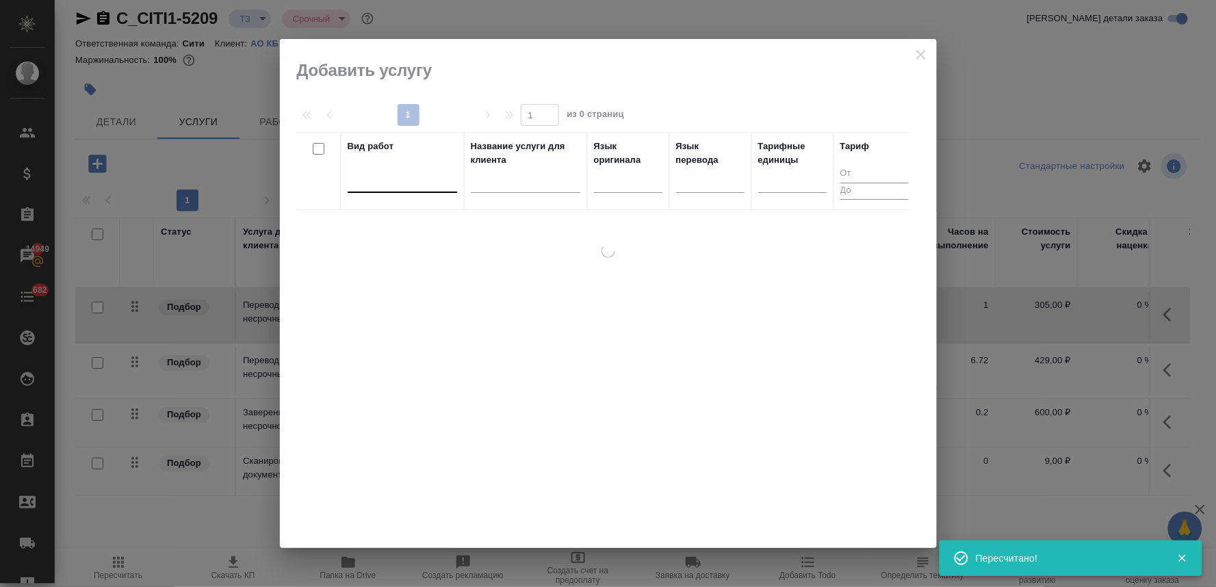
click at [393, 169] on div at bounding box center [402, 179] width 109 height 20
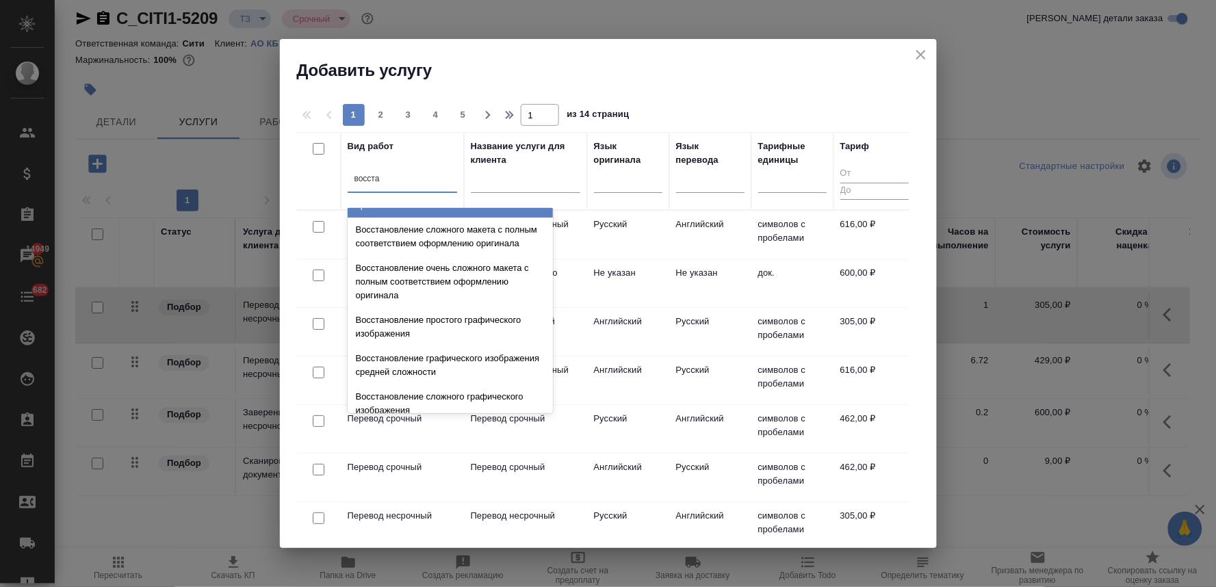
scroll to position [251, 0]
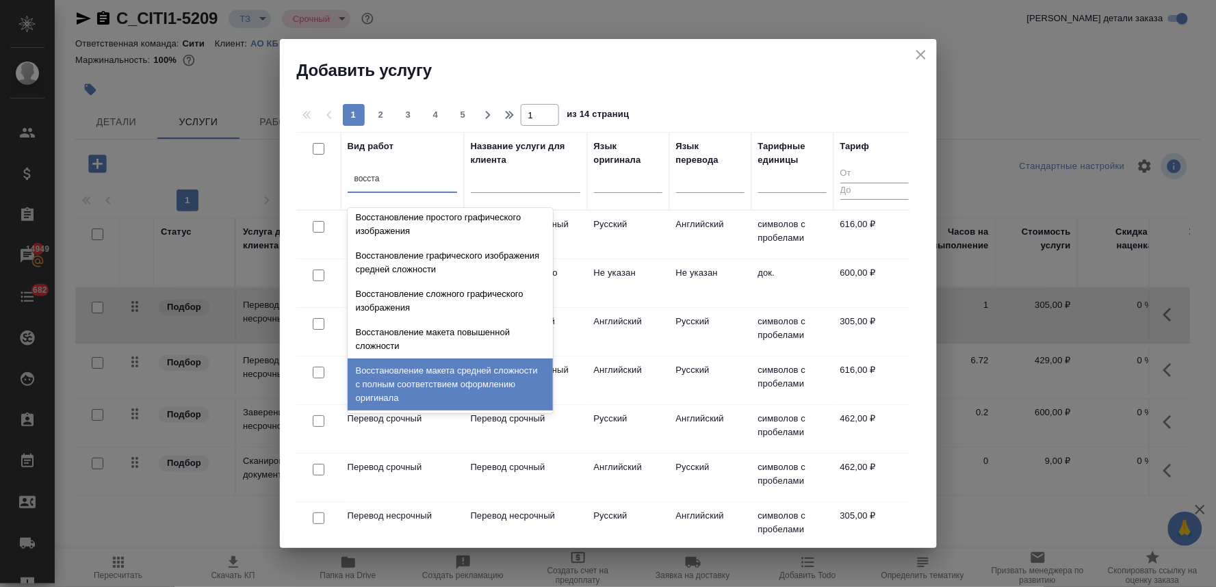
click at [436, 373] on div "Восстановление макета средней сложности с полным соответствием оформлению ориги…" at bounding box center [450, 384] width 205 height 52
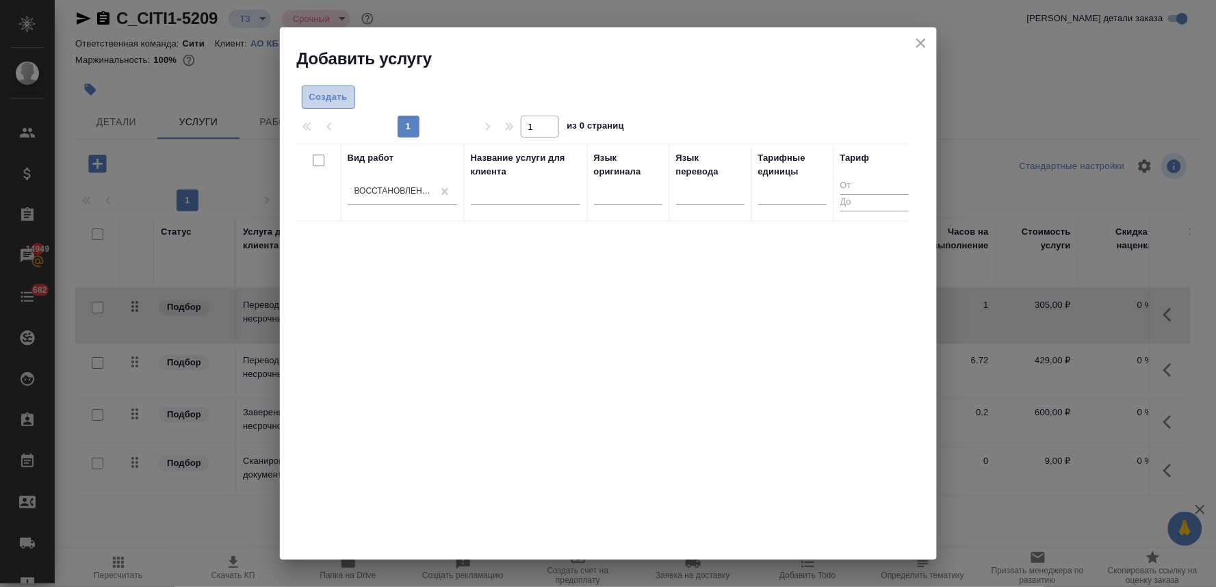
click at [328, 98] on span "Создать" at bounding box center [328, 98] width 38 height 16
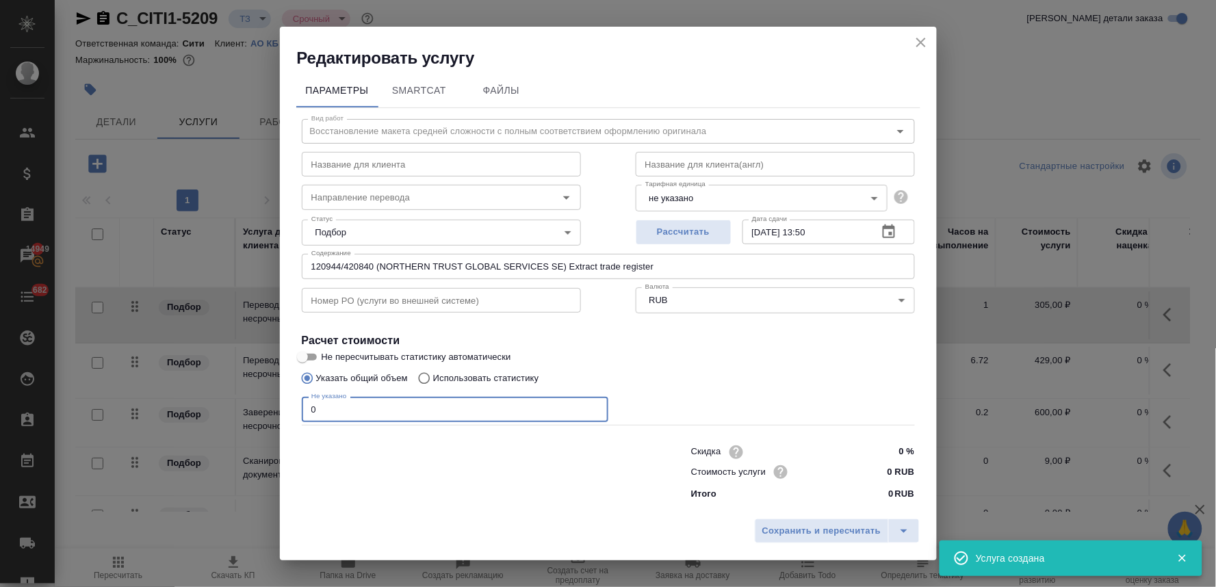
drag, startPoint x: 342, startPoint y: 408, endPoint x: 248, endPoint y: 406, distance: 93.7
click at [249, 406] on div "Редактировать услугу Параметры SmartCat Файлы Вид работ Восстановление макета с…" at bounding box center [608, 293] width 1216 height 587
click at [353, 296] on input "text" at bounding box center [441, 300] width 279 height 25
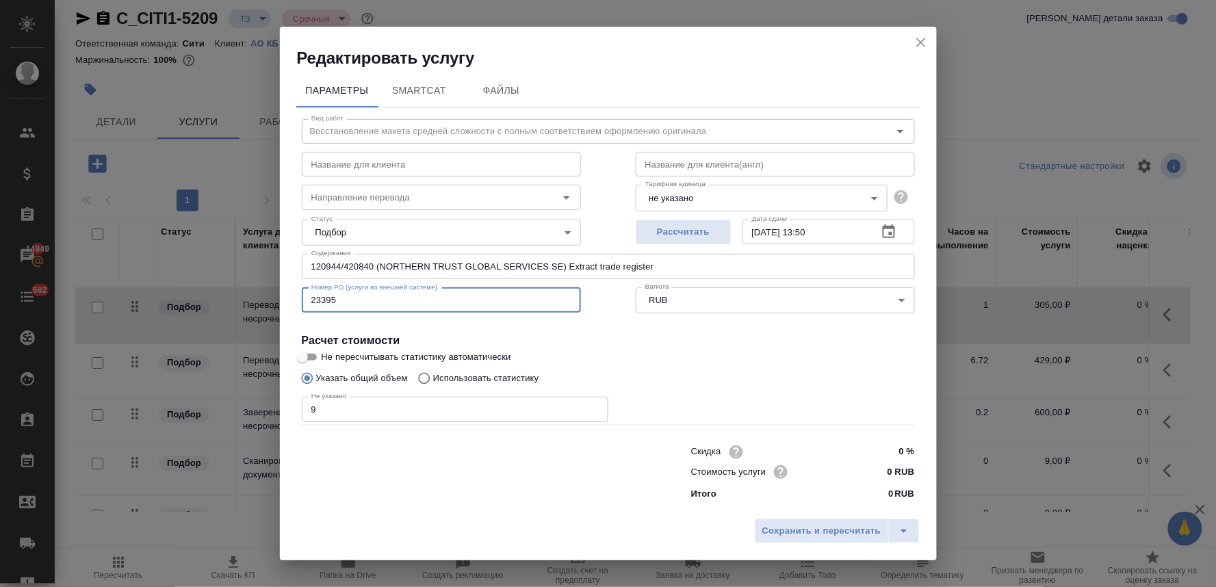
click at [872, 469] on input "0 RUB" at bounding box center [888, 472] width 51 height 20
click at [845, 535] on span "Сохранить и пересчитать" at bounding box center [821, 532] width 119 height 16
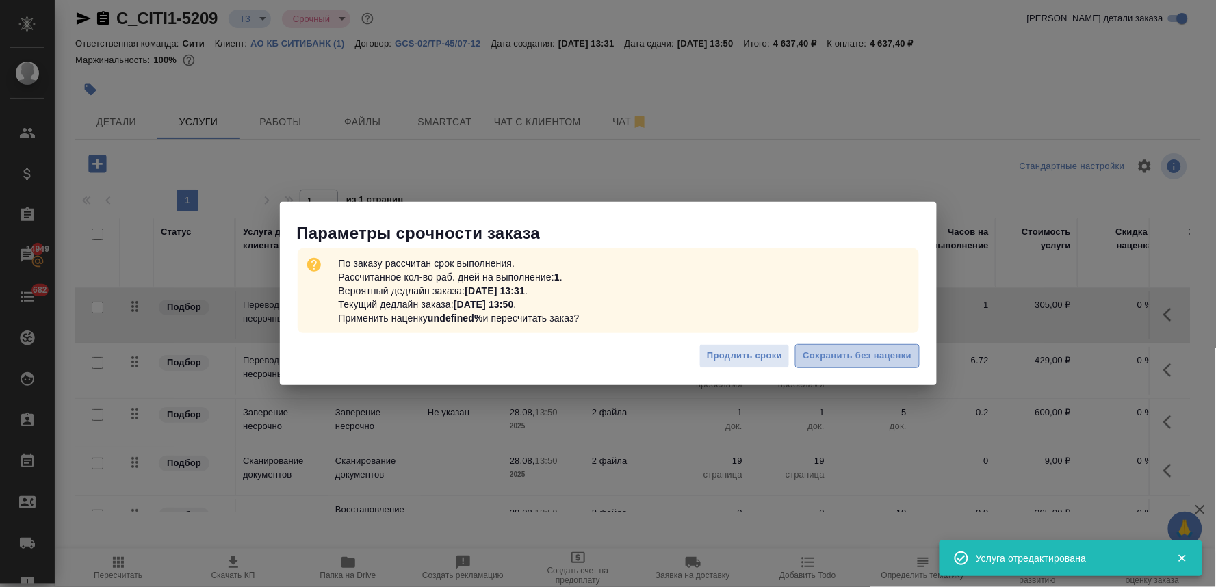
click at [889, 350] on span "Сохранить без наценки" at bounding box center [856, 356] width 109 height 16
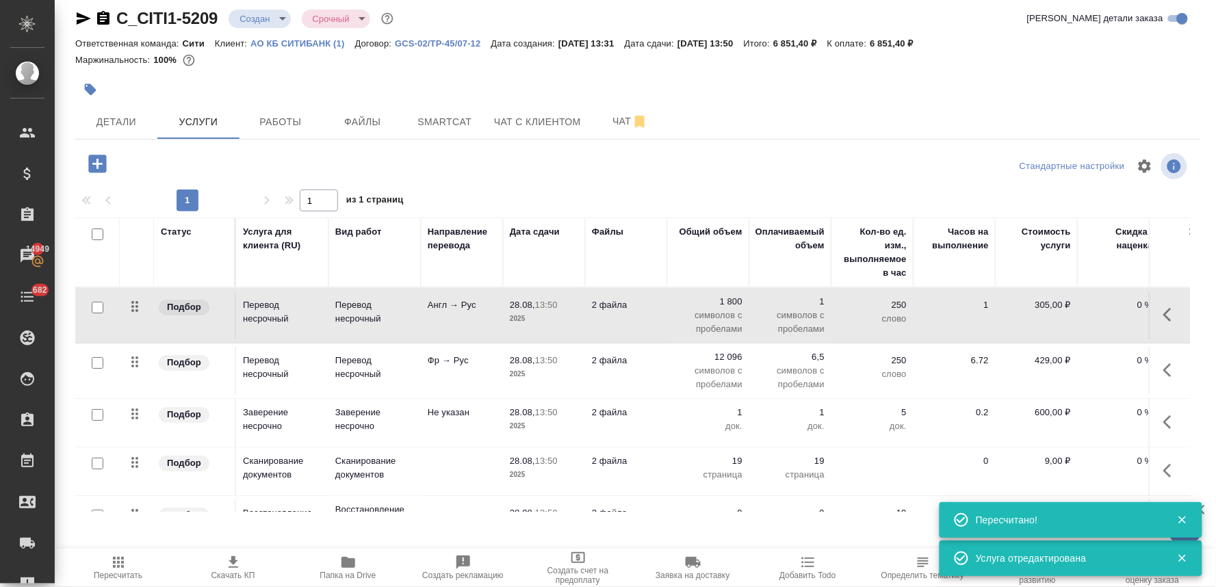
scroll to position [51, 0]
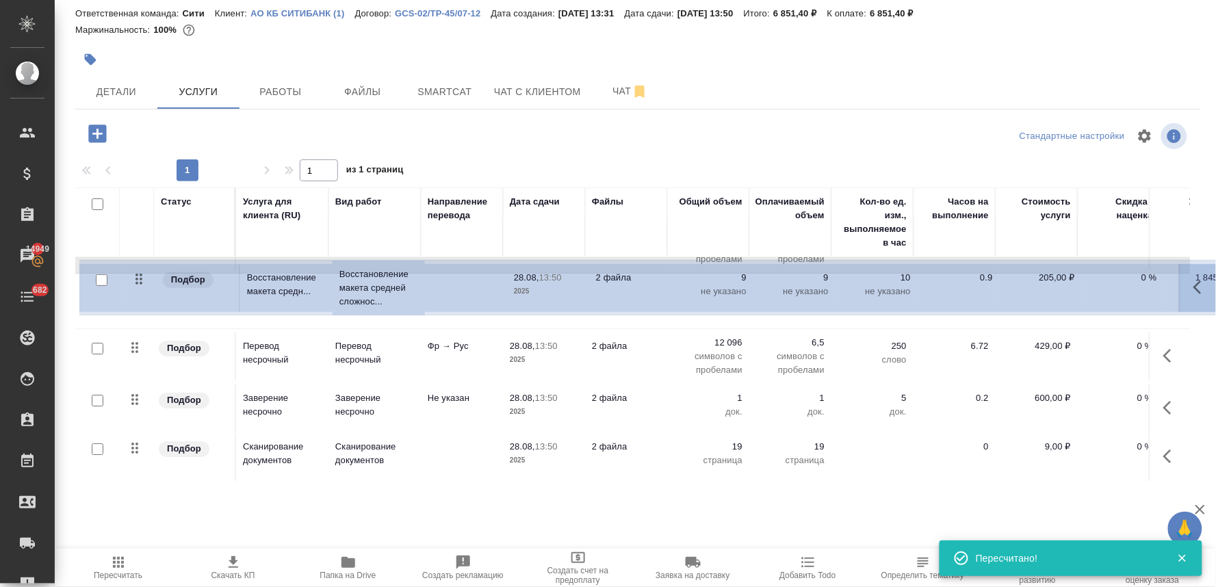
drag, startPoint x: 134, startPoint y: 434, endPoint x: 140, endPoint y: 276, distance: 158.8
click at [140, 276] on table "Статус Услуга для клиента (RU) Вид работ Направление перевода Дата сдачи Файлы …" at bounding box center [720, 315] width 1290 height 334
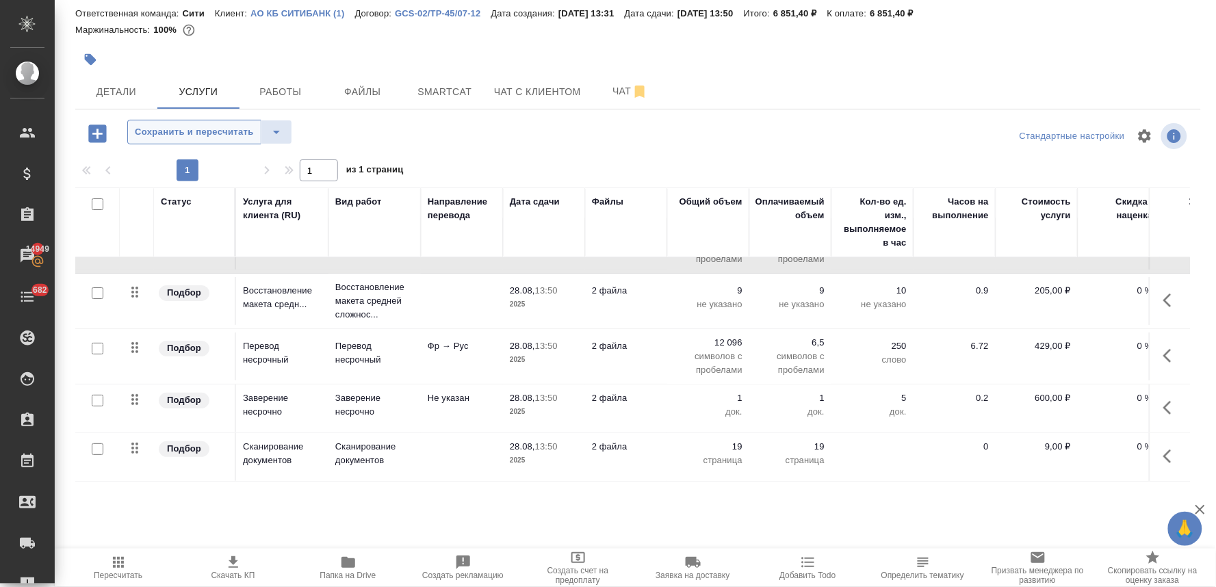
click at [222, 135] on span "Сохранить и пересчитать" at bounding box center [194, 133] width 119 height 16
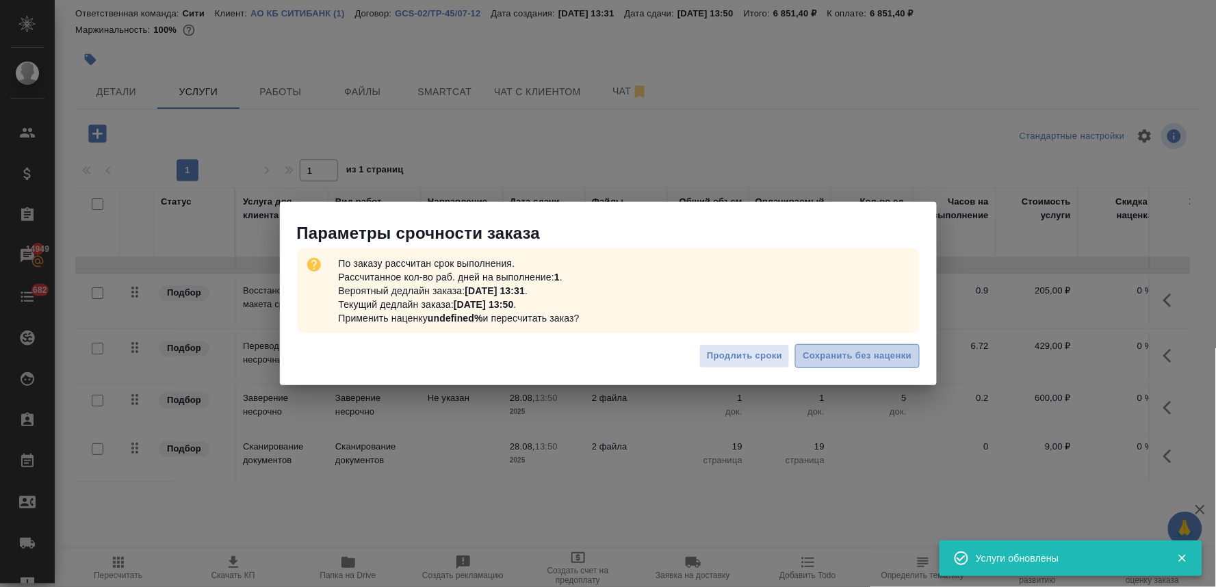
click at [890, 352] on span "Сохранить без наценки" at bounding box center [856, 356] width 109 height 16
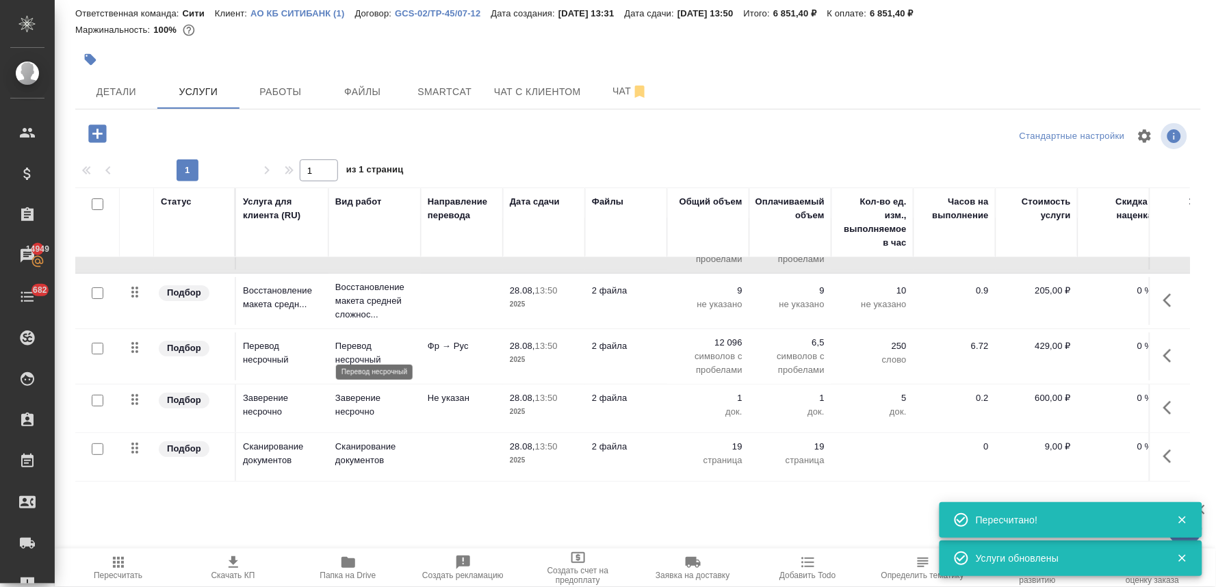
scroll to position [0, 0]
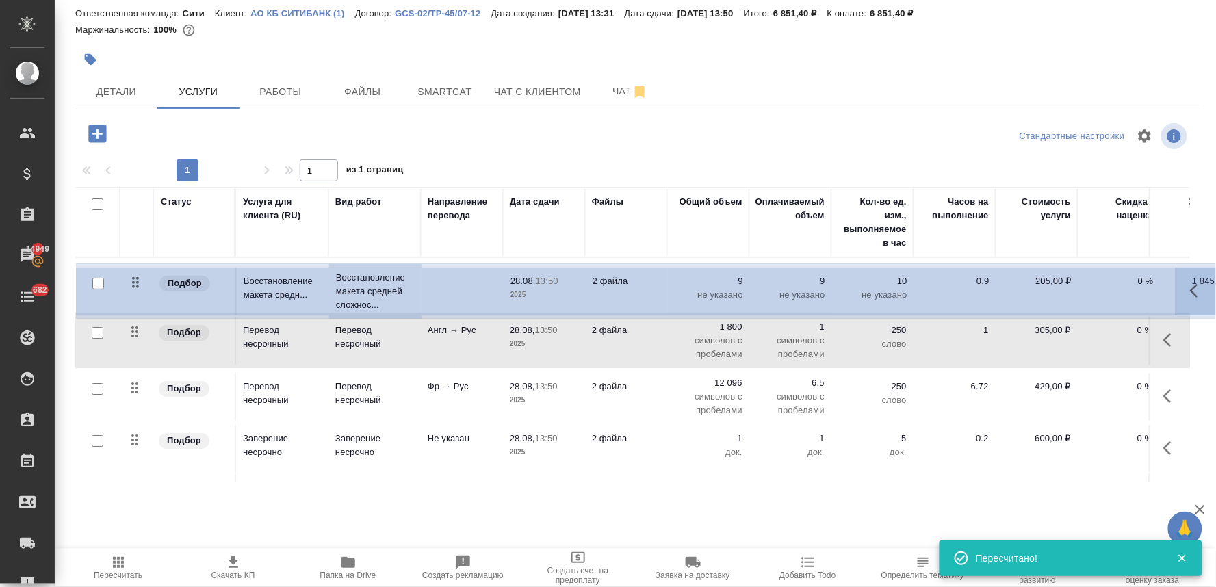
drag, startPoint x: 133, startPoint y: 336, endPoint x: 134, endPoint y: 281, distance: 54.7
click at [134, 281] on table "Статус Услуга для клиента (RU) Вид работ Направление перевода Дата сдачи Файлы …" at bounding box center [720, 354] width 1290 height 335
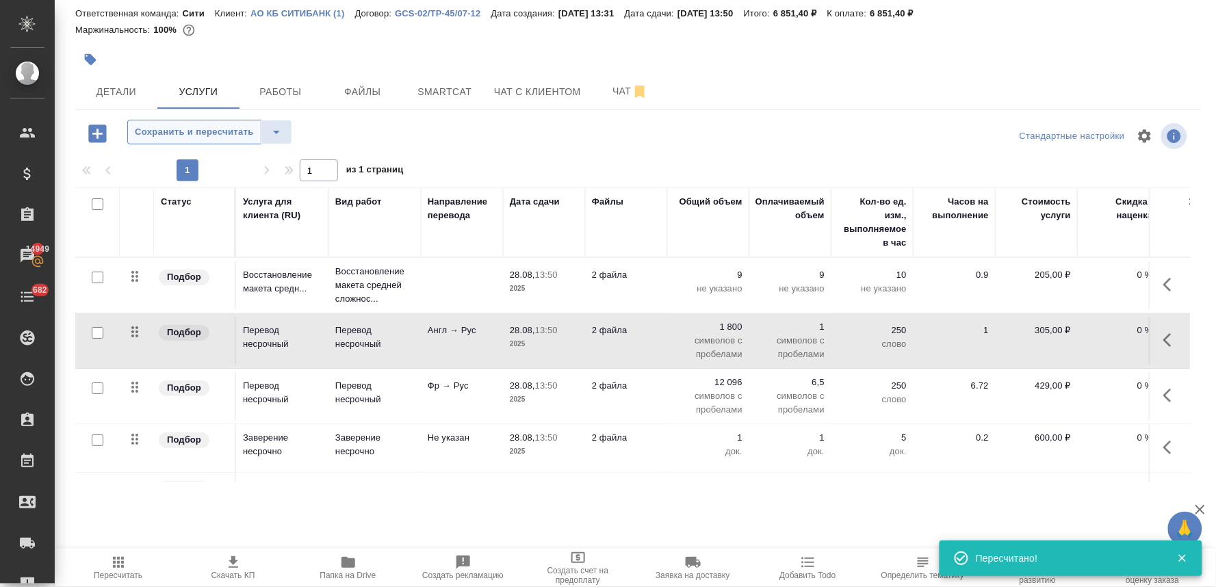
click at [192, 132] on span "Сохранить и пересчитать" at bounding box center [194, 133] width 119 height 16
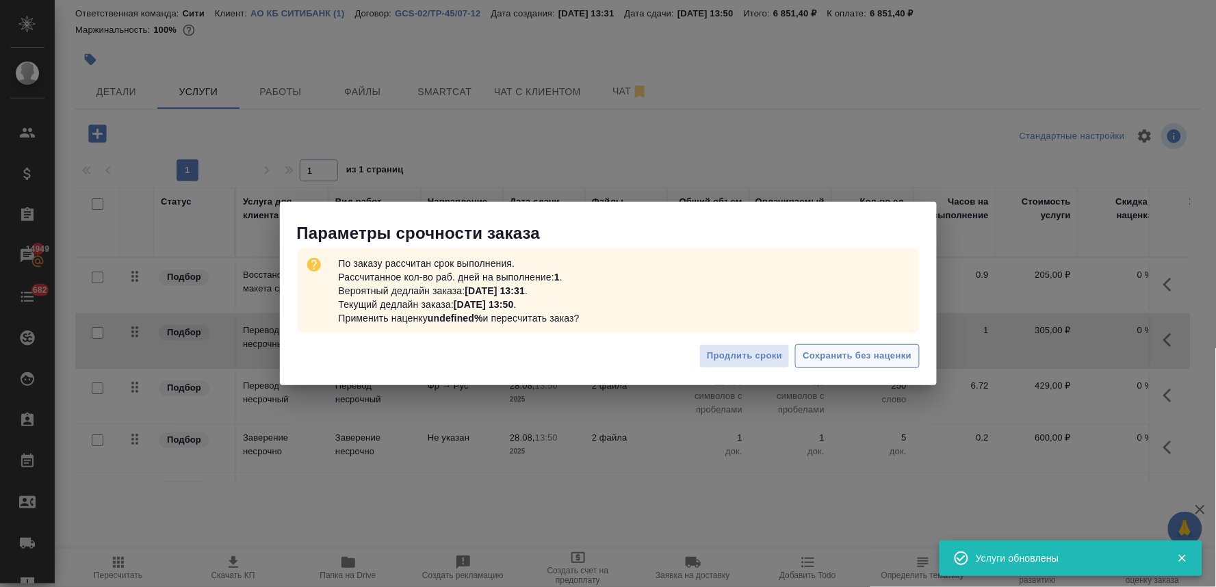
click at [838, 361] on span "Сохранить без наценки" at bounding box center [856, 356] width 109 height 16
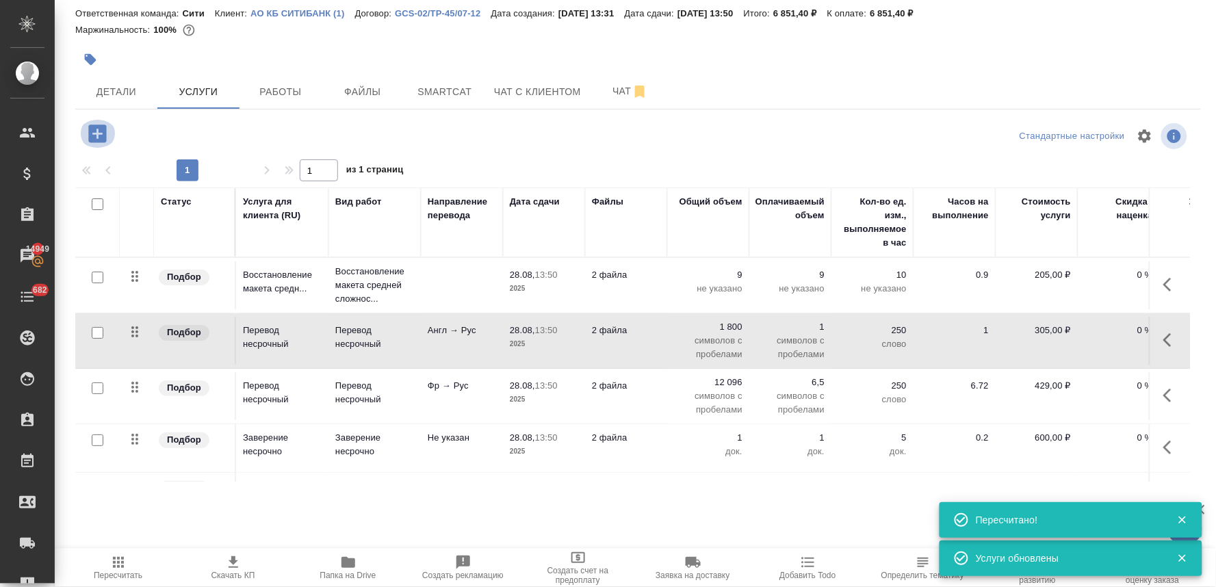
click at [94, 131] on icon "button" at bounding box center [97, 134] width 18 height 18
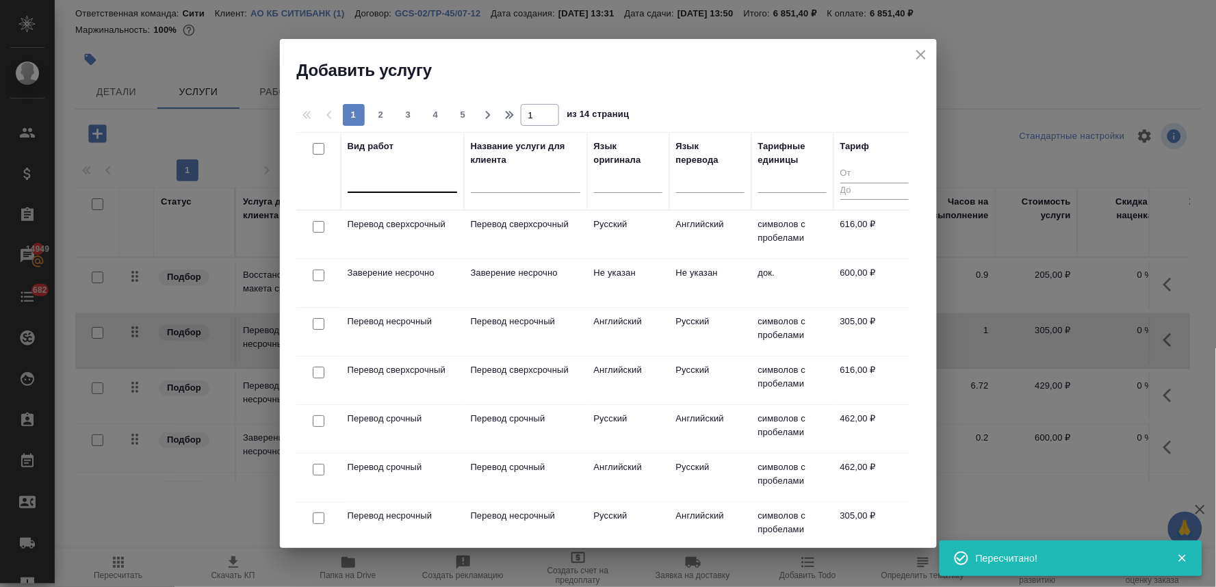
click at [404, 176] on div at bounding box center [402, 179] width 109 height 20
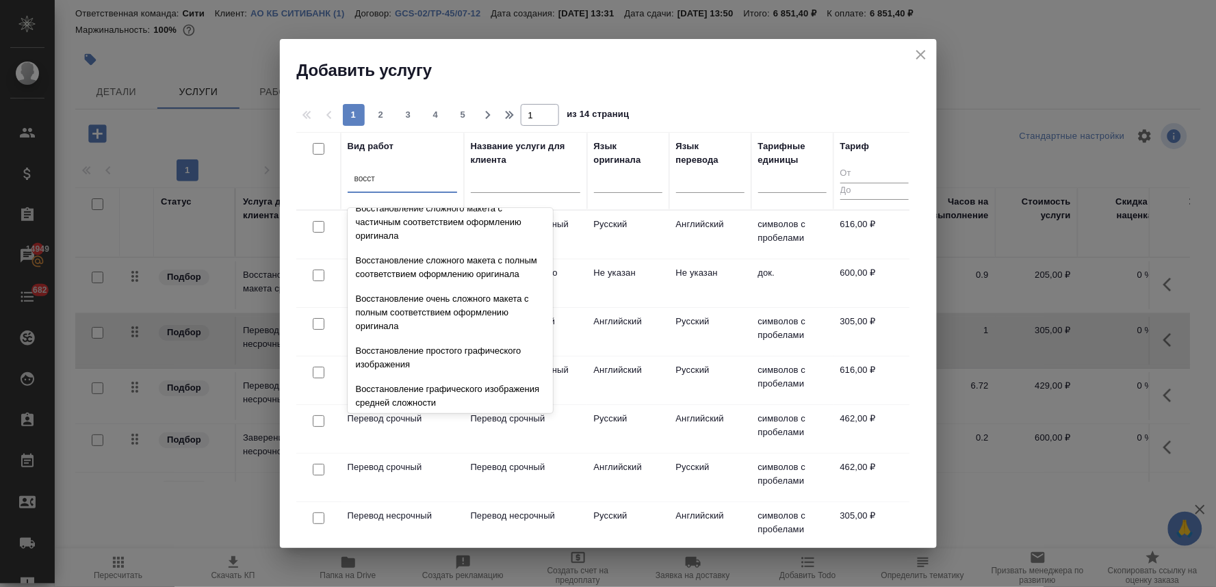
scroll to position [251, 0]
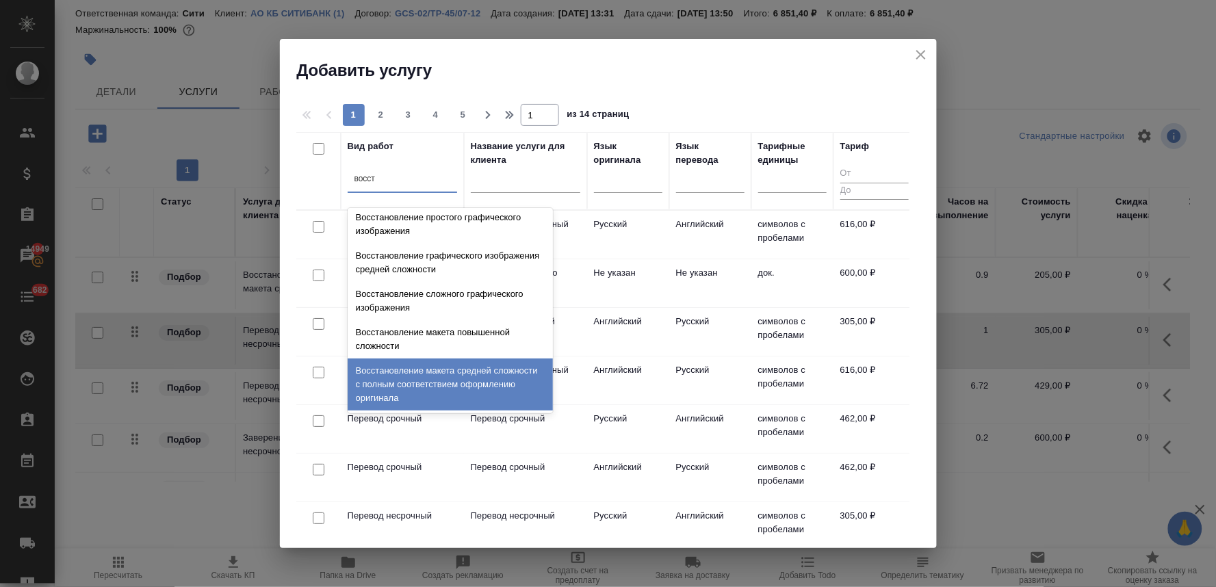
click at [474, 380] on div "Восстановление макета средней сложности с полным соответствием оформлению ориги…" at bounding box center [450, 384] width 205 height 52
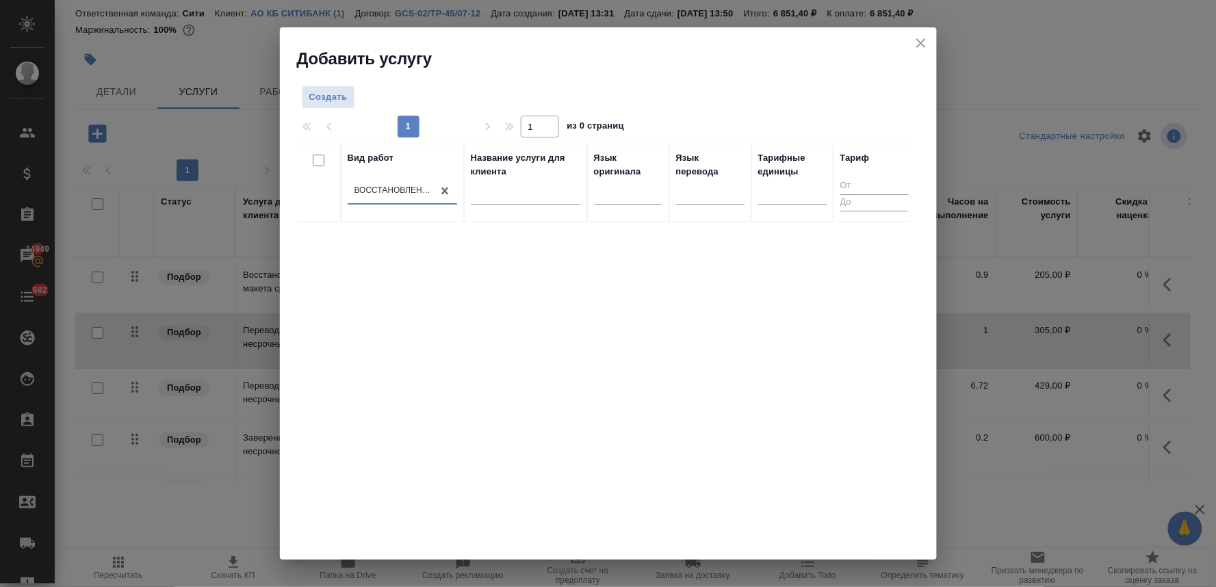
click at [324, 83] on div "Создать 1 1 из 0 страниц Вид работ option Восстановление макета средней сложнос…" at bounding box center [608, 315] width 657 height 491
click at [332, 94] on span "Создать" at bounding box center [328, 98] width 38 height 16
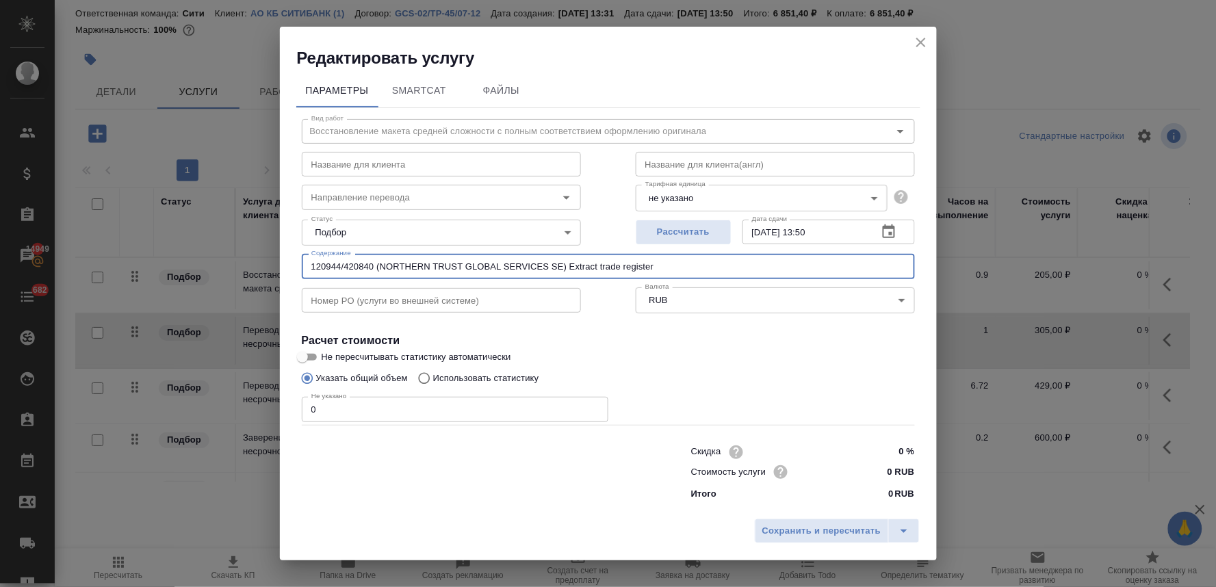
drag, startPoint x: 667, startPoint y: 263, endPoint x: 358, endPoint y: 265, distance: 309.2
click at [358, 265] on input "120944/420840 (NORTHERN TRUST GLOBAL SERVICES SE) Extract trade register" at bounding box center [608, 266] width 613 height 25
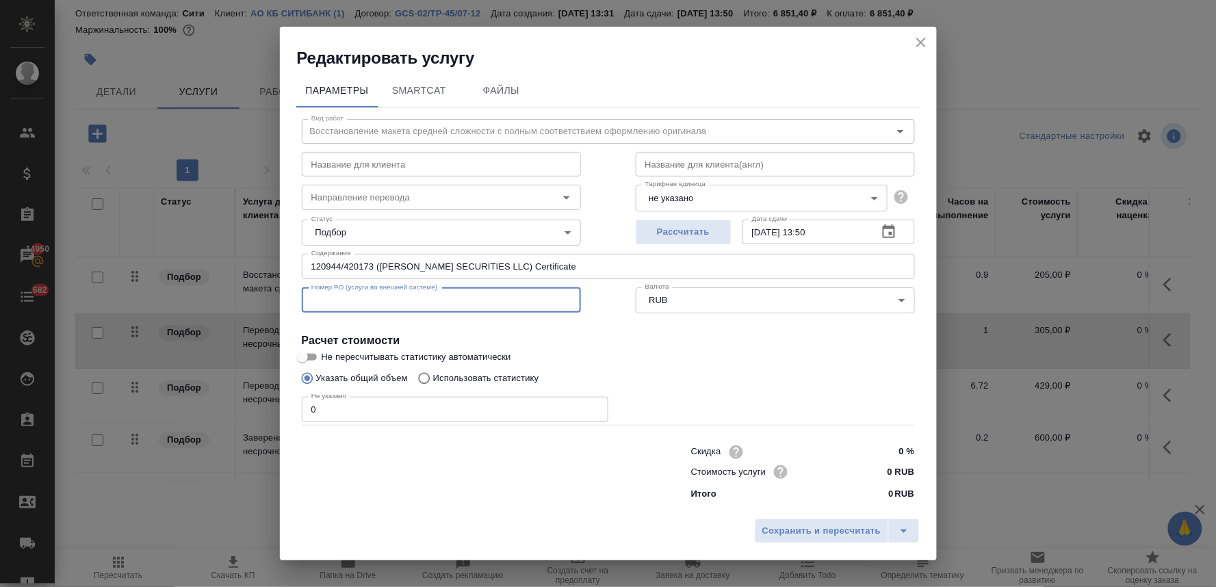
click at [545, 296] on input "text" at bounding box center [441, 300] width 279 height 25
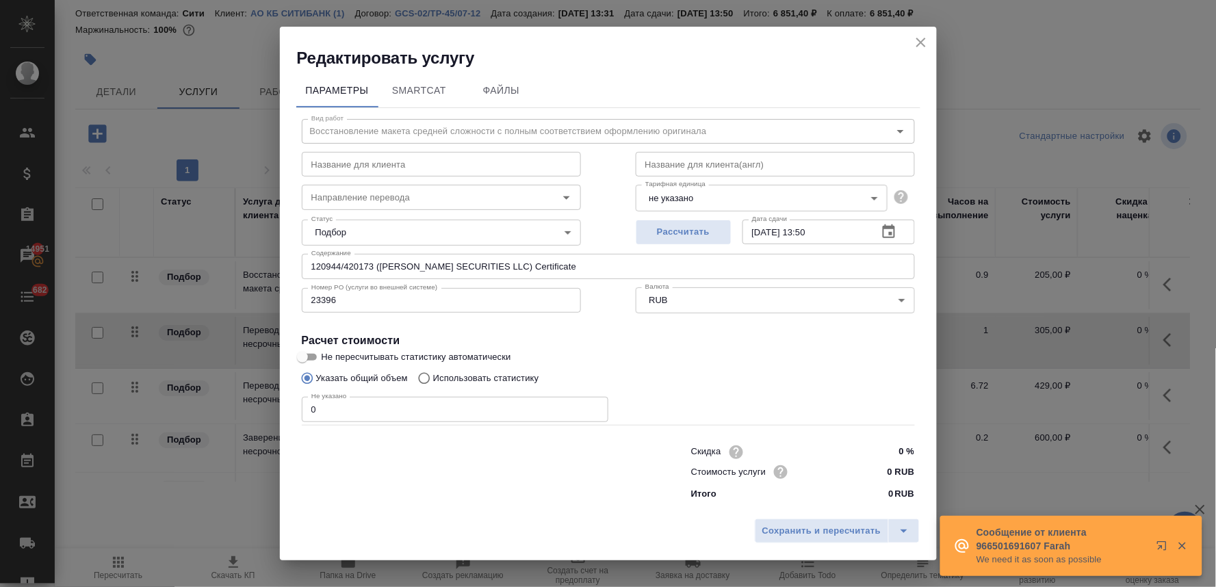
click at [410, 477] on div at bounding box center [468, 471] width 389 height 55
drag, startPoint x: 311, startPoint y: 413, endPoint x: 277, endPoint y: 412, distance: 34.2
click at [283, 413] on div "Параметры SmartCat Файлы Вид работ Восстановление макета средней сложности с по…" at bounding box center [608, 290] width 657 height 443
click at [823, 532] on span "Сохранить и пересчитать" at bounding box center [821, 531] width 119 height 16
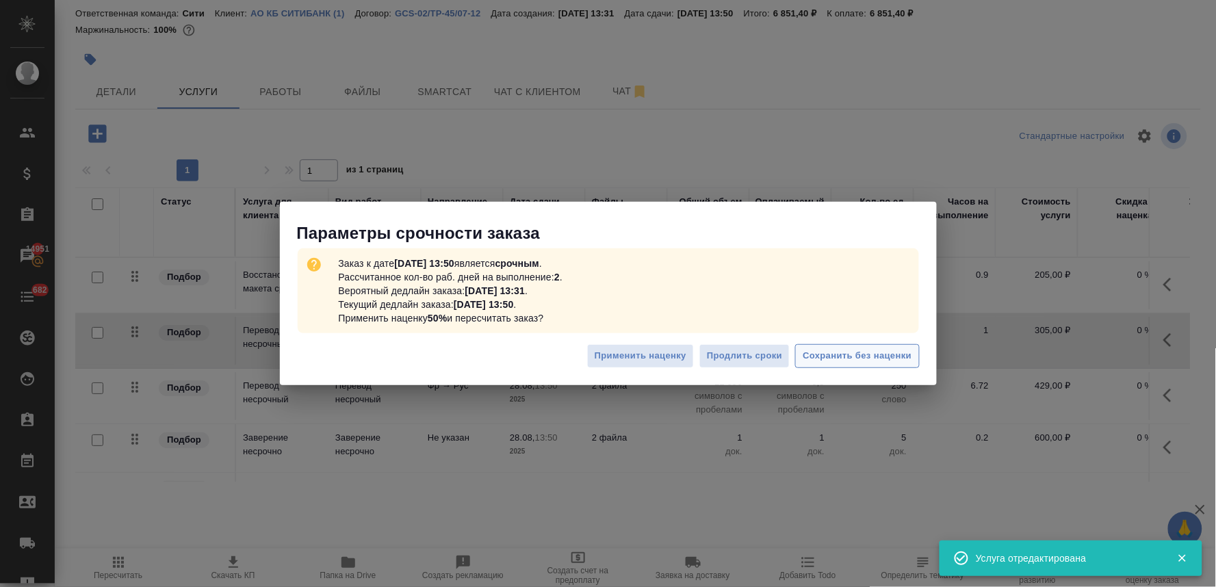
click at [860, 363] on span "Сохранить без наценки" at bounding box center [856, 356] width 109 height 16
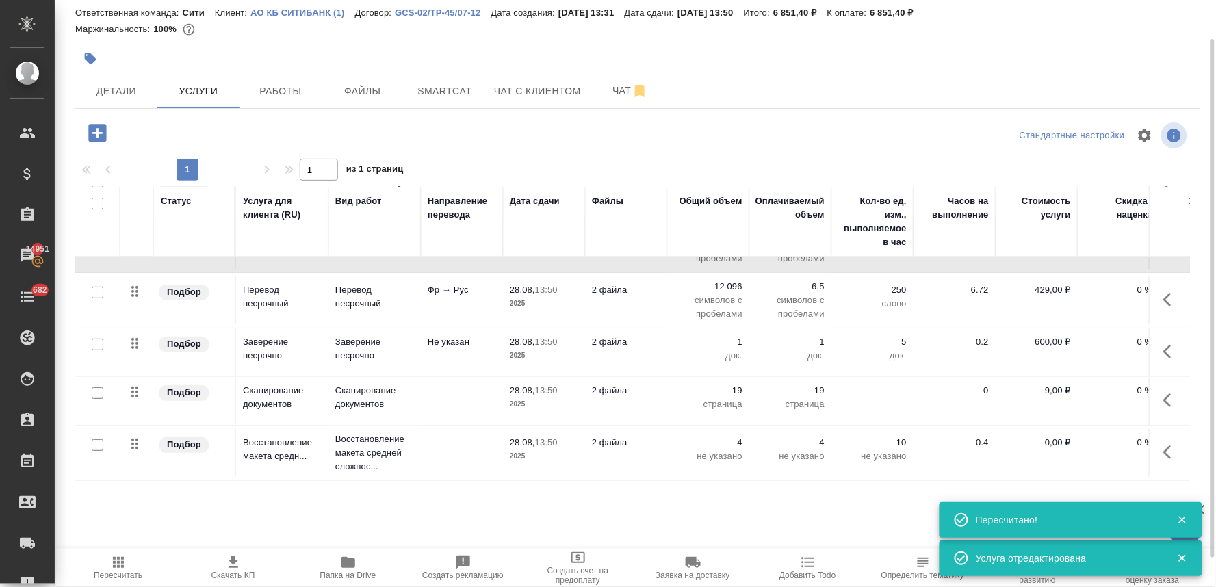
scroll to position [107, 0]
click at [1056, 436] on p "0,00 ₽" at bounding box center [1036, 443] width 68 height 14
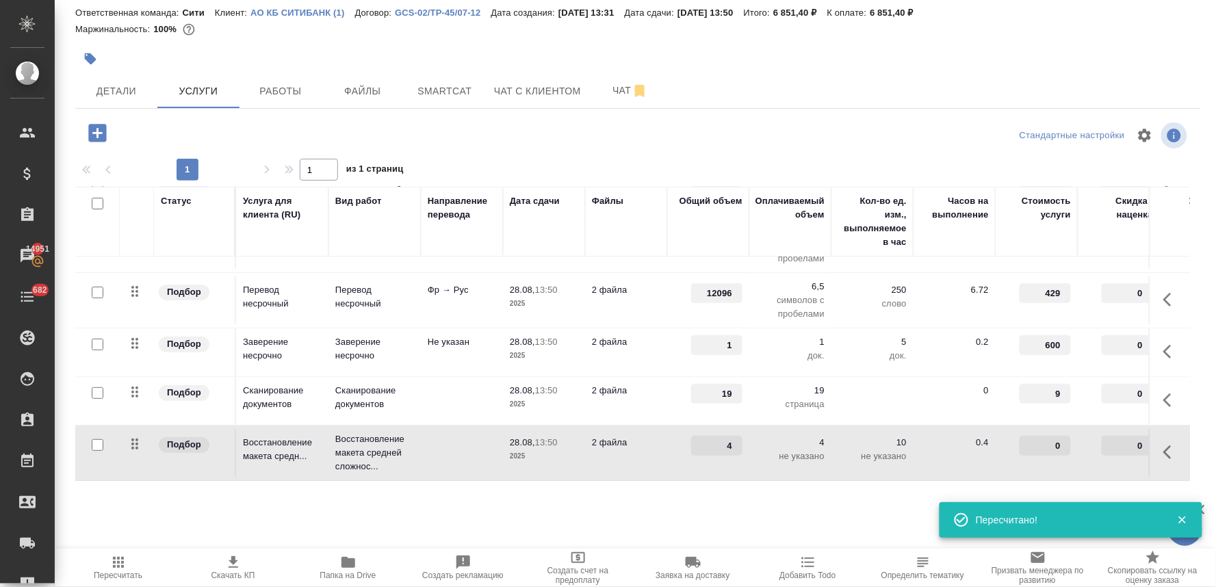
drag, startPoint x: 1037, startPoint y: 436, endPoint x: 1102, endPoint y: 427, distance: 65.6
click at [1101, 429] on tr "Подбор Восстановление макета средн... Восстановление макета средней сложнос... …" at bounding box center [720, 453] width 1290 height 55
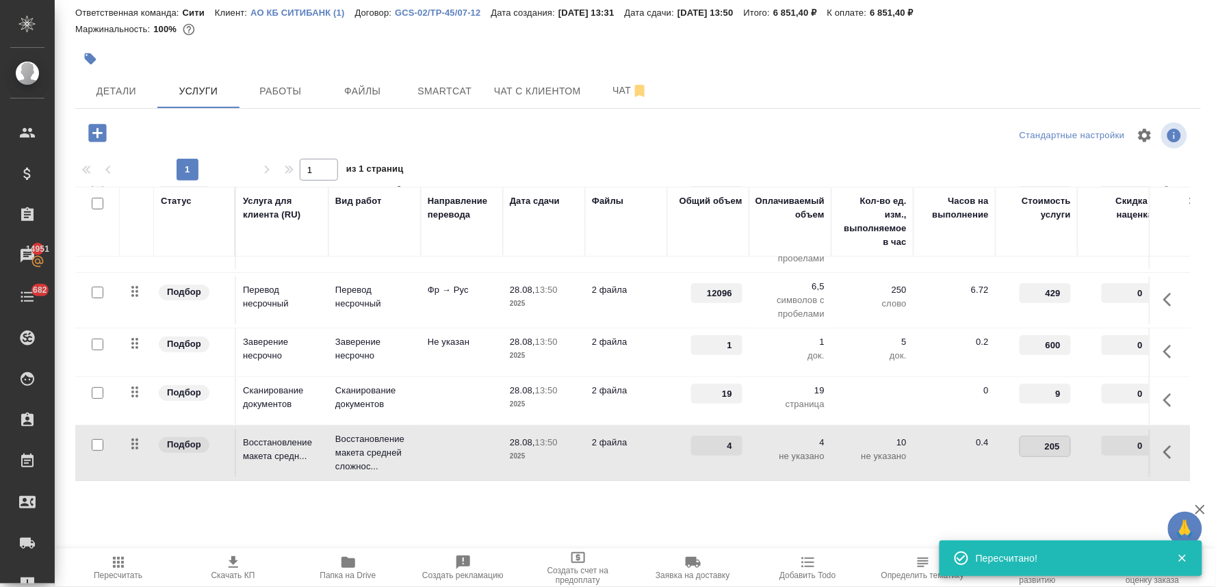
click at [826, 151] on div "Стандартные настройки" at bounding box center [1008, 135] width 364 height 33
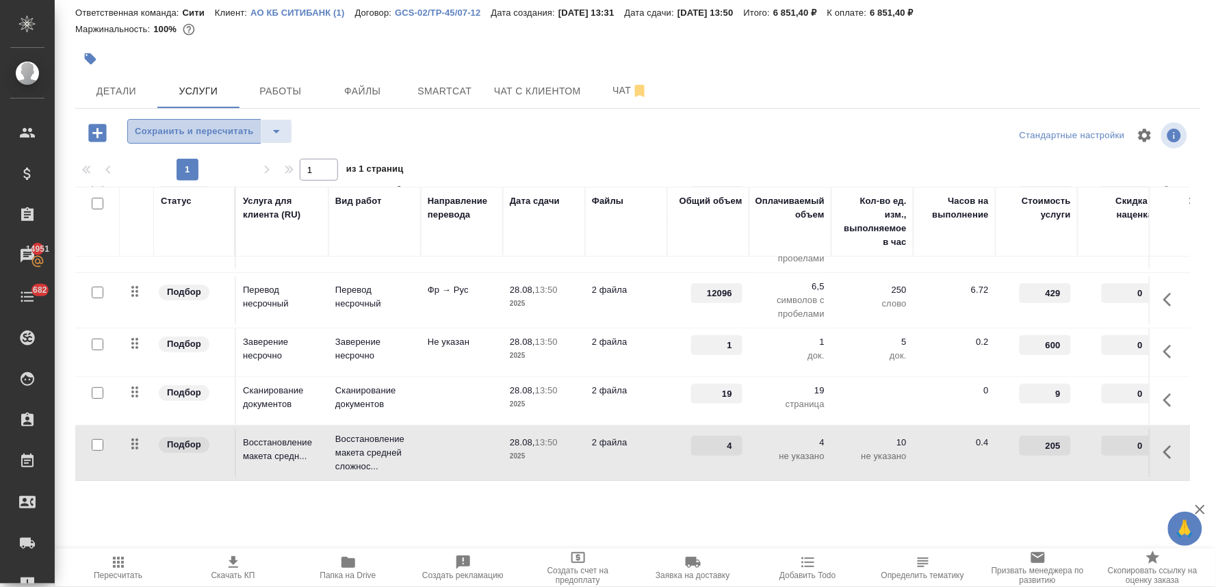
click at [164, 129] on span "Сохранить и пересчитать" at bounding box center [194, 132] width 119 height 16
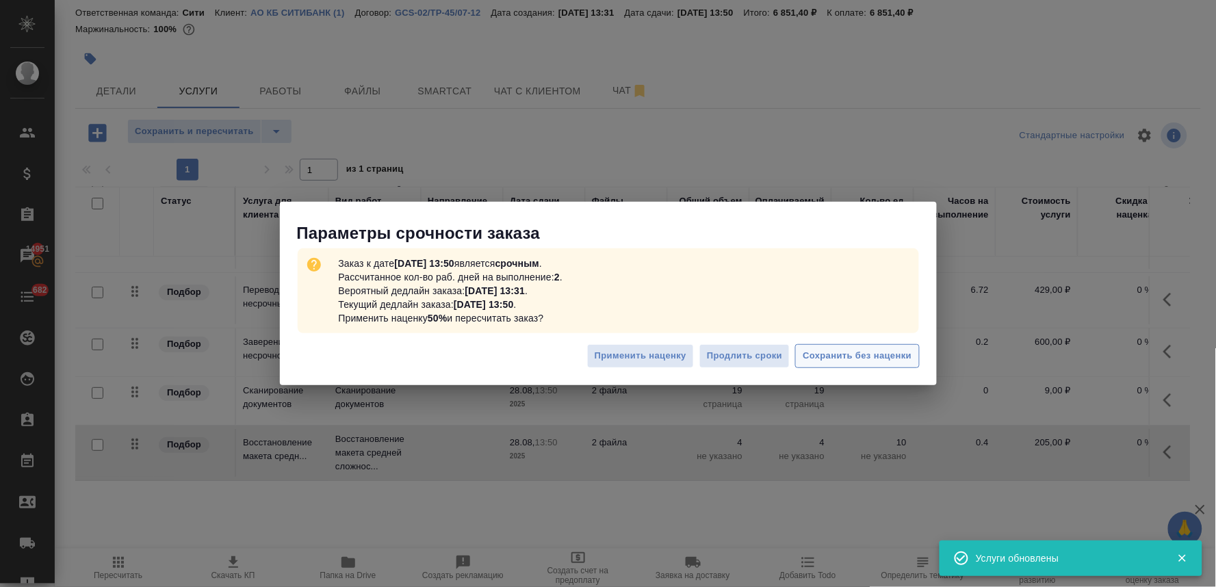
click at [840, 348] on span "Сохранить без наценки" at bounding box center [856, 356] width 109 height 16
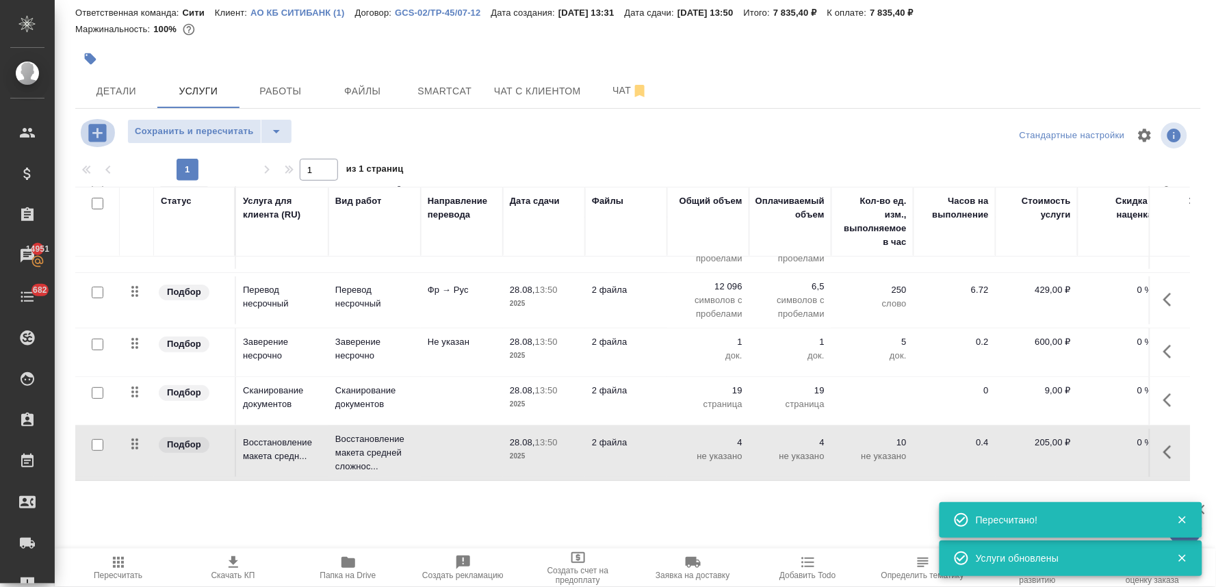
click at [96, 139] on icon "button" at bounding box center [97, 133] width 18 height 18
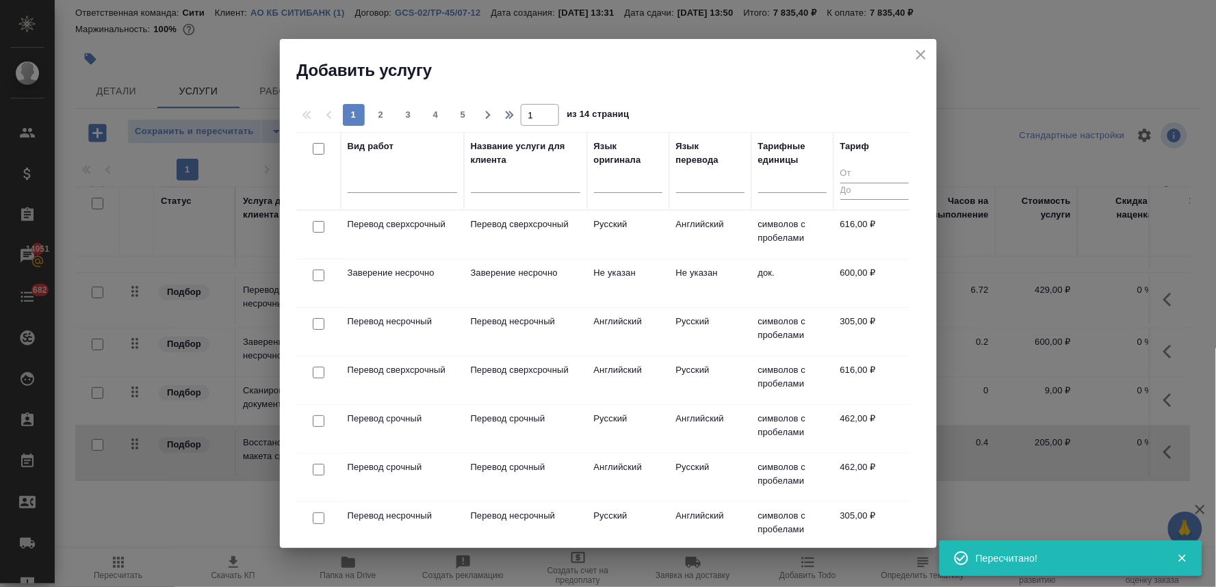
click at [317, 324] on input "checkbox" at bounding box center [319, 324] width 12 height 12
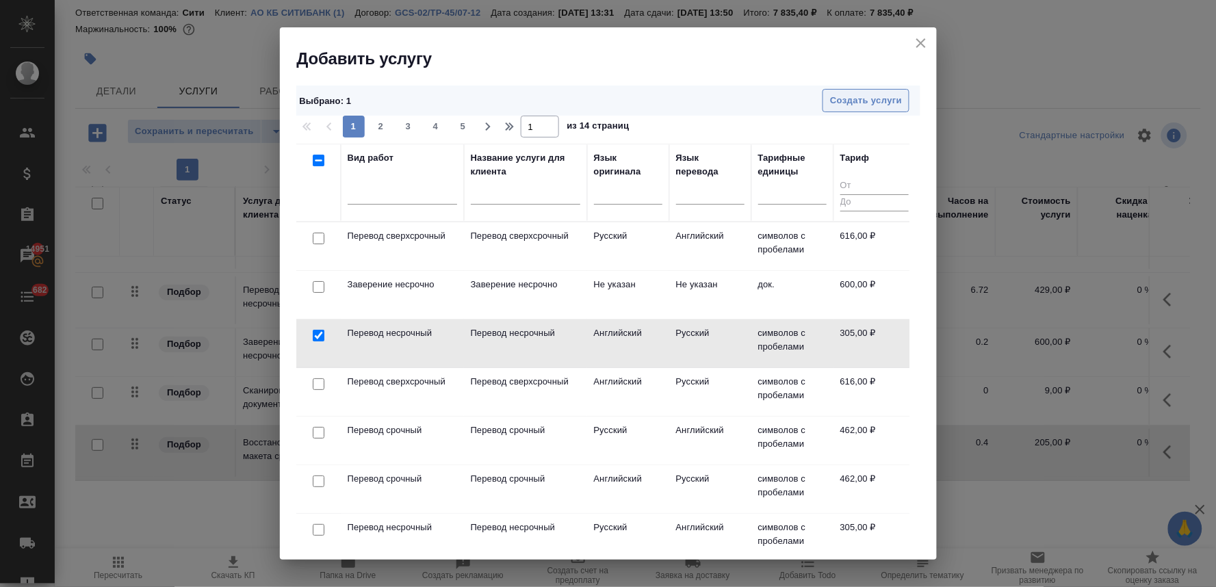
click at [855, 104] on span "Создать услуги" at bounding box center [866, 101] width 72 height 16
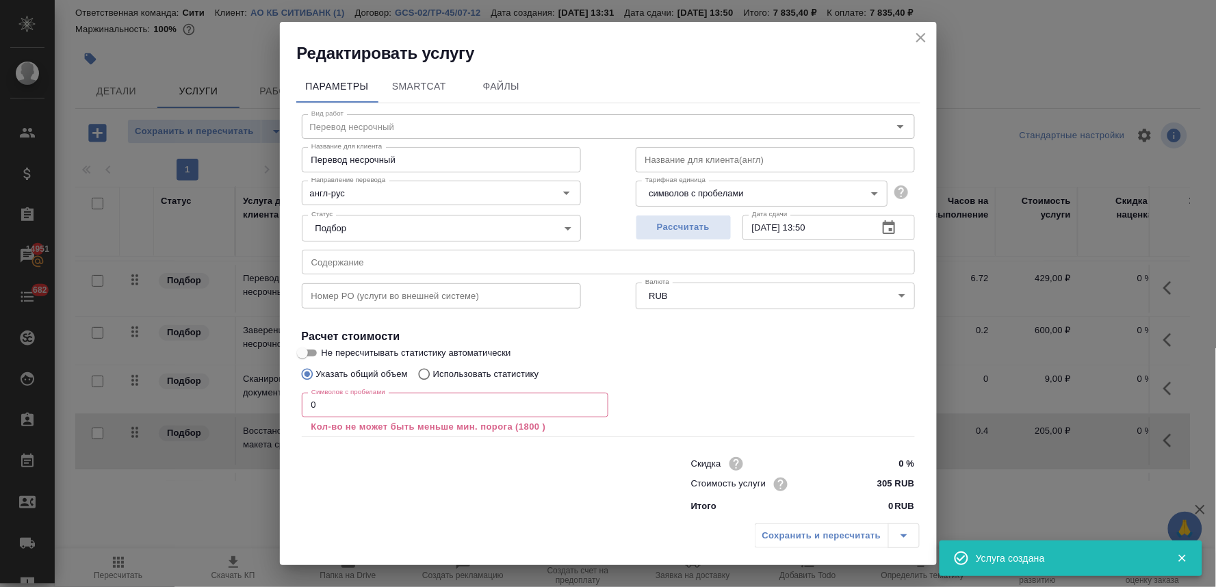
drag, startPoint x: 381, startPoint y: 441, endPoint x: 375, endPoint y: 419, distance: 22.7
click at [381, 441] on div "Скидка 0 % Стоимость услуги 305 RUB Итого 0 RUB" at bounding box center [608, 483] width 668 height 114
drag, startPoint x: 297, startPoint y: 404, endPoint x: 262, endPoint y: 402, distance: 34.9
click at [267, 404] on div "Редактировать услугу Параметры SmartCat Файлы Вид работ Перевод несрочный Вид р…" at bounding box center [608, 293] width 1216 height 587
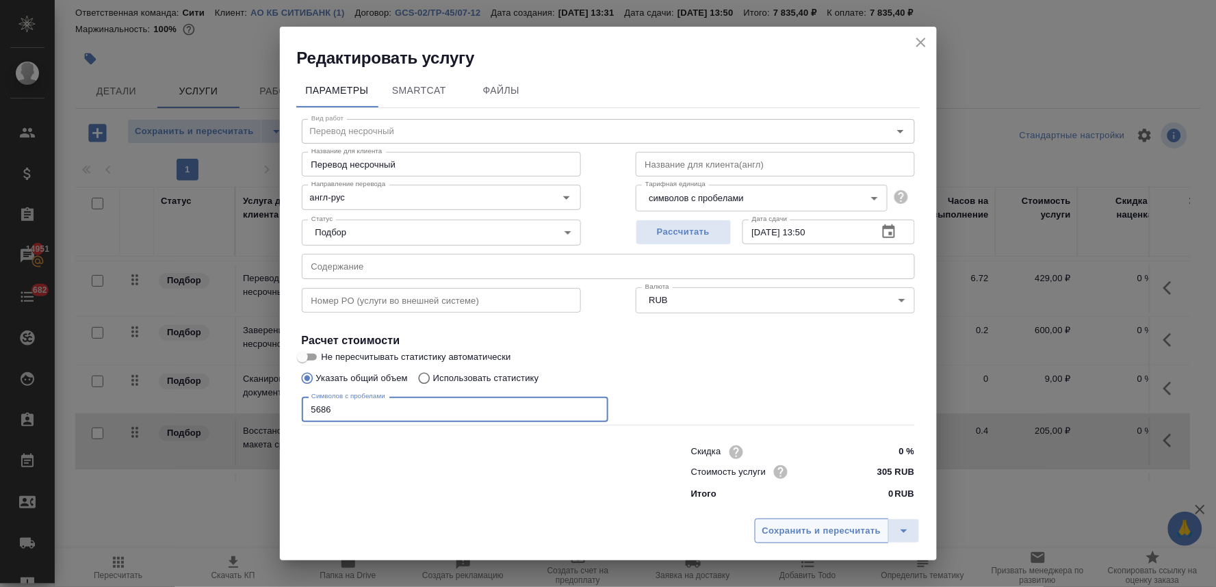
click at [794, 529] on span "Сохранить и пересчитать" at bounding box center [821, 531] width 119 height 16
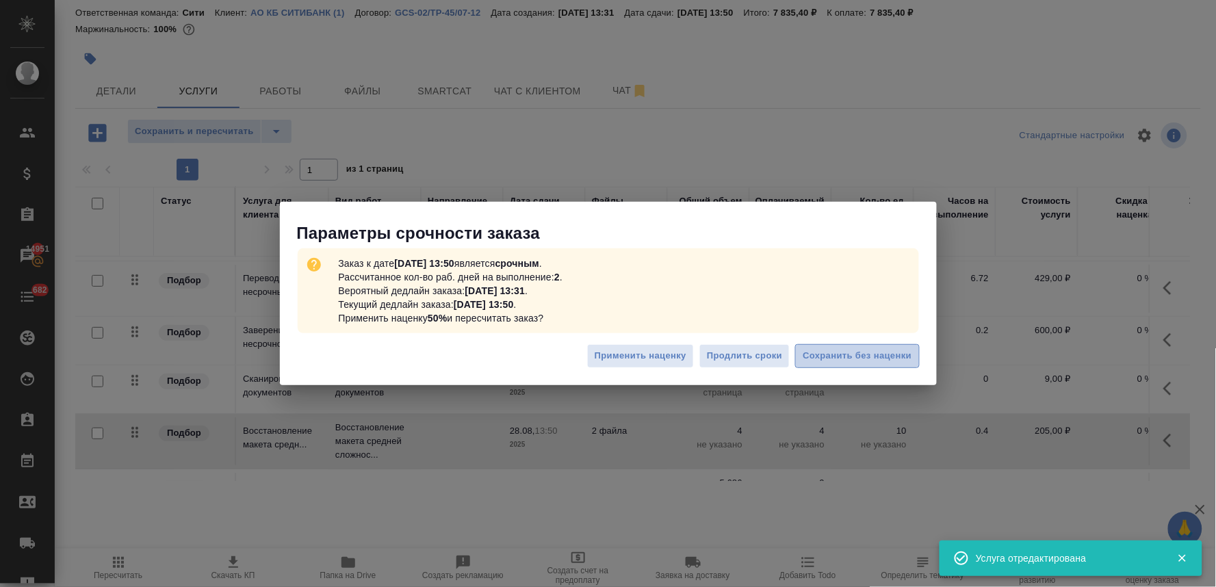
click at [843, 350] on span "Сохранить без наценки" at bounding box center [856, 356] width 109 height 16
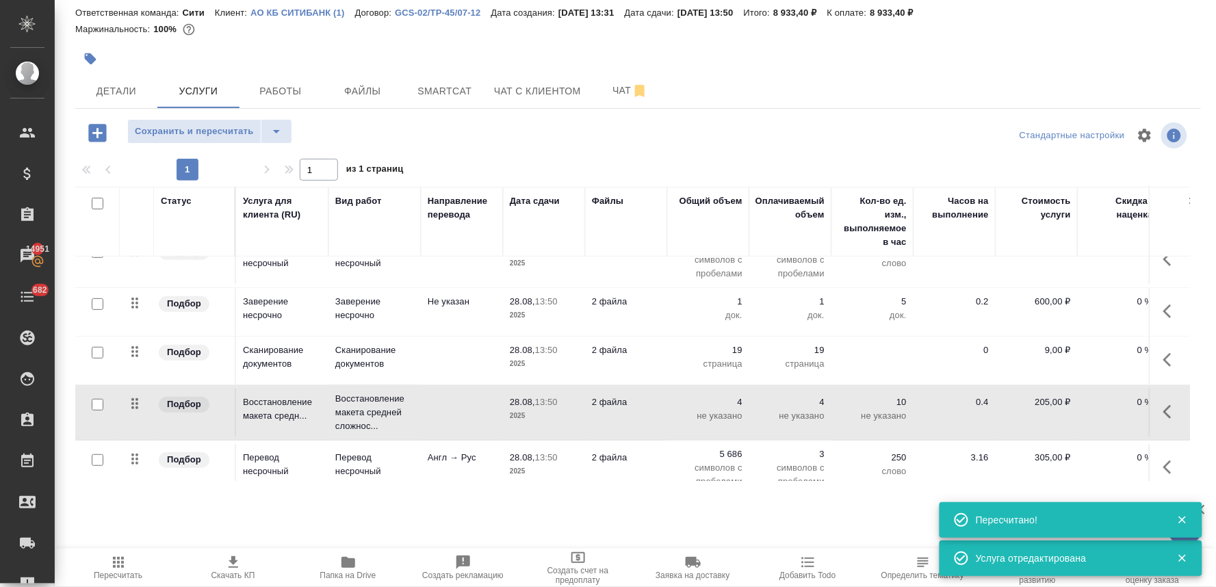
scroll to position [162, 0]
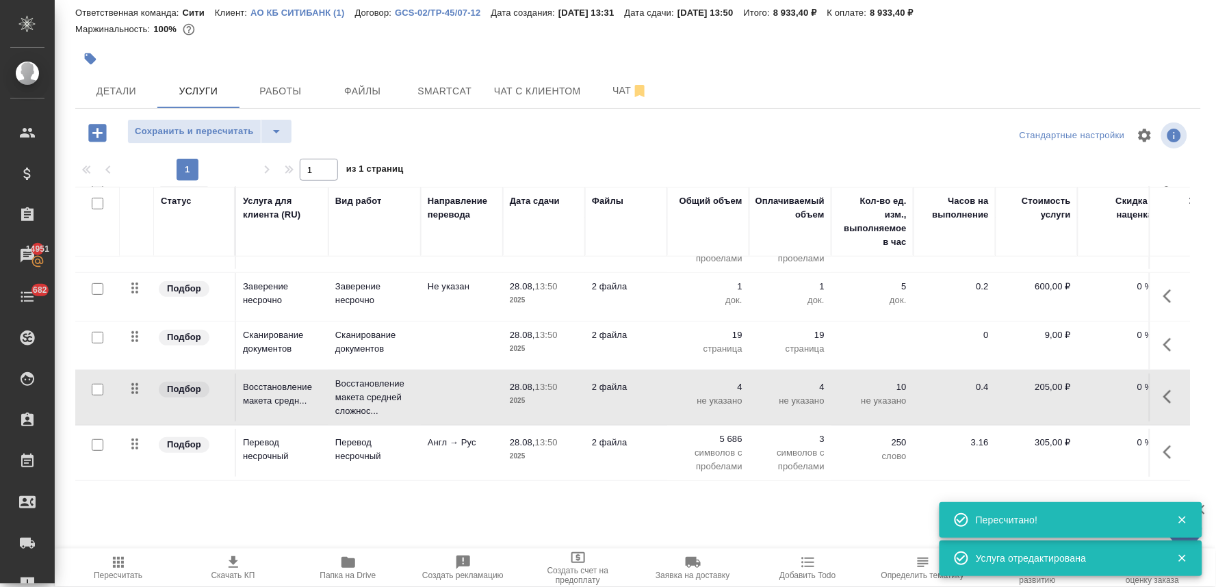
click at [503, 374] on td "28.08, 13:50 2025" at bounding box center [544, 398] width 82 height 48
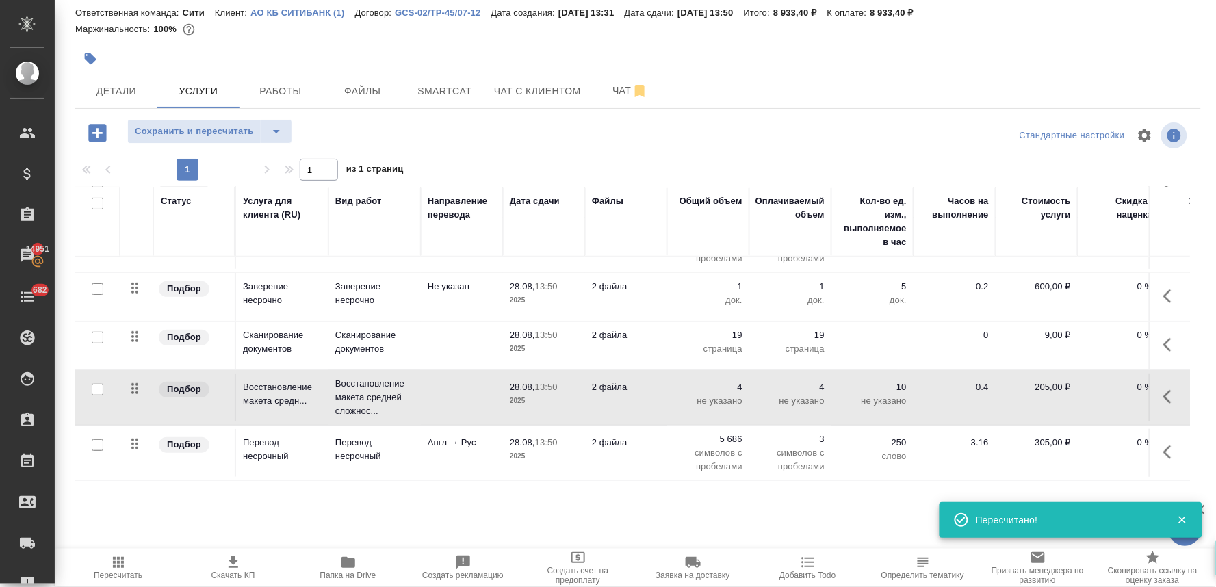
click at [503, 374] on td "28.08, 13:50 2025" at bounding box center [544, 398] width 82 height 48
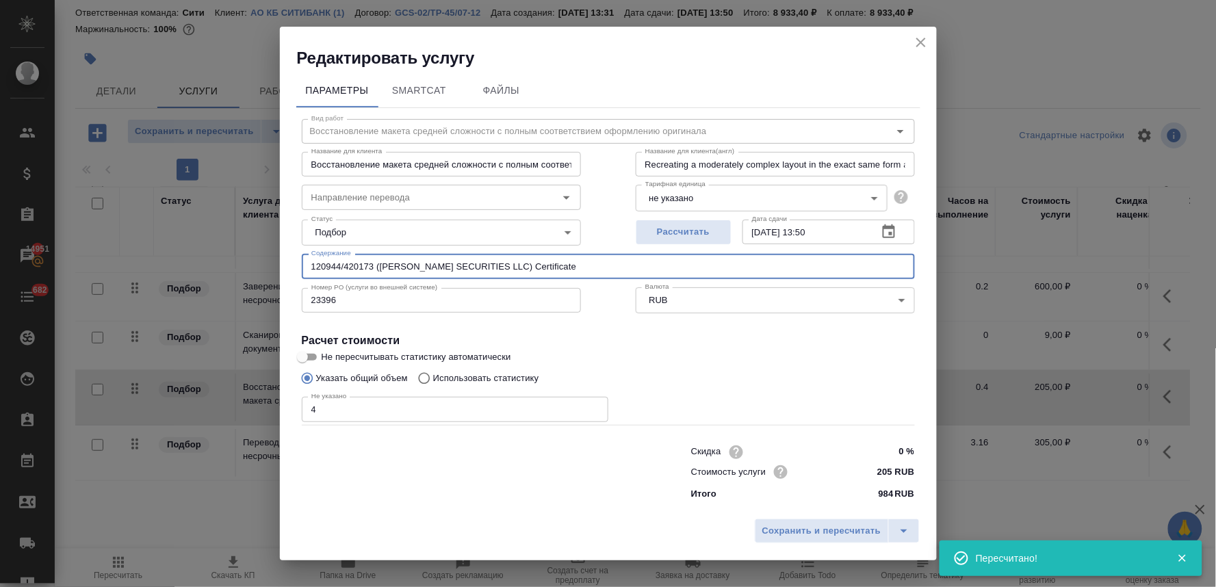
drag, startPoint x: 586, startPoint y: 260, endPoint x: 50, endPoint y: 231, distance: 536.5
click at [67, 231] on div "Редактировать услугу Параметры SmartCat Файлы Вид работ Восстановление макета с…" at bounding box center [608, 293] width 1216 height 587
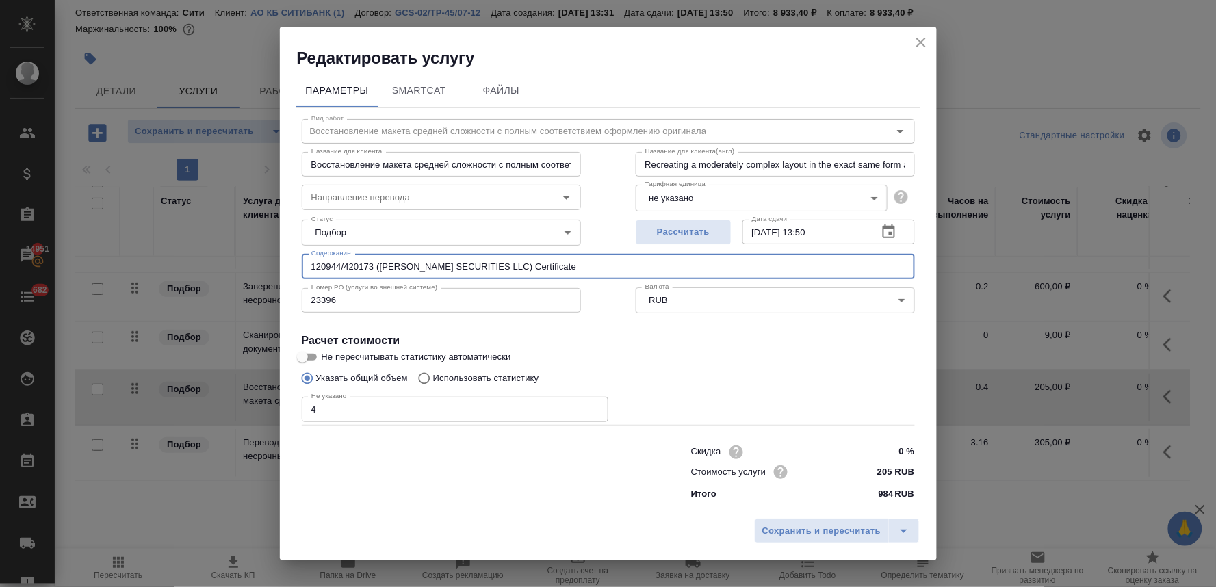
click at [920, 42] on icon "close" at bounding box center [921, 43] width 10 height 10
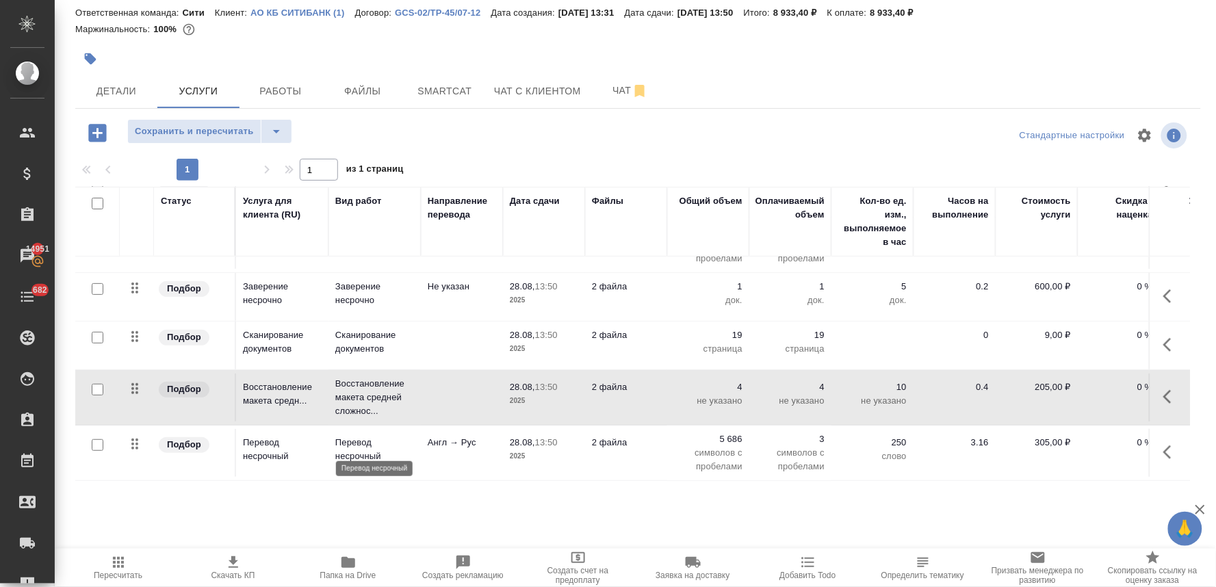
click at [342, 441] on p "Перевод несрочный" at bounding box center [374, 449] width 79 height 27
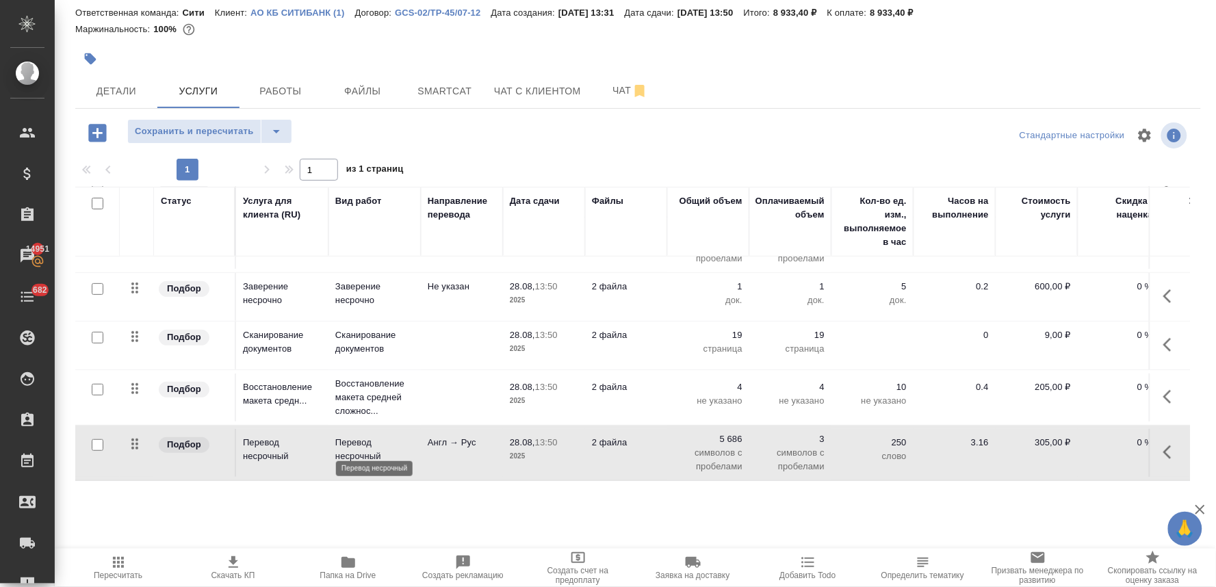
click at [342, 441] on p "Перевод несрочный" at bounding box center [374, 449] width 79 height 27
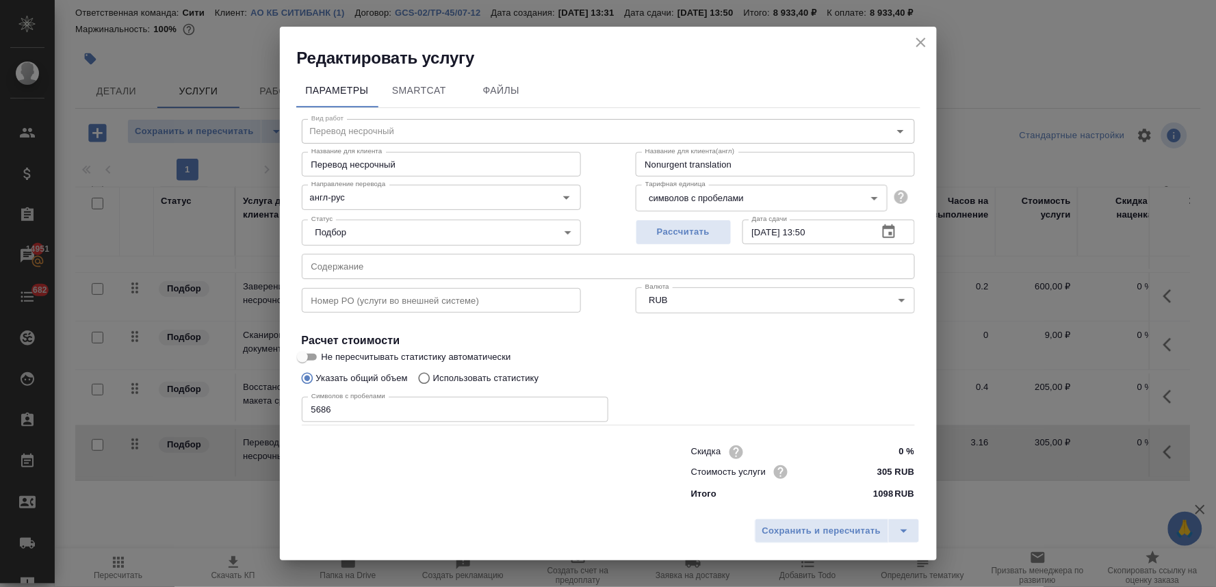
click at [346, 267] on input "text" at bounding box center [608, 266] width 613 height 25
paste input "120944/420173 (J.P. MORGAN SECURITIES LLC) Certificate"
click at [377, 302] on input "text" at bounding box center [441, 300] width 279 height 25
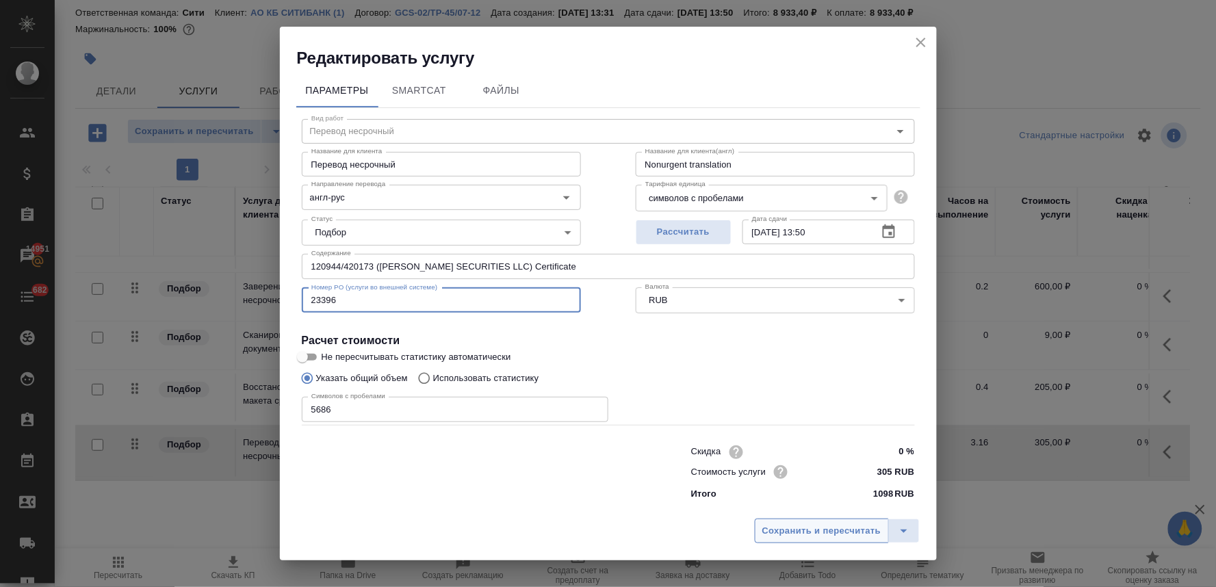
click at [800, 532] on span "Сохранить и пересчитать" at bounding box center [821, 531] width 119 height 16
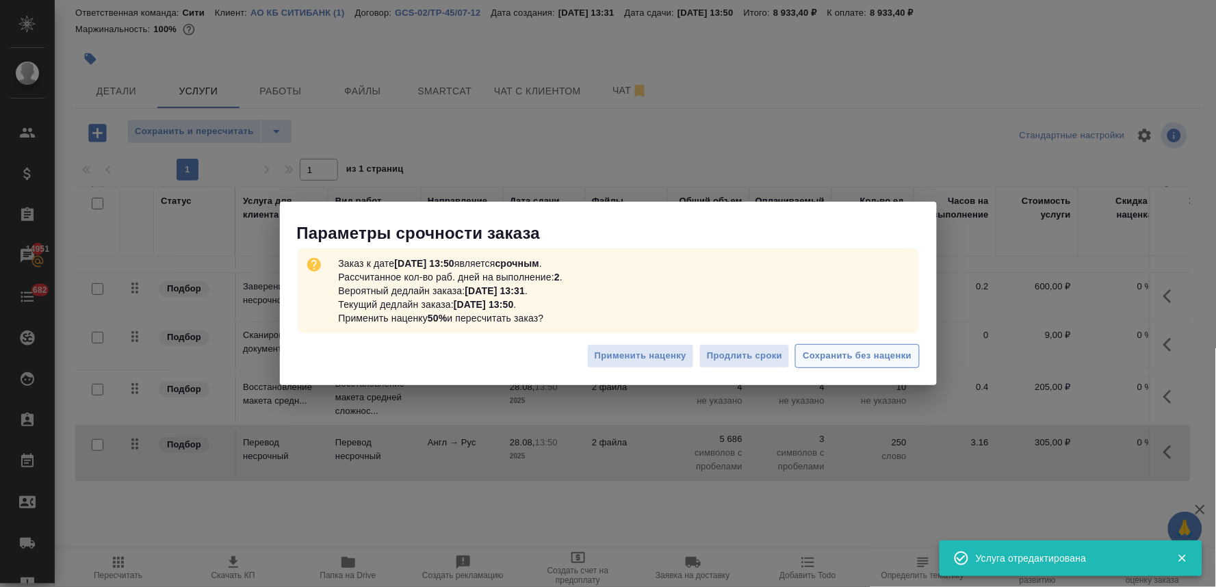
click at [847, 358] on span "Сохранить без наценки" at bounding box center [856, 356] width 109 height 16
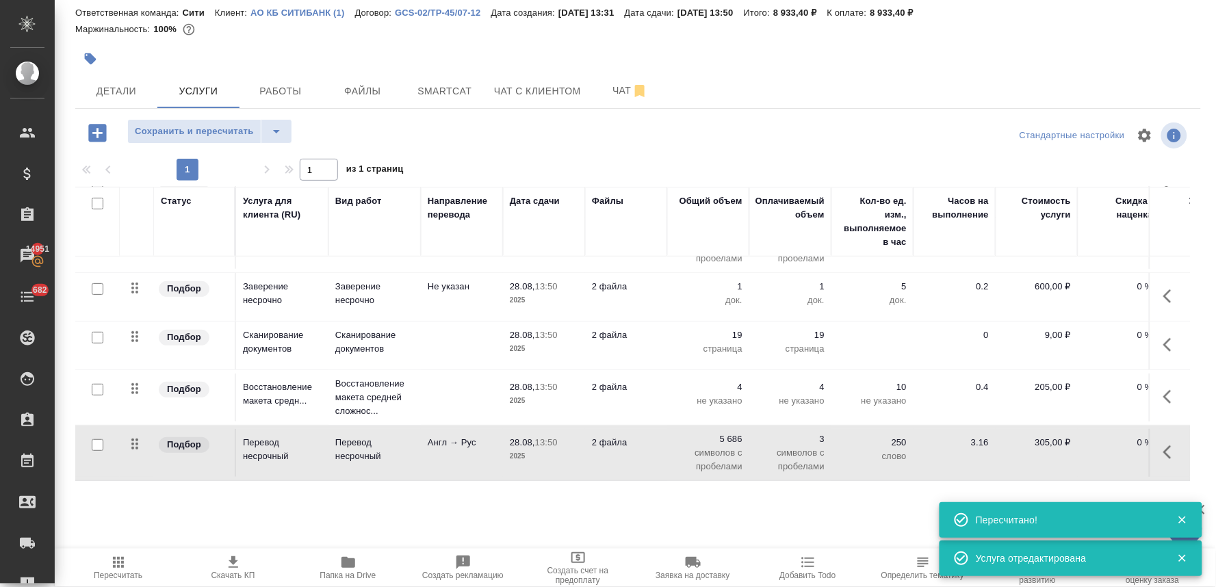
click at [99, 135] on icon "button" at bounding box center [97, 133] width 18 height 18
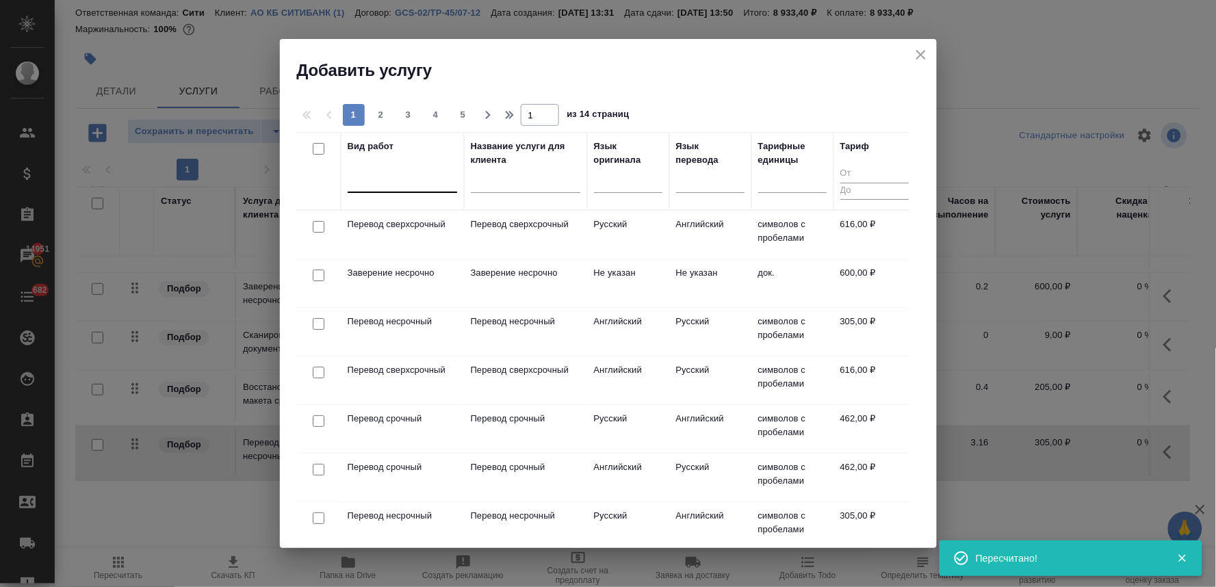
click at [441, 179] on div at bounding box center [402, 179] width 109 height 20
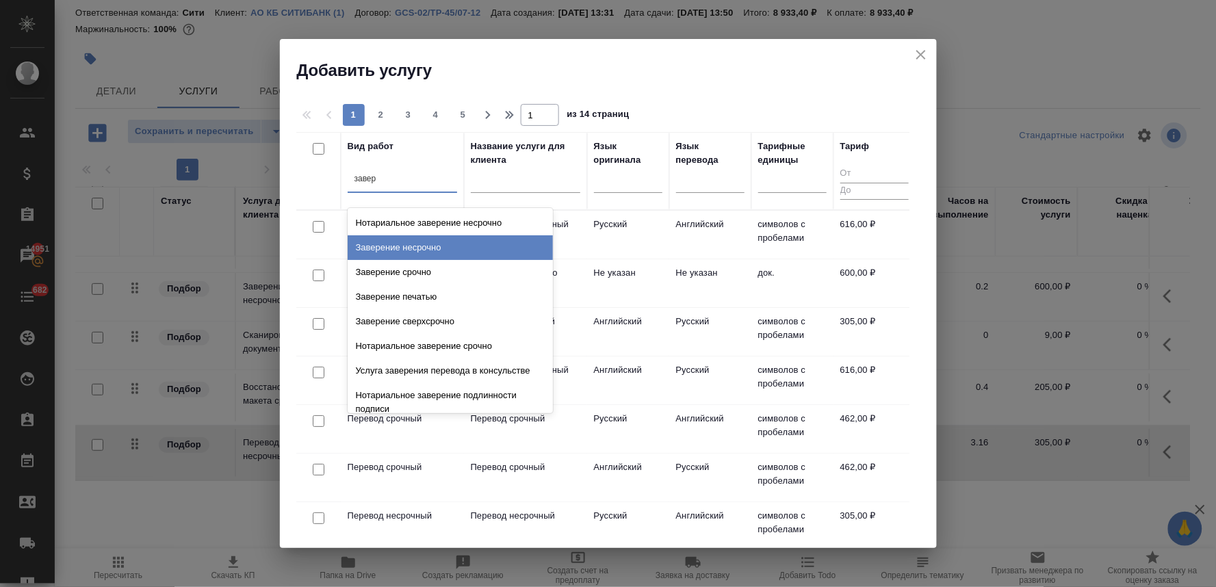
click at [442, 247] on div "Заверение несрочно" at bounding box center [450, 247] width 205 height 25
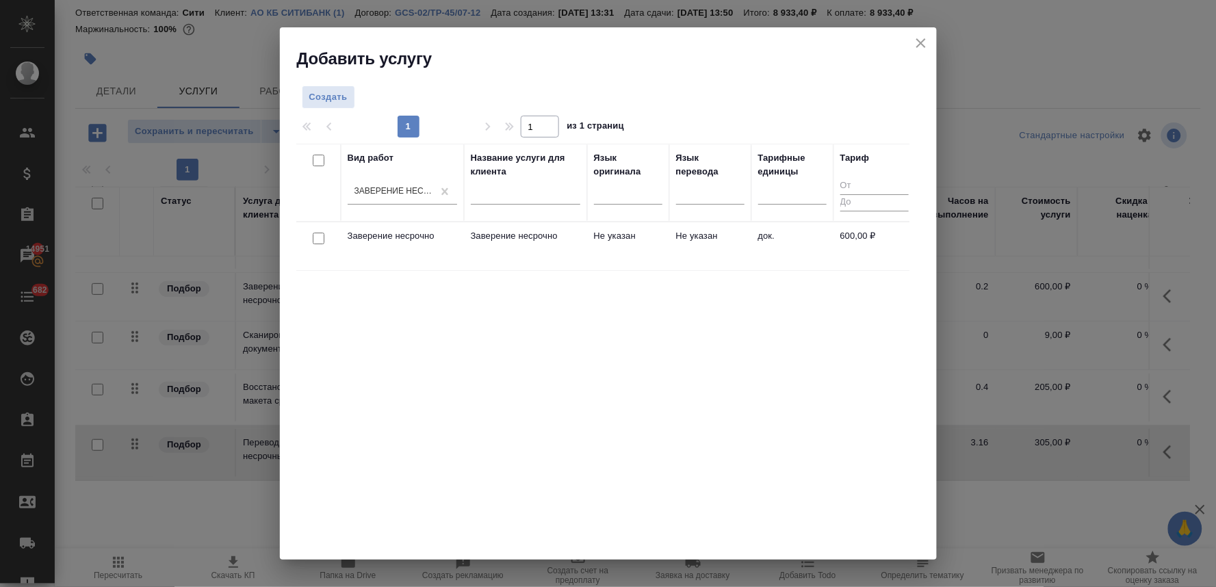
click at [319, 240] on input "checkbox" at bounding box center [319, 239] width 12 height 12
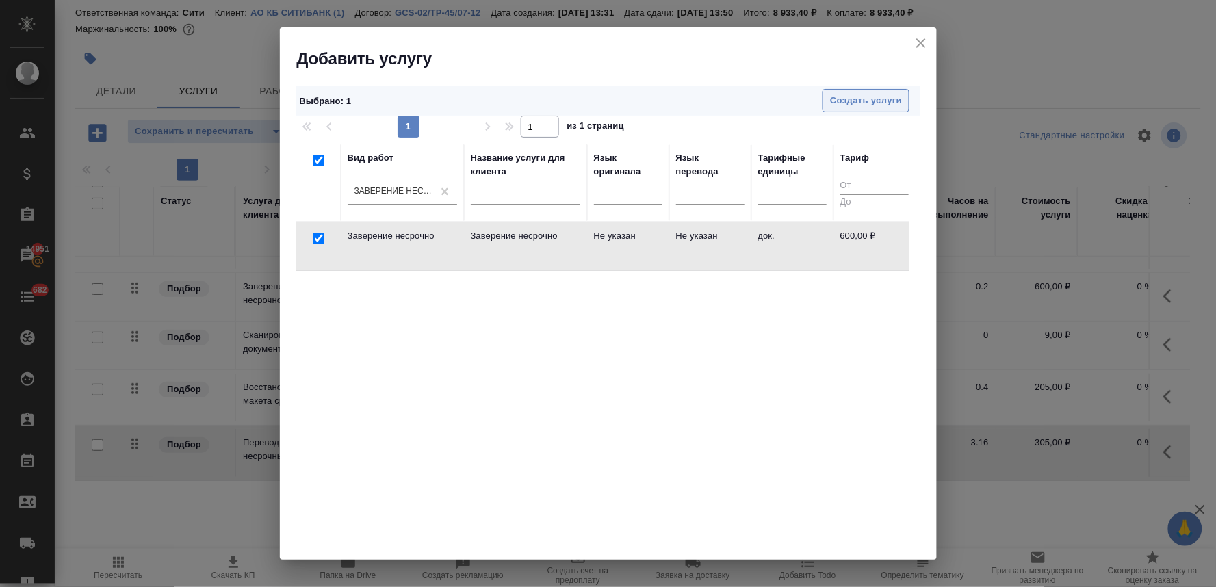
click at [880, 96] on span "Создать услуги" at bounding box center [866, 101] width 72 height 16
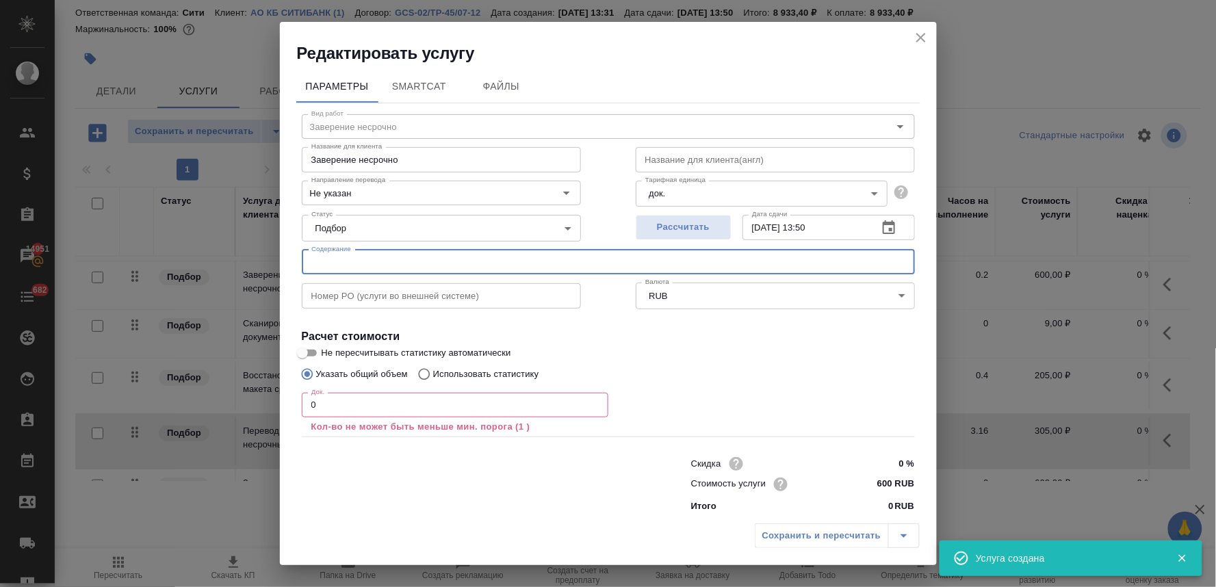
click at [456, 264] on input "text" at bounding box center [608, 262] width 613 height 25
paste input "120944/420173 (J.P. MORGAN SECURITIES LLC) Certificate"
click at [350, 298] on input "text" at bounding box center [441, 295] width 279 height 25
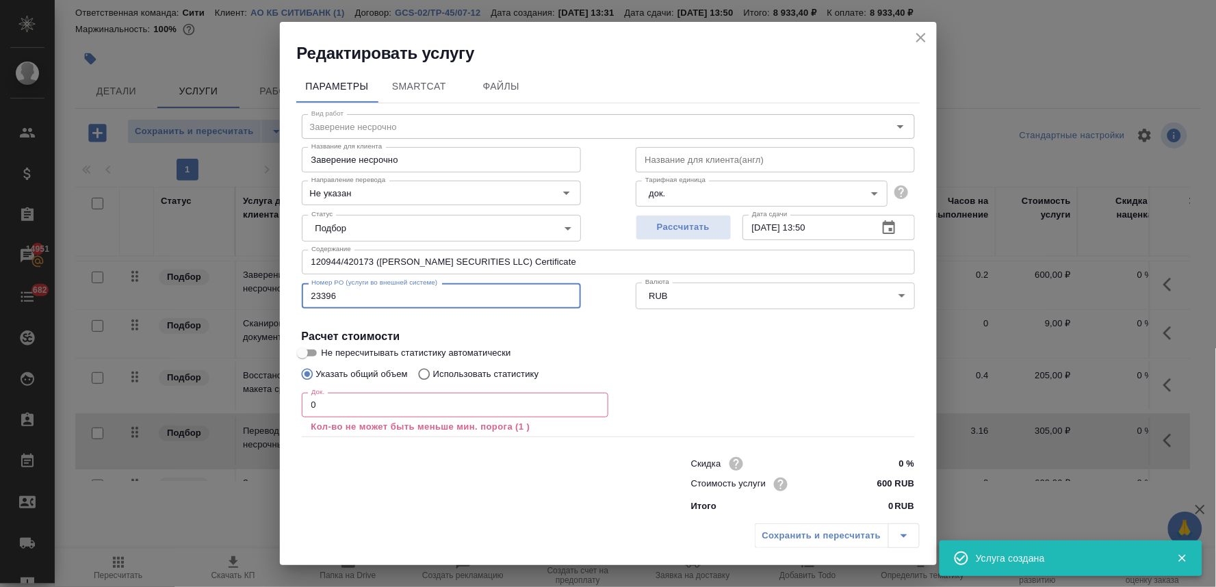
drag, startPoint x: 322, startPoint y: 410, endPoint x: 274, endPoint y: 406, distance: 48.8
click at [272, 408] on div "Редактировать услугу Параметры SmartCat Файлы Вид работ Заверение несрочно Вид …" at bounding box center [608, 293] width 1216 height 587
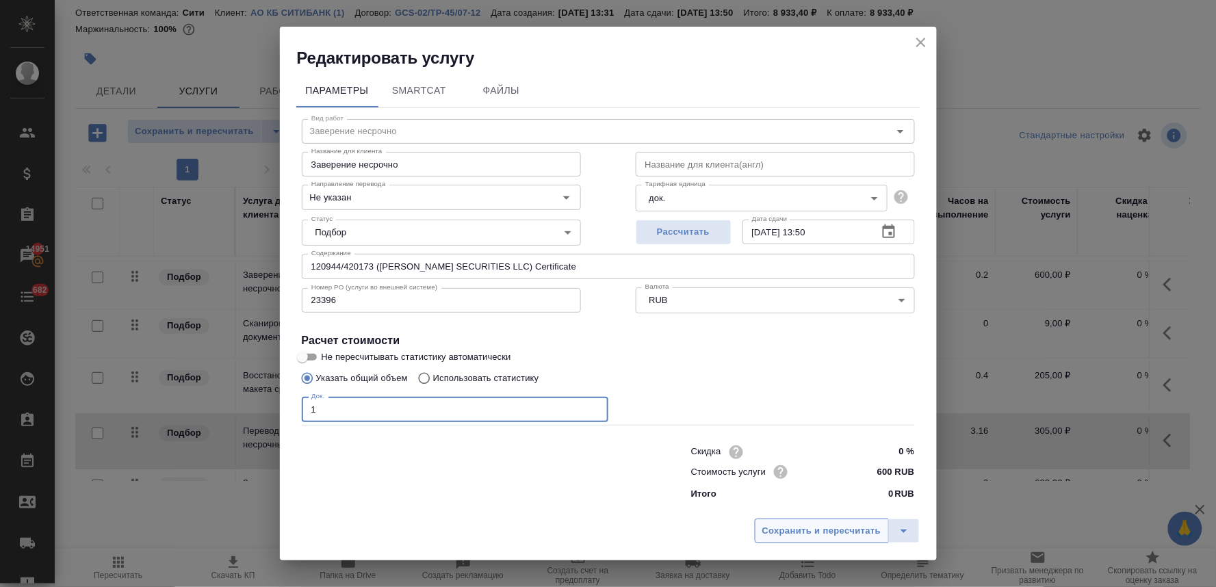
click at [818, 530] on span "Сохранить и пересчитать" at bounding box center [821, 531] width 119 height 16
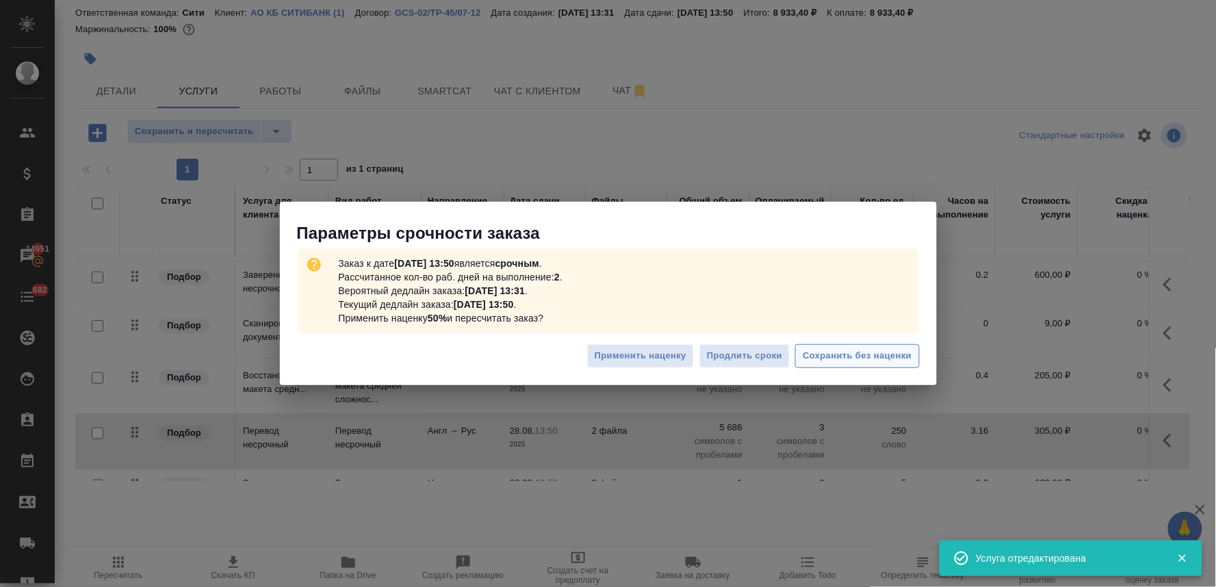
click at [817, 363] on span "Сохранить без наценки" at bounding box center [856, 356] width 109 height 16
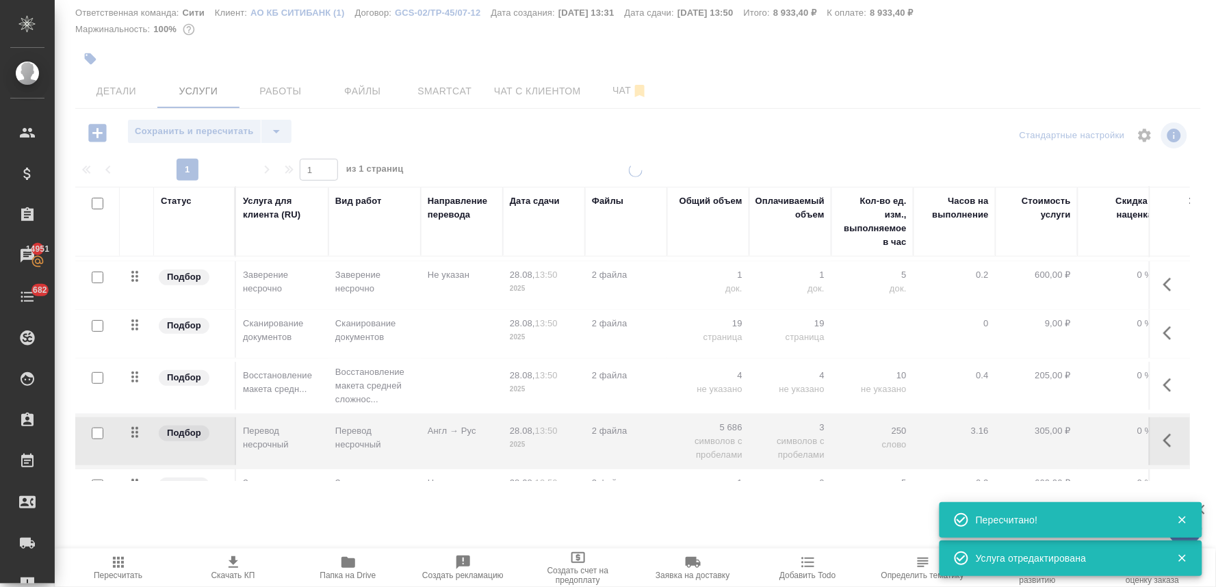
click at [87, 131] on icon "button" at bounding box center [98, 133] width 24 height 24
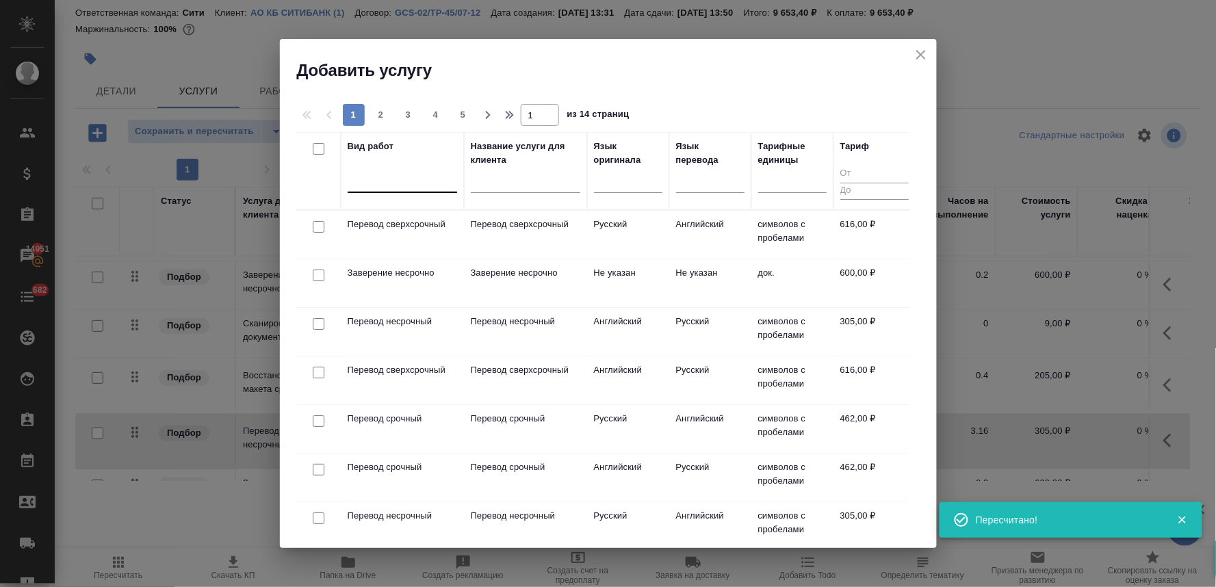
click at [393, 176] on div at bounding box center [402, 179] width 109 height 20
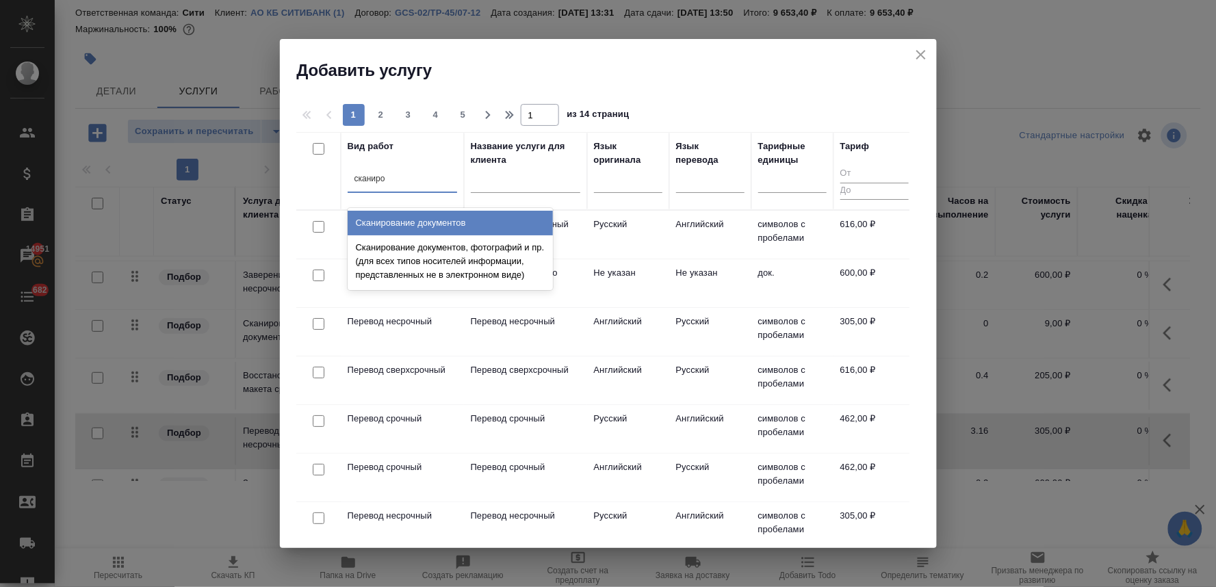
click at [414, 219] on div "Сканирование документов" at bounding box center [450, 223] width 205 height 25
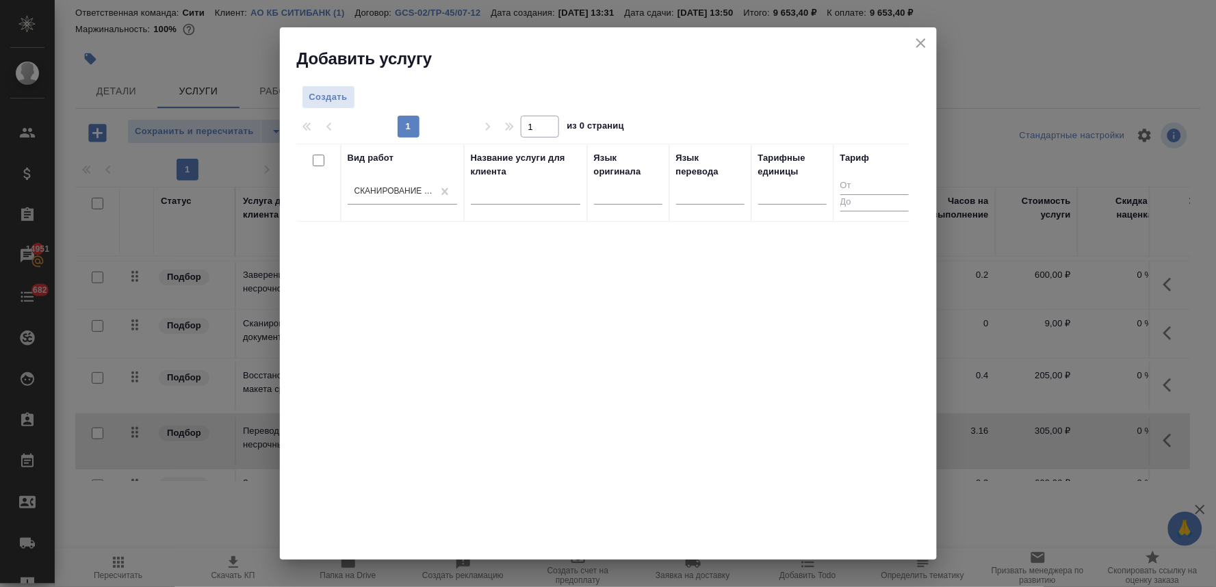
click at [338, 84] on div "Создать 1 1 из 0 страниц Вид работ Сканирование документов Название услуги для …" at bounding box center [608, 315] width 657 height 491
click at [338, 90] on span "Создать" at bounding box center [328, 98] width 38 height 16
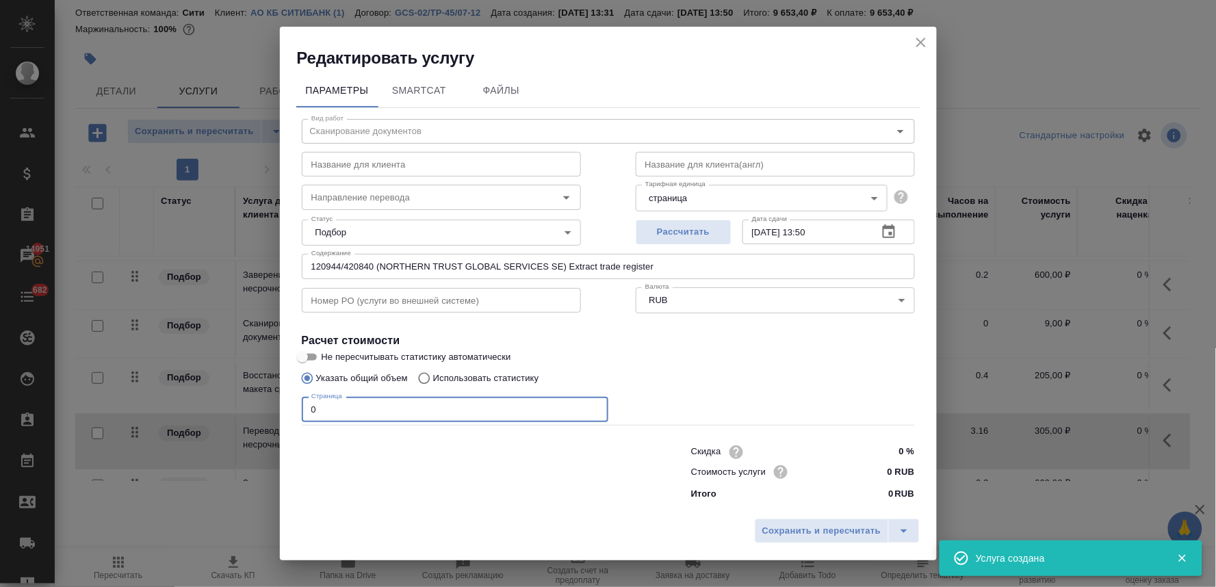
drag, startPoint x: 324, startPoint y: 408, endPoint x: 285, endPoint y: 414, distance: 38.7
click at [285, 414] on div "Параметры SmartCat Файлы Вид работ Сканирование документов Вид работ Название д…" at bounding box center [608, 290] width 657 height 443
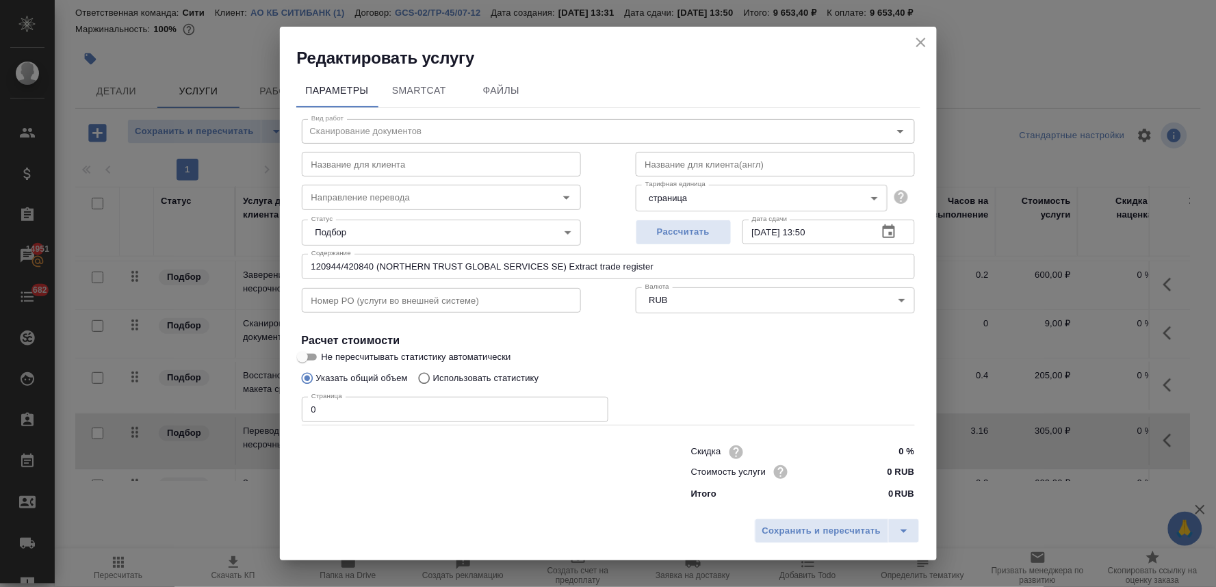
click at [438, 493] on div at bounding box center [468, 471] width 389 height 55
drag, startPoint x: 328, startPoint y: 413, endPoint x: 261, endPoint y: 400, distance: 68.3
click at [269, 405] on div "Редактировать услугу Параметры SmartCat Файлы Вид работ Сканирование документов…" at bounding box center [608, 293] width 1216 height 587
click at [885, 471] on input "0 RUB" at bounding box center [888, 472] width 50 height 20
click at [824, 534] on span "Сохранить и пересчитать" at bounding box center [821, 531] width 119 height 16
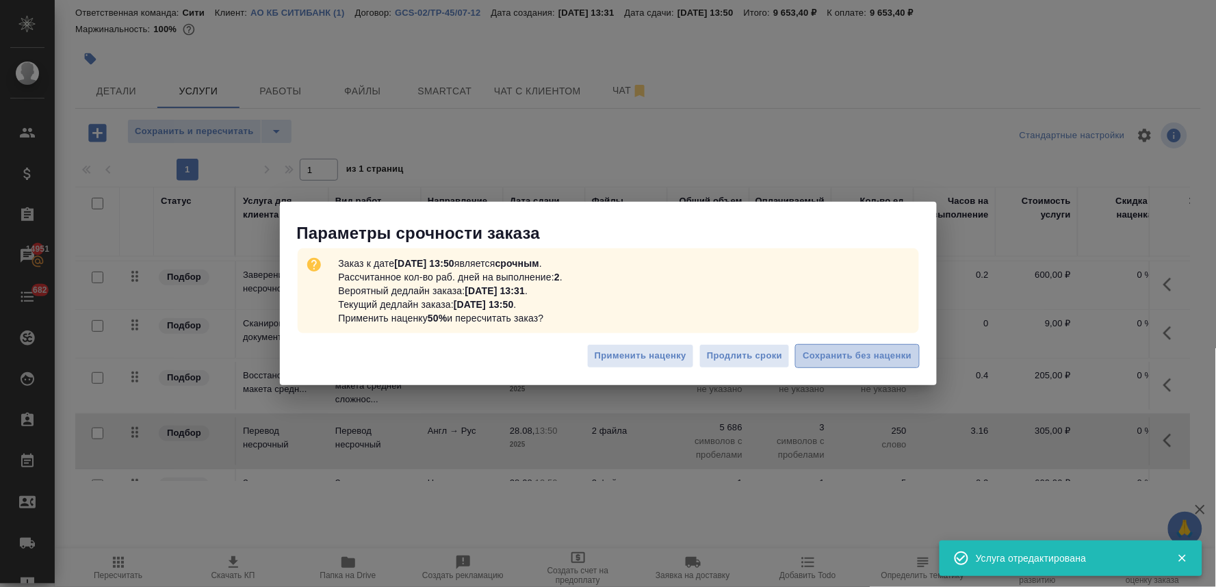
click at [855, 358] on span "Сохранить без наценки" at bounding box center [856, 356] width 109 height 16
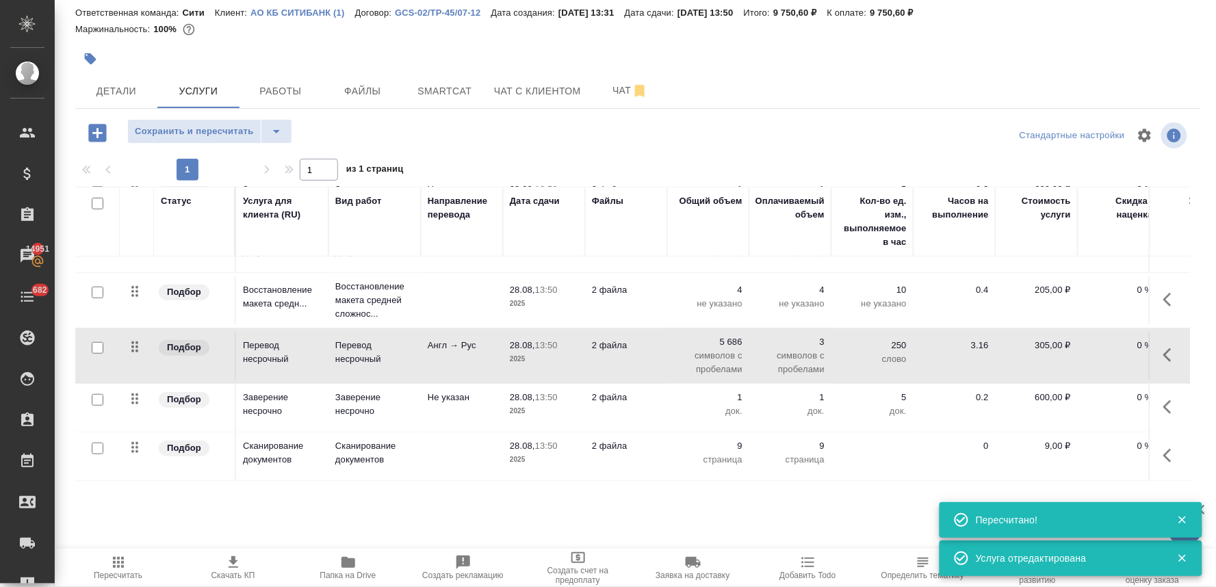
scroll to position [260, 0]
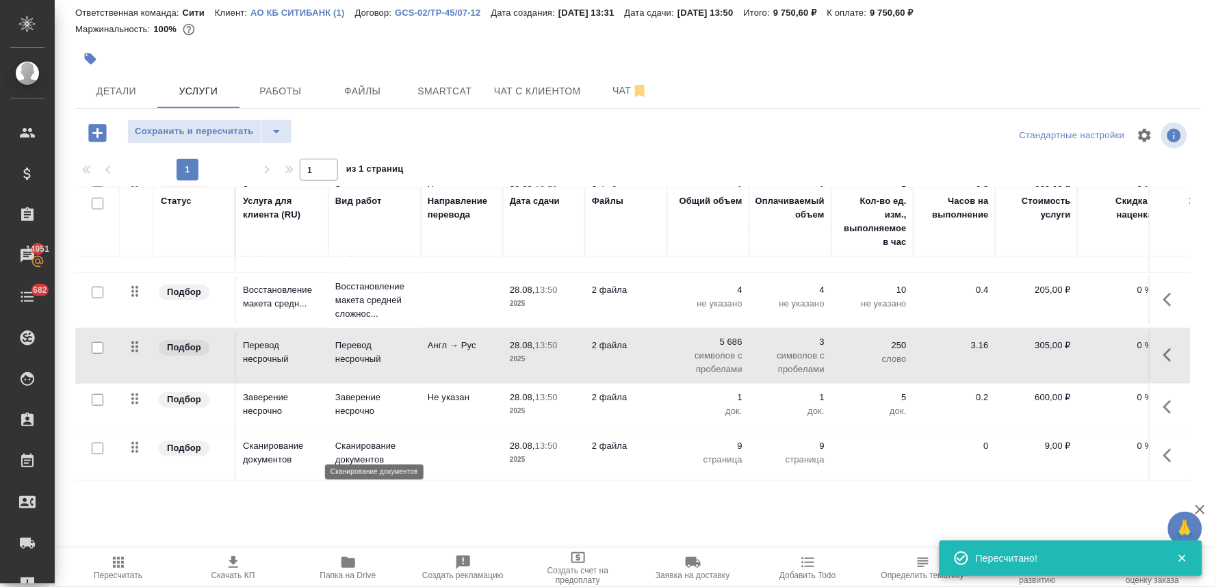
click at [363, 441] on p "Сканирование документов" at bounding box center [374, 452] width 79 height 27
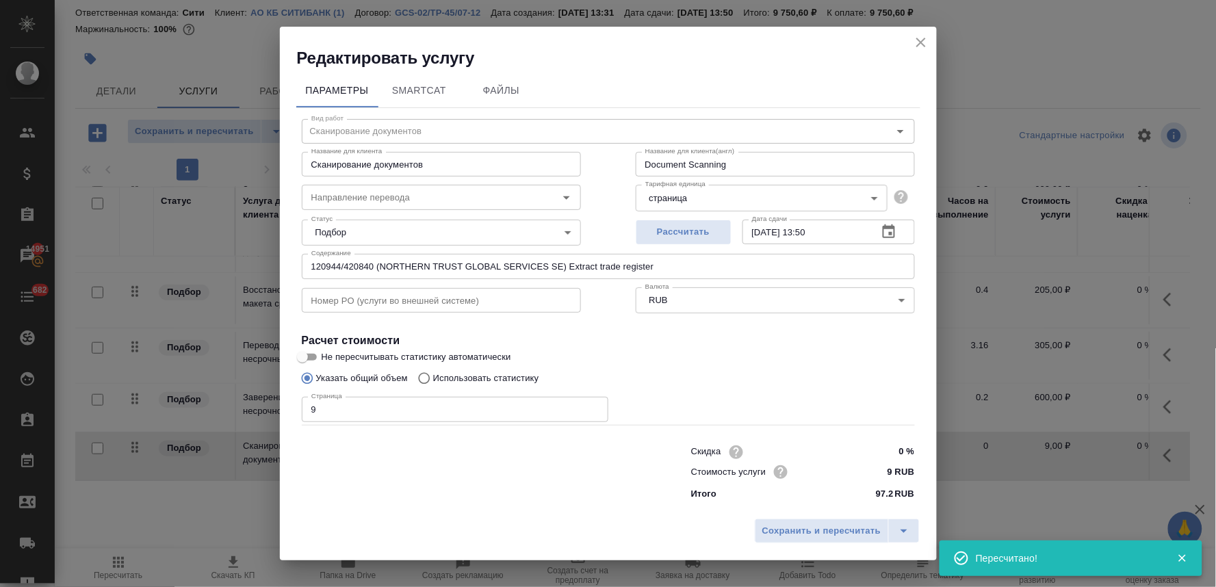
click at [331, 303] on input "text" at bounding box center [441, 300] width 279 height 25
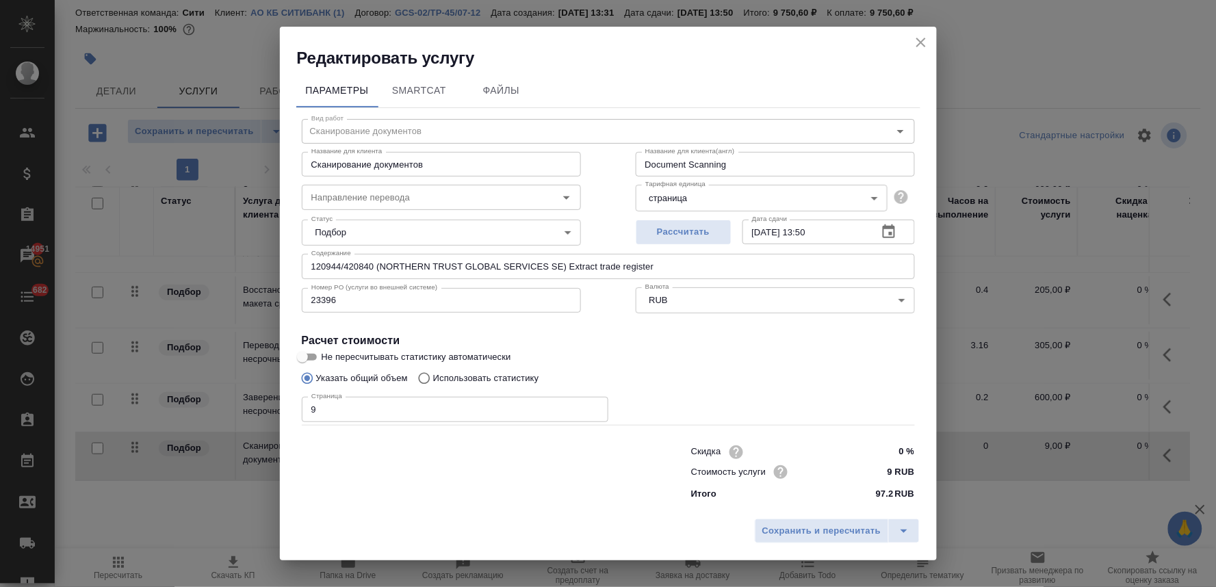
click at [737, 366] on div "Указать общий объем Использовать статистику" at bounding box center [608, 378] width 613 height 26
click at [787, 525] on span "Сохранить и пересчитать" at bounding box center [821, 531] width 119 height 16
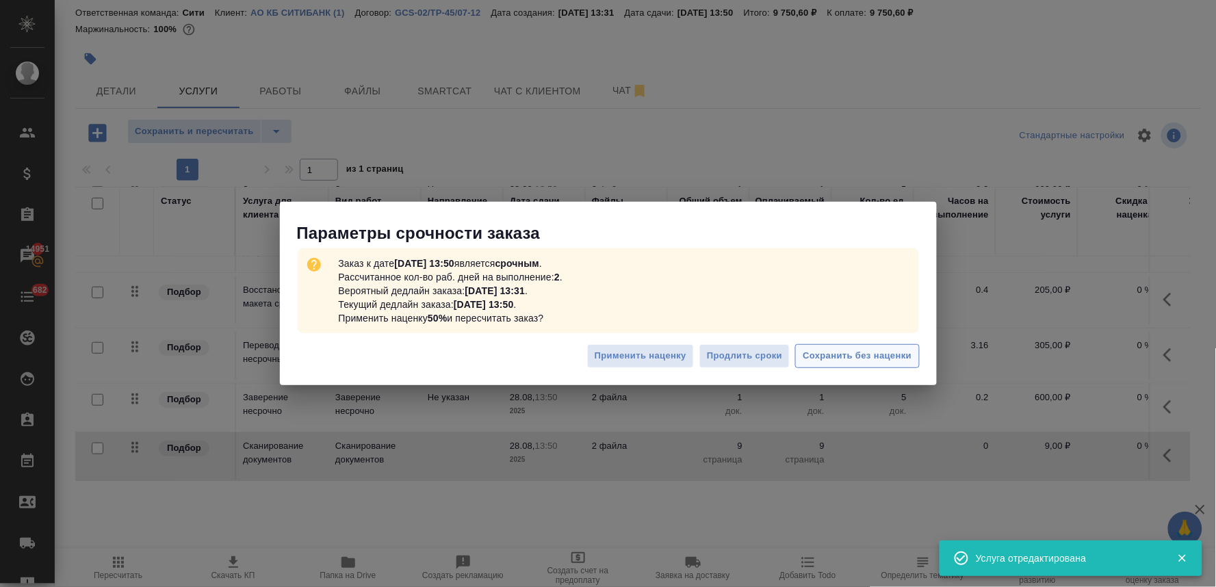
click at [853, 361] on span "Сохранить без наценки" at bounding box center [856, 356] width 109 height 16
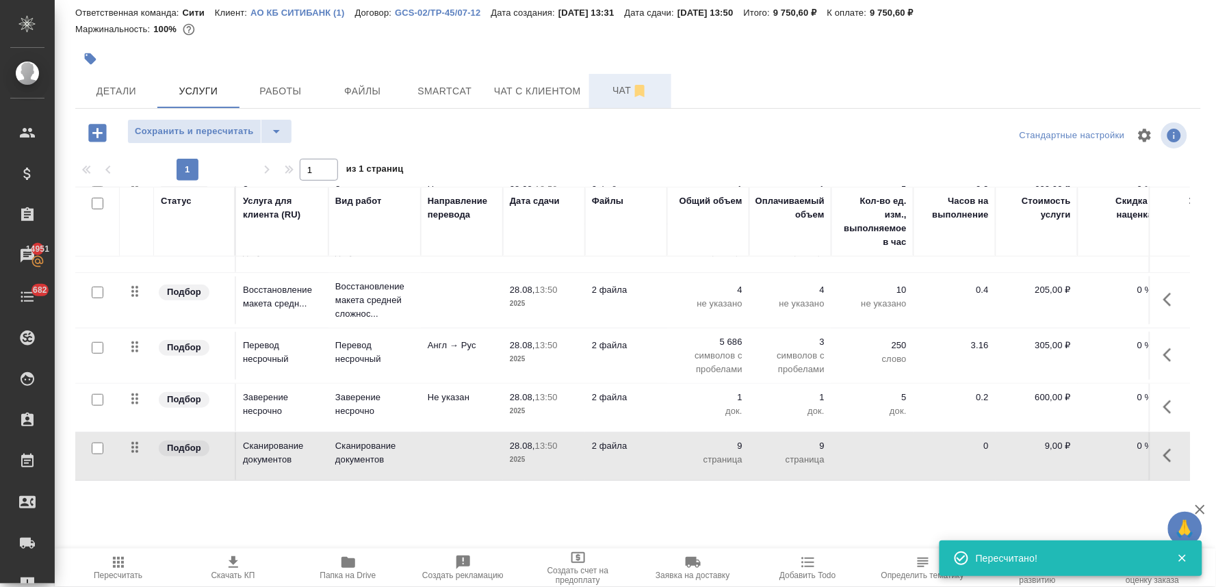
click at [618, 98] on span "Чат" at bounding box center [630, 90] width 66 height 17
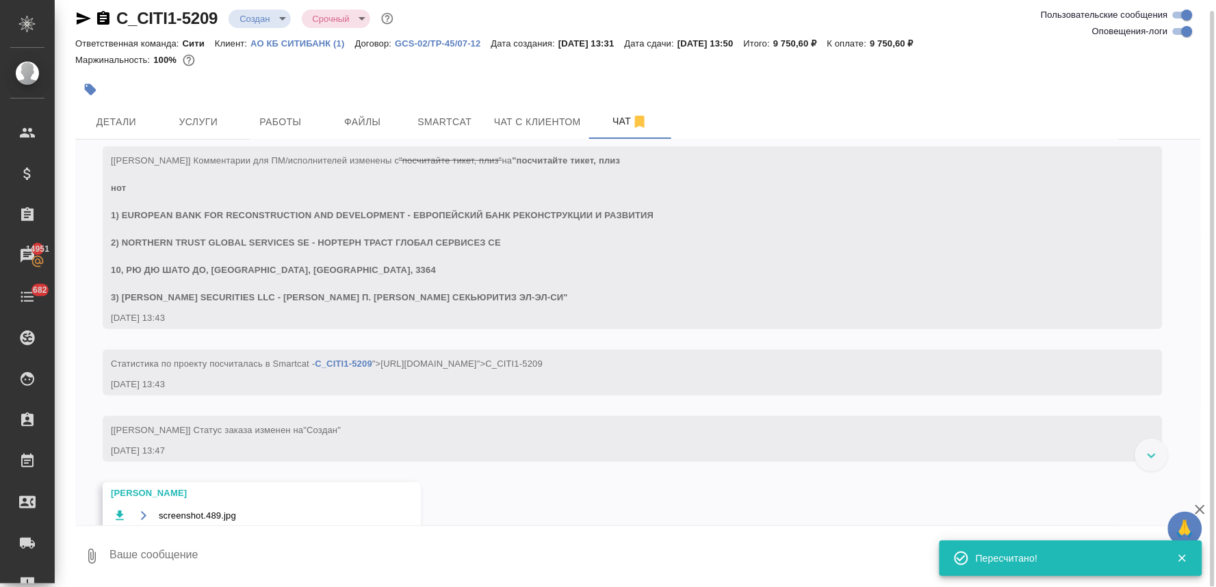
scroll to position [319, 0]
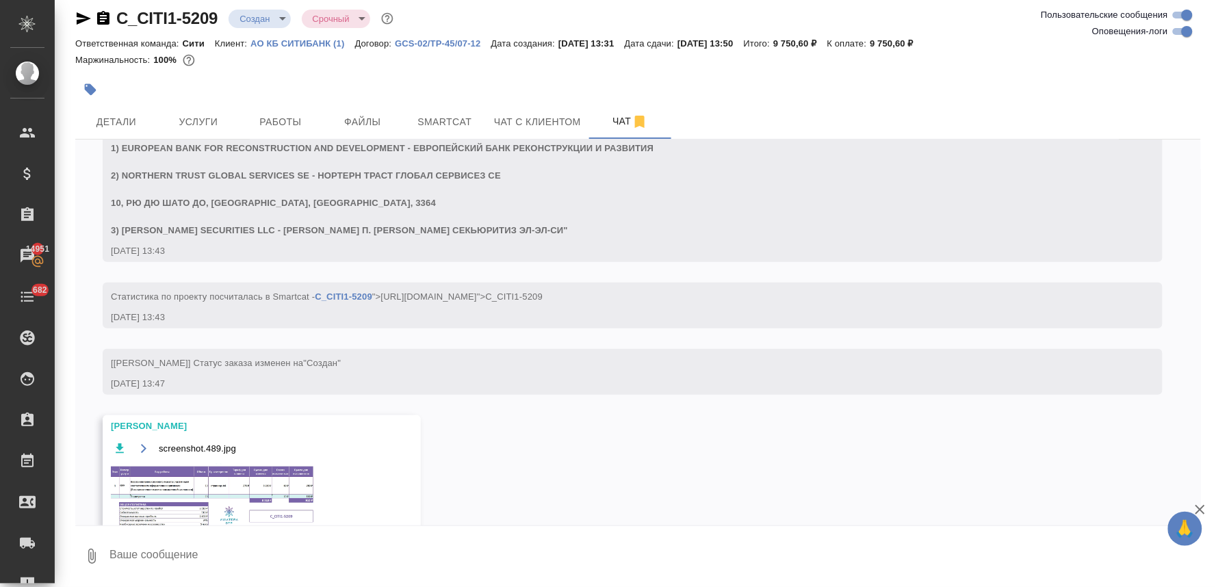
click at [243, 482] on img at bounding box center [213, 498] width 205 height 69
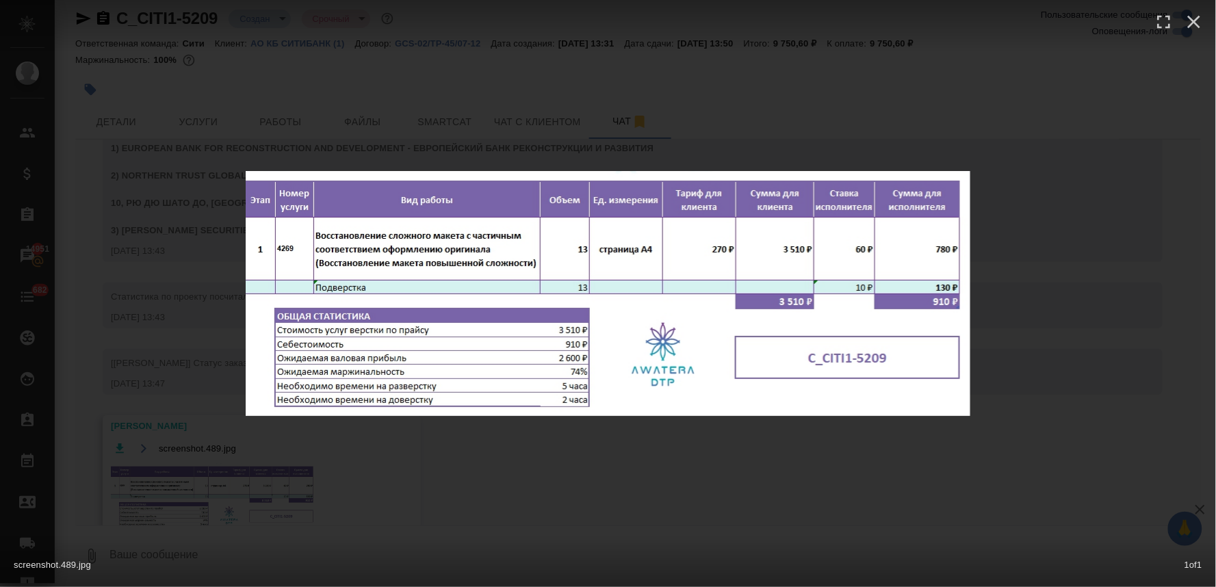
drag, startPoint x: 466, startPoint y: 490, endPoint x: 459, endPoint y: 478, distance: 14.1
click at [467, 490] on div "screenshot.489.jpg 1 of 1" at bounding box center [608, 293] width 1216 height 587
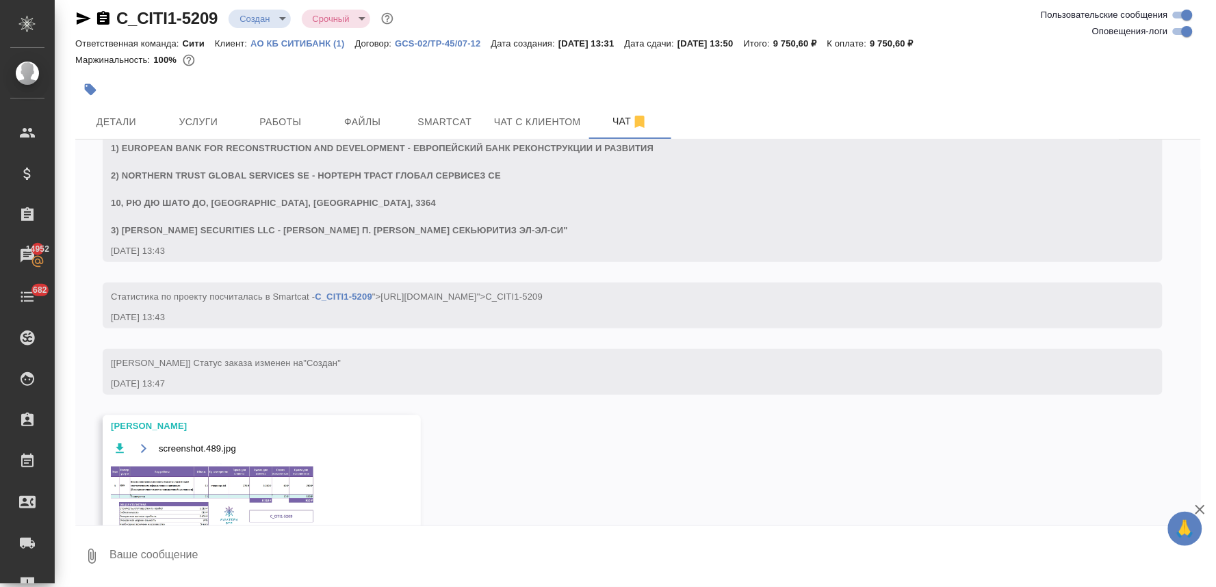
click at [1192, 101] on div "C_CITI1-5209 Создан new Срочный urgent Ответственная команда: Сити Клиент: АО К…" at bounding box center [638, 288] width 1140 height 599
click at [198, 122] on span "Услуги" at bounding box center [199, 122] width 66 height 17
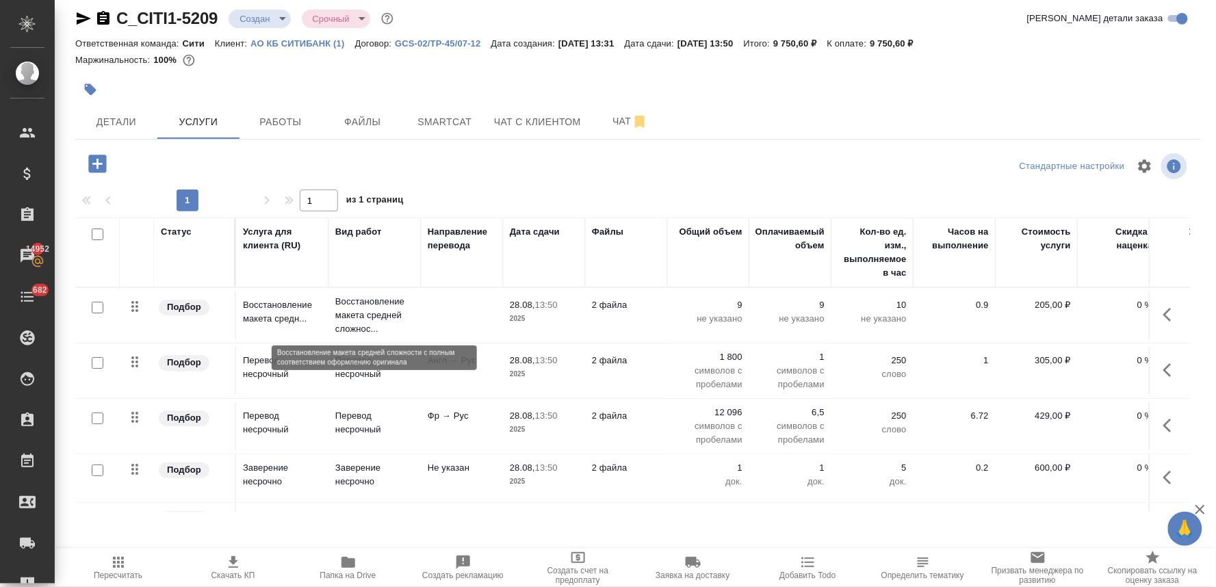
click at [373, 312] on p "Восстановление макета средней сложнос..." at bounding box center [374, 315] width 79 height 41
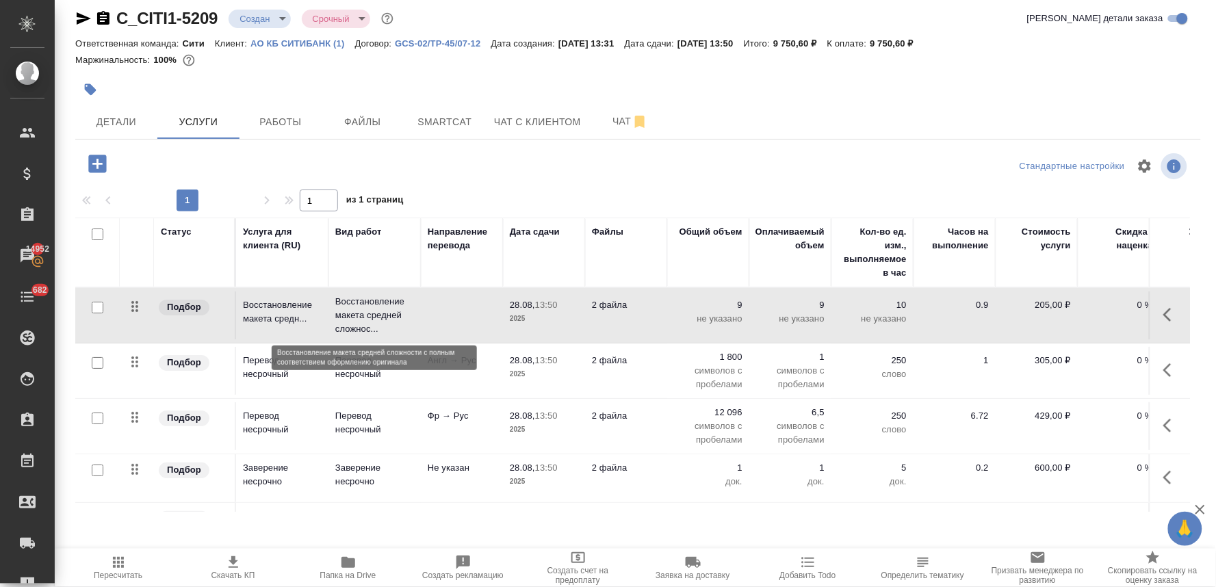
click at [361, 315] on p "Восстановление макета средней сложнос..." at bounding box center [374, 315] width 79 height 41
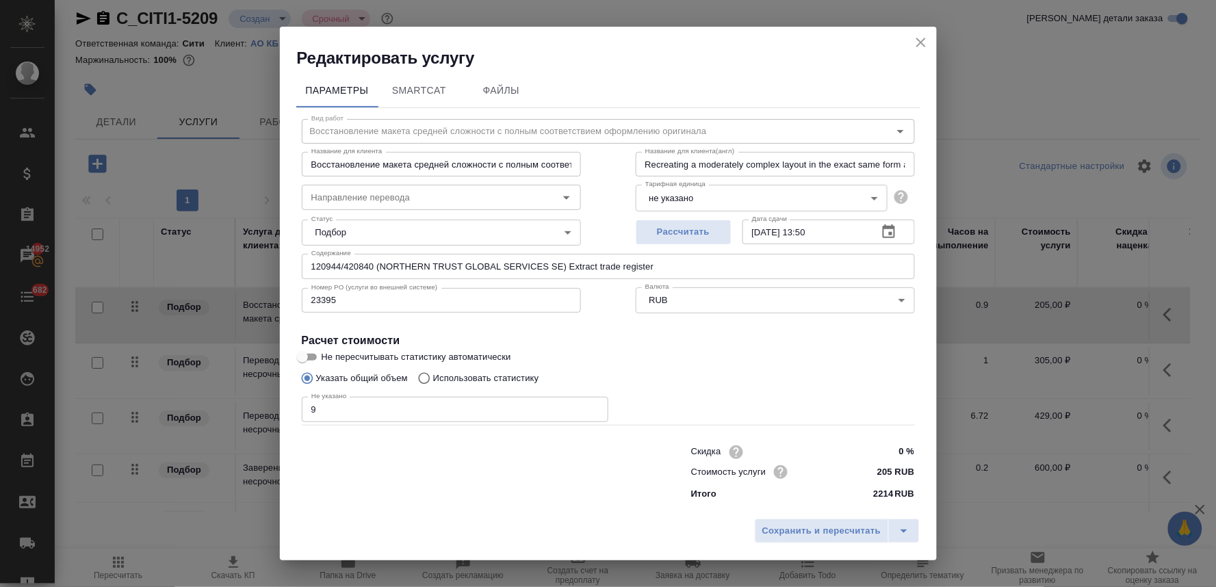
click at [409, 166] on input "Восстановление макета средней сложности с полным соответствием оформлению ориги…" at bounding box center [441, 164] width 279 height 25
click at [439, 171] on input "Восстановление макета средней сложности с полным соответствием оформлению ориги…" at bounding box center [441, 164] width 279 height 25
drag, startPoint x: 658, startPoint y: 272, endPoint x: 231, endPoint y: 275, distance: 426.9
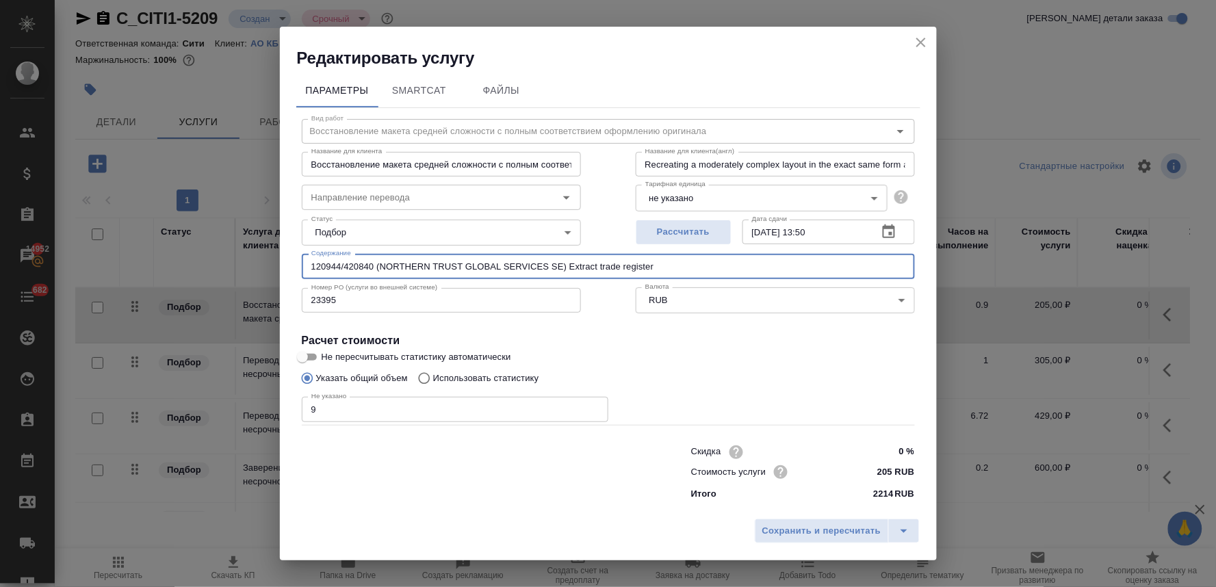
click at [234, 275] on div "Редактировать услугу Параметры SmartCat Файлы Вид работ Восстановление макета с…" at bounding box center [608, 293] width 1216 height 587
click at [919, 38] on icon "close" at bounding box center [921, 42] width 16 height 16
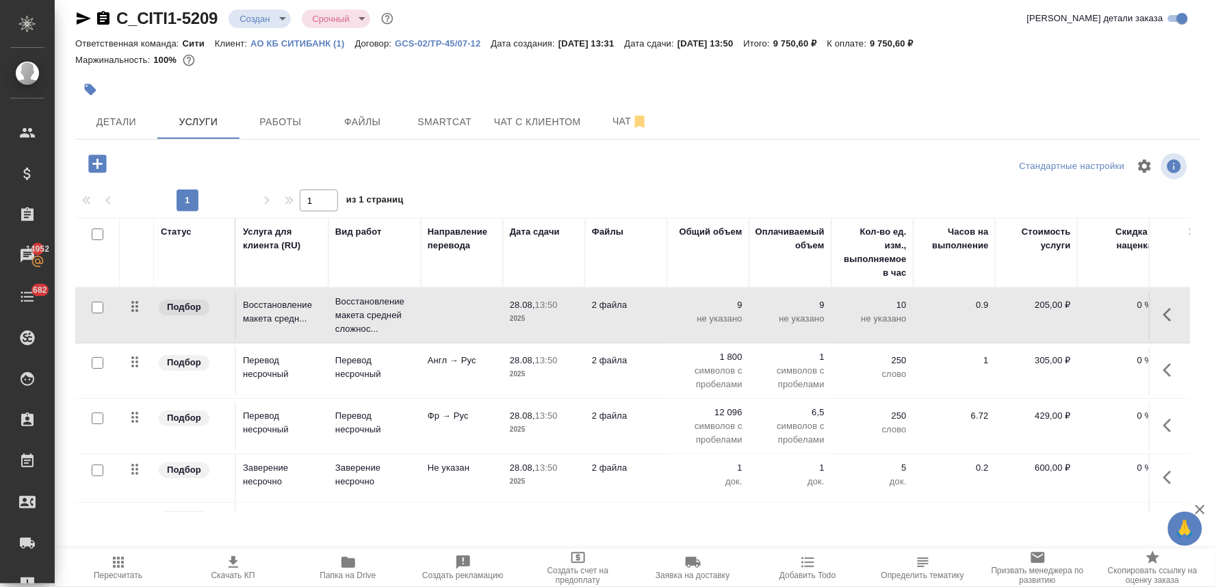
click at [92, 151] on button "button" at bounding box center [98, 164] width 38 height 28
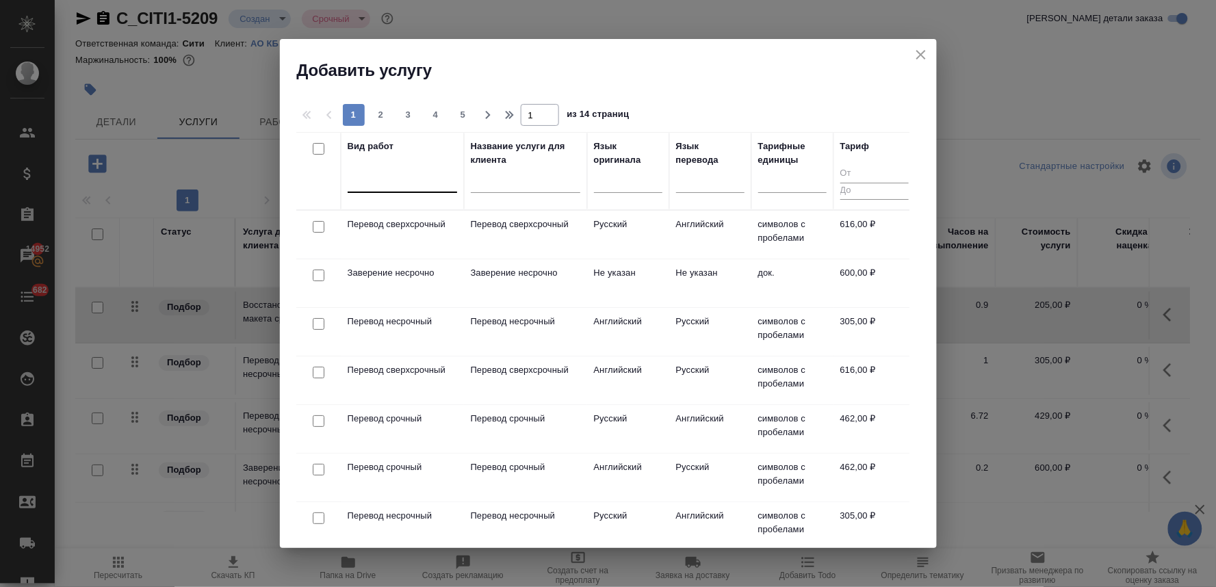
click at [391, 183] on div at bounding box center [402, 179] width 109 height 20
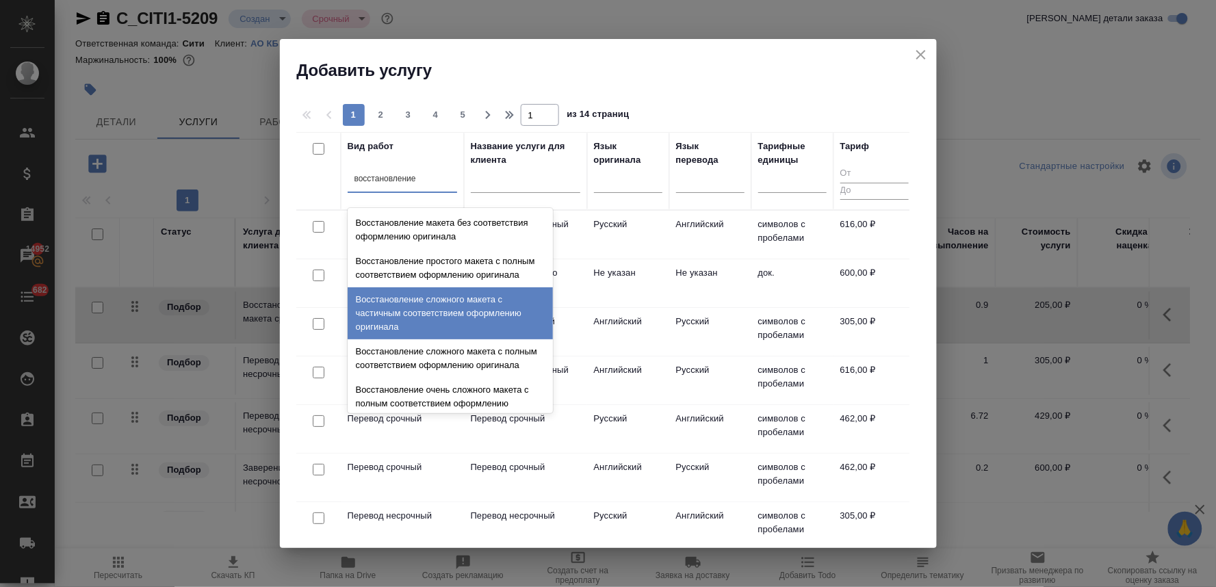
click at [401, 322] on div "Восстановление сложного макета с частичным соответствием оформлению оригинала" at bounding box center [450, 313] width 205 height 52
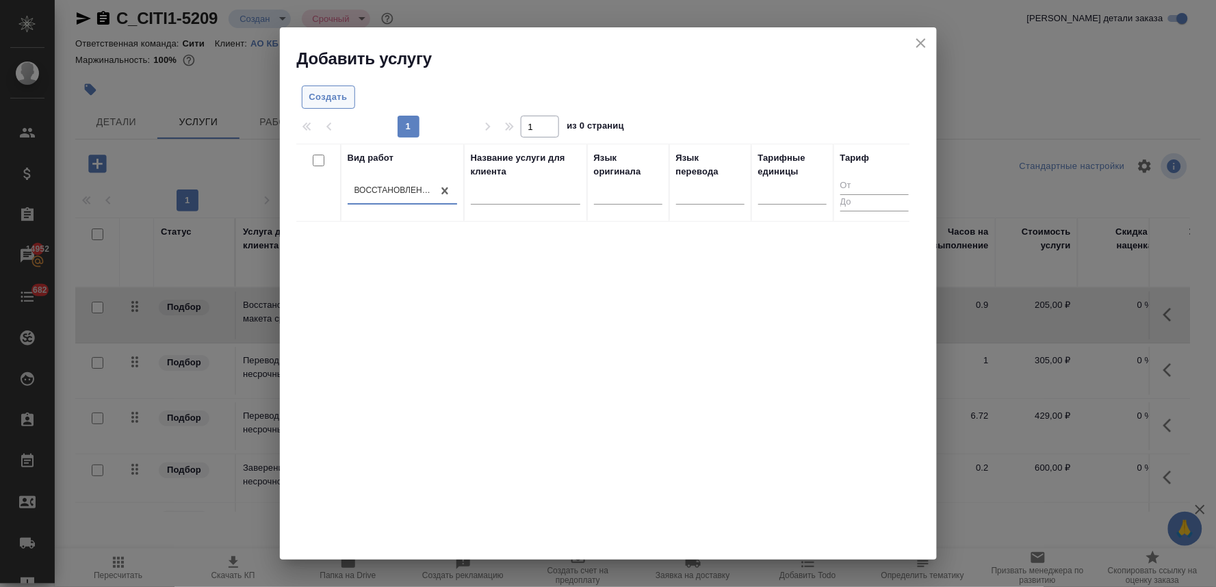
click at [340, 103] on span "Создать" at bounding box center [328, 98] width 38 height 16
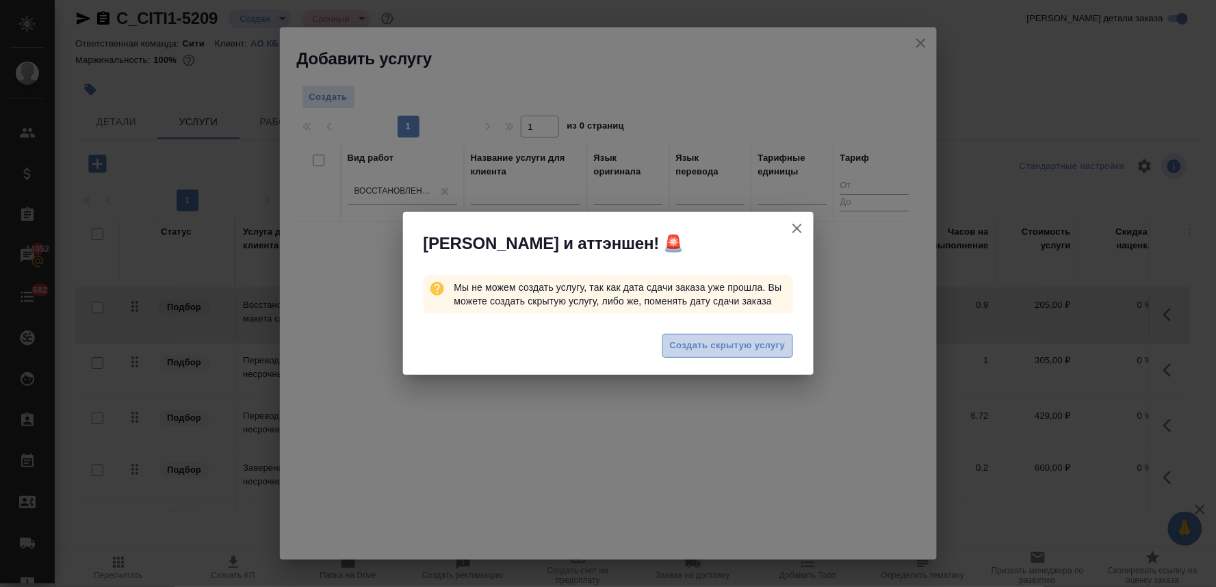
click at [726, 344] on span "Создать скрытую услугу" at bounding box center [728, 346] width 116 height 16
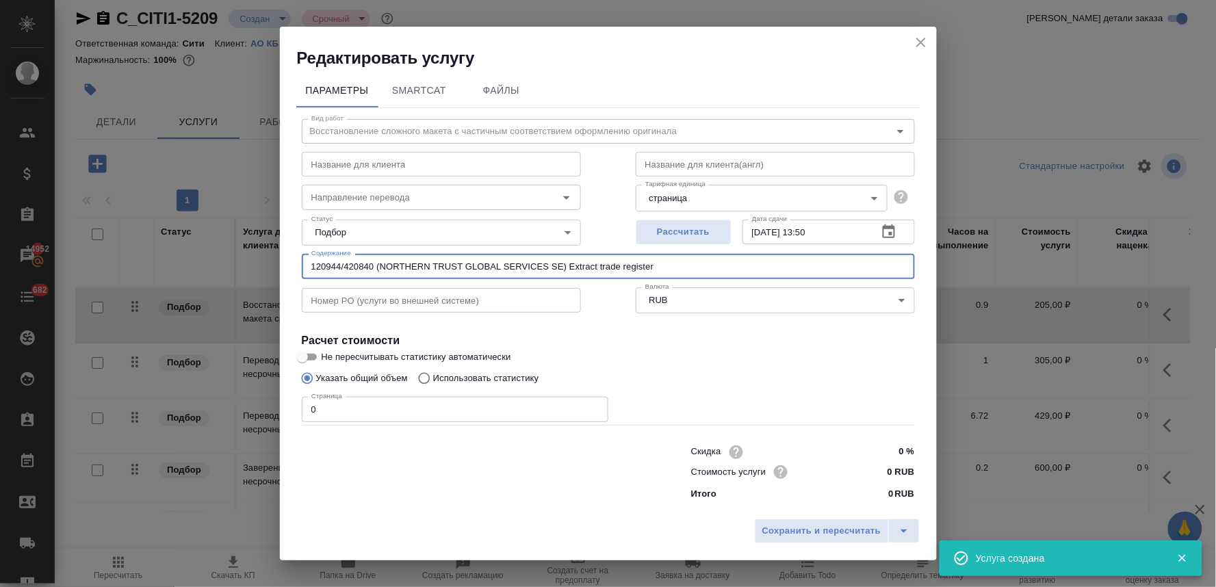
drag, startPoint x: 668, startPoint y: 267, endPoint x: 142, endPoint y: 261, distance: 526.1
click at [142, 261] on div "Редактировать услугу Параметры SmartCat Файлы Вид работ Восстановление сложного…" at bounding box center [608, 293] width 1216 height 587
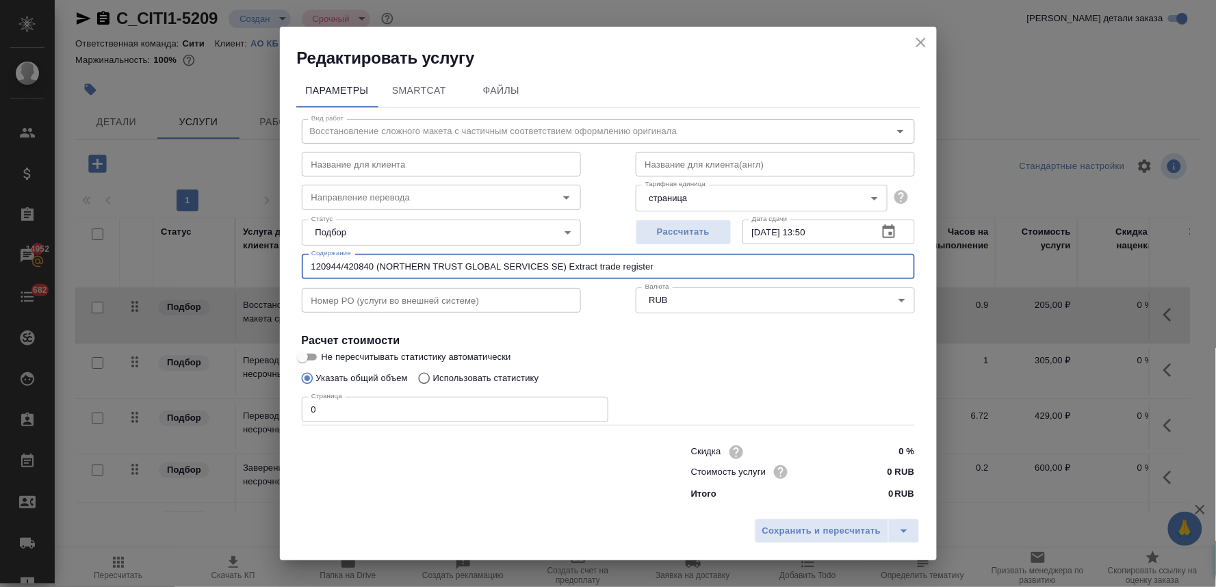
click at [365, 299] on input "text" at bounding box center [441, 300] width 279 height 25
drag, startPoint x: 319, startPoint y: 416, endPoint x: 267, endPoint y: 415, distance: 52.7
click at [267, 415] on div "Редактировать услугу Параметры SmartCat Файлы Вид работ Восстановление сложного…" at bounding box center [608, 293] width 1216 height 587
click at [859, 527] on span "Сохранить и пересчитать" at bounding box center [821, 531] width 119 height 16
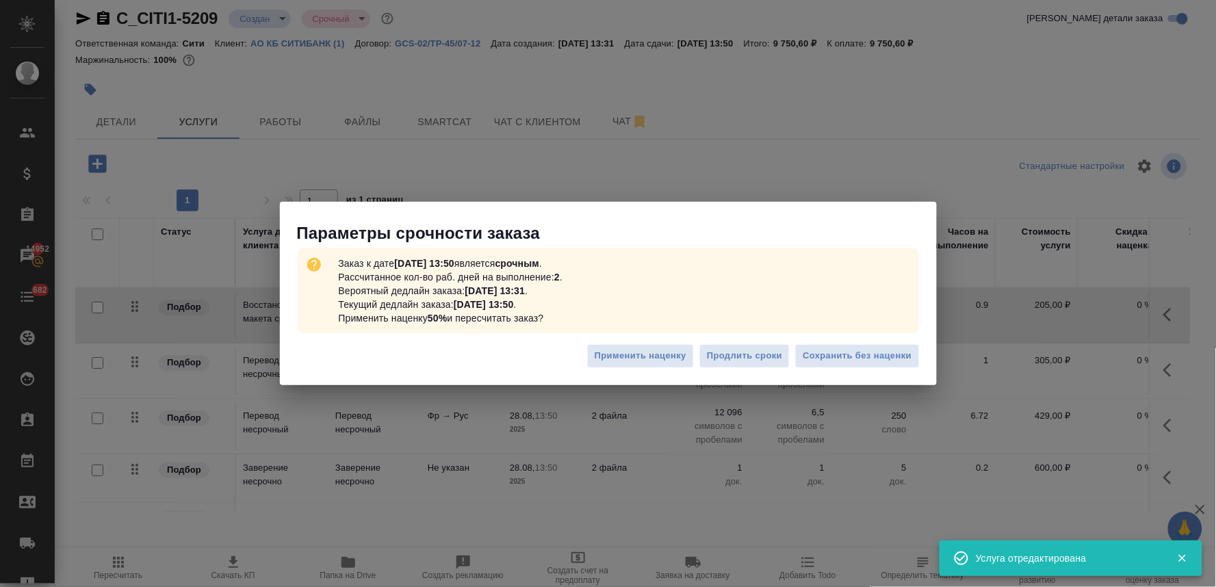
click at [846, 339] on div "Применить наценку Продлить сроки Сохранить без наценки" at bounding box center [608, 361] width 657 height 48
click at [846, 350] on span "Сохранить без наценки" at bounding box center [856, 356] width 109 height 16
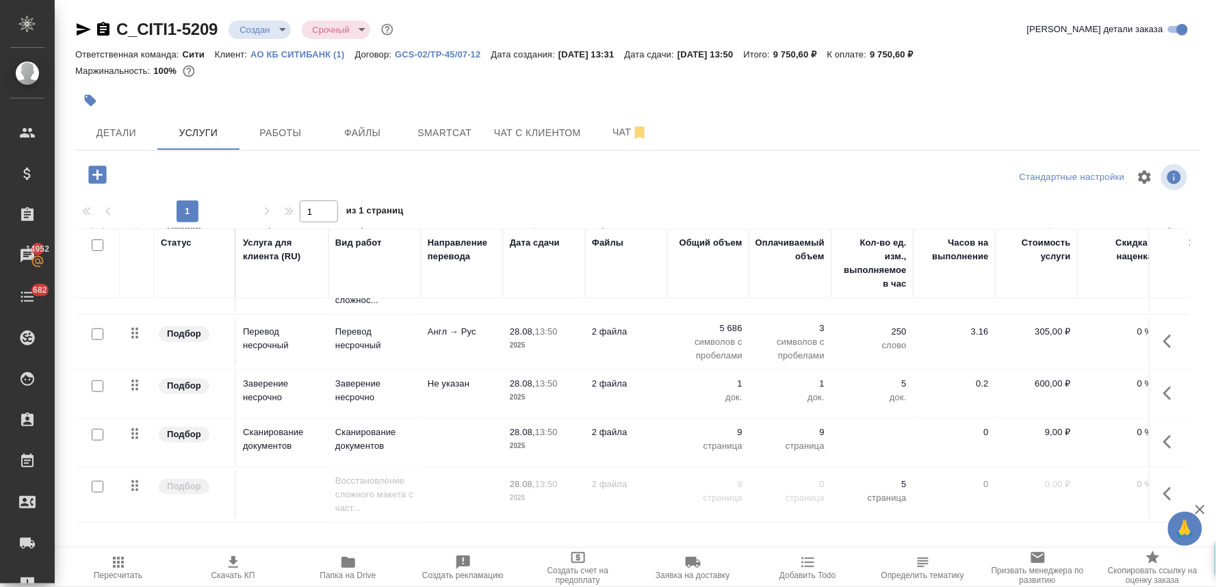
scroll to position [315, 0]
click at [1163, 486] on icon "button" at bounding box center [1171, 494] width 16 height 16
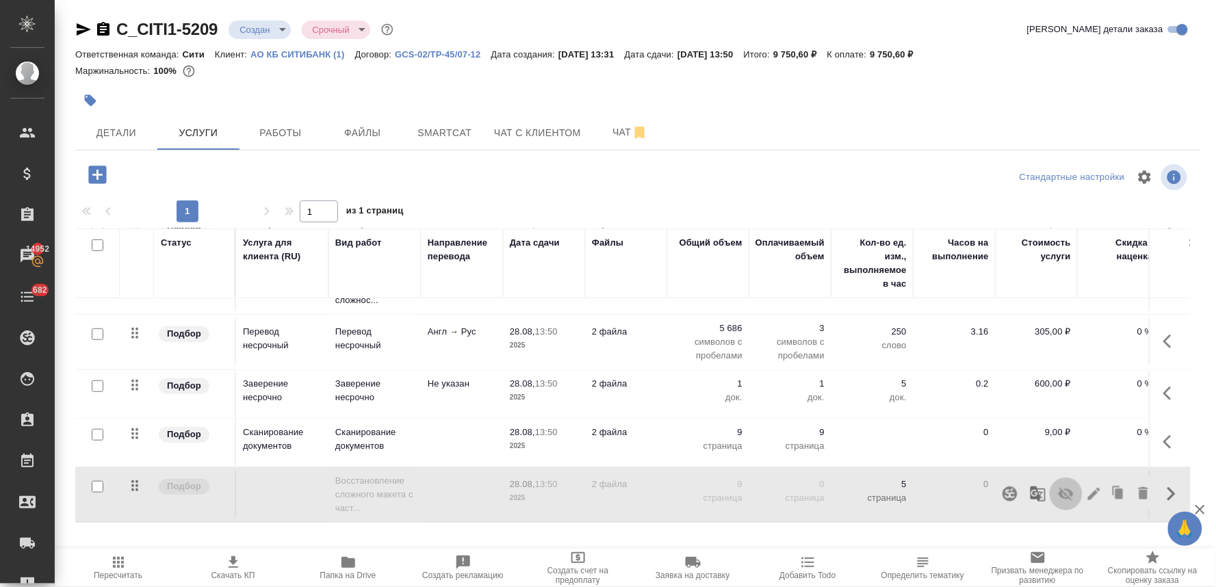
click at [1060, 486] on icon "button" at bounding box center [1066, 494] width 16 height 16
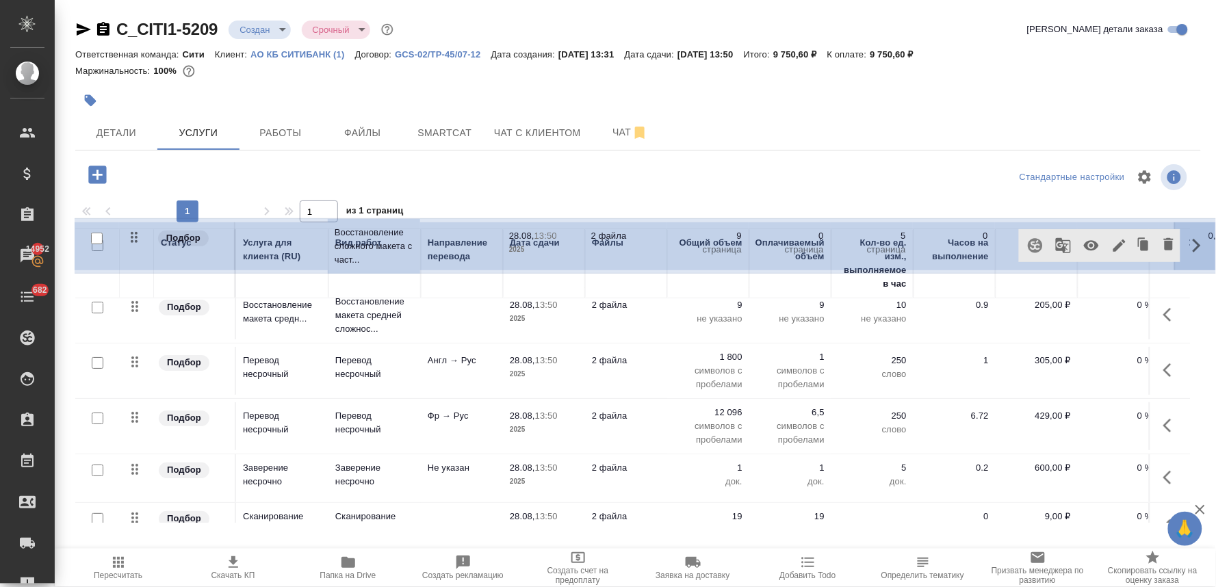
scroll to position [0, 0]
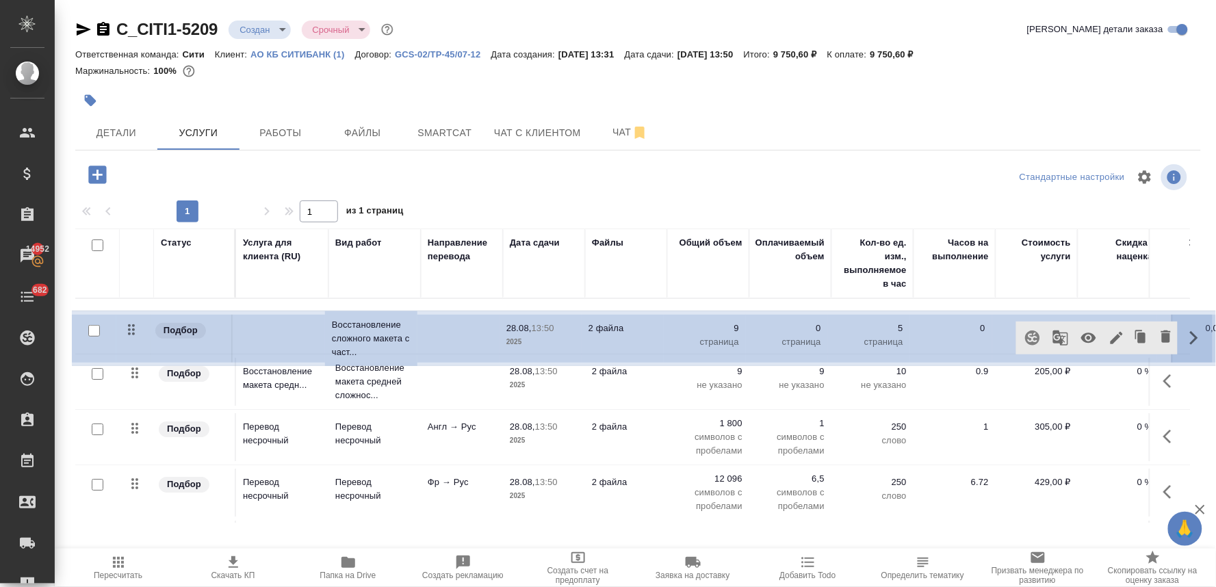
drag, startPoint x: 135, startPoint y: 475, endPoint x: 134, endPoint y: 324, distance: 151.9
click at [134, 324] on table "Статус Услуга для клиента (RU) Вид работ Направление перевода Дата сдачи Файлы …" at bounding box center [720, 526] width 1290 height 597
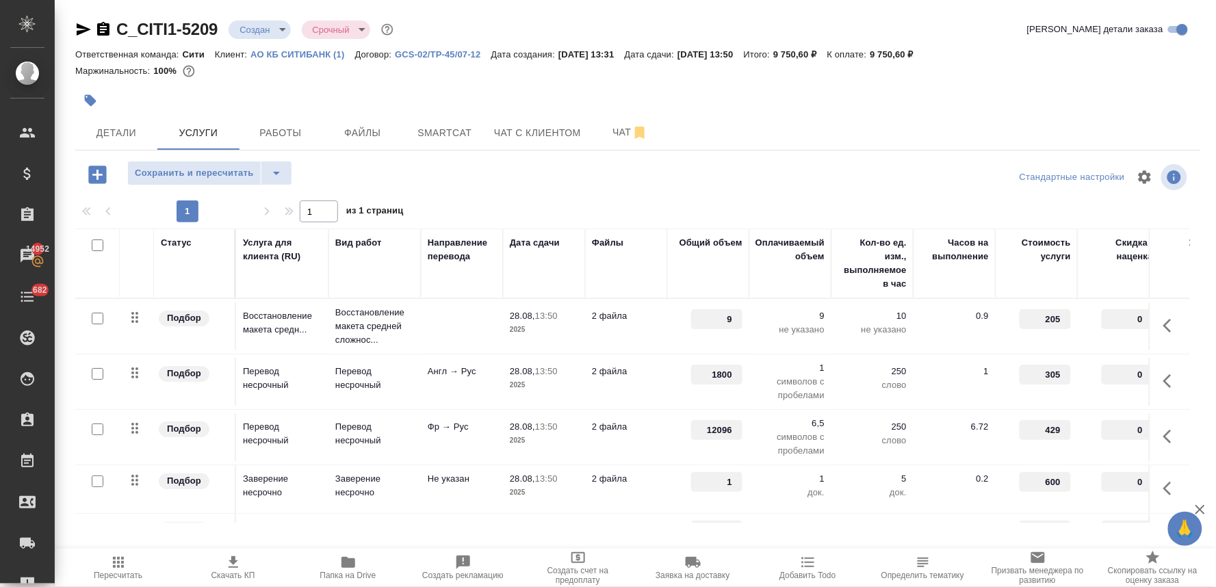
click at [1043, 313] on input "205" at bounding box center [1044, 319] width 51 height 20
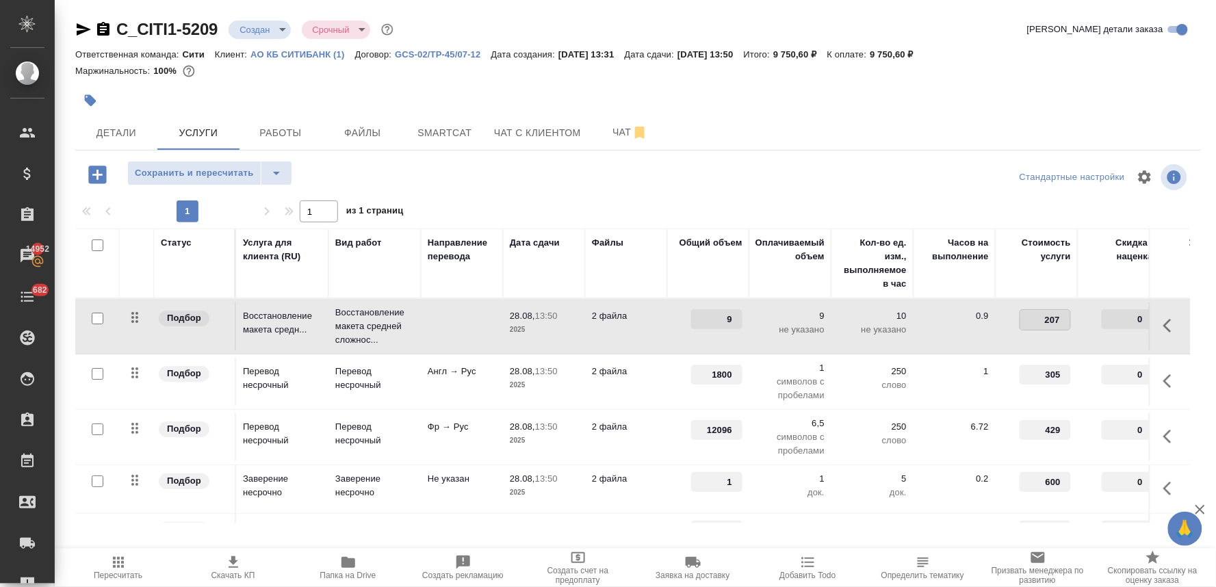
type input "208"
click at [894, 174] on div "Стандартные настройки" at bounding box center [1008, 177] width 364 height 33
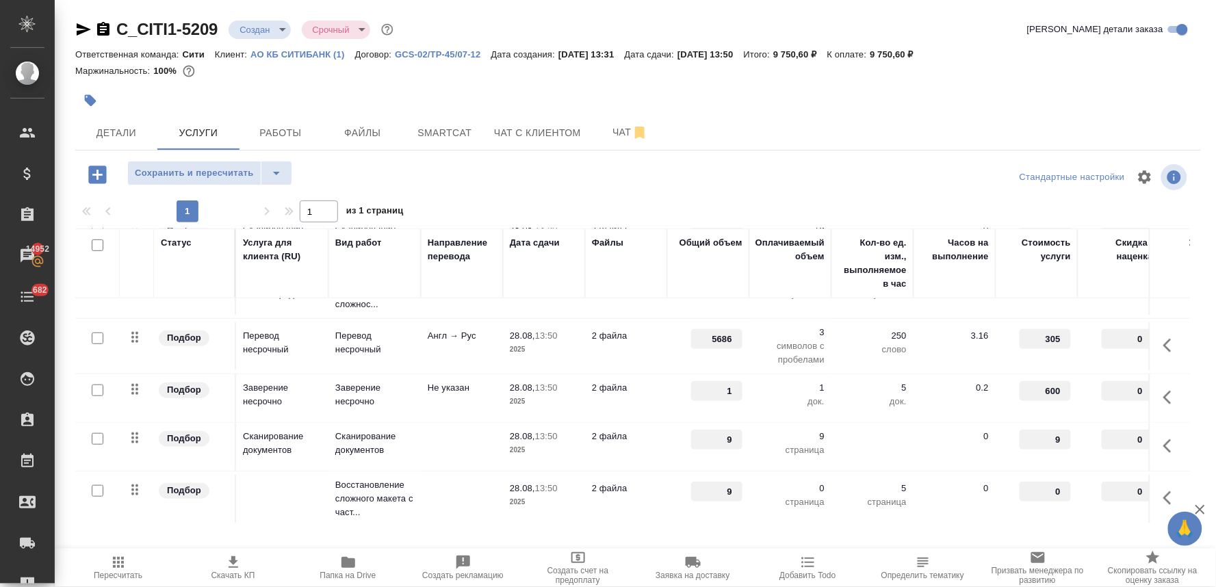
scroll to position [315, 0]
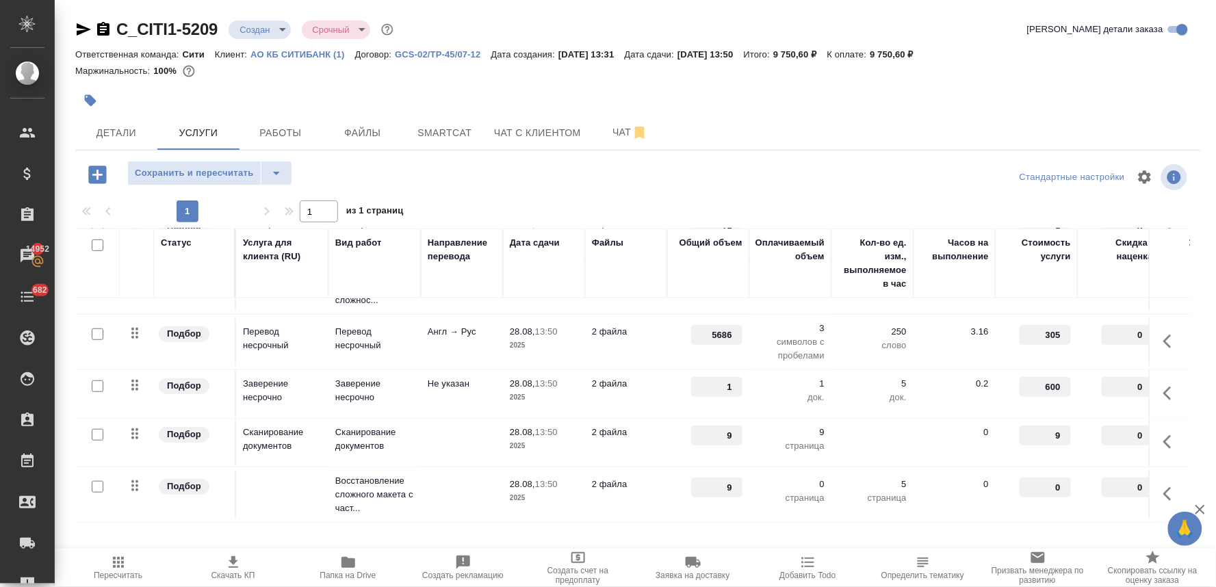
click at [1045, 478] on input "0" at bounding box center [1044, 488] width 51 height 20
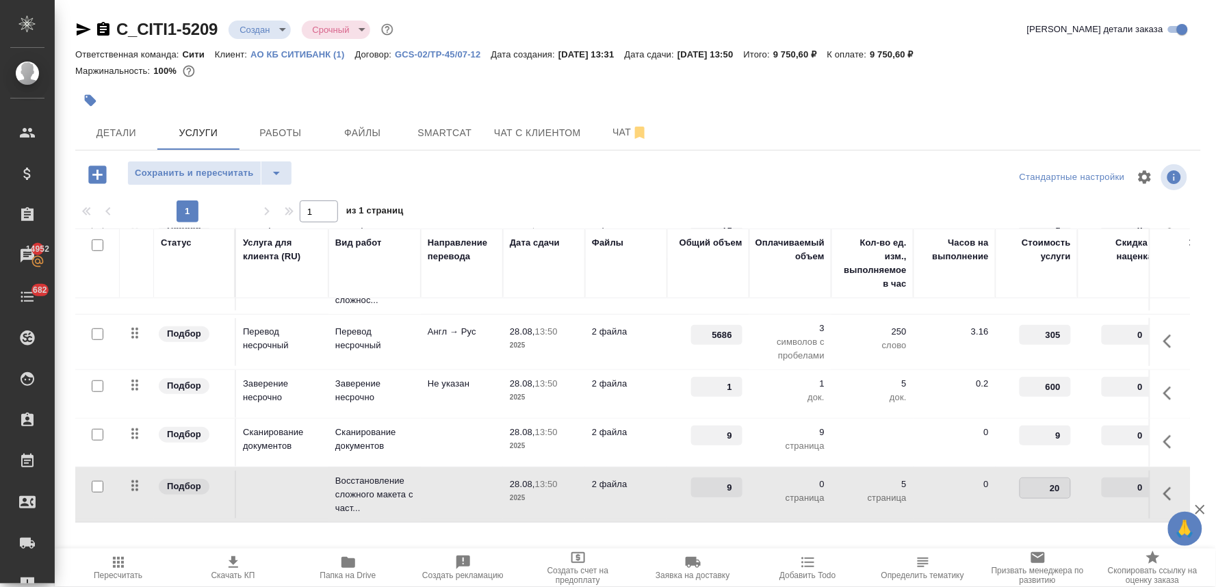
type input "270"
click at [851, 181] on div "Стандартные настройки" at bounding box center [1008, 177] width 364 height 33
click at [220, 173] on span "Сохранить и пересчитать" at bounding box center [194, 174] width 119 height 16
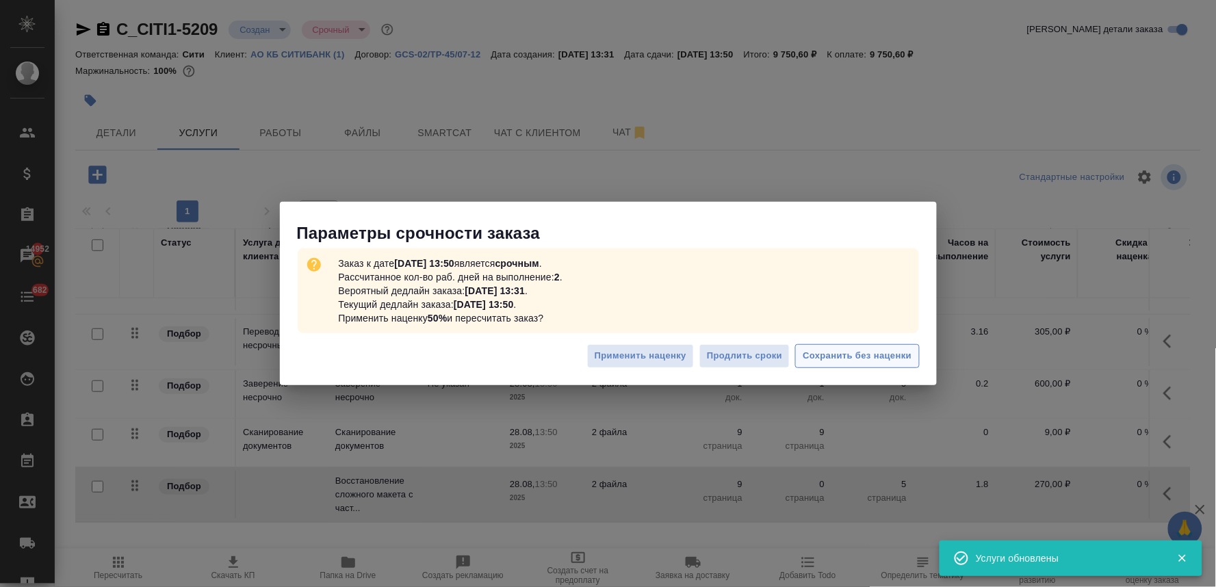
click at [864, 350] on span "Сохранить без наценки" at bounding box center [856, 356] width 109 height 16
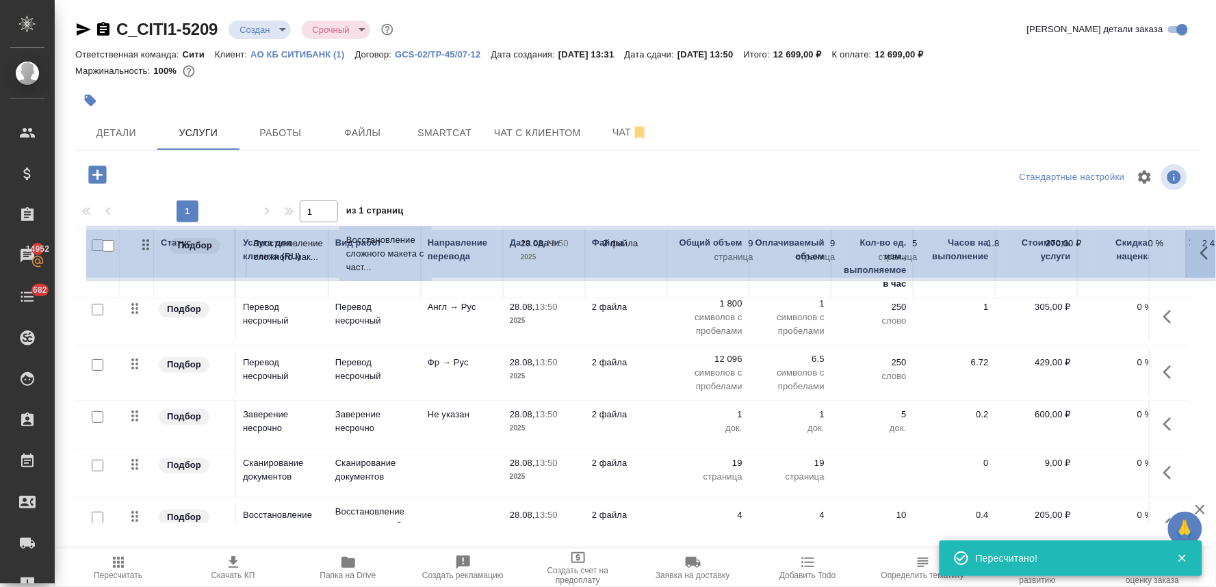
scroll to position [0, 0]
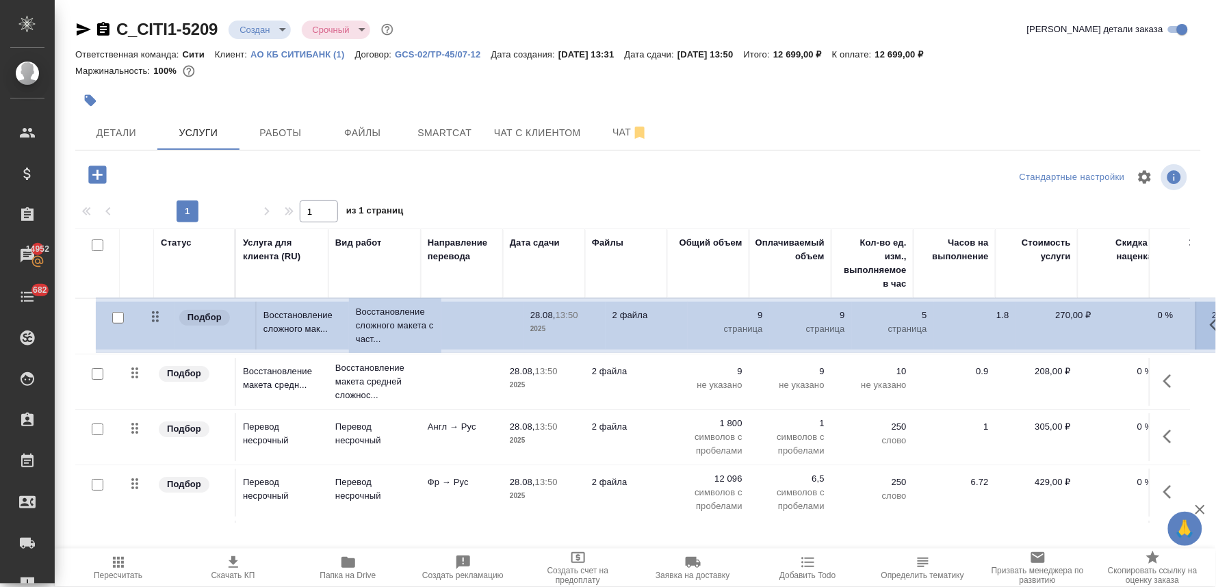
drag, startPoint x: 135, startPoint y: 475, endPoint x: 155, endPoint y: 312, distance: 164.1
click at [155, 312] on table "Статус Услуга для клиента (RU) Вид работ Направление перевода Дата сдачи Файлы …" at bounding box center [720, 526] width 1290 height 597
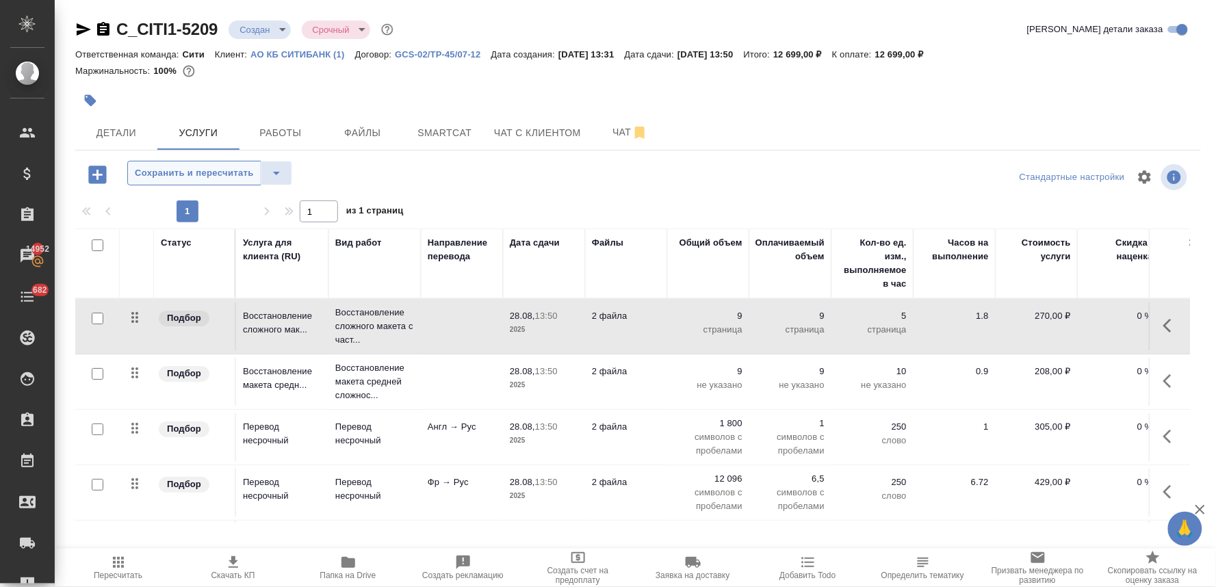
click at [228, 171] on span "Сохранить и пересчитать" at bounding box center [194, 174] width 119 height 16
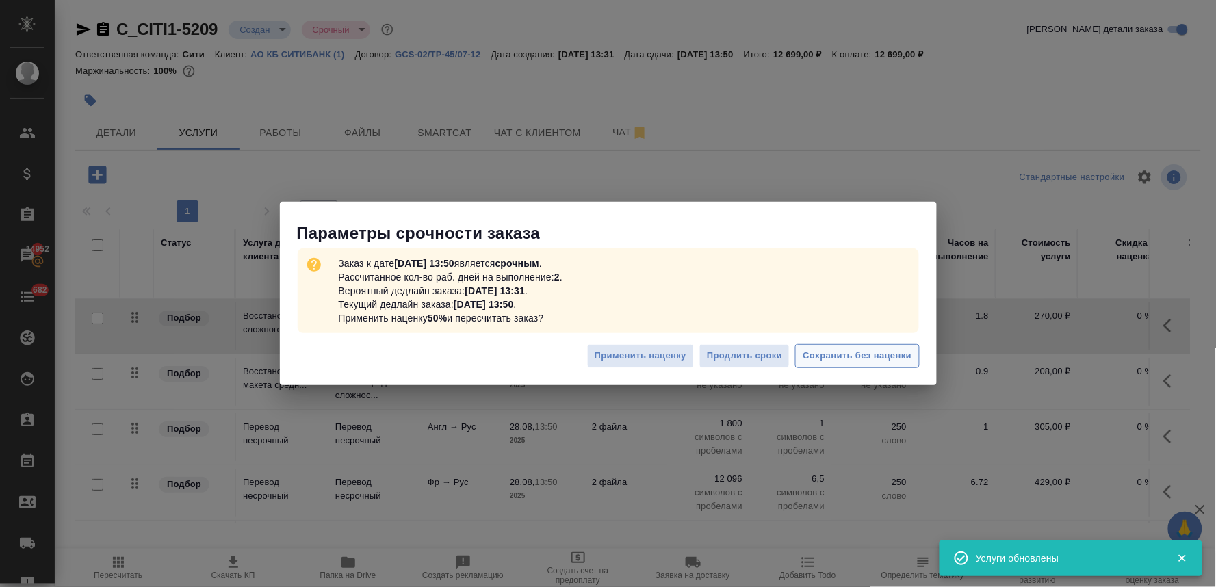
click at [828, 363] on span "Сохранить без наценки" at bounding box center [856, 356] width 109 height 16
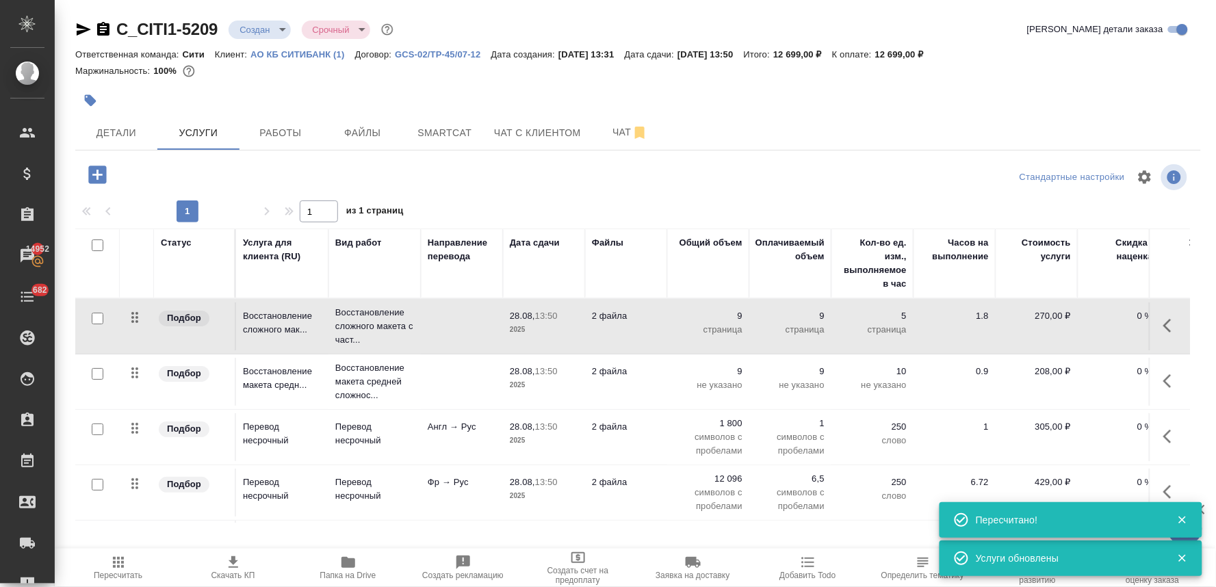
click at [1163, 378] on icon "button" at bounding box center [1171, 381] width 16 height 16
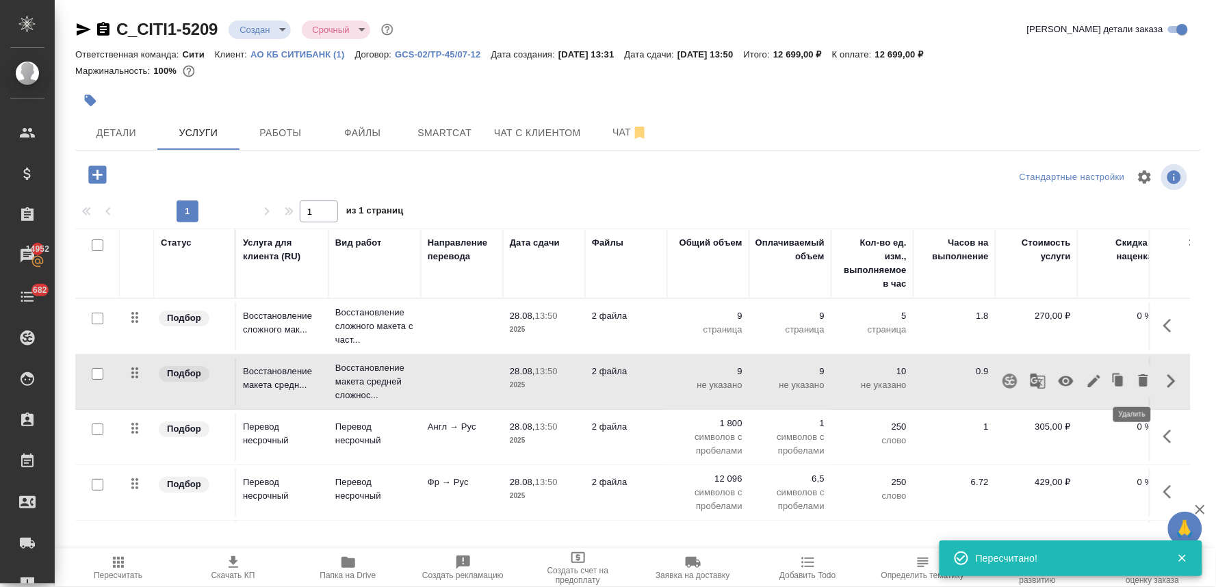
click at [1138, 378] on icon "button" at bounding box center [1143, 380] width 10 height 12
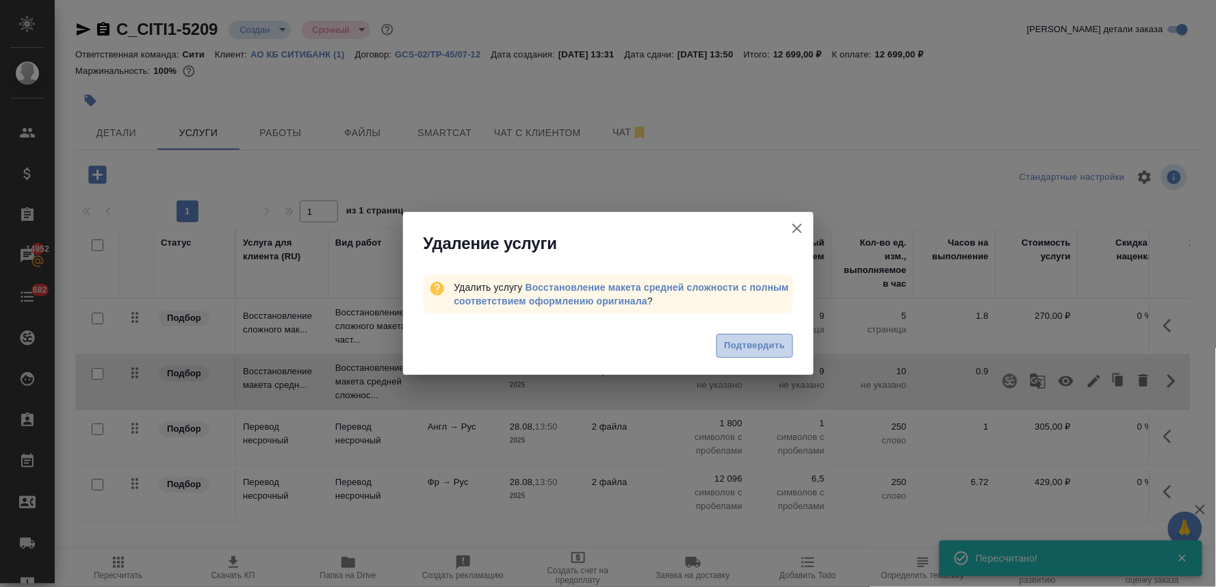
click at [743, 339] on span "Подтвердить" at bounding box center [754, 346] width 61 height 16
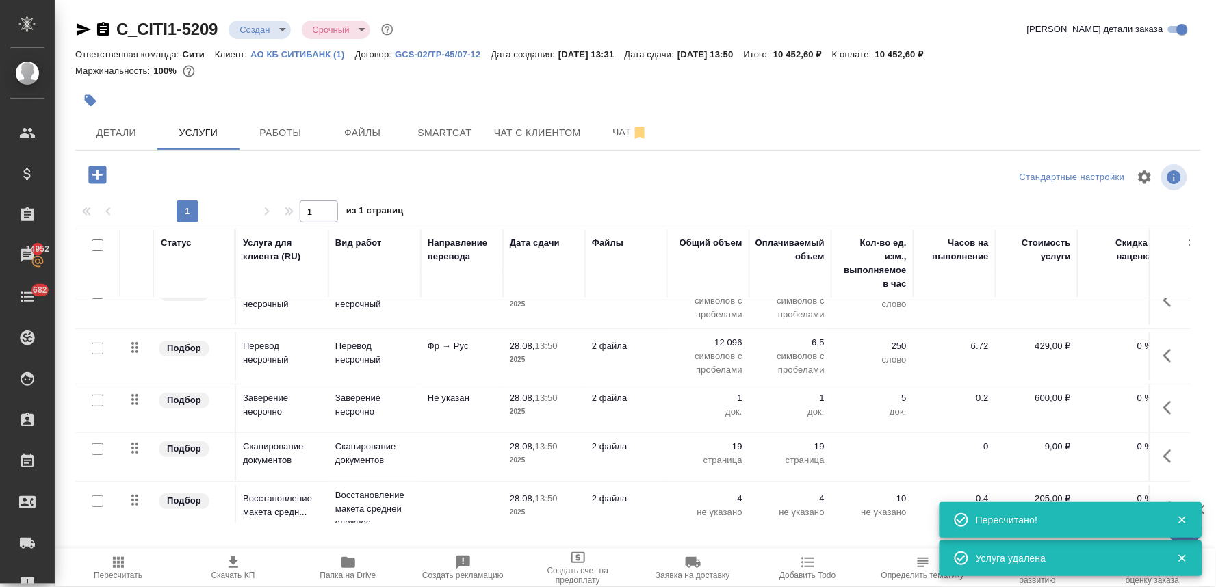
scroll to position [152, 0]
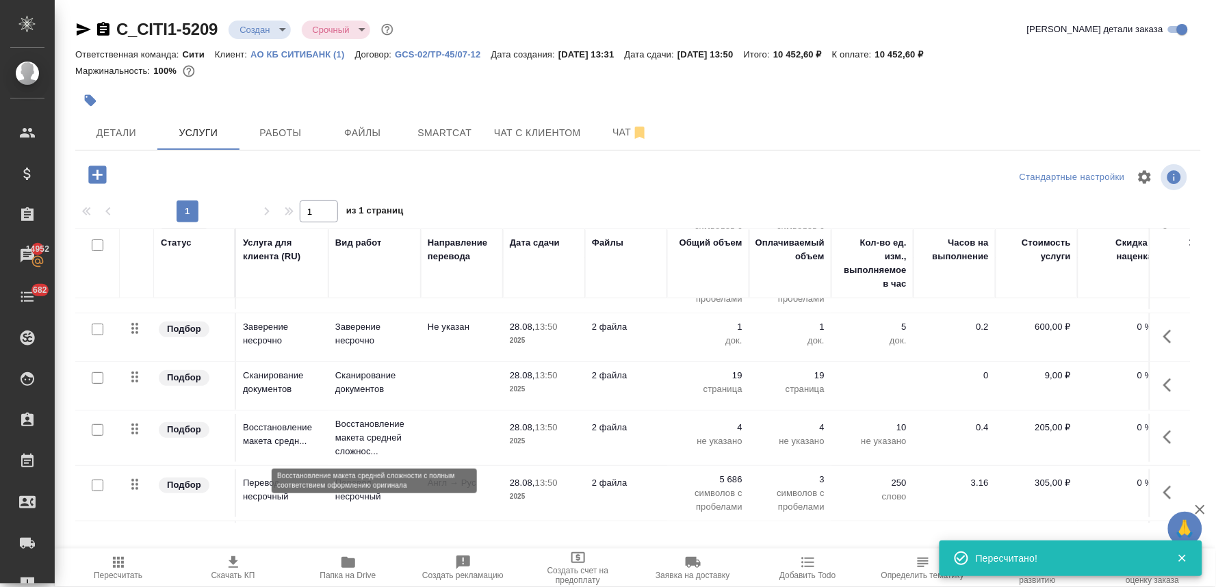
click at [379, 435] on p "Восстановление макета средней сложнос..." at bounding box center [374, 437] width 79 height 41
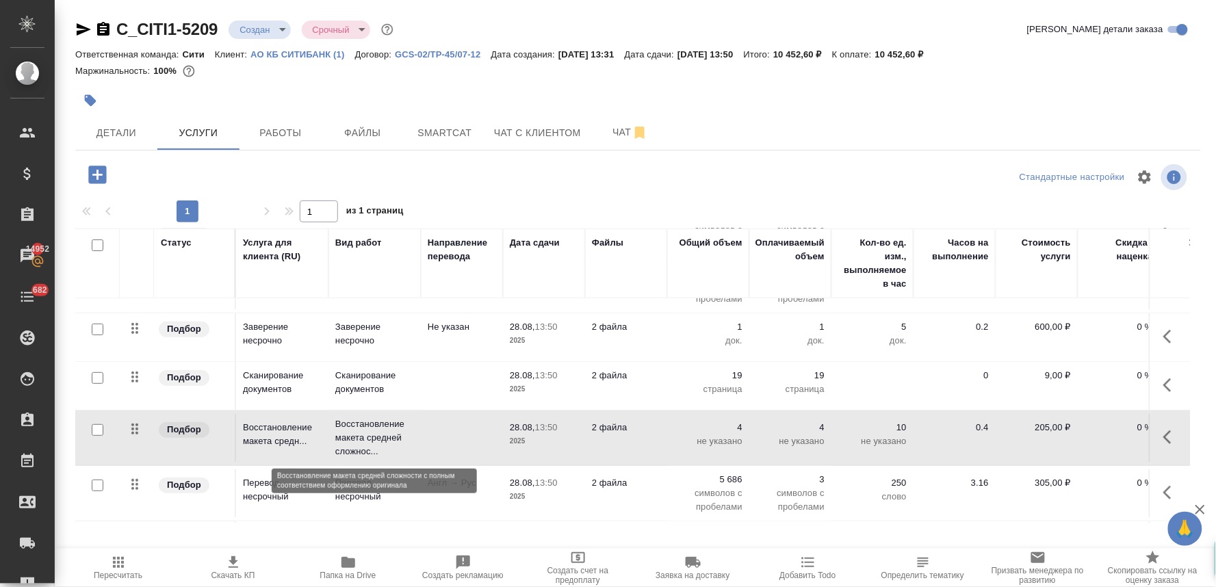
click at [379, 435] on p "Восстановление макета средней сложнос..." at bounding box center [374, 437] width 79 height 41
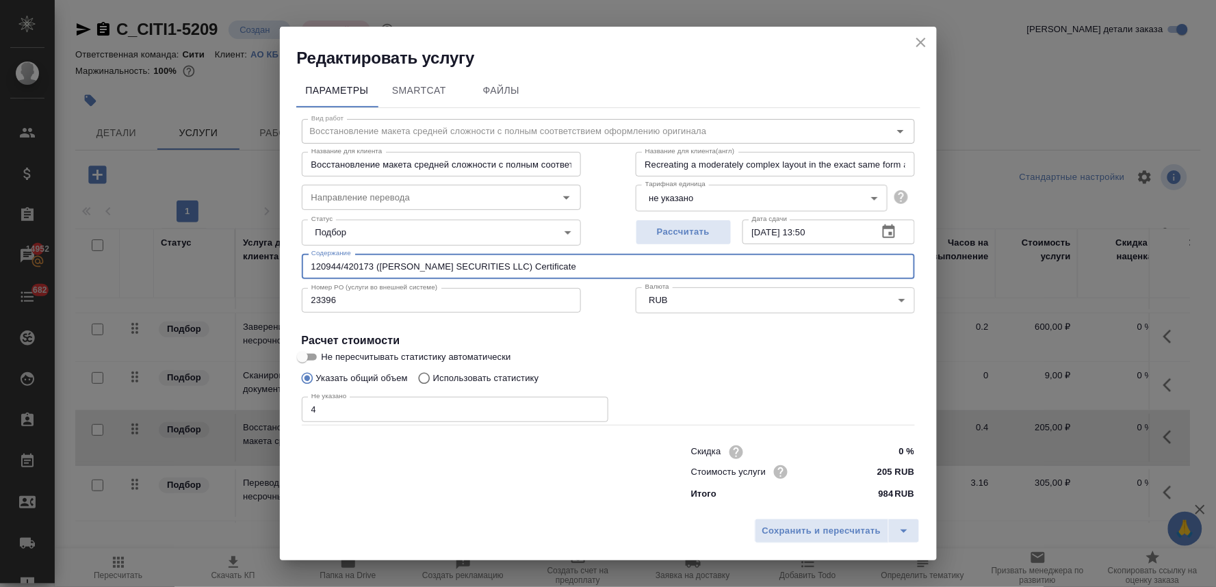
drag, startPoint x: 562, startPoint y: 263, endPoint x: 215, endPoint y: 261, distance: 347.5
click at [215, 261] on div "Редактировать услугу Параметры SmartCat Файлы Вид работ Восстановление макета с…" at bounding box center [608, 293] width 1216 height 587
click at [915, 42] on icon "close" at bounding box center [921, 42] width 16 height 16
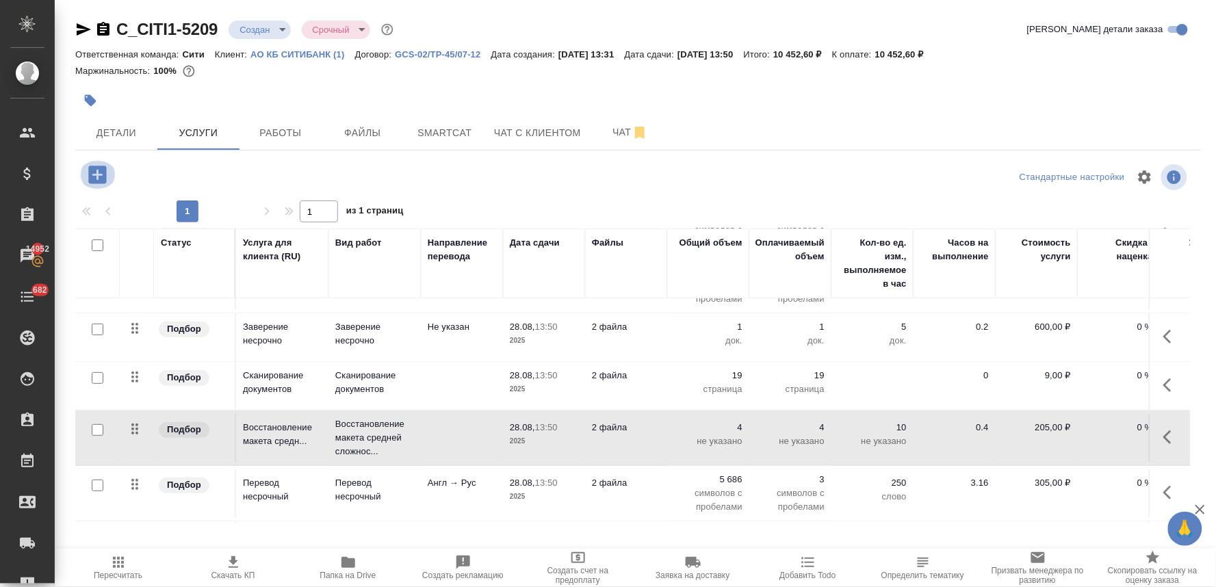
click at [101, 176] on icon "button" at bounding box center [97, 175] width 18 height 18
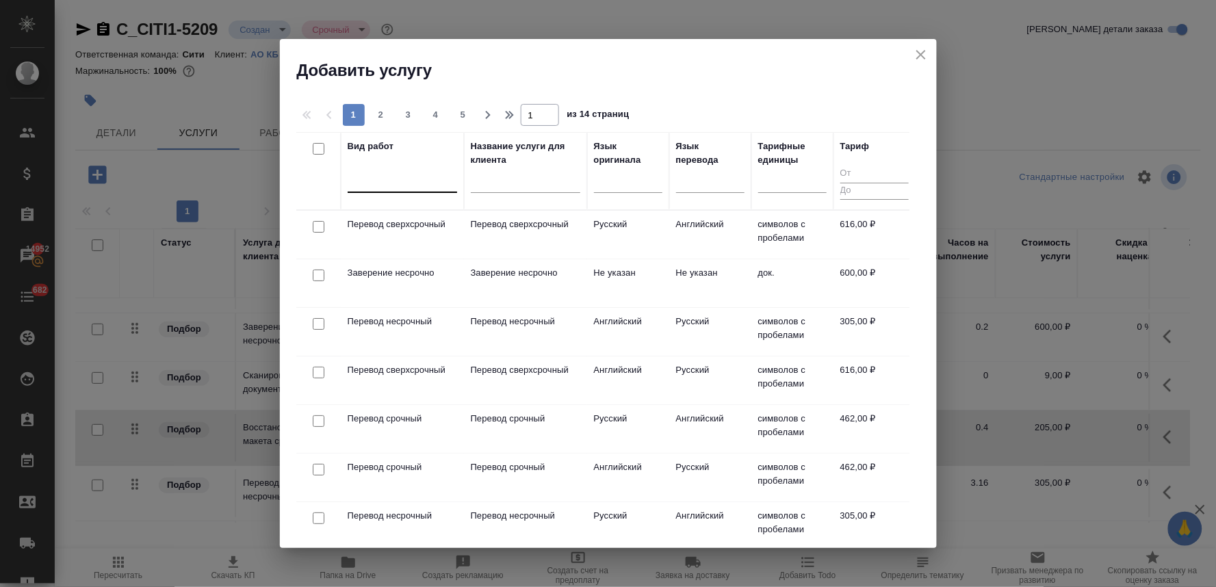
click at [387, 183] on div at bounding box center [402, 179] width 109 height 20
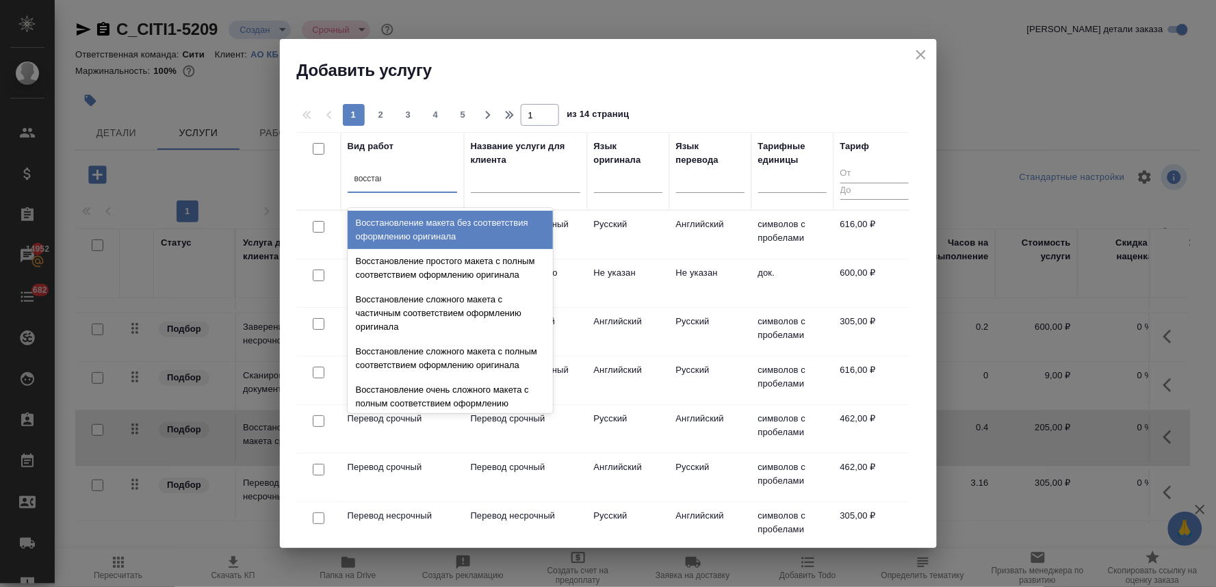
type input "восстано"
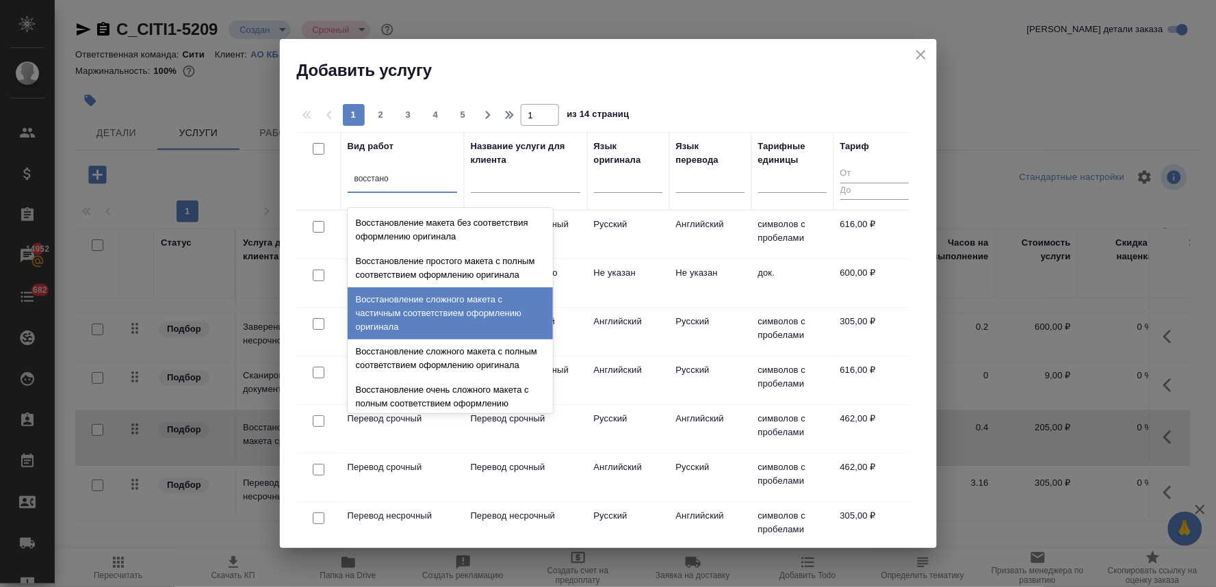
click at [462, 315] on div "Восстановление сложного макета с частичным соответствием оформлению оригинала" at bounding box center [450, 313] width 205 height 52
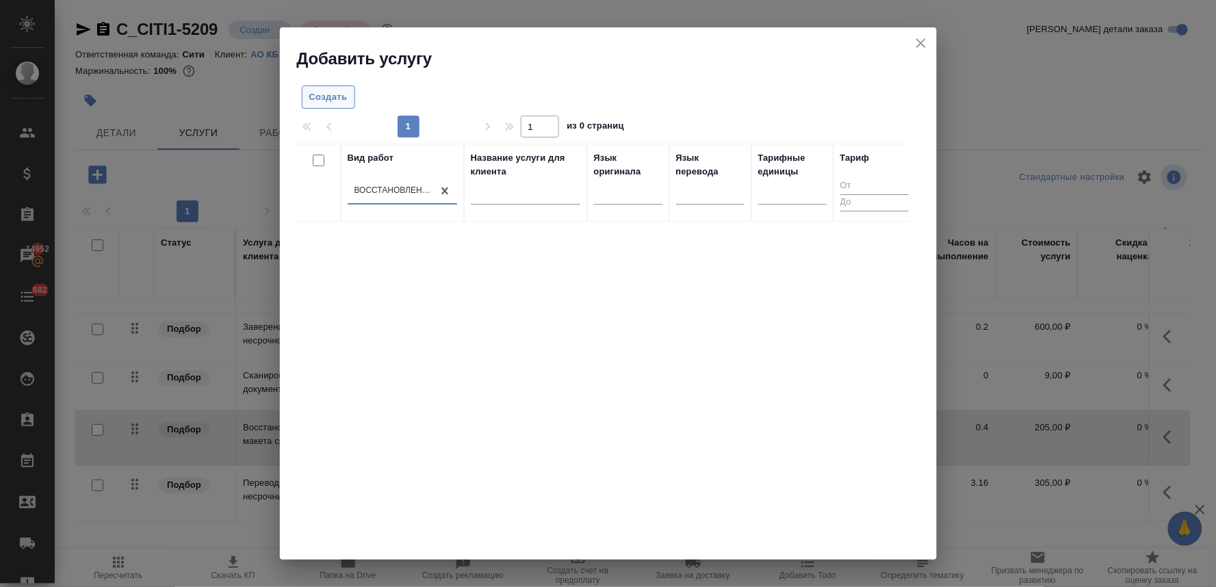
click at [342, 103] on span "Создать" at bounding box center [328, 98] width 38 height 16
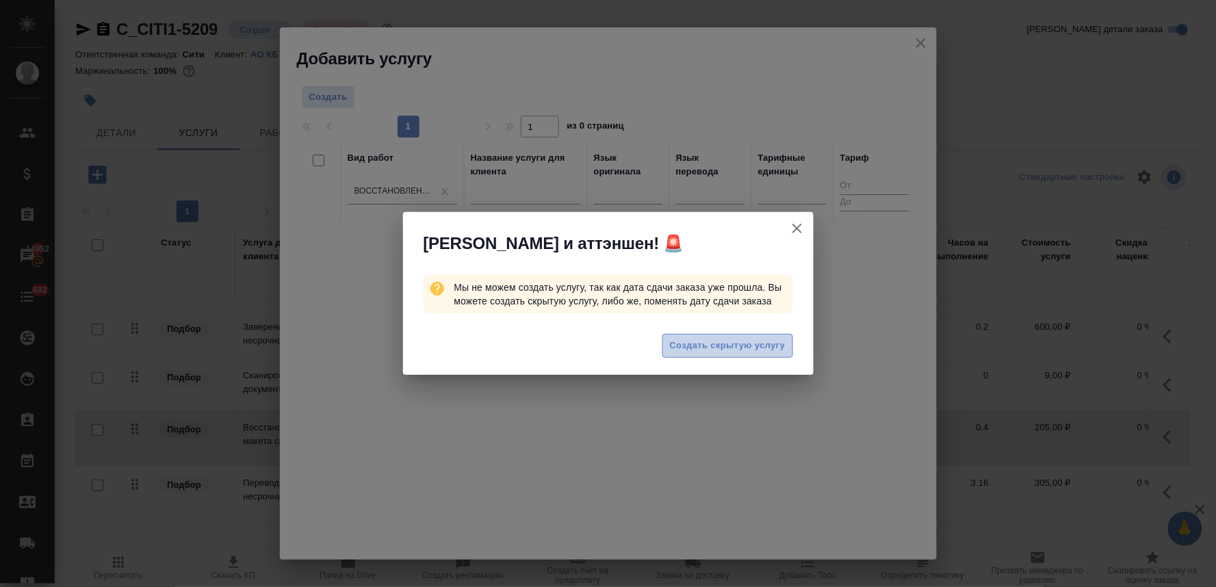
click at [750, 354] on button "Создать скрытую услугу" at bounding box center [727, 346] width 131 height 24
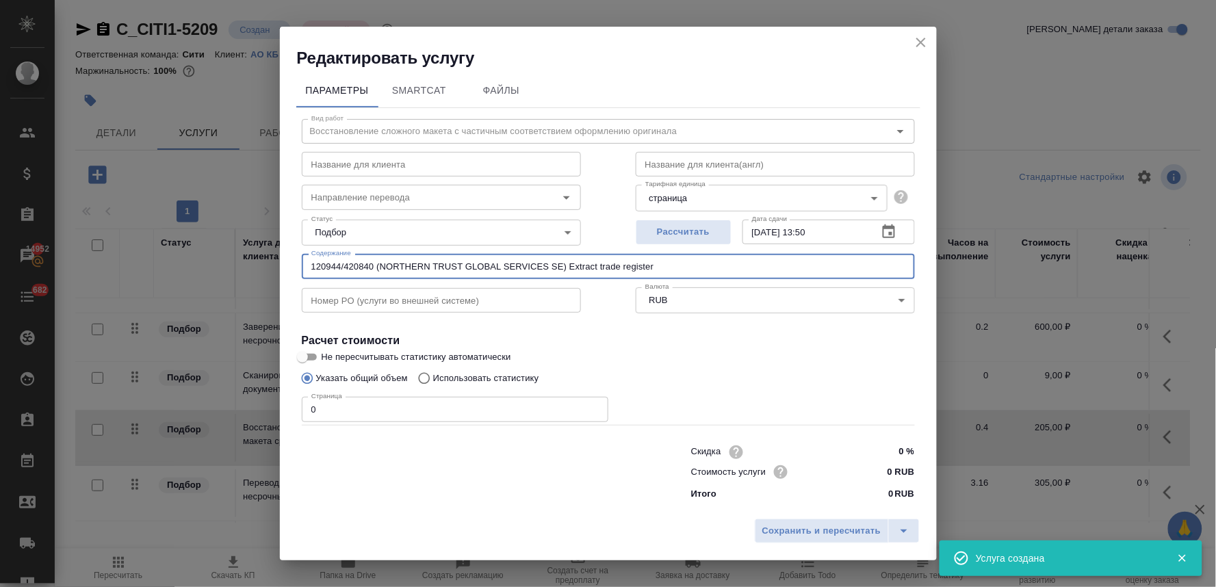
drag, startPoint x: 659, startPoint y: 265, endPoint x: 206, endPoint y: 255, distance: 453.7
click at [211, 255] on div "Редактировать услугу Параметры SmartCat Файлы Вид работ Восстановление сложного…" at bounding box center [608, 293] width 1216 height 587
paste input "173 (J.P. MORGAN SECURITIES LLC) Certificate"
type input "120944/420173 (J.P. MORGAN SECURITIES LLC) Certificate"
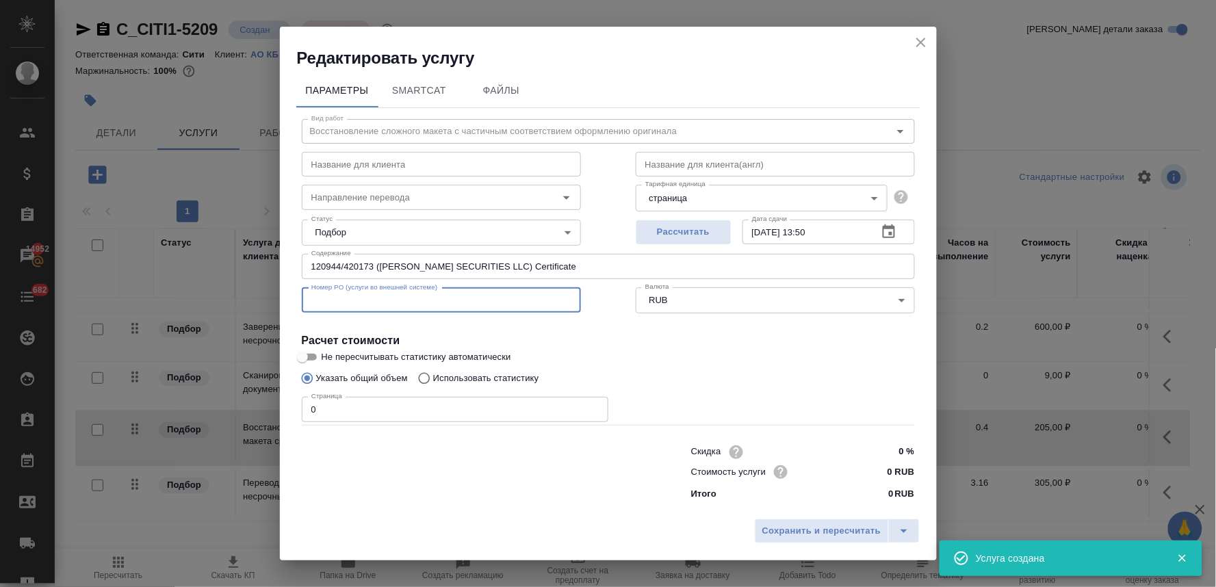
click at [330, 296] on input "text" at bounding box center [441, 300] width 279 height 25
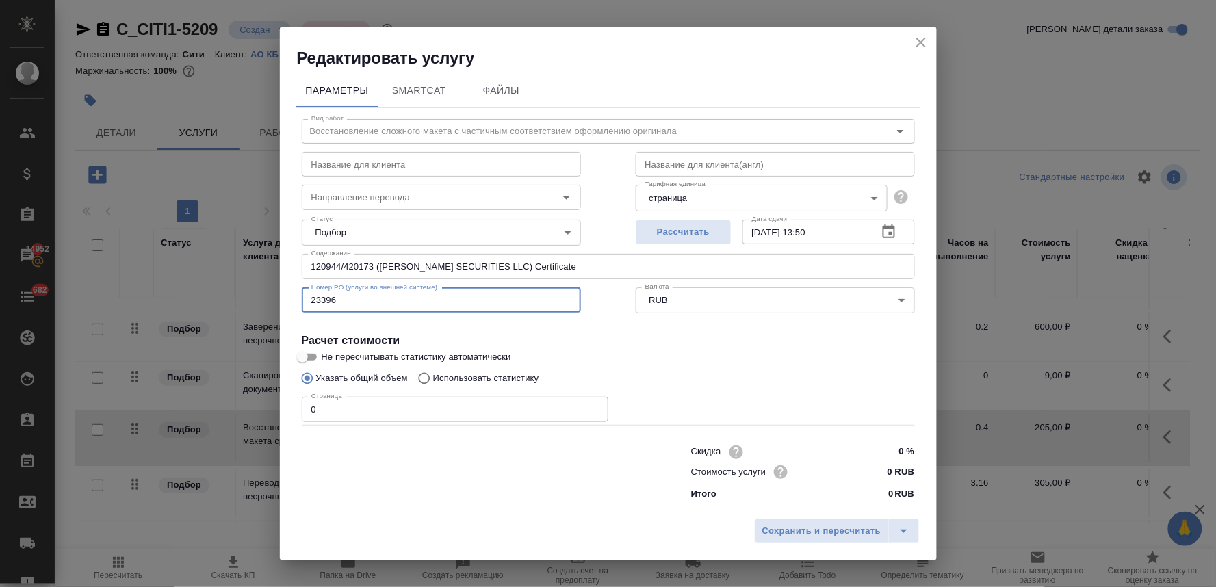
type input "23396"
drag, startPoint x: 319, startPoint y: 404, endPoint x: 300, endPoint y: 408, distance: 19.5
click at [300, 407] on div "Вид работ Восстановление сложного макета с частичным соответствием оформлению о…" at bounding box center [608, 307] width 624 height 399
type input "4"
click at [865, 466] on input "0 RUB" at bounding box center [888, 472] width 51 height 20
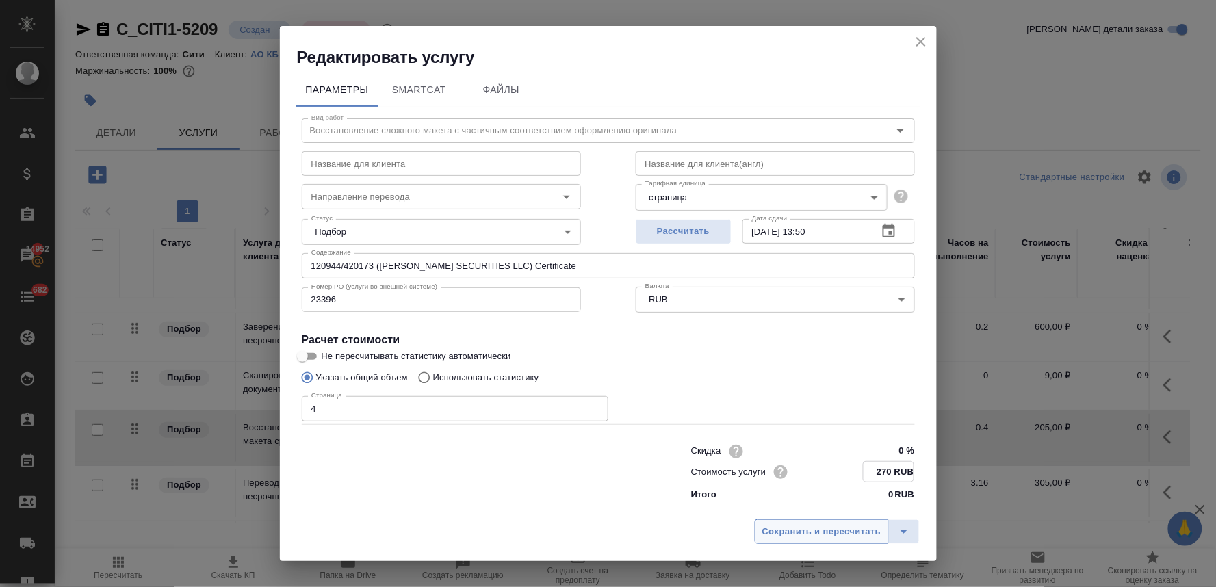
type input "270 RUB"
click at [852, 531] on span "Сохранить и пересчитать" at bounding box center [821, 532] width 119 height 16
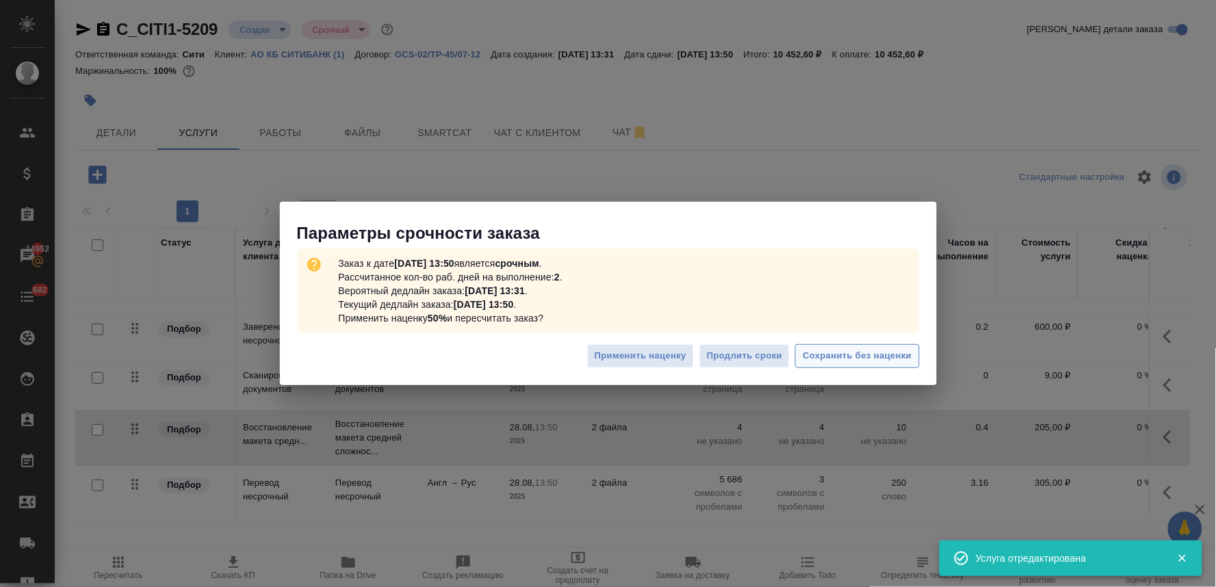
click at [818, 347] on button "Сохранить без наценки" at bounding box center [857, 356] width 124 height 24
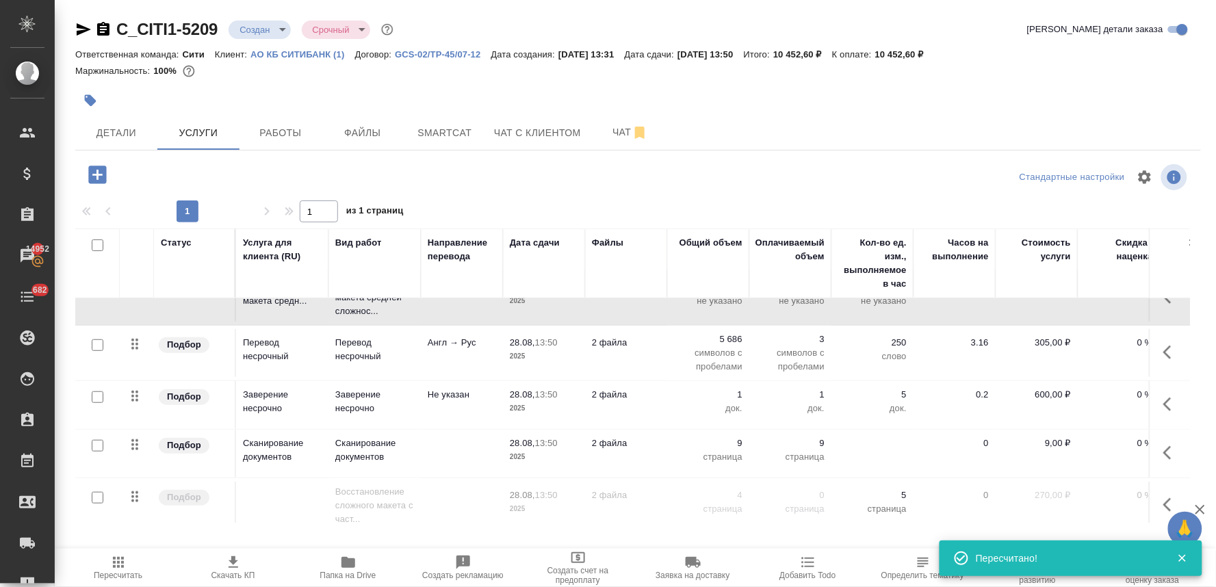
scroll to position [315, 0]
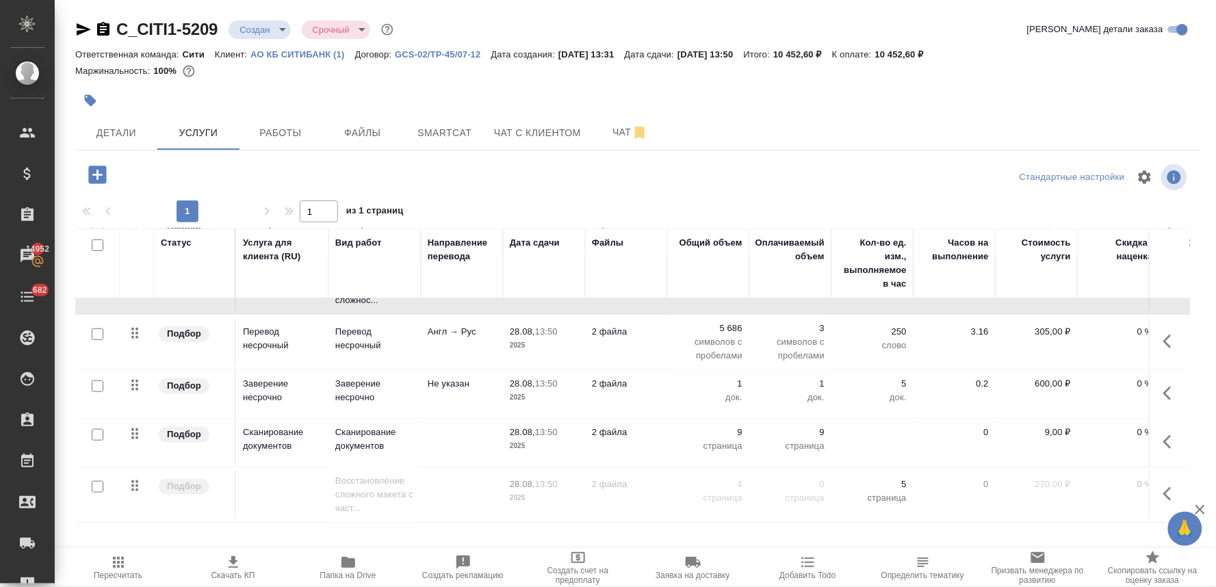
click at [1163, 486] on icon "button" at bounding box center [1171, 494] width 16 height 16
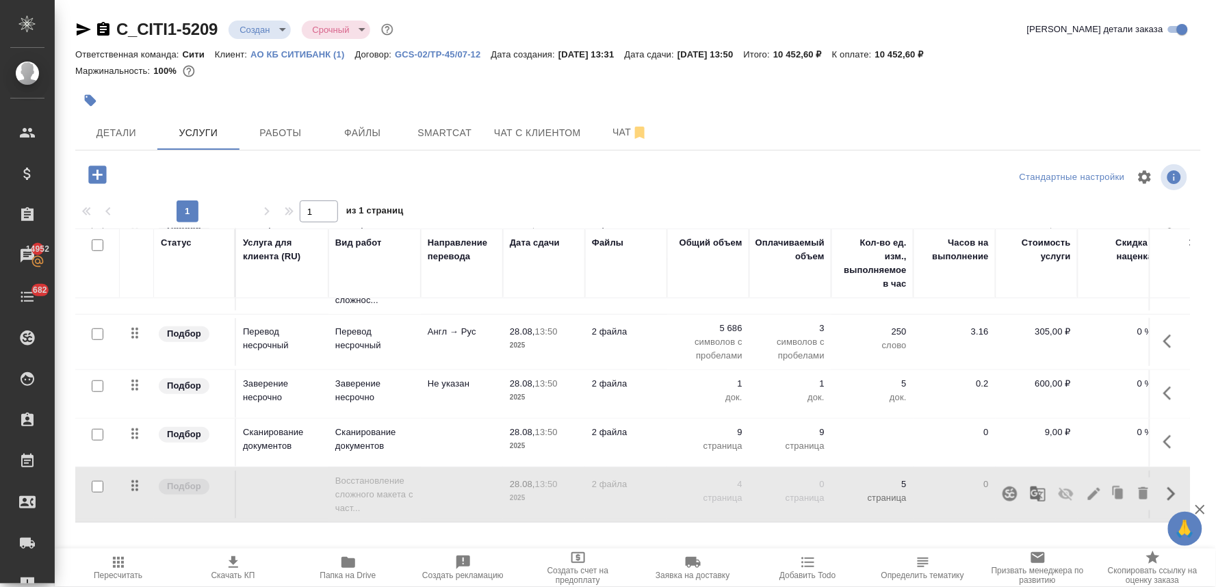
click at [1058, 486] on icon "button" at bounding box center [1066, 494] width 16 height 16
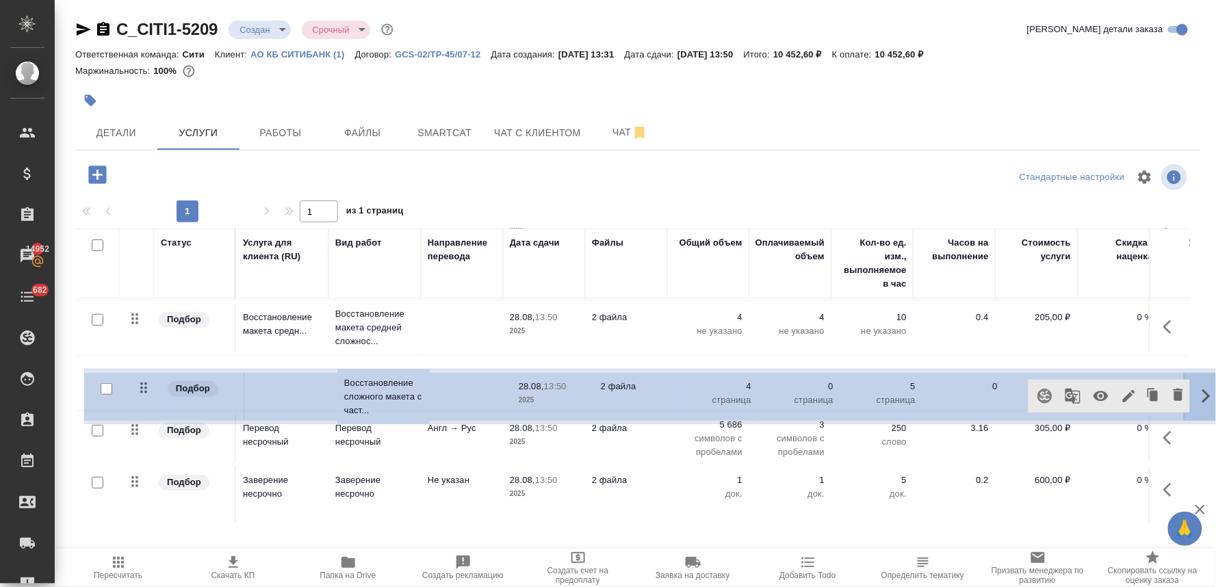
scroll to position [239, 0]
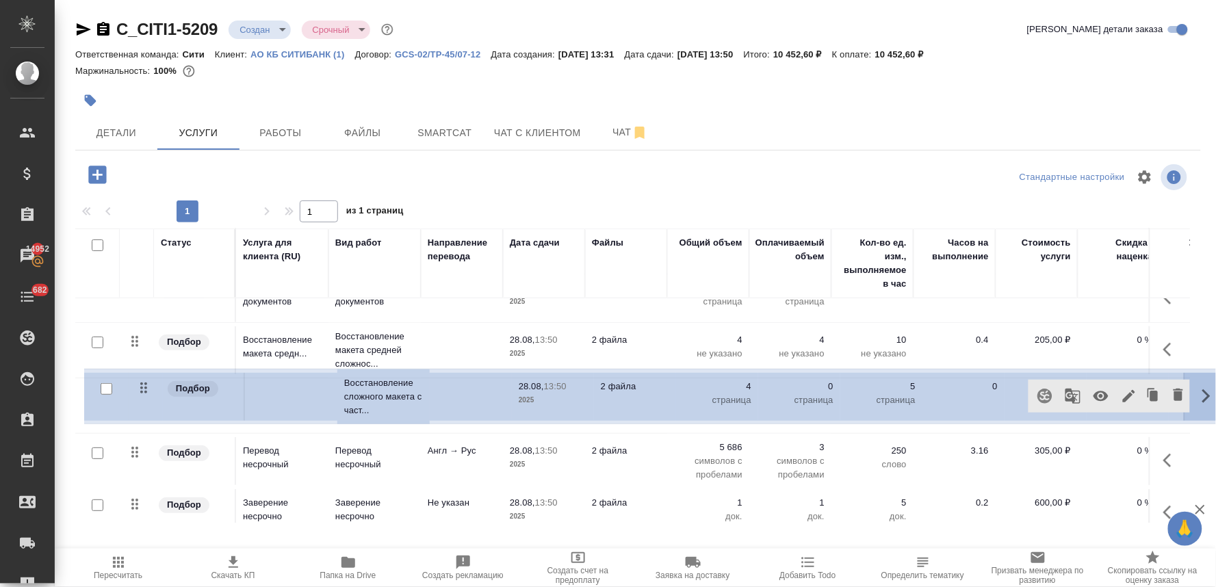
drag, startPoint x: 134, startPoint y: 475, endPoint x: 146, endPoint y: 385, distance: 90.5
click at [146, 385] on table "Статус Услуга для клиента (RU) Вид работ Направление перевода Дата сдачи Файлы …" at bounding box center [720, 287] width 1290 height 597
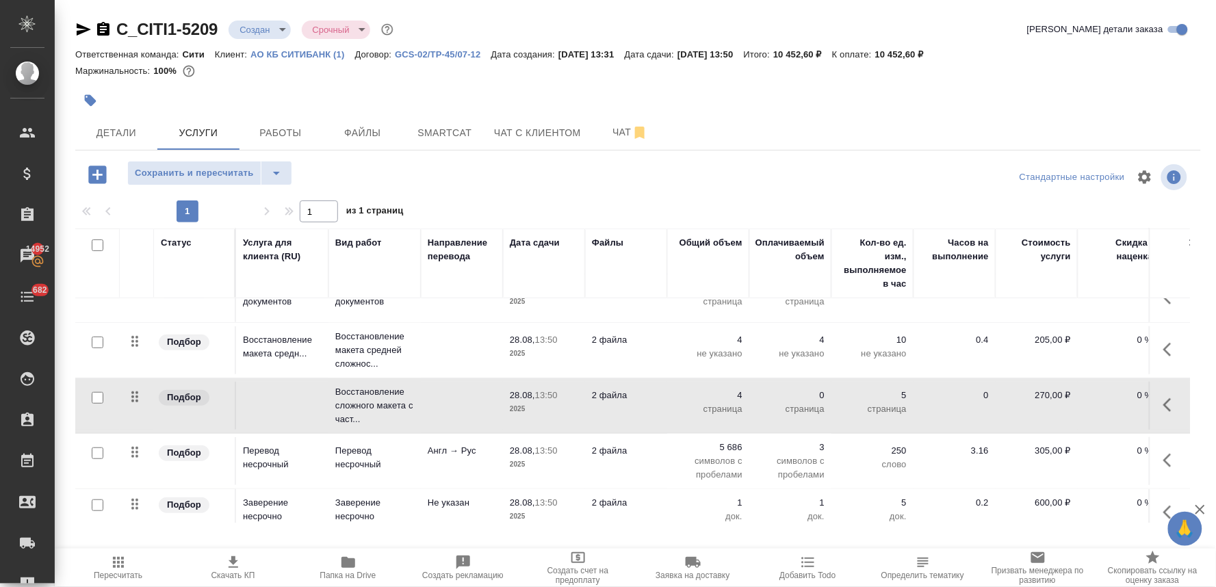
click at [428, 174] on div "Сохранить и пересчитать" at bounding box center [262, 175] width 375 height 28
click at [176, 169] on span "Сохранить и пересчитать" at bounding box center [194, 174] width 119 height 16
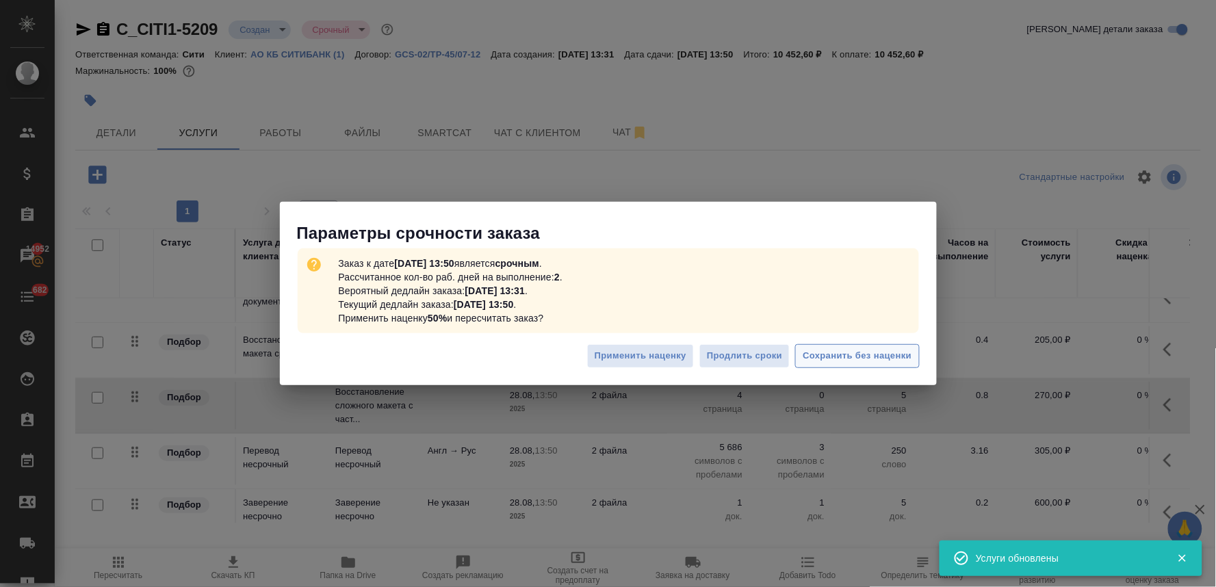
click at [880, 363] on span "Сохранить без наценки" at bounding box center [856, 356] width 109 height 16
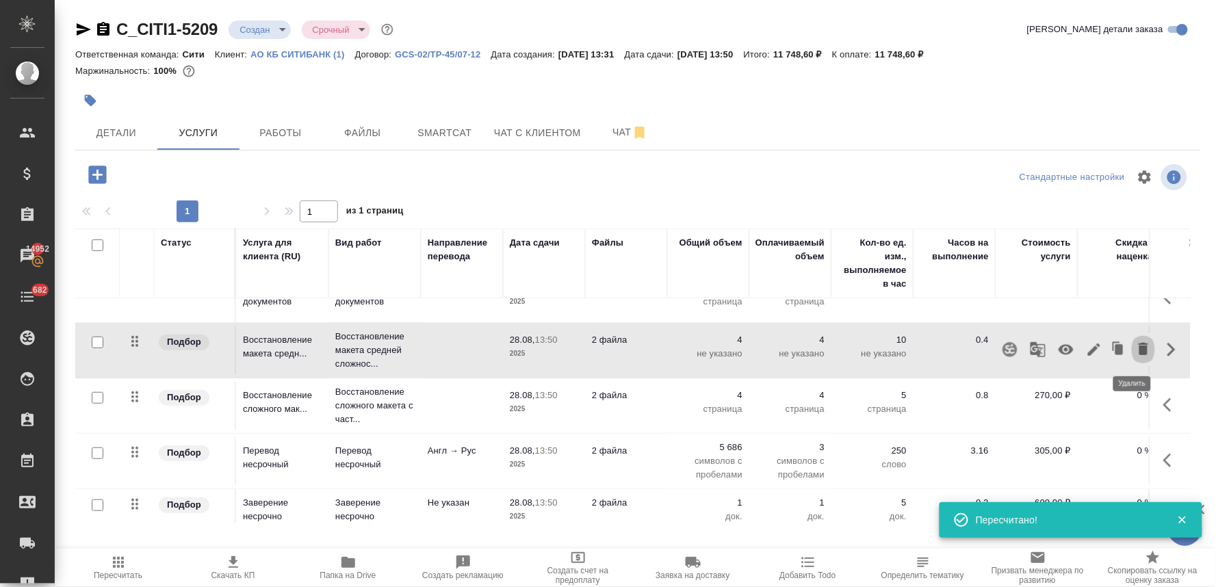
click at [1138, 351] on icon "button" at bounding box center [1143, 349] width 10 height 12
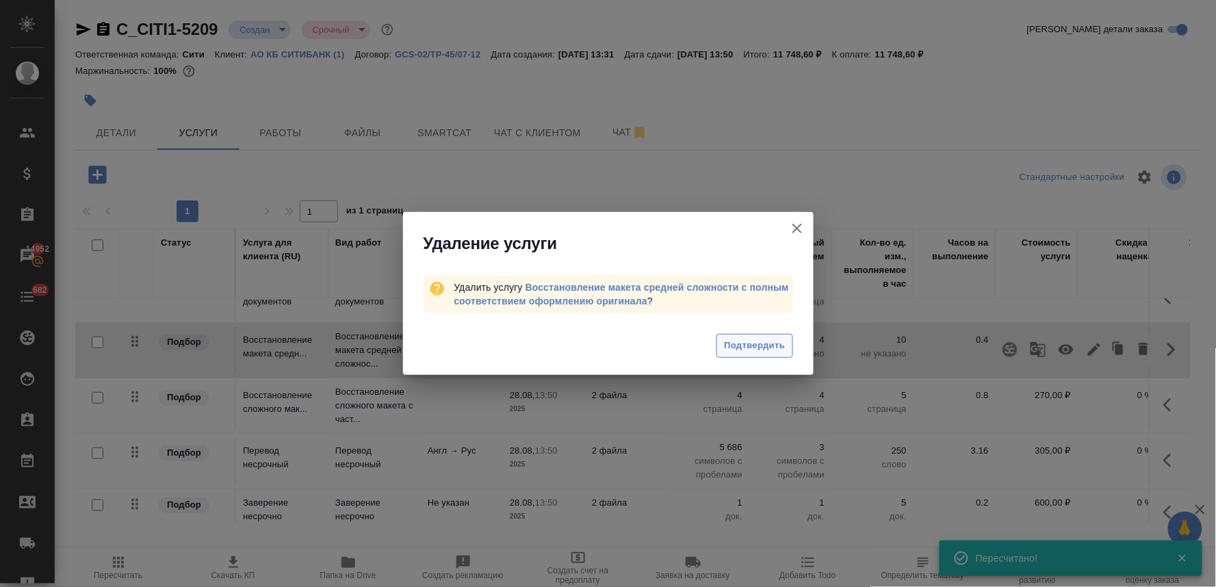
click at [753, 340] on span "Подтвердить" at bounding box center [754, 346] width 61 height 16
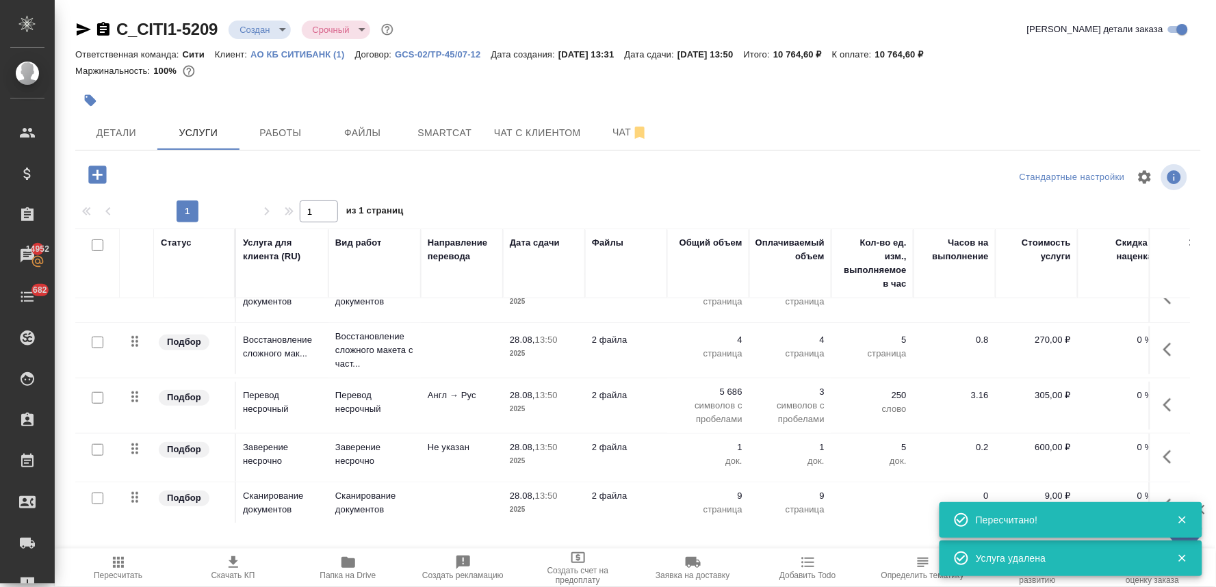
click at [118, 577] on span "Пересчитать" at bounding box center [118, 576] width 49 height 10
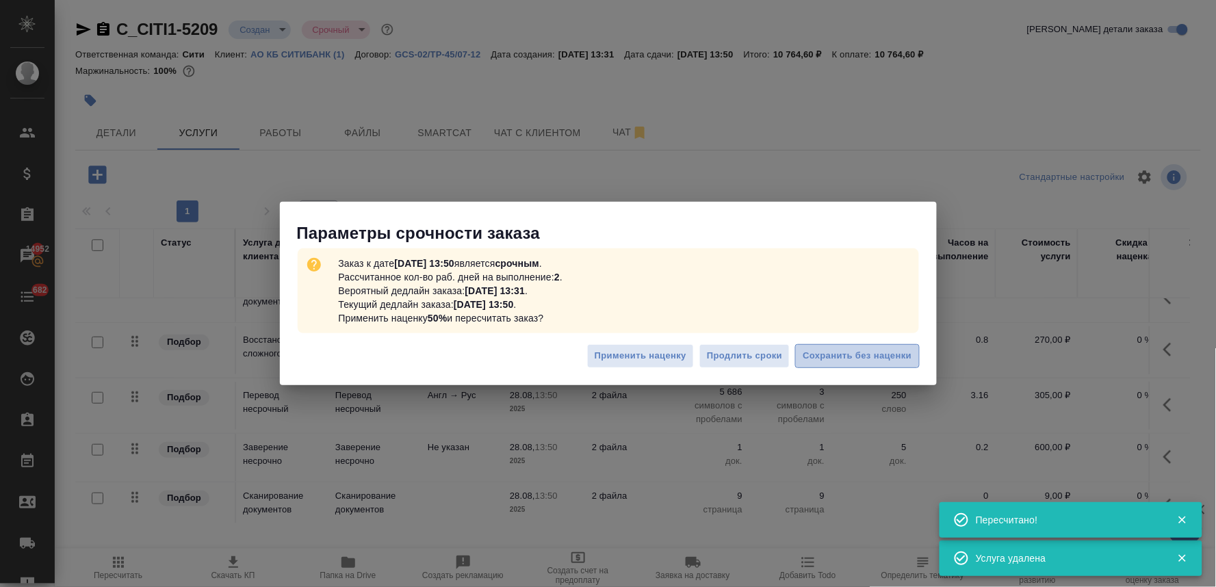
click at [870, 350] on span "Сохранить без наценки" at bounding box center [856, 356] width 109 height 16
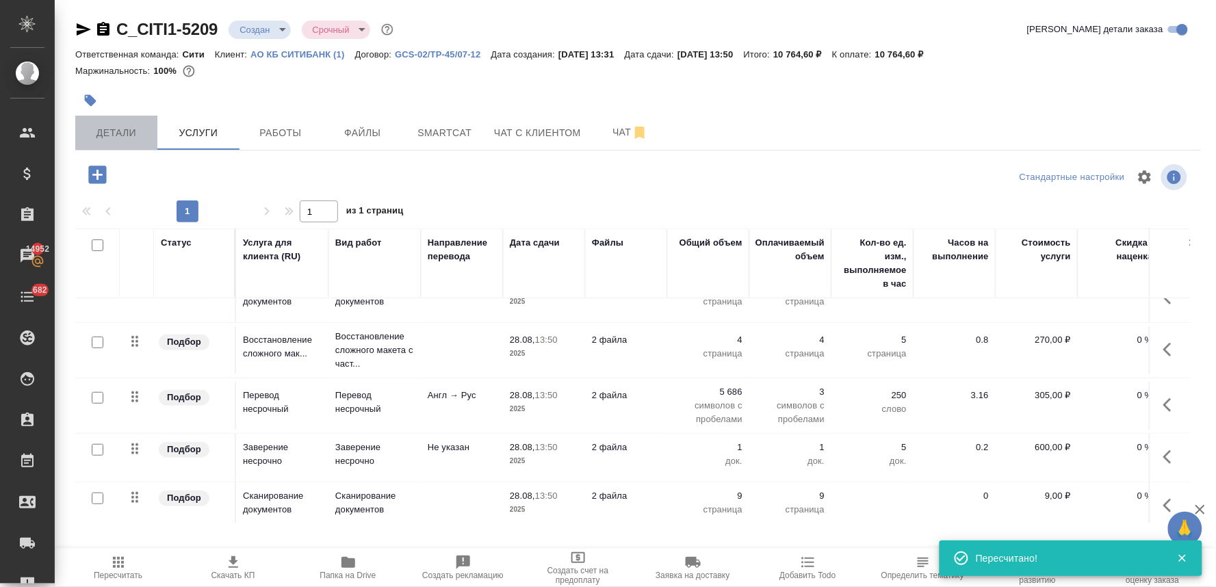
click at [117, 130] on span "Детали" at bounding box center [116, 133] width 66 height 17
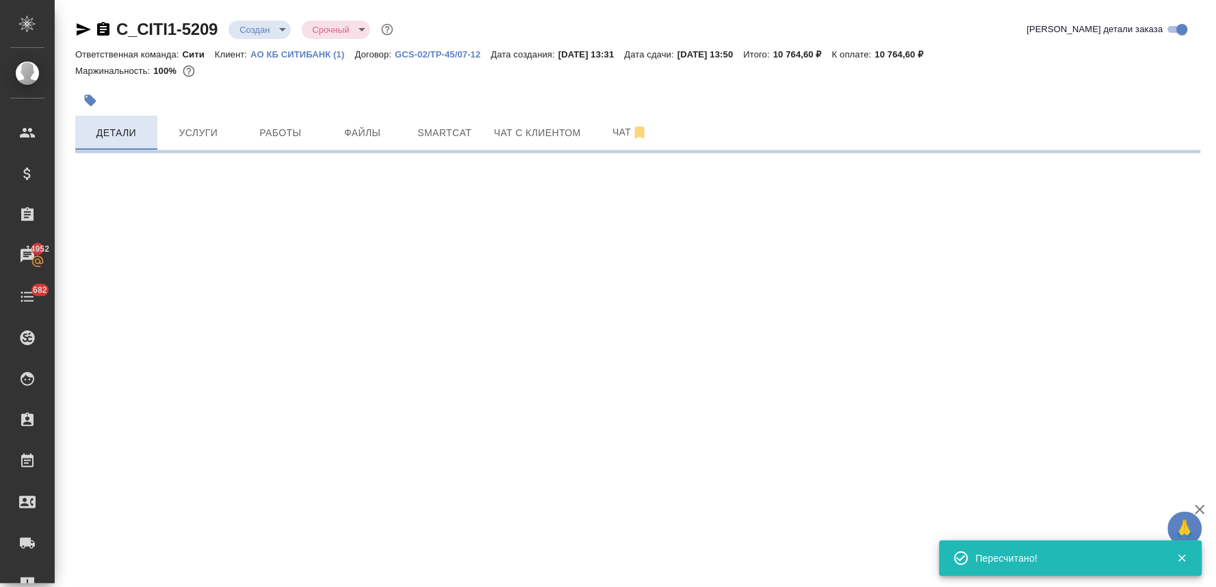
select select "RU"
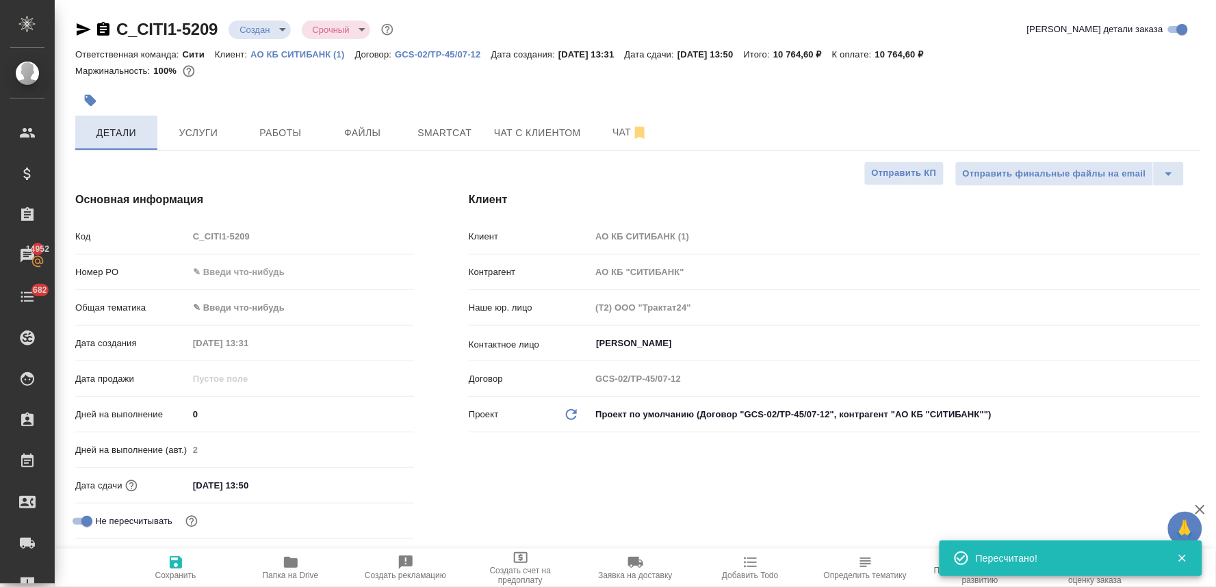
type textarea "x"
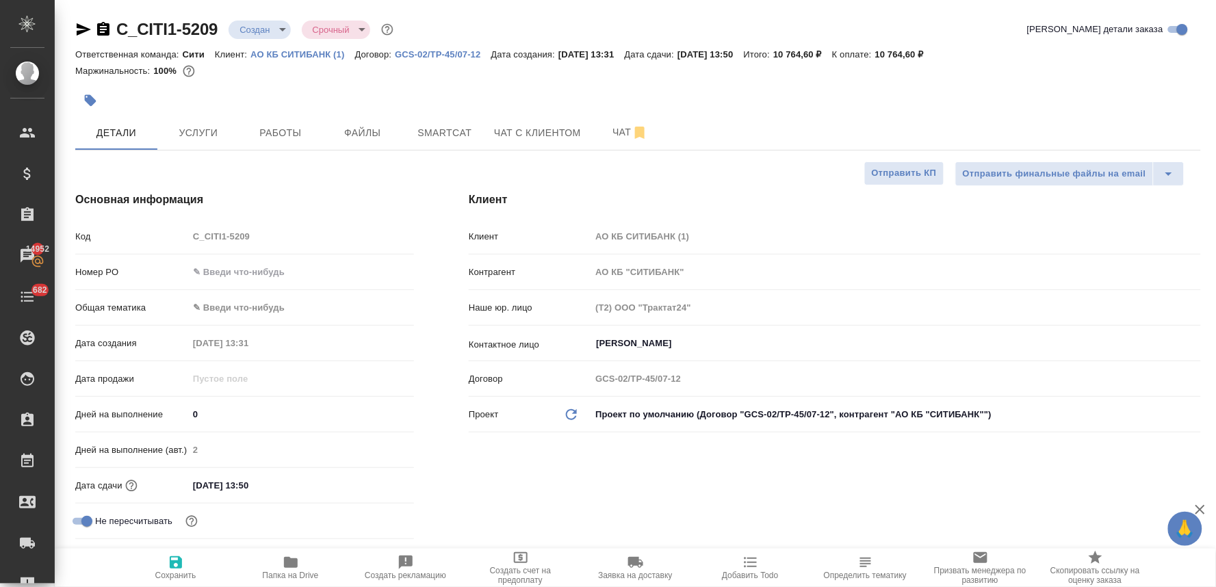
type textarea "x"
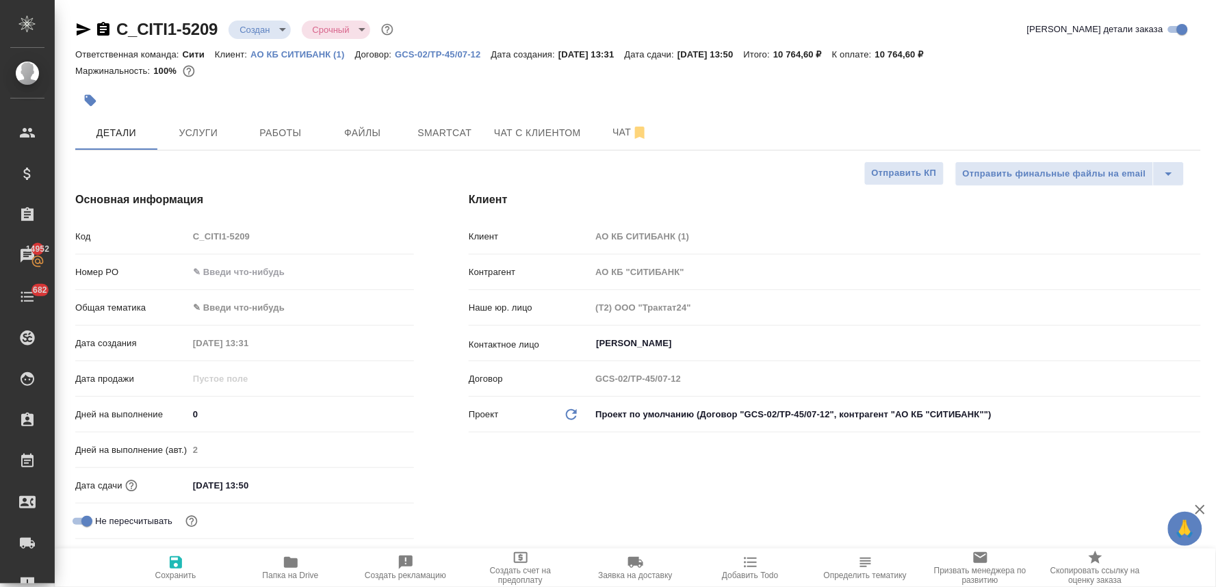
type textarea "x"
click at [270, 274] on input "text" at bounding box center [301, 272] width 226 height 20
click at [471, 450] on div "Клиент Клиент АО КБ СИТИБАНК (1) Контрагент АО КБ "СИТИБАНК" Наше юр. лицо (Т2)…" at bounding box center [834, 385] width 787 height 443
click at [241, 304] on body "🙏 .cls-1 fill:#fff; AWATERA Lyamina Nadezhda Клиенты Спецификации Заказы 14952 …" at bounding box center [608, 293] width 1216 height 587
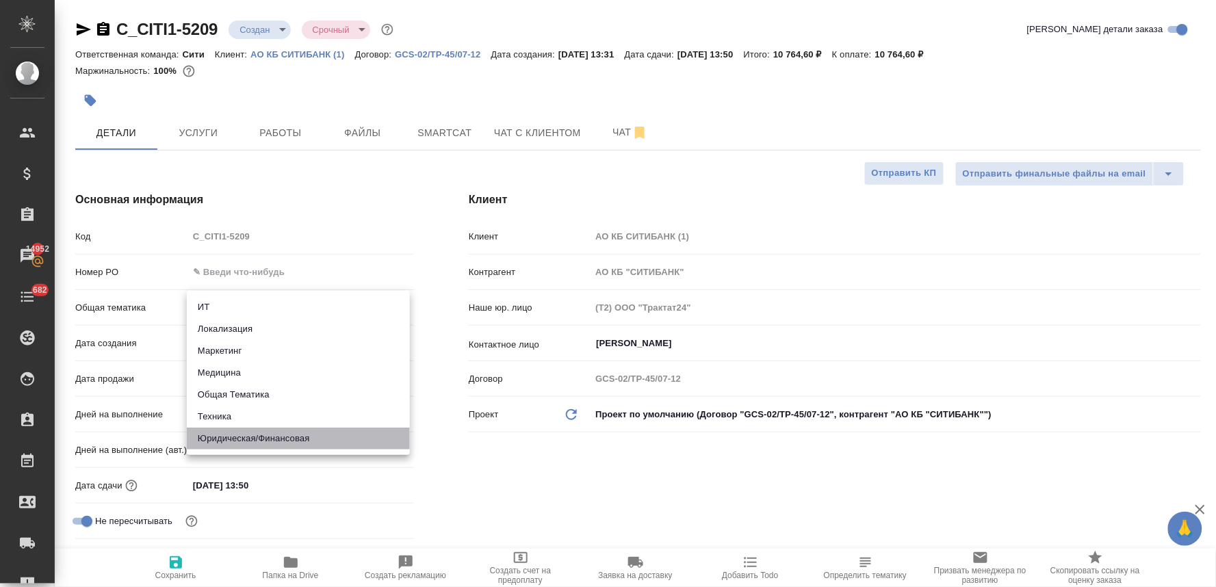
click at [252, 433] on li "Юридическая/Финансовая" at bounding box center [298, 439] width 223 height 22
type input "yr-fn"
type textarea "x"
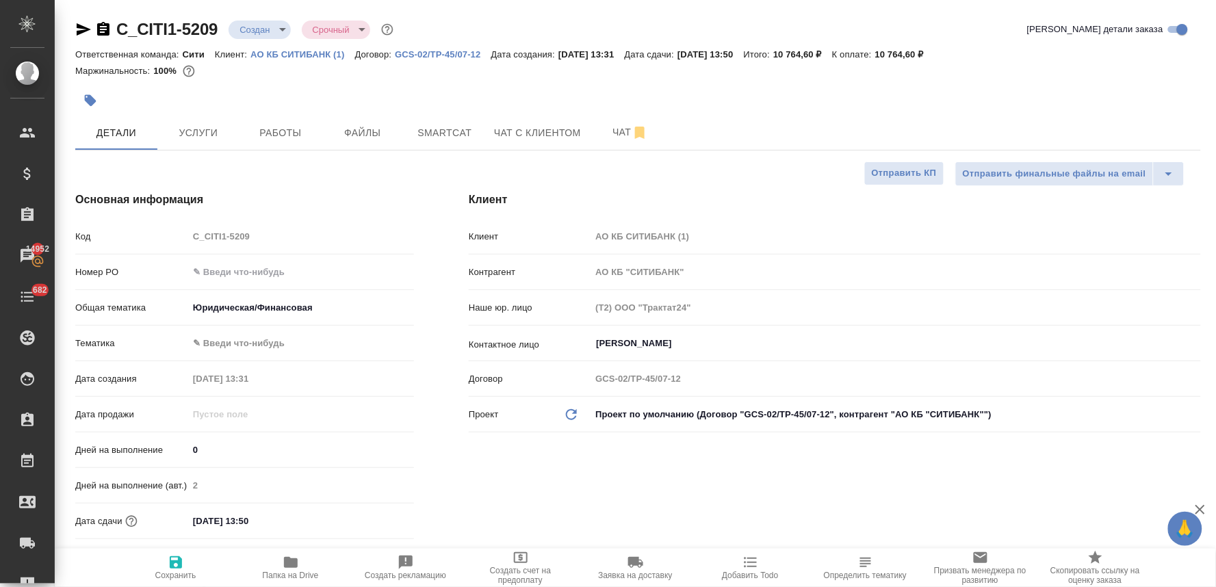
click at [233, 338] on body "🙏 .cls-1 fill:#fff; AWATERA Lyamina Nadezhda Клиенты Спецификации Заказы 14952 …" at bounding box center [608, 293] width 1216 height 587
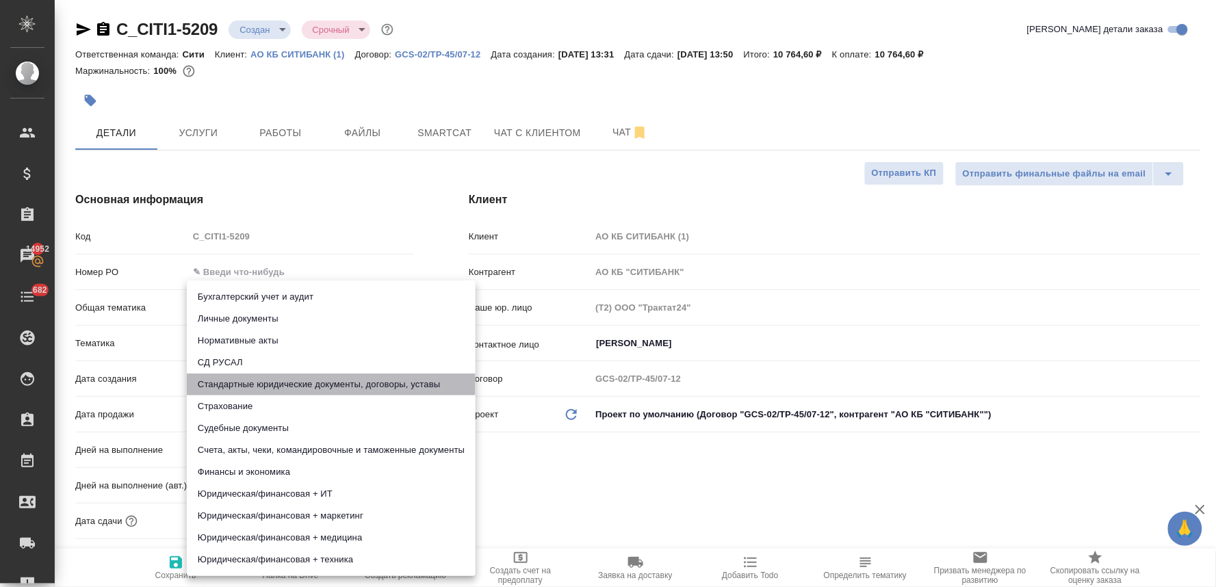
click at [318, 378] on li "Стандартные юридические документы, договоры, уставы" at bounding box center [331, 385] width 289 height 22
type textarea "x"
type input "5f647205b73bc97568ca66bf"
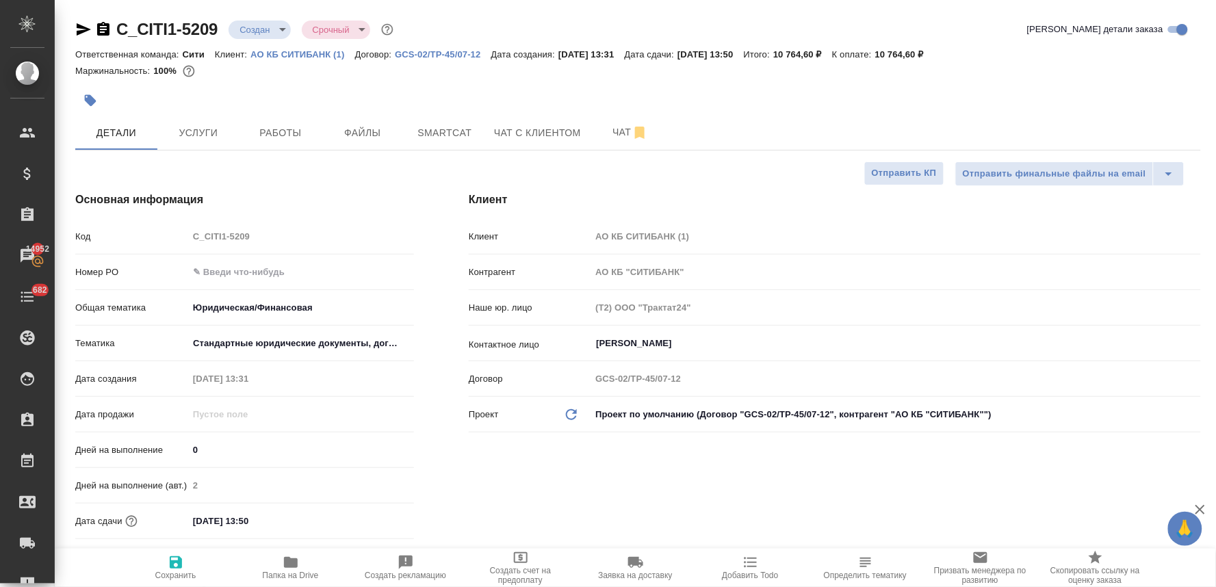
click at [545, 470] on div "Бухгалтерский учет и аудит Личные документы Нормативные акты СД РУСАЛ Стандартн…" at bounding box center [608, 293] width 1216 height 587
click at [282, 521] on input "28.08.2025 13:50" at bounding box center [249, 521] width 120 height 20
click at [371, 513] on icon "button" at bounding box center [374, 520] width 16 height 16
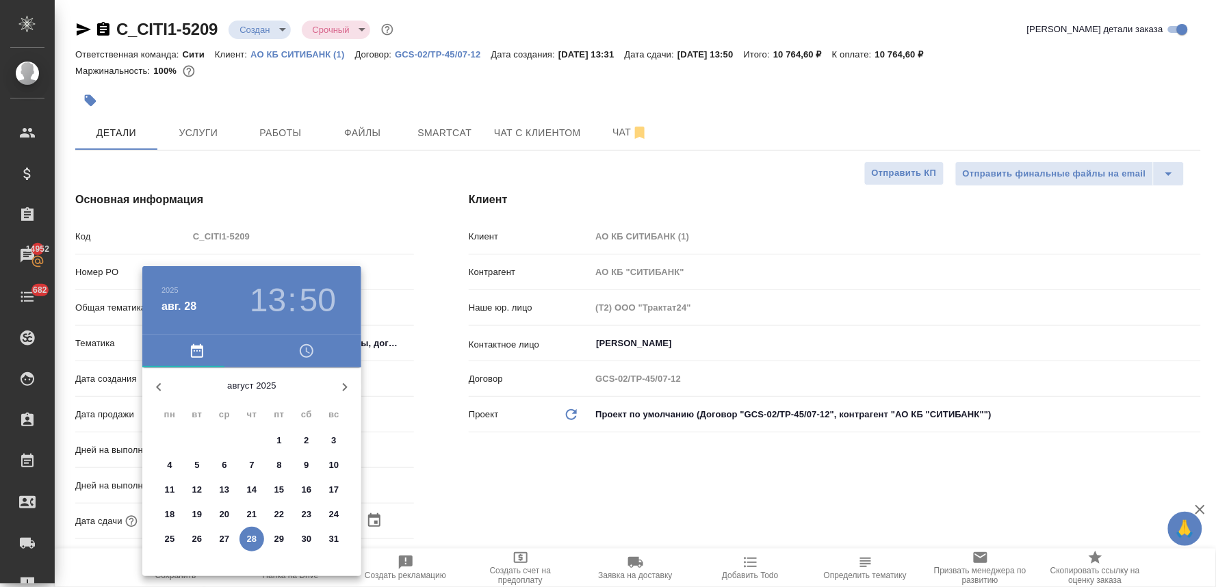
click at [274, 541] on p "29" at bounding box center [279, 539] width 10 height 14
type input "29.08.2025 13:50"
type textarea "x"
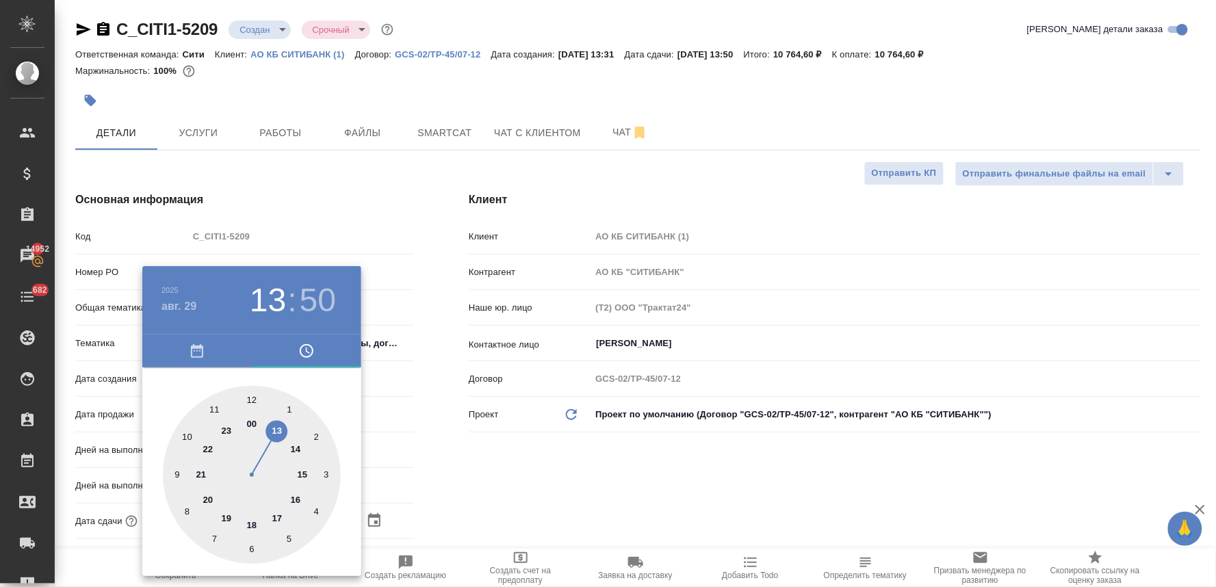
click at [278, 517] on div at bounding box center [252, 475] width 178 height 178
type input "29.08.2025 17:50"
type textarea "x"
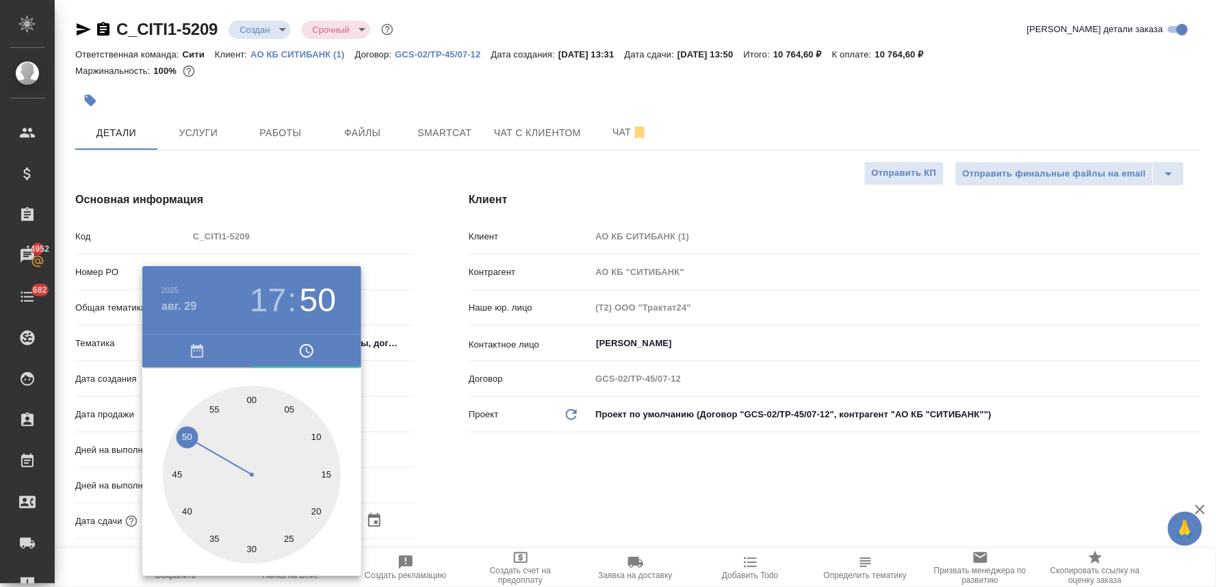
click at [251, 398] on div at bounding box center [252, 475] width 178 height 178
type input "29.08.2025 17:00"
type textarea "x"
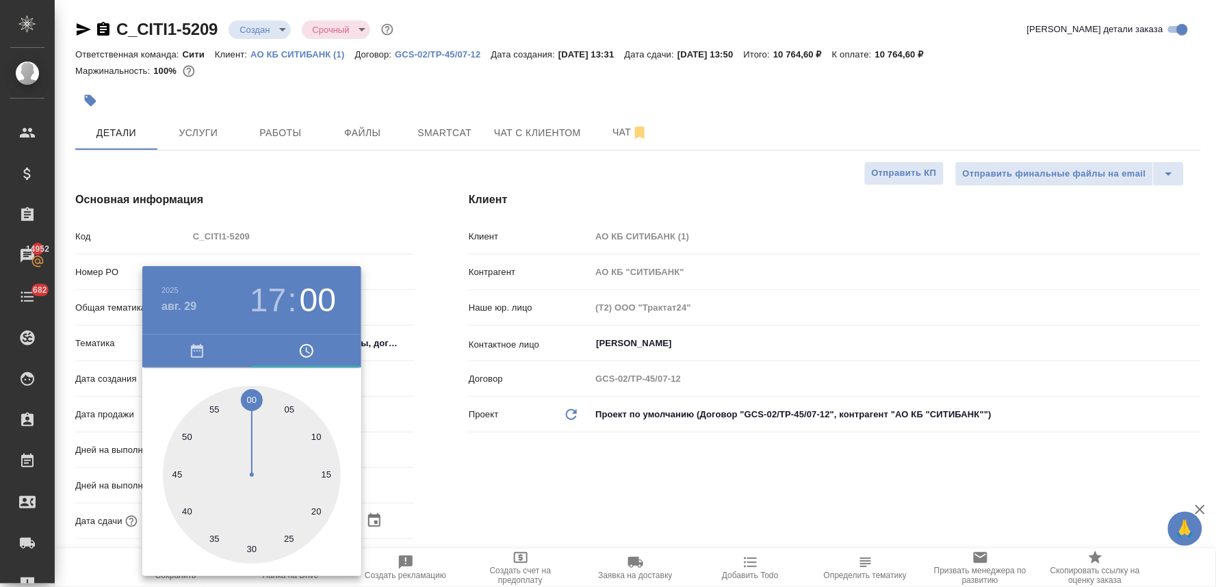
click at [571, 460] on div at bounding box center [608, 293] width 1216 height 587
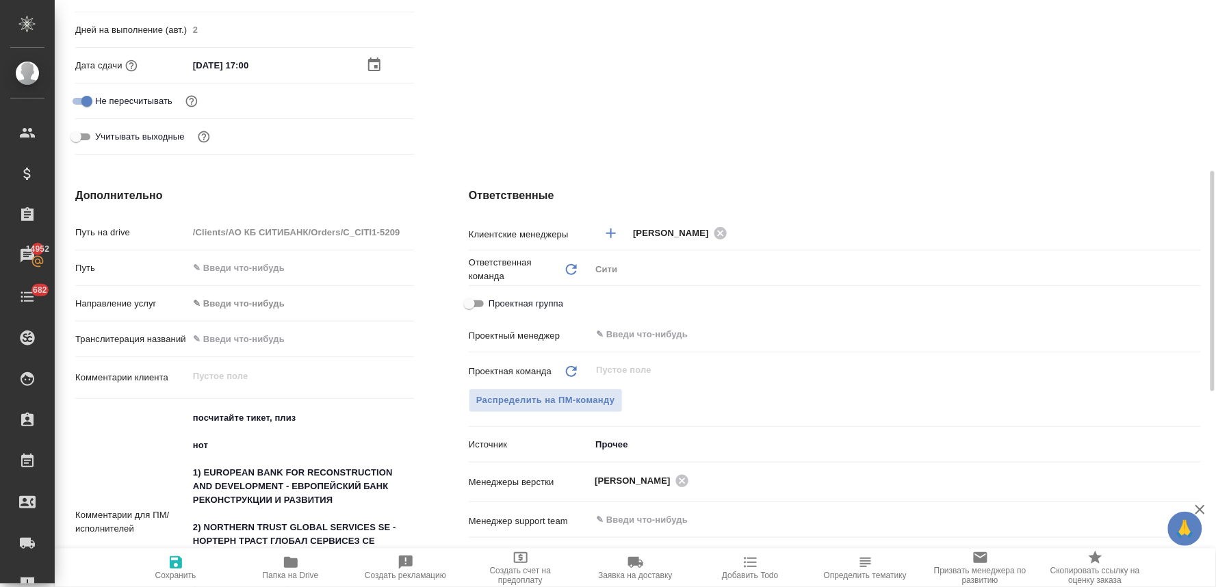
scroll to position [532, 0]
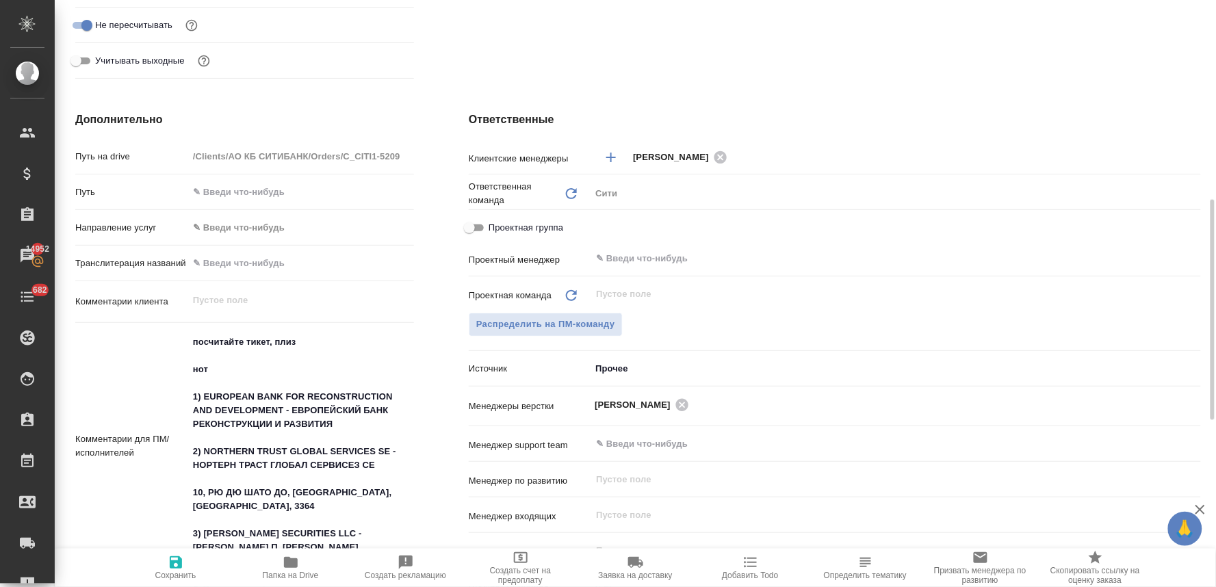
type textarea "x"
drag, startPoint x: 188, startPoint y: 368, endPoint x: 169, endPoint y: 313, distance: 58.0
click at [169, 313] on div "Путь на drive /Clients/АО КБ СИТИБАНК/Orders/C_CITI1-5209 Путь Направление услу…" at bounding box center [244, 434] width 339 height 581
type textarea "нот 1) EUROPEAN BANK FOR RECONSTRUCTION AND DEVELOPMENT - ЕВРОПЕЙСКИЙ БАНК РЕКО…"
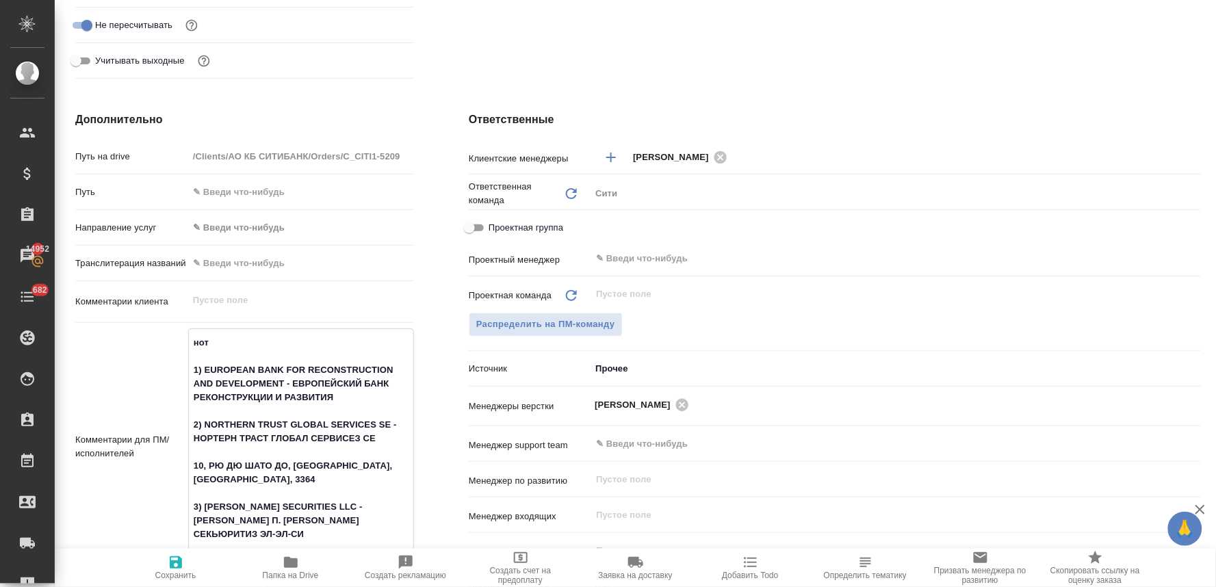
type textarea "x"
type textarea "нот 1) EUROPEAN BANK FOR RECONSTRUCTION AND DEVELOPMENT - ЕВРОПЕЙСКИЙ БАНК РЕКО…"
type textarea "x"
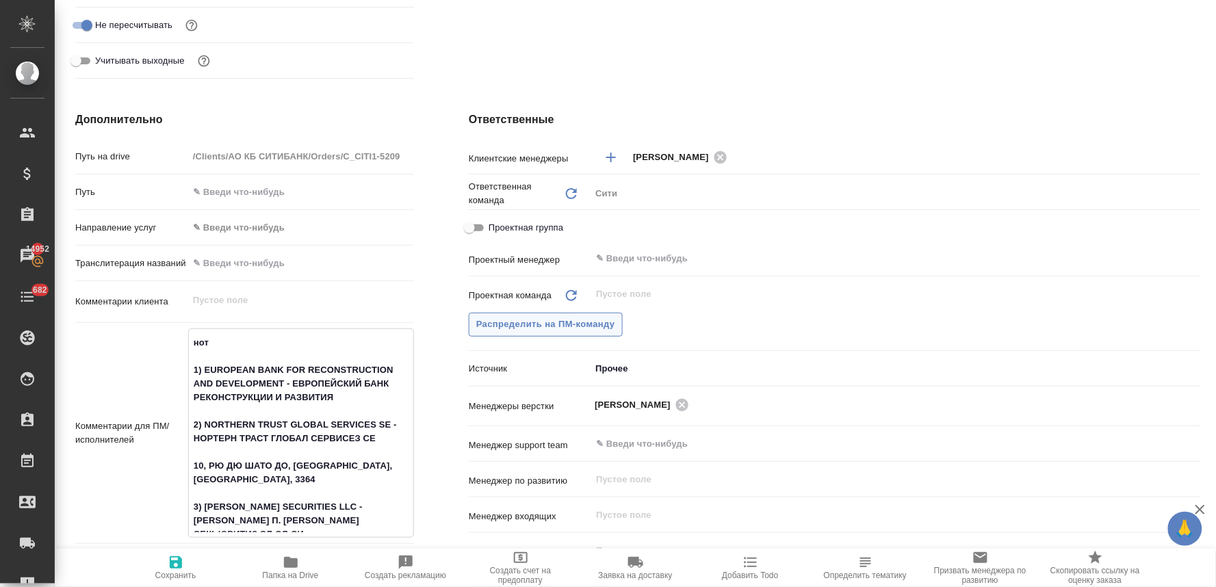
click at [572, 313] on button "Распределить на ПМ-команду" at bounding box center [546, 325] width 154 height 24
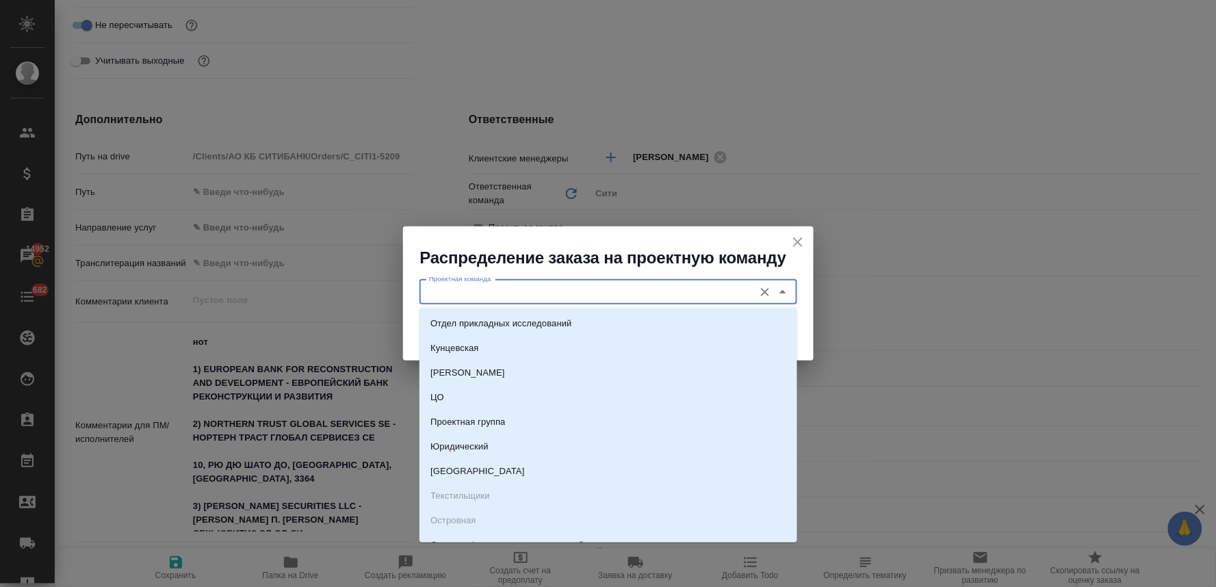
click at [486, 298] on input "Проектная команда" at bounding box center [585, 292] width 324 height 16
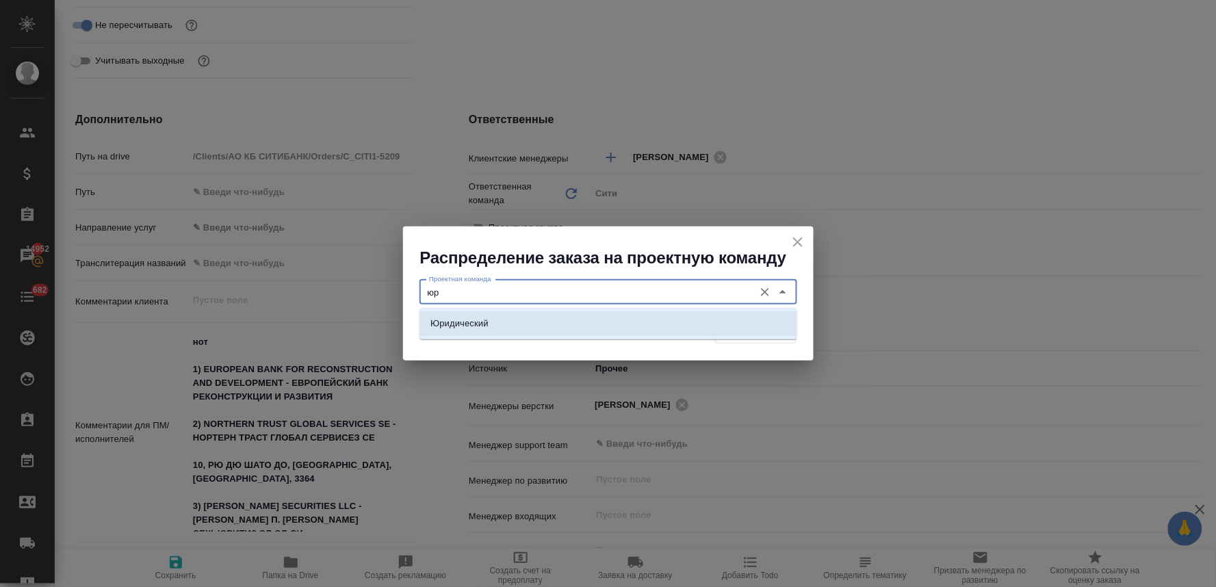
click at [486, 322] on p "Юридический" at bounding box center [459, 324] width 58 height 14
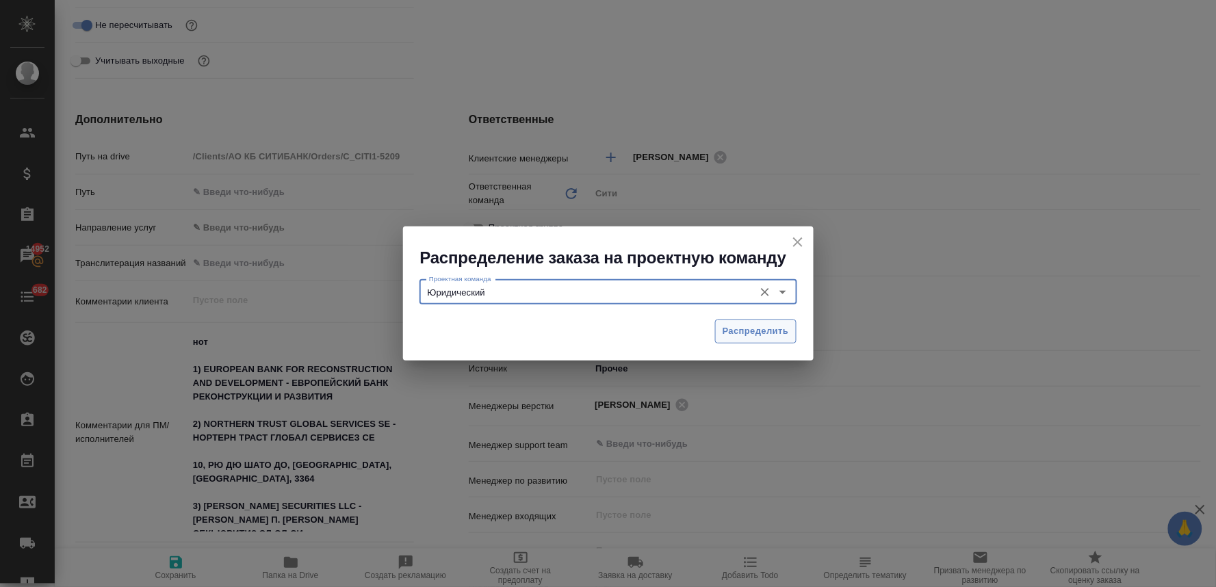
type input "Юридический"
click at [767, 332] on span "Распределить" at bounding box center [755, 332] width 66 height 16
type textarea "x"
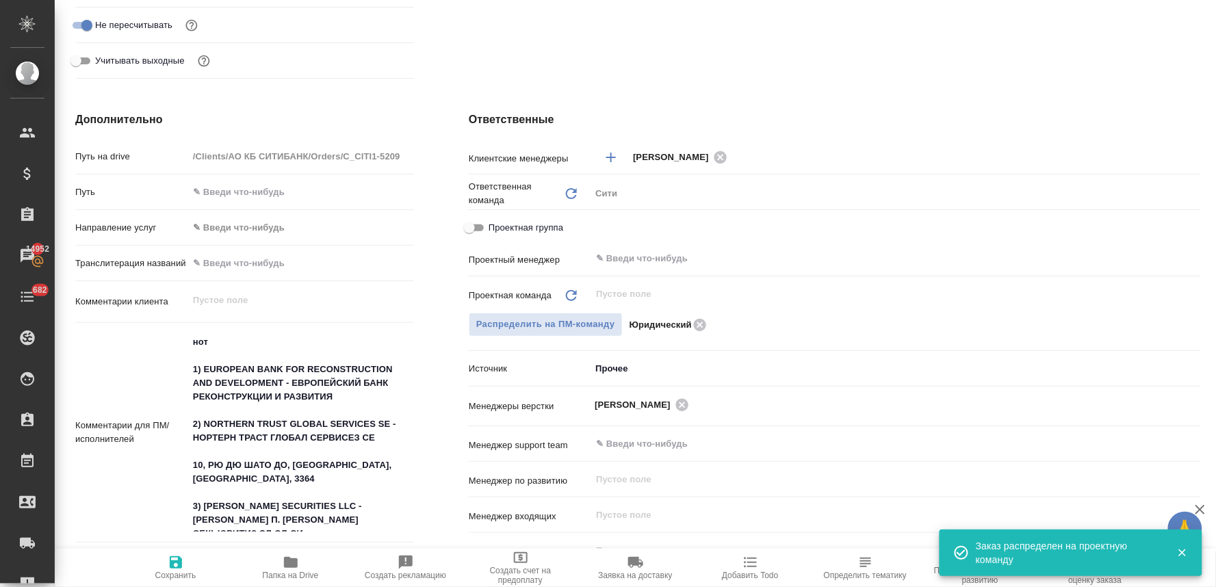
click at [178, 568] on icon "button" at bounding box center [176, 562] width 12 height 12
type textarea "x"
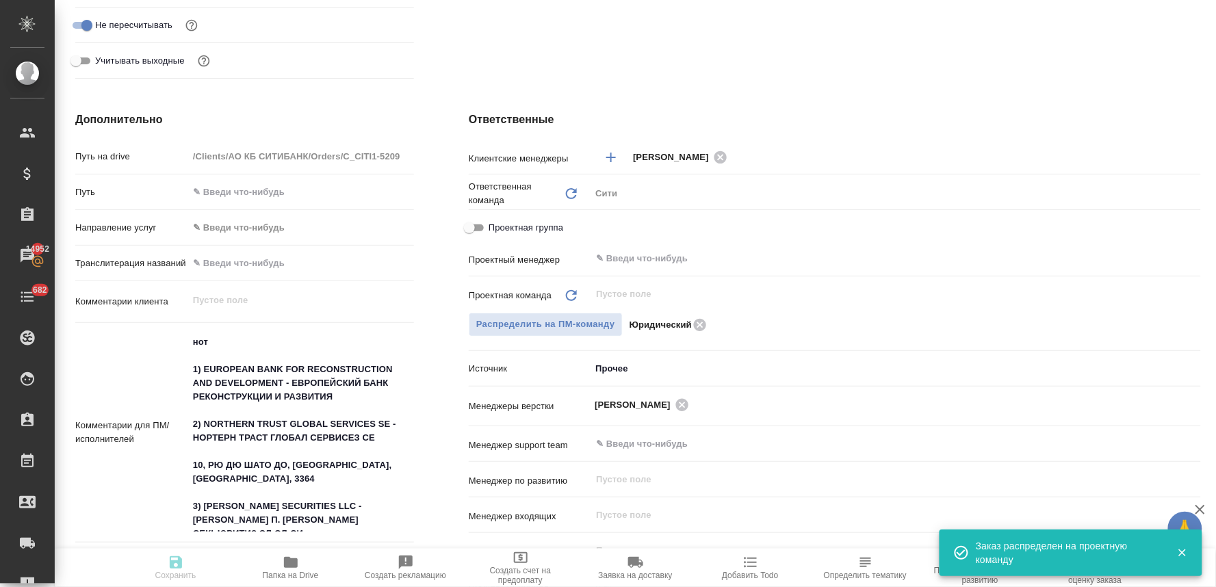
type textarea "x"
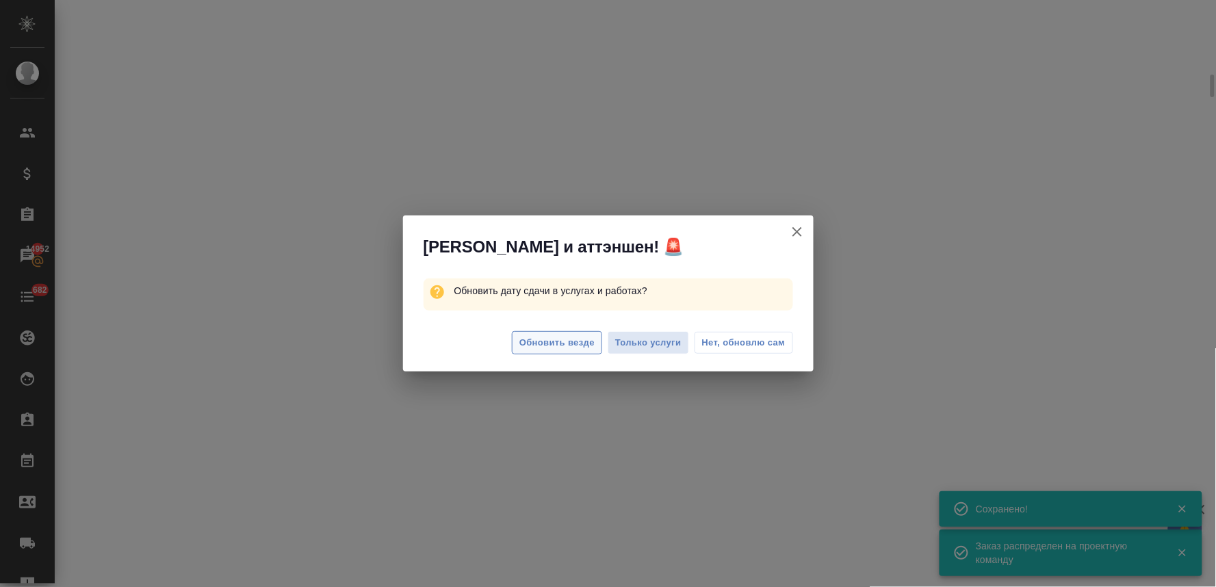
select select "RU"
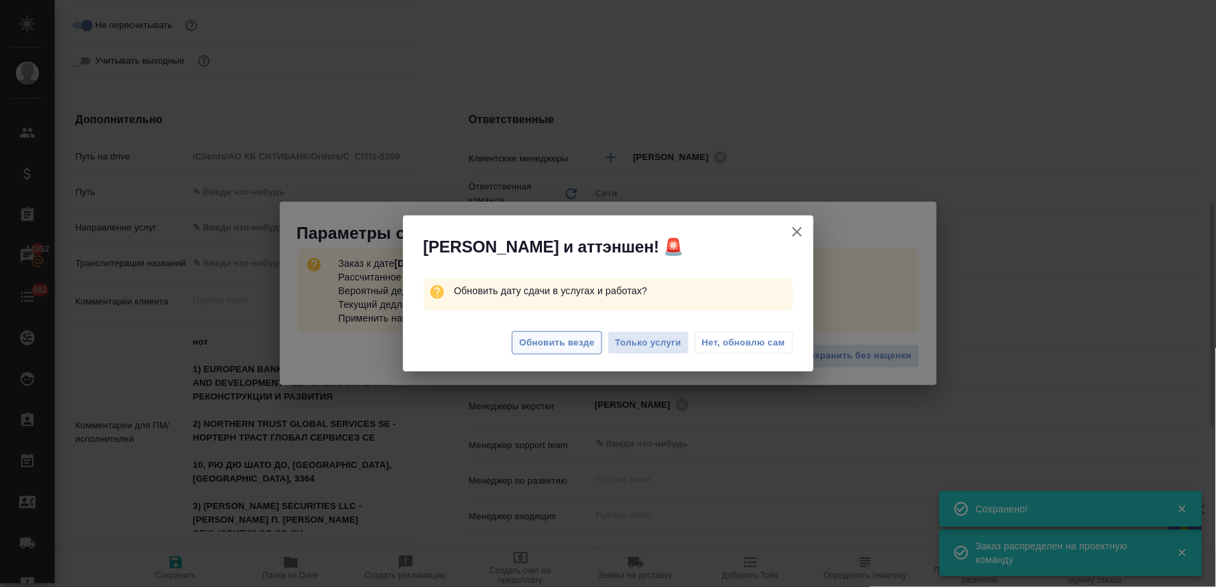
type textarea "x"
click at [573, 345] on span "Обновить везде" at bounding box center [556, 343] width 75 height 16
type textarea "x"
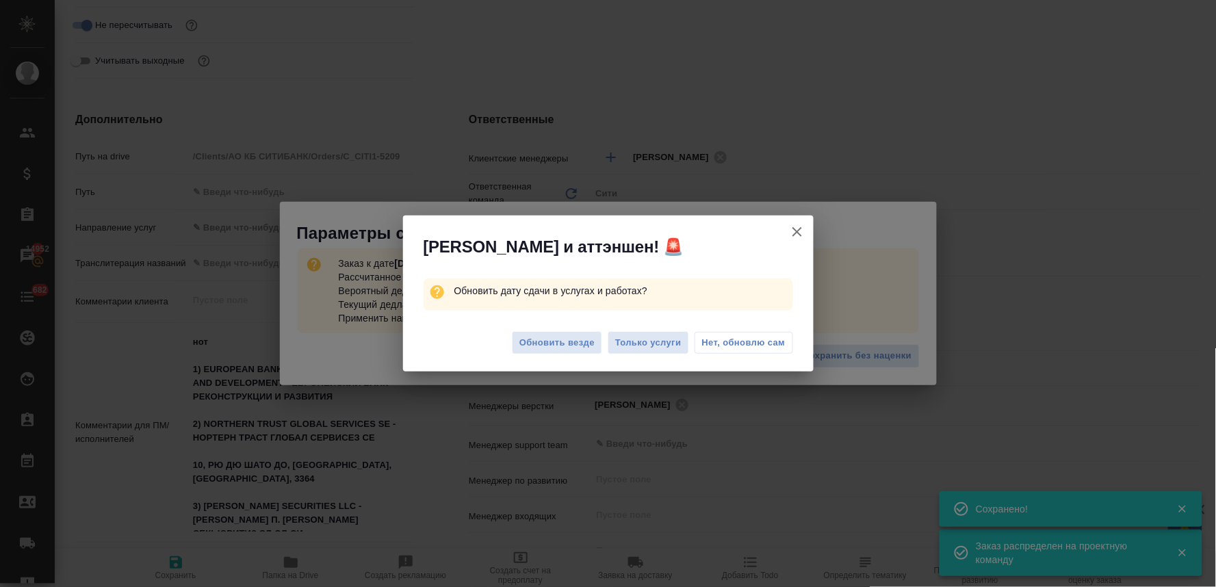
type textarea "x"
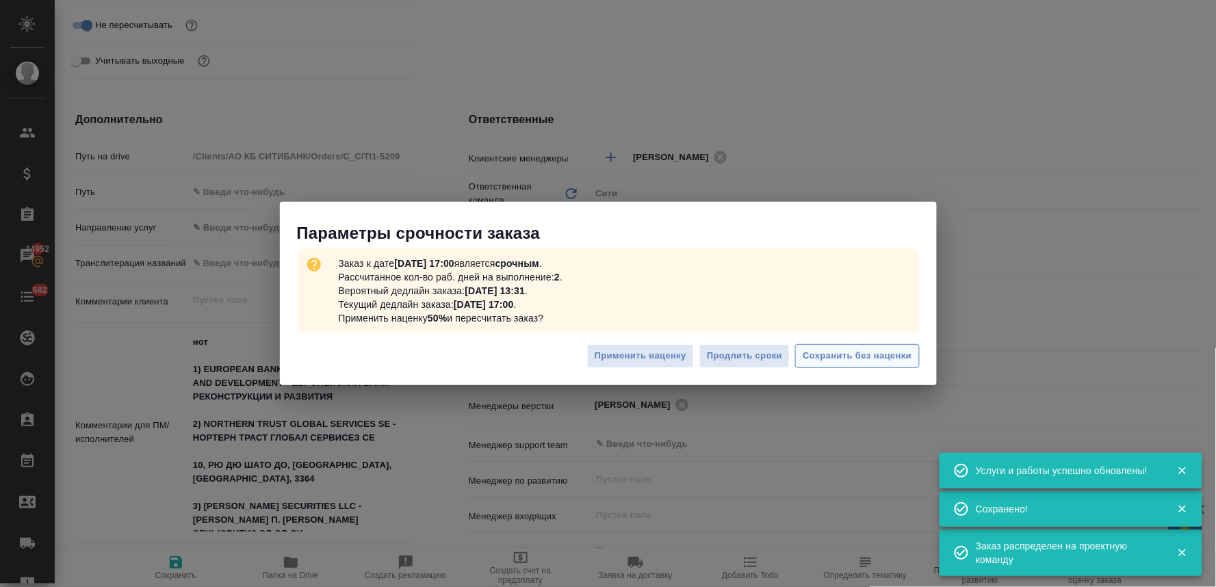
click at [881, 356] on span "Сохранить без наценки" at bounding box center [856, 356] width 109 height 16
type textarea "x"
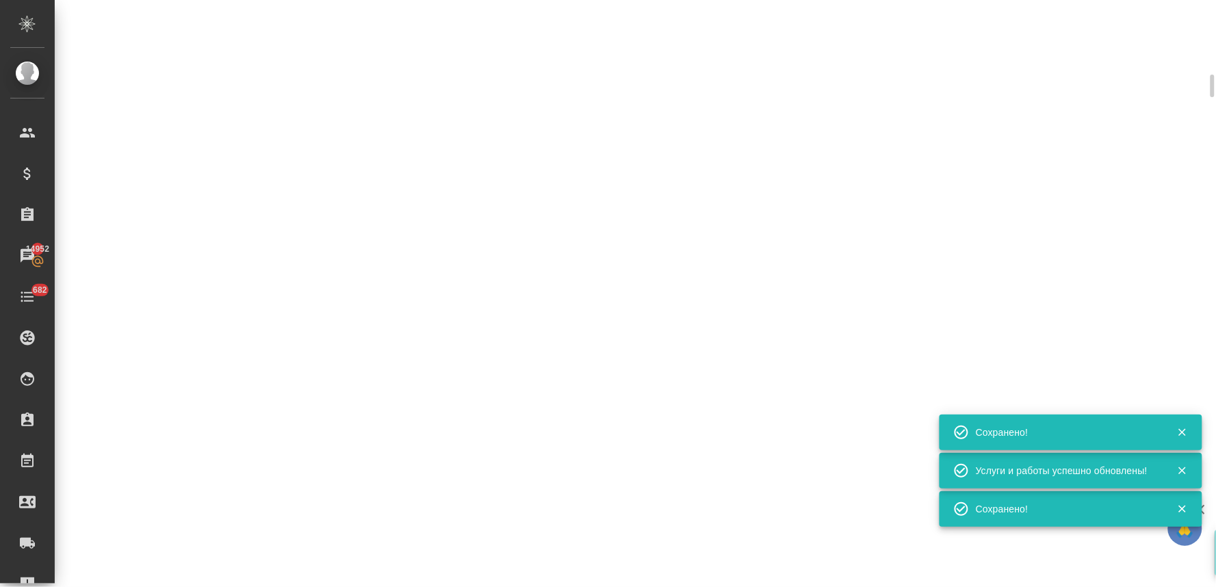
select select "RU"
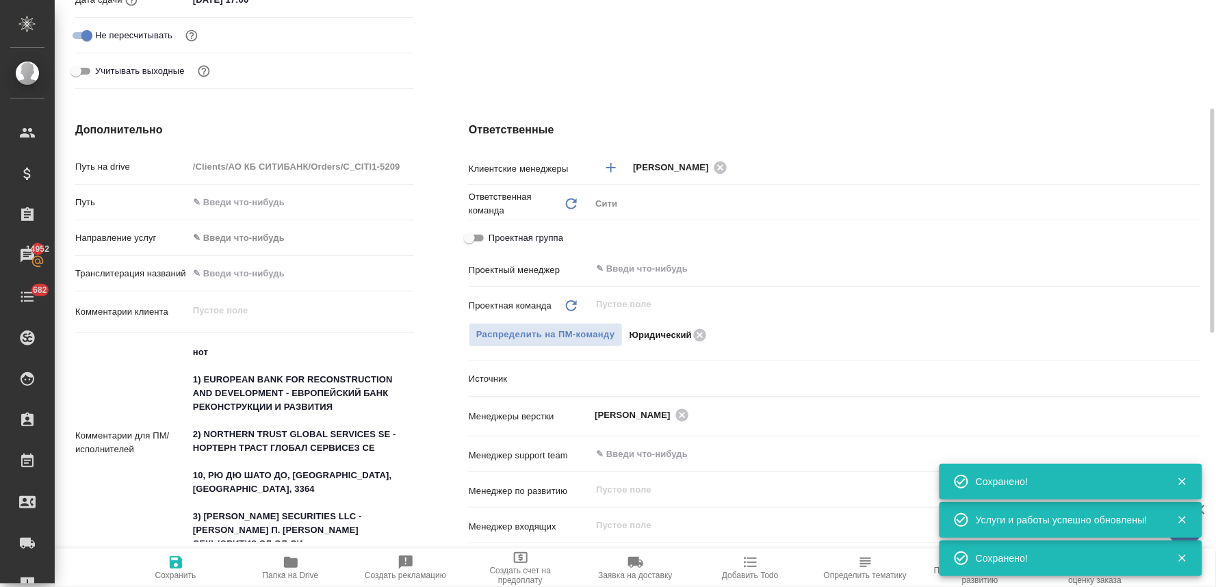
type textarea "x"
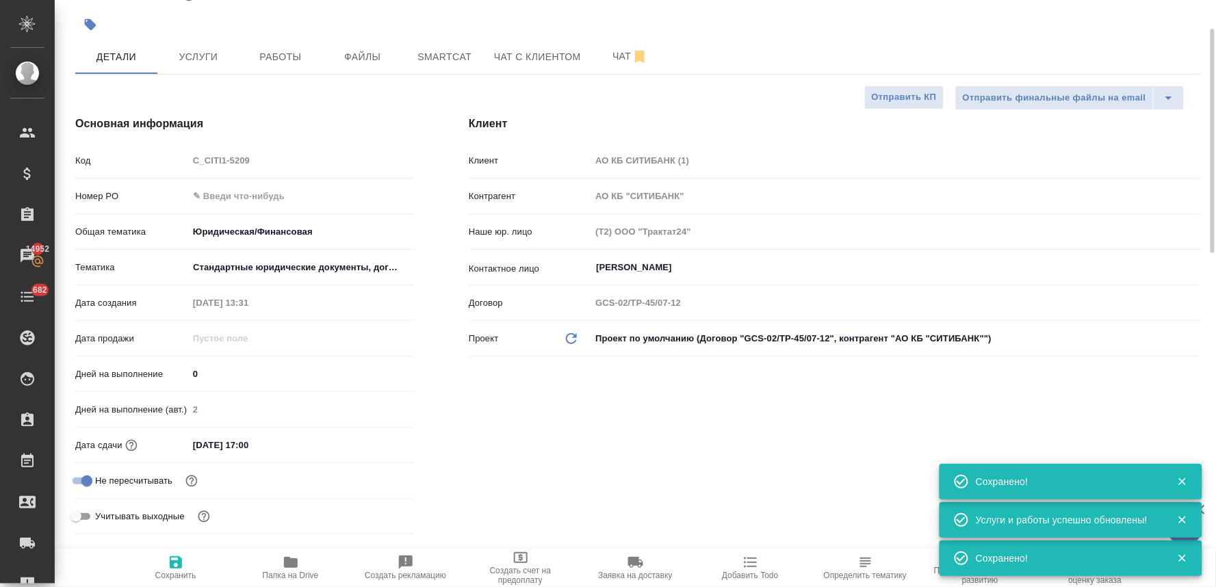
scroll to position [0, 0]
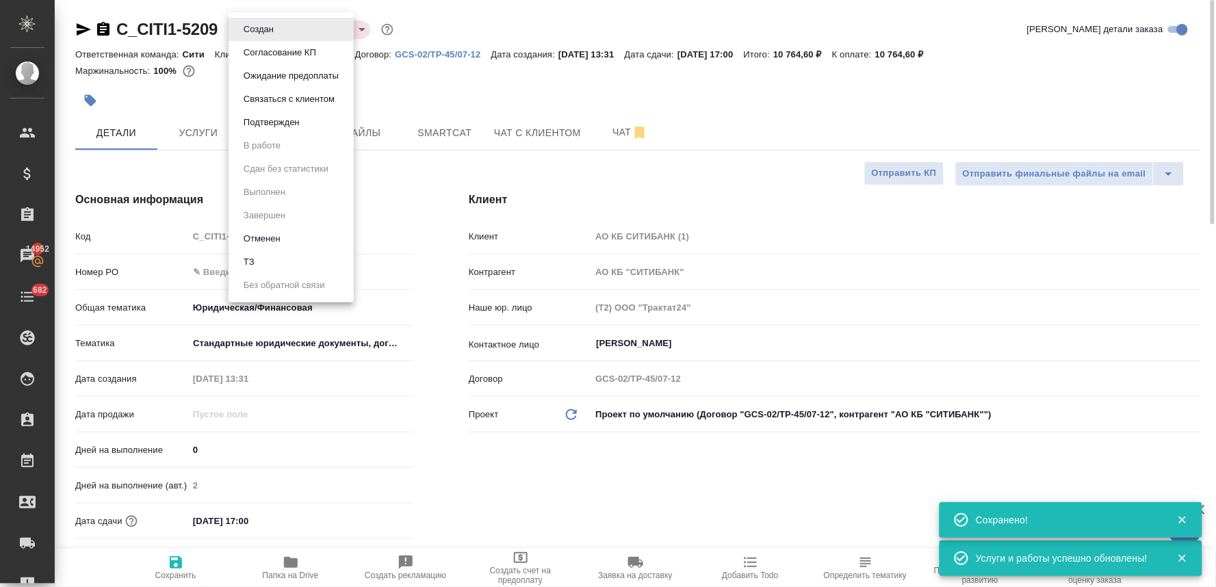
click at [254, 29] on body "🙏 .cls-1 fill:#fff; AWATERA Lyamina Nadezhda Клиенты Спецификации Заказы 14952 …" at bounding box center [608, 293] width 1216 height 587
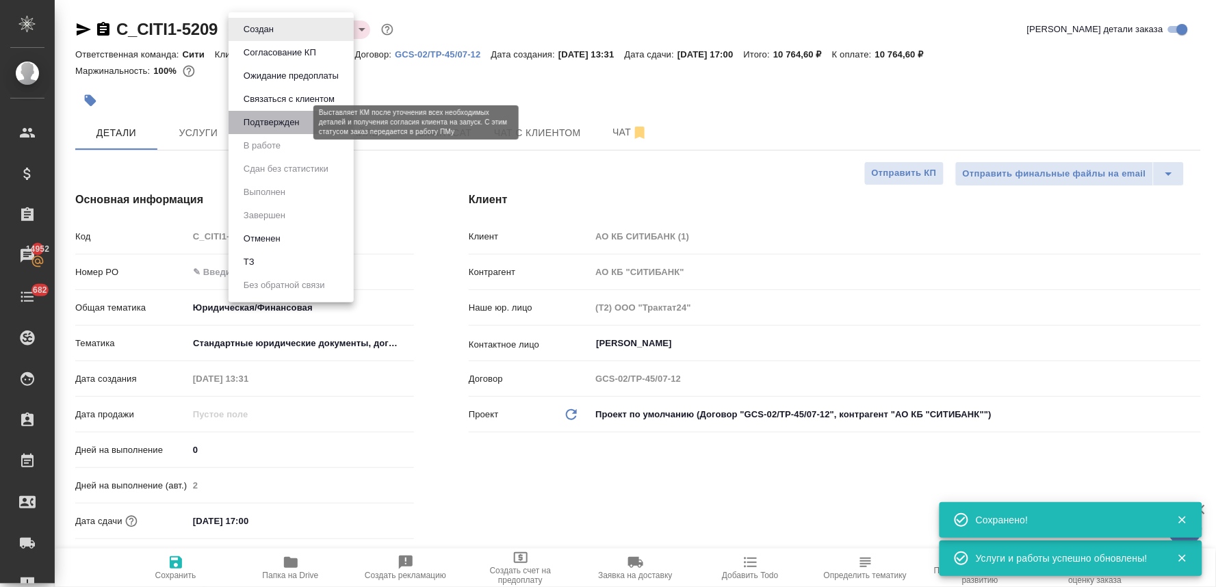
click at [282, 117] on button "Подтвержден" at bounding box center [271, 122] width 64 height 15
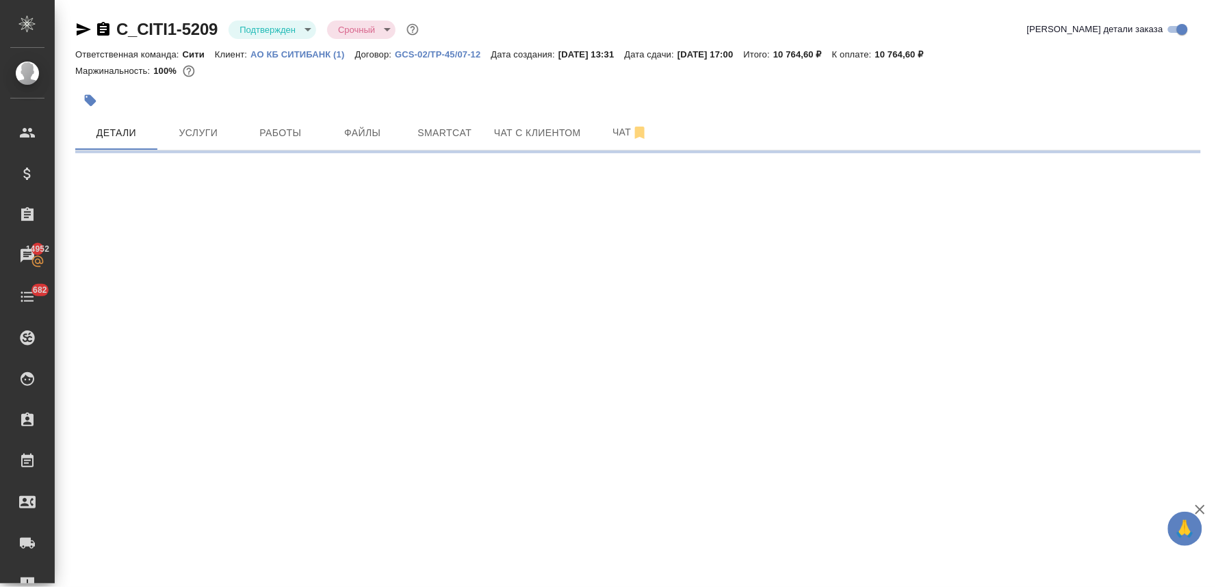
select select "RU"
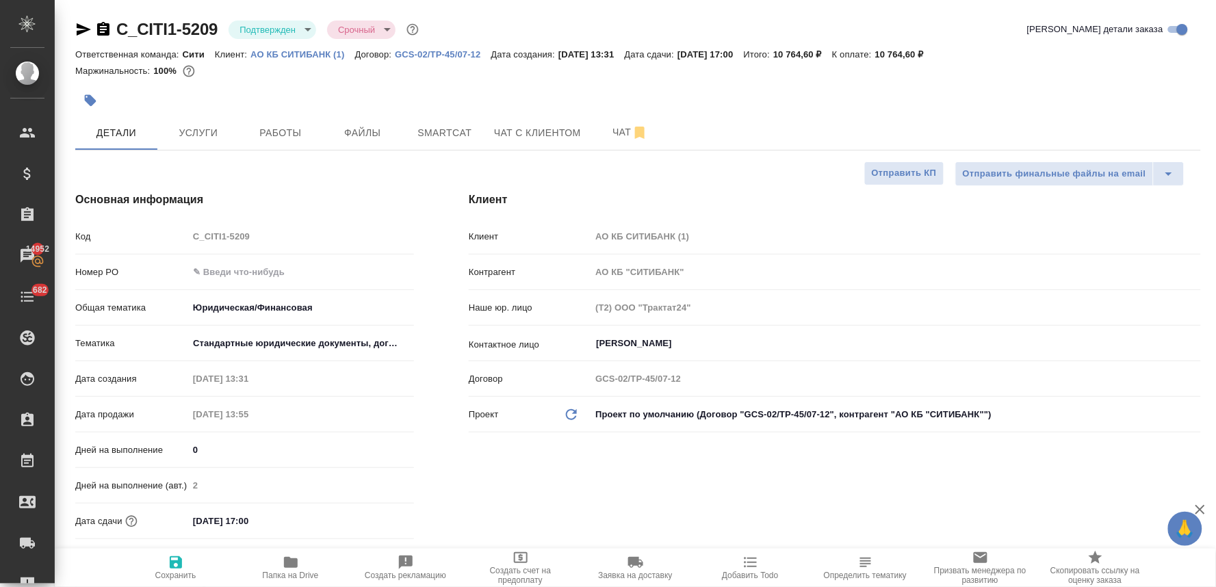
type textarea "x"
click at [806, 501] on div "Клиент Клиент АО КБ СИТИБАНК (1) Контрагент АО КБ "СИТИБАНК" Наше юр. лицо (Т2)…" at bounding box center [834, 403] width 787 height 479
click at [755, 564] on icon "button" at bounding box center [750, 562] width 16 height 16
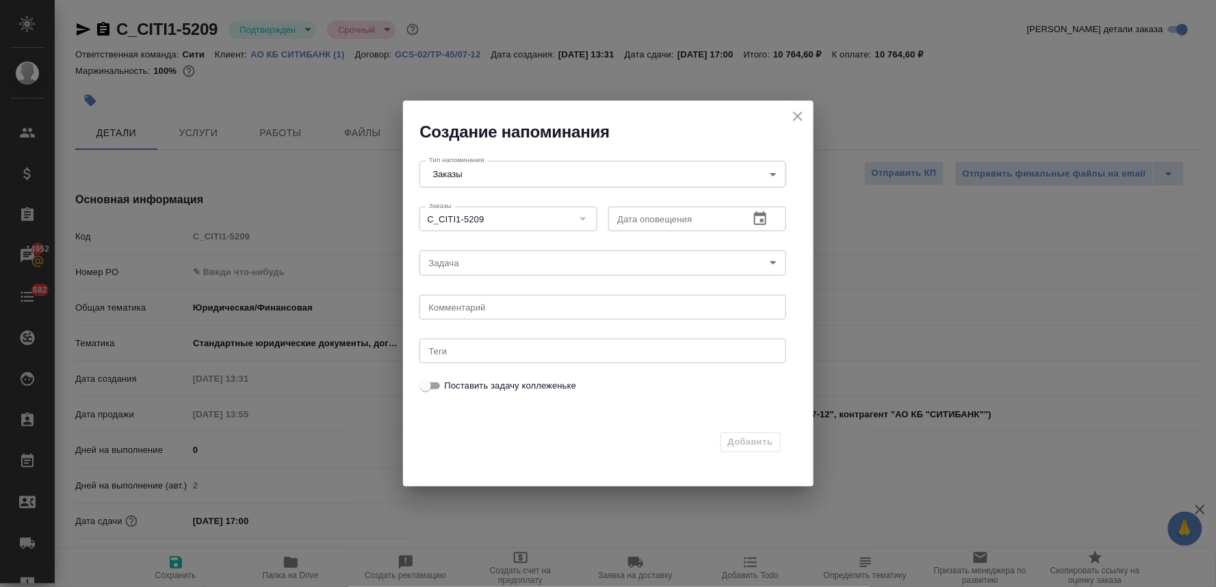
click at [762, 222] on icon "button" at bounding box center [760, 218] width 12 height 14
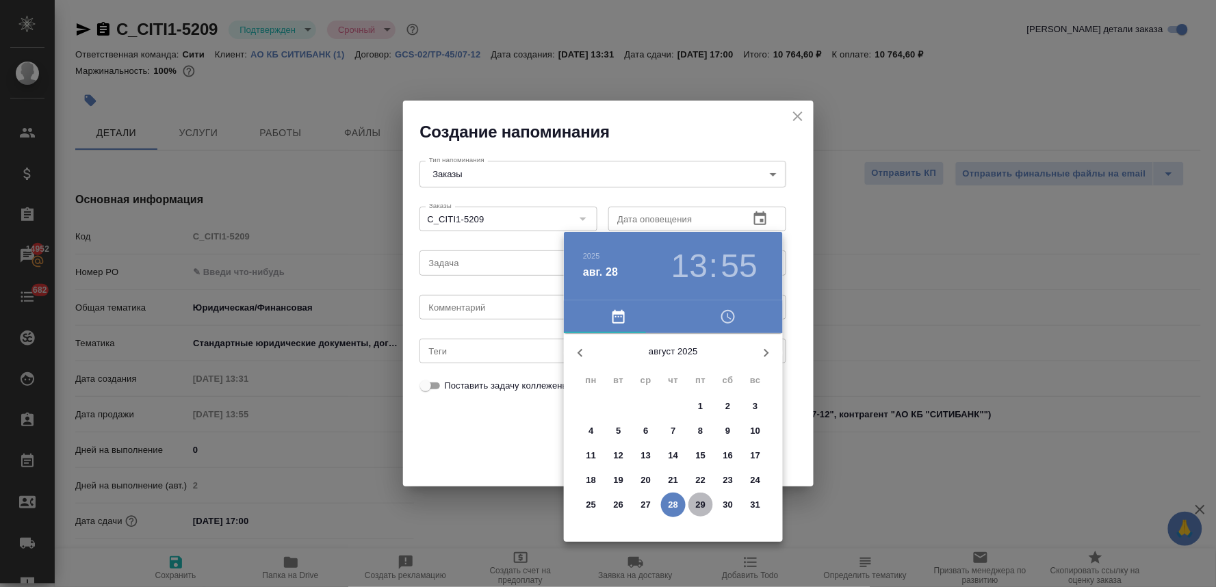
click at [701, 508] on p "29" at bounding box center [701, 505] width 10 height 14
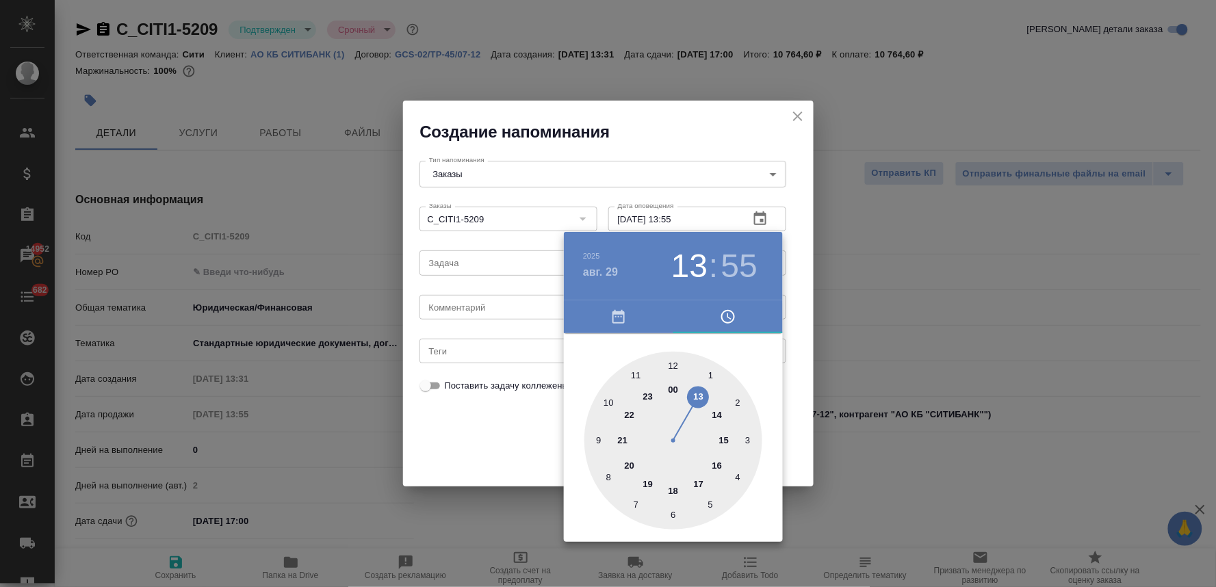
click at [698, 481] on div at bounding box center [673, 441] width 178 height 178
click at [669, 361] on div at bounding box center [673, 441] width 178 height 178
type input "29.08.2025 17:00"
click at [482, 424] on div at bounding box center [608, 293] width 1216 height 587
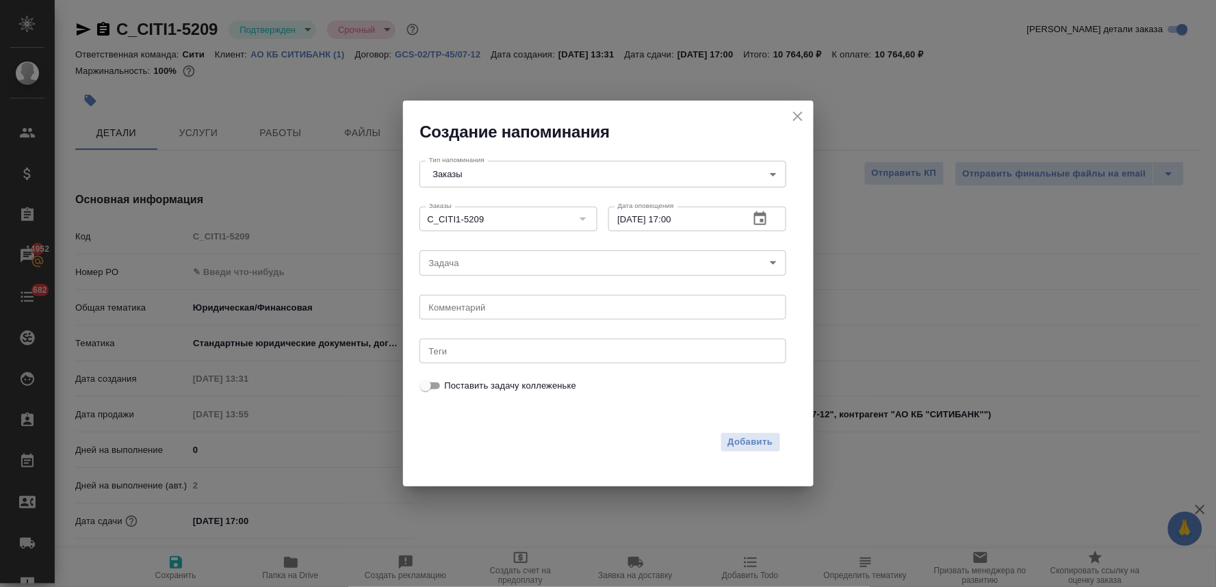
click at [471, 264] on body "🙏 .cls-1 fill:#fff; AWATERA Lyamina Nadezhda Клиенты Спецификации Заказы 14952 …" at bounding box center [608, 293] width 1216 height 587
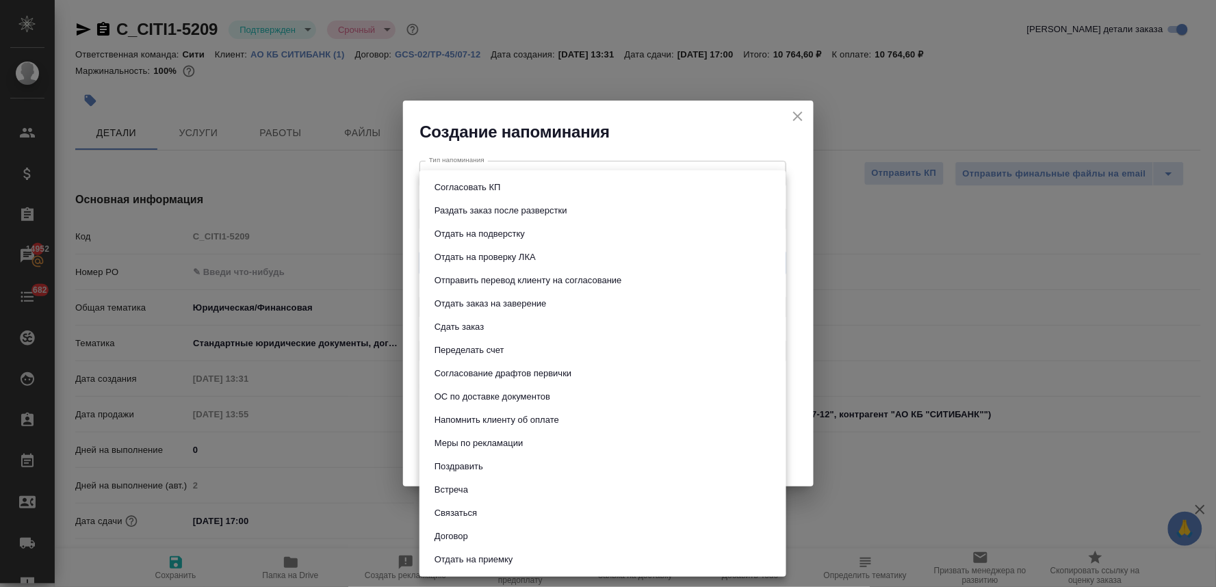
click at [491, 323] on li "Сдать заказ" at bounding box center [602, 326] width 367 height 23
type input "Сдать заказ"
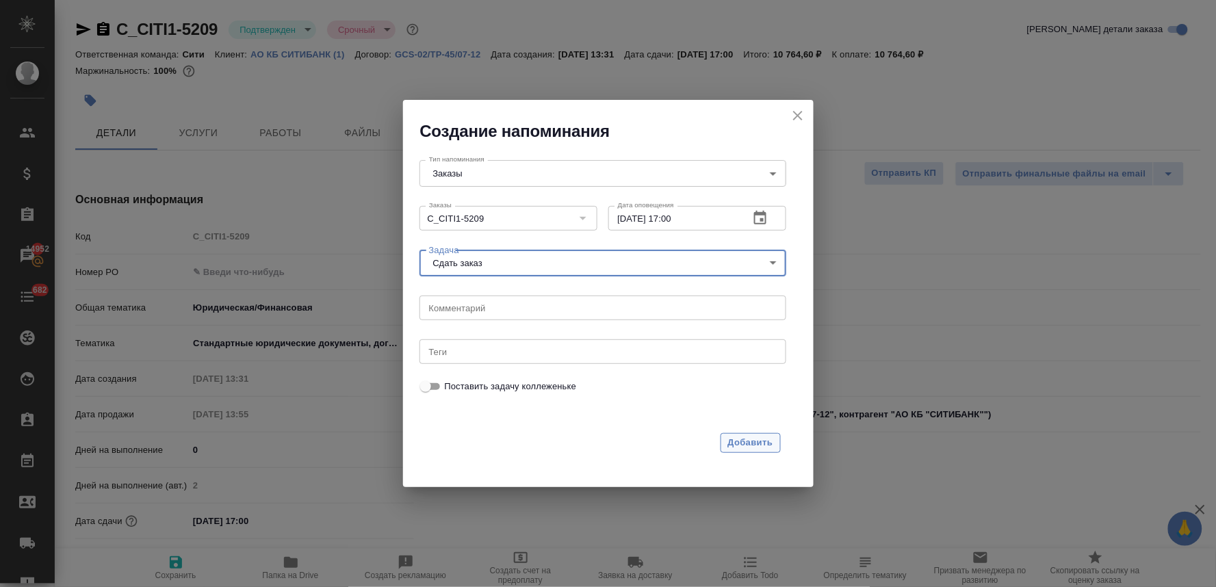
click at [757, 441] on span "Добавить" at bounding box center [750, 443] width 45 height 16
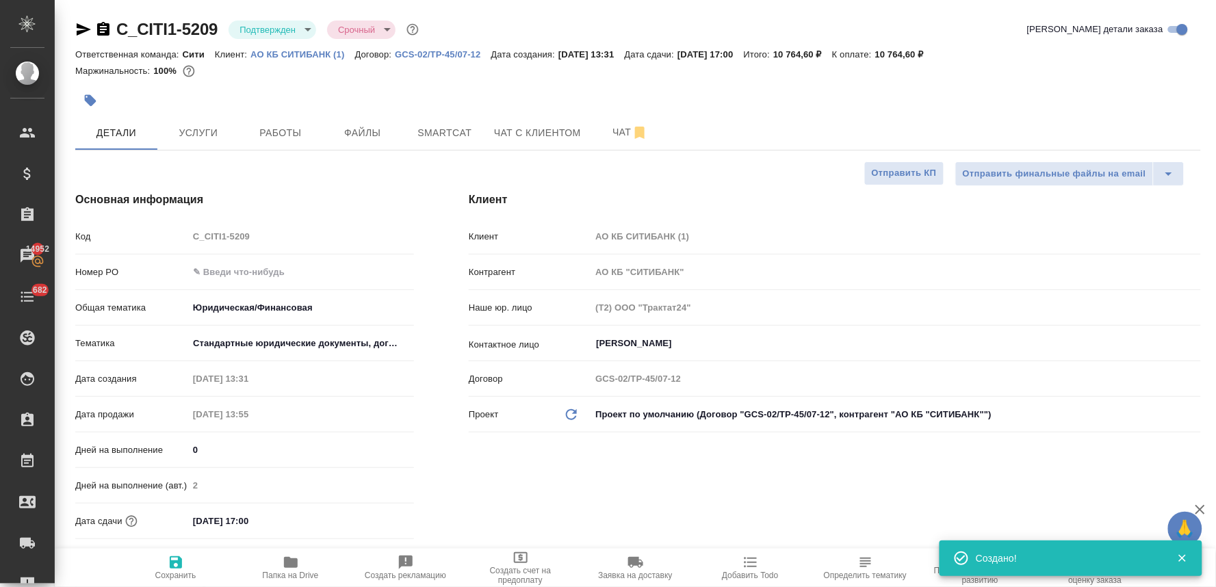
type textarea "x"
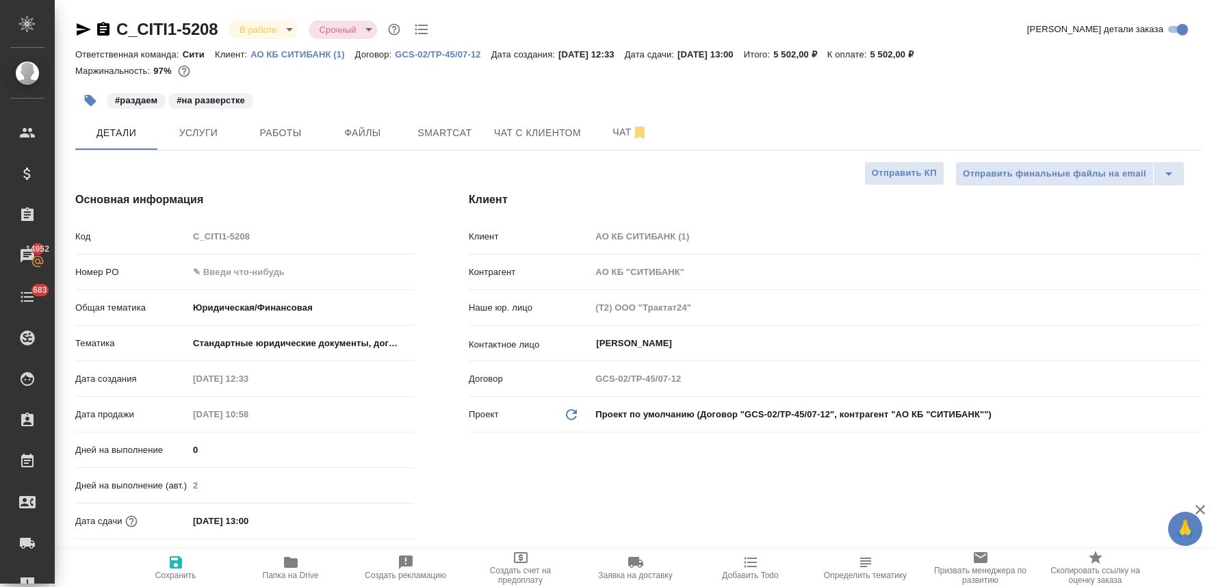
select select "RU"
